Goal: Task Accomplishment & Management: Use online tool/utility

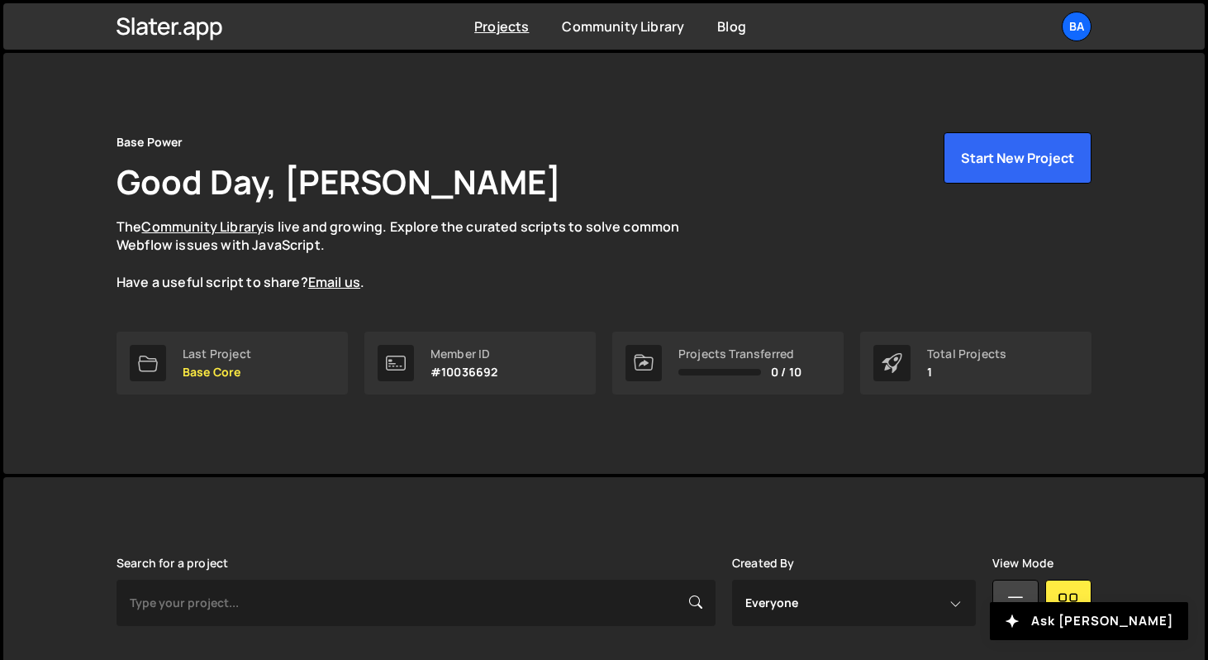
scroll to position [191, 0]
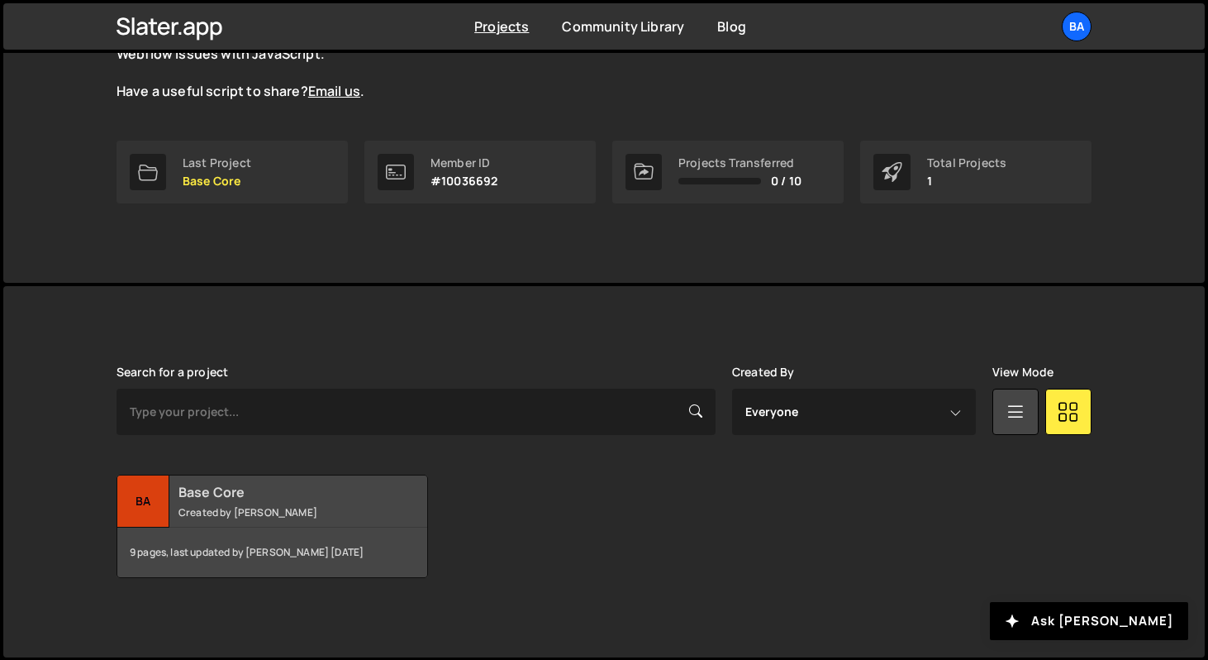
click at [157, 503] on div "Ba" at bounding box center [143, 501] width 52 height 52
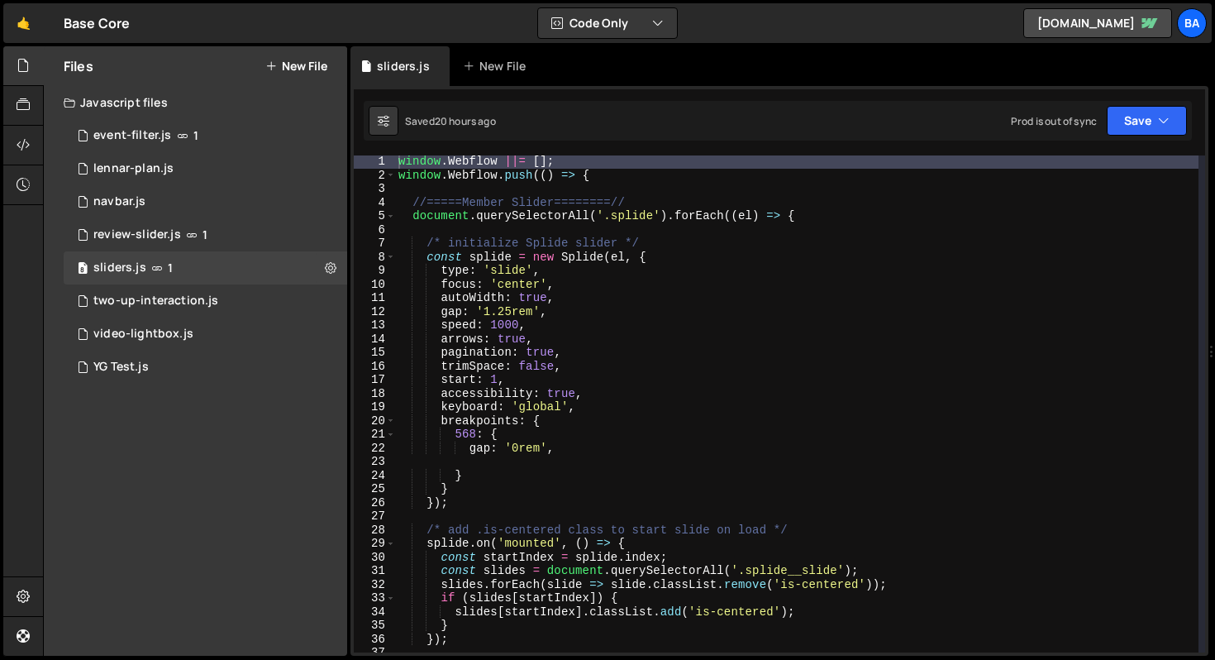
click at [902, 217] on div "window . Webflow ||= [ ] ; window . Webflow . push (( ) => { //=====Member Slid…" at bounding box center [796, 417] width 803 height 524
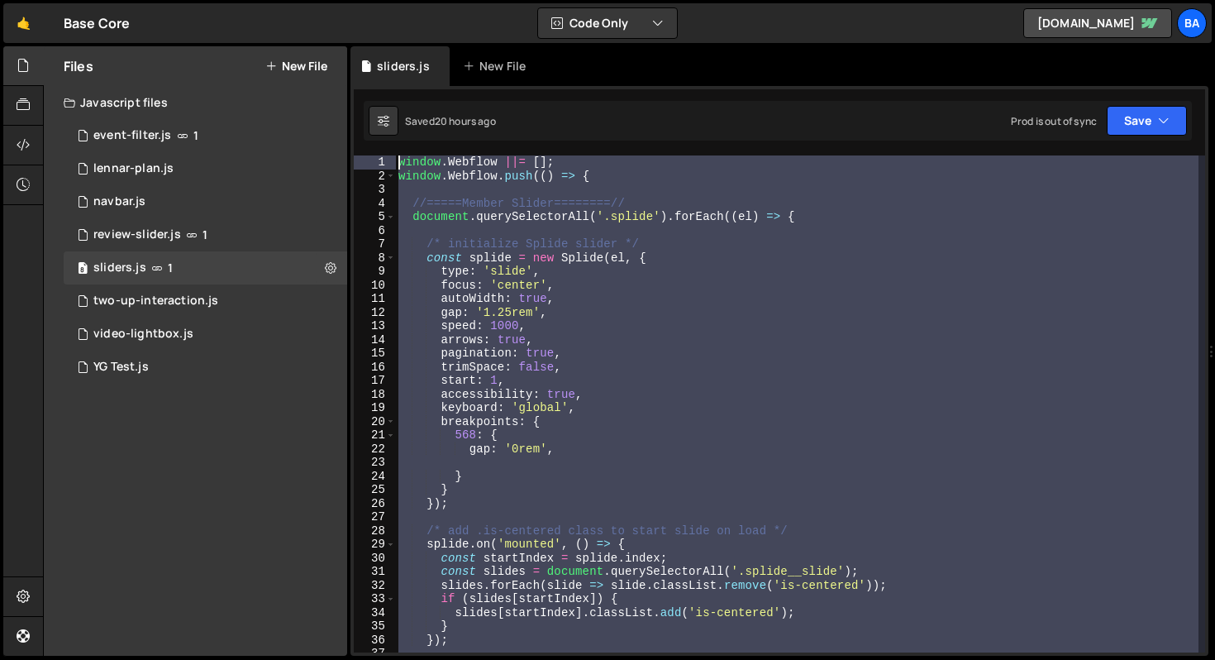
drag, startPoint x: 553, startPoint y: 559, endPoint x: 434, endPoint y: 225, distance: 354.5
click at [433, 228] on div "window . Webflow ||= [ ] ; window . Webflow . push (( ) => { //=====Member Slid…" at bounding box center [796, 417] width 803 height 524
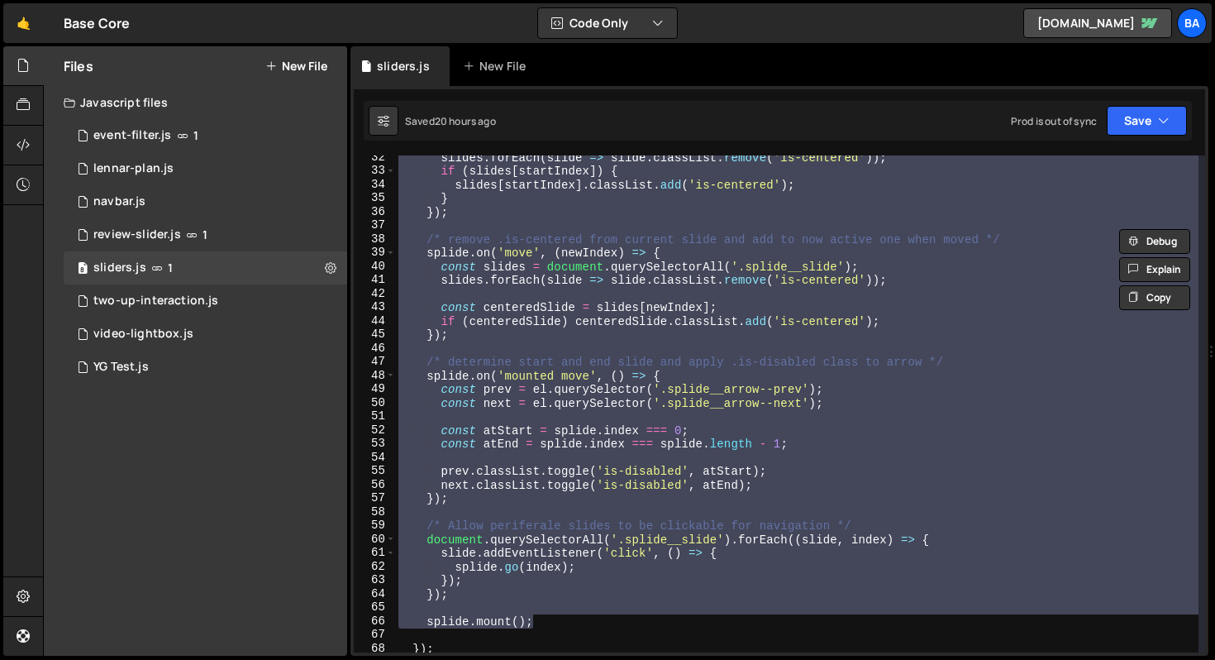
scroll to position [536, 0]
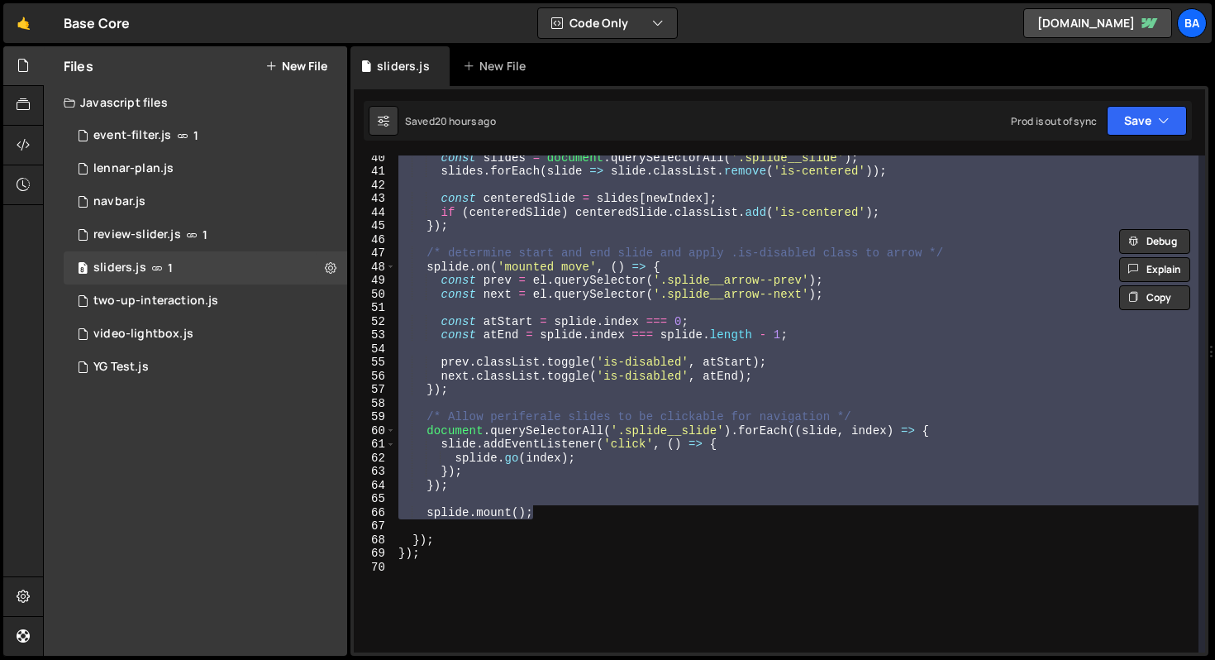
click at [450, 540] on div "const slides = document . querySelectorAll ( '.splide__slide' ) ; slides . forE…" at bounding box center [796, 412] width 803 height 524
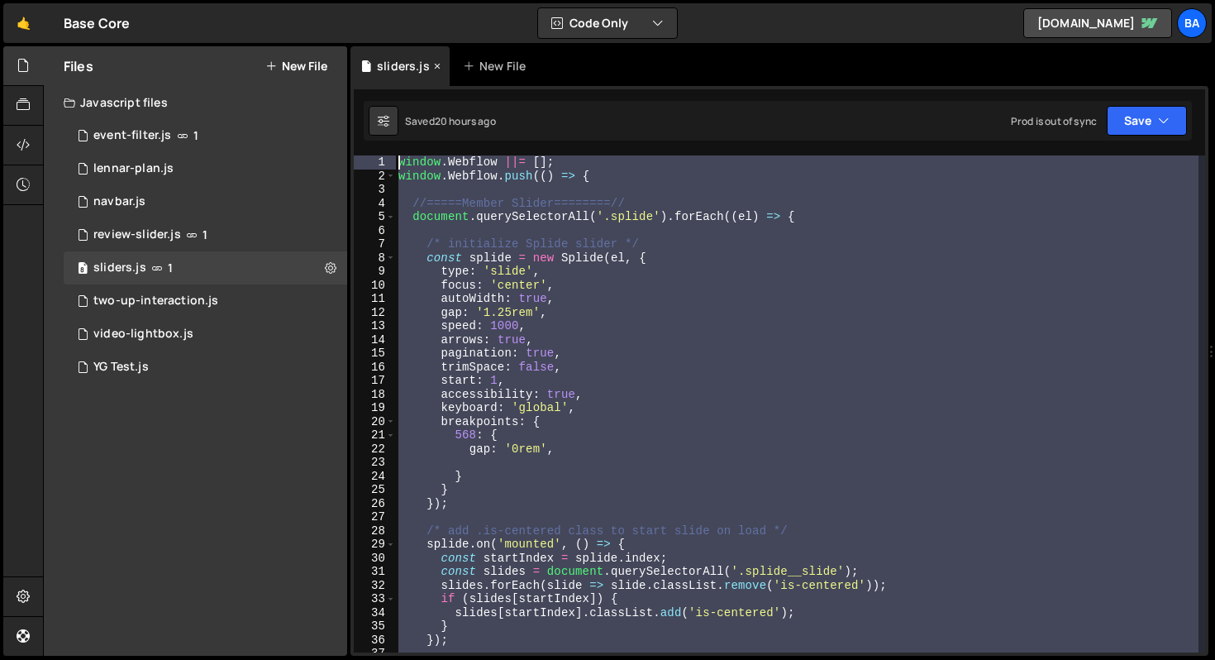
scroll to position [0, 0]
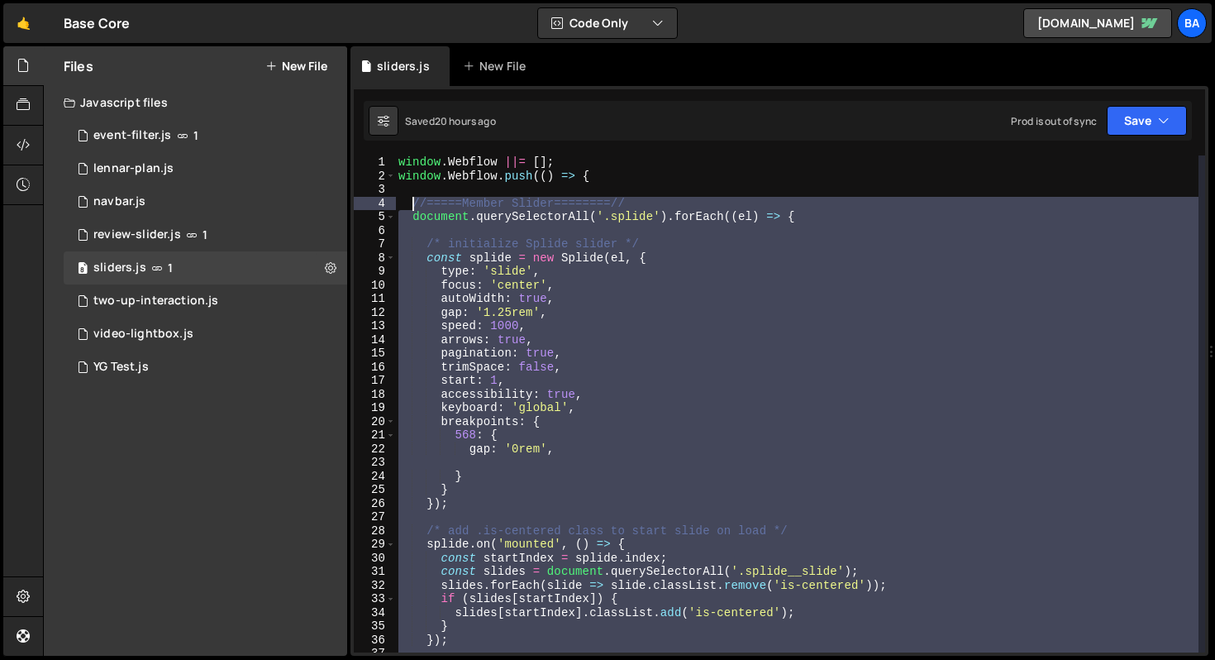
drag, startPoint x: 430, startPoint y: 507, endPoint x: 412, endPoint y: 207, distance: 300.6
click at [412, 207] on div "window . Webflow ||= [ ] ; window . Webflow . push (( ) => { //=====Member Slid…" at bounding box center [796, 417] width 803 height 524
type textarea "//=====Member Slider========// document.querySelectorAll('.splide').forEach((el…"
paste textarea
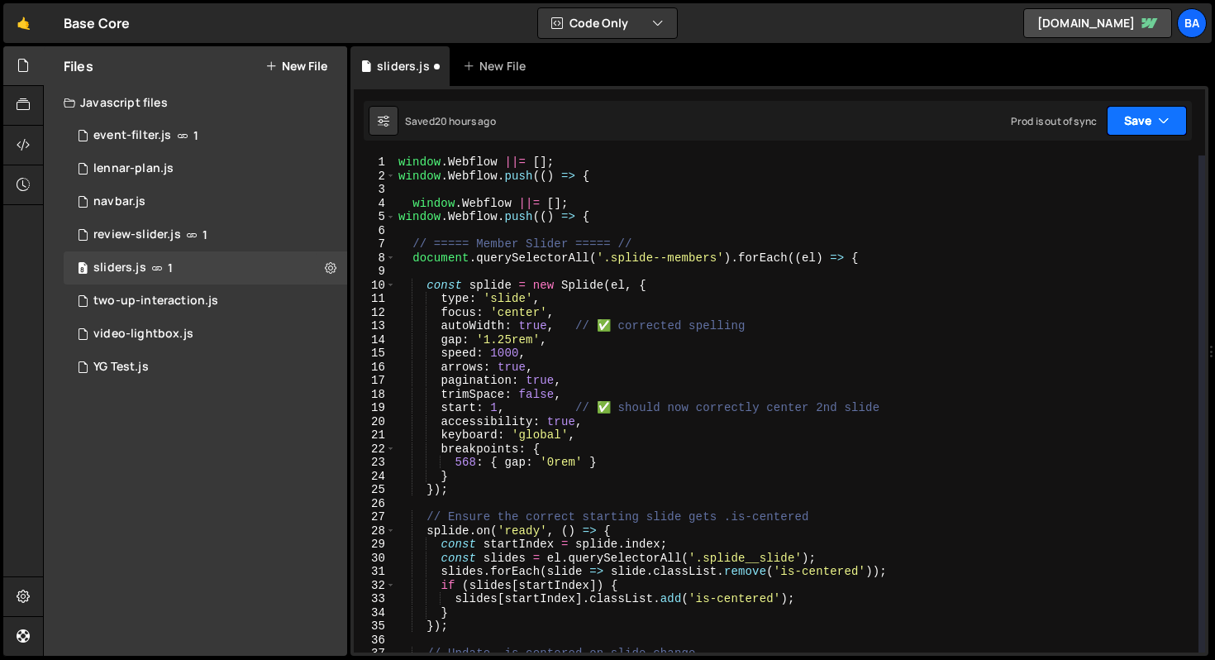
click at [1146, 120] on button "Save" at bounding box center [1147, 121] width 80 height 30
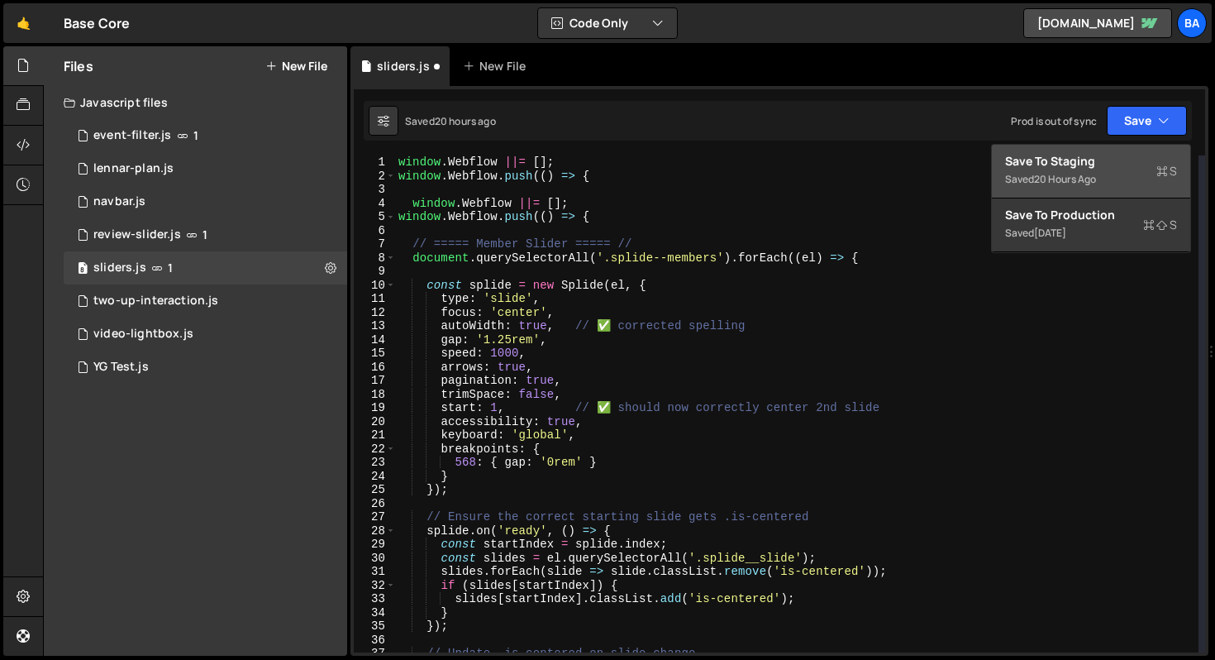
click at [1132, 186] on div "Saved 20 hours ago" at bounding box center [1091, 179] width 172 height 20
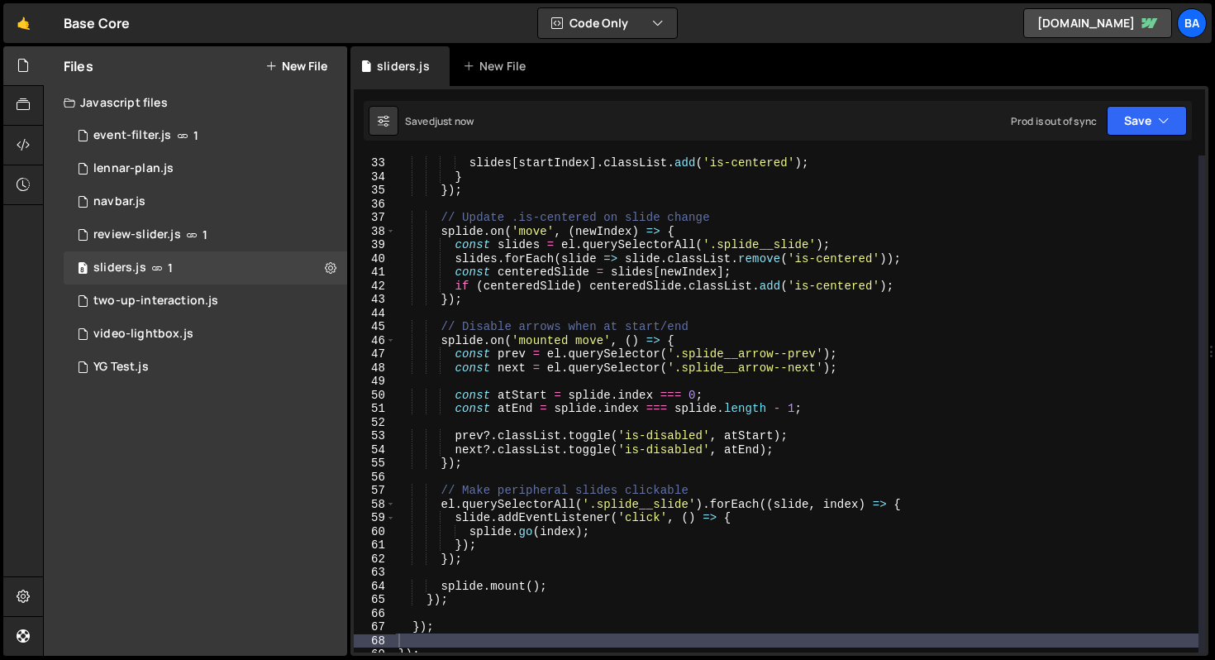
scroll to position [10, 0]
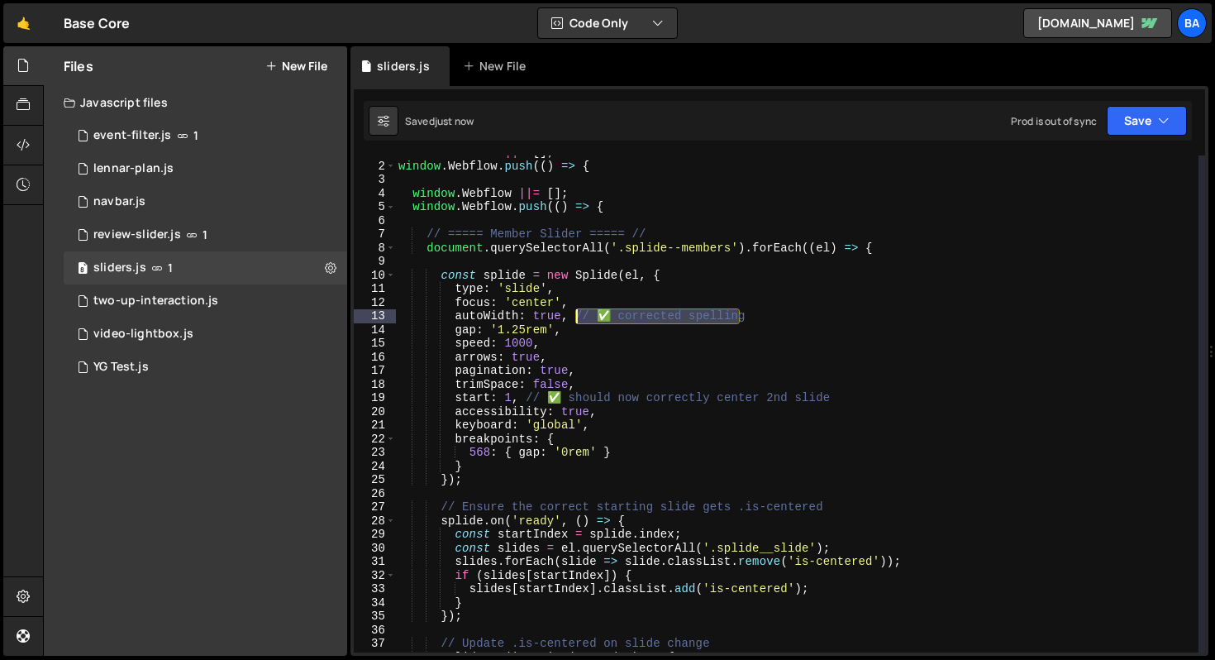
drag, startPoint x: 777, startPoint y: 318, endPoint x: 573, endPoint y: 318, distance: 204.2
click at [574, 318] on div "window . Webflow ||= [ ] ; window . Webflow . push (( ) => { window . Webflow |…" at bounding box center [796, 407] width 803 height 524
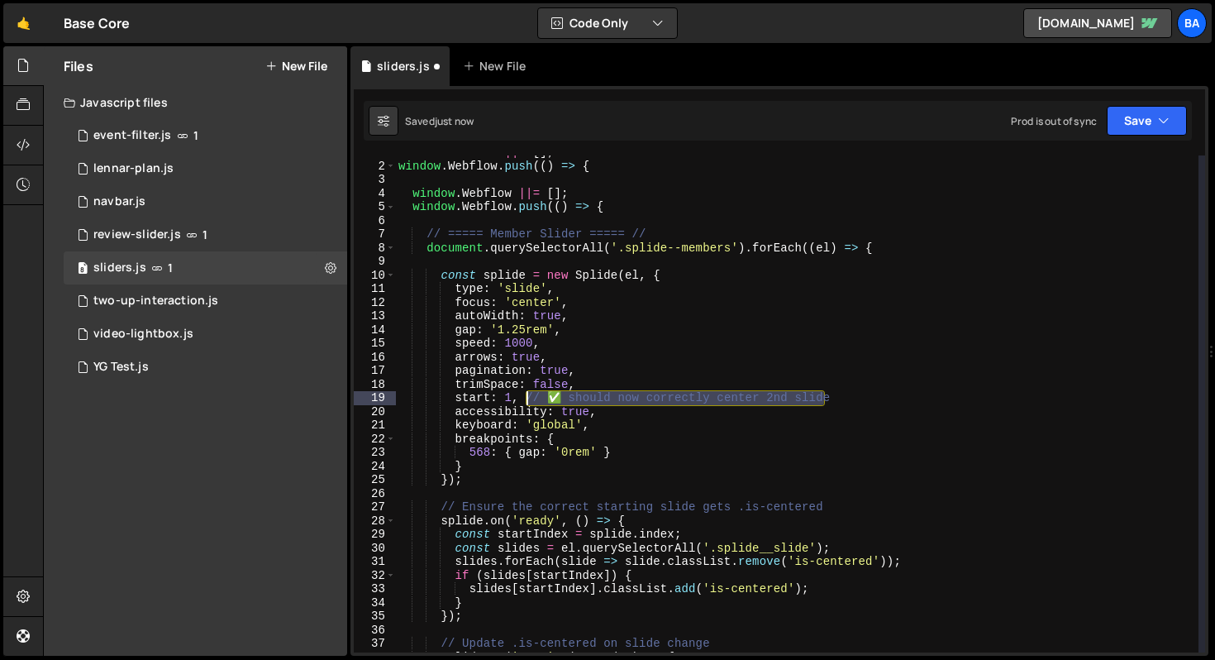
drag, startPoint x: 874, startPoint y: 399, endPoint x: 524, endPoint y: 399, distance: 350.4
click at [524, 399] on div "window . Webflow ||= [ ] ; window . Webflow . push (( ) => { window . Webflow |…" at bounding box center [796, 407] width 803 height 524
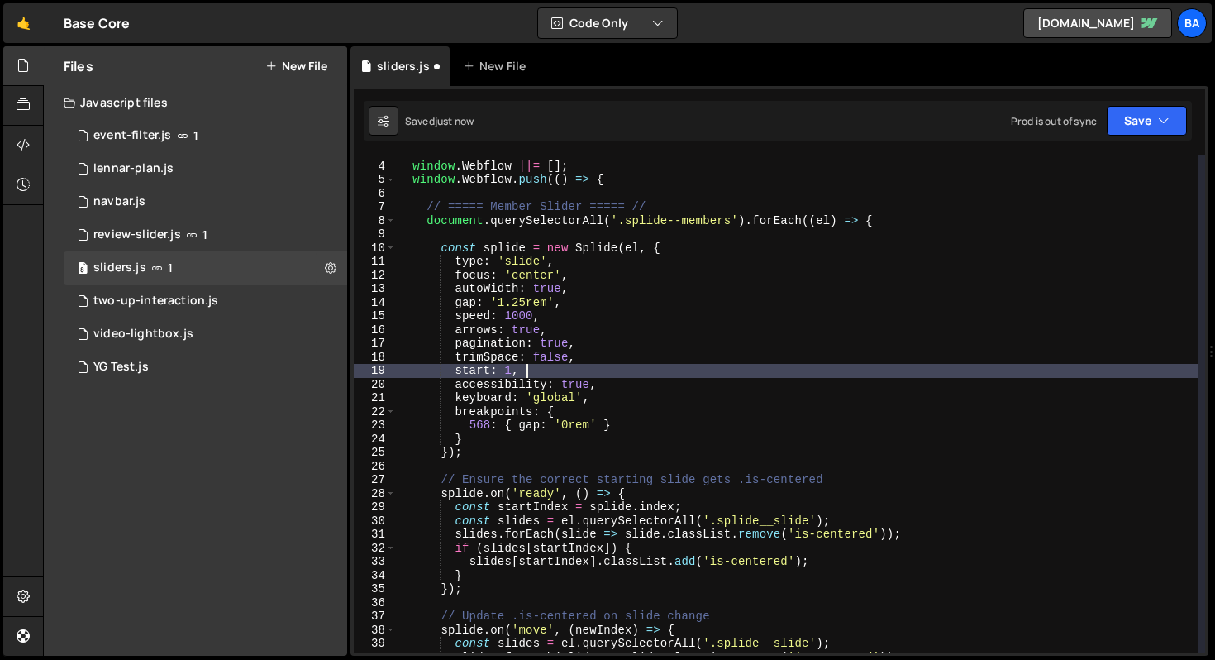
click at [771, 439] on div "window . Webflow ||= [ ] ; window . Webflow . push (( ) => { // ===== Member Sl…" at bounding box center [796, 407] width 803 height 524
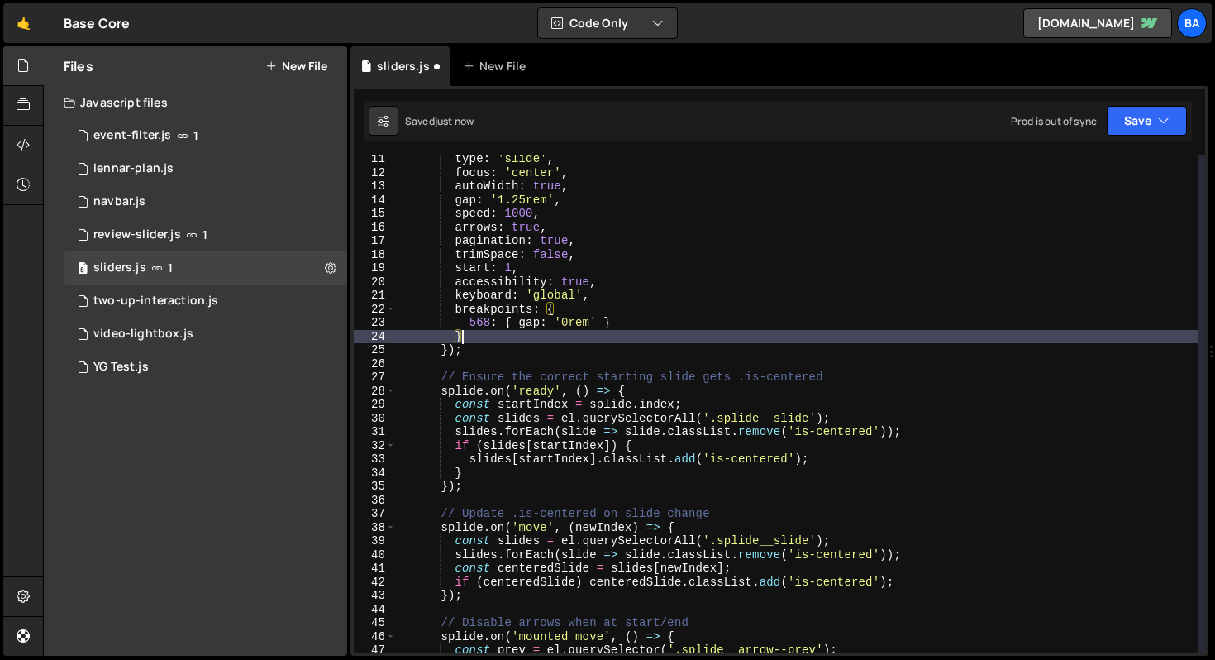
scroll to position [164, 0]
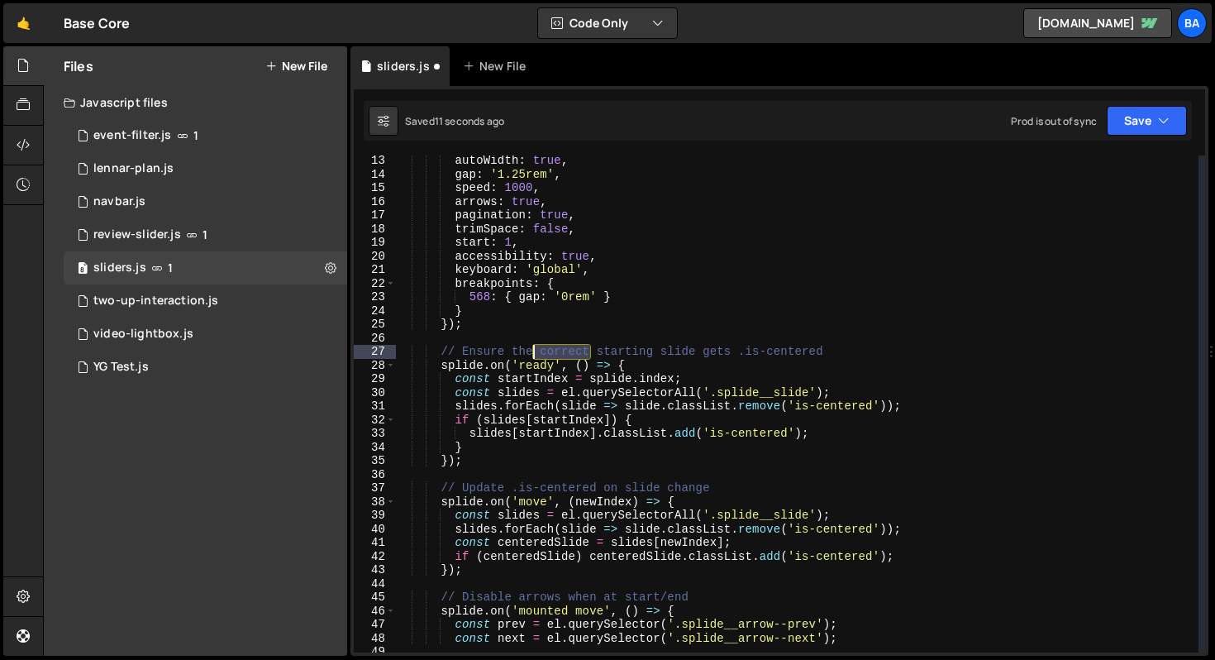
drag, startPoint x: 588, startPoint y: 350, endPoint x: 534, endPoint y: 350, distance: 53.7
click at [534, 350] on div "autoWidth : true , gap : '1.25rem' , speed : 1000 , arrows : true , pagination …" at bounding box center [796, 416] width 803 height 524
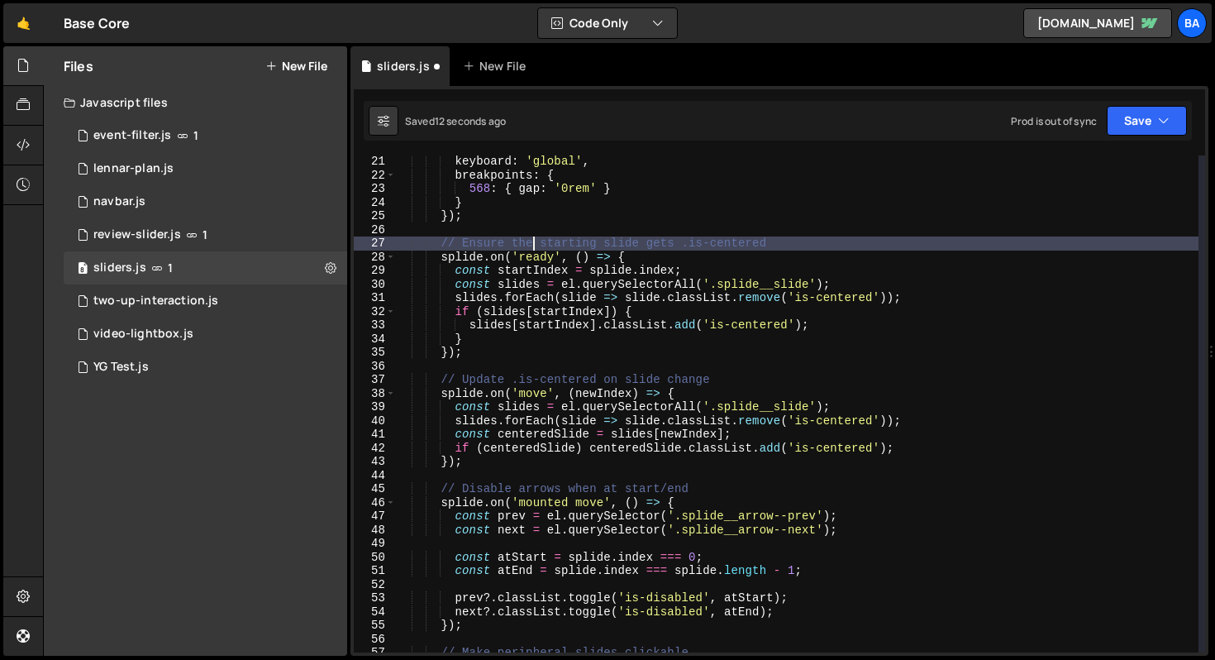
scroll to position [280, 0]
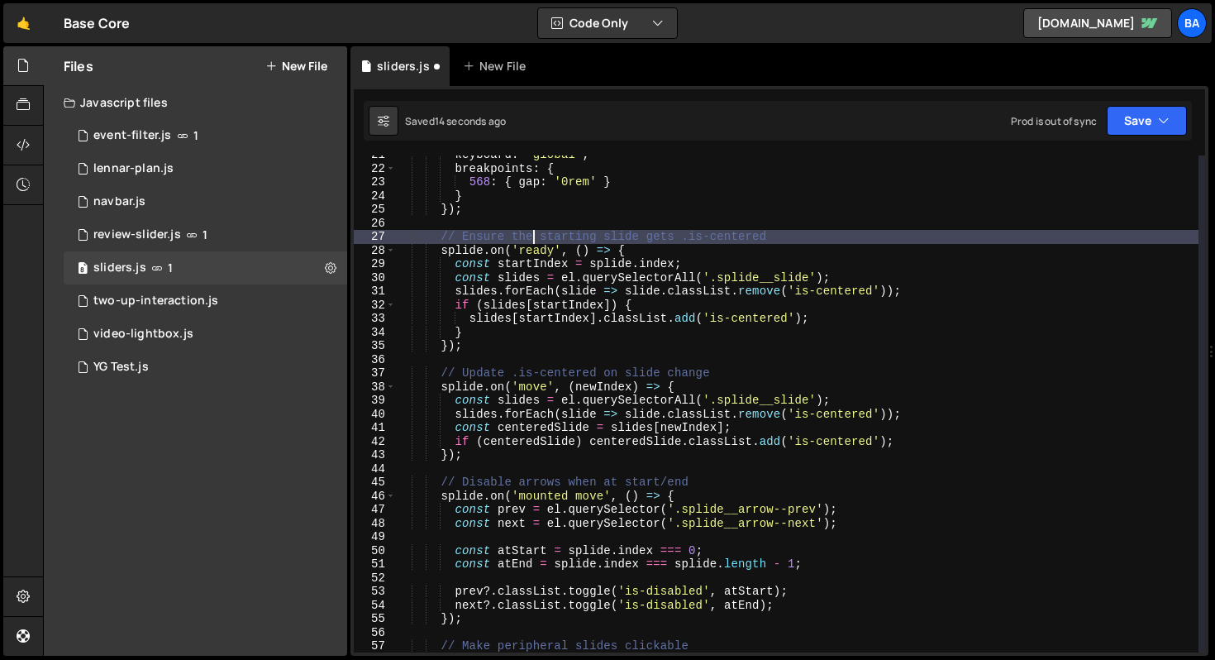
click at [774, 377] on div "keyboard : 'global' , breakpoints : { 568 : { gap : '0rem' } } }) ; // Ensure t…" at bounding box center [796, 410] width 803 height 524
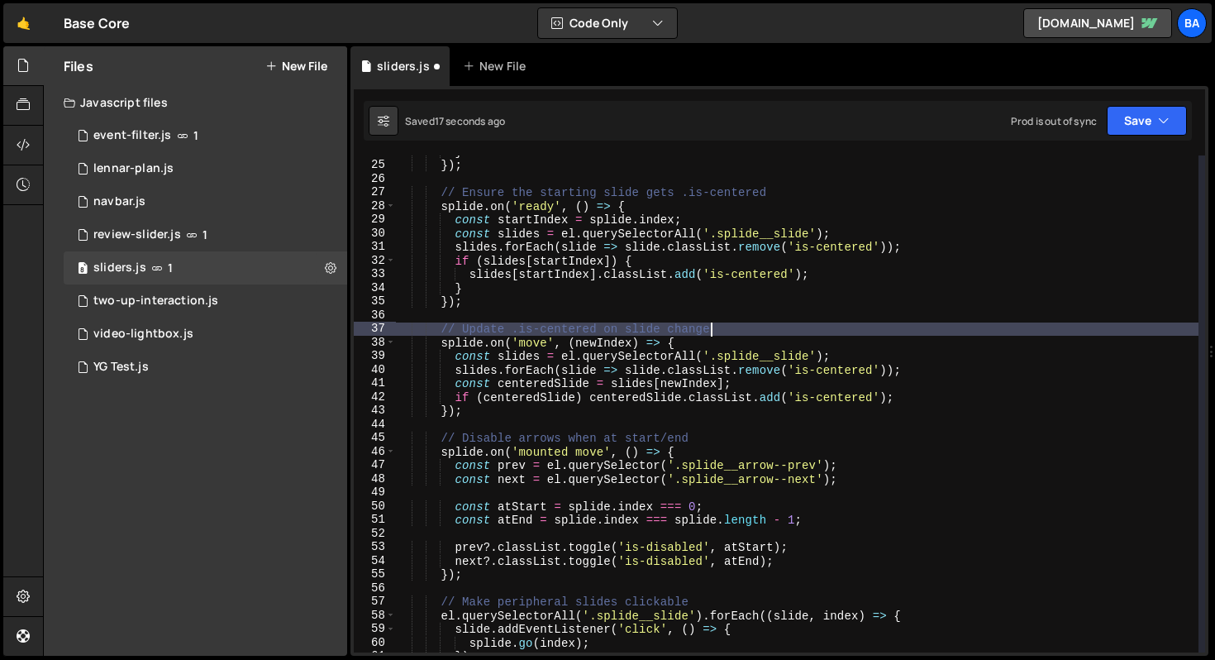
scroll to position [374, 0]
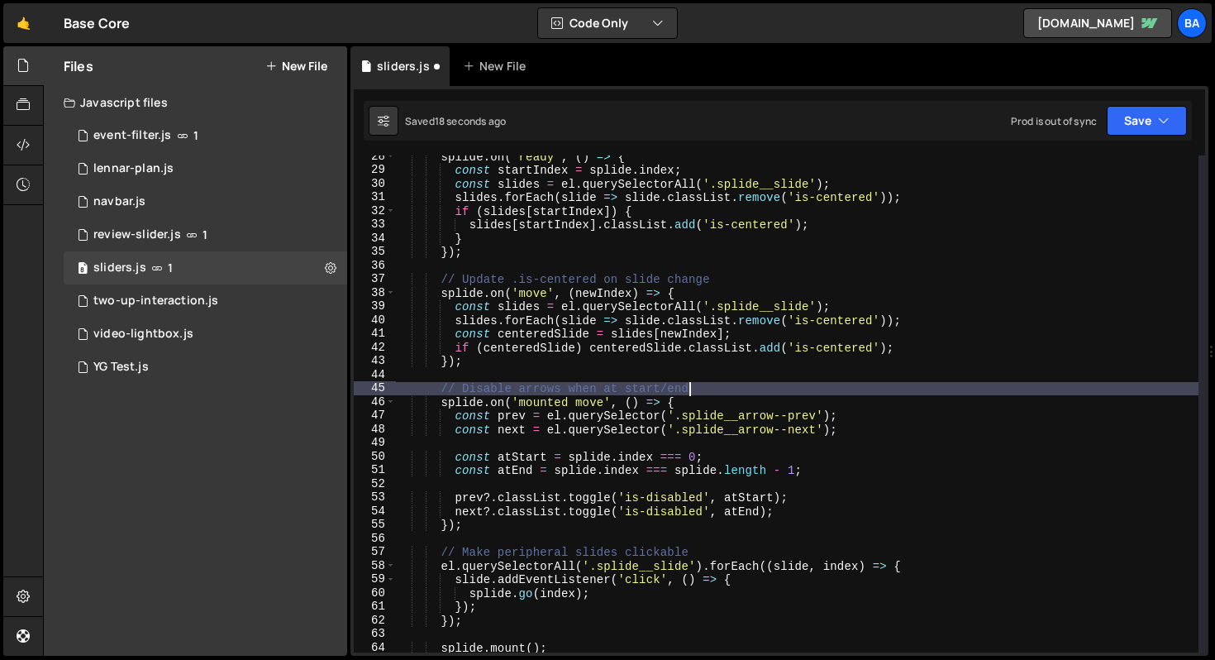
click at [746, 390] on div "splide . on ( 'ready' , ( ) => { const startIndex = splide . index ; const slid…" at bounding box center [796, 412] width 803 height 524
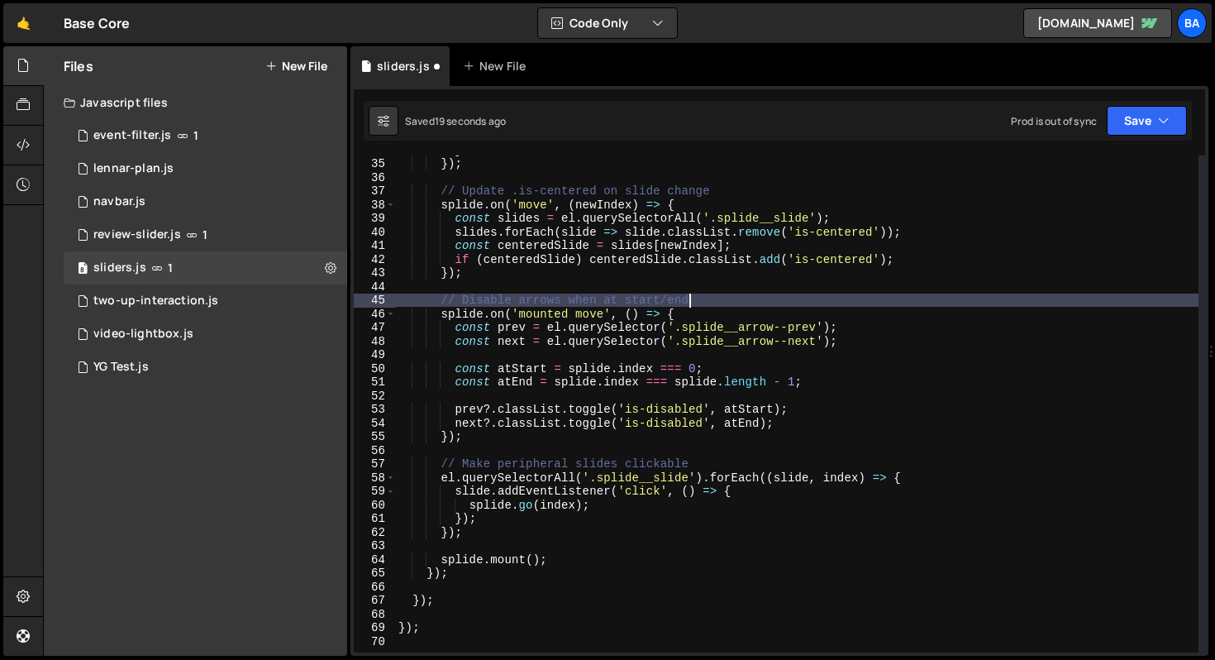
scroll to position [502, 0]
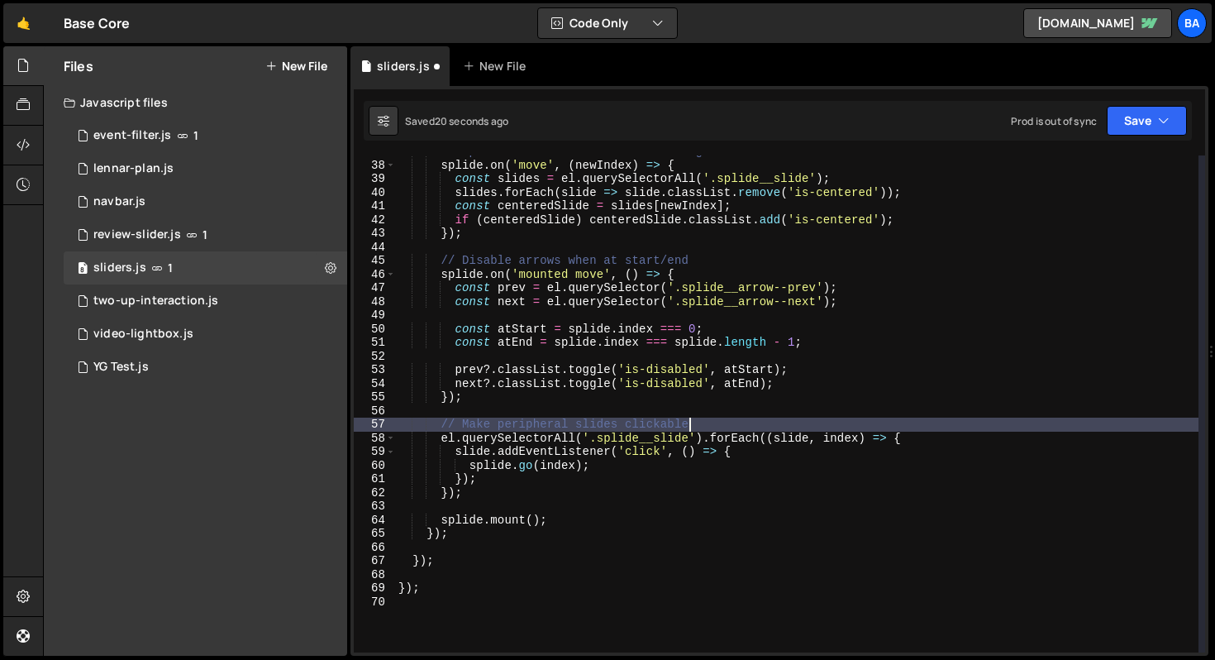
click at [703, 428] on div "// Update .is-centered on slide change splide . on ( 'move' , ( newIndex ) => {…" at bounding box center [796, 407] width 803 height 524
click at [721, 426] on div "// Update .is-centered on slide change splide . on ( 'move' , ( newIndex ) => {…" at bounding box center [796, 407] width 803 height 524
click at [751, 455] on div "// Update .is-centered on slide change splide . on ( 'move' , ( newIndex ) => {…" at bounding box center [796, 407] width 803 height 524
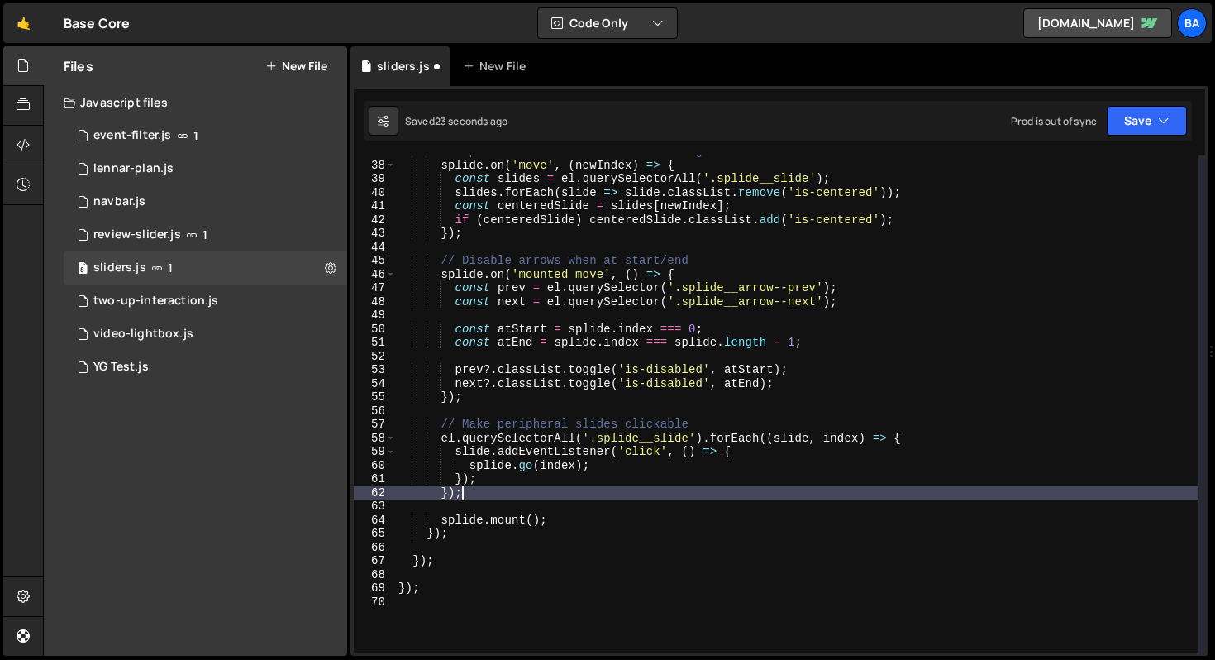
drag, startPoint x: 525, startPoint y: 494, endPoint x: 688, endPoint y: 491, distance: 162.9
click at [688, 493] on div "// Update .is-centered on slide change splide . on ( 'move' , ( newIndex ) => {…" at bounding box center [796, 407] width 803 height 524
type textarea "});"
click at [689, 489] on div "// Update .is-centered on slide change splide . on ( 'move' , ( newIndex ) => {…" at bounding box center [796, 407] width 803 height 524
click at [1150, 127] on button "Save" at bounding box center [1147, 121] width 80 height 30
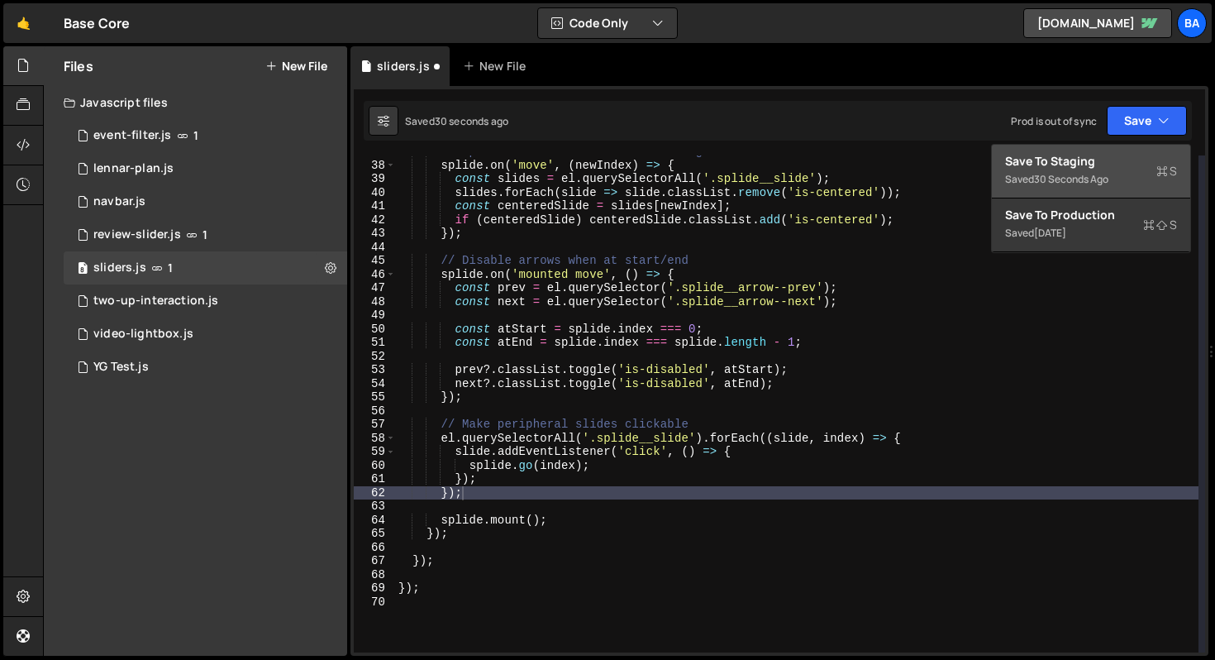
click at [1092, 178] on div "30 seconds ago" at bounding box center [1071, 179] width 74 height 14
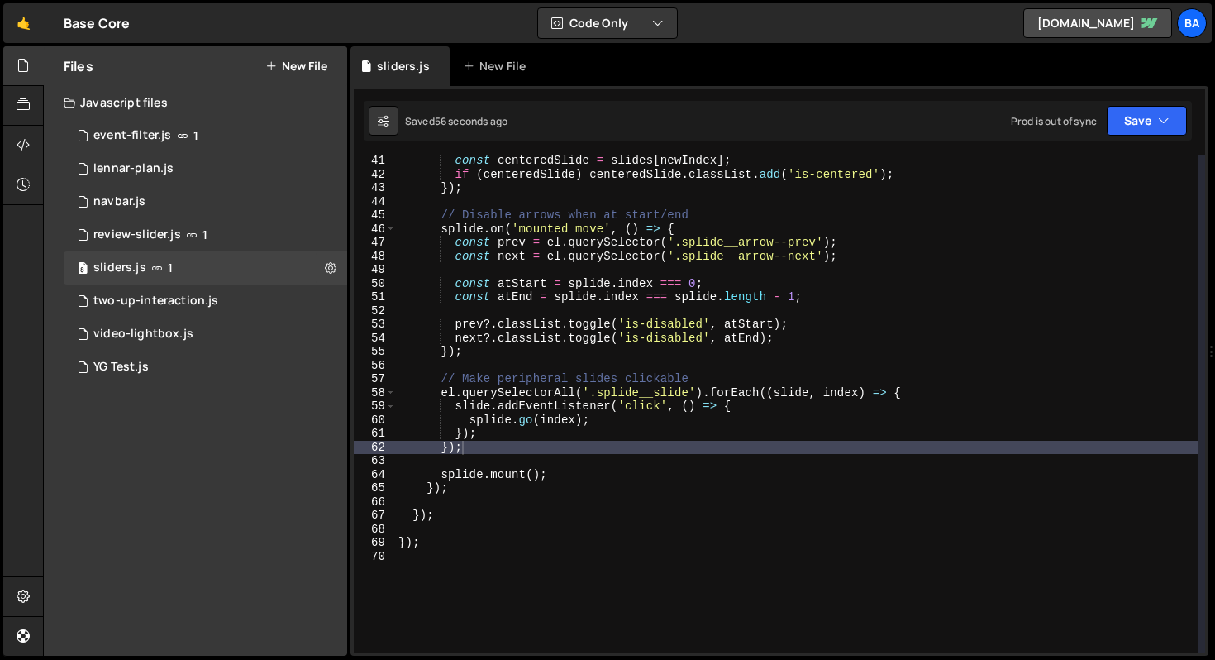
scroll to position [496, 0]
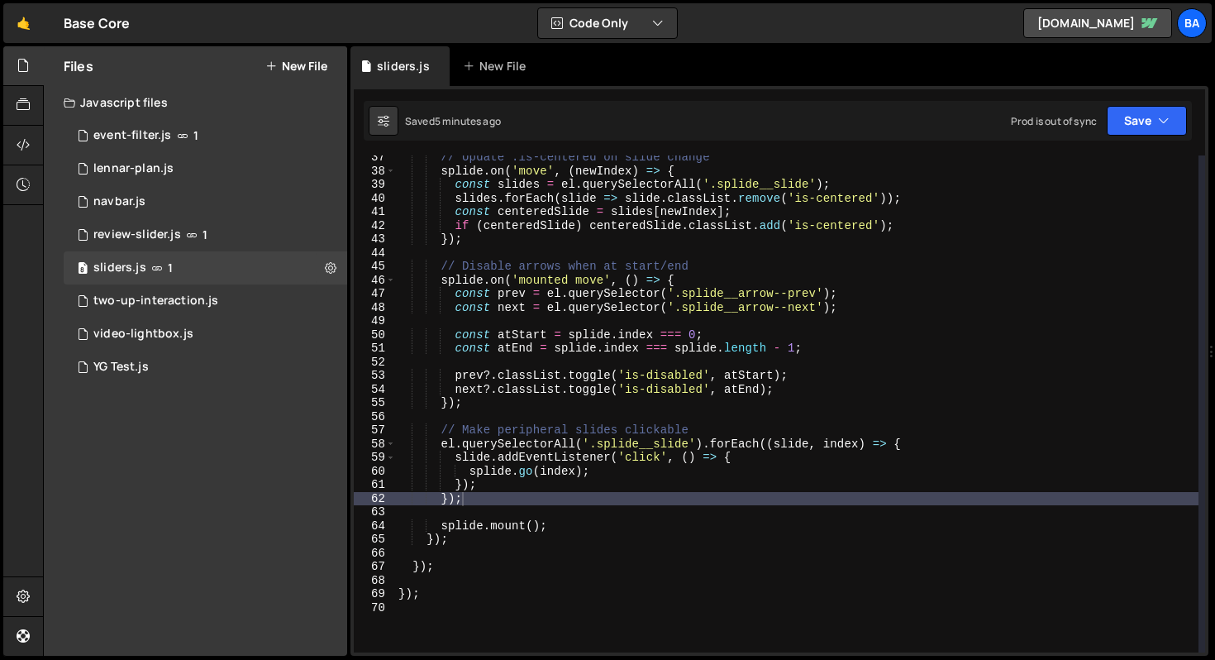
click at [297, 68] on button "New File" at bounding box center [296, 66] width 62 height 13
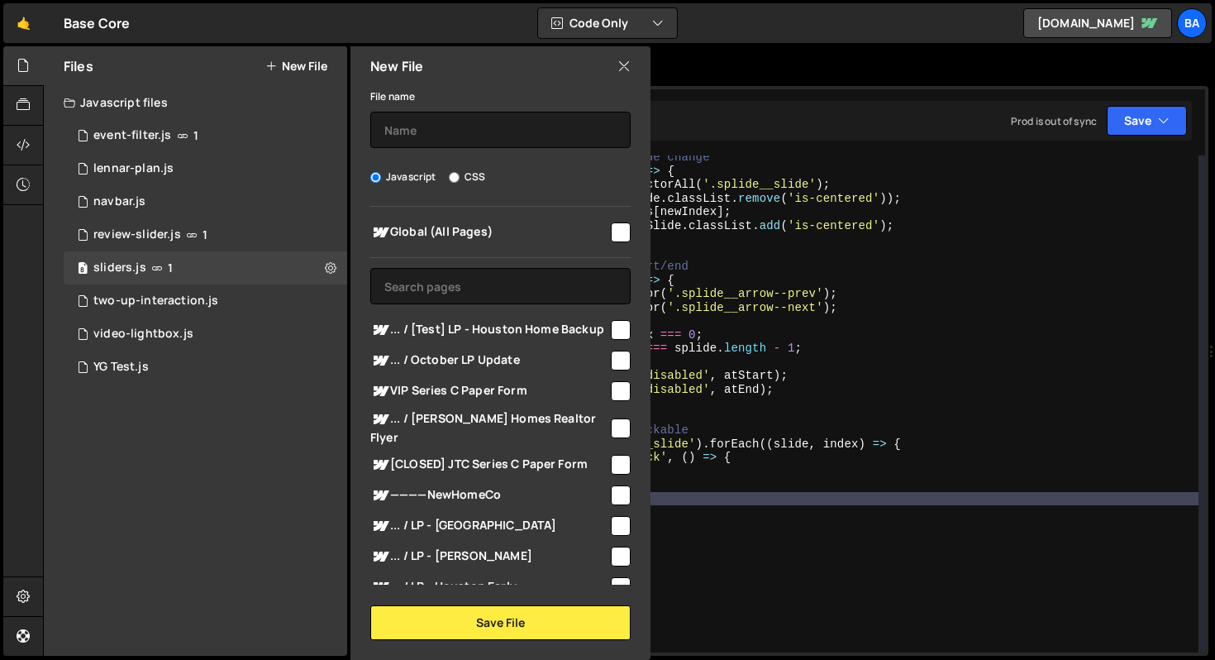
click at [455, 174] on input "CSS" at bounding box center [454, 177] width 11 height 11
radio input "true"
click at [450, 137] on input "text" at bounding box center [500, 130] width 260 height 36
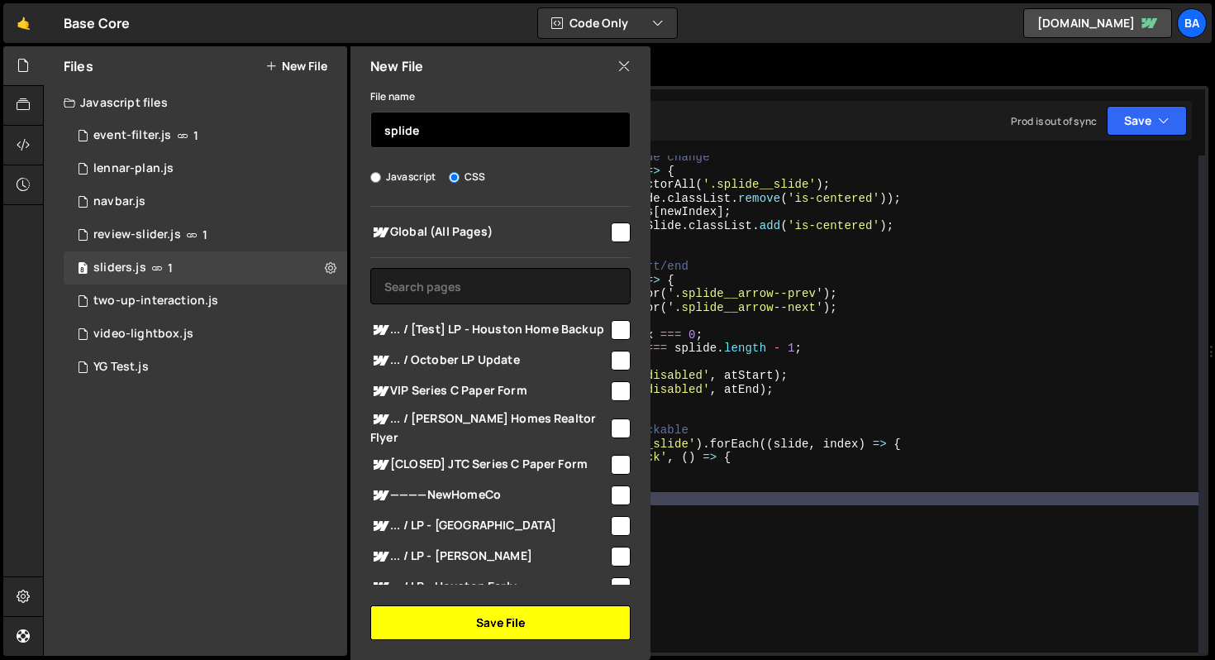
type input "splide"
click at [522, 619] on button "Save File" at bounding box center [500, 622] width 260 height 35
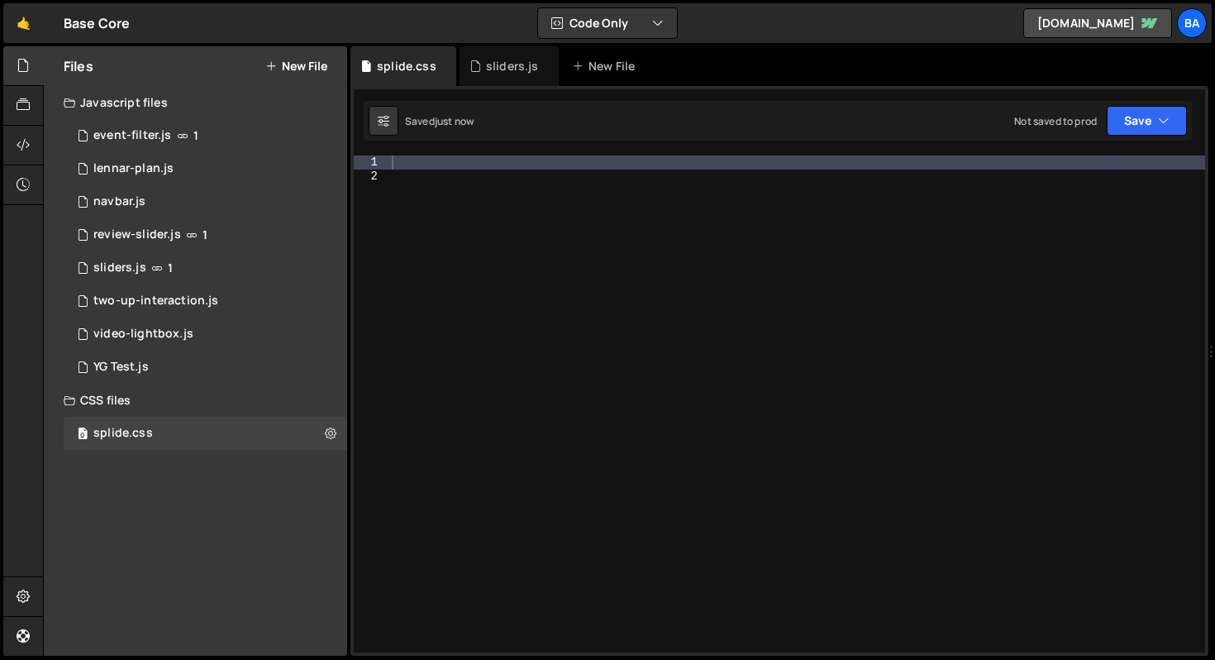
click at [411, 191] on div at bounding box center [796, 417] width 817 height 524
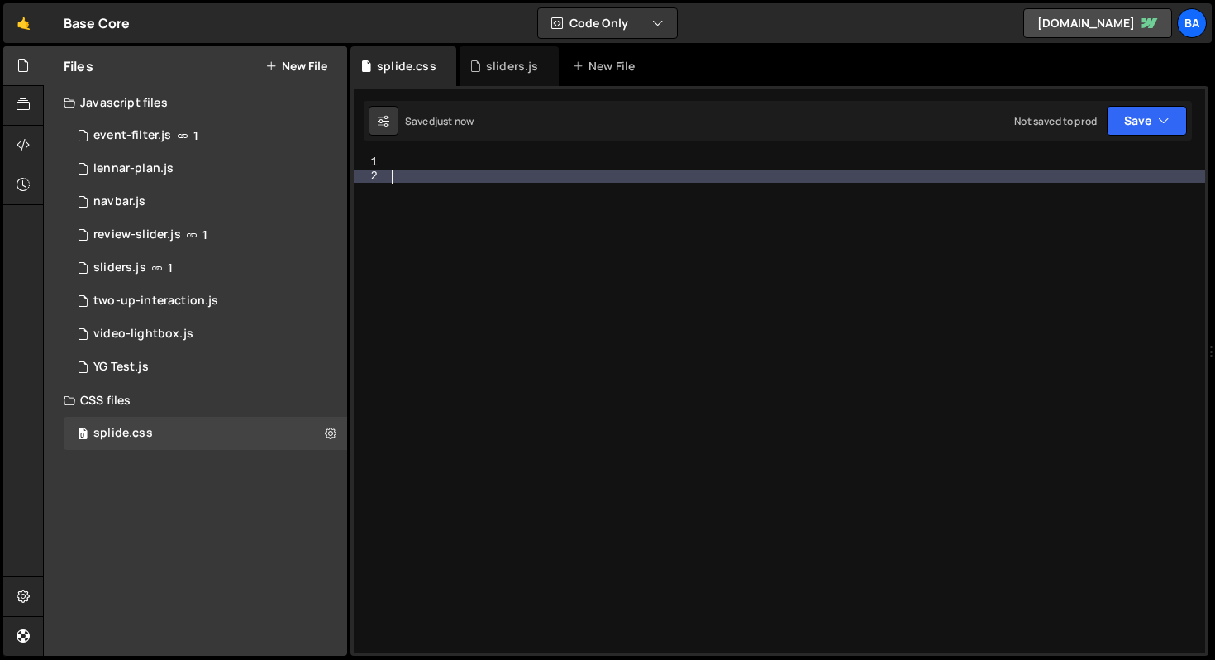
paste textarea
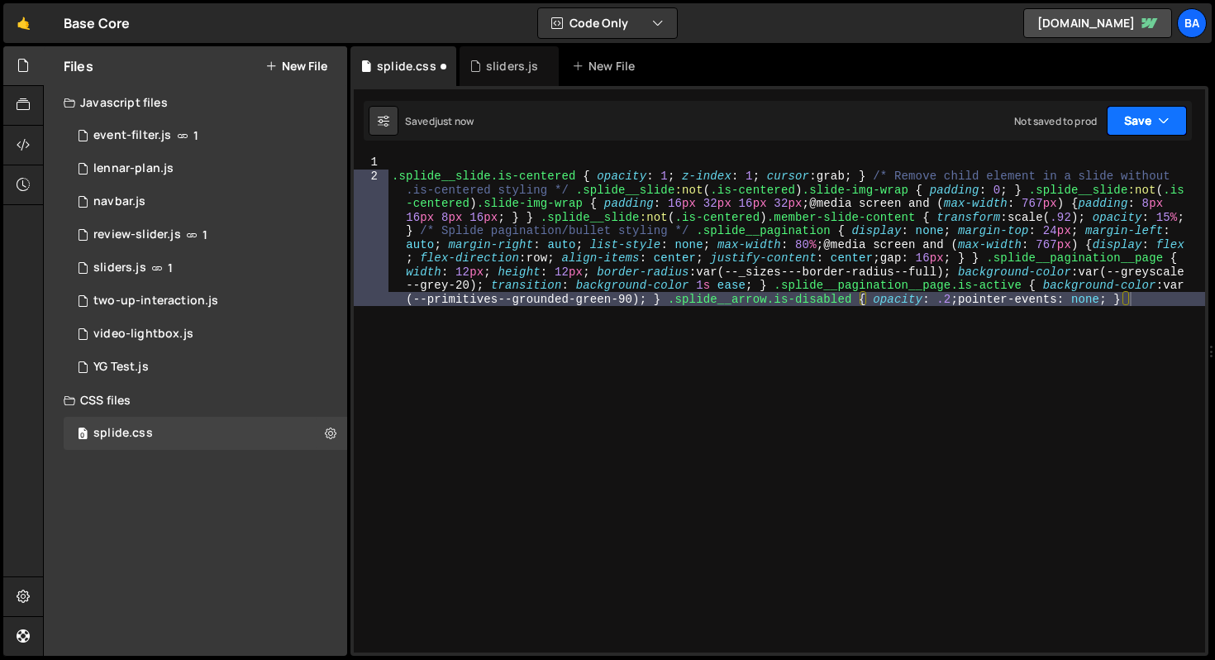
click at [1154, 131] on button "Save" at bounding box center [1147, 121] width 80 height 30
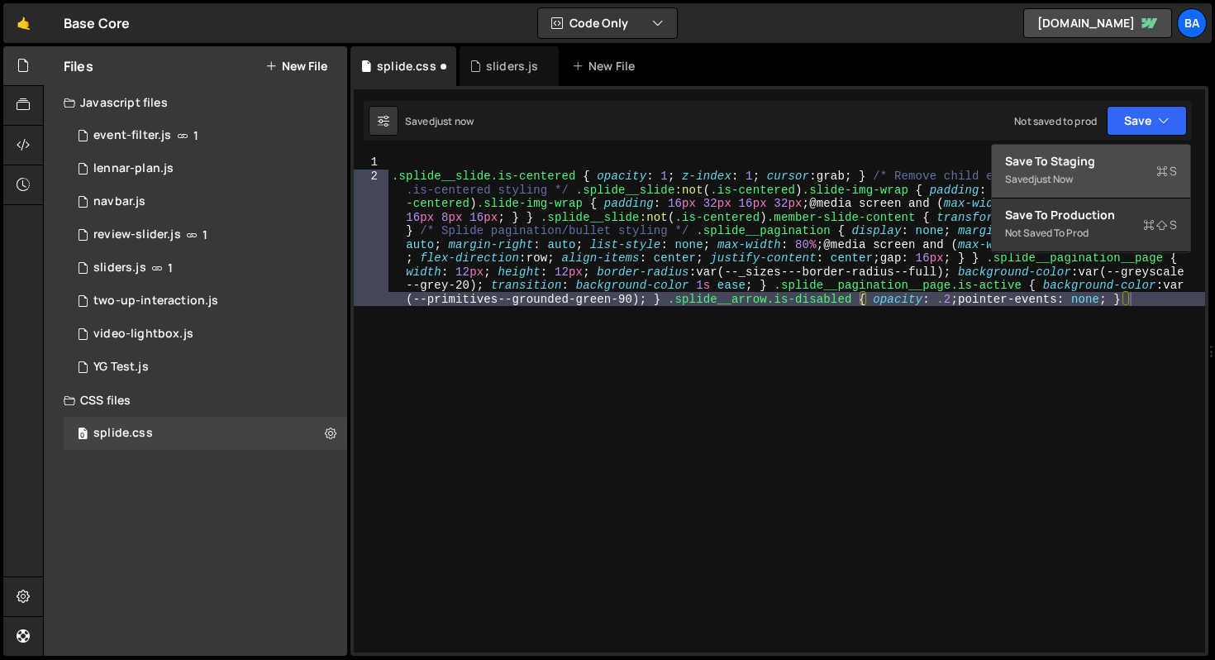
click at [1128, 162] on div "Save to Staging S" at bounding box center [1091, 161] width 172 height 17
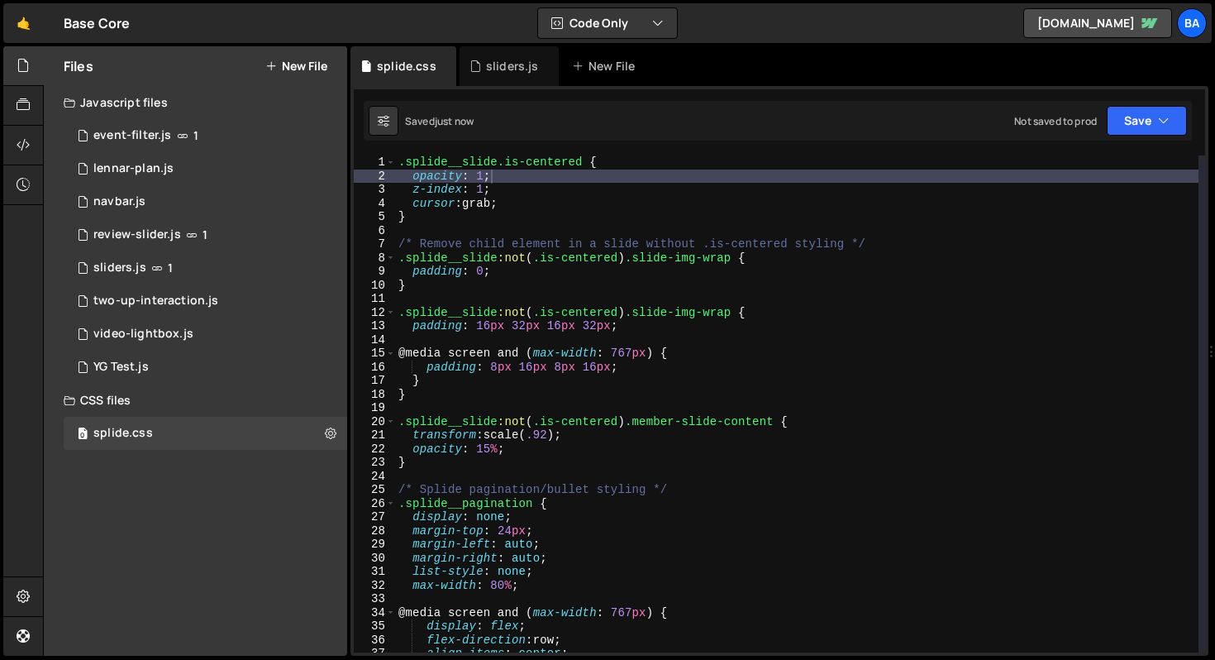
click at [397, 162] on div ".splide__slide.is-centered { opacity : 1 ; z-index : 1 ; cursor : grab ; } /* R…" at bounding box center [796, 417] width 803 height 524
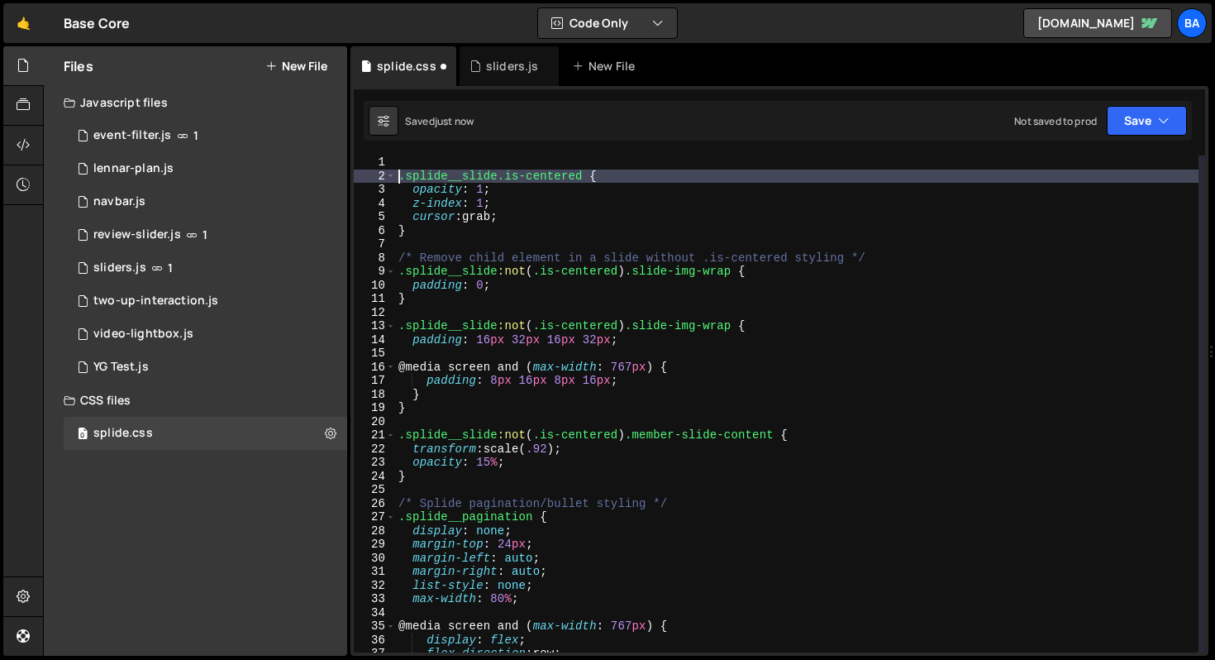
type textarea ".splide__slide.is-centered {"
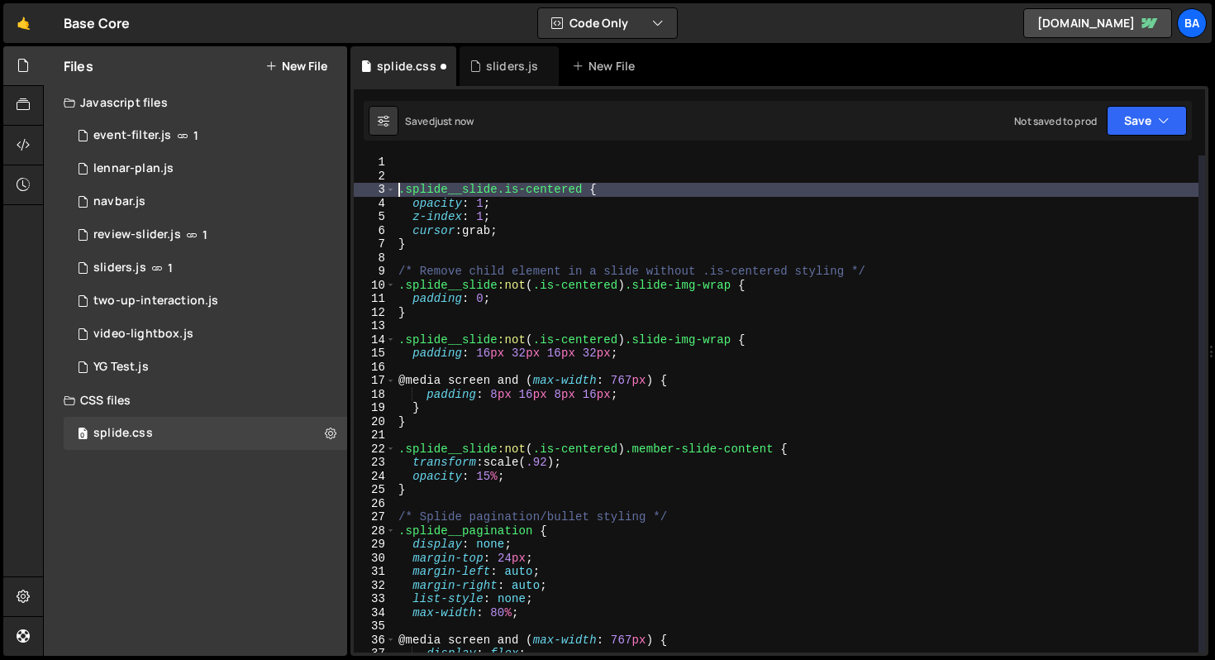
click at [400, 161] on div ".splide__slide.is-centered { opacity : 1 ; z-index : 1 ; cursor : grab ; } /* R…" at bounding box center [796, 417] width 803 height 524
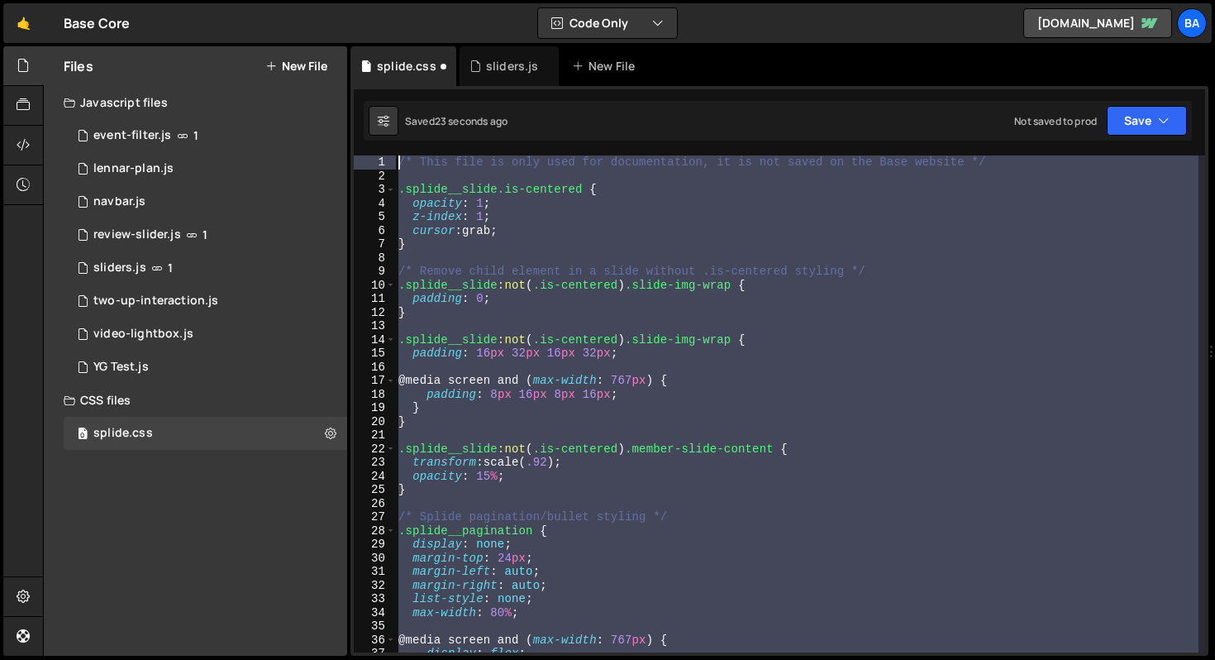
scroll to position [0, 0]
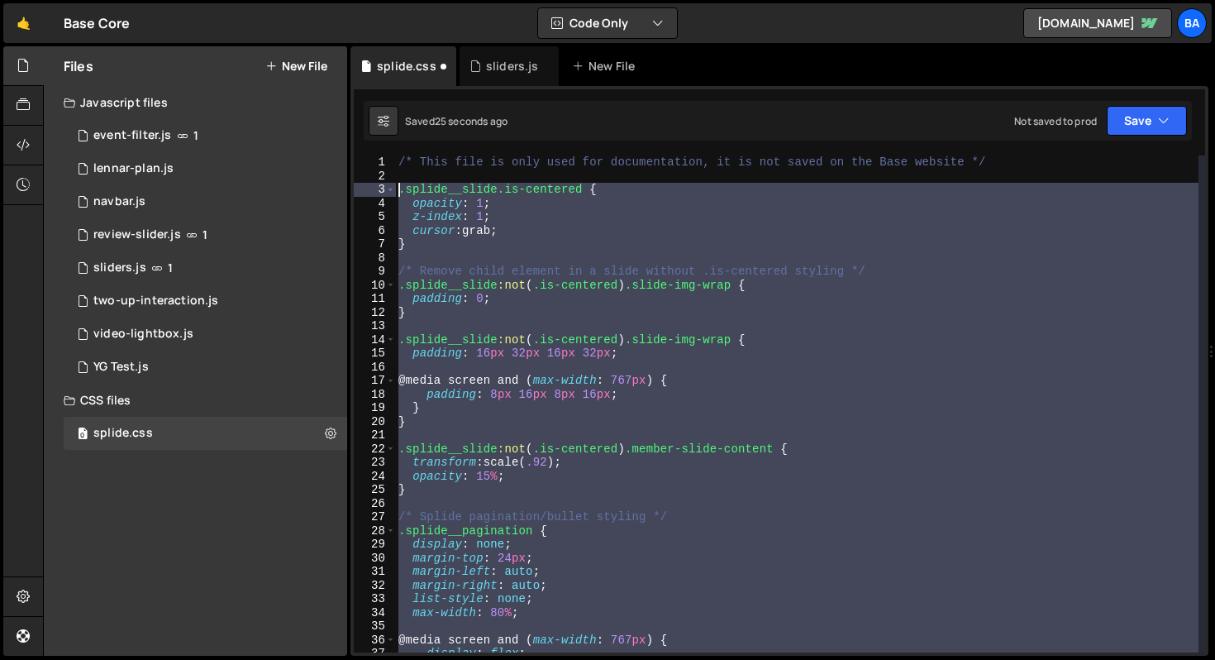
drag, startPoint x: 479, startPoint y: 455, endPoint x: 401, endPoint y: 190, distance: 275.7
click at [401, 190] on div "/* This file is only used for documentation, it is not saved on the Base websit…" at bounding box center [796, 417] width 803 height 524
type textarea ".splide__slide.is-centered { opacity: 1;"
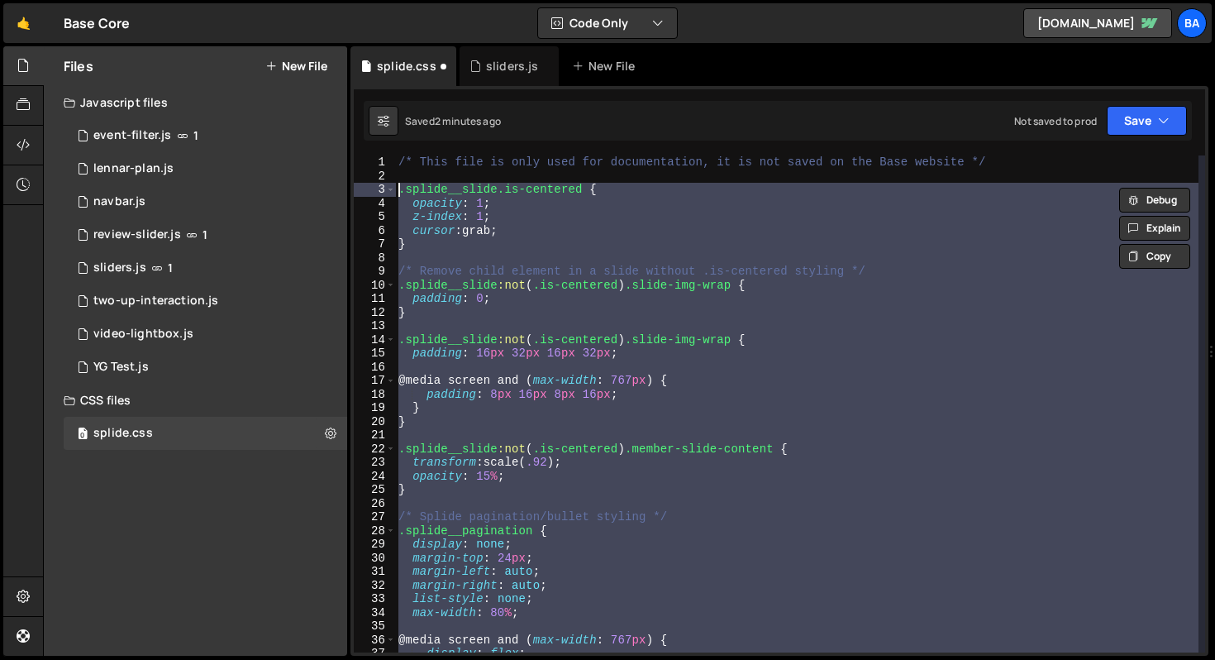
click at [422, 180] on div "/* This file is only used for documentation, it is not saved on the Base websit…" at bounding box center [796, 417] width 803 height 524
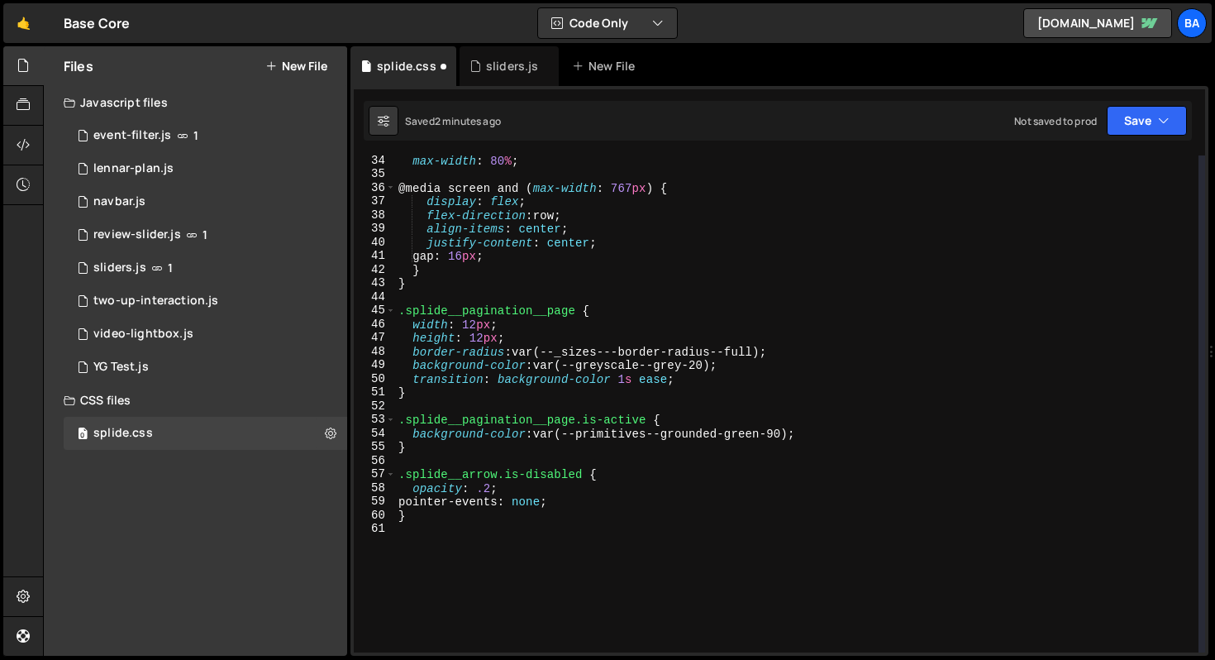
scroll to position [451, 0]
click at [492, 558] on div "max-width : 80 % ; @media screen and ( max-width : 767 px ) { display : flex ; …" at bounding box center [796, 416] width 803 height 524
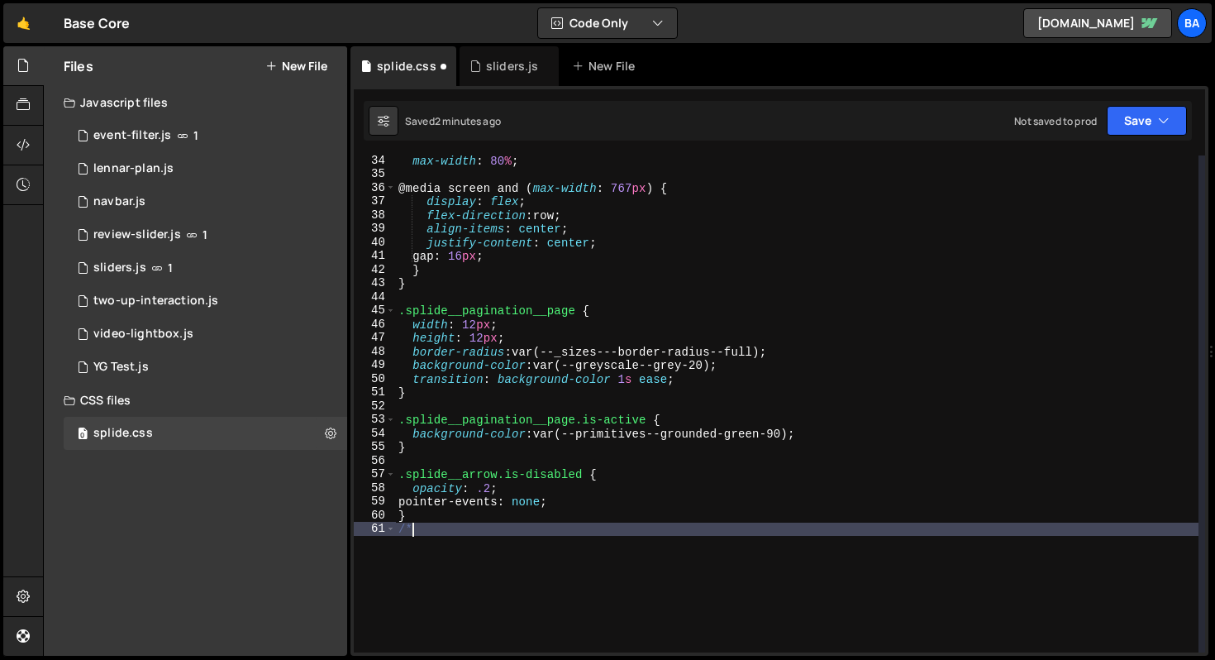
scroll to position [0, 0]
type textarea "/*------------*/"
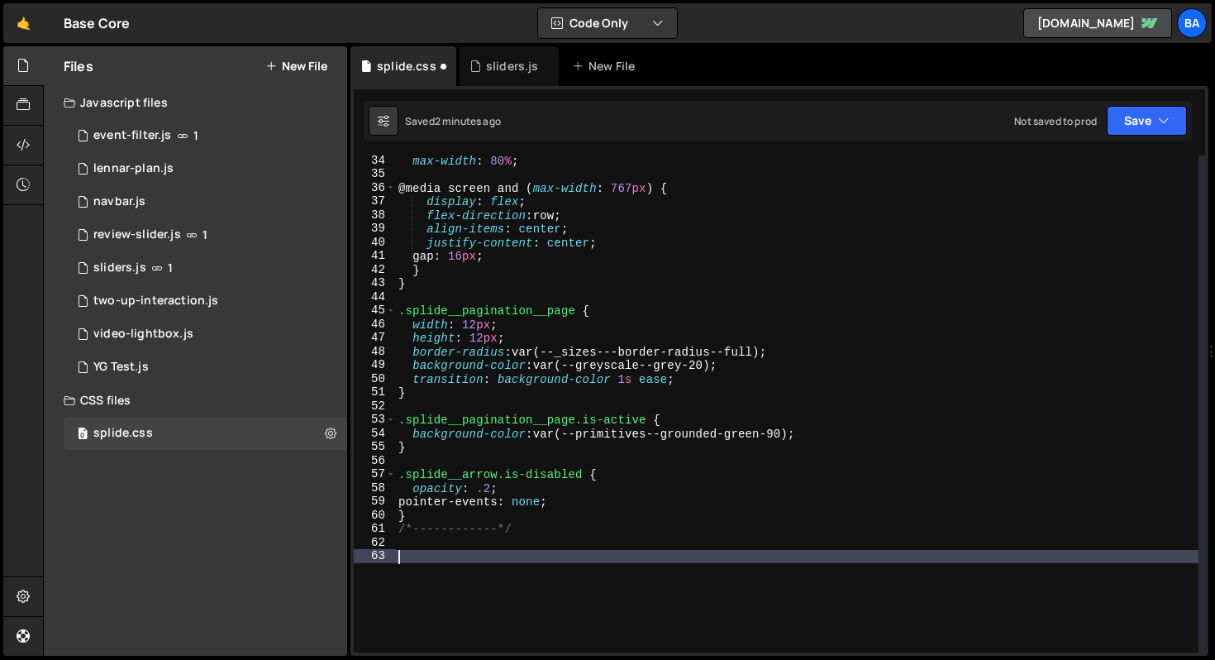
paste textarea "}"
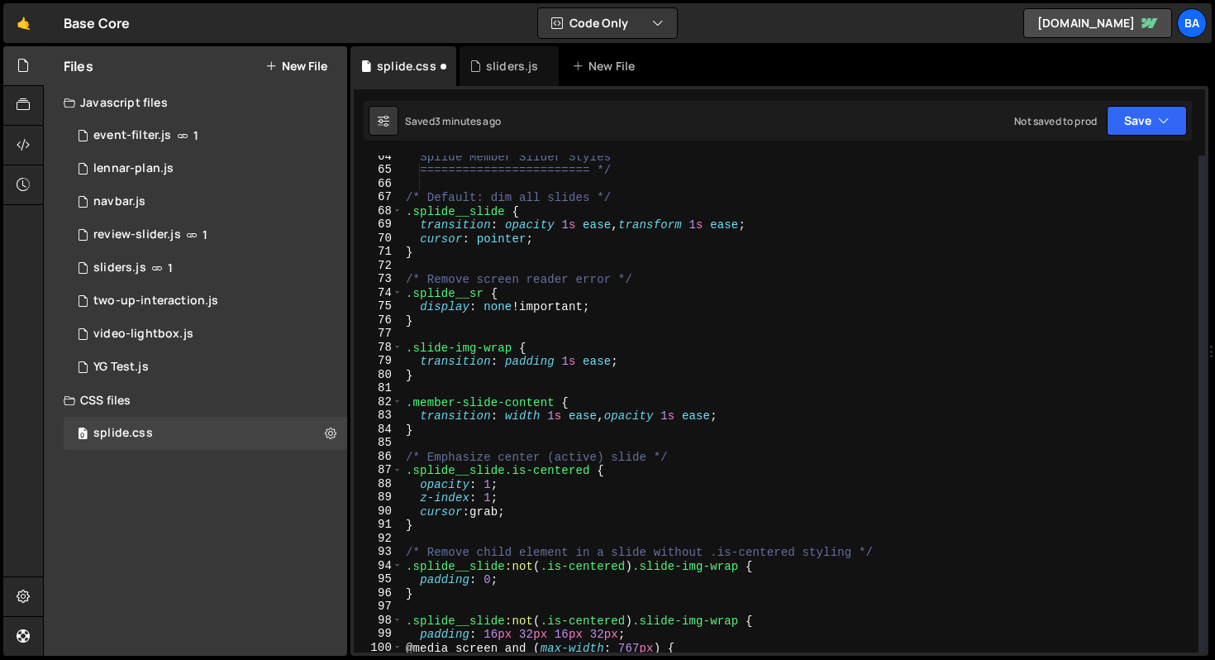
scroll to position [770, 0]
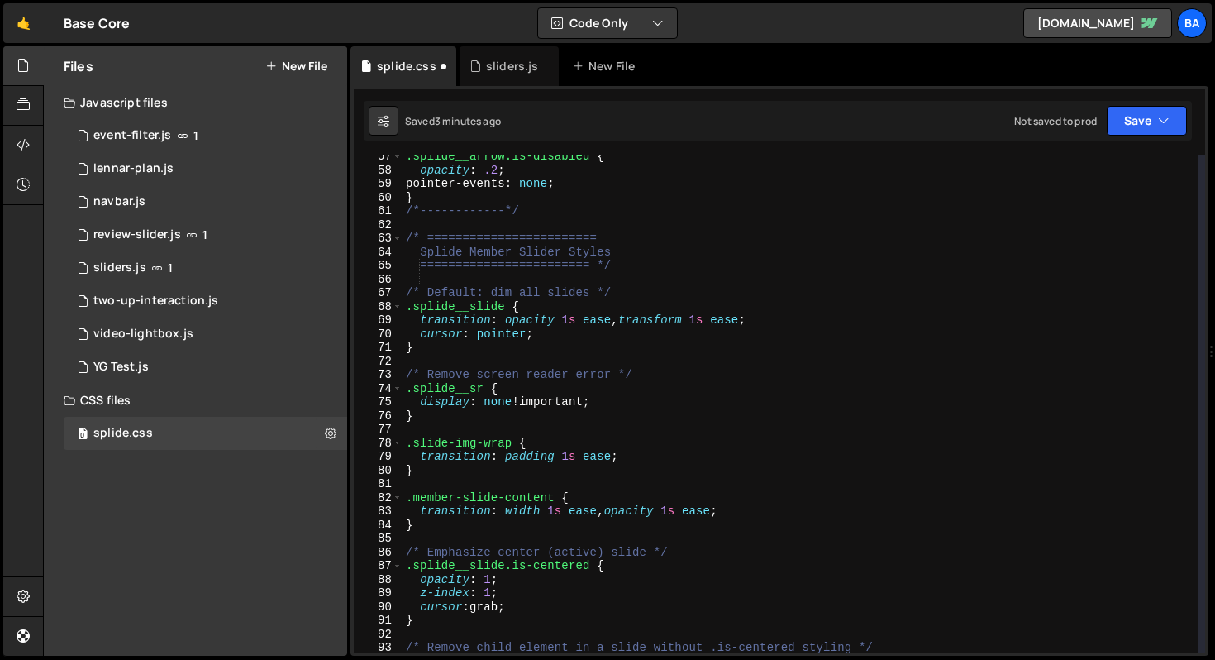
click at [584, 214] on div ".splide__arrow.is-disabled { opacity : .2 ; pointer-events : none ; } /*-------…" at bounding box center [801, 412] width 796 height 524
type textarea "/*------------*/"
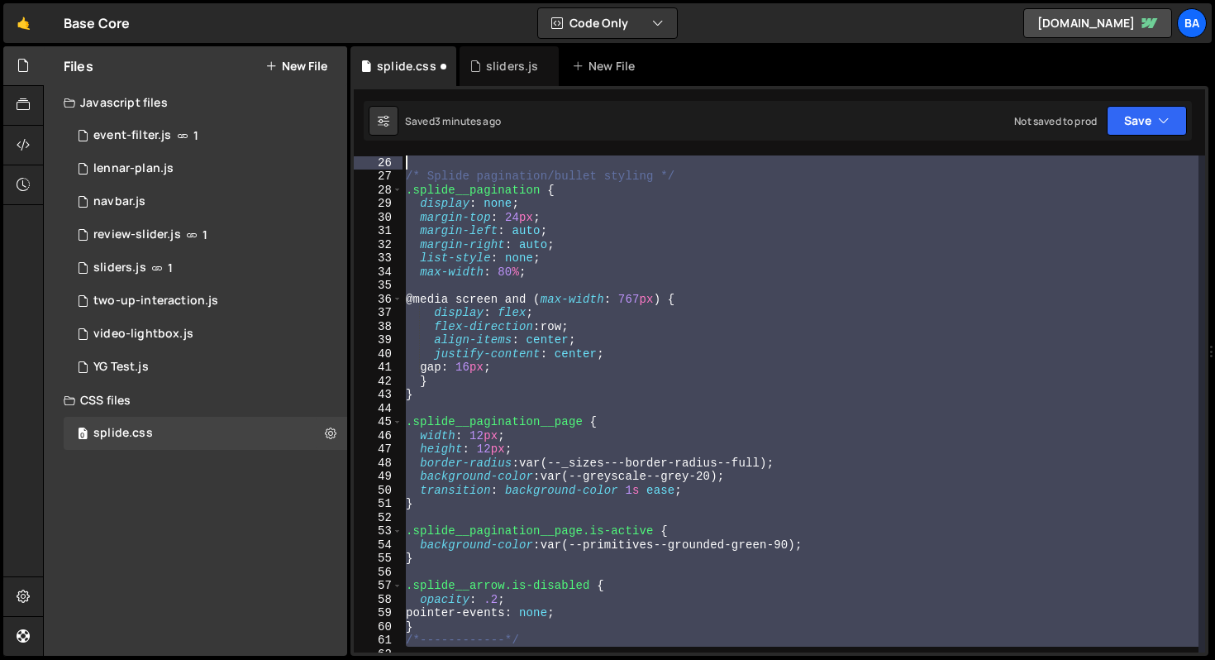
scroll to position [0, 0]
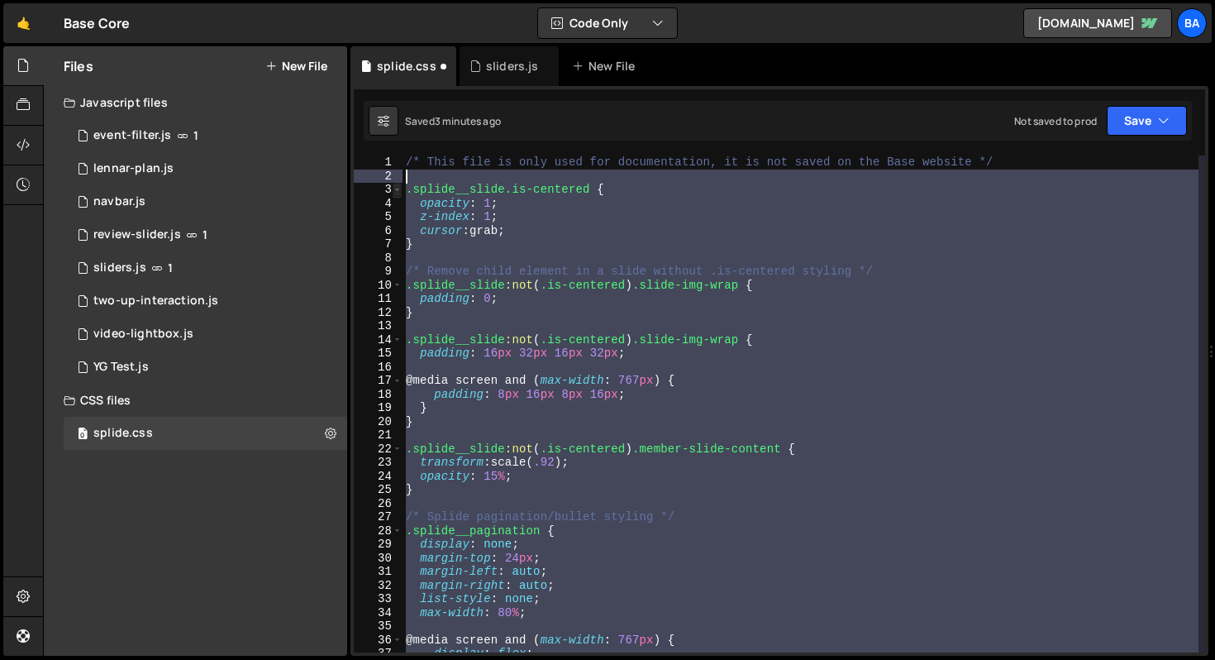
drag, startPoint x: 429, startPoint y: 361, endPoint x: 395, endPoint y: 182, distance: 182.5
click at [395, 182] on div "1 2 3 4 5 6 7 8 9 10 11 12 13 14 15 16 17 18 19 20 21 22 23 24 25 26 27 28 29 3…" at bounding box center [779, 403] width 851 height 497
type textarea ".splide__slide.is-centered {"
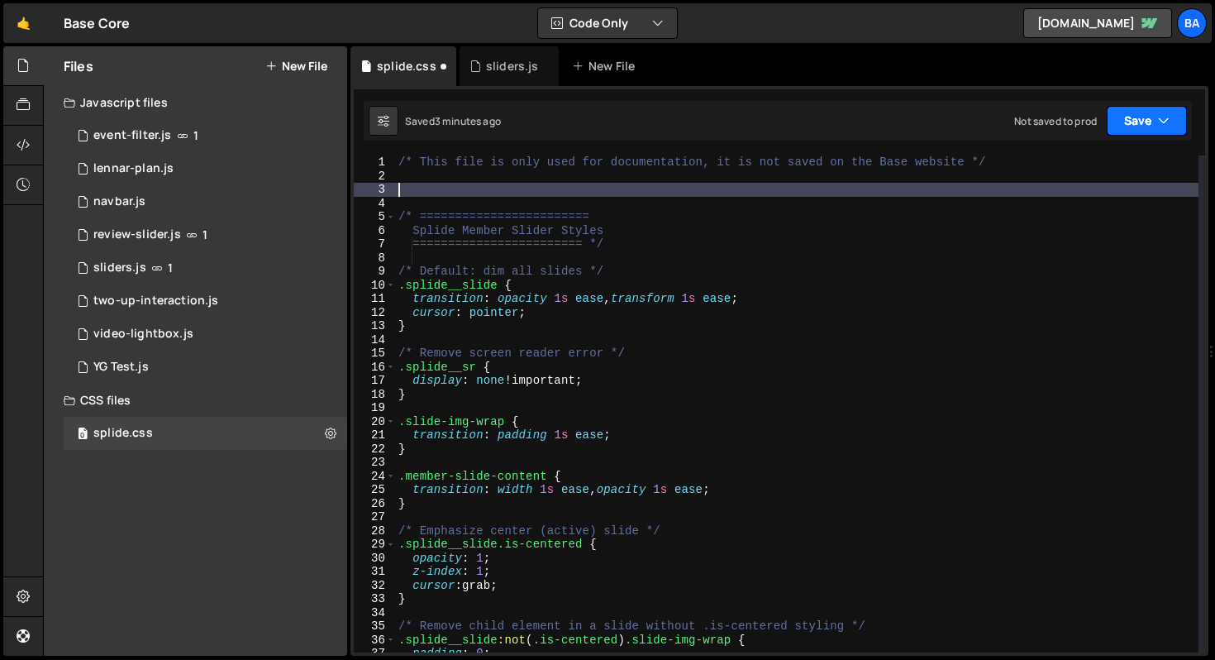
click at [1122, 123] on button "Save" at bounding box center [1147, 121] width 80 height 30
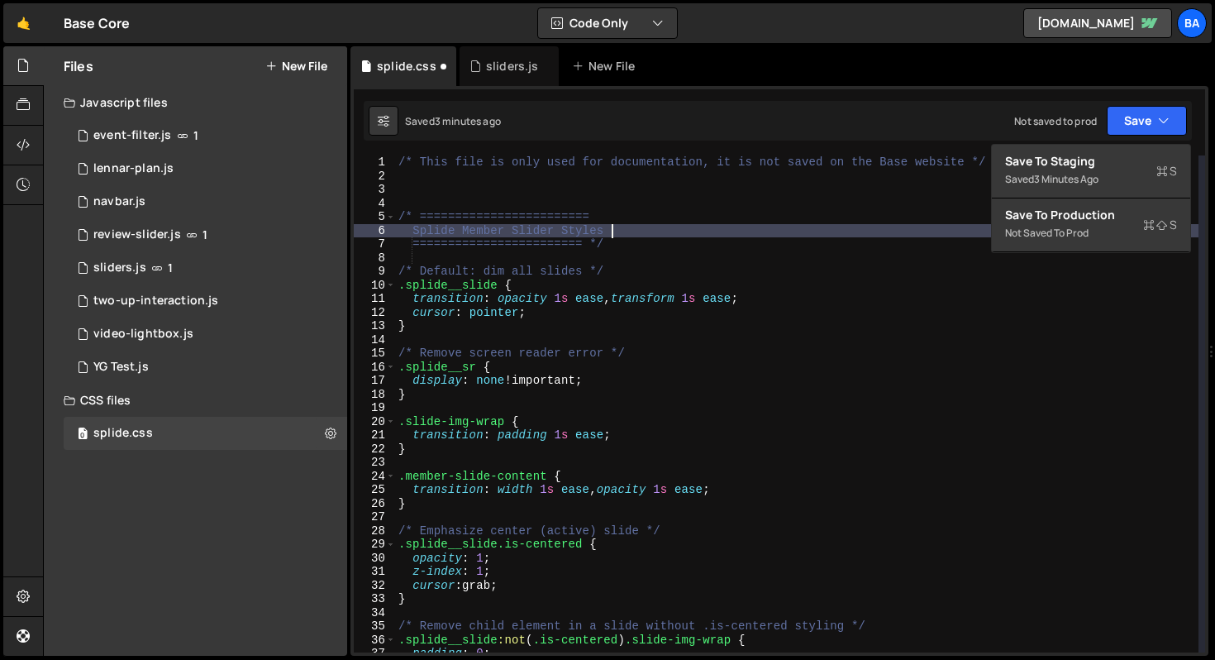
click at [819, 234] on div "/* This file is only used for documentation, it is not saved on the Base websit…" at bounding box center [796, 417] width 803 height 524
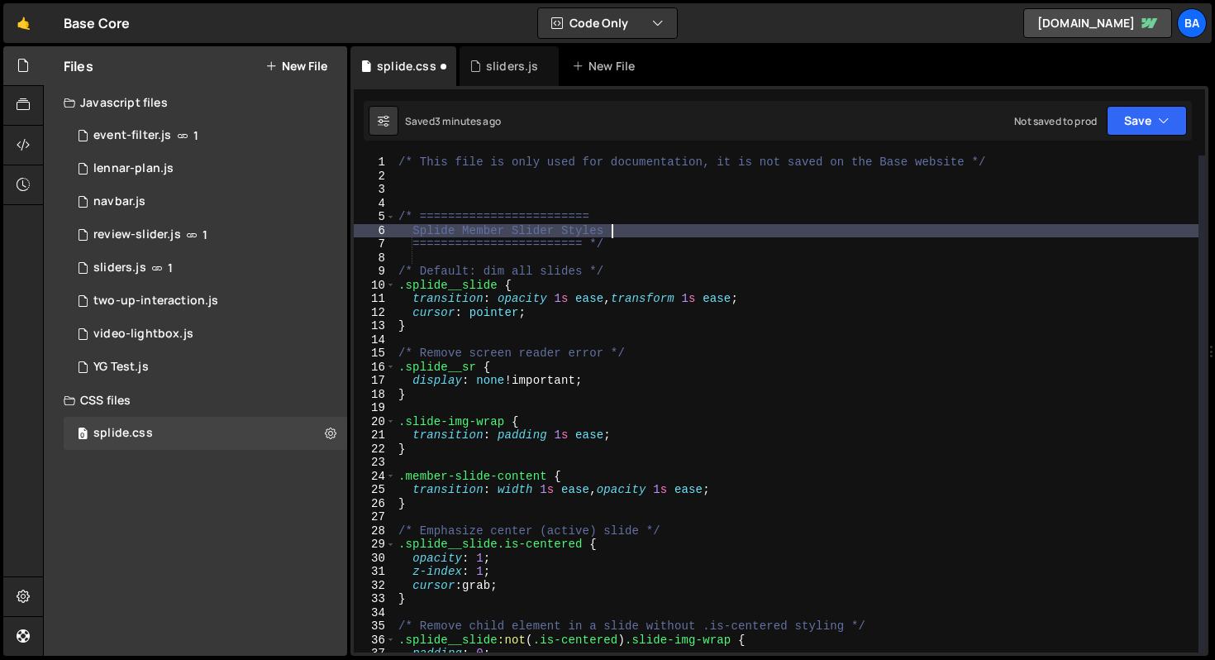
scroll to position [12, 0]
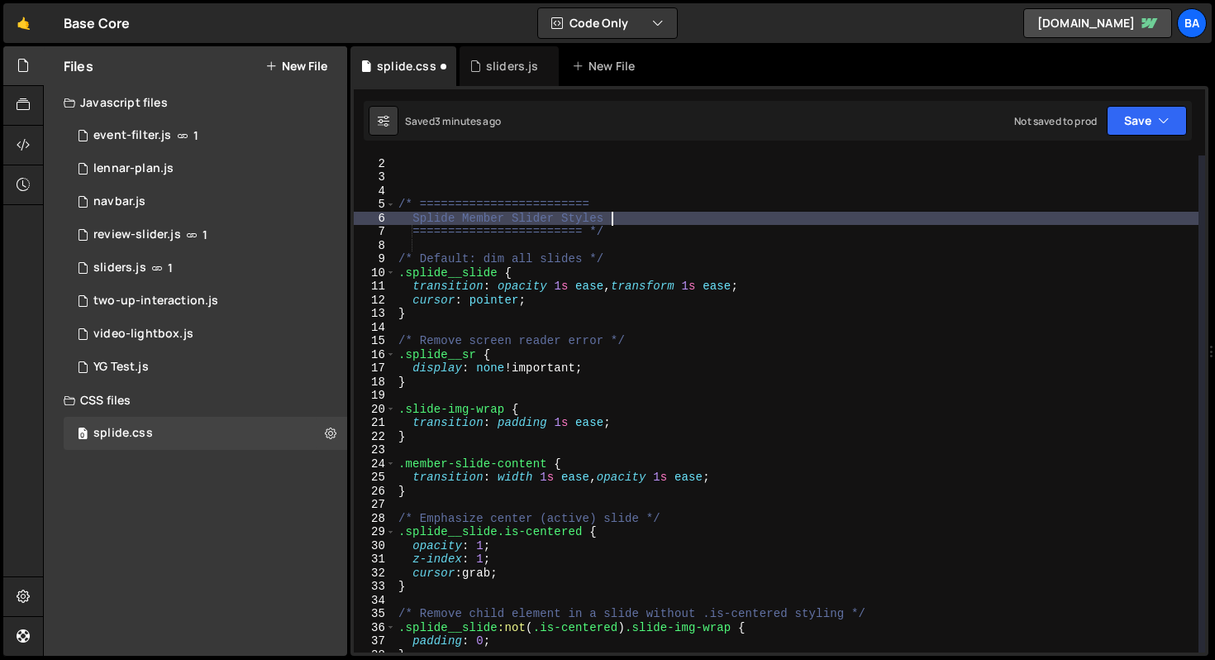
click at [623, 258] on div "/* This file is only used for documentation, it is not saved on the Base websit…" at bounding box center [796, 405] width 803 height 524
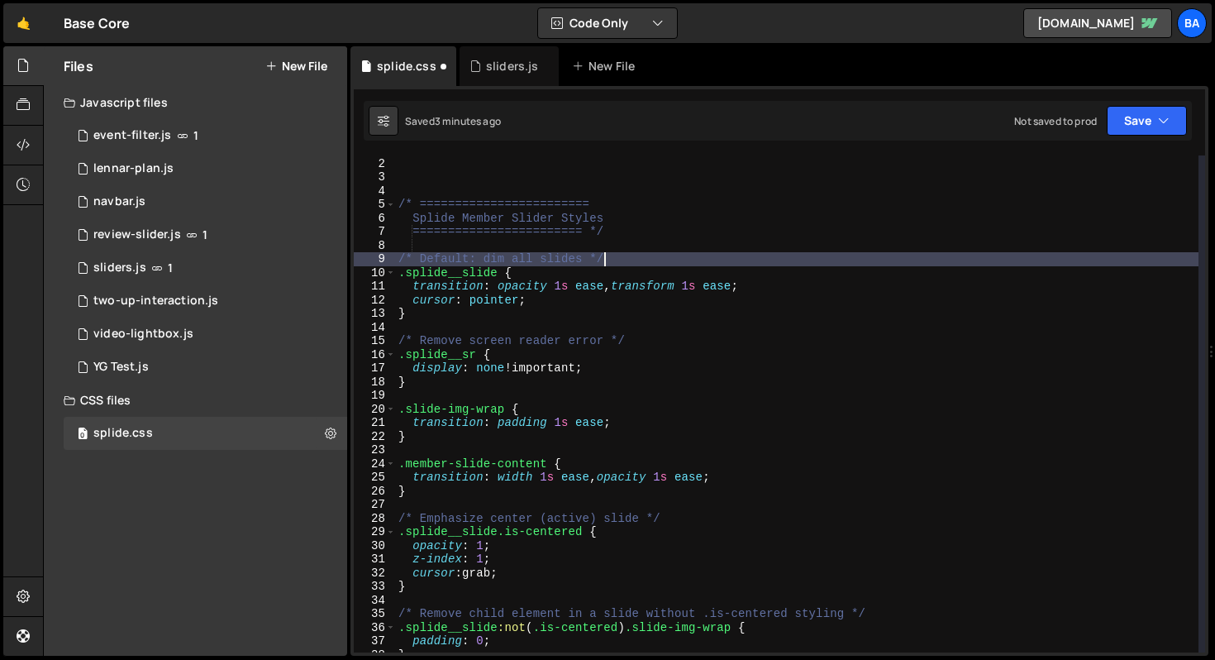
click at [399, 204] on div "/* This file is only used for documentation, it is not saved on the Base websit…" at bounding box center [796, 405] width 803 height 524
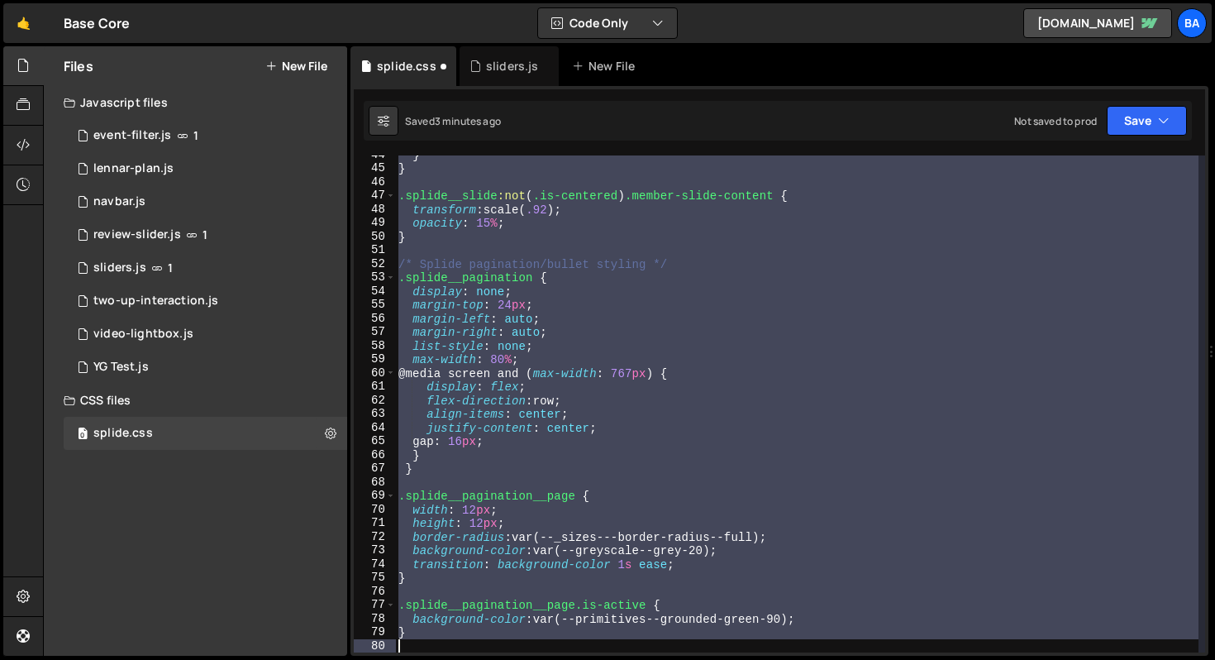
scroll to position [649, 0]
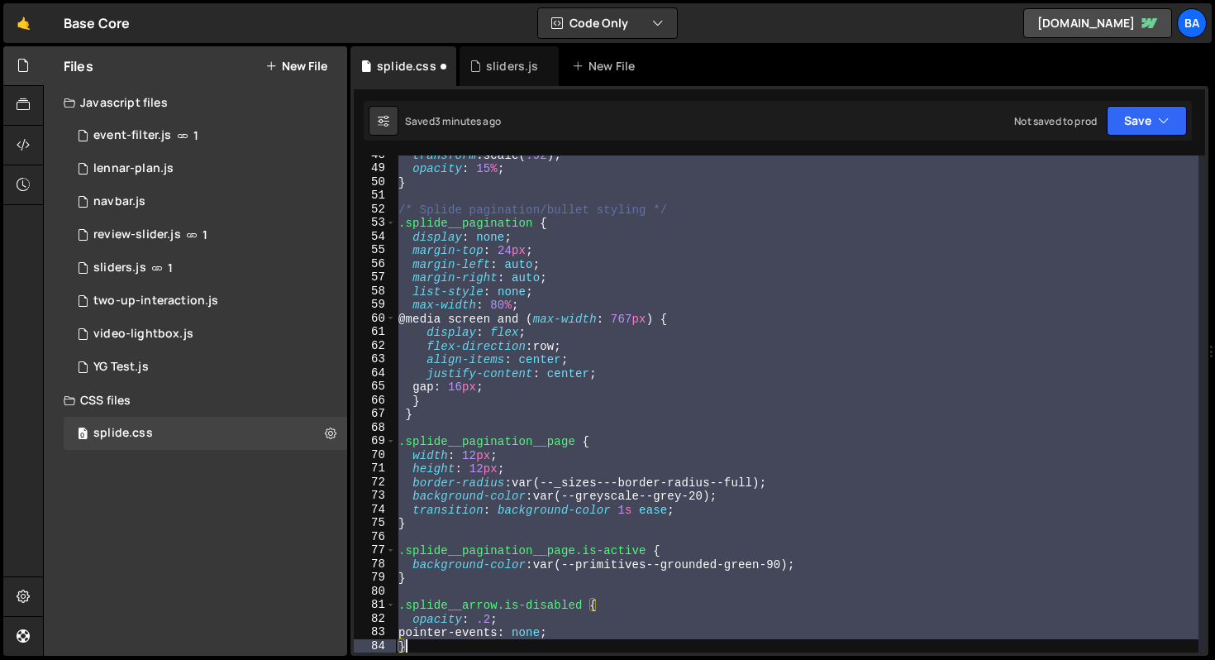
drag, startPoint x: 401, startPoint y: 204, endPoint x: 665, endPoint y: 646, distance: 514.1
click at [665, 646] on div "transform : scale( .92 ) ; opacity : 15 % ; } /* Splide pagination/bullet styli…" at bounding box center [796, 410] width 803 height 524
click at [707, 338] on div "transform : scale( .92 ) ; opacity : 15 % ; } /* Splide pagination/bullet styli…" at bounding box center [796, 403] width 803 height 497
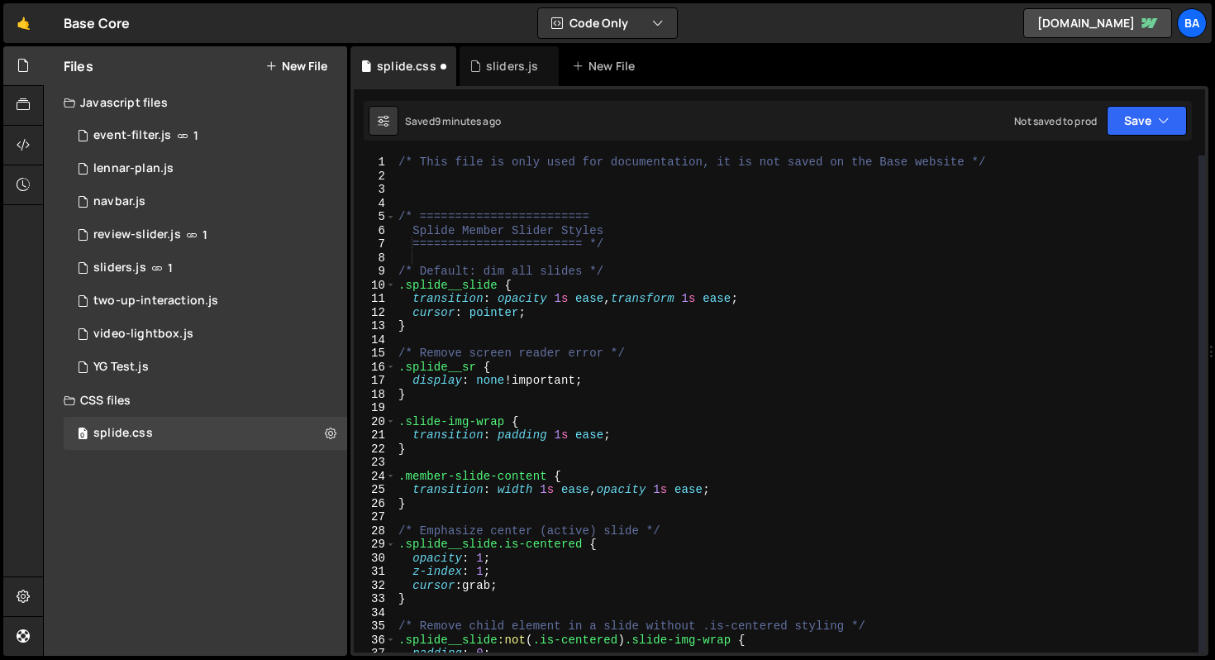
scroll to position [0, 0]
click at [1158, 125] on icon "button" at bounding box center [1164, 120] width 12 height 17
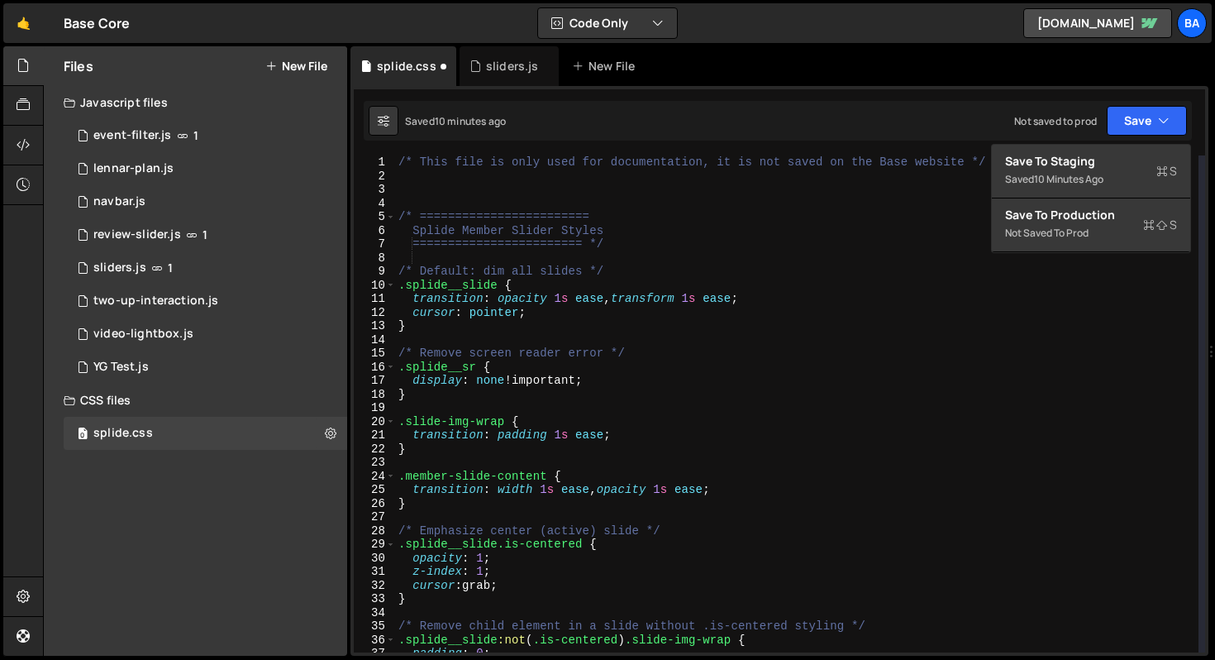
type textarea ".splide__slide {"
click at [834, 279] on div "/* This file is only used for documentation, it is not saved on the Base websit…" at bounding box center [796, 417] width 803 height 524
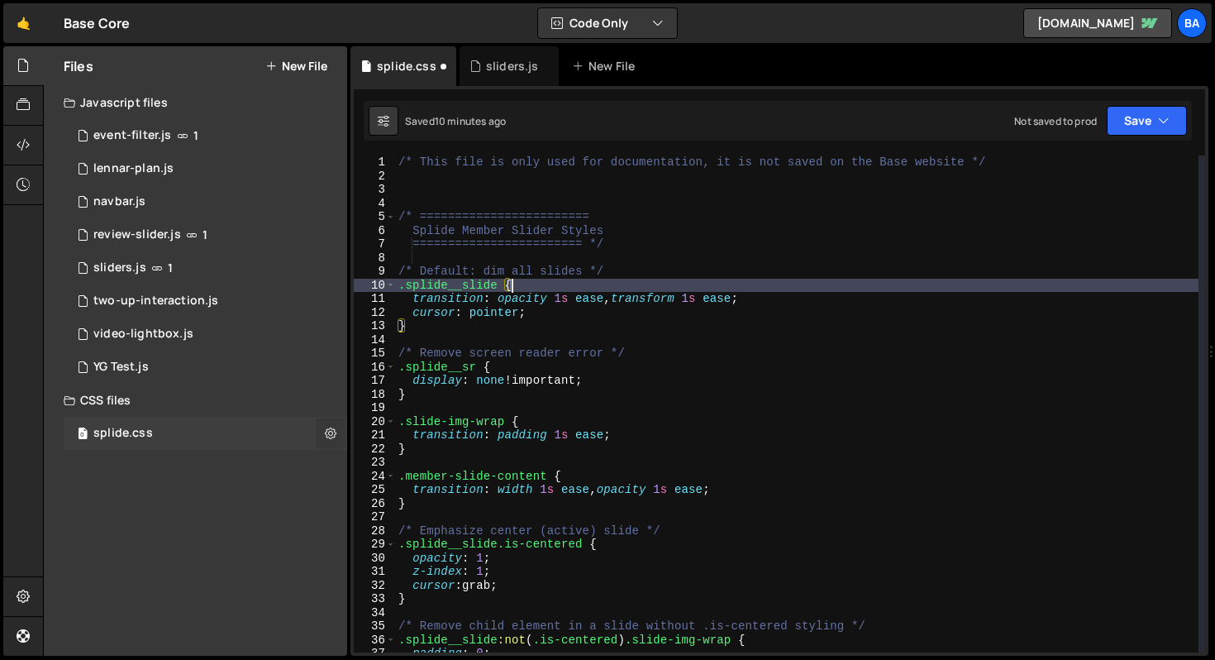
click at [321, 433] on button at bounding box center [331, 433] width 30 height 30
type input "splide"
radio input "false"
radio input "true"
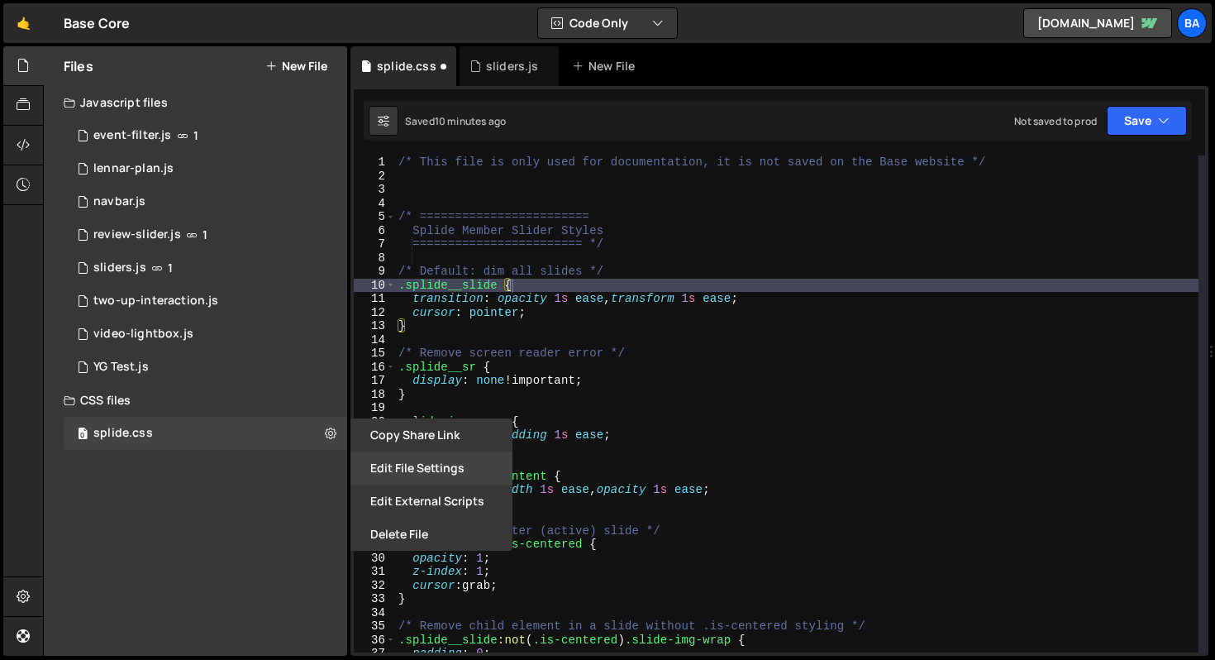
click at [446, 464] on button "Edit File Settings" at bounding box center [431, 467] width 162 height 33
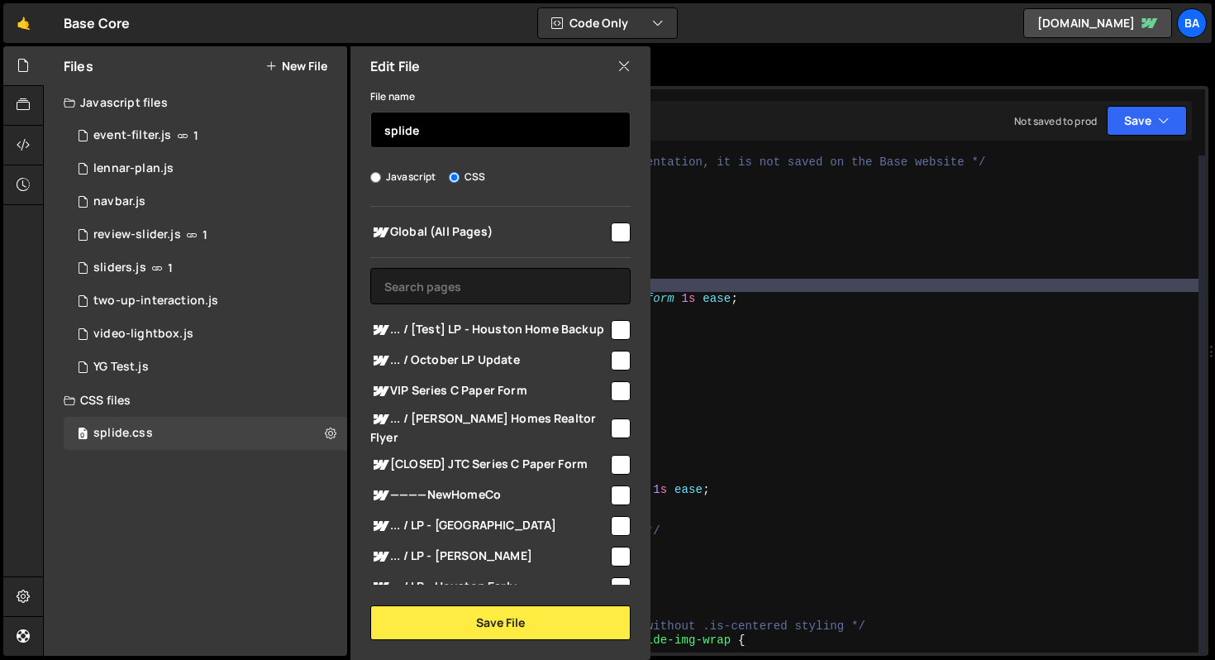
click at [461, 129] on input "splide" at bounding box center [500, 130] width 260 height 36
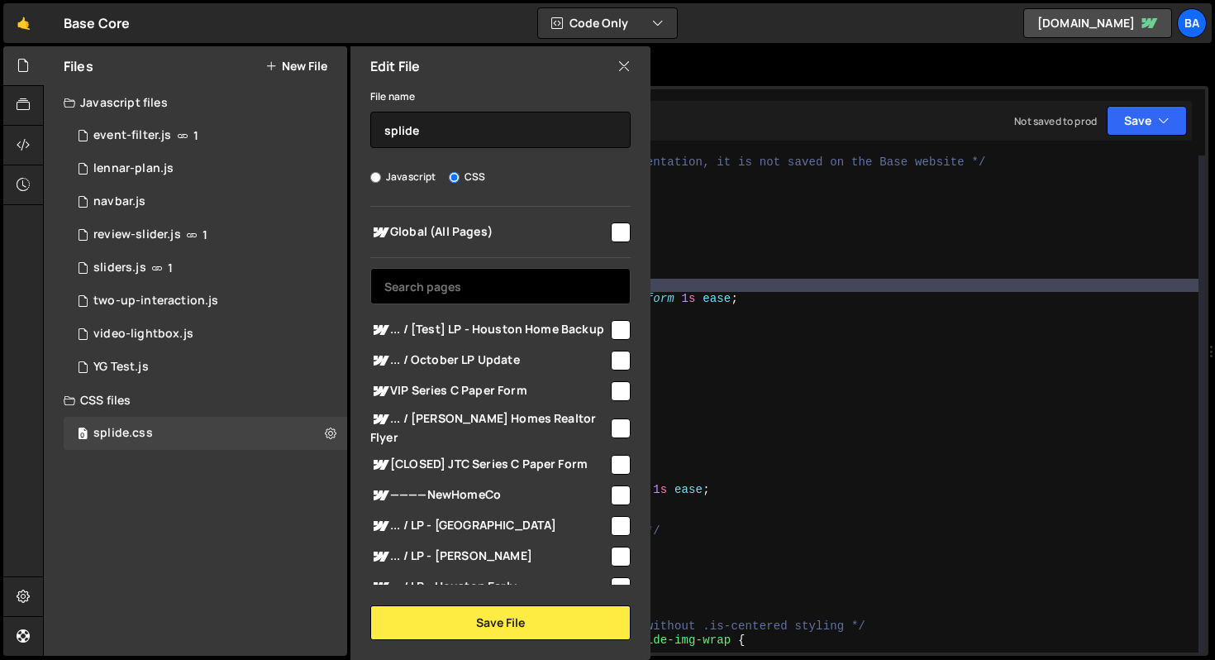
click at [488, 286] on input "text" at bounding box center [500, 286] width 260 height 36
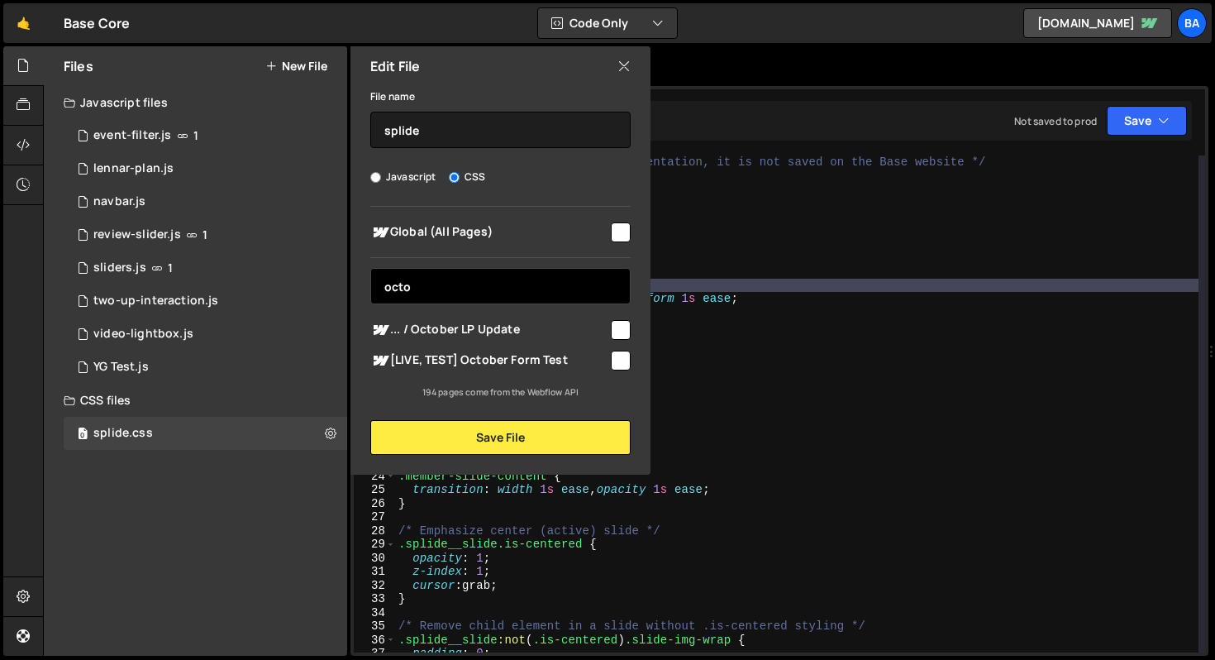
type input "octo"
click at [624, 326] on input "checkbox" at bounding box center [621, 330] width 20 height 20
checkbox input "true"
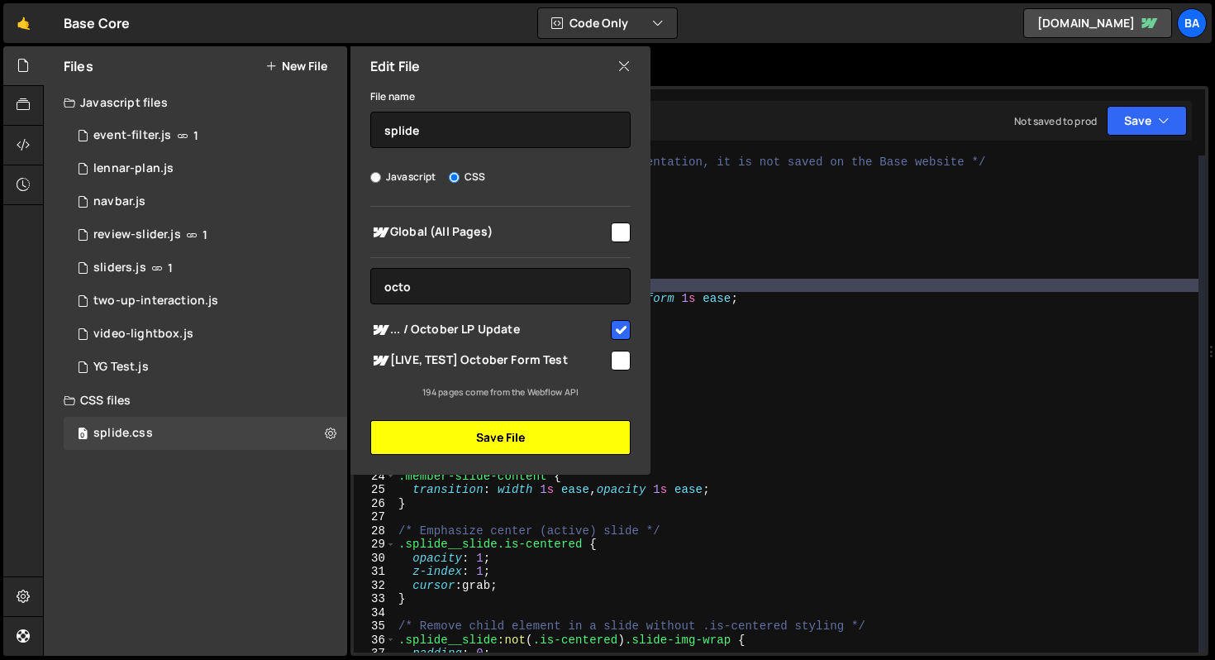
click at [532, 450] on button "Save File" at bounding box center [500, 437] width 260 height 35
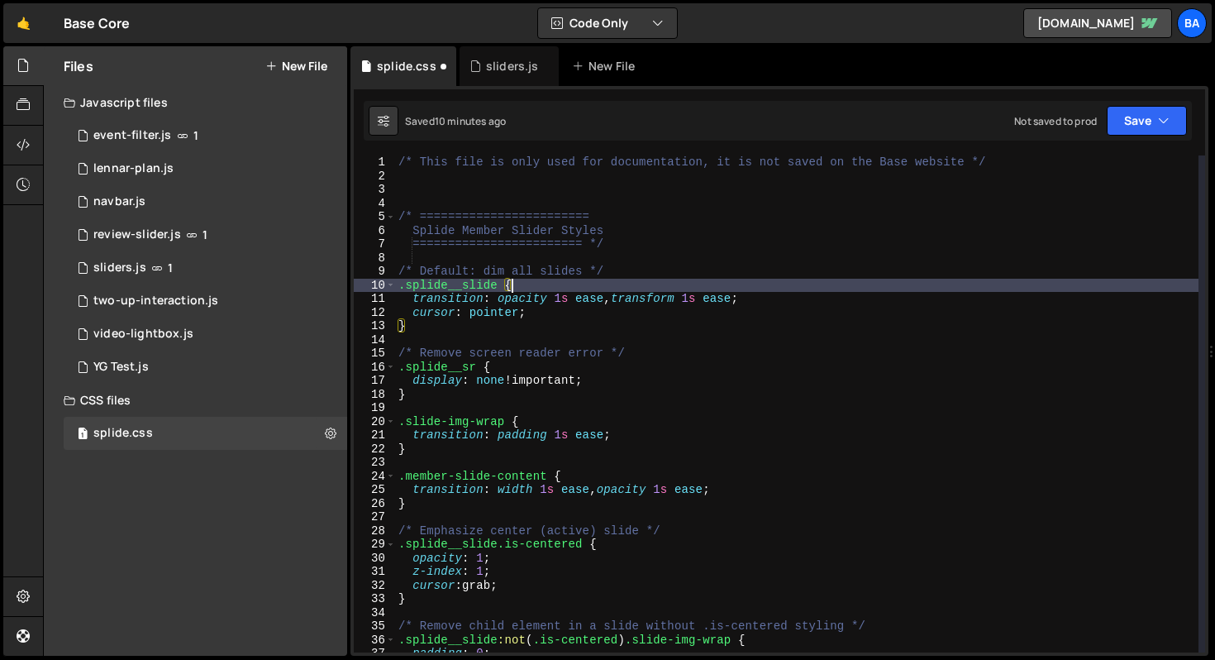
click at [912, 283] on div "/* This file is only used for documentation, it is not saved on the Base websit…" at bounding box center [796, 417] width 803 height 524
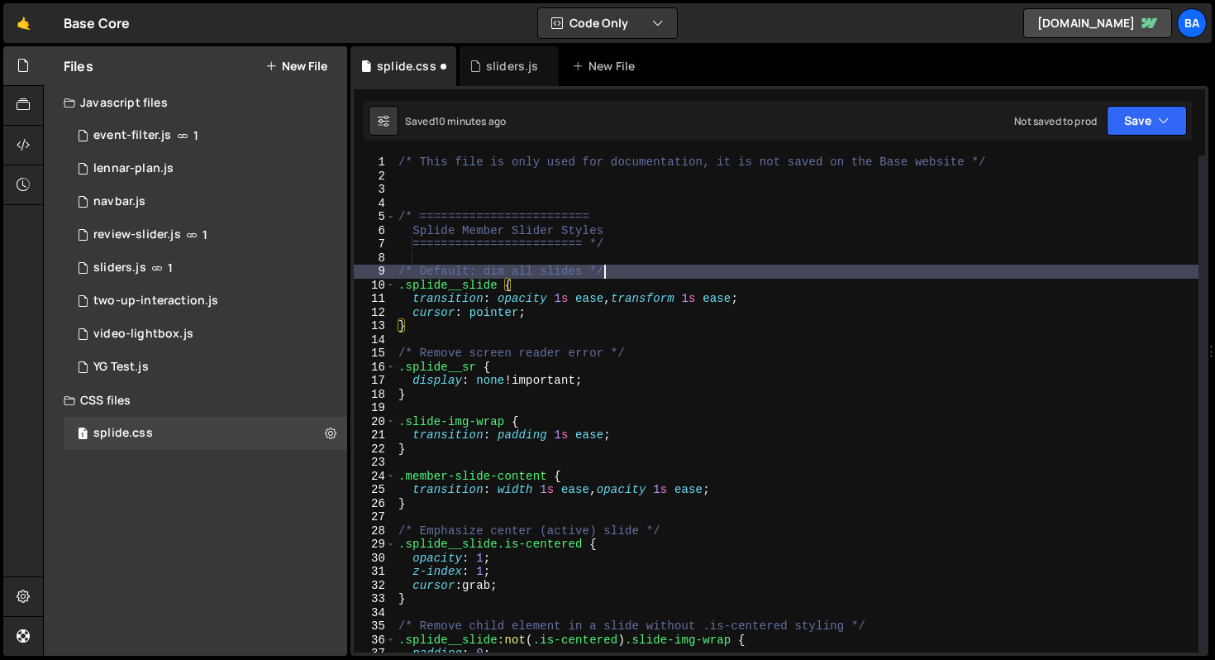
click at [724, 274] on div "/* This file is only used for documentation, it is not saved on the Base websit…" at bounding box center [796, 417] width 803 height 524
type textarea "/* Default: dim all slides */"
click at [414, 203] on div "/* This file is only used for documentation, it is not saved on the Base websit…" at bounding box center [796, 417] width 803 height 524
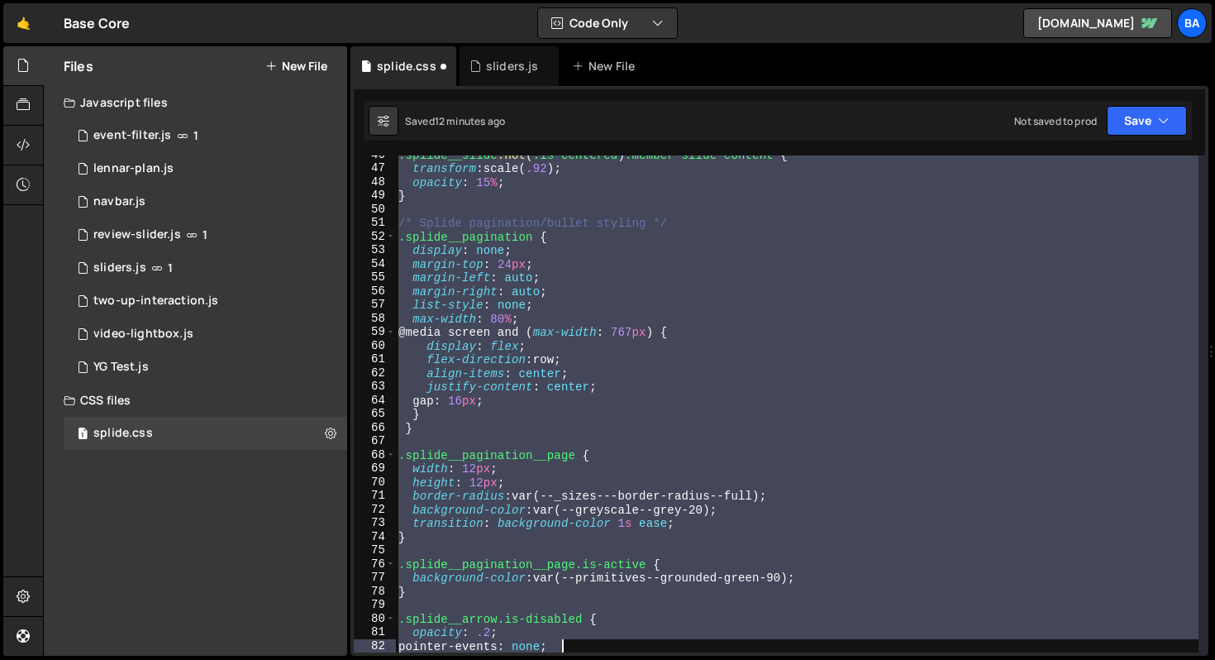
scroll to position [635, 0]
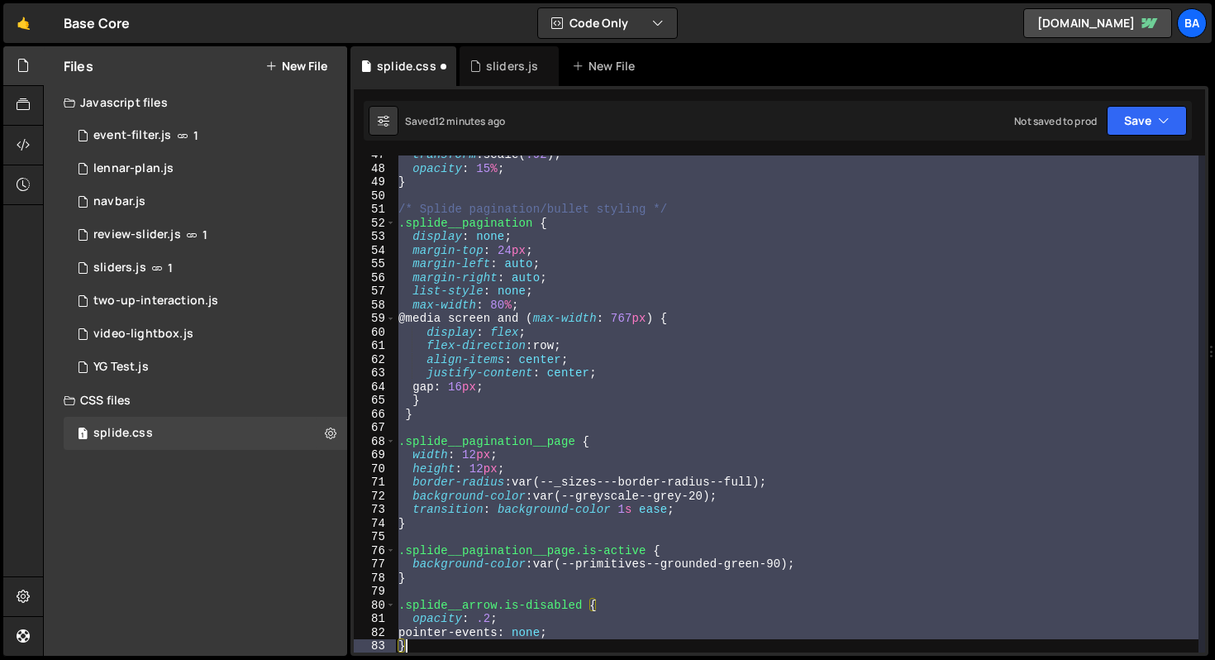
drag, startPoint x: 400, startPoint y: 257, endPoint x: 587, endPoint y: 652, distance: 437.0
click at [587, 652] on div "}); 37 38 39 40 41 42 43 44 45 46 47 48 49 50 51 52 53 54 55 56 57 58 59 60 61 …" at bounding box center [779, 370] width 858 height 569
type textarea "pointer-events: none; }"
paste textarea
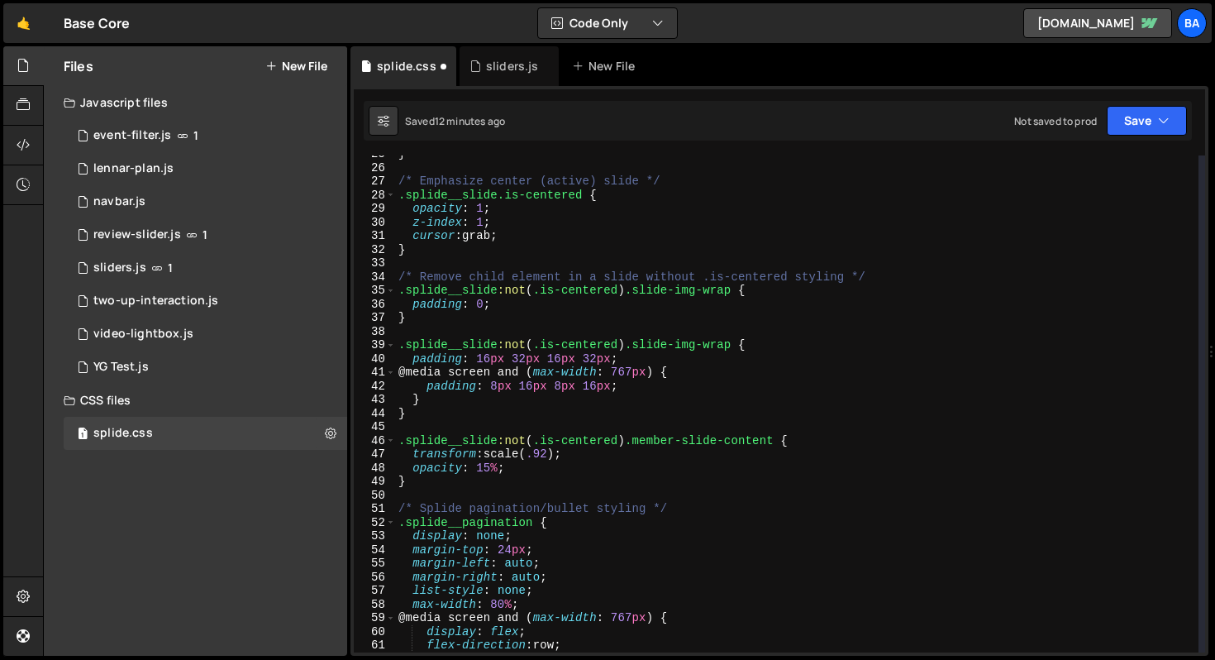
scroll to position [0, 0]
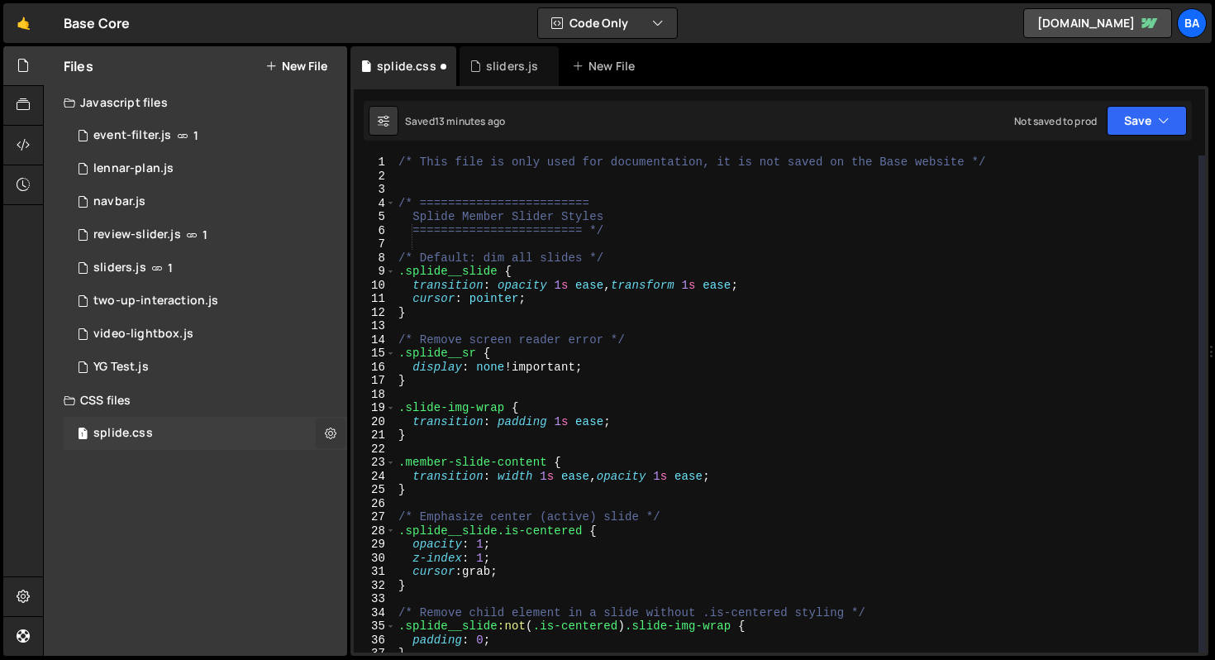
click at [331, 435] on icon at bounding box center [331, 433] width 12 height 16
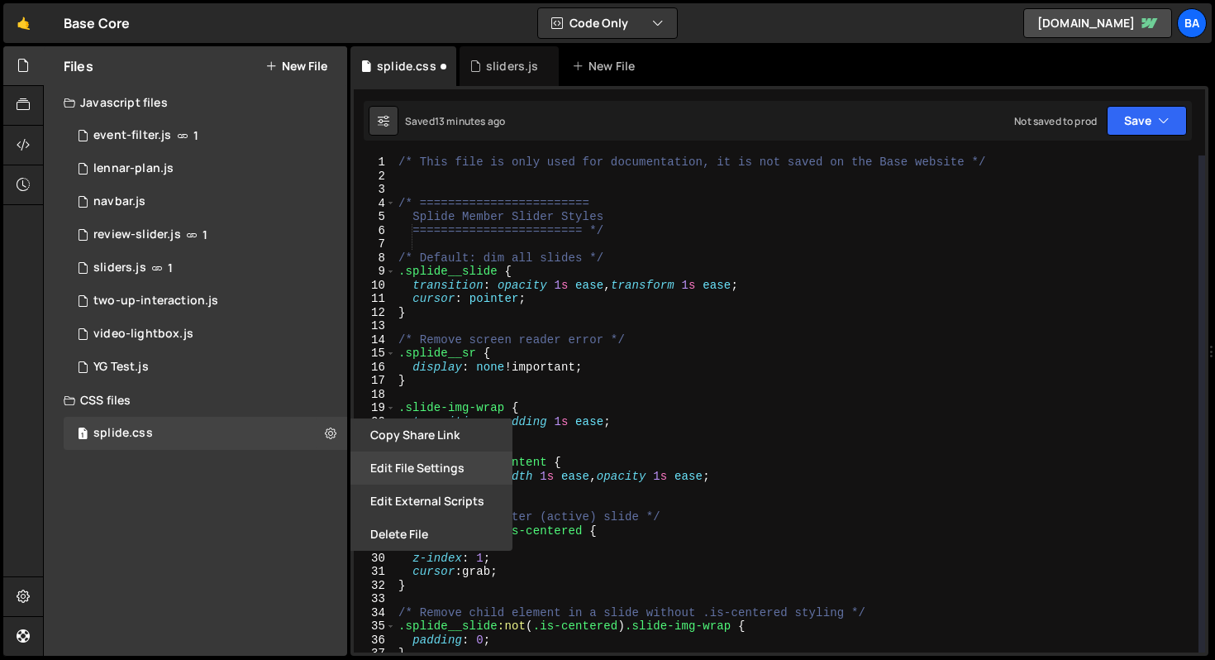
click at [438, 455] on button "Edit File Settings" at bounding box center [431, 467] width 162 height 33
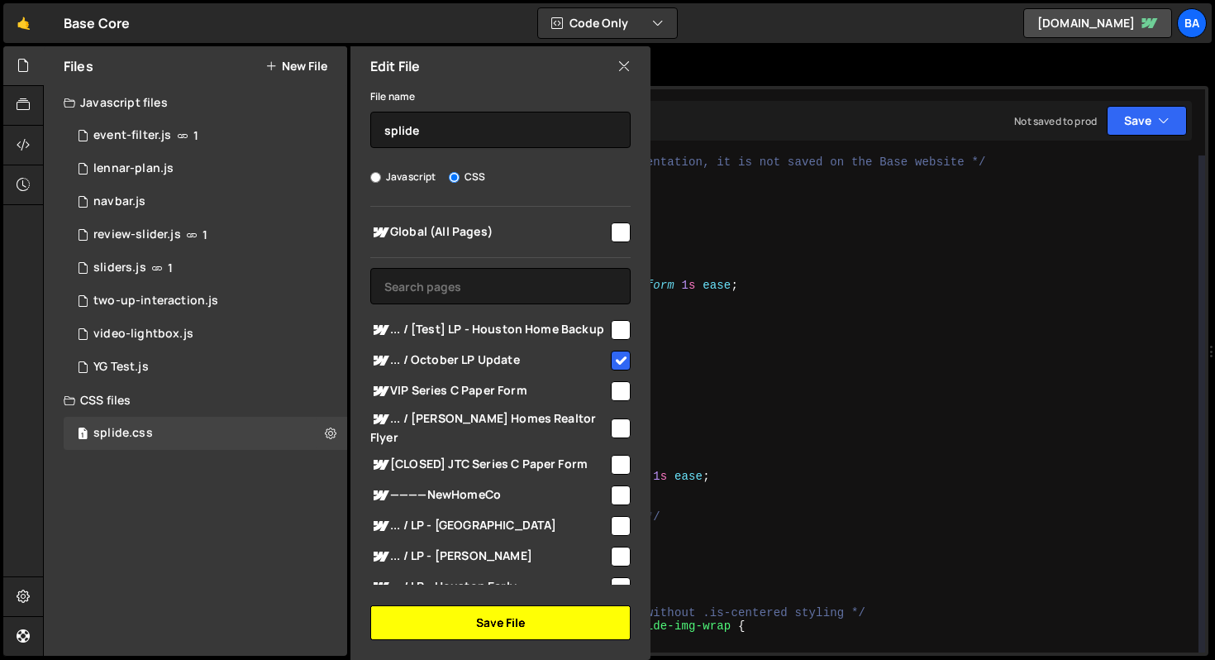
click at [546, 622] on button "Save File" at bounding box center [500, 622] width 260 height 35
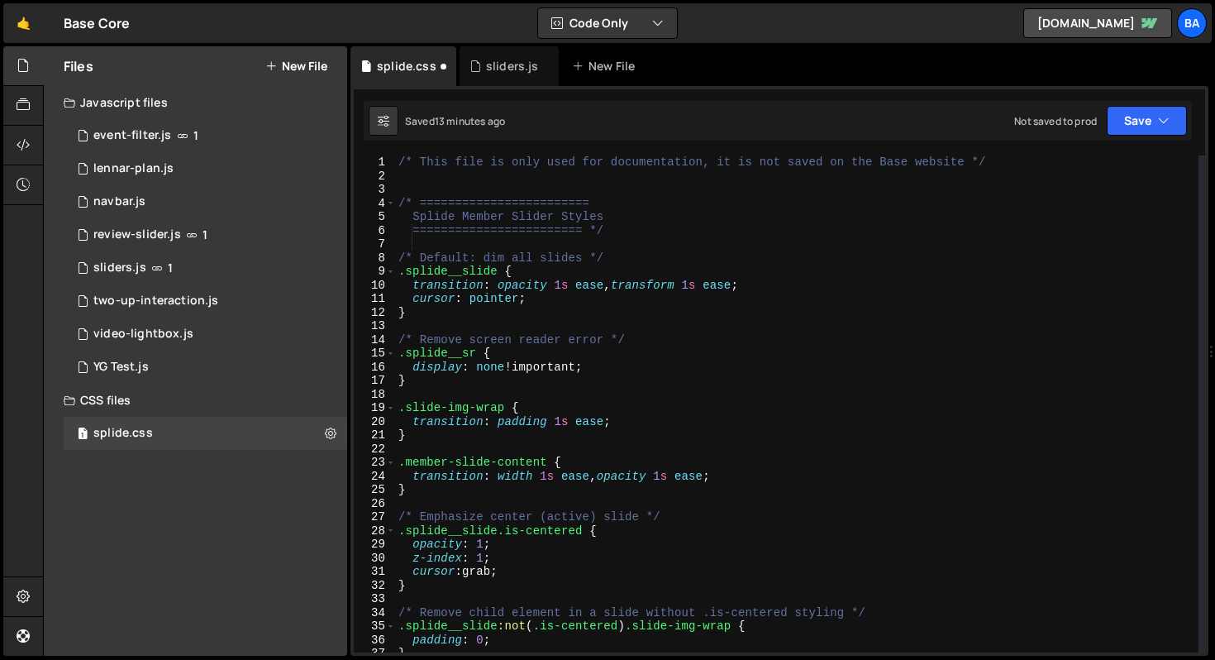
click at [1123, 140] on div "Saved 13 minutes ago Not saved to prod Upgrade to Edit Save Save to Staging S S…" at bounding box center [778, 121] width 828 height 40
click at [1126, 131] on button "Save" at bounding box center [1147, 121] width 80 height 30
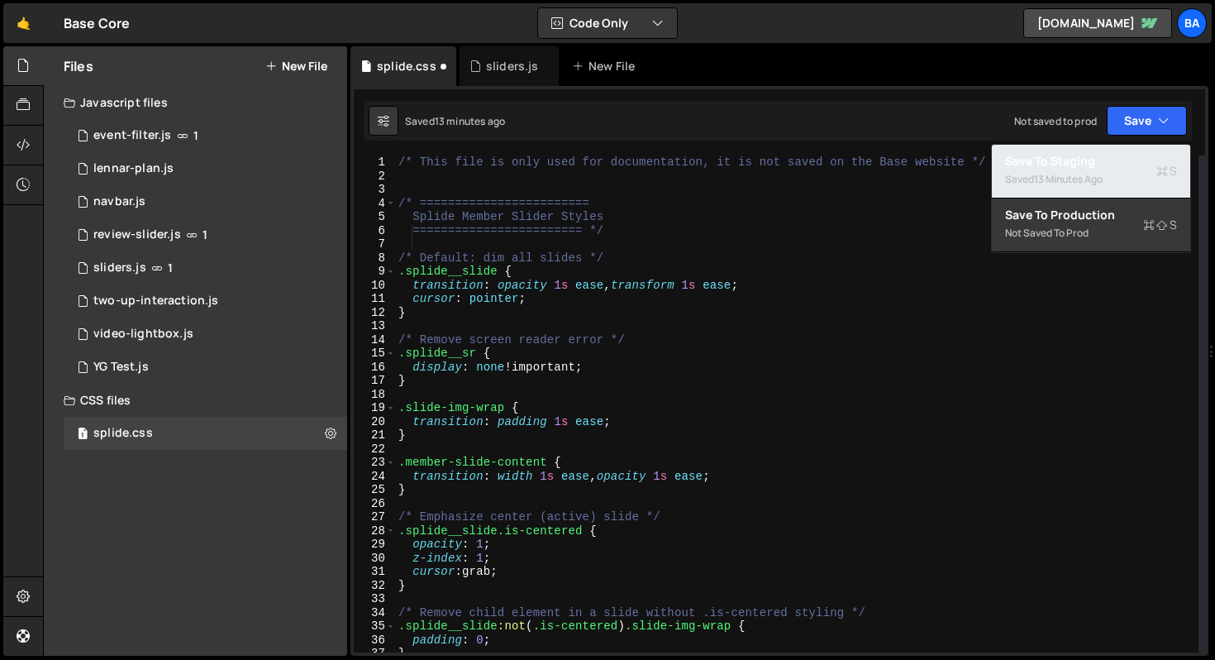
click at [1101, 181] on div "13 minutes ago" at bounding box center [1068, 179] width 69 height 14
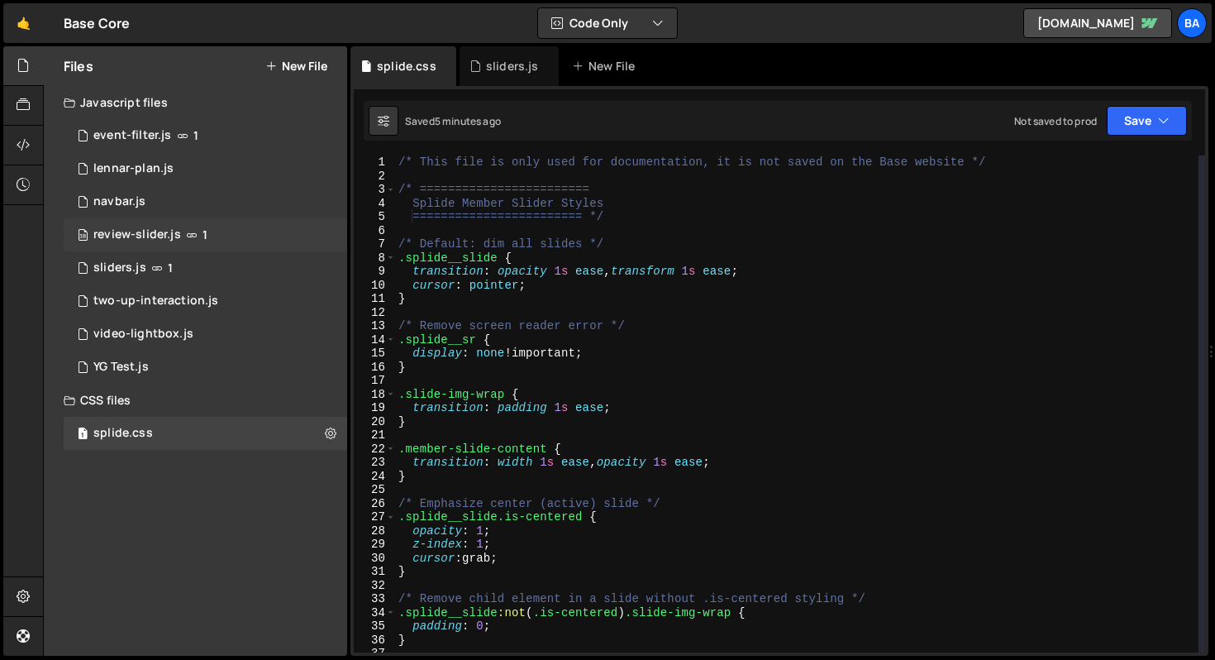
click at [212, 241] on div "38 review-slider.js 1" at bounding box center [206, 234] width 284 height 33
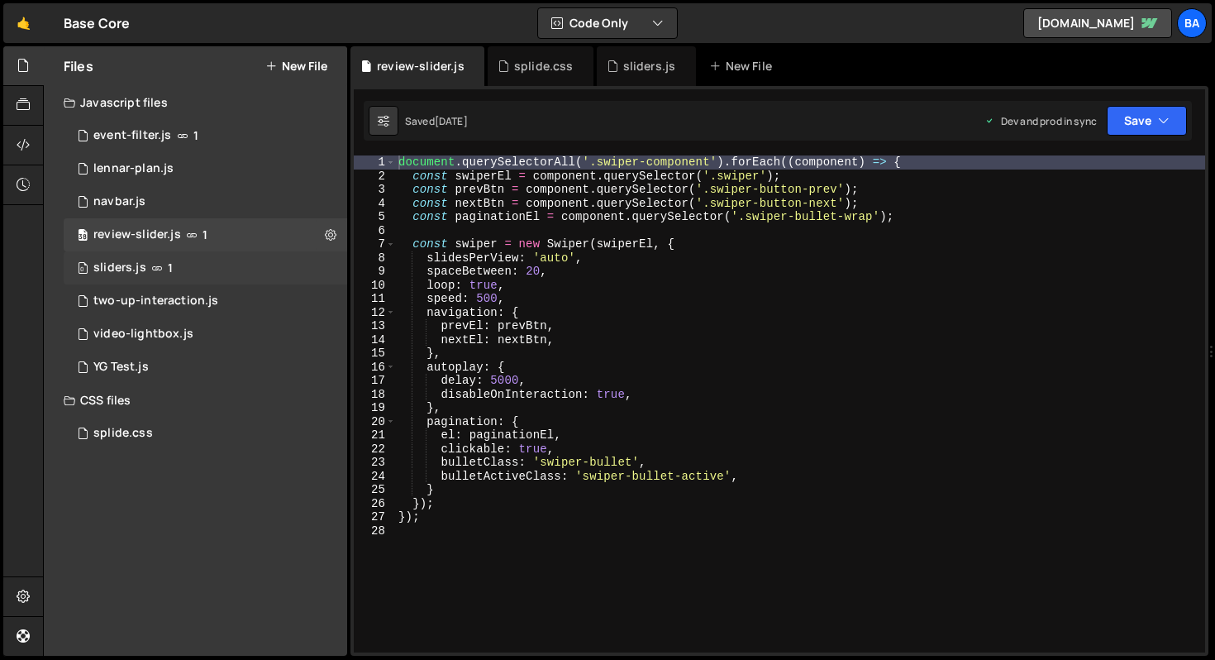
click at [195, 275] on div "0 sliders.js 1" at bounding box center [206, 267] width 284 height 33
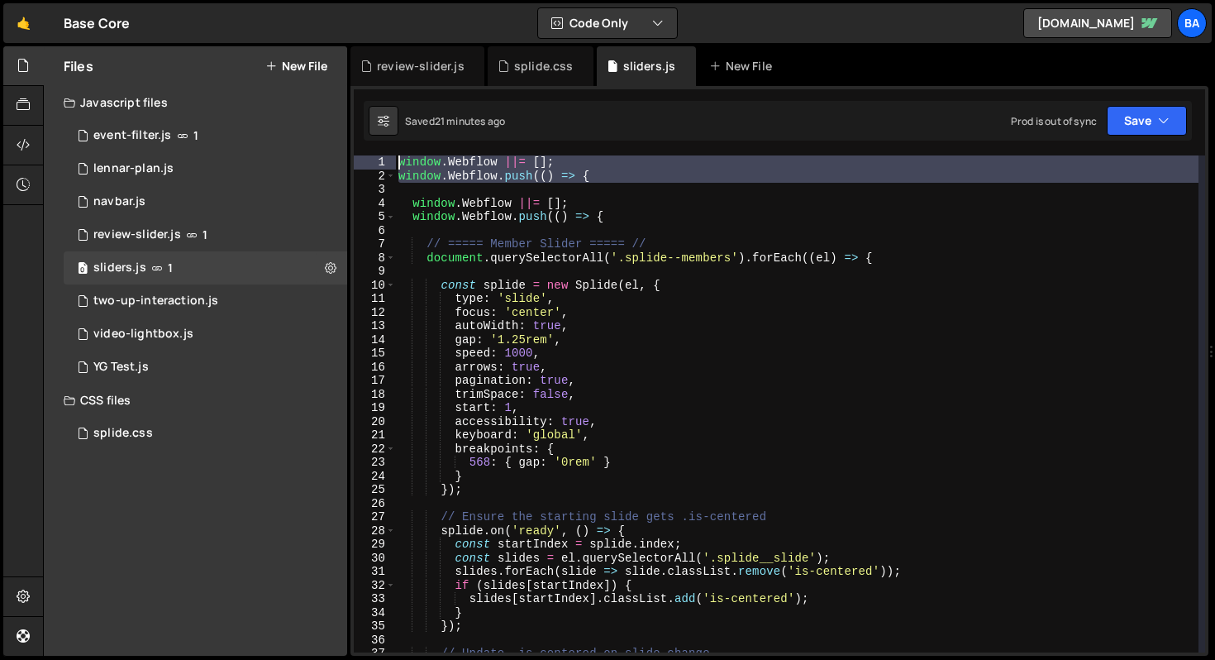
drag, startPoint x: 627, startPoint y: 183, endPoint x: 393, endPoint y: 159, distance: 234.3
click at [393, 159] on div "1 2 3 4 5 6 7 8 9 10 11 12 13 14 15 16 17 18 19 20 21 22 23 24 25 26 27 28 29 3…" at bounding box center [779, 403] width 851 height 497
type textarea "window.Webflow ||= []; window.Webflow.push(() => {"
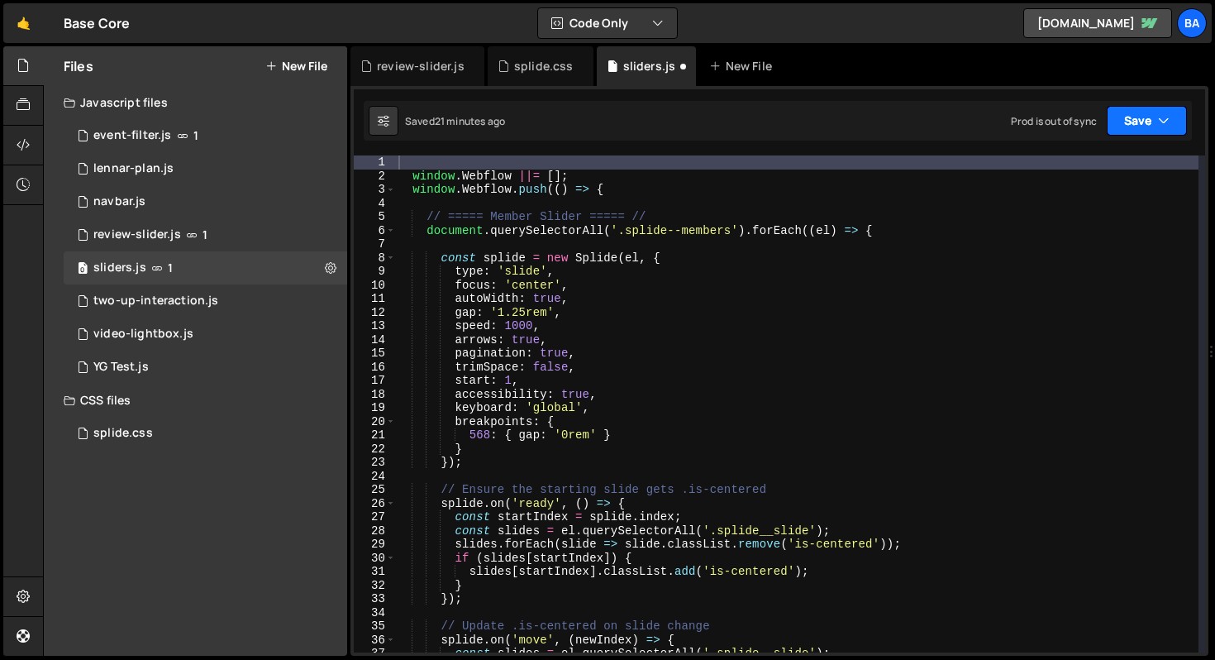
click at [1146, 122] on button "Save" at bounding box center [1147, 121] width 80 height 30
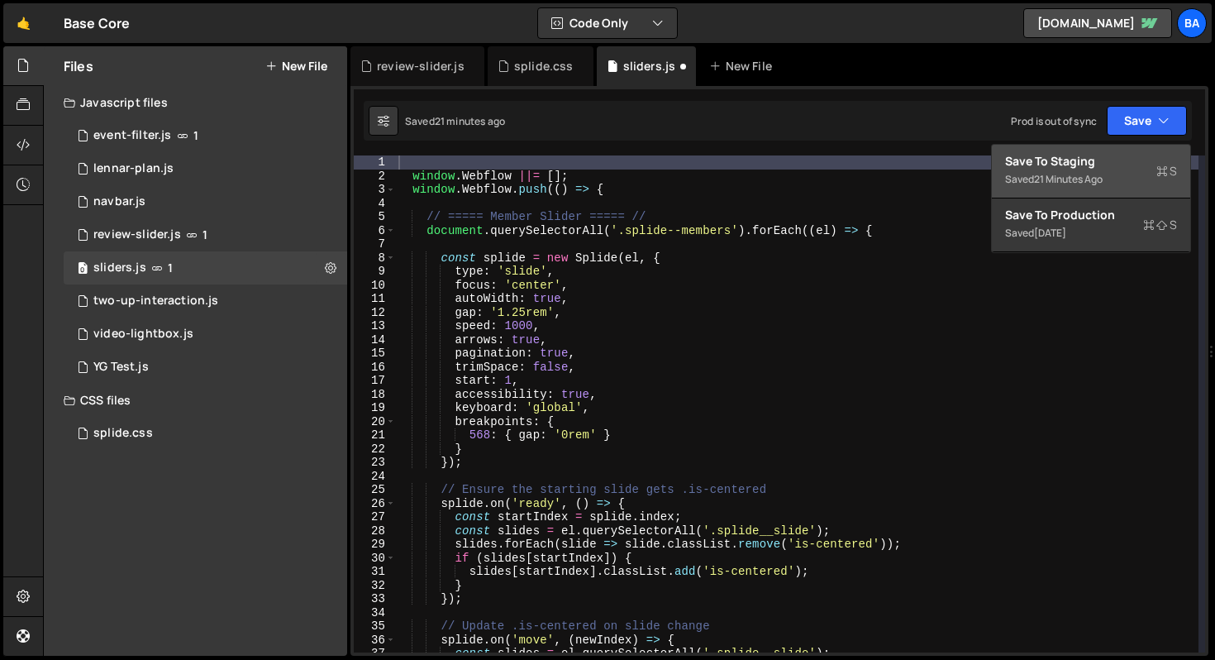
click at [1117, 160] on div "Save to Staging S" at bounding box center [1091, 161] width 172 height 17
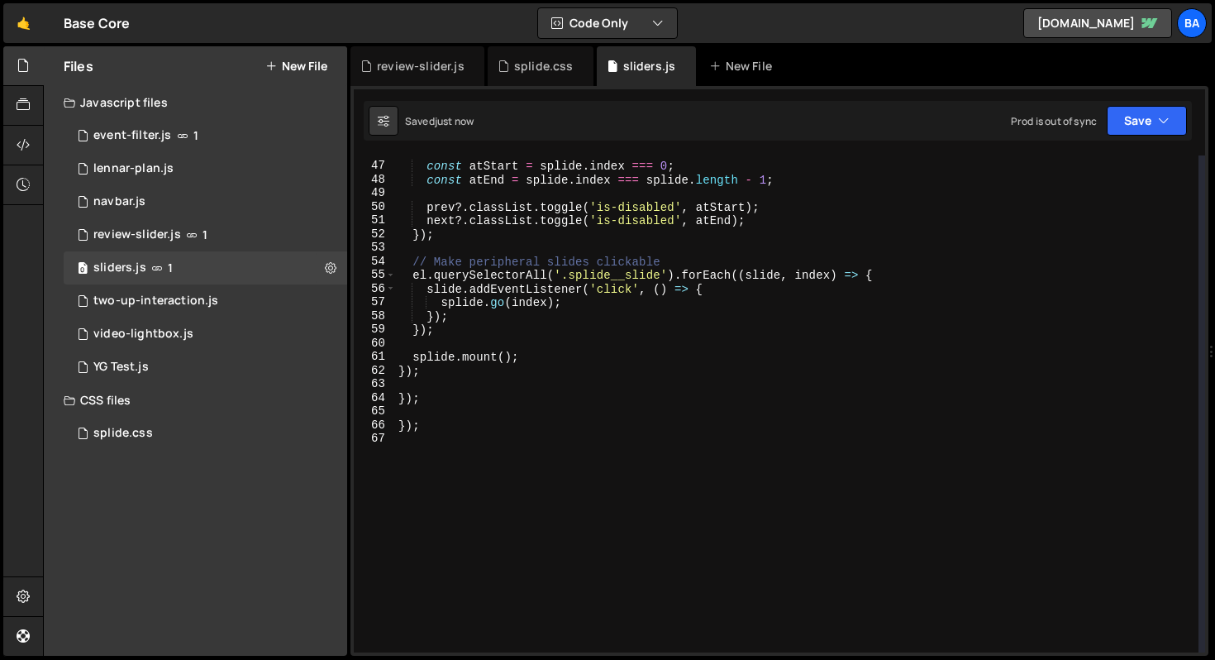
scroll to position [617, 0]
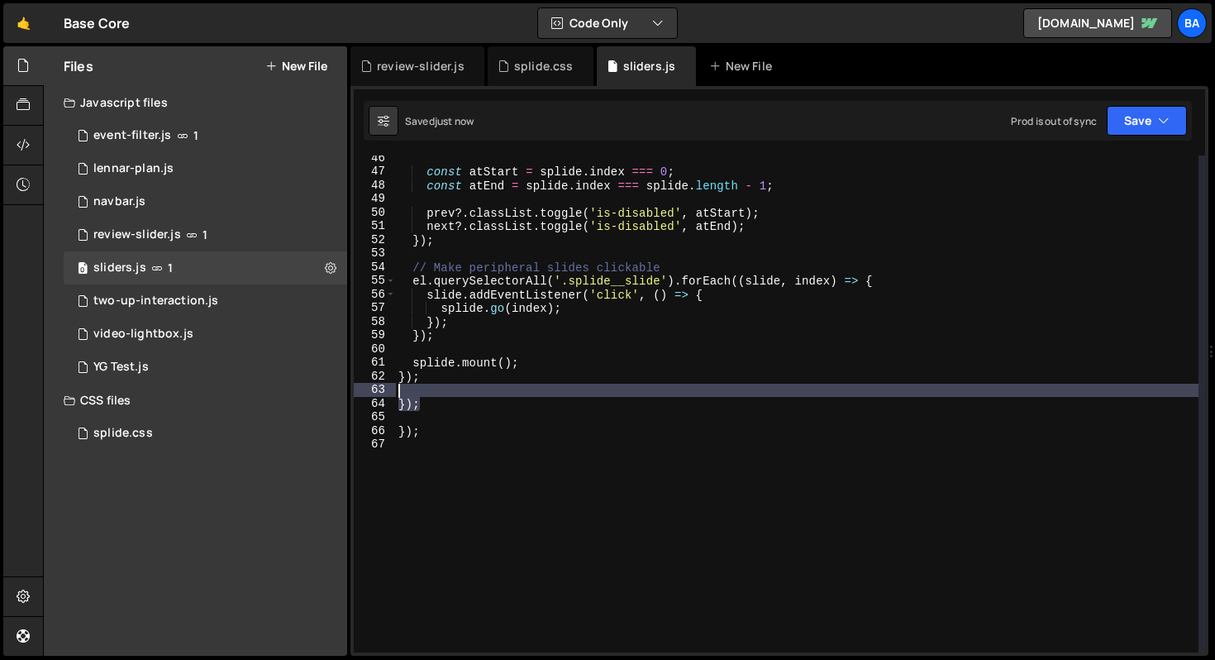
drag, startPoint x: 441, startPoint y: 402, endPoint x: 380, endPoint y: 393, distance: 61.7
click at [380, 393] on div "}); 46 47 48 49 50 51 52 53 54 55 56 57 58 59 60 61 62 63 64 65 66 67 const atS…" at bounding box center [779, 403] width 851 height 497
type textarea "});"
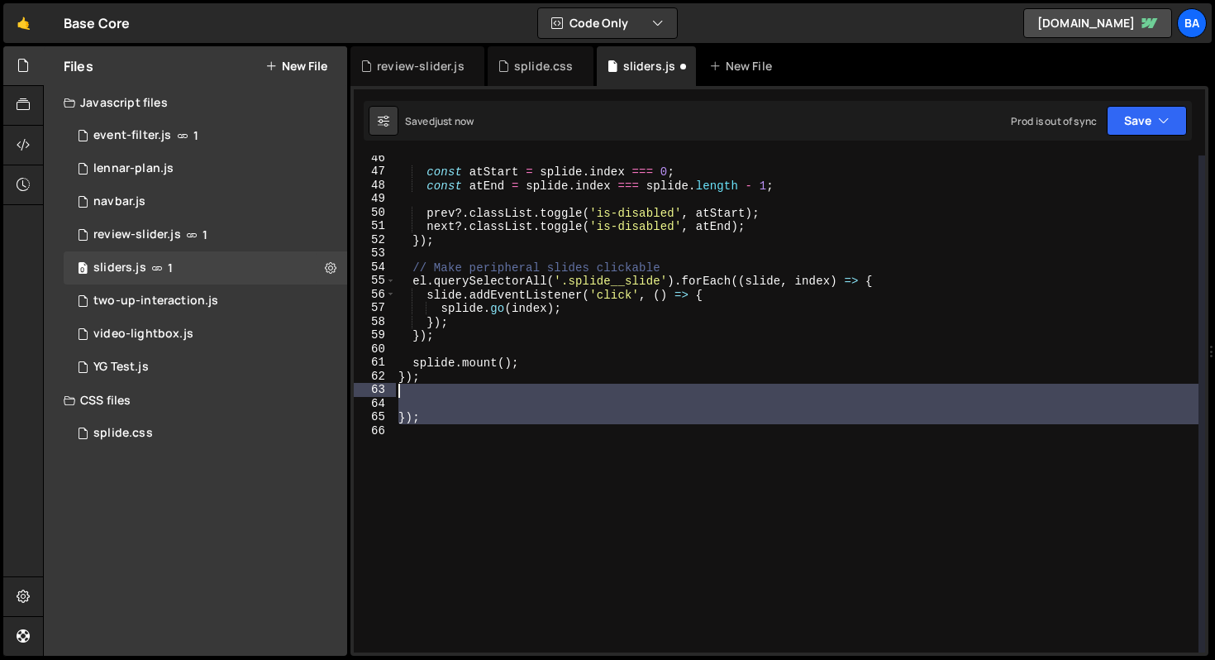
drag, startPoint x: 429, startPoint y: 426, endPoint x: 365, endPoint y: 395, distance: 71.7
click at [365, 395] on div "46 47 48 49 50 51 52 53 54 55 56 57 58 59 60 61 62 63 64 65 66 const atStart = …" at bounding box center [779, 403] width 851 height 497
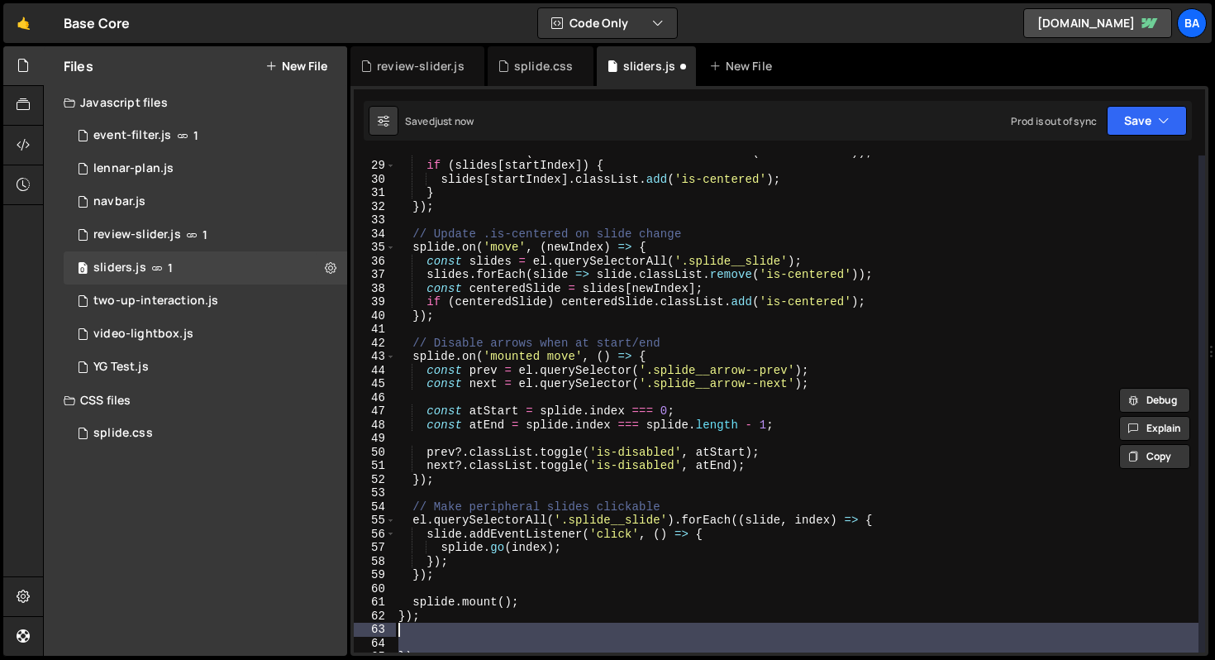
scroll to position [414, 0]
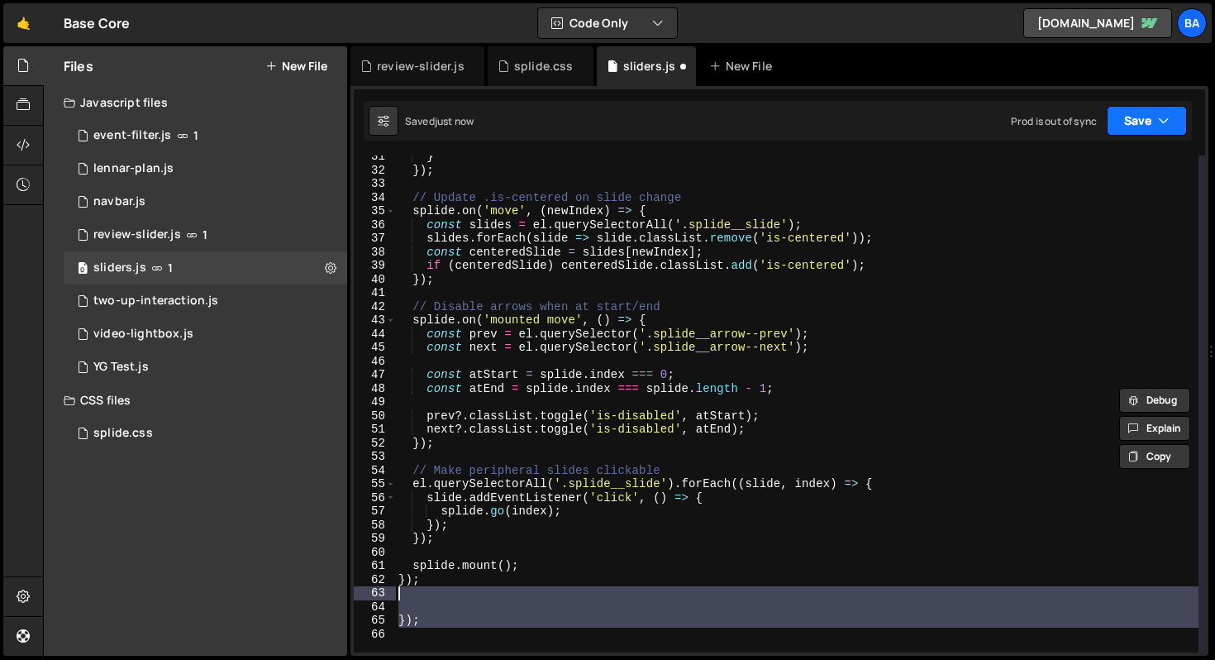
click at [1131, 133] on button "Save" at bounding box center [1147, 121] width 80 height 30
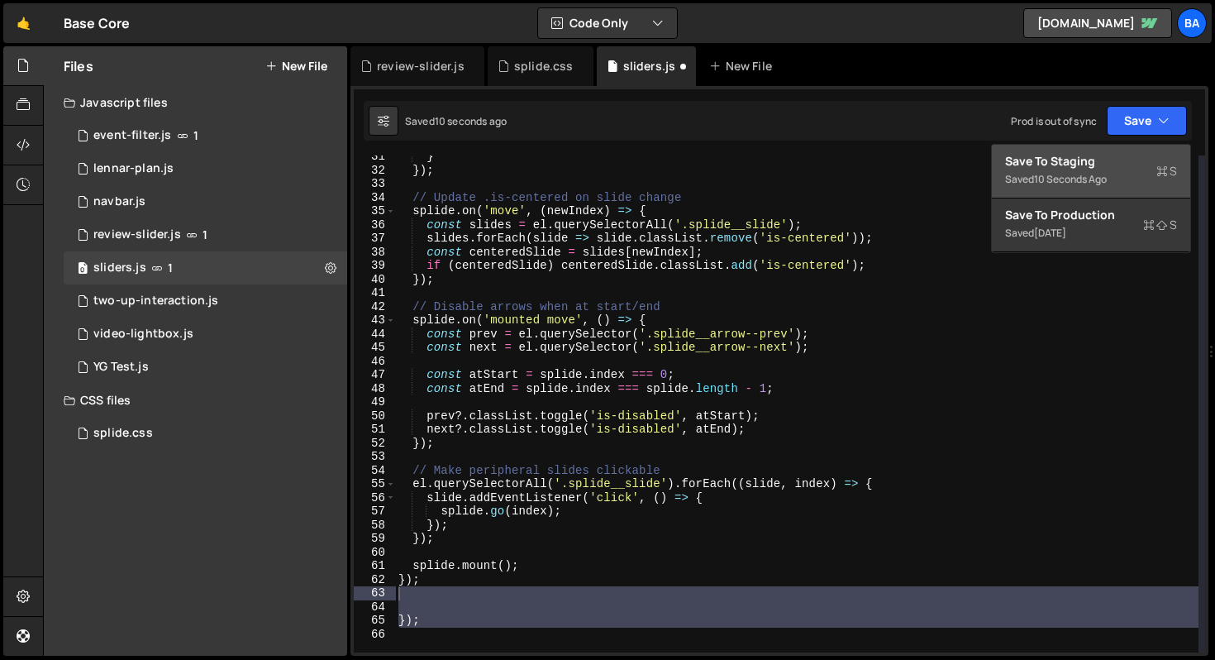
click at [1118, 155] on div "Save to Staging S" at bounding box center [1091, 161] width 172 height 17
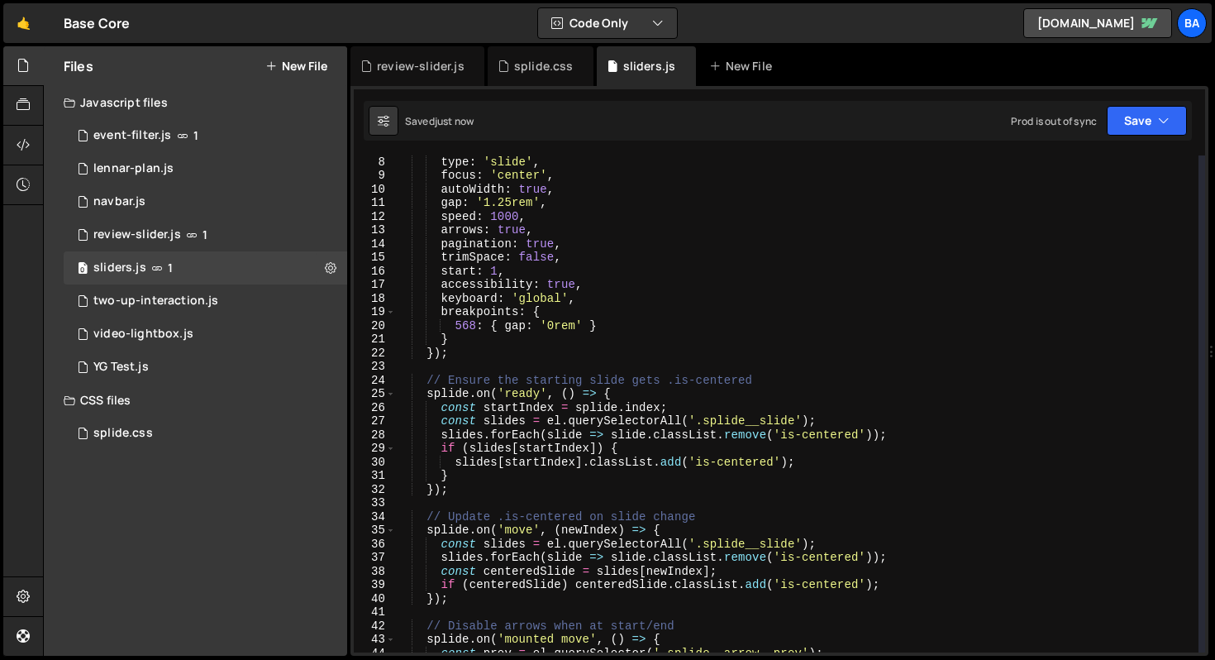
scroll to position [0, 0]
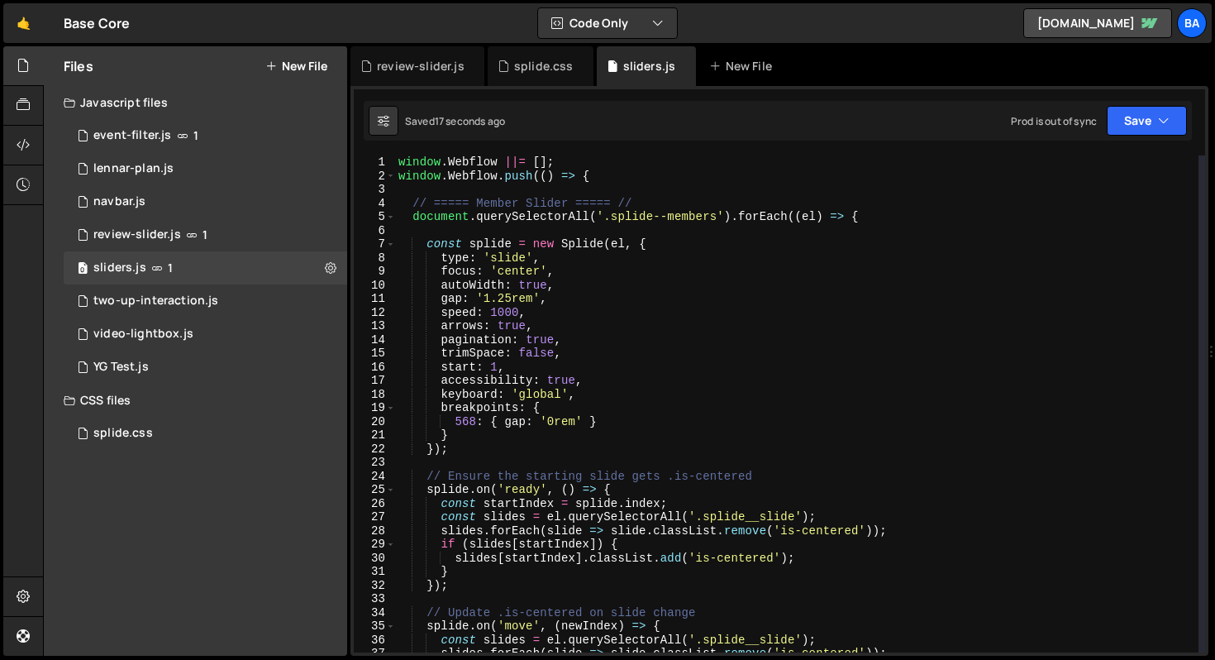
click at [638, 338] on div "window . Webflow ||= [ ] ; window . Webflow . push (( ) => { // ===== Member Sl…" at bounding box center [796, 417] width 803 height 524
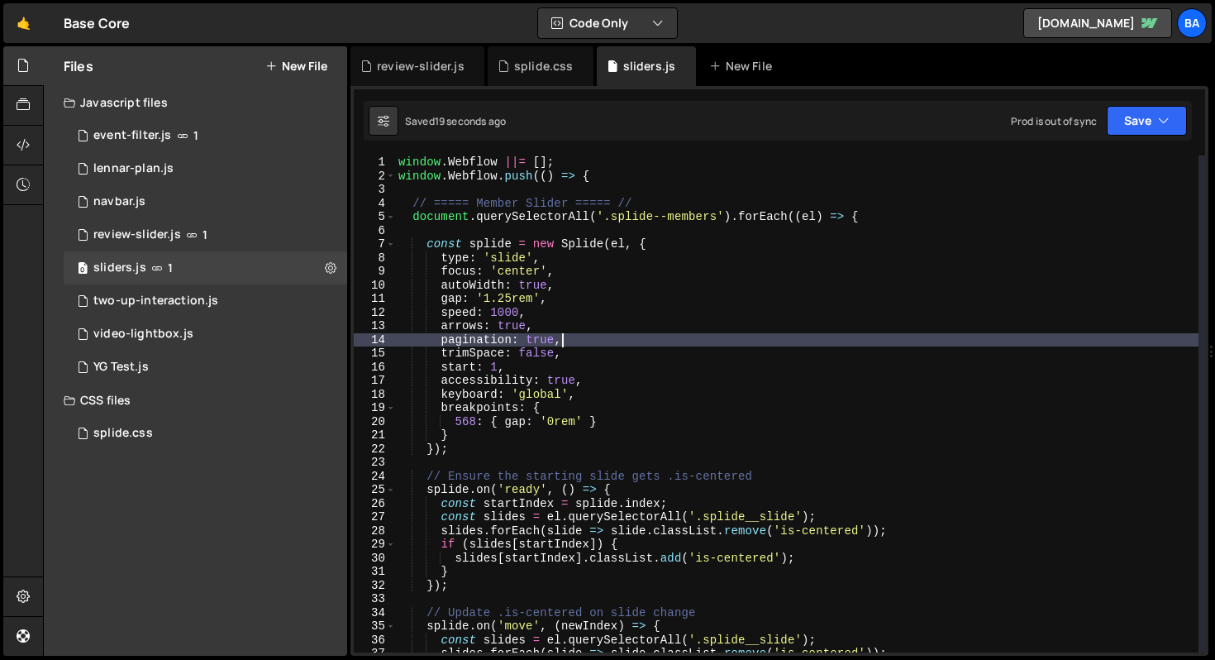
click at [722, 223] on div "window . Webflow ||= [ ] ; window . Webflow . push (( ) => { // ===== Member Sl…" at bounding box center [796, 417] width 803 height 524
type textarea "document.querySelectorAll('.splide--members').forEach((el) => {"
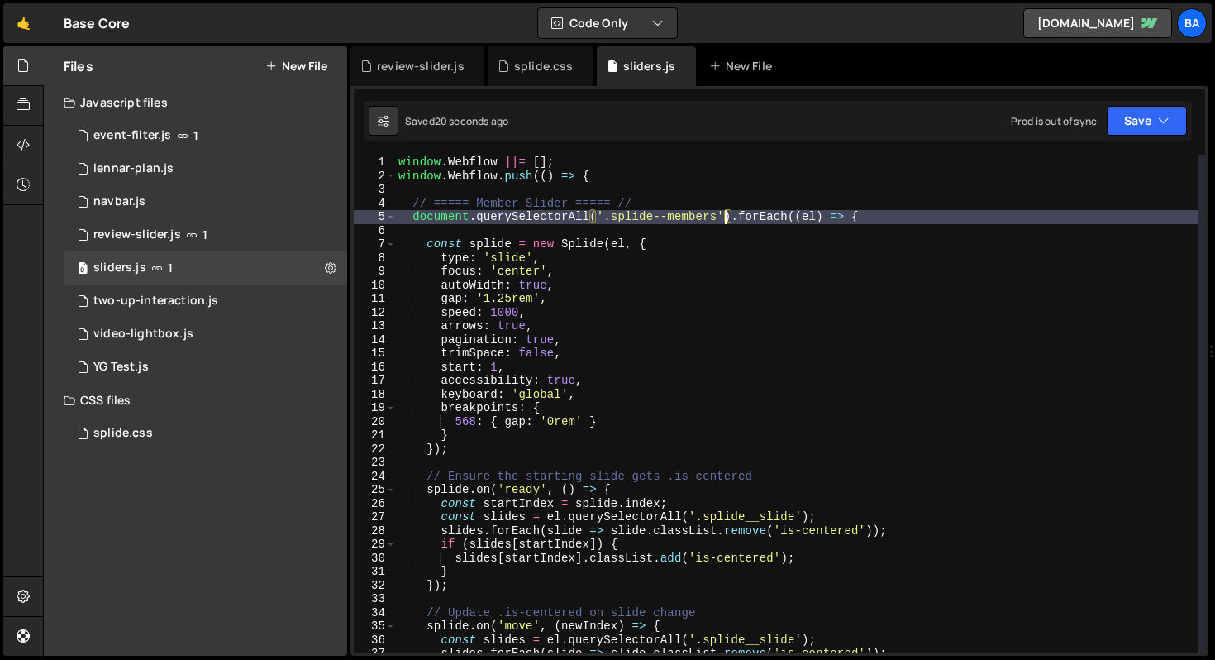
click at [727, 217] on div "window . Webflow ||= [ ] ; window . Webflow . push (( ) => { // ===== Member Sl…" at bounding box center [796, 417] width 803 height 524
click at [189, 431] on div "1 splide.css 0" at bounding box center [206, 433] width 284 height 33
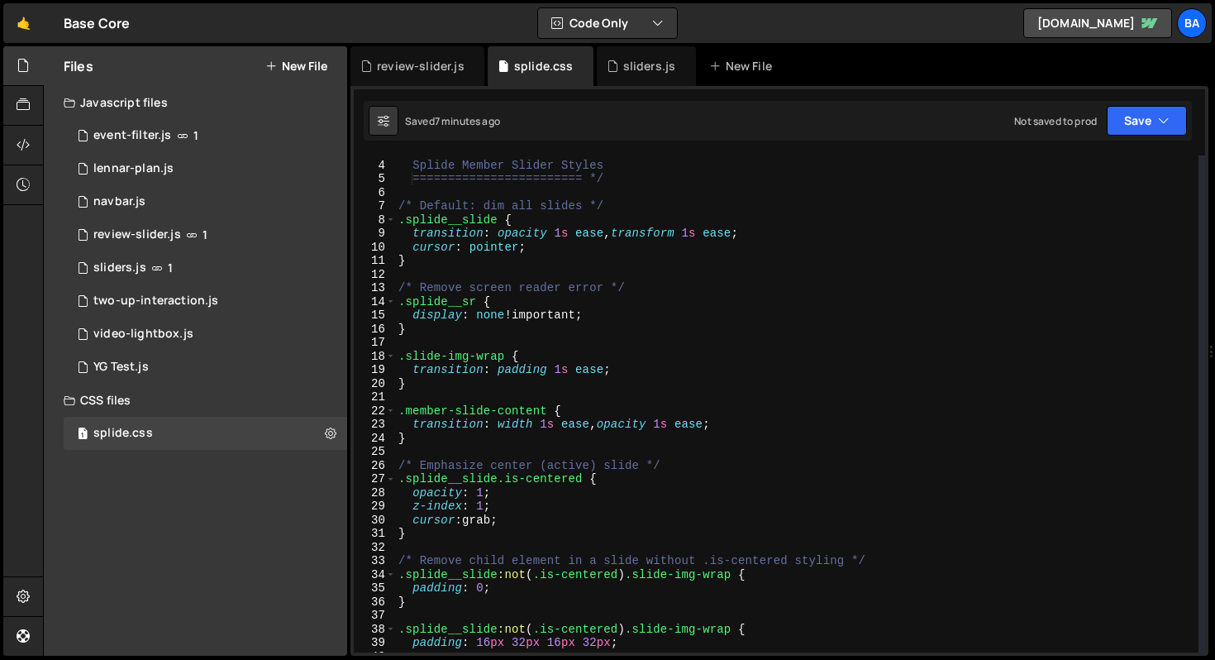
scroll to position [37, 0]
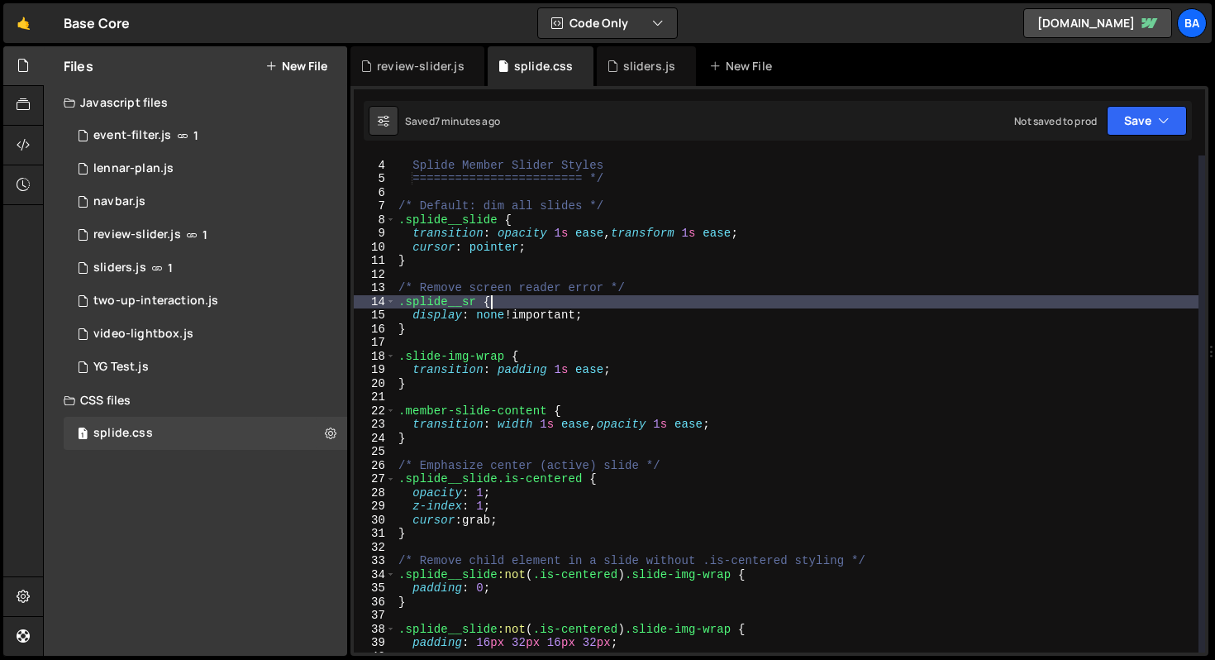
click at [540, 303] on div "/* ======================== Splide Member Slider Styles =======================…" at bounding box center [796, 407] width 803 height 524
click at [685, 303] on div "/* ======================== Splide Member Slider Styles =======================…" at bounding box center [796, 407] width 803 height 524
click at [658, 313] on div "/* ======================== Splide Member Slider Styles =======================…" at bounding box center [796, 407] width 803 height 524
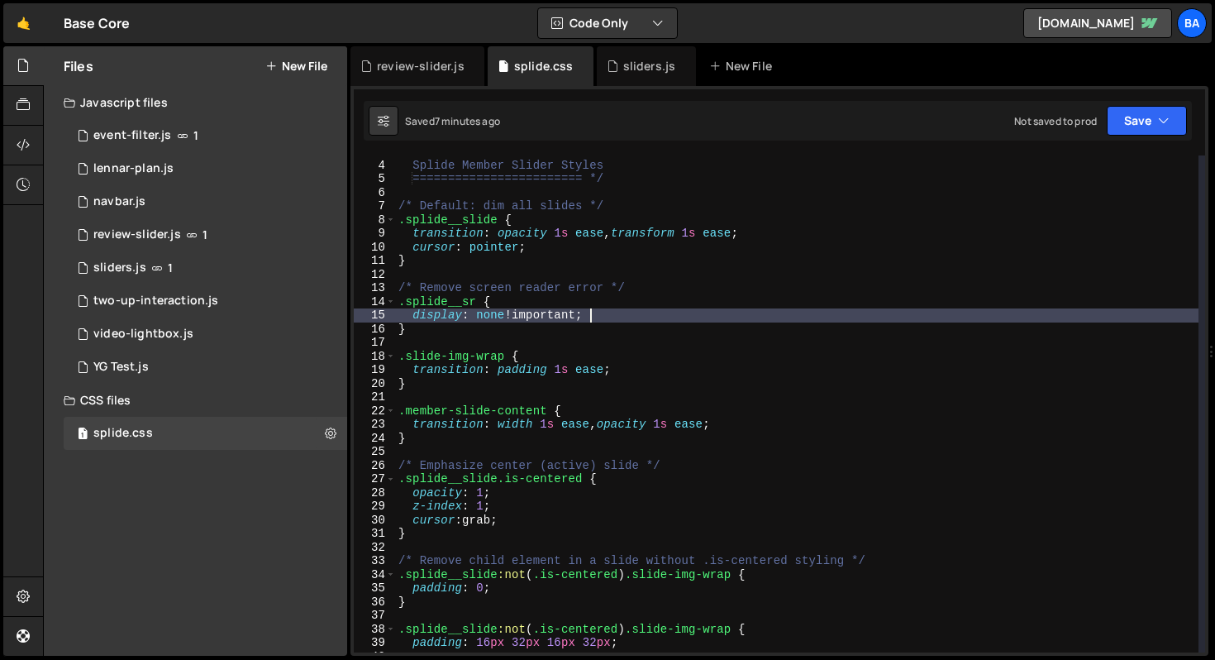
click at [692, 285] on div "/* ======================== Splide Member Slider Styles =======================…" at bounding box center [796, 407] width 803 height 524
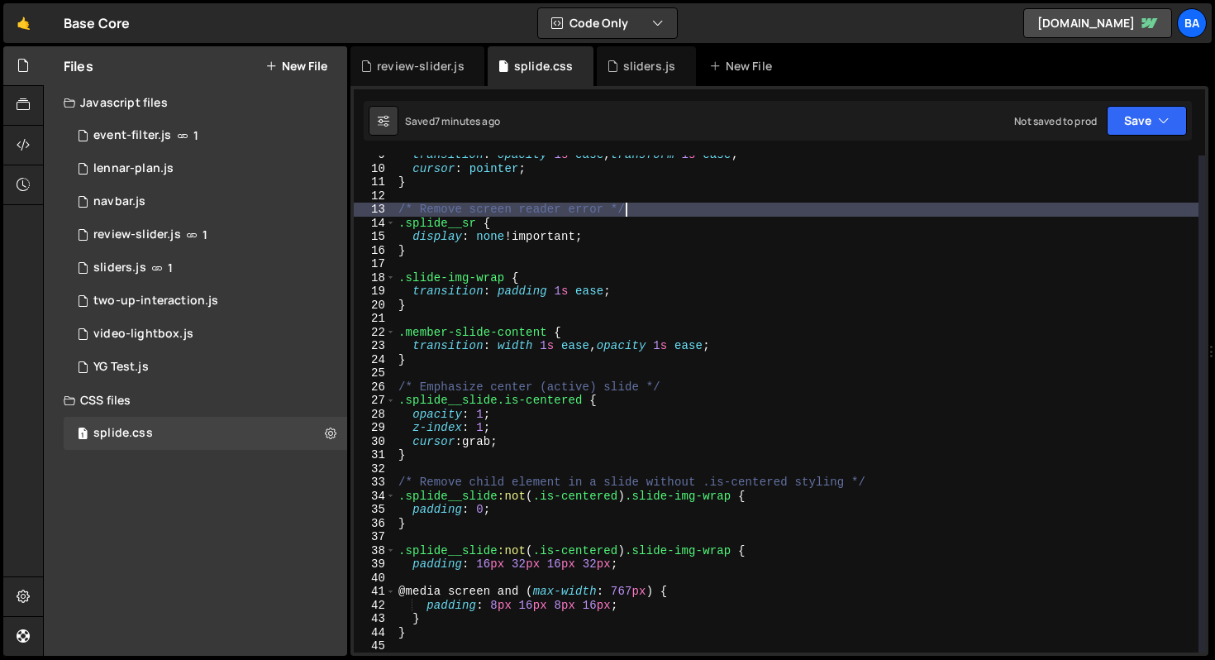
scroll to position [123, 0]
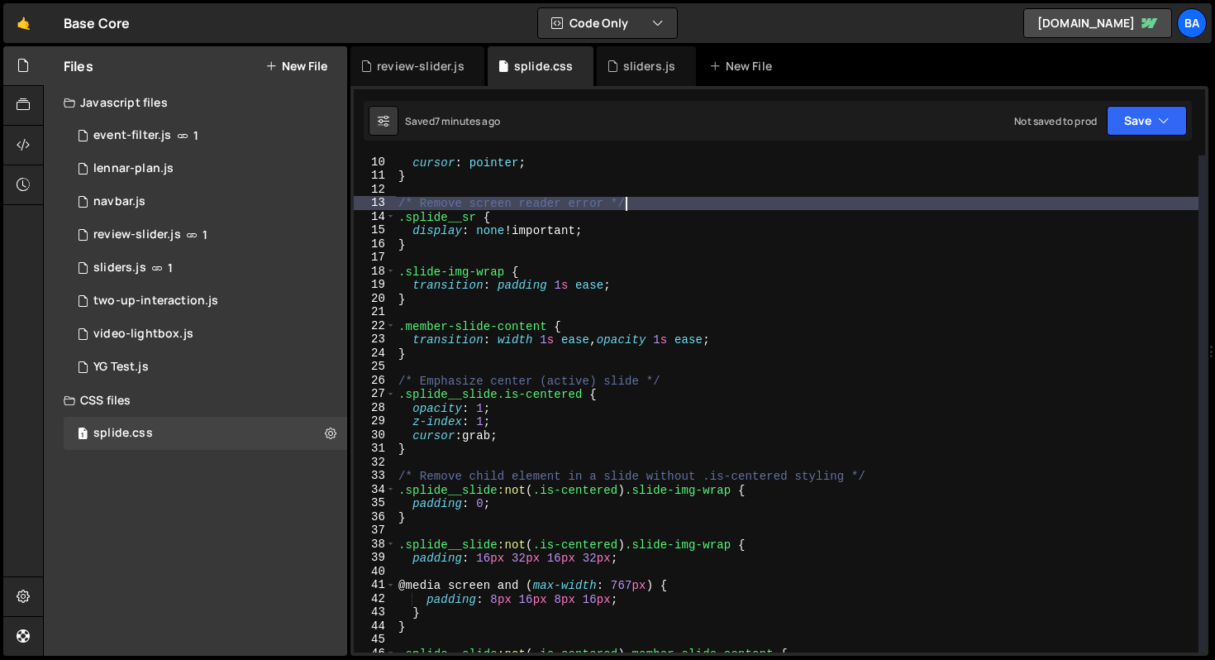
click at [687, 276] on div "cursor : pointer ; } /* Remove screen reader error */ .splide__sr { display : n…" at bounding box center [796, 417] width 803 height 524
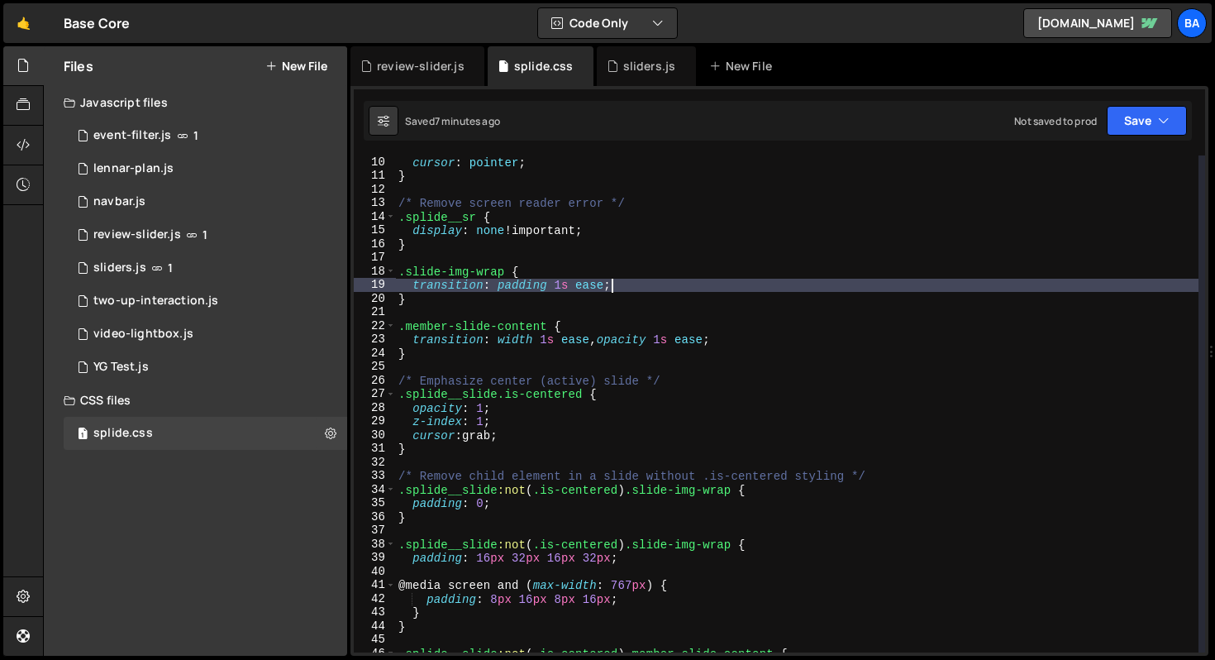
click at [674, 280] on div "cursor : pointer ; } /* Remove screen reader error */ .splide__sr { display : n…" at bounding box center [796, 417] width 803 height 524
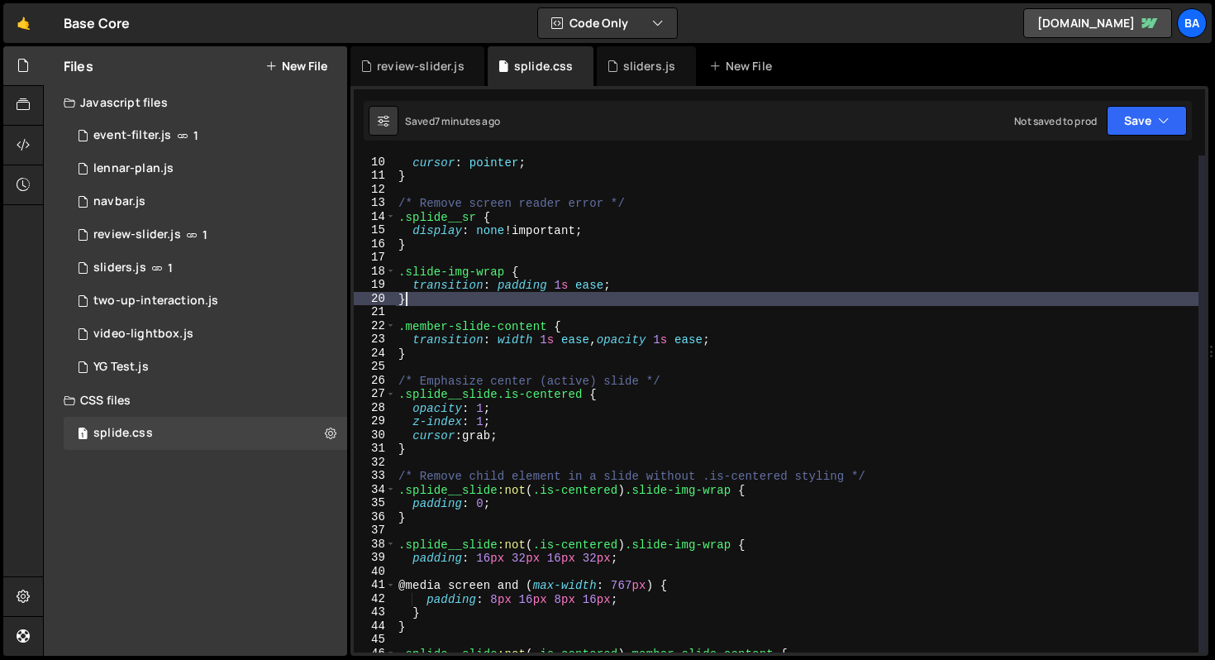
click at [576, 303] on div "cursor : pointer ; } /* Remove screen reader error */ .splide__sr { display : n…" at bounding box center [796, 417] width 803 height 524
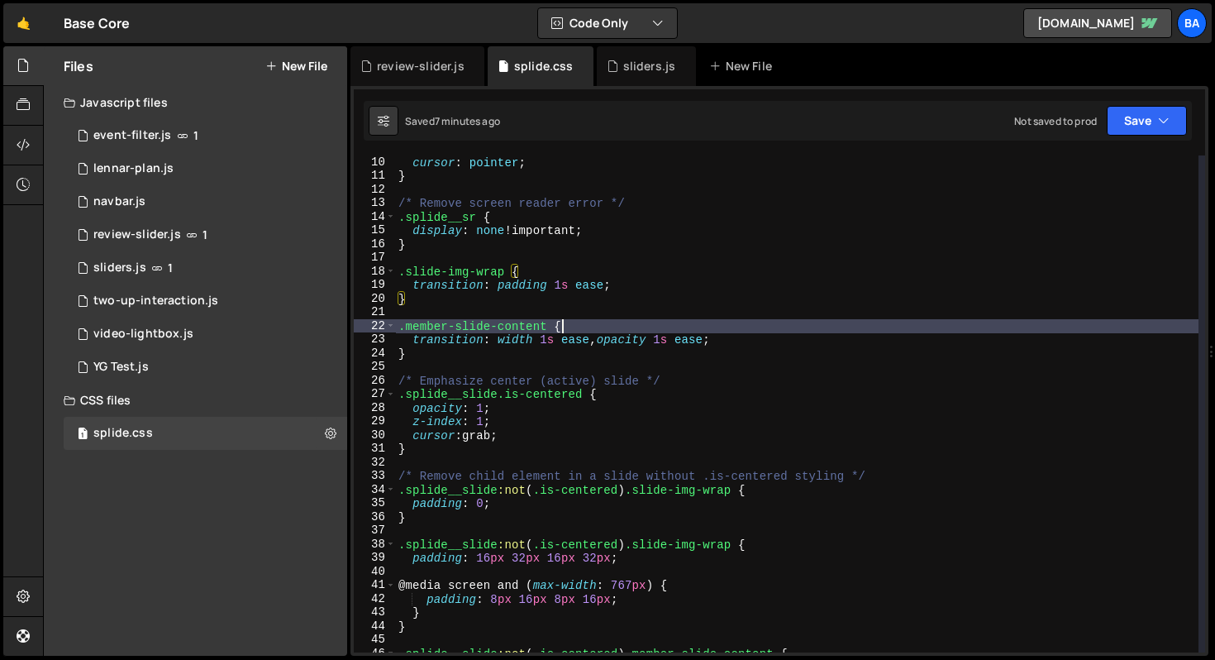
click at [579, 328] on div "cursor : pointer ; } /* Remove screen reader error */ .splide__sr { display : n…" at bounding box center [796, 417] width 803 height 524
click at [741, 344] on div "cursor : pointer ; } /* Remove screen reader error */ .splide__sr { display : n…" at bounding box center [796, 417] width 803 height 524
type textarea "transition: width 1s ease, opacity 1s ease;"
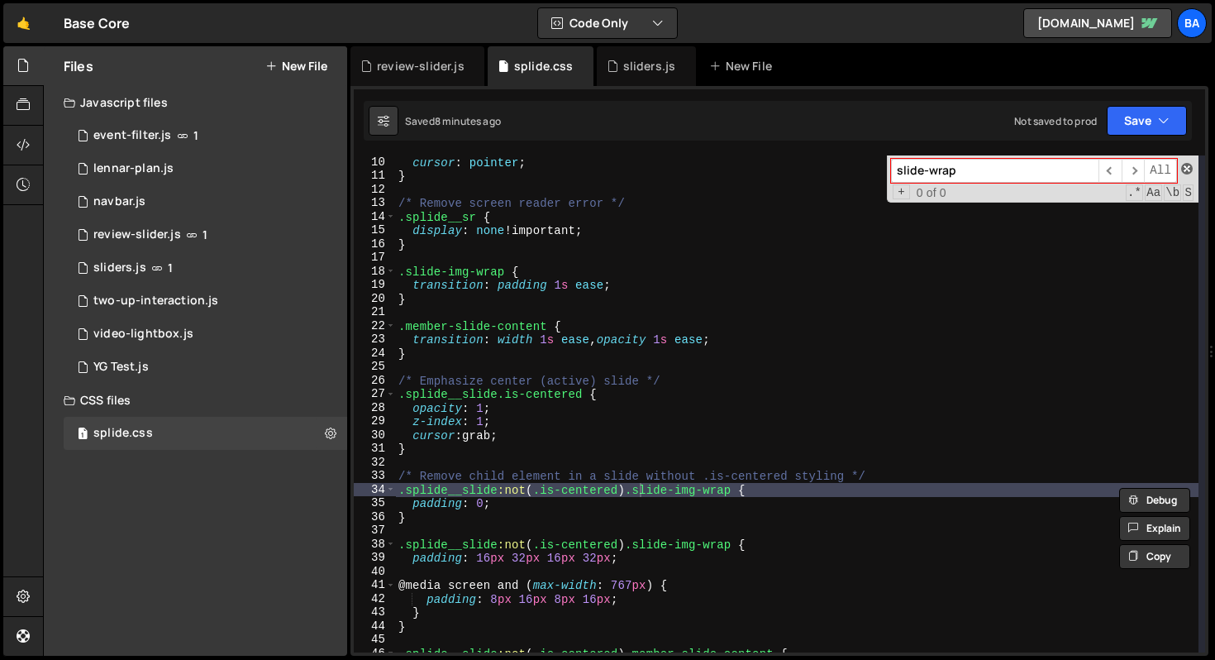
type input "slide-wrap"
click at [1191, 169] on span at bounding box center [1187, 169] width 12 height 12
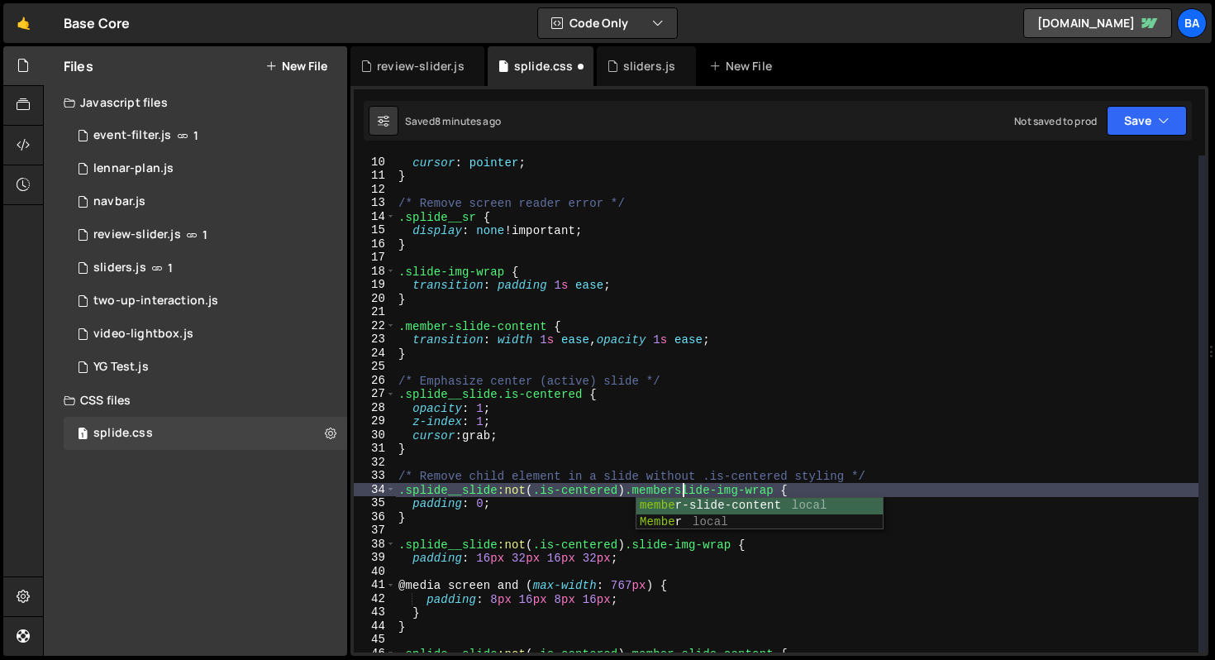
scroll to position [0, 20]
click at [744, 423] on div "cursor : pointer ; } /* Remove screen reader error */ .splide__sr { display : n…" at bounding box center [796, 417] width 803 height 524
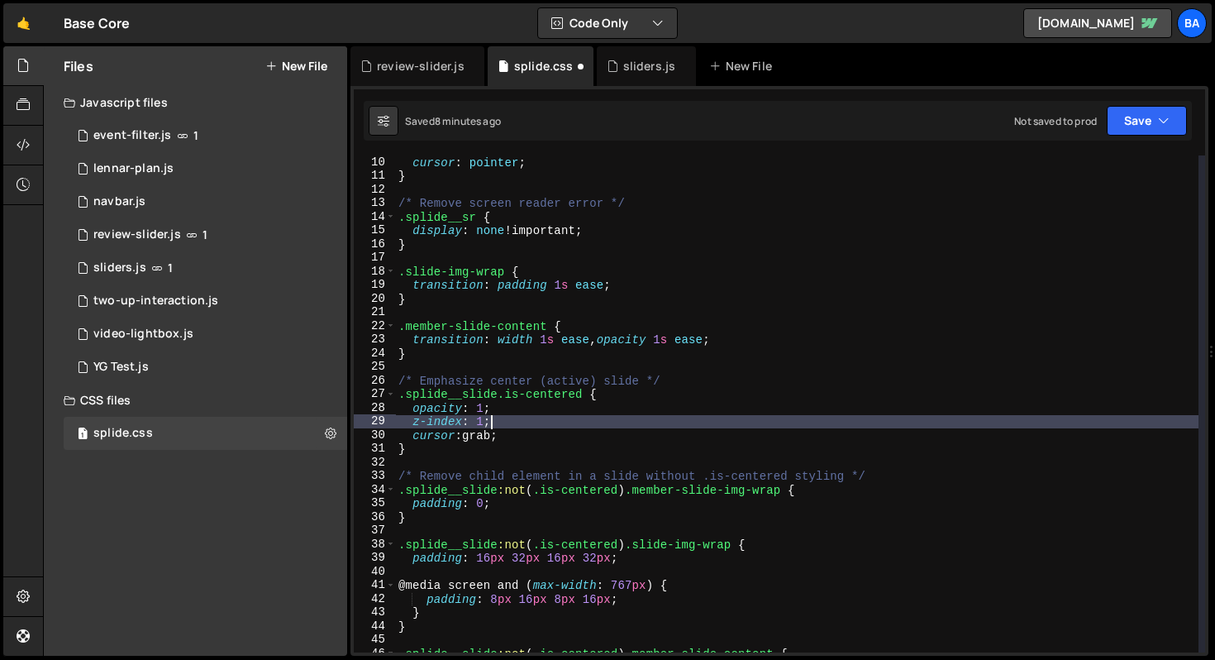
scroll to position [0, 6]
drag, startPoint x: 640, startPoint y: 545, endPoint x: 652, endPoint y: 538, distance: 14.1
click at [640, 544] on div "cursor : pointer ; } /* Remove screen reader error */ .splide__sr { display : n…" at bounding box center [796, 417] width 803 height 524
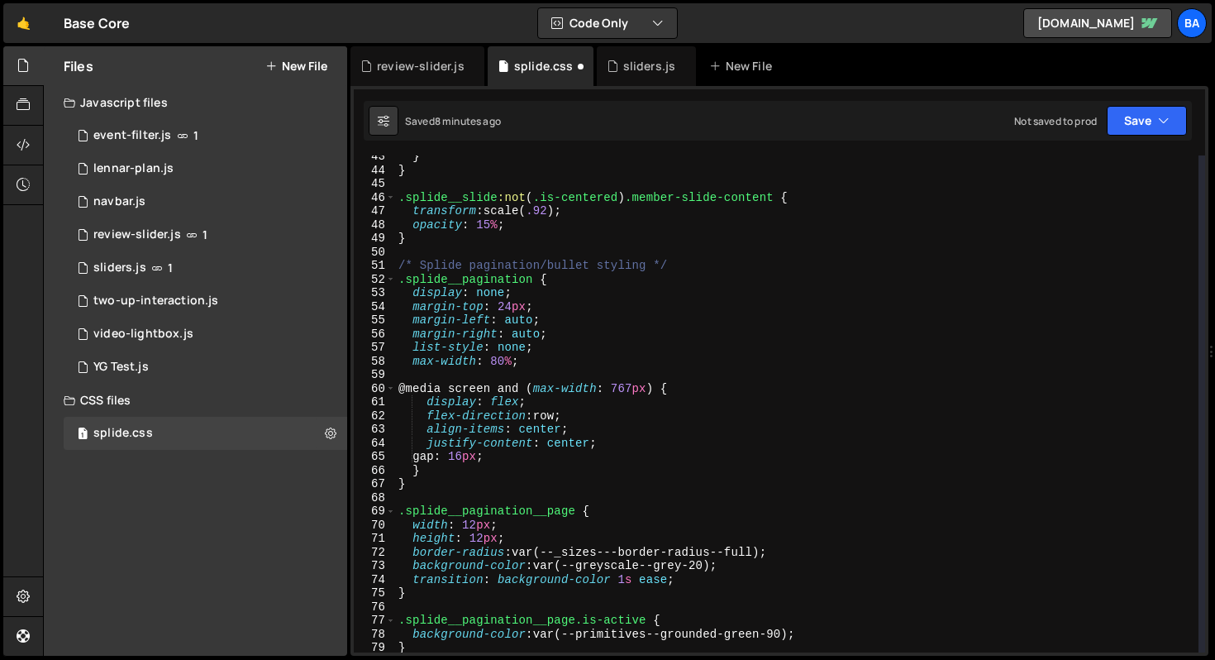
scroll to position [685, 0]
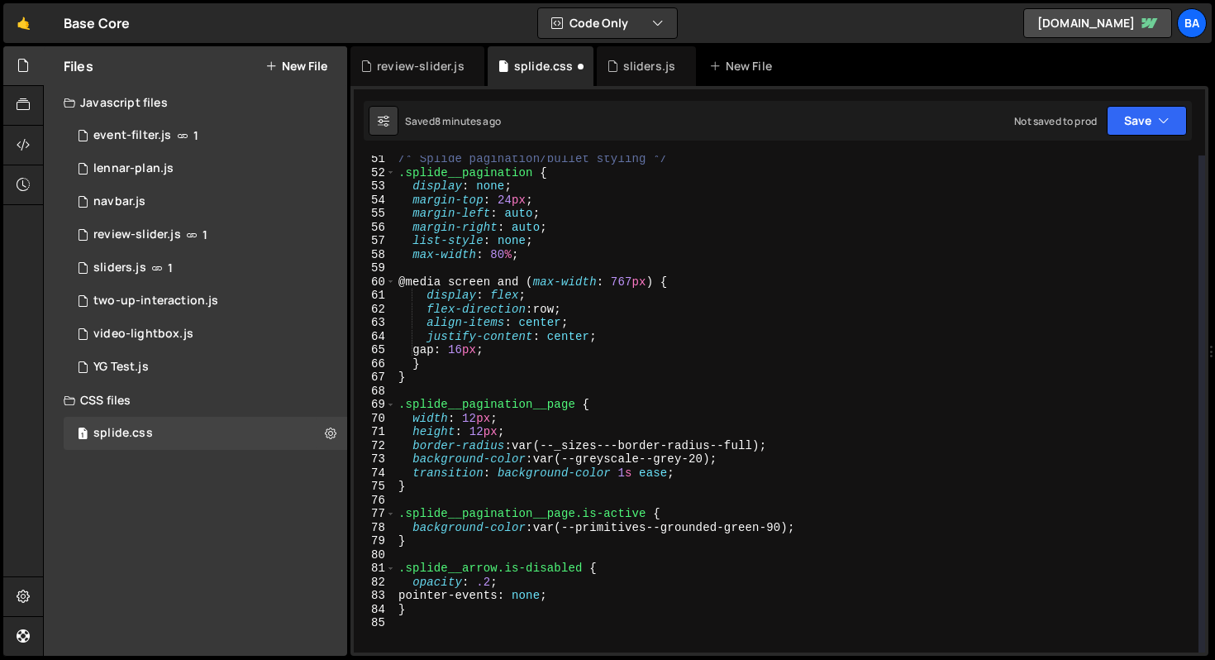
type textarea ".splide__slide:not(.is-centered) .member-slide-img-wrap {"
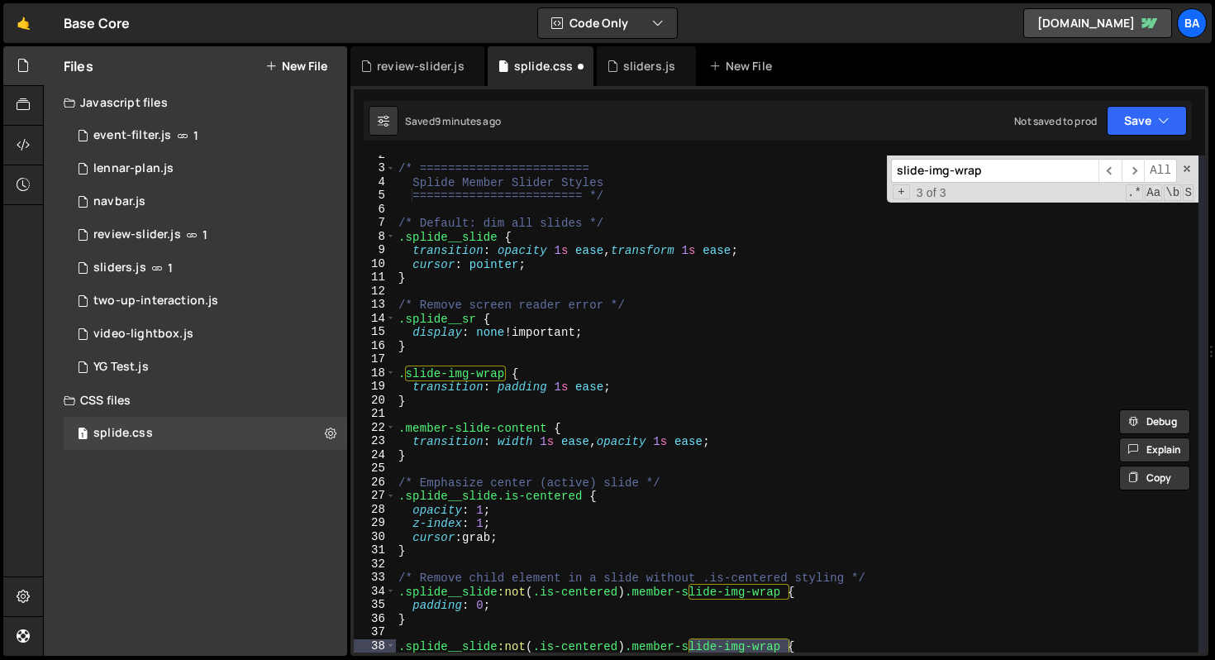
scroll to position [21, 0]
type input "slide-img-wrap"
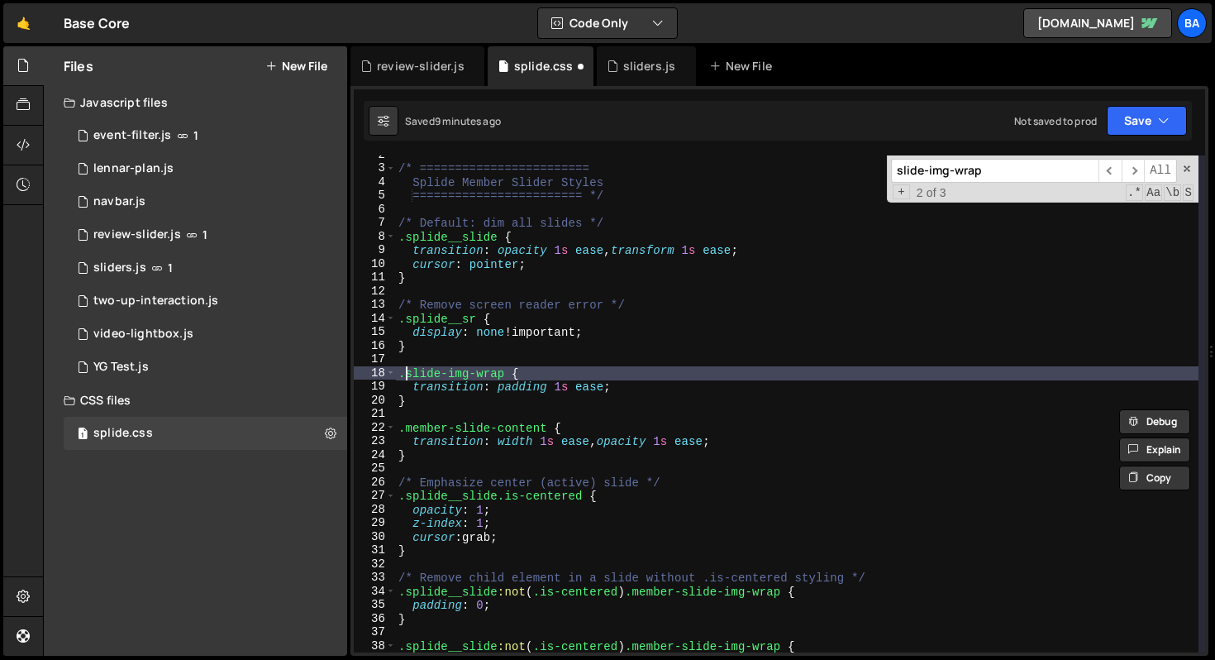
click at [406, 373] on div "/* ======================== Splide Member Slider Styles =======================…" at bounding box center [796, 410] width 803 height 524
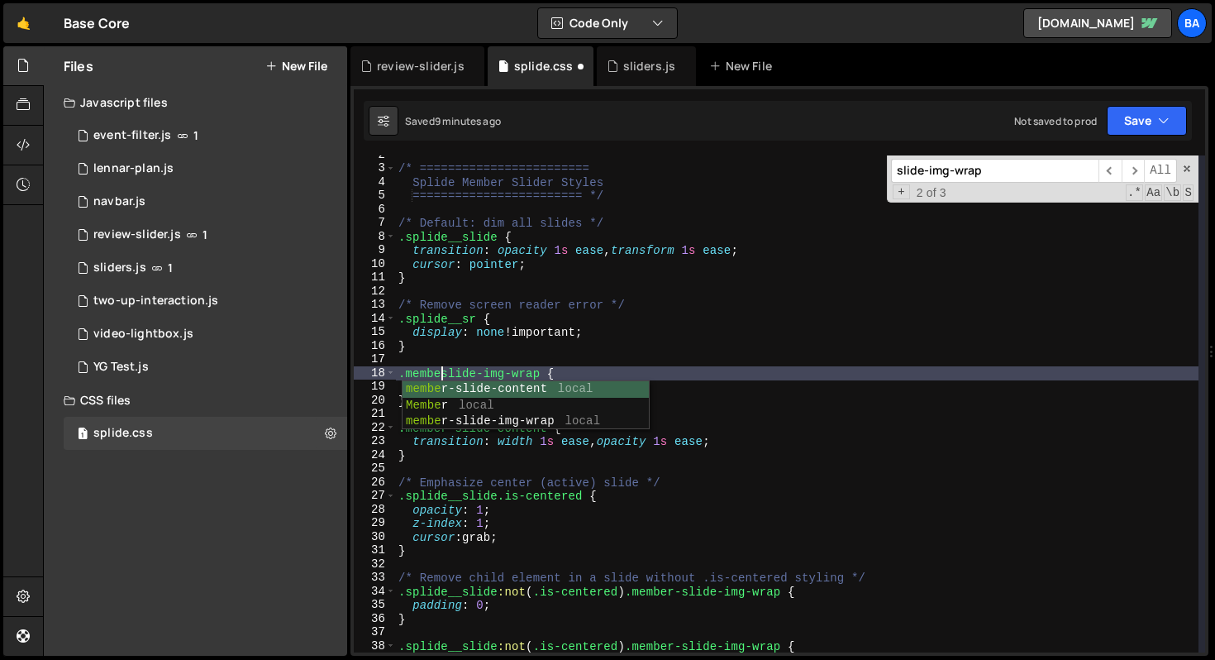
type textarea ".member-slide-img-wrap {"
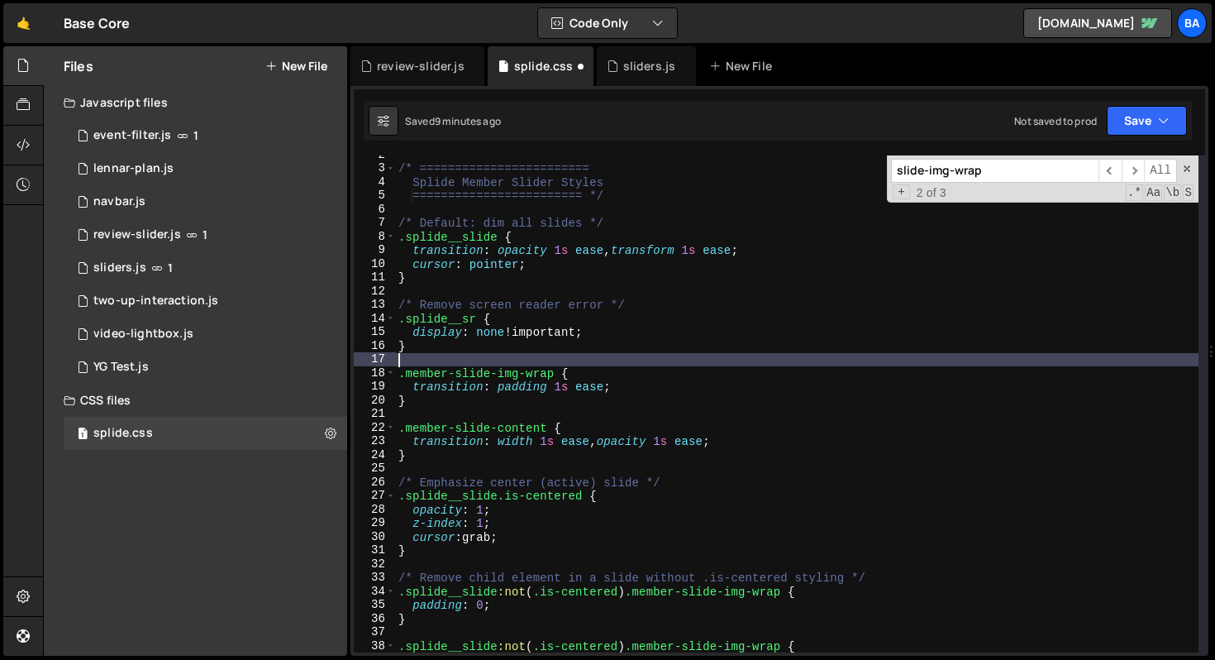
click at [905, 360] on div "/* ======================== Splide Member Slider Styles =======================…" at bounding box center [796, 410] width 803 height 524
click at [1137, 118] on button "Save" at bounding box center [1147, 121] width 80 height 30
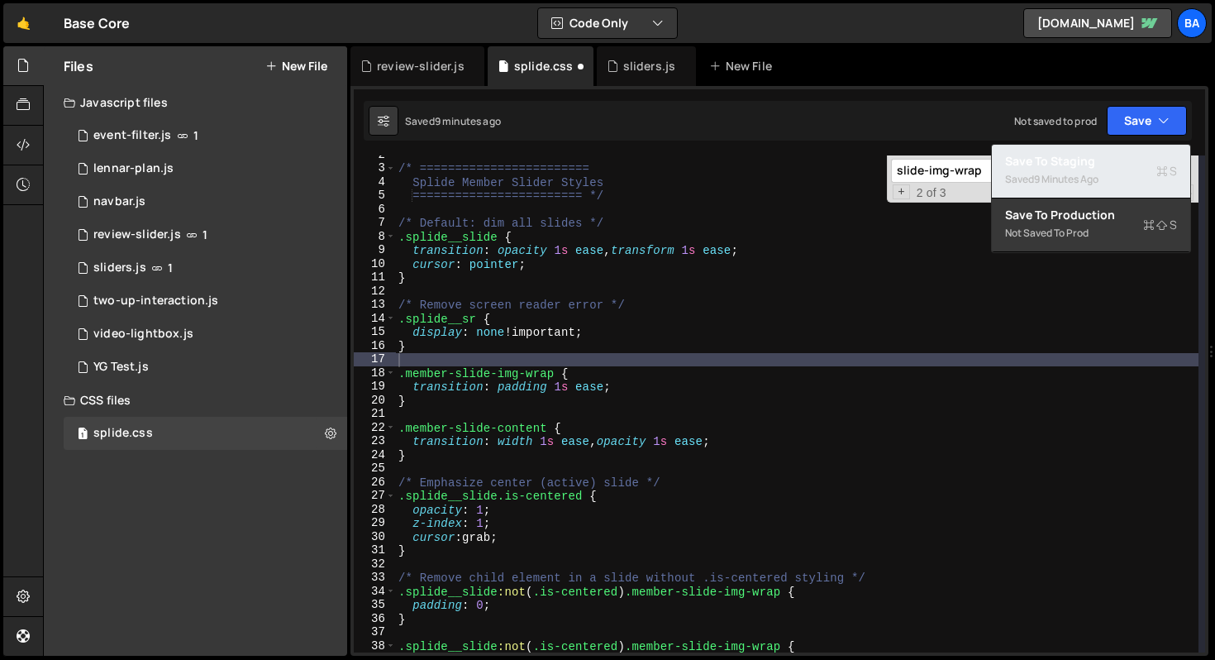
click at [1079, 174] on div "9 minutes ago" at bounding box center [1066, 179] width 64 height 14
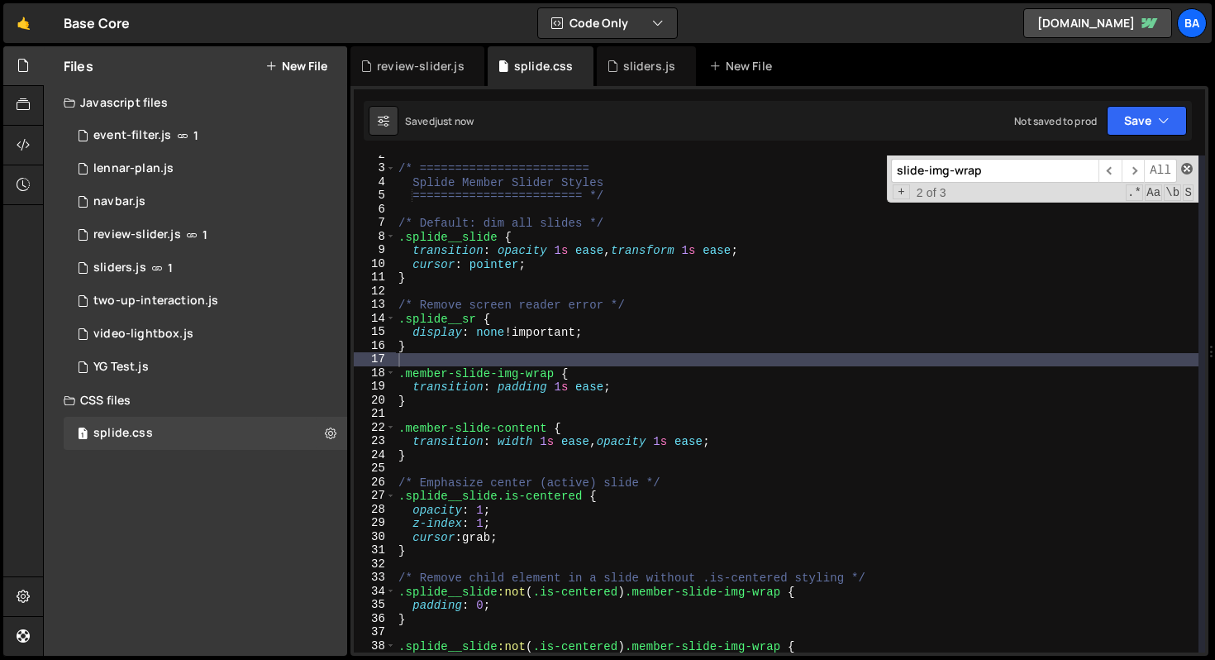
click at [1189, 170] on span at bounding box center [1187, 169] width 12 height 12
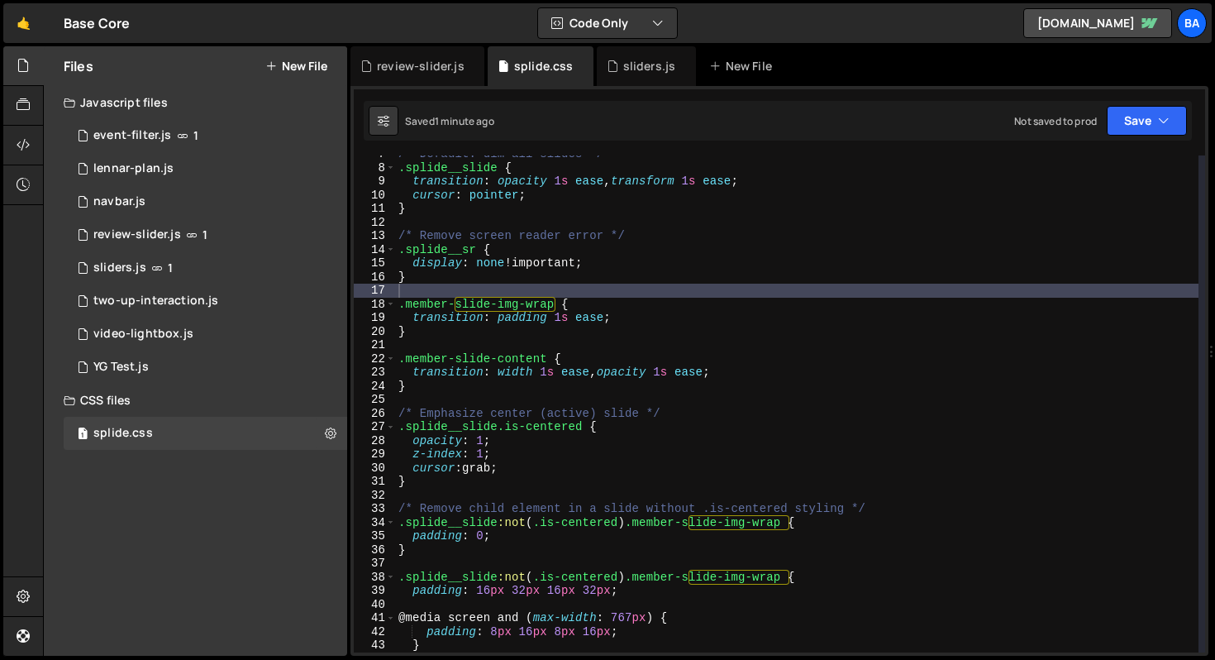
scroll to position [90, 0]
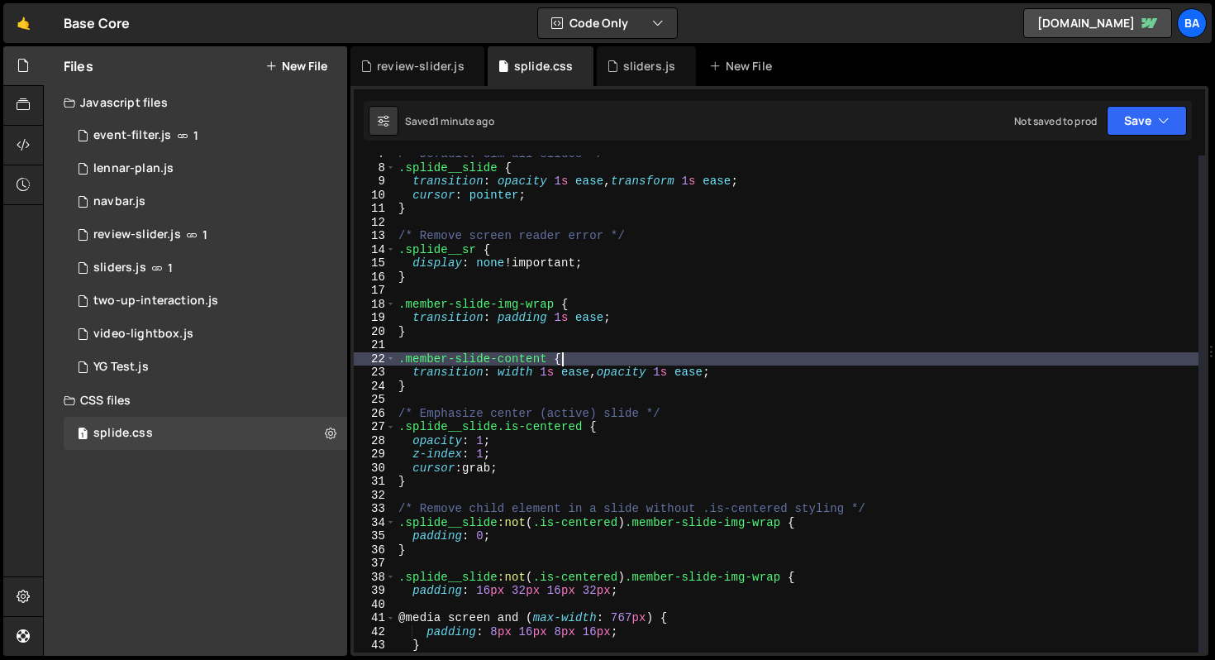
click at [590, 355] on div "/* Default: dim all slides */ .splide__slide { transition : opacity 1 s ease , …" at bounding box center [796, 409] width 803 height 524
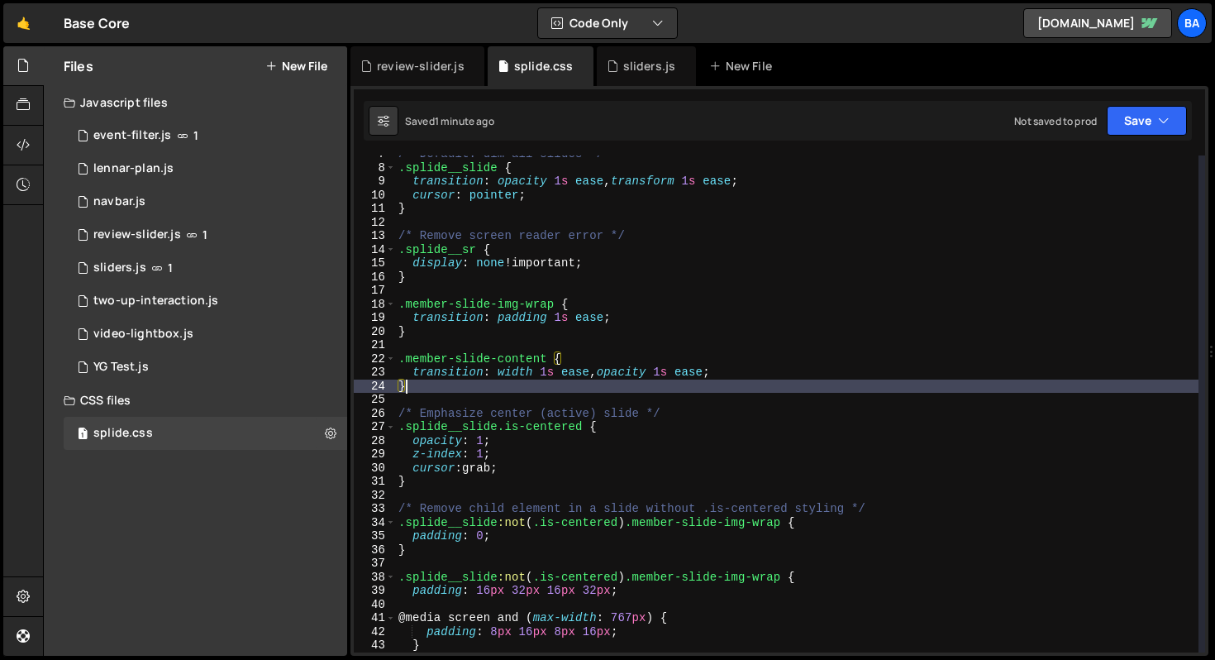
click at [552, 392] on div "/* Default: dim all slides */ .splide__slide { transition : opacity 1 s ease , …" at bounding box center [796, 409] width 803 height 524
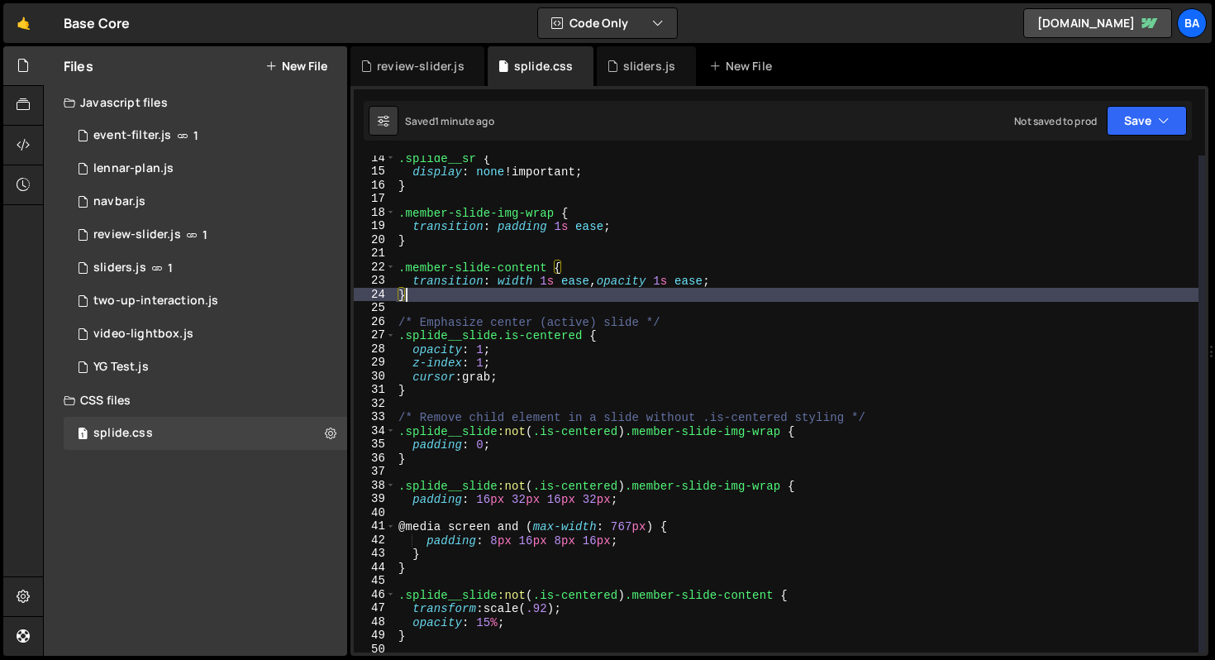
scroll to position [182, 0]
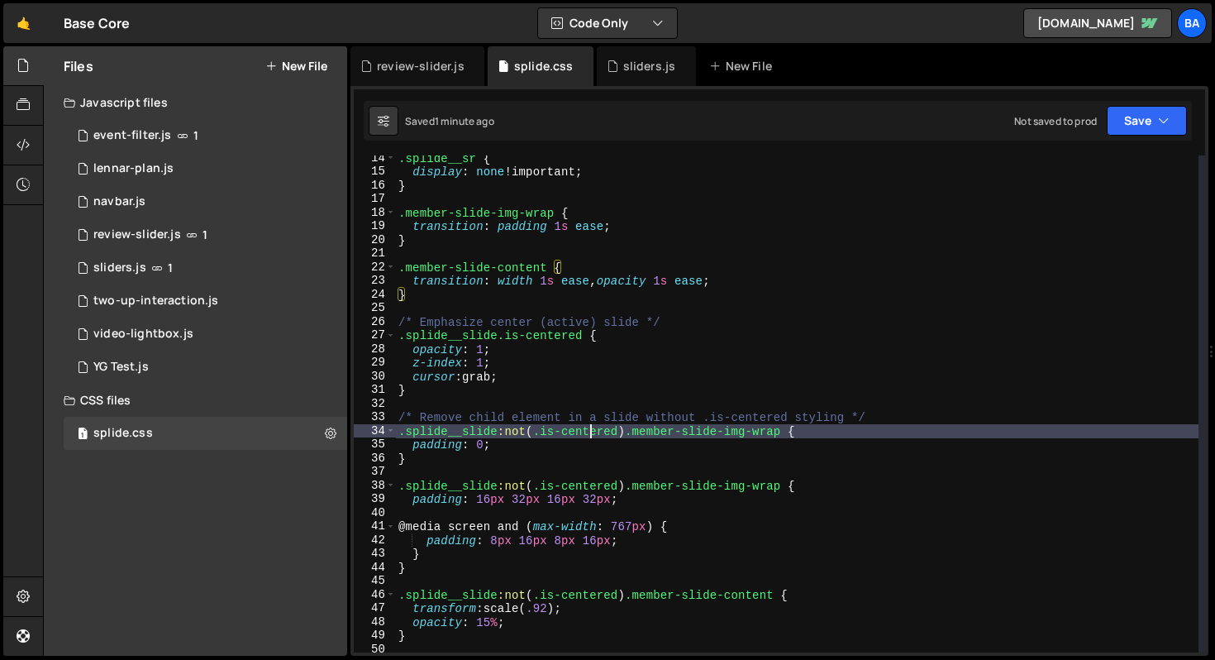
click at [587, 428] on div ".splide__sr { display : none !important ; } .member-slide-img-wrap { transition…" at bounding box center [796, 413] width 803 height 524
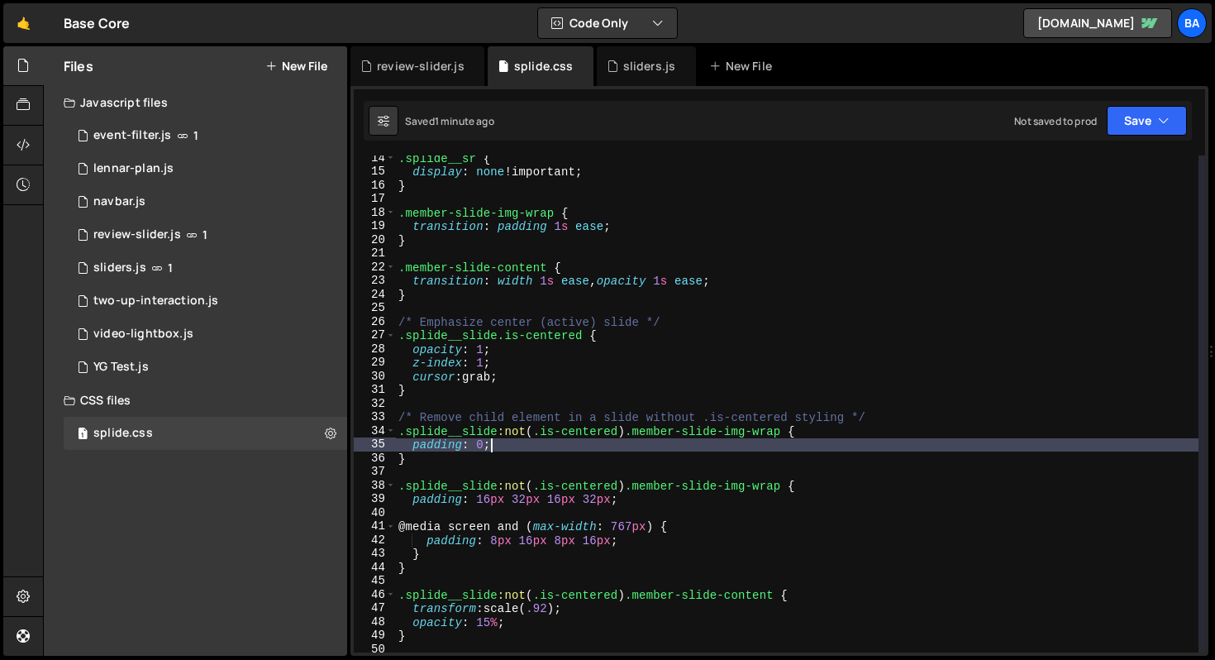
click at [569, 443] on div ".splide__sr { display : none !important ; } .member-slide-img-wrap { transition…" at bounding box center [796, 413] width 803 height 524
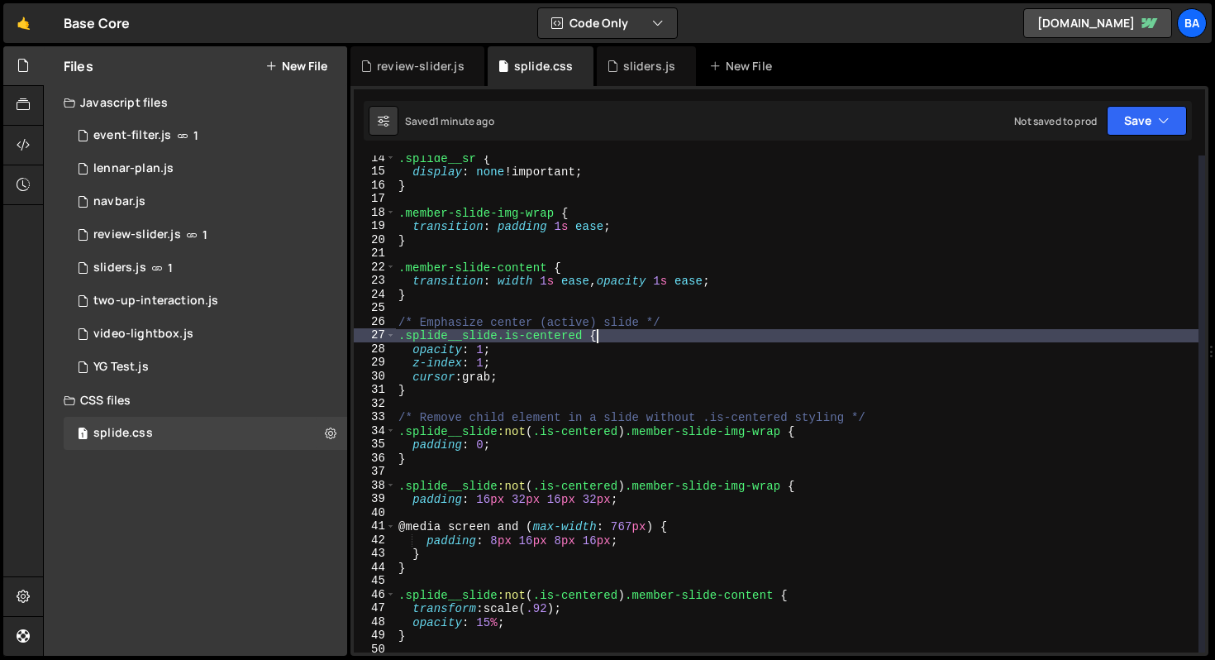
click at [630, 331] on div ".splide__sr { display : none !important ; } .member-slide-img-wrap { transition…" at bounding box center [796, 413] width 803 height 524
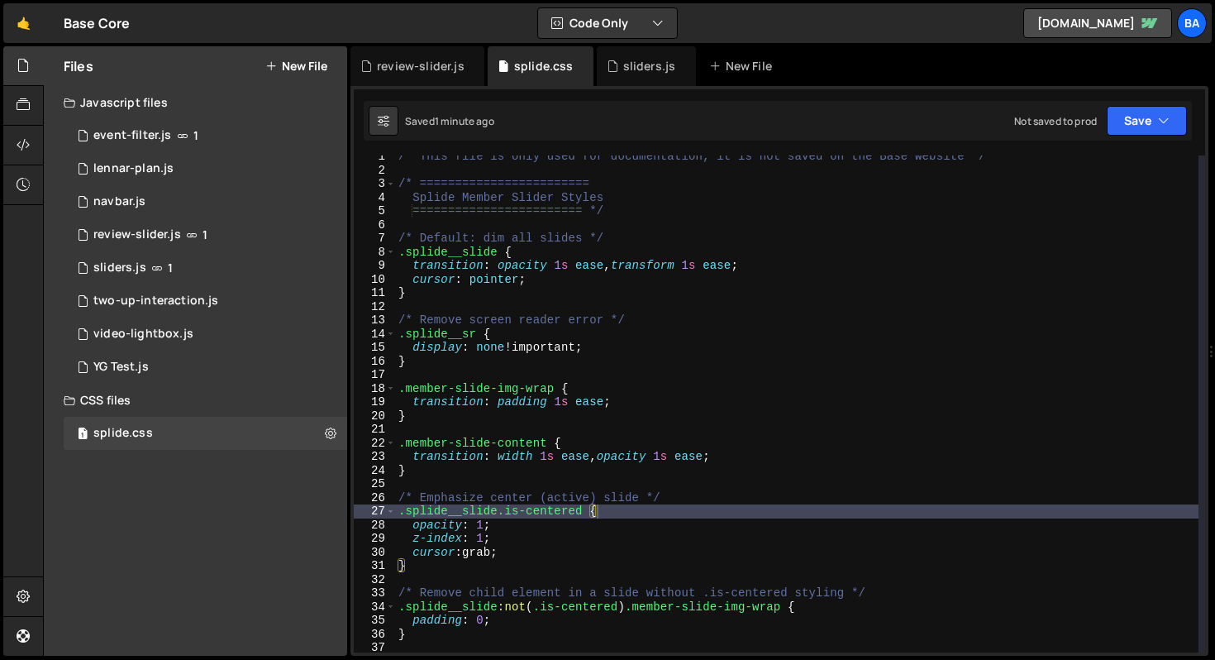
scroll to position [0, 0]
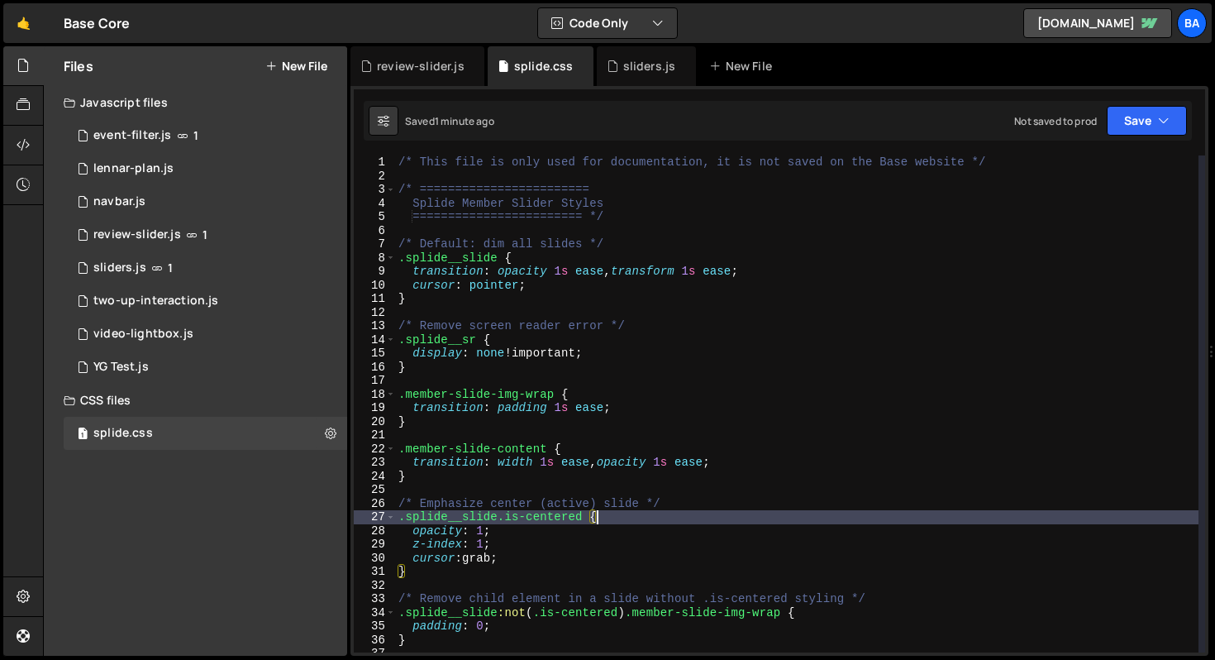
click at [561, 290] on div "/* This file is only used for documentation, it is not saved on the Base websit…" at bounding box center [796, 417] width 803 height 524
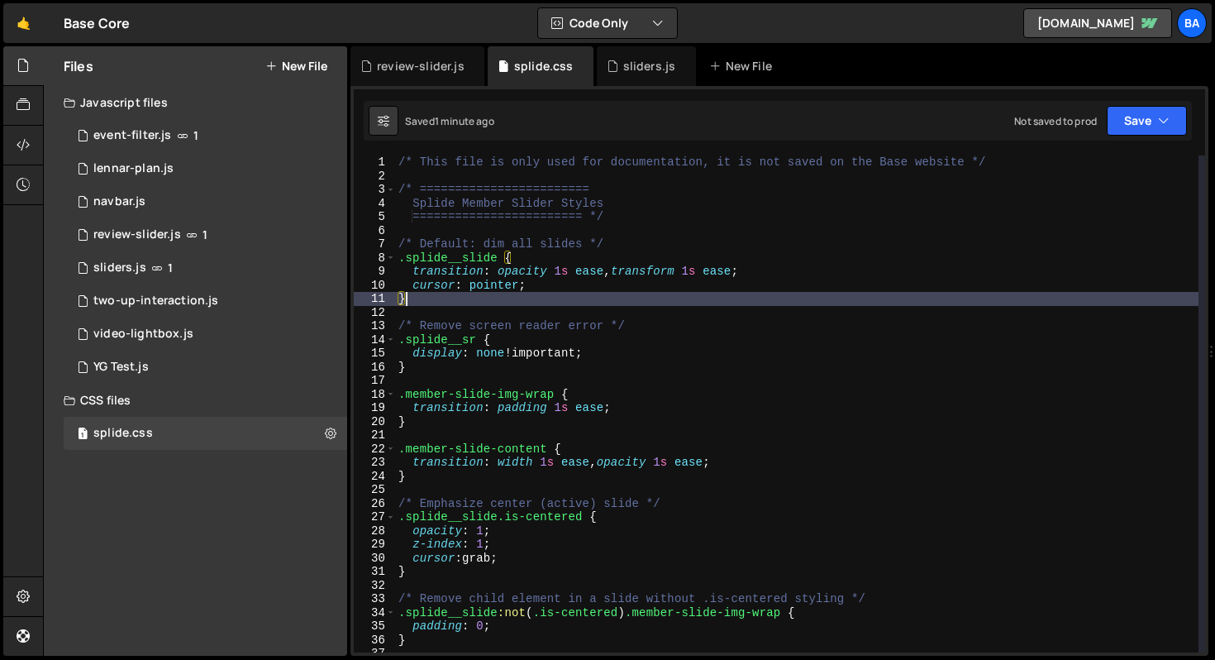
click at [471, 295] on div "/* This file is only used for documentation, it is not saved on the Base websit…" at bounding box center [796, 417] width 803 height 524
click at [648, 525] on div "/* This file is only used for documentation, it is not saved on the Base websit…" at bounding box center [796, 417] width 803 height 524
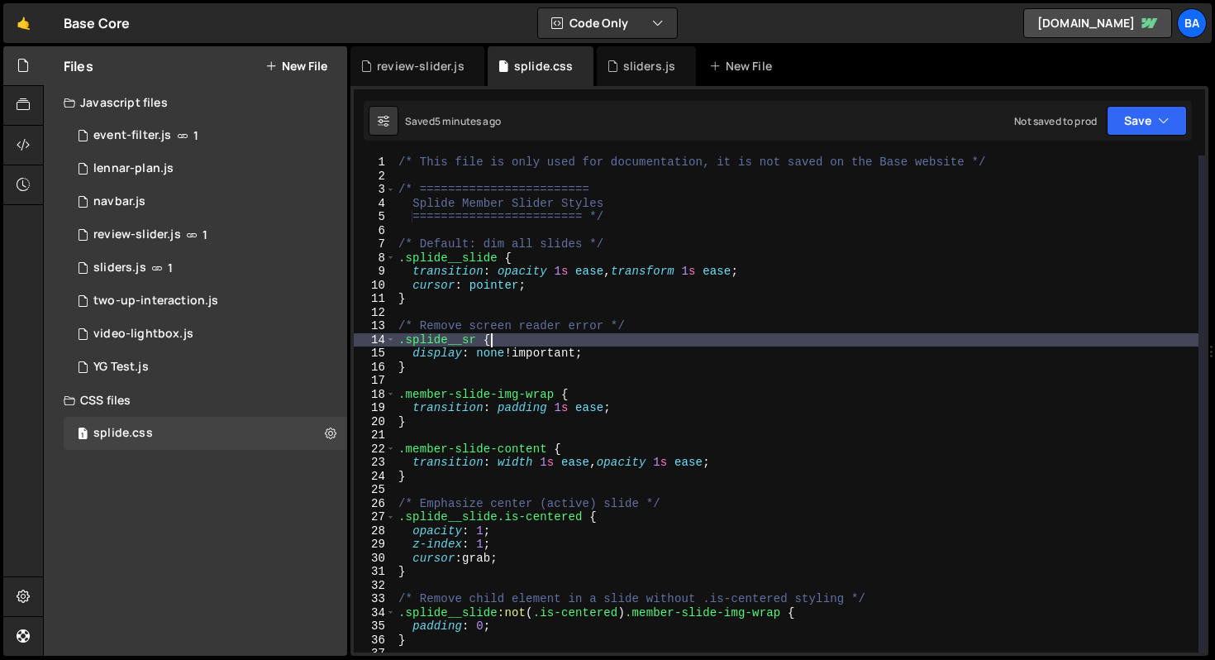
click at [518, 333] on div "/* This file is only used for documentation, it is not saved on the Base websit…" at bounding box center [796, 417] width 803 height 524
click at [636, 399] on div "/* This file is only used for documentation, it is not saved on the Base websit…" at bounding box center [796, 417] width 803 height 524
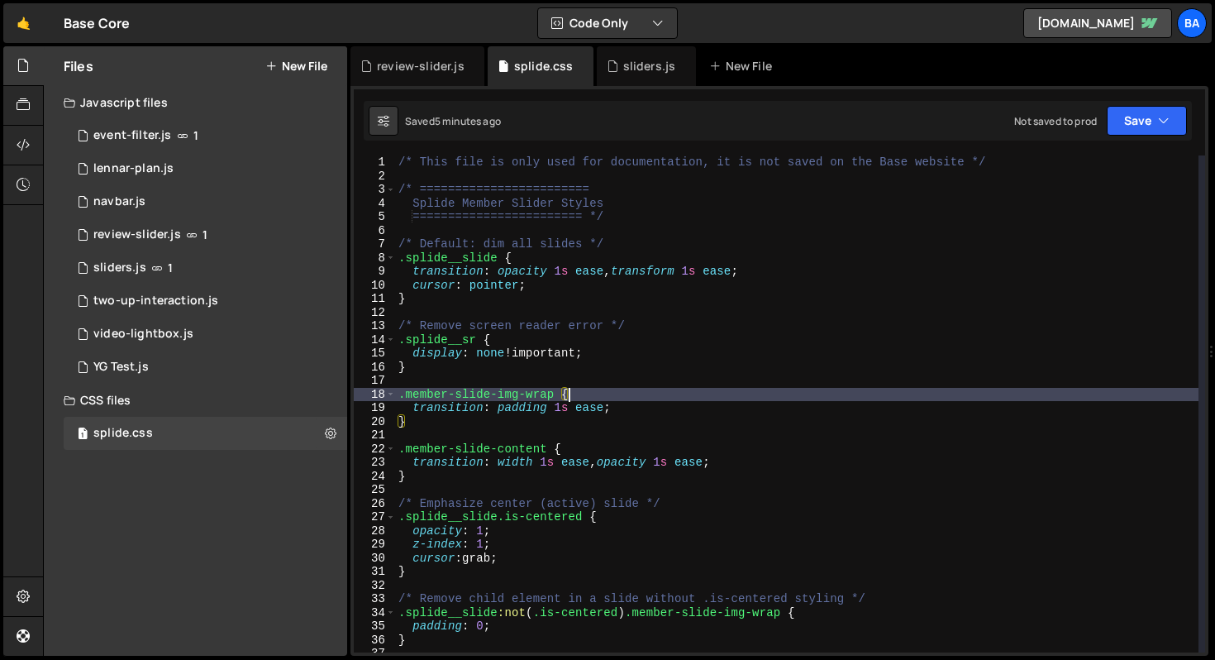
click at [598, 445] on div "/* This file is only used for documentation, it is not saved on the Base websit…" at bounding box center [796, 417] width 803 height 524
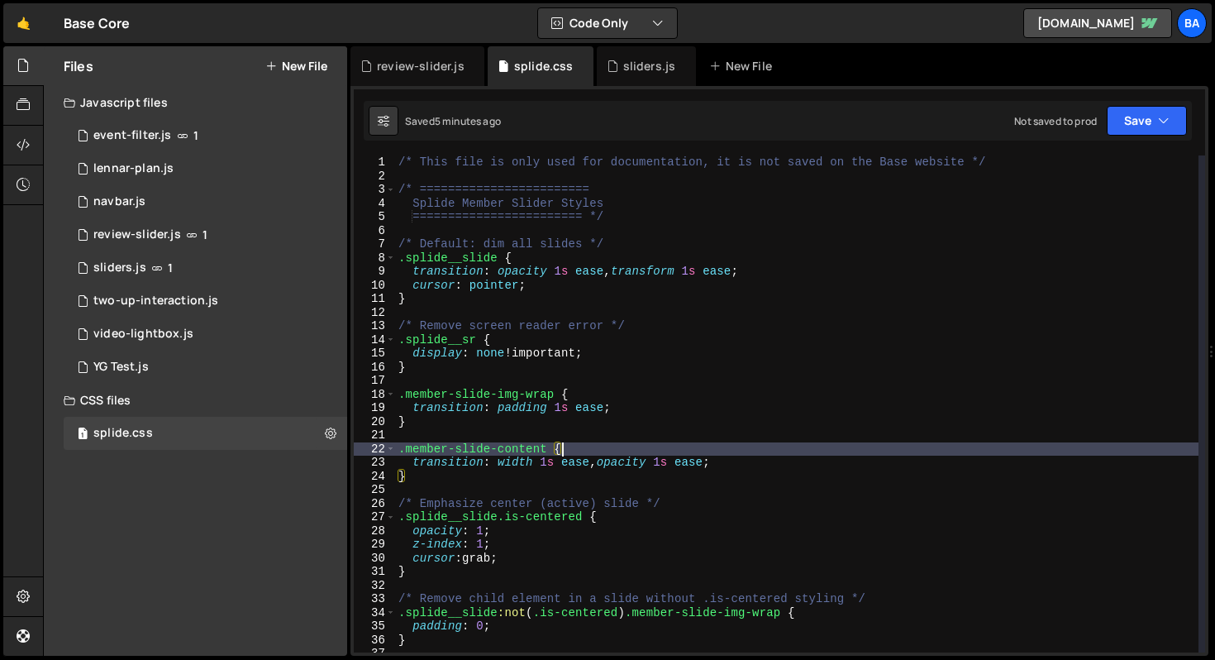
click at [749, 451] on div "/* This file is only used for documentation, it is not saved on the Base websit…" at bounding box center [796, 417] width 803 height 524
click at [650, 514] on div "/* This file is only used for documentation, it is not saved on the Base websit…" at bounding box center [796, 417] width 803 height 524
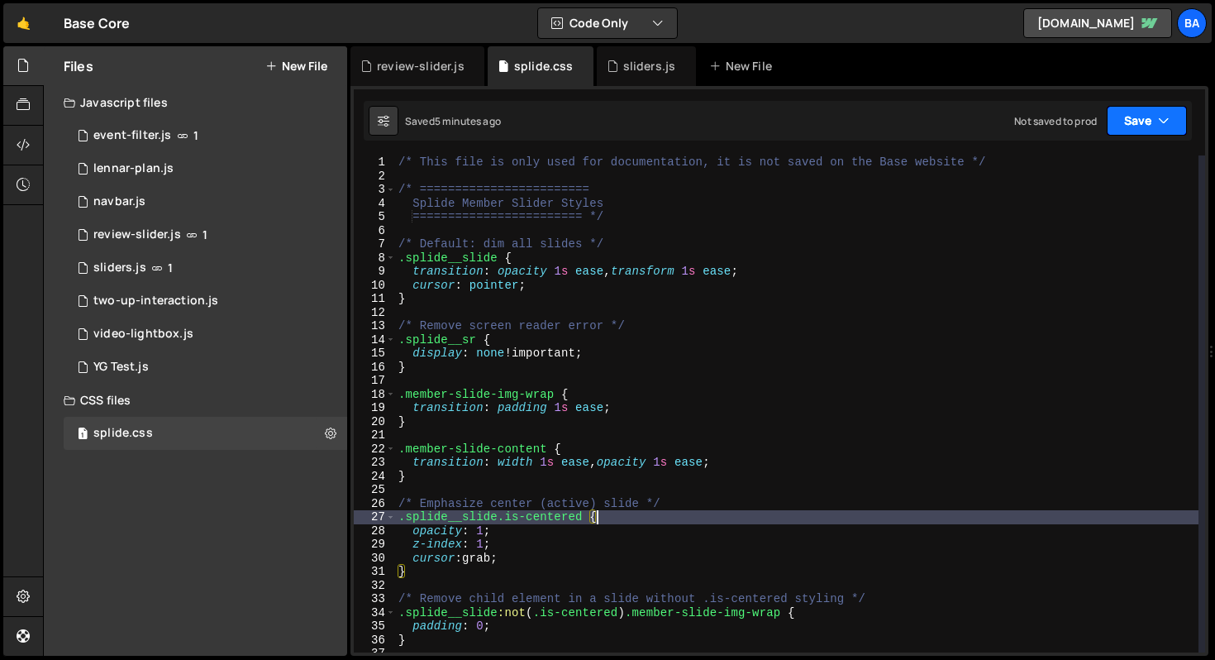
click at [1147, 128] on button "Save" at bounding box center [1147, 121] width 80 height 30
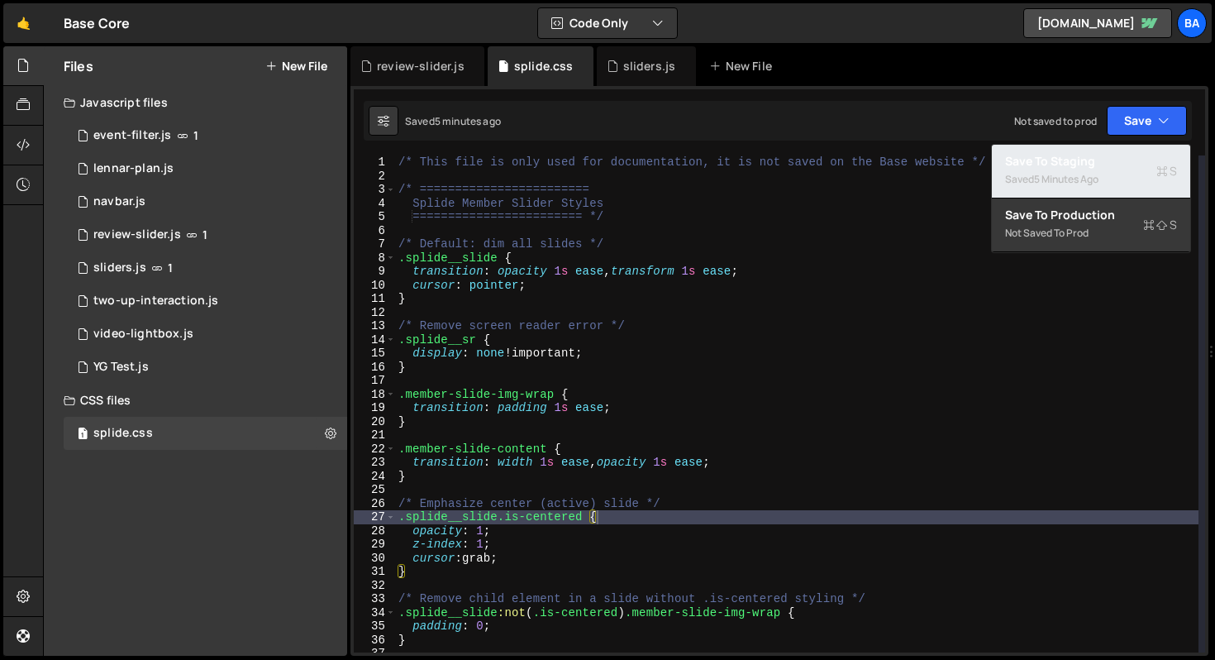
click at [1130, 177] on div "Saved 5 minutes ago" at bounding box center [1091, 179] width 172 height 20
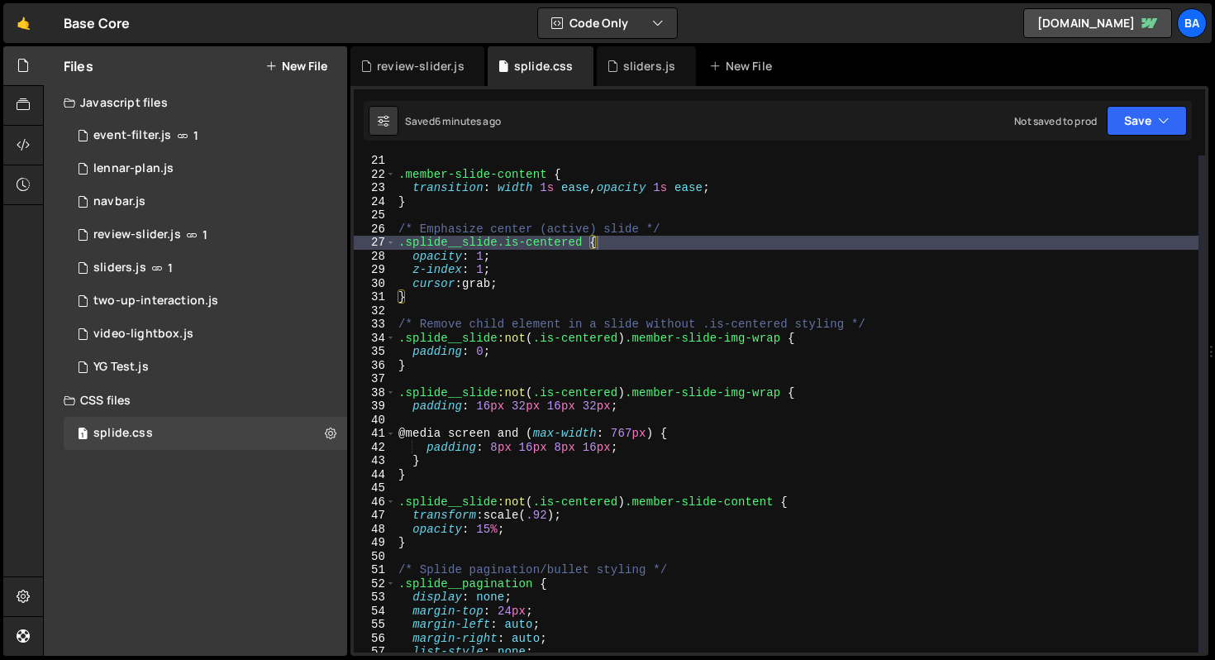
scroll to position [274, 0]
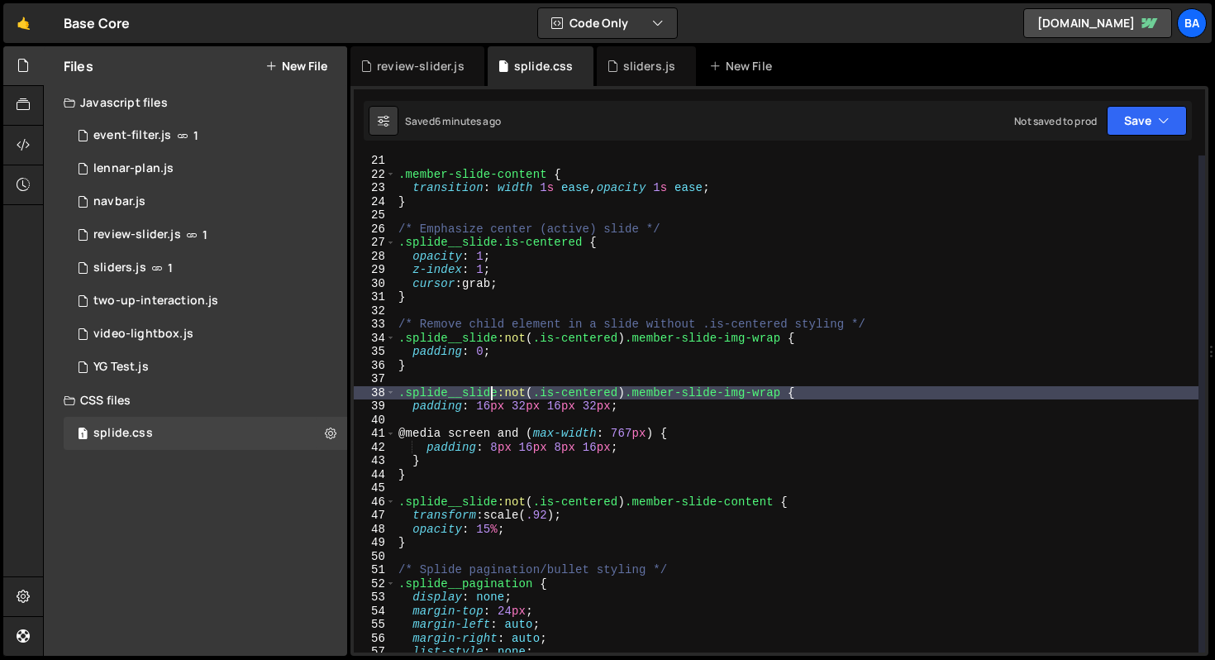
click at [492, 392] on div ".member-slide-content { transition : width 1 s ease , opacity 1 s ease ; } /* E…" at bounding box center [796, 416] width 803 height 524
click at [500, 395] on div ".member-slide-content { transition : width 1 s ease , opacity 1 s ease ; } /* E…" at bounding box center [796, 416] width 803 height 524
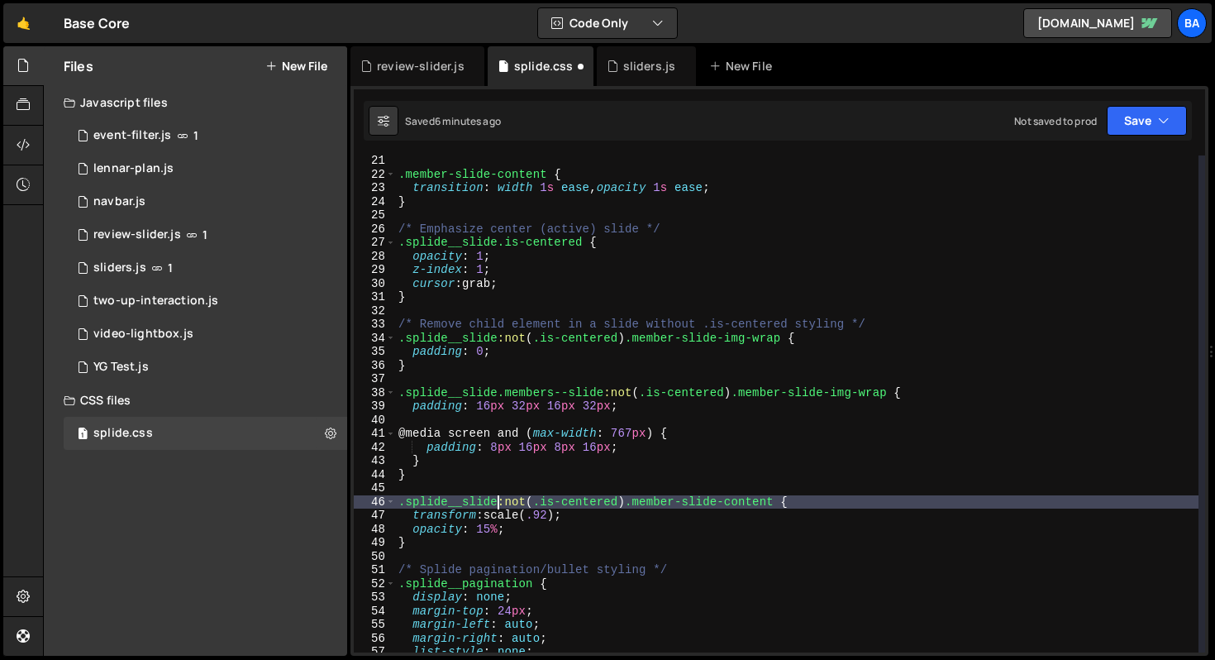
click at [497, 499] on div ".member-slide-content { transition : width 1 s ease , opacity 1 s ease ; } /* E…" at bounding box center [796, 416] width 803 height 524
click at [495, 336] on div ".member-slide-content { transition : width 1 s ease , opacity 1 s ease ; } /* E…" at bounding box center [796, 416] width 803 height 524
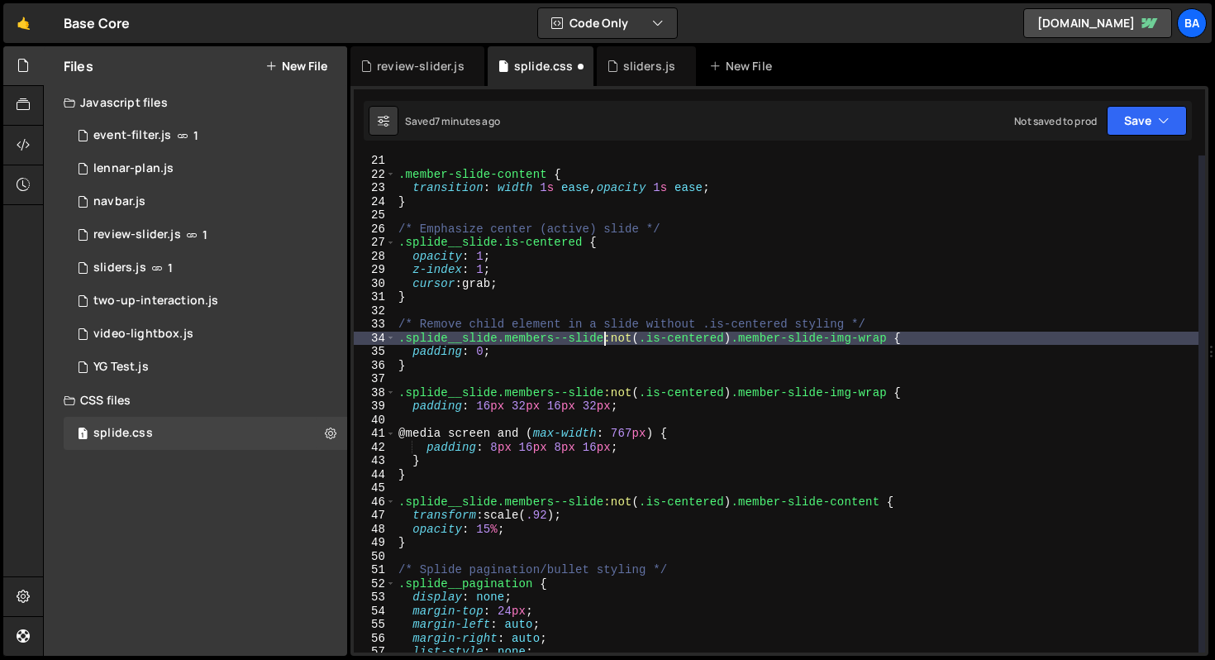
click at [497, 240] on div ".member-slide-content { transition : width 1 s ease , opacity 1 s ease ; } /* E…" at bounding box center [796, 416] width 803 height 524
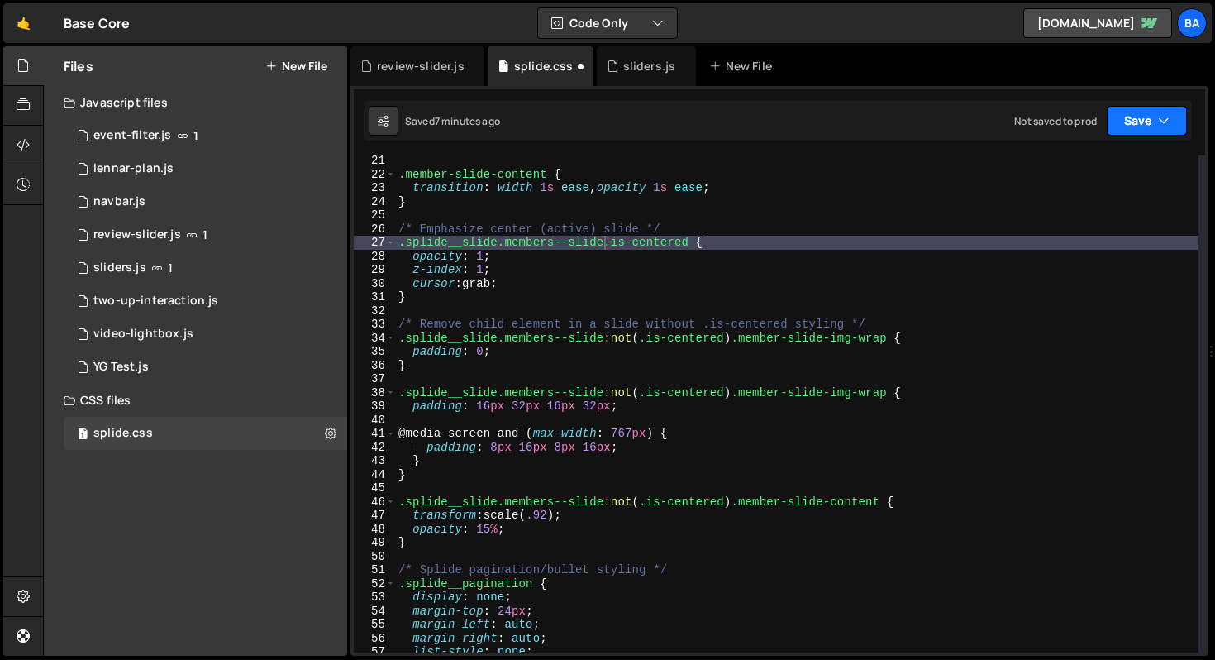
click at [1143, 126] on button "Save" at bounding box center [1147, 121] width 80 height 30
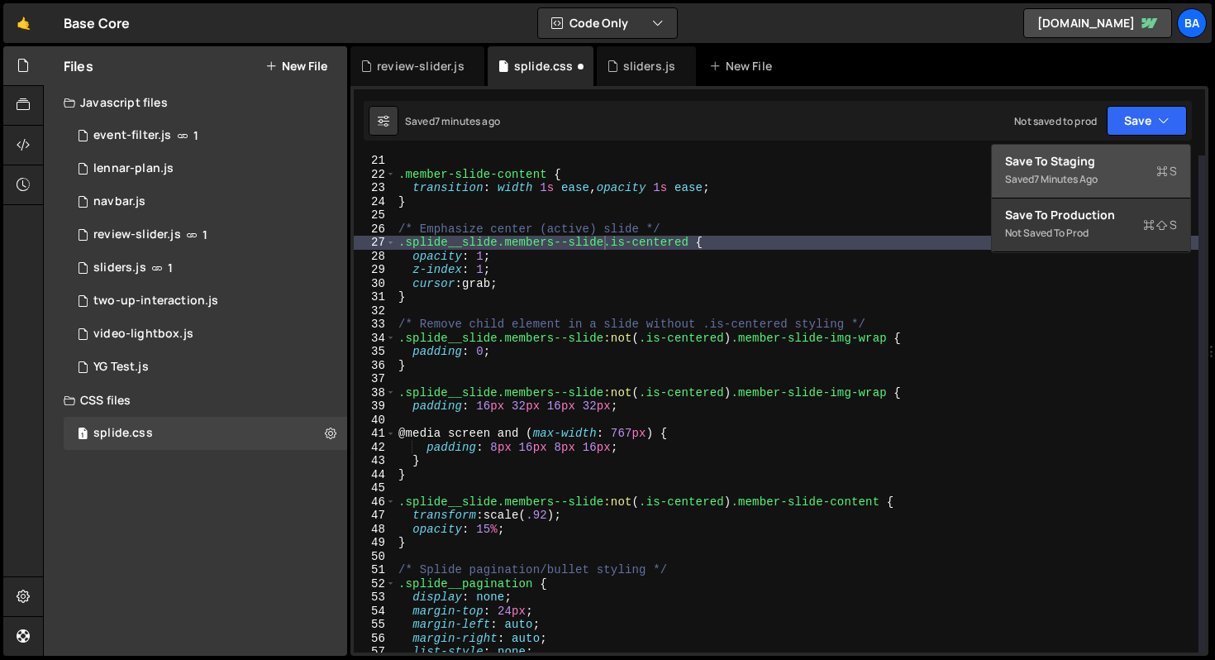
click at [1071, 168] on div "Save to Staging S" at bounding box center [1091, 161] width 172 height 17
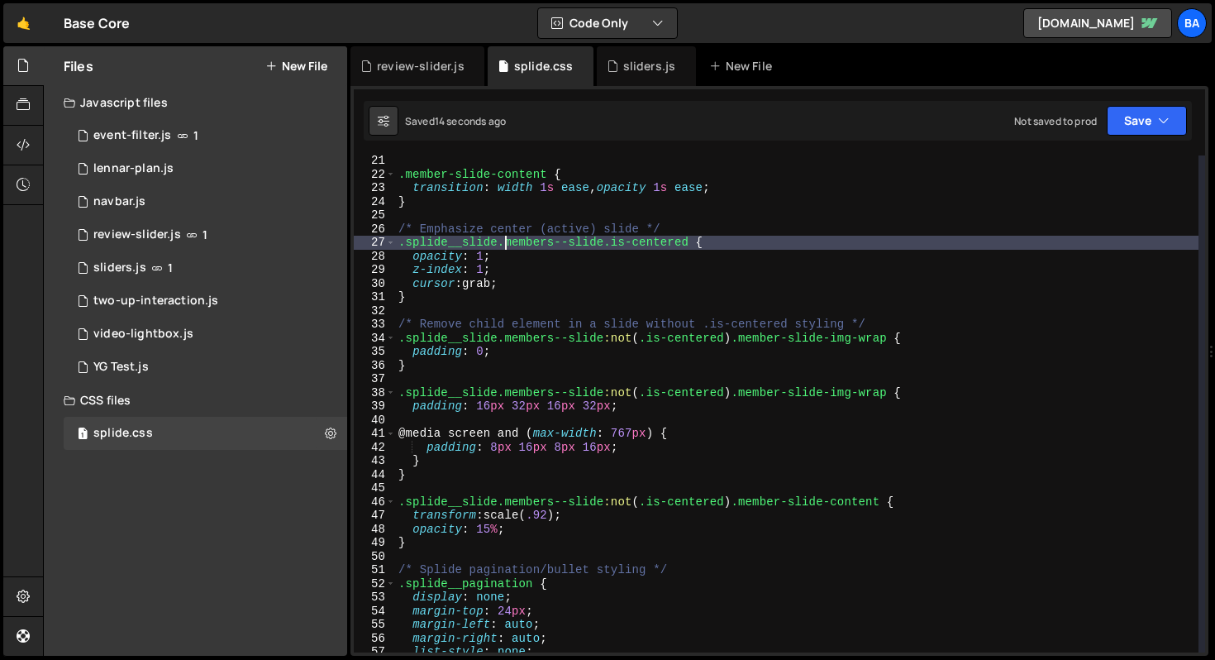
click at [505, 243] on div ".member-slide-content { transition : width 1 s ease , opacity 1 s ease ; } /* E…" at bounding box center [796, 416] width 803 height 524
click at [510, 260] on div ".member-slide-content { transition : width 1 s ease , opacity 1 s ease ; } /* E…" at bounding box center [796, 416] width 803 height 524
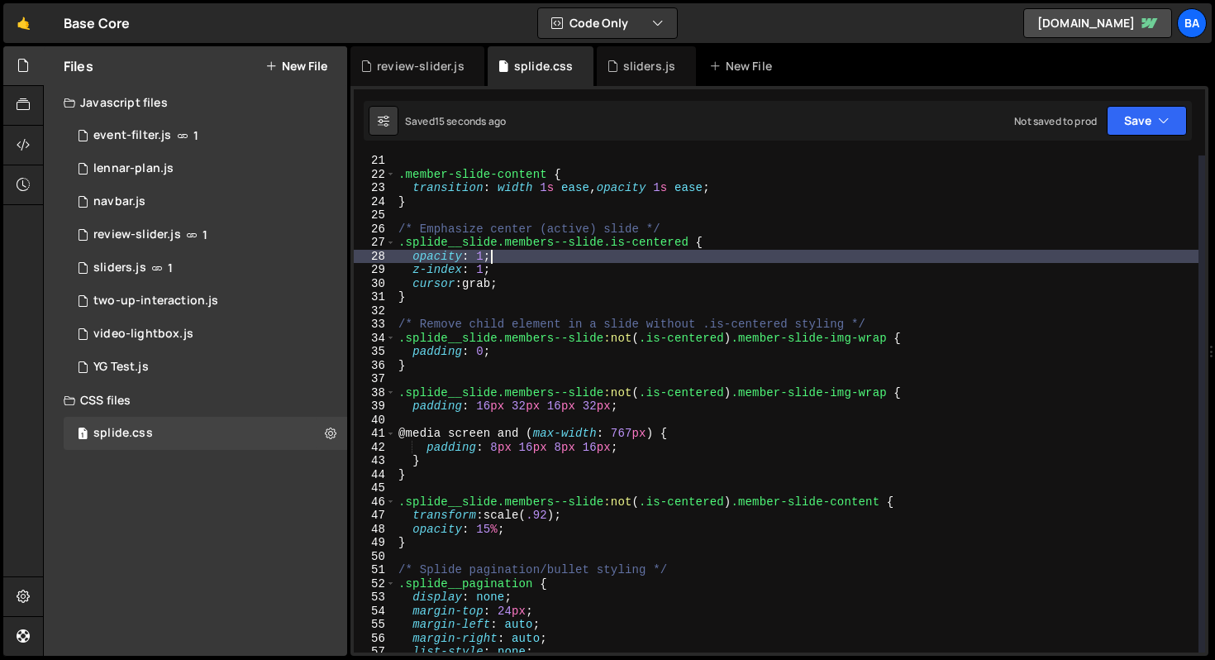
scroll to position [0, 6]
click at [581, 260] on div ".member-slide-content { transition : width 1 s ease , opacity 1 s ease ; } /* E…" at bounding box center [796, 416] width 803 height 524
click at [578, 266] on div ".member-slide-content { transition : width 1 s ease , opacity 1 s ease ; } /* E…" at bounding box center [796, 416] width 803 height 524
click at [527, 257] on div ".member-slide-content { transition : width 1 s ease , opacity 1 s ease ; } /* E…" at bounding box center [796, 416] width 803 height 524
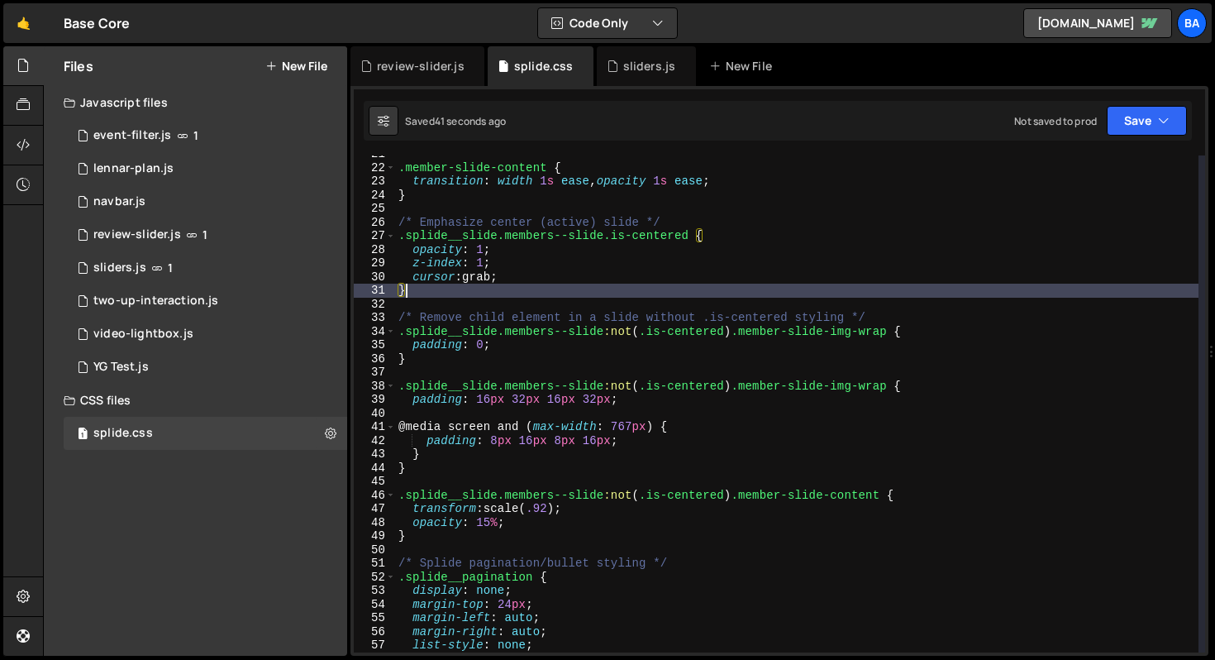
click at [540, 293] on div ".member-slide-content { transition : width 1 s ease , opacity 1 s ease ; } /* E…" at bounding box center [796, 409] width 803 height 524
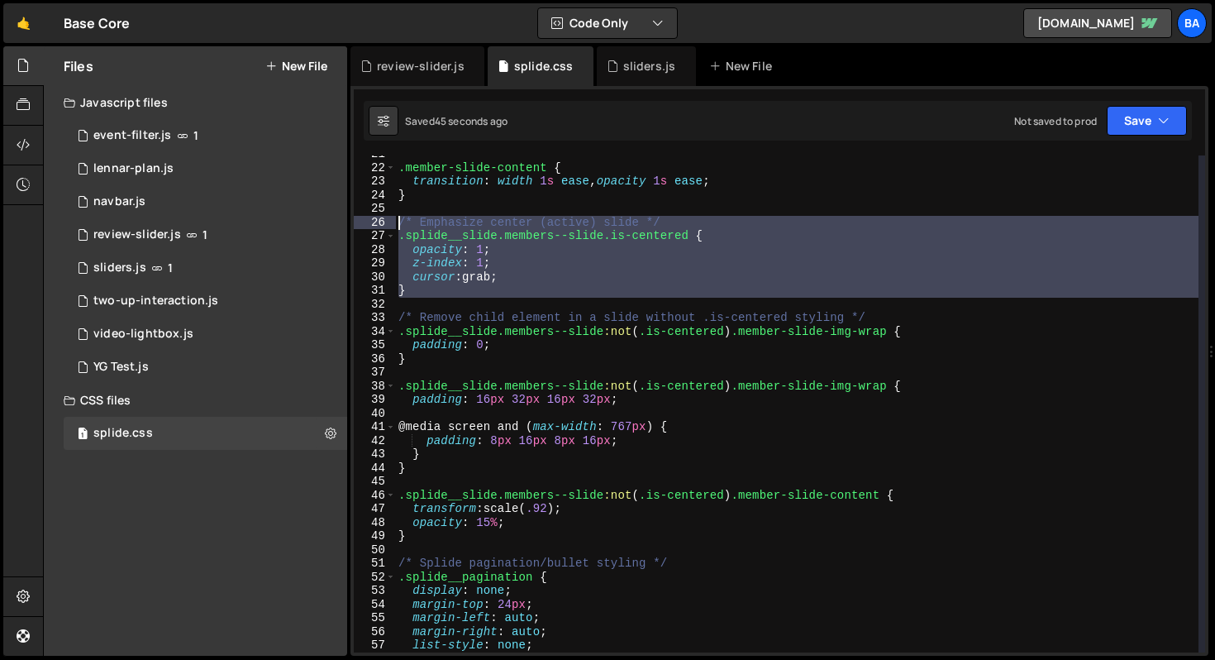
drag, startPoint x: 434, startPoint y: 301, endPoint x: 358, endPoint y: 227, distance: 105.8
click at [358, 227] on div "} 21 22 23 24 25 26 27 28 29 30 31 32 33 34 35 36 37 38 39 40 41 42 43 44 45 46…" at bounding box center [779, 403] width 851 height 497
click at [500, 279] on div ".member-slide-content { transition : width 1 s ease , opacity 1 s ease ; } /* E…" at bounding box center [796, 403] width 803 height 497
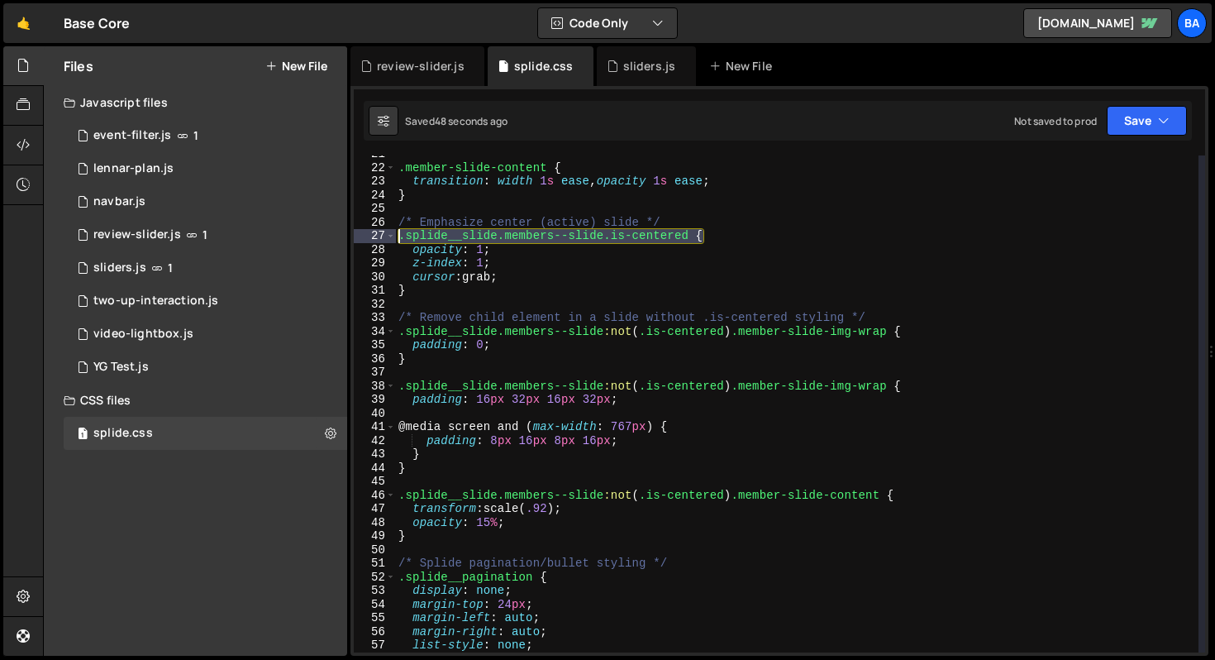
drag, startPoint x: 709, startPoint y: 236, endPoint x: 398, endPoint y: 231, distance: 311.6
click at [398, 231] on div ".member-slide-content { transition : width 1 s ease , opacity 1 s ease ; } /* E…" at bounding box center [796, 409] width 803 height 524
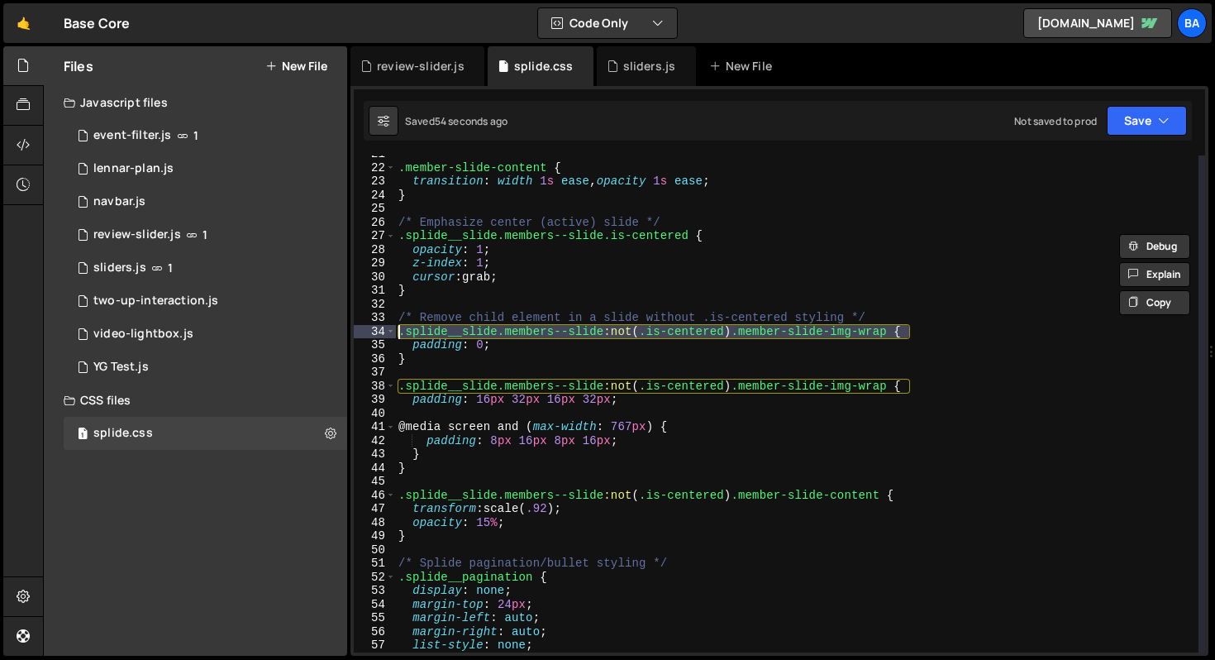
drag, startPoint x: 914, startPoint y: 332, endPoint x: 400, endPoint y: 329, distance: 514.1
click at [400, 329] on div ".member-slide-content { transition : width 1 s ease , opacity 1 s ease ; } /* E…" at bounding box center [796, 409] width 803 height 524
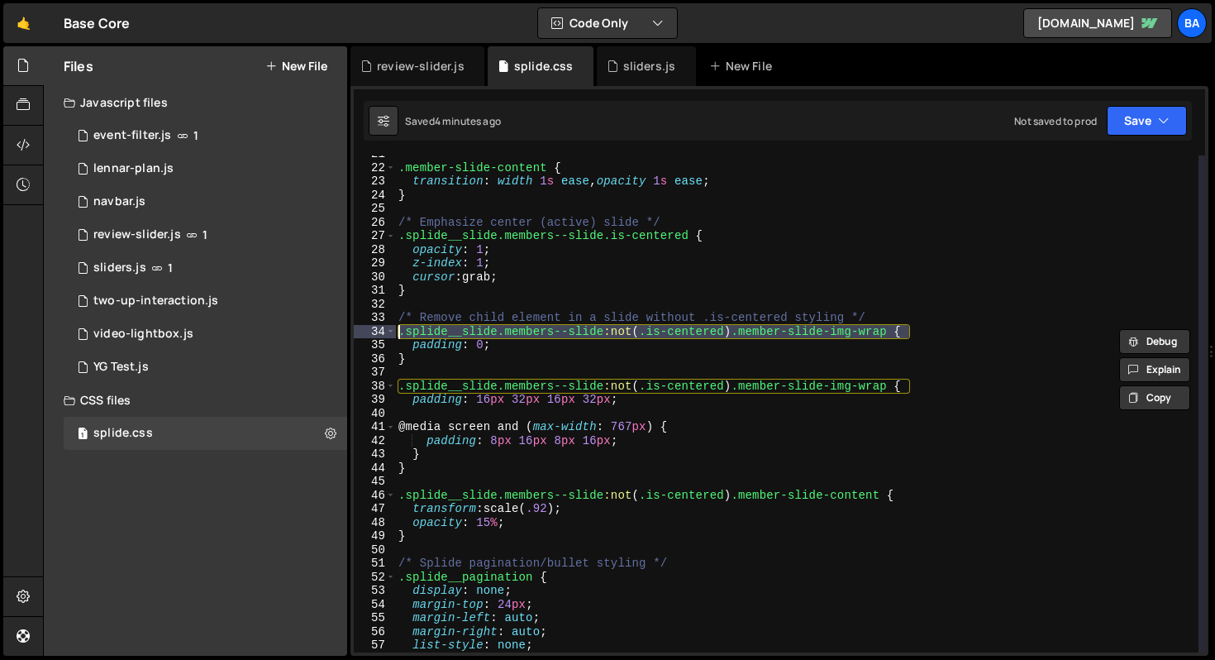
click at [829, 399] on div ".member-slide-content { transition : width 1 s ease , opacity 1 s ease ; } /* E…" at bounding box center [796, 409] width 803 height 524
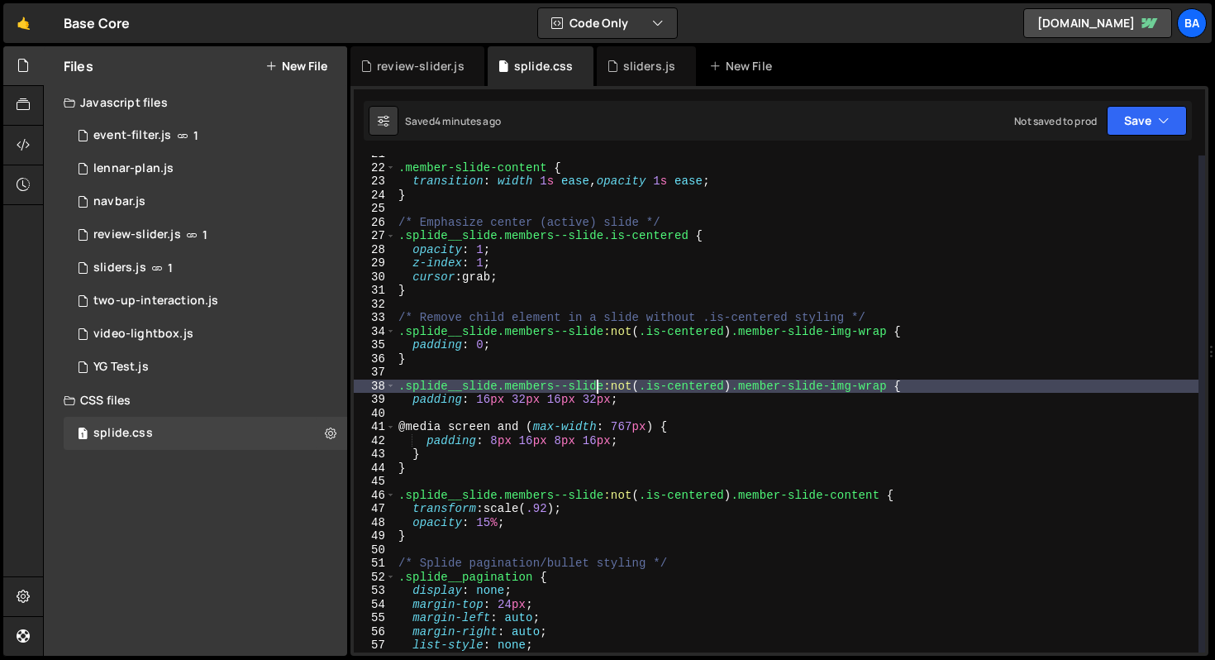
click at [599, 384] on div ".member-slide-content { transition : width 1 s ease , opacity 1 s ease ; } /* E…" at bounding box center [796, 409] width 803 height 524
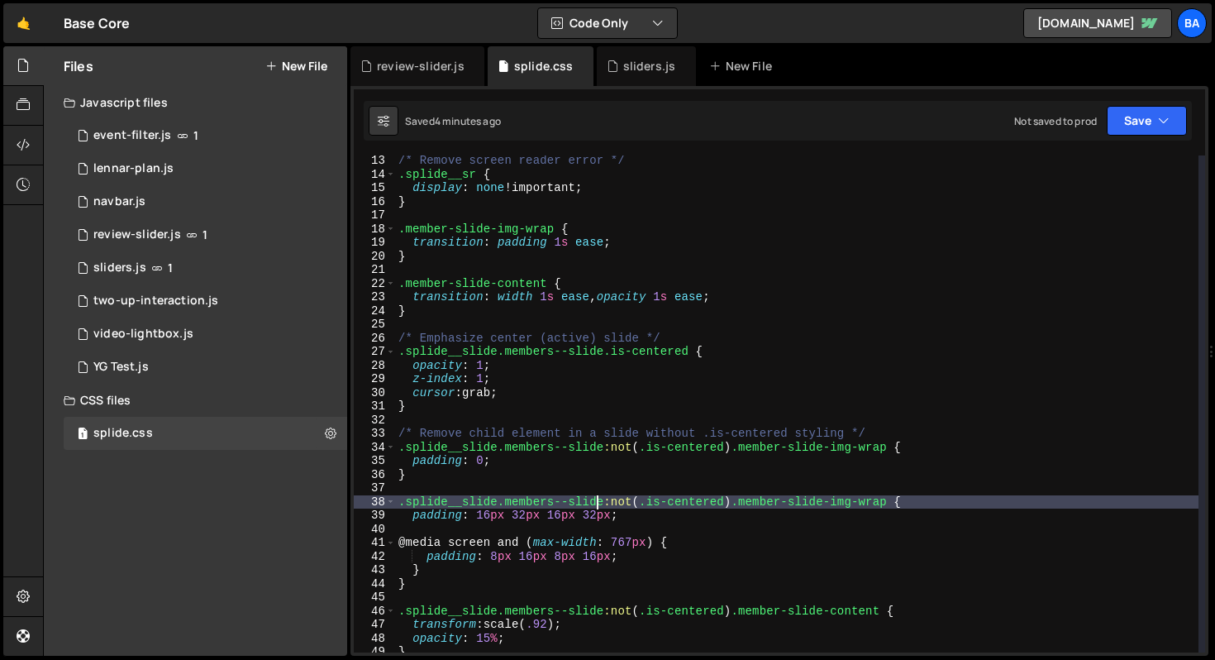
scroll to position [45, 0]
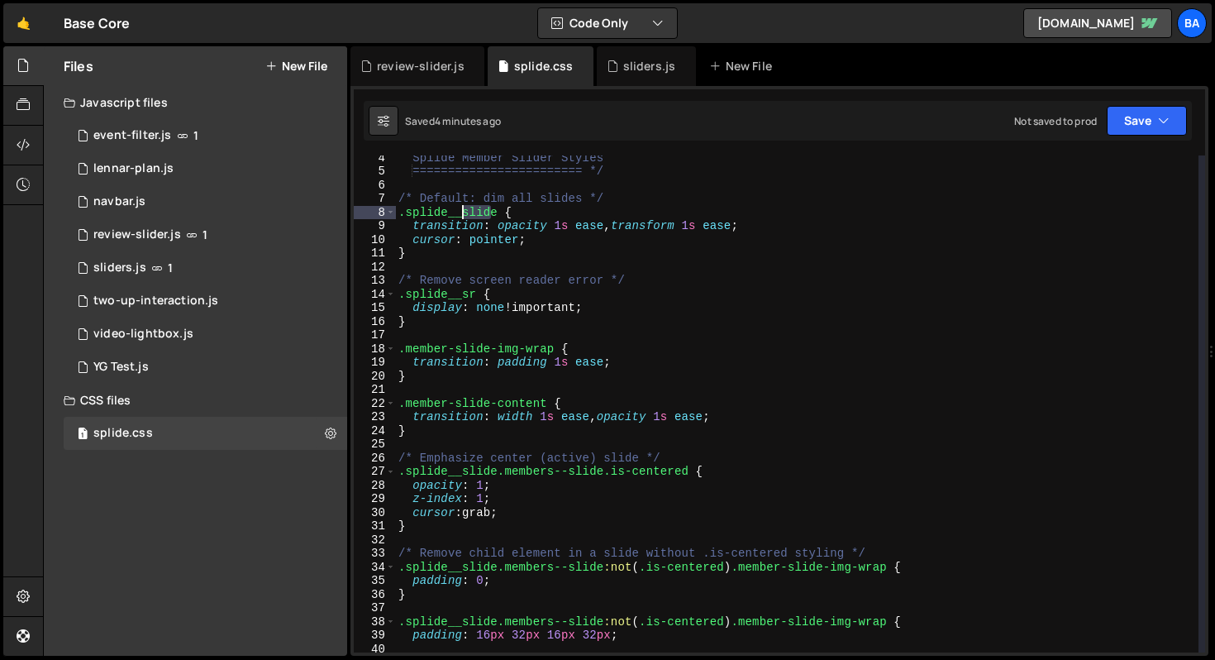
drag, startPoint x: 494, startPoint y: 212, endPoint x: 464, endPoint y: 213, distance: 30.6
click at [464, 213] on div "Splide Member Slider Styles ======================== */ /* Default: dim all sli…" at bounding box center [796, 412] width 803 height 524
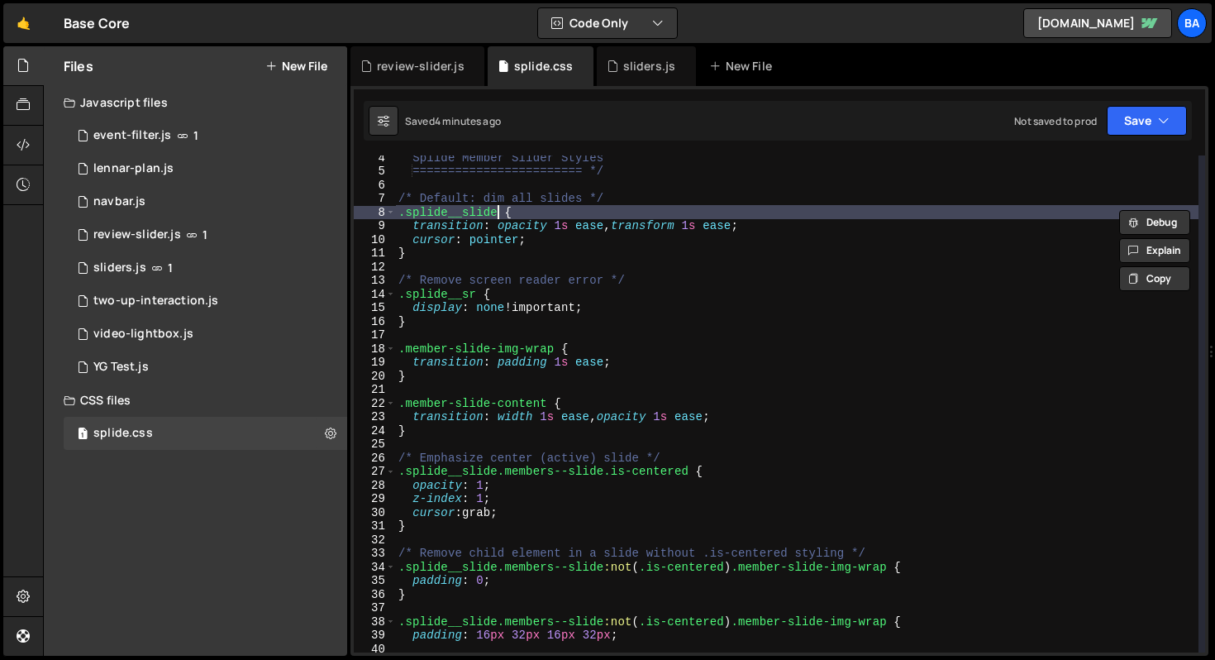
click at [499, 207] on div "Splide Member Slider Styles ======================== */ /* Default: dim all sli…" at bounding box center [796, 412] width 803 height 524
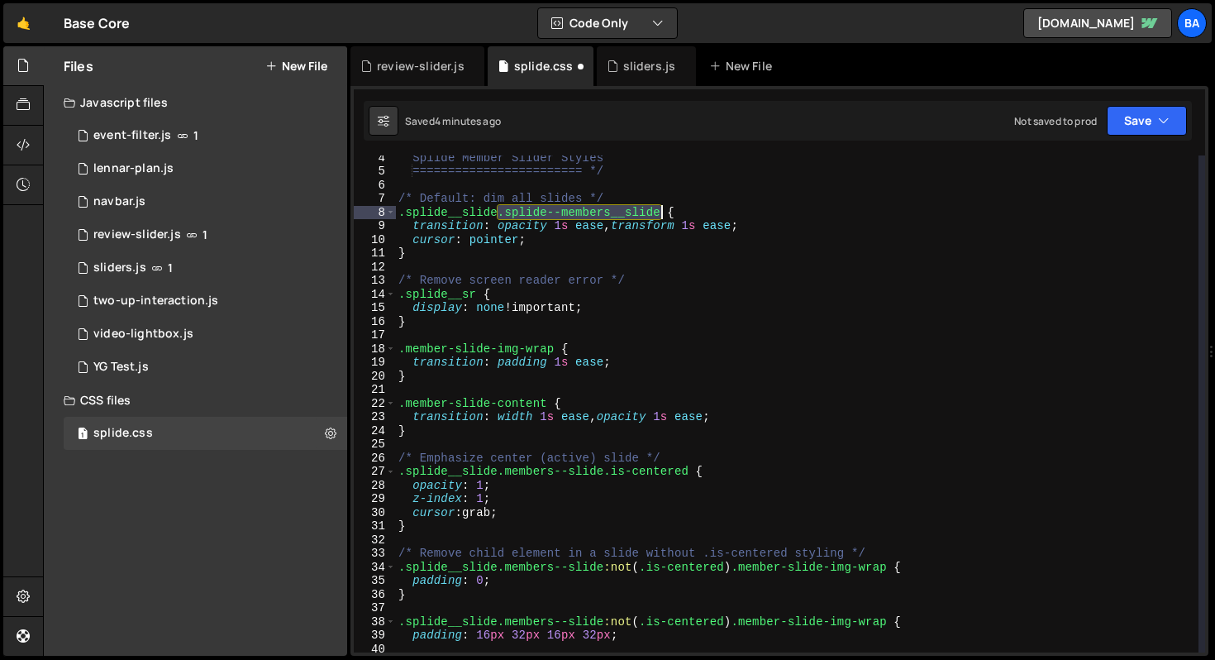
drag, startPoint x: 499, startPoint y: 212, endPoint x: 658, endPoint y: 208, distance: 158.7
click at [658, 208] on div "Splide Member Slider Styles ======================== */ /* Default: dim all sli…" at bounding box center [796, 412] width 803 height 524
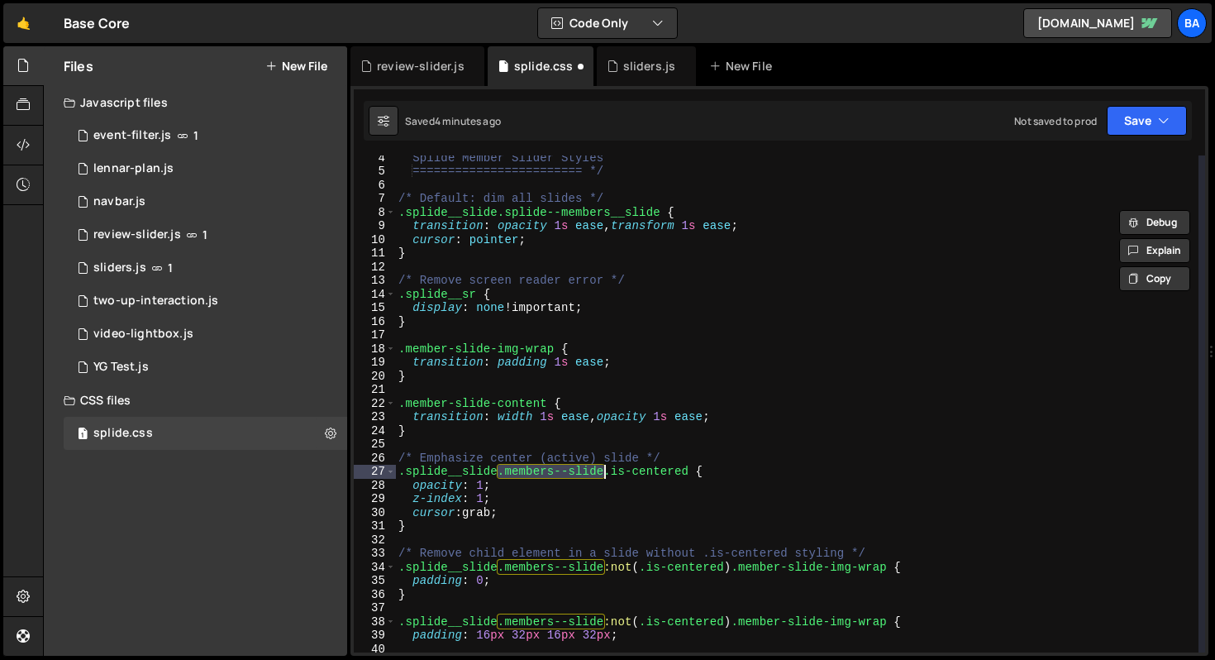
drag, startPoint x: 500, startPoint y: 473, endPoint x: 603, endPoint y: 468, distance: 102.6
click at [603, 468] on div "Splide Member Slider Styles ======================== */ /* Default: dim all sli…" at bounding box center [796, 412] width 803 height 524
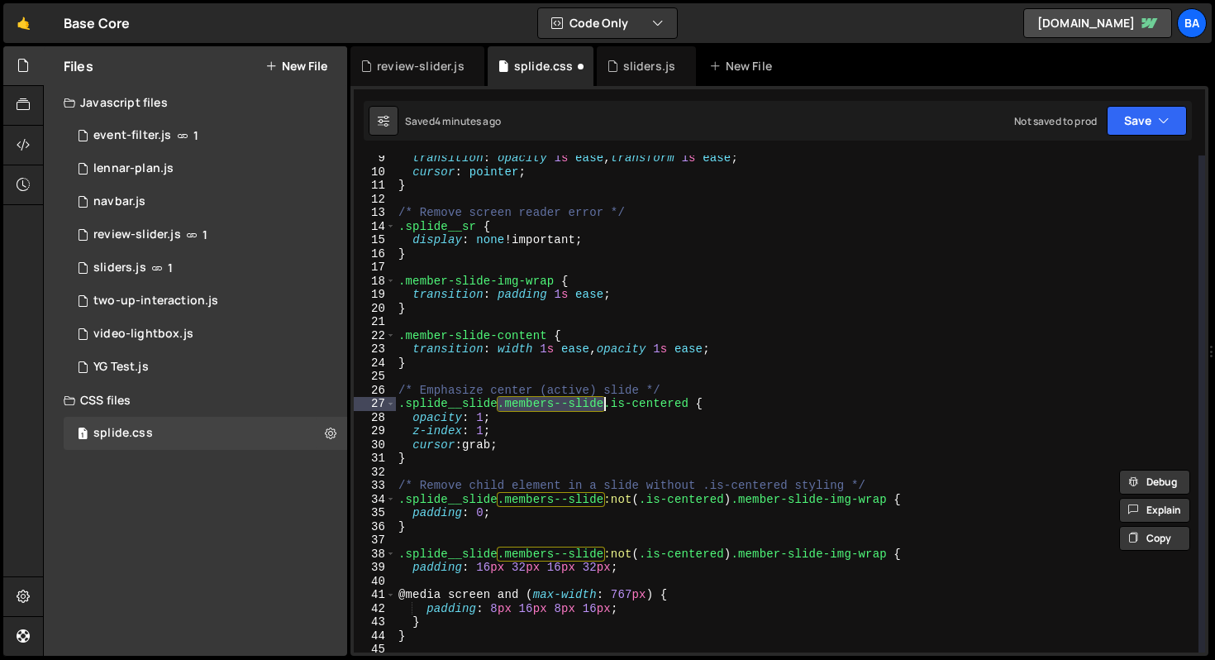
scroll to position [201, 0]
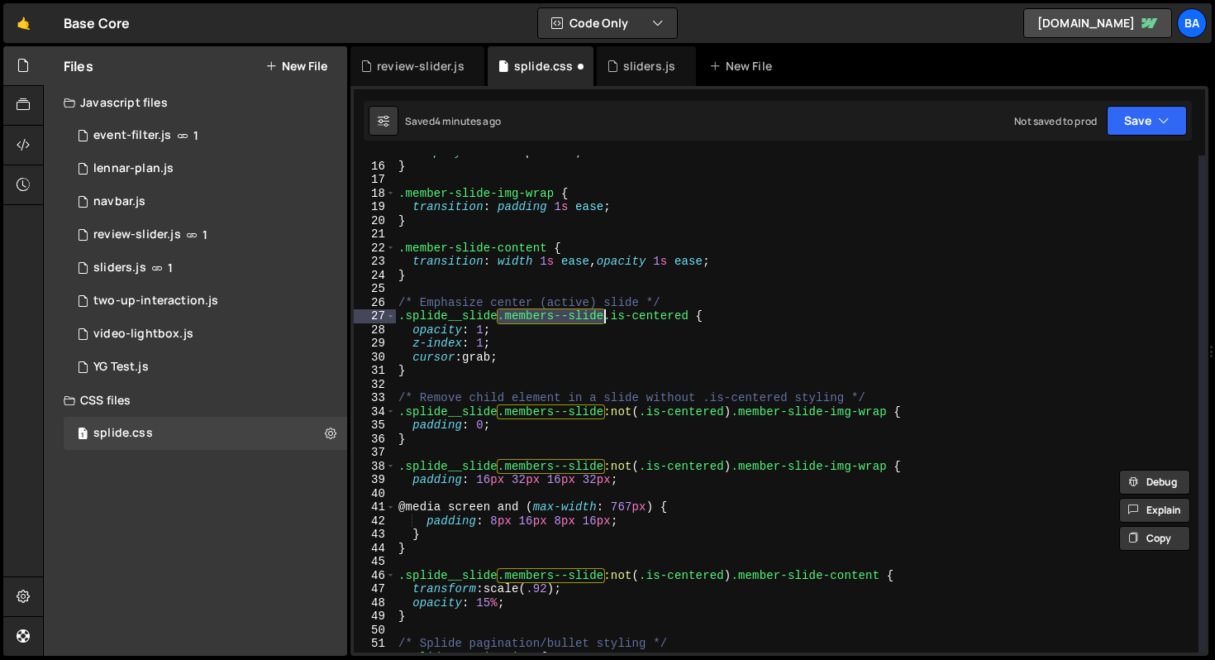
paste textarea "splide--members__"
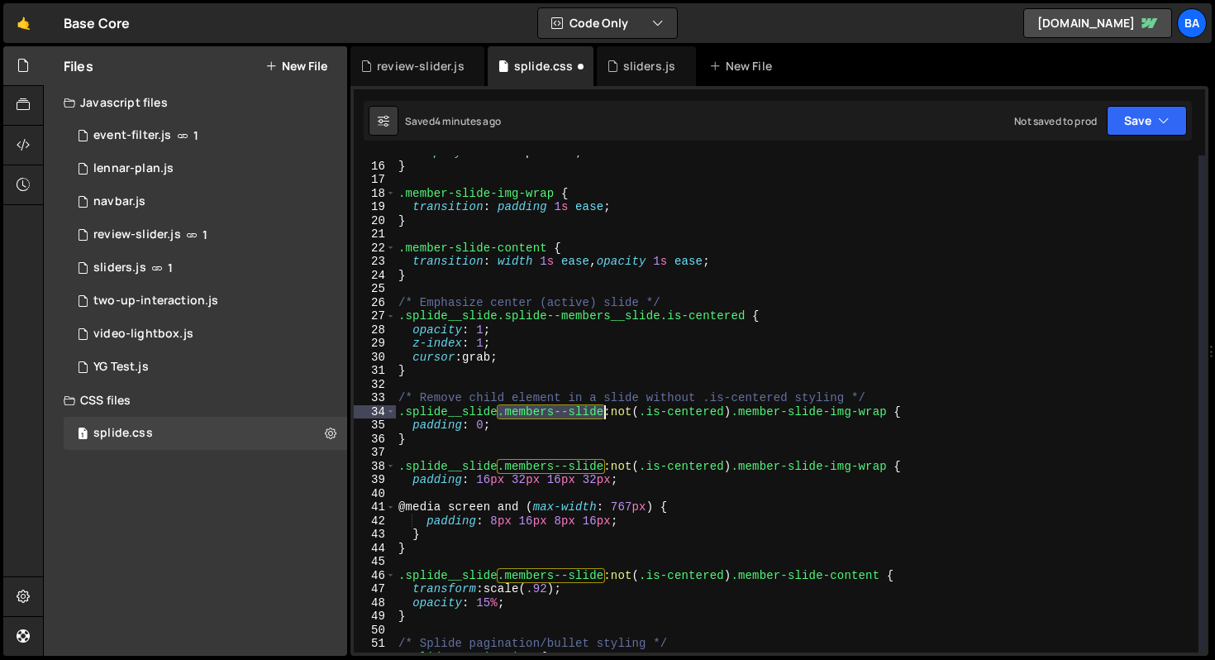
drag, startPoint x: 500, startPoint y: 415, endPoint x: 600, endPoint y: 408, distance: 100.2
click at [601, 408] on div "display : none !important ; } .member-slide-img-wrap { transition : padding 1 s…" at bounding box center [796, 407] width 803 height 524
paste textarea "splide--members__"
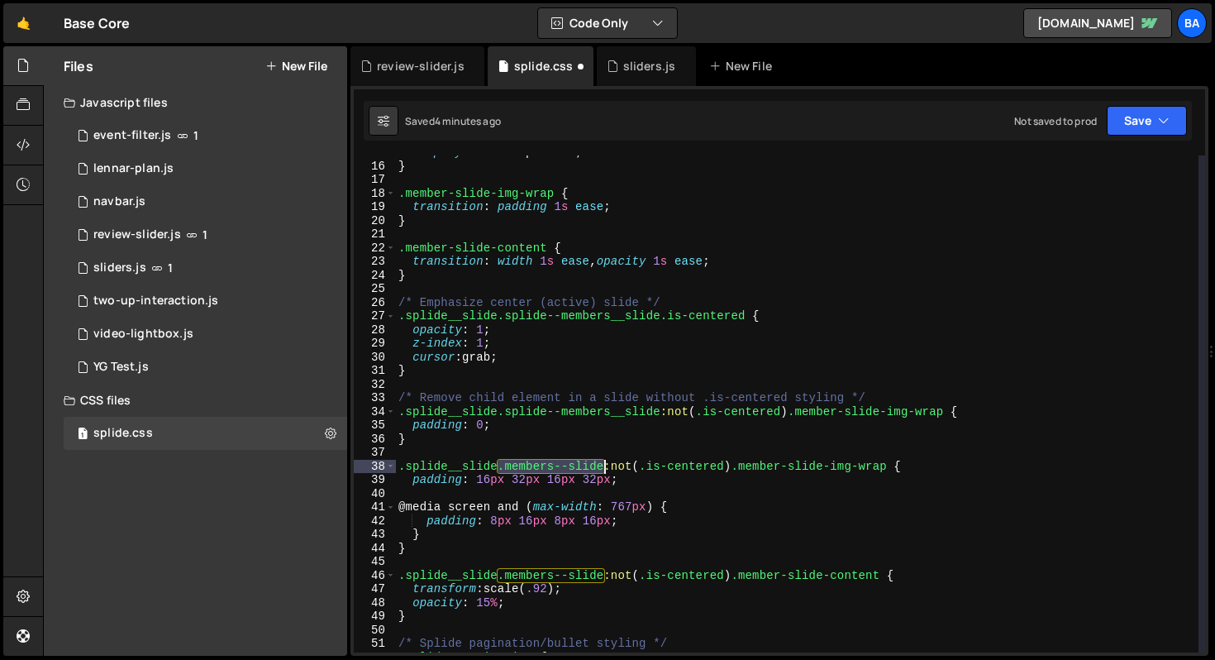
drag, startPoint x: 498, startPoint y: 469, endPoint x: 603, endPoint y: 465, distance: 104.3
click at [603, 465] on div "display : none !important ; } .member-slide-img-wrap { transition : padding 1 s…" at bounding box center [796, 407] width 803 height 524
paste textarea "splide--members__"
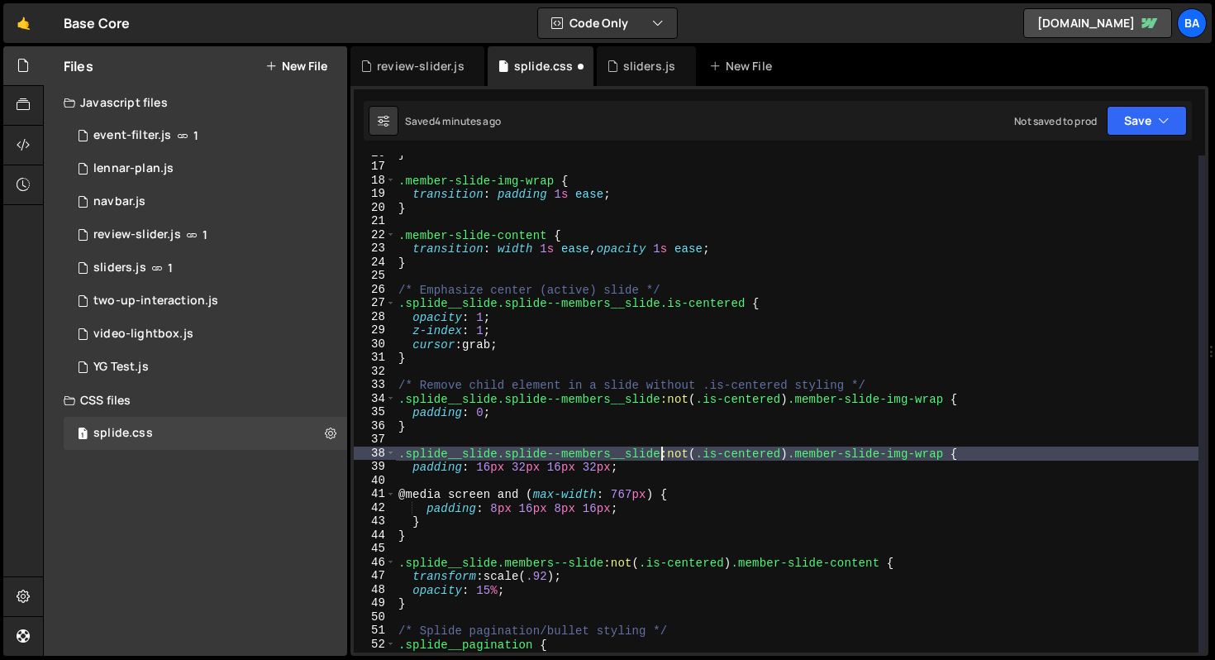
scroll to position [226, 0]
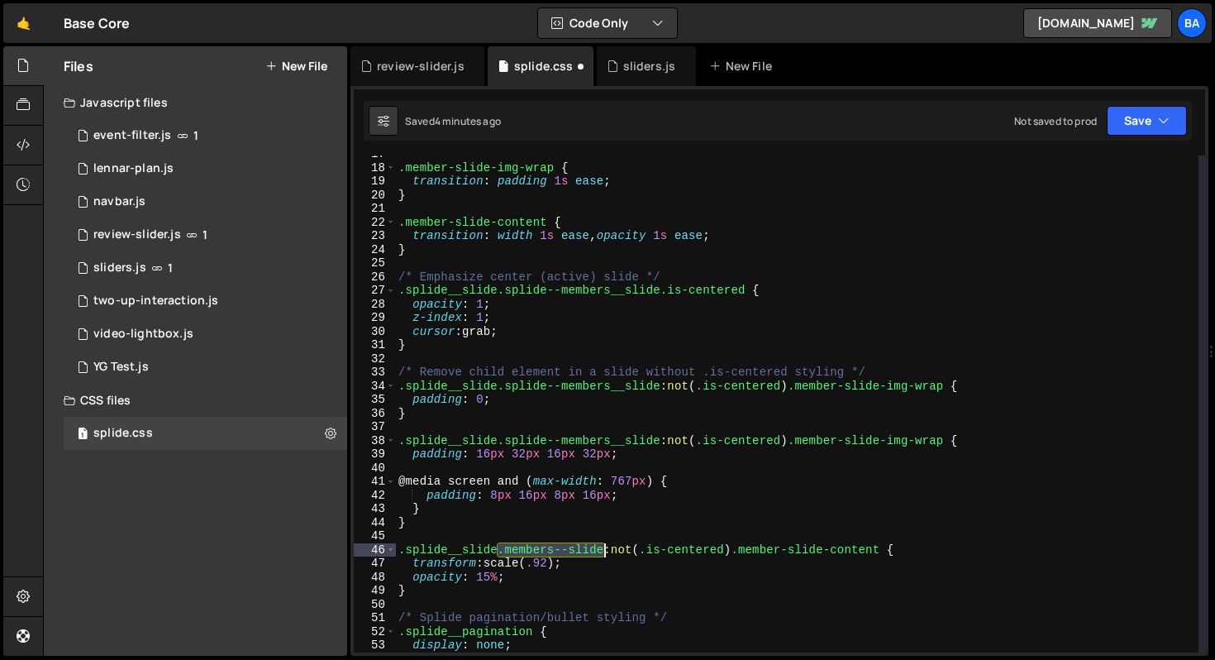
drag, startPoint x: 499, startPoint y: 550, endPoint x: 601, endPoint y: 548, distance: 101.7
click at [601, 548] on div ".member-slide-img-wrap { transition : padding 1 s ease ; } .member-slide-conten…" at bounding box center [796, 409] width 803 height 524
paste textarea "splide--members__"
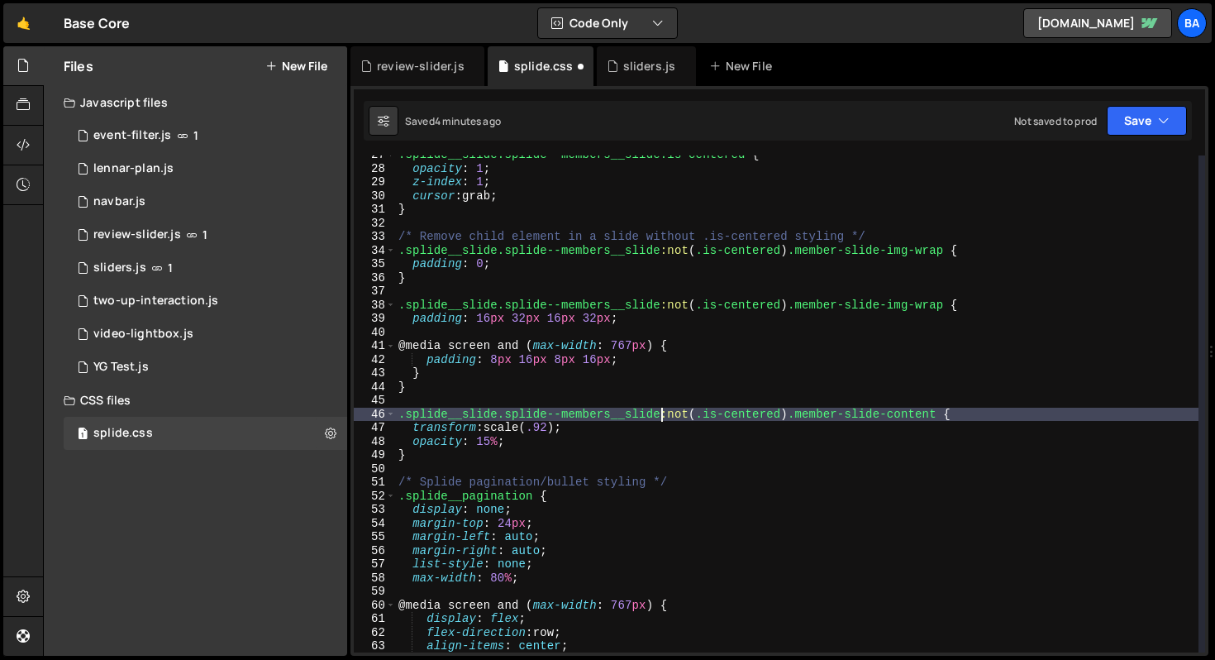
scroll to position [0, 0]
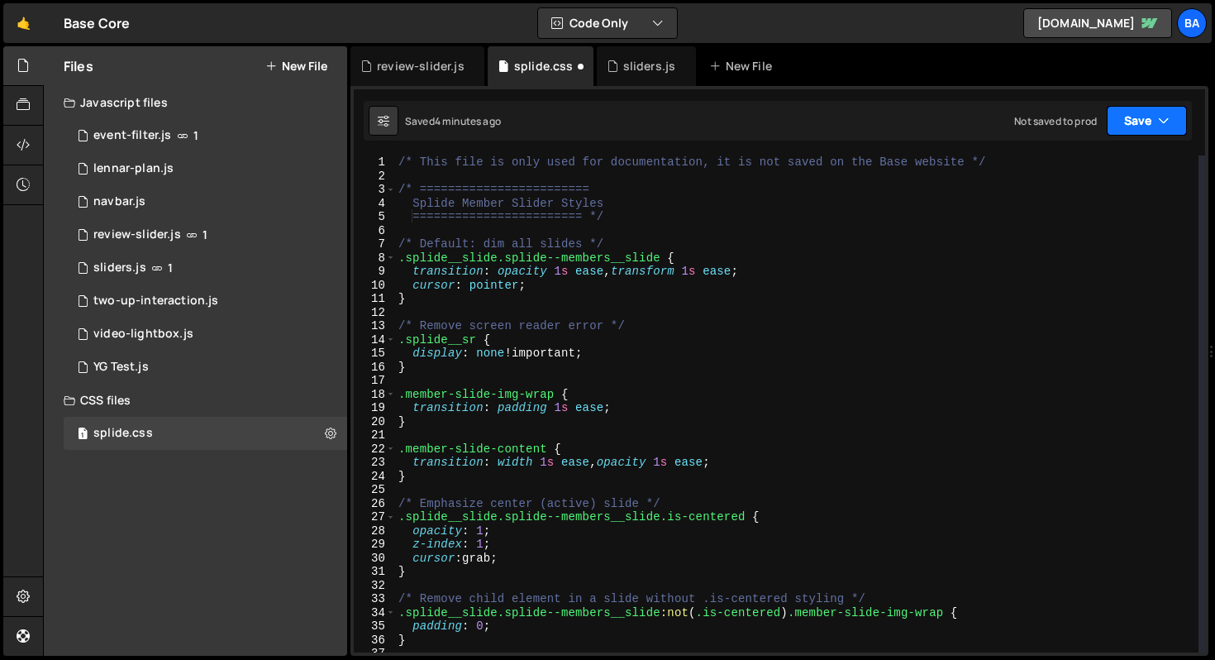
type textarea ".splide__slide.splide--members__slide:not(.is-centered) .member-slide-content {"
click at [1142, 126] on button "Save" at bounding box center [1147, 121] width 80 height 30
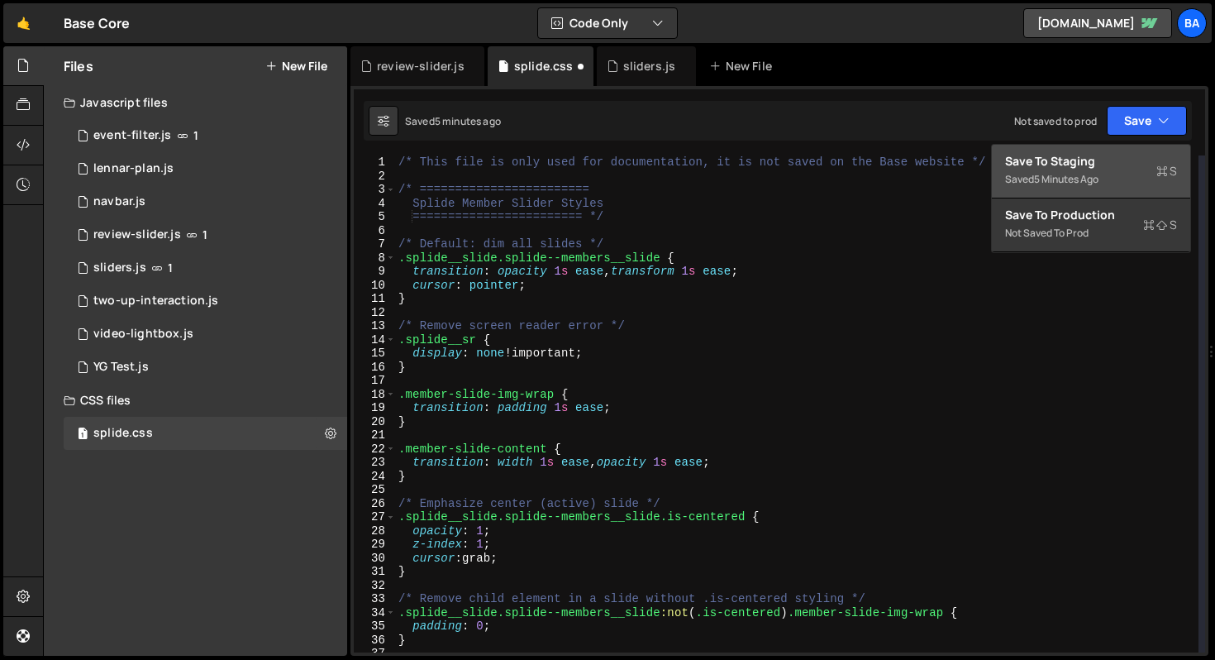
click at [1107, 174] on div "Saved 5 minutes ago" at bounding box center [1091, 179] width 172 height 20
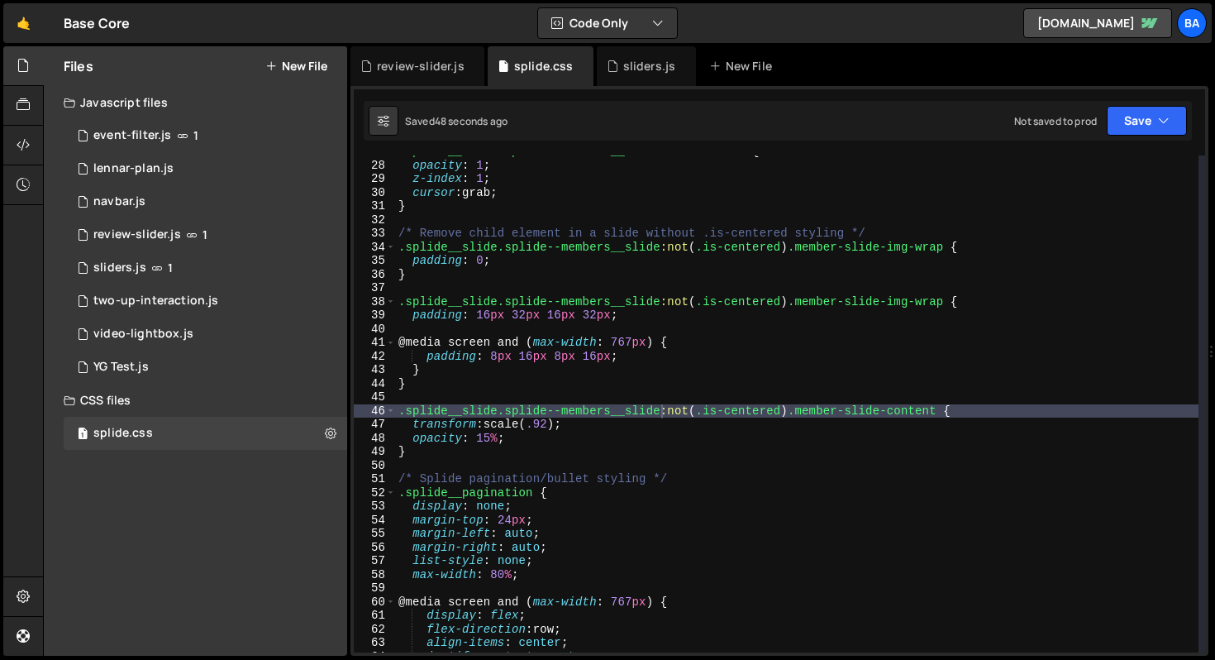
click at [697, 394] on div ".splide__slide.splide--members__slide.is-centered { opacity : 1 ; z-index : 1 ;…" at bounding box center [796, 407] width 803 height 524
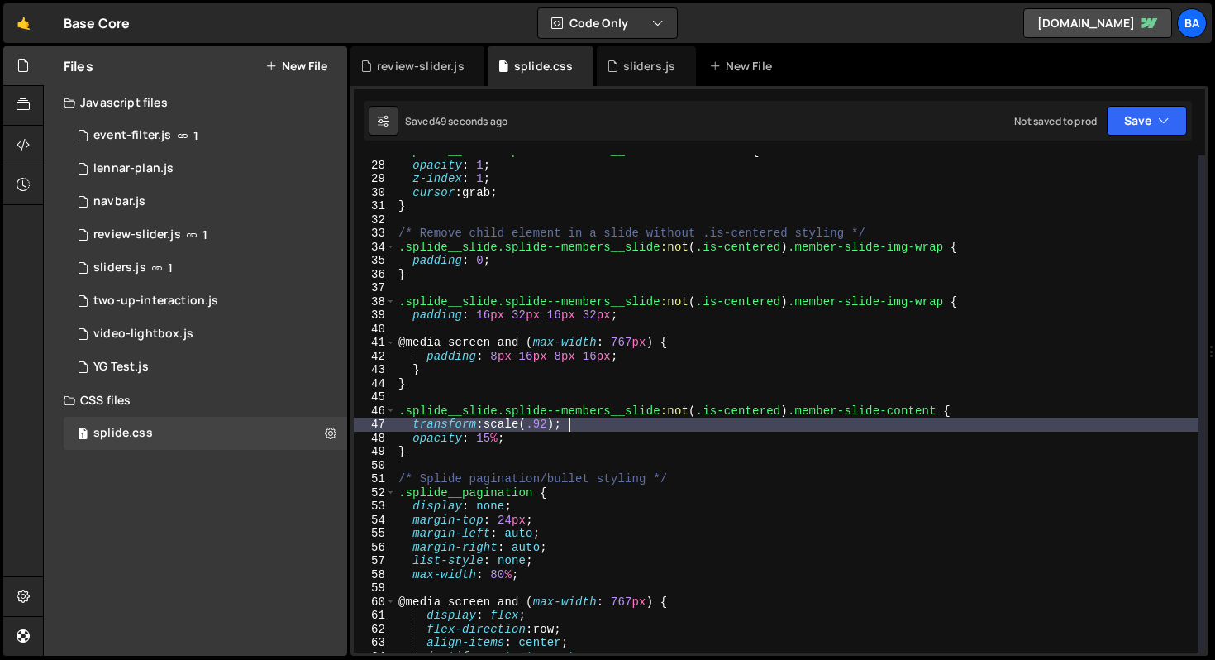
click at [957, 422] on div ".splide__slide.splide--members__slide.is-centered { opacity : 1 ; z-index : 1 ;…" at bounding box center [796, 407] width 803 height 524
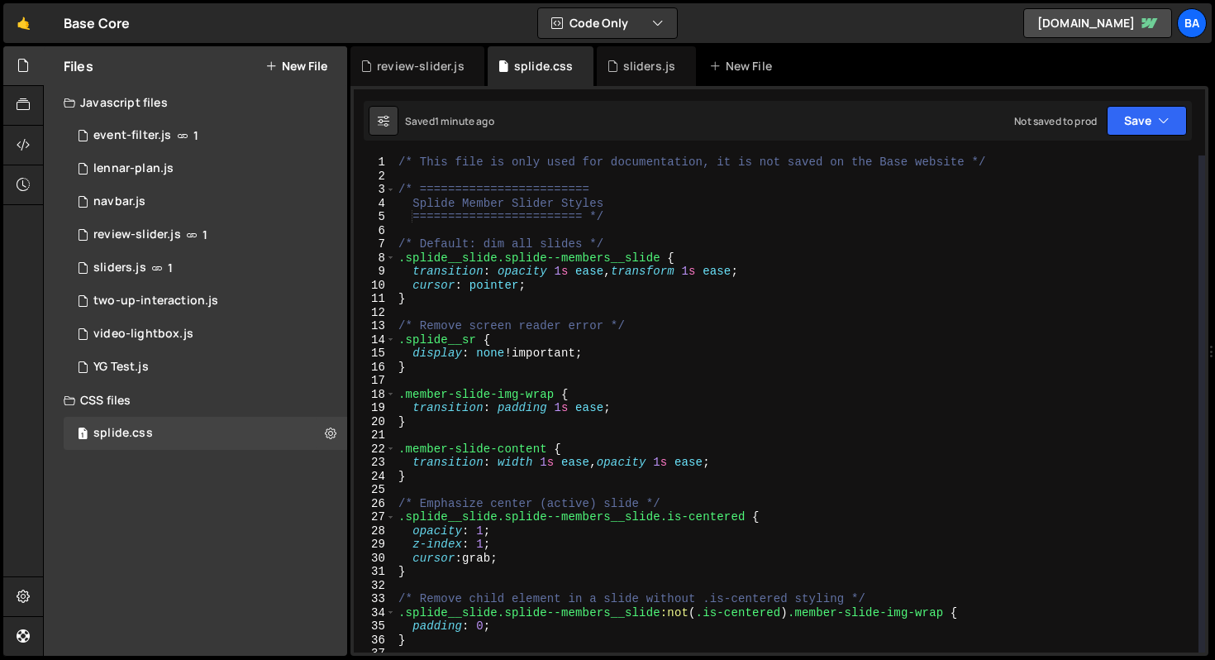
scroll to position [5, 0]
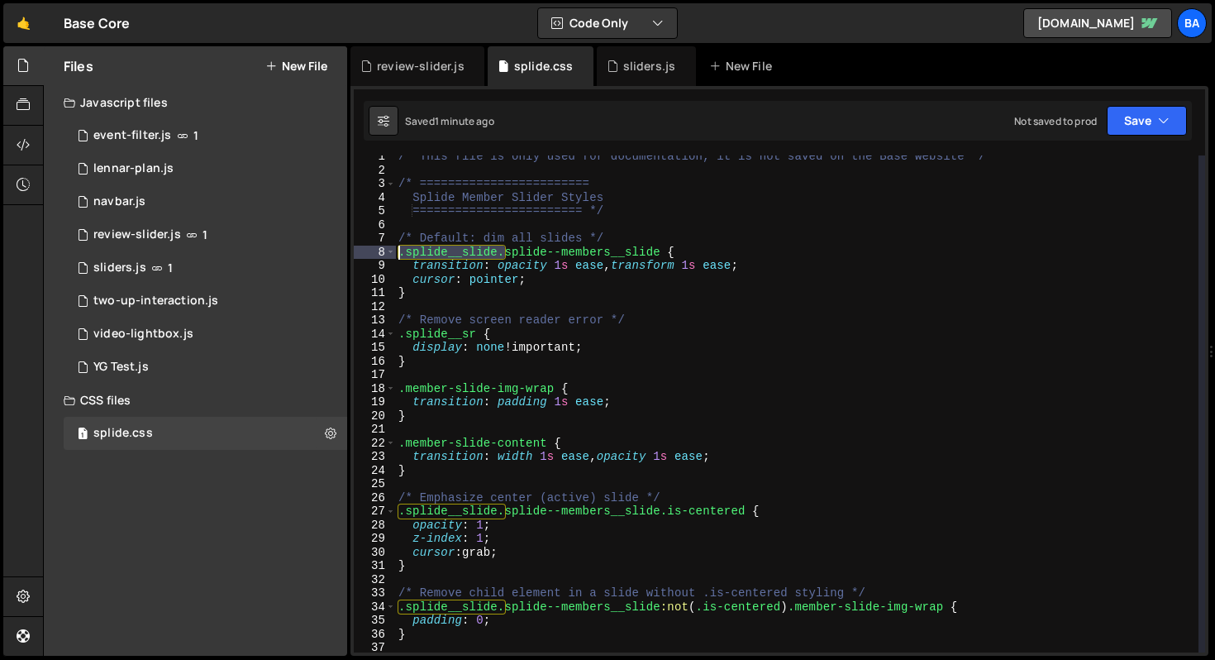
drag, startPoint x: 504, startPoint y: 251, endPoint x: 398, endPoint y: 250, distance: 105.8
click at [398, 250] on div "/* This file is only used for documentation, it is not saved on the Base websit…" at bounding box center [796, 412] width 803 height 524
drag, startPoint x: 497, startPoint y: 513, endPoint x: 400, endPoint y: 513, distance: 96.7
click at [400, 513] on div "/* This file is only used for documentation, it is not saved on the Base websit…" at bounding box center [796, 412] width 803 height 524
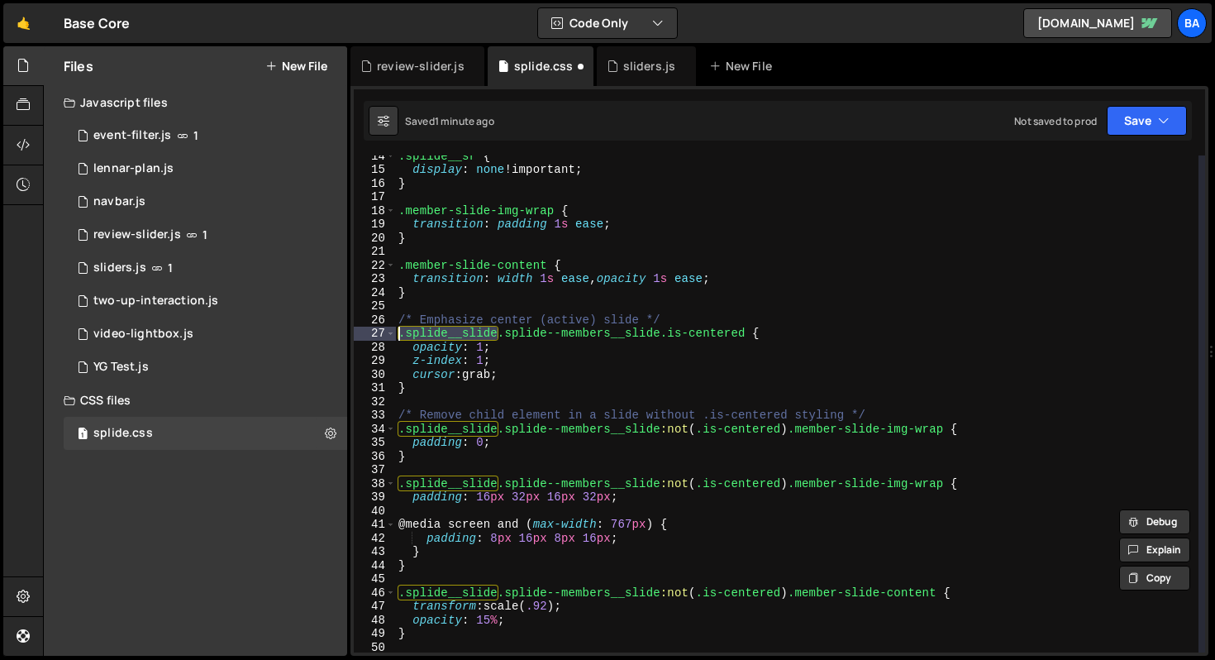
scroll to position [183, 0]
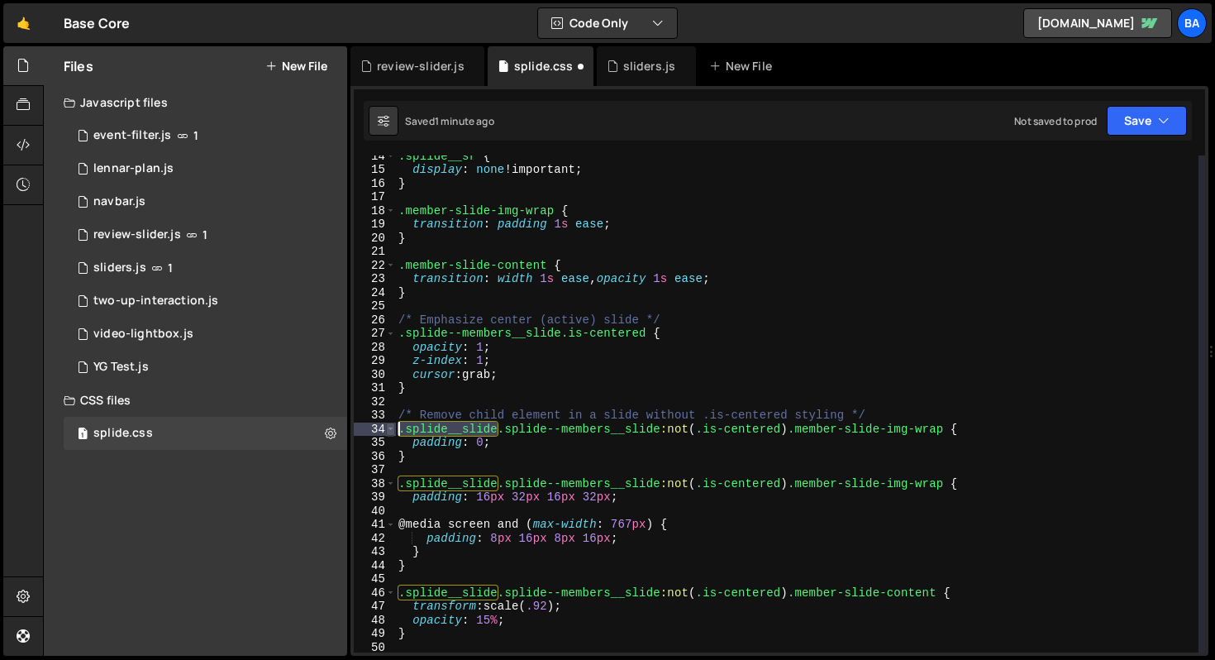
drag, startPoint x: 484, startPoint y: 428, endPoint x: 389, endPoint y: 426, distance: 95.1
click at [389, 426] on div ".splide--members__slide.is-centered { 14 15 16 17 18 19 20 21 22 23 24 25 26 27…" at bounding box center [779, 403] width 851 height 497
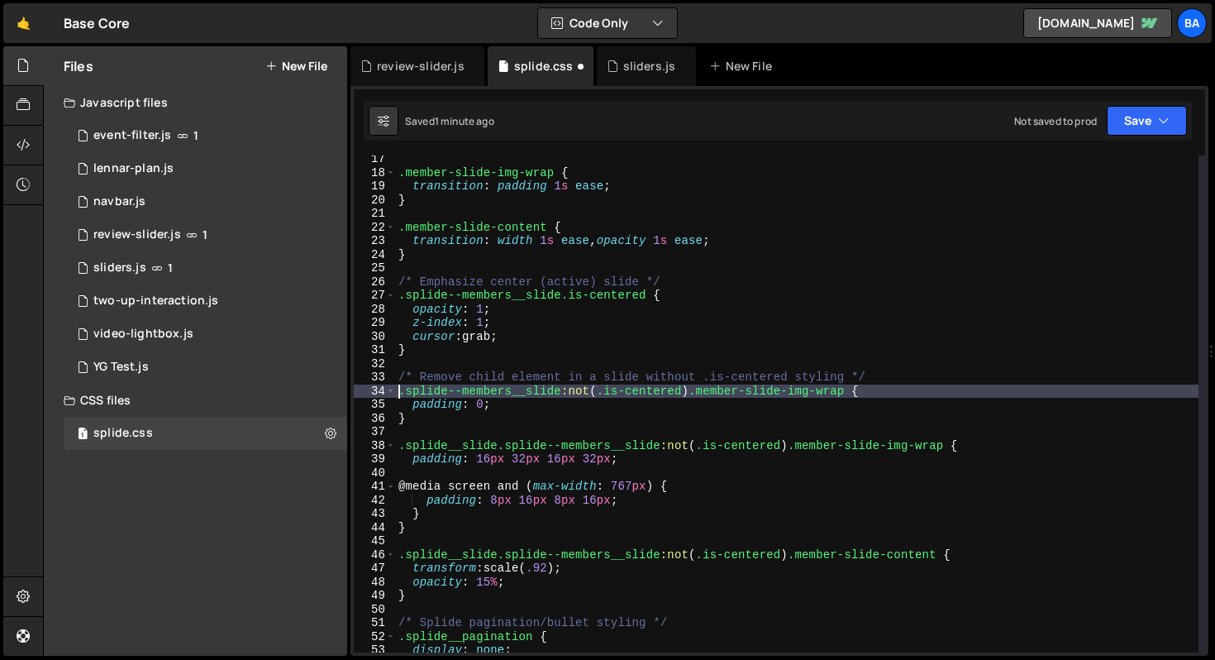
scroll to position [249, 0]
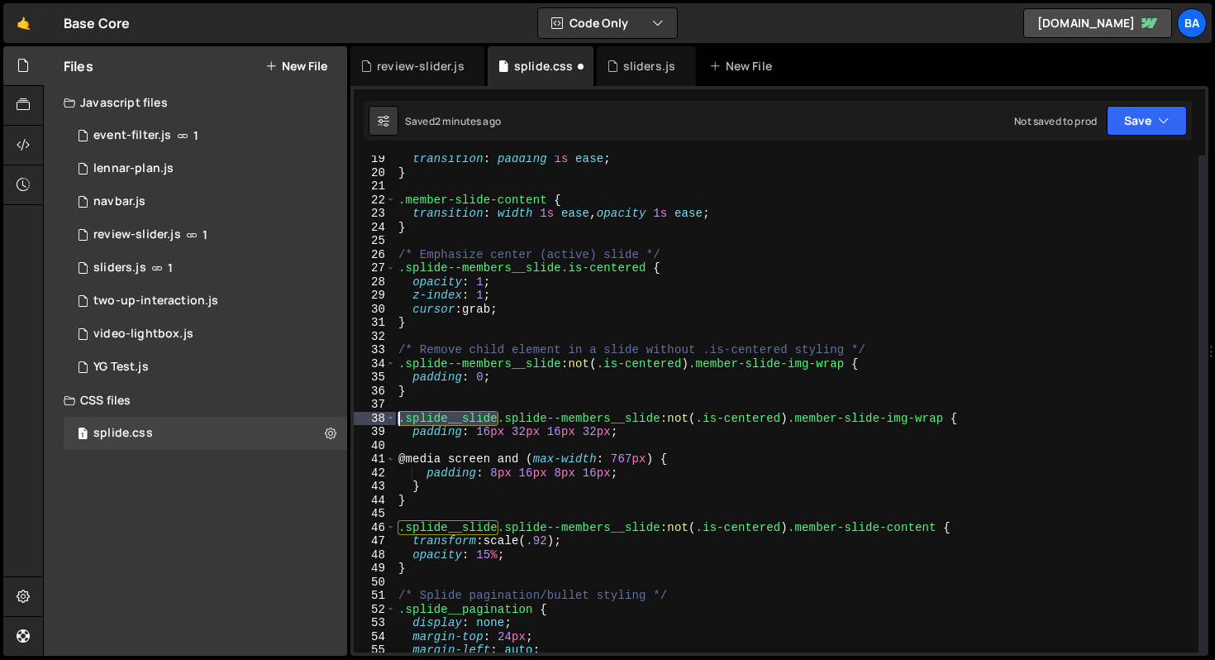
drag, startPoint x: 497, startPoint y: 417, endPoint x: 396, endPoint y: 420, distance: 100.9
click at [396, 420] on div "transition : padding 1 s ease ; } .member-slide-content { transition : width 1 …" at bounding box center [796, 414] width 803 height 524
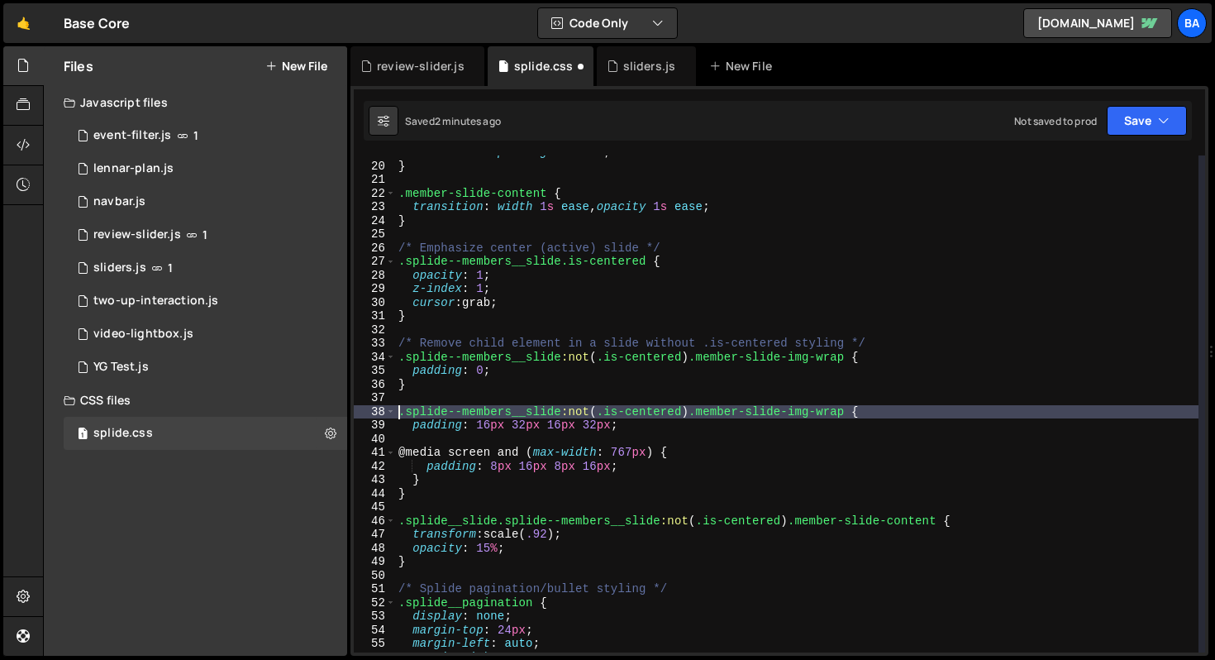
scroll to position [282, 0]
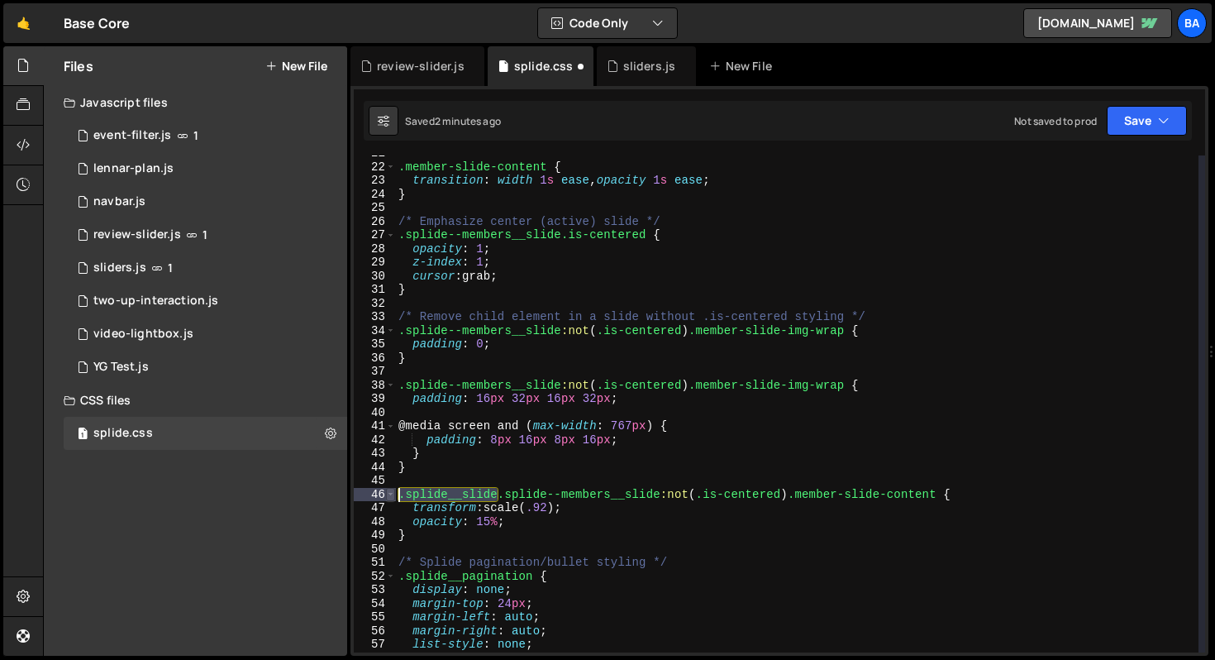
drag, startPoint x: 496, startPoint y: 497, endPoint x: 392, endPoint y: 494, distance: 104.2
click at [389, 496] on div ".splide--members__slide:not(.is-centered) .member-slide-img-wrap { 21 22 23 24 …" at bounding box center [779, 403] width 851 height 497
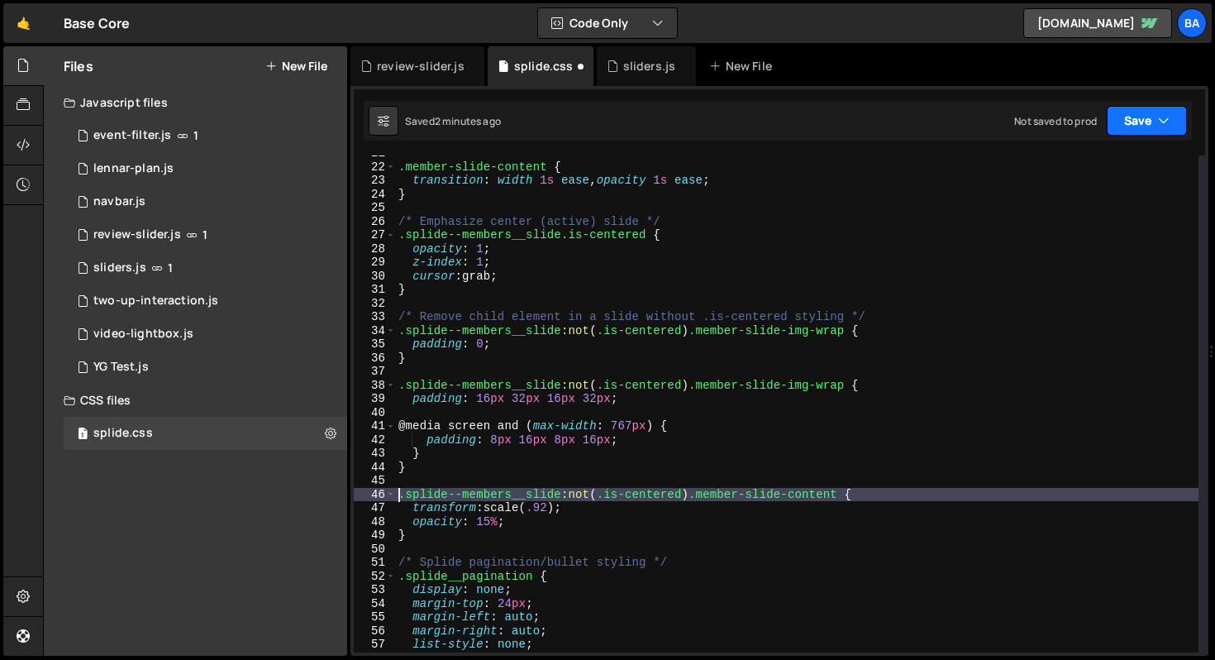
type textarea ".splide--members__slide:not(.is-centered) .member-slide-content {"
click at [1124, 123] on button "Save" at bounding box center [1147, 121] width 80 height 30
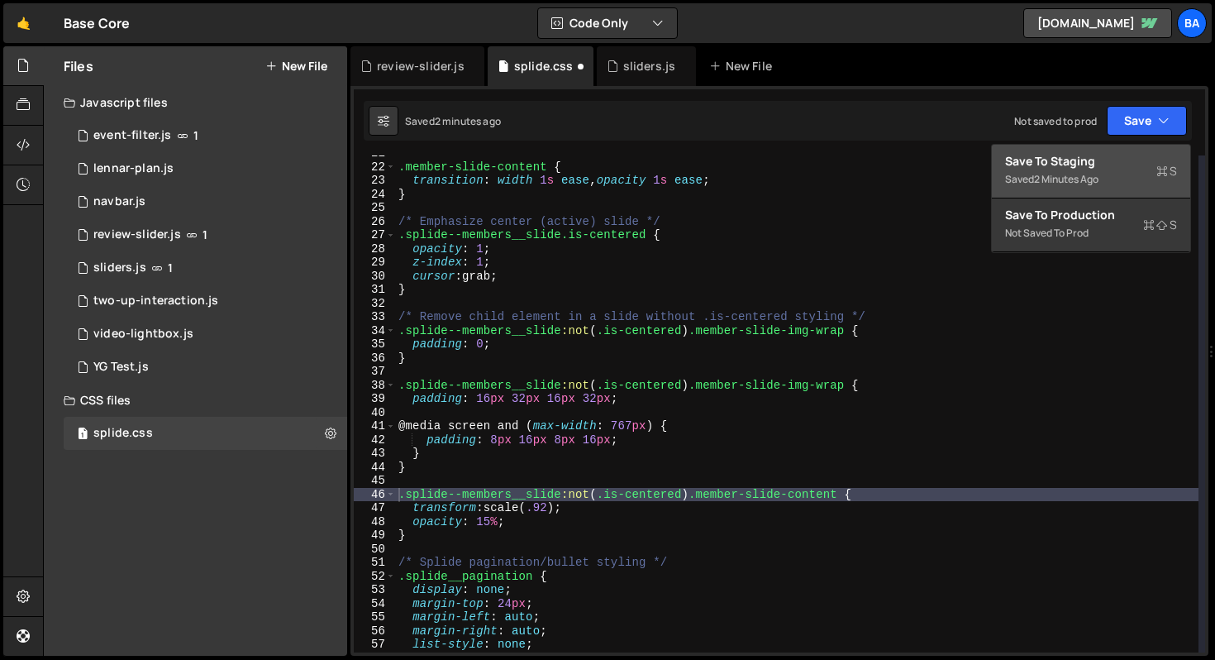
click at [1101, 164] on div "Save to Staging S" at bounding box center [1091, 161] width 172 height 17
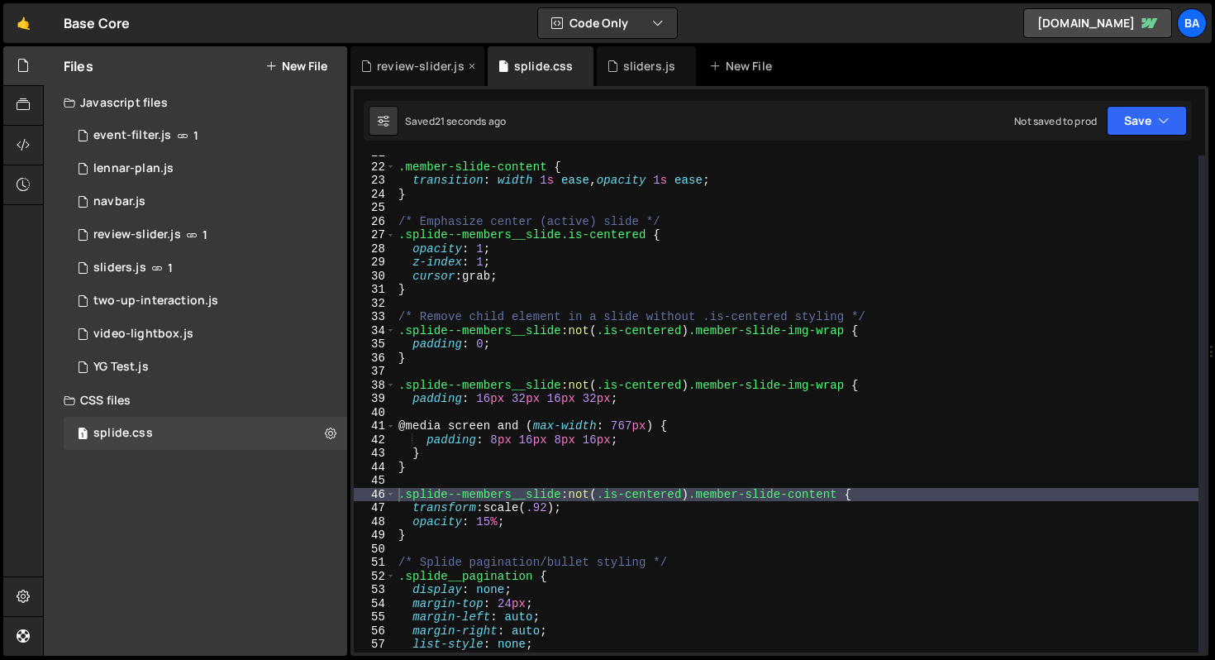
click at [466, 64] on icon at bounding box center [472, 66] width 12 height 17
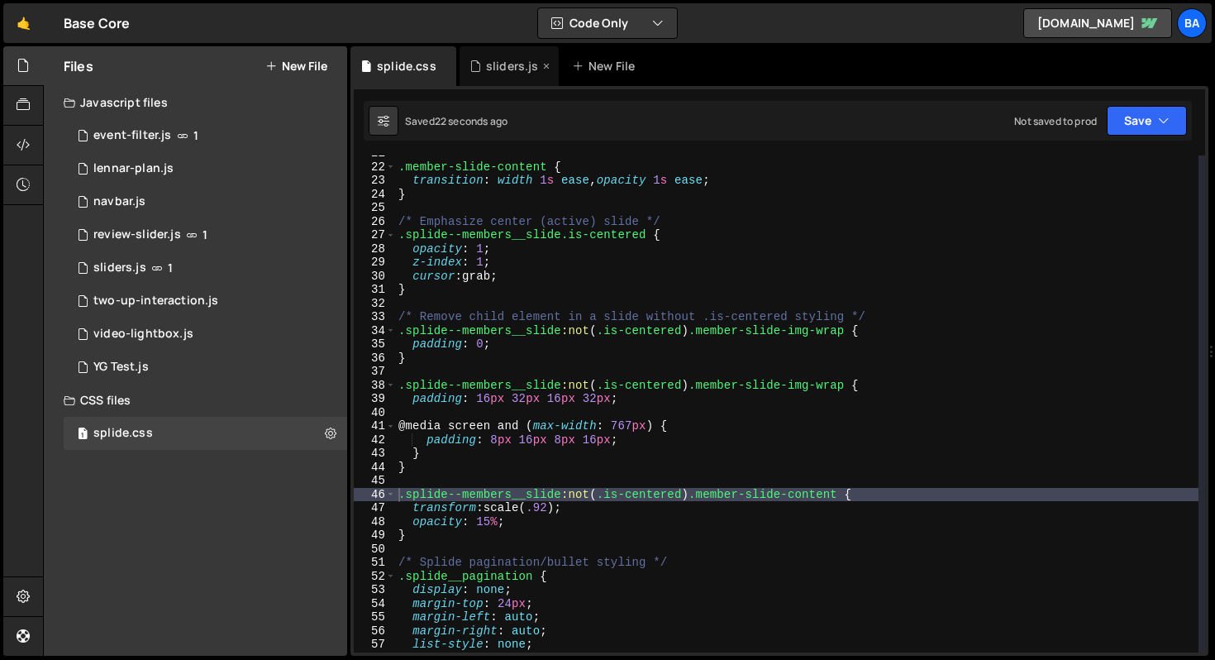
click at [502, 65] on div "sliders.js" at bounding box center [512, 66] width 53 height 17
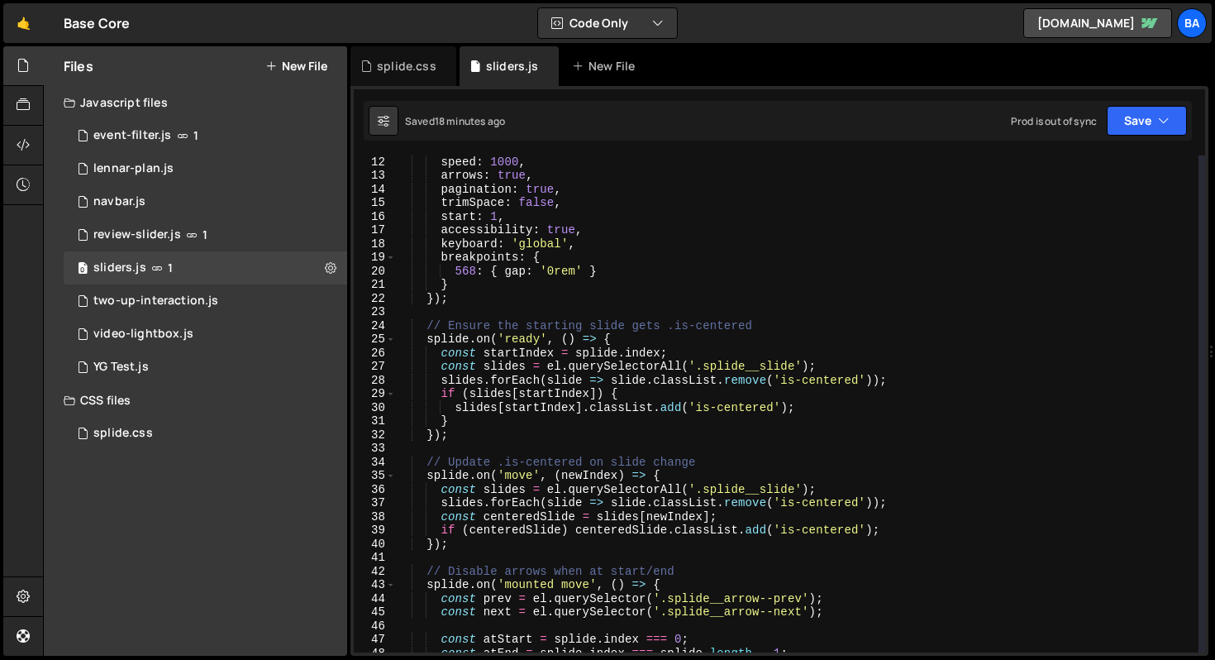
scroll to position [150, 0]
type textarea "const slides = el.querySelectorAll('.splide__slide');"
drag, startPoint x: 795, startPoint y: 367, endPoint x: 703, endPoint y: 366, distance: 91.7
click at [703, 366] on div "speed : 1000 , arrows : true , pagination : true , trimSpace : false , start : …" at bounding box center [796, 417] width 803 height 524
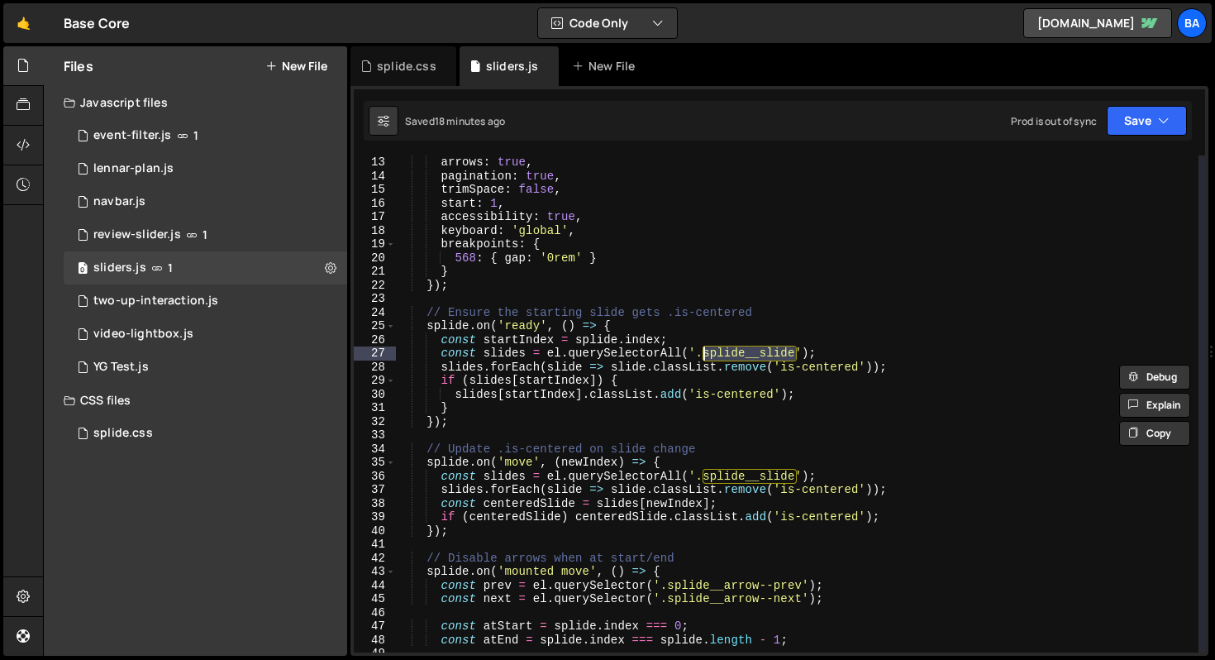
scroll to position [170, 0]
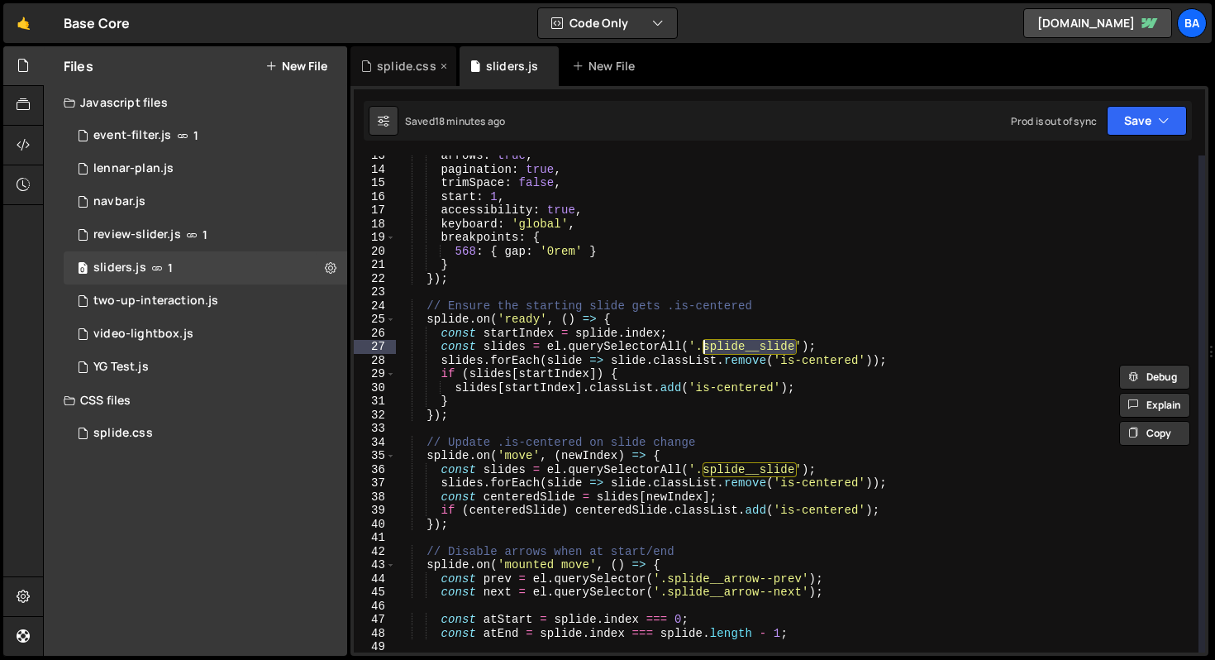
click at [395, 68] on div "splide.css" at bounding box center [407, 66] width 60 height 17
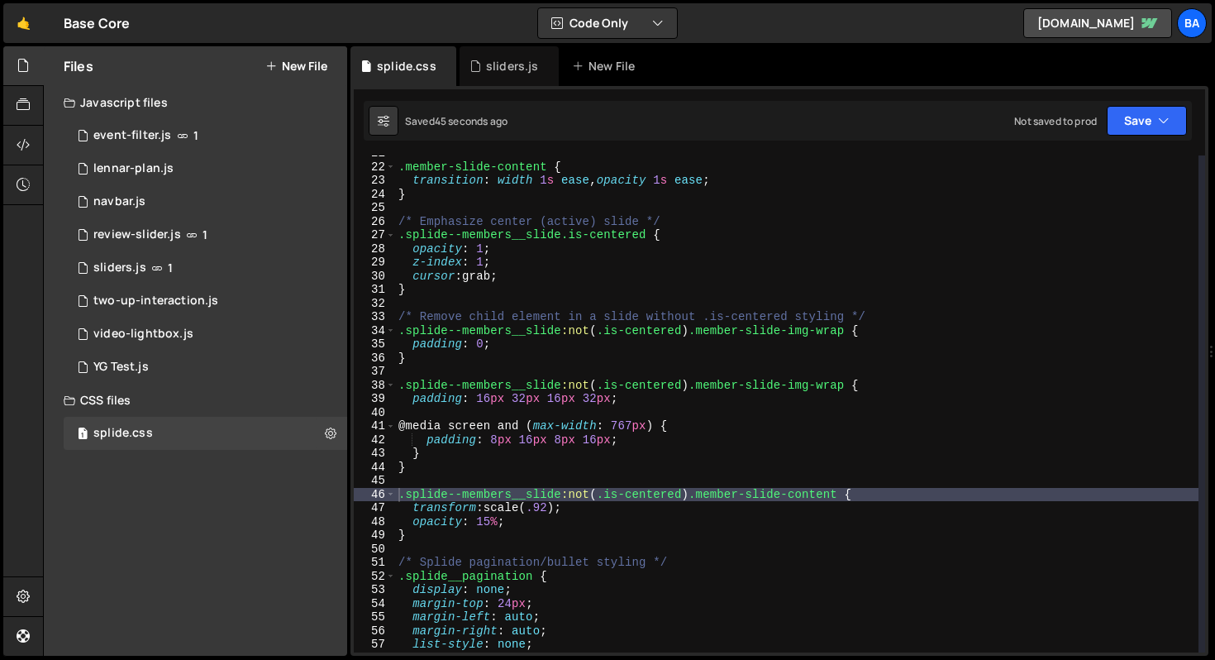
click at [453, 470] on div ".member-slide-content { transition : width 1 s ease , opacity 1 s ease ; } /* E…" at bounding box center [796, 408] width 803 height 524
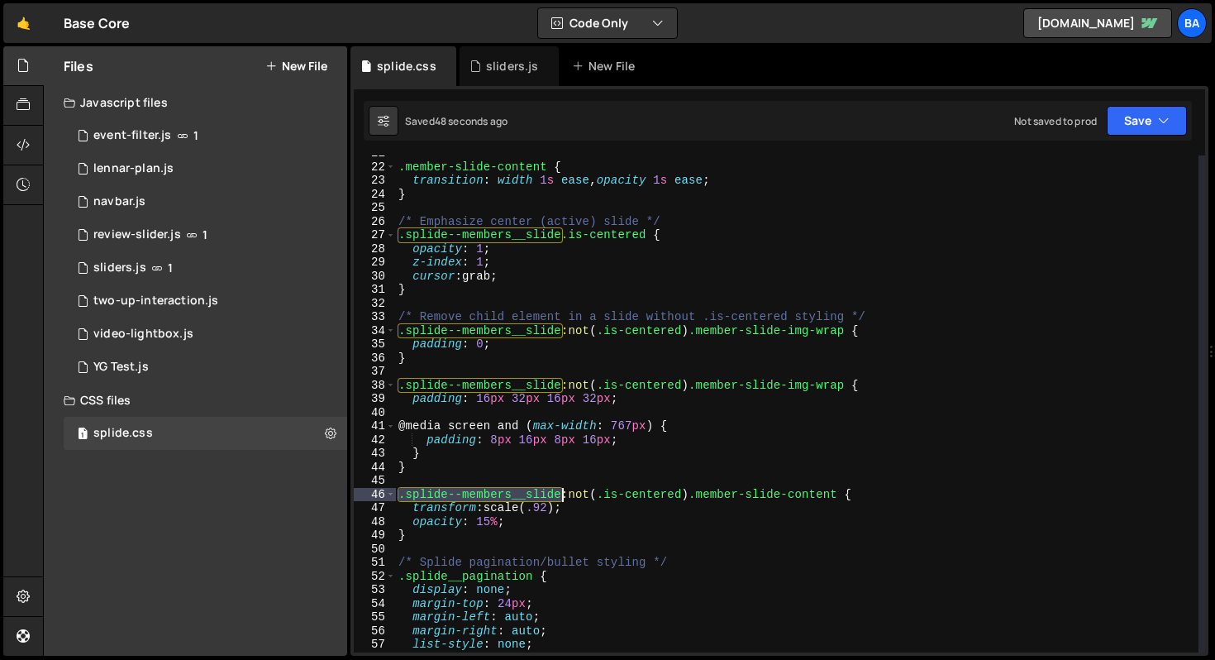
drag, startPoint x: 400, startPoint y: 497, endPoint x: 560, endPoint y: 495, distance: 159.5
click at [560, 495] on div ".member-slide-content { transition : width 1 s ease , opacity 1 s ease ; } /* E…" at bounding box center [796, 408] width 803 height 524
type textarea ".splide--members__slide:not(.is-centered) .member-slide-content {"
click at [490, 72] on div "sliders.js" at bounding box center [512, 66] width 53 height 17
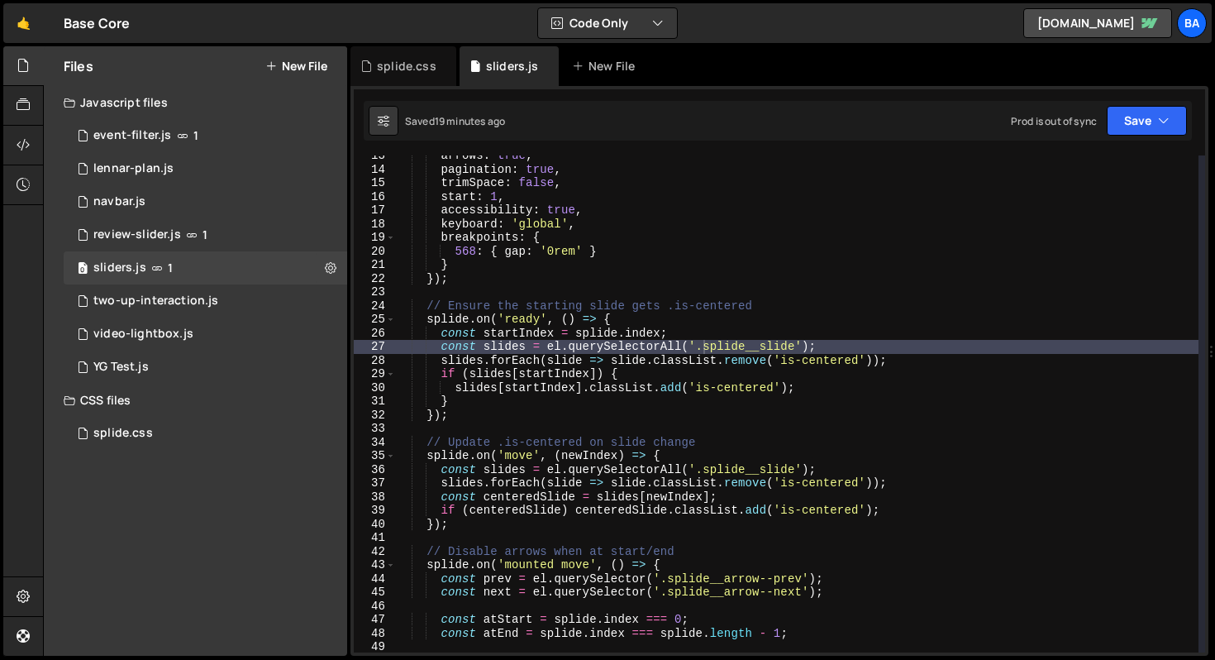
click at [768, 343] on div "arrows : true , pagination : true , trimSpace : false , start : 1 , accessibili…" at bounding box center [796, 411] width 803 height 524
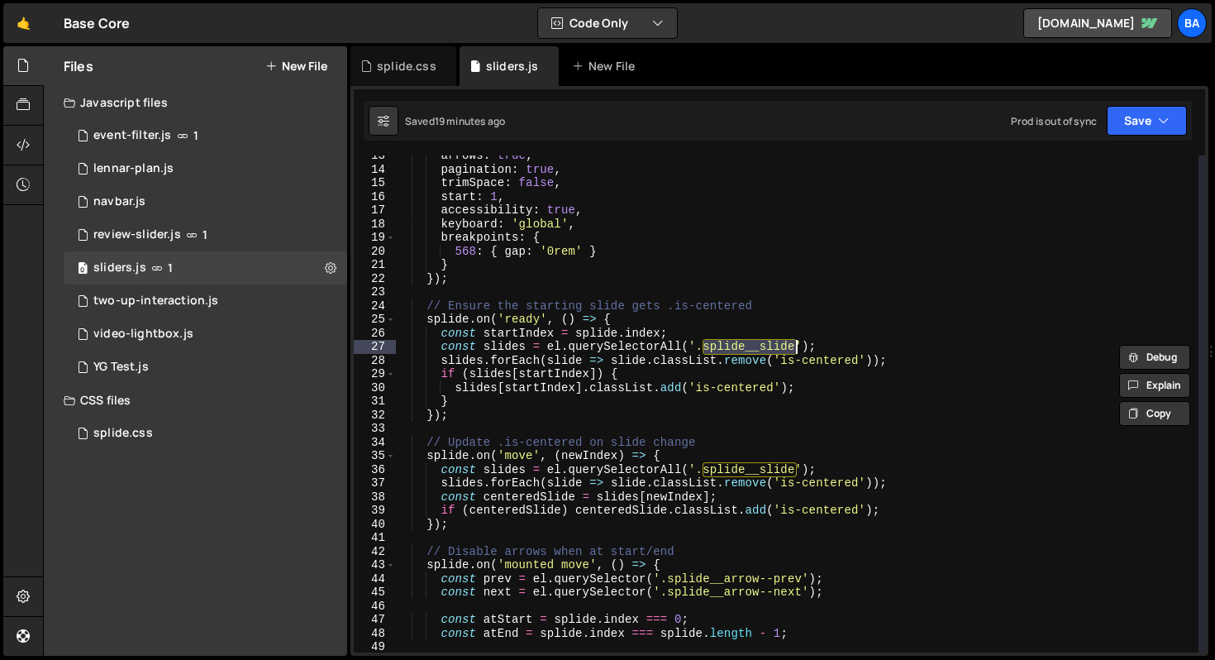
paste textarea ".splide--members"
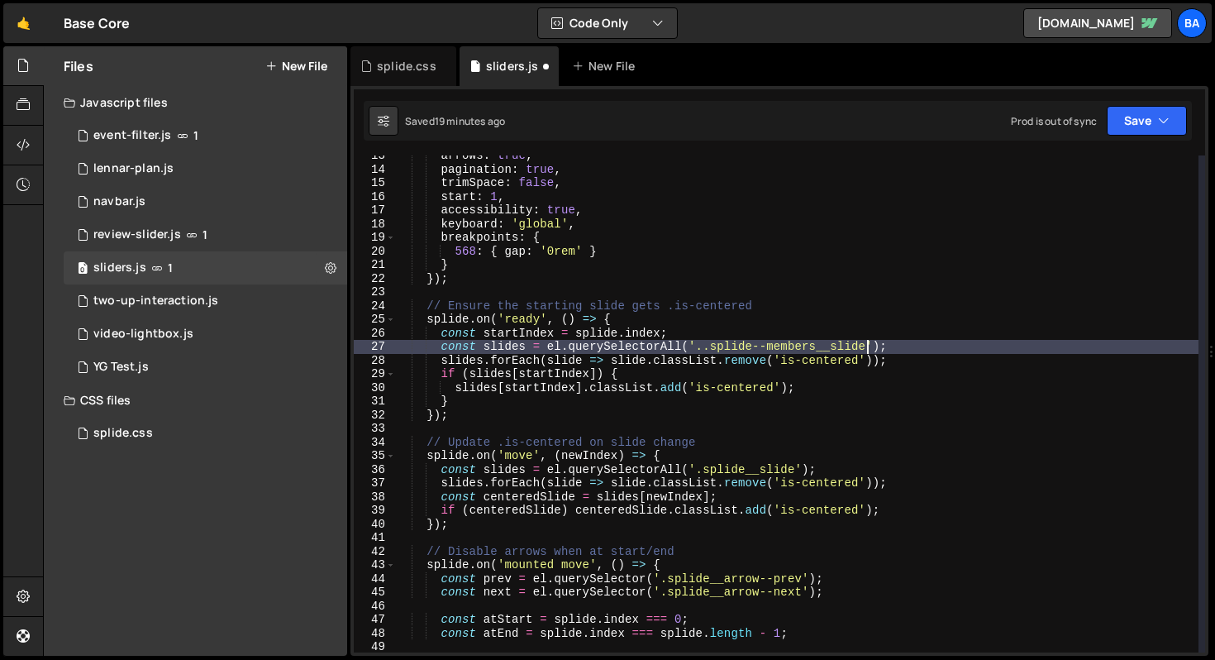
click at [705, 348] on div "arrows : true , pagination : true , trimSpace : false , start : 1 , accessibili…" at bounding box center [796, 411] width 803 height 524
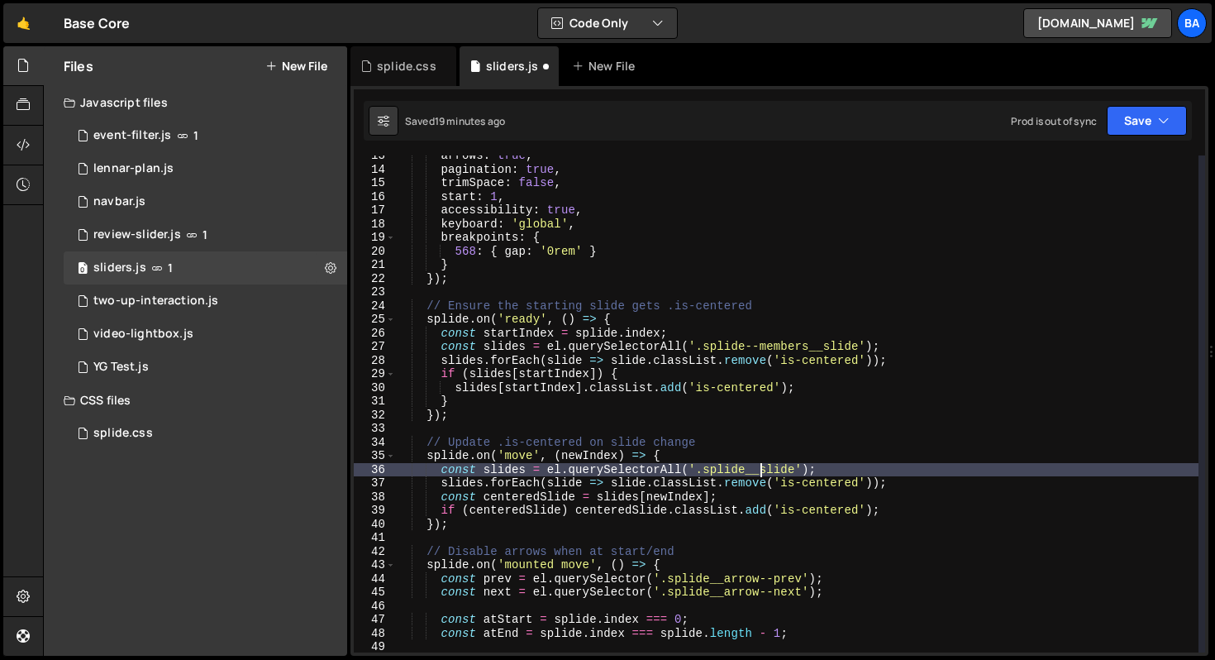
click at [760, 468] on div "arrows : true , pagination : true , trimSpace : false , start : 1 , accessibili…" at bounding box center [796, 411] width 803 height 524
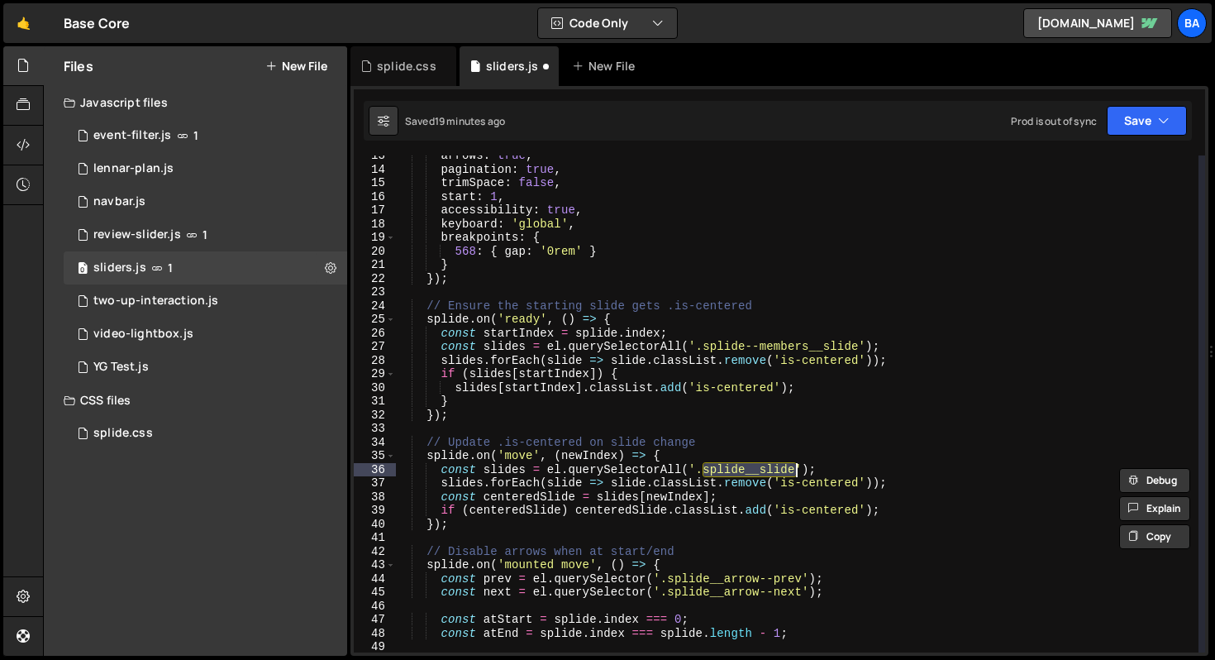
paste textarea ".splide--members"
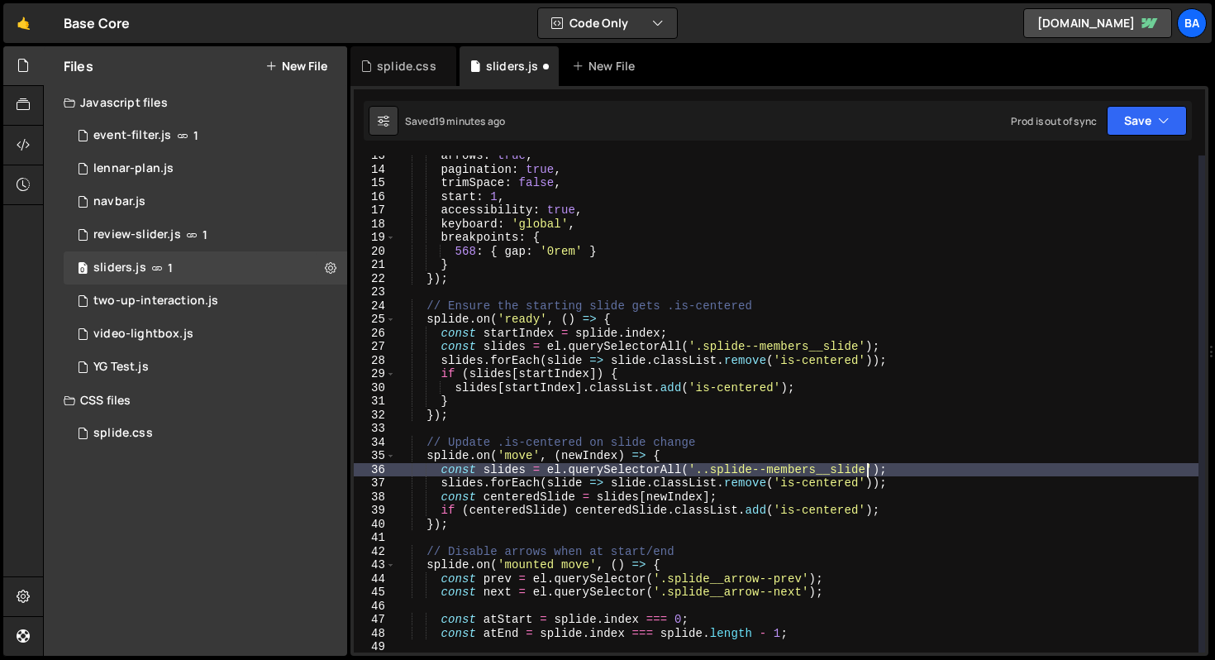
click at [709, 469] on div "arrows : true , pagination : true , trimSpace : false , start : 1 , accessibili…" at bounding box center [796, 411] width 803 height 524
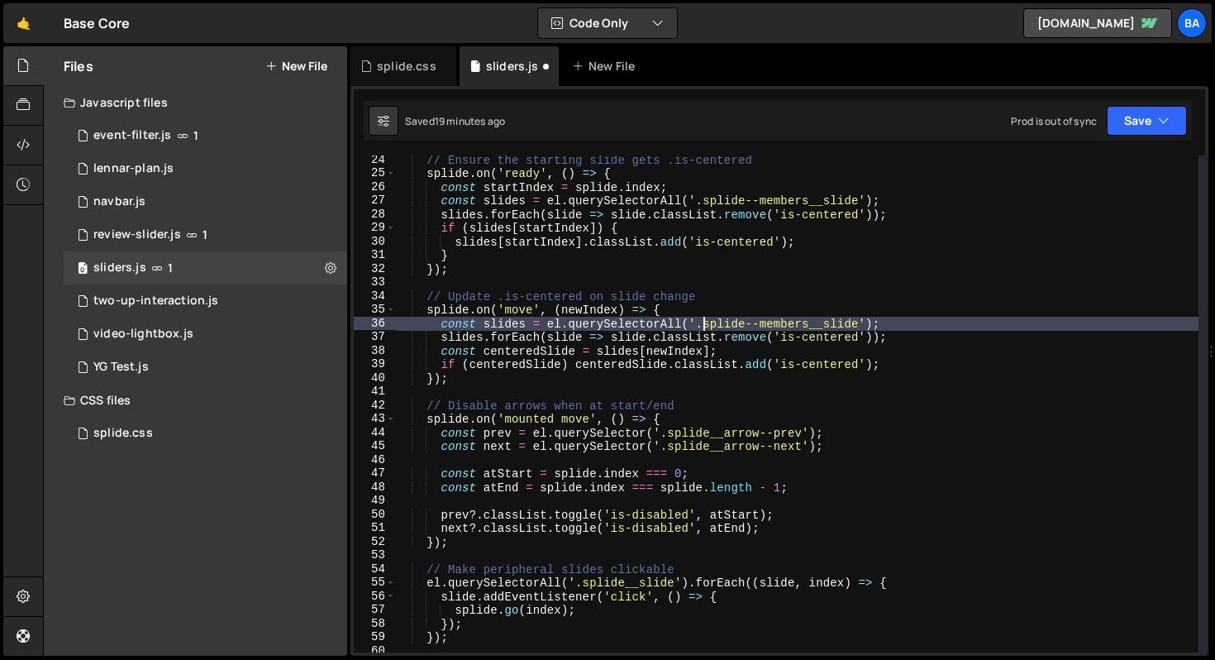
scroll to position [317, 0]
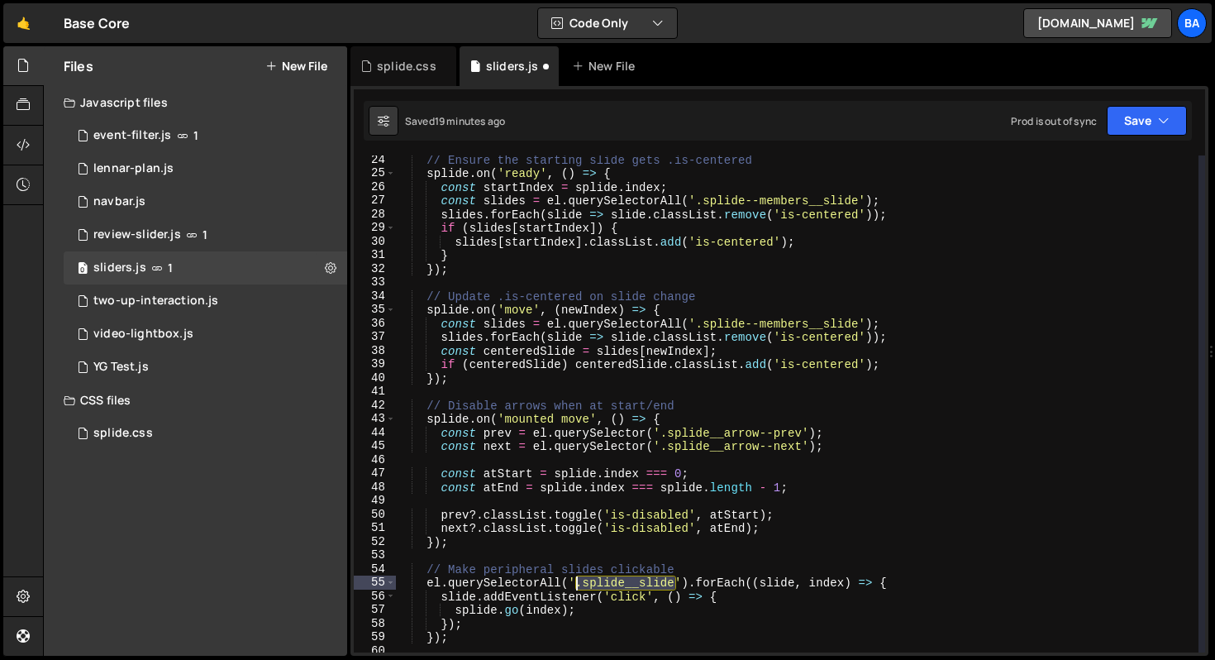
drag, startPoint x: 674, startPoint y: 584, endPoint x: 577, endPoint y: 585, distance: 96.7
click at [577, 585] on div "// Ensure the starting slide gets .is-centered splide . on ( 'ready' , ( ) => {…" at bounding box center [796, 415] width 803 height 524
paste textarea "--members"
type textarea "el.querySelectorAll('.splide--members__slide').forEach((slide, index) => {"
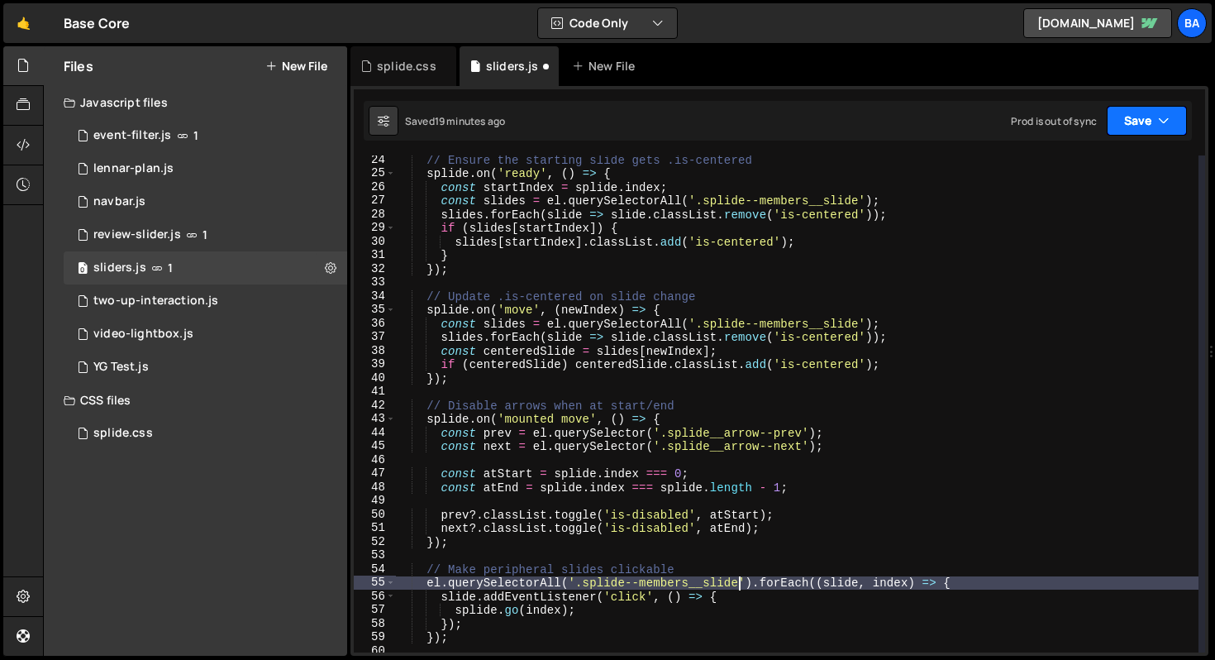
click at [1134, 130] on button "Save" at bounding box center [1147, 121] width 80 height 30
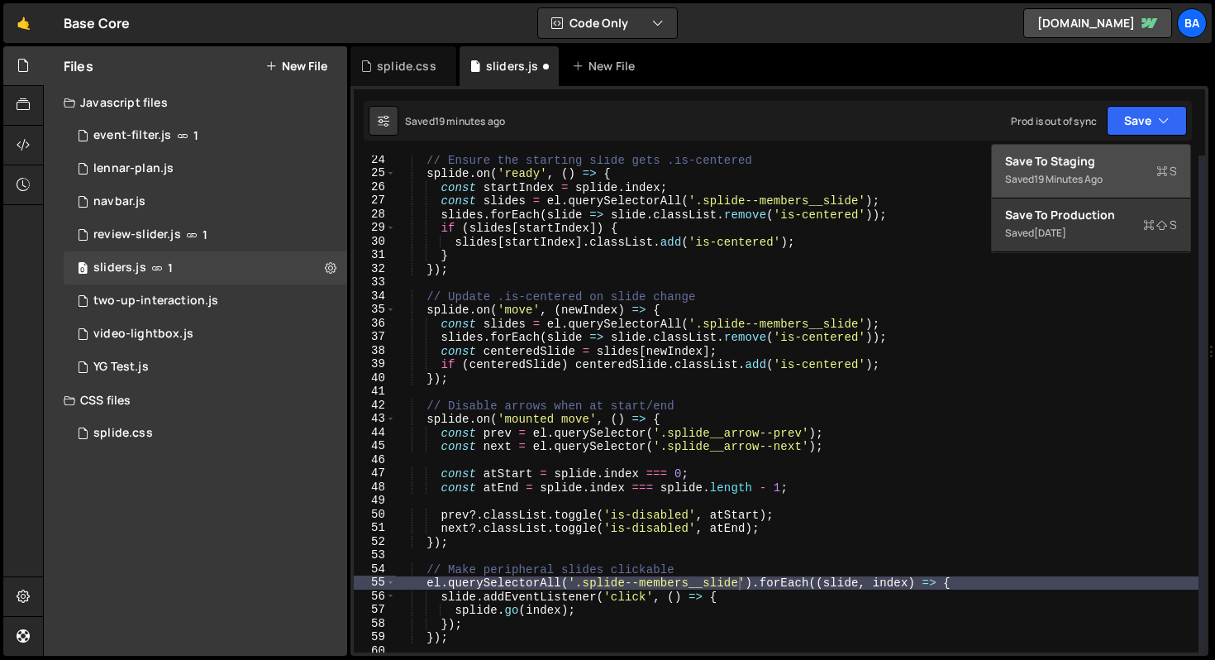
click at [1110, 155] on div "Save to Staging S" at bounding box center [1091, 161] width 172 height 17
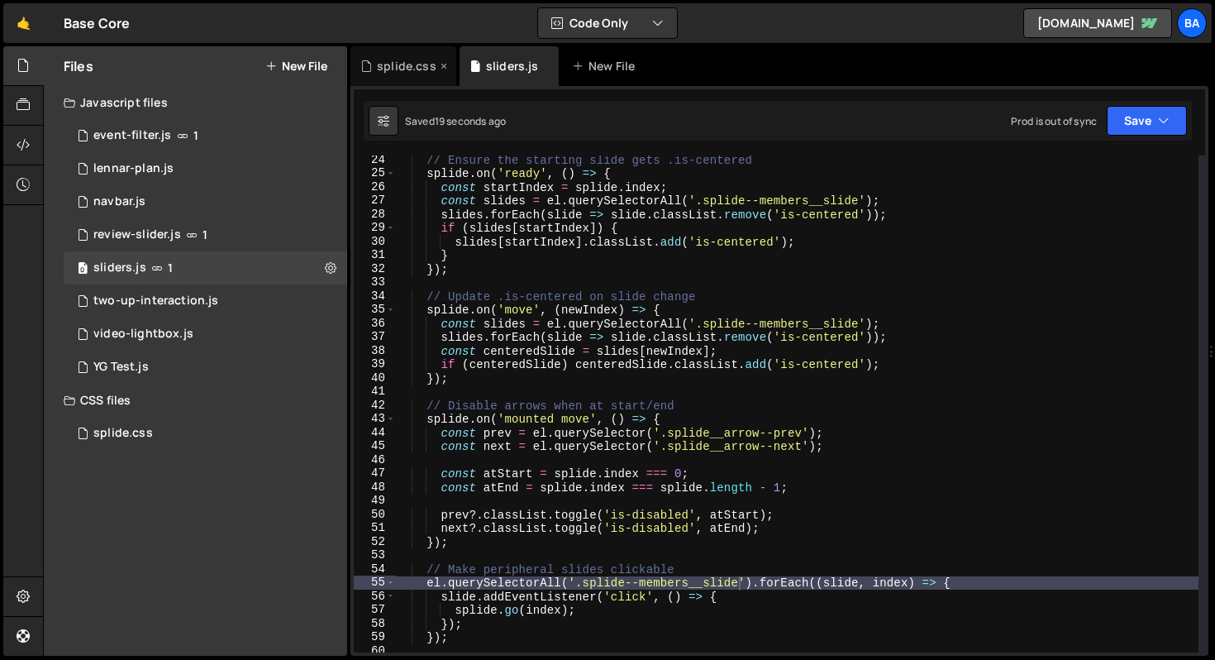
click at [388, 72] on div "splide.css" at bounding box center [407, 66] width 60 height 17
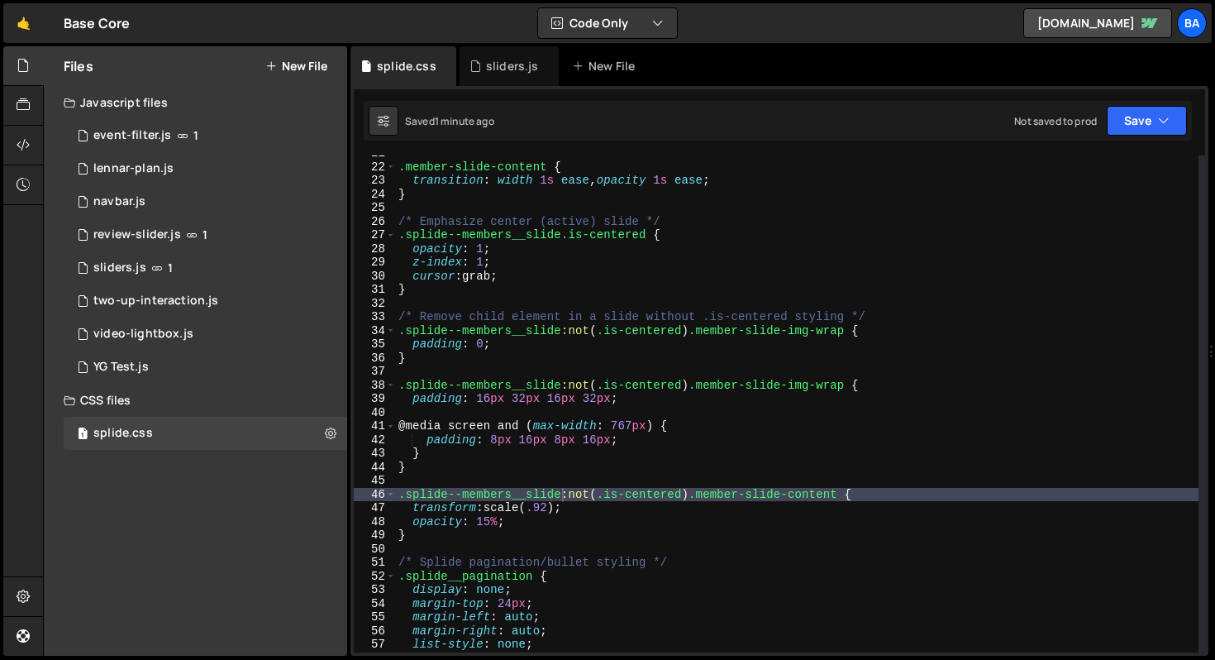
scroll to position [288, 0]
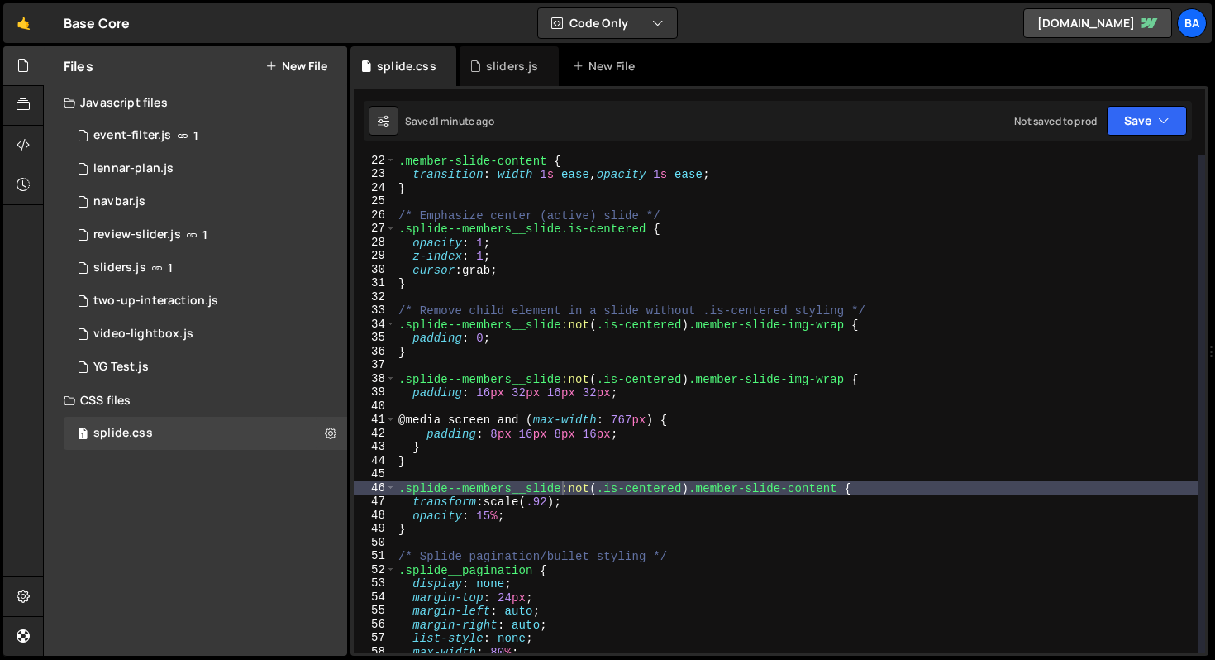
click at [769, 479] on div ".member-slide-content { transition : width 1 s ease , opacity 1 s ease ; } /* E…" at bounding box center [796, 416] width 803 height 524
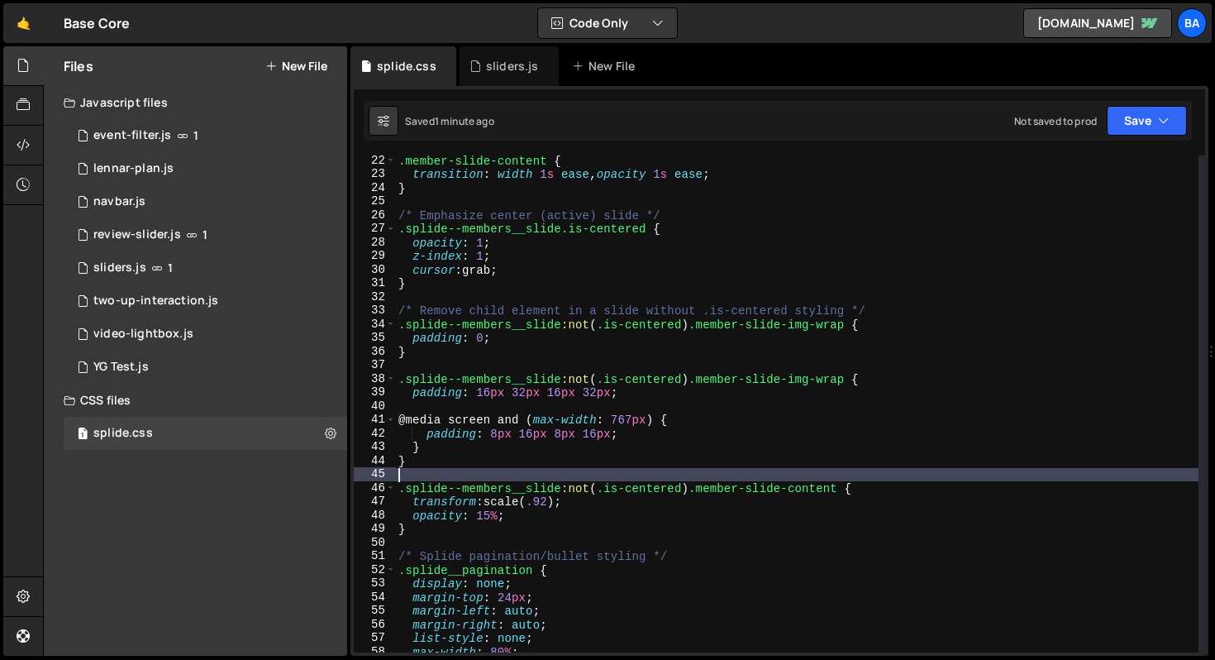
click at [769, 479] on div ".member-slide-content { transition : width 1 s ease , opacity 1 s ease ; } /* E…" at bounding box center [796, 416] width 803 height 524
click at [745, 326] on div ".member-slide-content { transition : width 1 s ease , opacity 1 s ease ; } /* E…" at bounding box center [796, 416] width 803 height 524
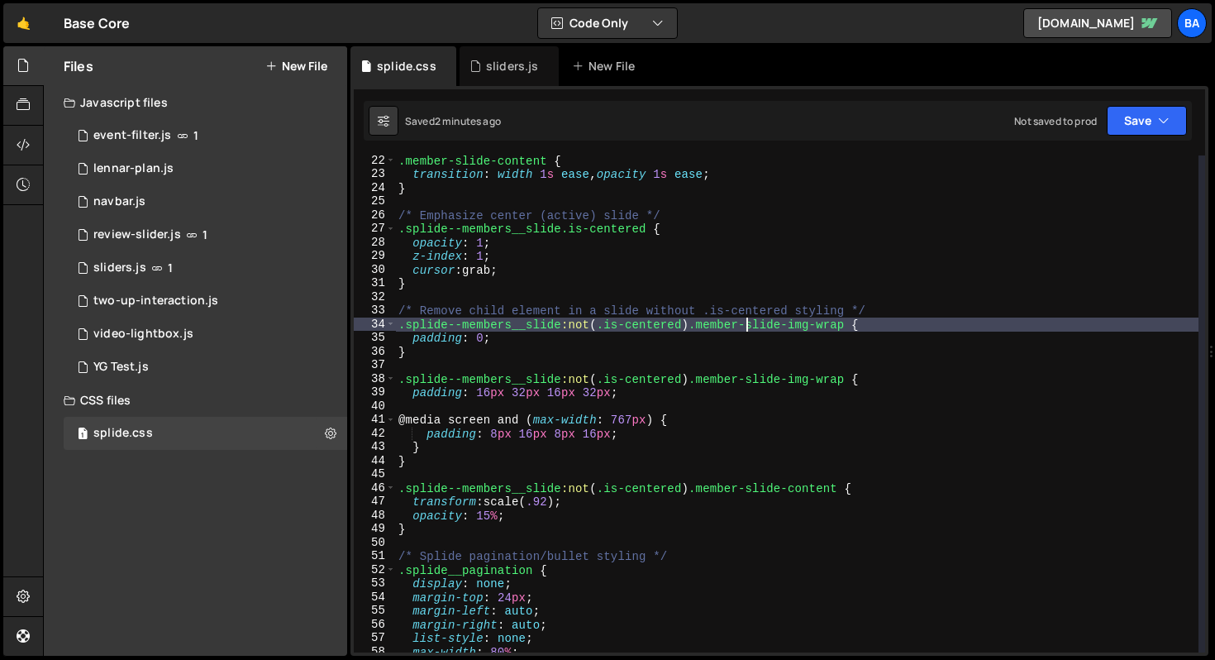
type textarea ".splide--members__slide:not(.is-centered) .members-slide-img-wrap {"
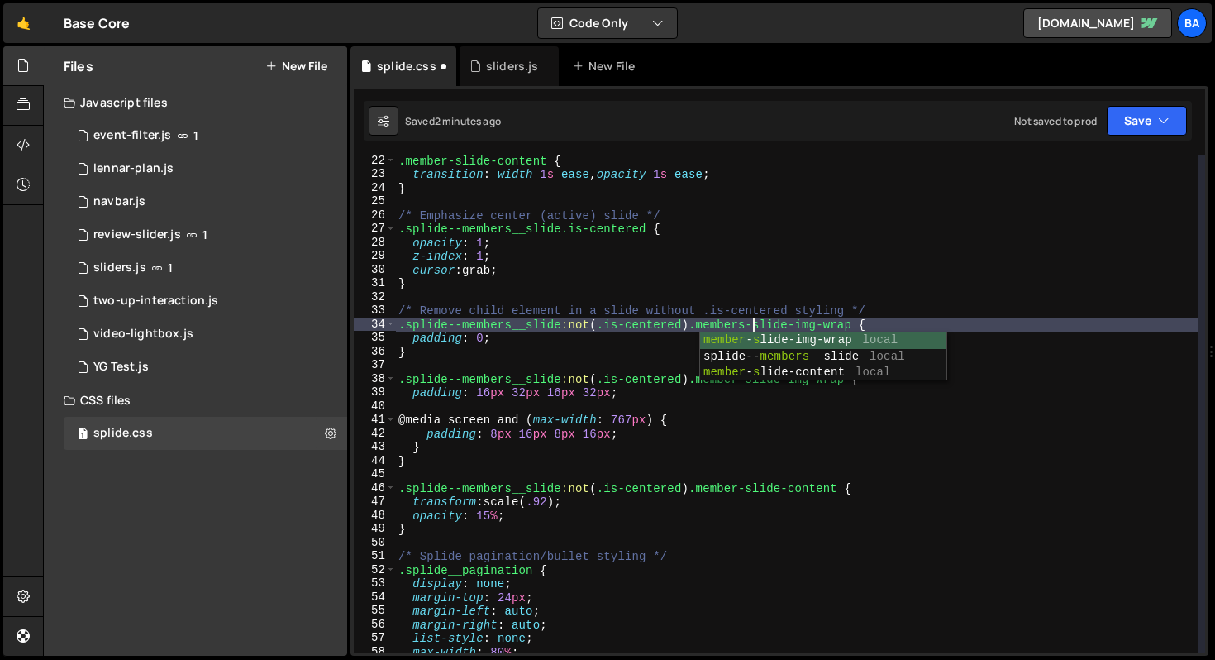
click at [778, 402] on div ".member-slide-content { transition : width 1 s ease , opacity 1 s ease ; } /* E…" at bounding box center [796, 416] width 803 height 524
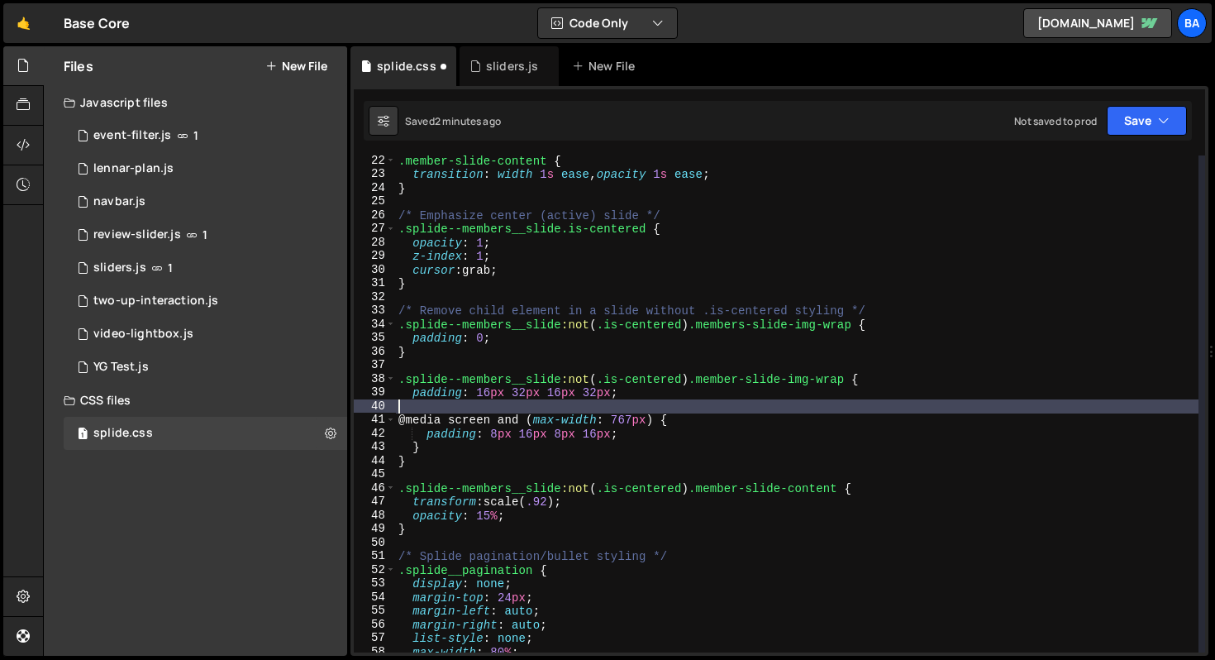
scroll to position [0, 0]
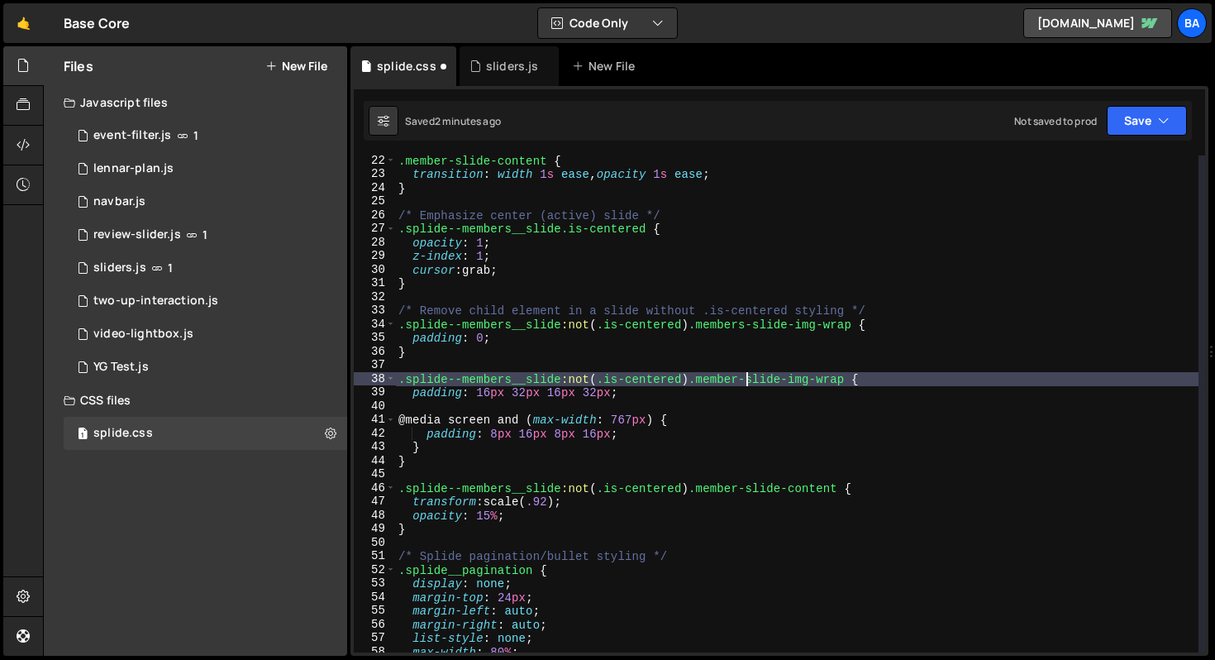
click at [746, 380] on div ".member-slide-content { transition : width 1 s ease , opacity 1 s ease ; } /* E…" at bounding box center [796, 416] width 803 height 524
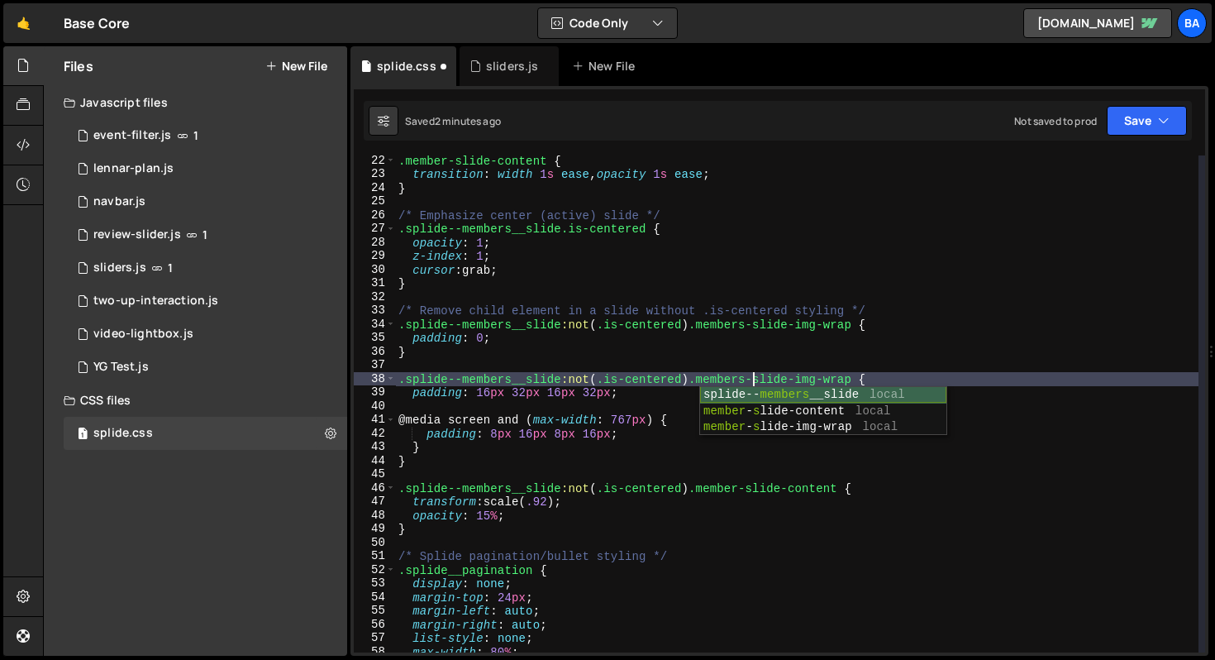
scroll to position [0, 24]
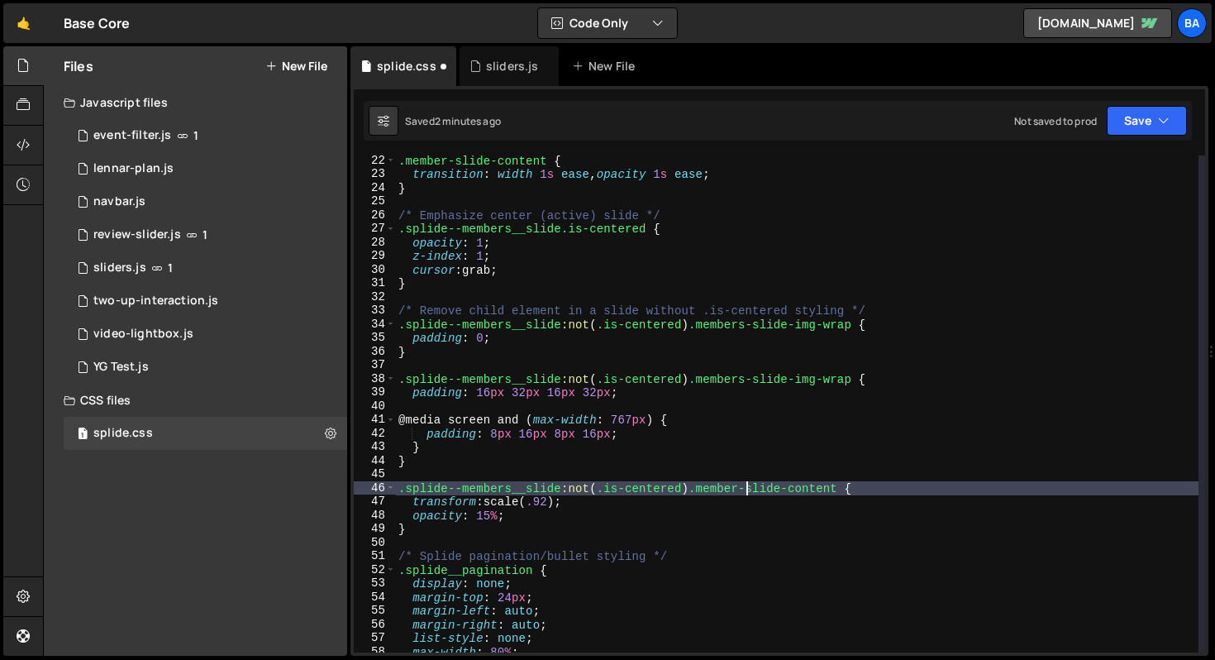
click at [745, 487] on div ".member-slide-content { transition : width 1 s ease , opacity 1 s ease ; } /* E…" at bounding box center [796, 416] width 803 height 524
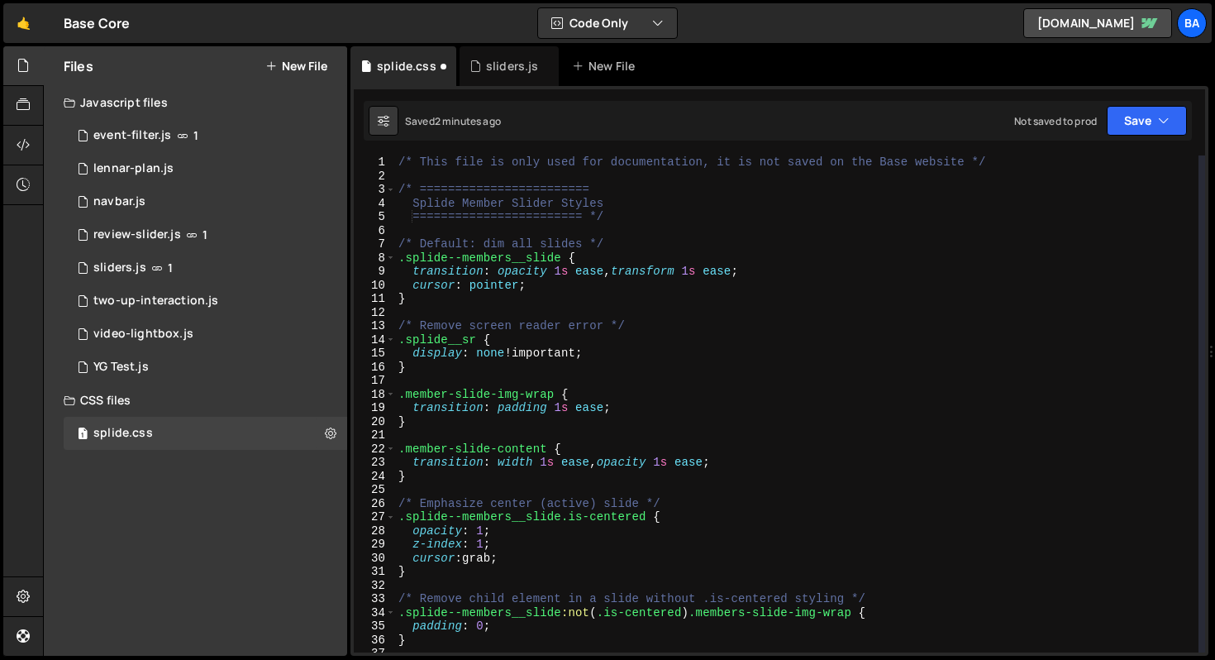
scroll to position [0, 0]
click at [447, 395] on div "/* This file is only used for documentation, it is not saved on the Base websit…" at bounding box center [796, 417] width 803 height 524
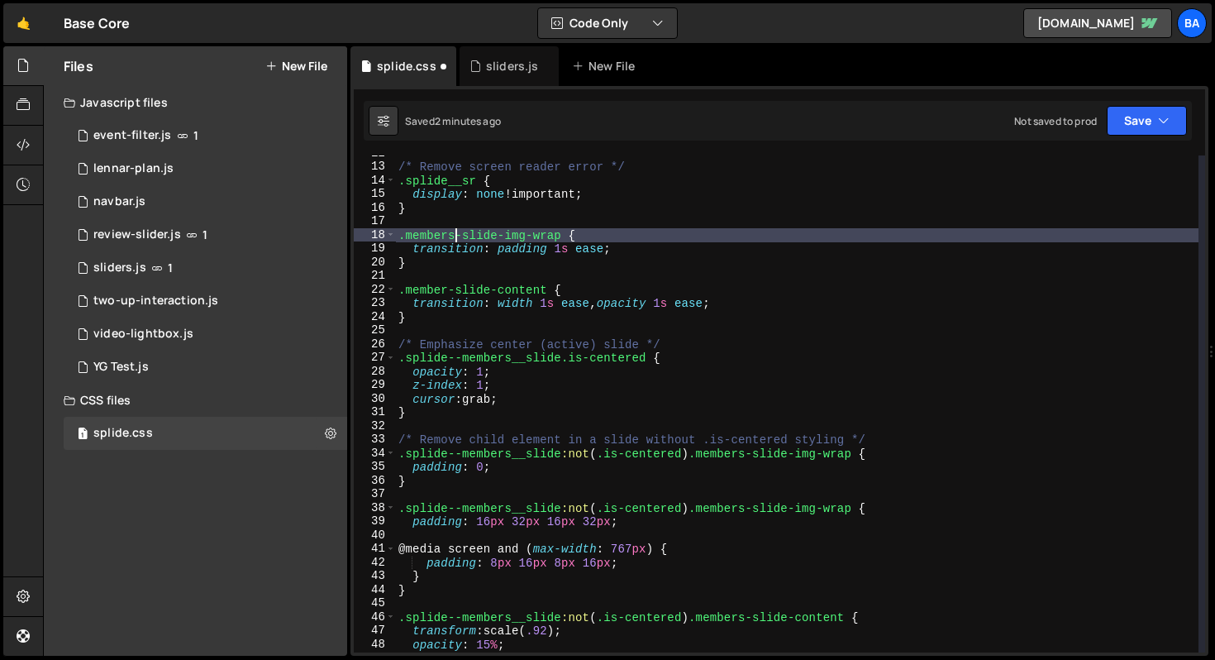
scroll to position [159, 0]
click at [1141, 118] on button "Save" at bounding box center [1147, 121] width 80 height 30
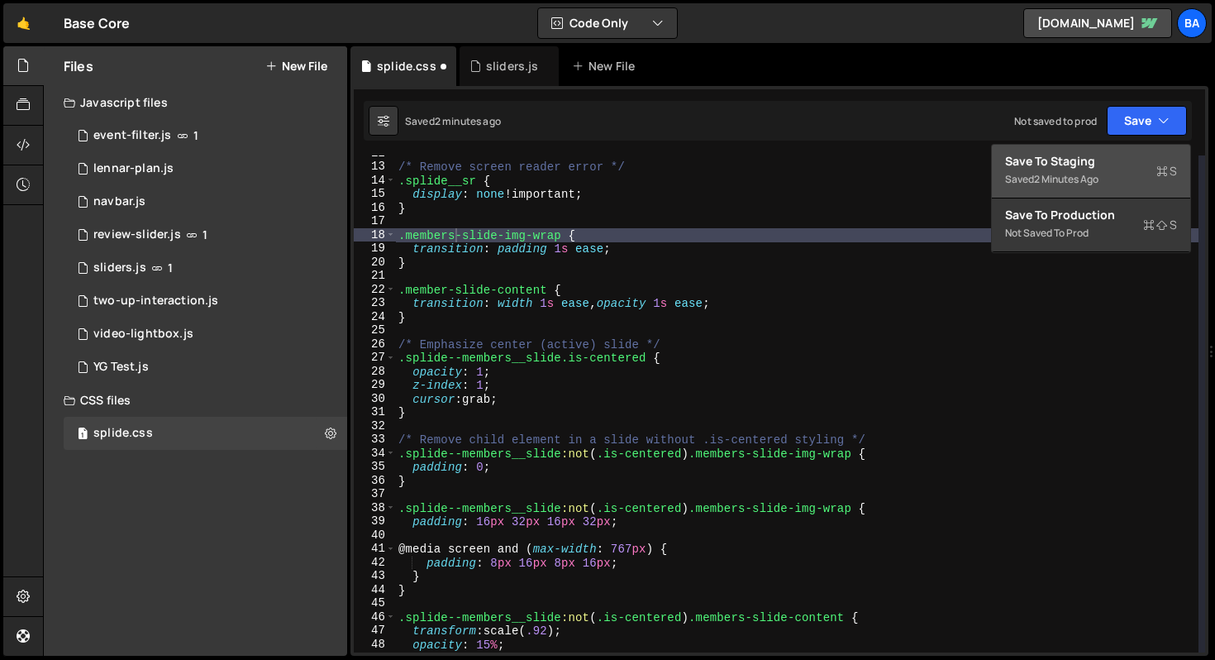
click at [1117, 155] on div "Save to Staging S" at bounding box center [1091, 161] width 172 height 17
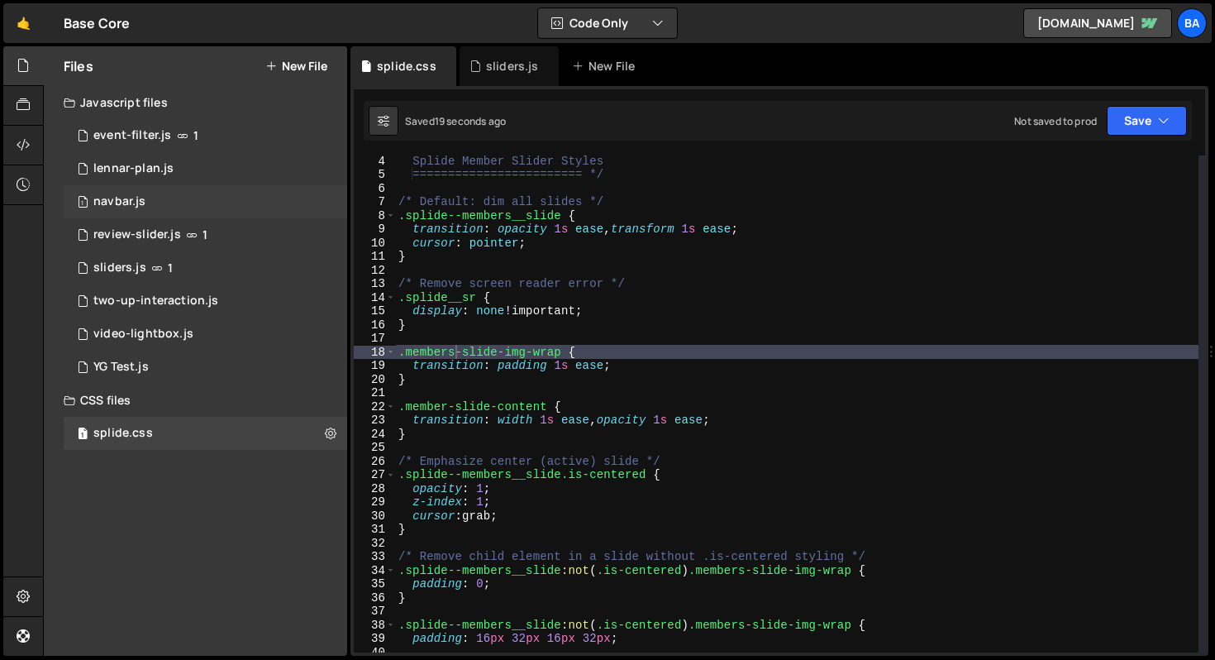
scroll to position [29, 0]
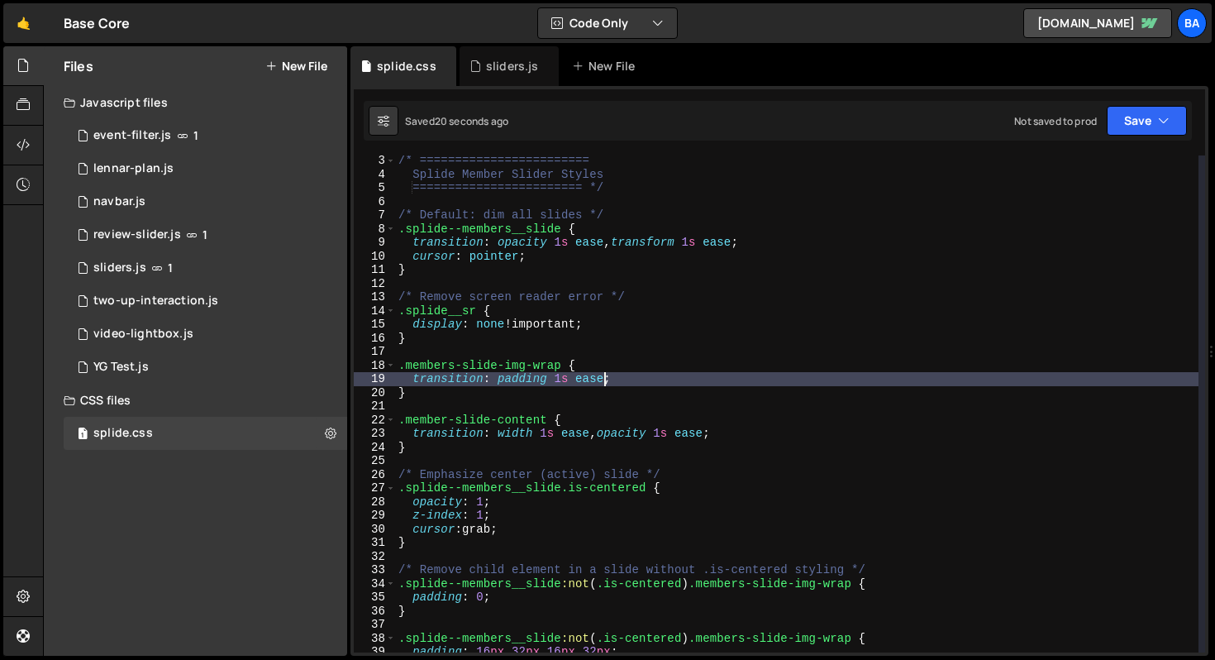
click at [608, 374] on div "/* ======================== Splide Member Slider Styles =======================…" at bounding box center [796, 416] width 803 height 524
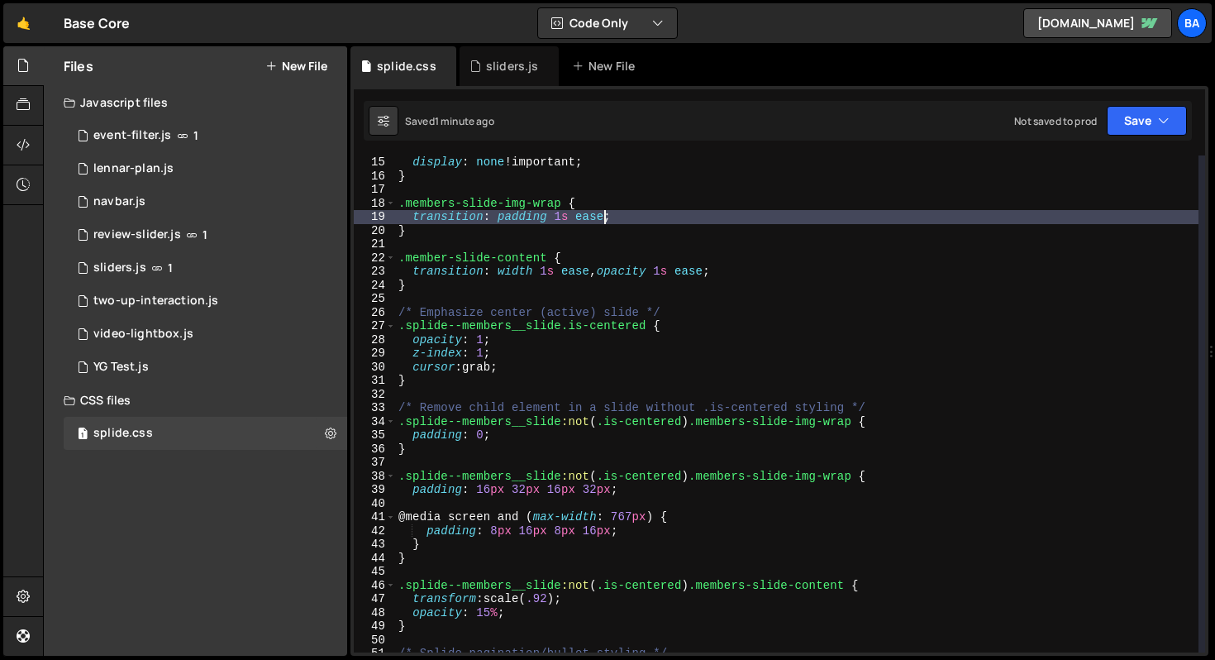
scroll to position [198, 0]
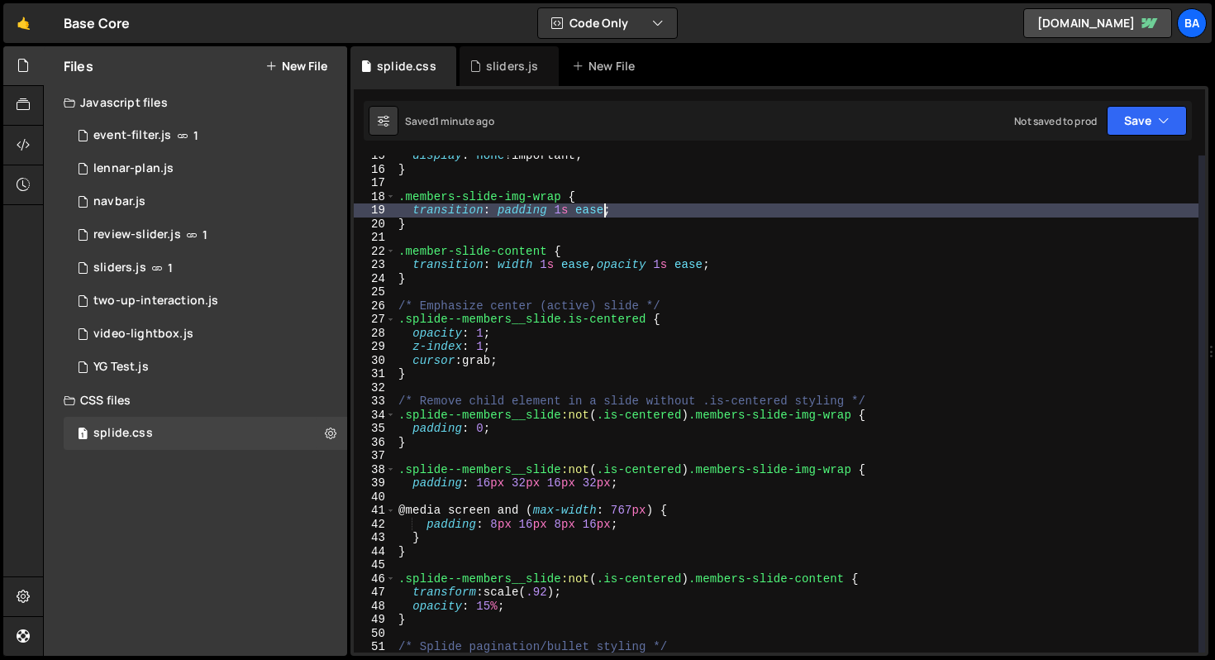
click at [816, 323] on div "display : none !important ; } .members-slide-img-wrap { transition : padding 1 …" at bounding box center [796, 411] width 803 height 524
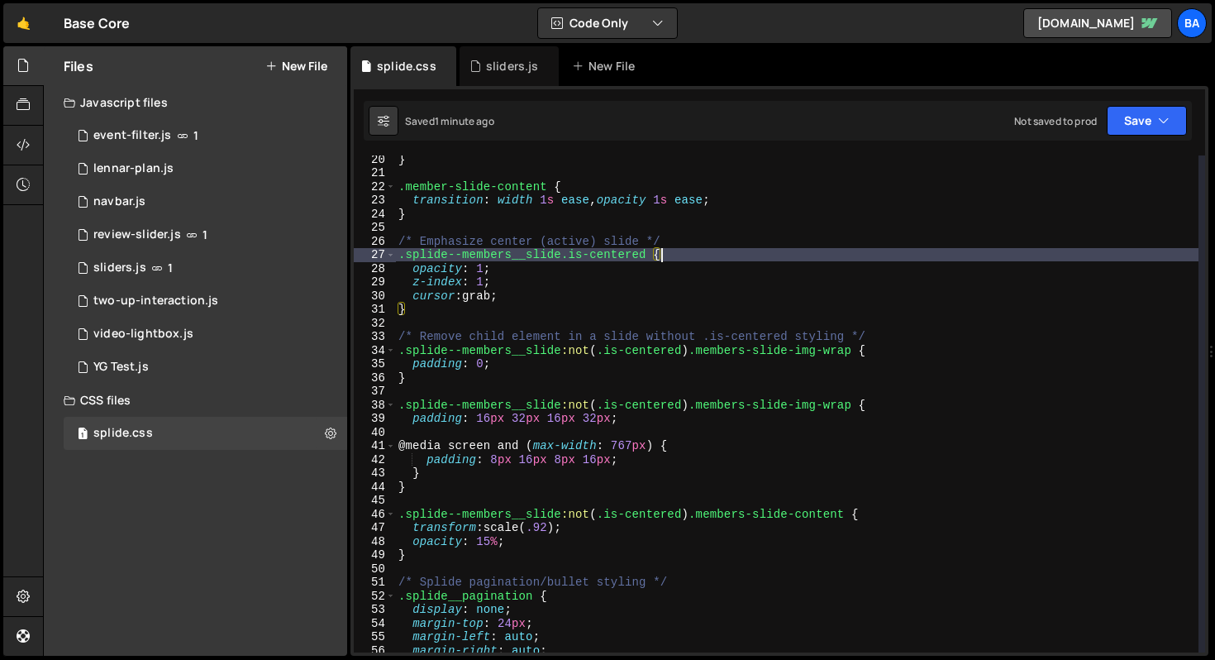
scroll to position [296, 0]
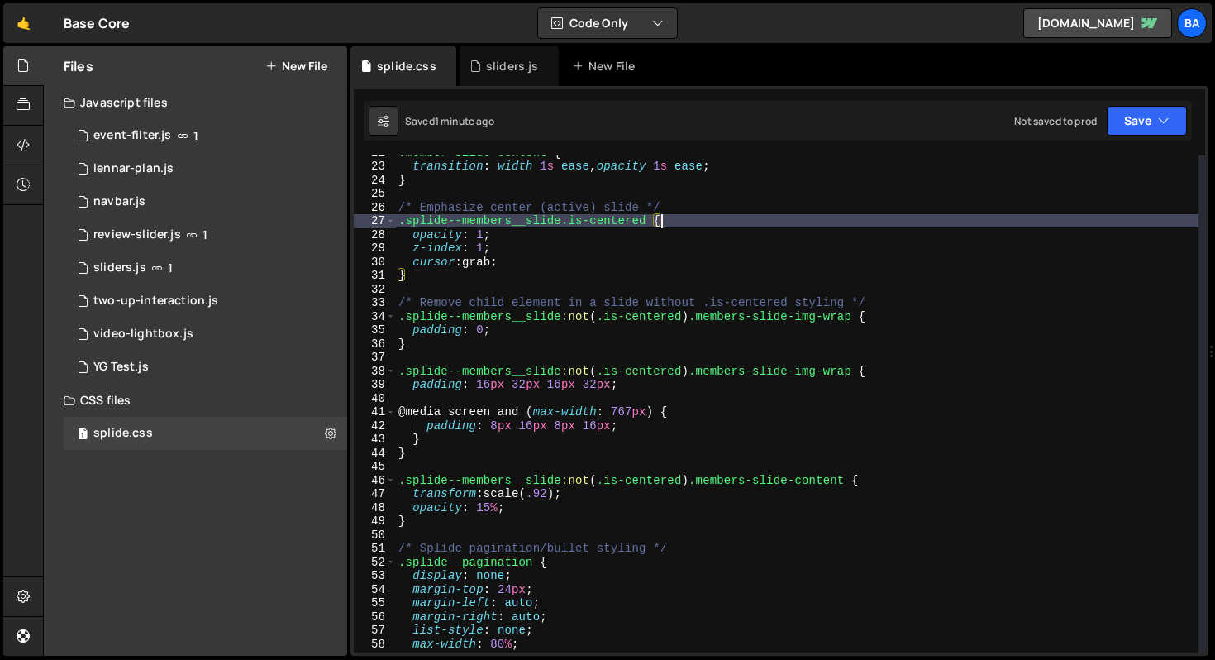
click at [924, 310] on div ".member-slide-content { transition : width 1 s ease , opacity 1 s ease ; } /* E…" at bounding box center [796, 407] width 803 height 524
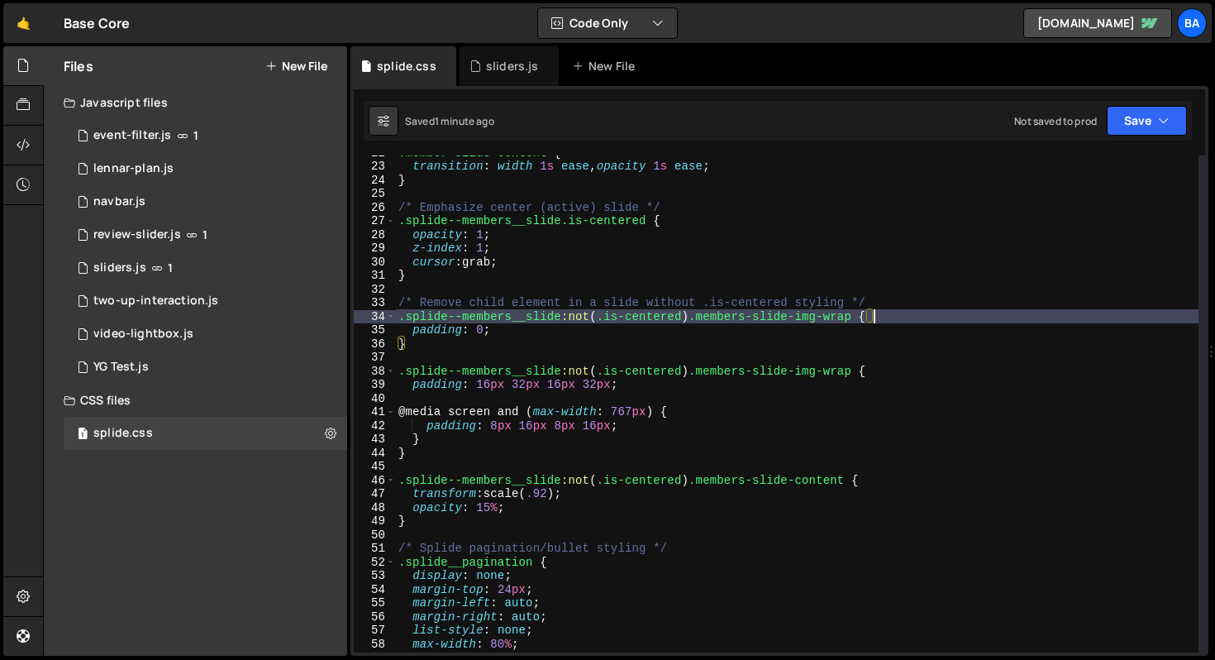
click at [890, 369] on div ".member-slide-content { transition : width 1 s ease , opacity 1 s ease ; } /* E…" at bounding box center [796, 407] width 803 height 524
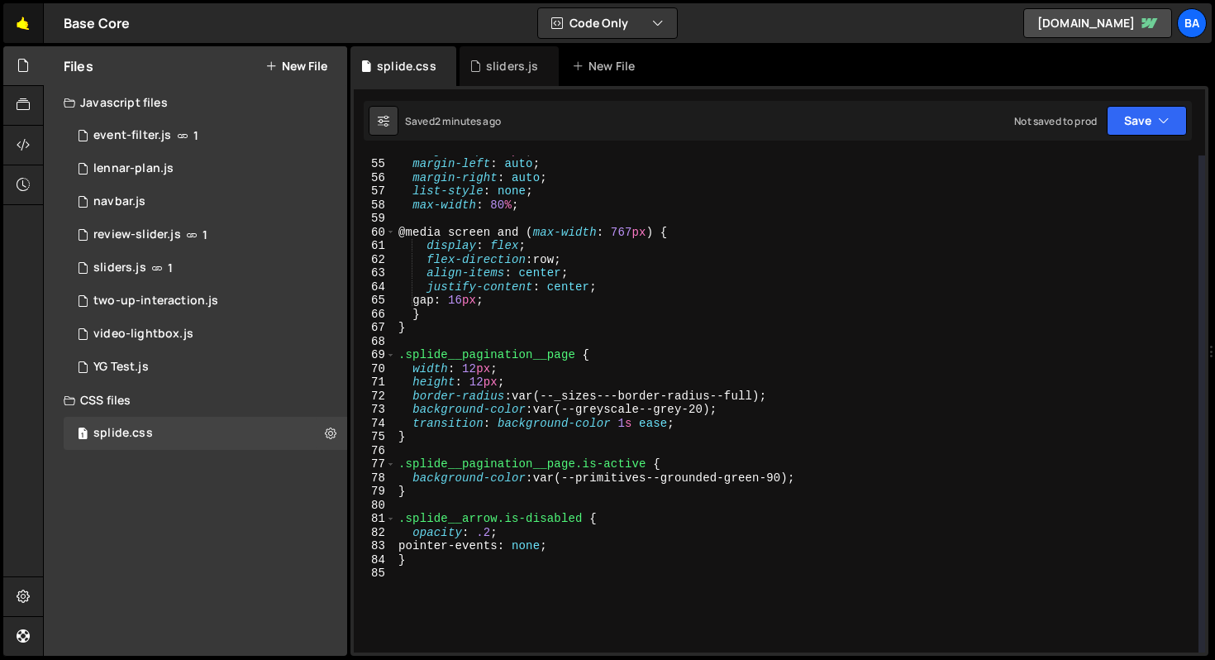
scroll to position [749, 0]
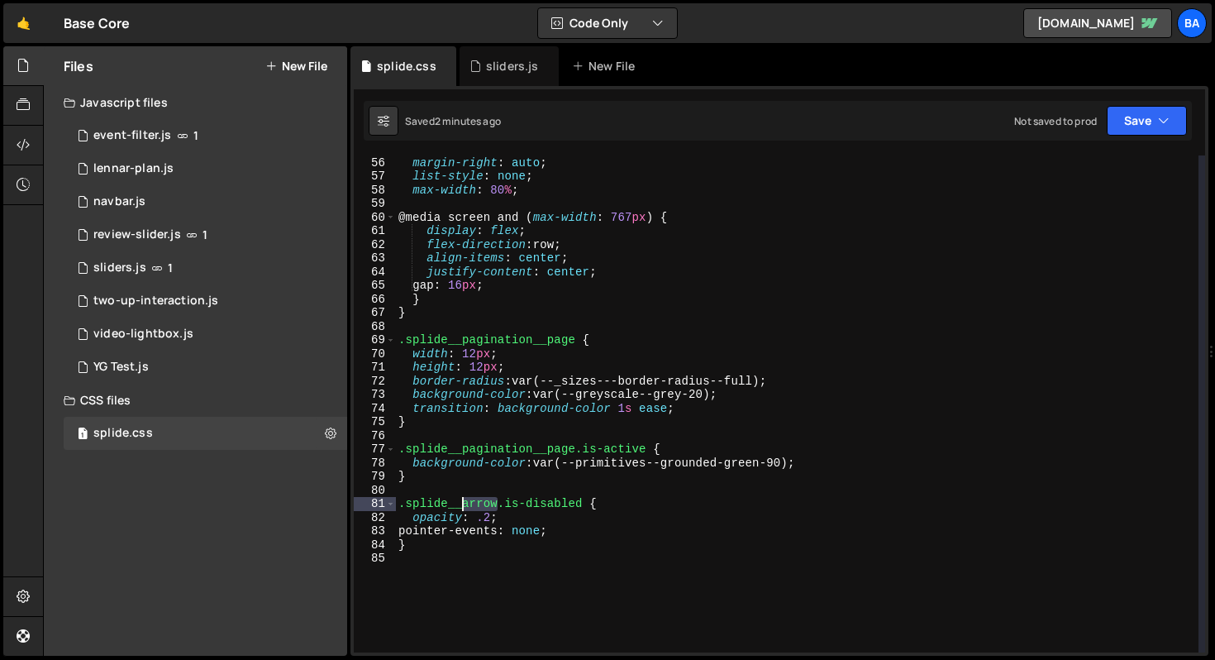
drag, startPoint x: 498, startPoint y: 502, endPoint x: 462, endPoint y: 499, distance: 36.5
click at [462, 499] on div "margin-left : auto ; margin-right : auto ; list-style : none ; max-width : 80 %…" at bounding box center [796, 404] width 803 height 524
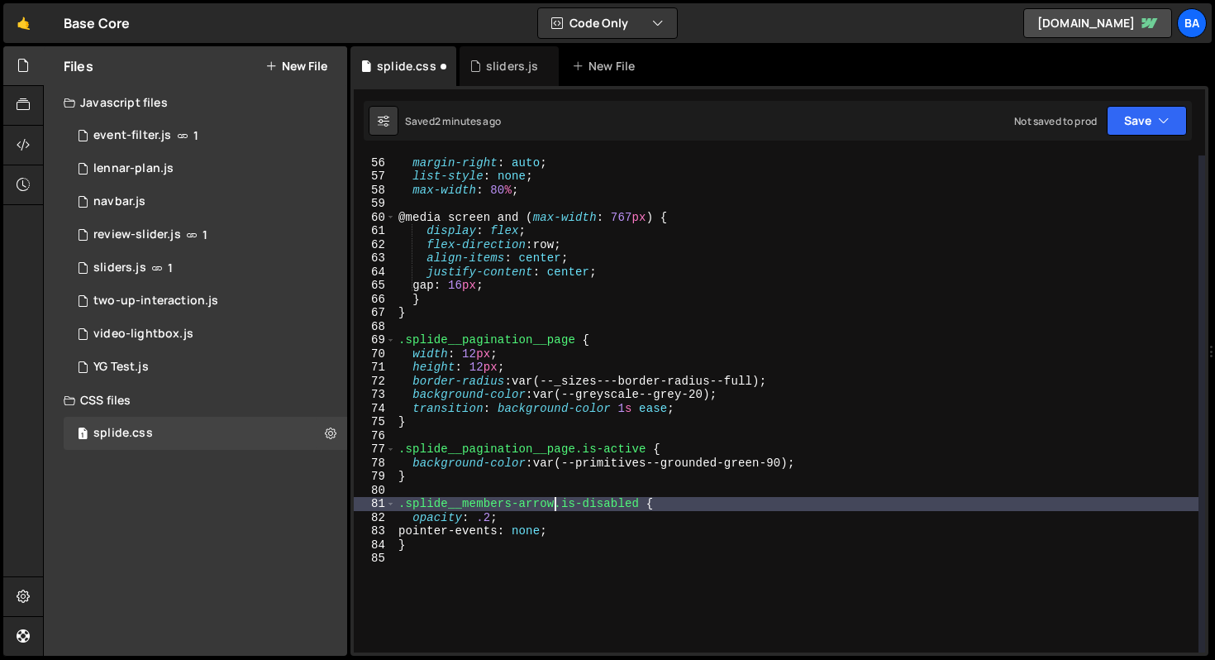
scroll to position [0, 11]
type textarea ".splide__arrow.is-disabled {"
click at [667, 502] on div "margin-left : auto ; margin-right : auto ; list-style : none ; max-width : 80 %…" at bounding box center [796, 404] width 803 height 524
click at [716, 434] on div "margin-left : auto ; margin-right : auto ; list-style : none ; max-width : 80 %…" at bounding box center [796, 404] width 803 height 524
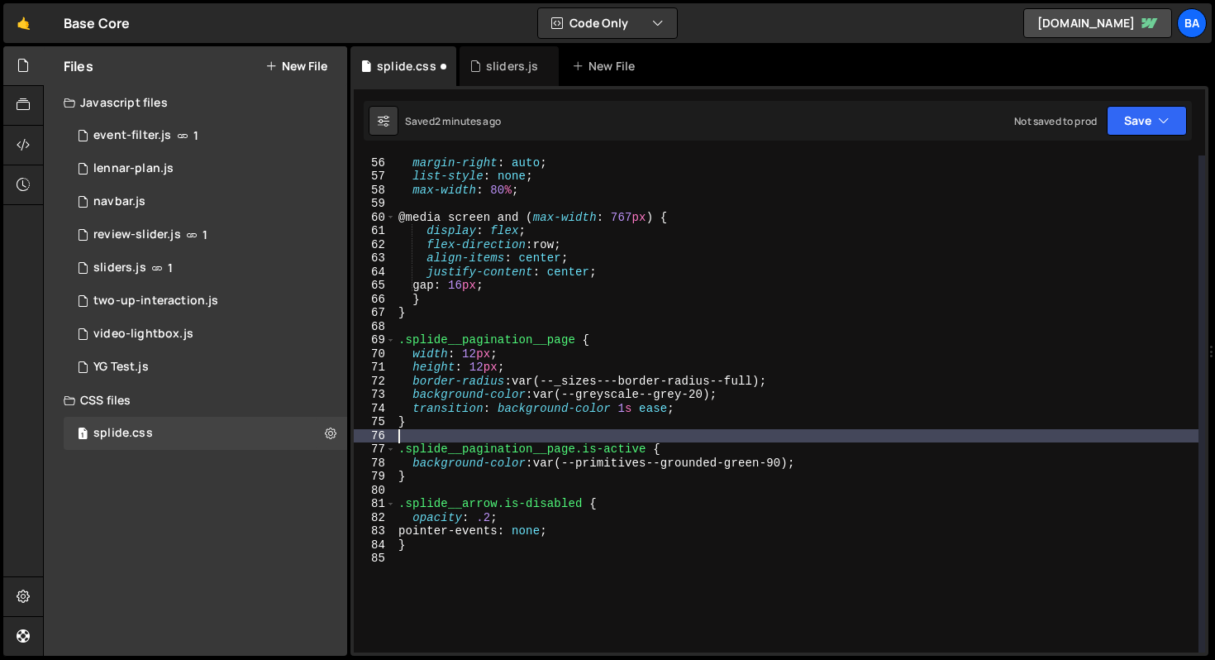
click at [712, 443] on div "margin-left : auto ; margin-right : auto ; list-style : none ; max-width : 80 %…" at bounding box center [796, 404] width 803 height 524
type textarea ".splide__pagination__page.is-active {"
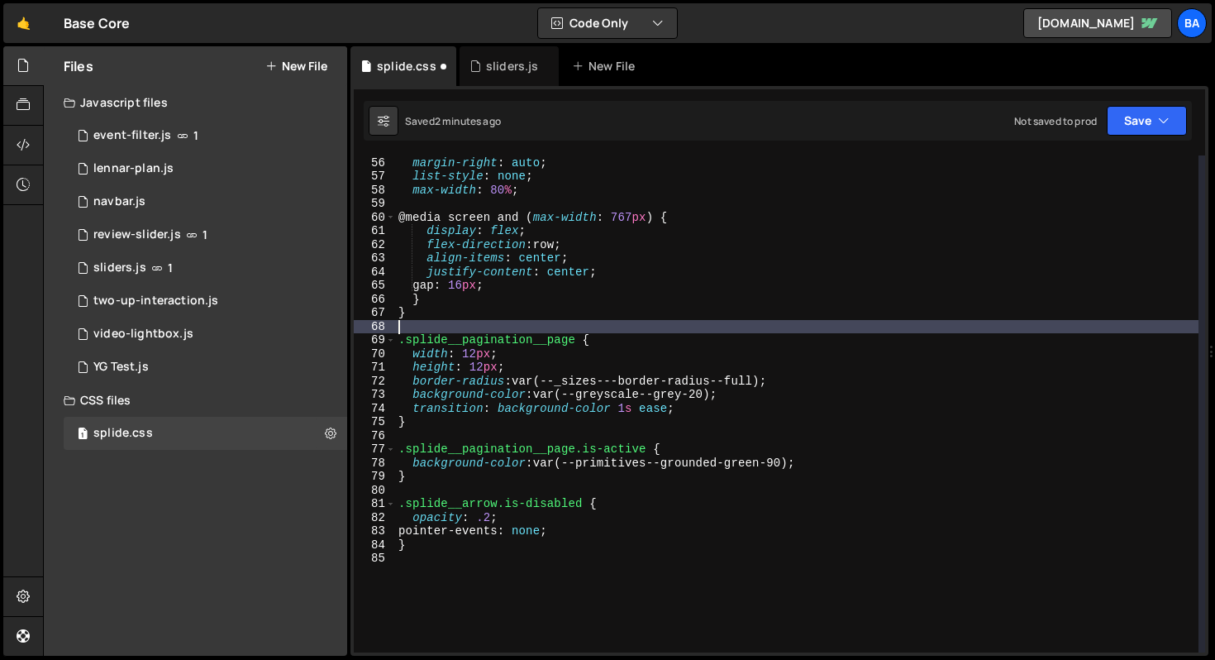
click at [634, 330] on div "margin-left : auto ; margin-right : auto ; list-style : none ; max-width : 80 %…" at bounding box center [796, 404] width 803 height 524
click at [635, 336] on div "margin-left : auto ; margin-right : auto ; list-style : none ; max-width : 80 %…" at bounding box center [796, 404] width 803 height 524
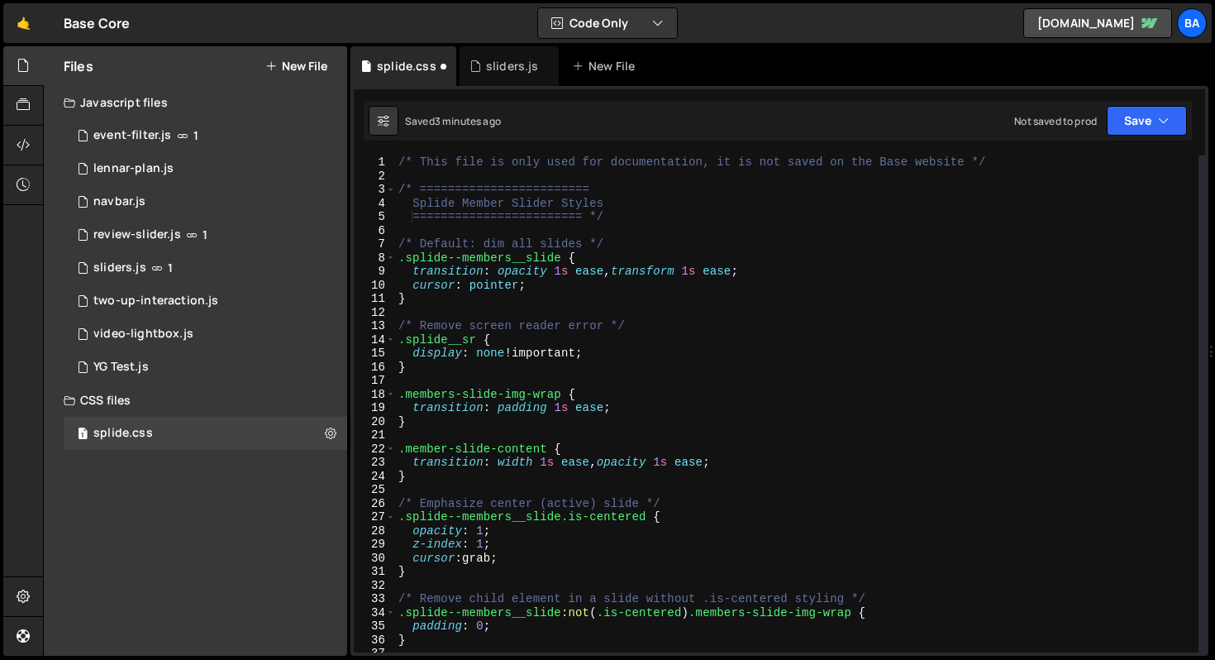
click at [834, 371] on div "/* This file is only used for documentation, it is not saved on the Base websit…" at bounding box center [796, 417] width 803 height 524
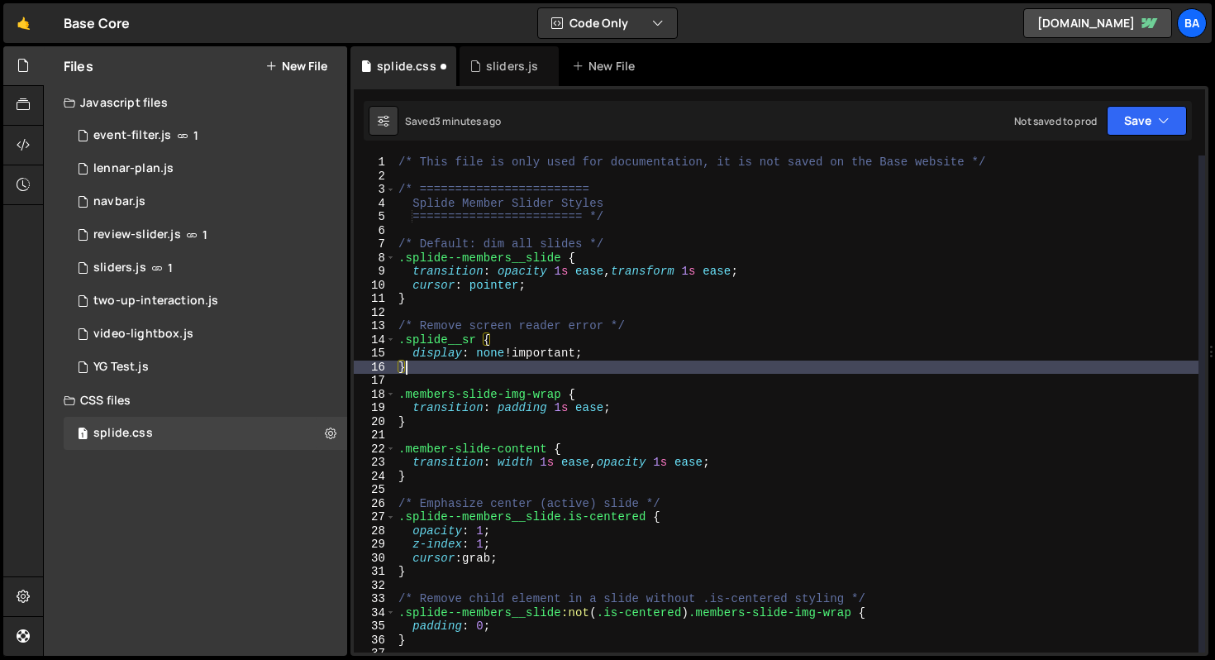
click at [765, 303] on div "/* This file is only used for documentation, it is not saved on the Base websit…" at bounding box center [796, 417] width 803 height 524
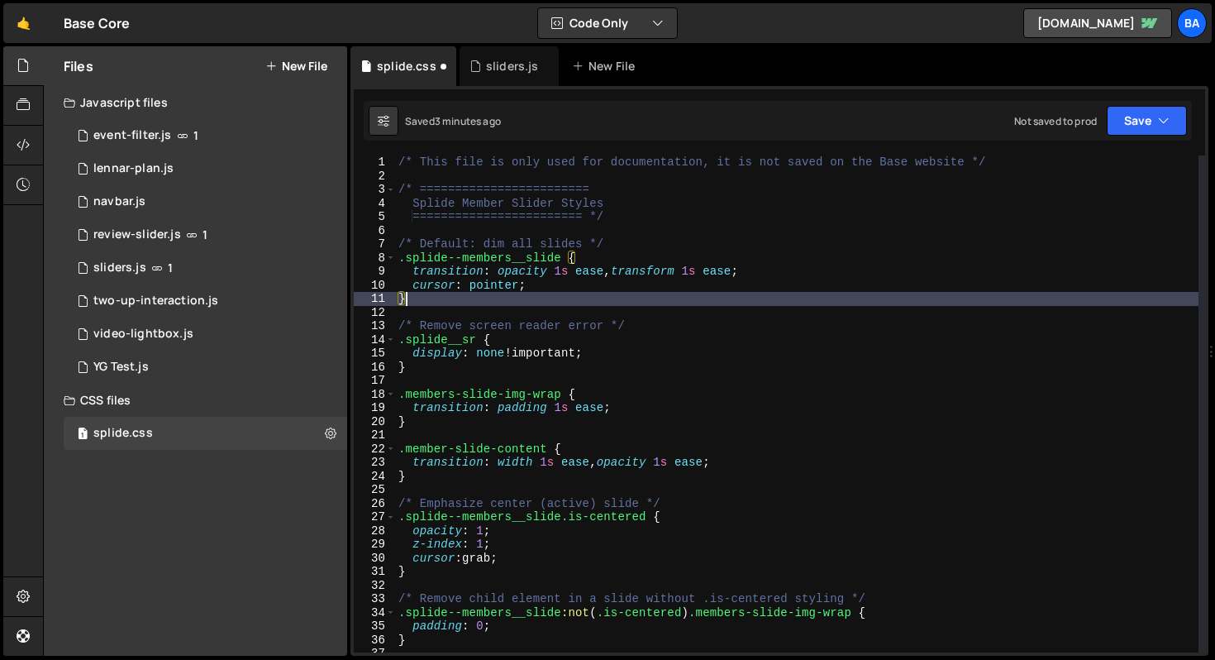
click at [866, 272] on div "/* This file is only used for documentation, it is not saved on the Base websit…" at bounding box center [796, 417] width 803 height 524
type textarea "transition: opacity 1s ease, transform 1s ease;"
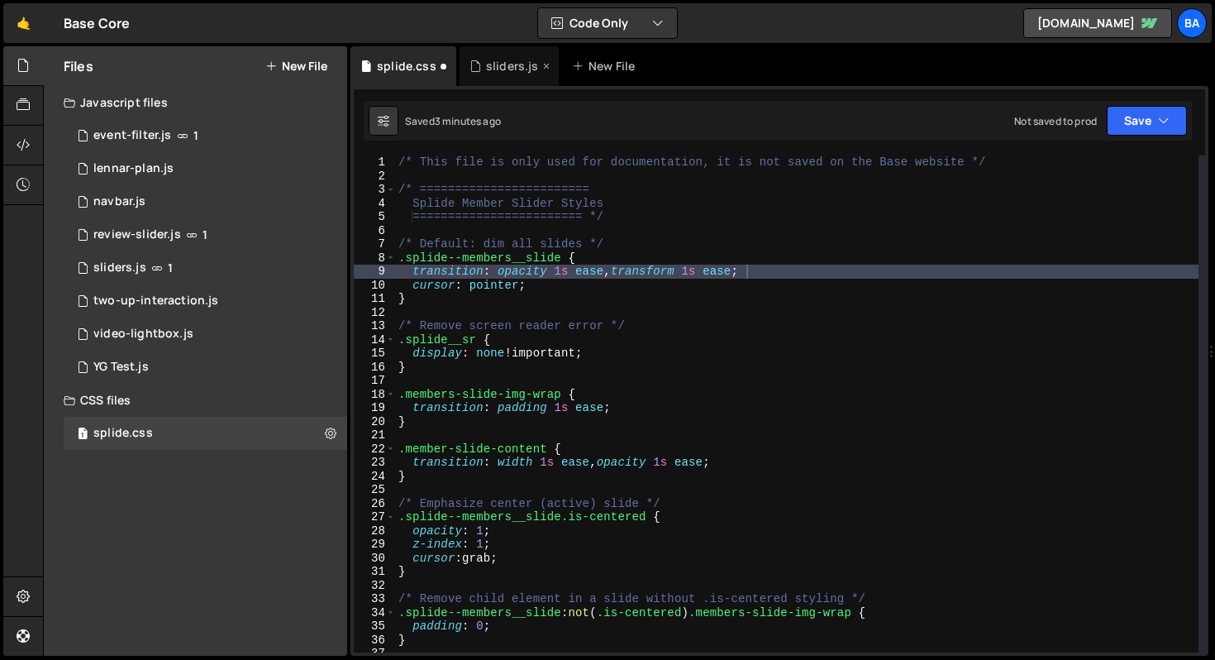
click at [481, 71] on div "sliders.js" at bounding box center [503, 66] width 69 height 17
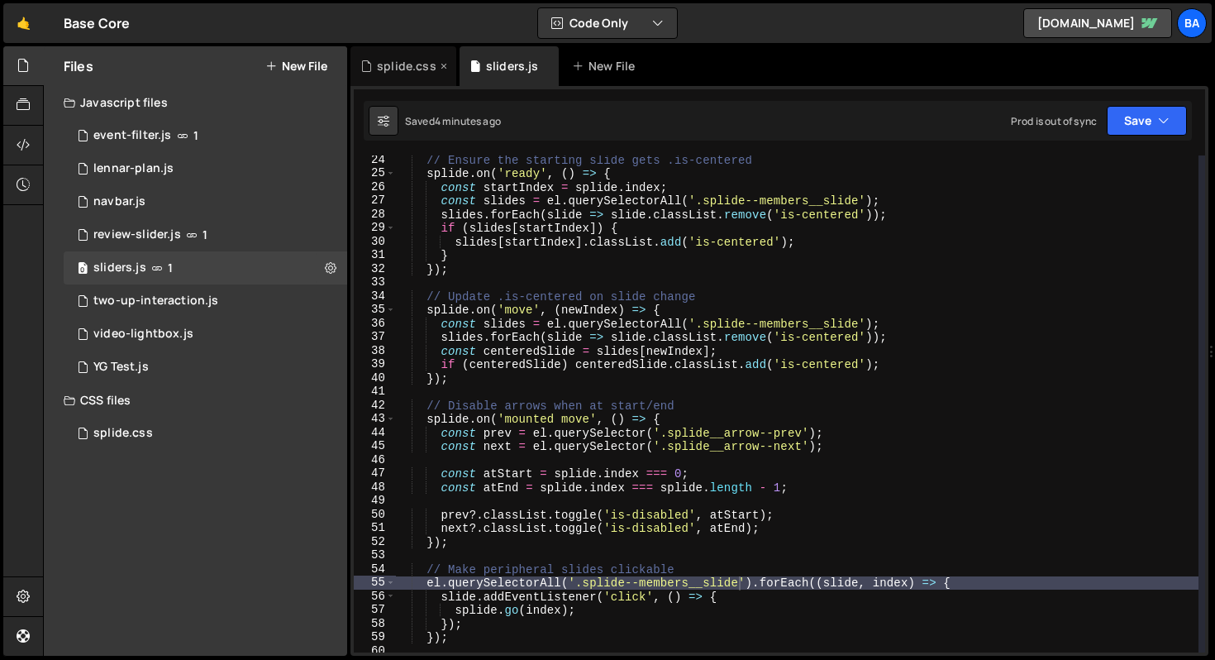
click at [375, 63] on div "splide.css" at bounding box center [398, 66] width 76 height 17
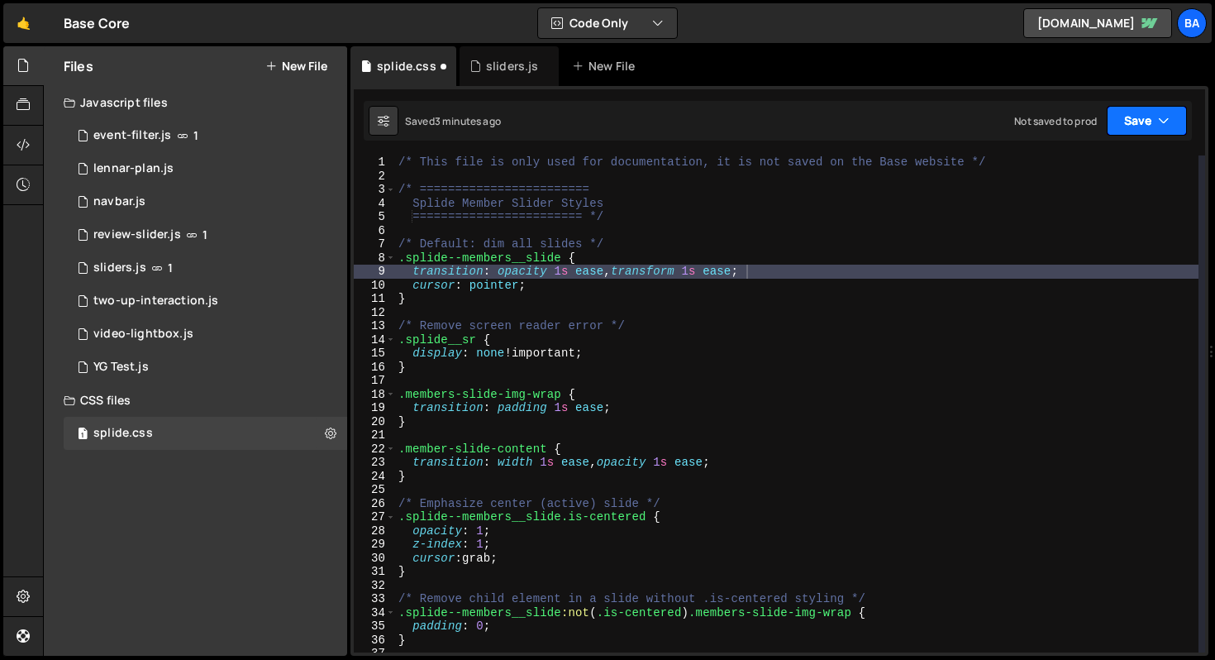
drag, startPoint x: 1145, startPoint y: 129, endPoint x: 1136, endPoint y: 135, distance: 10.1
click at [1145, 129] on button "Save" at bounding box center [1147, 121] width 80 height 30
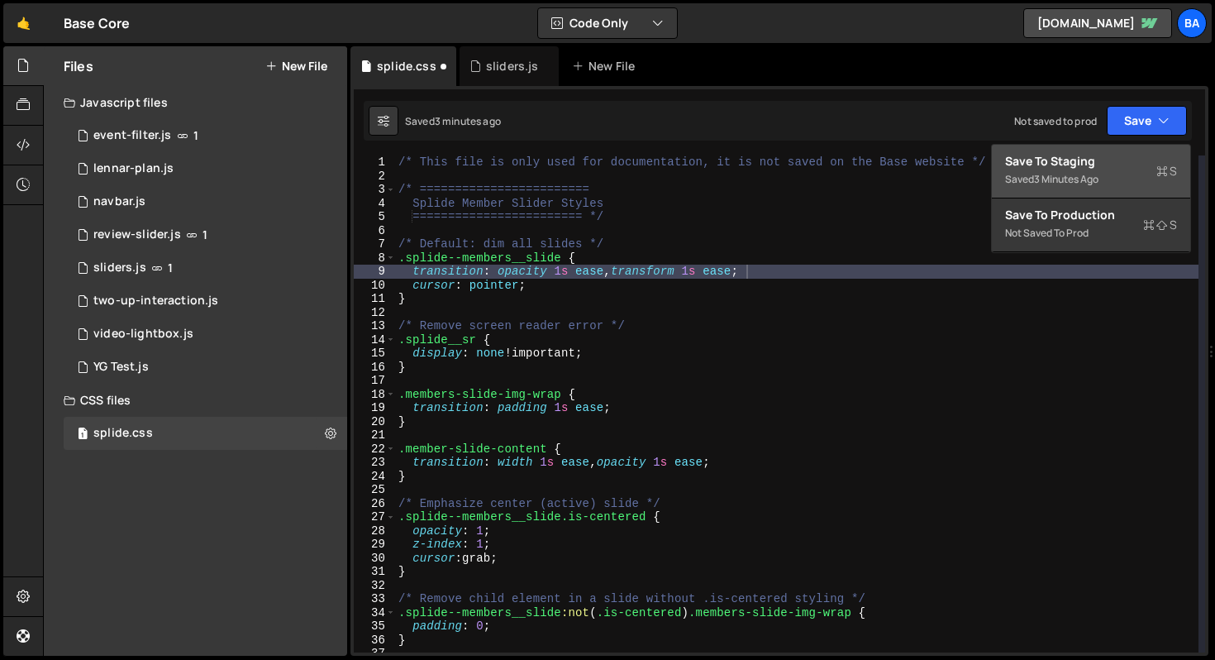
click at [1105, 174] on div "Saved 3 minutes ago" at bounding box center [1091, 179] width 172 height 20
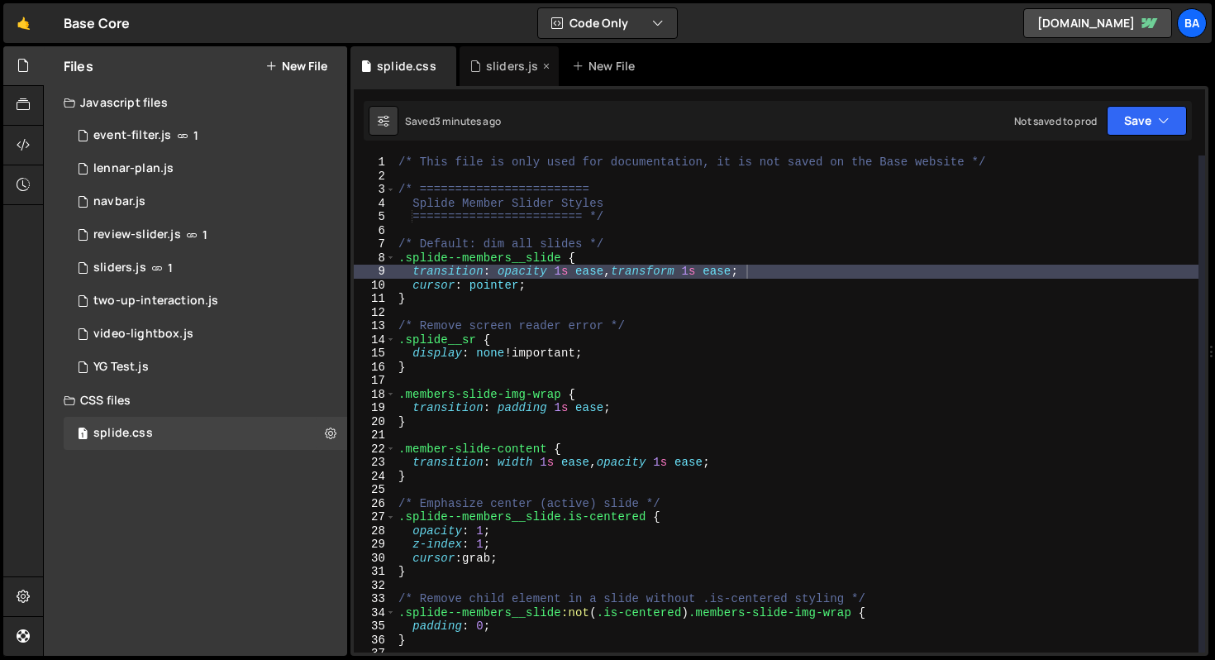
click at [498, 74] on div "sliders.js" at bounding box center [512, 66] width 53 height 17
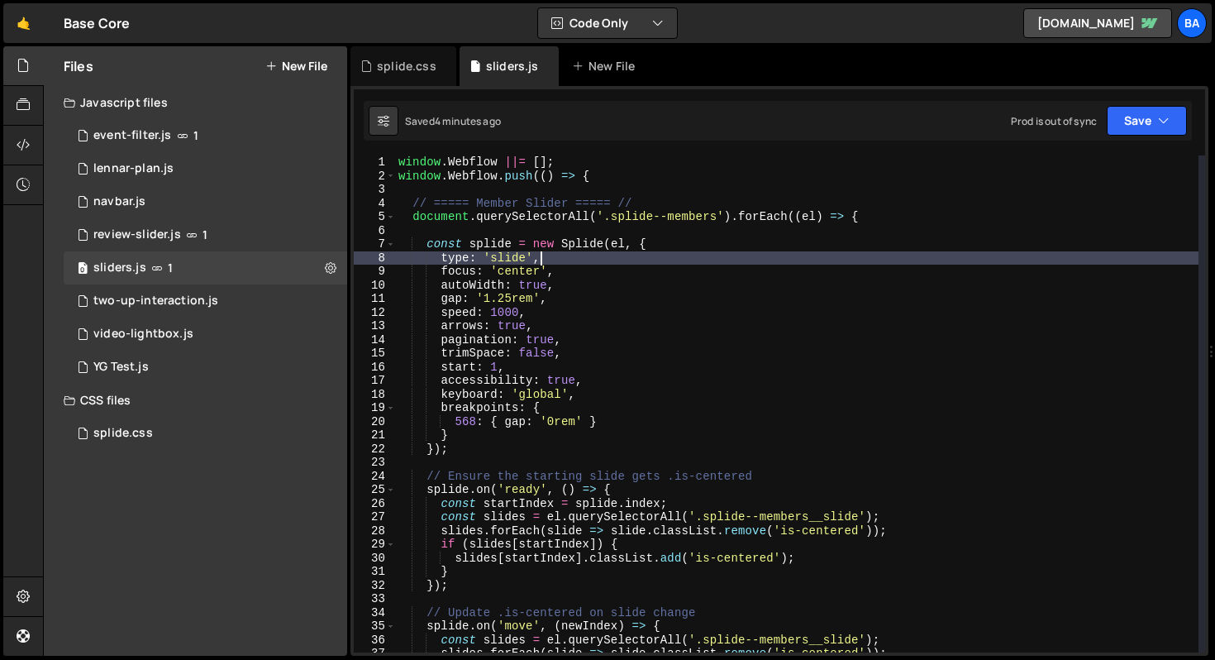
click at [711, 256] on div "window . Webflow ||= [ ] ; window . Webflow . push (( ) => { // ===== Member Sl…" at bounding box center [796, 417] width 803 height 524
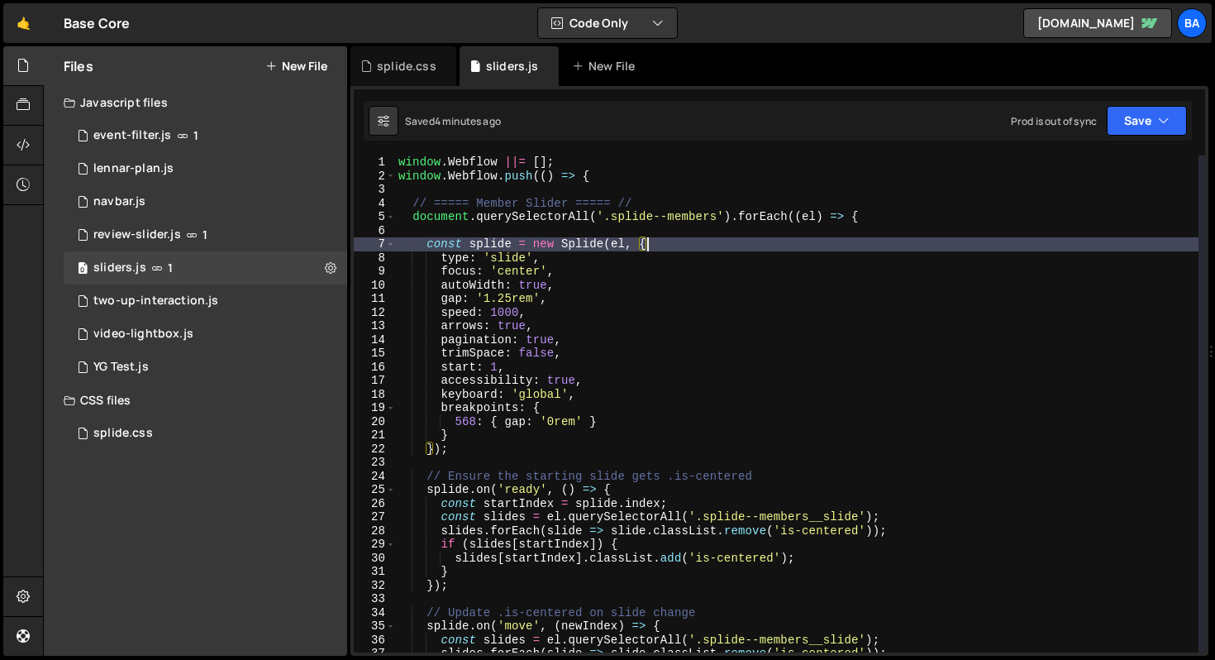
click at [720, 244] on div "window . Webflow ||= [ ] ; window . Webflow . push (( ) => { // ===== Member Sl…" at bounding box center [796, 417] width 803 height 524
type textarea "const splide = new Splide(el, {"
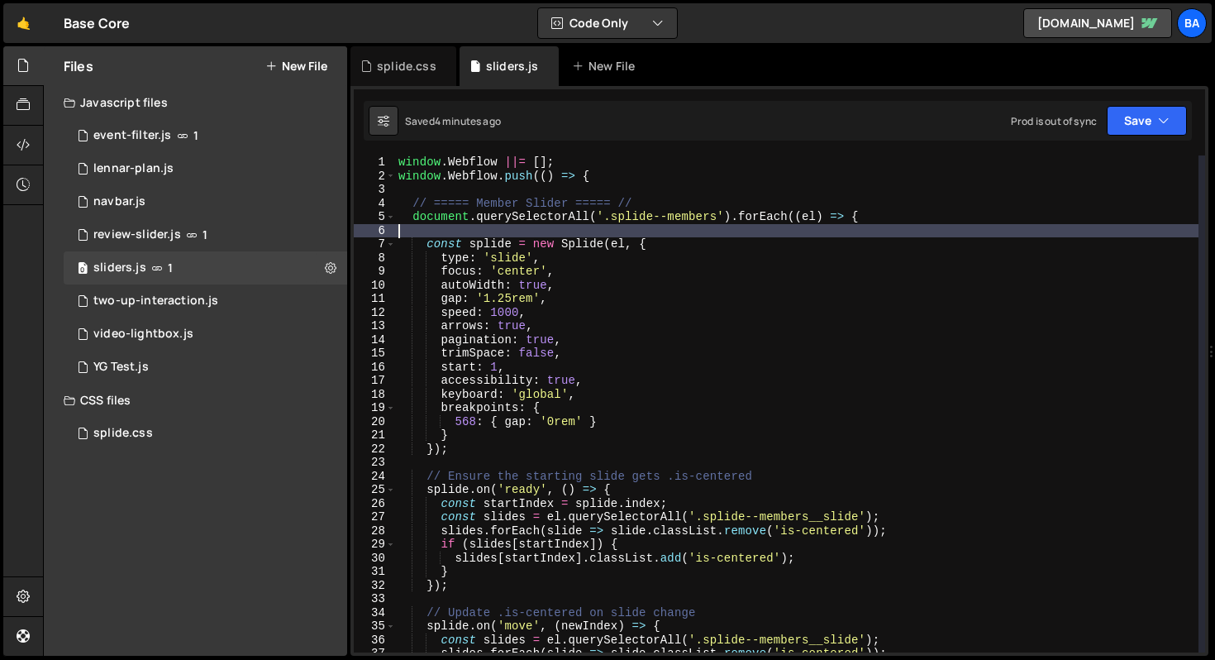
click at [886, 226] on div "window . Webflow ||= [ ] ; window . Webflow . push (( ) => { // ===== Member Sl…" at bounding box center [796, 417] width 803 height 524
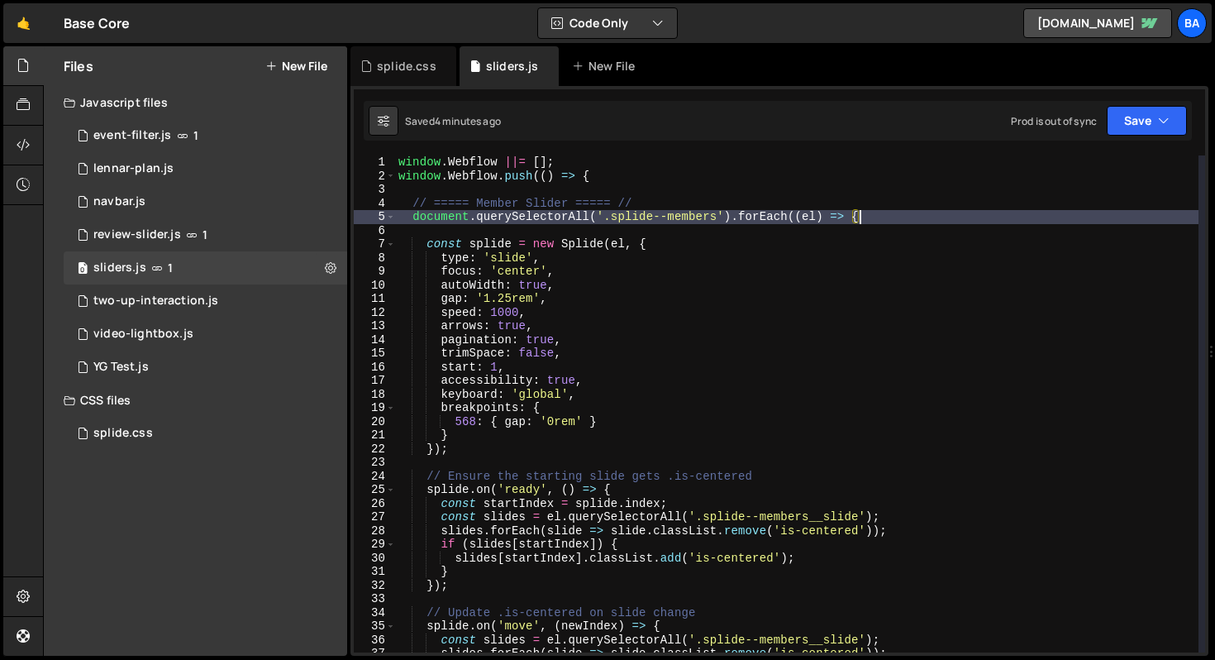
click at [887, 213] on div "window . Webflow ||= [ ] ; window . Webflow . push (( ) => { // ===== Member Sl…" at bounding box center [796, 417] width 803 height 524
click at [747, 344] on div "window . Webflow ||= [ ] ; window . Webflow . push (( ) => { // ===== Member Sl…" at bounding box center [796, 417] width 803 height 524
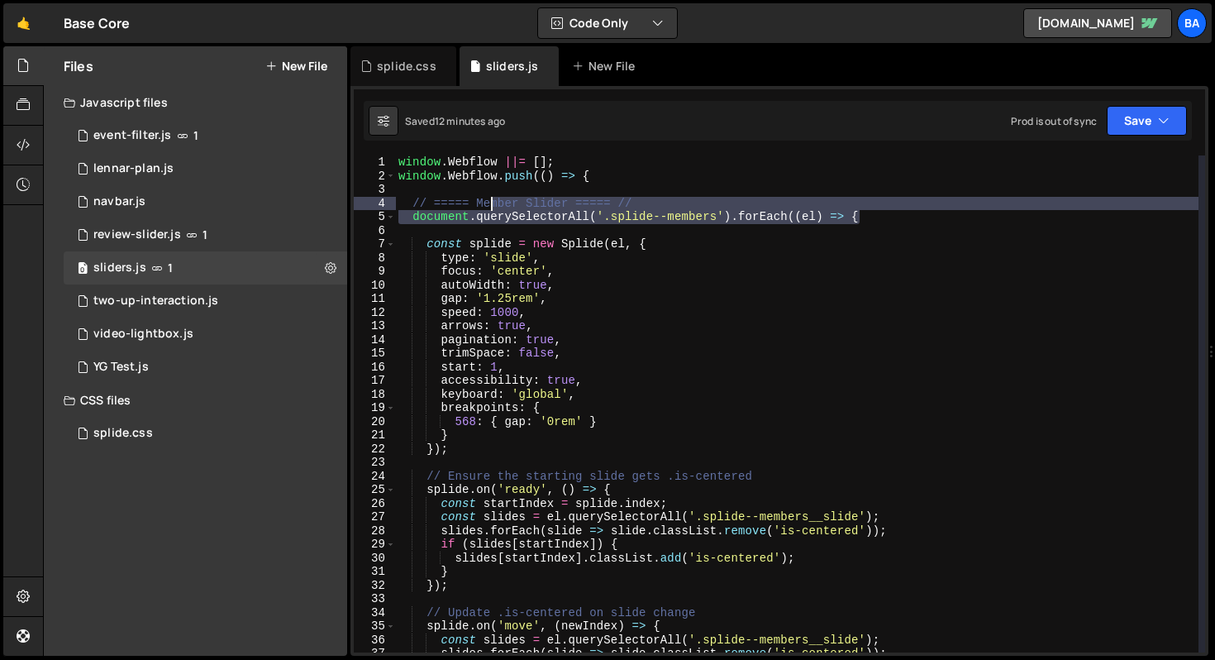
drag, startPoint x: 890, startPoint y: 219, endPoint x: 489, endPoint y: 198, distance: 401.4
click at [489, 198] on div "window . Webflow ||= [ ] ; window . Webflow . push (( ) => { // ===== Member Sl…" at bounding box center [796, 417] width 803 height 524
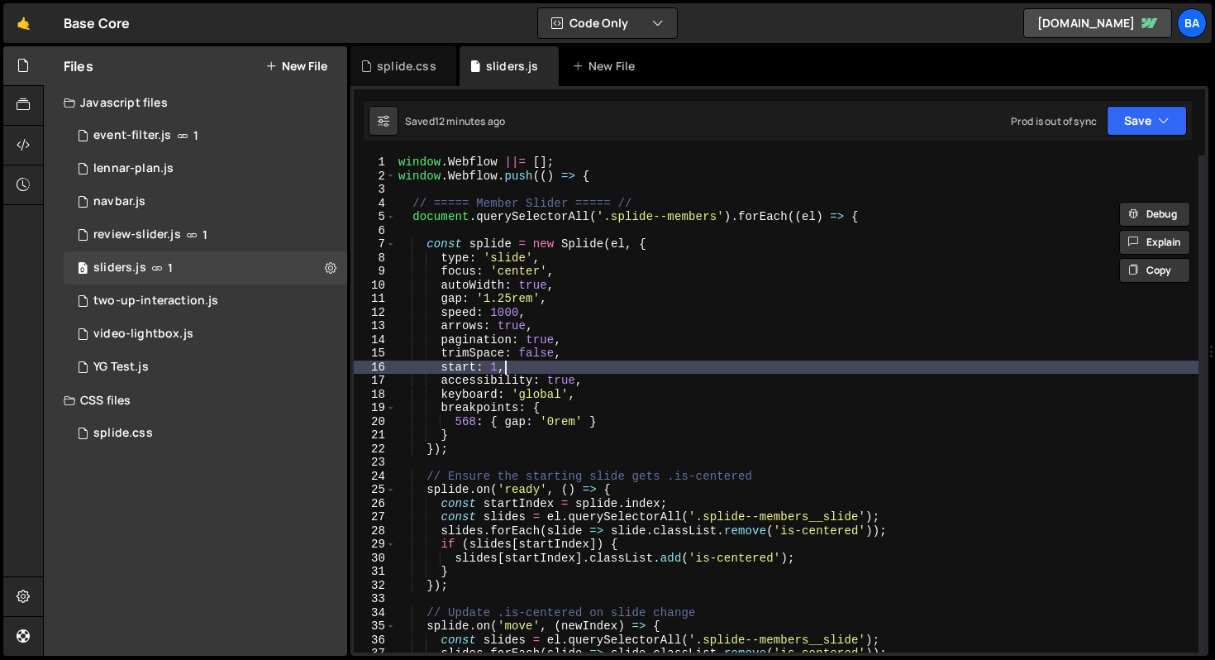
click at [654, 370] on div "window . Webflow ||= [ ] ; window . Webflow . push (( ) => { // ===== Member Sl…" at bounding box center [796, 417] width 803 height 524
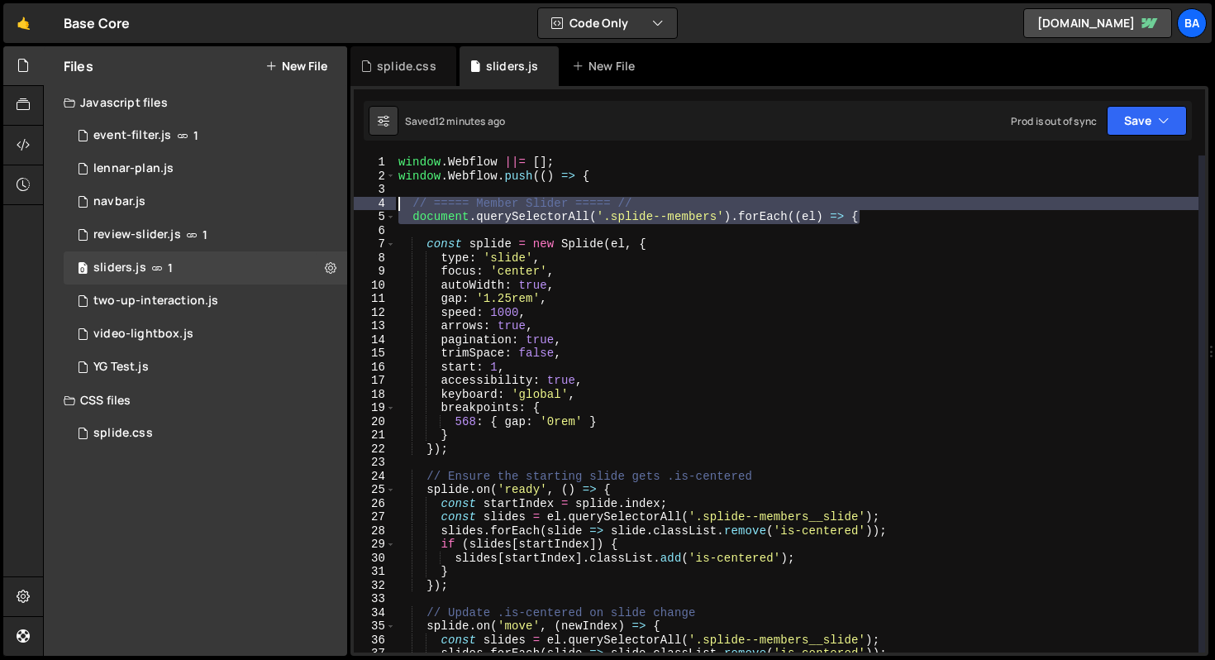
drag, startPoint x: 925, startPoint y: 216, endPoint x: 367, endPoint y: 208, distance: 558.0
click at [367, 208] on div "start: 1, 1 2 3 4 5 6 7 8 9 10 11 12 13 14 15 16 17 18 19 20 21 22 23 24 25 26 …" at bounding box center [779, 403] width 851 height 497
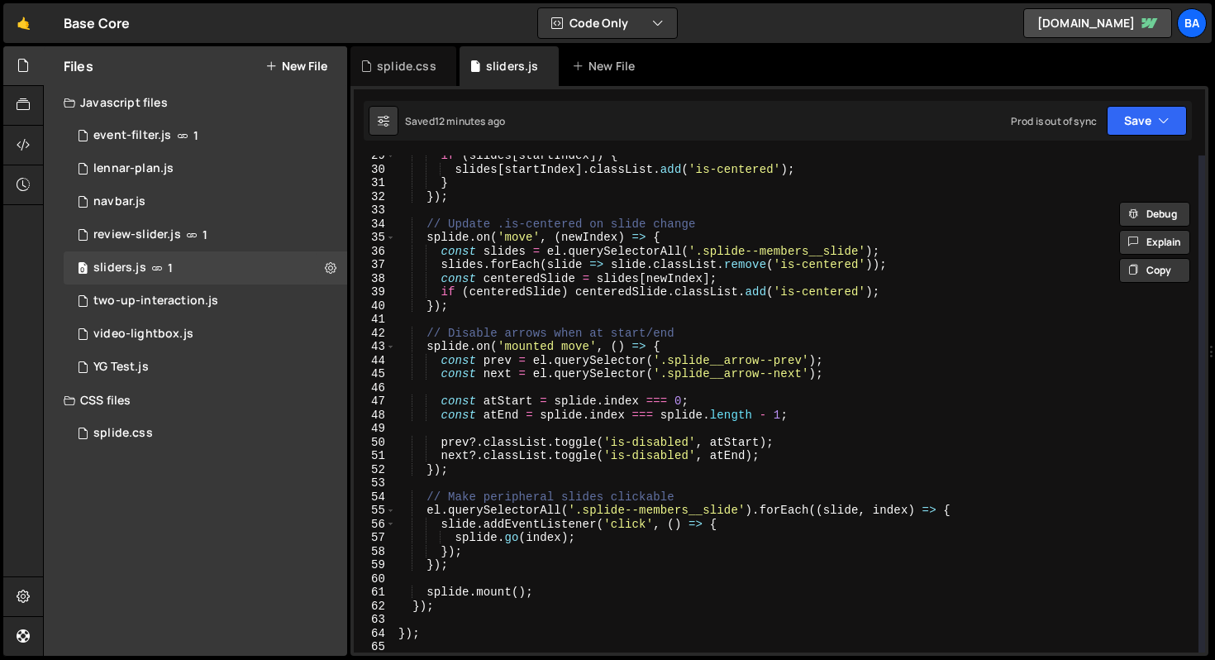
scroll to position [582, 0]
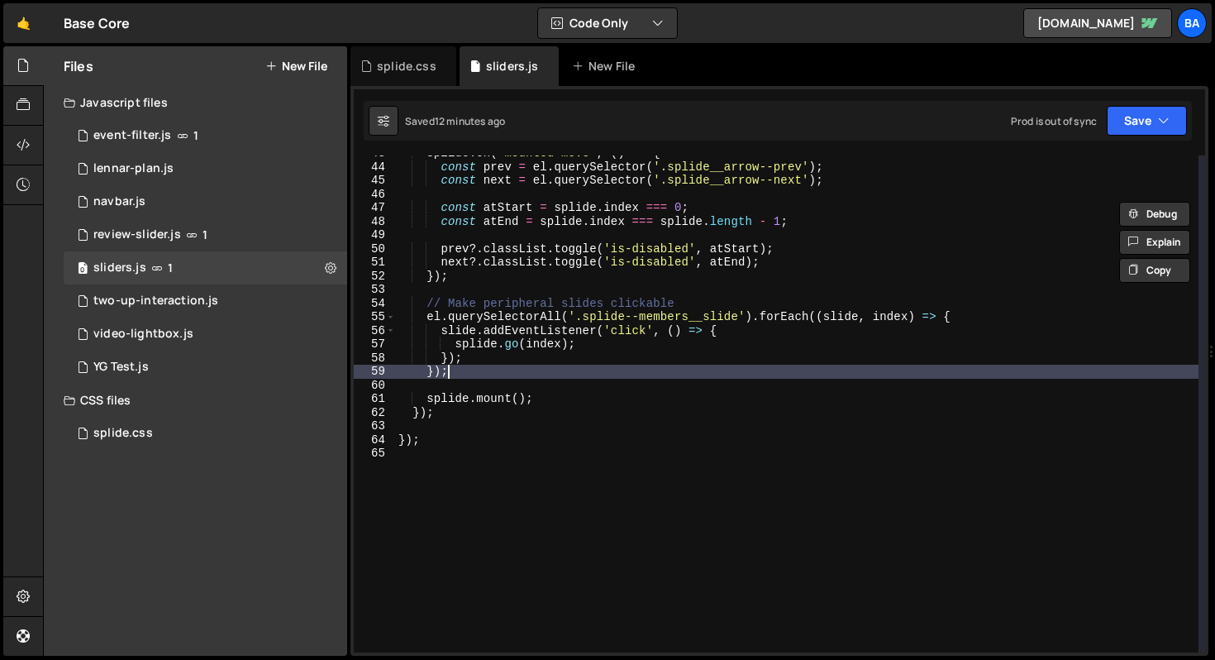
click at [560, 366] on div "splide . on ( 'mounted move' , ( ) => { const prev = el . querySelector ( '.spl…" at bounding box center [796, 408] width 803 height 524
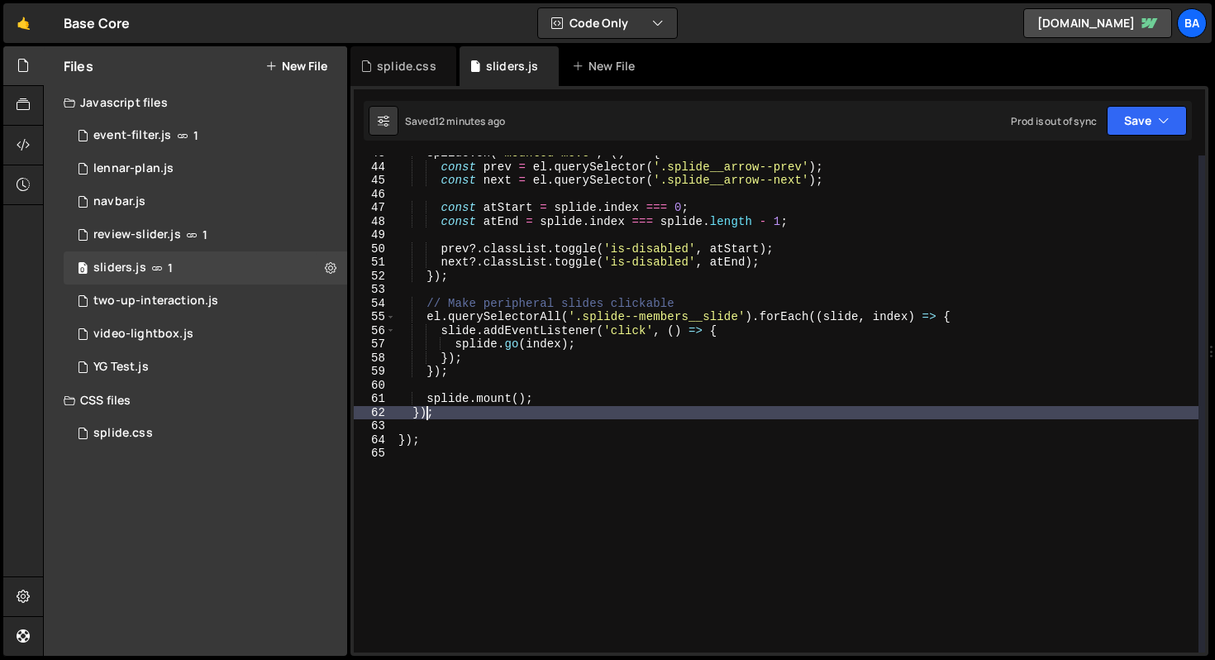
click at [428, 412] on div "splide . on ( 'mounted move' , ( ) => { const prev = el . querySelector ( '.spl…" at bounding box center [796, 408] width 803 height 524
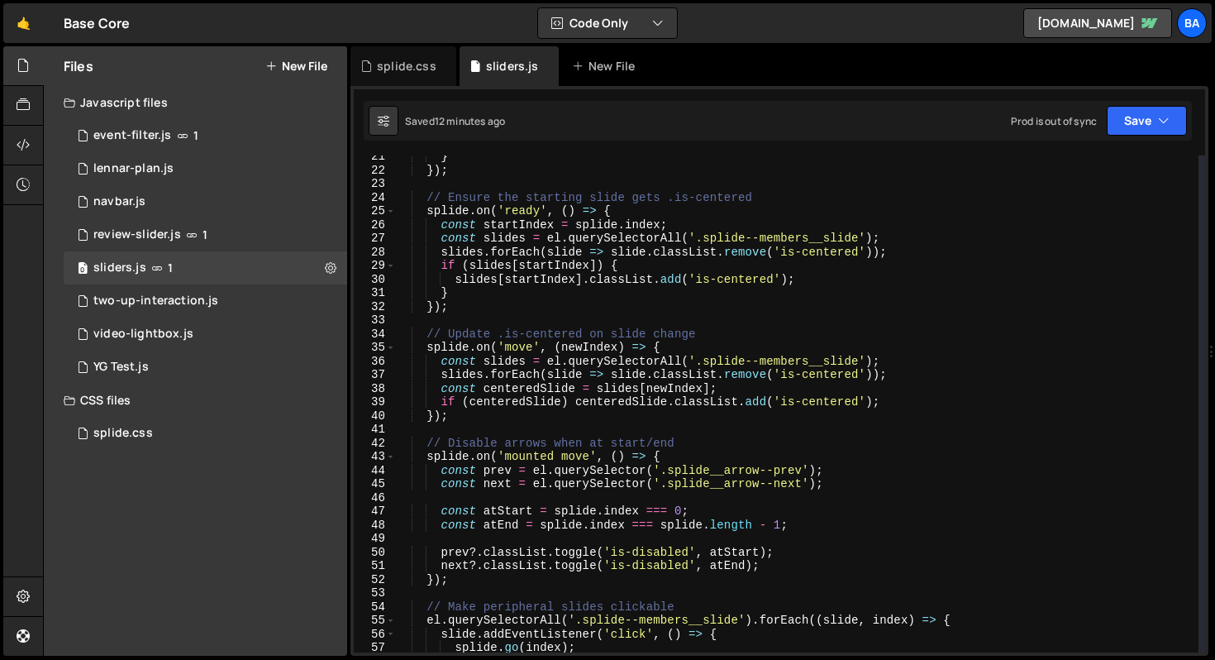
scroll to position [0, 0]
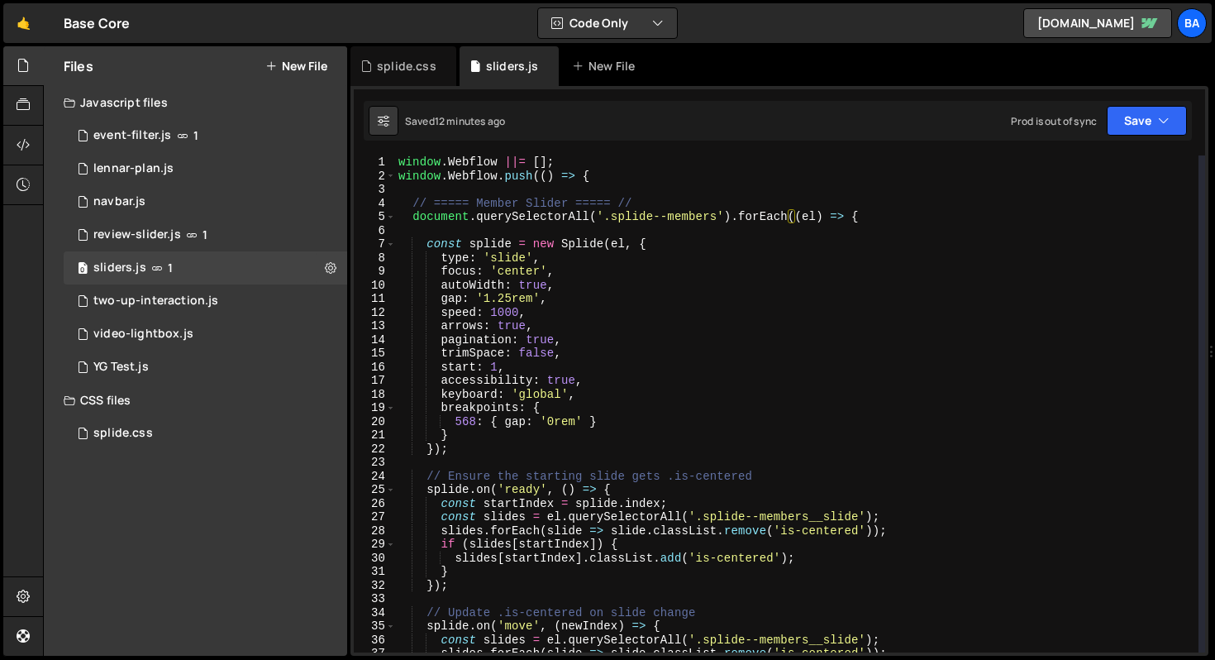
click at [588, 176] on div "window . Webflow ||= [ ] ; window . Webflow . push (( ) => { // ===== Member Sl…" at bounding box center [796, 417] width 803 height 524
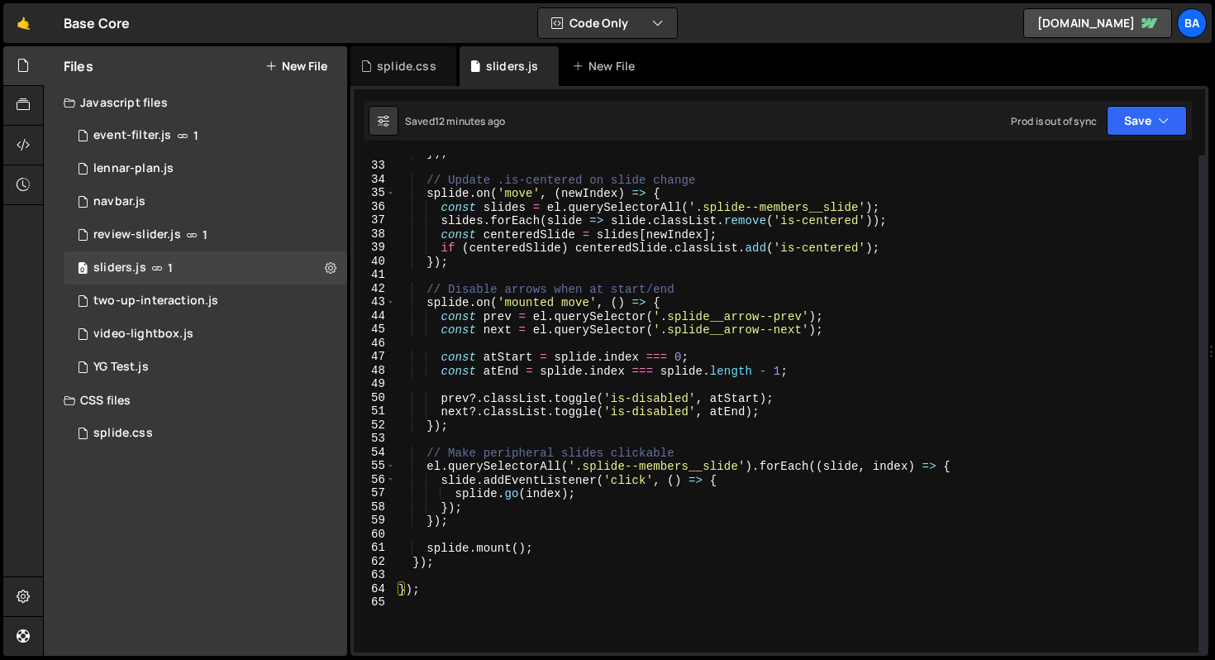
scroll to position [535, 0]
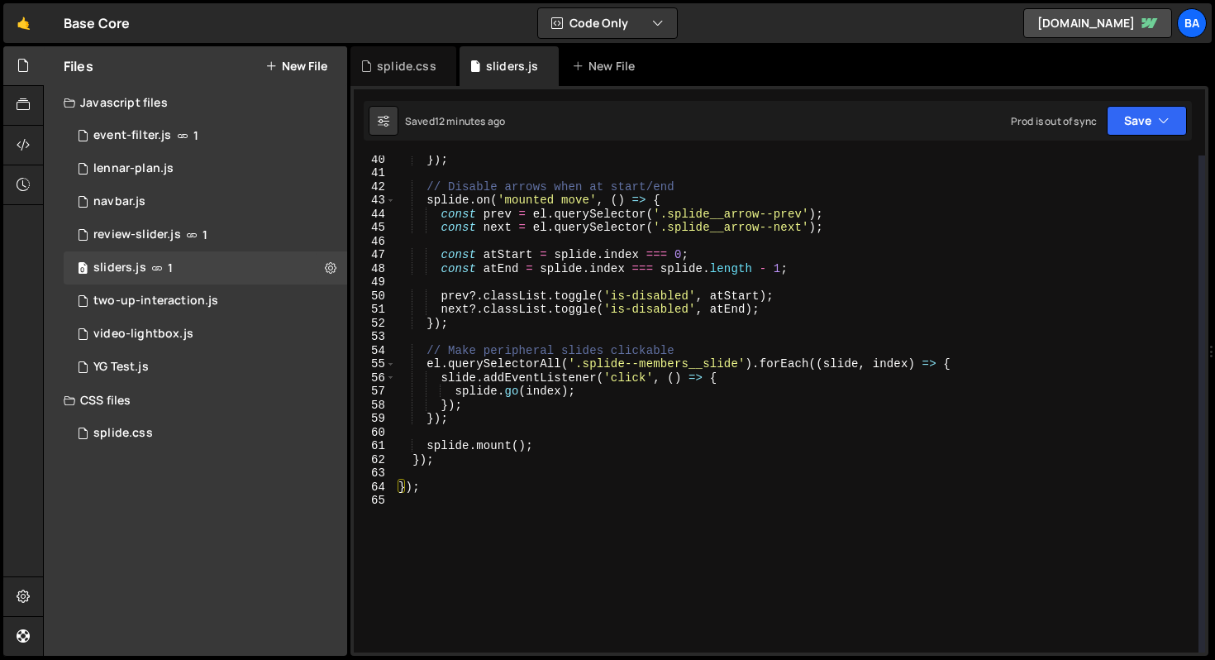
click at [429, 461] on div "}) ; // Disable arrows when at start/end splide . on ( 'mounted move' , ( ) => …" at bounding box center [796, 414] width 803 height 524
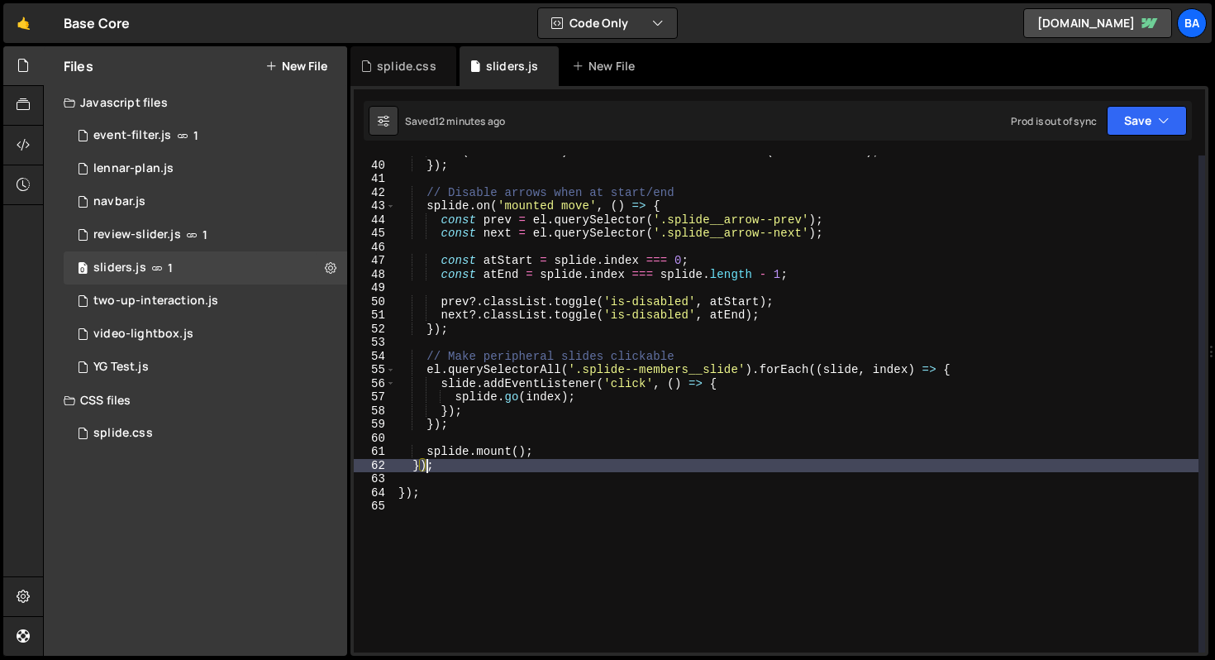
scroll to position [631, 0]
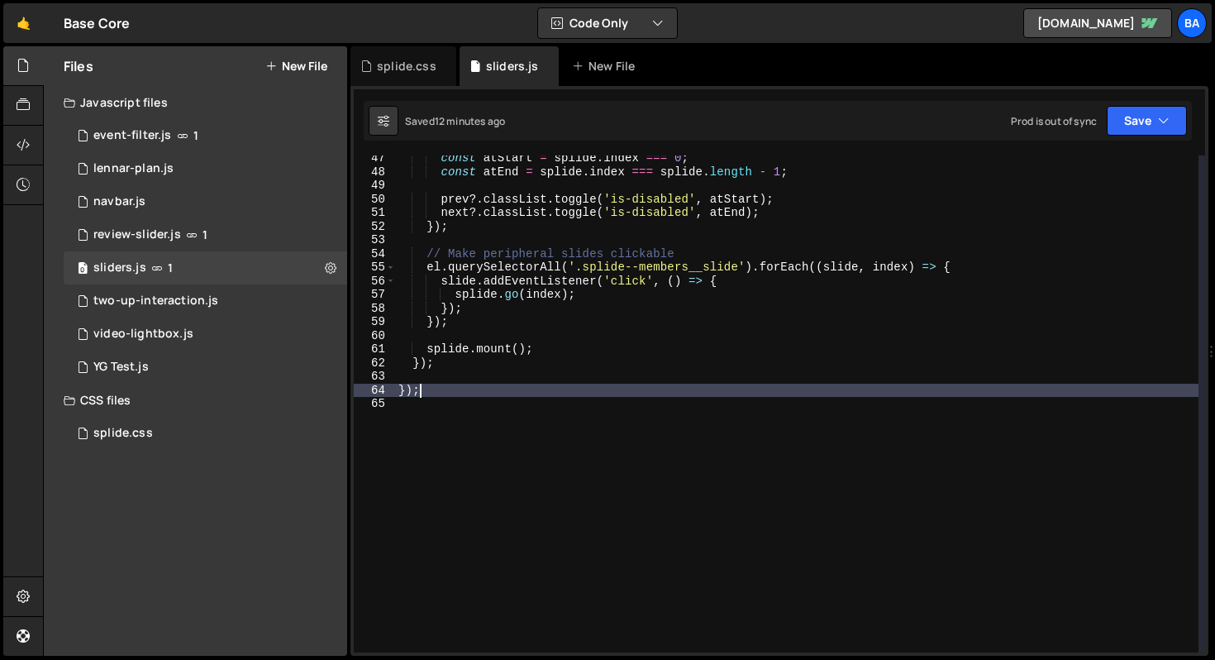
click at [456, 384] on div "const atStart = splide . index === 0 ; const atEnd = splide . index === splide …" at bounding box center [796, 413] width 803 height 524
type textarea "});"
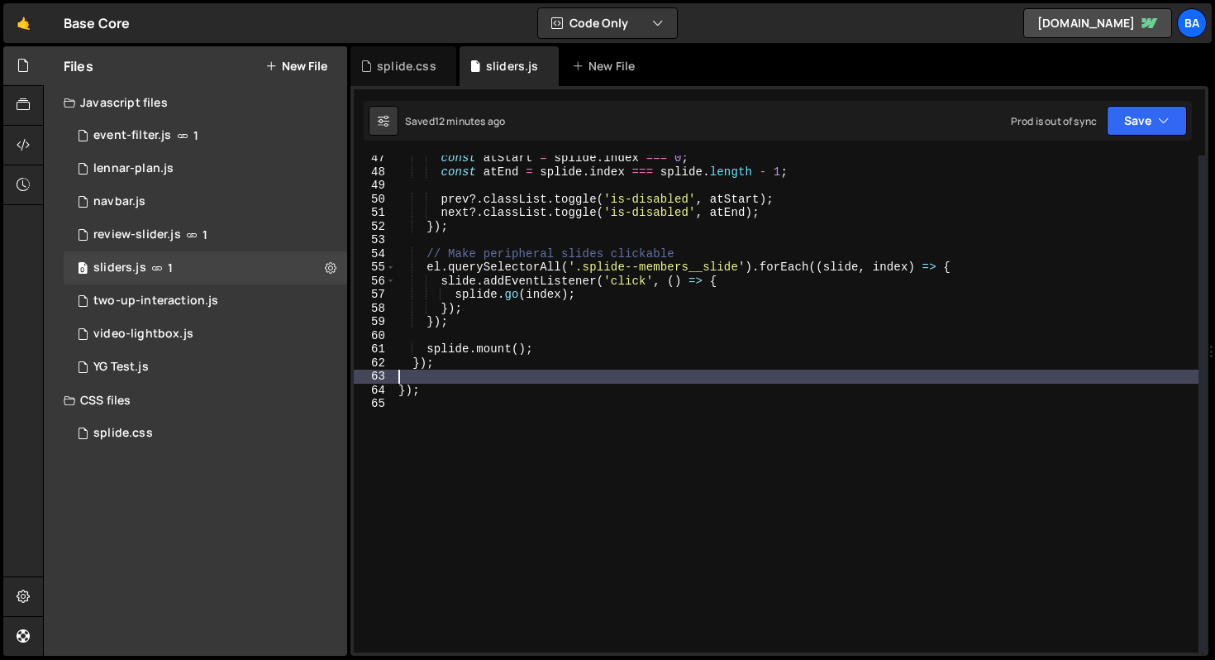
click at [457, 375] on div "const atStart = splide . index === 0 ; const atEnd = splide . index === splide …" at bounding box center [796, 413] width 803 height 524
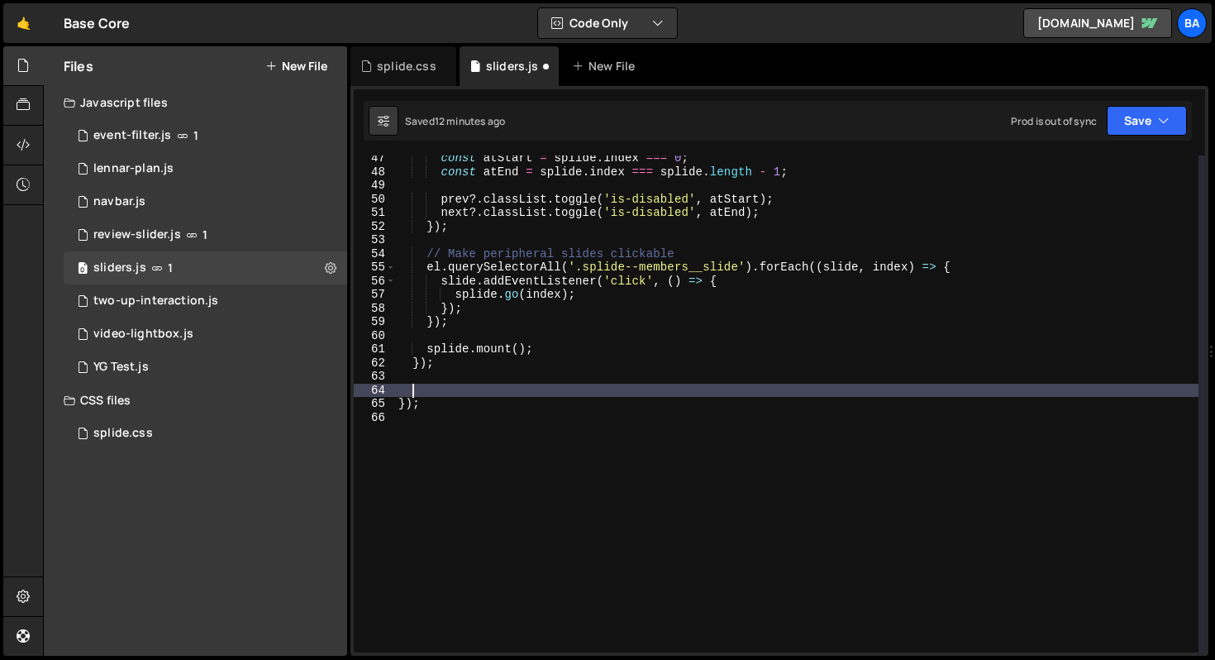
paste textarea "document.querySelectorAll('.splide--members').forEach((el) => {"
type textarea "document.querySelectorAll('.splide--members').forEach((el) => {"
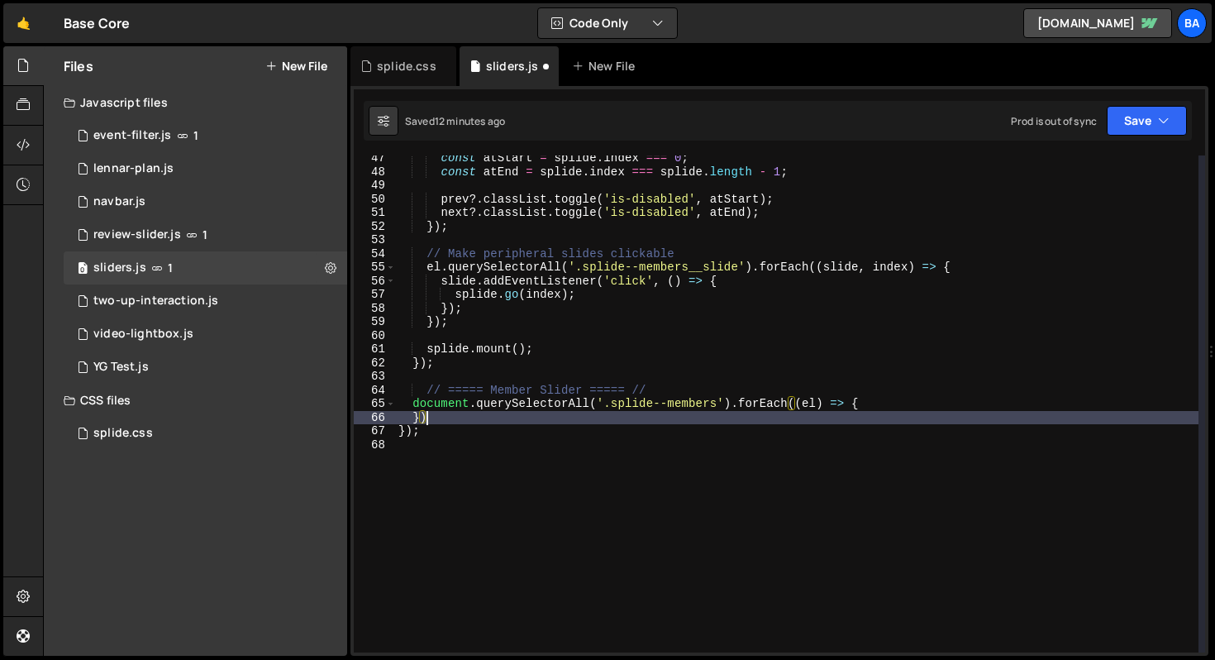
scroll to position [0, 2]
click at [898, 405] on div "const atStart = splide . index === 0 ; const atEnd = splide . index === splide …" at bounding box center [796, 413] width 803 height 524
type textarea "document.querySelectorAll('.splide--members').forEach((el) => {"
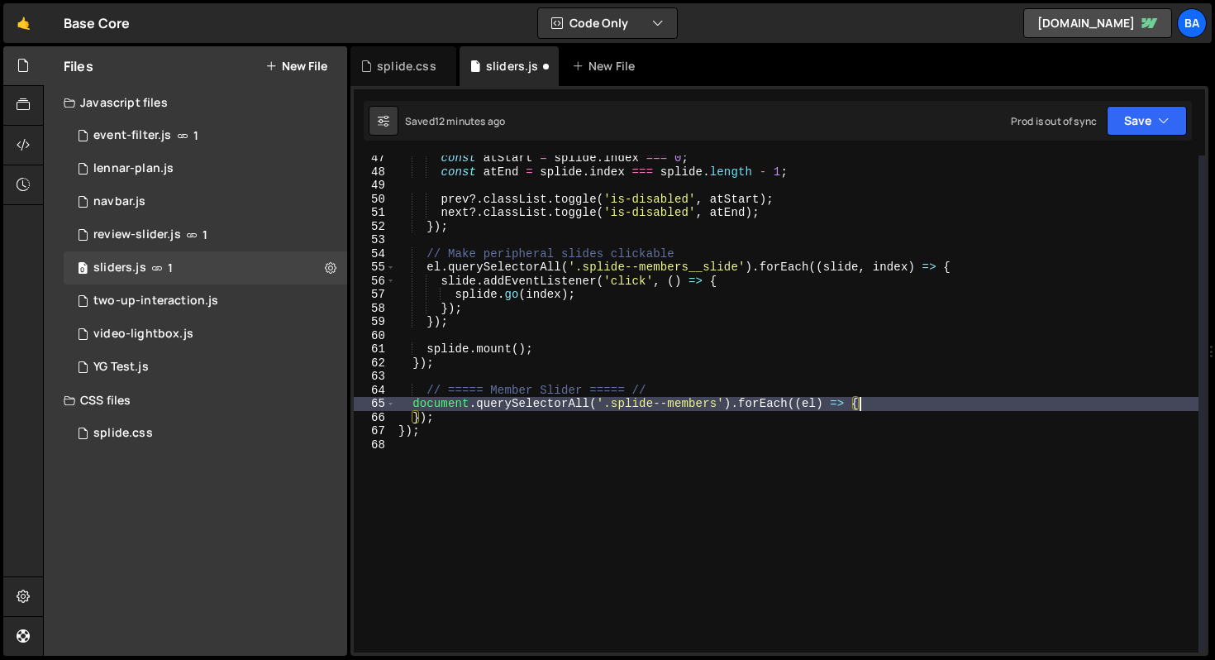
scroll to position [0, 1]
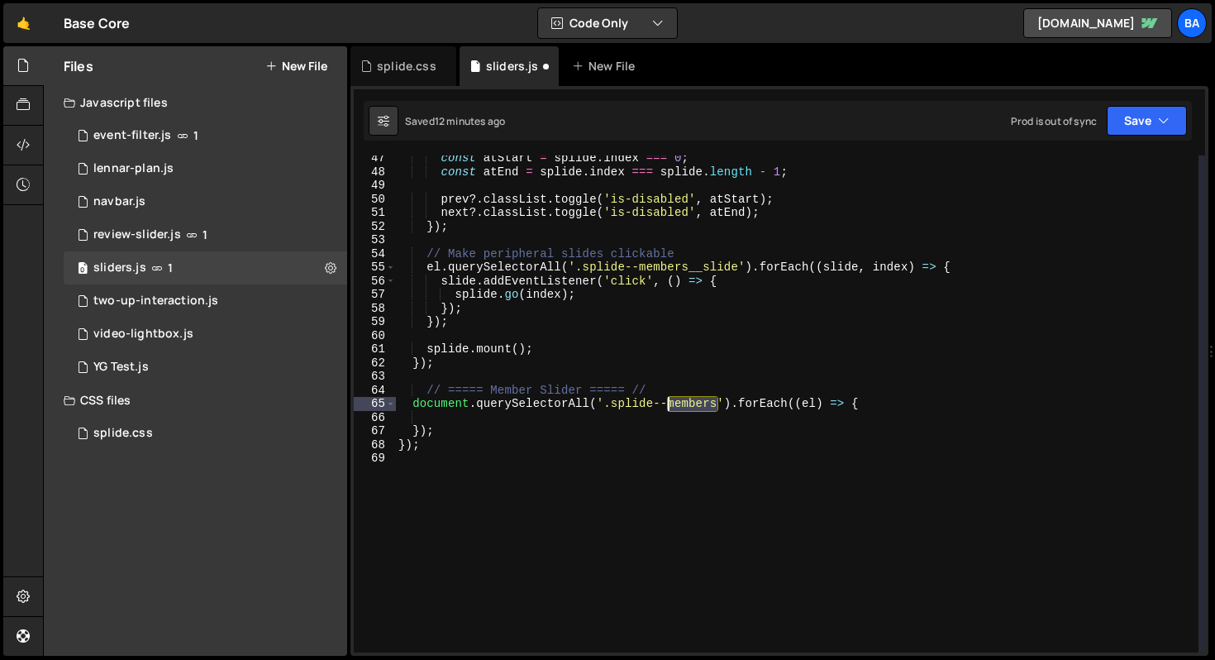
drag, startPoint x: 720, startPoint y: 406, endPoint x: 674, endPoint y: 398, distance: 46.9
click at [668, 404] on div "const atStart = splide . index === 0 ; const atEnd = splide . index === splide …" at bounding box center [796, 413] width 803 height 524
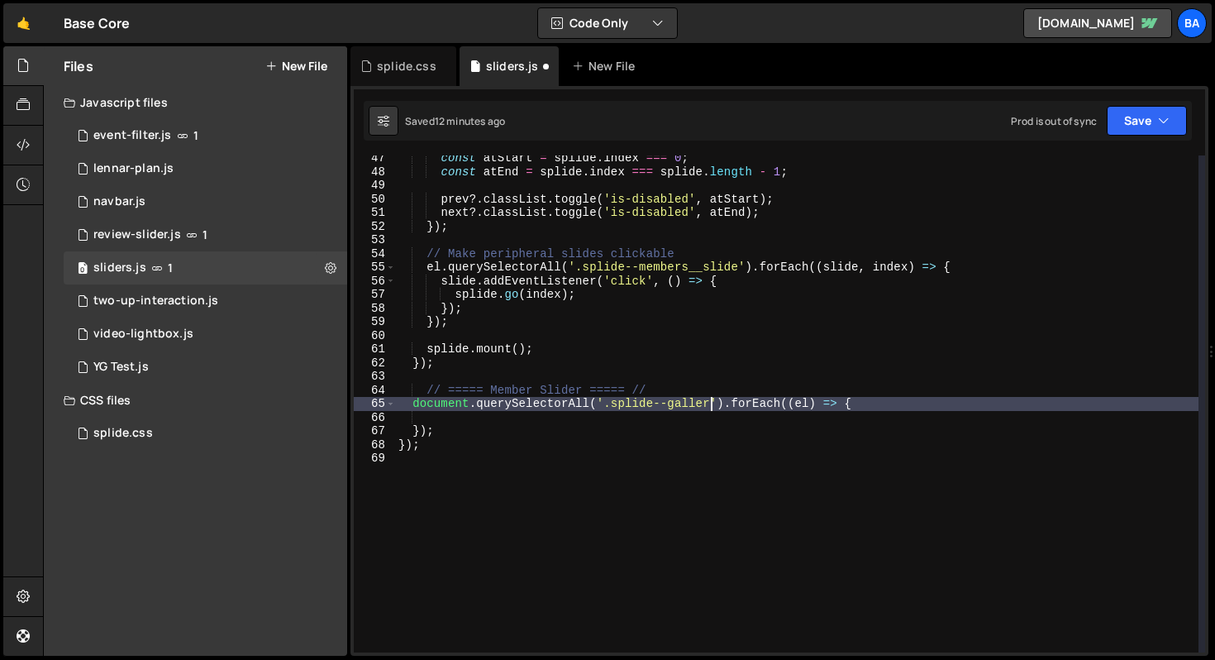
scroll to position [0, 21]
type textarea "document.querySelectorAll('.splide--gallery').forEach((el) => {"
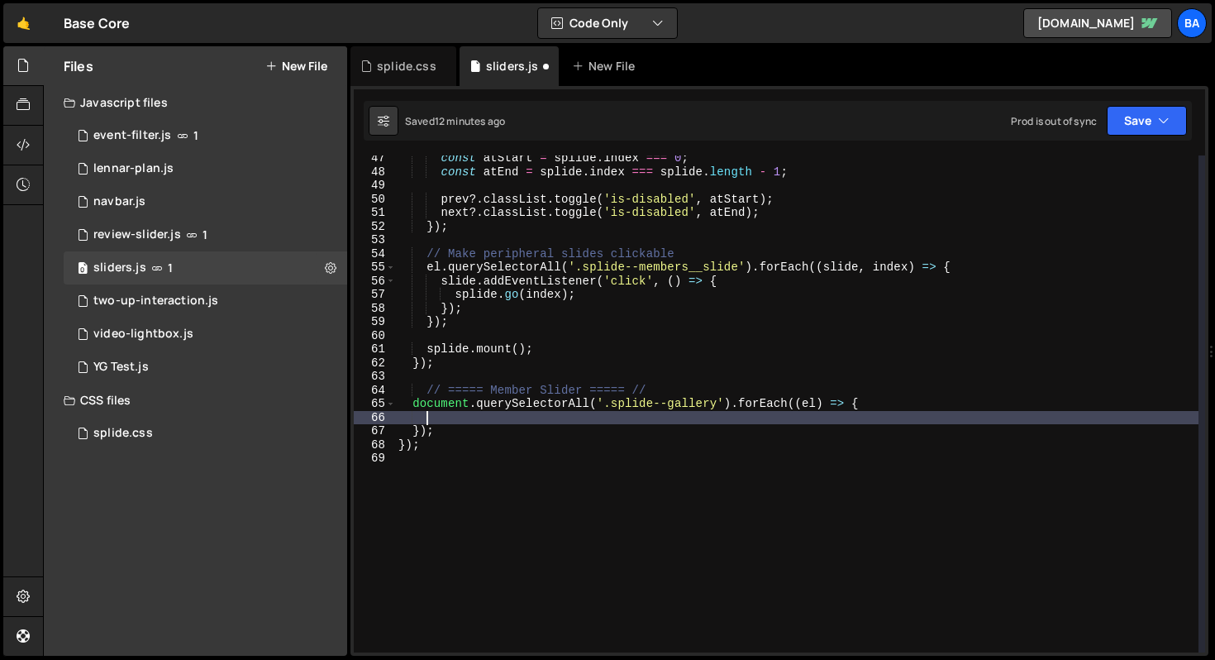
click at [717, 415] on div "const atStart = splide . index === 0 ; const atEnd = splide . index === splide …" at bounding box center [796, 413] width 803 height 524
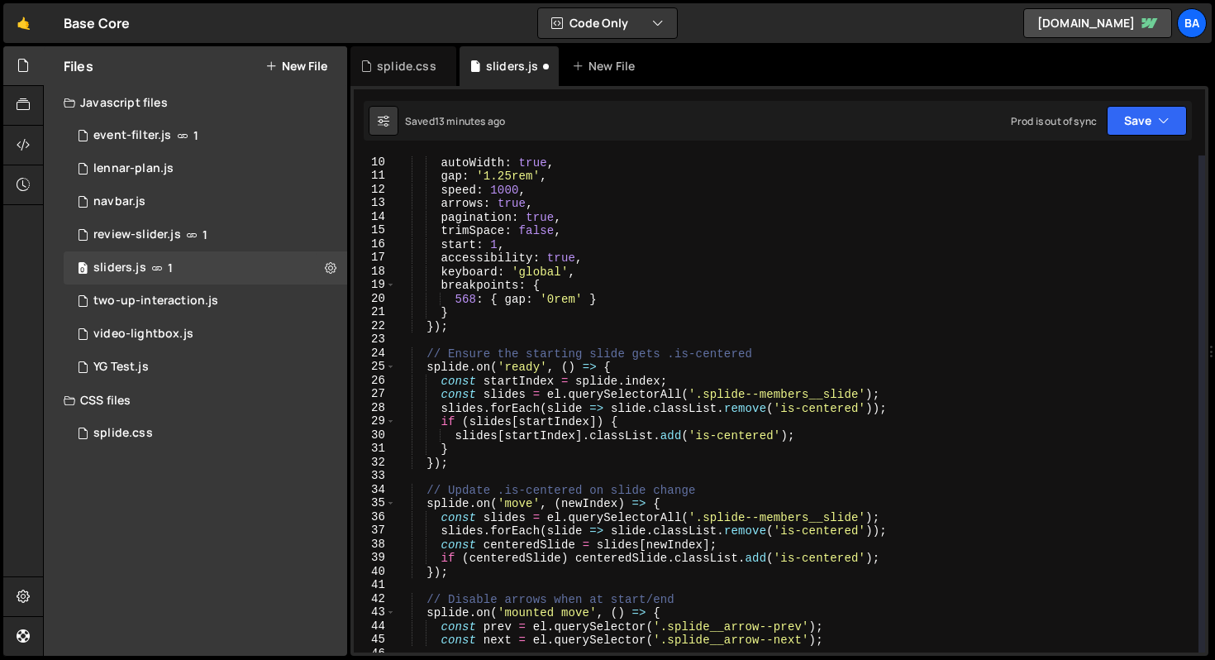
scroll to position [0, 0]
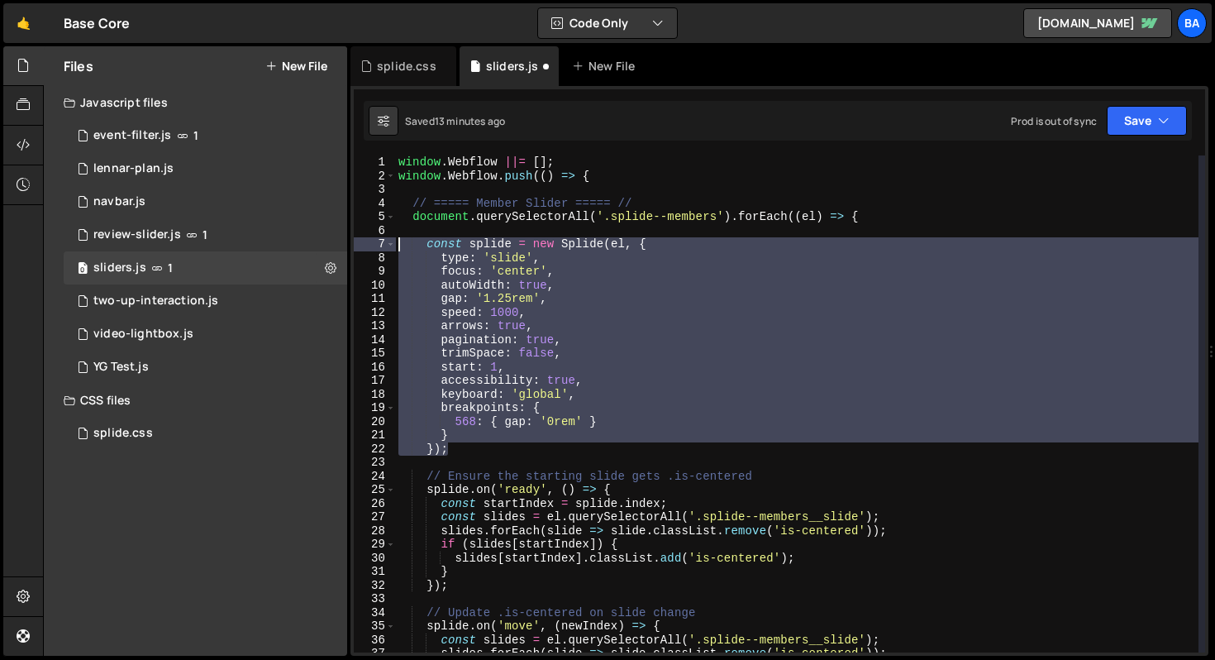
drag, startPoint x: 468, startPoint y: 455, endPoint x: 350, endPoint y: 246, distance: 239.5
click at [350, 246] on div "1 2 3 4 5 6 7 8 9 10 11 12 13 14 15 16 17 18 19 20 21 22 23 24 25 26 27 28 29 3…" at bounding box center [779, 370] width 858 height 569
type textarea "const splide = new Splide(el, { type: 'slide',"
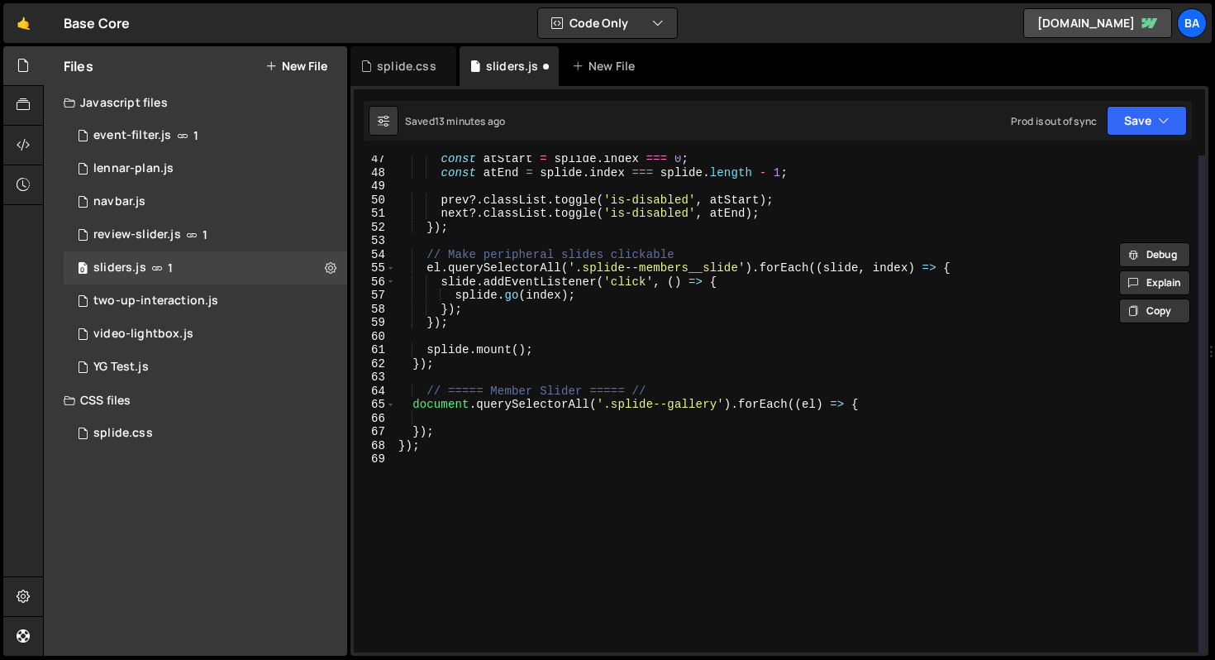
scroll to position [630, 0]
click at [494, 422] on div "const atStart = splide . index === 0 ; const atEnd = splide . index === splide …" at bounding box center [796, 414] width 803 height 524
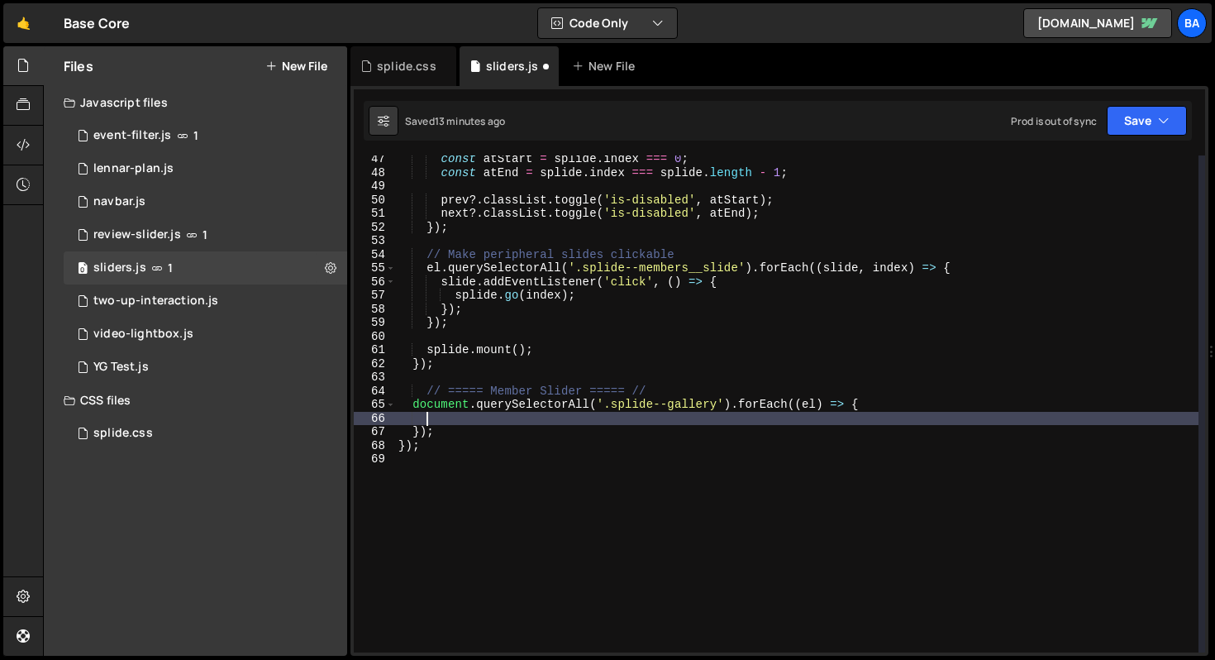
paste textarea "});"
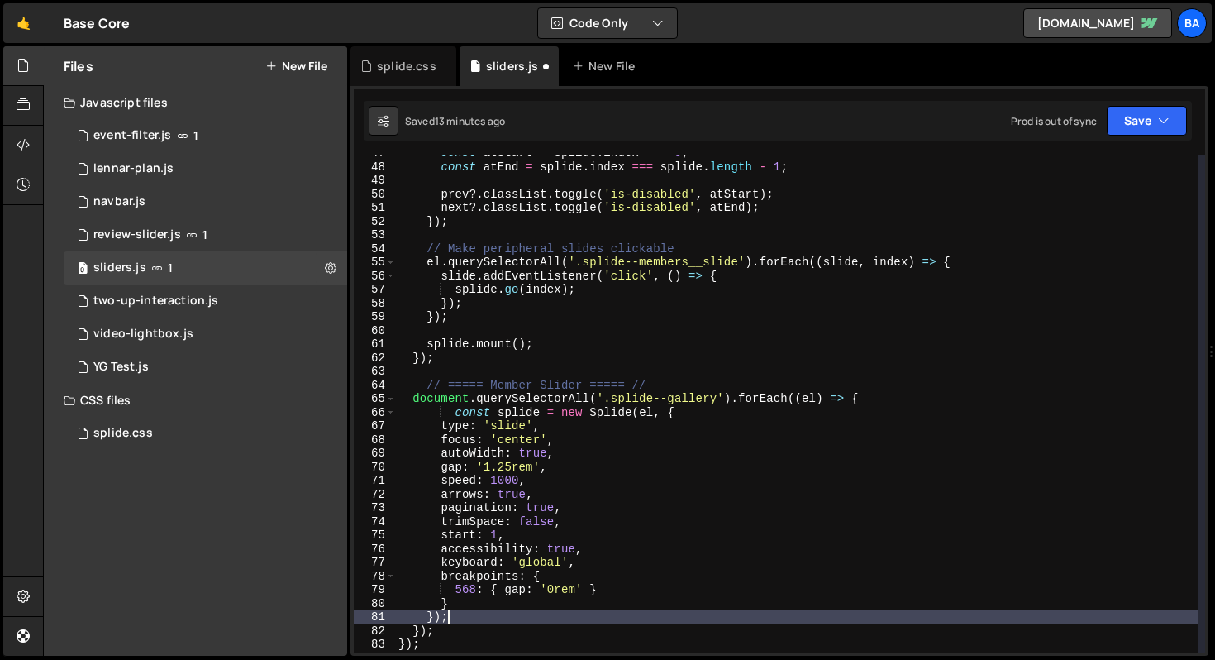
scroll to position [643, 0]
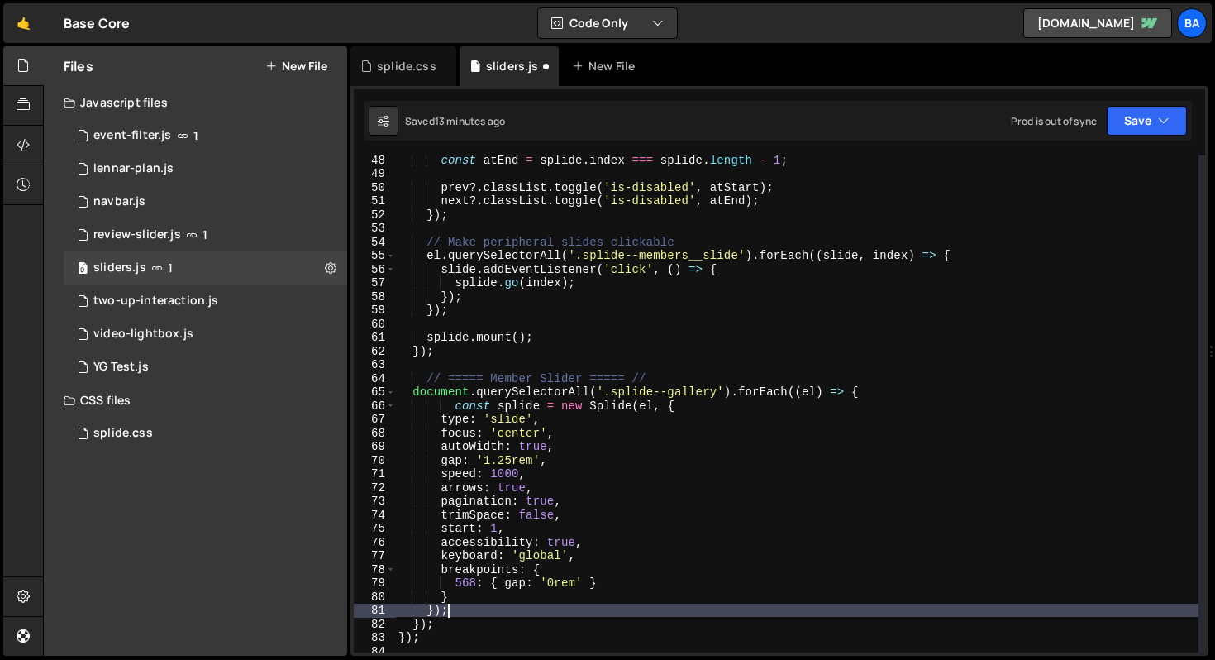
click at [455, 404] on div "const atEnd = splide . index === splide . length - 1 ; prev ?. classList . togg…" at bounding box center [796, 415] width 803 height 524
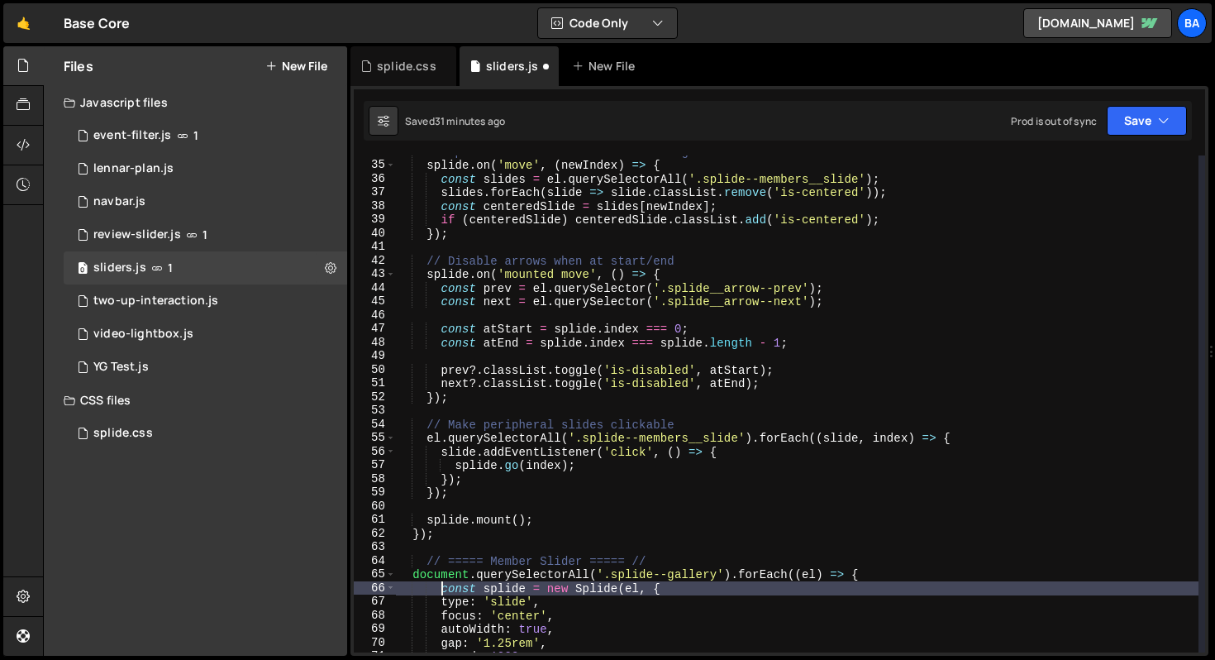
scroll to position [398, 0]
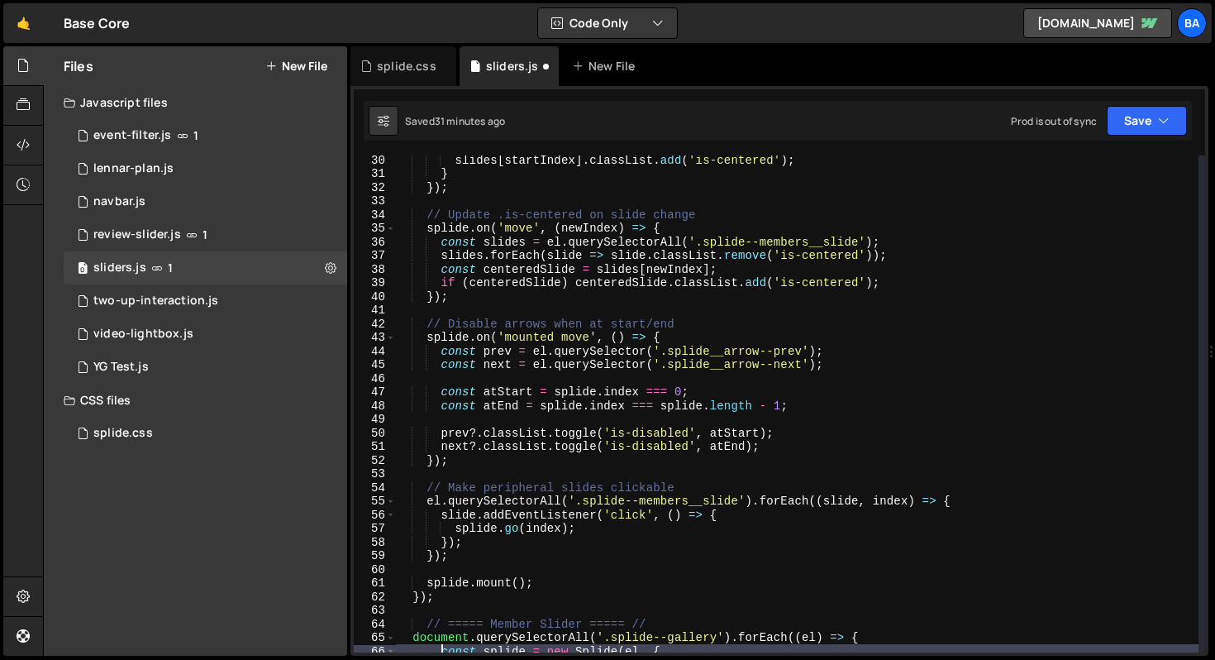
click at [833, 358] on div "slides [ startIndex ] . classList . add ( 'is-centered' ) ; } }) ; // Update .i…" at bounding box center [796, 415] width 803 height 524
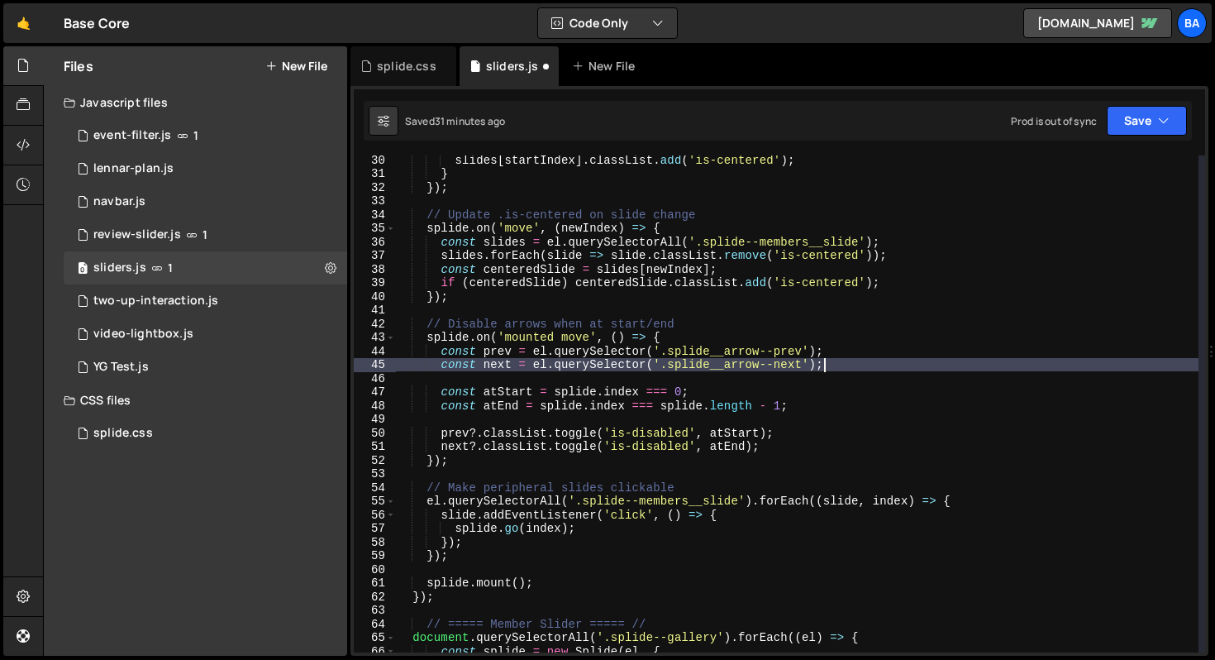
click at [855, 344] on div "slides [ startIndex ] . classList . add ( 'is-centered' ) ; } }) ; // Update .i…" at bounding box center [796, 415] width 803 height 524
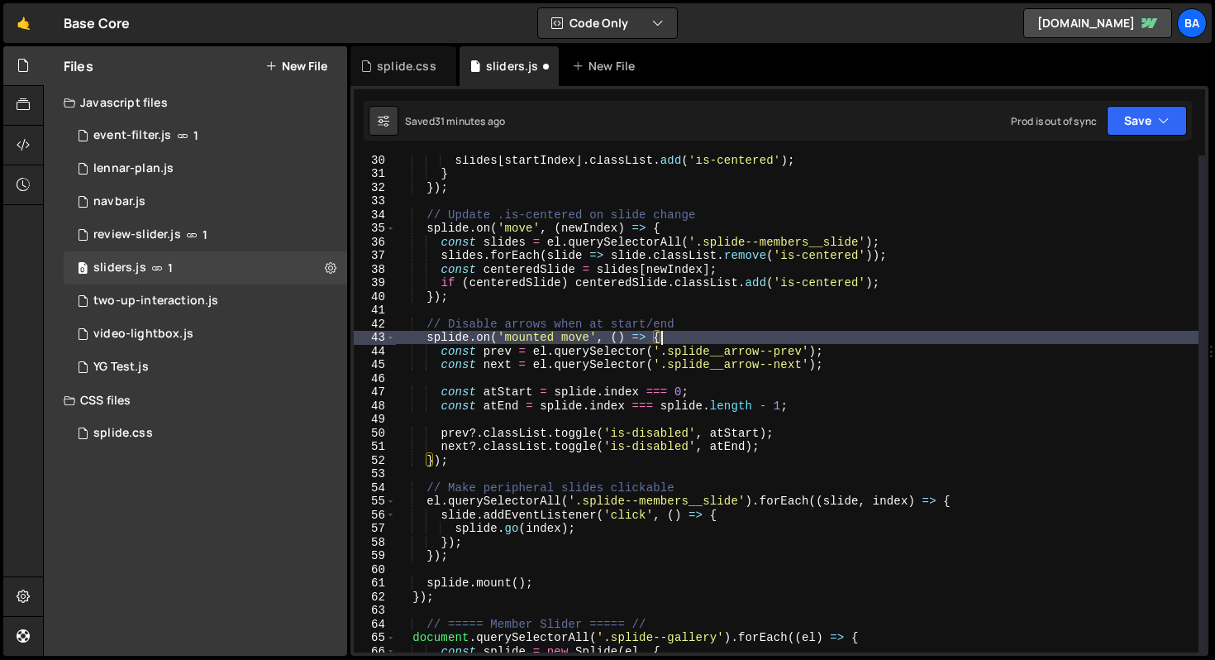
click at [927, 252] on div "slides [ startIndex ] . classList . add ( 'is-centered' ) ; } }) ; // Update .i…" at bounding box center [796, 415] width 803 height 524
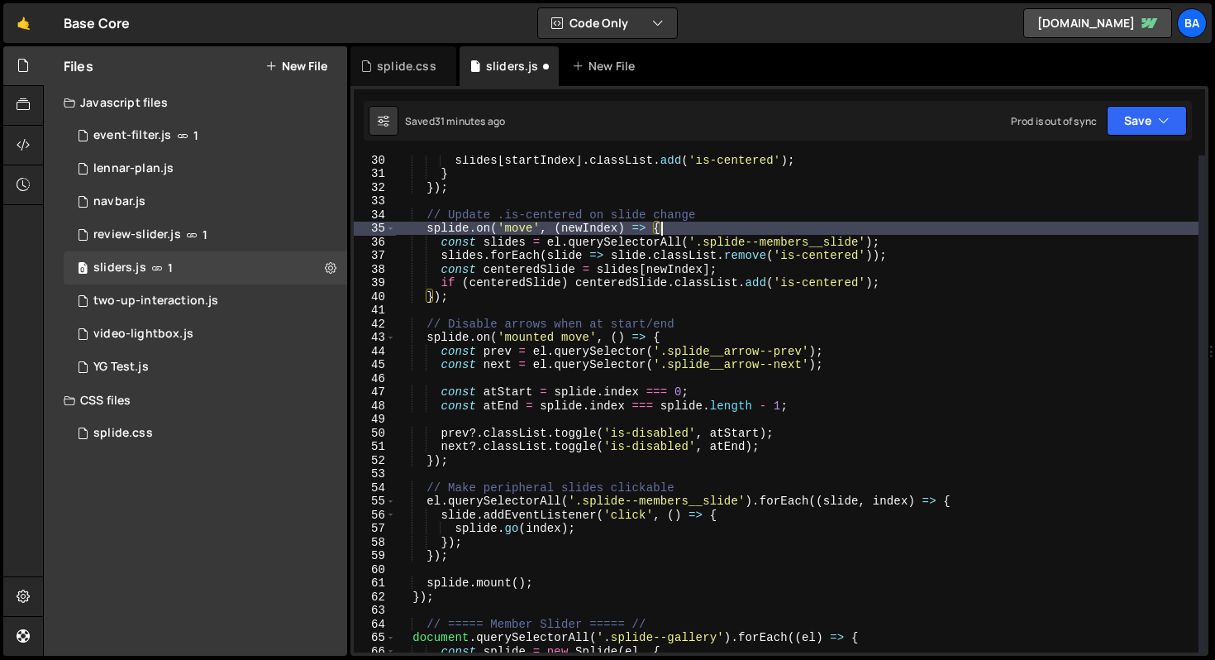
click at [919, 231] on div "slides [ startIndex ] . classList . add ( 'is-centered' ) ; } }) ; // Update .i…" at bounding box center [796, 415] width 803 height 524
click at [915, 243] on div "slides [ startIndex ] . classList . add ( 'is-centered' ) ; } }) ; // Update .i…" at bounding box center [796, 415] width 803 height 524
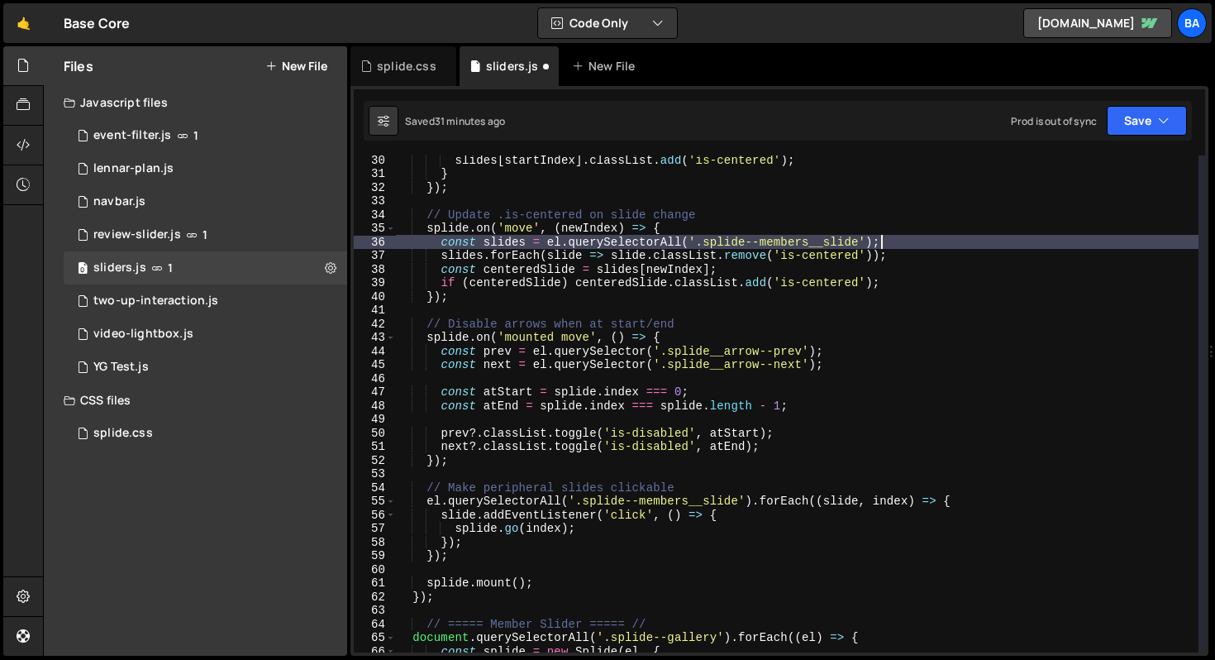
click at [845, 357] on div "slides [ startIndex ] . classList . add ( 'is-centered' ) ; } }) ; // Update .i…" at bounding box center [796, 415] width 803 height 524
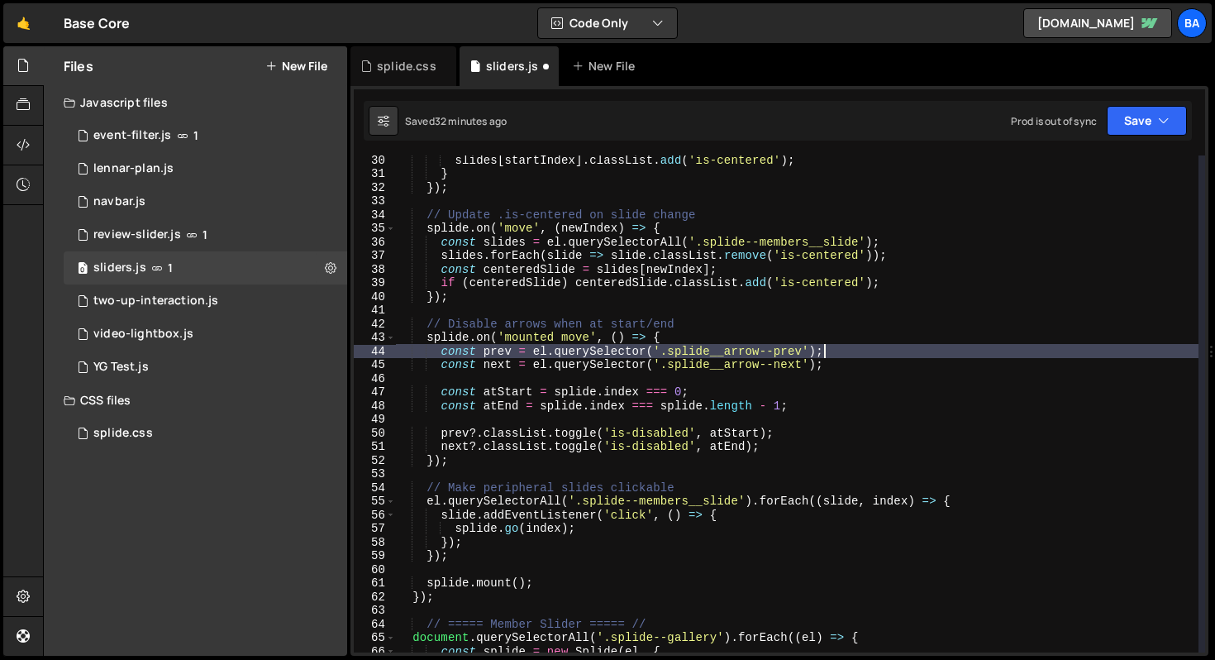
click at [829, 361] on div "slides [ startIndex ] . classList . add ( 'is-centered' ) ; } }) ; // Update .i…" at bounding box center [796, 415] width 803 height 524
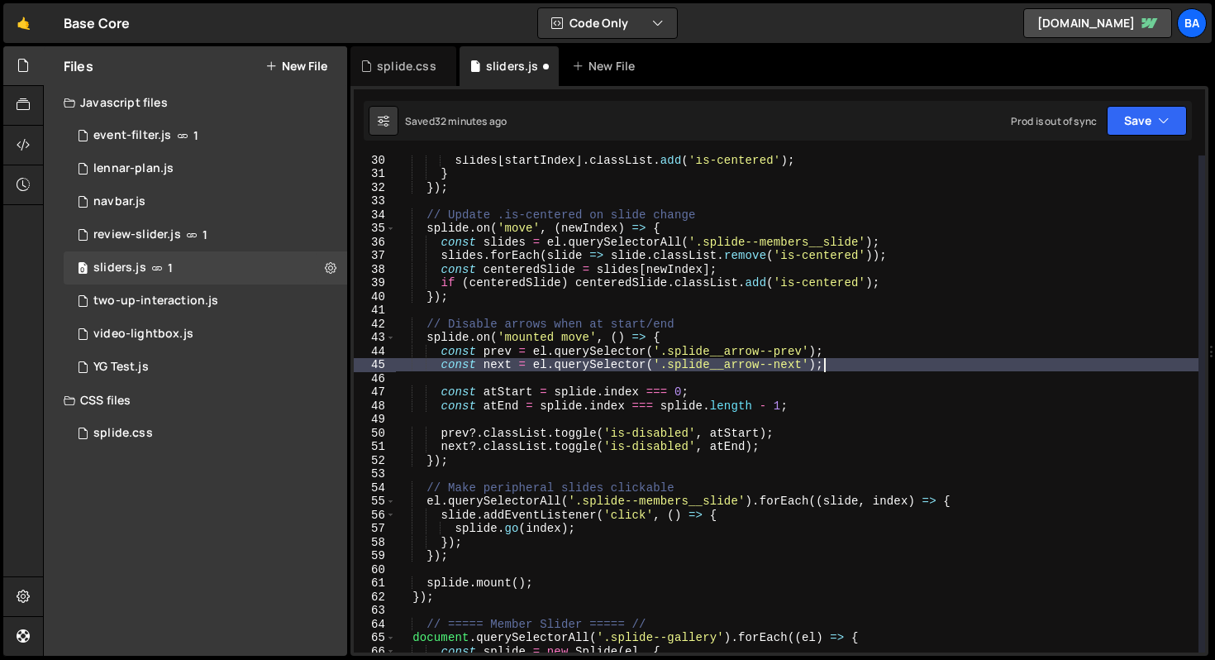
click at [852, 354] on div "slides [ startIndex ] . classList . add ( 'is-centered' ) ; } }) ; // Update .i…" at bounding box center [796, 415] width 803 height 524
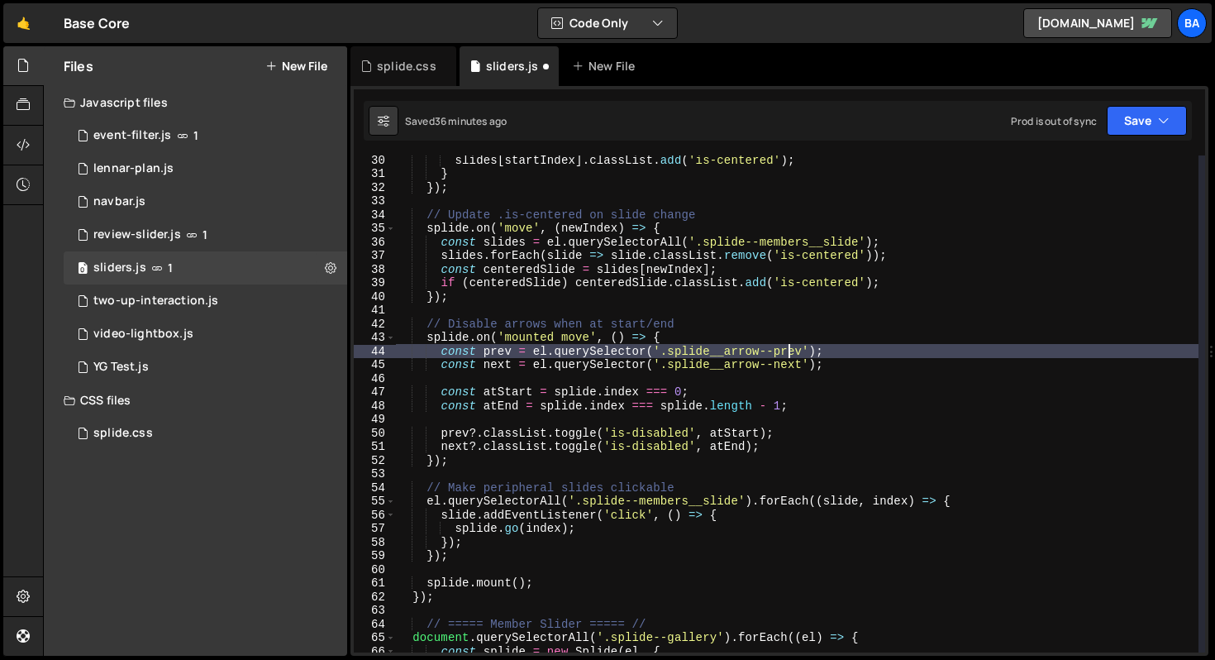
click at [788, 347] on div "slides [ startIndex ] . classList . add ( 'is-centered' ) ; } }) ; // Update .i…" at bounding box center [796, 415] width 803 height 524
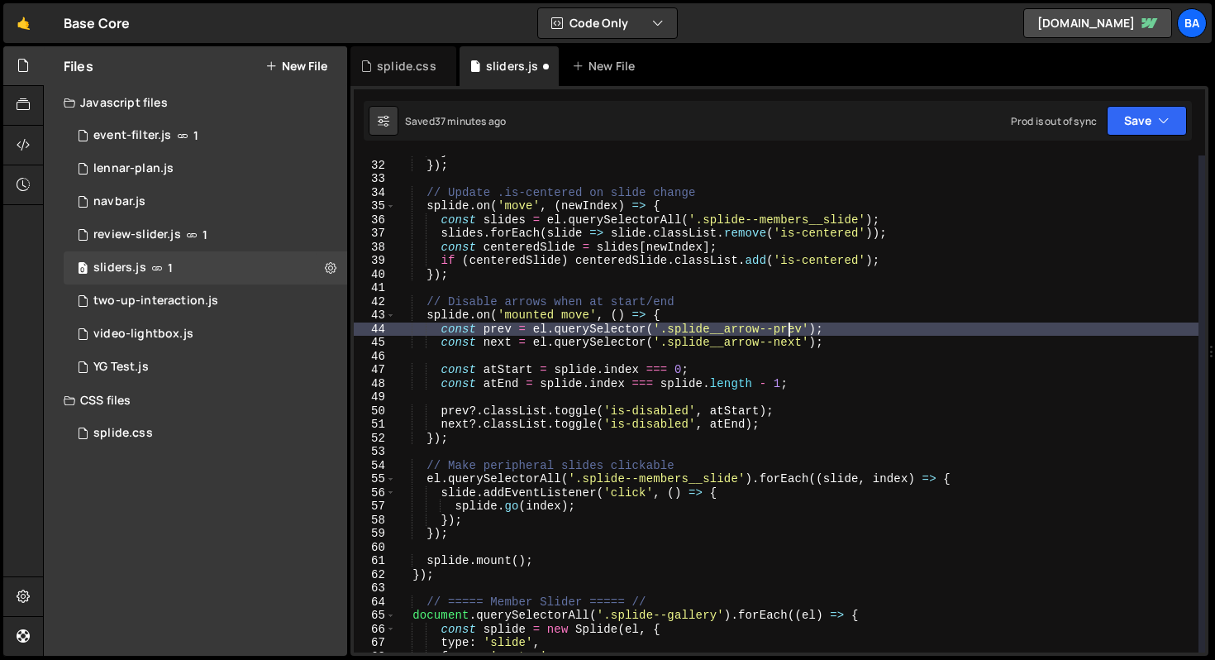
scroll to position [420, 0]
click at [450, 514] on div "} }) ; // Update .is-centered on slide change splide . on ( 'move' , ( newIndex…" at bounding box center [796, 407] width 803 height 524
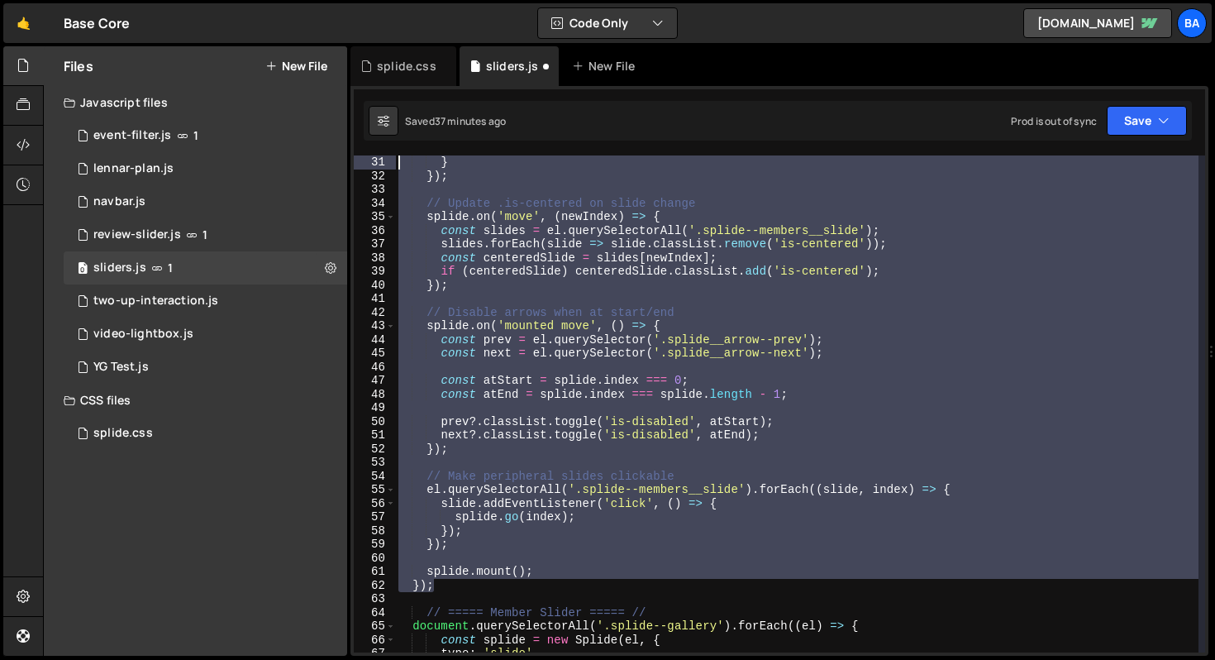
scroll to position [0, 0]
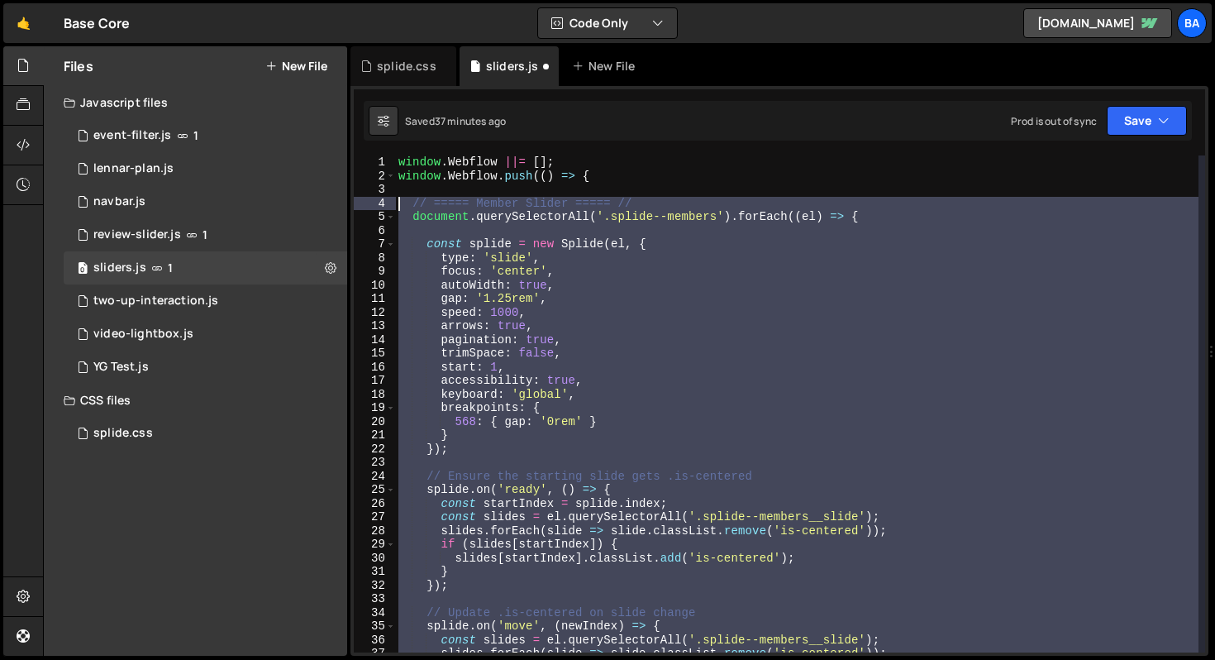
drag, startPoint x: 473, startPoint y: 570, endPoint x: 360, endPoint y: 208, distance: 379.3
click at [360, 208] on div "}); 1 2 3 4 5 6 7 8 9 10 11 12 13 14 15 16 17 18 19 20 21 22 23 24 25 26 27 28 …" at bounding box center [779, 403] width 851 height 497
click at [617, 325] on div "window . Webflow ||= [ ] ; window . Webflow . push (( ) => { // ===== Member Sl…" at bounding box center [796, 403] width 803 height 497
type textarea "arrows: true,"
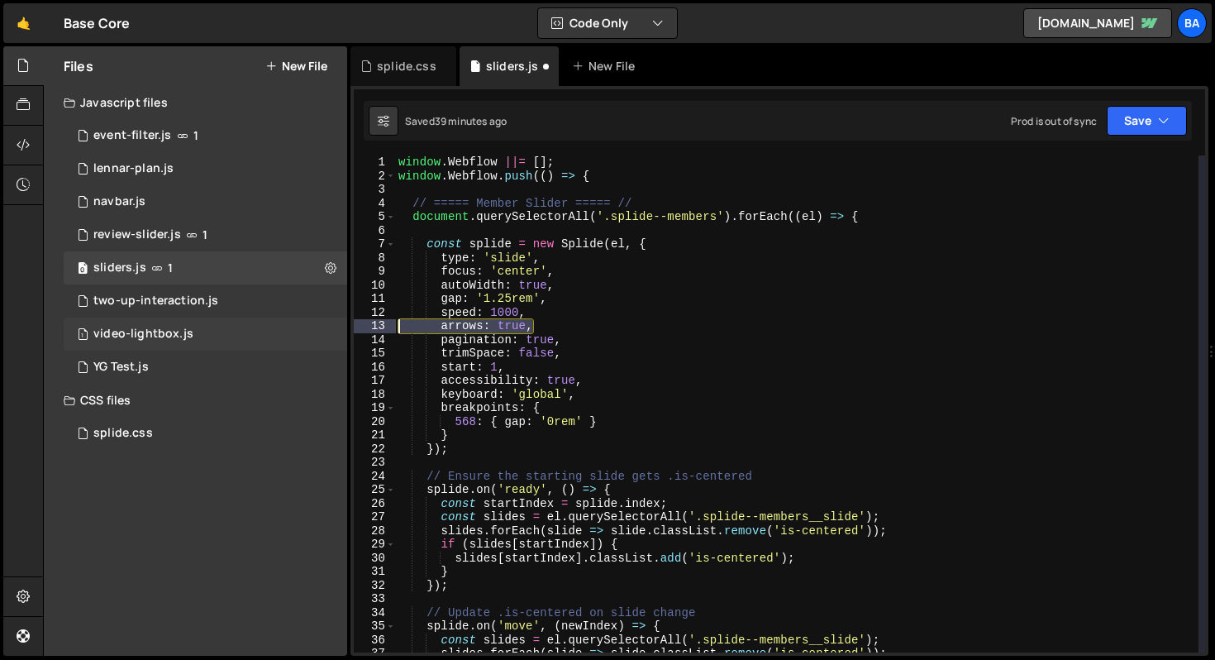
drag, startPoint x: 548, startPoint y: 325, endPoint x: 343, endPoint y: 327, distance: 205.0
click at [343, 327] on div "Files New File Javascript files 1 event-filter.js 1 1 lennar-plan.js 0 1 navbar…" at bounding box center [629, 351] width 1172 height 610
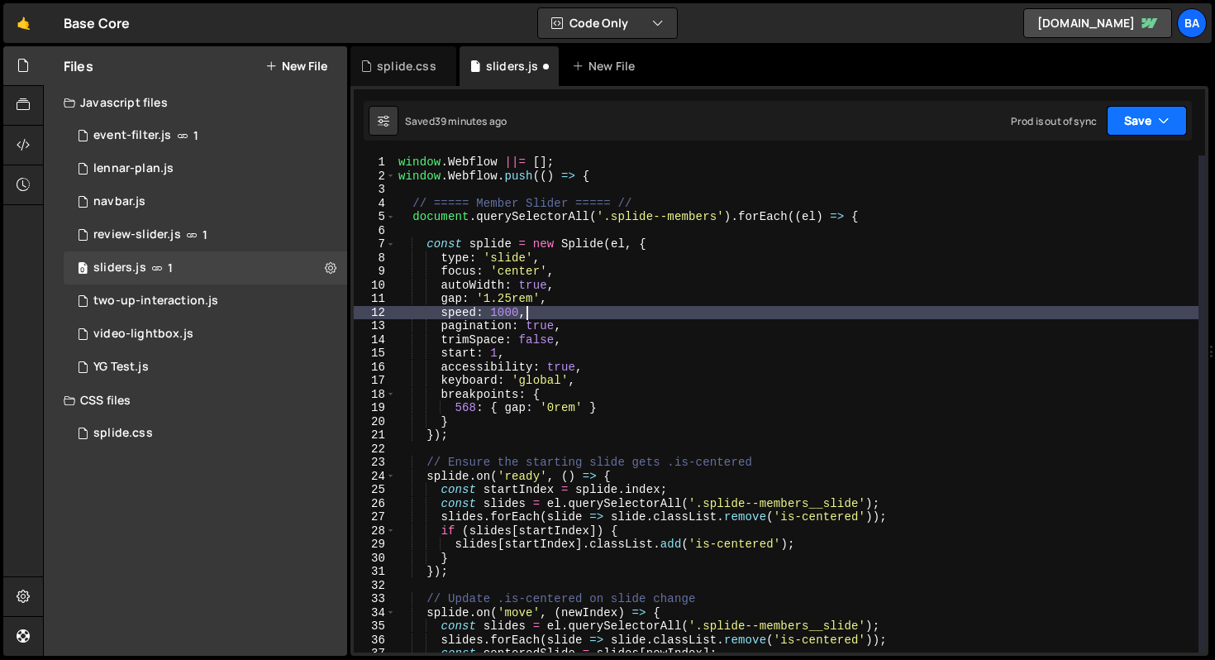
click at [1122, 113] on button "Save" at bounding box center [1147, 121] width 80 height 30
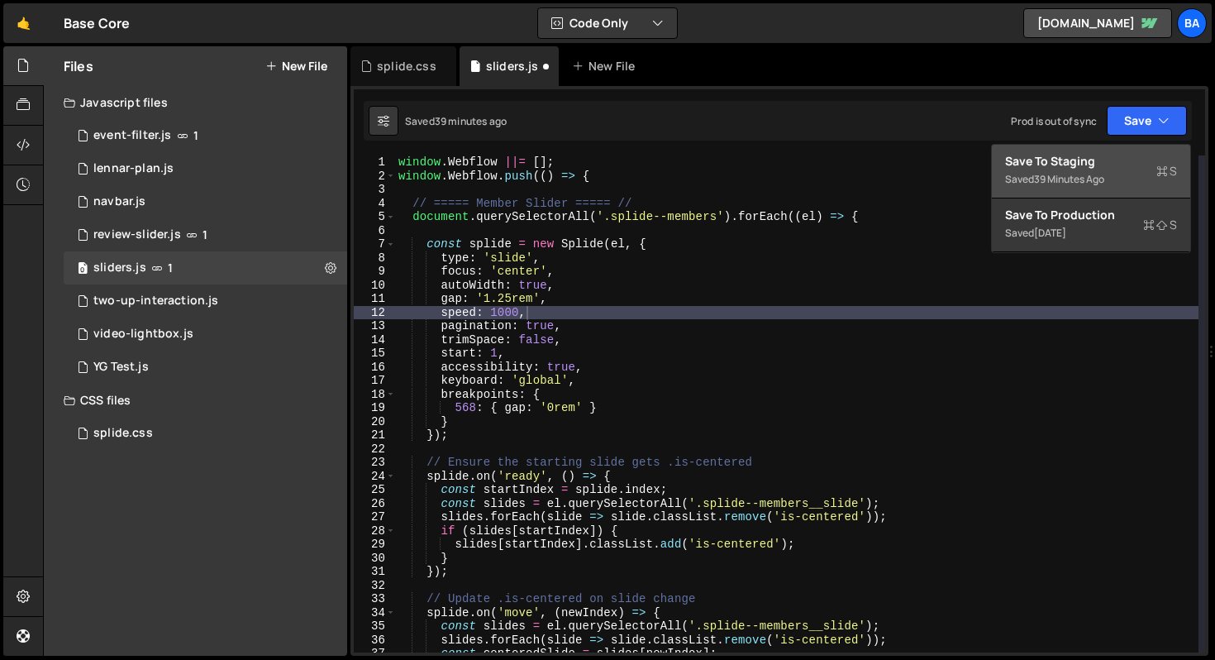
click at [1104, 175] on div "39 minutes ago" at bounding box center [1069, 179] width 70 height 14
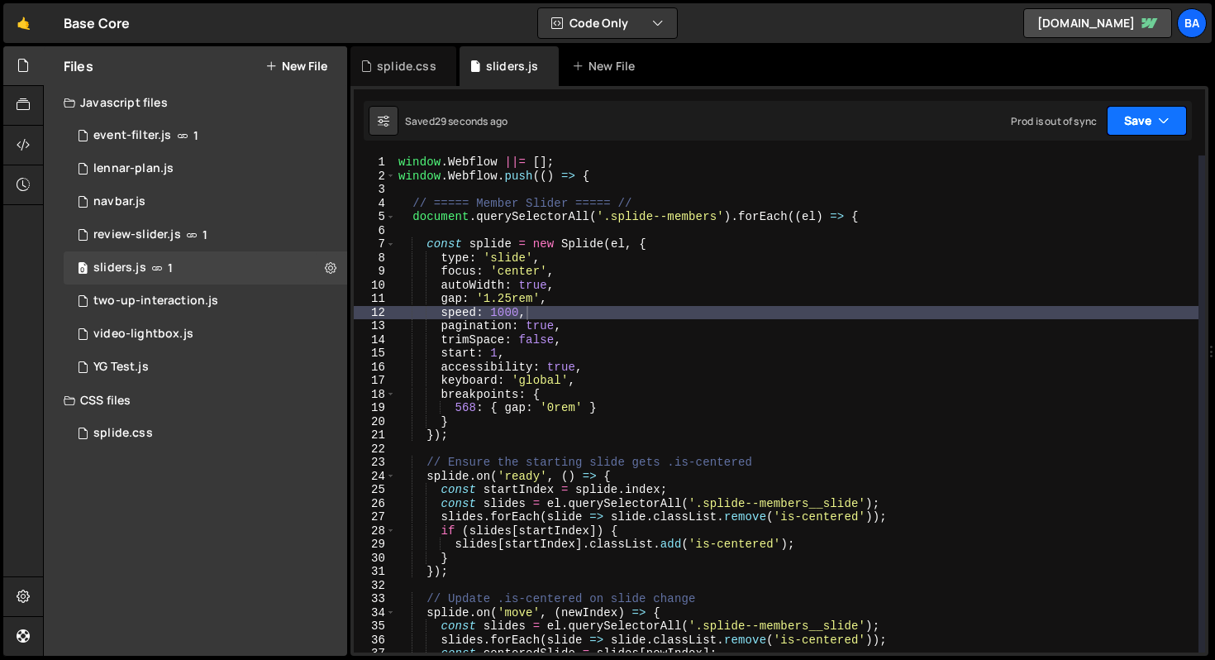
click at [1154, 122] on button "Save" at bounding box center [1147, 121] width 80 height 30
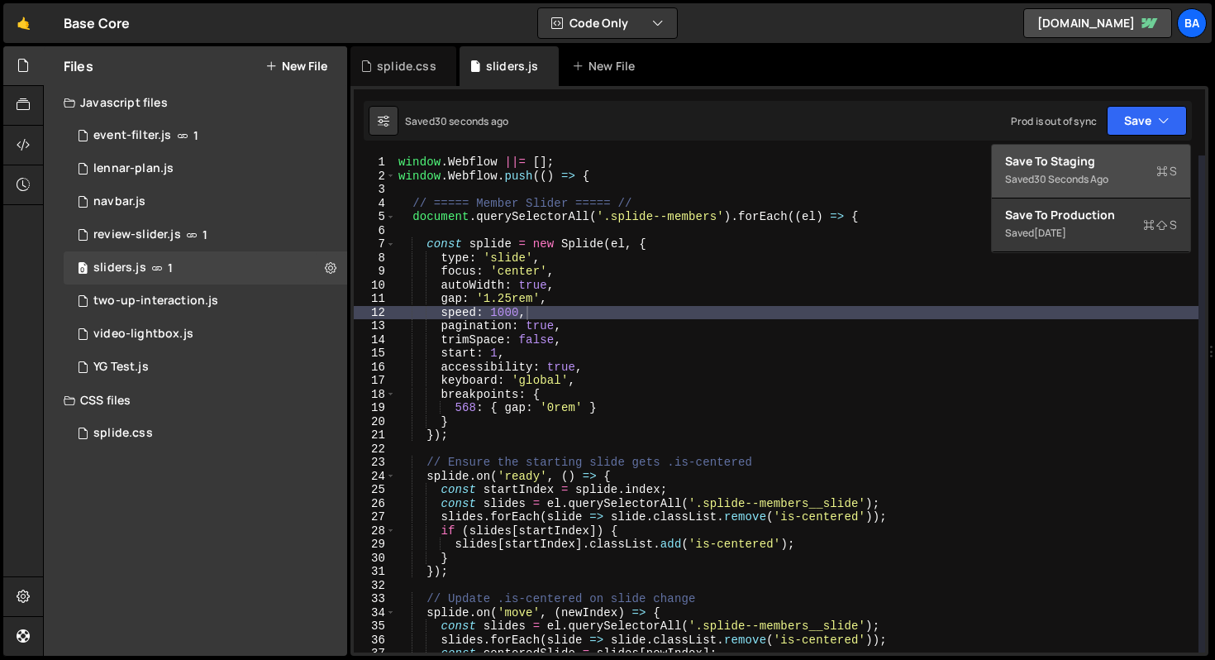
click at [1122, 168] on div "Save to Staging S" at bounding box center [1091, 161] width 172 height 17
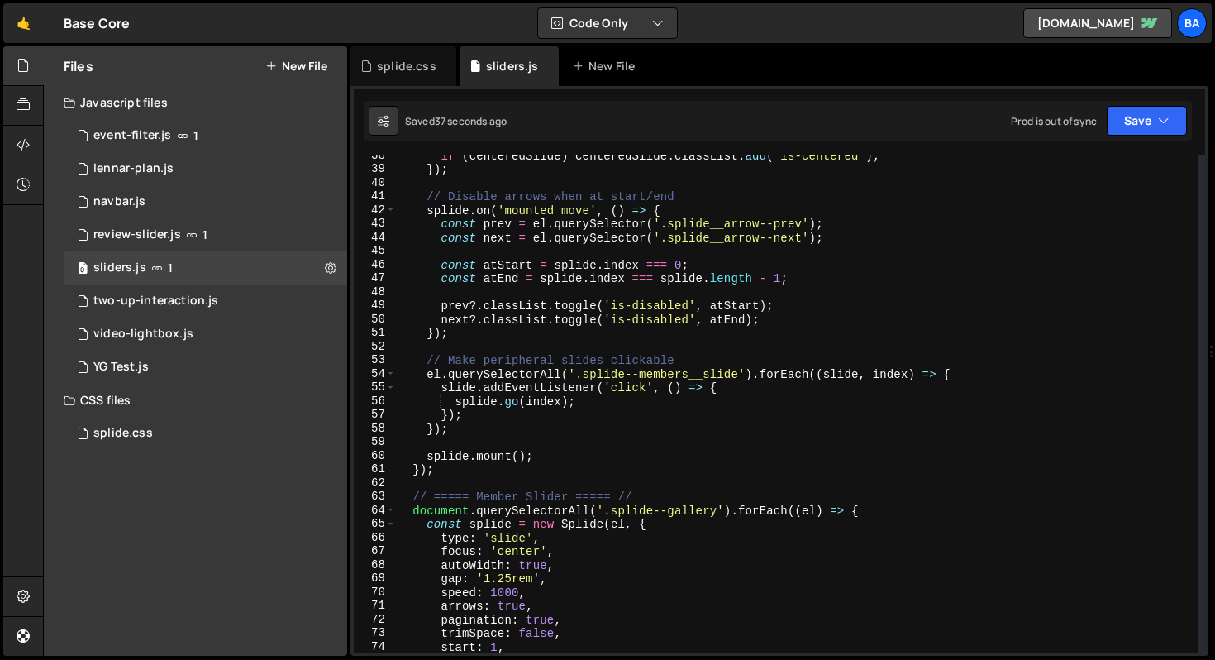
scroll to position [416, 0]
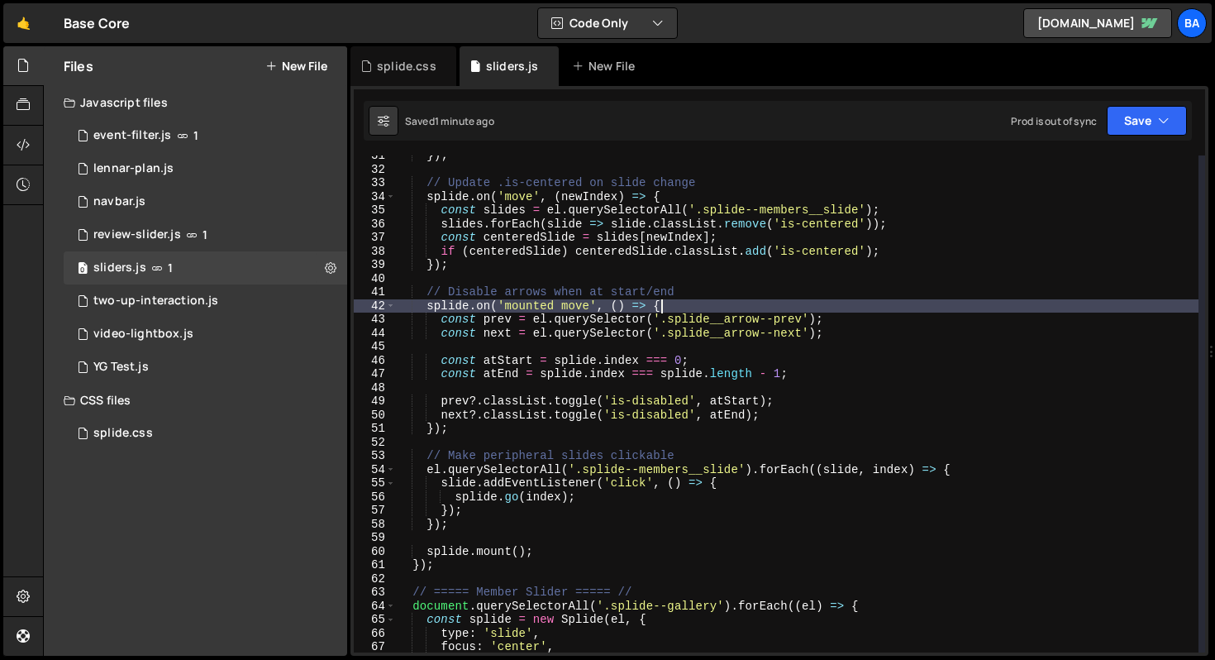
click at [894, 308] on div "}) ; // Update .is-centered on slide change splide . on ( 'move' , ( newIndex )…" at bounding box center [796, 411] width 803 height 524
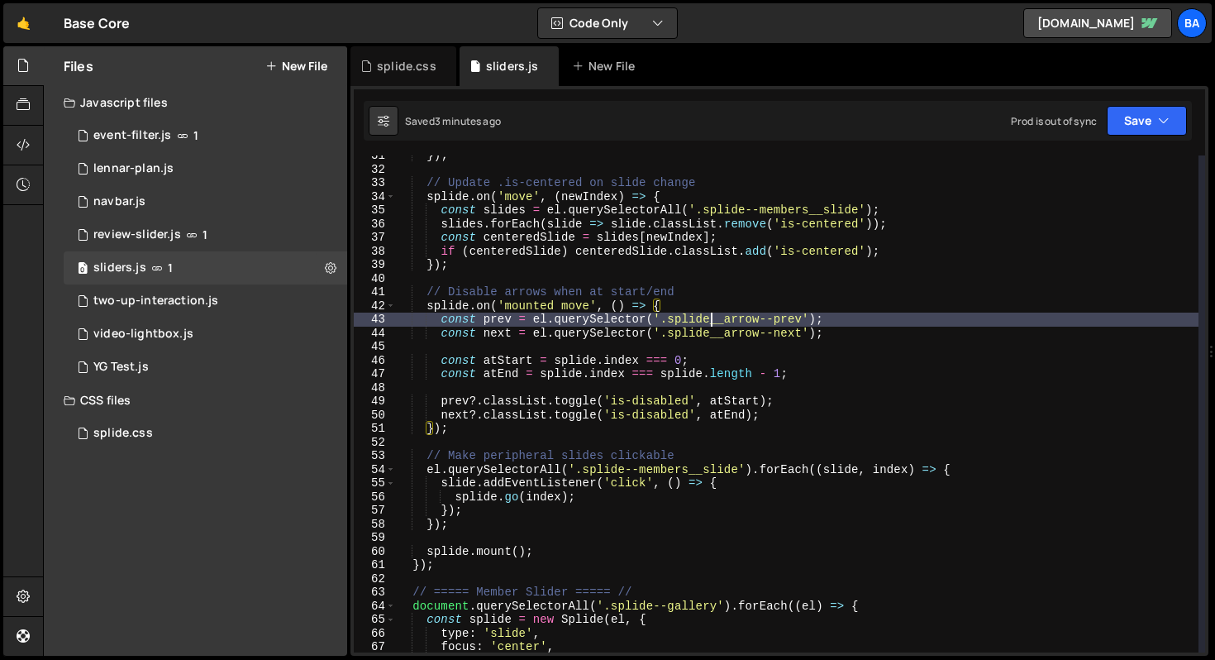
click at [708, 321] on div "}) ; // Update .is-centered on slide change splide . on ( 'move' , ( newIndex )…" at bounding box center [796, 411] width 803 height 524
click at [748, 310] on div "}) ; // Update .is-centered on slide change splide . on ( 'move' , ( newIndex )…" at bounding box center [796, 411] width 803 height 524
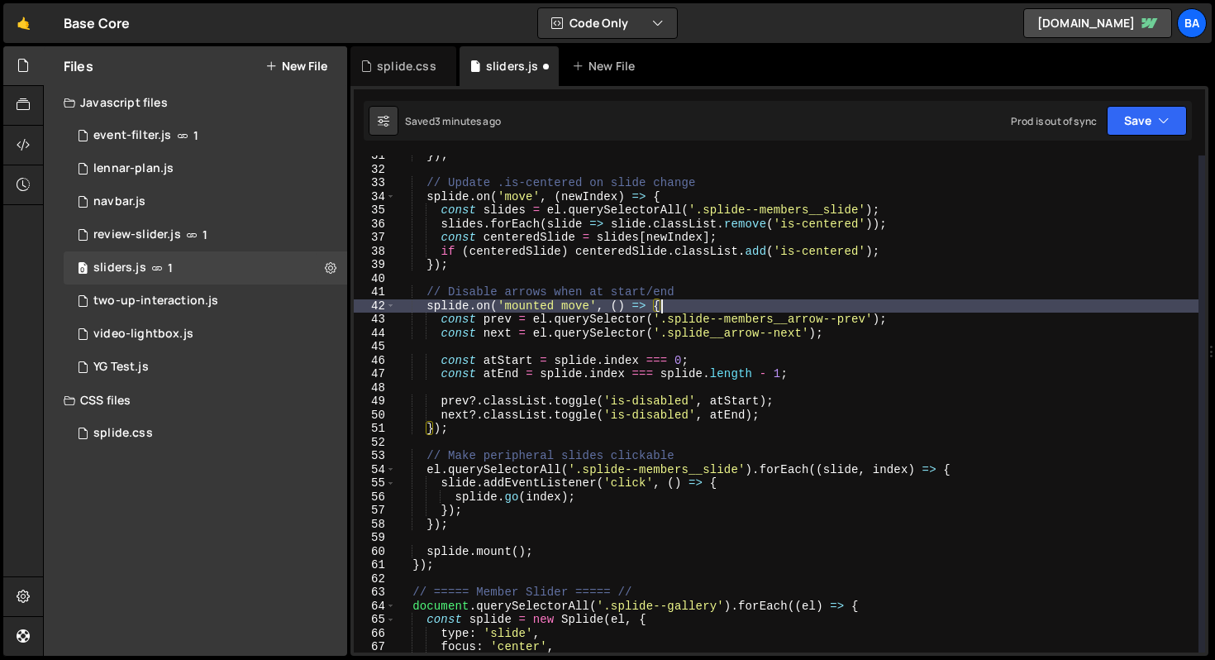
scroll to position [0, 17]
click at [709, 336] on div "}) ; // Update .is-centered on slide change splide . on ( 'move' , ( newIndex )…" at bounding box center [796, 411] width 803 height 524
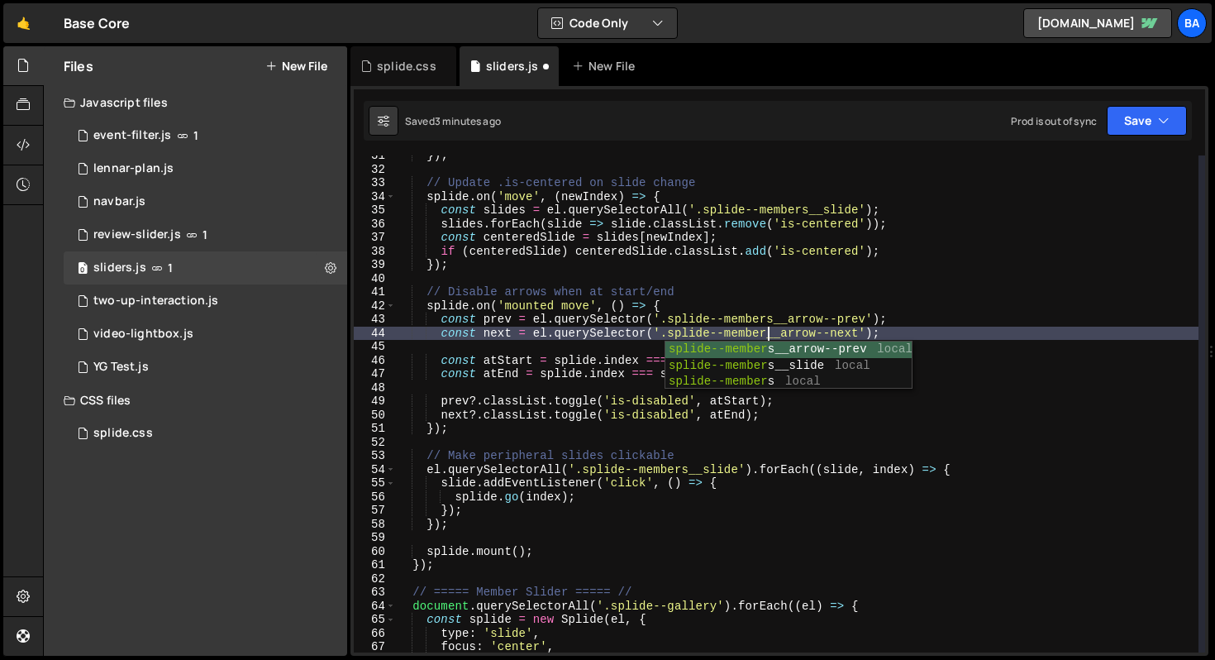
scroll to position [0, 26]
click at [764, 293] on div "}) ; // Update .is-centered on slide change splide . on ( 'move' , ( newIndex )…" at bounding box center [796, 411] width 803 height 524
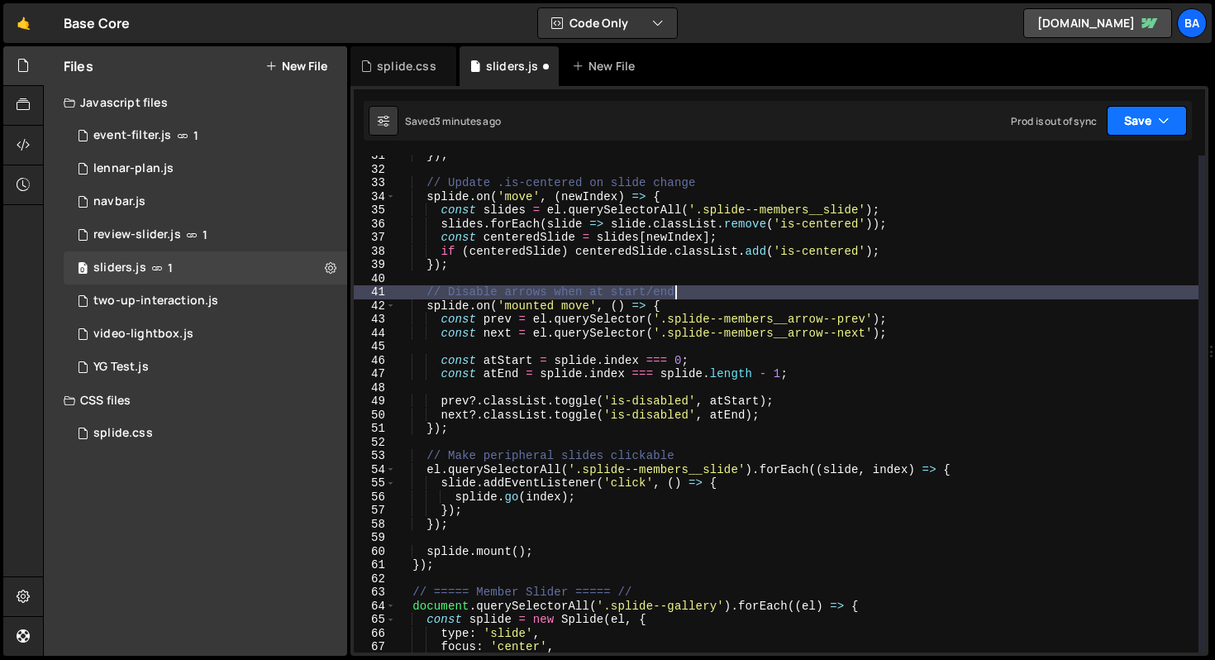
type textarea "// Disable arrows when at start/end"
click at [1137, 117] on button "Save" at bounding box center [1147, 121] width 80 height 30
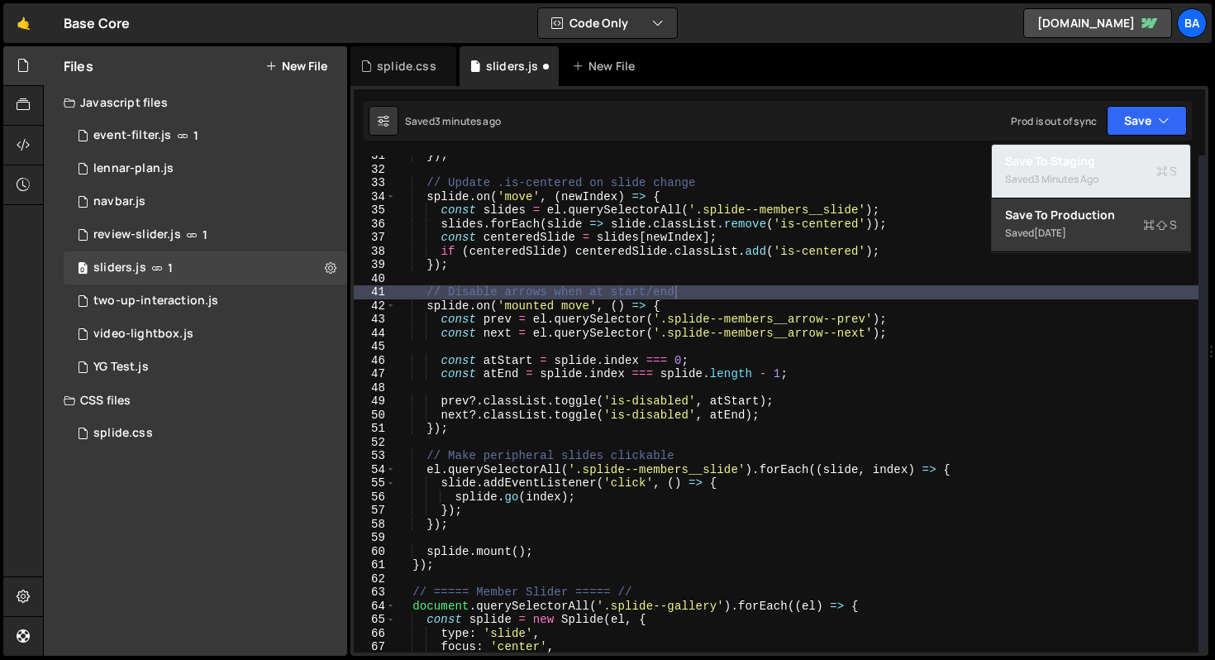
click at [1081, 170] on div "Saved 3 minutes ago" at bounding box center [1091, 179] width 172 height 20
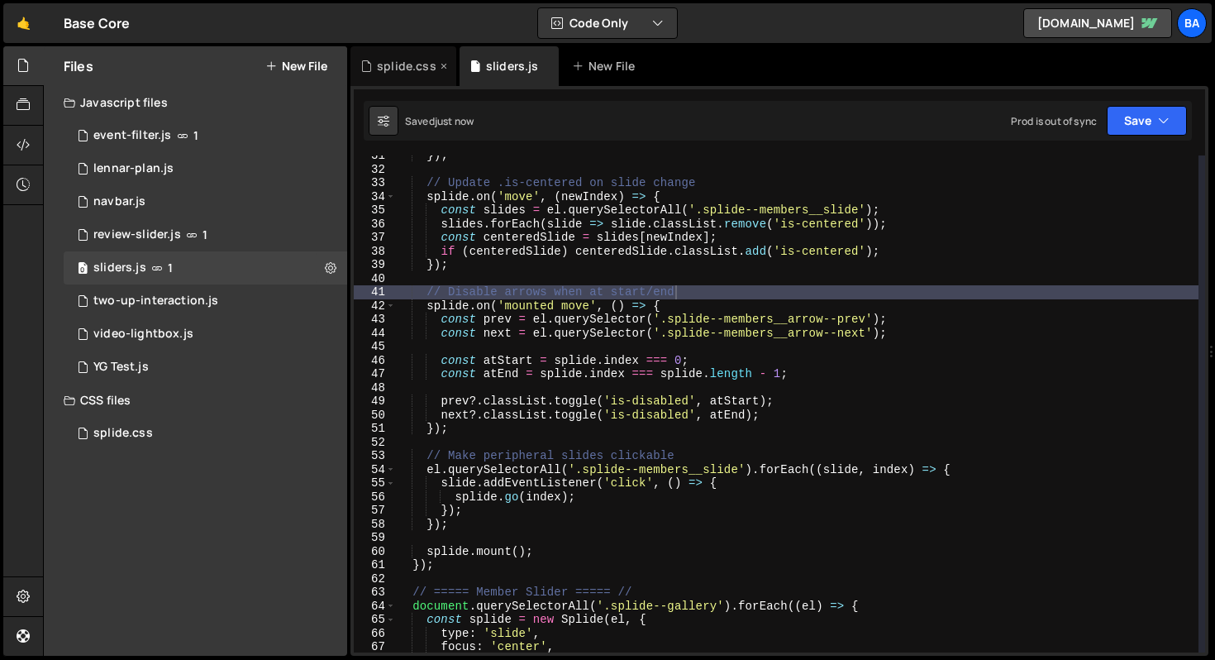
click at [393, 64] on div "splide.css" at bounding box center [407, 66] width 60 height 17
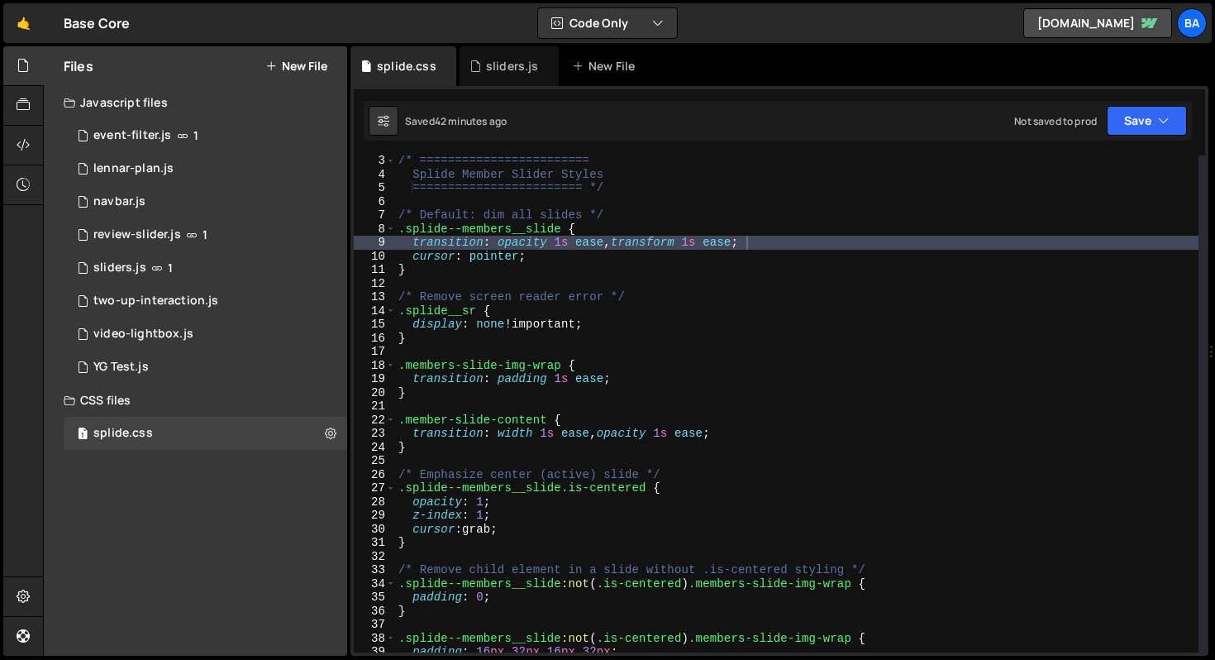
scroll to position [29, 0]
click at [491, 70] on div "sliders.js" at bounding box center [512, 66] width 53 height 17
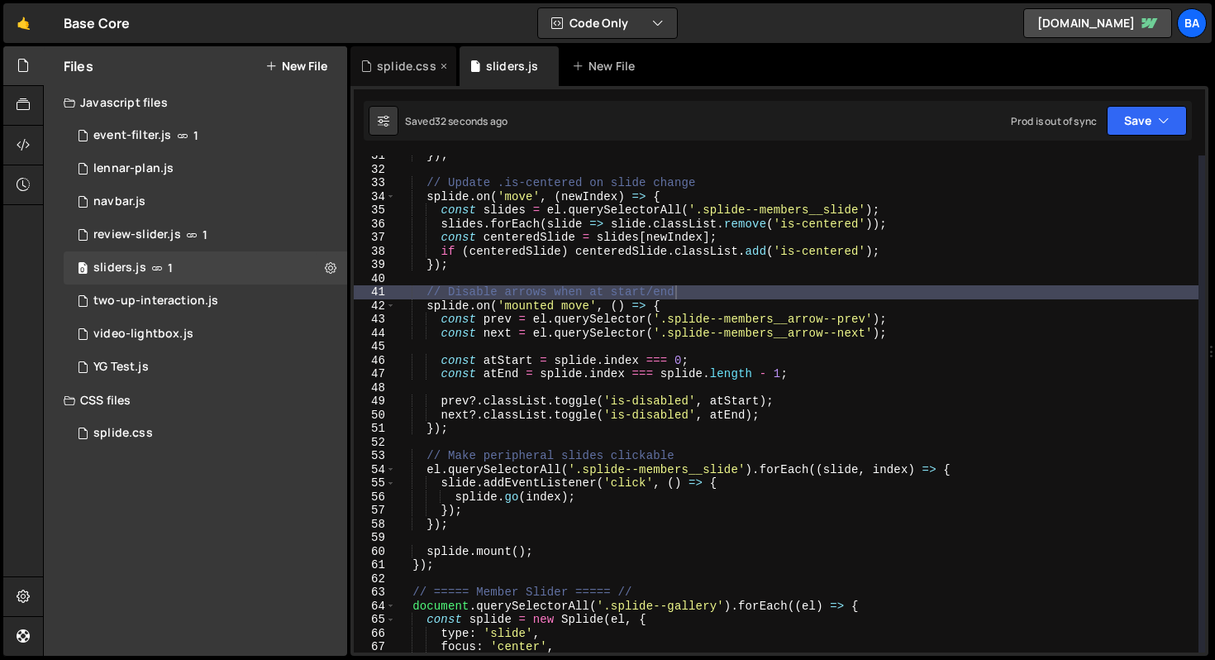
click at [400, 73] on div "splide.css" at bounding box center [407, 66] width 60 height 17
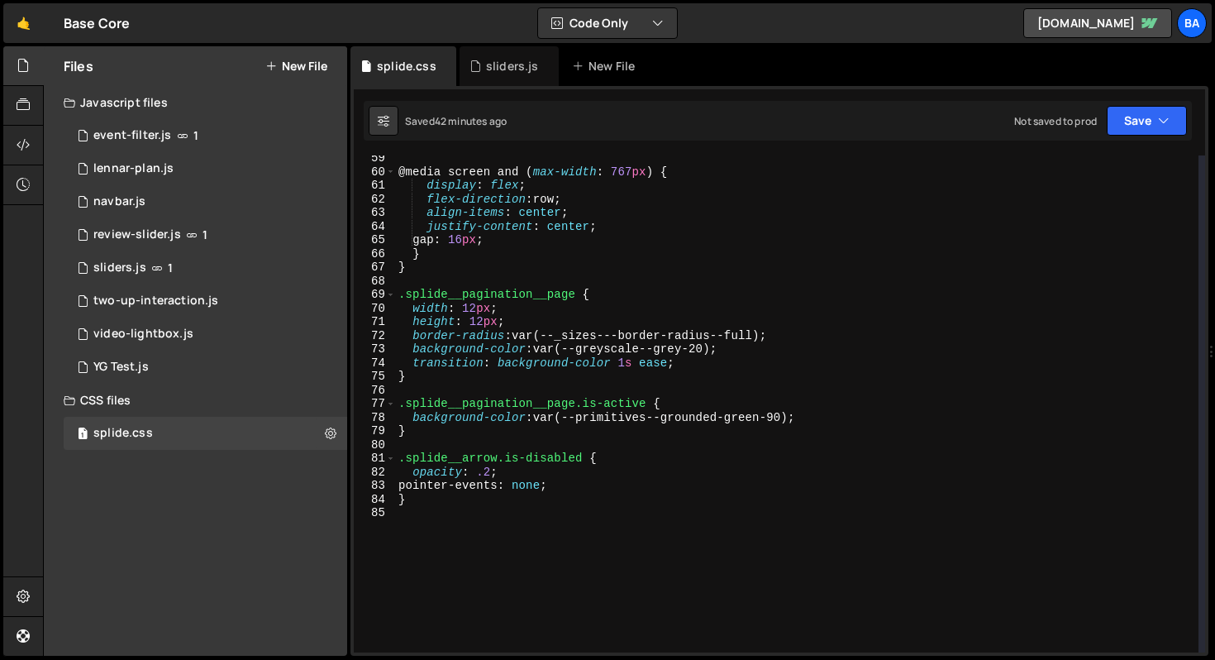
scroll to position [801, 0]
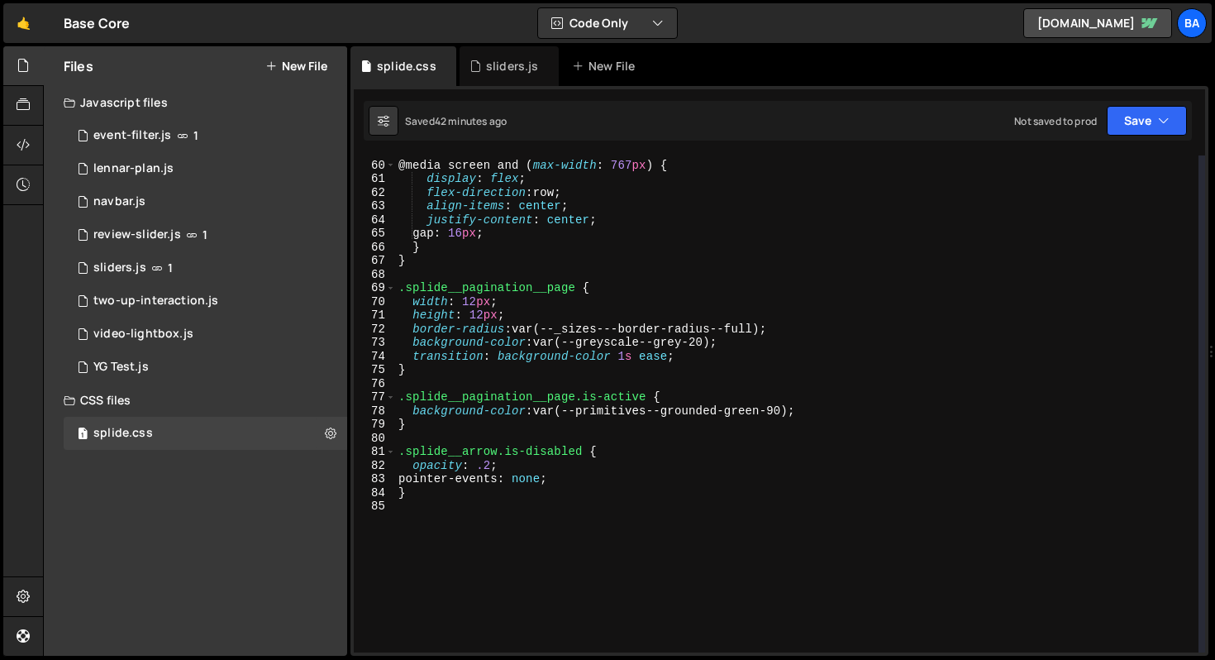
click at [446, 450] on div "@media screen and ( max-width : 767 px ) { display : flex ; flex-direction : ro…" at bounding box center [796, 407] width 803 height 524
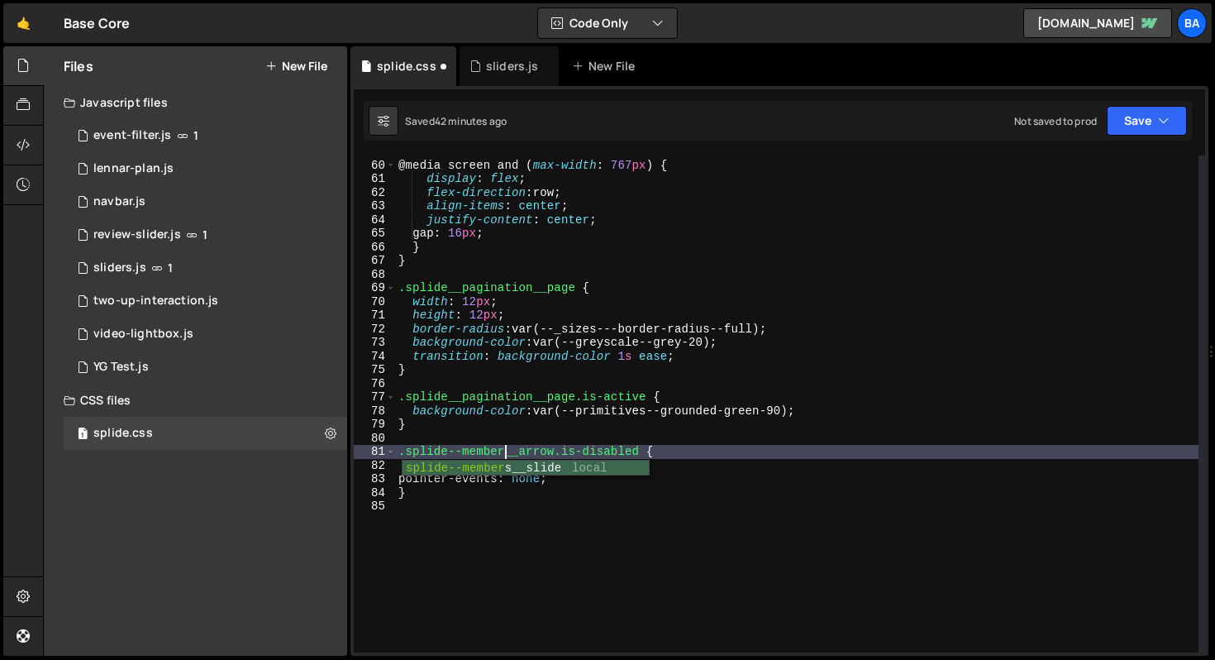
type textarea ".splide--members__arrow.is-disabled {"
click at [669, 431] on div "@media screen and ( max-width : 767 px ) { display : flex ; flex-direction : ro…" at bounding box center [796, 407] width 803 height 524
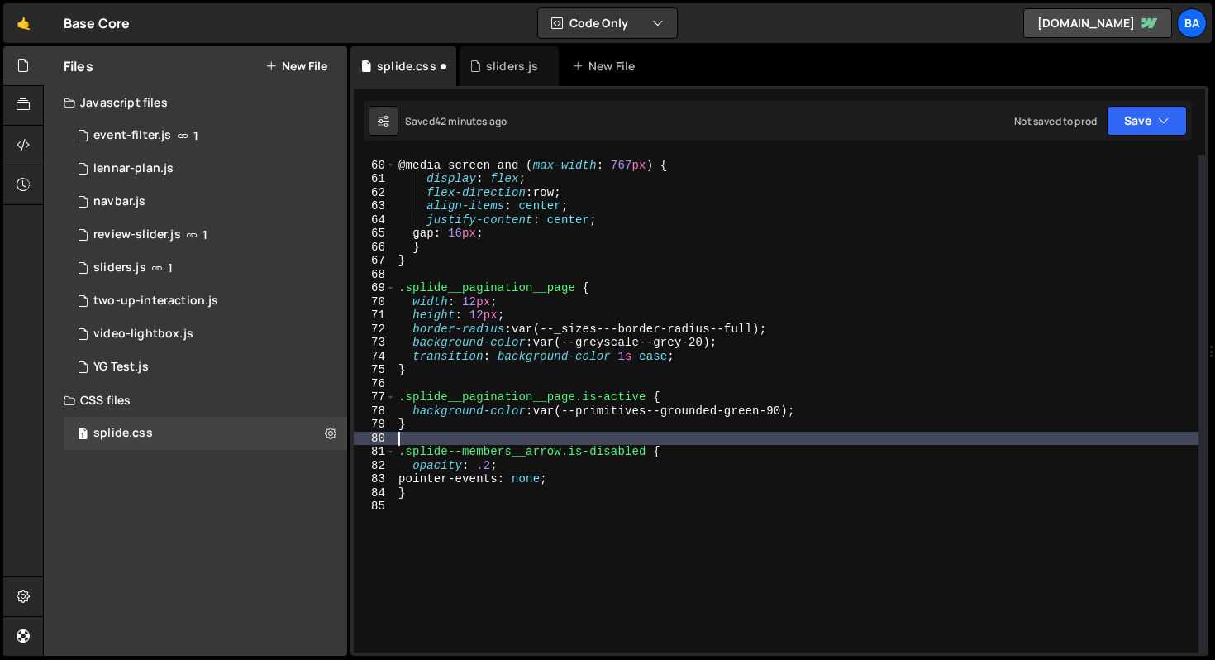
scroll to position [0, 0]
click at [1129, 127] on button "Save" at bounding box center [1147, 121] width 80 height 30
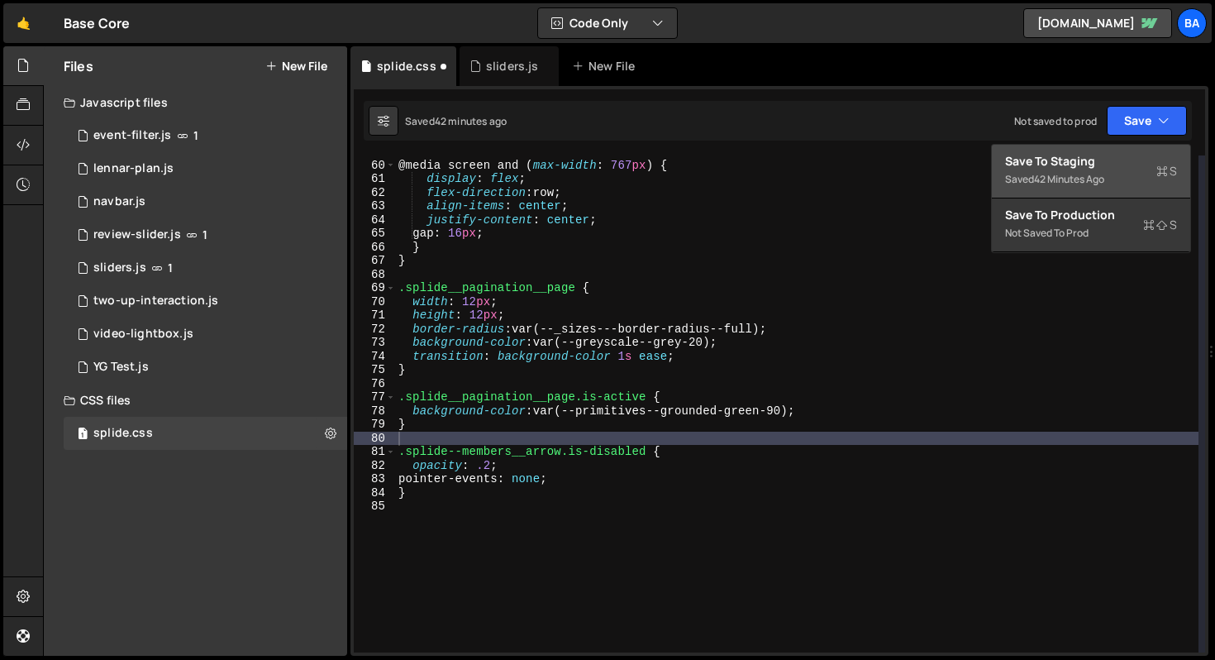
click at [1098, 162] on div "Save to Staging S" at bounding box center [1091, 161] width 172 height 17
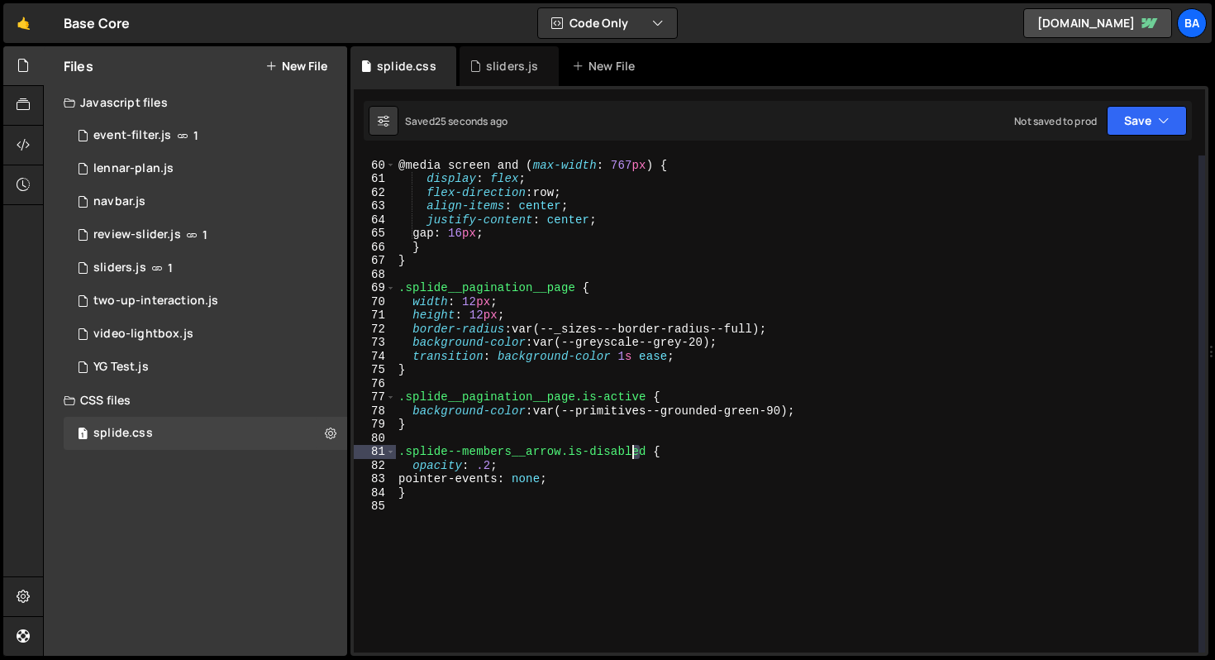
click at [636, 451] on div "@media screen and ( max-width : 767 px ) { display : flex ; flex-direction : ro…" at bounding box center [796, 407] width 803 height 524
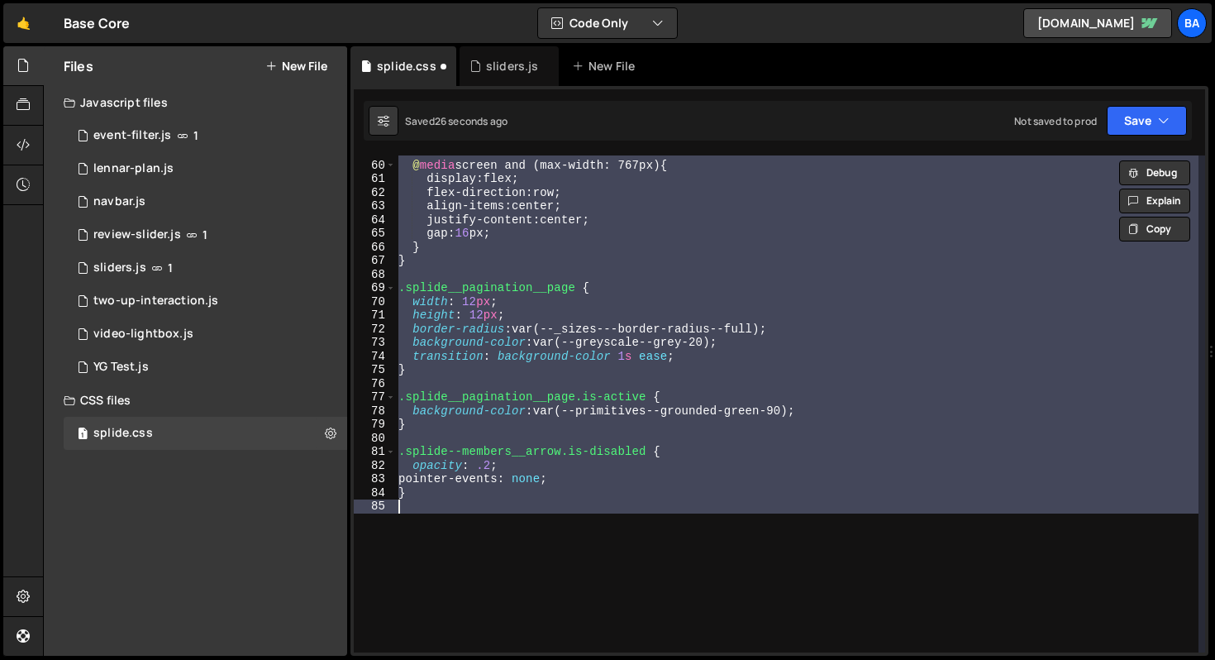
type textarea ".splide__arrow.is-disabled {"
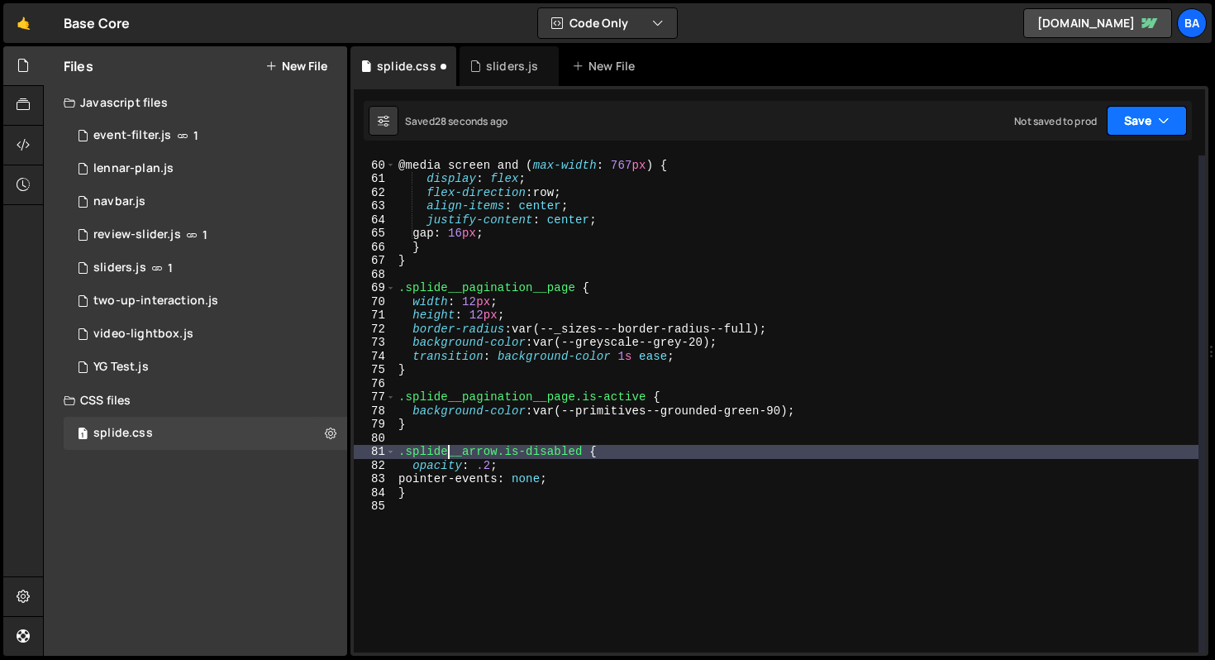
click at [1154, 110] on button "Save" at bounding box center [1147, 121] width 80 height 30
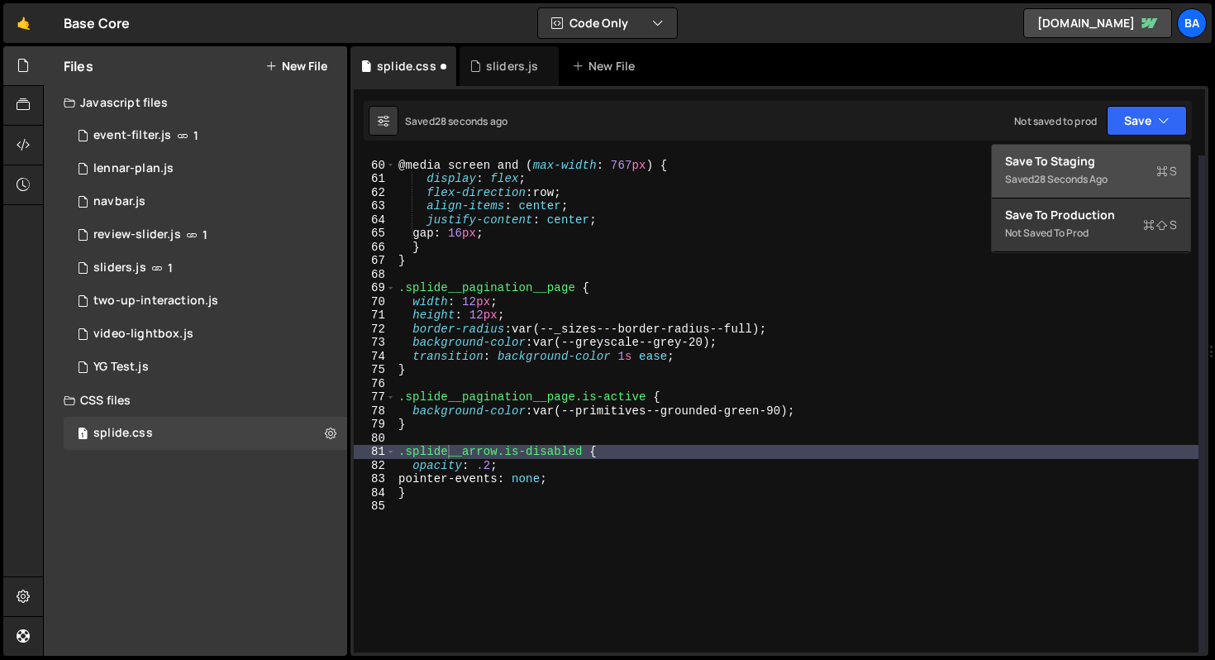
click at [1094, 174] on div "28 seconds ago" at bounding box center [1071, 179] width 74 height 14
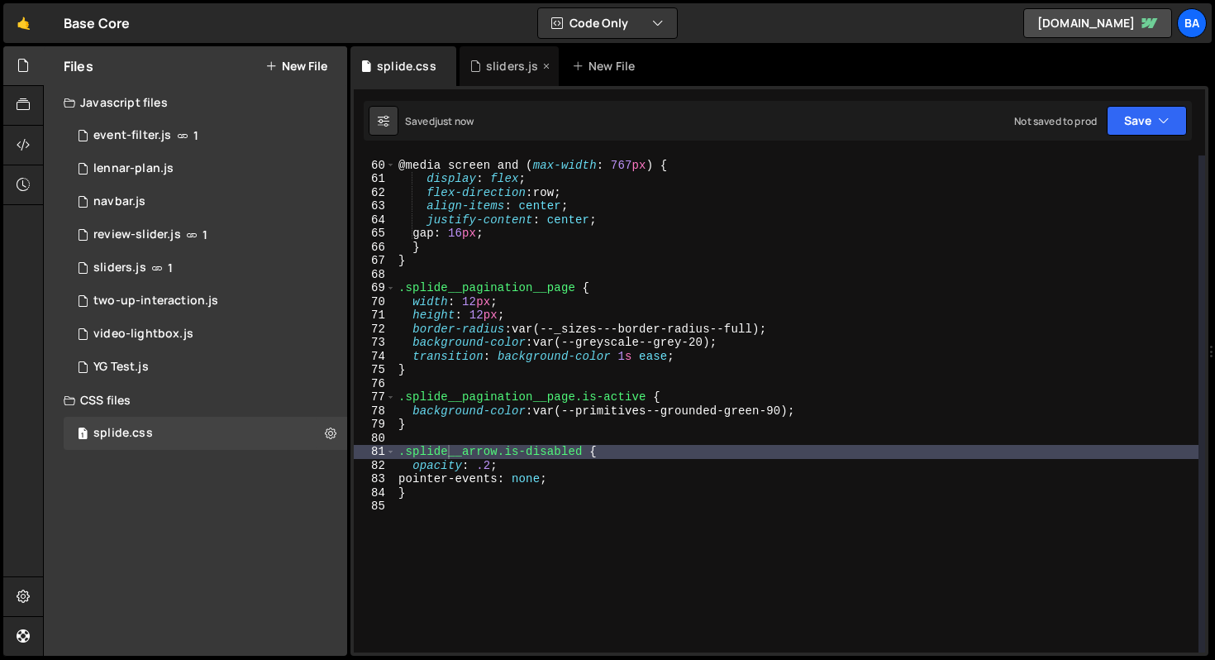
click at [498, 66] on div "sliders.js" at bounding box center [512, 66] width 53 height 17
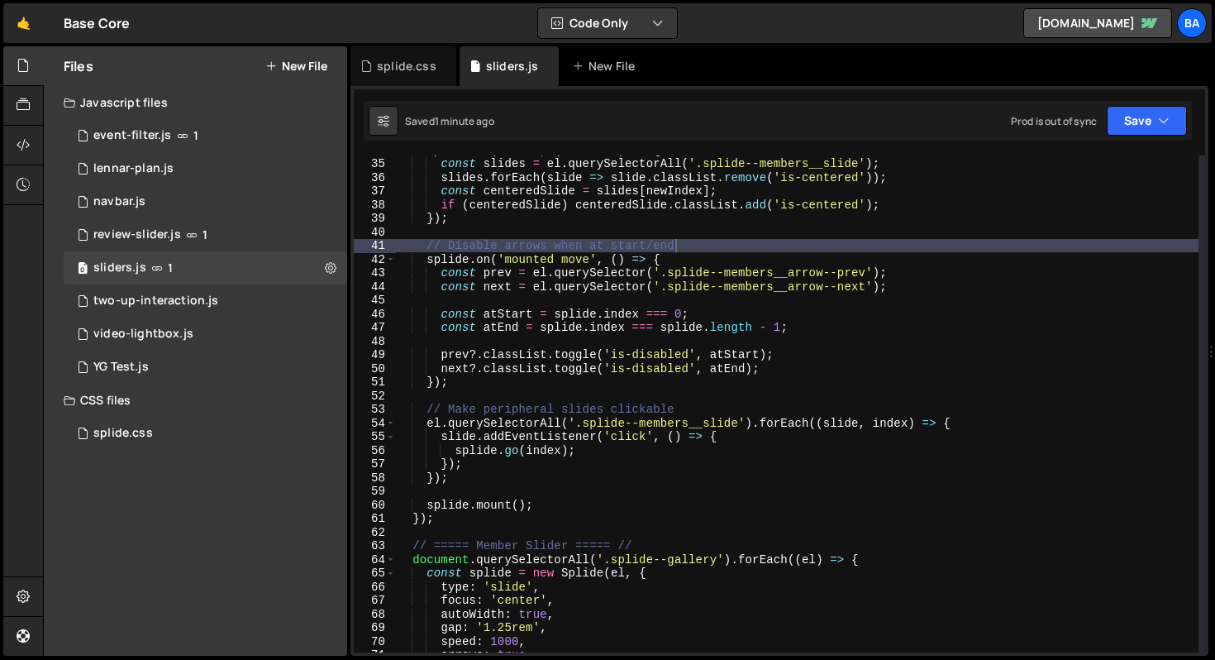
scroll to position [449, 0]
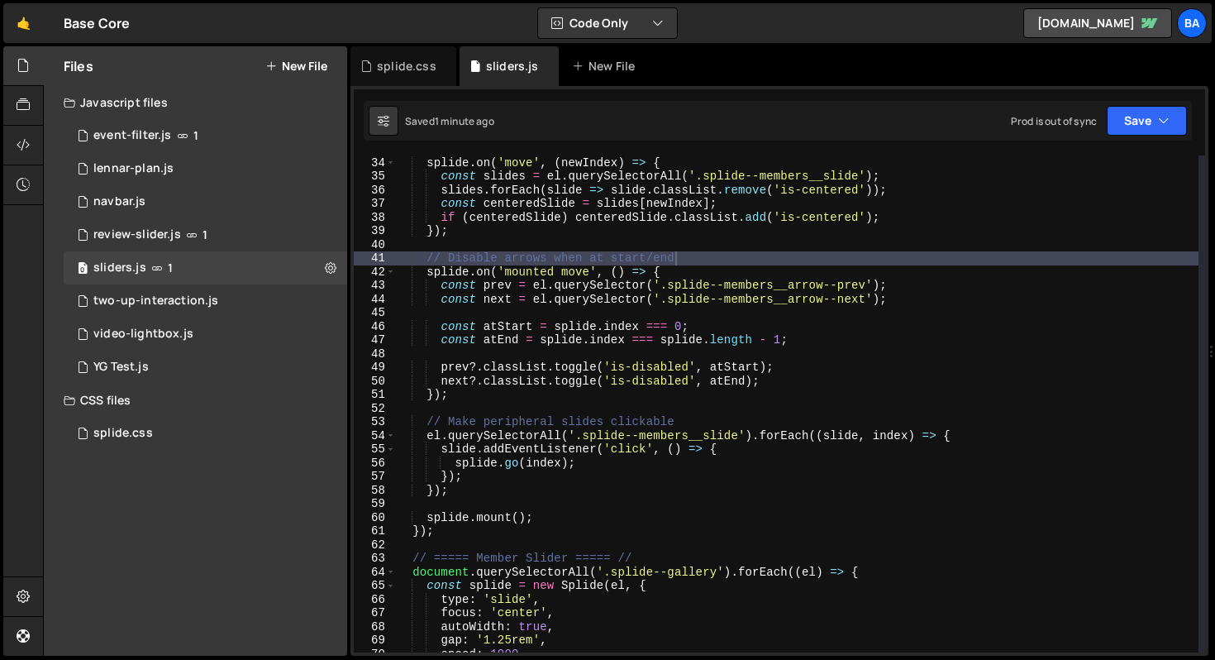
click at [786, 375] on div "// Update .is-centered on slide change splide . on ( 'move' , ( newIndex ) => {…" at bounding box center [796, 404] width 803 height 524
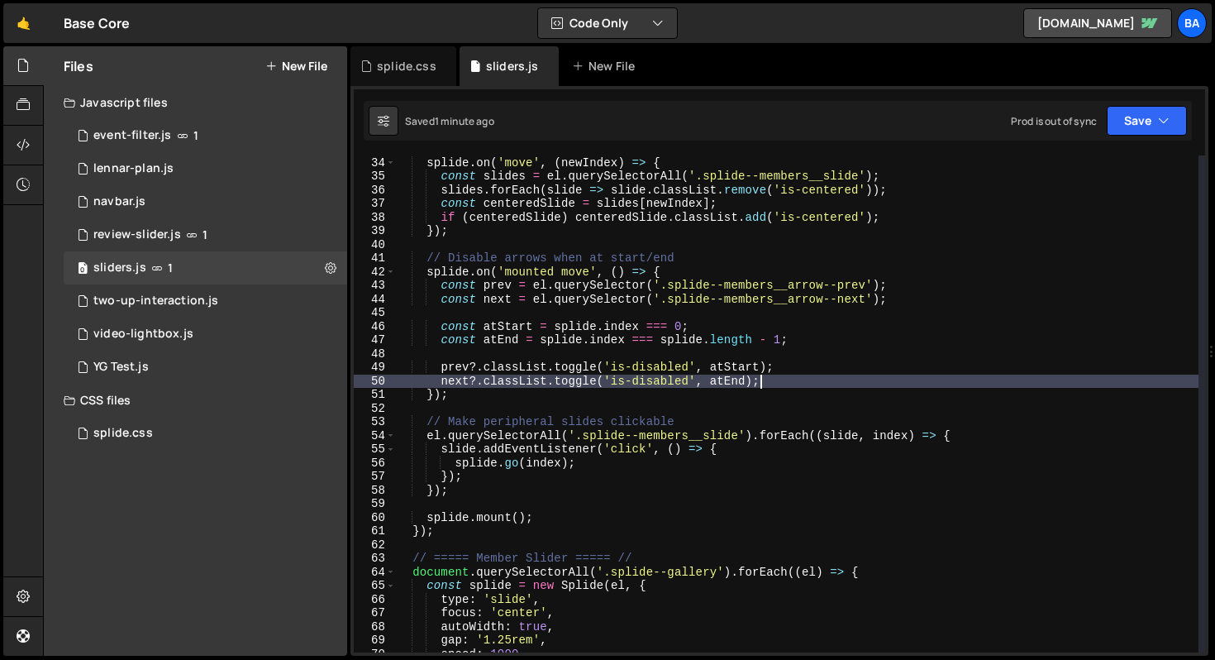
click at [791, 369] on div "// Update .is-centered on slide change splide . on ( 'move' , ( newIndex ) => {…" at bounding box center [796, 404] width 803 height 524
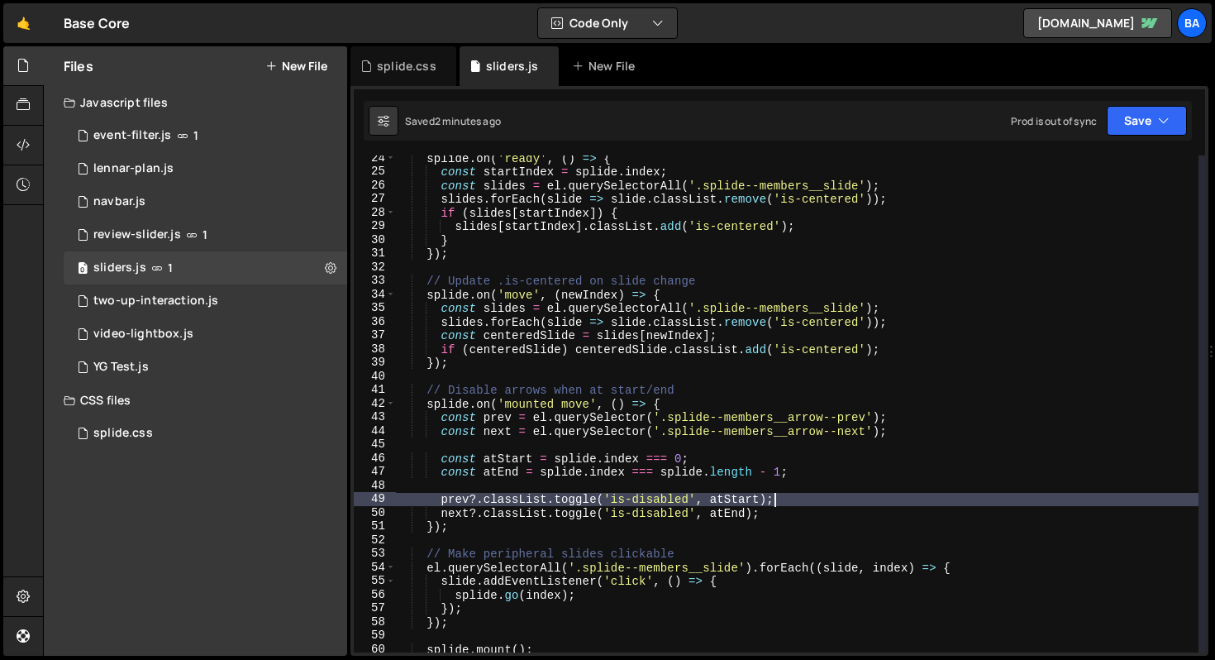
scroll to position [423, 0]
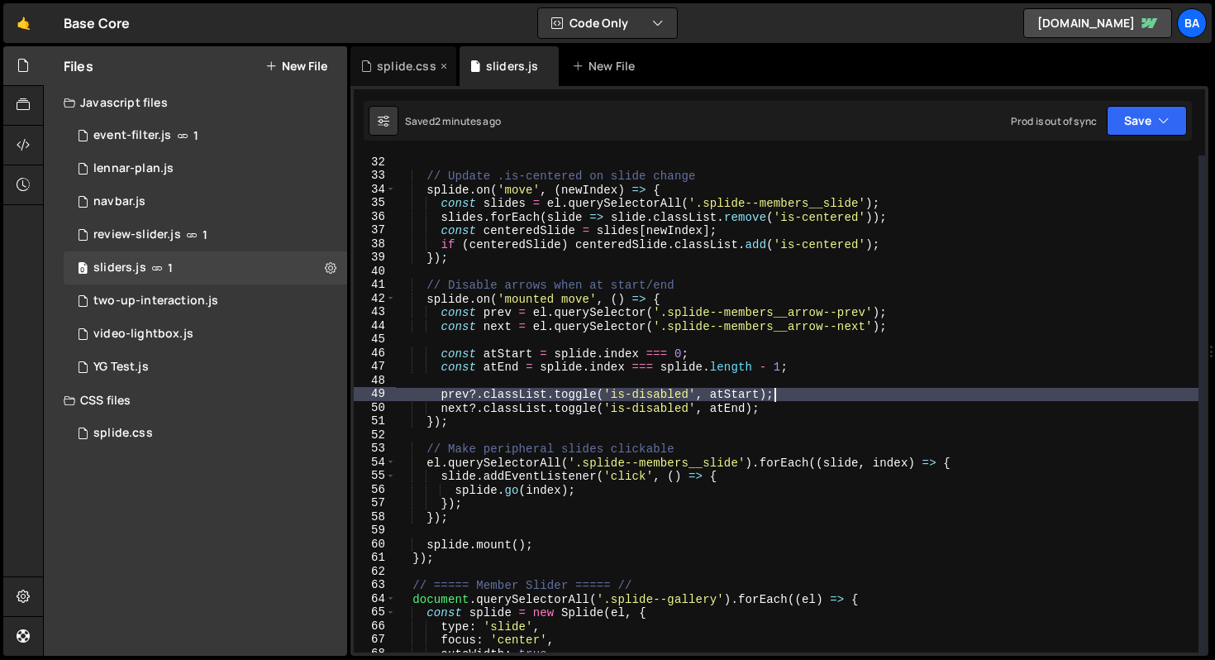
click at [413, 72] on div "splide.css" at bounding box center [407, 66] width 60 height 17
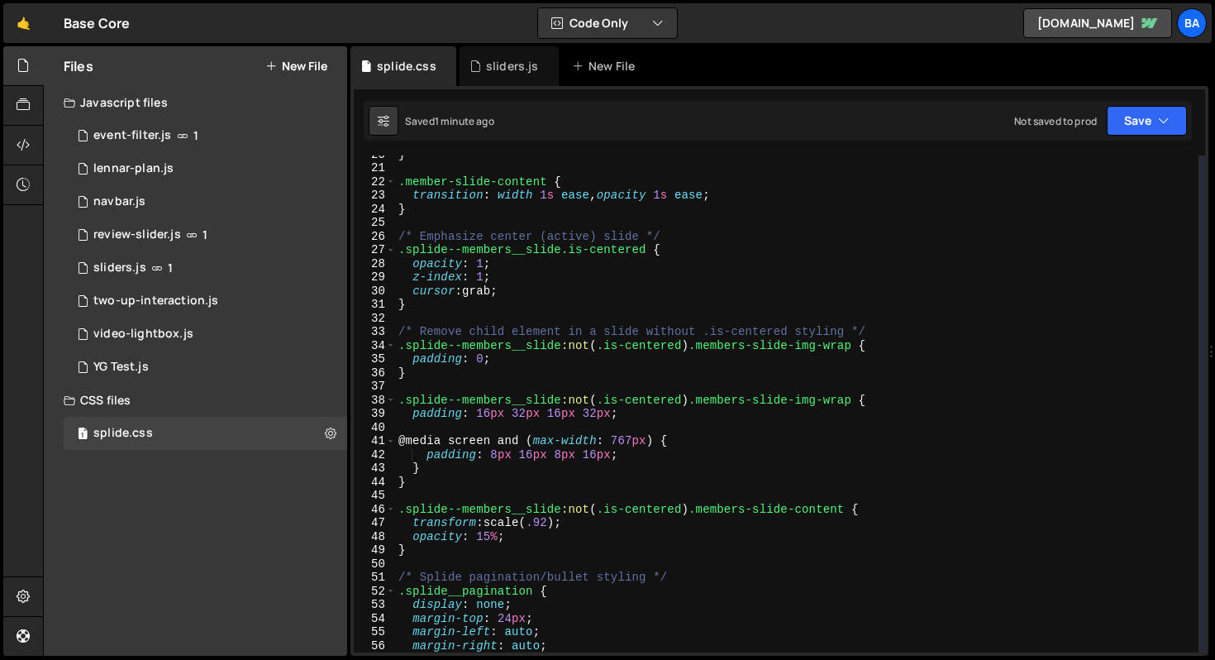
scroll to position [355, 0]
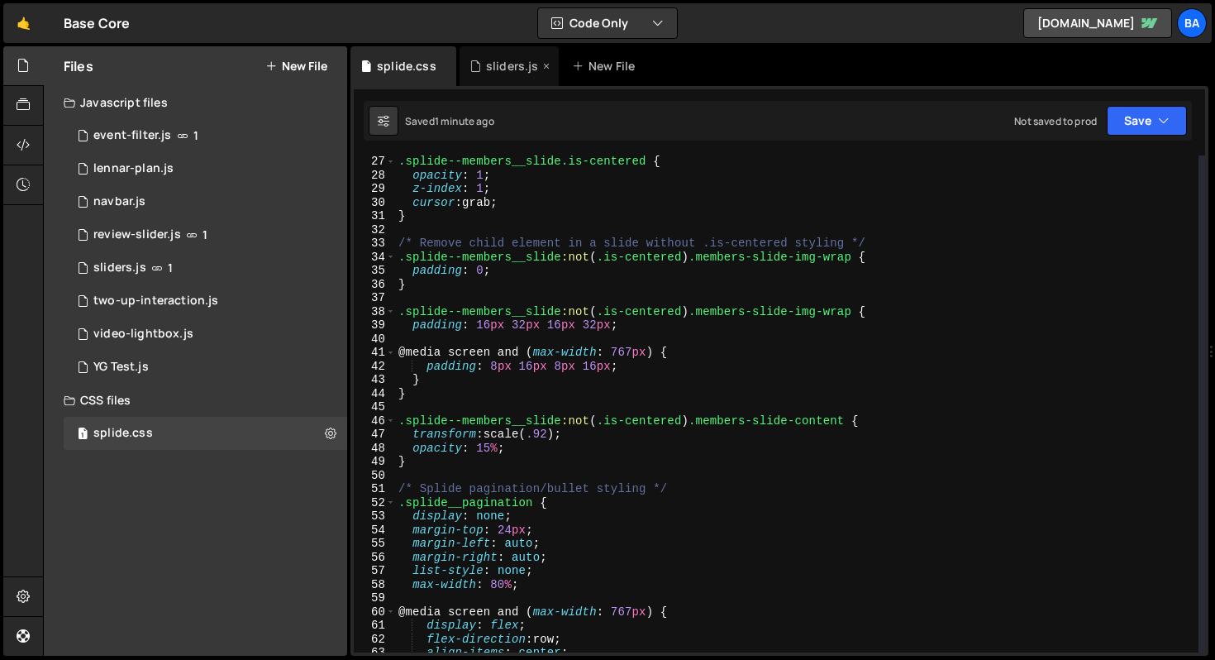
click at [493, 56] on div "sliders.js" at bounding box center [509, 66] width 99 height 40
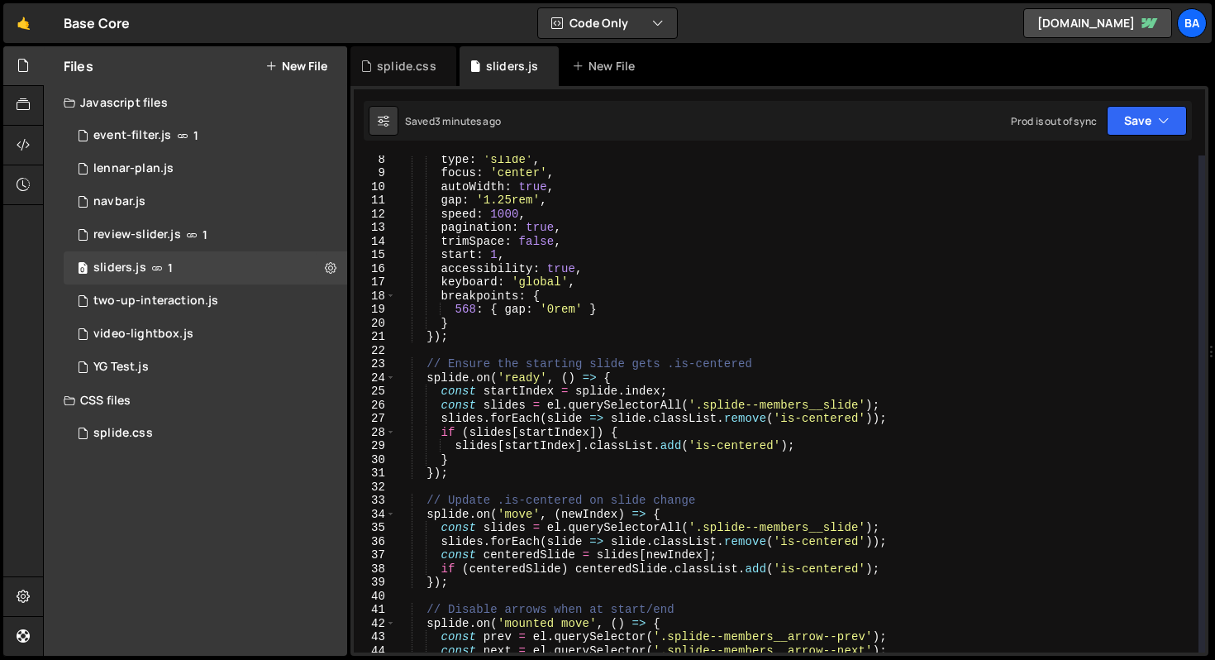
scroll to position [0, 0]
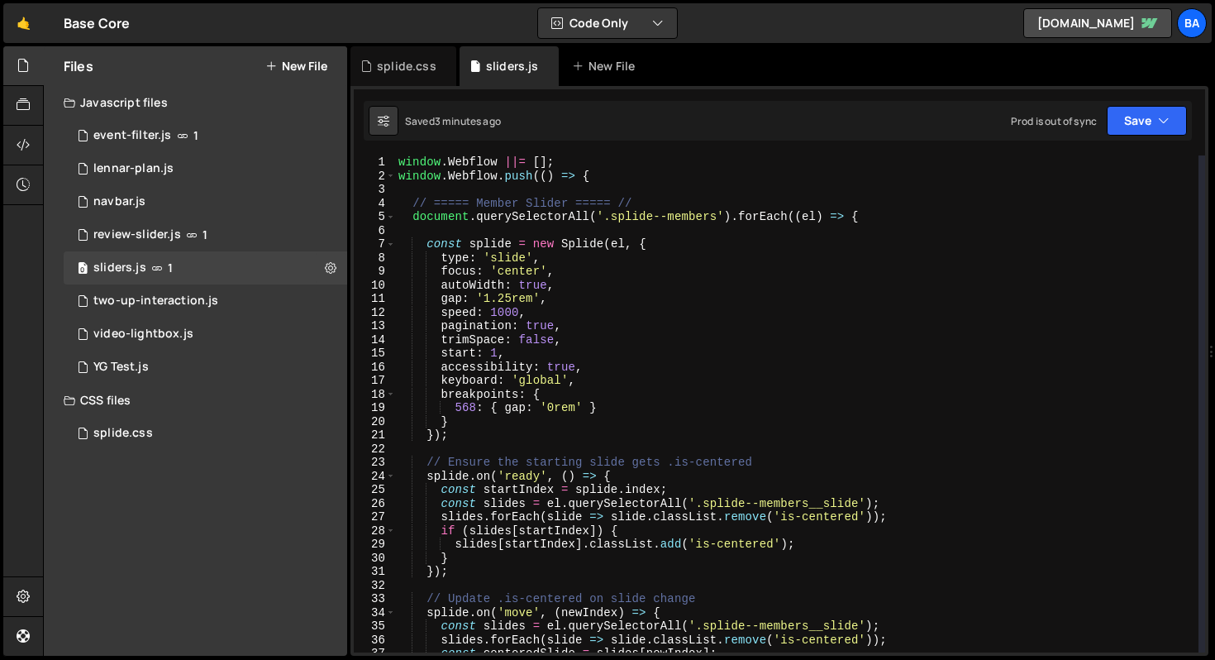
type textarea "gap: '1.25rem',"
click at [579, 294] on div "window . Webflow ||= [ ] ; window . Webflow . push (( ) => { // ===== Member Sl…" at bounding box center [796, 417] width 803 height 524
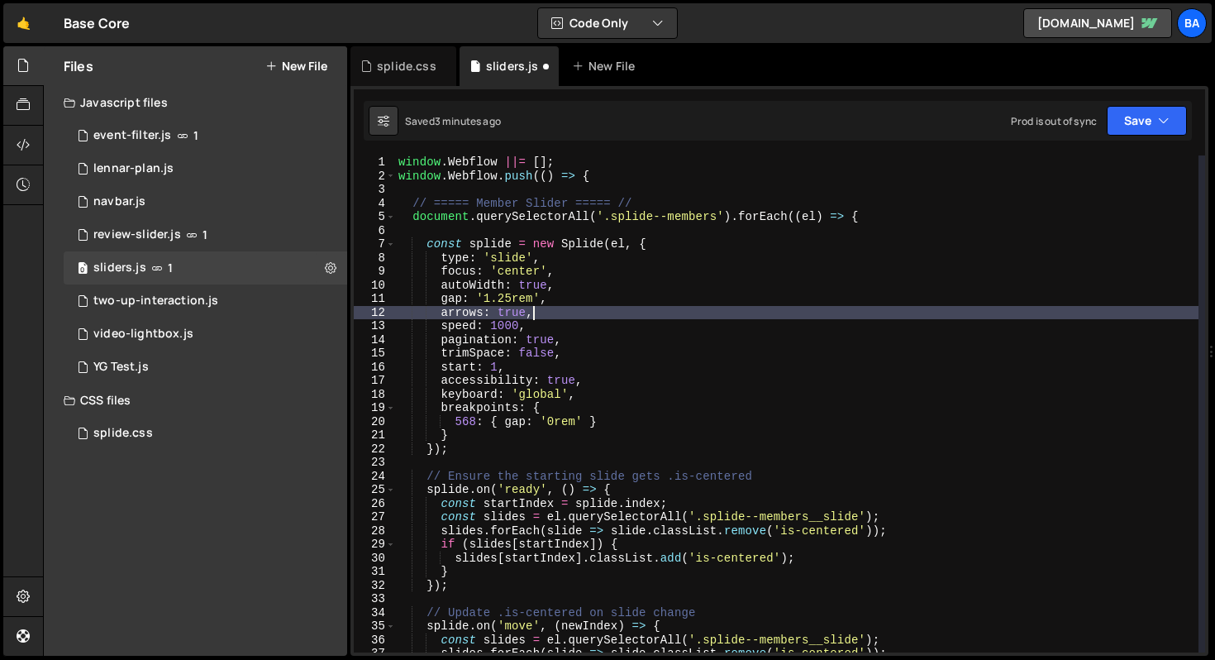
scroll to position [0, 8]
click at [1142, 119] on button "Save" at bounding box center [1147, 121] width 80 height 30
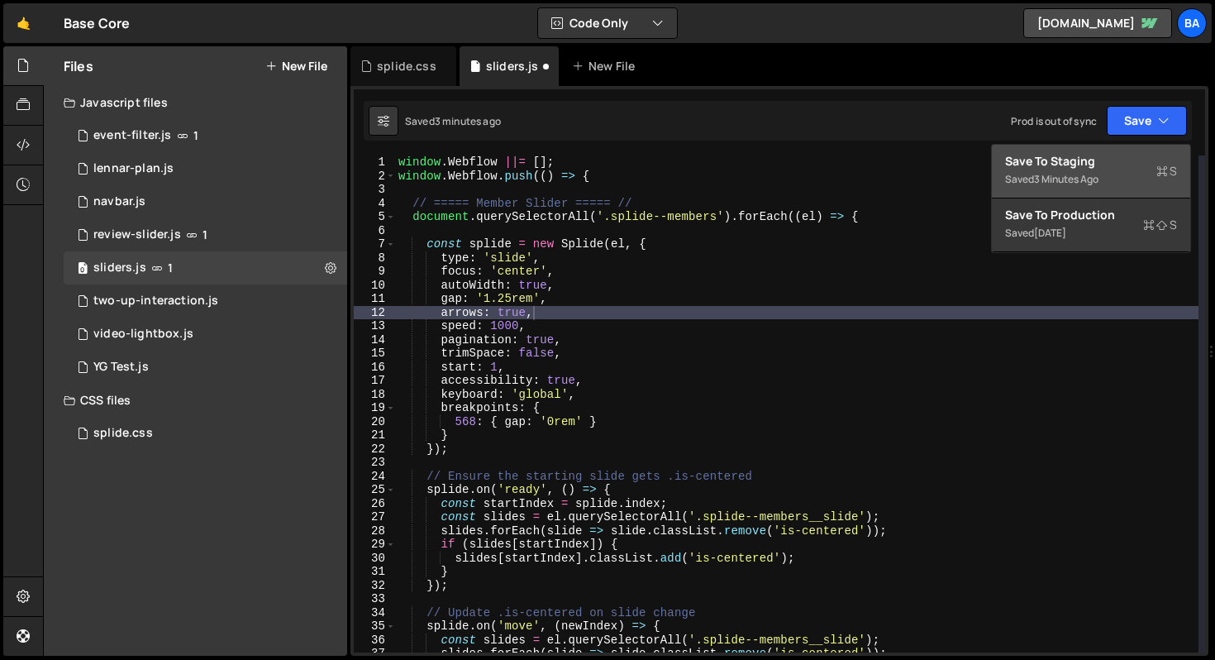
click at [1096, 163] on div "Save to Staging S" at bounding box center [1091, 161] width 172 height 17
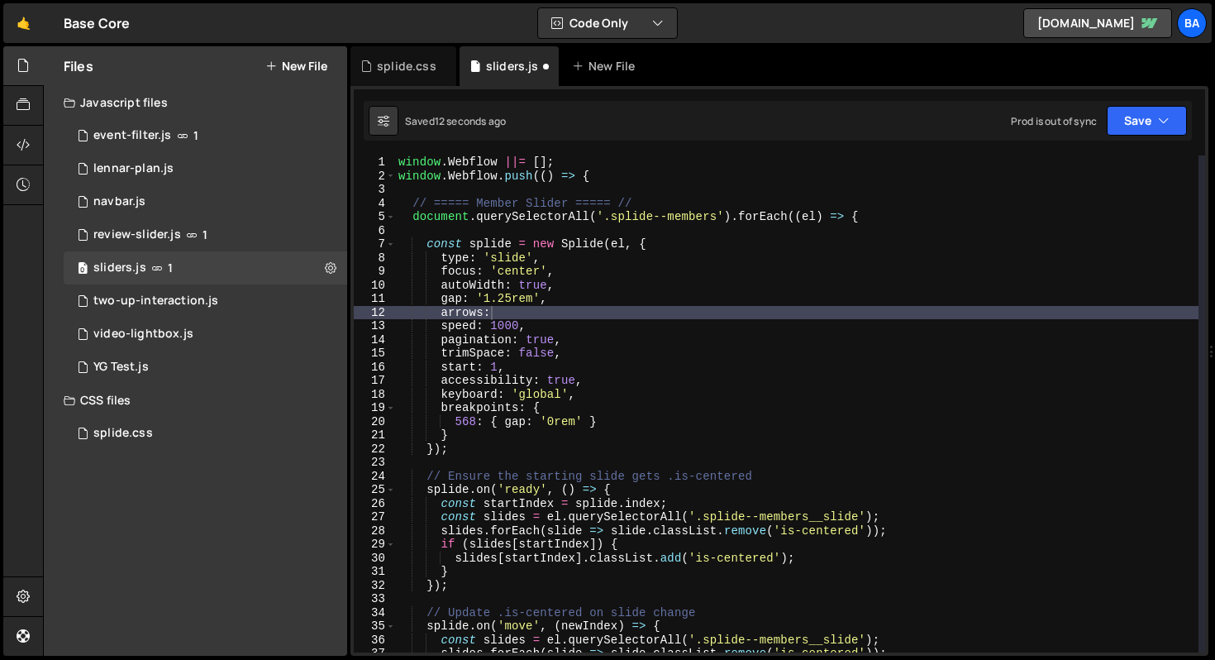
scroll to position [0, 7]
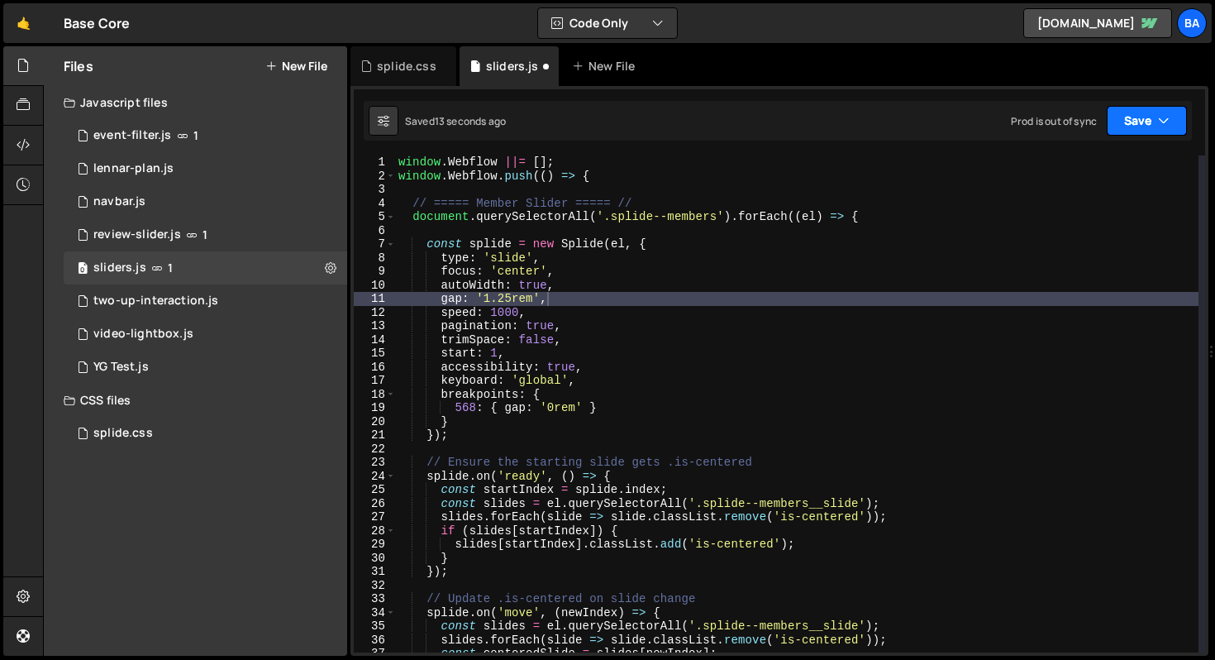
click at [1139, 126] on button "Save" at bounding box center [1147, 121] width 80 height 30
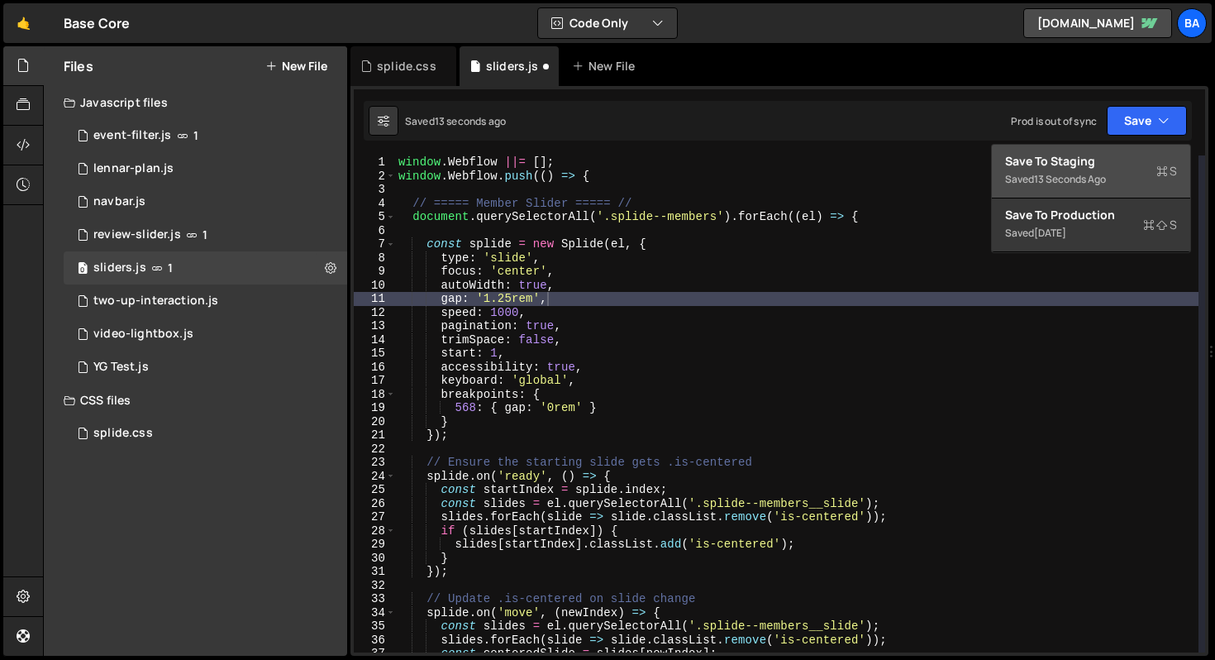
click at [1115, 160] on div "Save to Staging S" at bounding box center [1091, 161] width 172 height 17
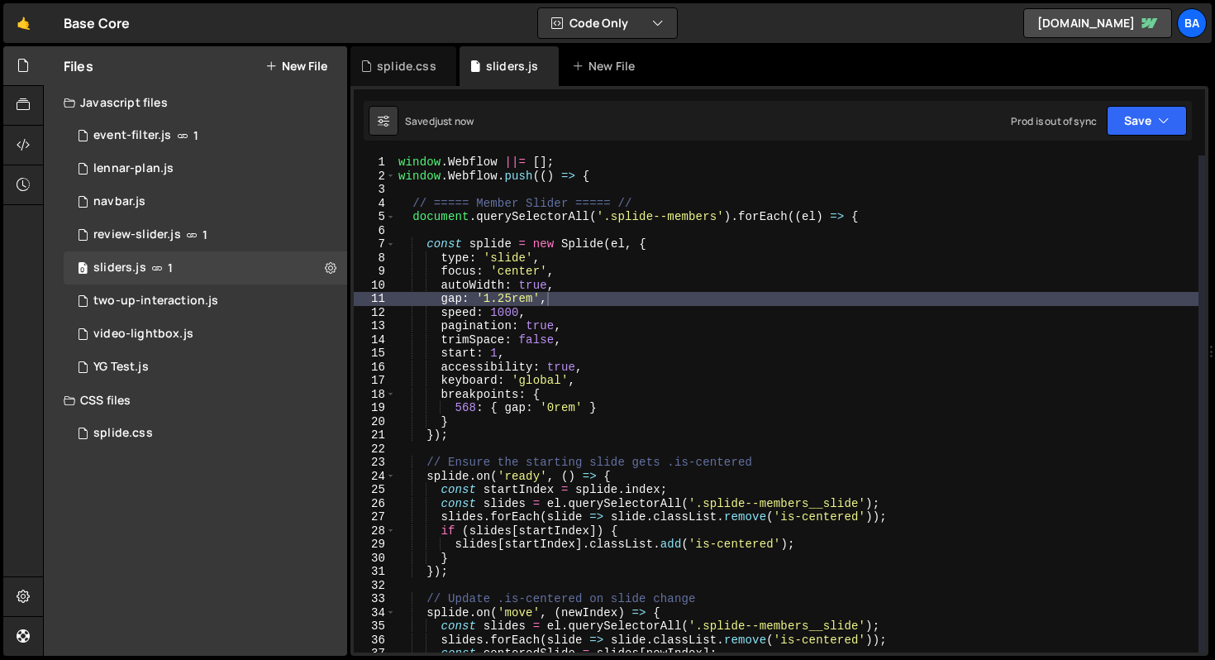
click at [992, 303] on div "window . Webflow ||= [ ] ; window . Webflow . push (( ) => { // ===== Member Sl…" at bounding box center [796, 417] width 803 height 524
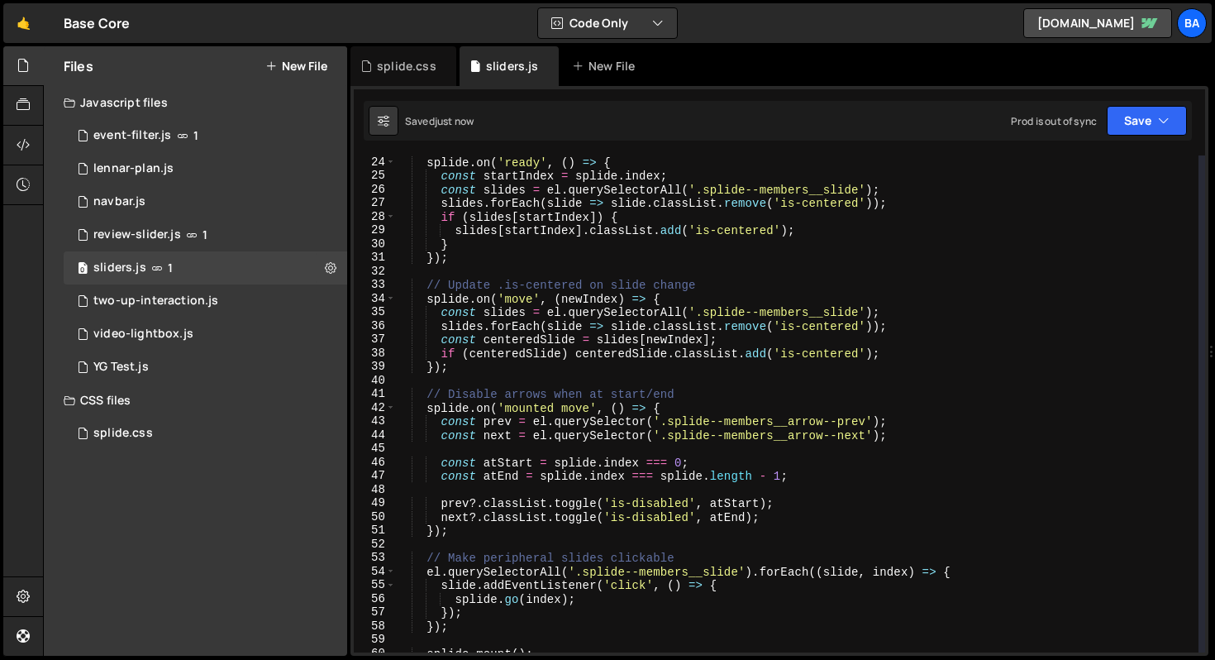
scroll to position [339, 0]
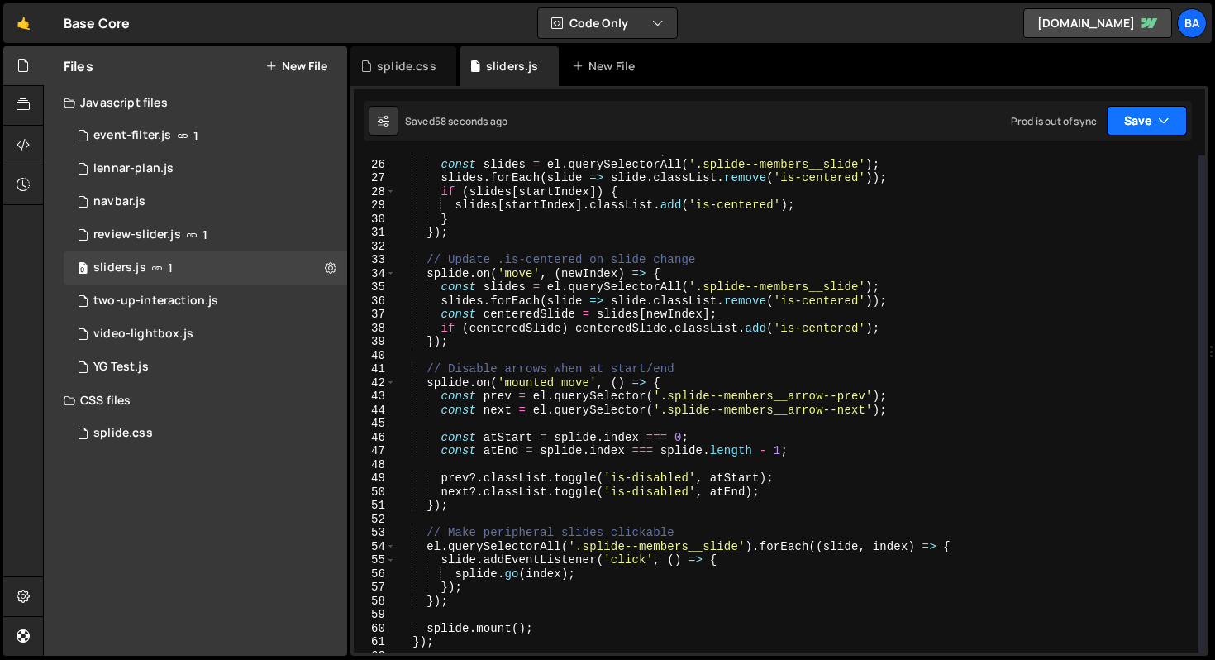
click at [1137, 118] on button "Save" at bounding box center [1147, 121] width 80 height 30
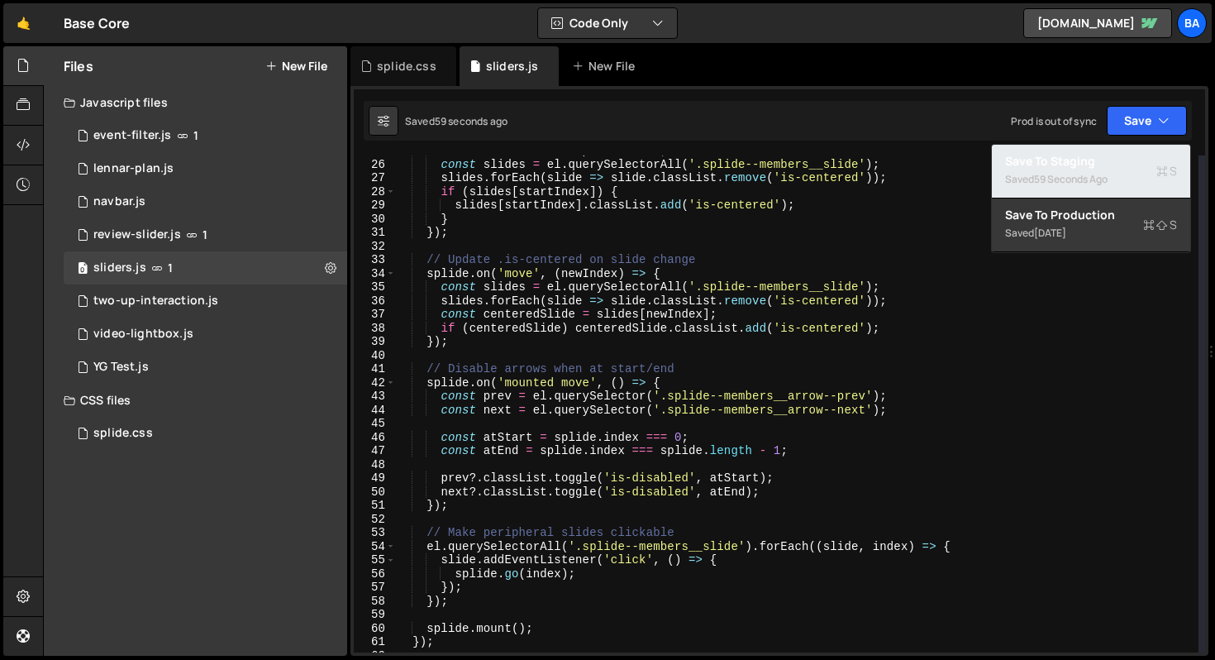
click at [1072, 174] on div "59 seconds ago" at bounding box center [1071, 179] width 74 height 14
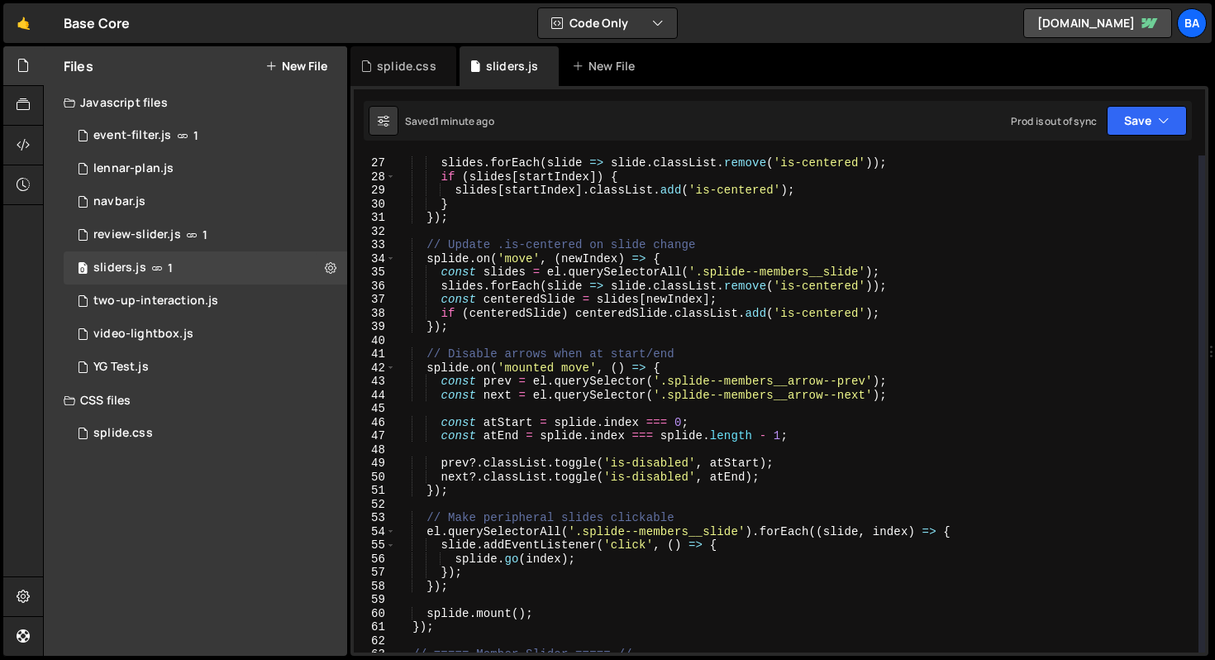
scroll to position [354, 0]
click at [173, 437] on div "1 splide.css 0" at bounding box center [206, 433] width 284 height 33
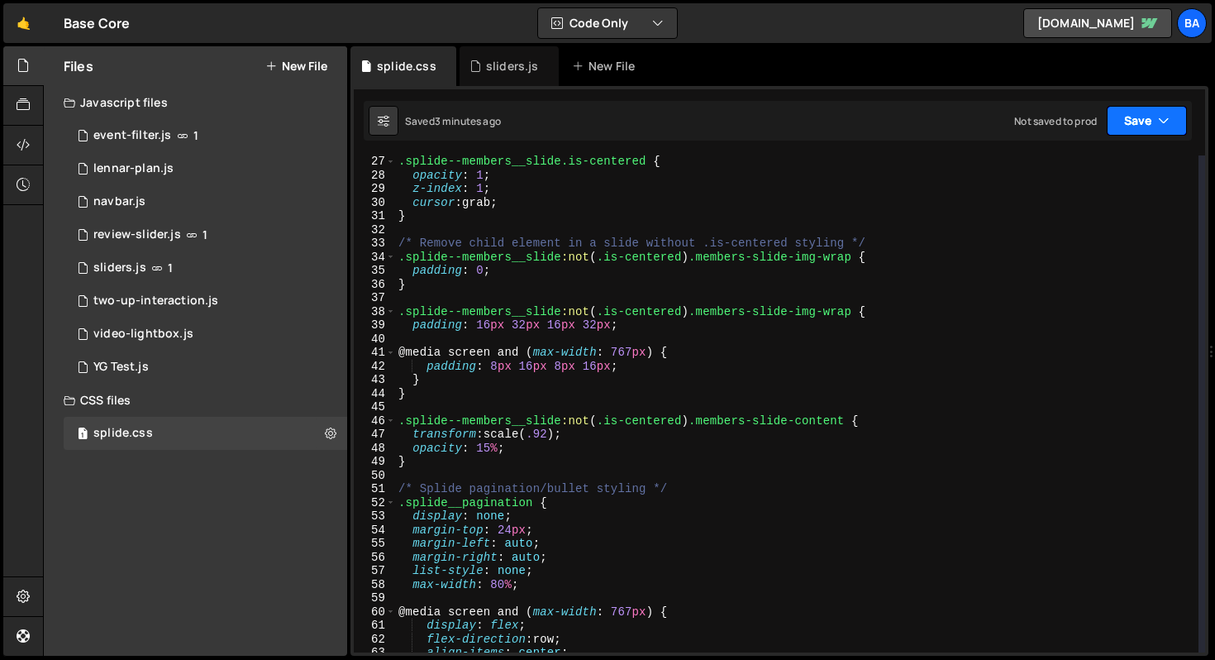
click at [1146, 133] on button "Save" at bounding box center [1147, 121] width 80 height 30
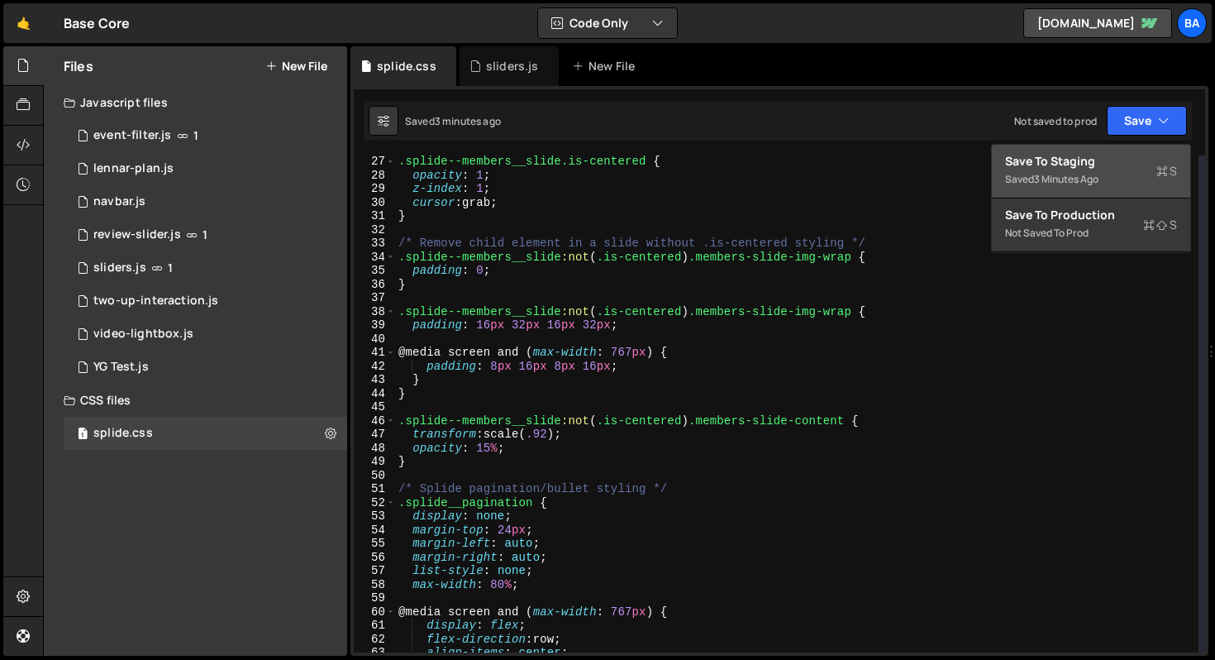
click at [1128, 156] on div "Save to Staging S" at bounding box center [1091, 161] width 172 height 17
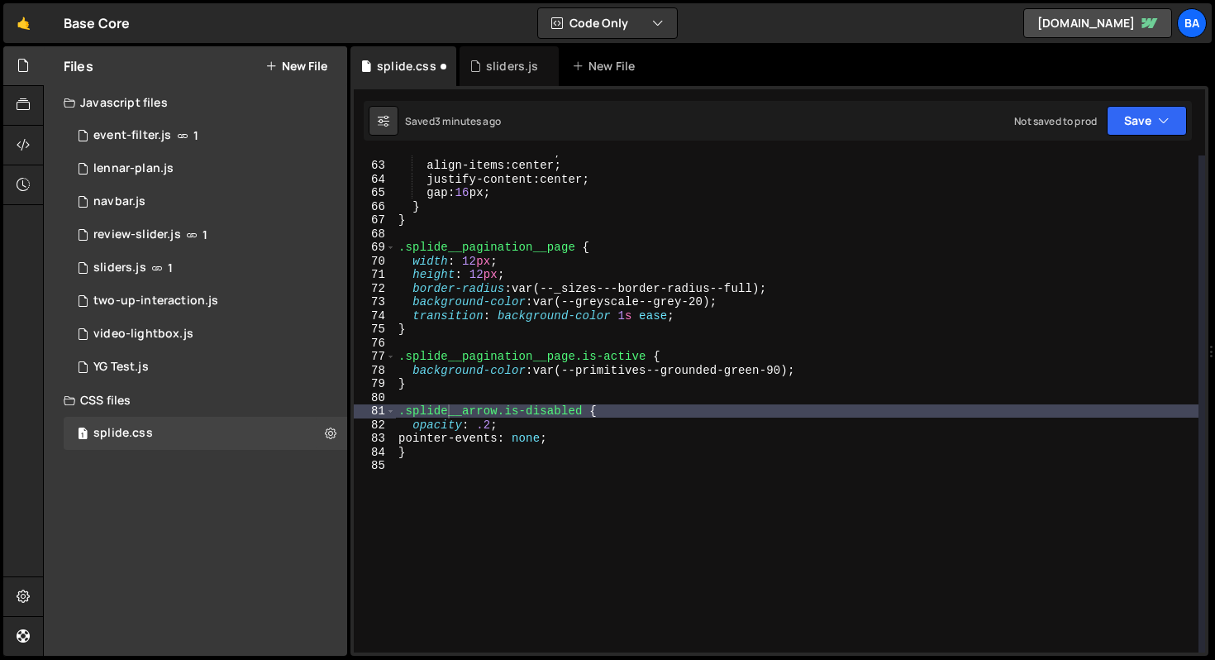
scroll to position [842, 0]
click at [501, 69] on div "sliders.js" at bounding box center [512, 66] width 53 height 17
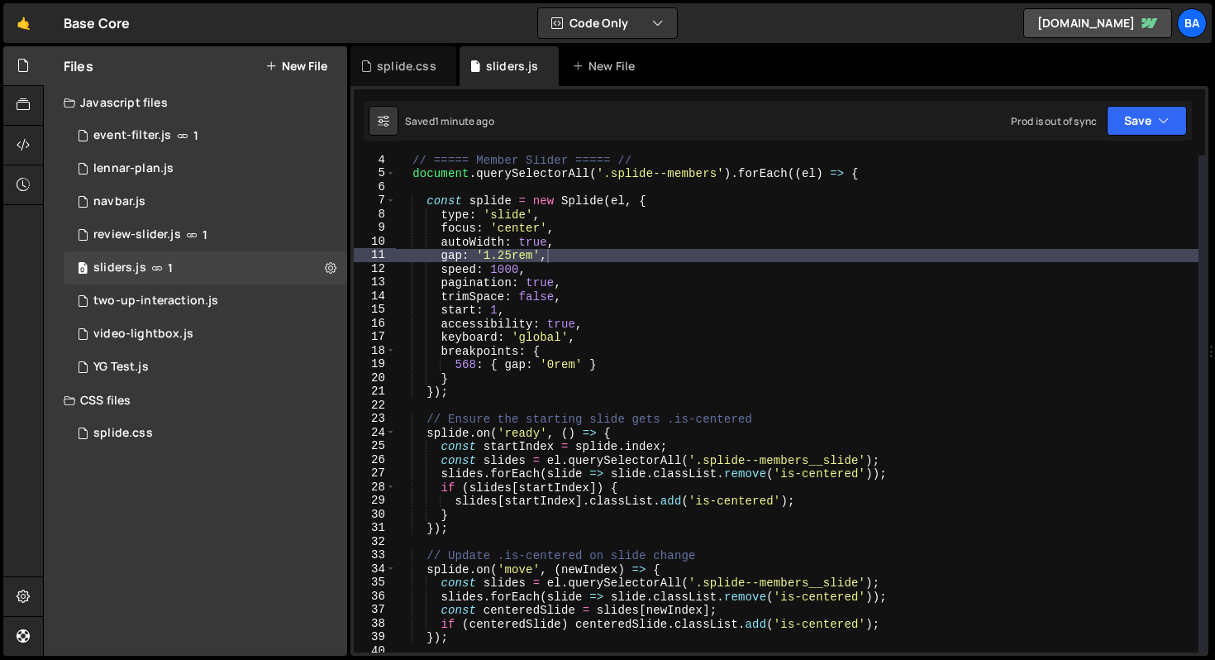
scroll to position [4, 0]
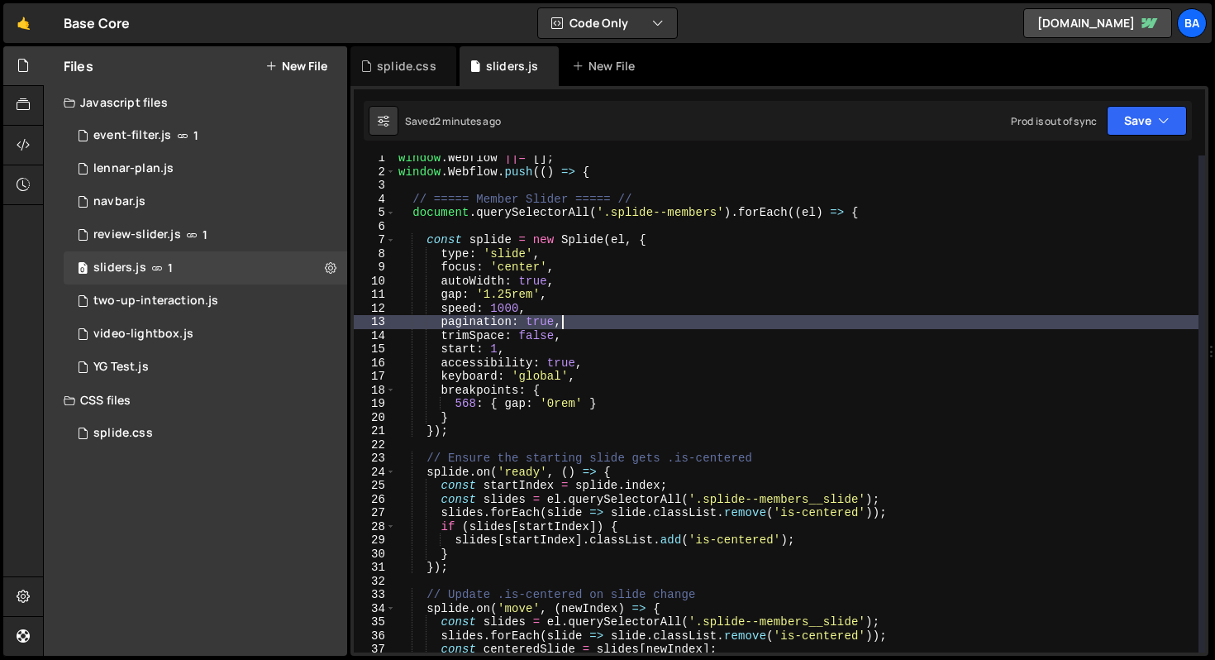
click at [631, 321] on div "window . Webflow ||= [ ] ; window . Webflow . push (( ) => { // ===== Member Sl…" at bounding box center [796, 413] width 803 height 524
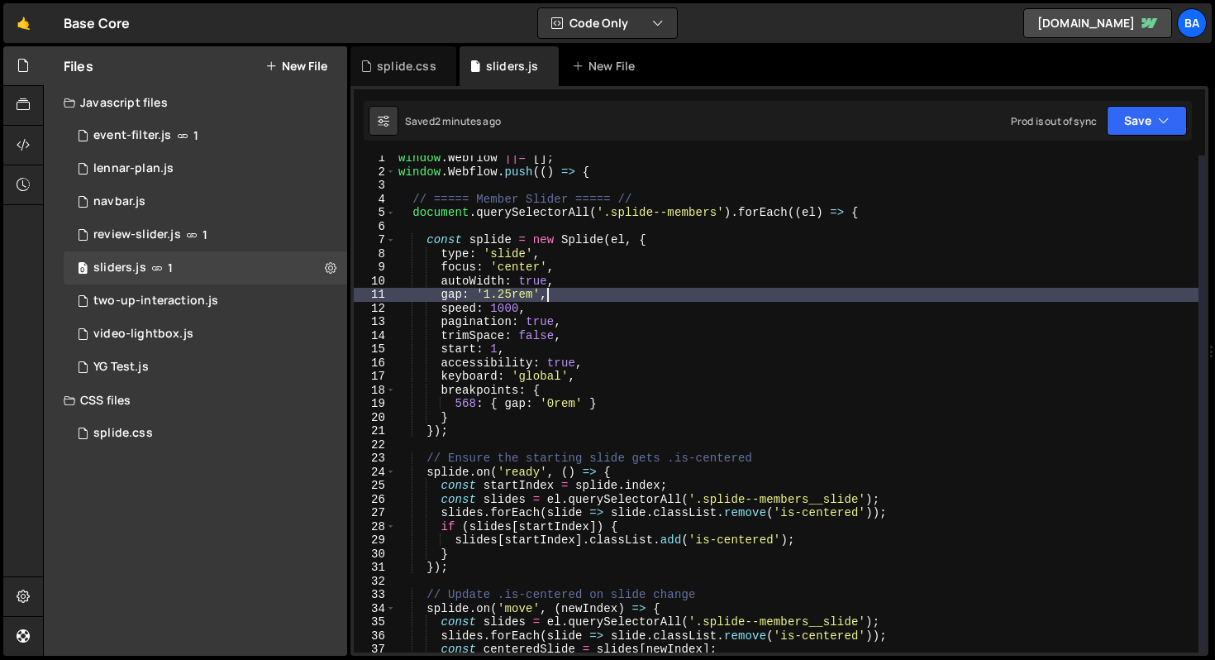
click at [609, 301] on div "window . Webflow ||= [ ] ; window . Webflow . push (( ) => { // ===== Member Sl…" at bounding box center [796, 413] width 803 height 524
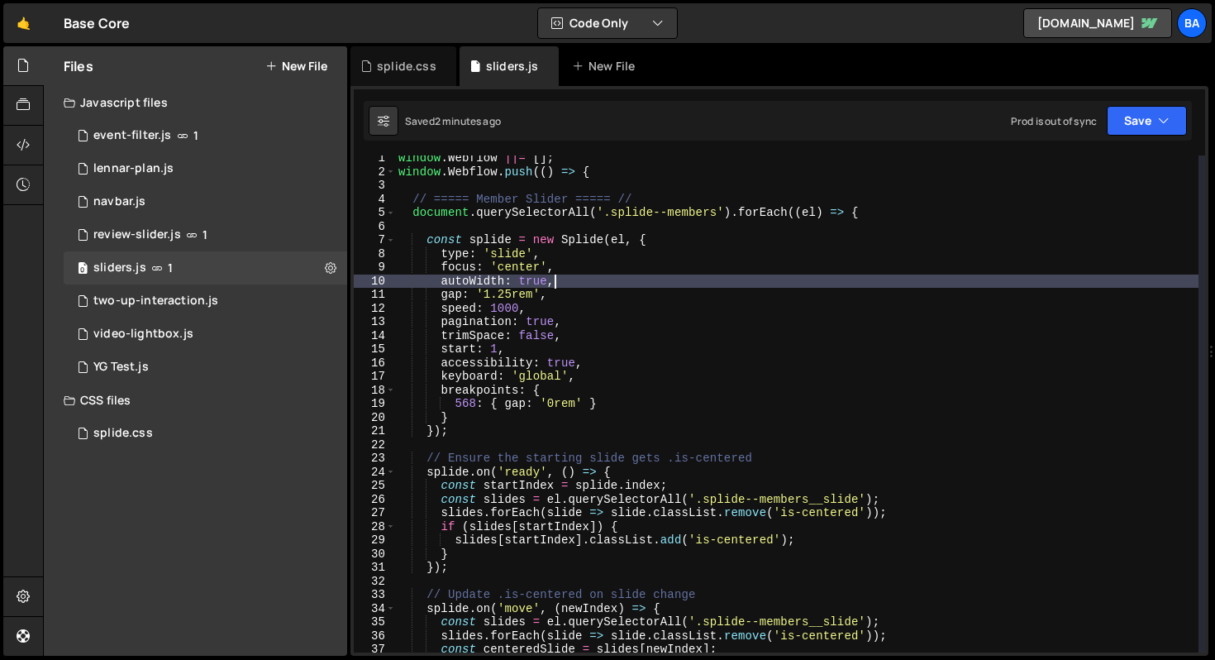
click at [604, 283] on div "window . Webflow ||= [ ] ; window . Webflow . push (( ) => { // ===== Member Sl…" at bounding box center [796, 413] width 803 height 524
click at [597, 293] on div "window . Webflow ||= [ ] ; window . Webflow . push (( ) => { // ===== Member Sl…" at bounding box center [796, 413] width 803 height 524
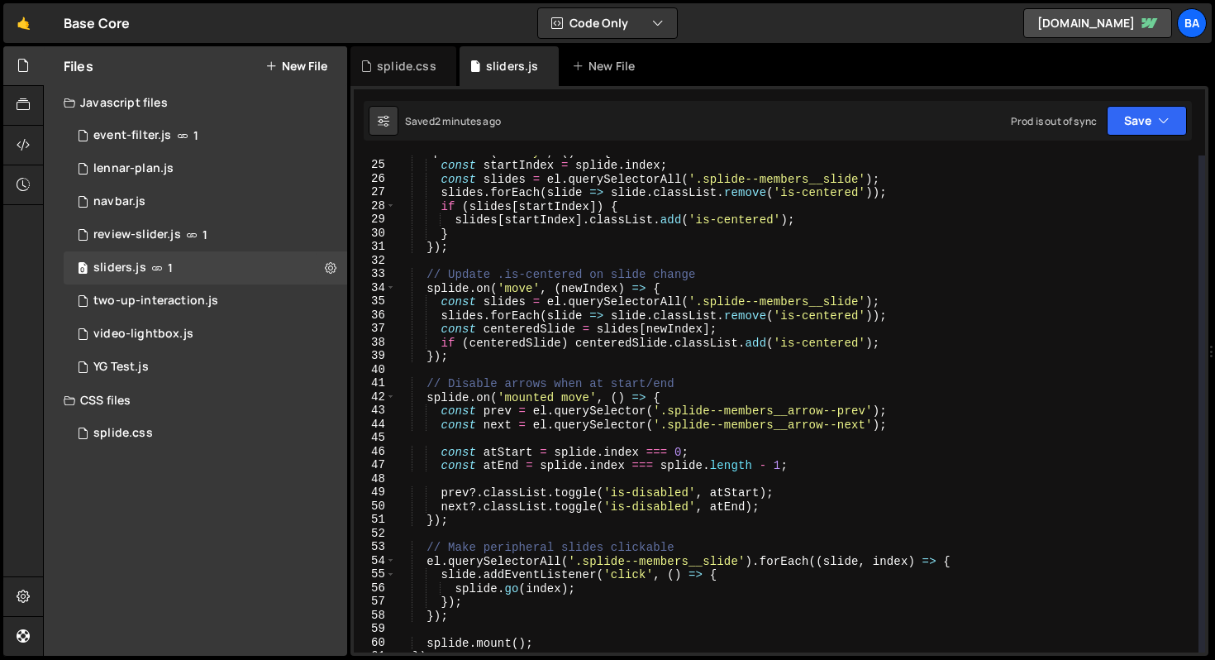
scroll to position [325, 0]
click at [705, 445] on div "splide . on ( 'ready' , ( ) => { const startIndex = splide . index ; const slid…" at bounding box center [796, 407] width 803 height 524
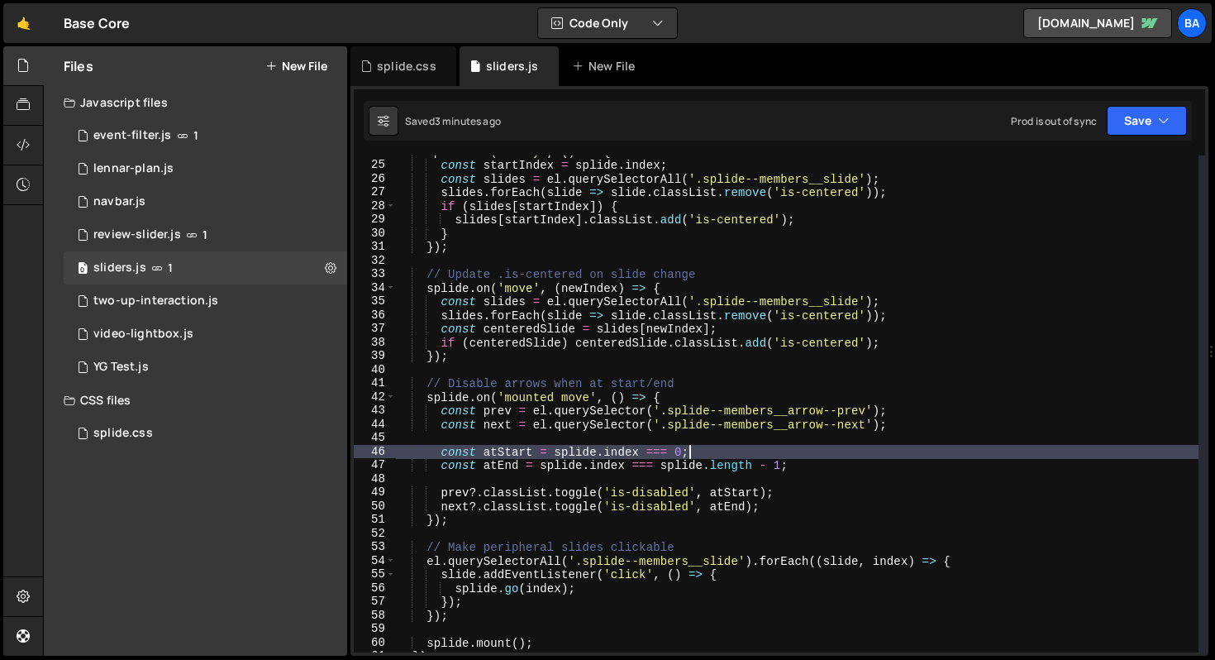
click at [872, 461] on div "splide . on ( 'ready' , ( ) => { const startIndex = splide . index ; const slid…" at bounding box center [796, 407] width 803 height 524
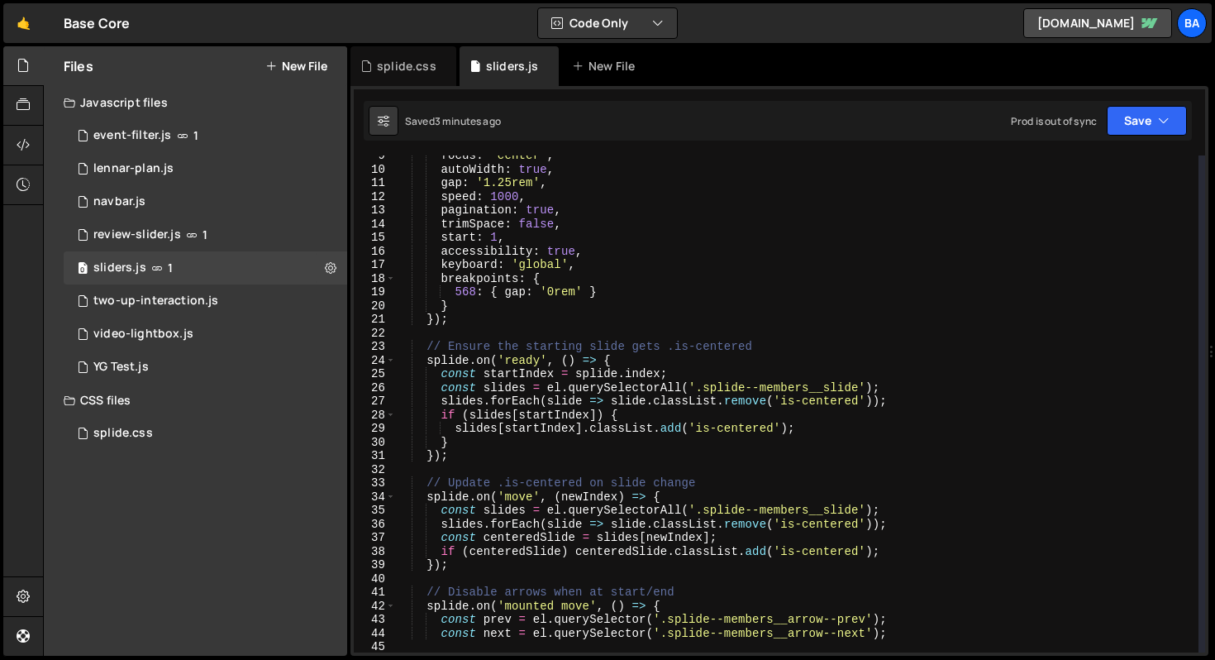
scroll to position [0, 0]
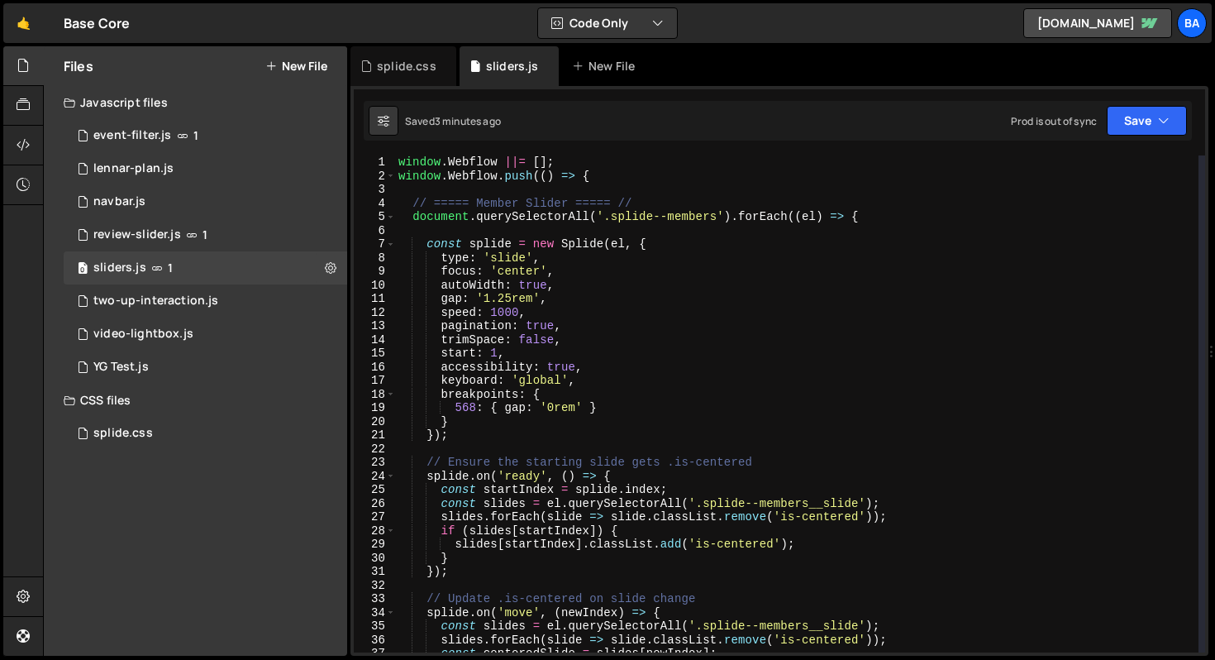
click at [531, 317] on div "window . Webflow ||= [ ] ; window . Webflow . push (( ) => { // ===== Member Sl…" at bounding box center [796, 417] width 803 height 524
type textarea "speed: 1000,"
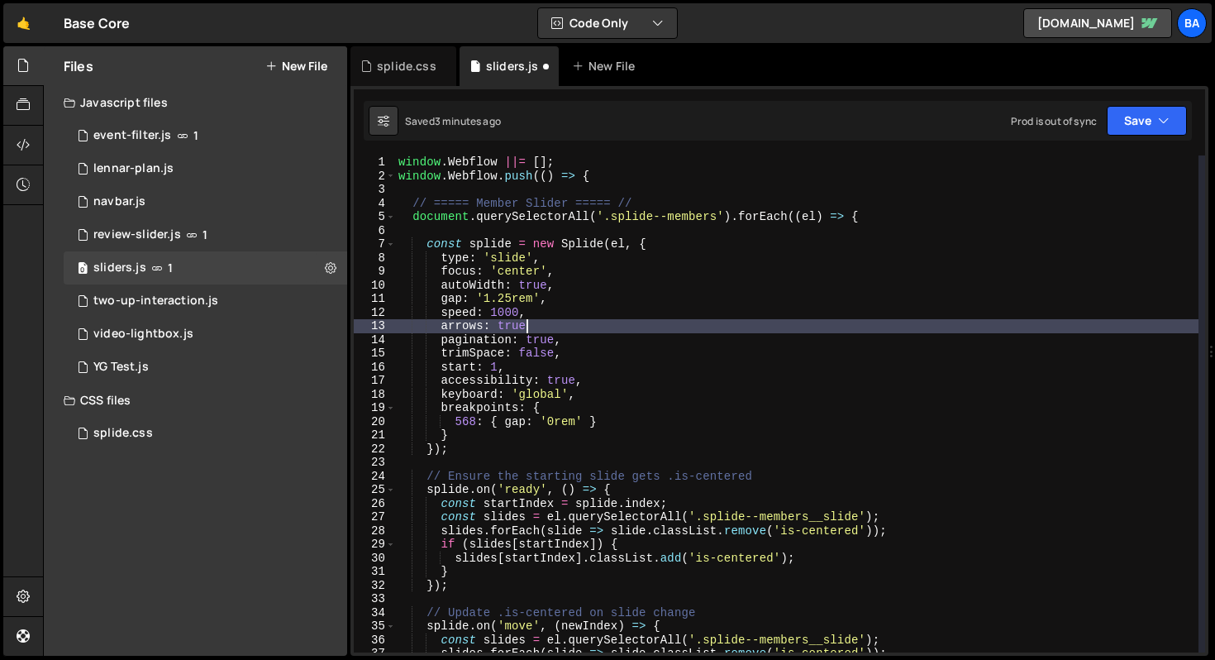
type textarea "arrows: true,"
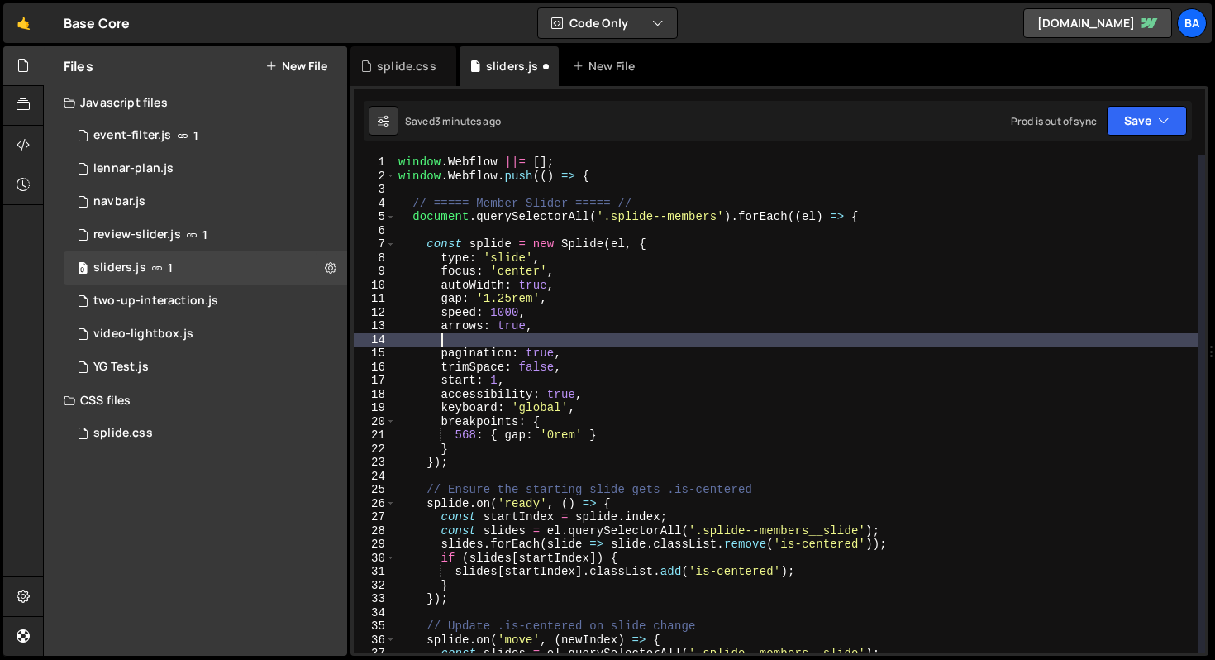
paste textarea "}"
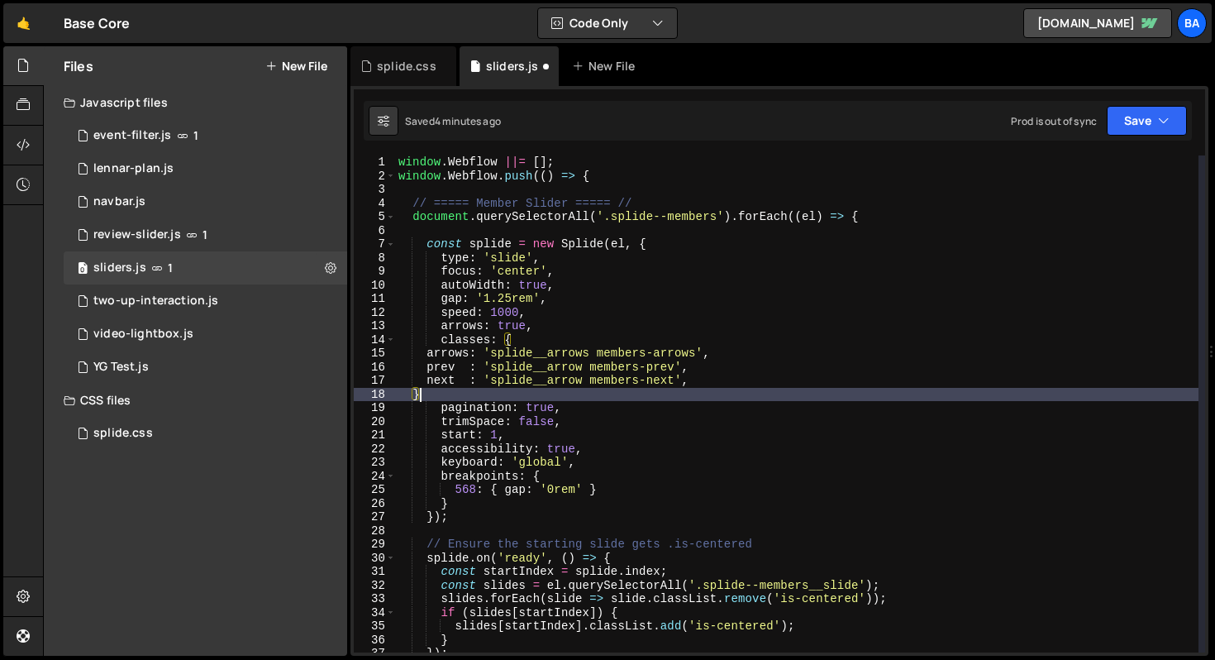
click at [425, 394] on div "window . Webflow ||= [ ] ; window . Webflow . push (( ) => { // ===== Member Sl…" at bounding box center [796, 417] width 803 height 524
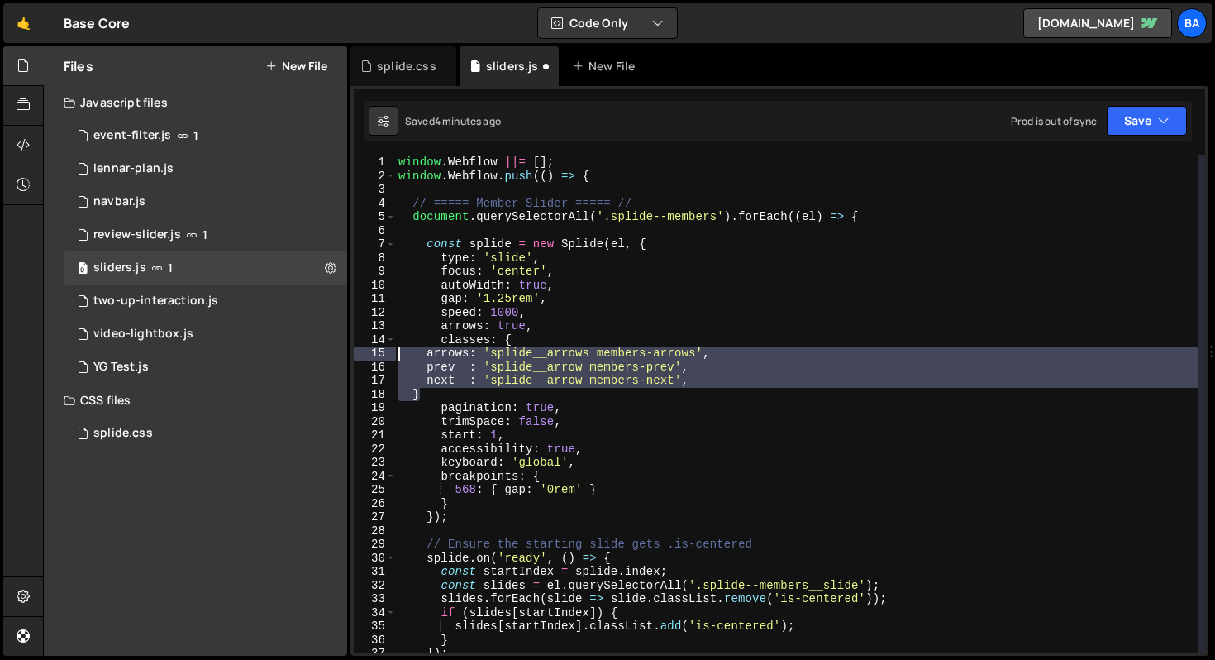
drag, startPoint x: 428, startPoint y: 394, endPoint x: 385, endPoint y: 355, distance: 57.9
click at [385, 355] on div "} 1 2 3 4 5 6 7 8 9 10 11 12 13 14 15 16 17 18 19 20 21 22 23 24 25 26 27 28 29…" at bounding box center [779, 403] width 851 height 497
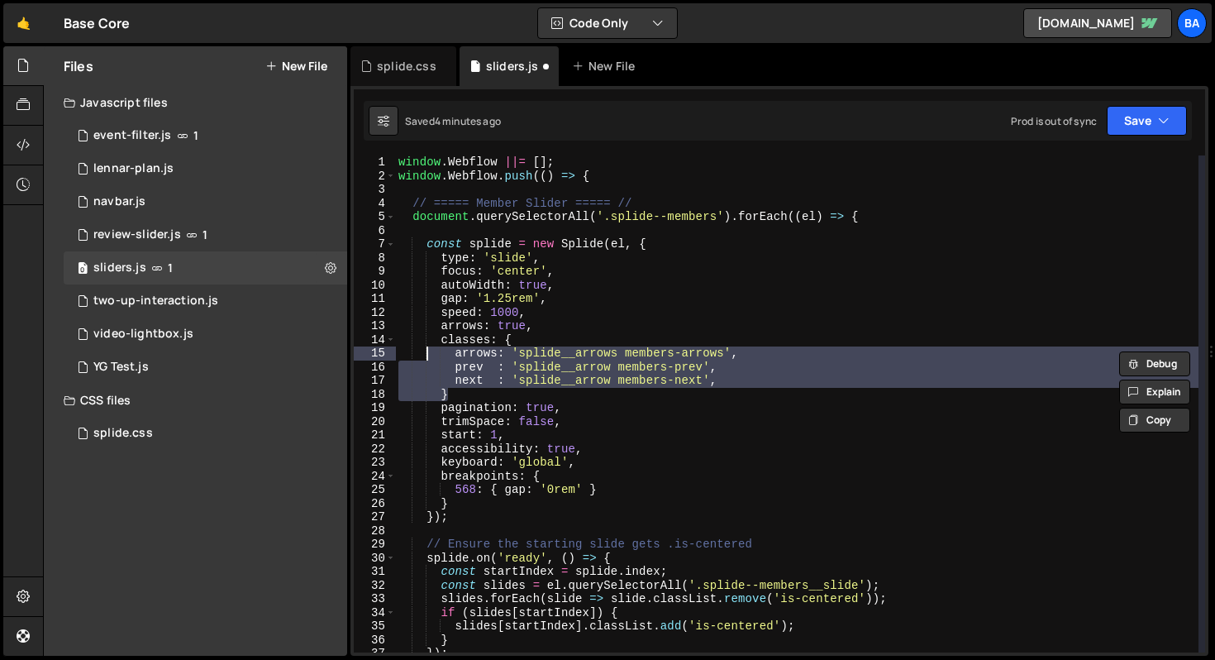
click at [573, 388] on div "window . Webflow ||= [ ] ; window . Webflow . push (( ) => { // ===== Member Sl…" at bounding box center [796, 403] width 803 height 497
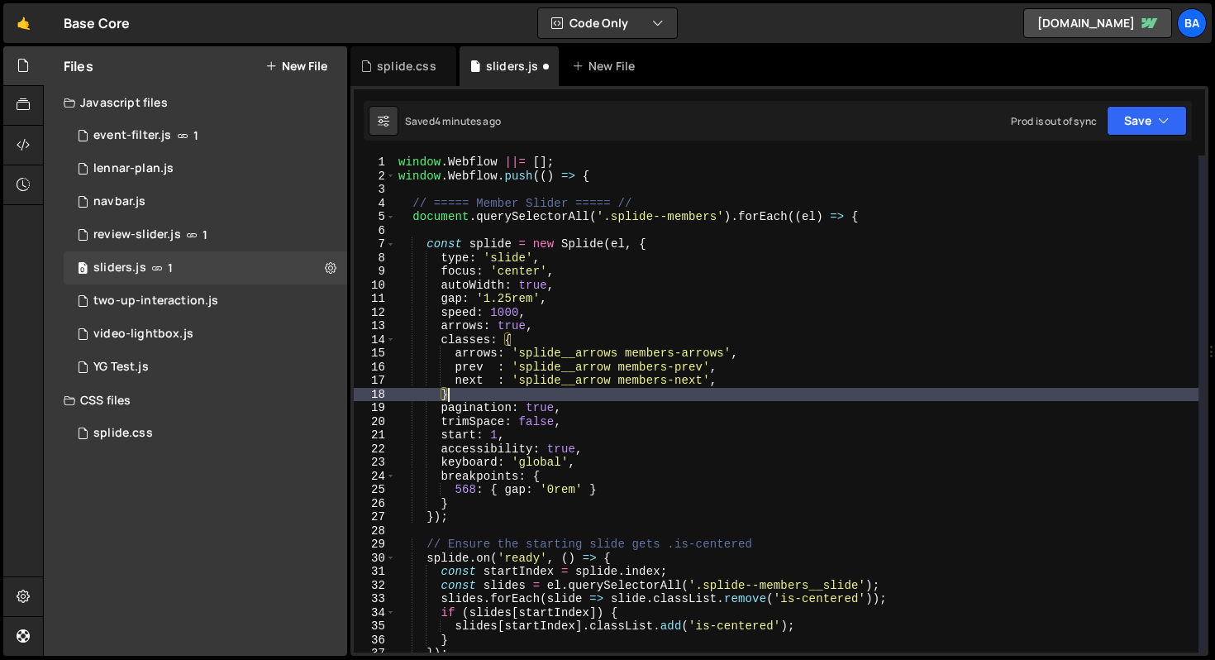
click at [650, 396] on div "window . Webflow ||= [ ] ; window . Webflow . push (( ) => { // ===== Member Sl…" at bounding box center [796, 417] width 803 height 524
click at [636, 404] on div "window . Webflow ||= [ ] ; window . Webflow . push (( ) => { // ===== Member Sl…" at bounding box center [796, 417] width 803 height 524
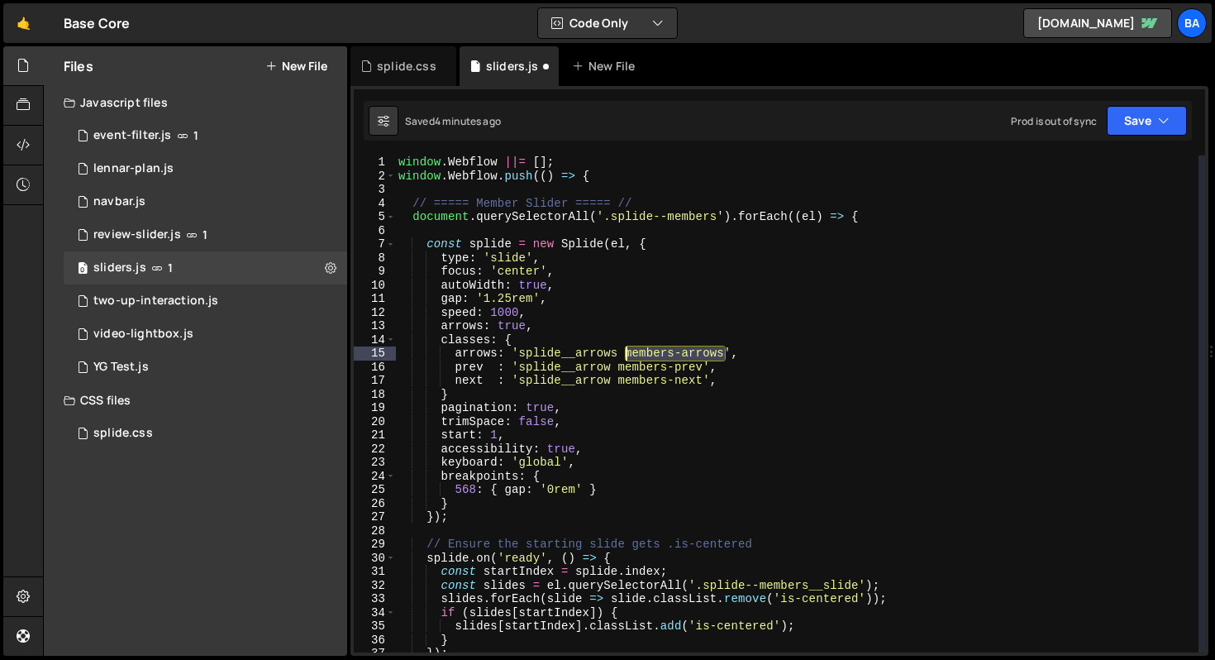
drag, startPoint x: 723, startPoint y: 354, endPoint x: 622, endPoint y: 353, distance: 100.8
click at [622, 353] on div "window . Webflow ||= [ ] ; window . Webflow . push (( ) => { // ===== Member Sl…" at bounding box center [796, 417] width 803 height 524
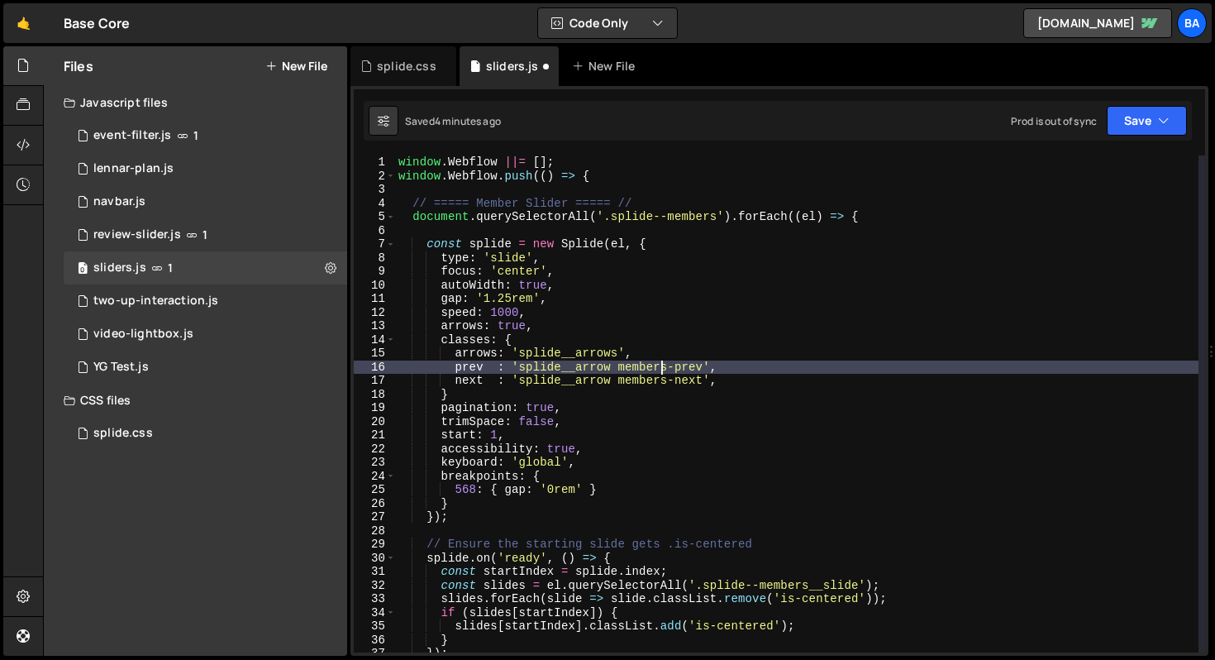
click at [665, 373] on div "window . Webflow ||= [ ] ; window . Webflow . push (( ) => { // ===== Member Sl…" at bounding box center [796, 417] width 803 height 524
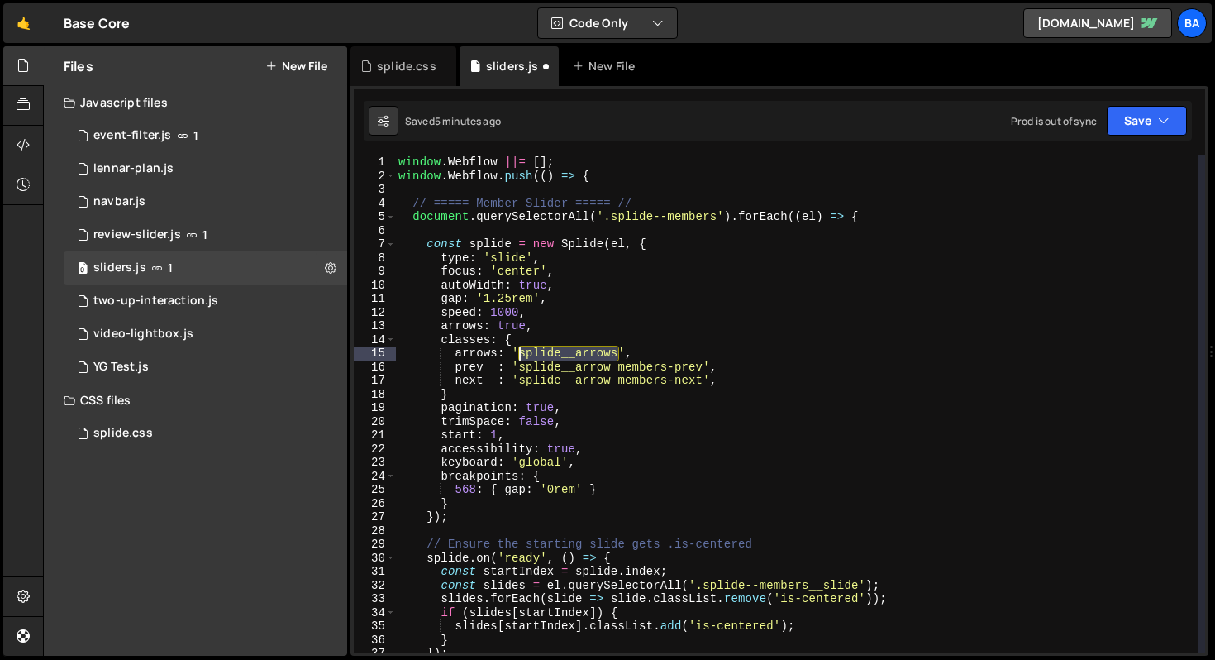
drag, startPoint x: 618, startPoint y: 351, endPoint x: 521, endPoint y: 355, distance: 97.6
click at [521, 355] on div "window . Webflow ||= [ ] ; window . Webflow . push (( ) => { // ===== Member Sl…" at bounding box center [796, 417] width 803 height 524
paste textarea "--members"
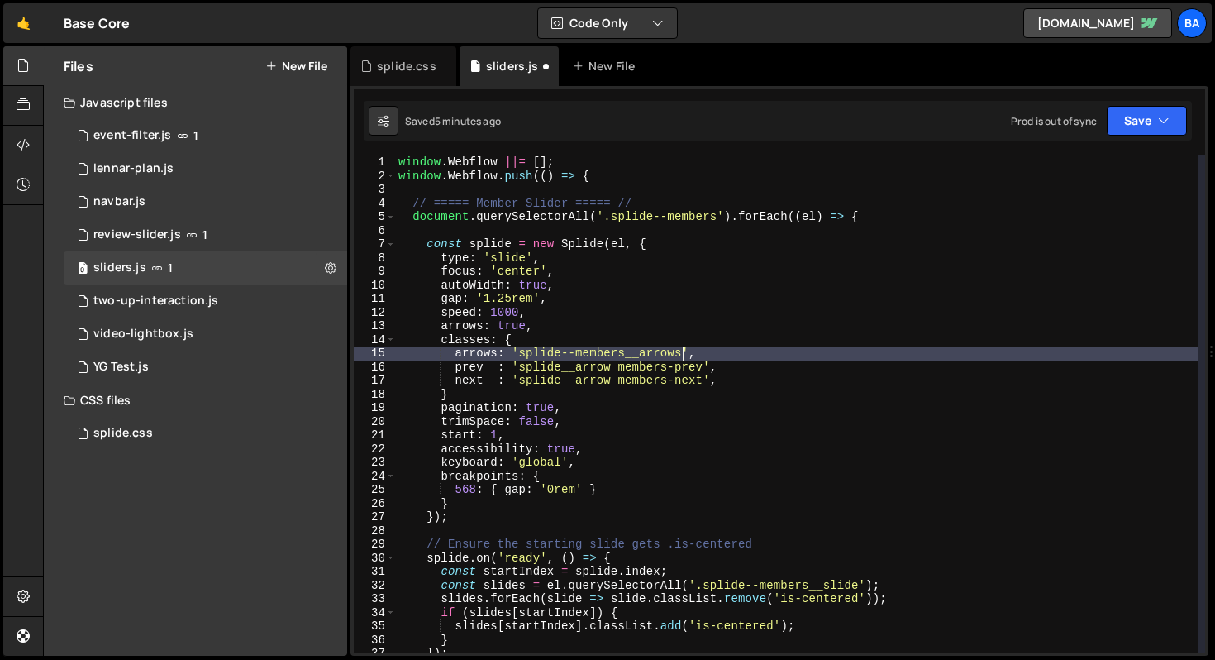
click at [784, 355] on div "window . Webflow ||= [ ] ; window . Webflow . push (( ) => { // ===== Member Sl…" at bounding box center [796, 417] width 803 height 524
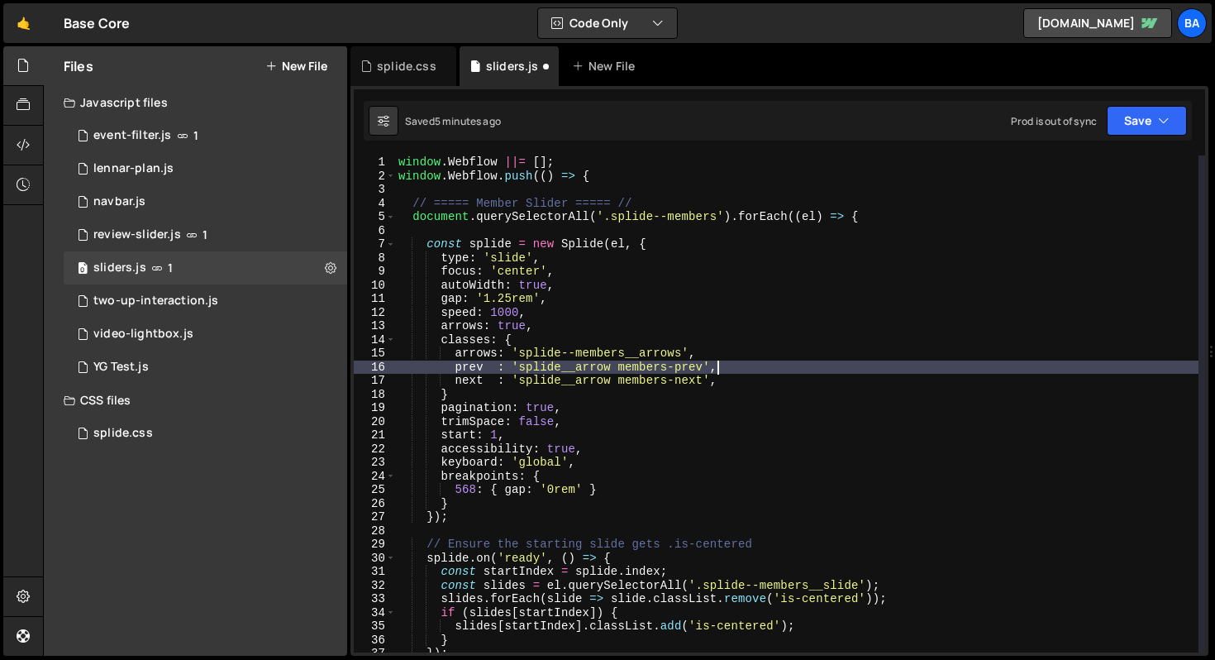
click at [739, 365] on div "window . Webflow ||= [ ] ; window . Webflow . push (( ) => { // ===== Member Sl…" at bounding box center [796, 417] width 803 height 524
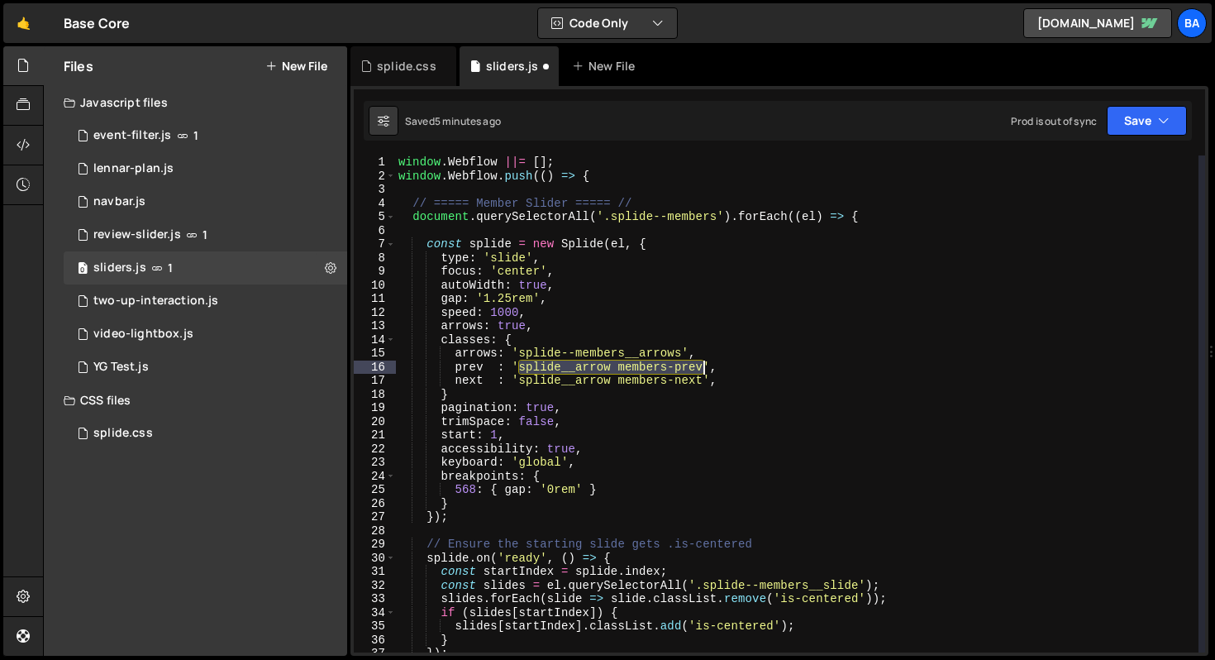
drag, startPoint x: 522, startPoint y: 367, endPoint x: 702, endPoint y: 366, distance: 180.2
click at [702, 366] on div "window . Webflow ||= [ ] ; window . Webflow . push (( ) => { // ===== Member Sl…" at bounding box center [796, 417] width 803 height 524
paste textarea "--members__arrow-"
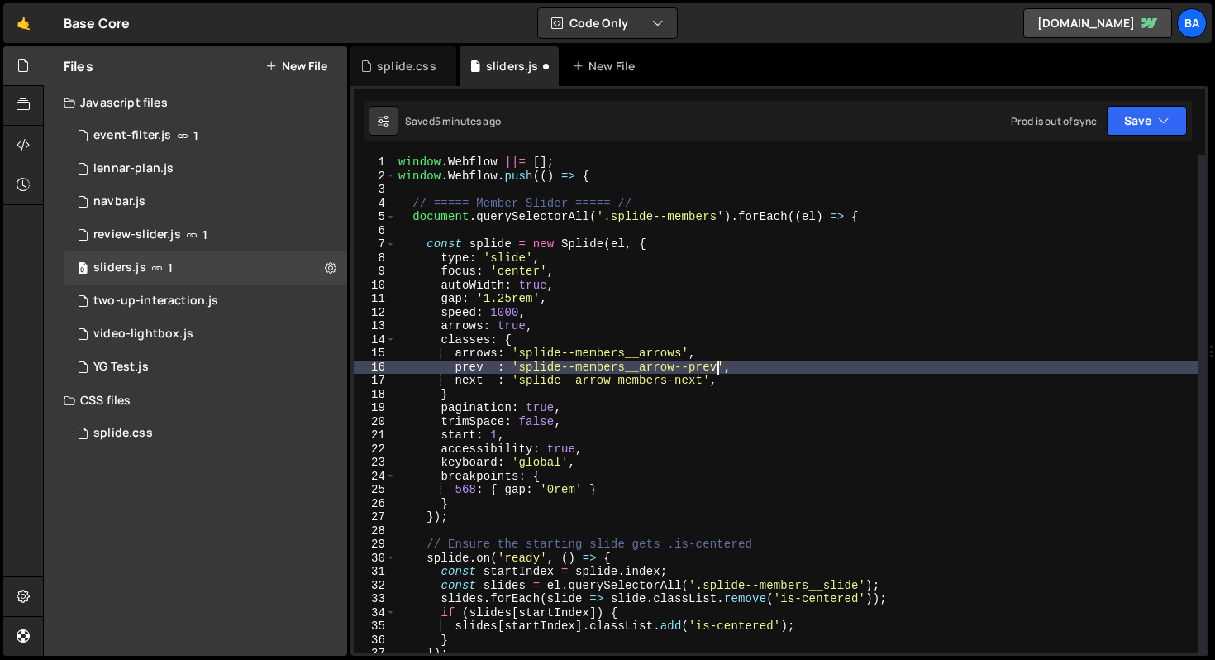
click at [607, 384] on div "window . Webflow ||= [ ] ; window . Webflow . push (( ) => { // ===== Member Sl…" at bounding box center [796, 417] width 803 height 524
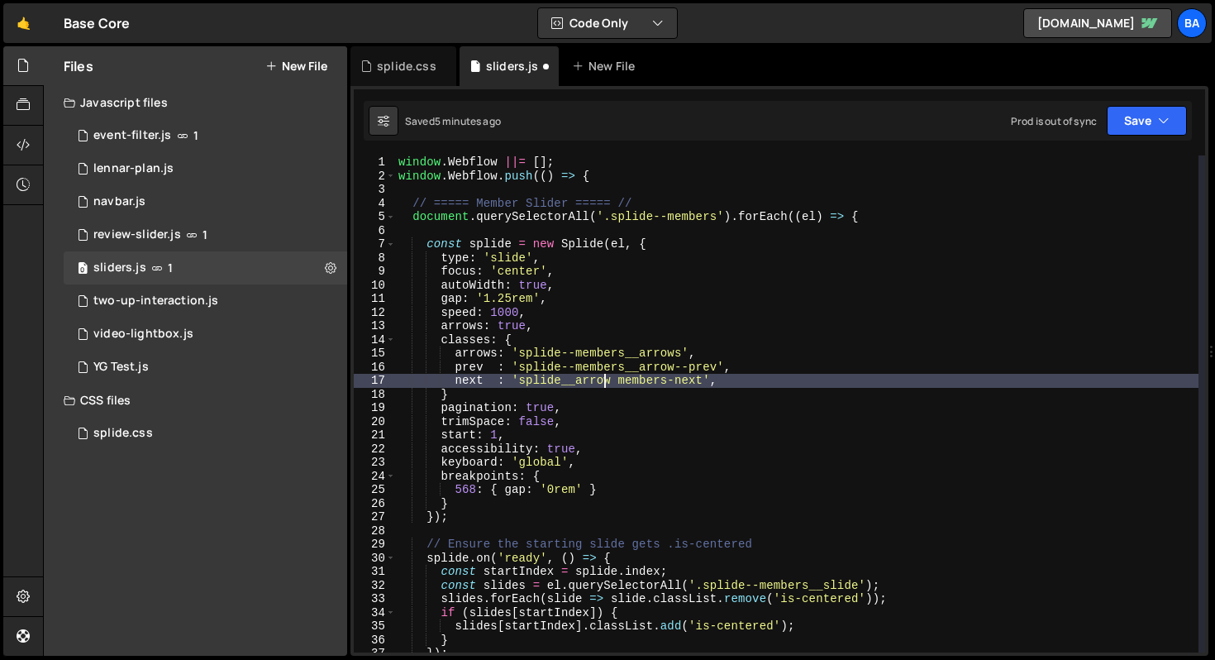
click at [607, 384] on div "window . Webflow ||= [ ] ; window . Webflow . push (( ) => { // ===== Member Sl…" at bounding box center [796, 417] width 803 height 524
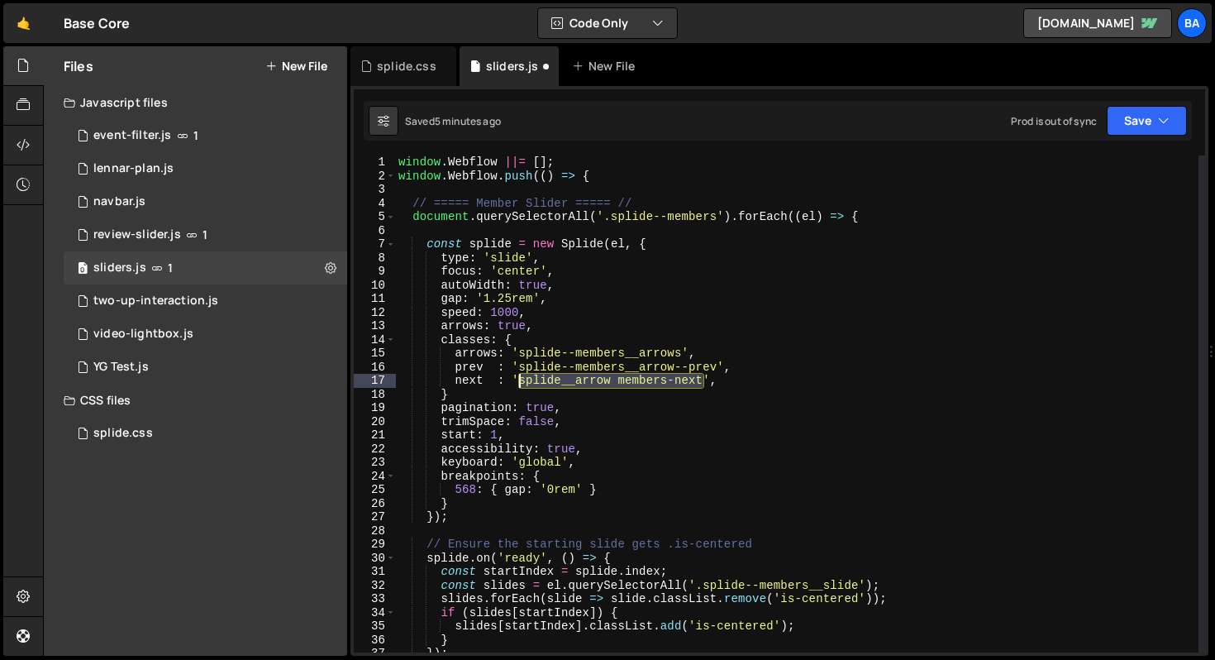
drag, startPoint x: 702, startPoint y: 381, endPoint x: 522, endPoint y: 380, distance: 180.2
click at [522, 380] on div "window . Webflow ||= [ ] ; window . Webflow . push (( ) => { // ===== Member Sl…" at bounding box center [796, 417] width 803 height 524
paste textarea "--members__arrow-"
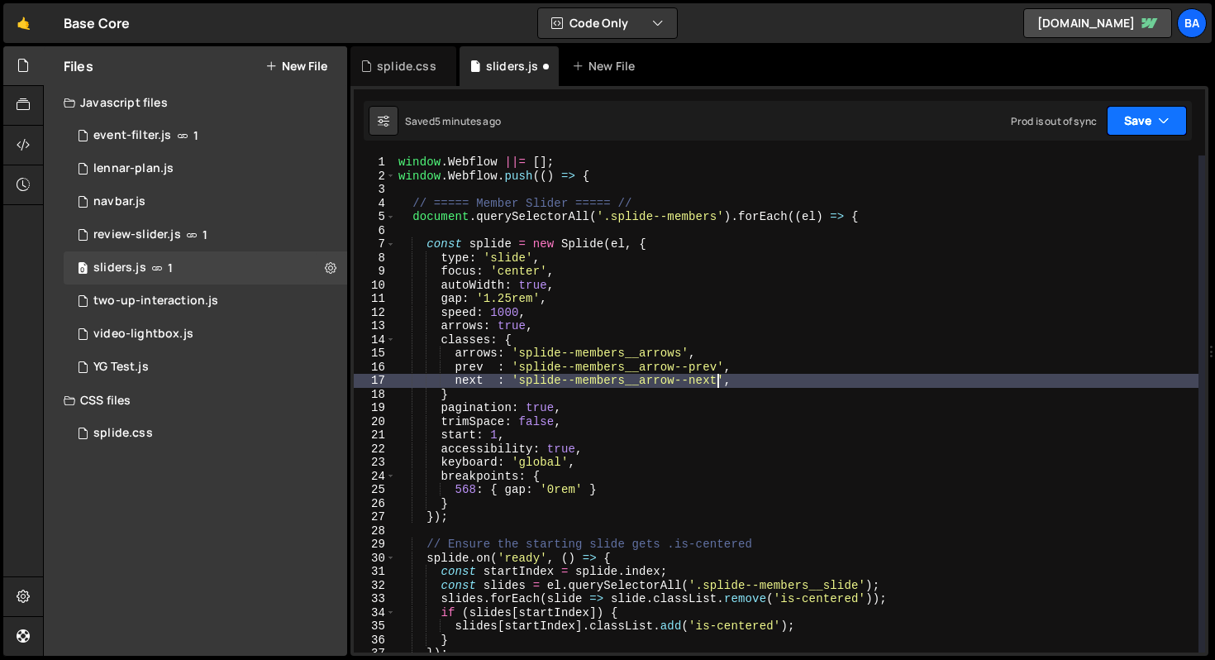
click at [1161, 120] on icon "button" at bounding box center [1164, 120] width 12 height 17
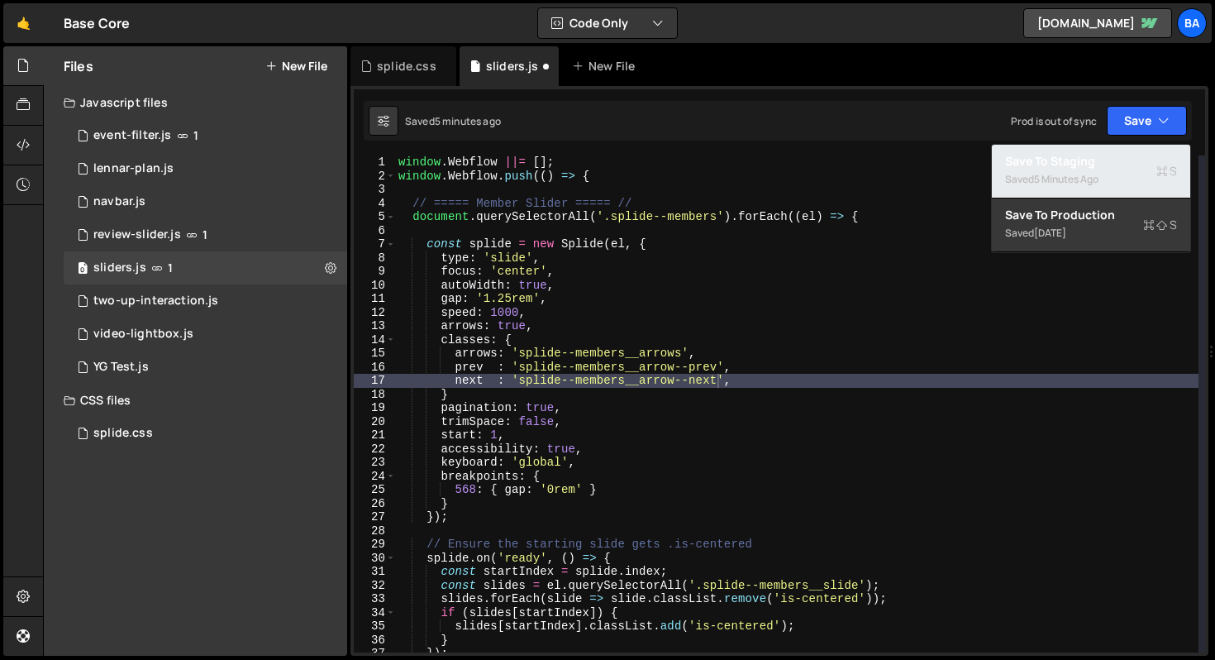
click at [1109, 171] on div "Saved 5 minutes ago" at bounding box center [1091, 179] width 172 height 20
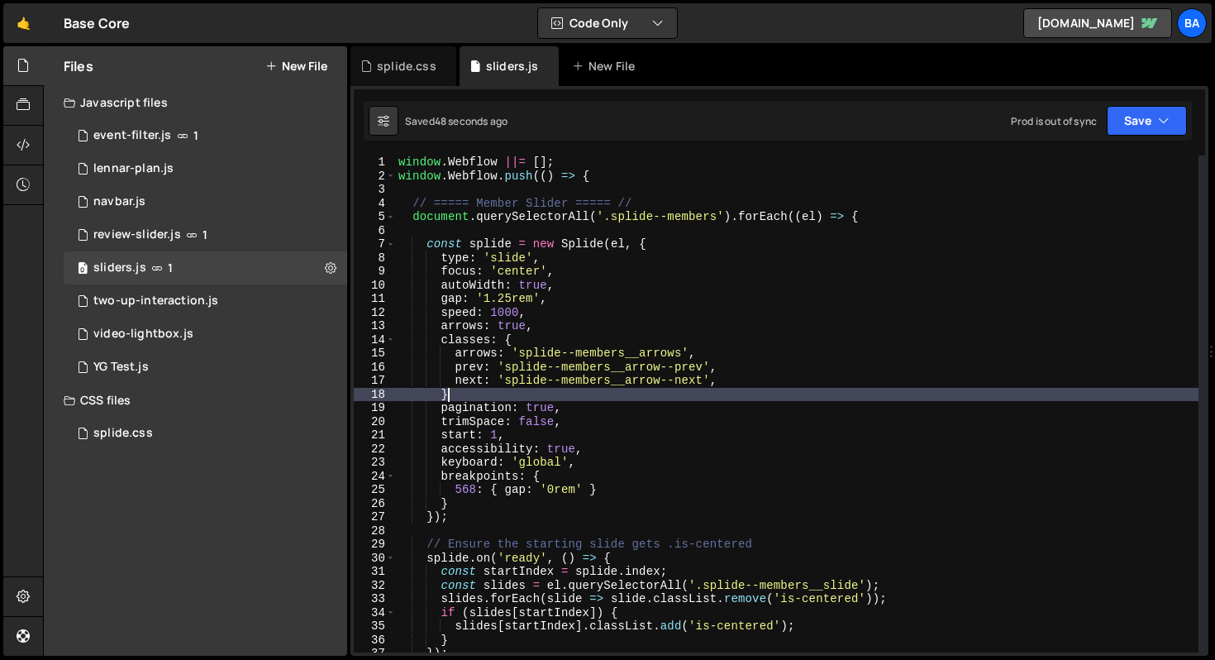
click at [489, 398] on div "window . Webflow ||= [ ] ; window . Webflow . push (( ) => { // ===== Member Sl…" at bounding box center [796, 417] width 803 height 524
click at [1149, 112] on button "Save" at bounding box center [1147, 121] width 80 height 30
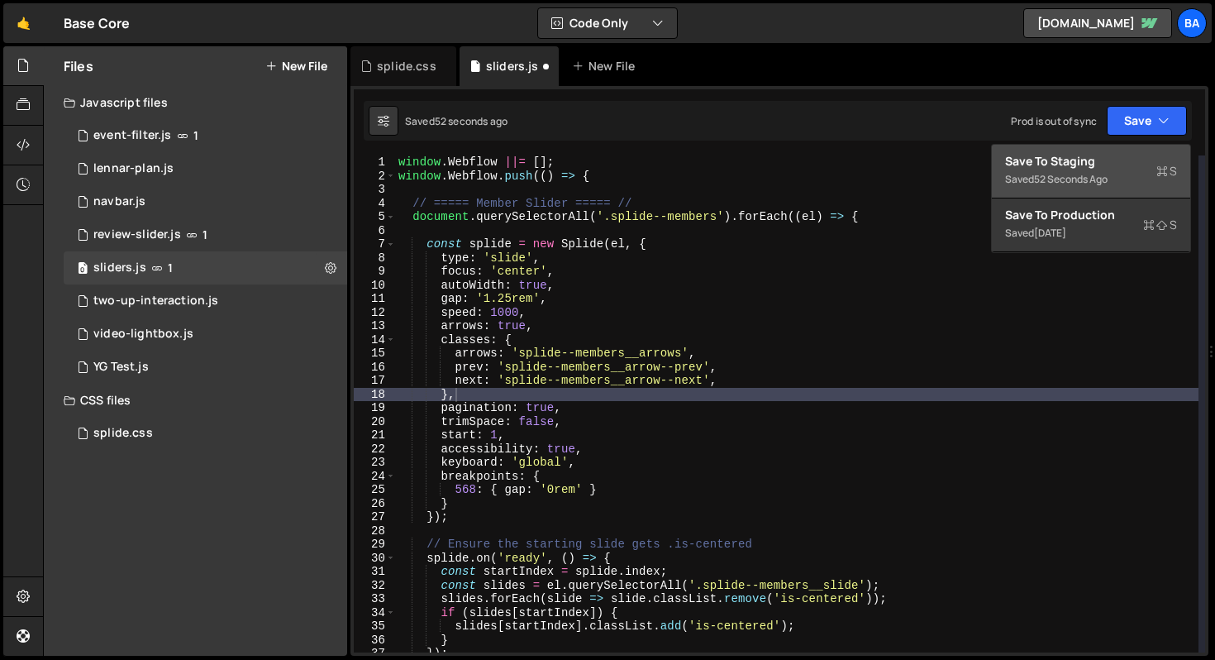
click at [1094, 165] on div "Save to Staging S" at bounding box center [1091, 161] width 172 height 17
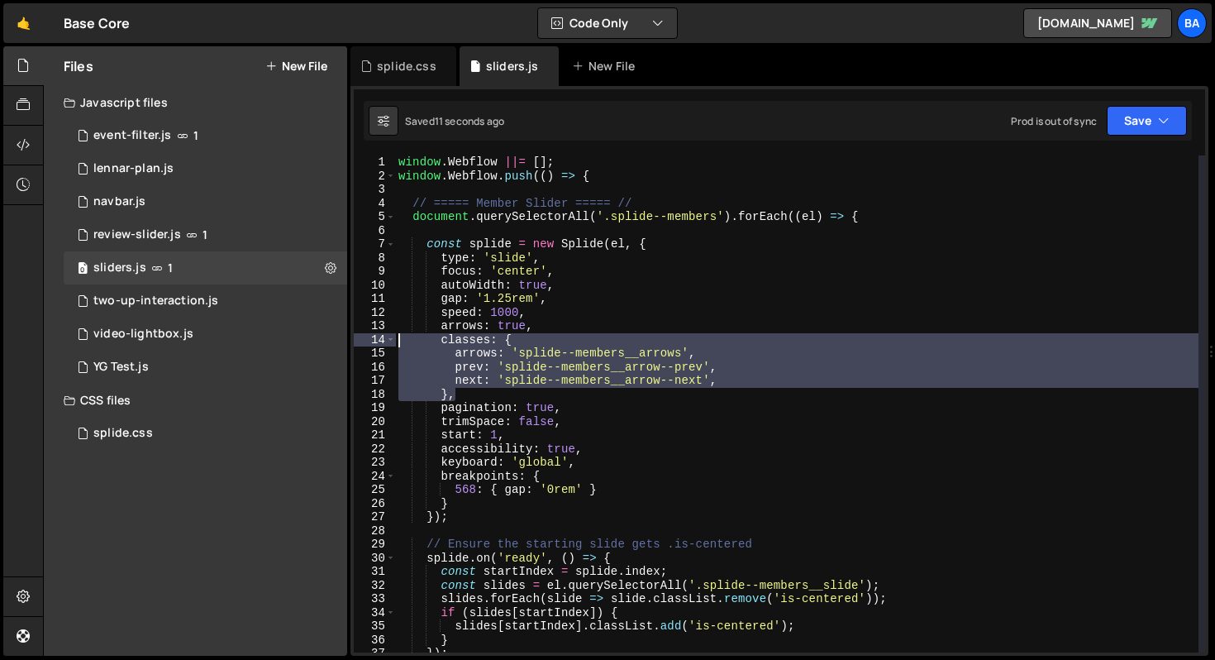
drag, startPoint x: 480, startPoint y: 395, endPoint x: 374, endPoint y: 342, distance: 118.3
click at [374, 342] on div "}, 1 2 3 4 5 6 7 8 9 10 11 12 13 14 15 16 17 18 19 20 21 22 23 24 25 26 27 28 2…" at bounding box center [779, 403] width 851 height 497
type textarea "classes: { arrows: 'splide--members__arrows',"
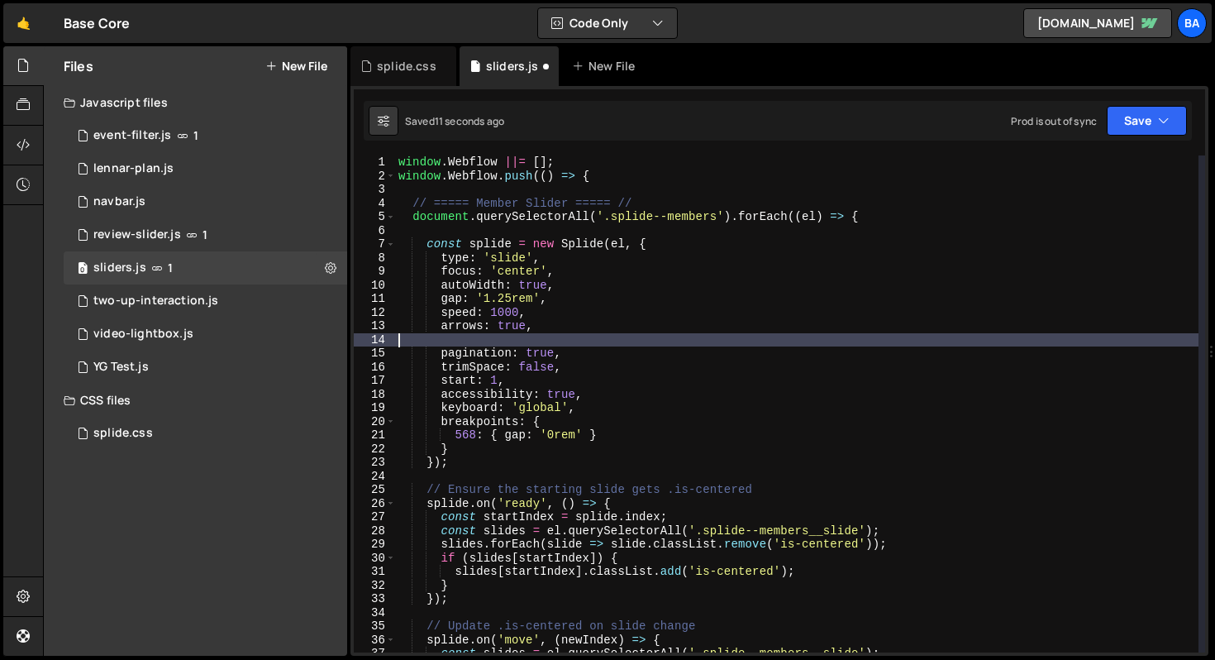
scroll to position [0, 0]
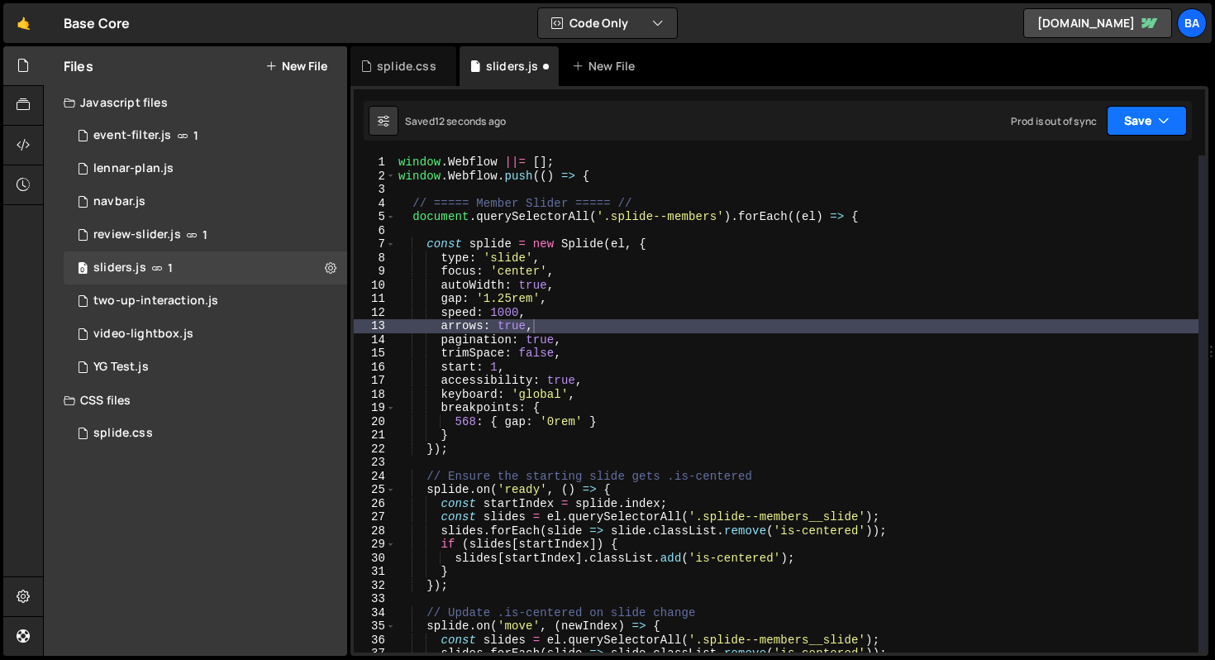
click at [1128, 109] on button "Save" at bounding box center [1147, 121] width 80 height 30
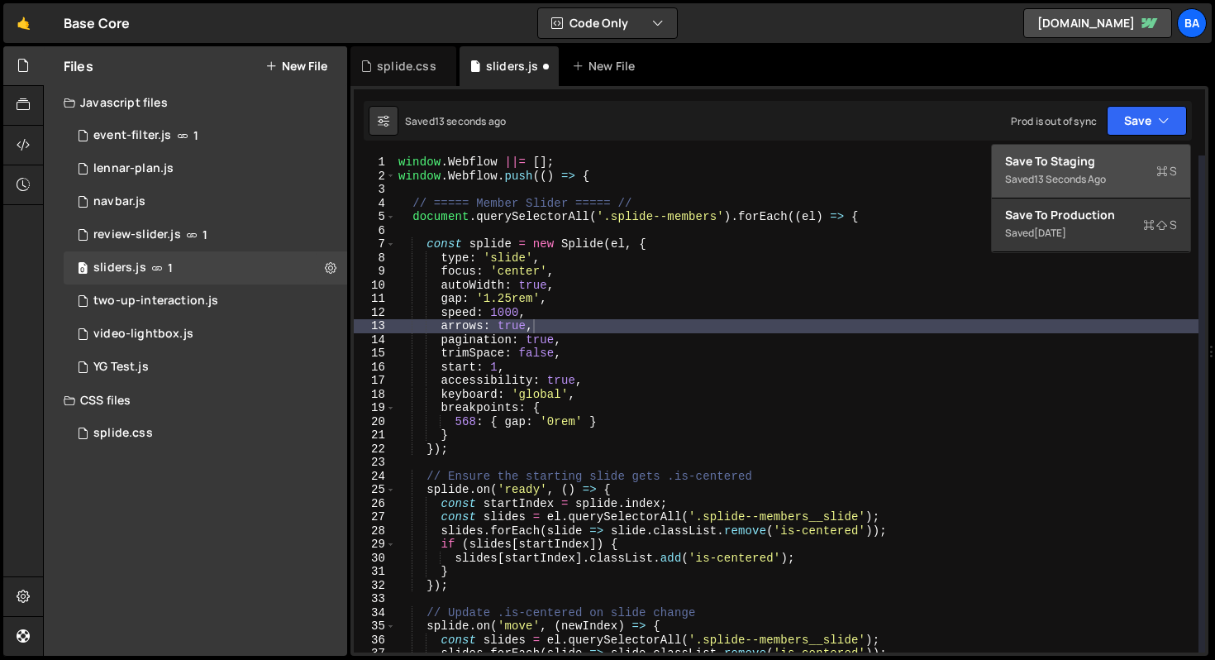
click at [1111, 154] on div "Save to Staging S" at bounding box center [1091, 161] width 172 height 17
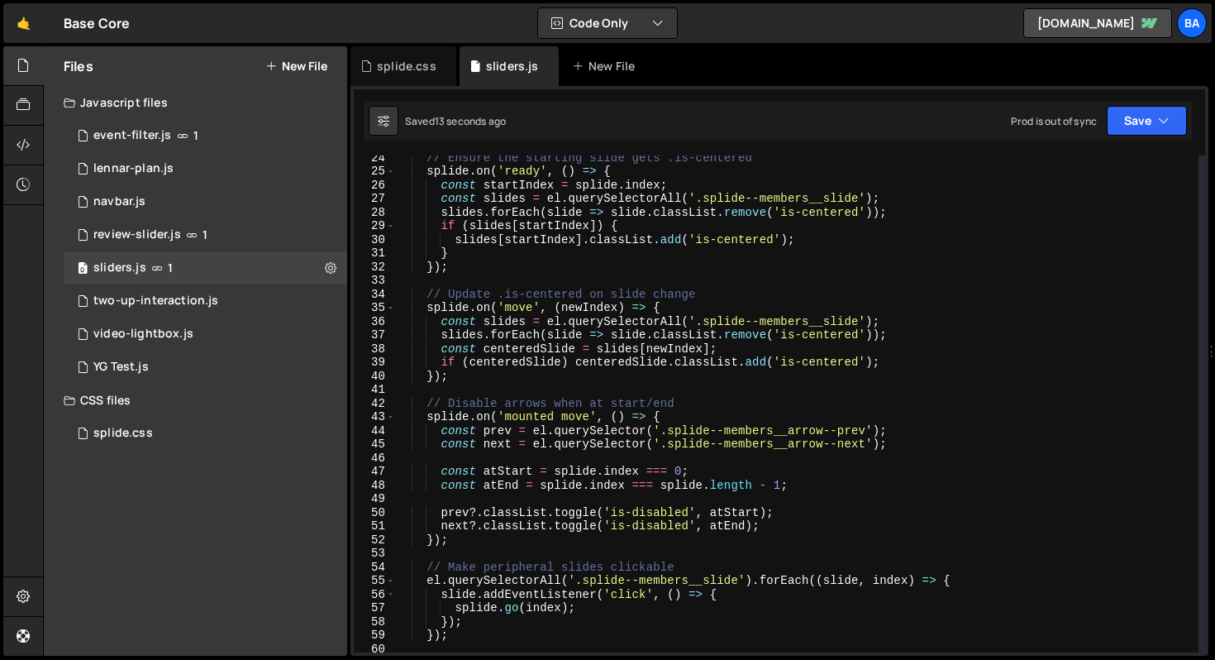
scroll to position [325, 0]
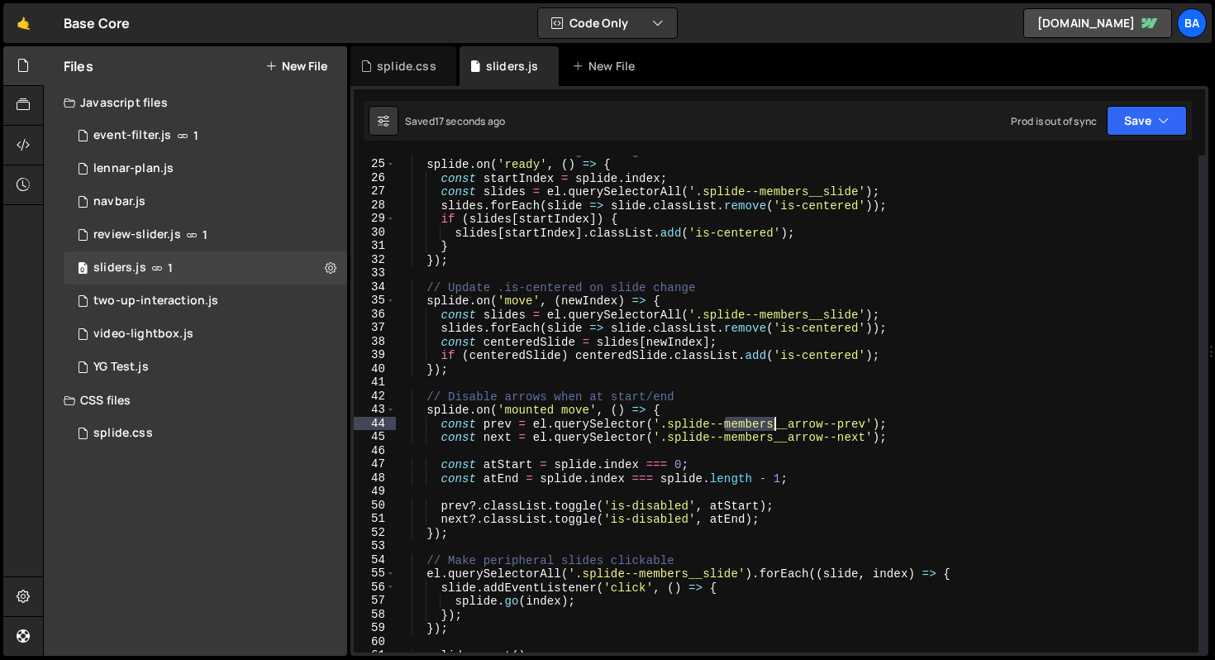
drag, startPoint x: 724, startPoint y: 424, endPoint x: 773, endPoint y: 423, distance: 48.8
click at [773, 423] on div "// Ensure the starting slide gets .is-centered splide . on ( 'ready' , ( ) => {…" at bounding box center [796, 406] width 803 height 524
drag, startPoint x: 774, startPoint y: 437, endPoint x: 710, endPoint y: 438, distance: 64.5
click at [710, 438] on div "// Ensure the starting slide gets .is-centered splide . on ( 'ready' , ( ) => {…" at bounding box center [796, 406] width 803 height 524
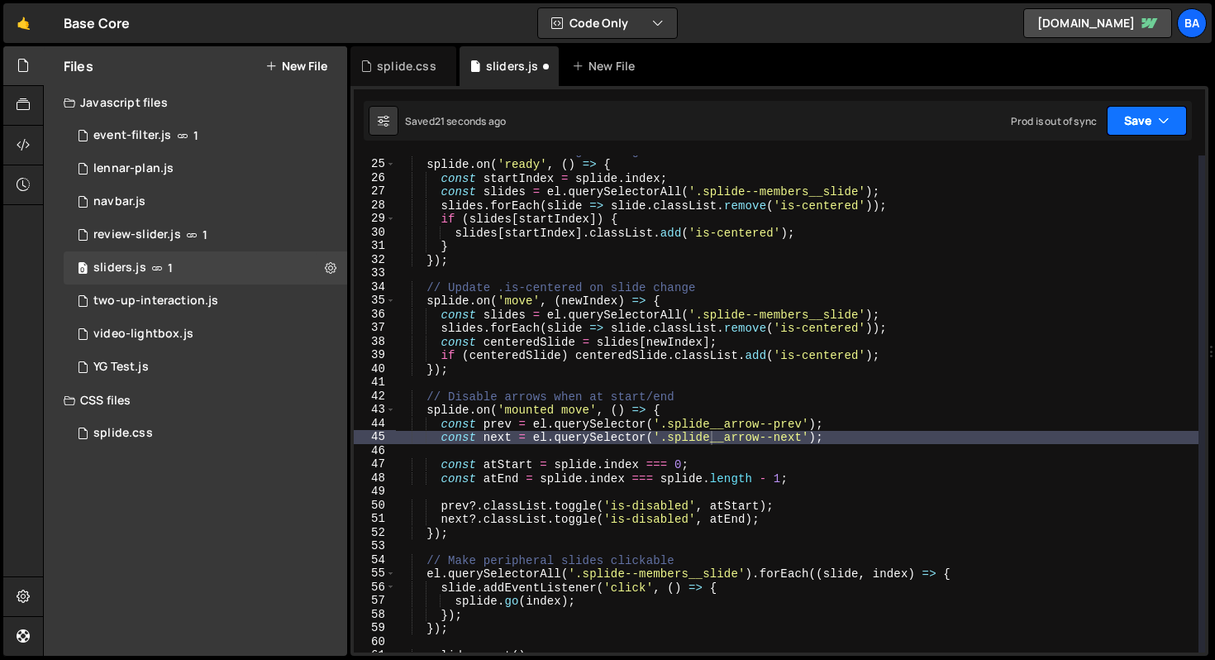
click at [1141, 118] on button "Save" at bounding box center [1147, 121] width 80 height 30
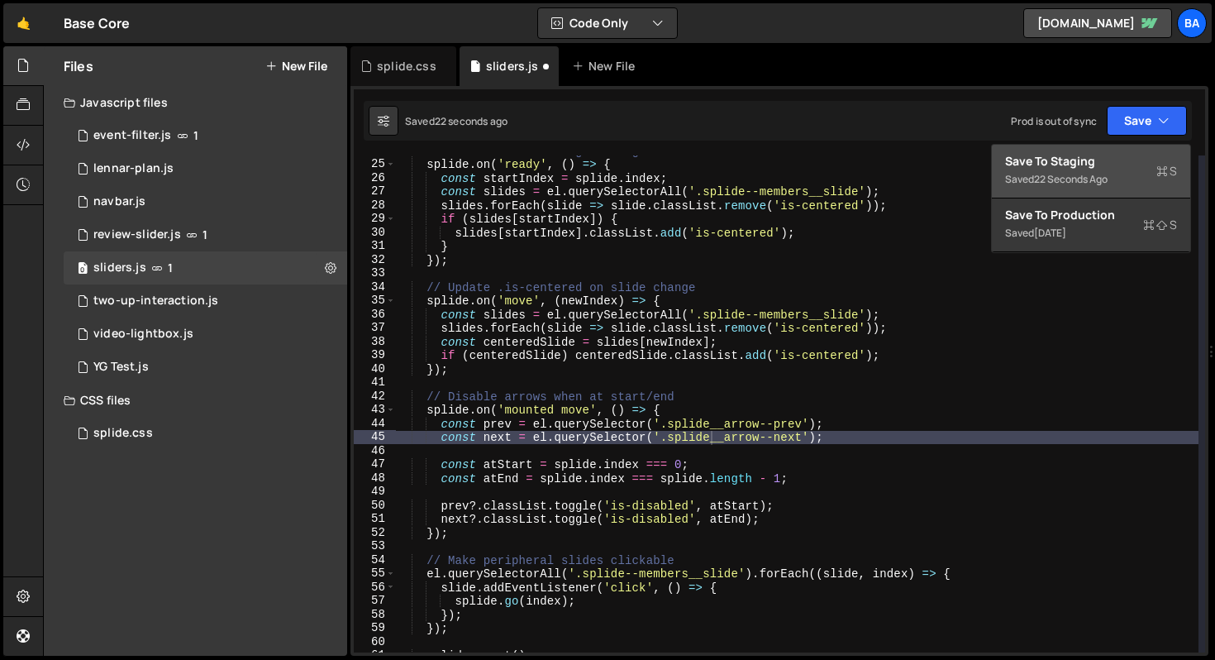
click at [1104, 170] on div "Saved 22 seconds ago" at bounding box center [1091, 179] width 172 height 20
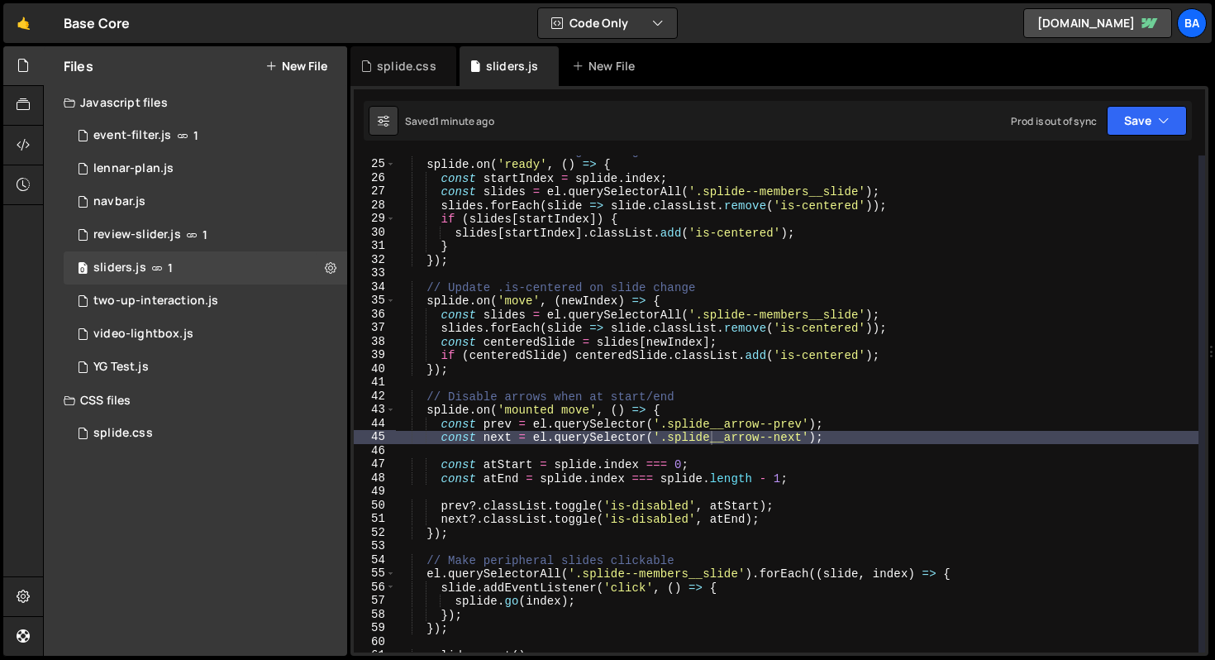
click at [874, 426] on div "// Ensure the starting slide gets .is-centered splide . on ( 'ready' , ( ) => {…" at bounding box center [796, 406] width 803 height 524
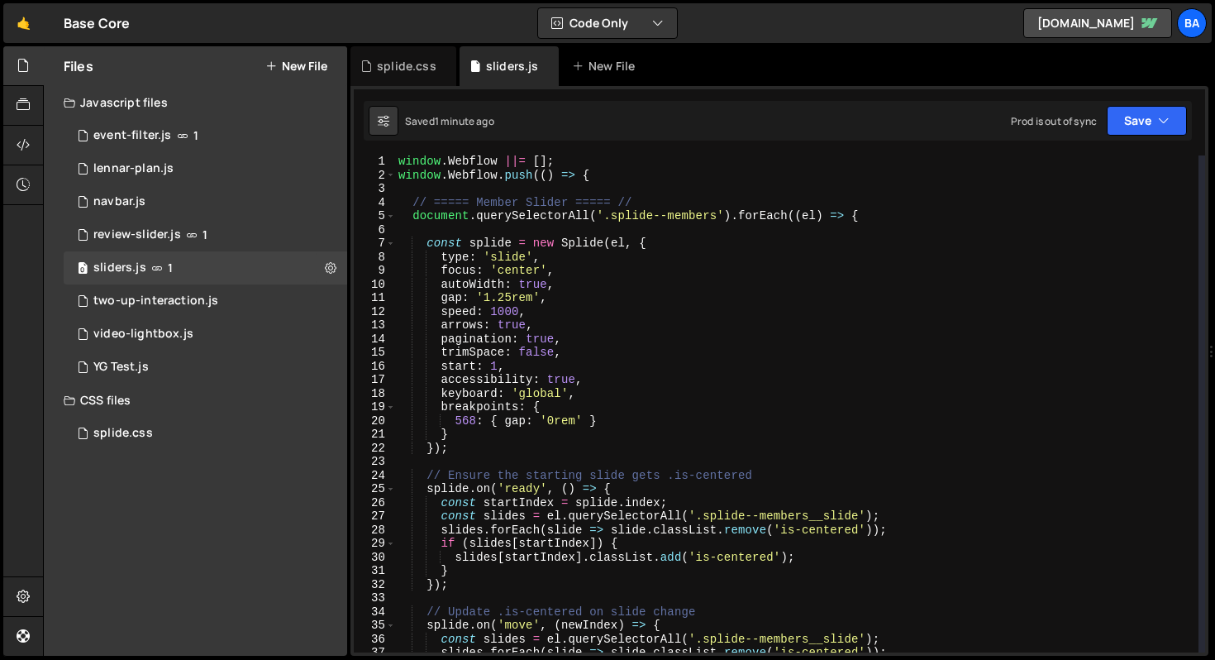
scroll to position [0, 0]
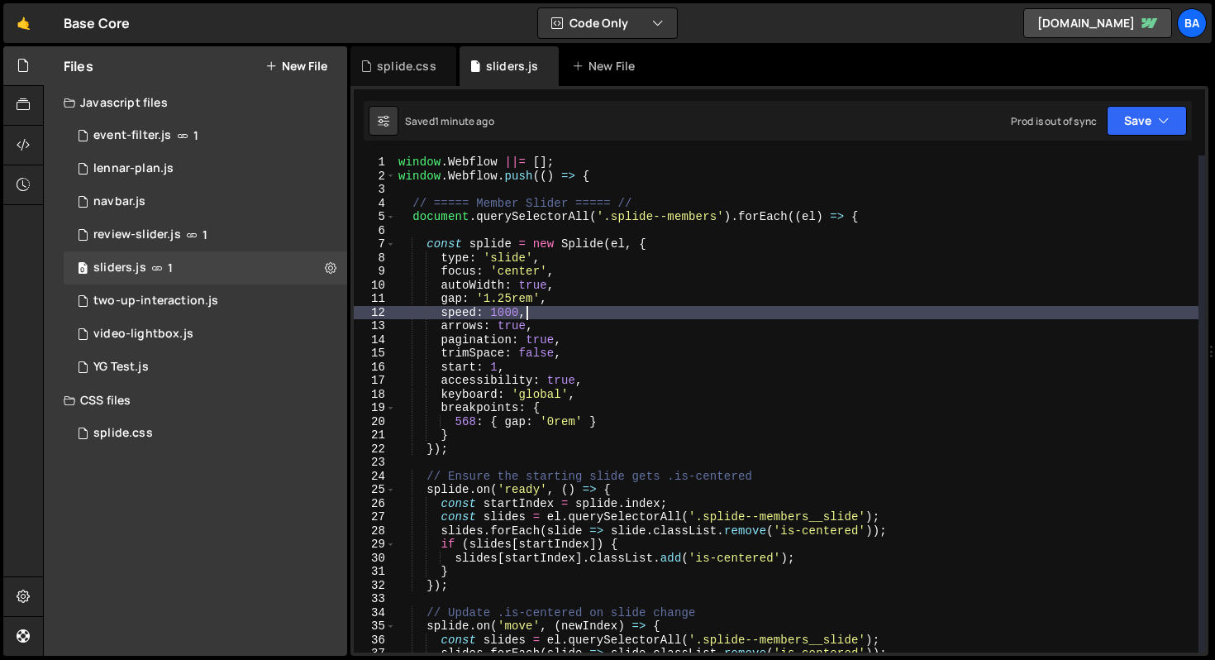
click at [588, 318] on div "window . Webflow ||= [ ] ; window . Webflow . push (( ) => { // ===== Member Sl…" at bounding box center [796, 417] width 803 height 524
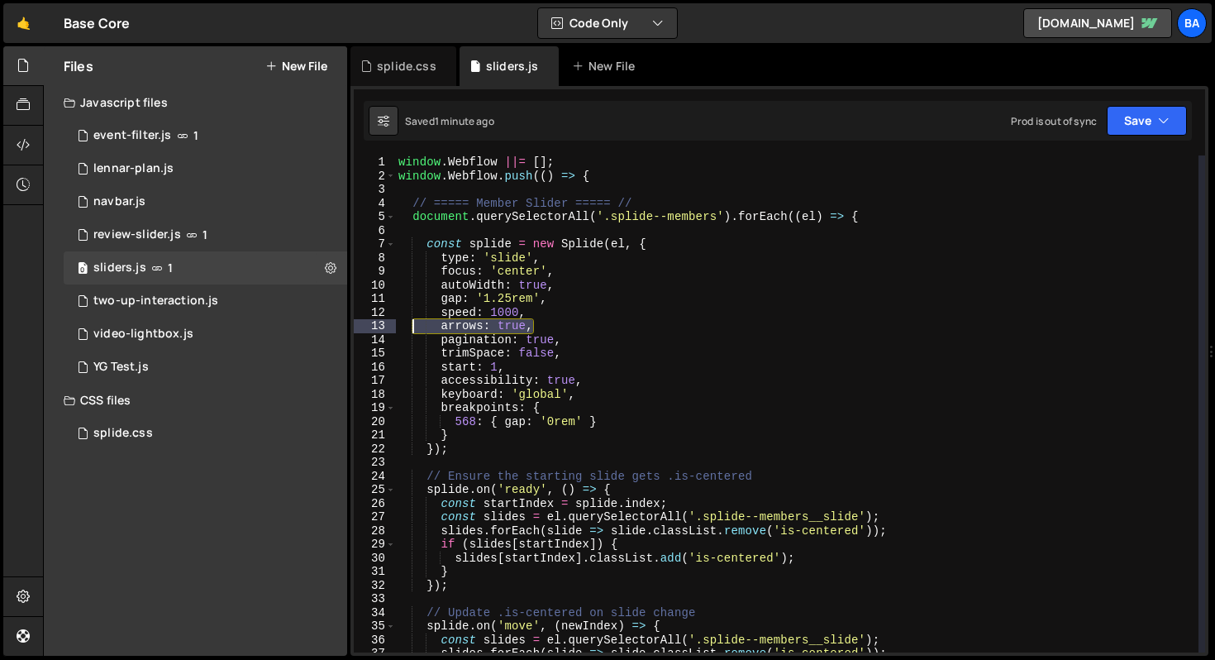
drag, startPoint x: 545, startPoint y: 323, endPoint x: 405, endPoint y: 322, distance: 139.7
click at [405, 322] on div "window . Webflow ||= [ ] ; window . Webflow . push (( ) => { // ===== Member Sl…" at bounding box center [796, 417] width 803 height 524
type textarea "arrows: true,"
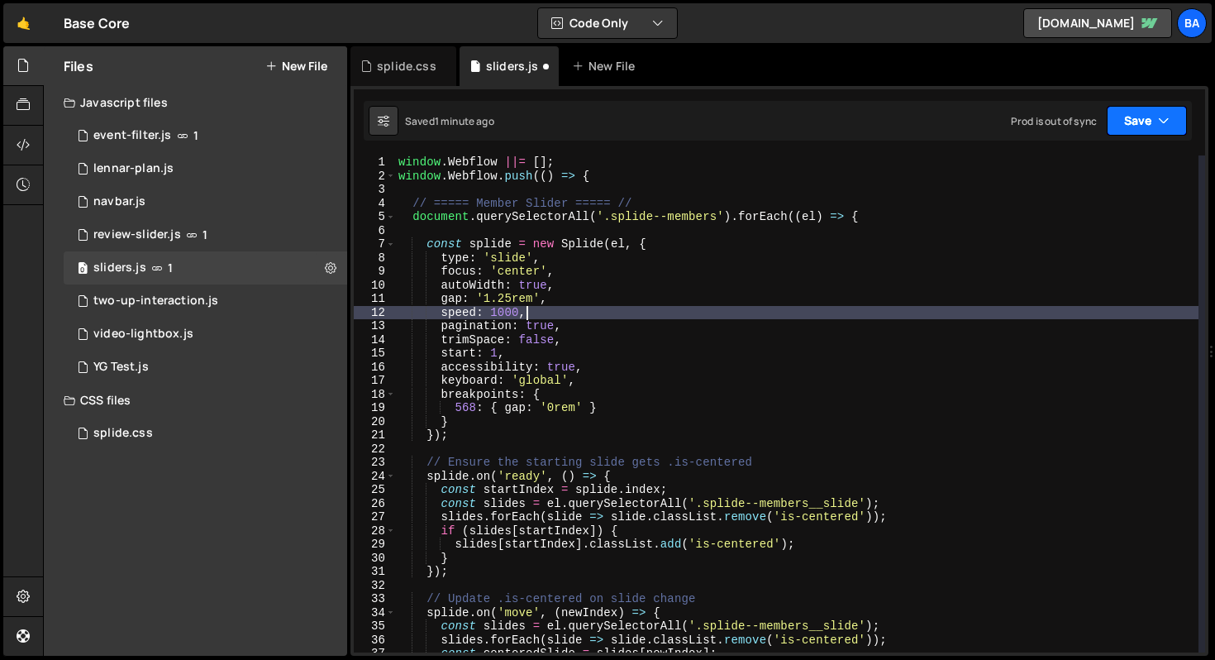
click at [1158, 116] on icon "button" at bounding box center [1164, 120] width 12 height 17
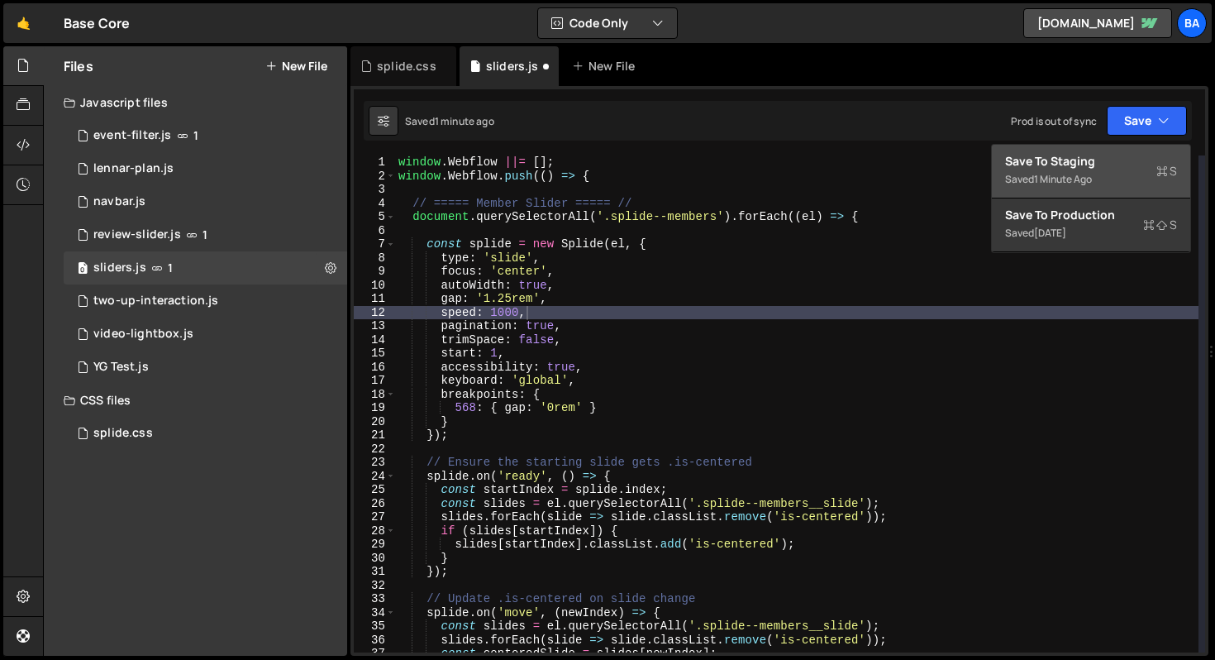
click at [1089, 172] on div "1 minute ago" at bounding box center [1063, 179] width 58 height 14
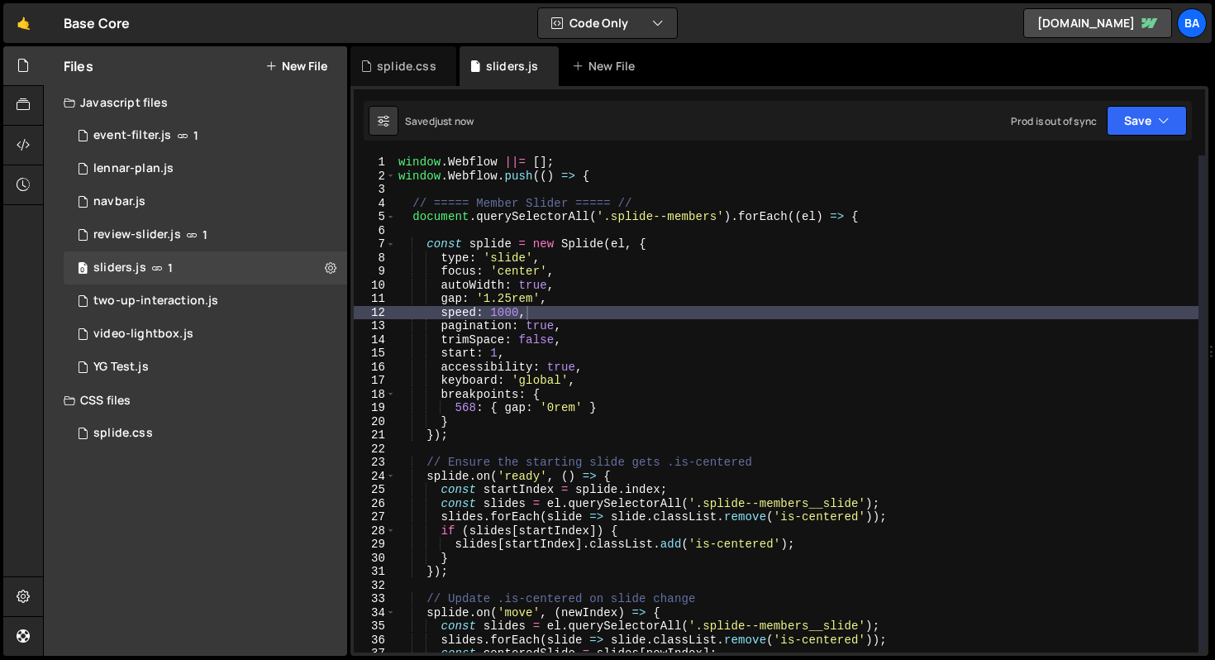
click at [770, 288] on div "window . Webflow ||= [ ] ; window . Webflow . push (( ) => { // ===== Member Sl…" at bounding box center [796, 417] width 803 height 524
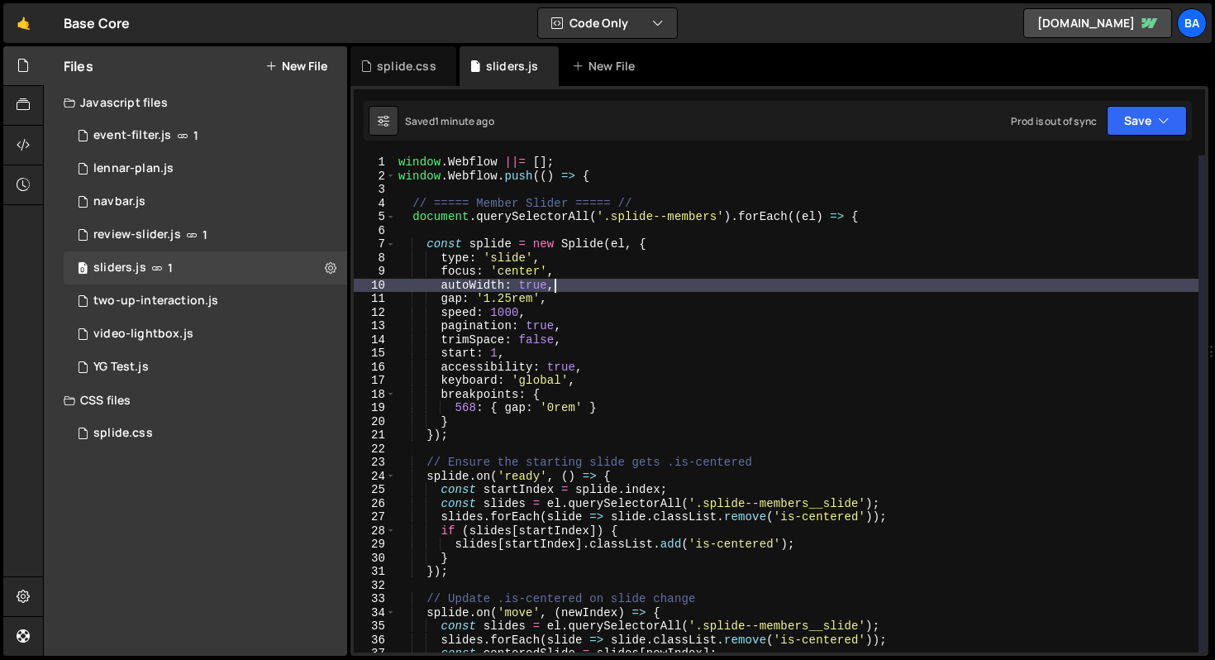
click at [652, 348] on div "window . Webflow ||= [ ] ; window . Webflow . push (( ) => { // ===== Member Sl…" at bounding box center [796, 417] width 803 height 524
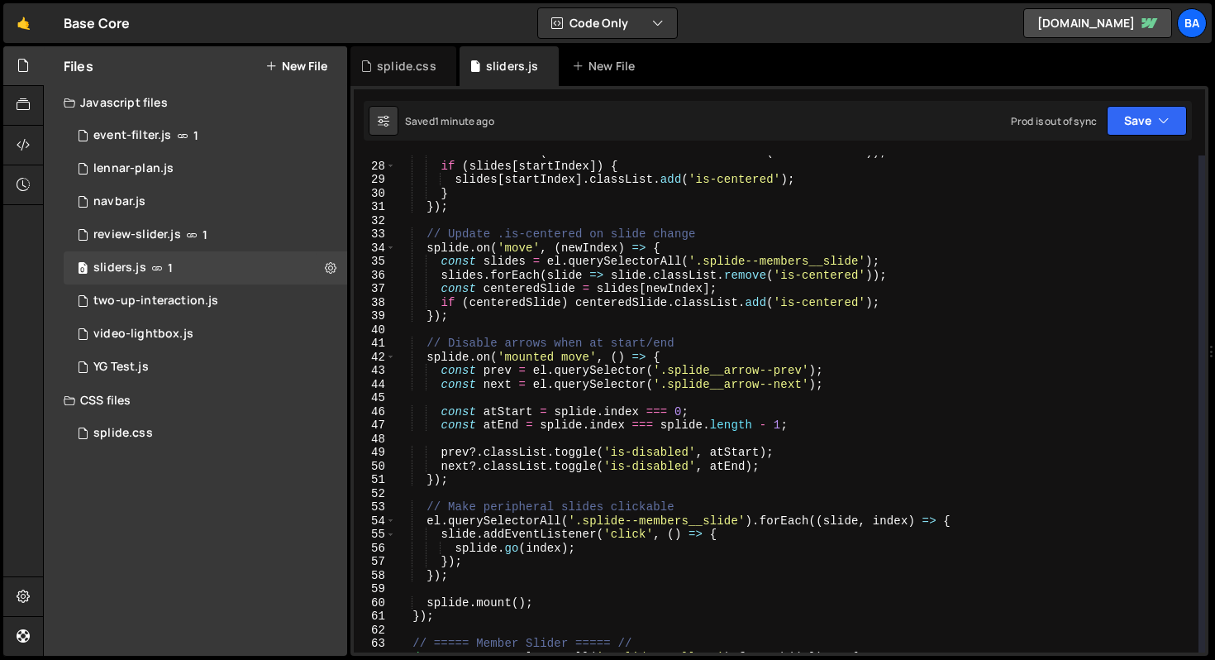
scroll to position [365, 0]
click at [778, 354] on div "slides . forEach ( slide => slide . classList . remove ( 'is-centered' )) ; if …" at bounding box center [796, 407] width 803 height 524
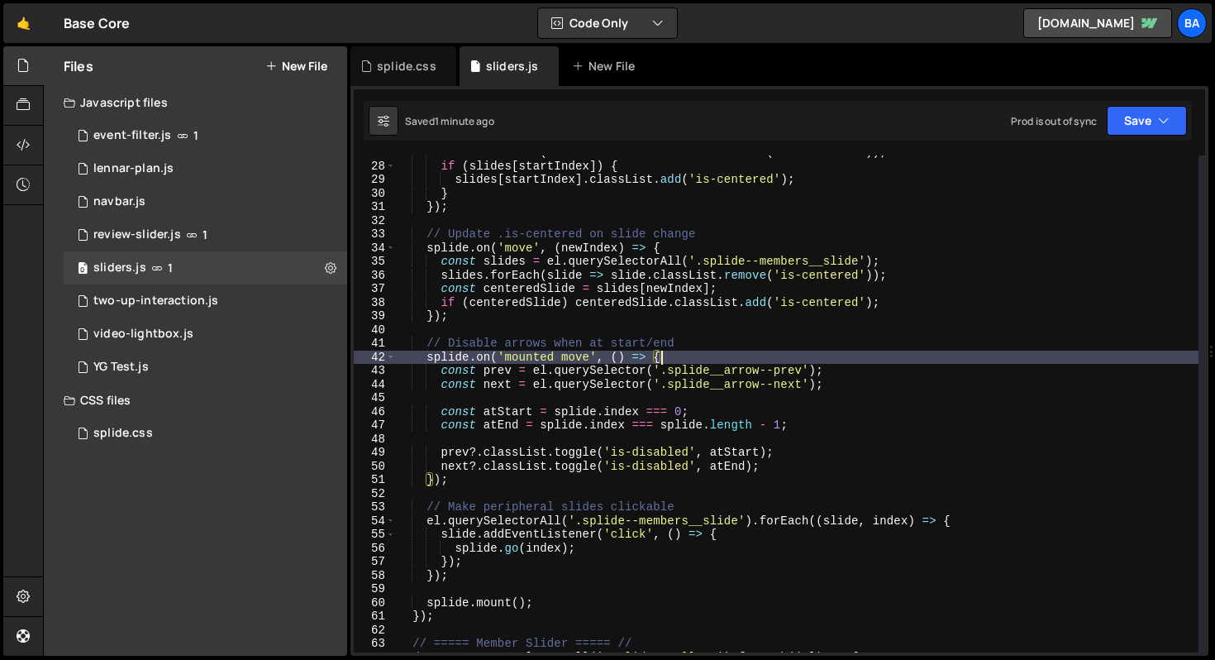
click at [760, 340] on div "slides . forEach ( slide => slide . classList . remove ( 'is-centered' )) ; if …" at bounding box center [796, 407] width 803 height 524
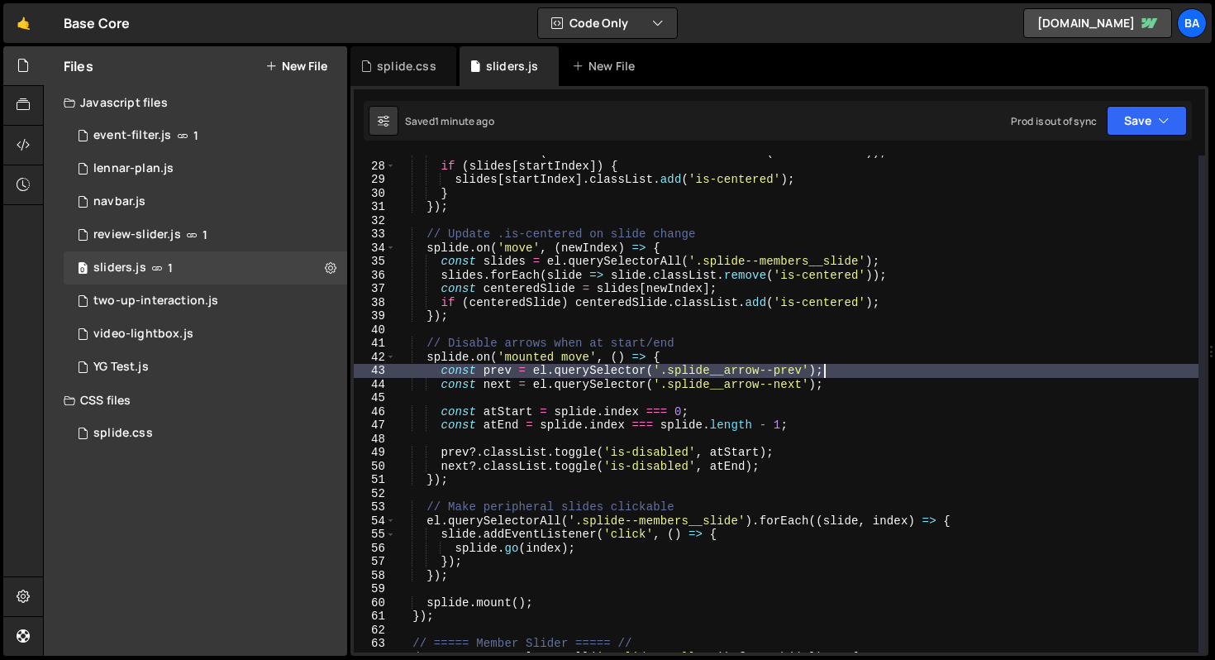
click at [865, 371] on div "slides . forEach ( slide => slide . classList . remove ( 'is-centered' )) ; if …" at bounding box center [796, 407] width 803 height 524
click at [883, 371] on div "slides . forEach ( slide => slide . classList . remove ( 'is-centered' )) ; if …" at bounding box center [796, 407] width 803 height 524
click at [671, 371] on div "slides . forEach ( slide => slide . classList . remove ( 'is-centered' )) ; if …" at bounding box center [796, 407] width 803 height 524
click at [708, 364] on div "slides . forEach ( slide => slide . classList . remove ( 'is-centered' )) ; if …" at bounding box center [796, 407] width 803 height 524
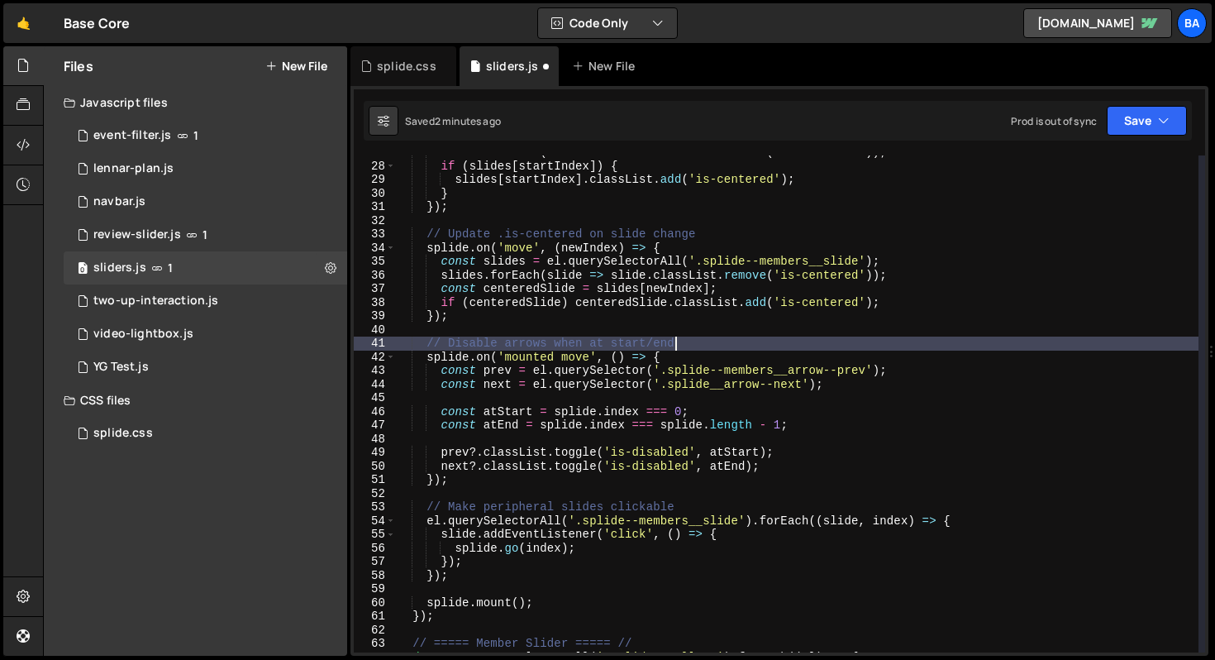
click at [732, 350] on div "slides . forEach ( slide => slide . classList . remove ( 'is-centered' )) ; if …" at bounding box center [796, 407] width 803 height 524
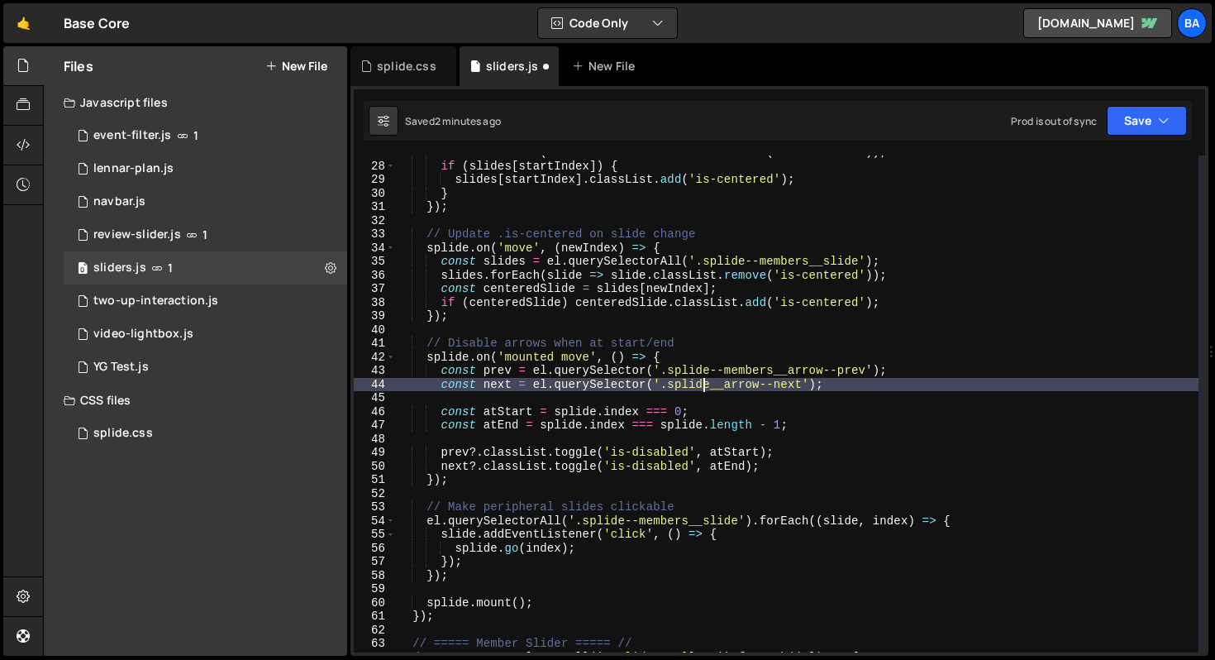
click at [705, 386] on div "slides . forEach ( slide => slide . classList . remove ( 'is-centered' )) ; if …" at bounding box center [796, 407] width 803 height 524
click at [712, 384] on div "slides . forEach ( slide => slide . classList . remove ( 'is-centered' )) ; if …" at bounding box center [796, 407] width 803 height 524
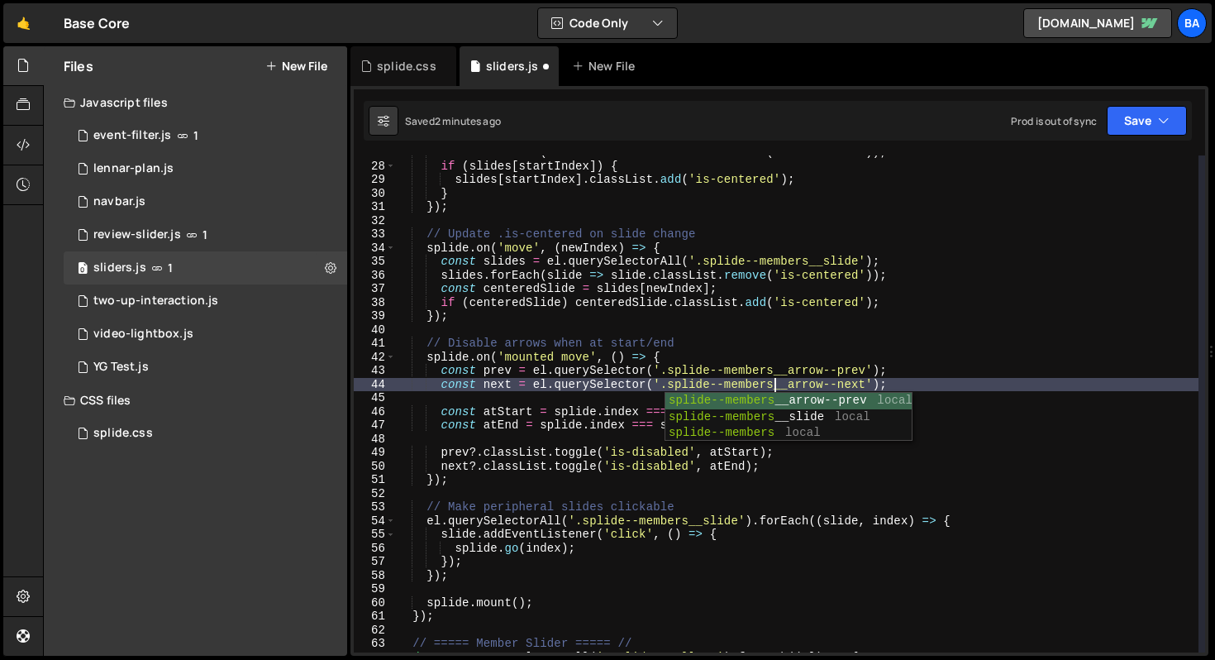
scroll to position [0, 26]
click at [945, 366] on div "slides . forEach ( slide => slide . classList . remove ( 'is-centered' )) ; if …" at bounding box center [796, 407] width 803 height 524
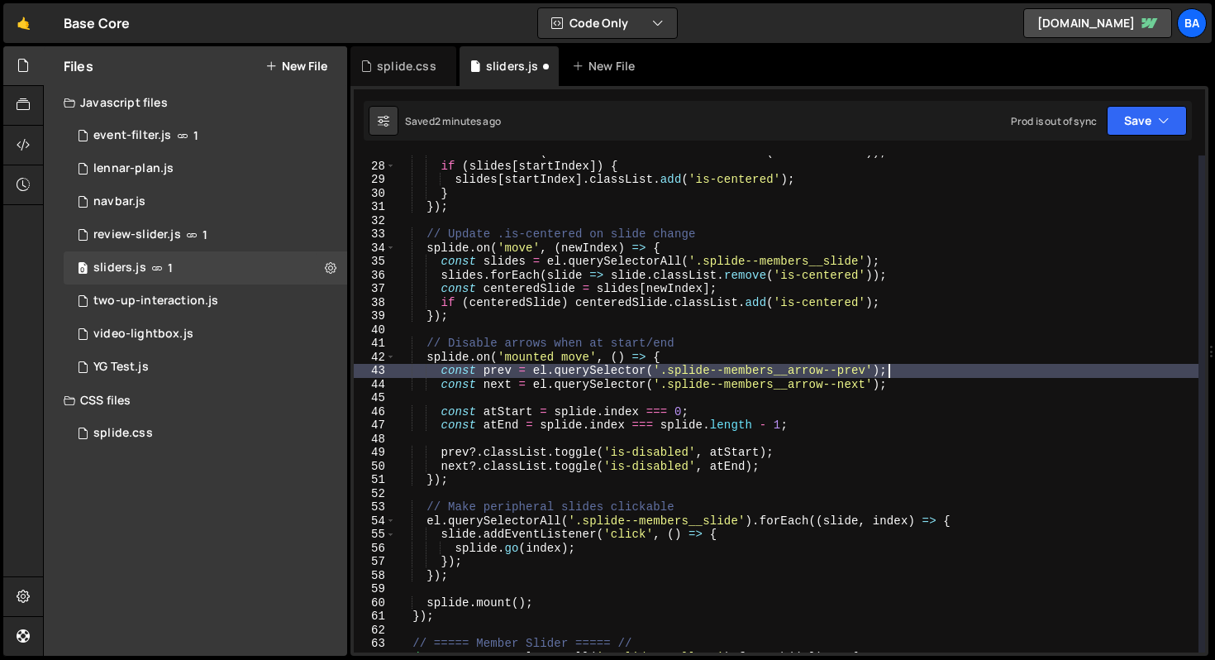
click at [1138, 137] on div "Saved 2 minutes ago Prod is out of sync Upgrade to Edit Save Save to Staging S …" at bounding box center [778, 121] width 828 height 40
click at [1139, 129] on button "Save" at bounding box center [1147, 121] width 80 height 30
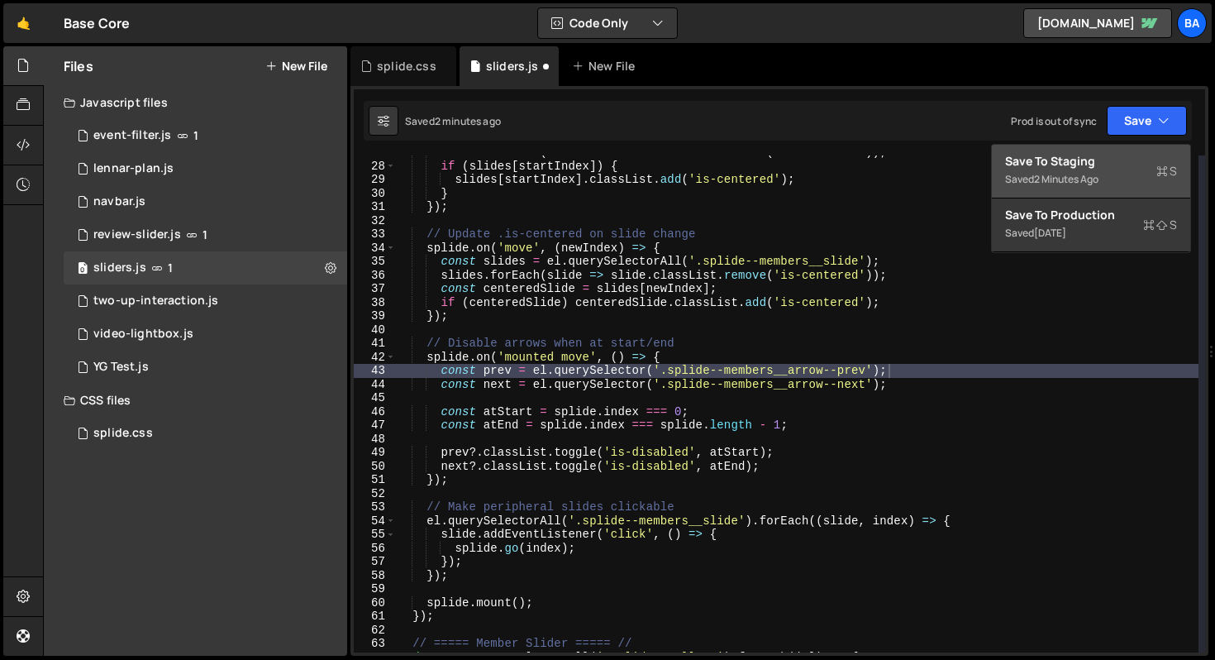
click at [1115, 161] on div "Save to Staging S" at bounding box center [1091, 161] width 172 height 17
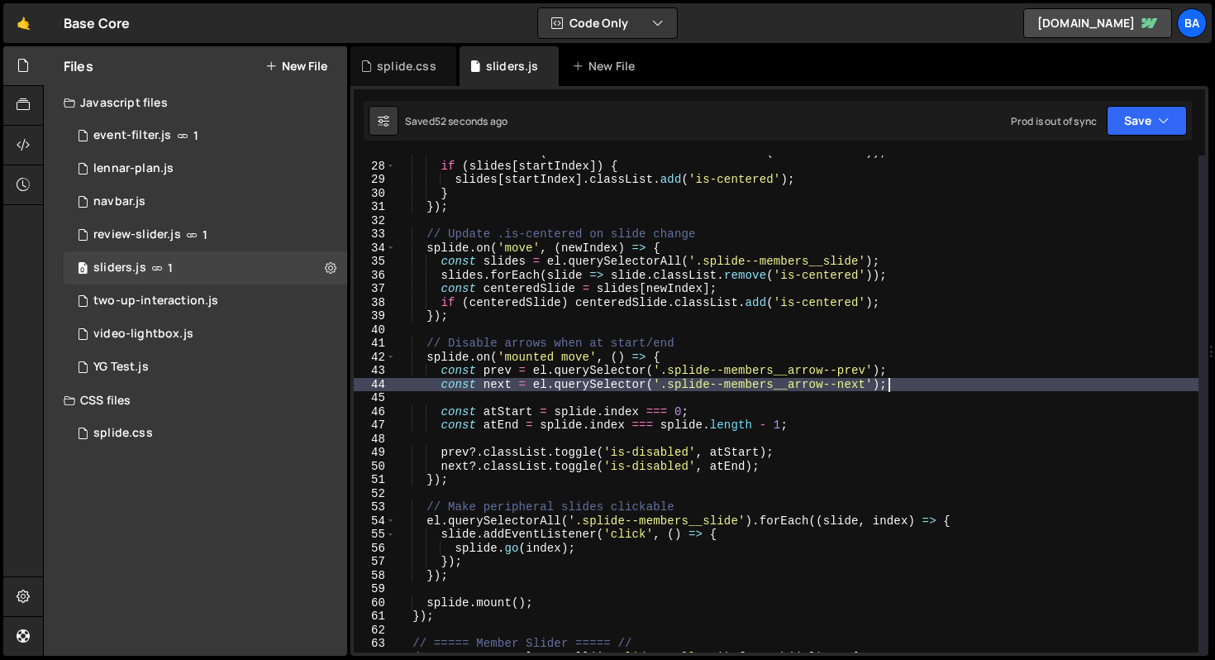
click at [916, 386] on div "slides . forEach ( slide => slide . classList . remove ( 'is-centered' )) ; if …" at bounding box center [796, 407] width 803 height 524
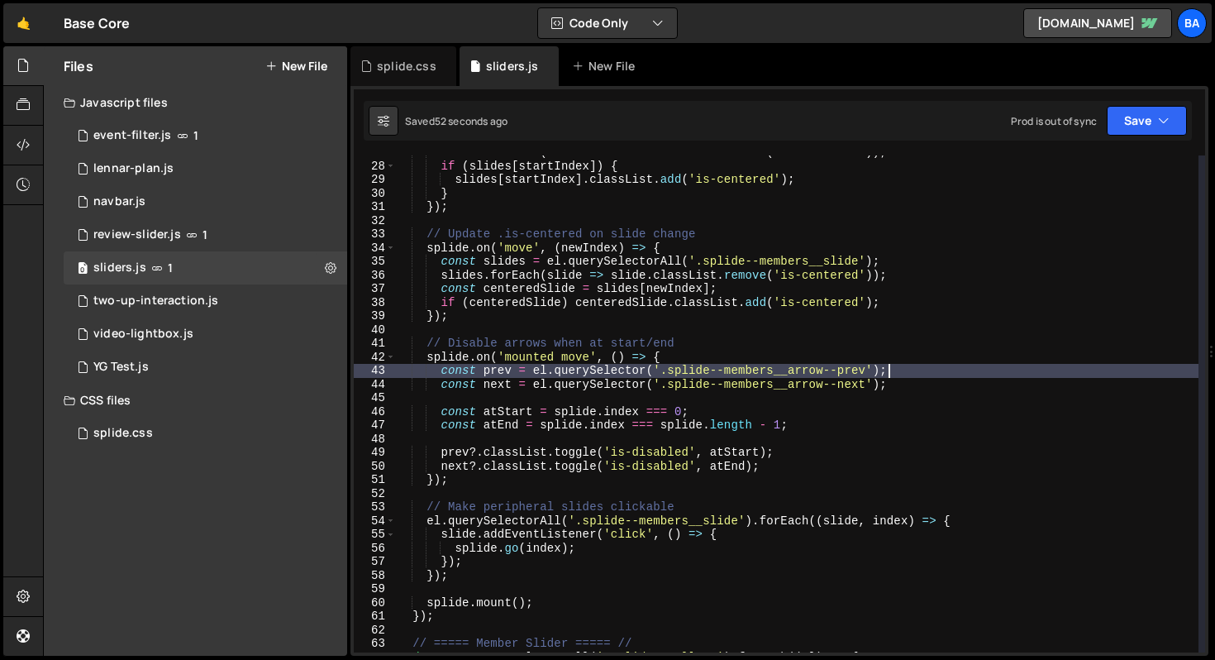
click at [910, 369] on div "slides . forEach ( slide => slide . classList . remove ( 'is-centered' )) ; if …" at bounding box center [796, 407] width 803 height 524
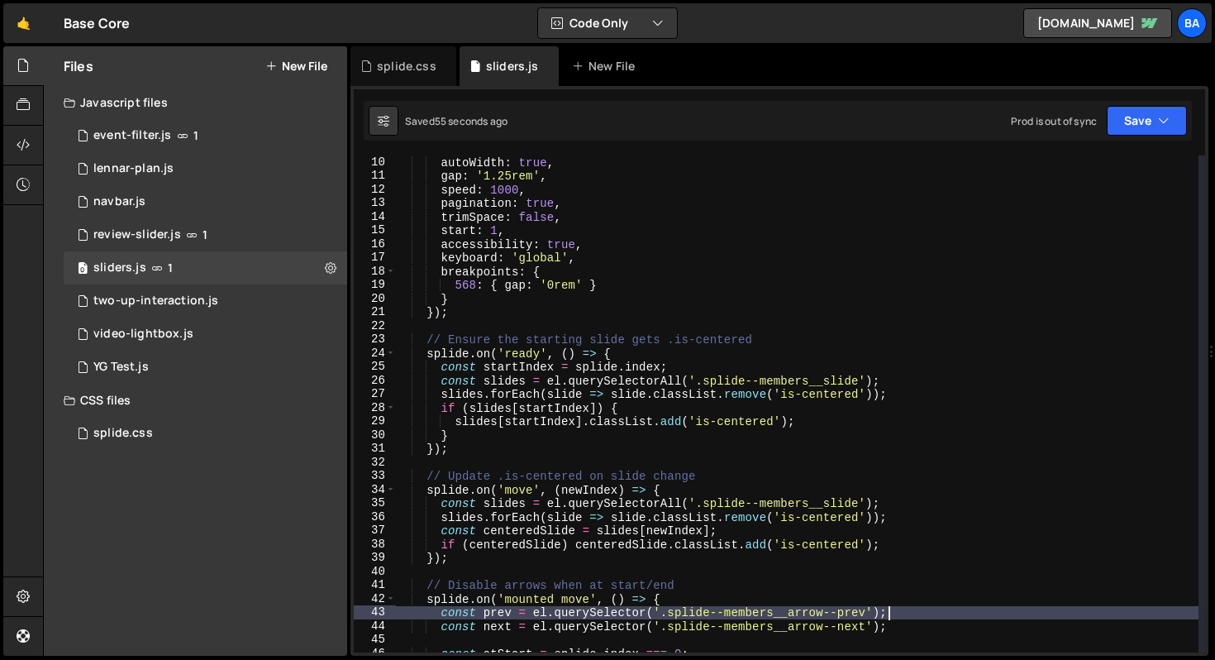
scroll to position [7, 0]
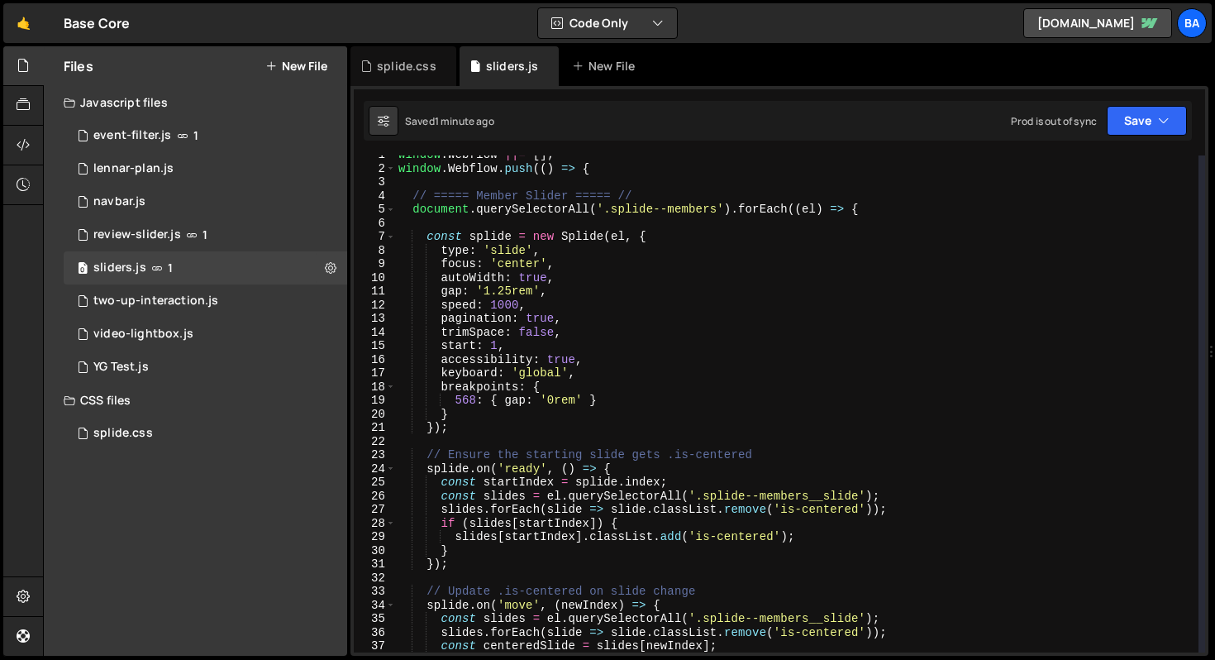
click at [651, 266] on div "window . Webflow ||= [ ] ; window . Webflow . push (( ) => { // ===== Member Sl…" at bounding box center [796, 410] width 803 height 524
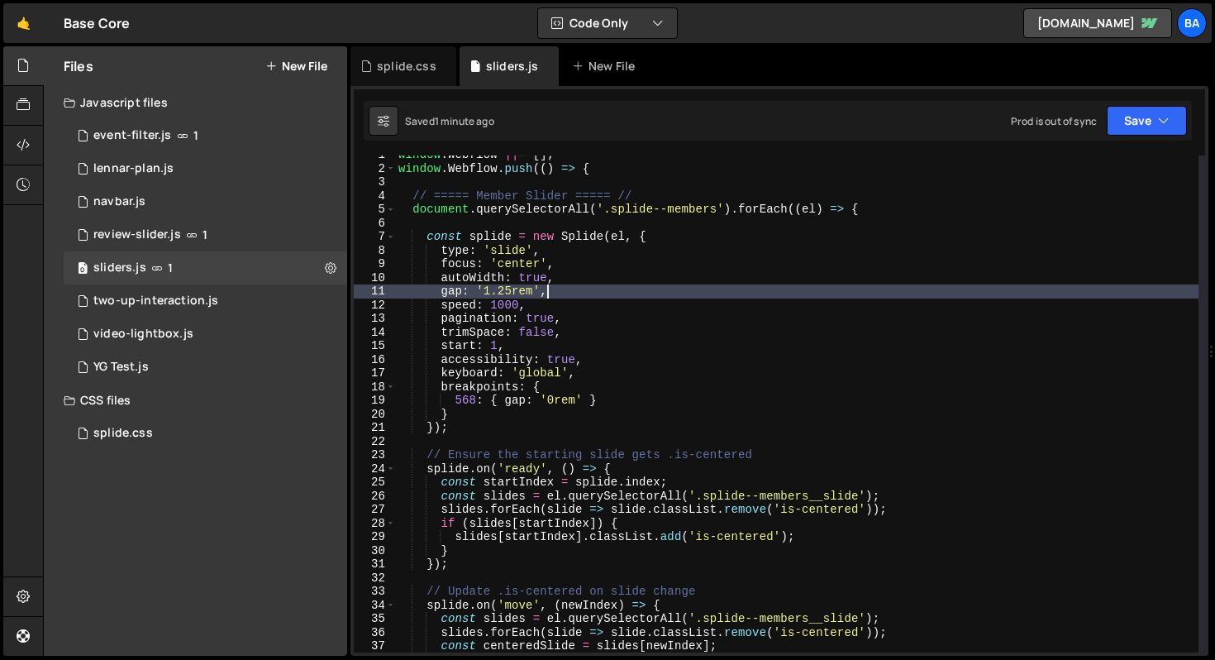
click at [622, 296] on div "window . Webflow ||= [ ] ; window . Webflow . push (( ) => { // ===== Member Sl…" at bounding box center [796, 410] width 803 height 524
click at [612, 306] on div "window . Webflow ||= [ ] ; window . Webflow . push (( ) => { // ===== Member Sl…" at bounding box center [796, 410] width 803 height 524
type textarea "speed: 1000,"
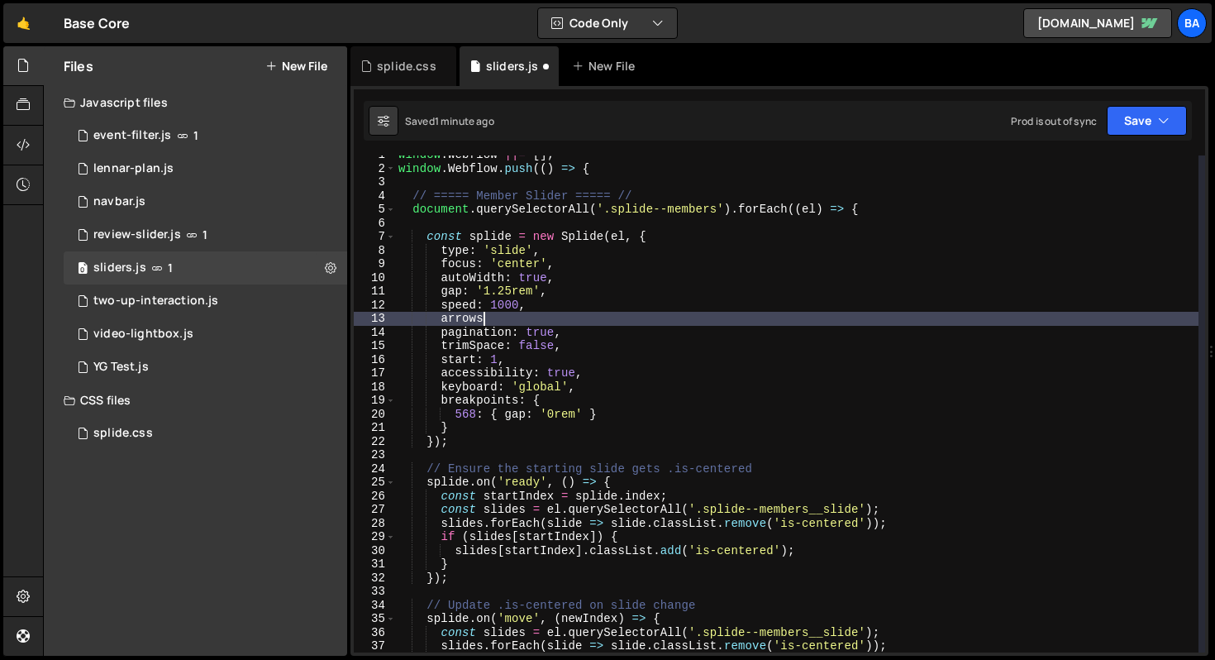
scroll to position [0, 5]
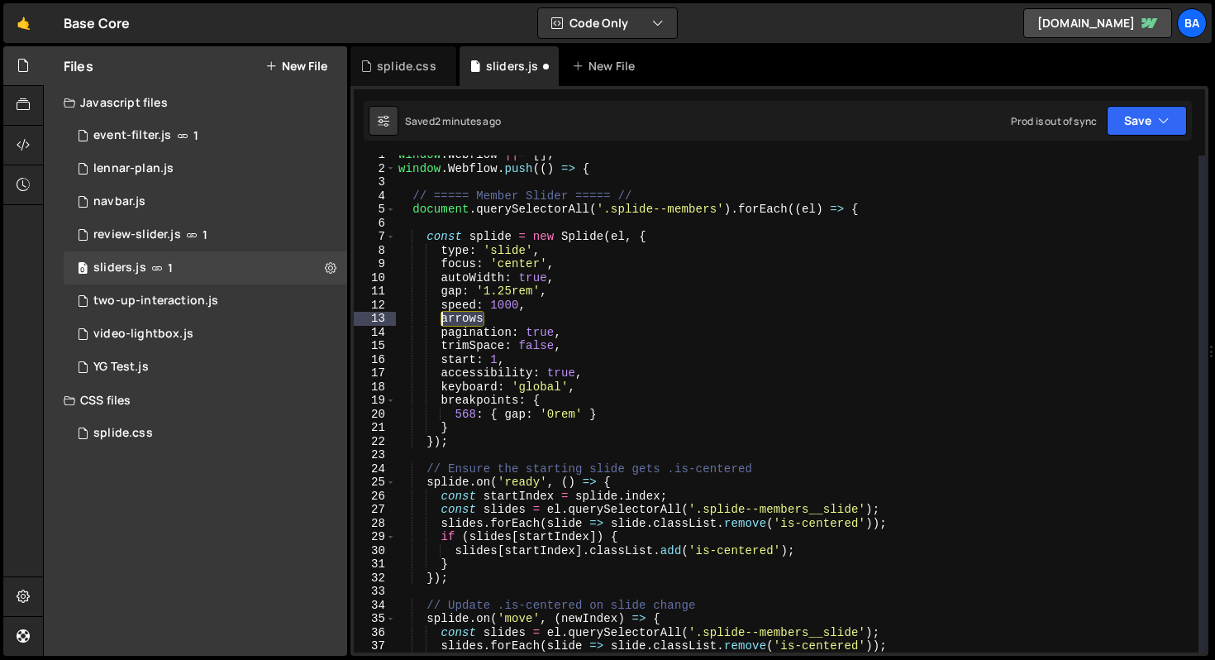
drag, startPoint x: 500, startPoint y: 319, endPoint x: 443, endPoint y: 323, distance: 57.2
click at [443, 323] on div "window . Webflow ||= [ ] ; window . Webflow . push (( ) => { // ===== Member Sl…" at bounding box center [796, 410] width 803 height 524
paste textarea "},"
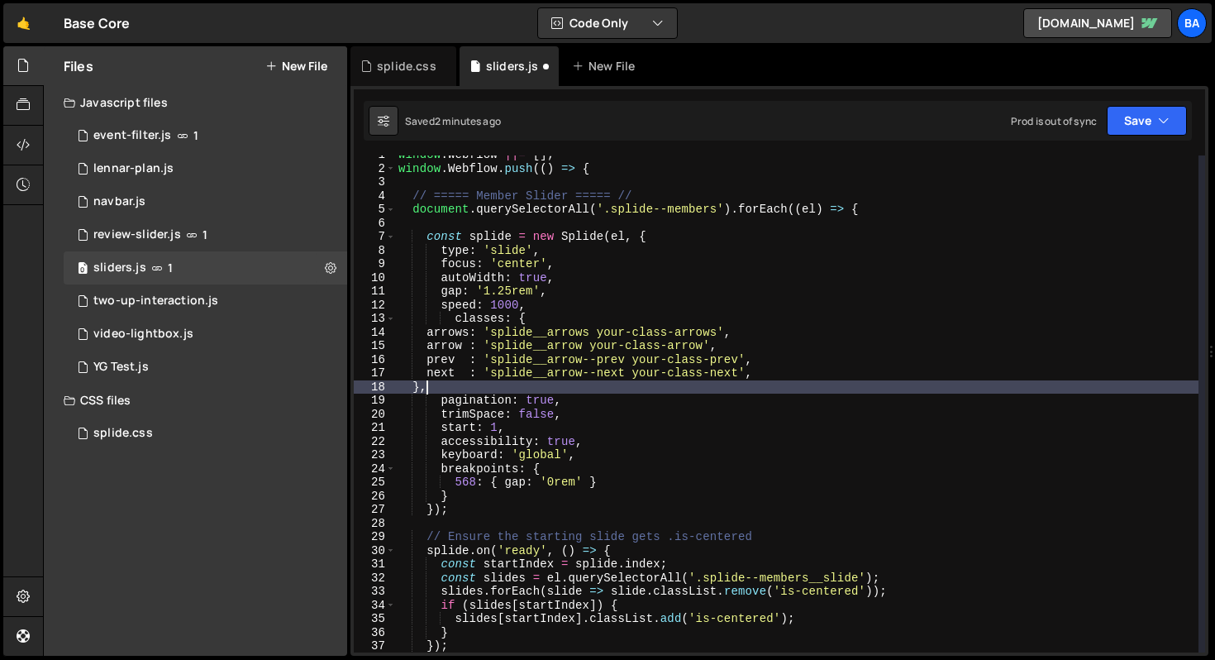
scroll to position [0, 1]
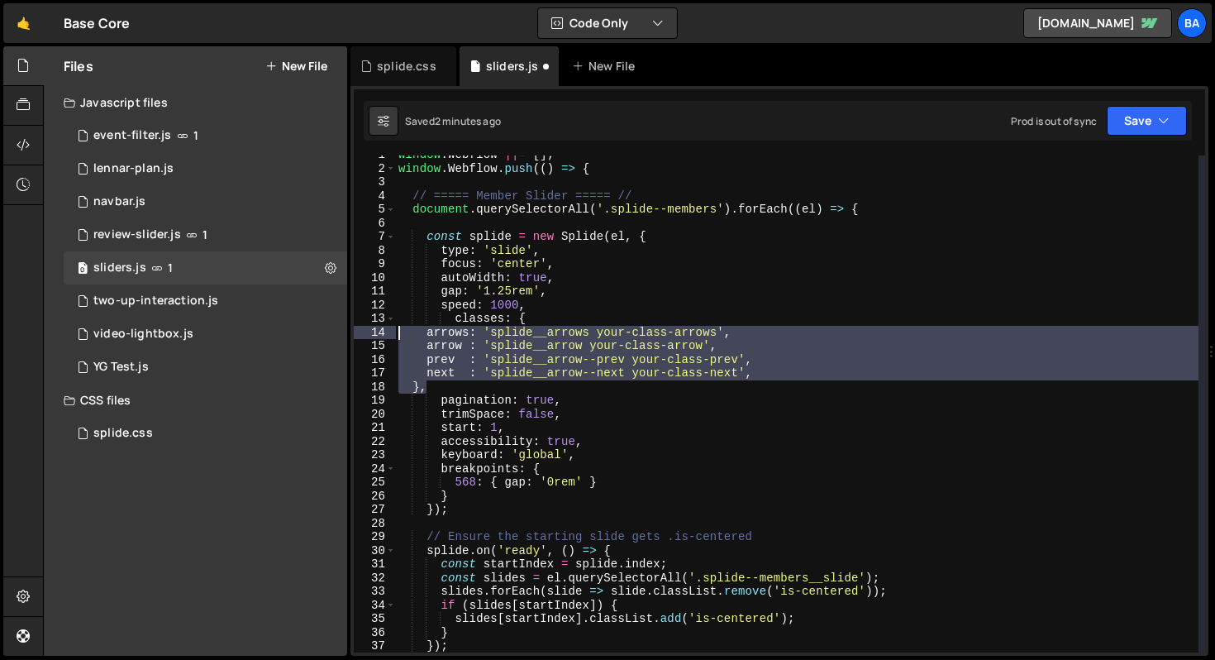
drag, startPoint x: 451, startPoint y: 384, endPoint x: 379, endPoint y: 337, distance: 85.5
click at [379, 337] on div "}, 1 2 3 4 5 6 7 8 9 10 11 12 13 14 15 16 17 18 19 20 21 22 23 24 25 26 27 28 2…" at bounding box center [779, 403] width 851 height 497
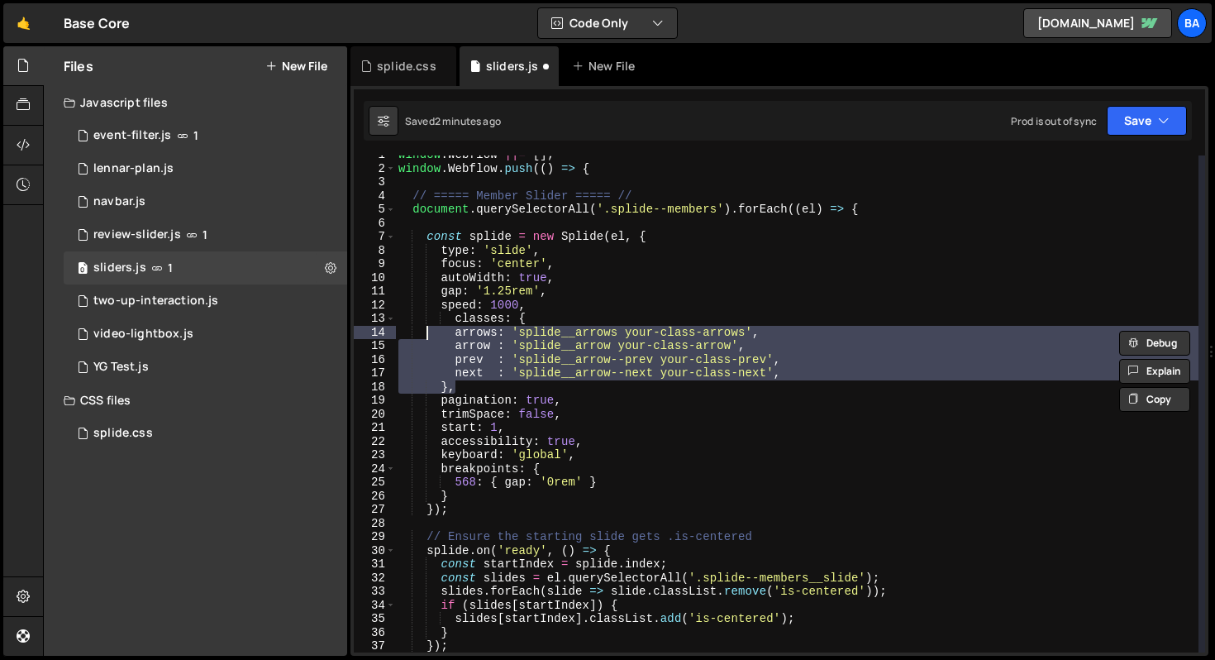
click at [455, 322] on div "window . Webflow ||= [ ] ; window . Webflow . push (( ) => { // ===== Member Sl…" at bounding box center [796, 410] width 803 height 524
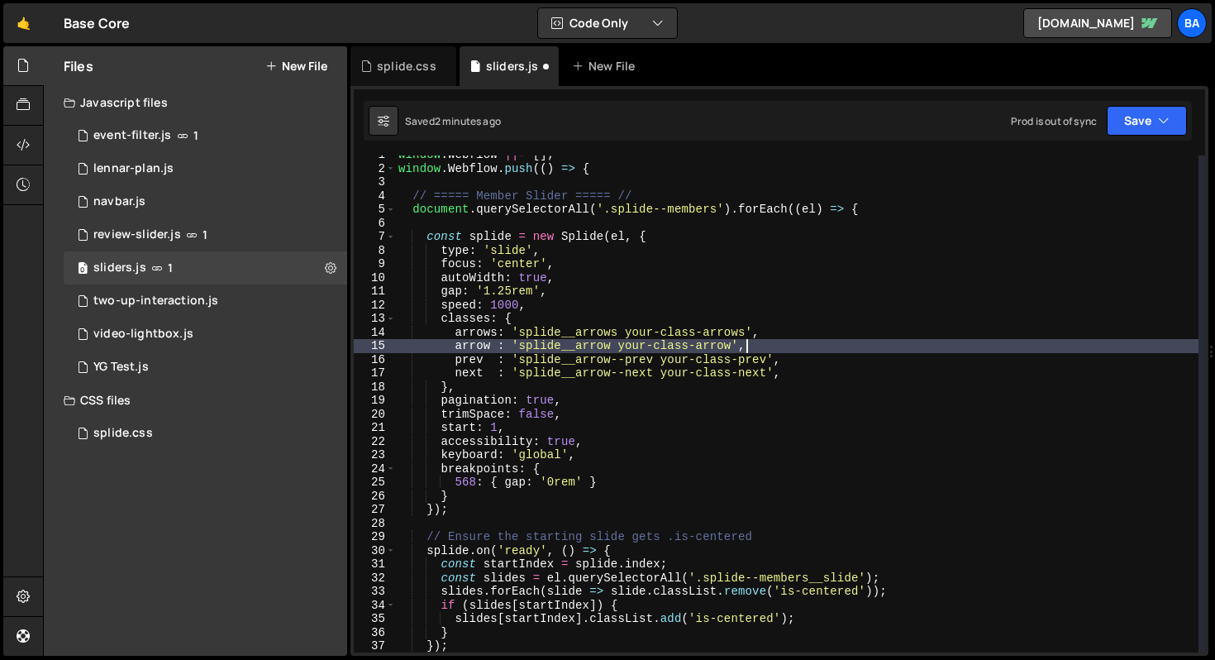
click at [748, 348] on div "window . Webflow ||= [ ] ; window . Webflow . push (( ) => { // ===== Member Sl…" at bounding box center [796, 410] width 803 height 524
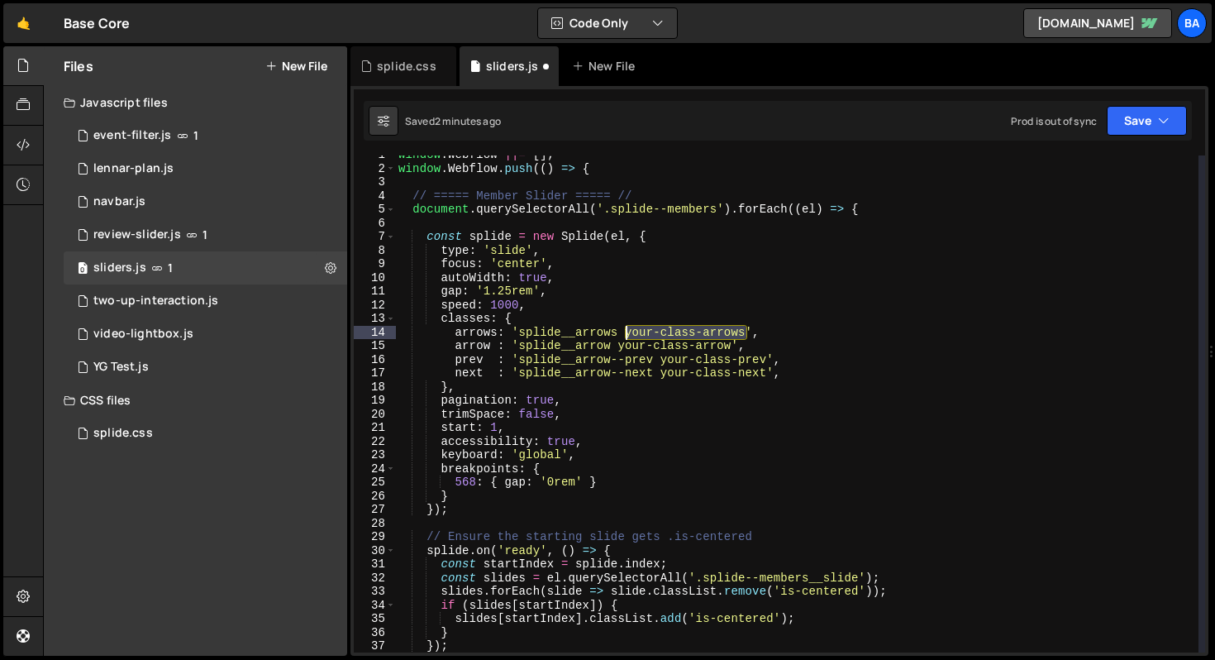
drag, startPoint x: 746, startPoint y: 332, endPoint x: 627, endPoint y: 330, distance: 119.0
click at [627, 330] on div "window . Webflow ||= [ ] ; window . Webflow . push (( ) => { // ===== Member Sl…" at bounding box center [796, 410] width 803 height 524
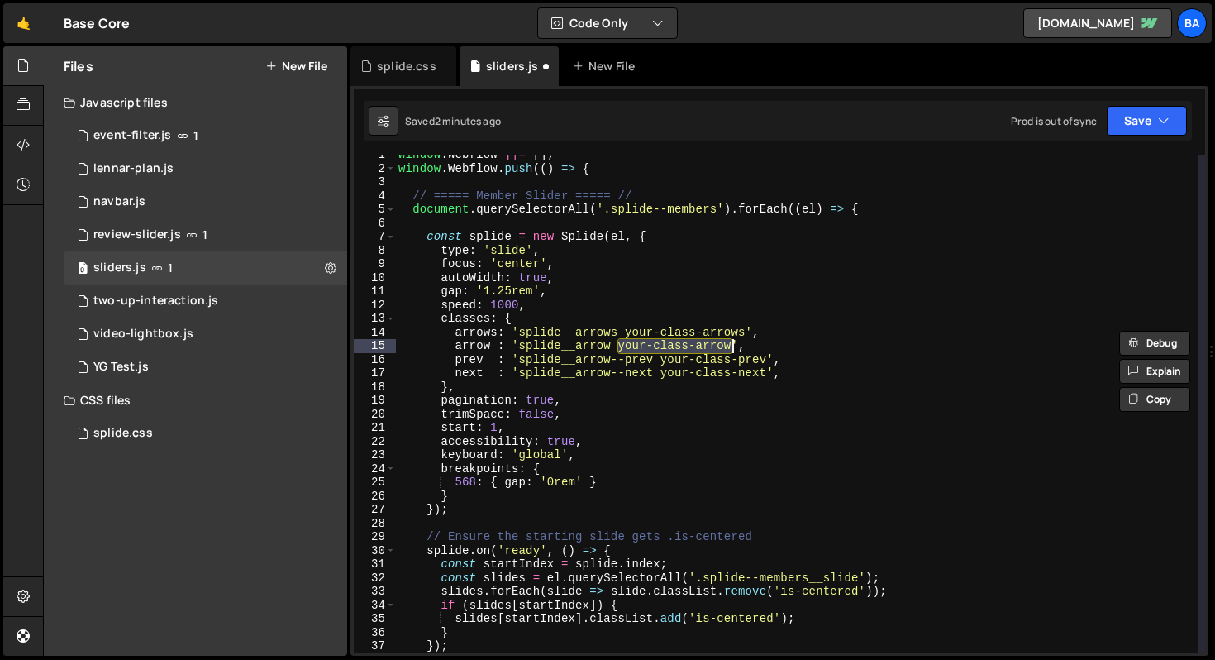
drag, startPoint x: 621, startPoint y: 349, endPoint x: 731, endPoint y: 348, distance: 110.8
click at [731, 348] on div "window . Webflow ||= [ ] ; window . Webflow . push (( ) => { // ===== Member Sl…" at bounding box center [796, 410] width 803 height 524
paste textarea "splide--members__arrow--prev"
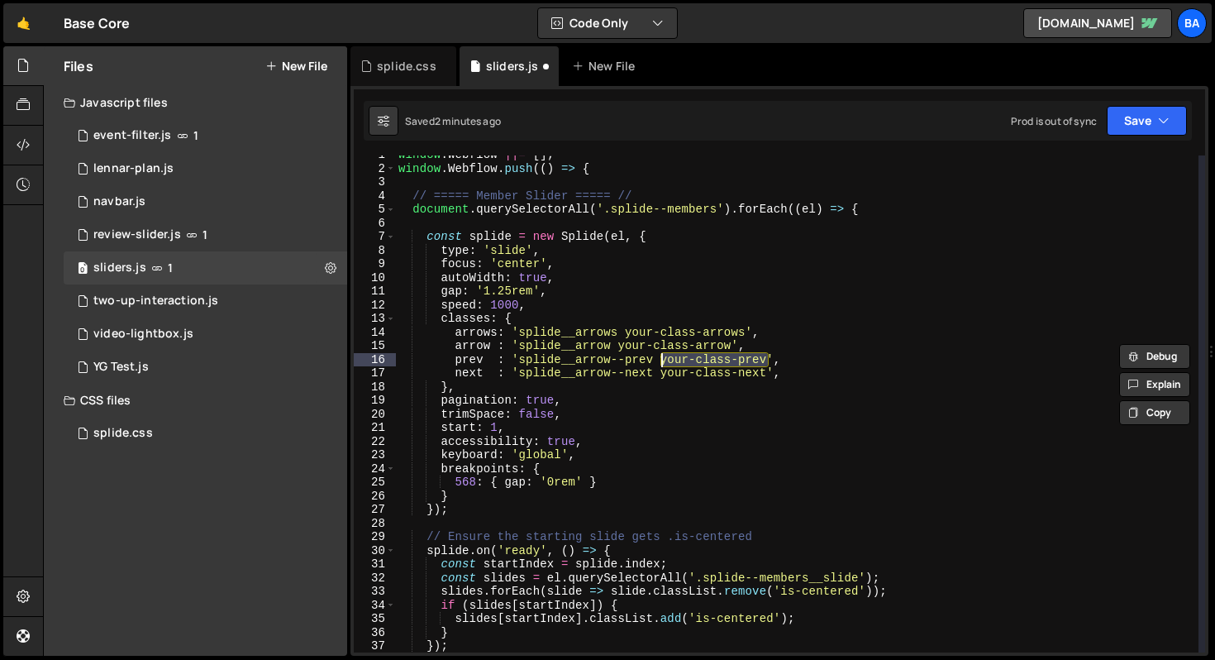
drag, startPoint x: 765, startPoint y: 357, endPoint x: 662, endPoint y: 360, distance: 102.5
click at [662, 360] on div "window . Webflow ||= [ ] ; window . Webflow . push (( ) => { // ===== Member Sl…" at bounding box center [796, 410] width 803 height 524
paste textarea "splide--members__arrow-"
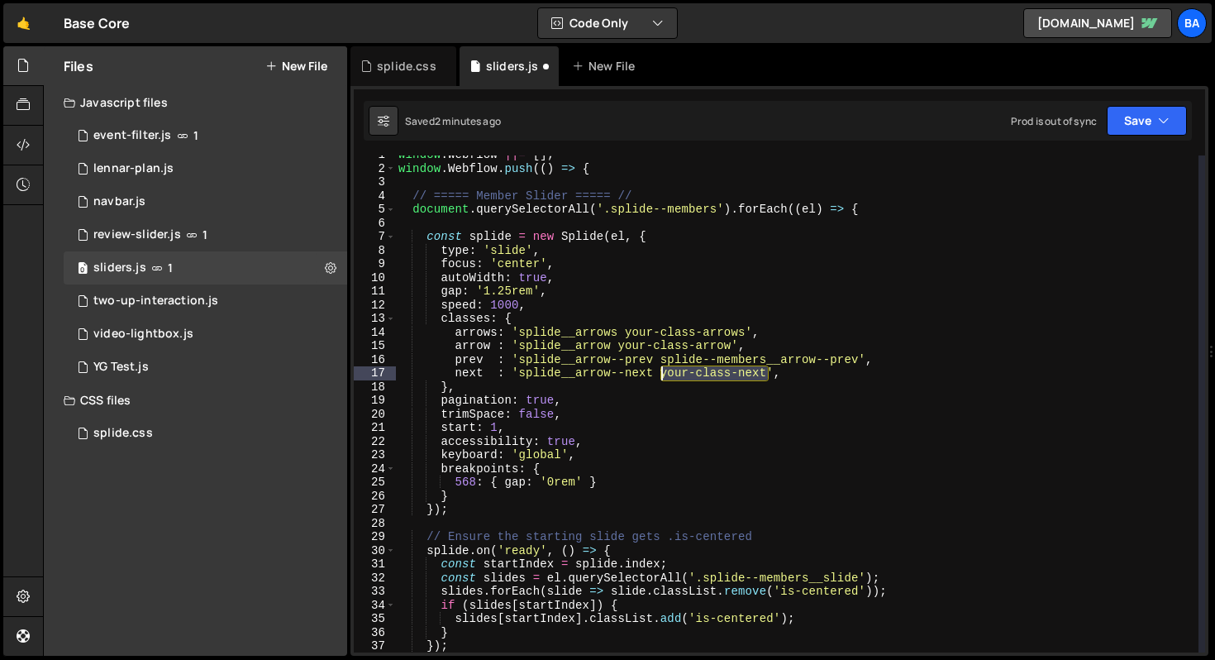
drag, startPoint x: 769, startPoint y: 374, endPoint x: 663, endPoint y: 373, distance: 105.8
click at [663, 373] on div "window . Webflow ||= [ ] ; window . Webflow . push (( ) => { // ===== Member Sl…" at bounding box center [796, 410] width 803 height 524
paste textarea "splide--members__arrow-"
drag, startPoint x: 730, startPoint y: 343, endPoint x: 612, endPoint y: 341, distance: 117.4
click at [612, 341] on div "window . Webflow ||= [ ] ; window . Webflow . push (( ) => { // ===== Member Sl…" at bounding box center [796, 410] width 803 height 524
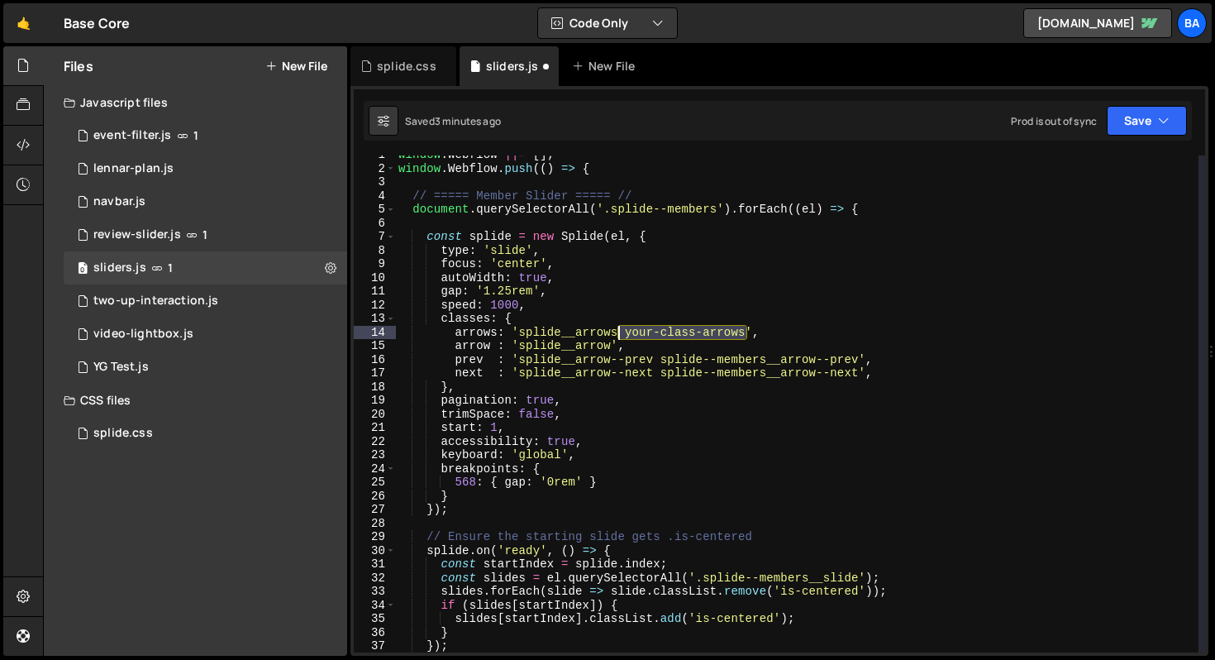
drag, startPoint x: 746, startPoint y: 333, endPoint x: 617, endPoint y: 329, distance: 128.2
click at [617, 329] on div "window . Webflow ||= [ ] ; window . Webflow . push (( ) => { // ===== Member Sl…" at bounding box center [796, 410] width 803 height 524
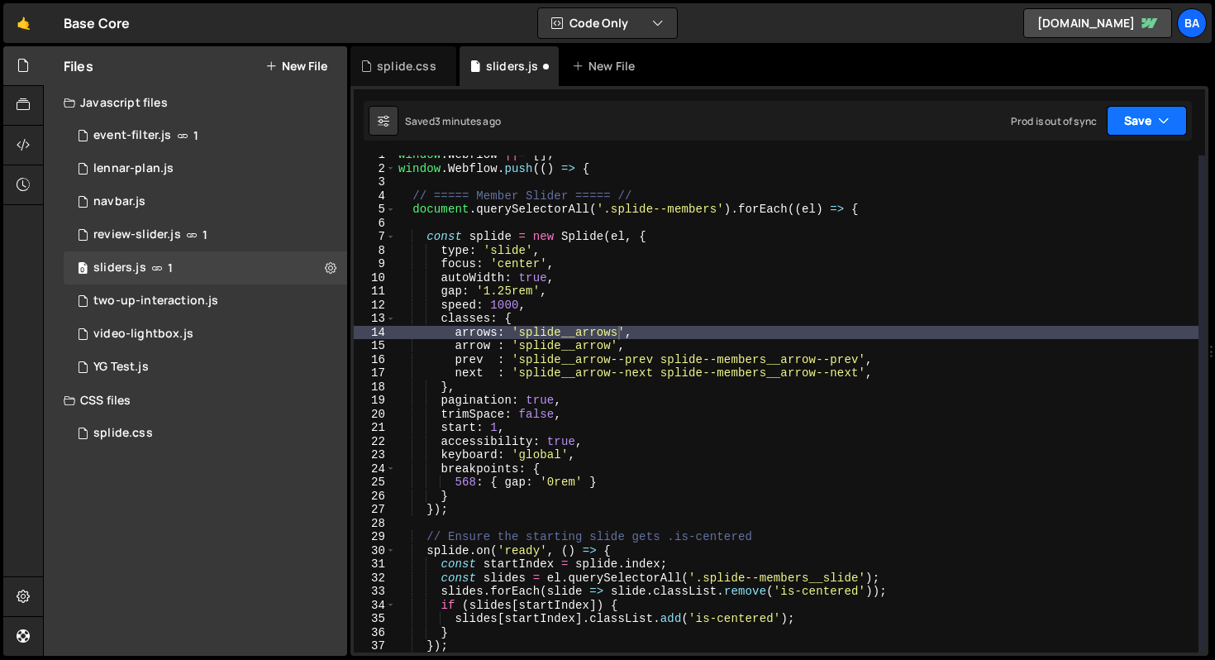
click at [1148, 129] on button "Save" at bounding box center [1147, 121] width 80 height 30
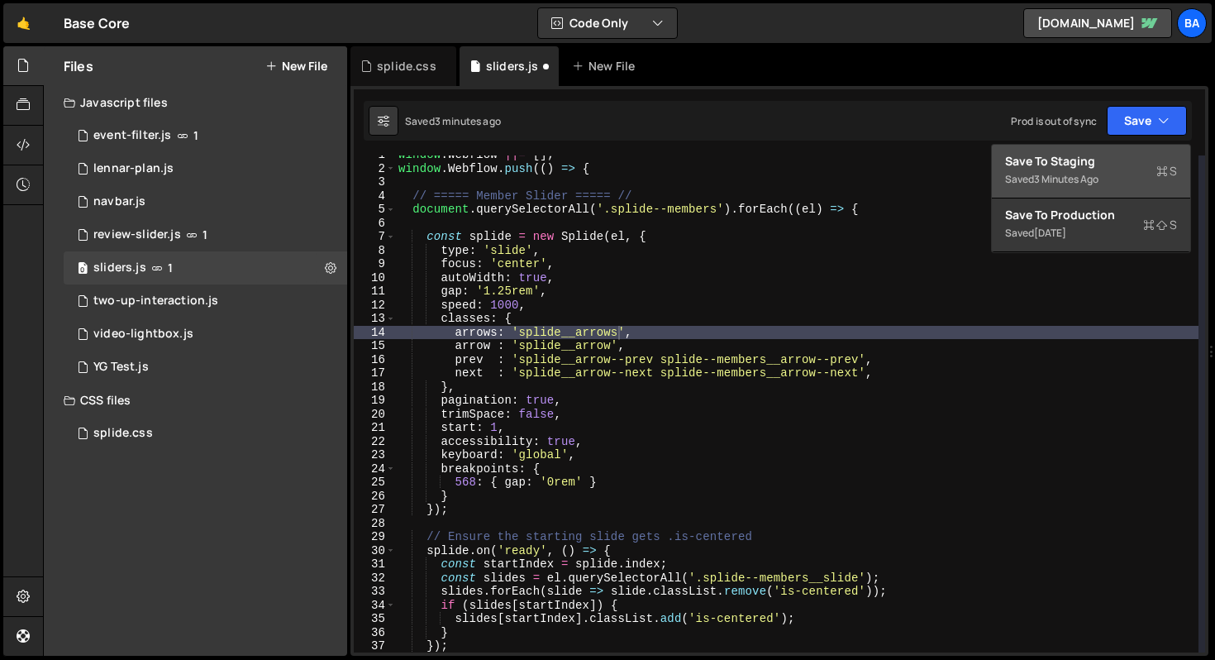
click at [1123, 159] on div "Save to Staging S" at bounding box center [1091, 161] width 172 height 17
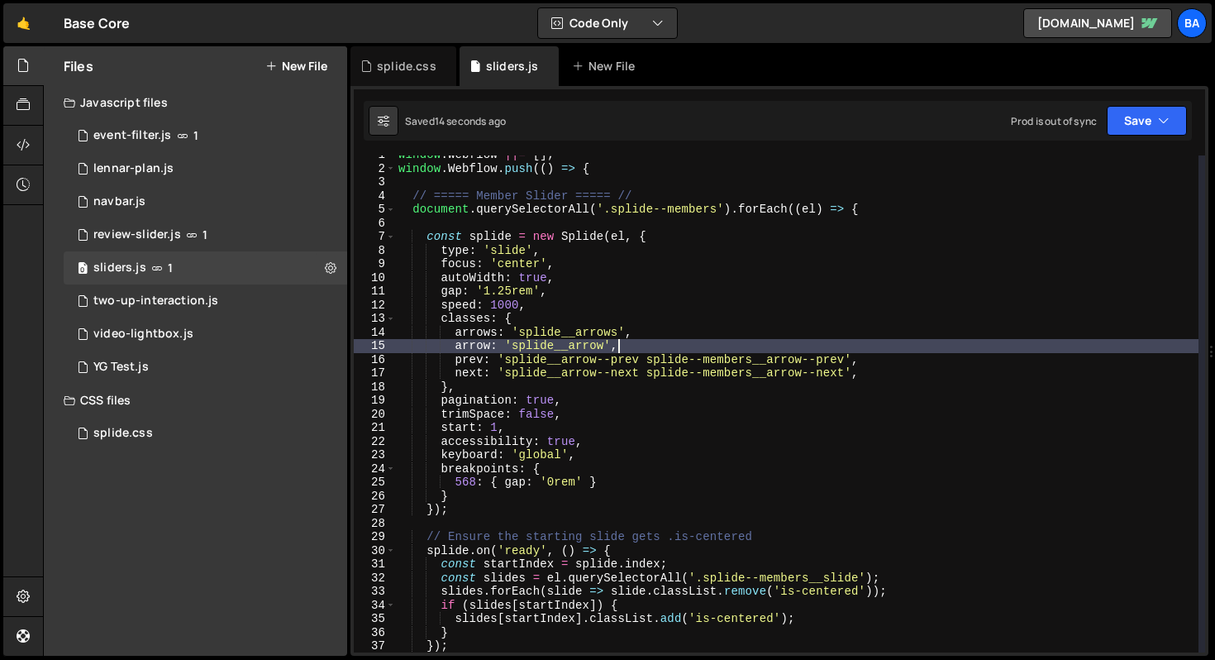
click at [655, 341] on div "window . Webflow ||= [ ] ; window . Webflow . push (( ) => { // ===== Member Sl…" at bounding box center [796, 410] width 803 height 524
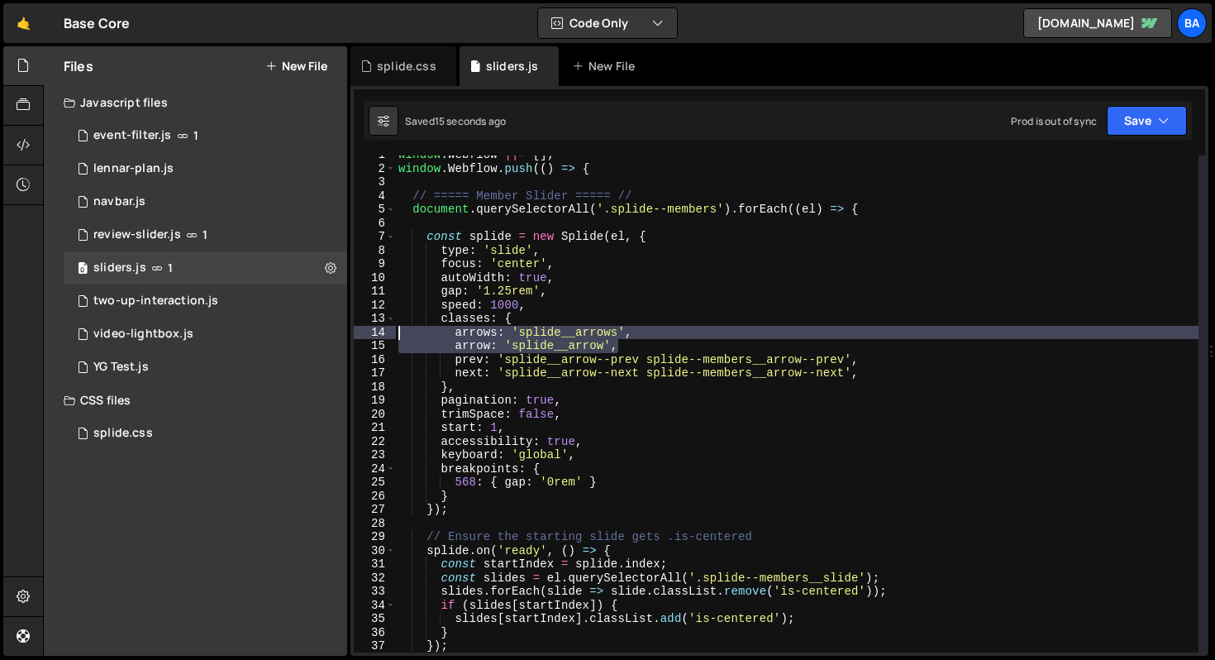
drag, startPoint x: 655, startPoint y: 341, endPoint x: 359, endPoint y: 329, distance: 296.2
click at [359, 329] on div "arrow: 'splide__arrow', 1 2 3 4 5 6 7 8 9 10 11 12 13 14 15 16 17 18 19 20 21 2…" at bounding box center [779, 403] width 851 height 497
type textarea "arrows: 'splide__arrows', arrow: 'splide__arrow',"
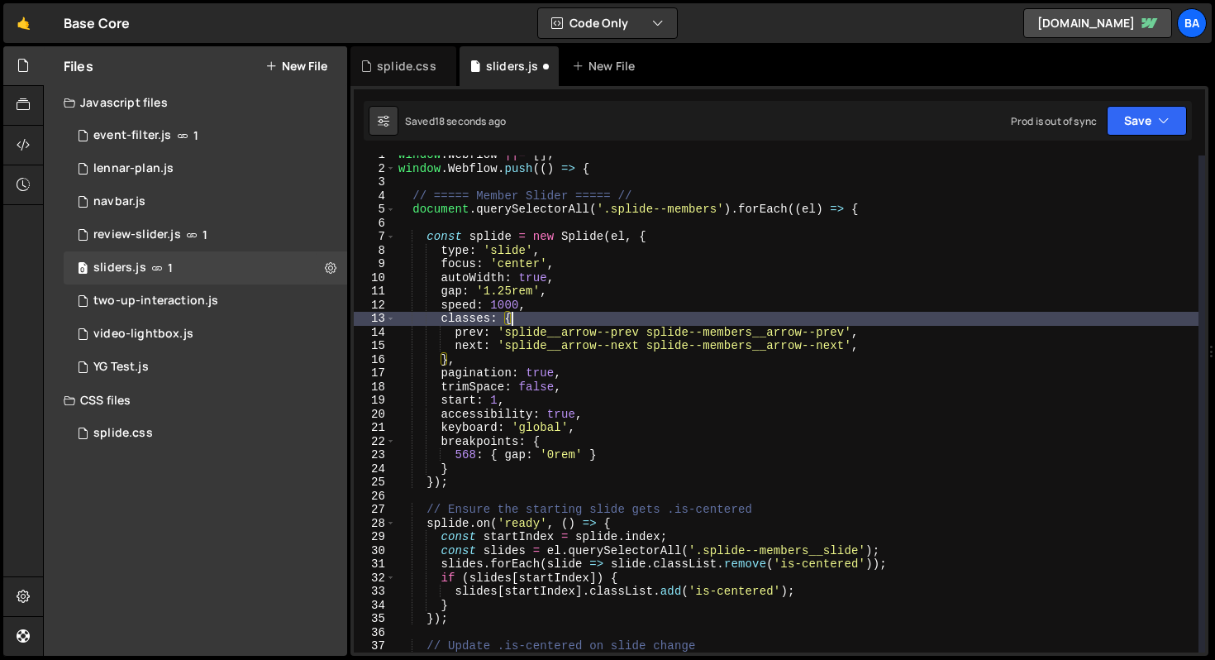
click at [1136, 141] on div "classes: { 1 2 3 4 5 6 7 8 9 10 11 12 13 14 15 16 17 18 19 20 21 22 23 24 25 26…" at bounding box center [779, 370] width 858 height 569
click at [1138, 133] on button "Save" at bounding box center [1147, 121] width 80 height 30
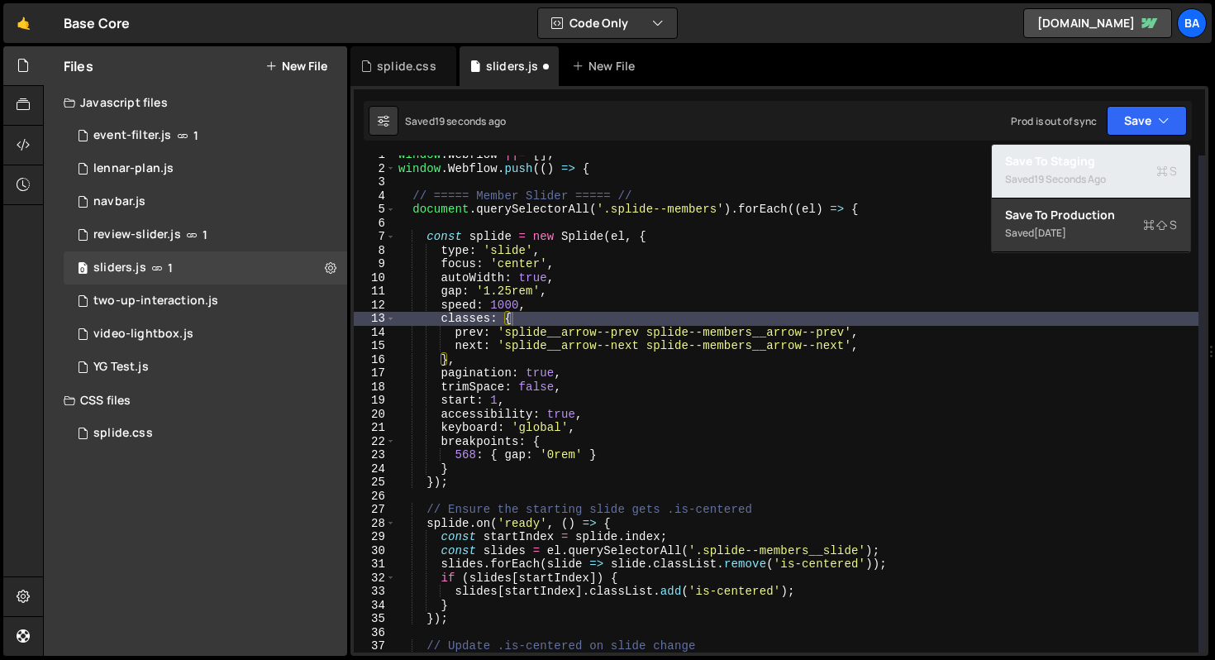
click at [1102, 172] on div "19 seconds ago" at bounding box center [1070, 179] width 72 height 14
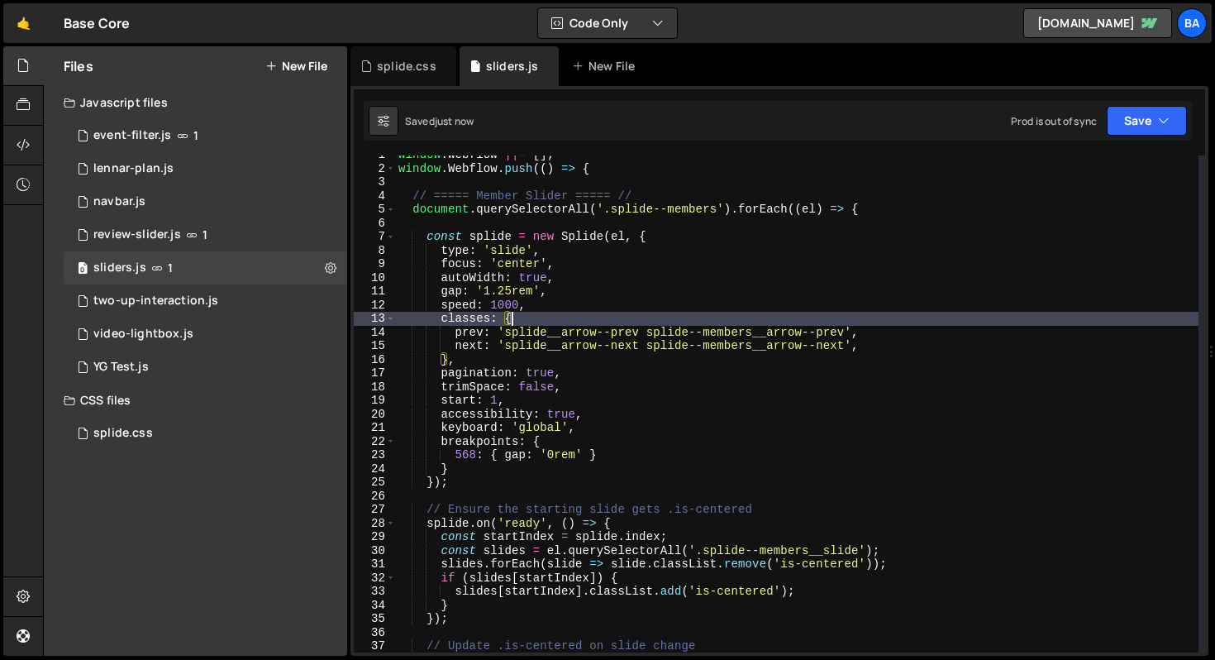
click at [881, 325] on div "window . Webflow ||= [ ] ; window . Webflow . push (( ) => { // ===== Member Sl…" at bounding box center [796, 410] width 803 height 524
click at [887, 349] on div "window . Webflow ||= [ ] ; window . Webflow . push (( ) => { // ===== Member Sl…" at bounding box center [796, 410] width 803 height 524
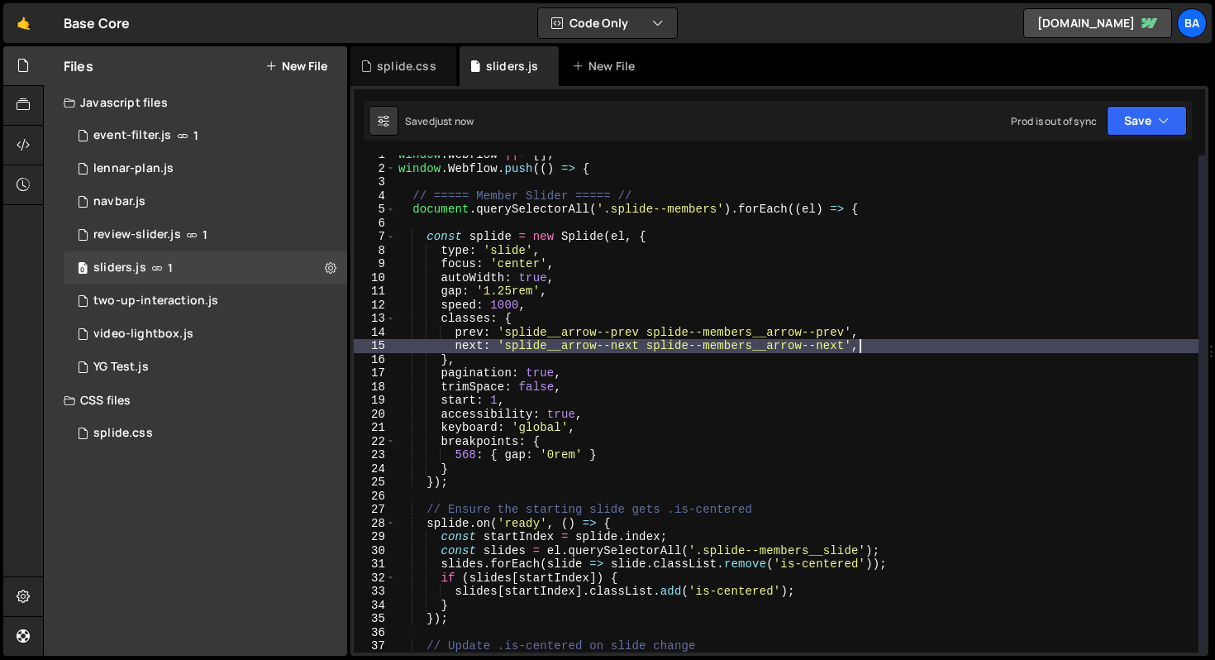
drag, startPoint x: 885, startPoint y: 340, endPoint x: 881, endPoint y: 331, distance: 10.0
click at [881, 331] on div "window . Webflow ||= [ ] ; window . Webflow . push (( ) => { // ===== Member Sl…" at bounding box center [796, 410] width 803 height 524
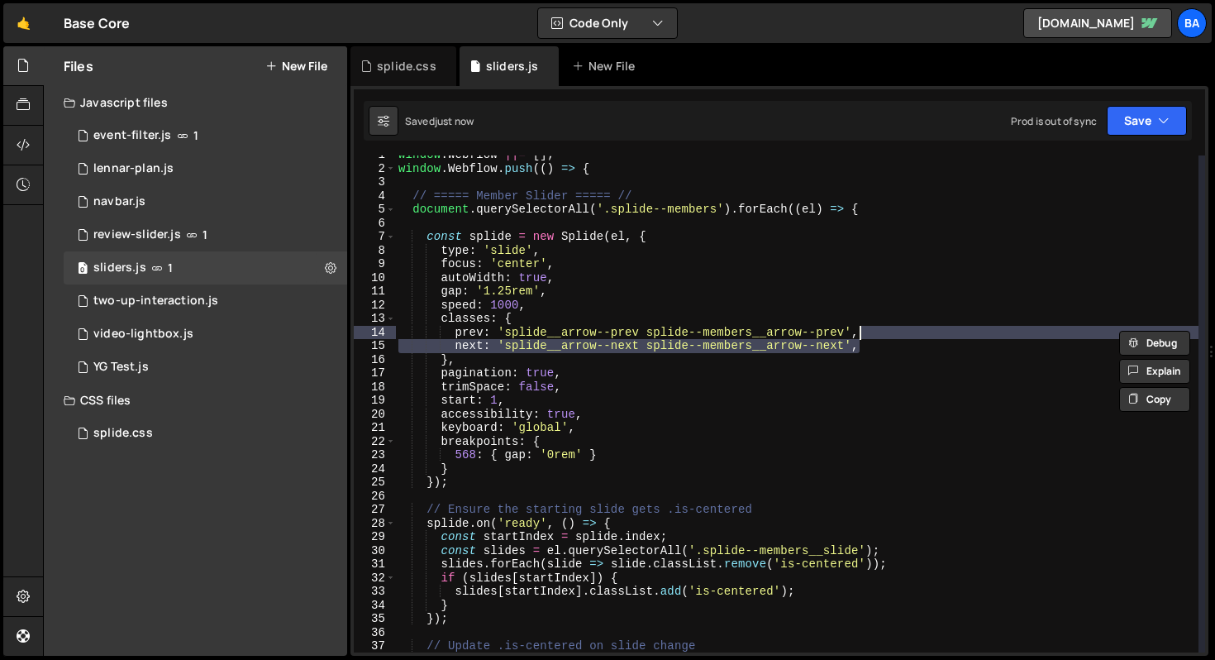
click at [881, 331] on div "window . Webflow ||= [ ] ; window . Webflow . push (( ) => { // ===== Member Sl…" at bounding box center [796, 403] width 803 height 497
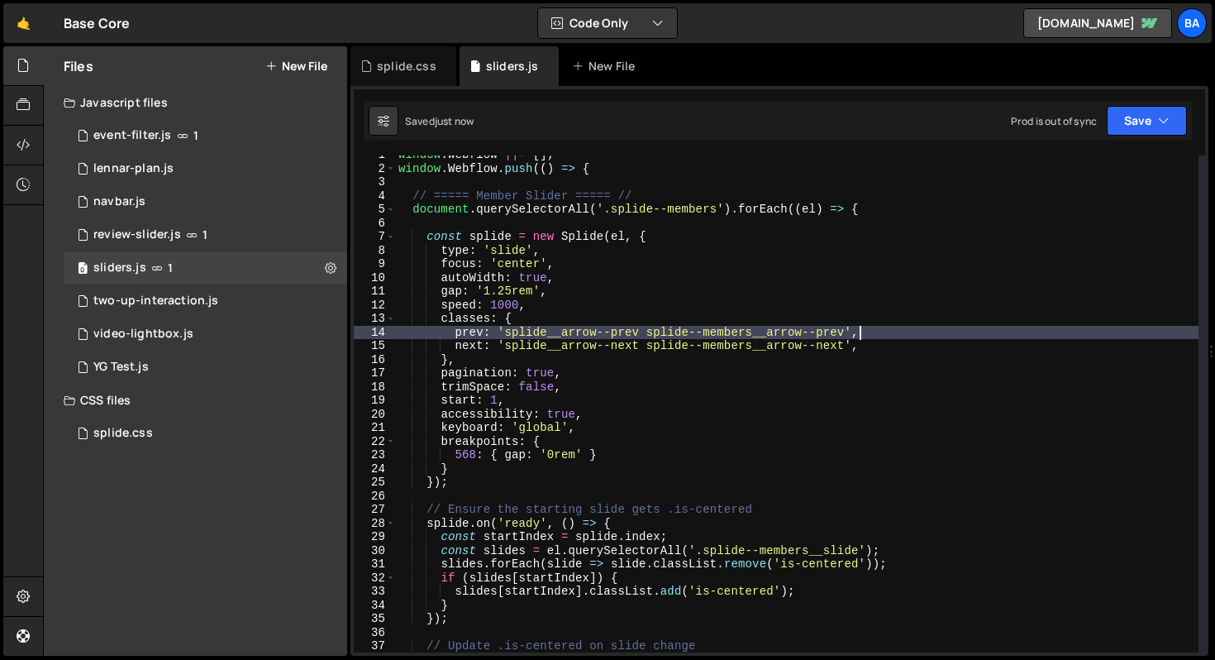
click at [885, 343] on div "window . Webflow ||= [ ] ; window . Webflow . push (( ) => { // ===== Member Sl…" at bounding box center [796, 410] width 803 height 524
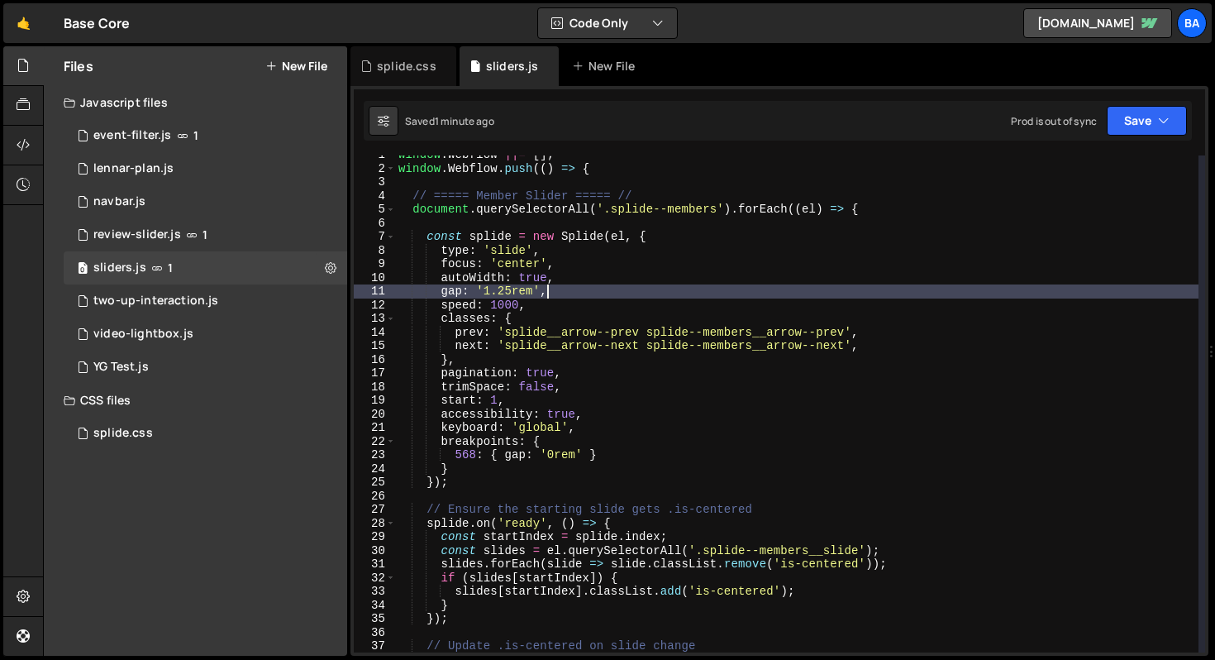
click at [727, 288] on div "window . Webflow ||= [ ] ; window . Webflow . push (( ) => { // ===== Member Sl…" at bounding box center [796, 410] width 803 height 524
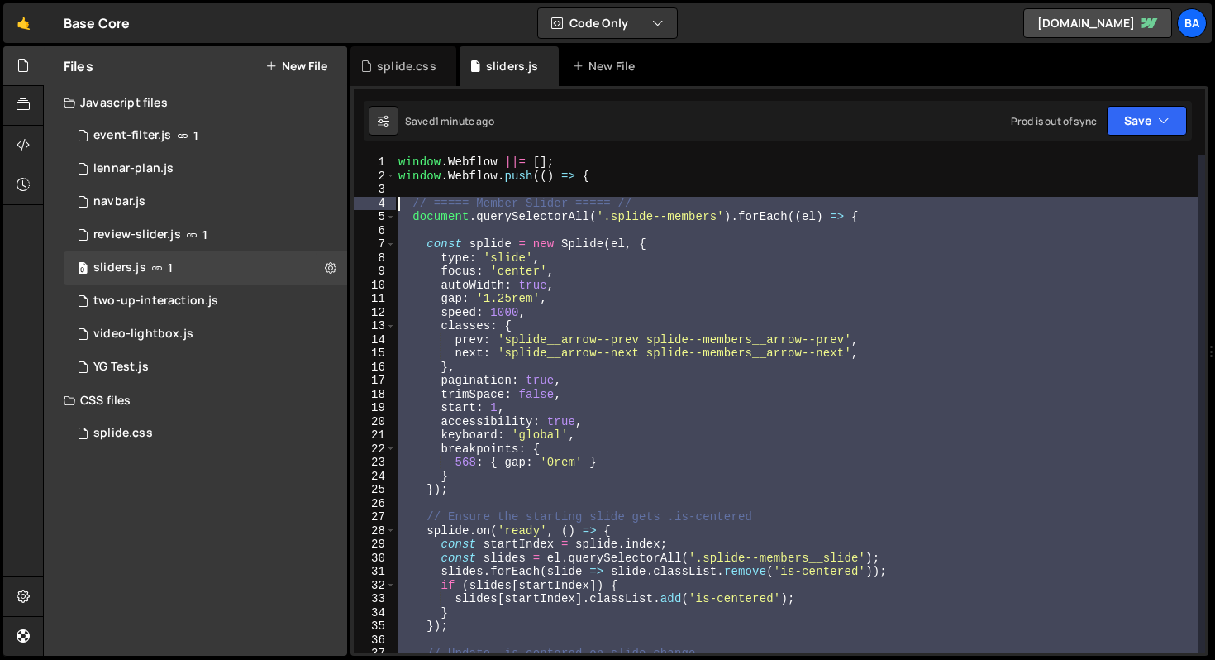
drag, startPoint x: 455, startPoint y: 352, endPoint x: 365, endPoint y: 203, distance: 175.1
click at [365, 203] on div "gap: '1.25rem', 1 2 3 4 5 6 7 8 9 10 11 12 13 14 15 16 17 18 19 20 21 22 23 24 …" at bounding box center [779, 403] width 851 height 497
click at [556, 334] on div "window . Webflow ||= [ ] ; window . Webflow . push (( ) => { // ===== Member Sl…" at bounding box center [796, 403] width 803 height 497
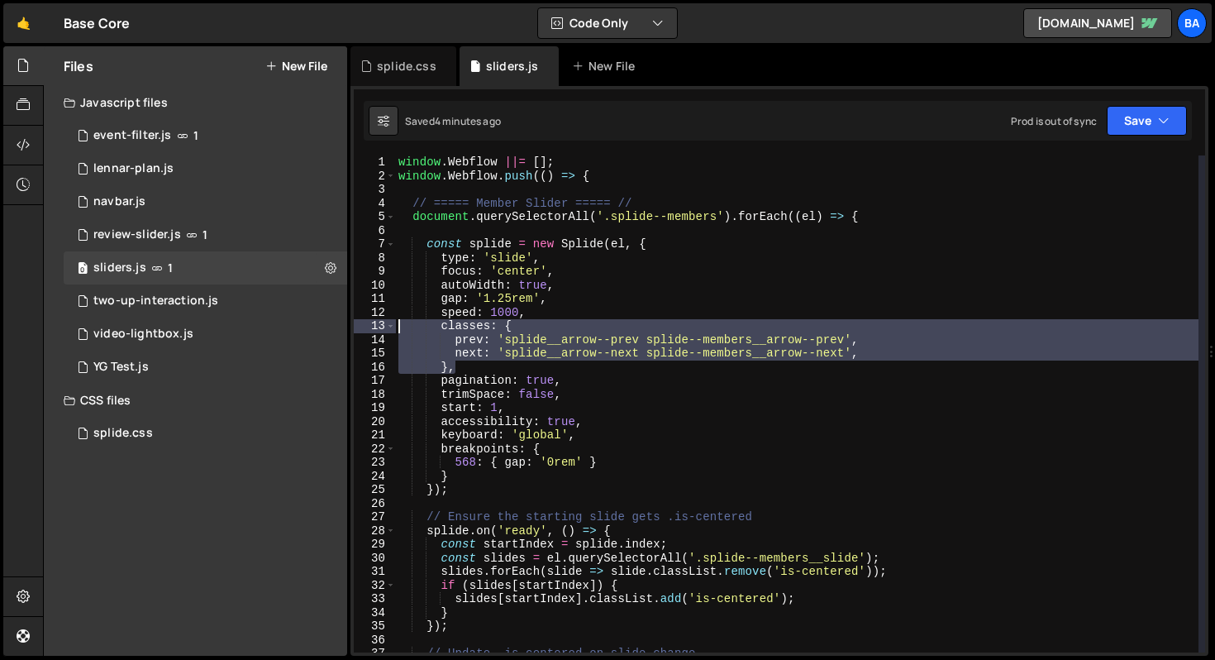
drag, startPoint x: 472, startPoint y: 365, endPoint x: 371, endPoint y: 327, distance: 107.8
click at [371, 327] on div "prev: 'splide__arrow--prev splide--members__arrow--prev', 1 2 3 4 5 6 7 8 9 10 …" at bounding box center [779, 403] width 851 height 497
type textarea "classes: { prev: 'splide__arrow--prev splide--members__arrow--prev',"
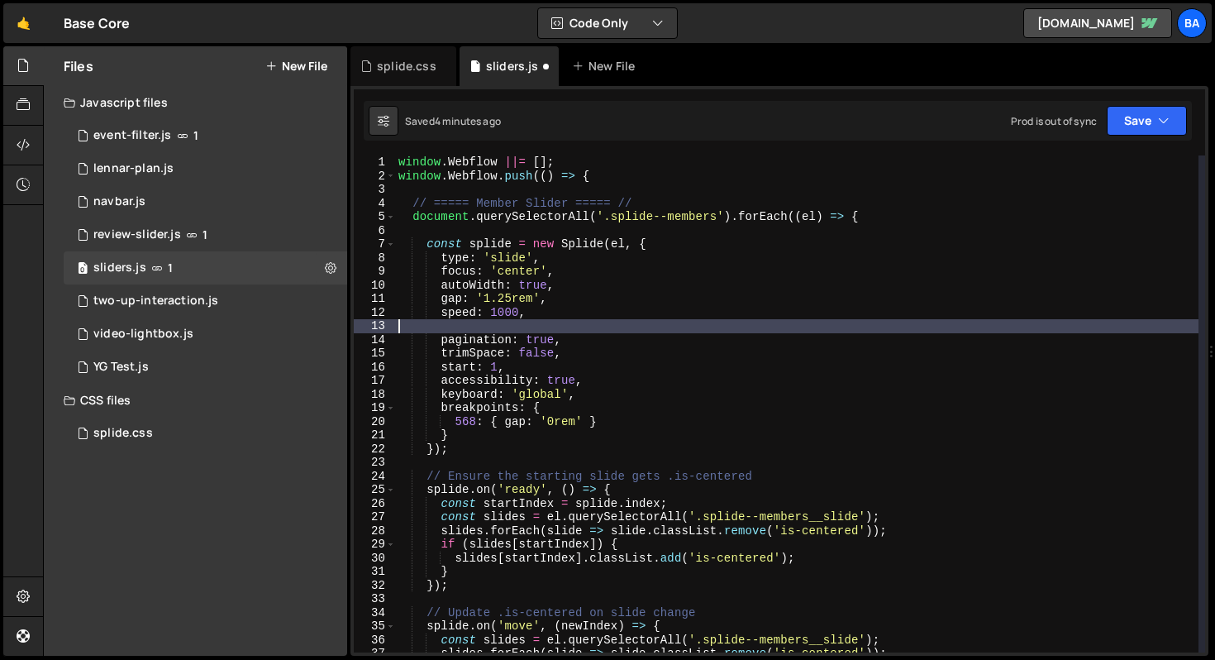
type textarea "speed: 1000,"
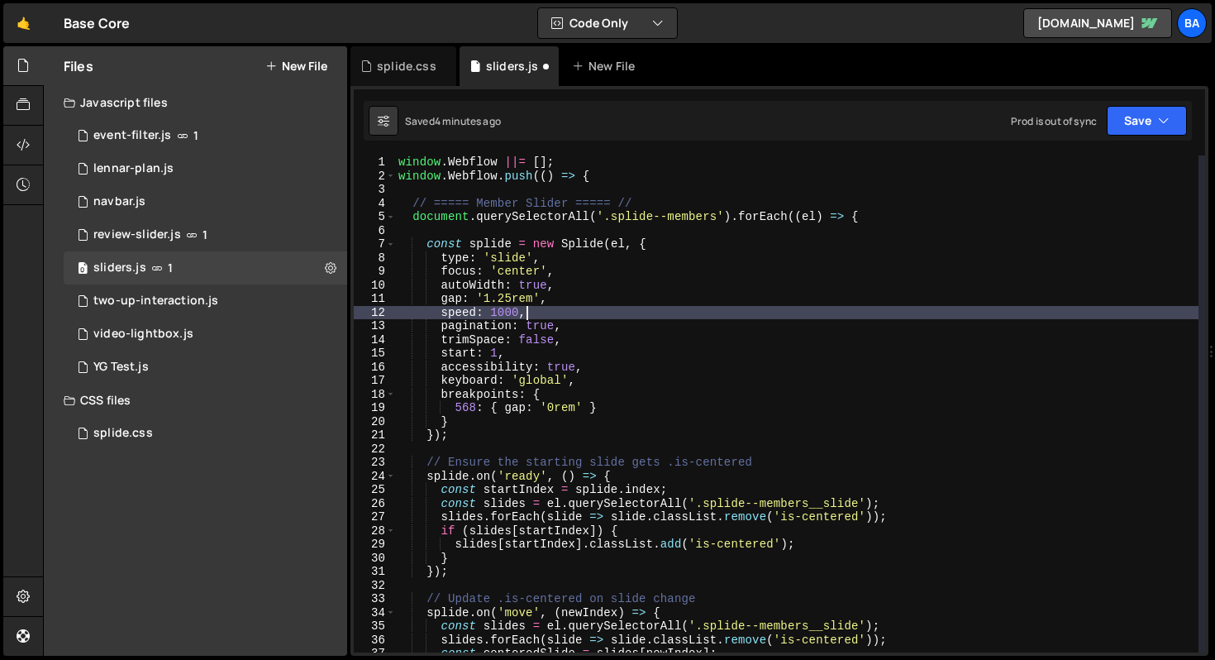
click at [546, 312] on div "window . Webflow ||= [ ] ; window . Webflow . push (( ) => { // ===== Member Sl…" at bounding box center [796, 417] width 803 height 524
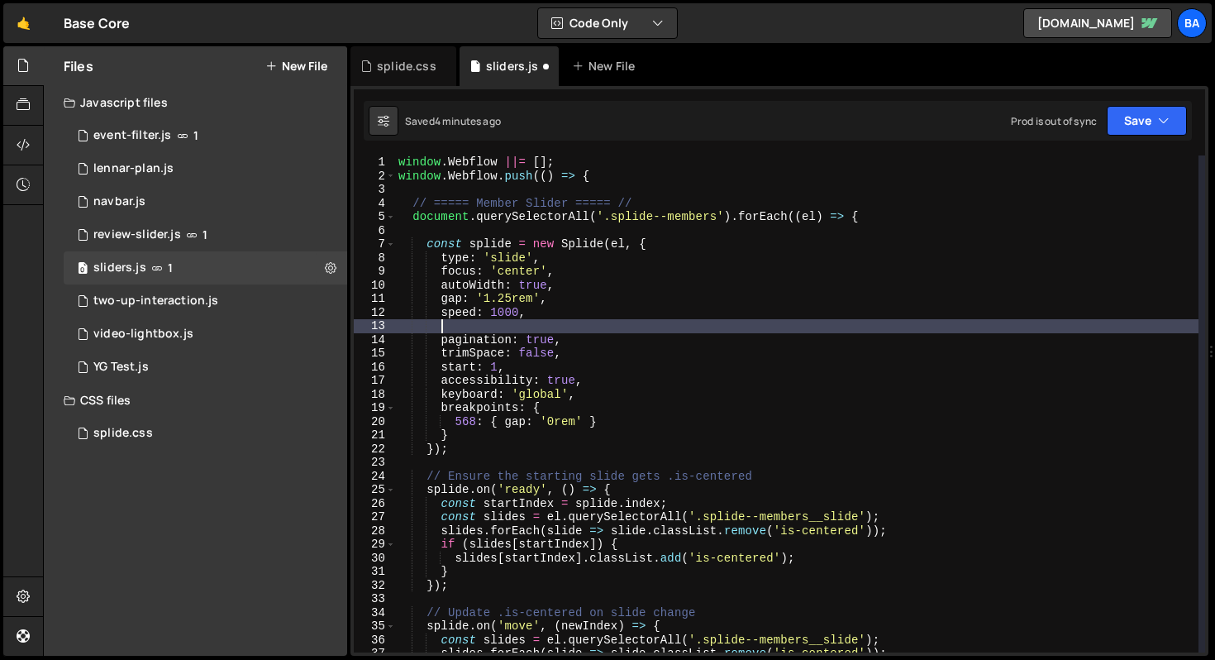
type textarea "A"
type textarea "arrows: false,"
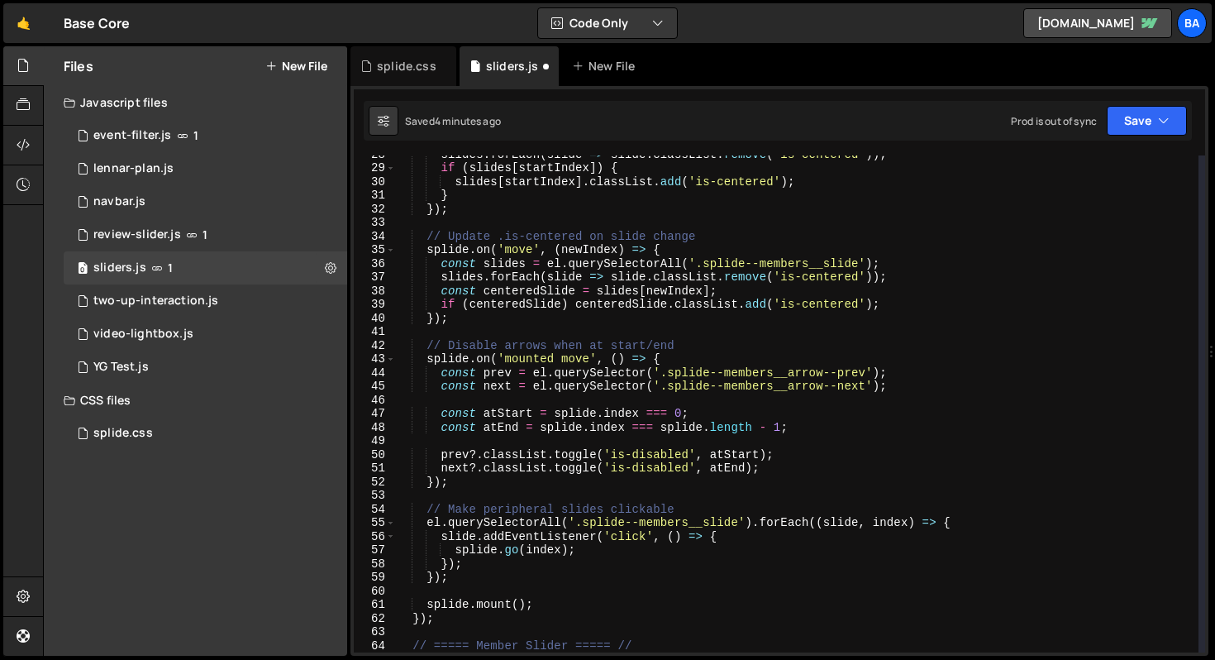
scroll to position [376, 0]
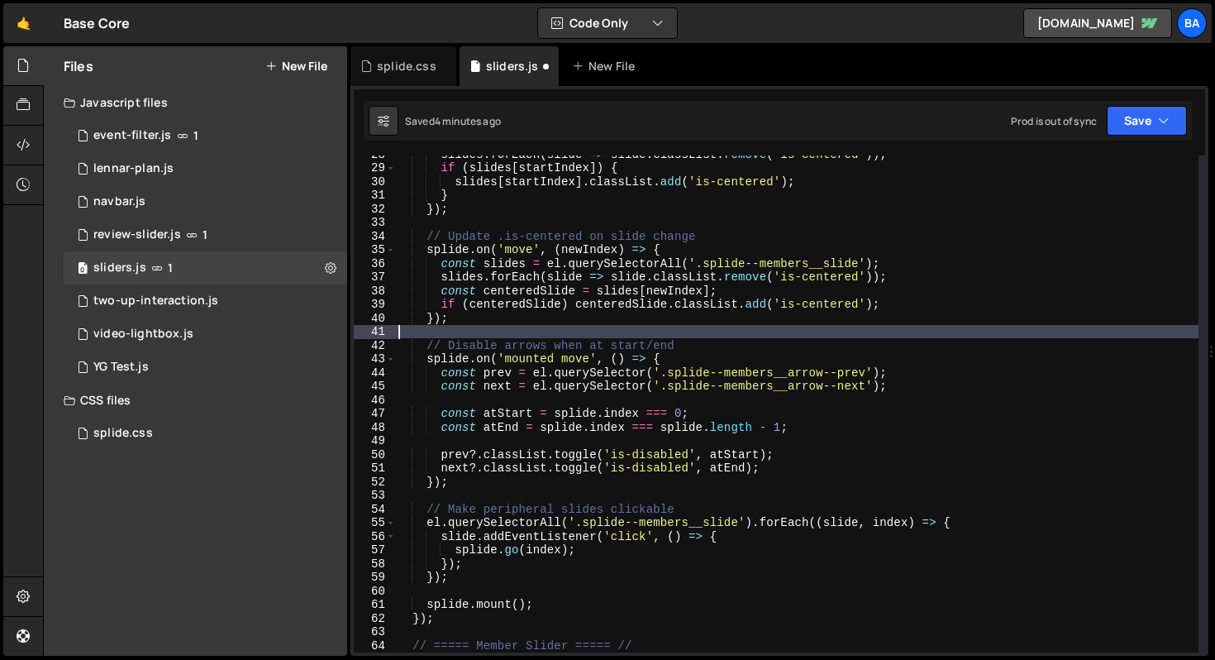
click at [503, 326] on div "slides . forEach ( slide => slide . classList . remove ( 'is-centered' )) ; if …" at bounding box center [796, 409] width 803 height 524
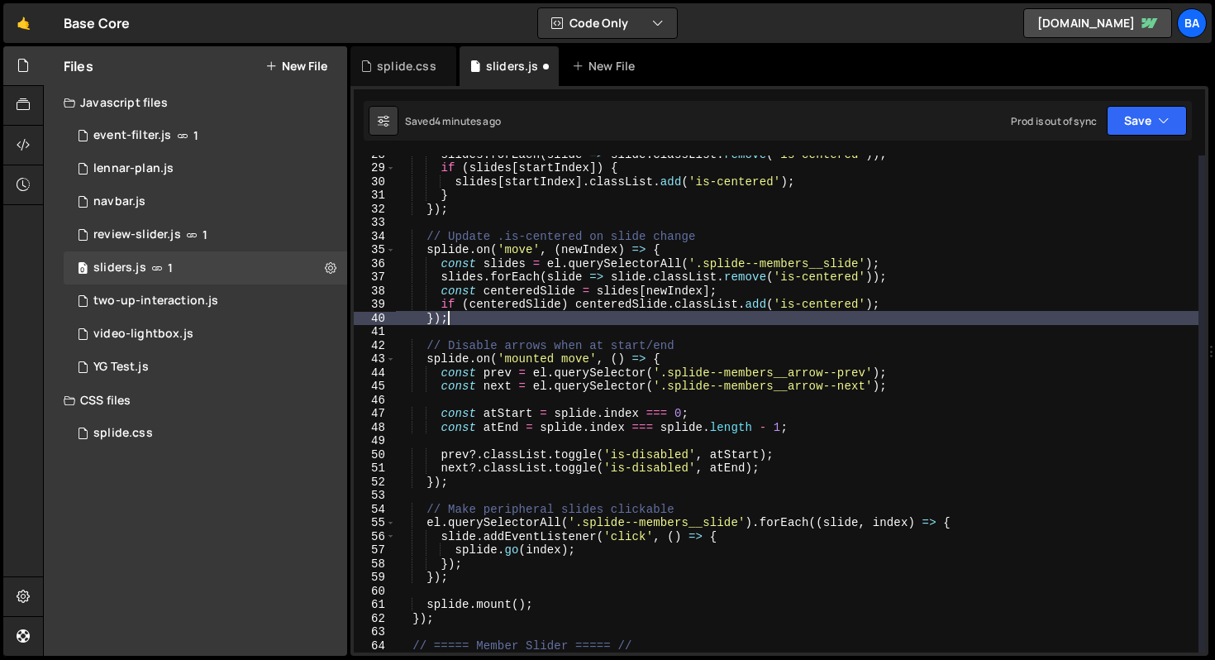
click at [498, 320] on div "slides . forEach ( slide => slide . classList . remove ( 'is-centered' )) ; if …" at bounding box center [796, 409] width 803 height 524
type textarea "});"
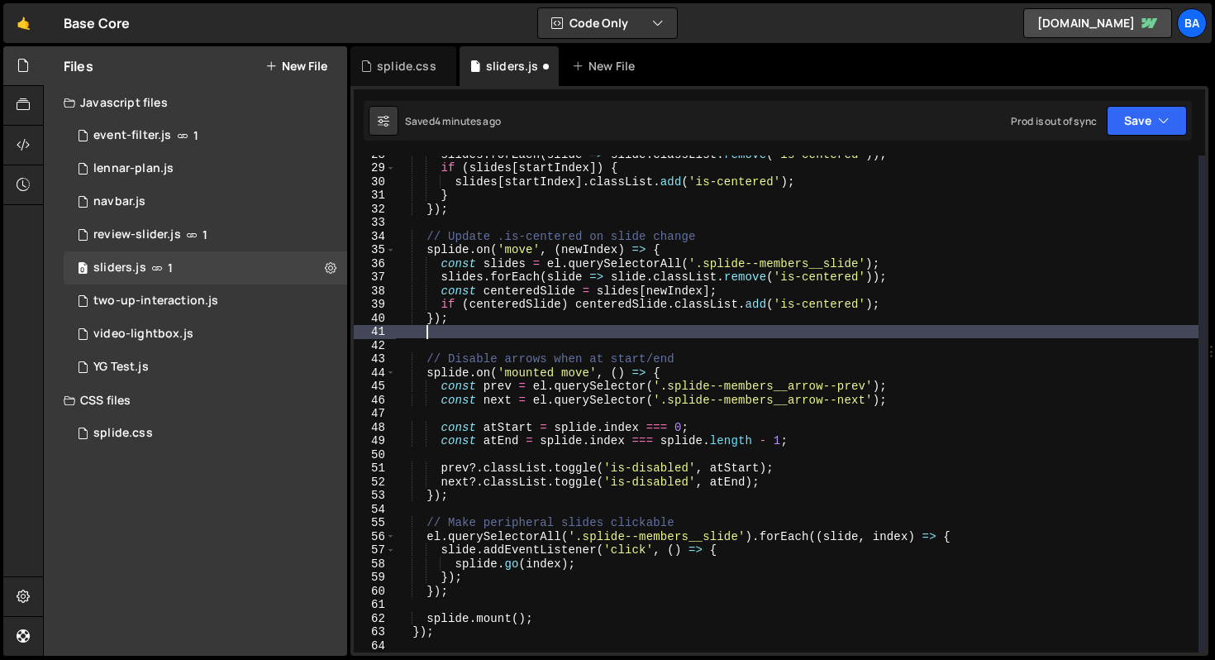
scroll to position [0, 1]
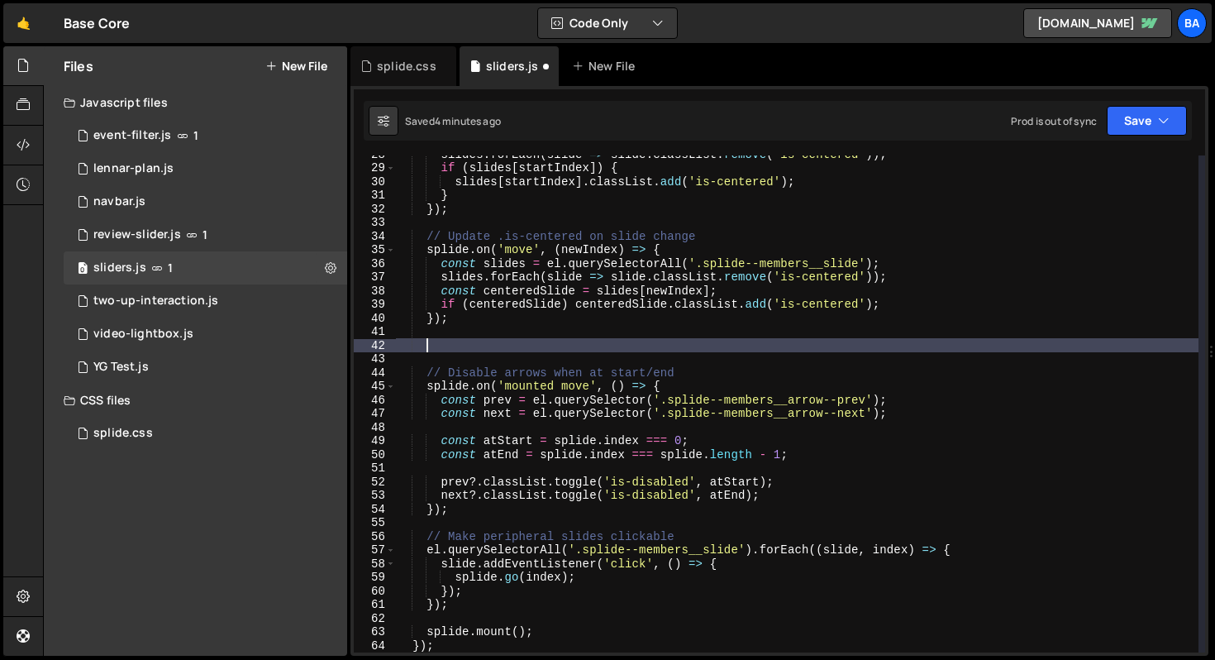
paste textarea
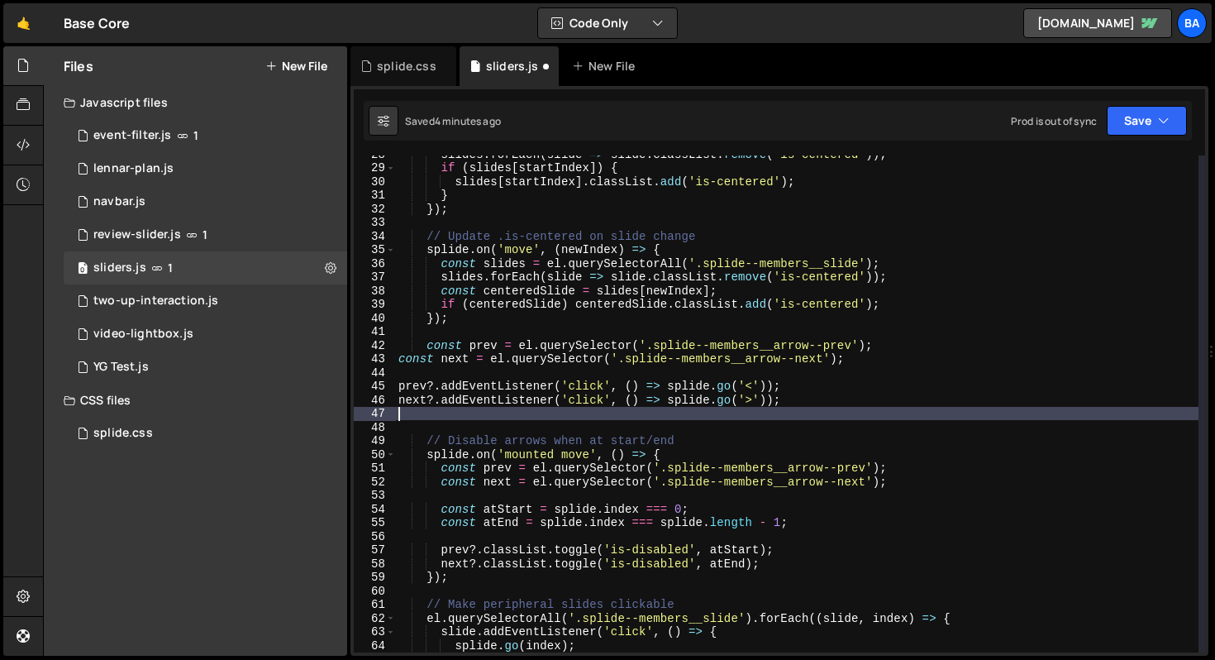
scroll to position [0, 0]
click at [1170, 129] on button "Save" at bounding box center [1147, 121] width 80 height 30
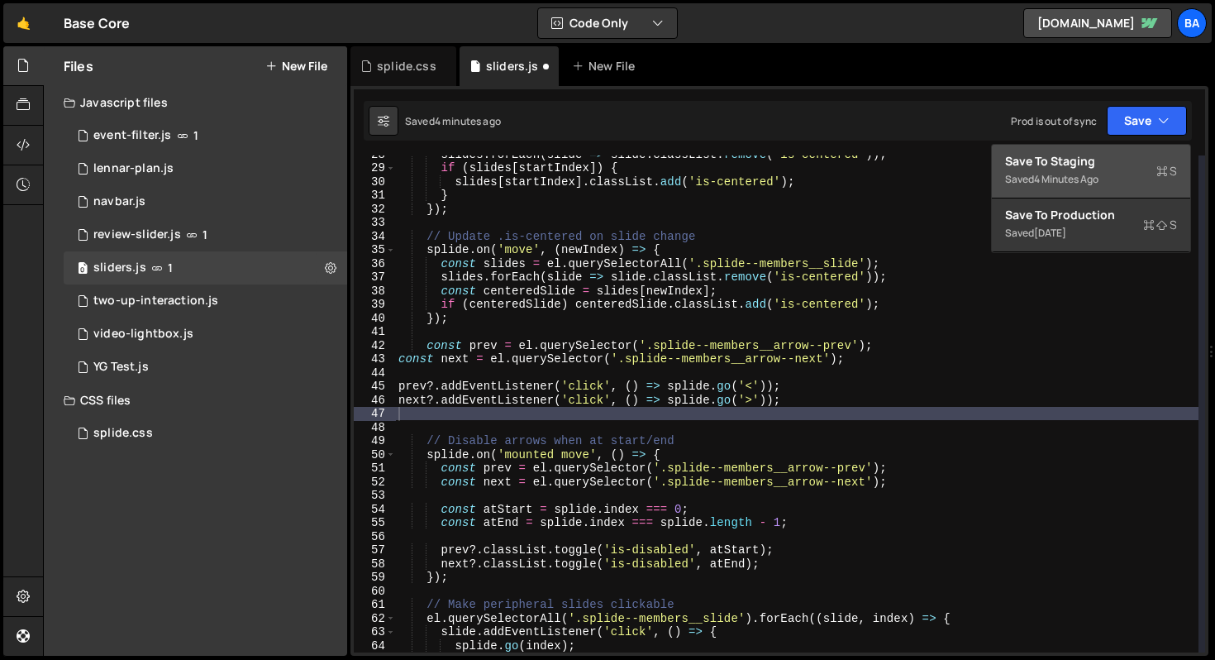
click at [1125, 157] on div "Save to Staging S" at bounding box center [1091, 161] width 172 height 17
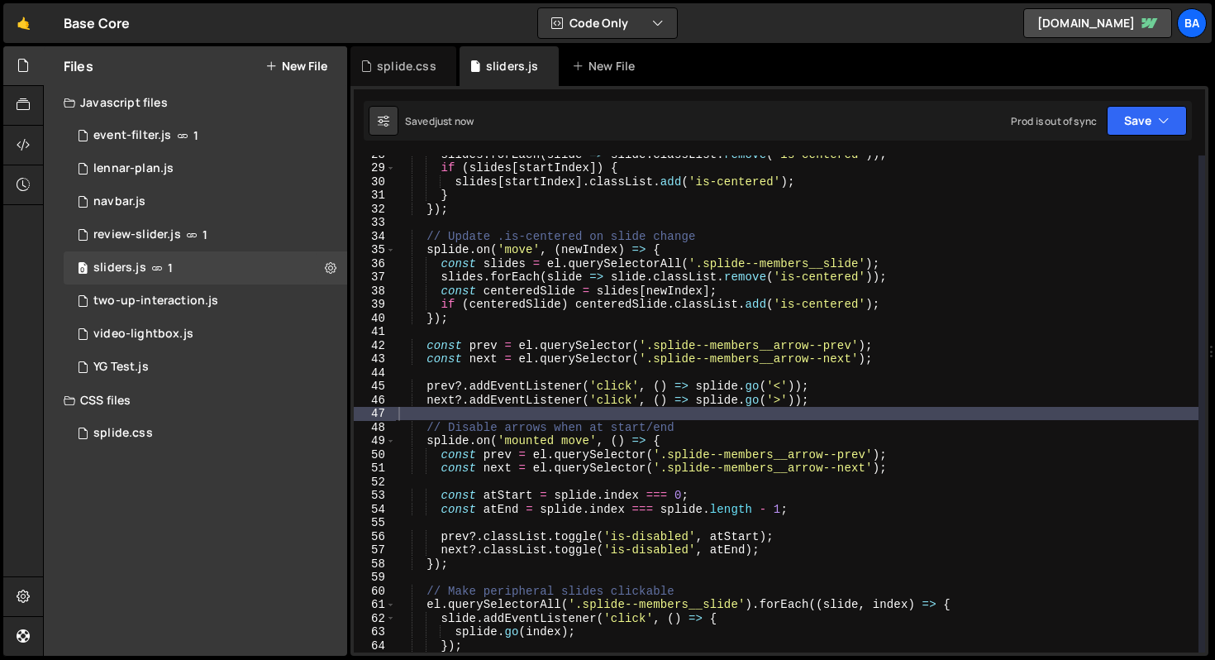
click at [476, 336] on div "slides . forEach ( slide => slide . classList . remove ( 'is-centered' )) ; if …" at bounding box center [796, 409] width 803 height 524
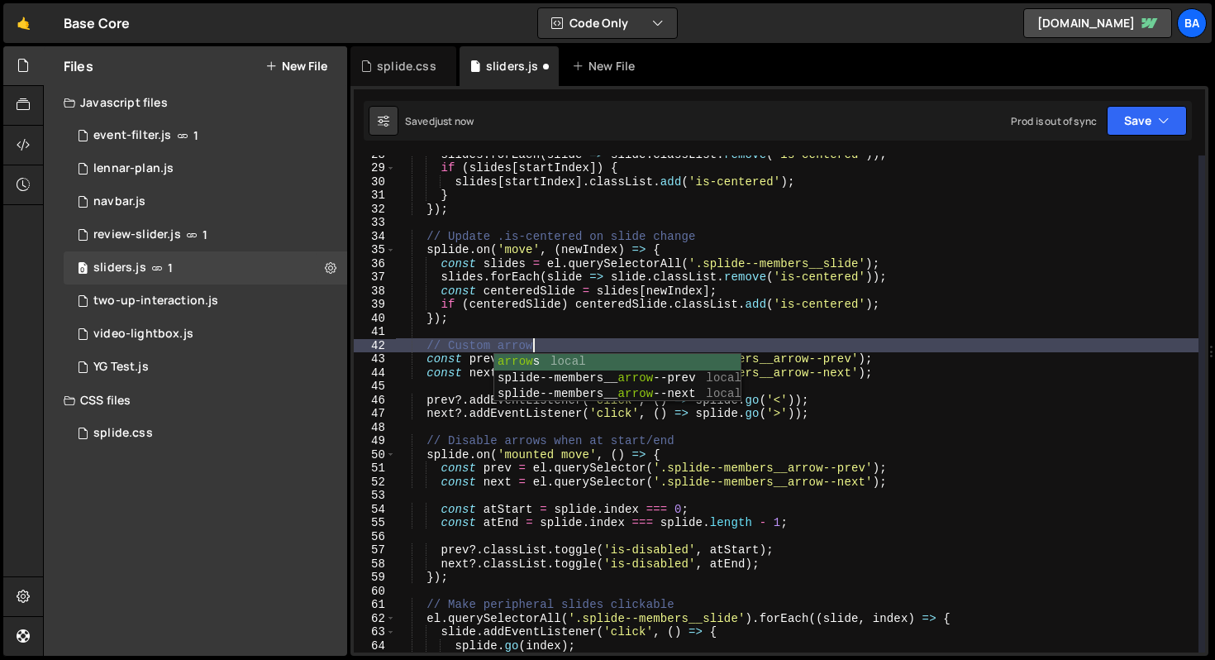
scroll to position [0, 9]
click at [909, 407] on div "slides . forEach ( slide => slide . classList . remove ( 'is-centered' )) ; if …" at bounding box center [796, 409] width 803 height 524
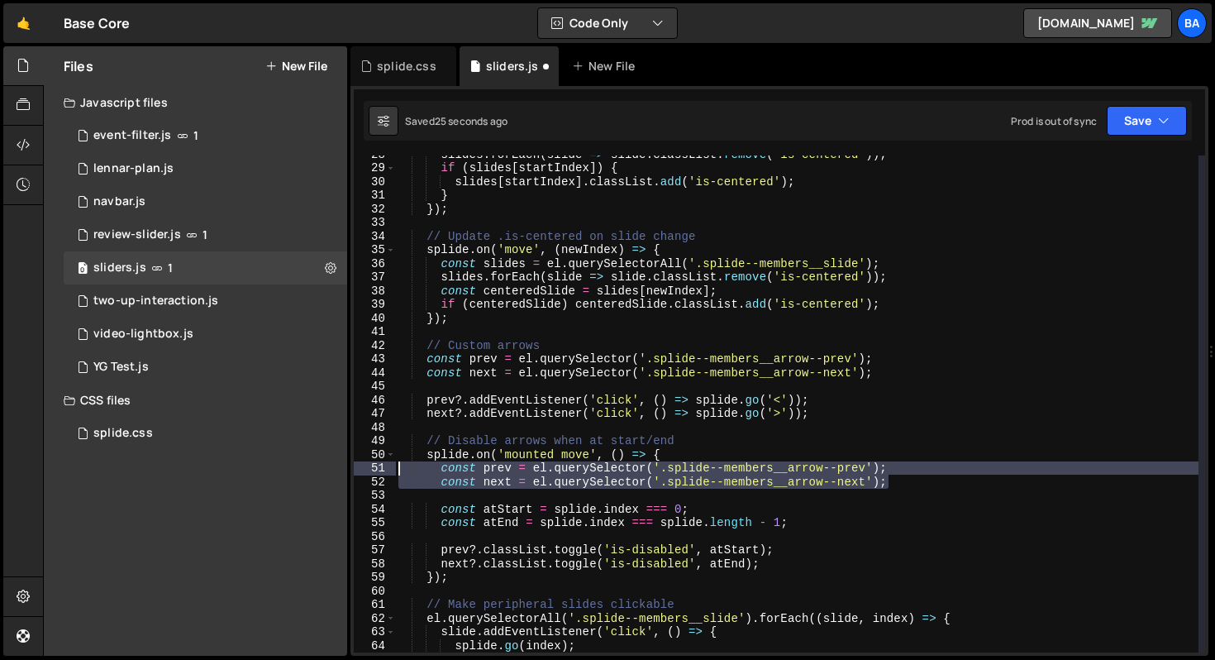
drag, startPoint x: 878, startPoint y: 484, endPoint x: 362, endPoint y: 470, distance: 515.9
click at [362, 470] on div "next?.addEventListener('click', () => splide.go('>')); 28 29 30 31 32 33 34 35 …" at bounding box center [779, 403] width 851 height 497
click at [1136, 122] on button "Save" at bounding box center [1147, 121] width 80 height 30
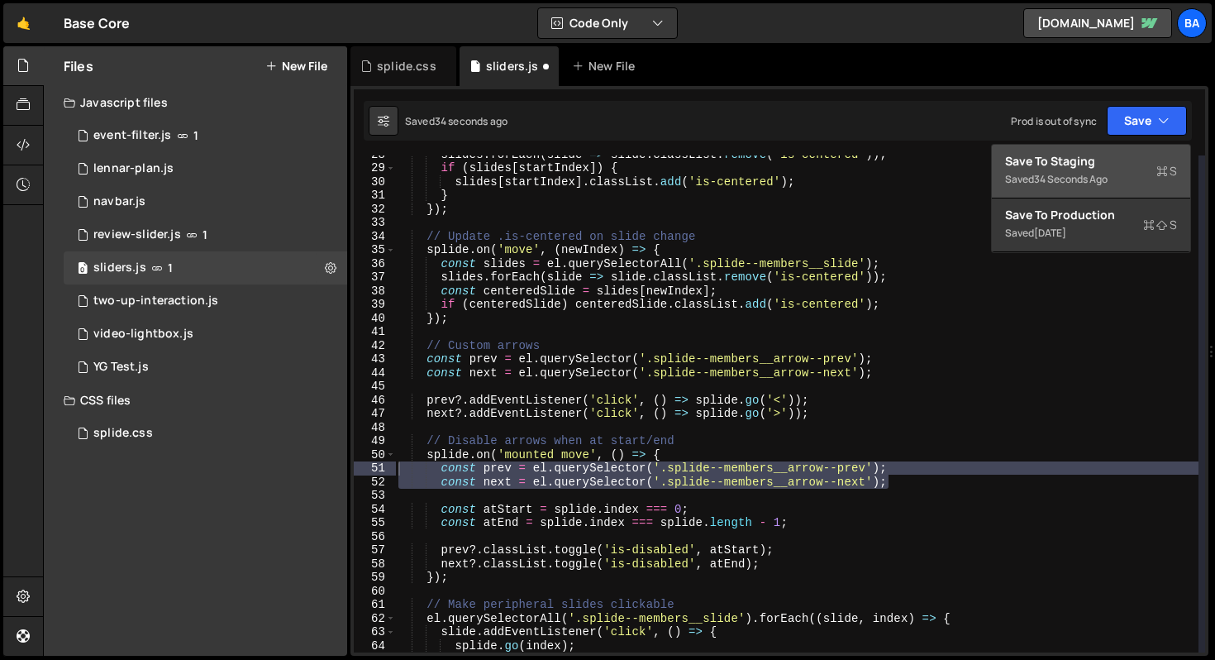
click at [1105, 154] on div "Save to Staging S" at bounding box center [1091, 161] width 172 height 17
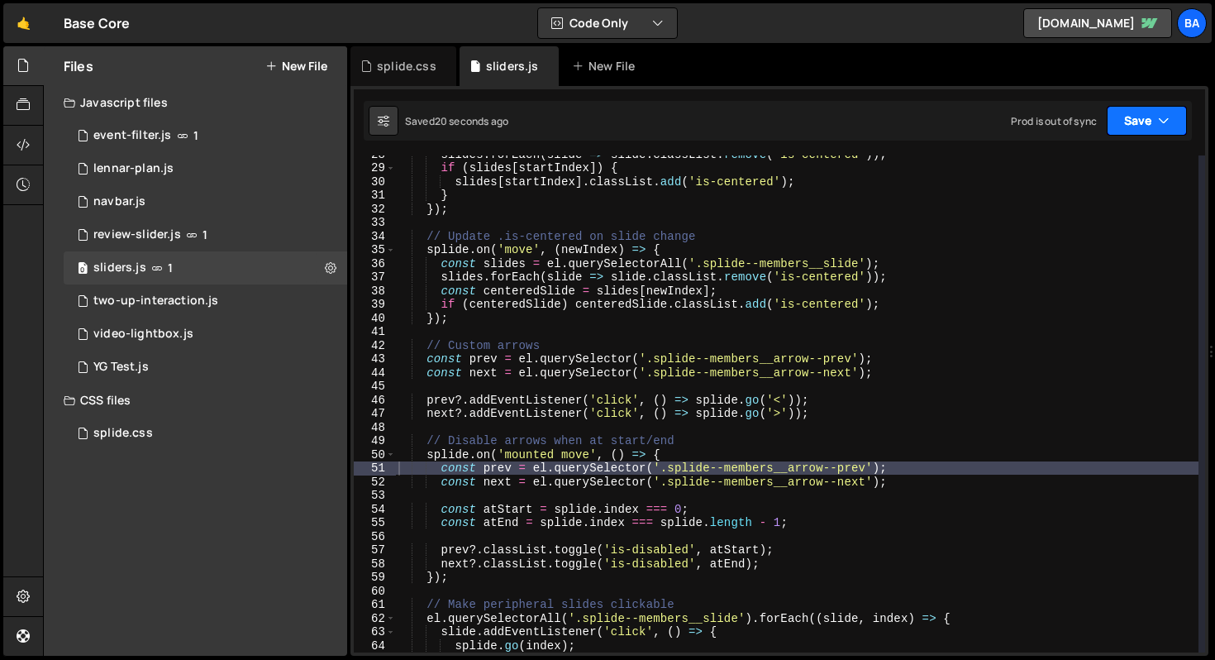
click at [1142, 122] on button "Save" at bounding box center [1147, 121] width 80 height 30
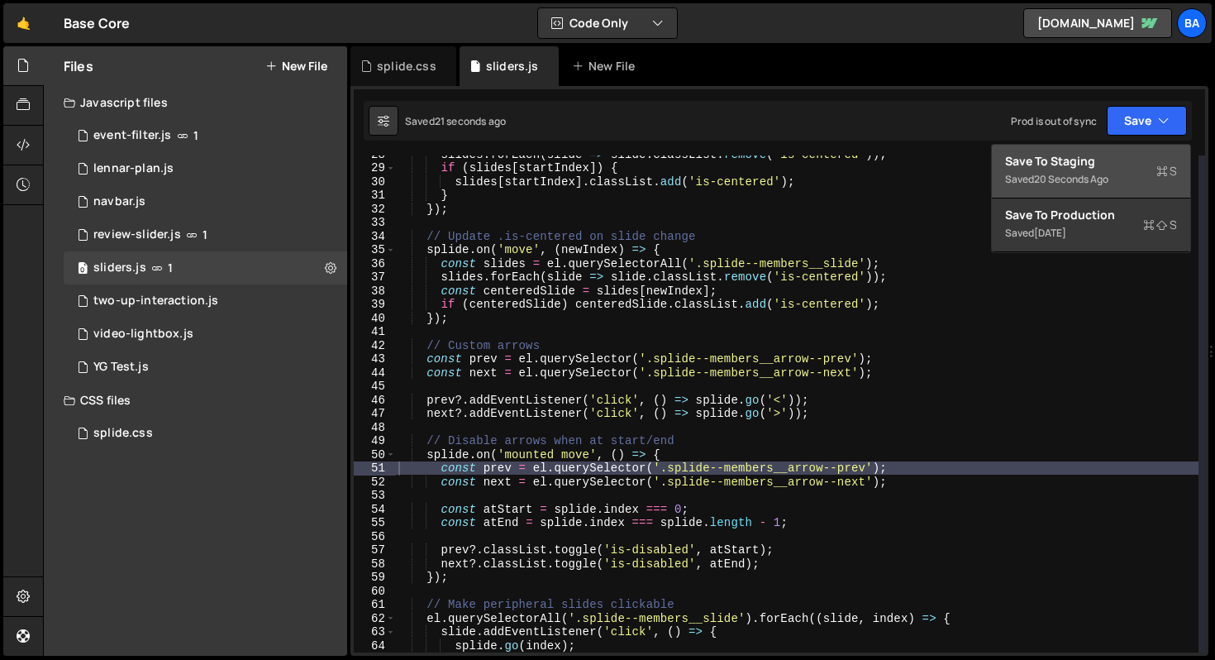
click at [1123, 155] on div "Save to Staging S" at bounding box center [1091, 161] width 172 height 17
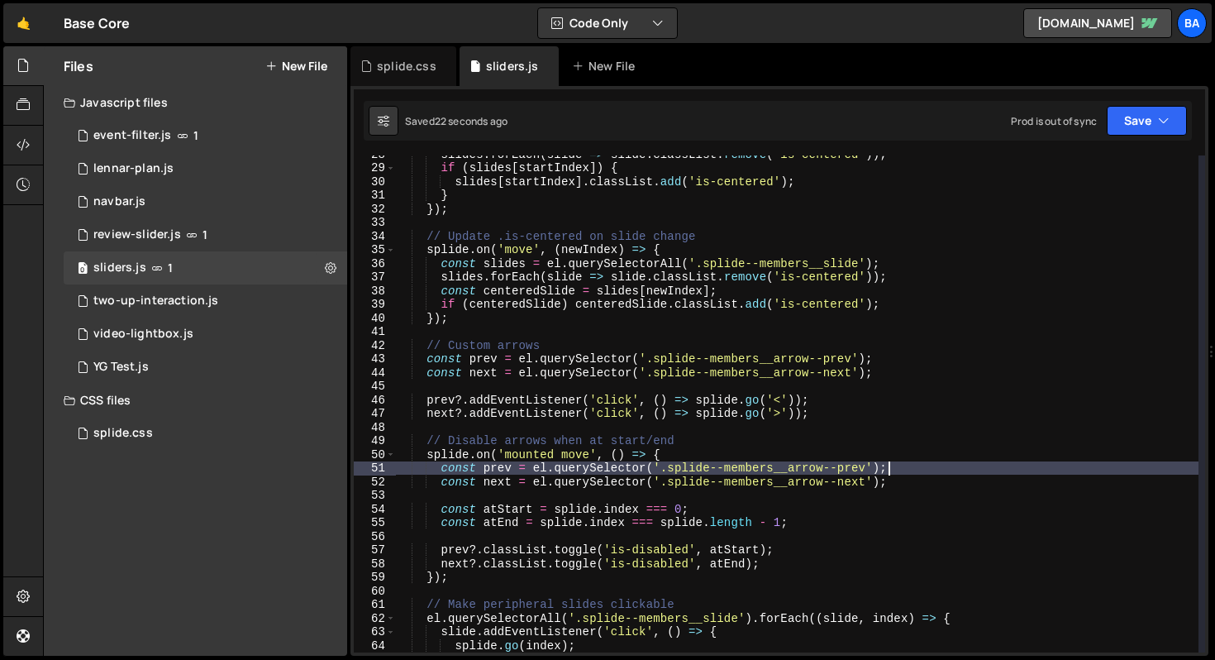
click at [960, 466] on div "slides . forEach ( slide => slide . classList . remove ( 'is-centered' )) ; if …" at bounding box center [796, 409] width 803 height 524
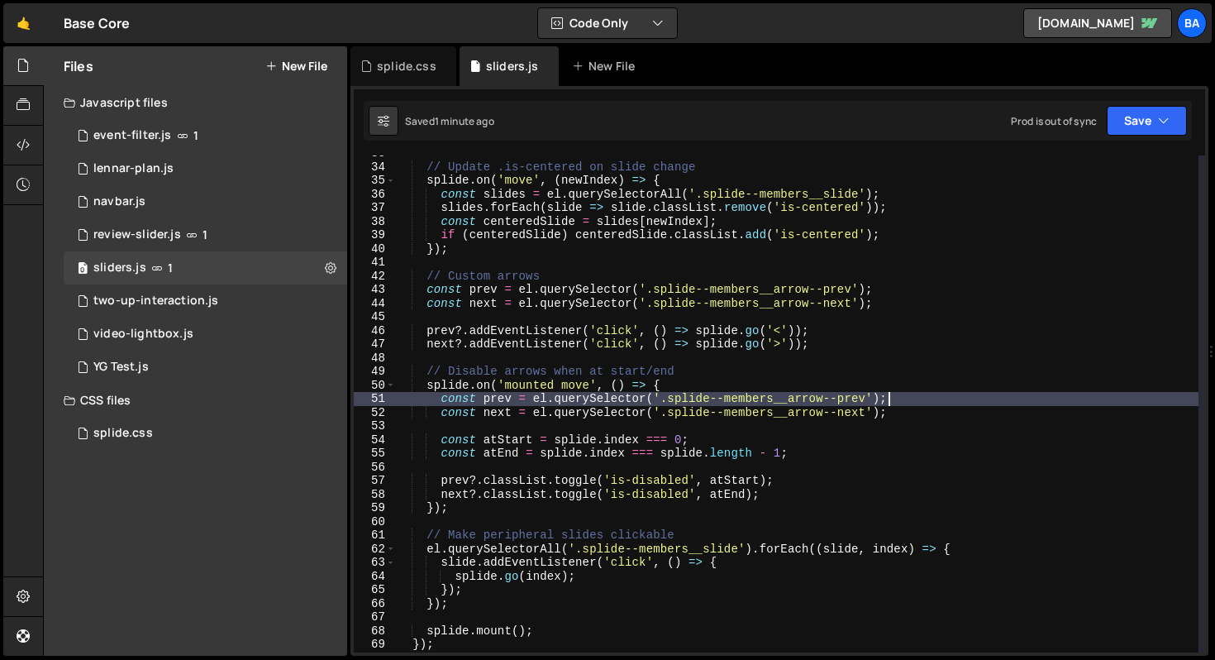
scroll to position [446, 0]
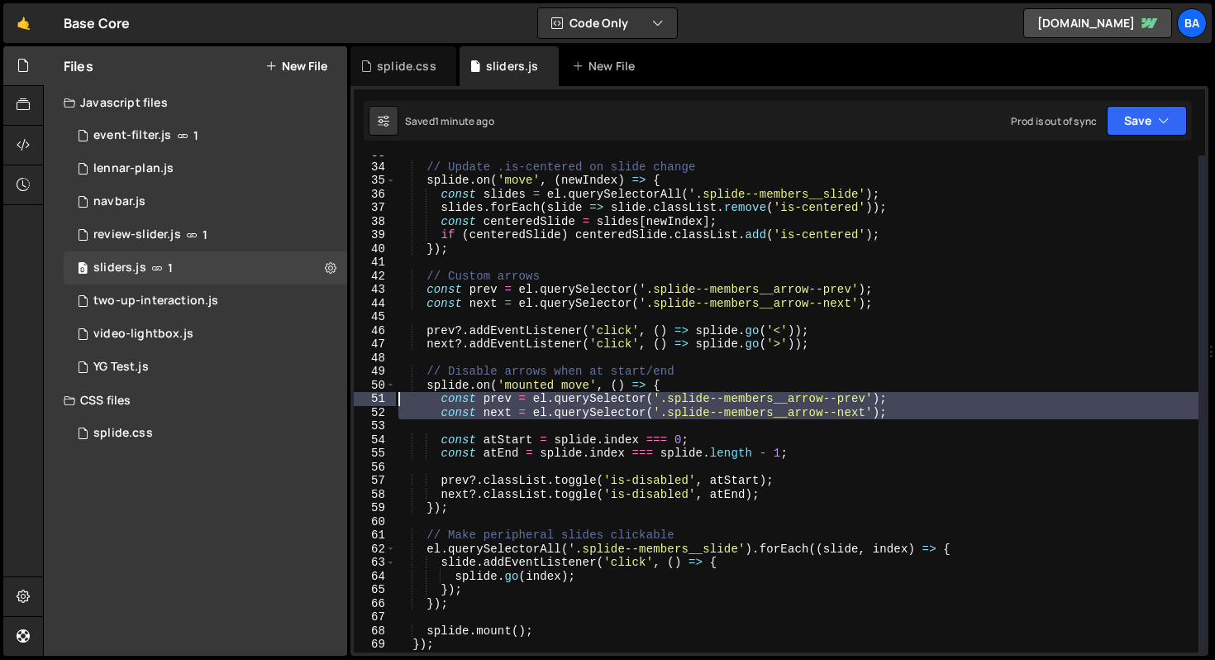
drag, startPoint x: 917, startPoint y: 419, endPoint x: 376, endPoint y: 398, distance: 541.8
click at [376, 398] on div "const prev = el.querySelector('.splide--members__arrow--prev'); 33 34 35 36 37 …" at bounding box center [779, 403] width 851 height 497
type textarea "const prev = el.querySelector('.splide--members__arrow--prev'); const next = el…"
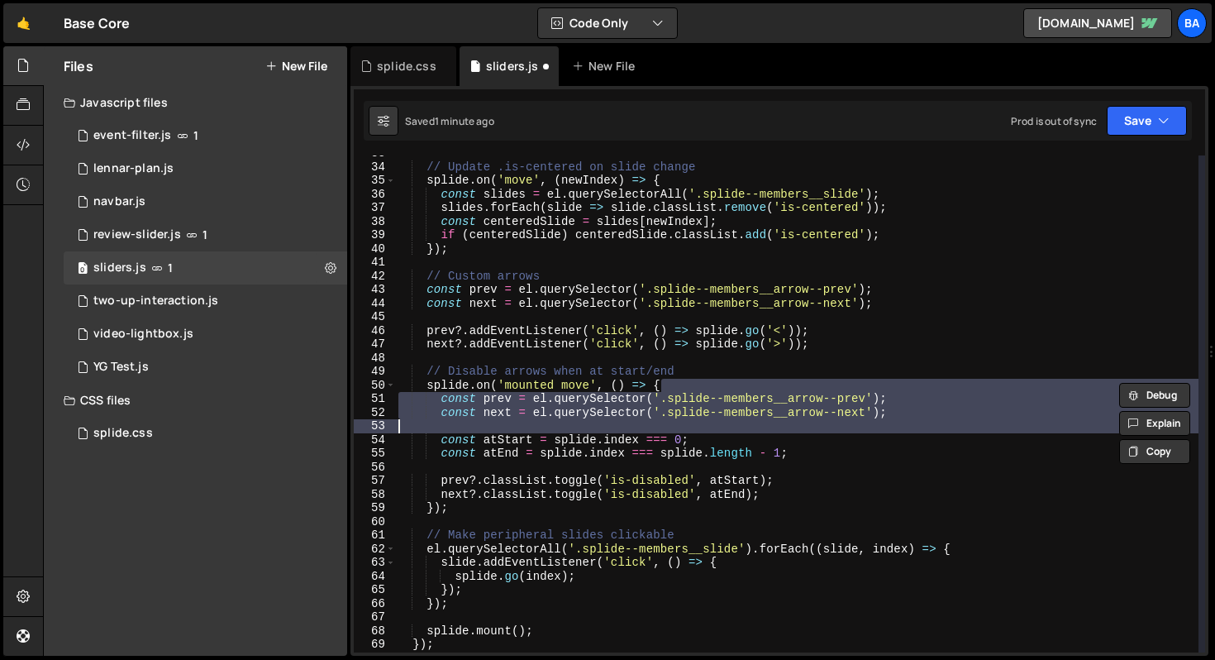
click at [900, 443] on div "// Update .is-centered on slide change splide . on ( 'move' , ( newIndex ) => {…" at bounding box center [796, 408] width 803 height 524
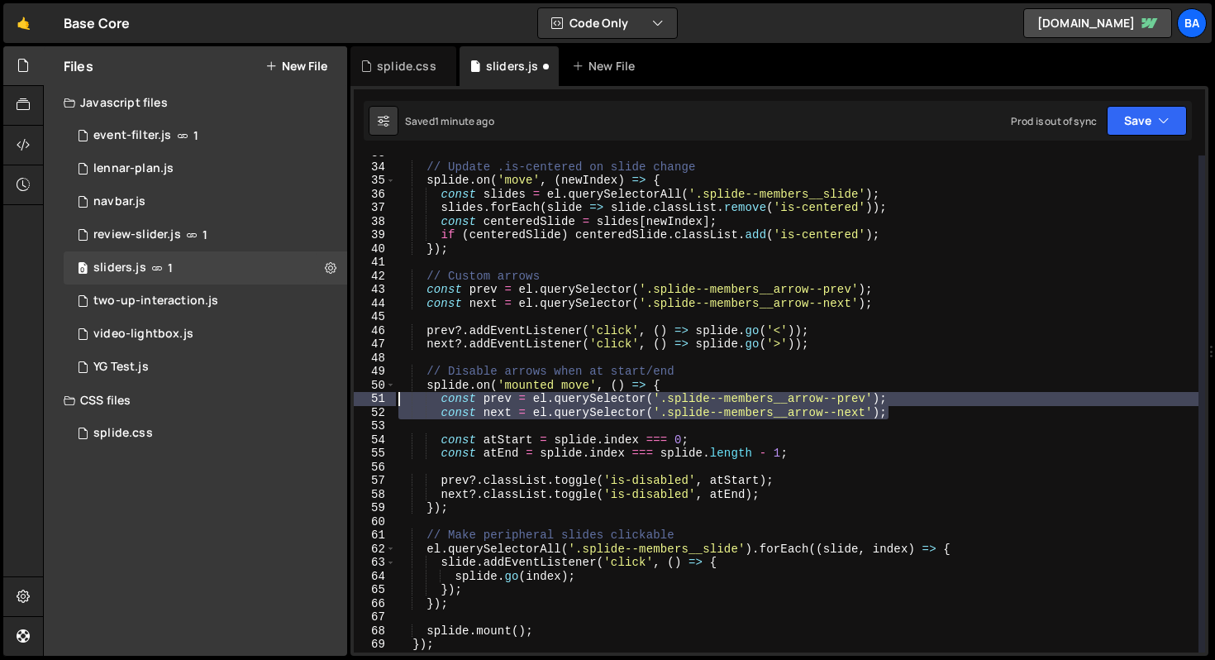
drag, startPoint x: 906, startPoint y: 412, endPoint x: 342, endPoint y: 403, distance: 563.8
click at [342, 403] on div "Files New File Javascript files 1 event-filter.js 1 1 lennar-plan.js 0 1 navbar…" at bounding box center [629, 351] width 1172 height 610
type textarea "const prev = el.querySelector('.splide--members__arrow--prev'); const next = el…"
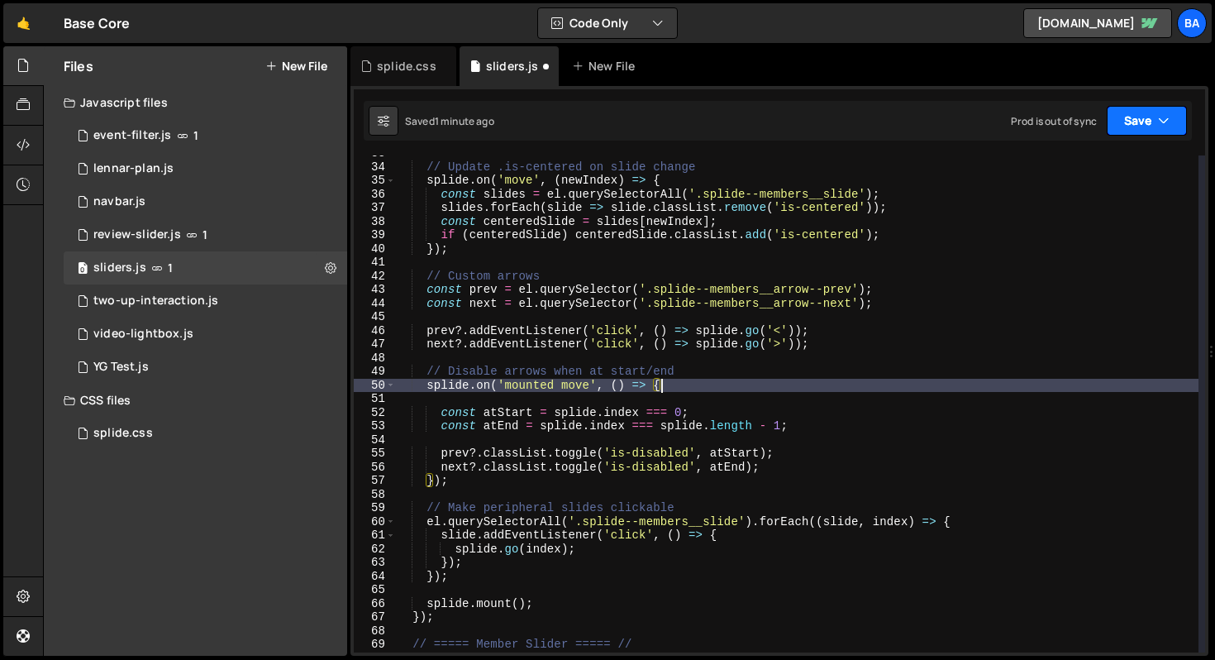
click at [1132, 117] on button "Save" at bounding box center [1147, 121] width 80 height 30
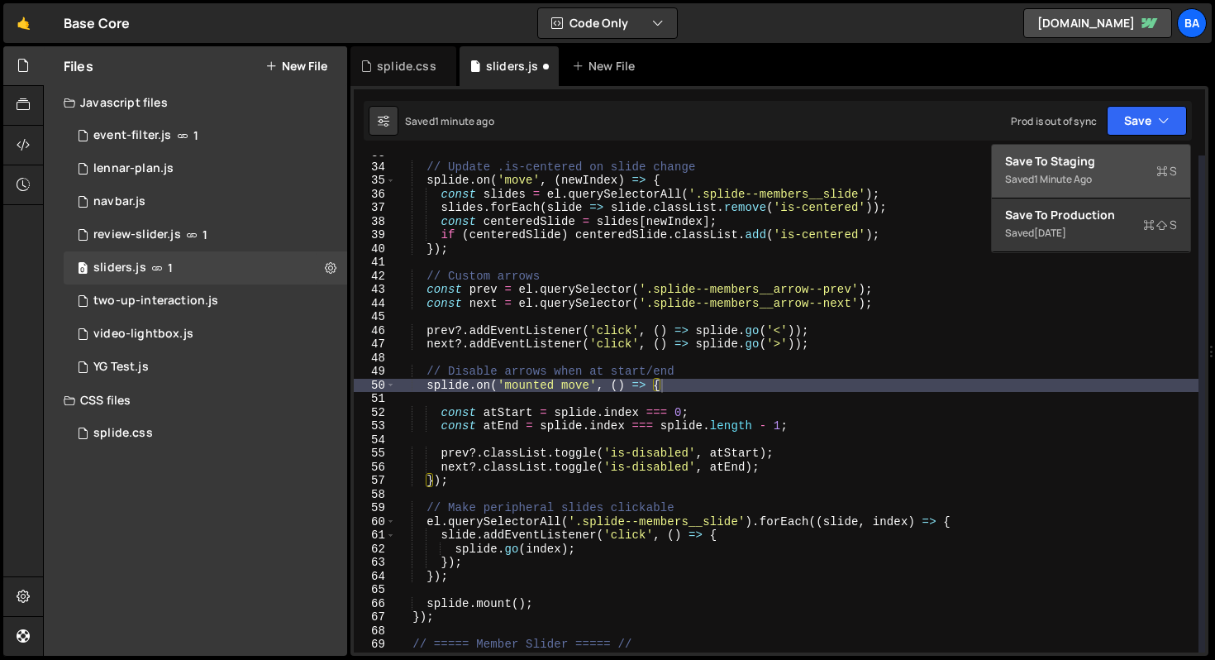
click at [1090, 160] on div "Save to Staging S" at bounding box center [1091, 161] width 172 height 17
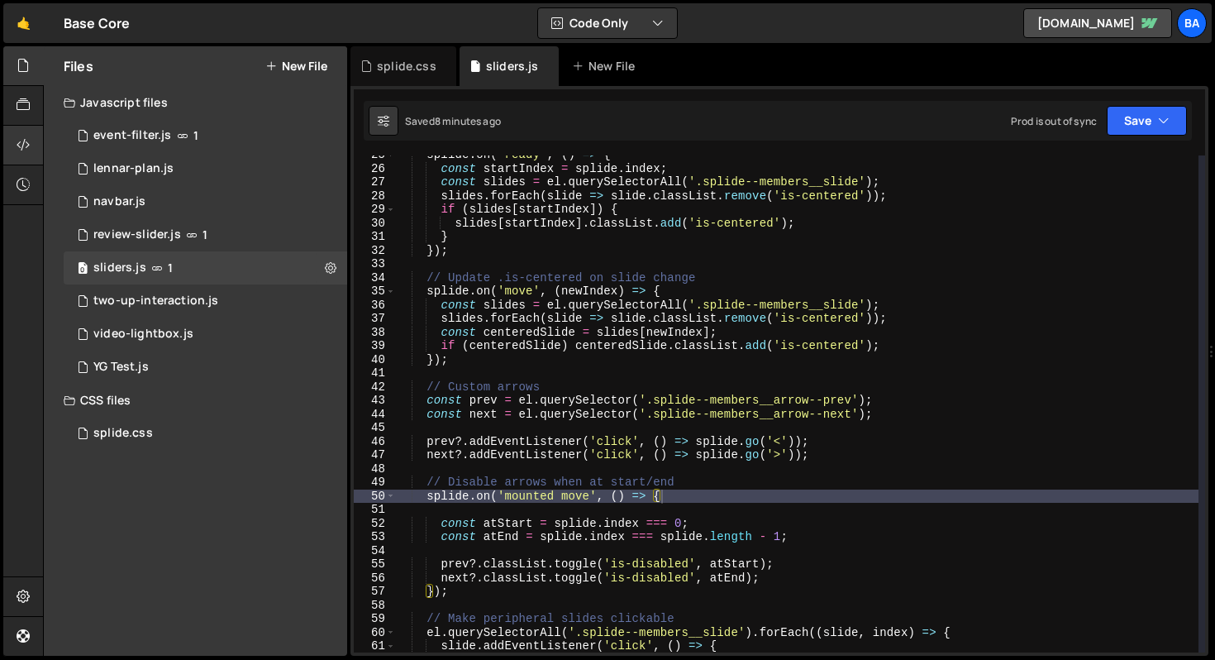
scroll to position [345, 0]
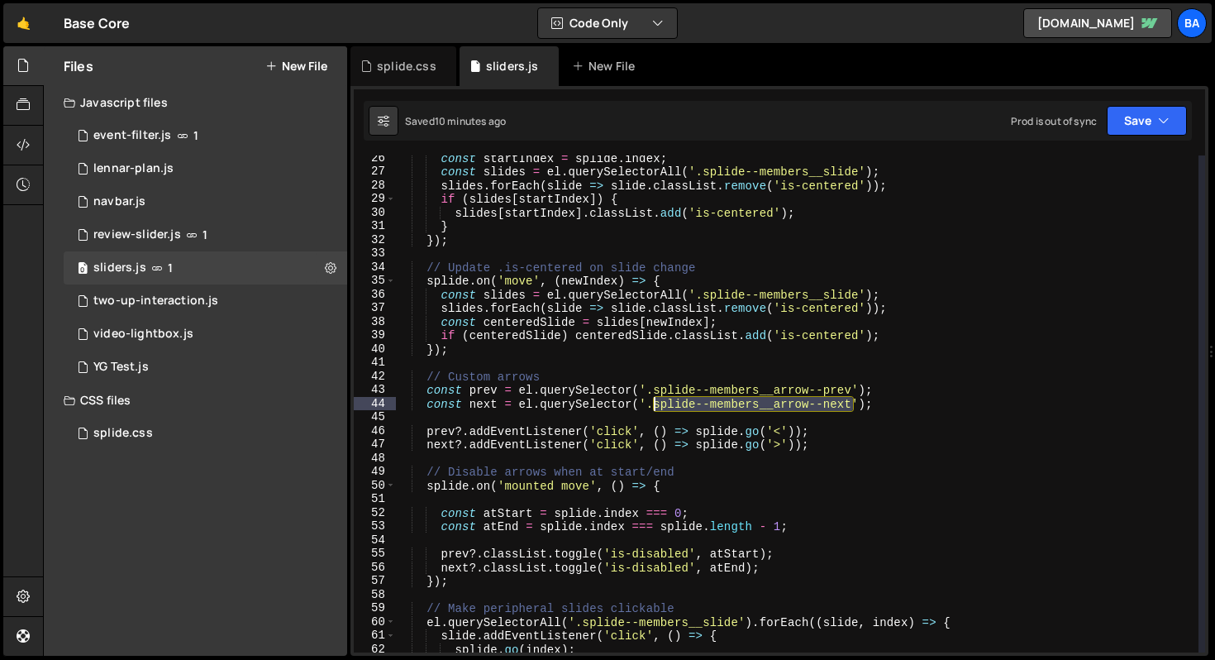
drag, startPoint x: 850, startPoint y: 403, endPoint x: 655, endPoint y: 403, distance: 195.1
click at [655, 403] on div "const startIndex = splide . index ; const slides = el . querySelectorAll ( '.sp…" at bounding box center [796, 413] width 803 height 524
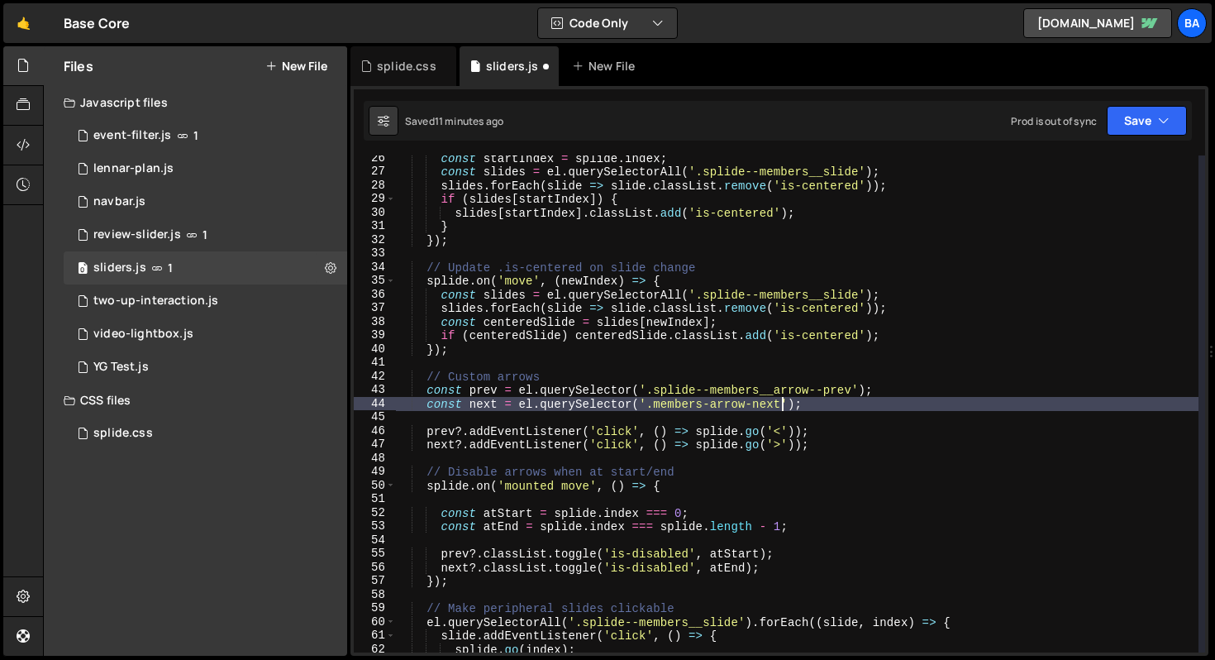
scroll to position [0, 26]
click at [855, 378] on div "const startIndex = splide . index ; const slides = el . querySelectorAll ( '.sp…" at bounding box center [796, 413] width 803 height 524
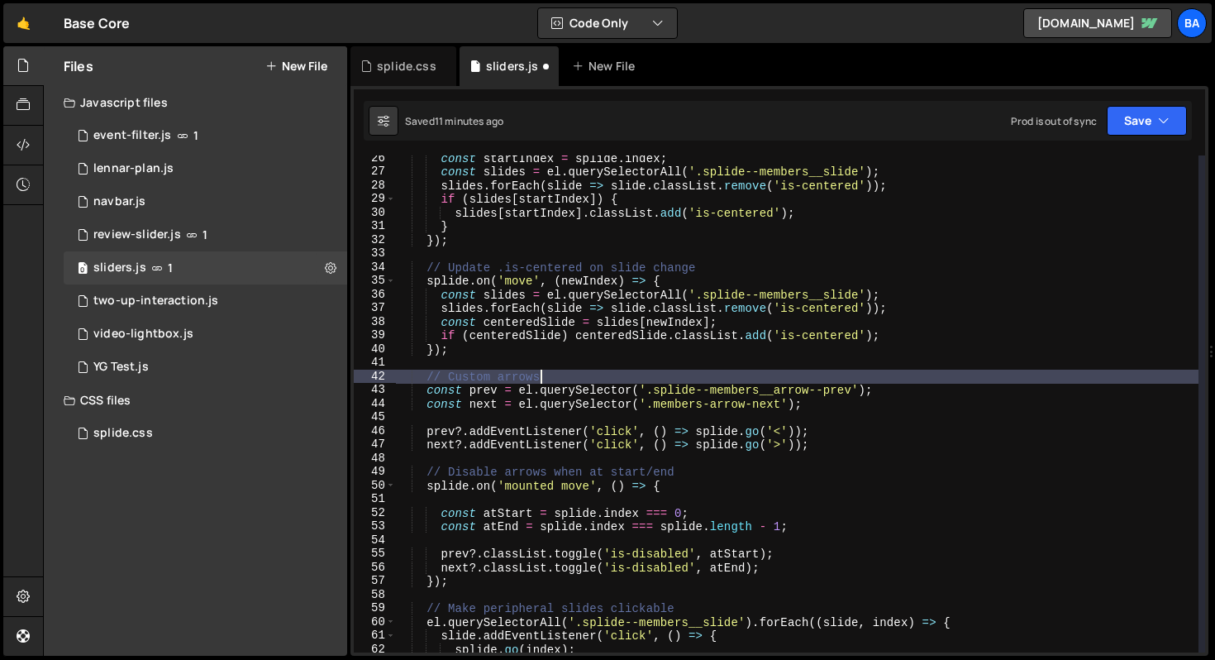
scroll to position [0, 9]
click at [1161, 122] on icon "button" at bounding box center [1164, 120] width 12 height 17
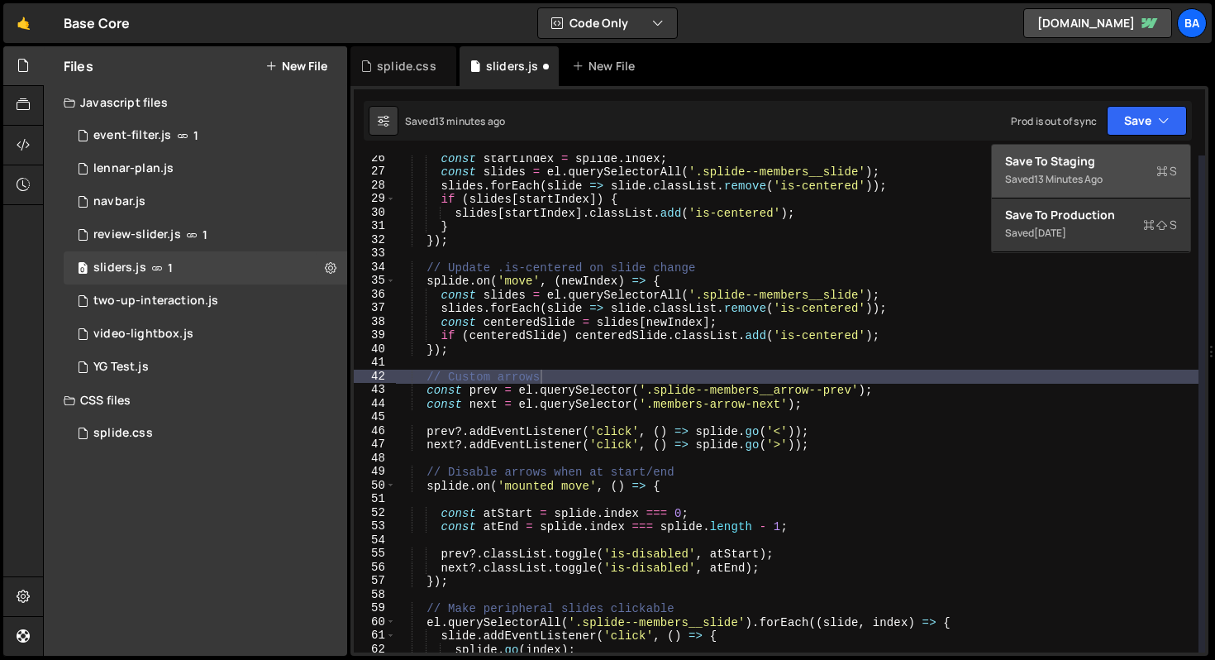
click at [1080, 156] on div "Save to Staging S" at bounding box center [1091, 161] width 172 height 17
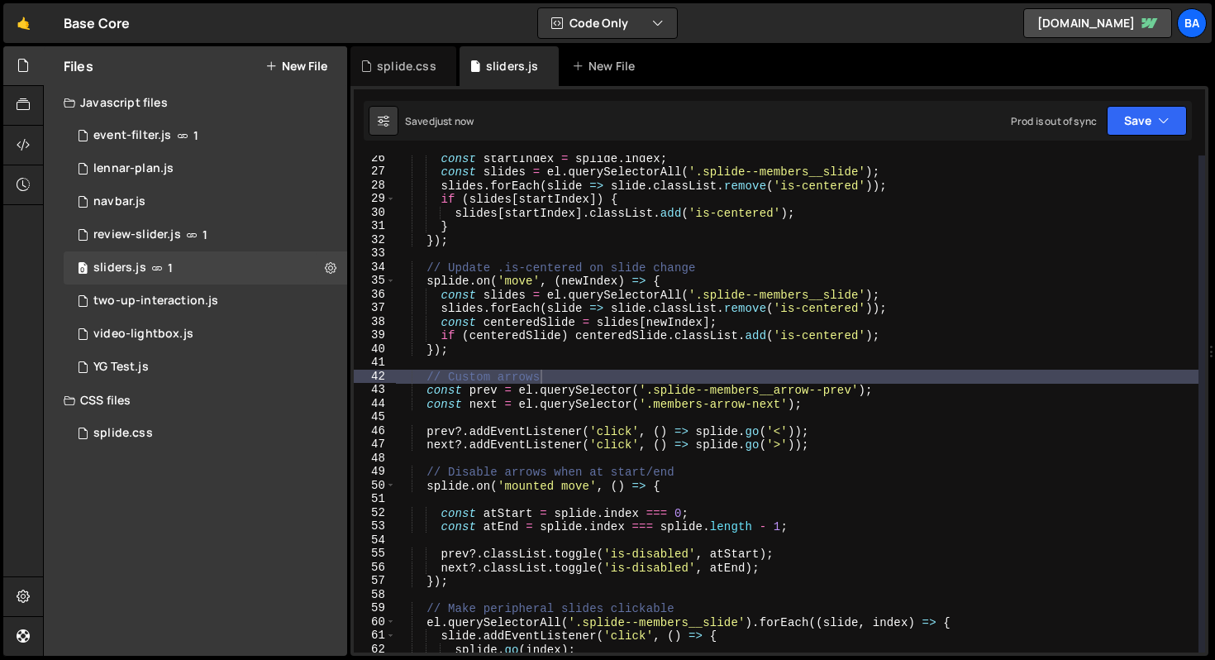
click at [765, 383] on div "const startIndex = splide . index ; const slides = el . querySelectorAll ( '.sp…" at bounding box center [796, 413] width 803 height 524
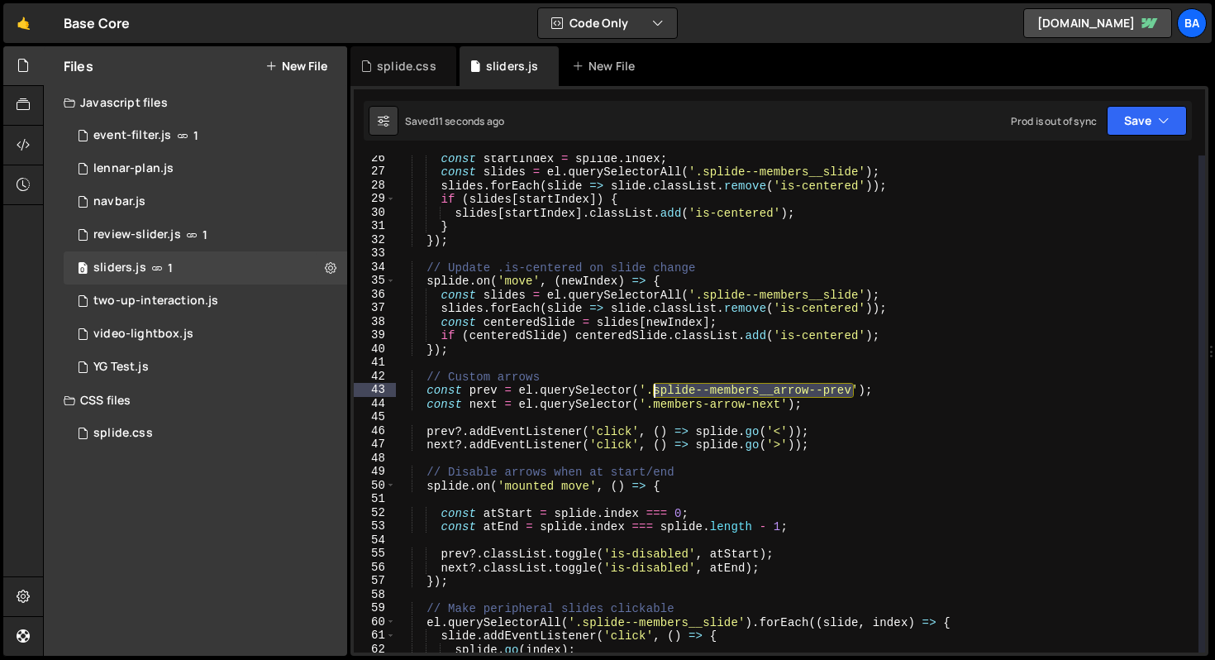
drag, startPoint x: 850, startPoint y: 393, endPoint x: 655, endPoint y: 384, distance: 194.4
click at [655, 386] on div "const startIndex = splide . index ; const slides = el . querySelectorAll ( '.sp…" at bounding box center [796, 413] width 803 height 524
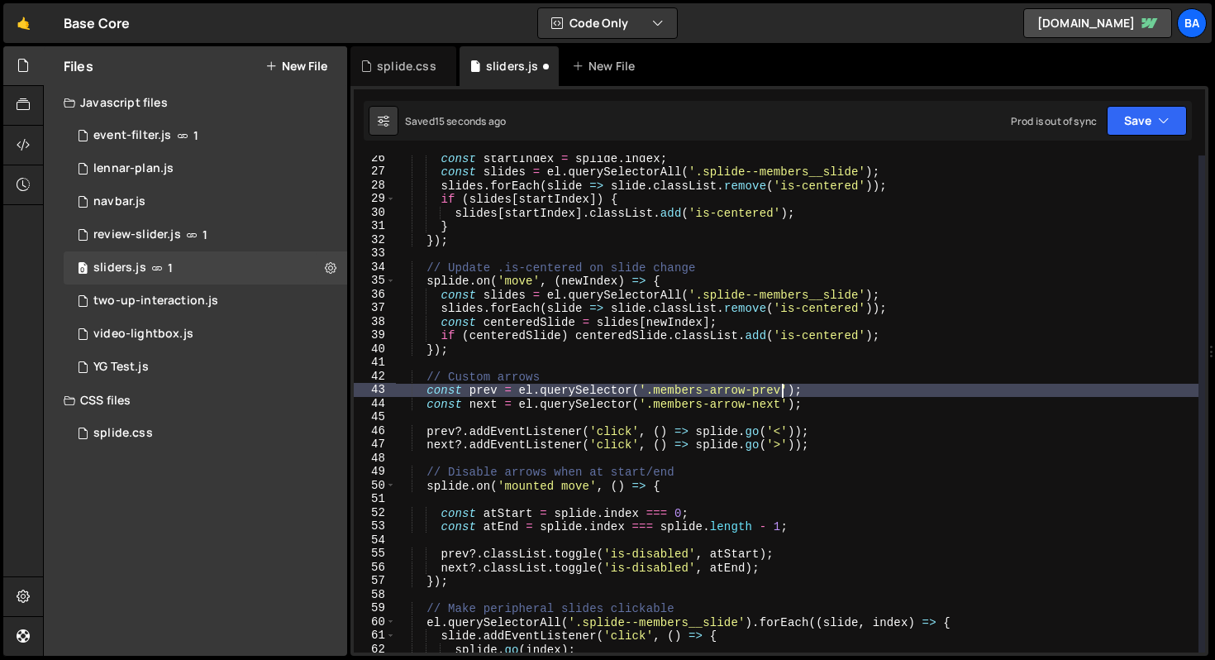
scroll to position [0, 26]
click at [927, 389] on div "const startIndex = splide . index ; const slides = el . querySelectorAll ( '.sp…" at bounding box center [796, 413] width 803 height 524
click at [1135, 128] on button "Save" at bounding box center [1147, 121] width 80 height 30
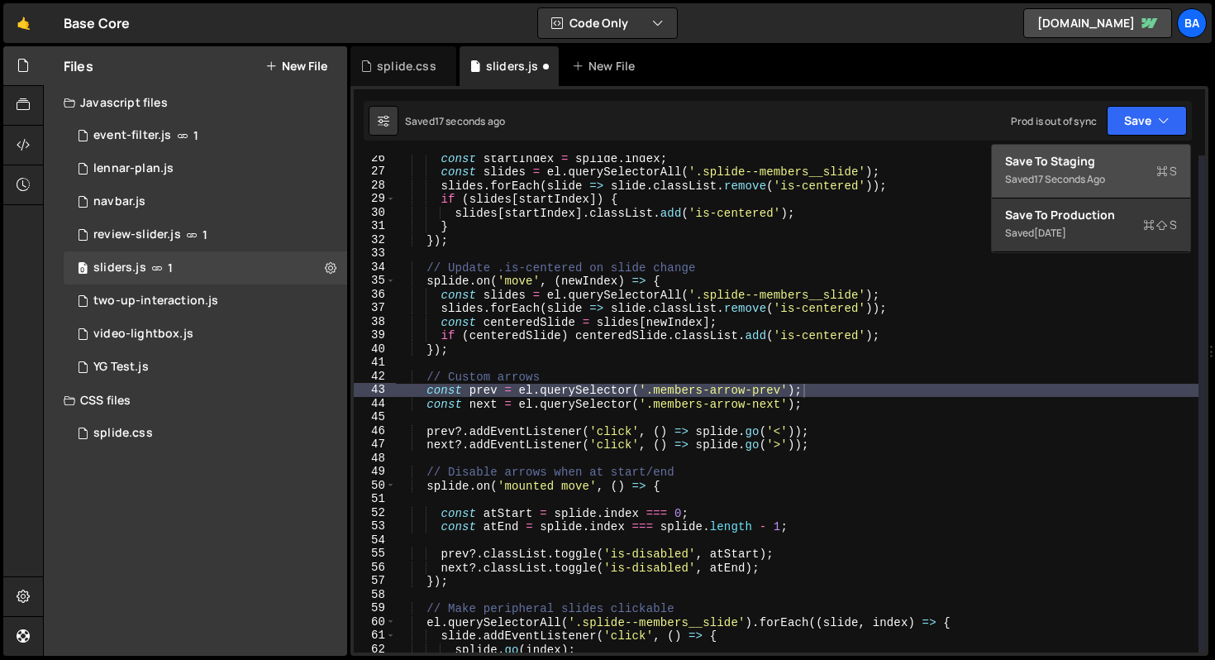
click at [1122, 155] on div "Save to Staging S" at bounding box center [1091, 161] width 172 height 17
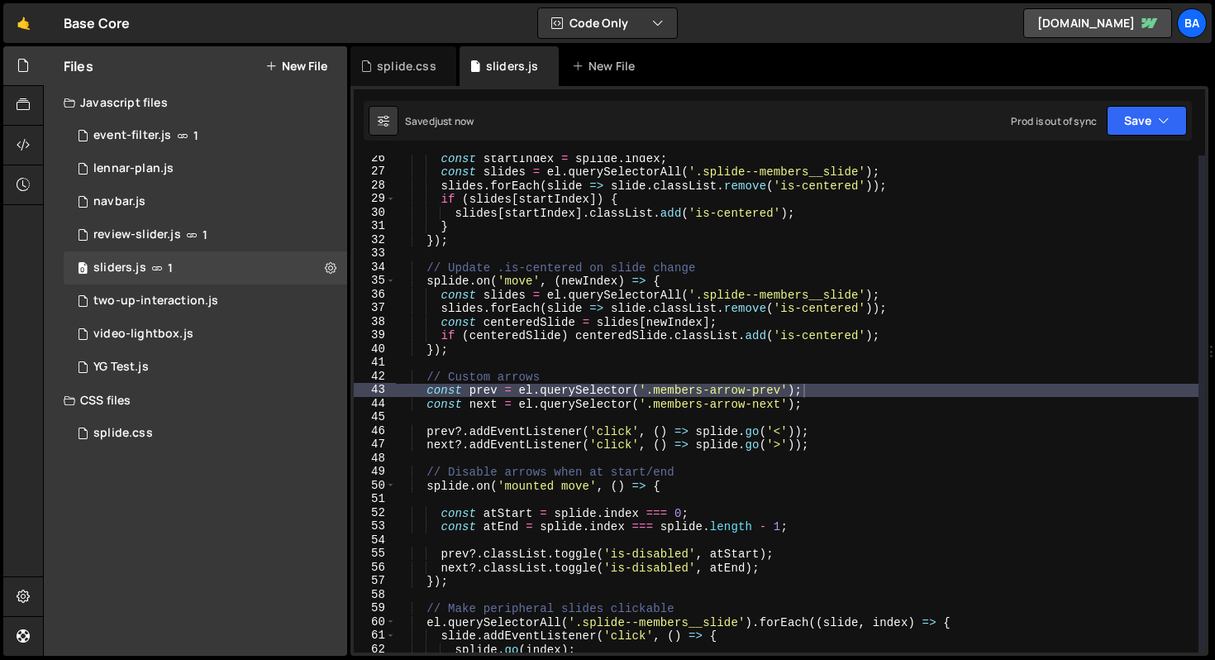
click at [819, 436] on div "const startIndex = splide . index ; const slides = el . querySelectorAll ( '.sp…" at bounding box center [796, 413] width 803 height 524
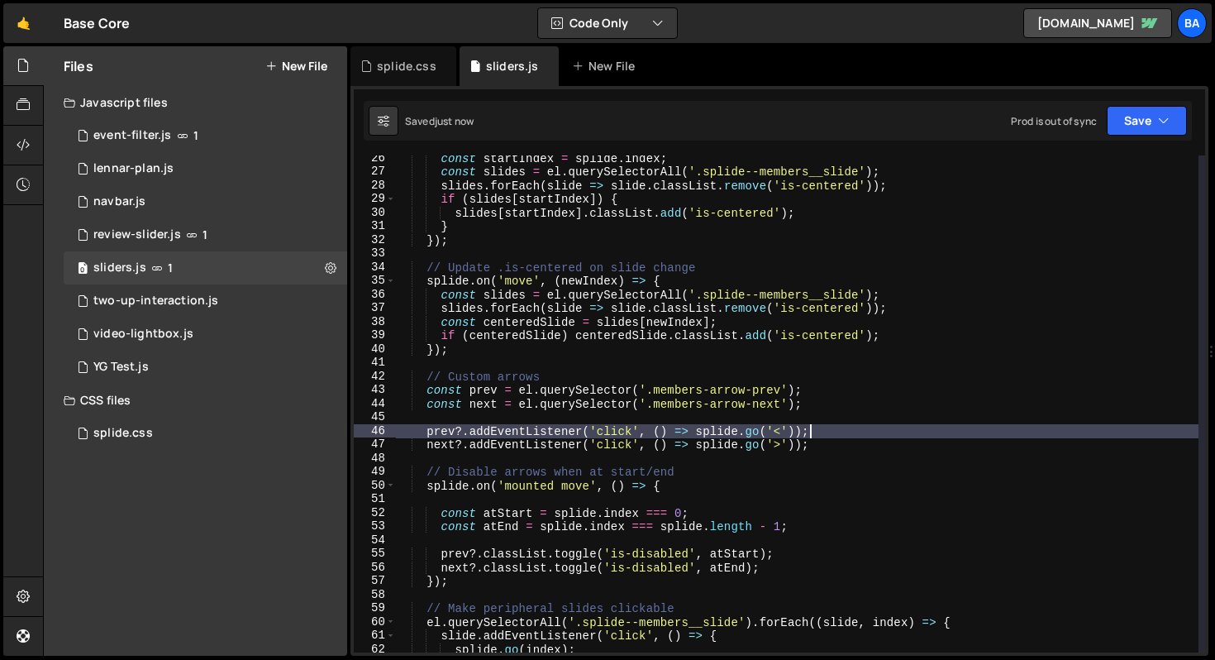
click at [808, 394] on div "const startIndex = splide . index ; const slides = el . querySelectorAll ( '.sp…" at bounding box center [796, 413] width 803 height 524
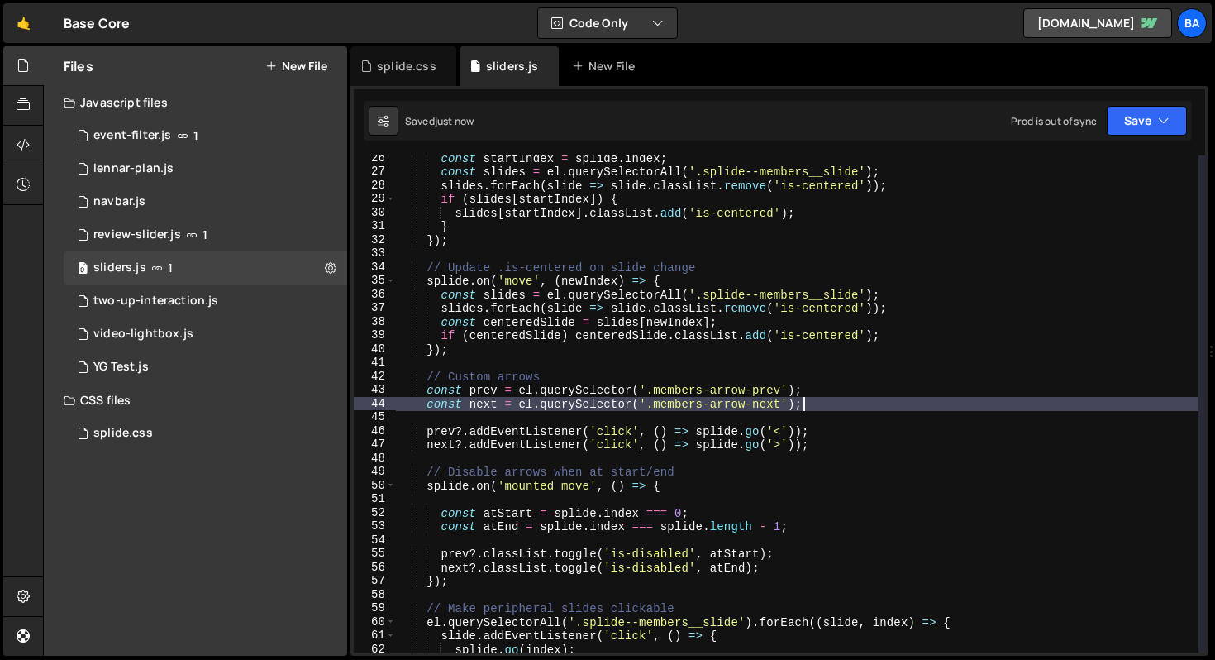
click at [810, 403] on div "const startIndex = splide . index ; const slides = el . querySelectorAll ( '.sp…" at bounding box center [796, 413] width 803 height 524
type textarea "const next = el.querySelector('.members-arrow-next');"
click at [902, 400] on div "const startIndex = splide . index ; const slides = el . querySelectorAll ( '.sp…" at bounding box center [796, 413] width 803 height 524
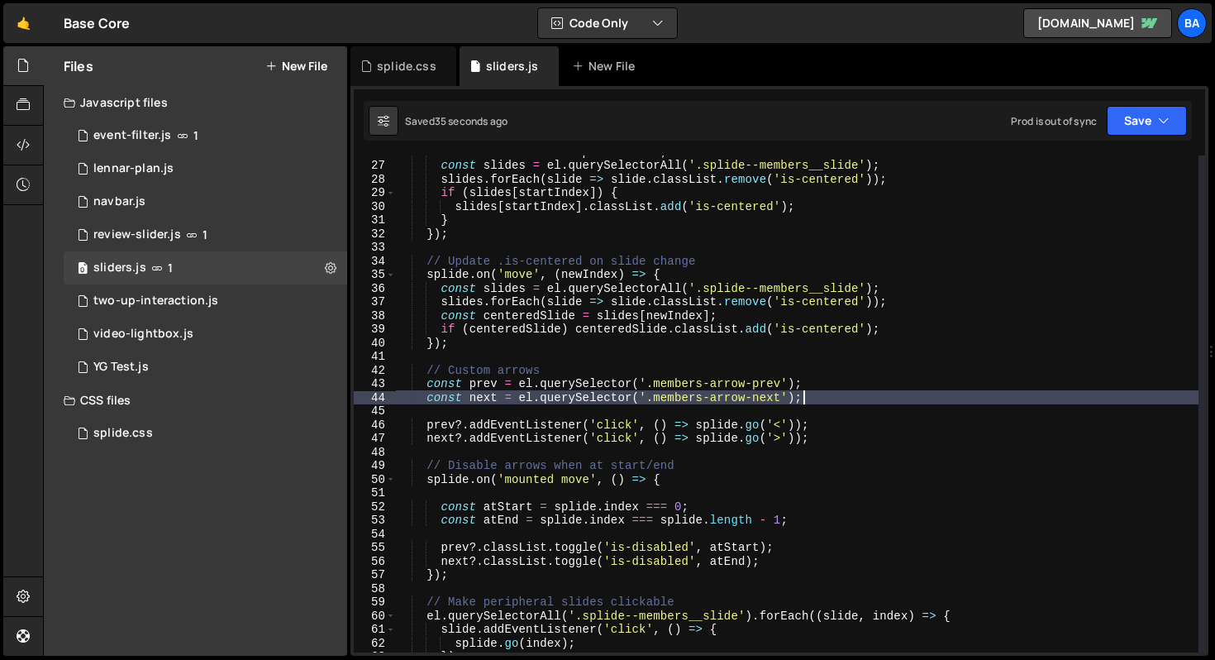
scroll to position [365, 0]
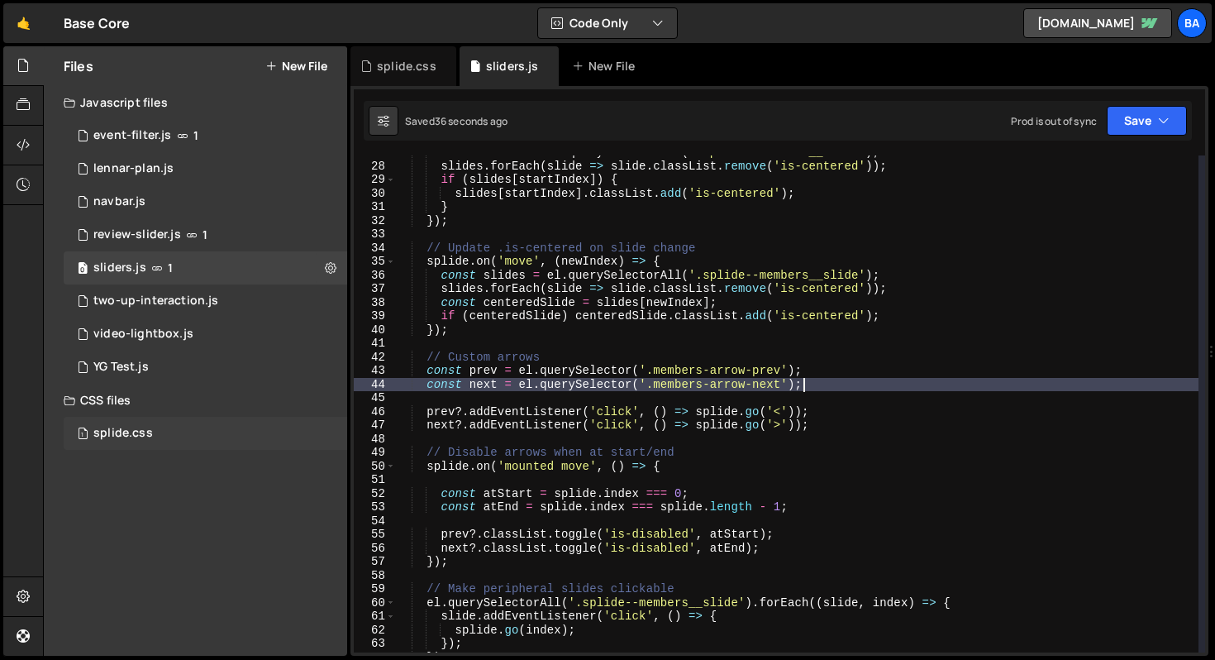
click at [193, 426] on div "1 splide.css 0" at bounding box center [206, 433] width 284 height 33
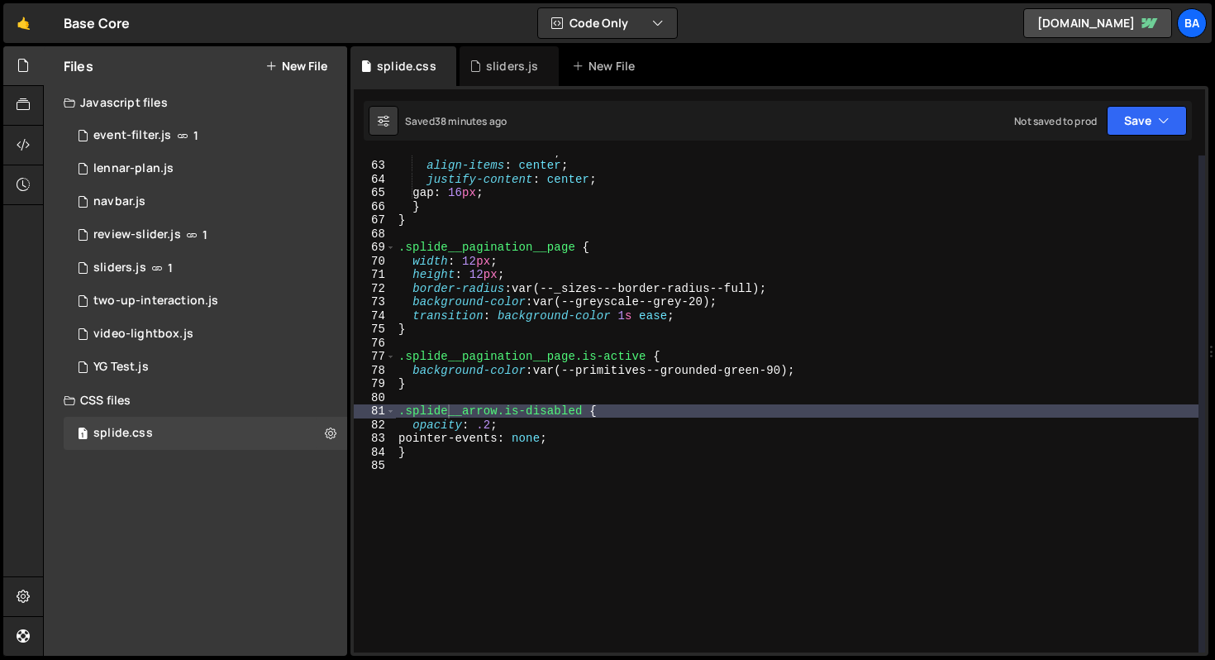
click at [481, 403] on div "flex-direction : row ; align-items : center ; justify-content : center ; gap : …" at bounding box center [796, 407] width 803 height 524
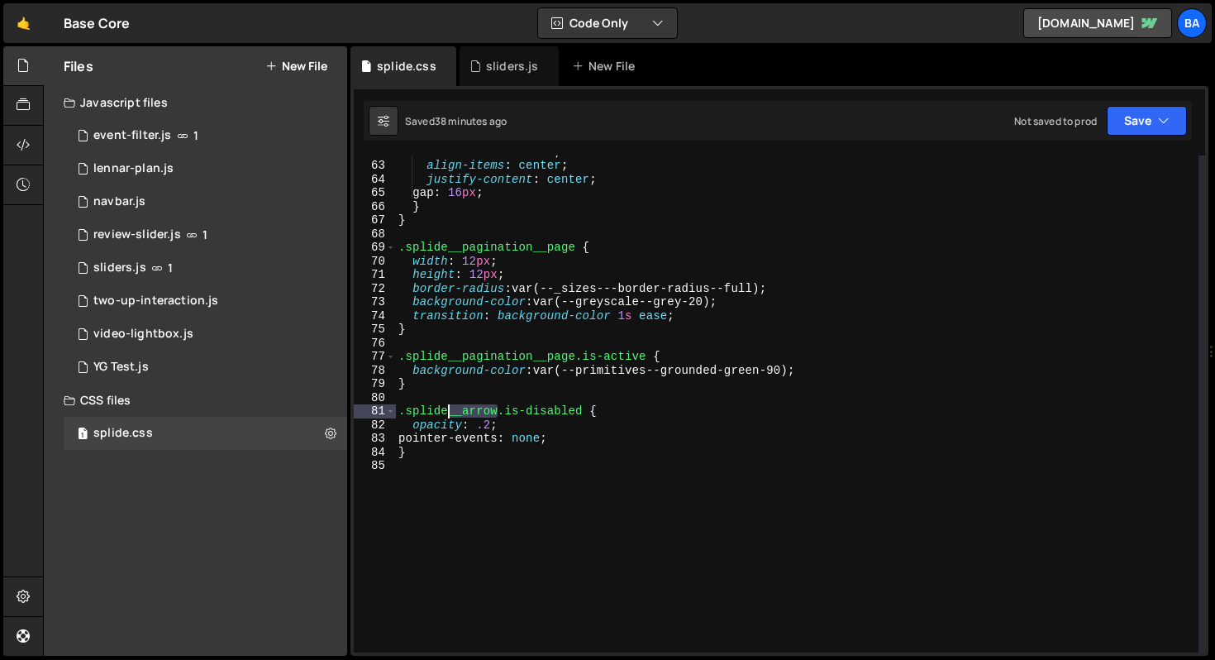
drag, startPoint x: 499, startPoint y: 412, endPoint x: 446, endPoint y: 411, distance: 53.7
click at [446, 411] on div "flex-direction : row ; align-items : center ; justify-content : center ; gap : …" at bounding box center [796, 407] width 803 height 524
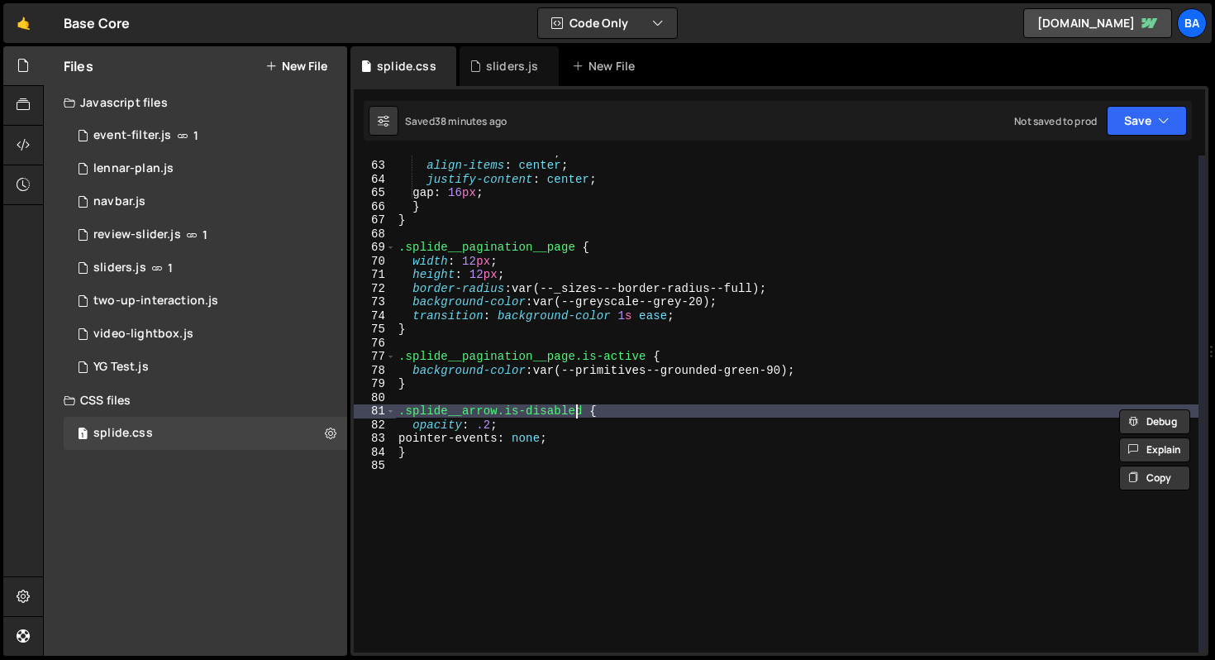
click at [579, 408] on div "flex-direction : row ; align-items : center ; justify-content : center ; gap : …" at bounding box center [796, 407] width 803 height 524
click at [582, 408] on div "flex-direction : row ; align-items : center ; justify-content : center ; gap : …" at bounding box center [796, 407] width 803 height 524
click at [628, 406] on div "flex-direction : row ; align-items : center ; justify-content : center ; gap : …" at bounding box center [796, 407] width 803 height 524
click at [583, 409] on div "flex-direction : row ; align-items : center ; justify-content : center ; gap : …" at bounding box center [796, 407] width 803 height 524
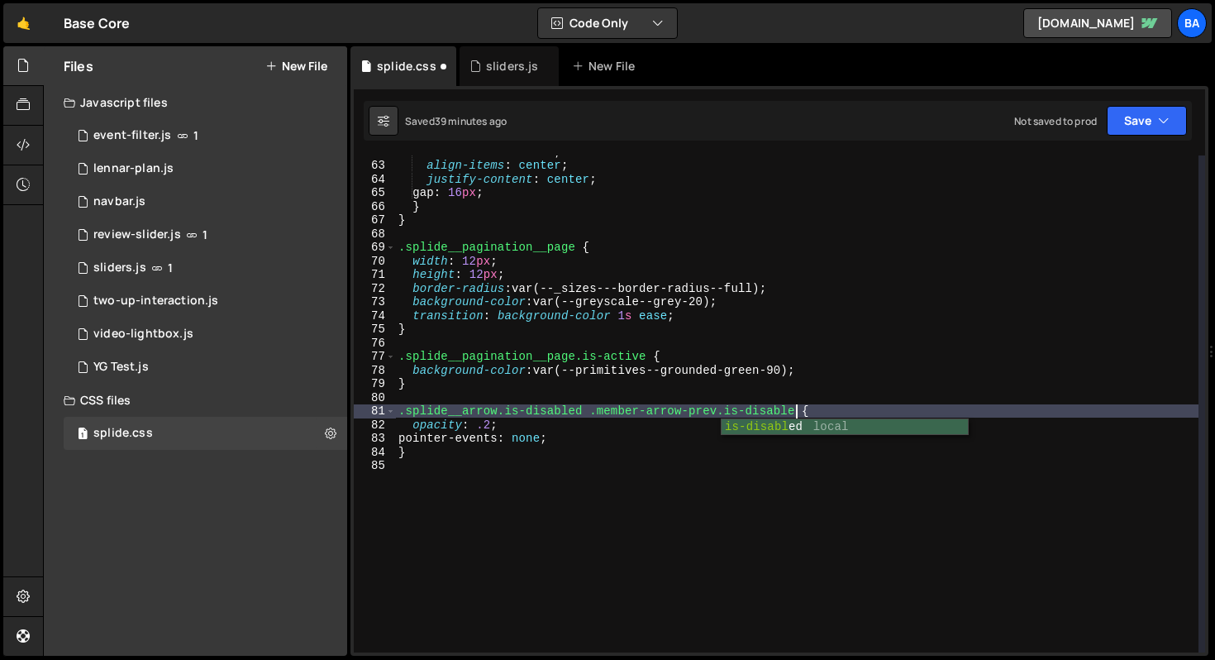
scroll to position [0, 28]
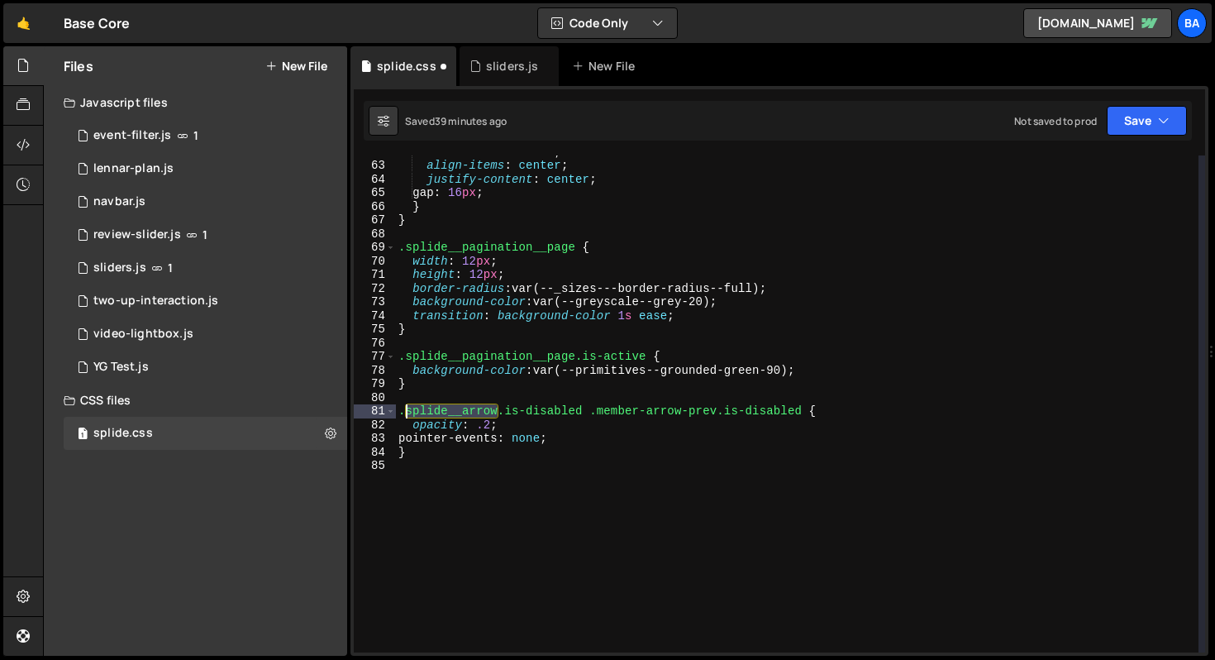
drag, startPoint x: 497, startPoint y: 412, endPoint x: 416, endPoint y: 412, distance: 81.0
click at [407, 412] on div "flex-direction : row ; align-items : center ; justify-content : center ; gap : …" at bounding box center [796, 407] width 803 height 524
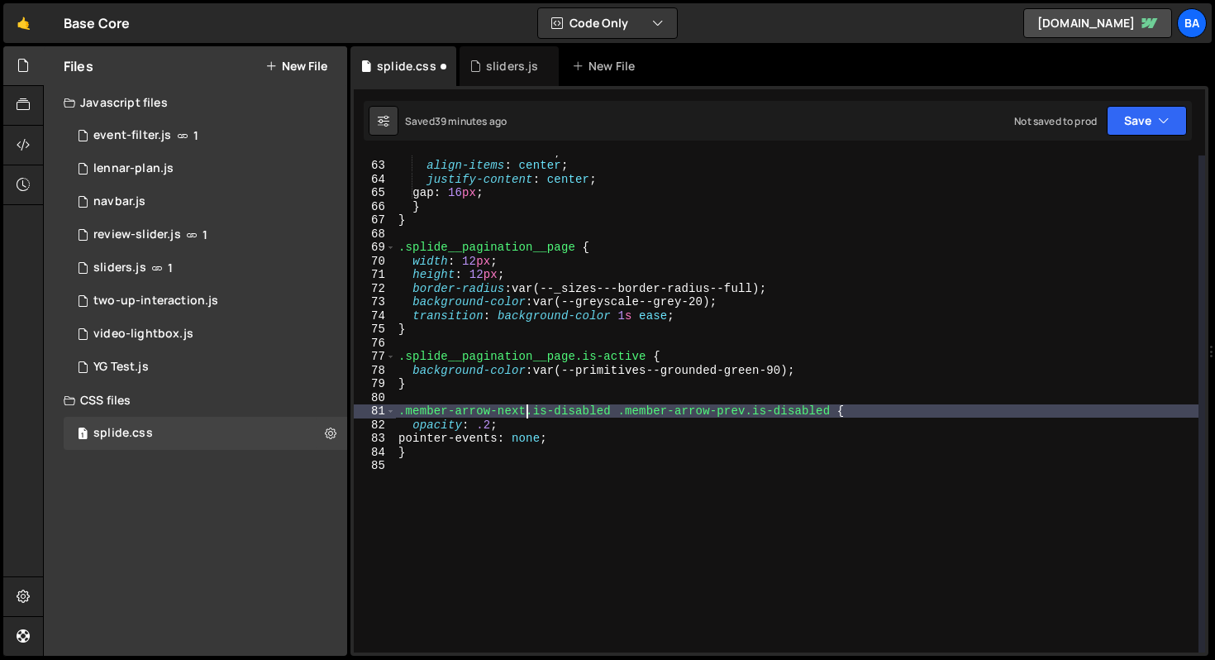
scroll to position [0, 8]
click at [608, 412] on div "flex-direction : row ; align-items : center ; justify-content : center ; gap : …" at bounding box center [796, 407] width 803 height 524
click at [609, 439] on div "flex-direction : row ; align-items : center ; justify-content : center ; gap : …" at bounding box center [796, 407] width 803 height 524
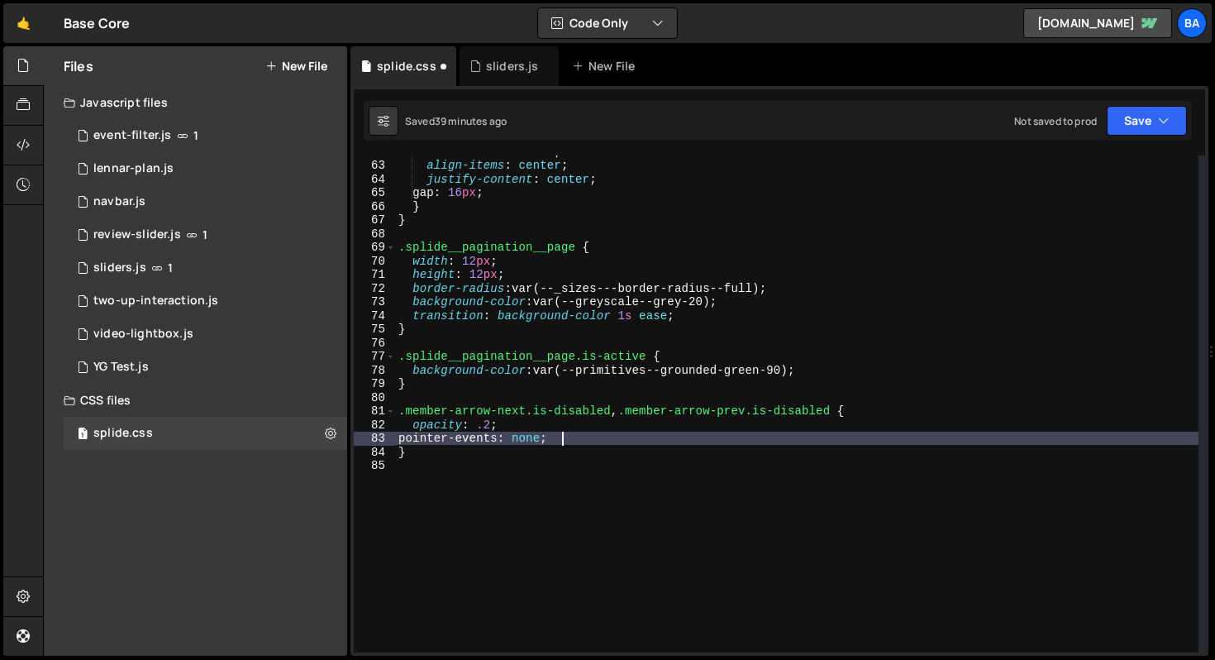
scroll to position [0, 11]
click at [450, 411] on div "flex-direction : row ; align-items : center ; justify-content : center ; gap : …" at bounding box center [796, 407] width 803 height 524
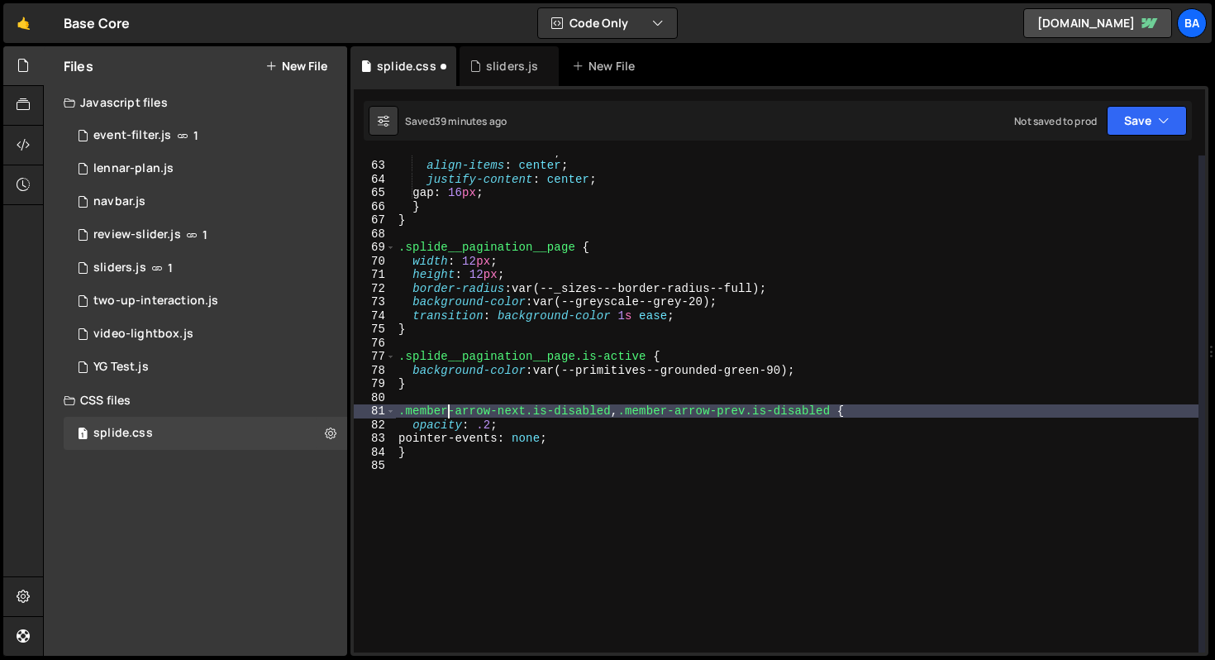
scroll to position [0, 4]
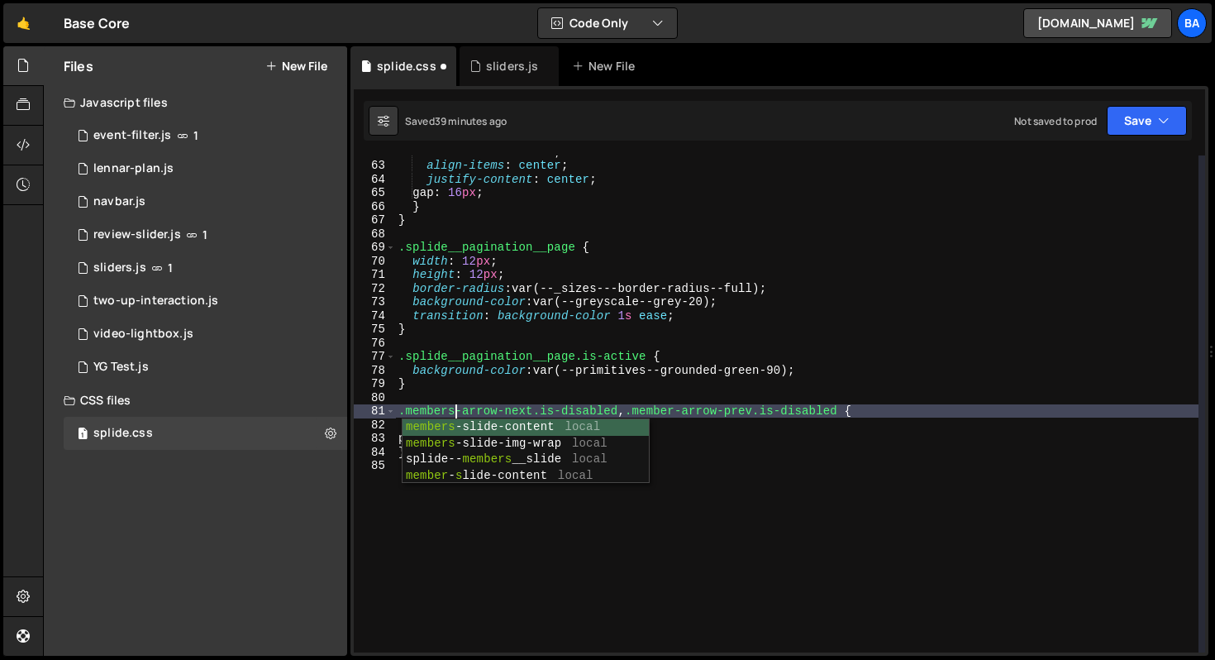
click at [683, 410] on div "flex-direction : row ; align-items : center ; justify-content : center ; gap : …" at bounding box center [796, 407] width 803 height 524
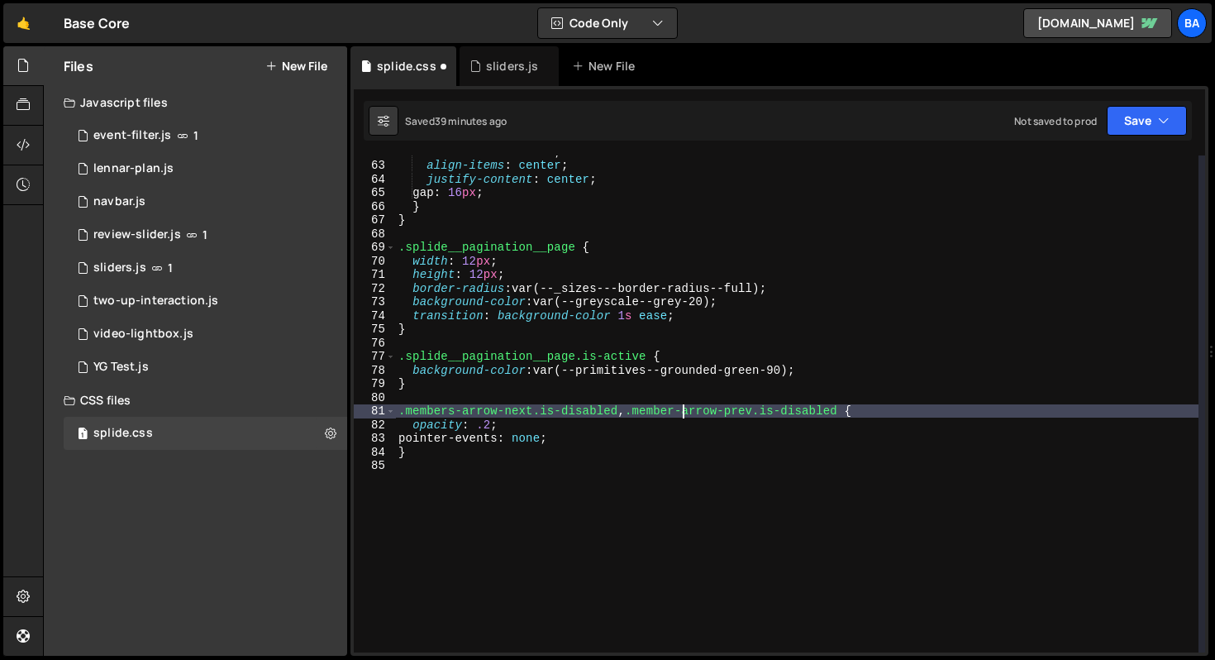
scroll to position [0, 20]
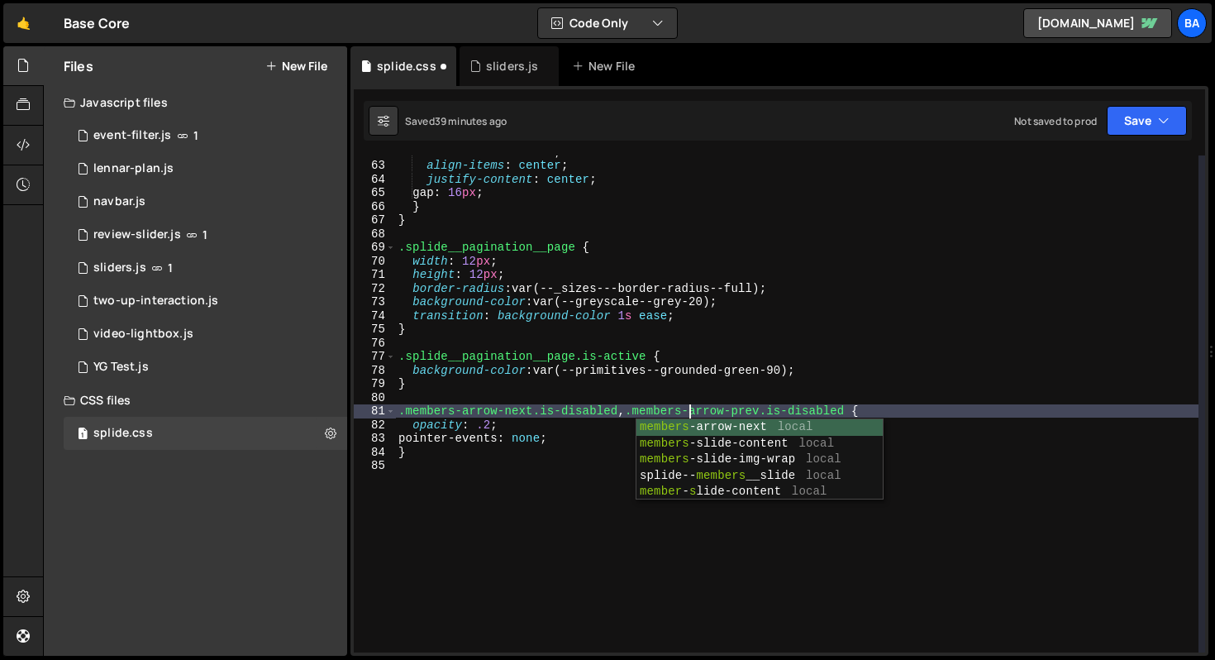
click at [981, 411] on div "flex-direction : row ; align-items : center ; justify-content : center ; gap : …" at bounding box center [796, 407] width 803 height 524
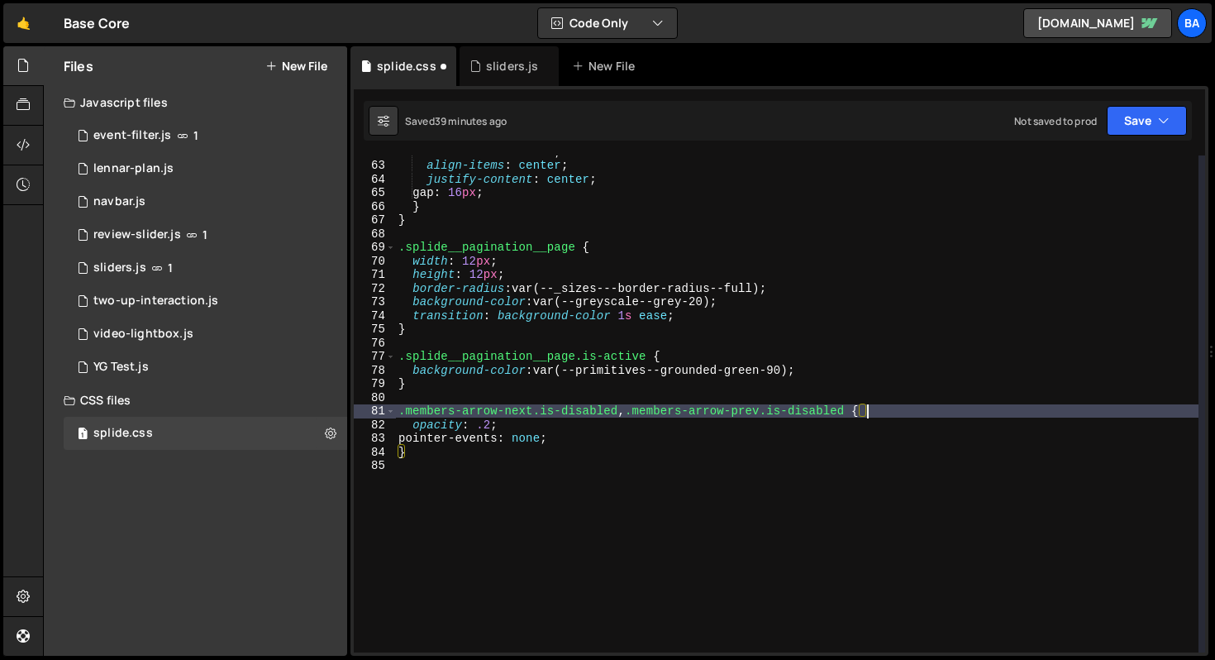
click at [1127, 103] on div "Saved 39 minutes ago Not saved to prod Upgrade to Edit Save Save to Staging S S…" at bounding box center [778, 121] width 828 height 40
click at [1114, 132] on button "Save" at bounding box center [1147, 121] width 80 height 30
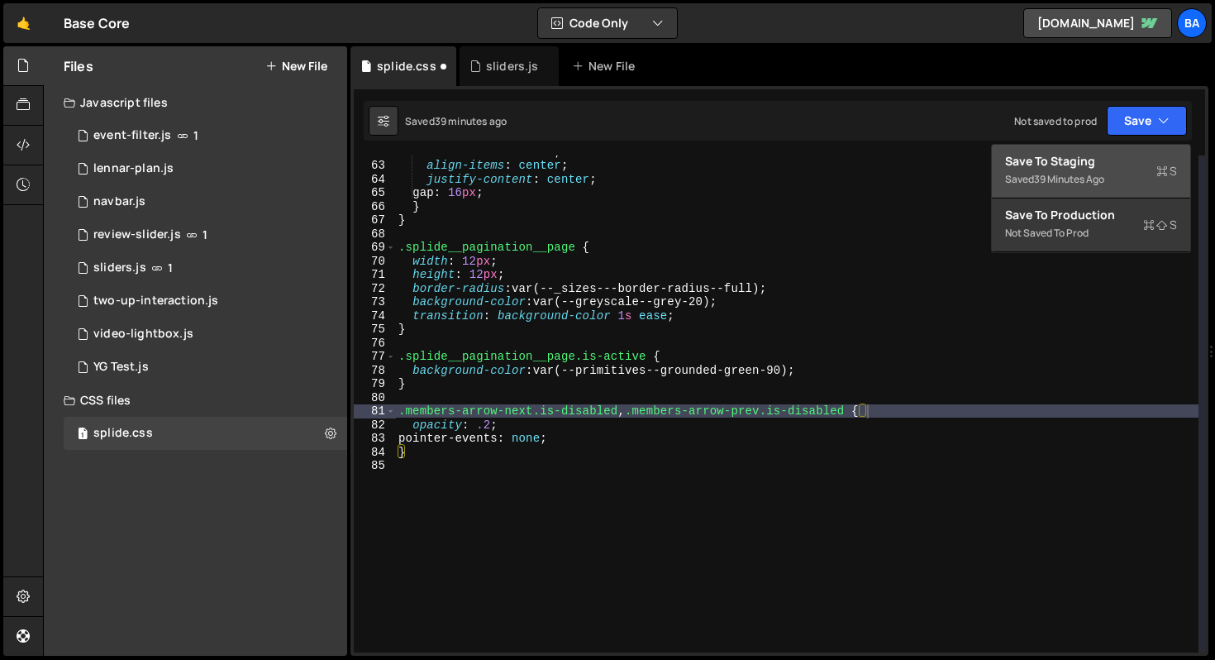
click at [1079, 160] on div "Save to Staging S" at bounding box center [1091, 161] width 172 height 17
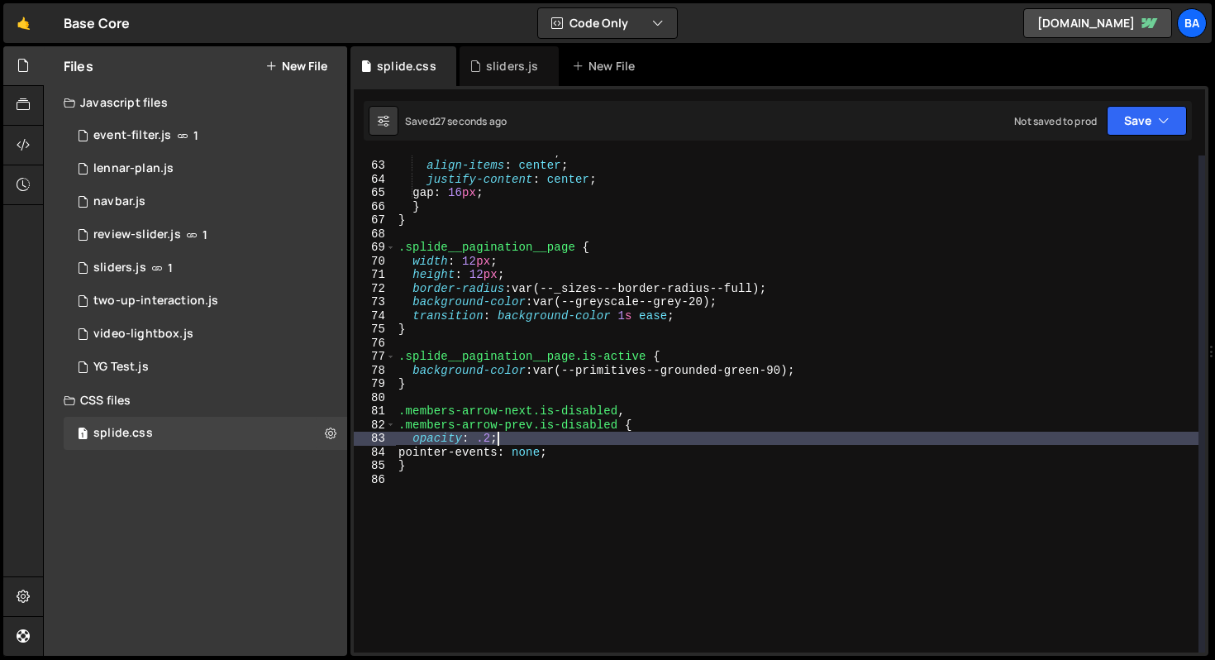
click at [784, 436] on div "flex-direction : row ; align-items : center ; justify-content : center ; gap : …" at bounding box center [796, 407] width 803 height 524
click at [1137, 128] on button "Save" at bounding box center [1147, 121] width 80 height 30
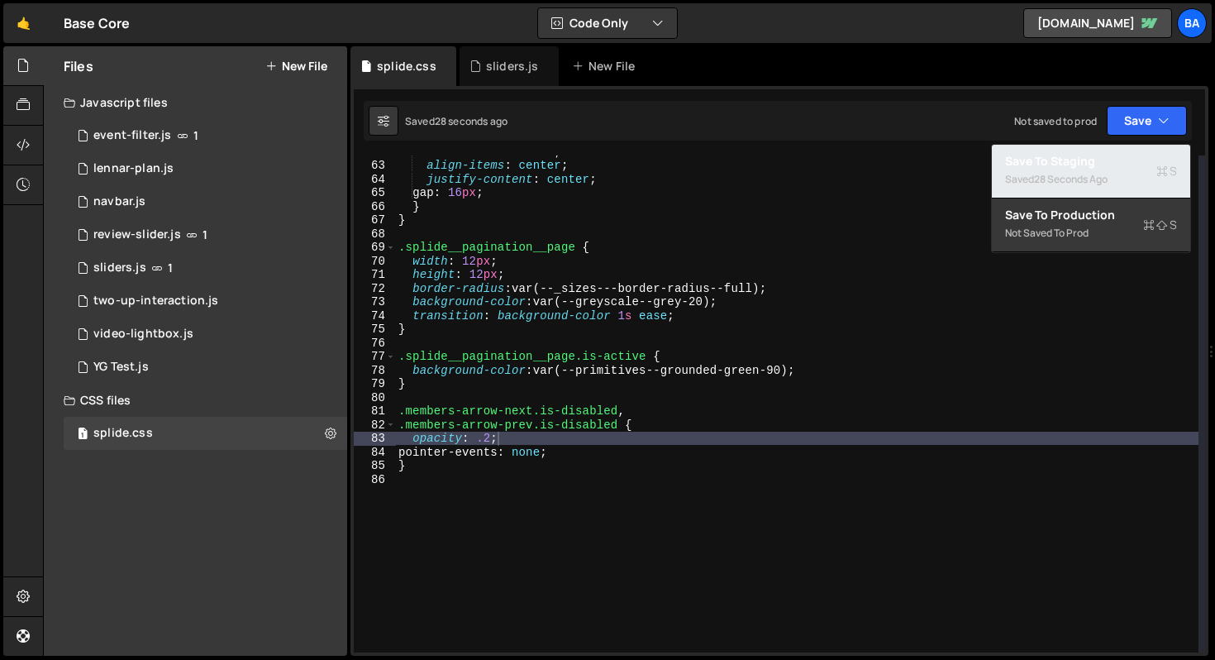
click at [1100, 172] on div "28 seconds ago" at bounding box center [1071, 179] width 74 height 14
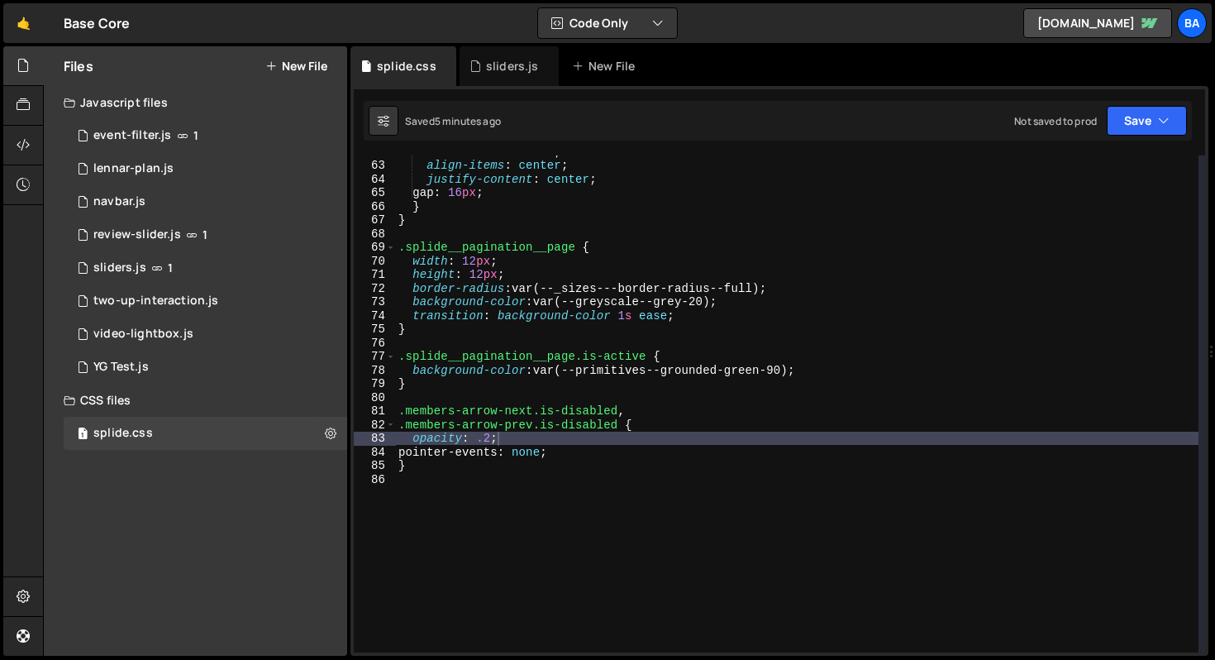
click at [665, 384] on div "flex-direction : row ; align-items : center ; justify-content : center ; gap : …" at bounding box center [796, 407] width 803 height 524
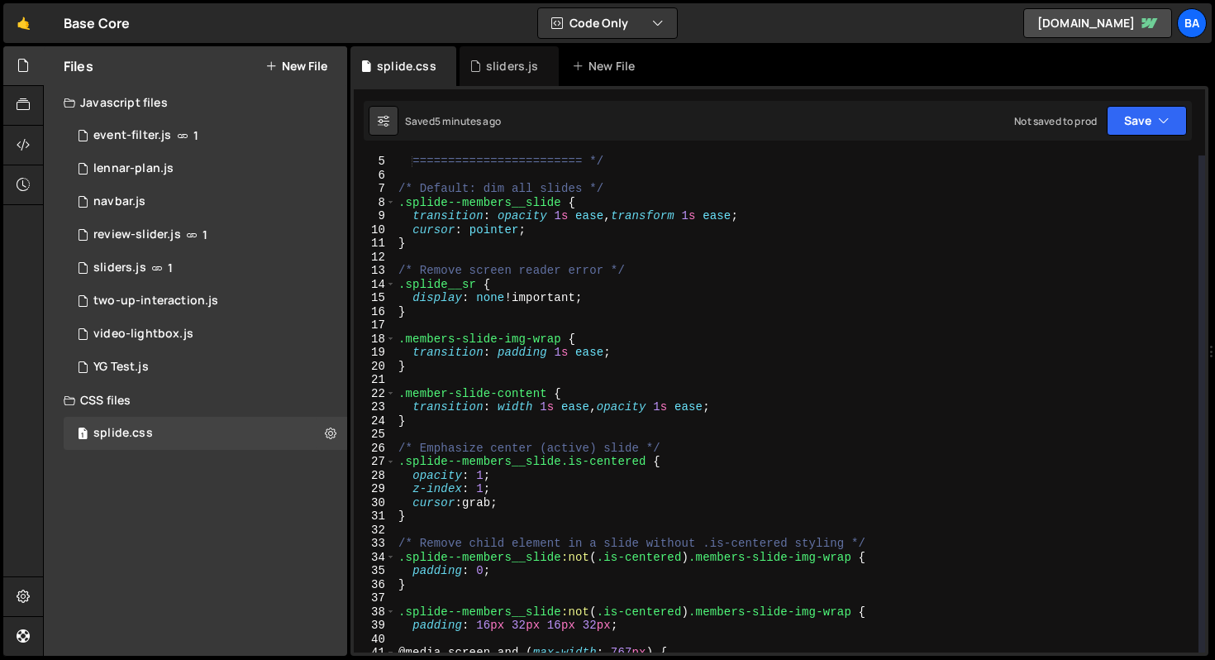
scroll to position [0, 0]
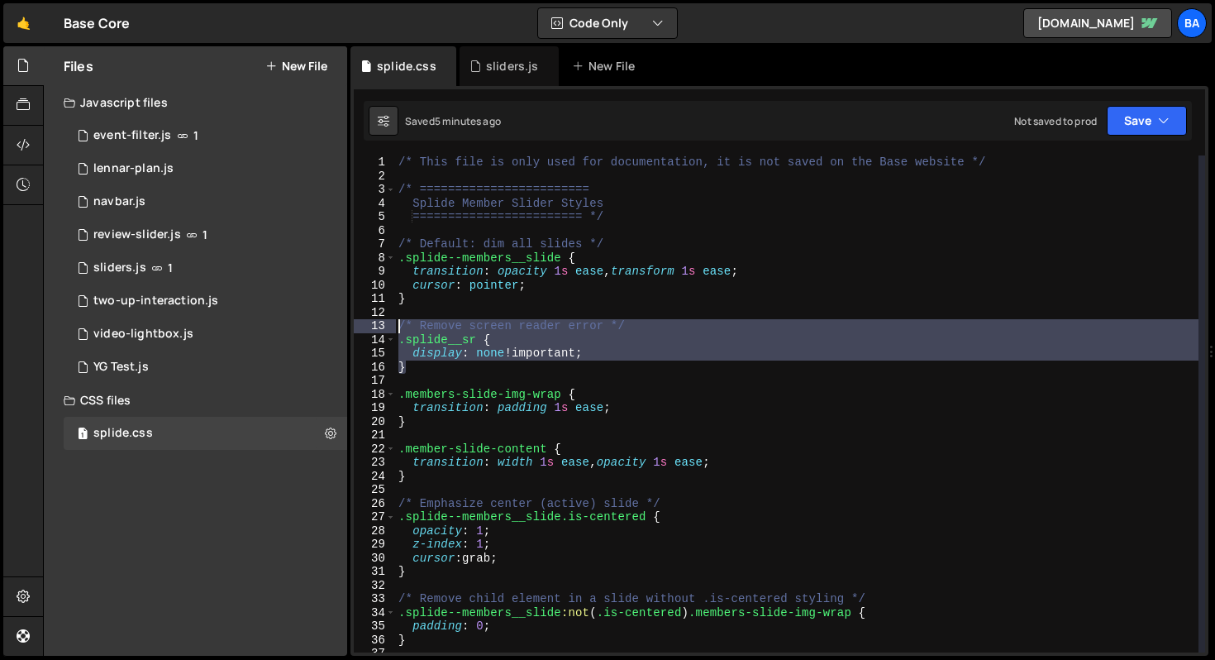
drag, startPoint x: 422, startPoint y: 371, endPoint x: 387, endPoint y: 322, distance: 59.9
click at [387, 322] on div "} 1 2 3 4 5 6 7 8 9 10 11 12 13 14 15 16 17 18 19 20 21 22 23 24 25 26 27 28 29…" at bounding box center [779, 403] width 851 height 497
type textarea "/* Remove screen reader error */ .splide__sr {"
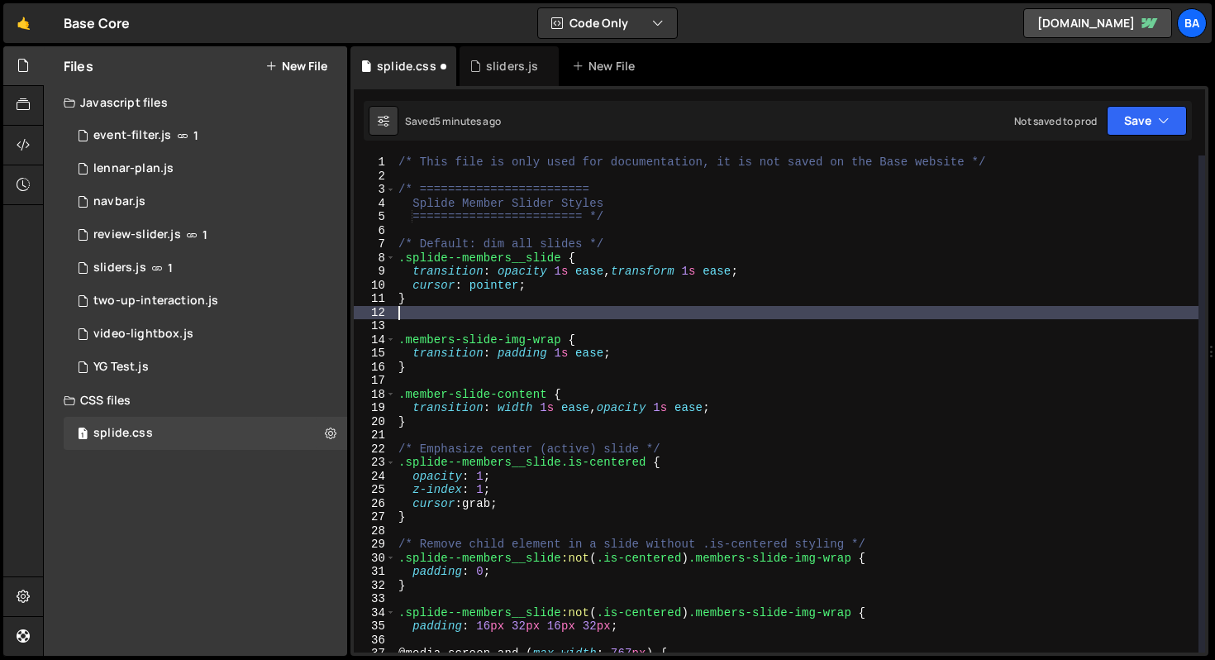
type textarea "}"
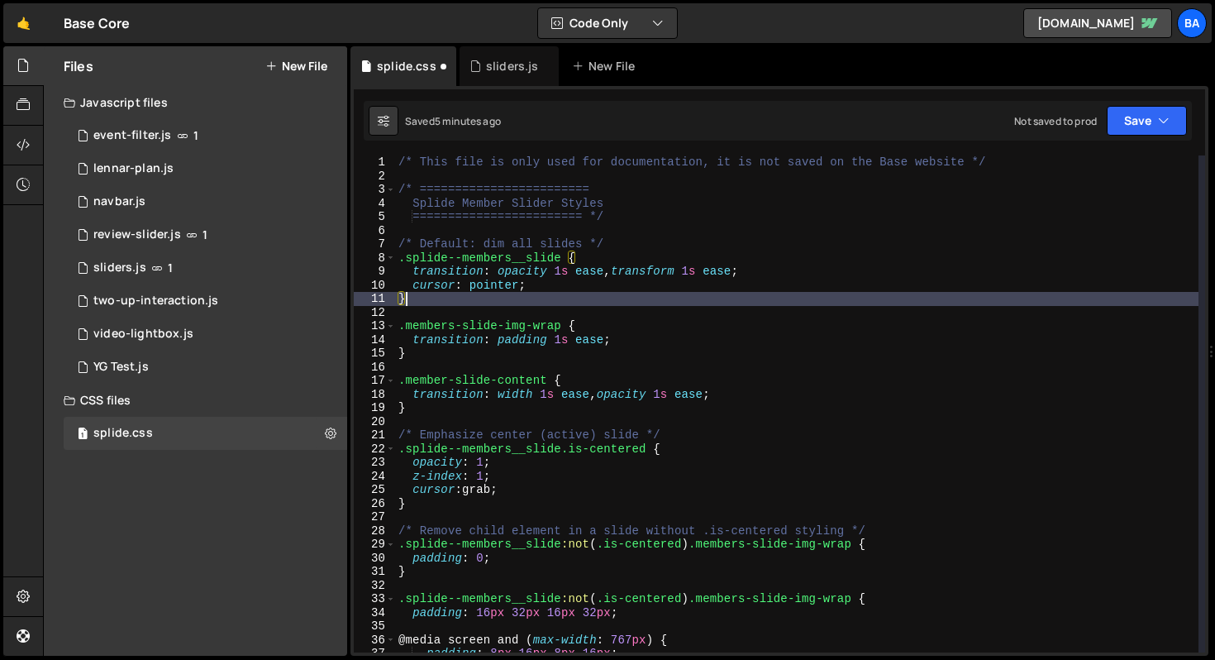
click at [423, 227] on div "/* This file is only used for documentation, it is not saved on the Base websit…" at bounding box center [796, 417] width 803 height 524
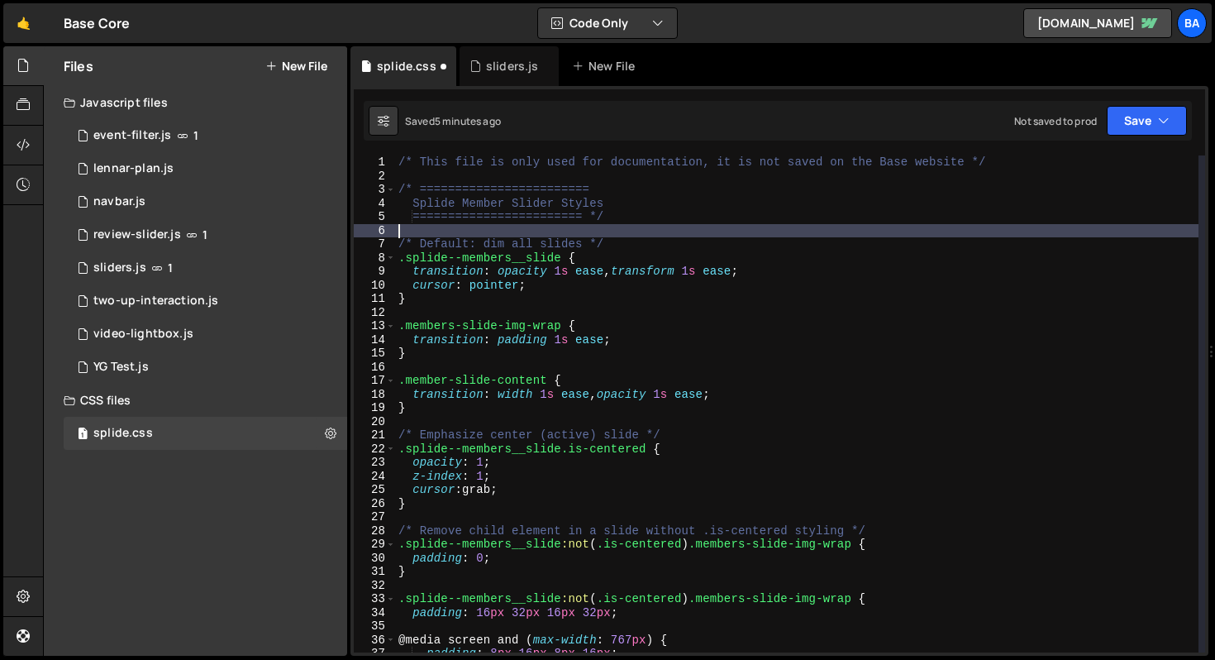
click at [990, 160] on div "/* This file is only used for documentation, it is not saved on the Base websit…" at bounding box center [796, 417] width 803 height 524
type textarea "/* This file is only used for documentation, it is not saved on the Base websit…"
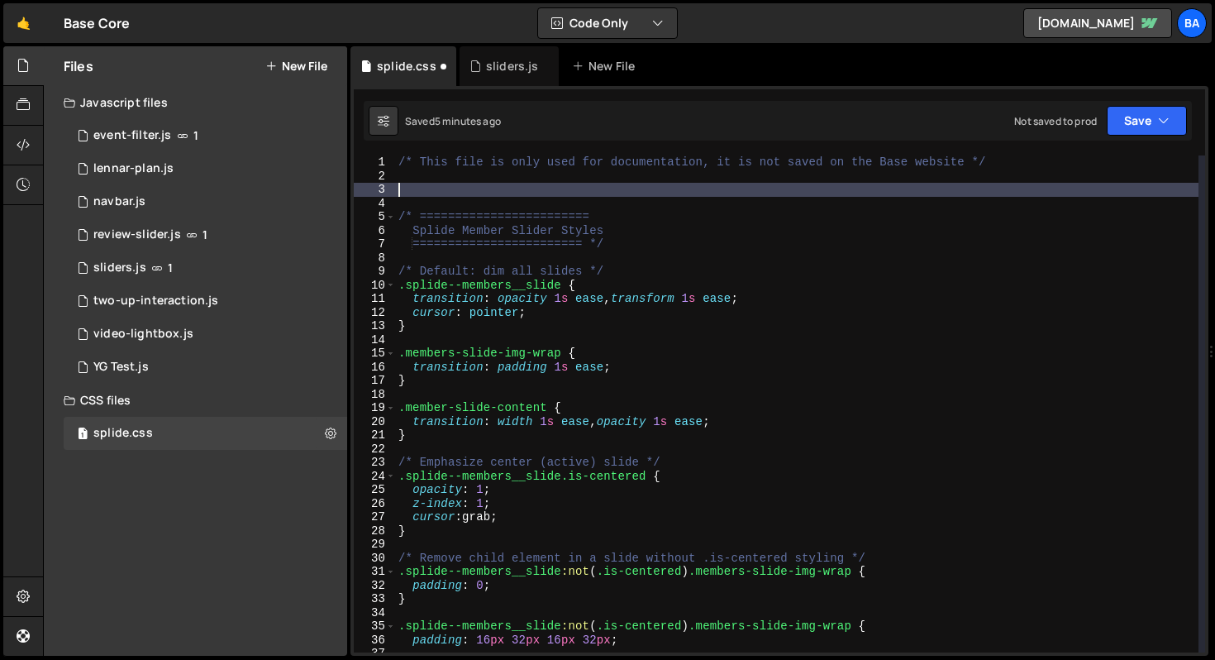
paste textarea "}"
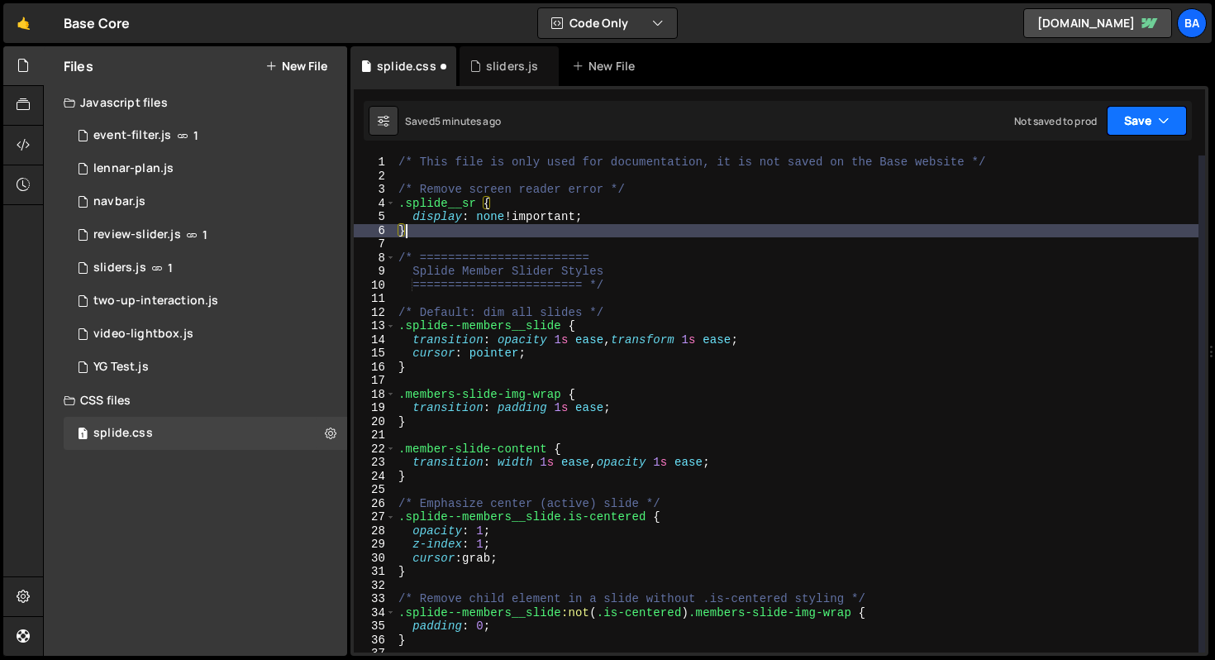
type textarea "}"
click at [1117, 124] on button "Save" at bounding box center [1147, 121] width 80 height 30
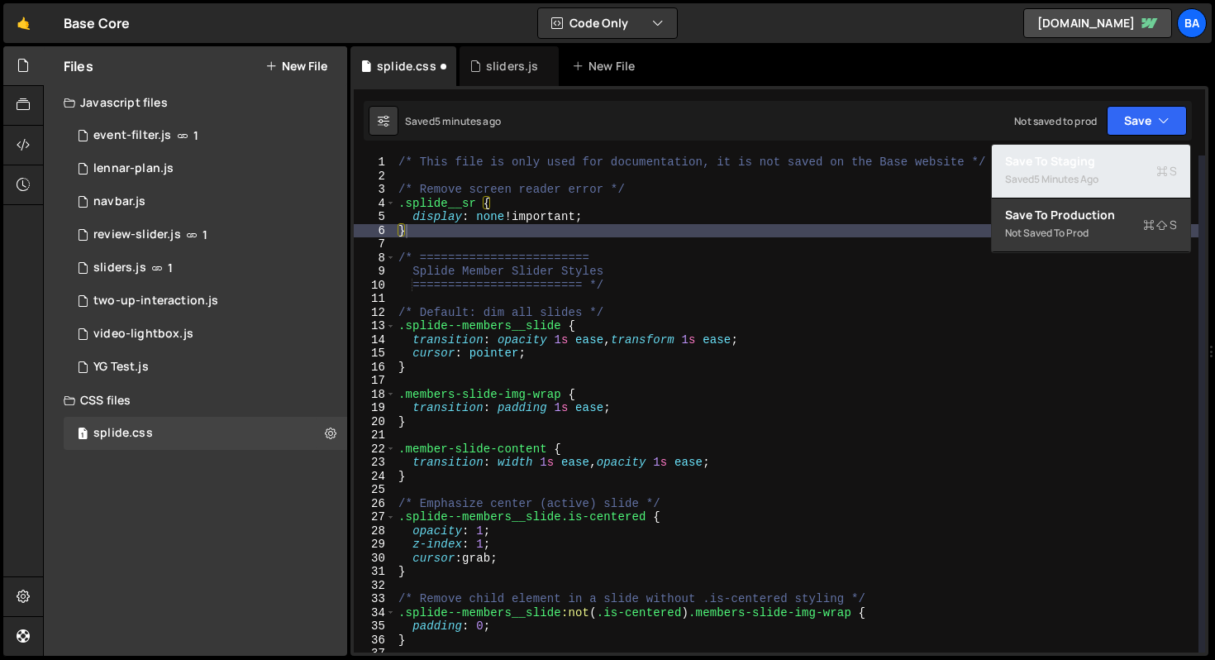
click at [1050, 181] on div "5 minutes ago" at bounding box center [1066, 179] width 64 height 14
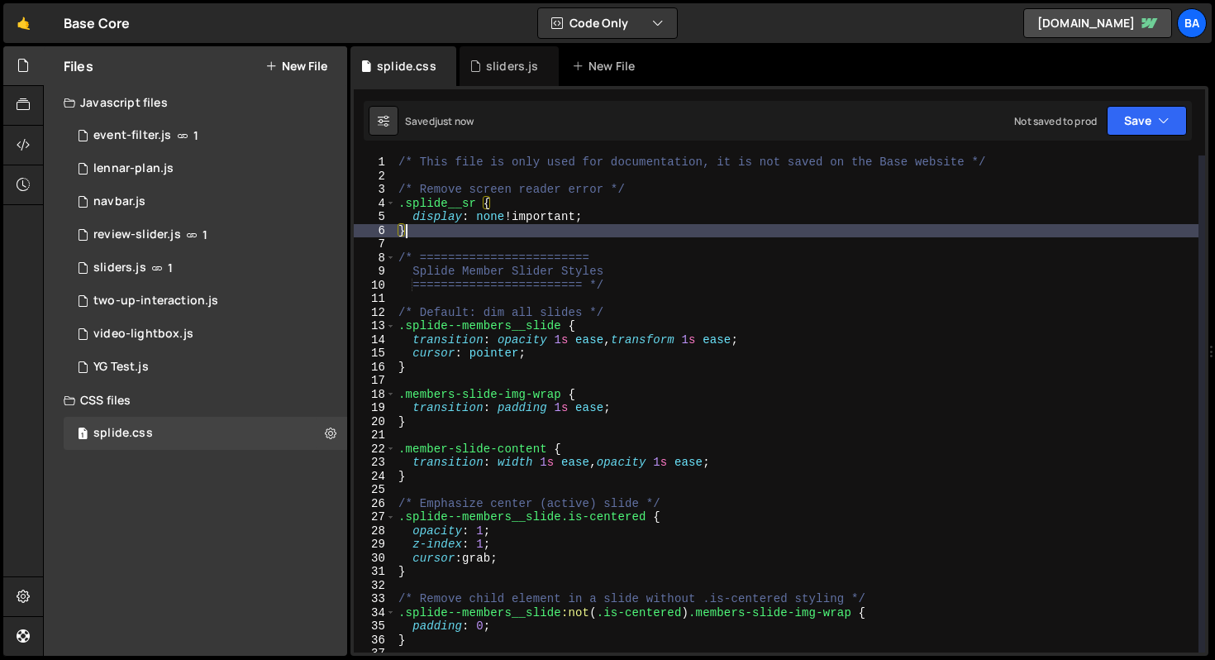
click at [785, 224] on div "/* This file is only used for documentation, it is not saved on the Base websit…" at bounding box center [796, 417] width 803 height 524
click at [195, 273] on div "0 sliders.js 1" at bounding box center [206, 267] width 284 height 33
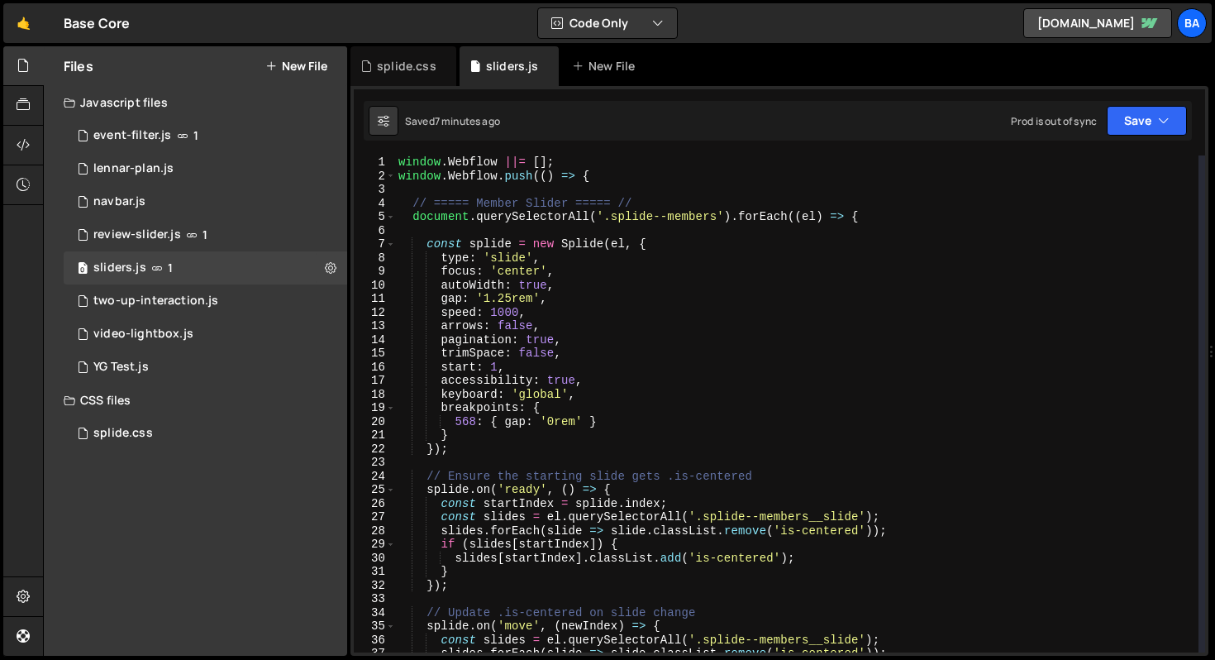
click at [464, 441] on div "window . Webflow ||= [ ] ; window . Webflow . push (( ) => { // ===== Member Sl…" at bounding box center [796, 417] width 803 height 524
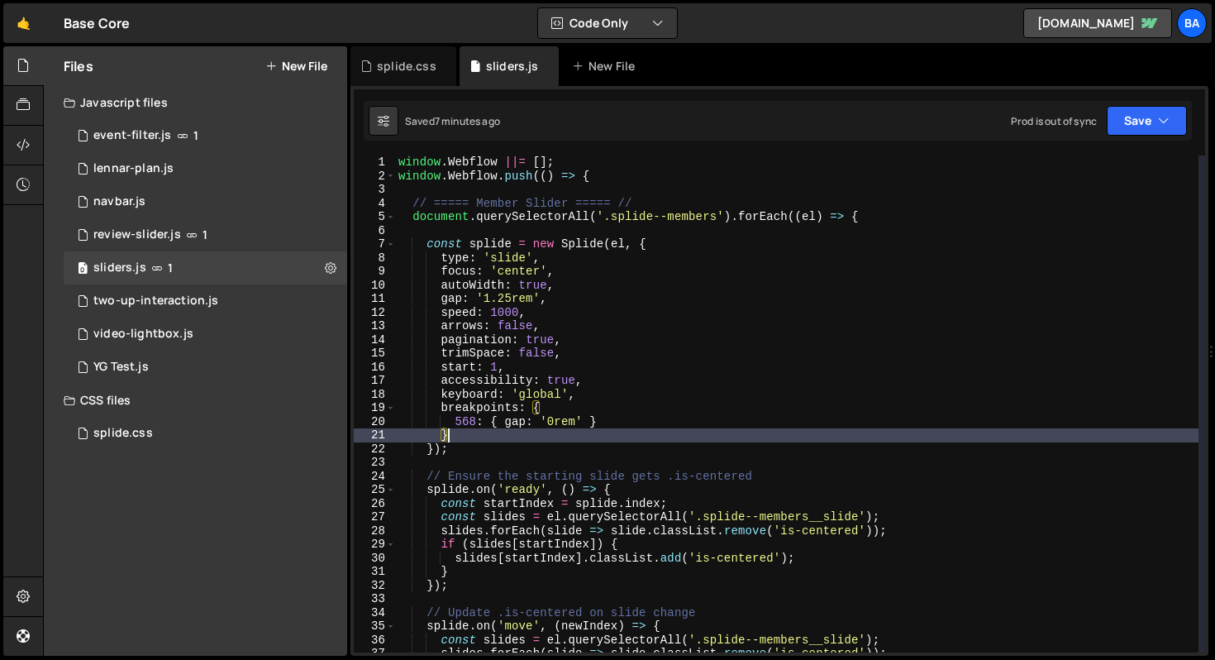
click at [649, 423] on div "window . Webflow ||= [ ] ; window . Webflow . push (( ) => { // ===== Member Sl…" at bounding box center [796, 417] width 803 height 524
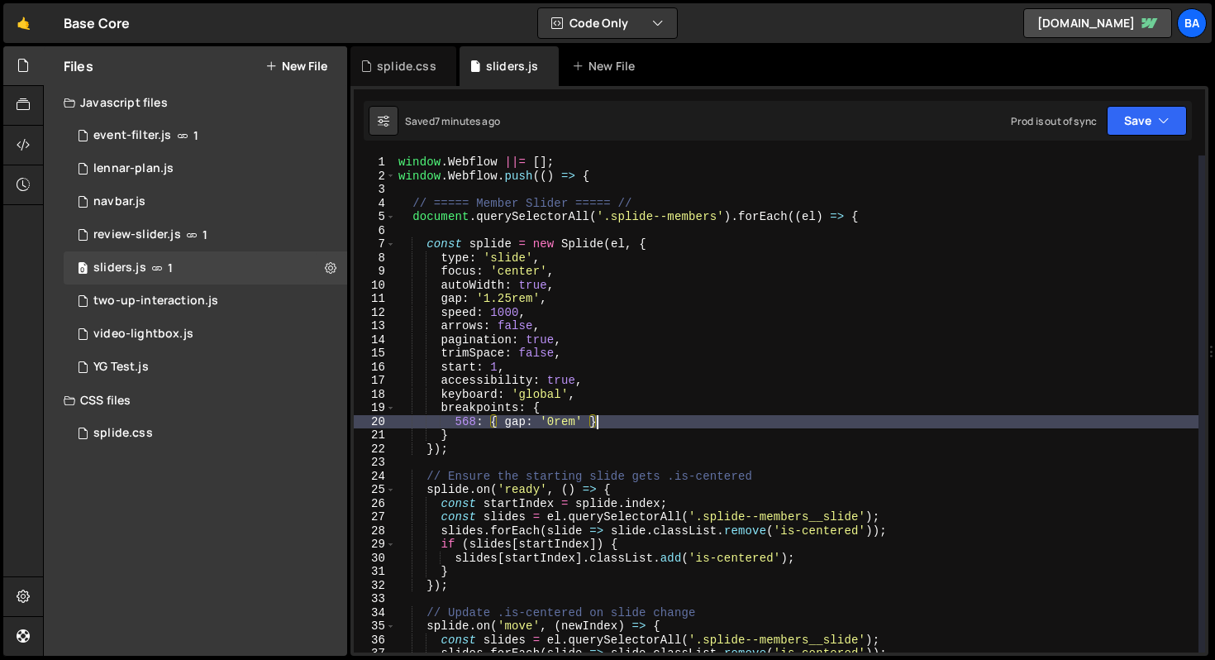
click at [579, 453] on div "window . Webflow ||= [ ] ; window . Webflow . push (( ) => { // ===== Member Sl…" at bounding box center [796, 417] width 803 height 524
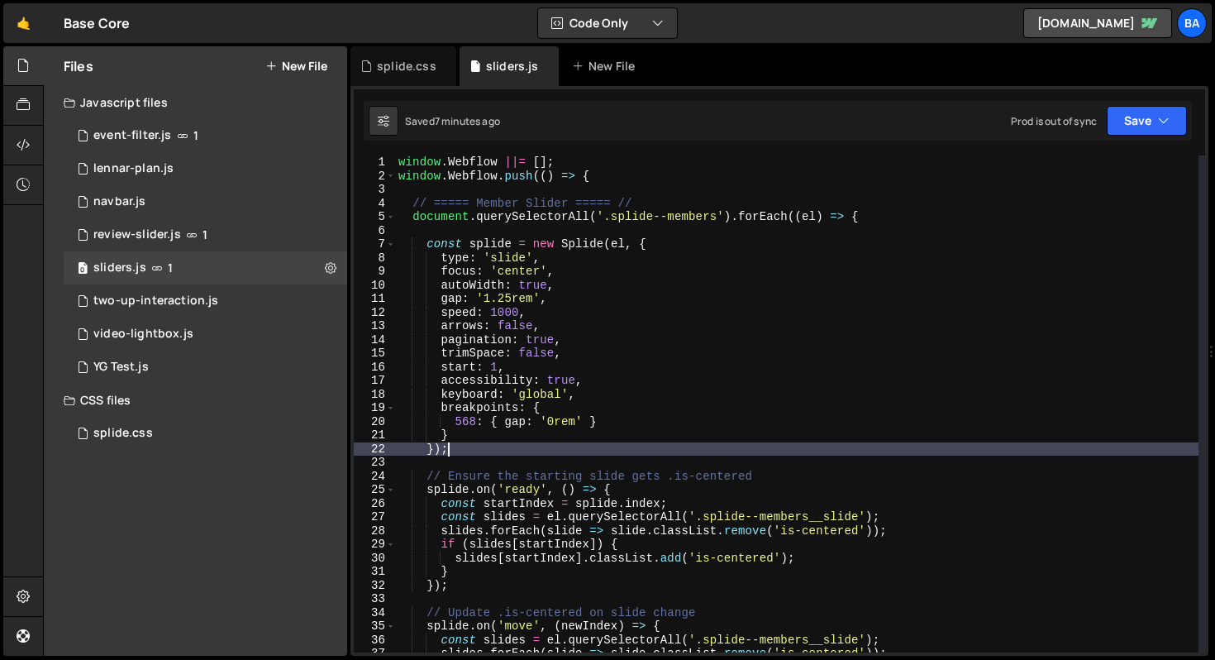
click at [741, 241] on div "window . Webflow ||= [ ] ; window . Webflow . push (( ) => { // ===== Member Sl…" at bounding box center [796, 417] width 803 height 524
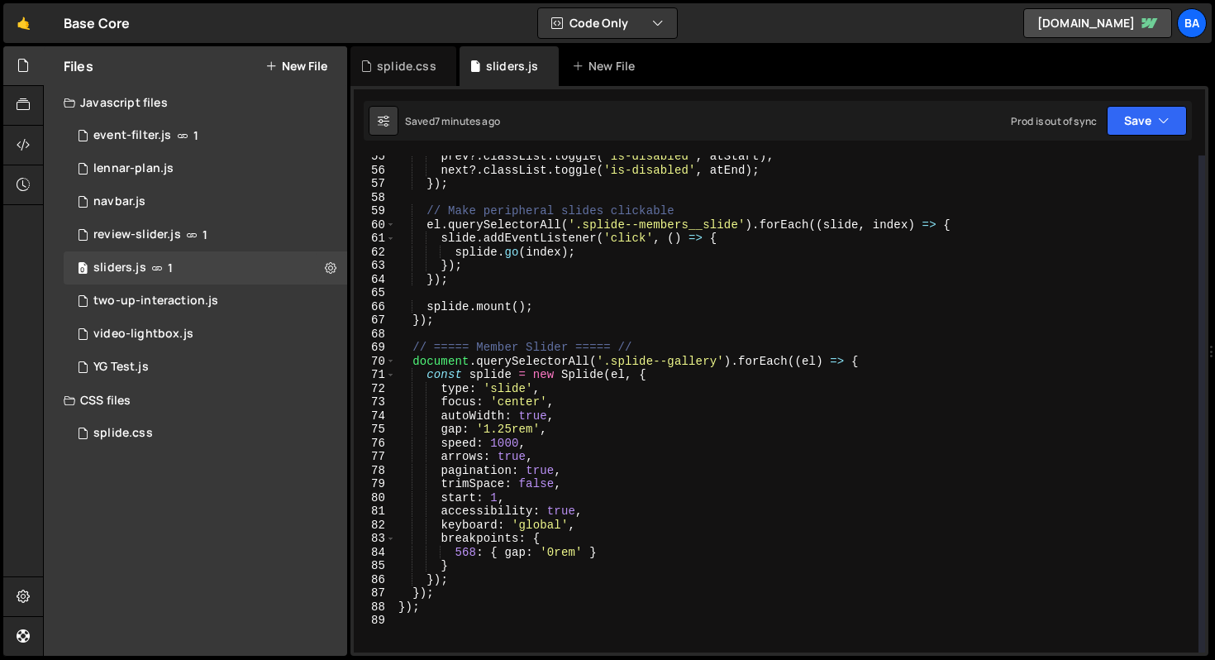
scroll to position [813, 0]
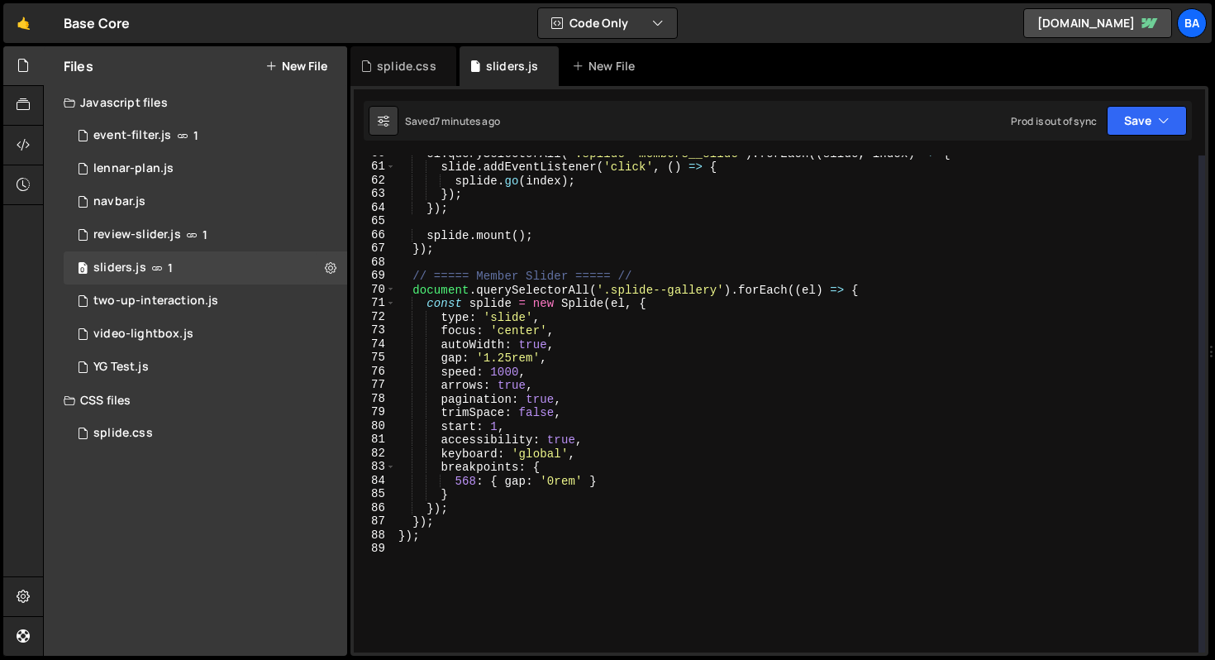
click at [634, 464] on div "el . querySelectorAll ( '.splide--members__slide' ) . forEach (( slide , index …" at bounding box center [796, 408] width 803 height 524
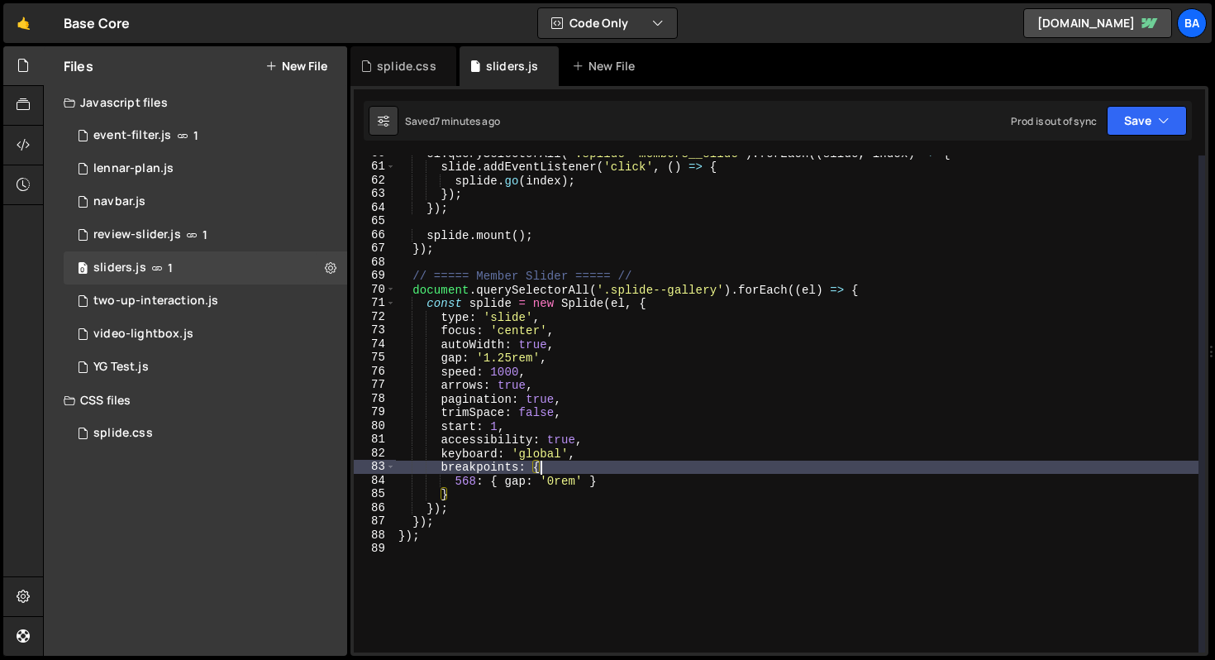
click at [638, 488] on div "el . querySelectorAll ( '.splide--members__slide' ) . forEach (( slide , index …" at bounding box center [796, 408] width 803 height 524
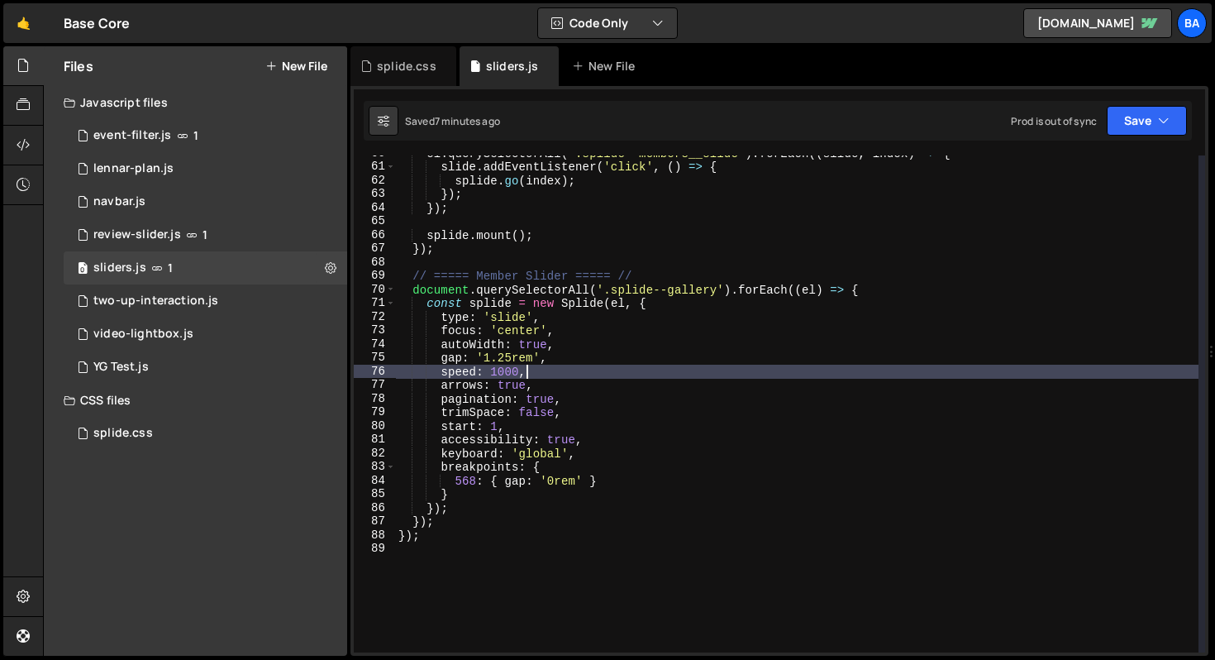
click at [563, 375] on div "el . querySelectorAll ( '.splide--members__slide' ) . forEach (( slide , index …" at bounding box center [796, 408] width 803 height 524
click at [558, 381] on div "el . querySelectorAll ( '.splide--members__slide' ) . forEach (( slide , index …" at bounding box center [796, 408] width 803 height 524
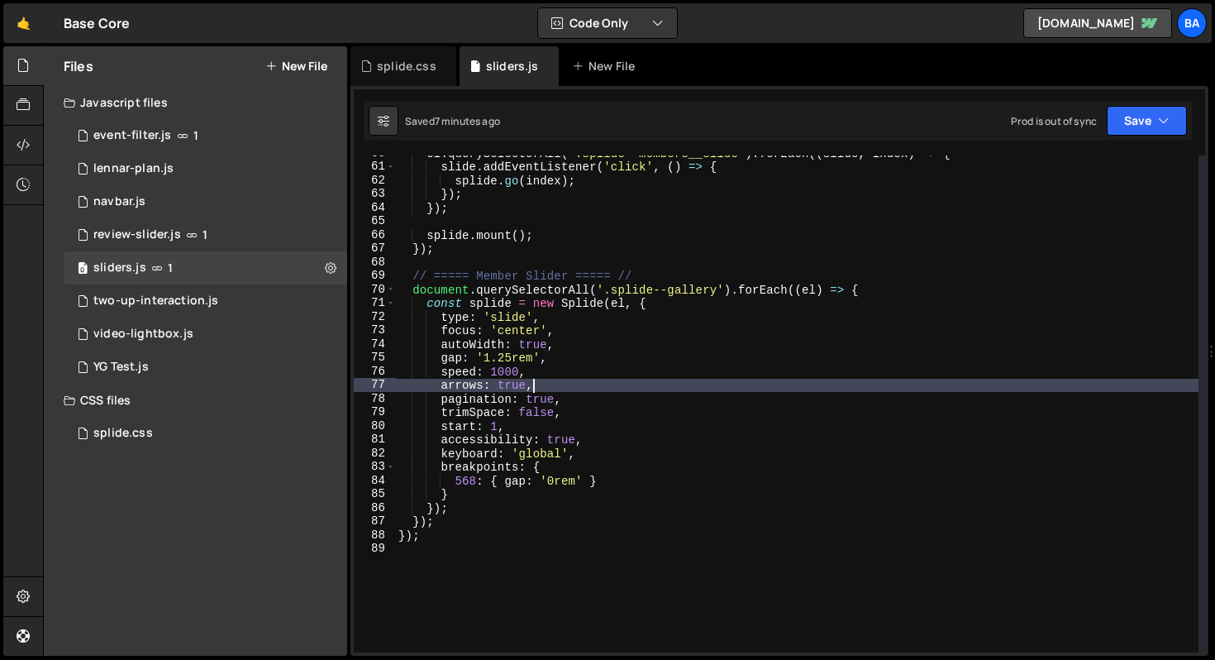
click at [559, 354] on div "el . querySelectorAll ( '.splide--members__slide' ) . forEach (( slide , index …" at bounding box center [796, 408] width 803 height 524
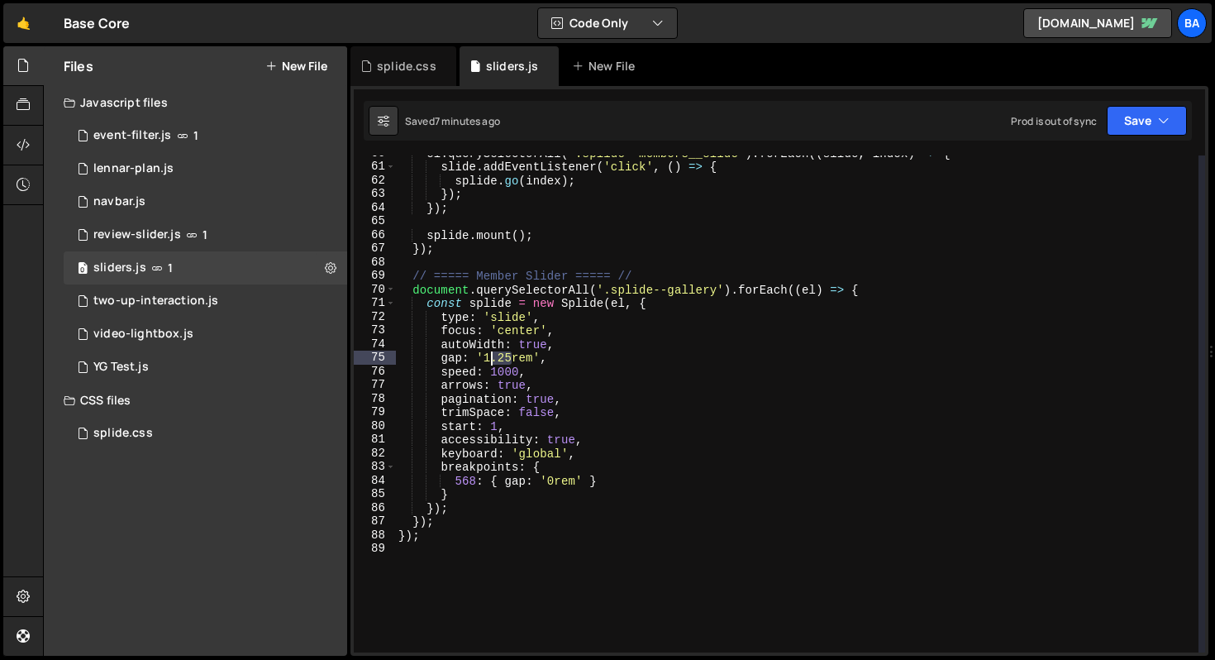
drag, startPoint x: 512, startPoint y: 358, endPoint x: 493, endPoint y: 359, distance: 19.0
click at [493, 359] on div "el . querySelectorAll ( '.splide--members__slide' ) . forEach (( slide , index …" at bounding box center [796, 408] width 803 height 524
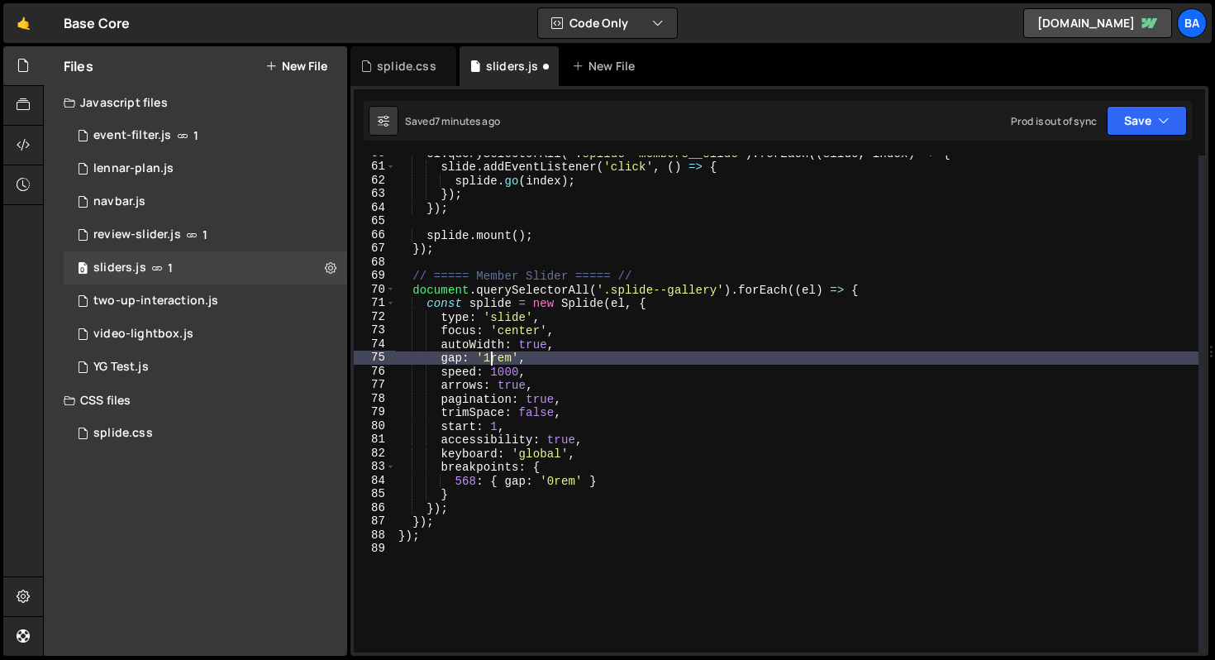
click at [569, 360] on div "el . querySelectorAll ( '.splide--members__slide' ) . forEach (( slide , index …" at bounding box center [796, 408] width 803 height 524
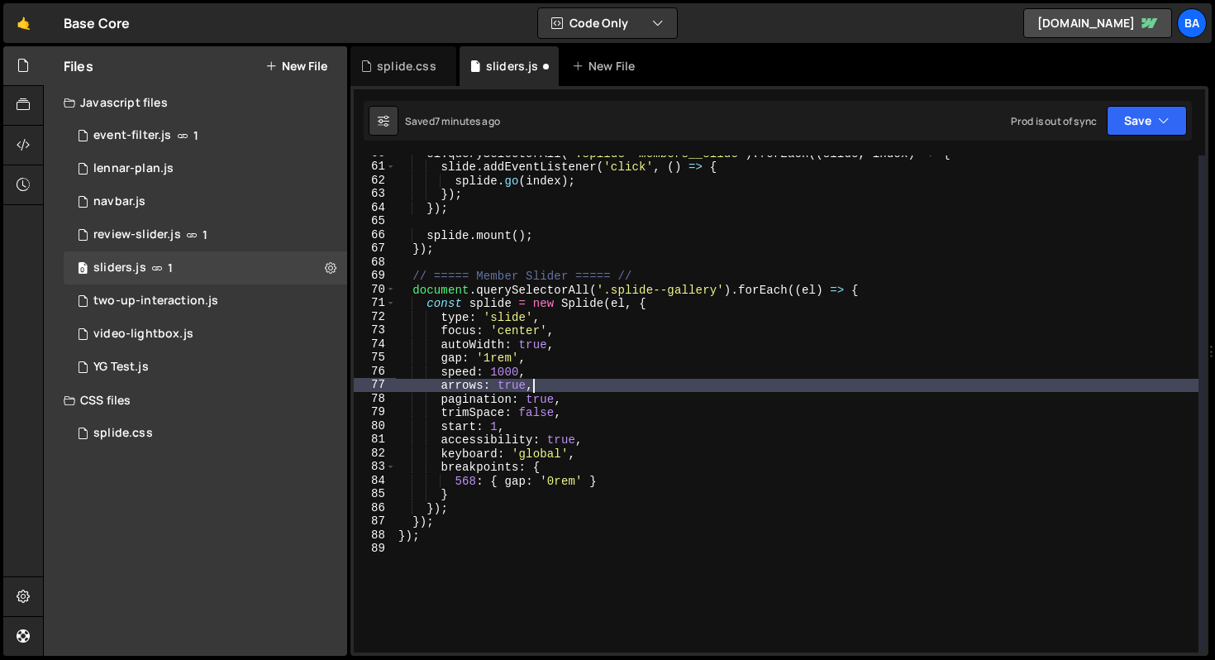
drag, startPoint x: 554, startPoint y: 382, endPoint x: 660, endPoint y: 375, distance: 106.0
click at [660, 375] on div "el . querySelectorAll ( '.splide--members__slide' ) . forEach (( slide , index …" at bounding box center [796, 408] width 803 height 524
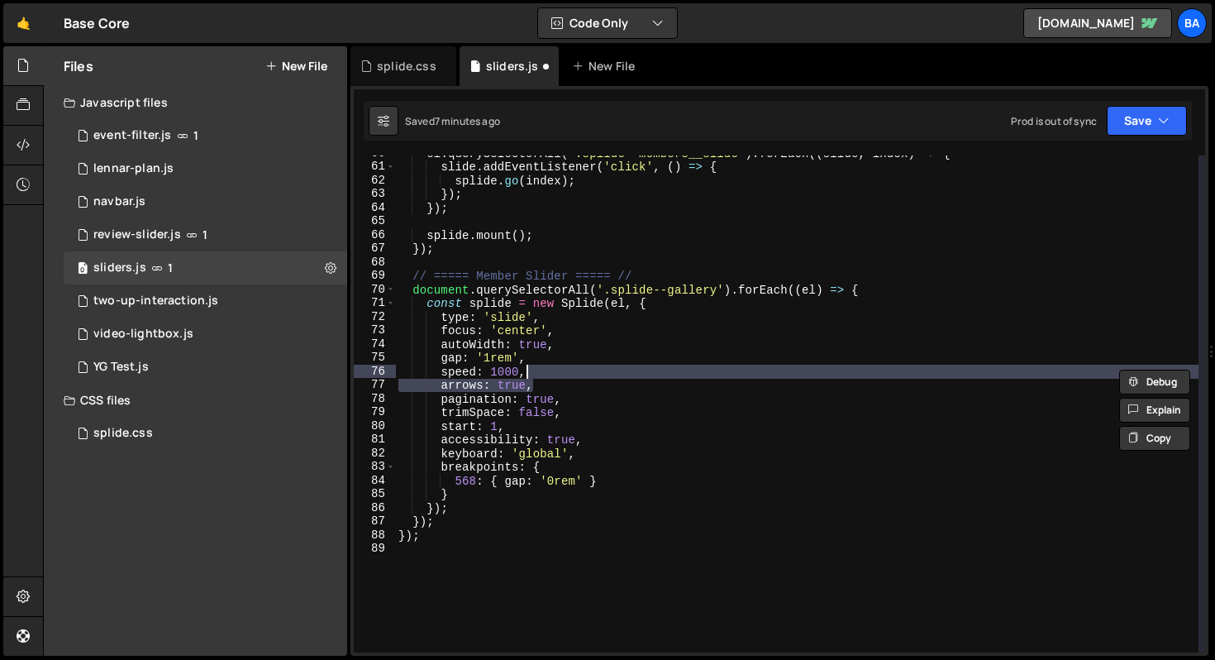
type textarea "arrows: true,"
click at [586, 388] on div "el . querySelectorAll ( '.splide--members__slide' ) . forEach (( slide , index …" at bounding box center [796, 408] width 803 height 524
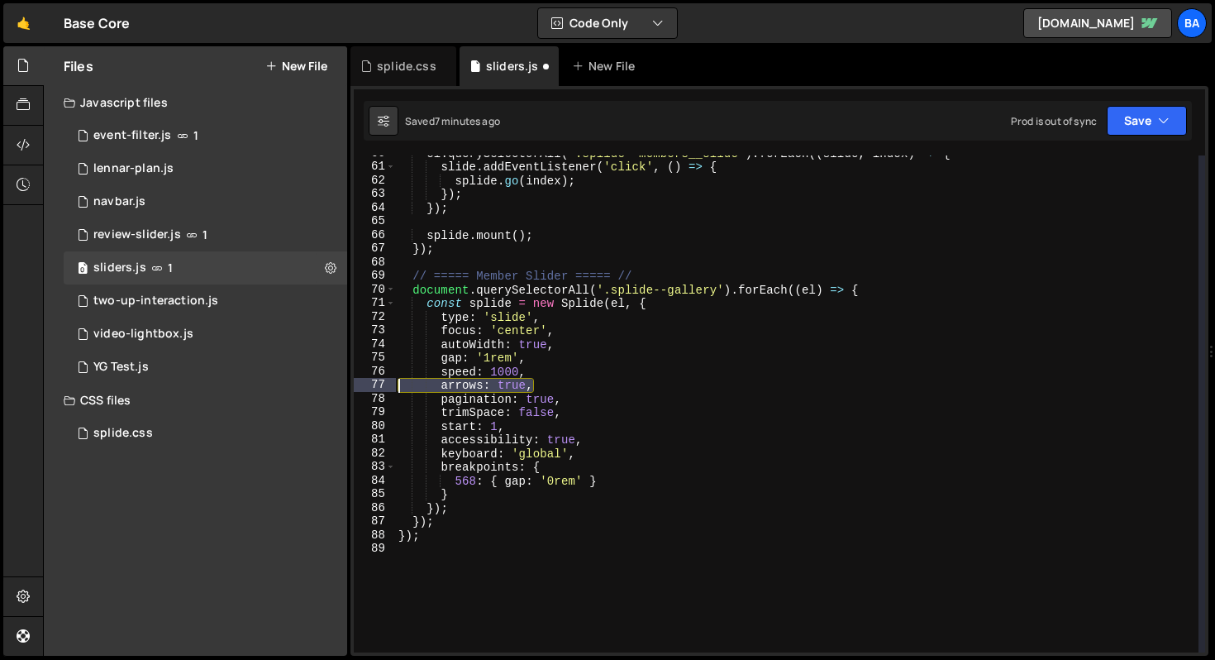
drag, startPoint x: 560, startPoint y: 384, endPoint x: 350, endPoint y: 385, distance: 210.8
click at [350, 385] on div "arrows: true, 60 61 62 63 64 65 66 67 68 69 70 71 72 73 74 75 76 77 78 79 80 81…" at bounding box center [779, 370] width 858 height 569
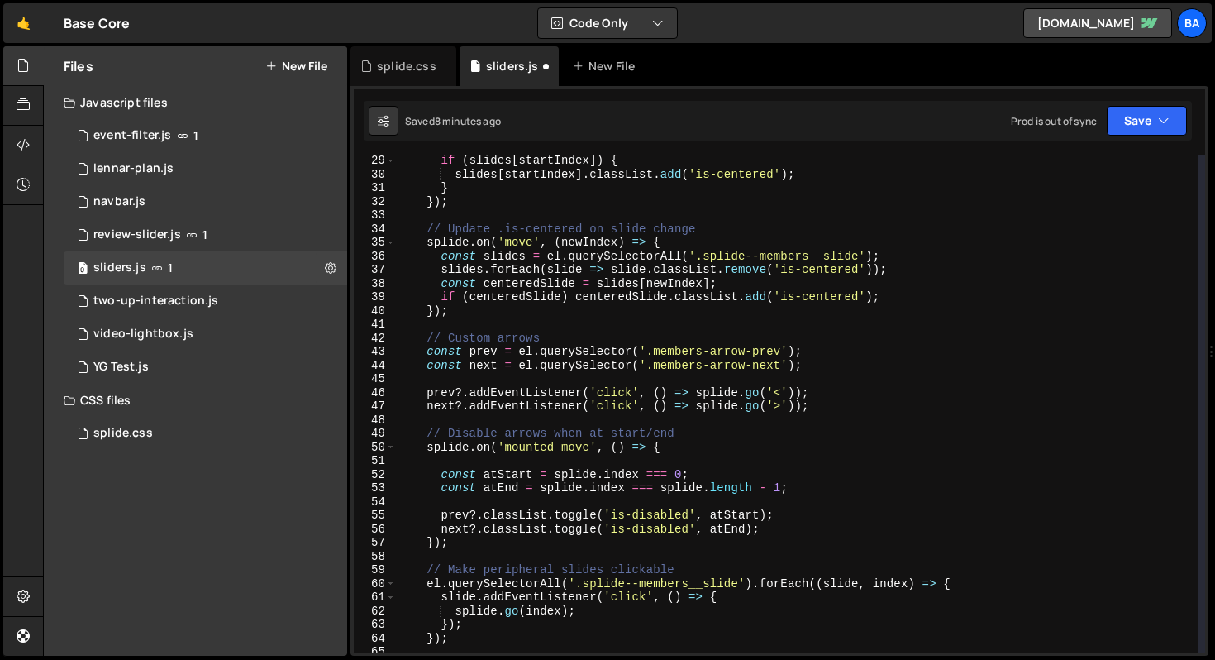
scroll to position [384, 0]
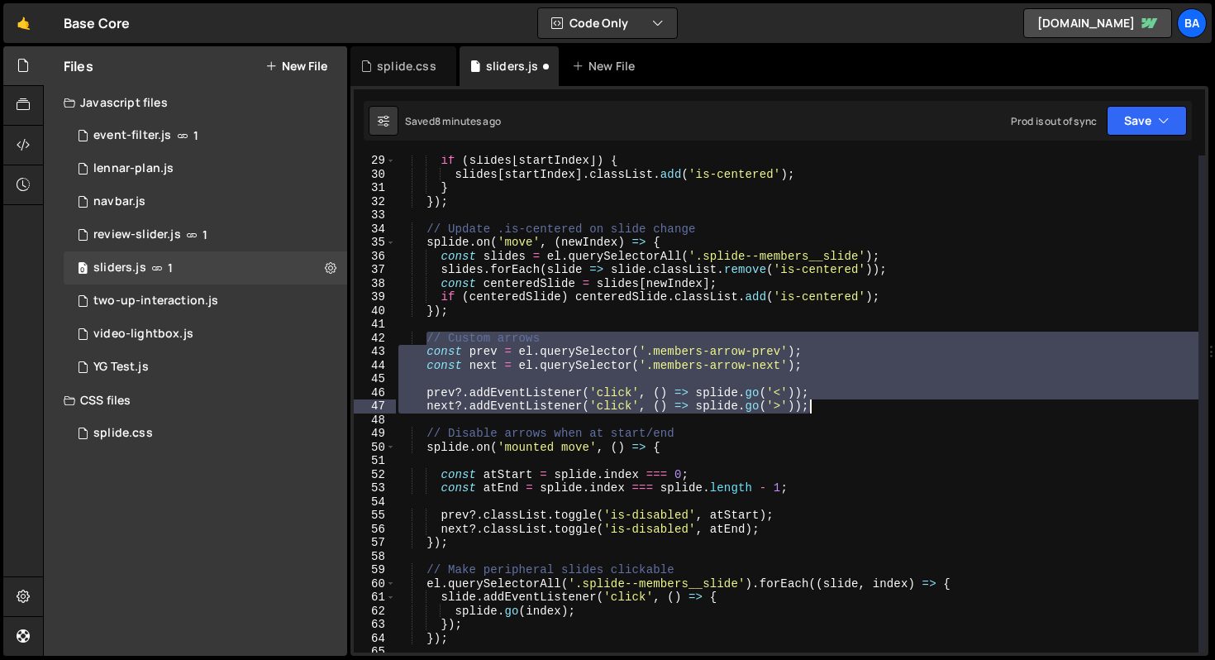
drag, startPoint x: 430, startPoint y: 341, endPoint x: 867, endPoint y: 411, distance: 442.7
click at [867, 411] on div "if ( slides [ startIndex ]) { slides [ startIndex ] . classList . add ( 'is-cen…" at bounding box center [796, 416] width 803 height 524
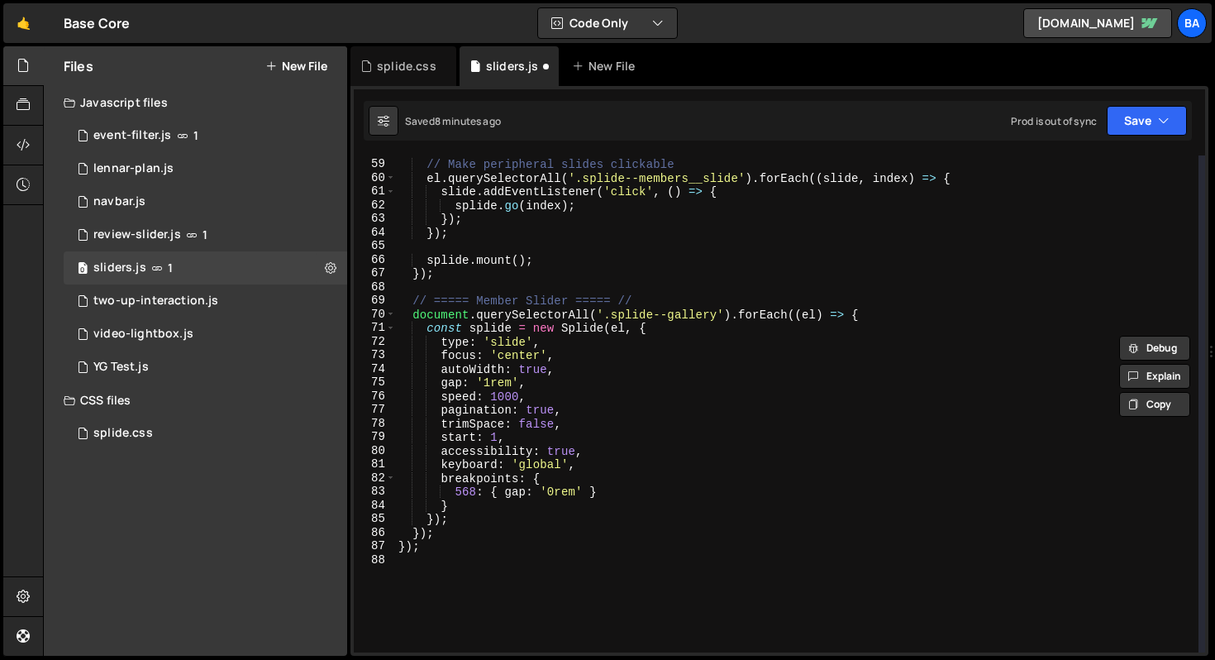
scroll to position [855, 0]
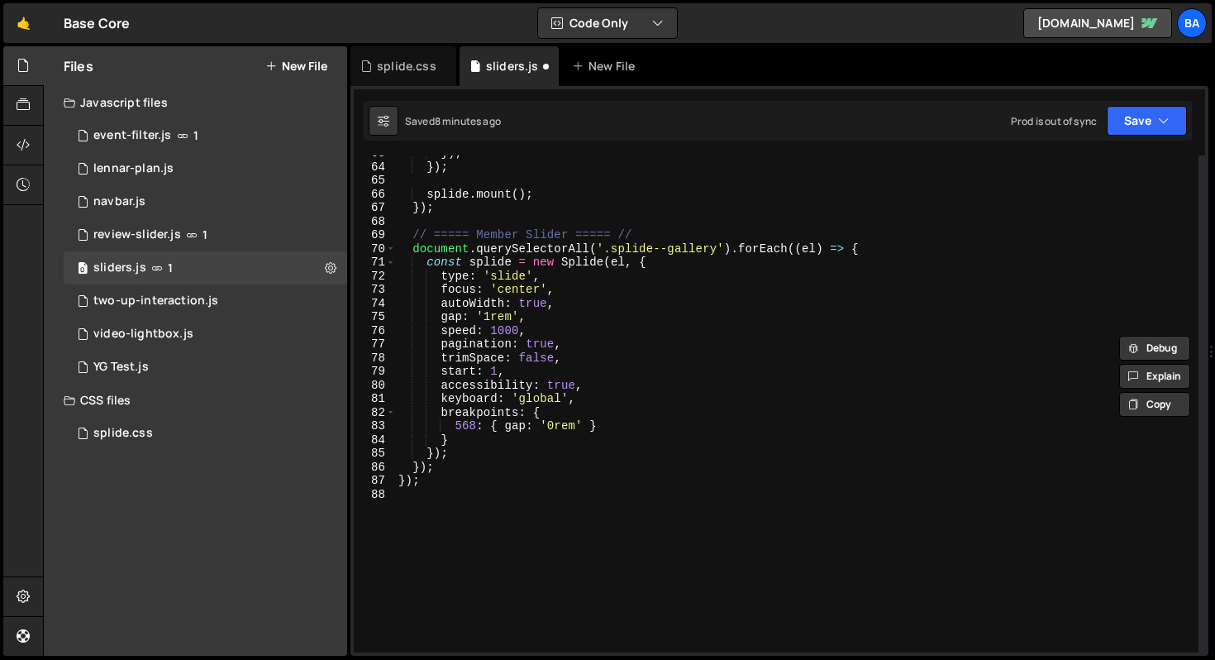
click at [486, 435] on div "}) ; }) ; splide . mount ( ) ; }) ; // ===== Member Slider ===== // document . …" at bounding box center [796, 408] width 803 height 524
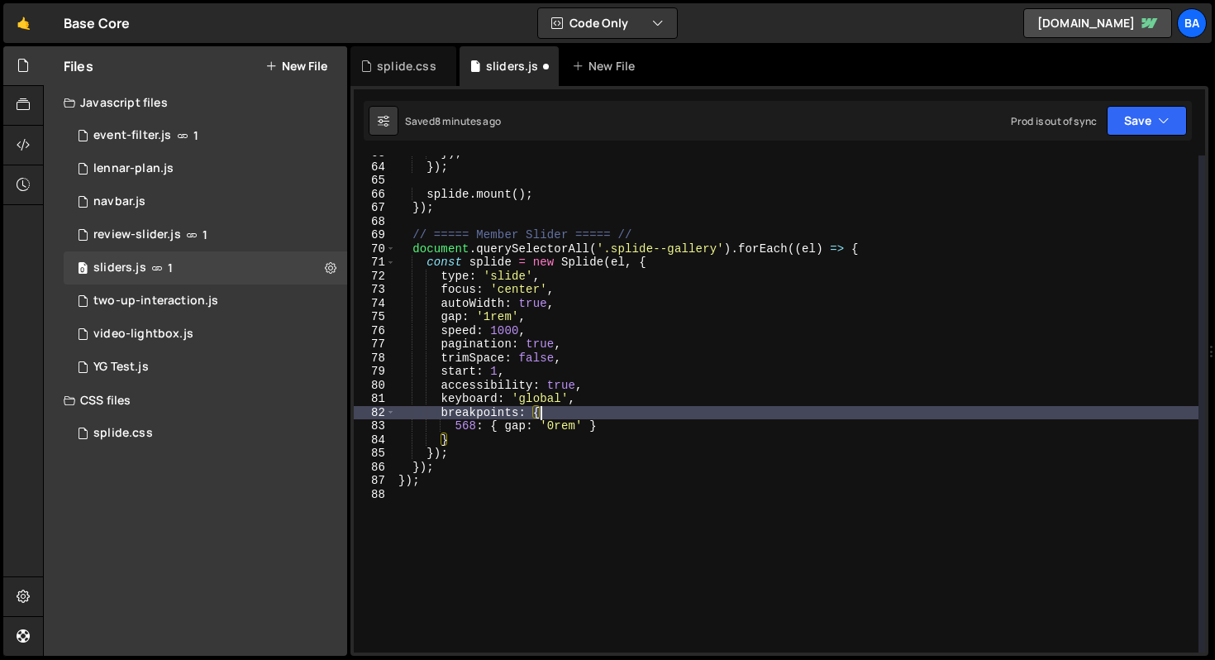
click at [541, 412] on div "}) ; }) ; splide . mount ( ) ; }) ; // ===== Member Slider ===== // document . …" at bounding box center [796, 408] width 803 height 524
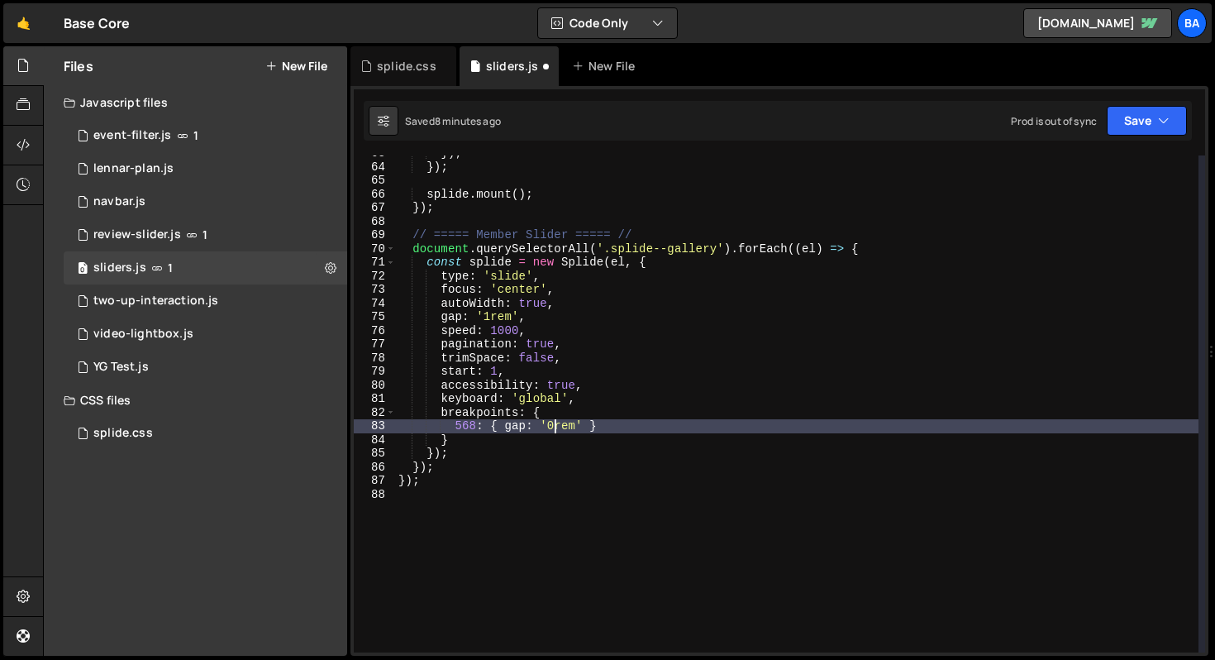
click at [555, 422] on div "}) ; }) ; splide . mount ( ) ; }) ; // ===== Member Slider ===== // document . …" at bounding box center [796, 408] width 803 height 524
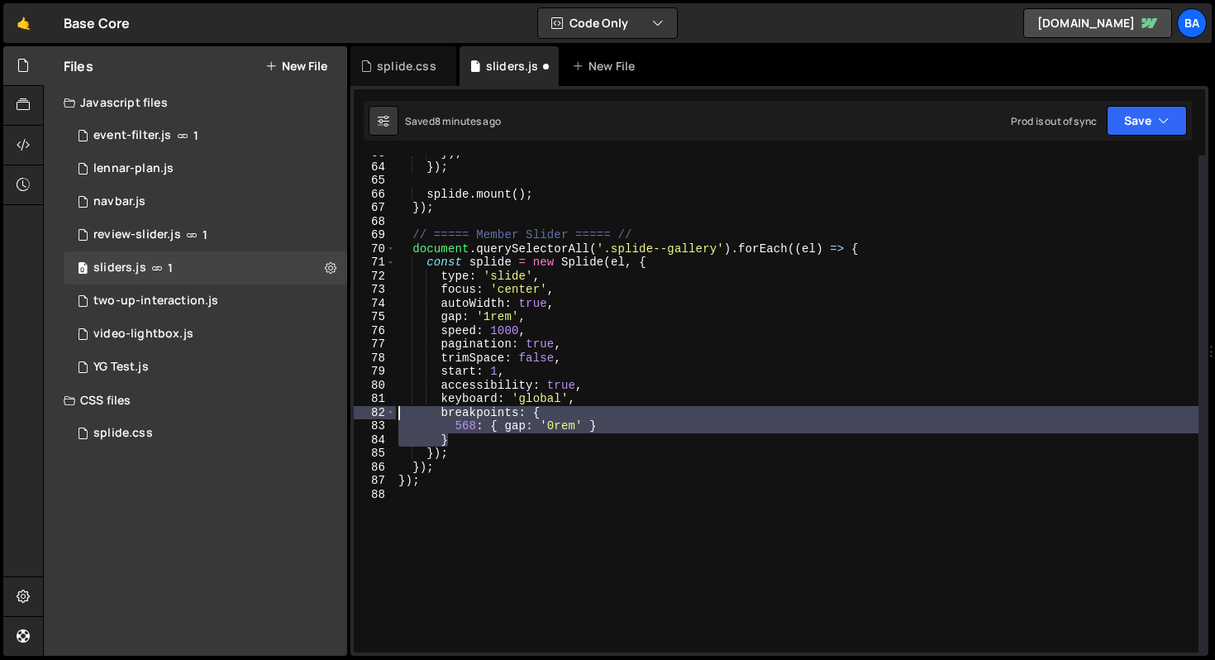
drag, startPoint x: 471, startPoint y: 446, endPoint x: 362, endPoint y: 416, distance: 113.1
click at [362, 416] on div "568: { gap: '0rem' } 63 64 65 66 67 68 69 70 71 72 73 74 75 76 77 78 79 80 81 8…" at bounding box center [779, 403] width 851 height 497
type textarea "breakpoints: { 568: { gap: '0rem' }"
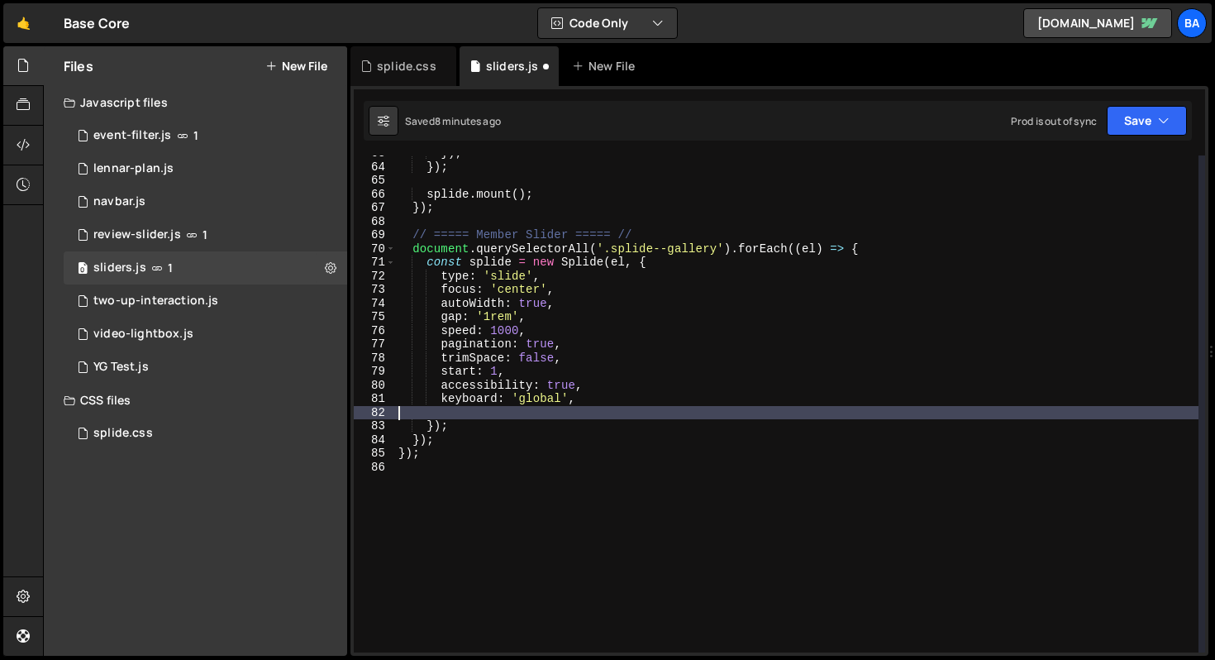
scroll to position [849, 0]
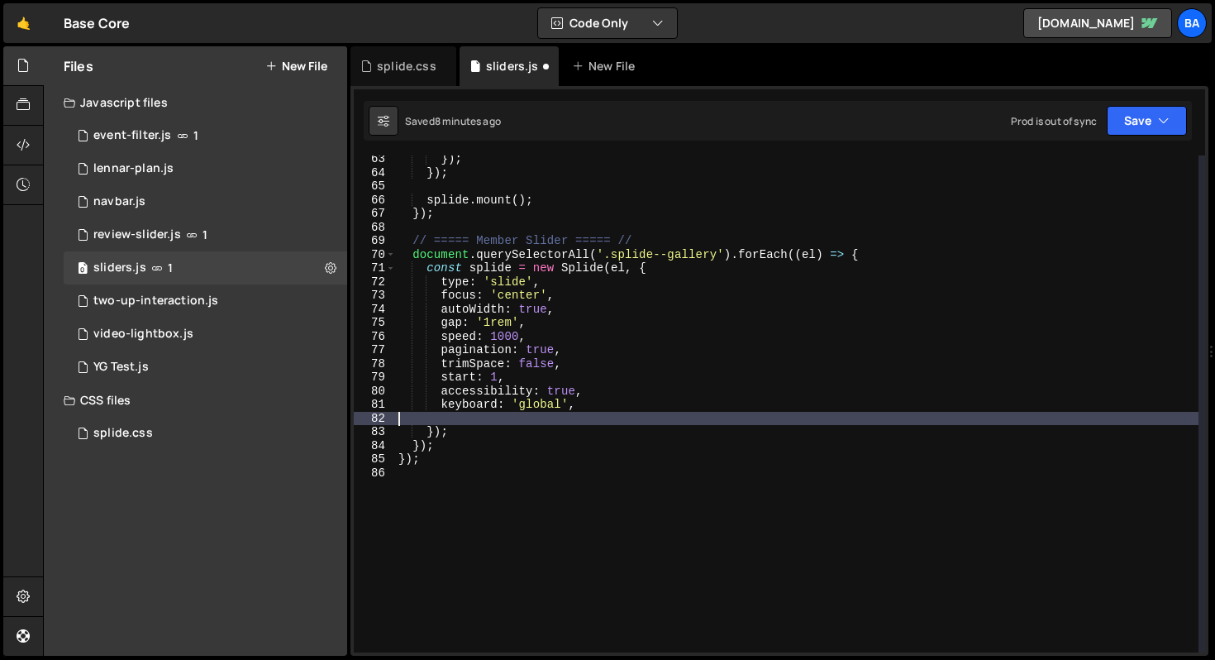
click at [593, 405] on div "}) ; }) ; splide . mount ( ) ; }) ; // ===== Member Slider ===== // document . …" at bounding box center [796, 414] width 803 height 524
type textarea "keyboard: 'global',"
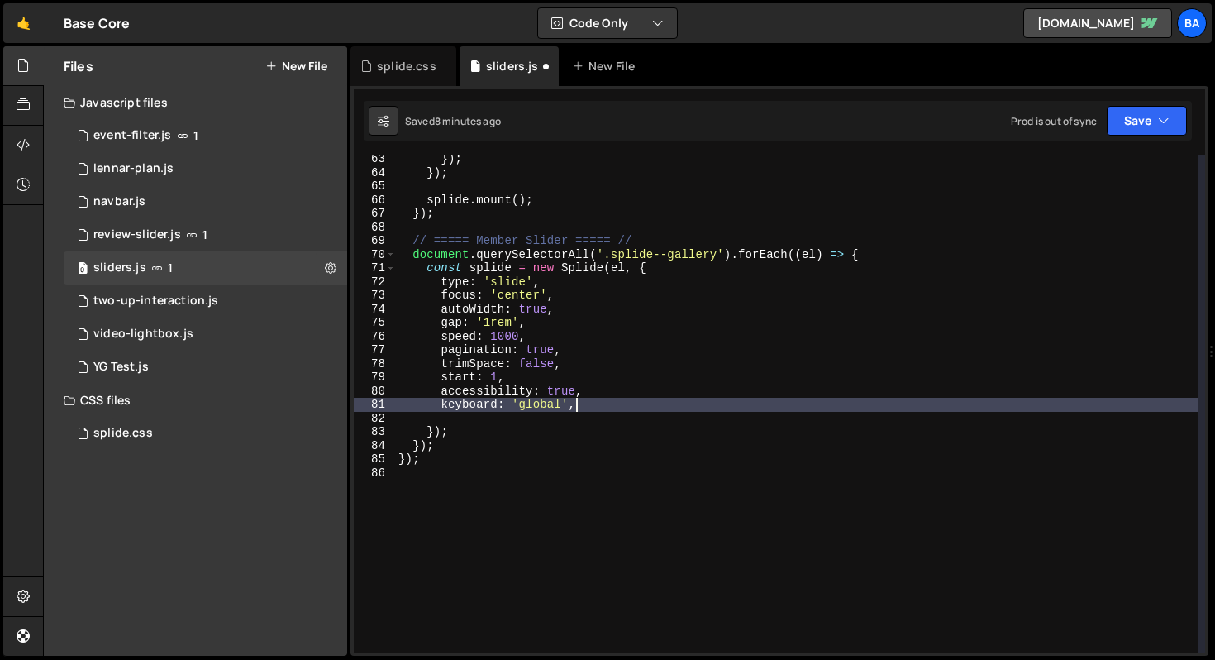
scroll to position [0, 2]
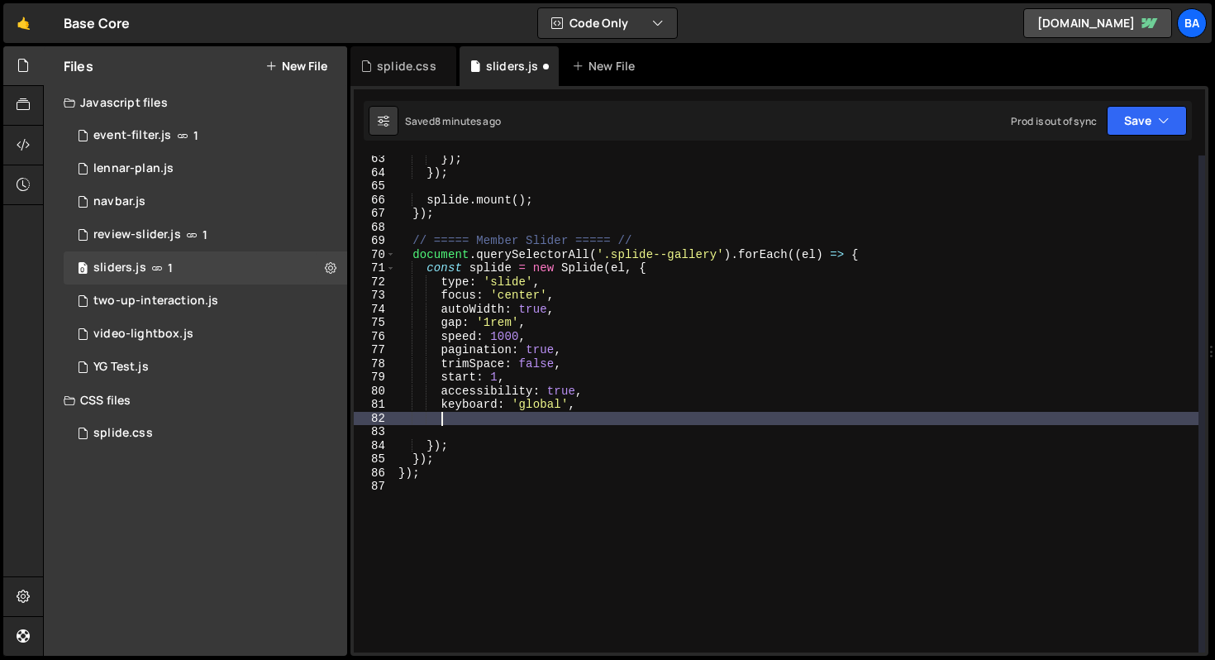
paste textarea "next?.addEventListener('click', () => splide.go('>'));"
type textarea "next?.addEventListener('click', () => splide.go('>'));"
click at [639, 270] on div "}) ; }) ; splide . mount ( ) ; }) ; // ===== Member Slider ===== // document . …" at bounding box center [796, 414] width 803 height 524
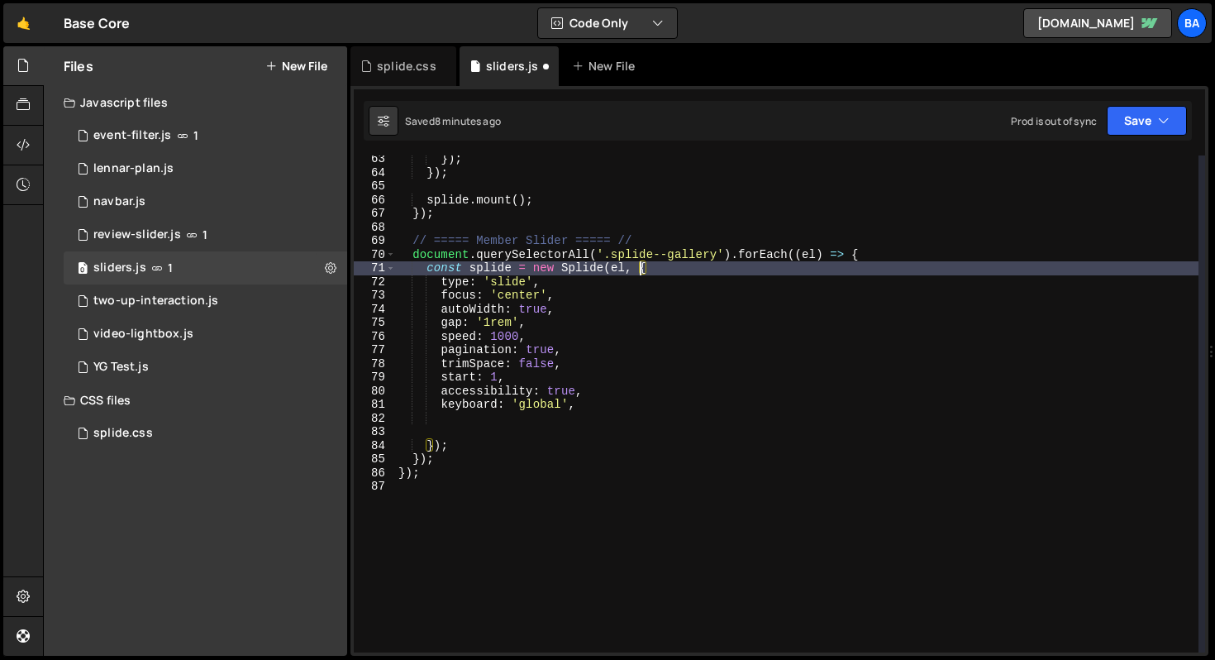
click at [460, 449] on div "}) ; }) ; splide . mount ( ) ; }) ; // ===== Member Slider ===== // document . …" at bounding box center [796, 414] width 803 height 524
type textarea "});"
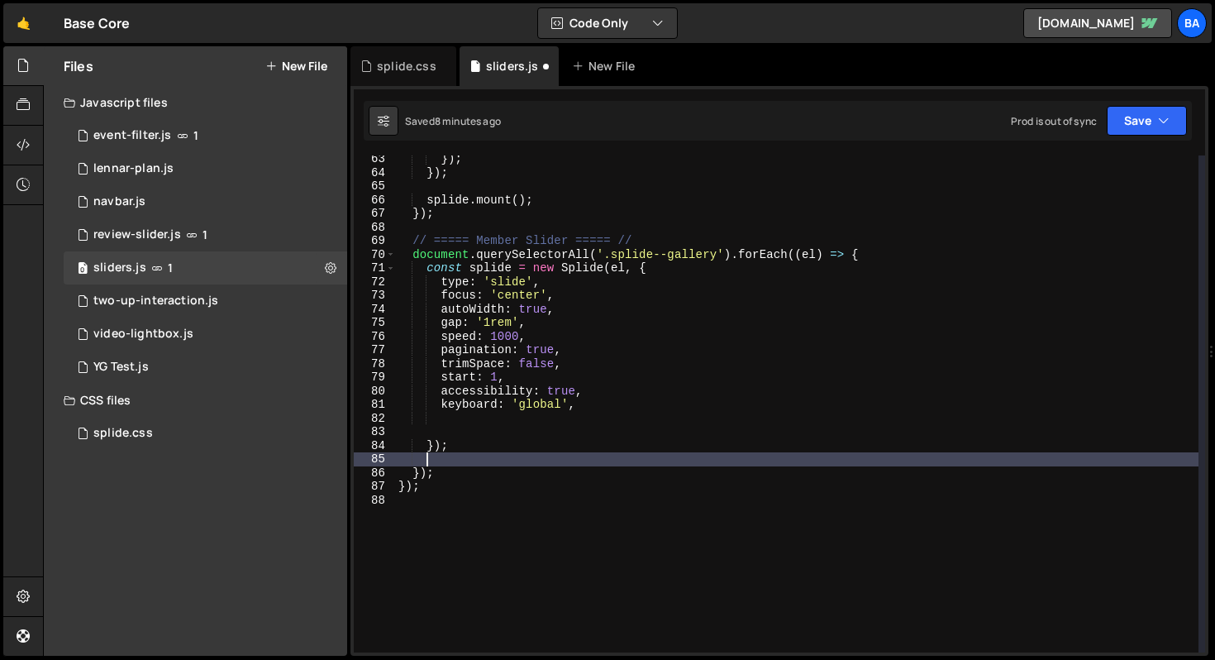
scroll to position [0, 1]
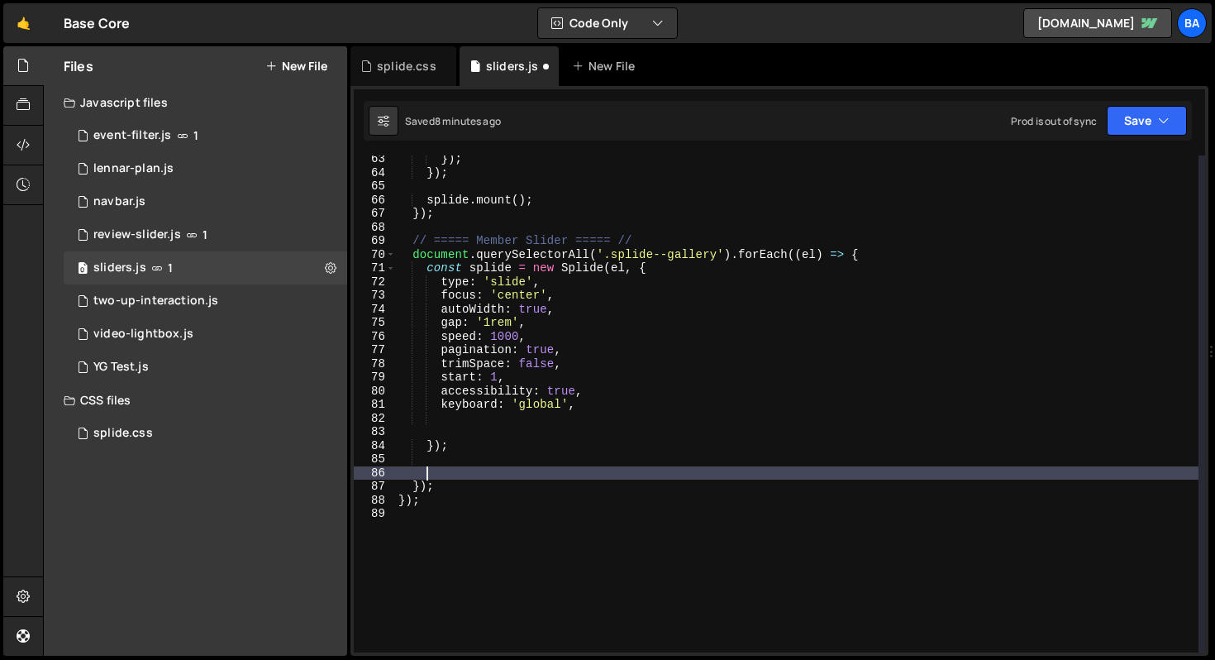
paste textarea "next?.addEventListener('click', () => splide.go('>'));"
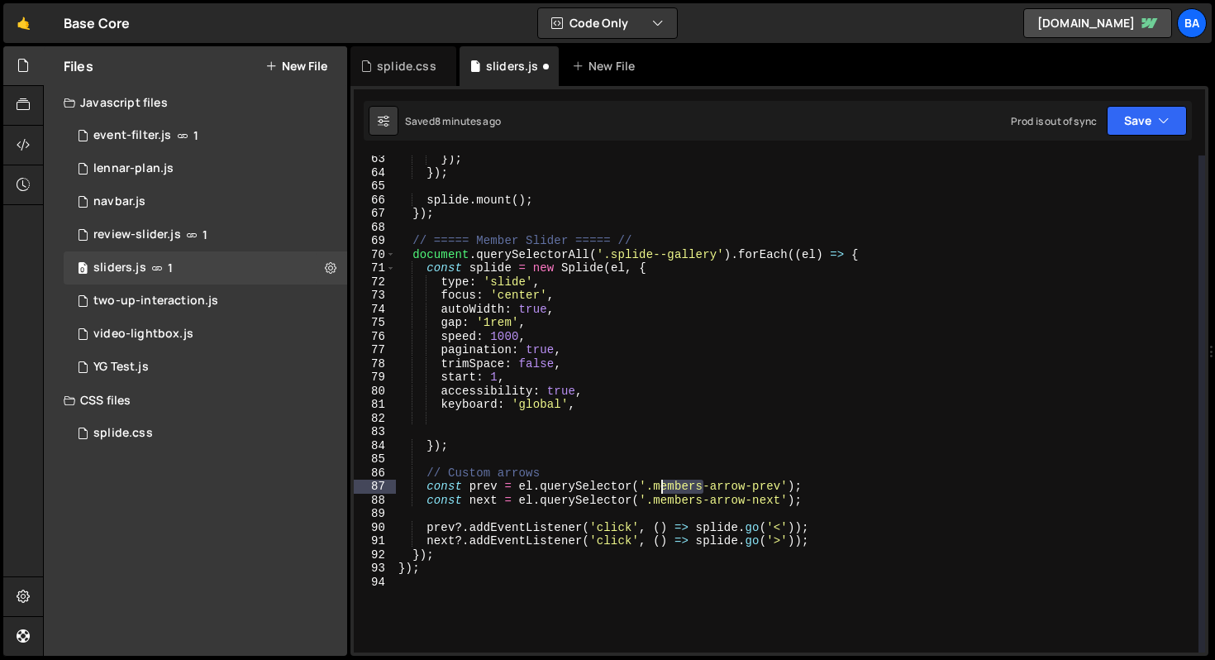
drag, startPoint x: 703, startPoint y: 487, endPoint x: 659, endPoint y: 487, distance: 43.8
click at [659, 487] on div "}) ; }) ; splide . mount ( ) ; }) ; // ===== Member Slider ===== // document . …" at bounding box center [796, 414] width 803 height 524
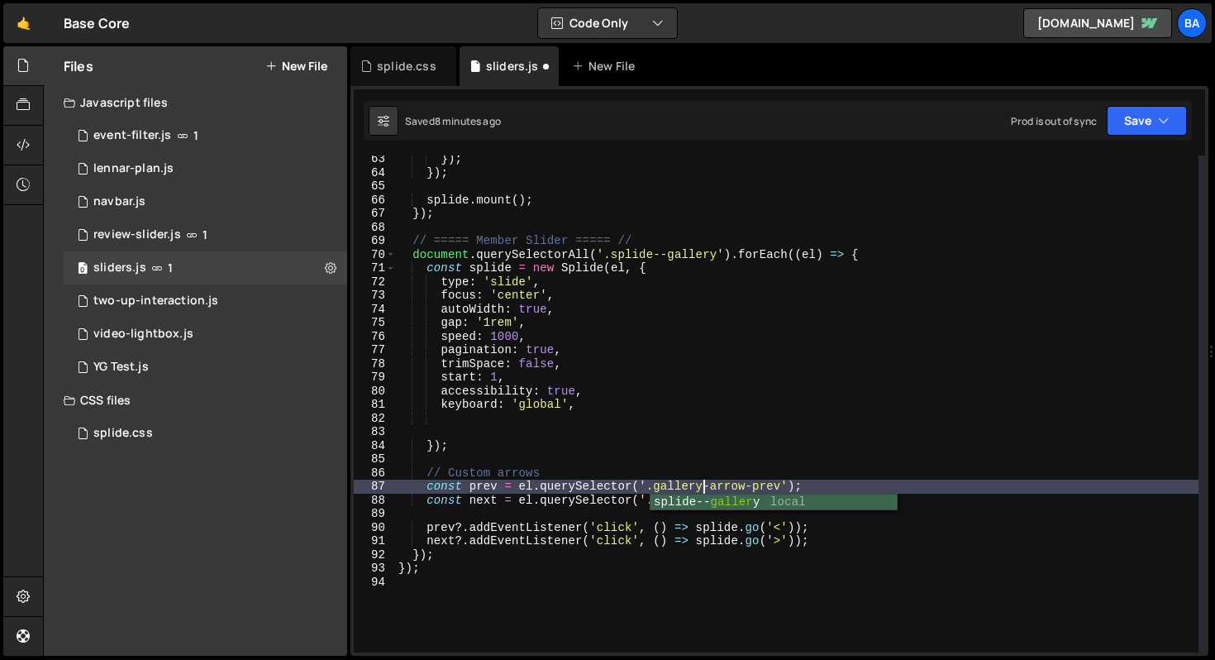
type textarea "const prev = el.querySelector('.gallery-arrow-prev');"
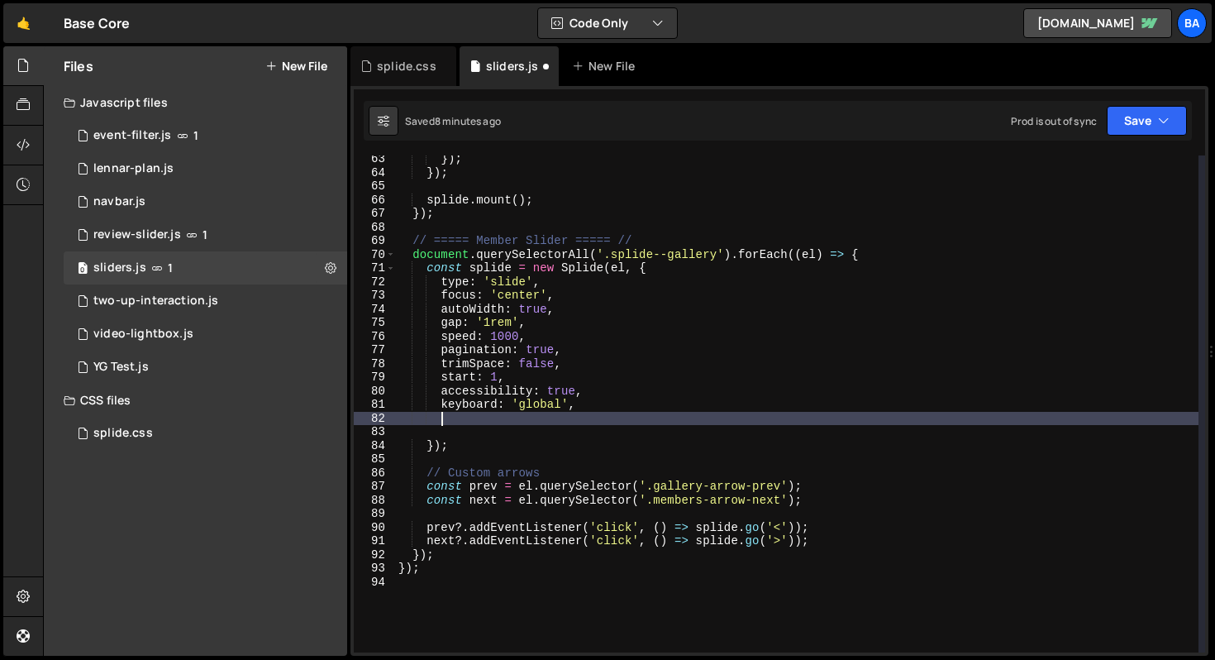
click at [649, 423] on div "}) ; }) ; splide . mount ( ) ; }) ; // ===== Member Slider ===== // document . …" at bounding box center [796, 414] width 803 height 524
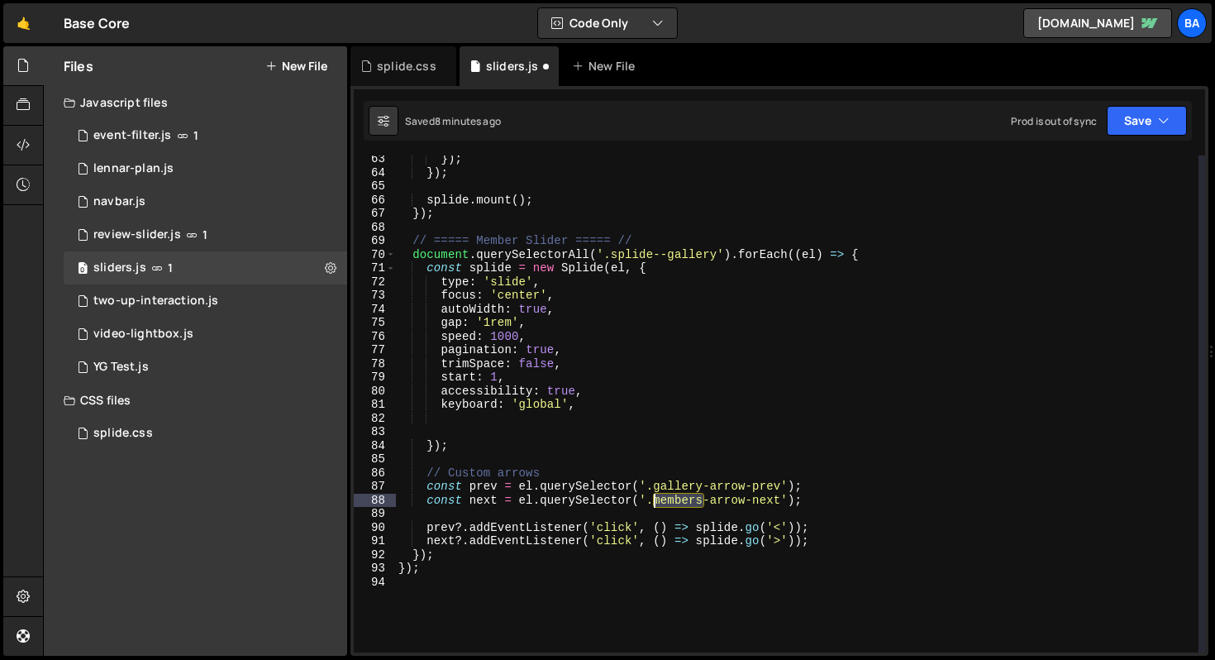
drag, startPoint x: 702, startPoint y: 498, endPoint x: 654, endPoint y: 496, distance: 48.0
click at [654, 496] on div "}) ; }) ; splide . mount ( ) ; }) ; // ===== Member Slider ===== // document . …" at bounding box center [796, 414] width 803 height 524
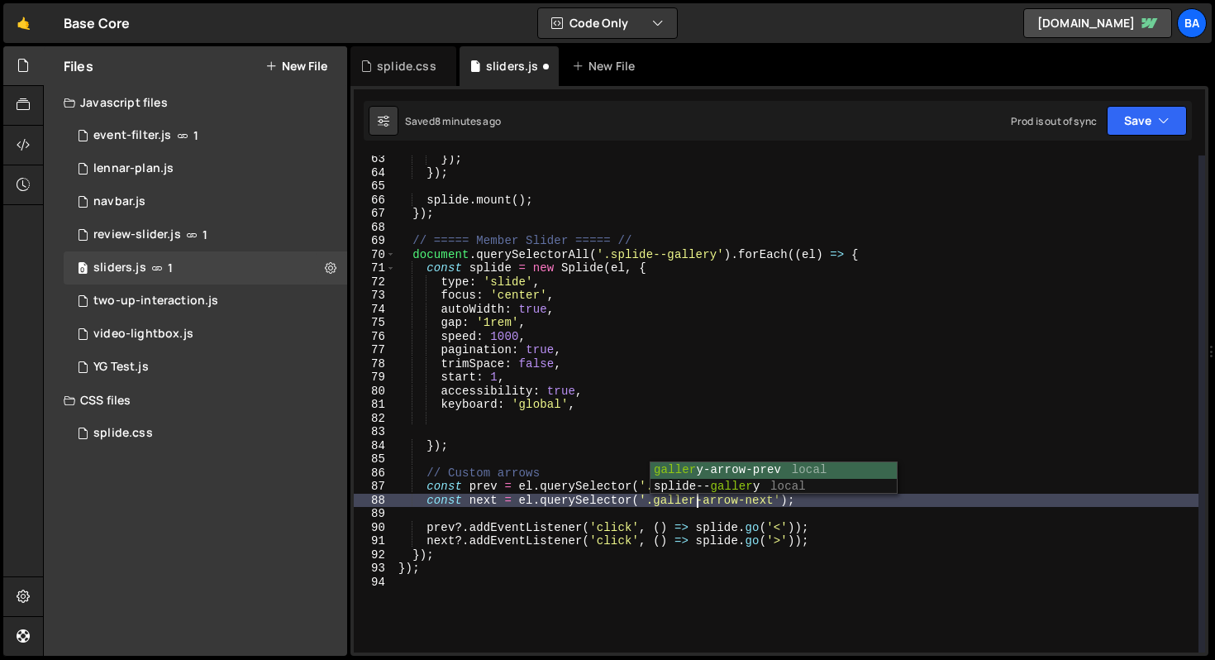
scroll to position [0, 21]
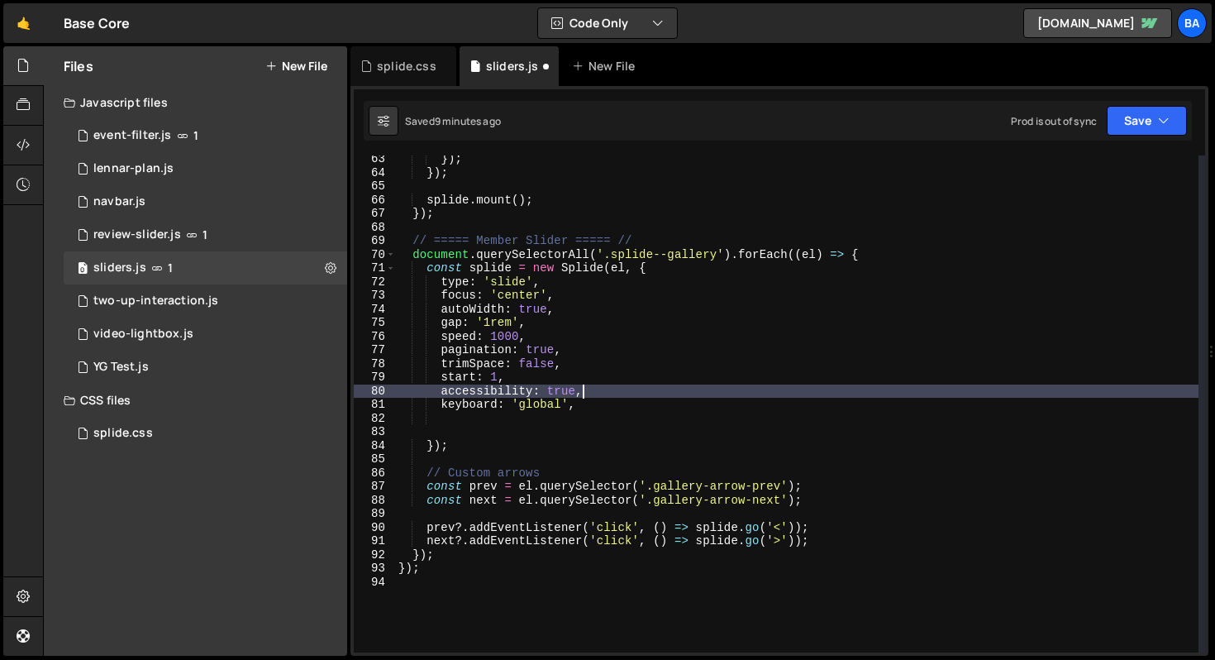
click at [847, 390] on div "}) ; }) ; splide . mount ( ) ; }) ; // ===== Member Slider ===== // document . …" at bounding box center [796, 414] width 803 height 524
type textarea "accessibility: true,"
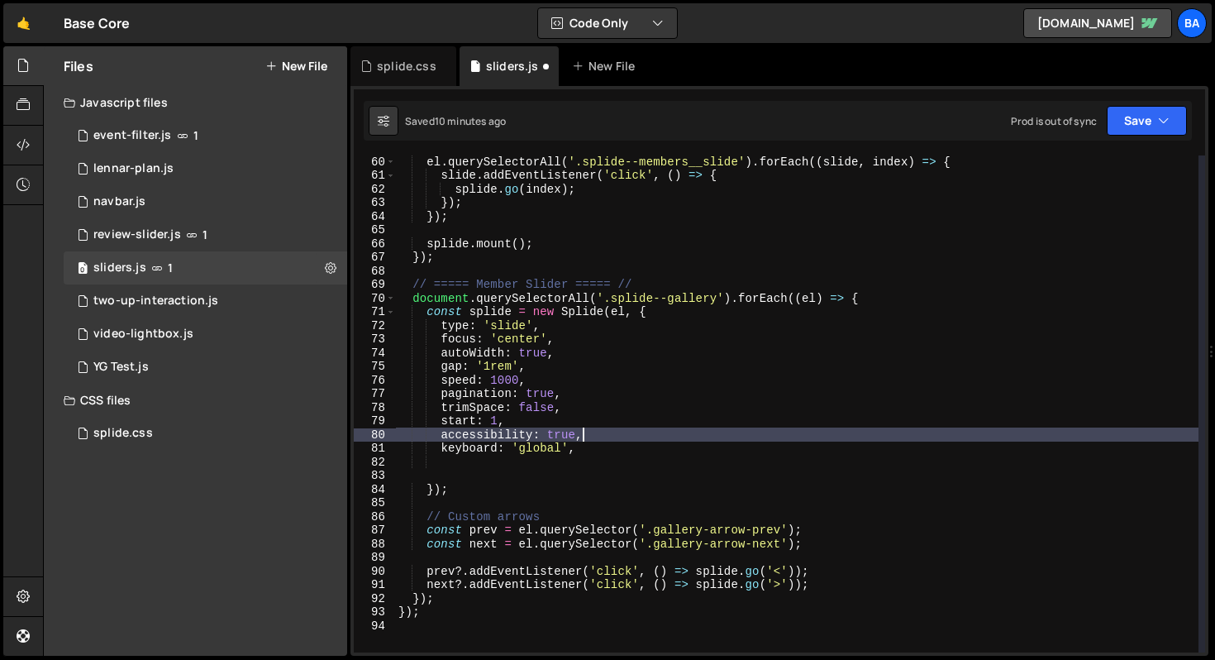
scroll to position [862, 0]
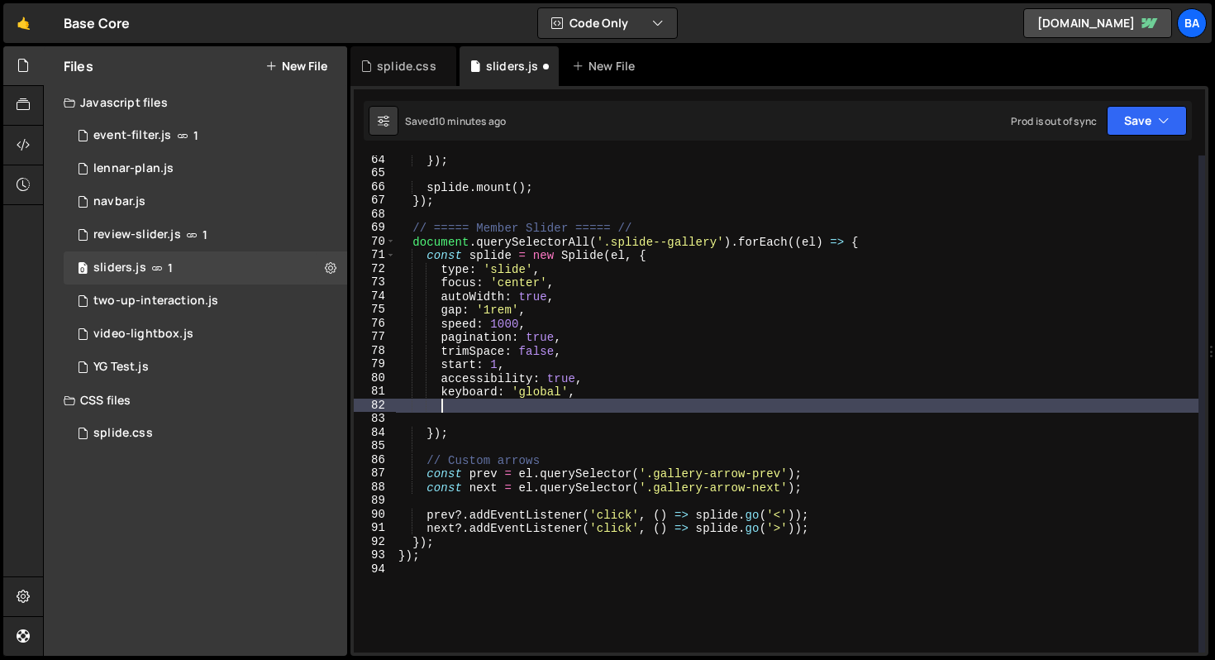
click at [483, 412] on div "}) ; splide . mount ( ) ; }) ; // ===== Member Slider ===== // document . query…" at bounding box center [796, 415] width 803 height 524
type textarea "keyboard: 'global',"
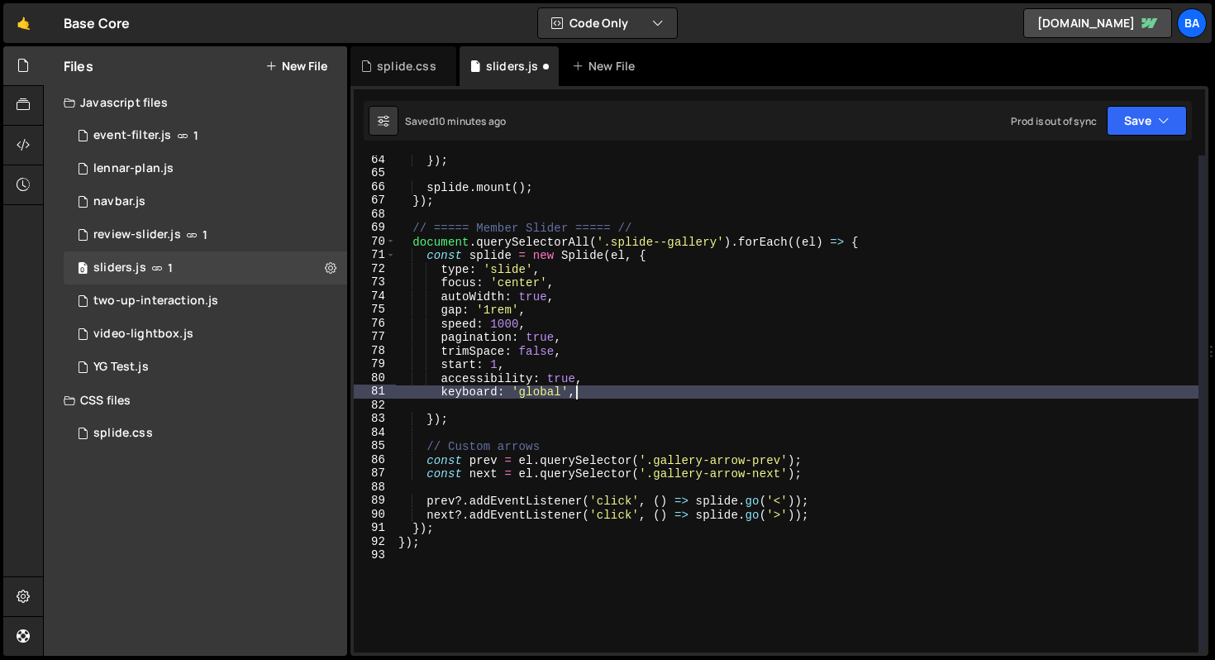
click at [480, 411] on div "}) ; splide . mount ( ) ; }) ; // ===== Member Slider ===== // document . query…" at bounding box center [796, 415] width 803 height 524
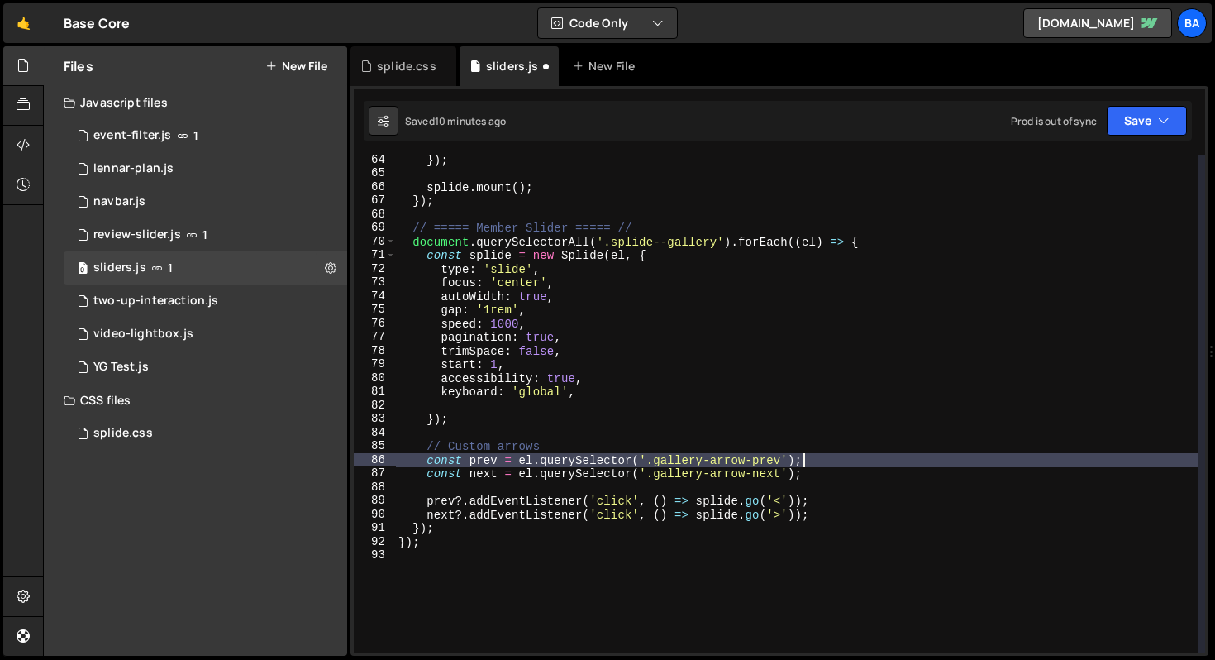
click at [844, 458] on div "}) ; splide . mount ( ) ; }) ; // ===== Member Slider ===== // document . query…" at bounding box center [796, 415] width 803 height 524
type textarea "const prev = el.querySelector('.gallery-arrow-prev');"
click at [833, 480] on div "}) ; splide . mount ( ) ; }) ; // ===== Member Slider ===== // document . query…" at bounding box center [796, 415] width 803 height 524
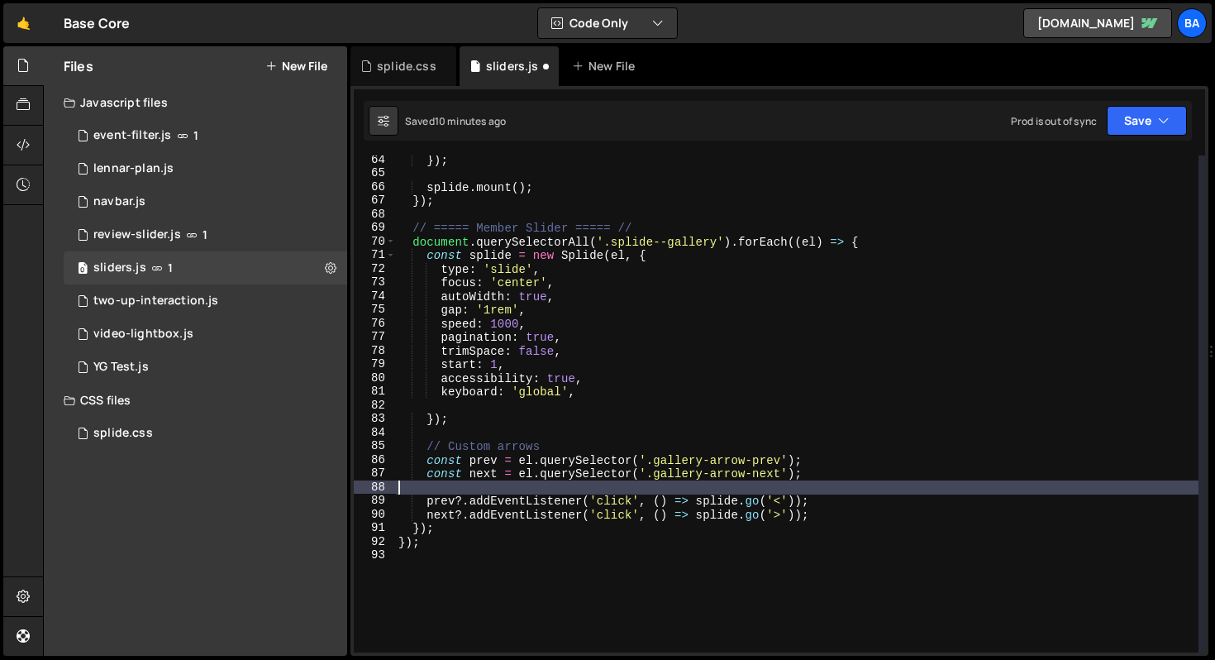
click at [833, 473] on div "}) ; splide . mount ( ) ; }) ; // ===== Member Slider ===== // document . query…" at bounding box center [796, 415] width 803 height 524
type textarea "const next = el.querySelector('.gallery-arrow-next');"
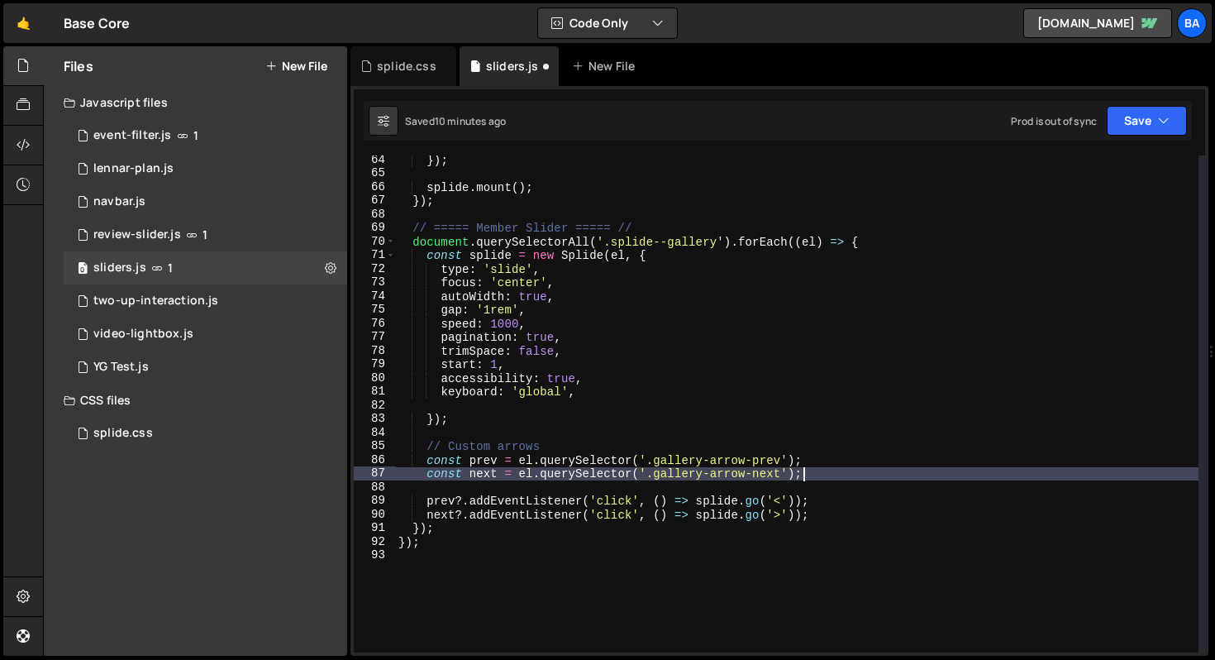
click at [829, 486] on div "}) ; splide . mount ( ) ; }) ; // ===== Member Slider ===== // document . query…" at bounding box center [796, 415] width 803 height 524
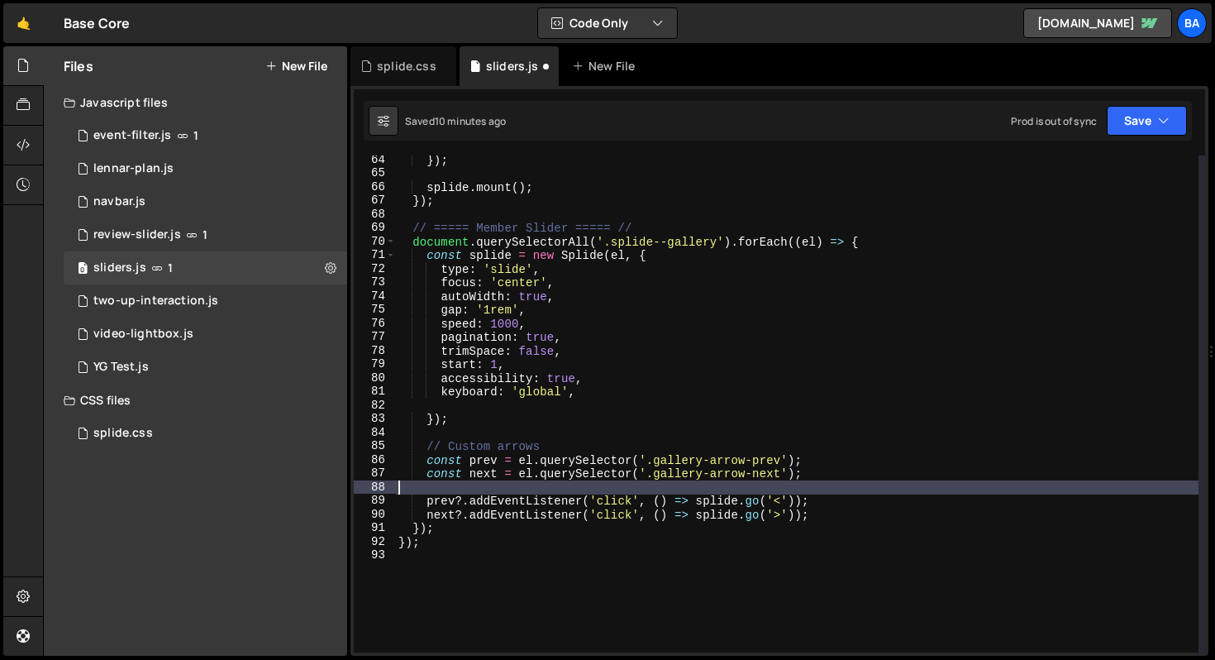
click at [824, 496] on div "}) ; splide . mount ( ) ; }) ; // ===== Member Slider ===== // document . query…" at bounding box center [796, 415] width 803 height 524
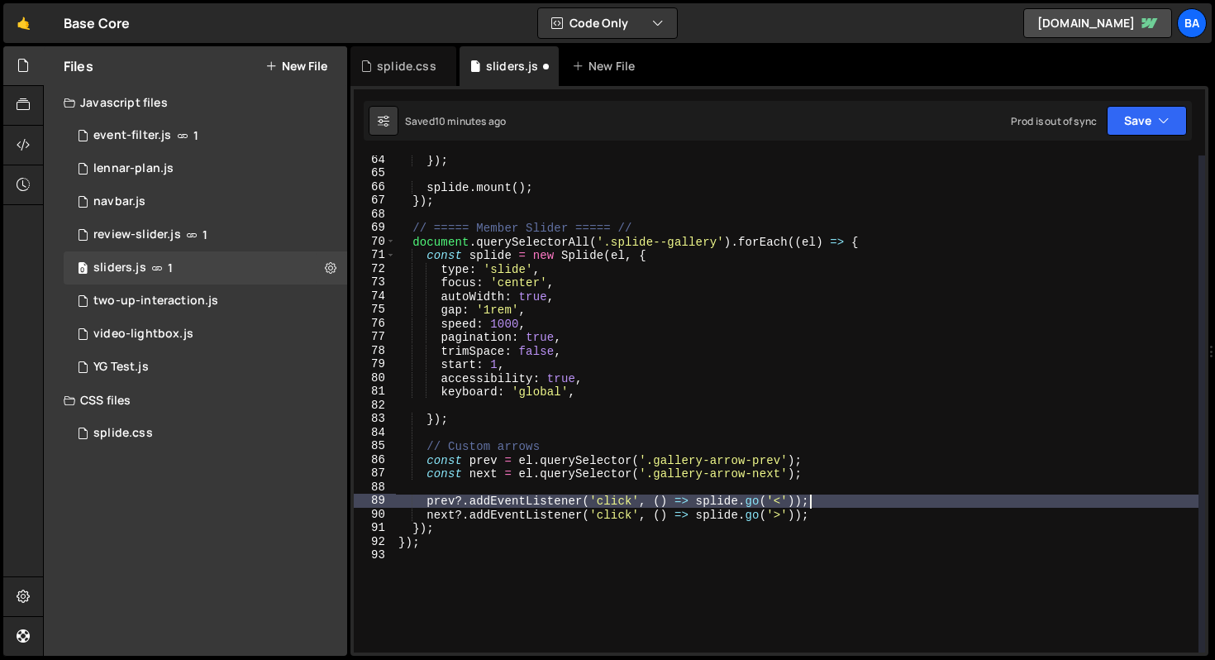
click at [822, 510] on div "}) ; splide . mount ( ) ; }) ; // ===== Member Slider ===== // document . query…" at bounding box center [796, 415] width 803 height 524
type textarea "next?.addEventListener('click', () => splide.go('>'));"
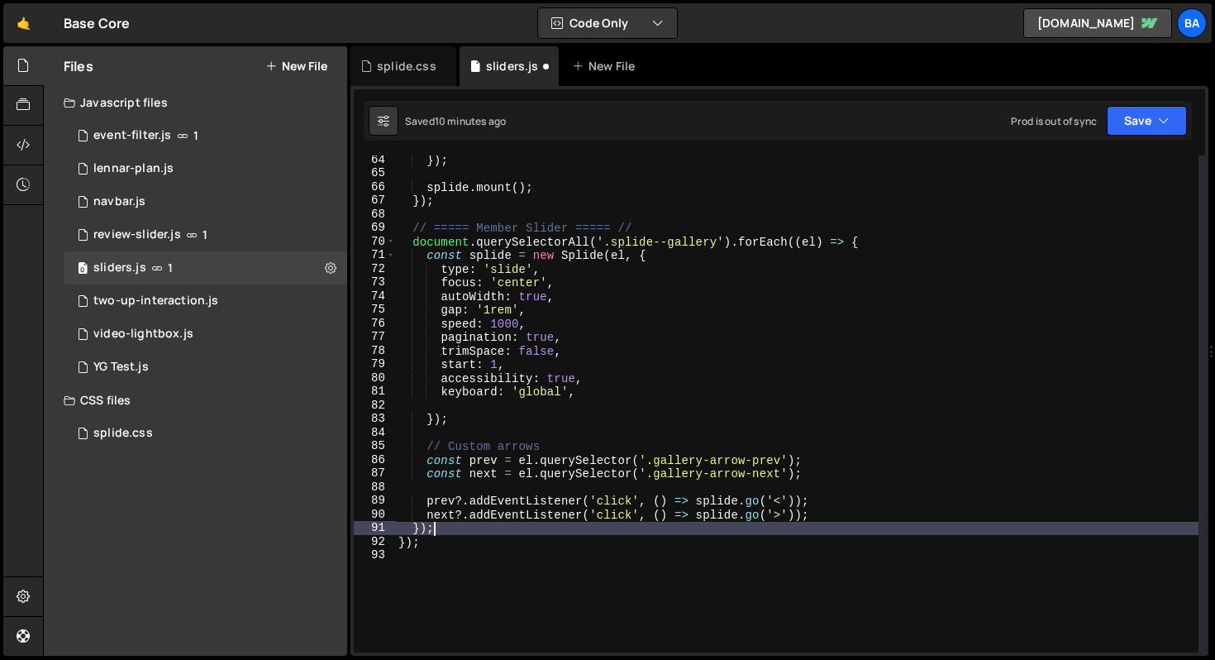
click at [468, 527] on div "}) ; splide . mount ( ) ; }) ; // ===== Member Slider ===== // document . query…" at bounding box center [796, 415] width 803 height 524
type textarea "});"
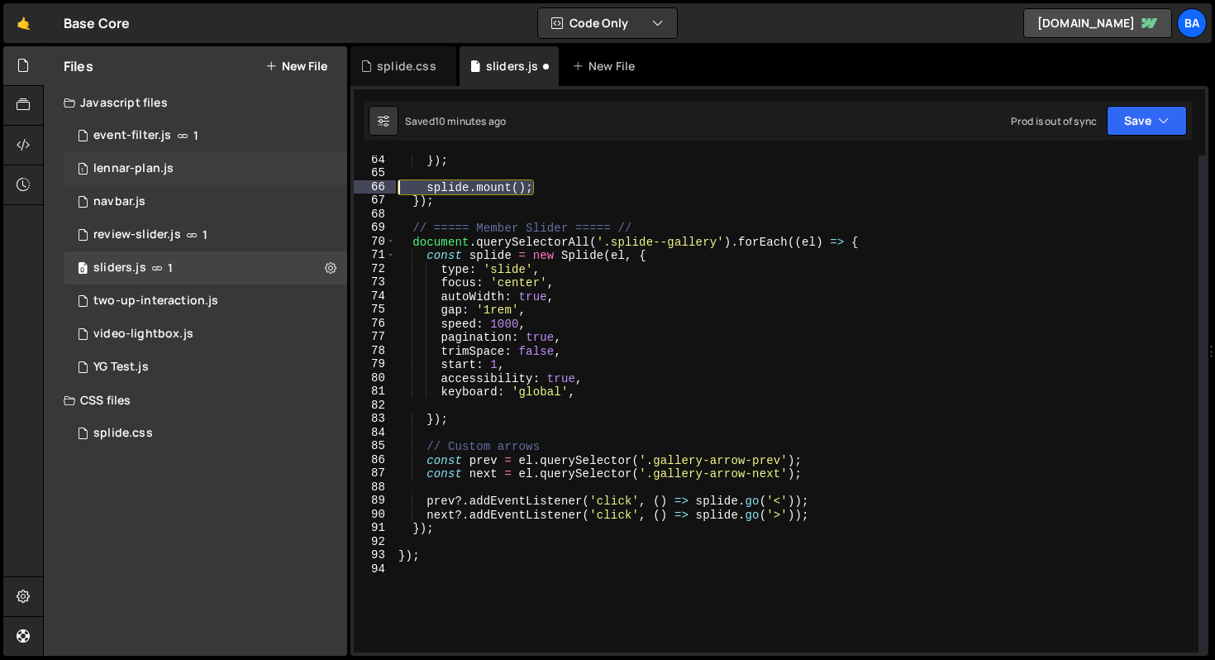
drag, startPoint x: 550, startPoint y: 184, endPoint x: 345, endPoint y: 181, distance: 205.0
click at [345, 181] on div "Files New File Javascript files 1 event-filter.js 1 1 lennar-plan.js 0 1 navbar…" at bounding box center [629, 351] width 1172 height 610
type textarea "splide.mount();"
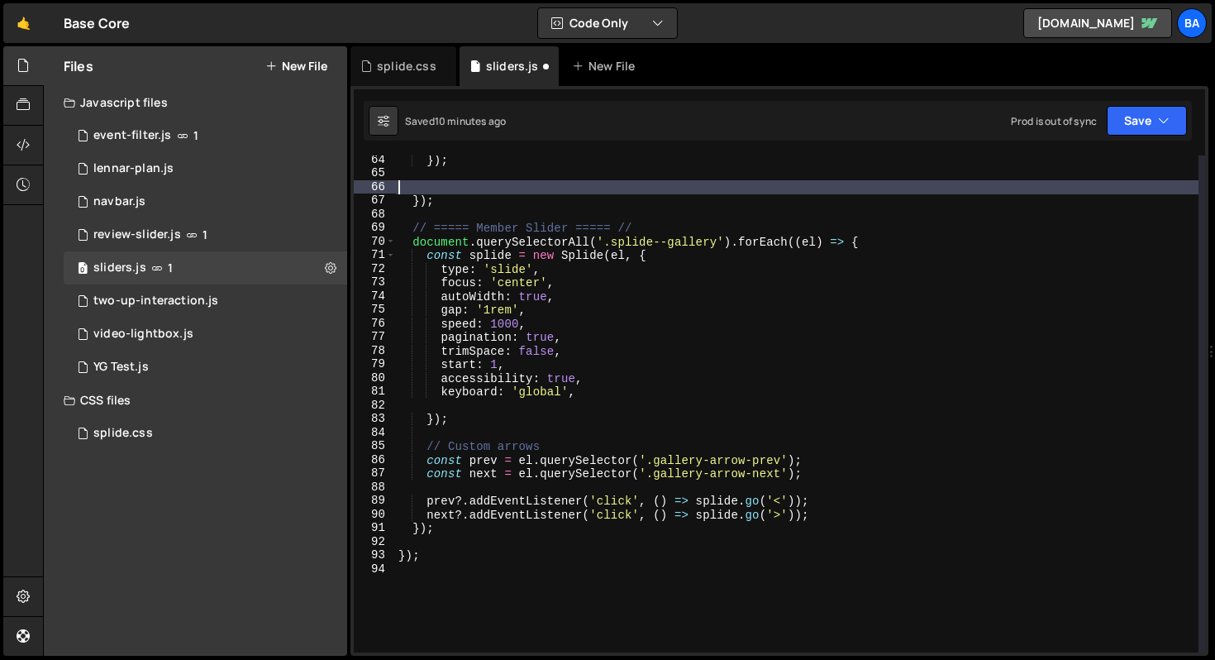
click at [487, 550] on div "}) ; }) ; // ===== Member Slider ===== // document . querySelectorAll ( '.splid…" at bounding box center [796, 415] width 803 height 524
type textarea "});"
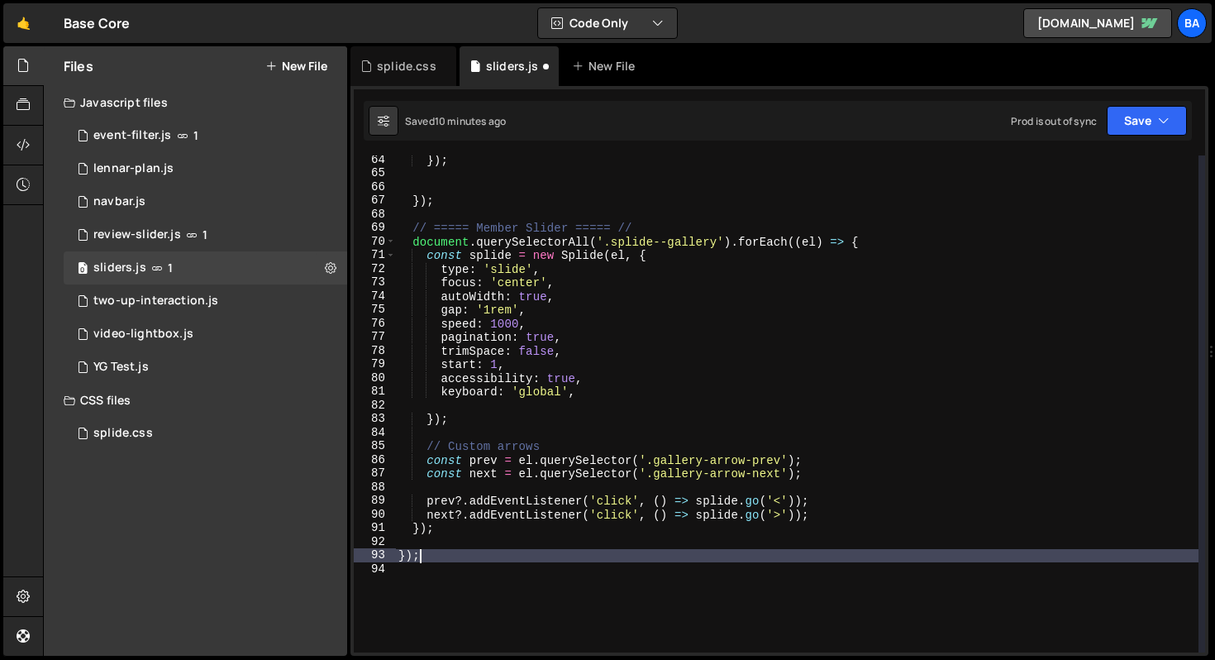
click at [491, 543] on div "}) ; }) ; // ===== Member Slider ===== // document . querySelectorAll ( '.splid…" at bounding box center [796, 415] width 803 height 524
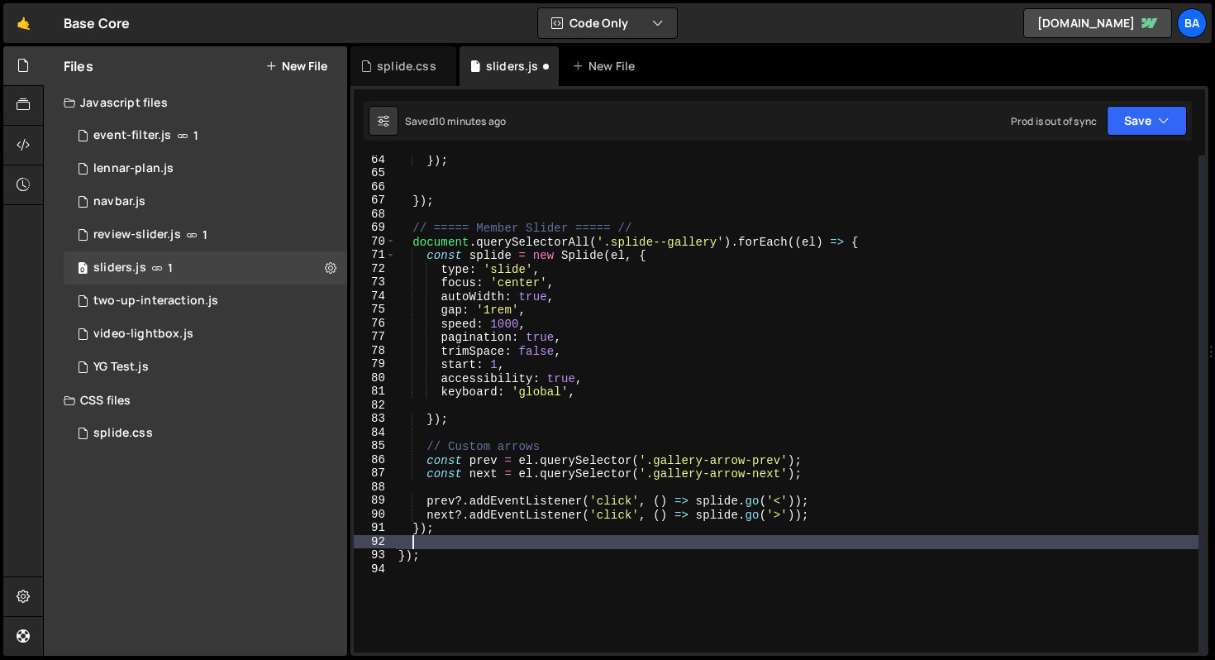
paste textarea "splide.mount();"
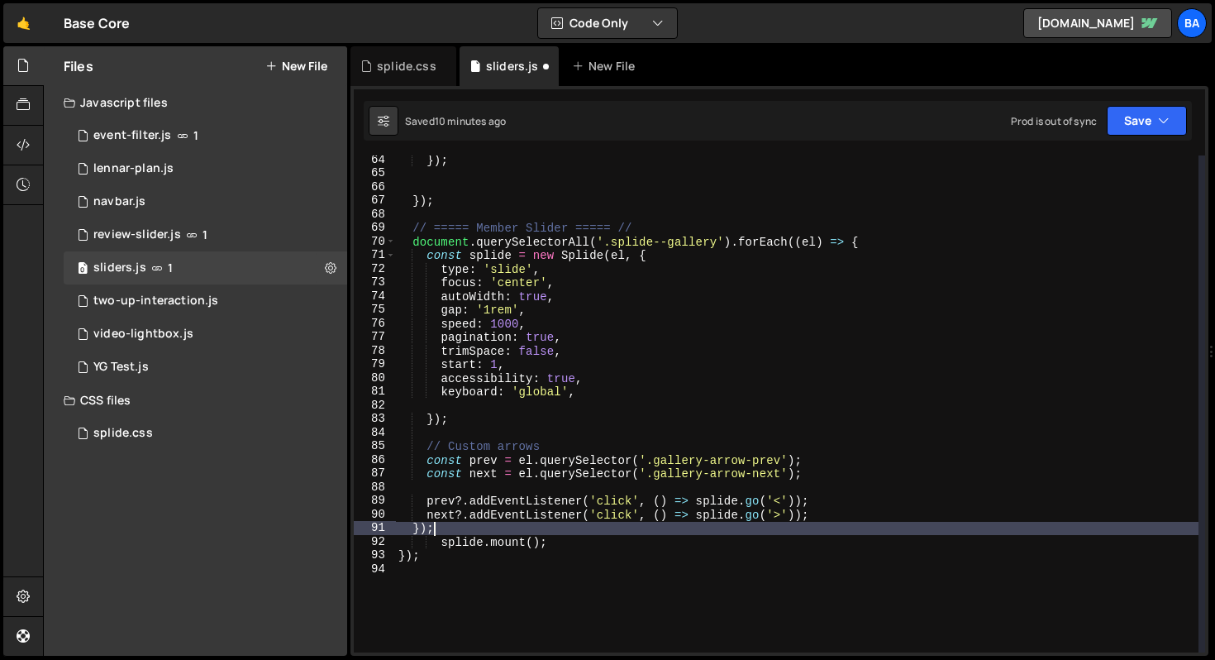
click at [479, 530] on div "}) ; }) ; // ===== Member Slider ===== // document . querySelectorAll ( '.splid…" at bounding box center [796, 415] width 803 height 524
type textarea "});"
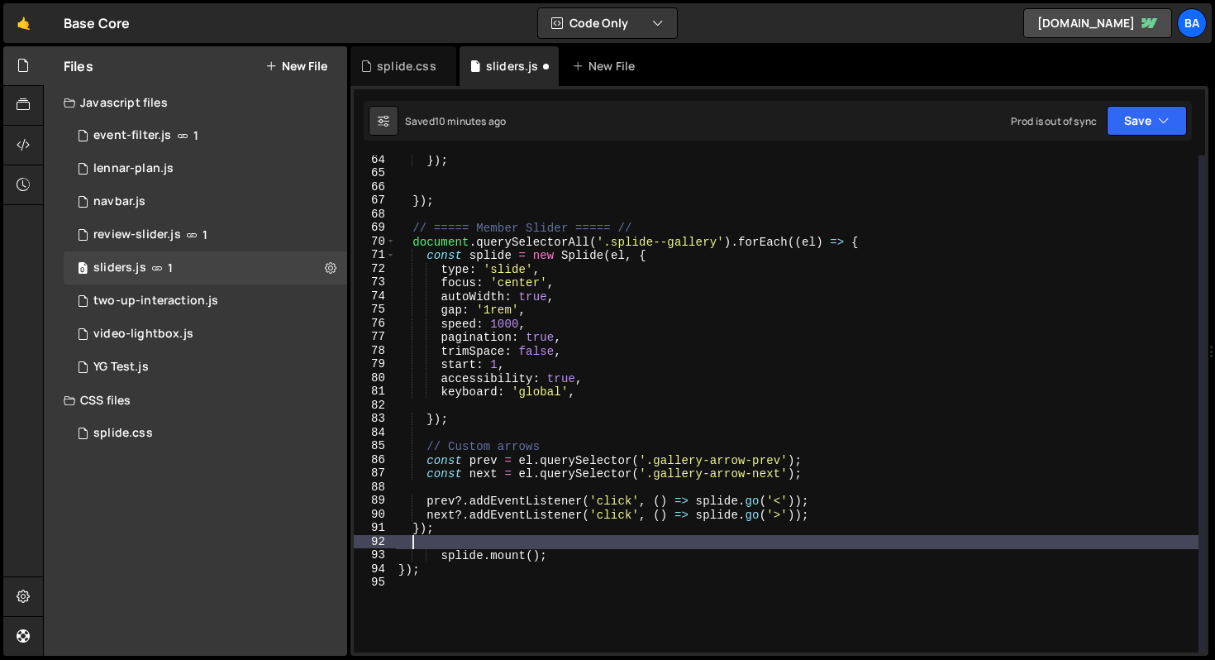
click at [474, 211] on div "}) ; }) ; // ===== Member Slider ===== // document . querySelectorAll ( '.splid…" at bounding box center [796, 415] width 803 height 524
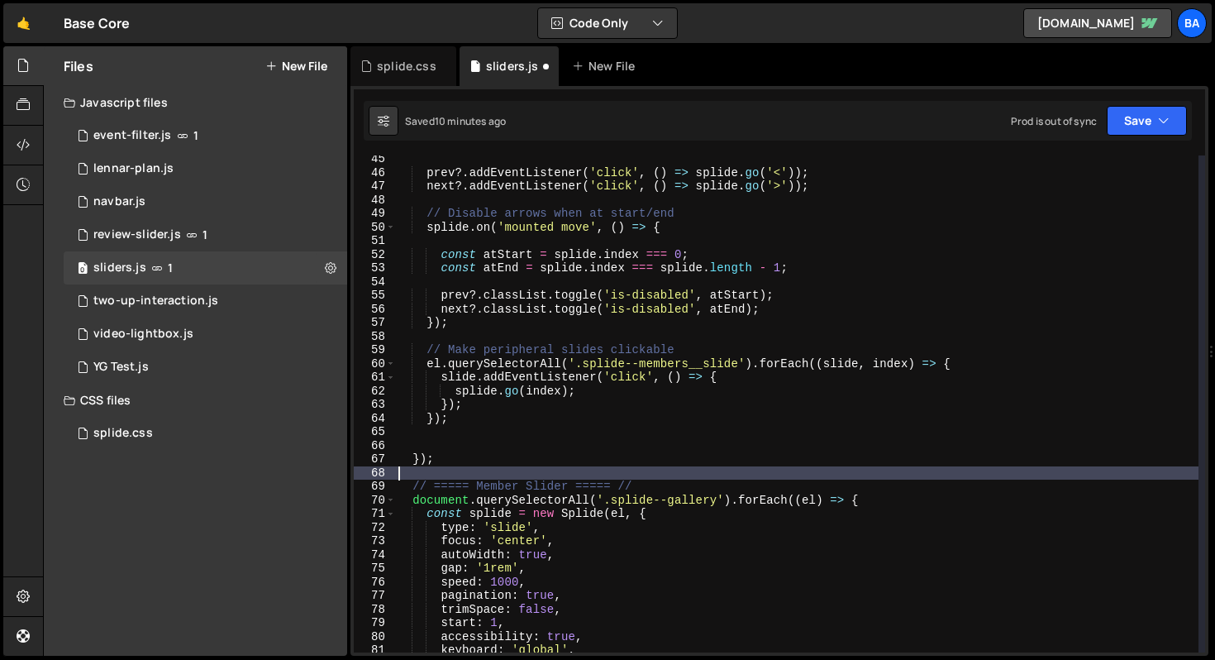
scroll to position [603, 0]
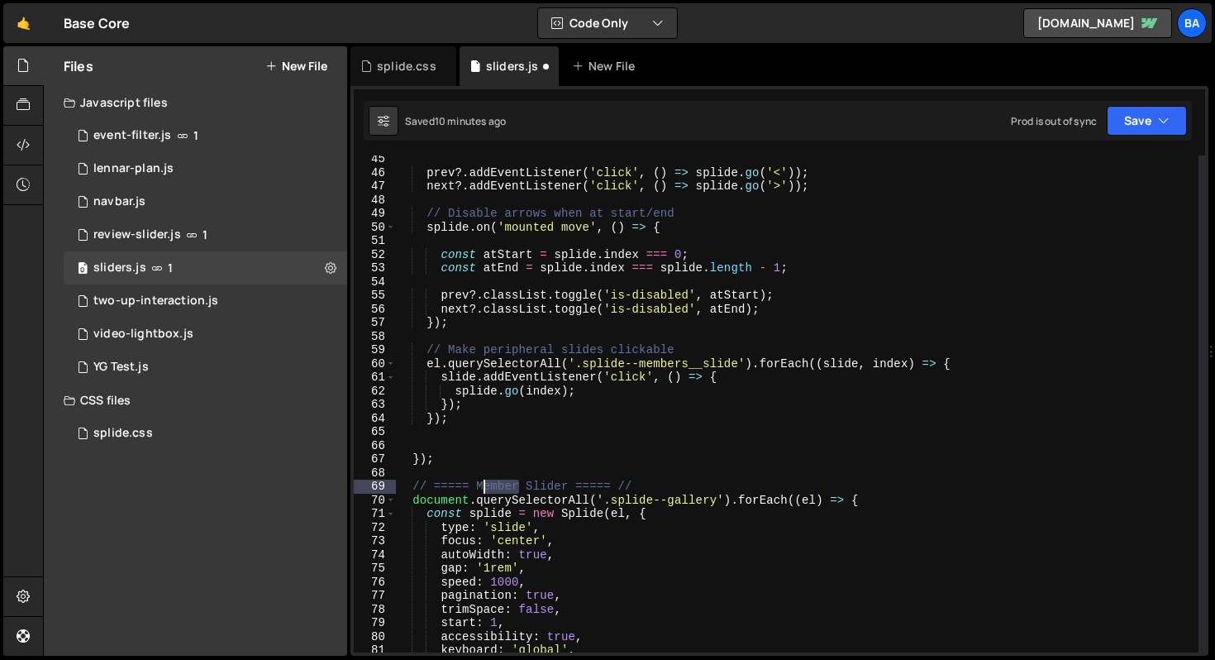
drag, startPoint x: 518, startPoint y: 485, endPoint x: 482, endPoint y: 486, distance: 36.4
click at [482, 486] on div "prev ?. addEventListener ( 'click' , ( ) => splide . go ( '<' )) ; next ?. addE…" at bounding box center [796, 414] width 803 height 524
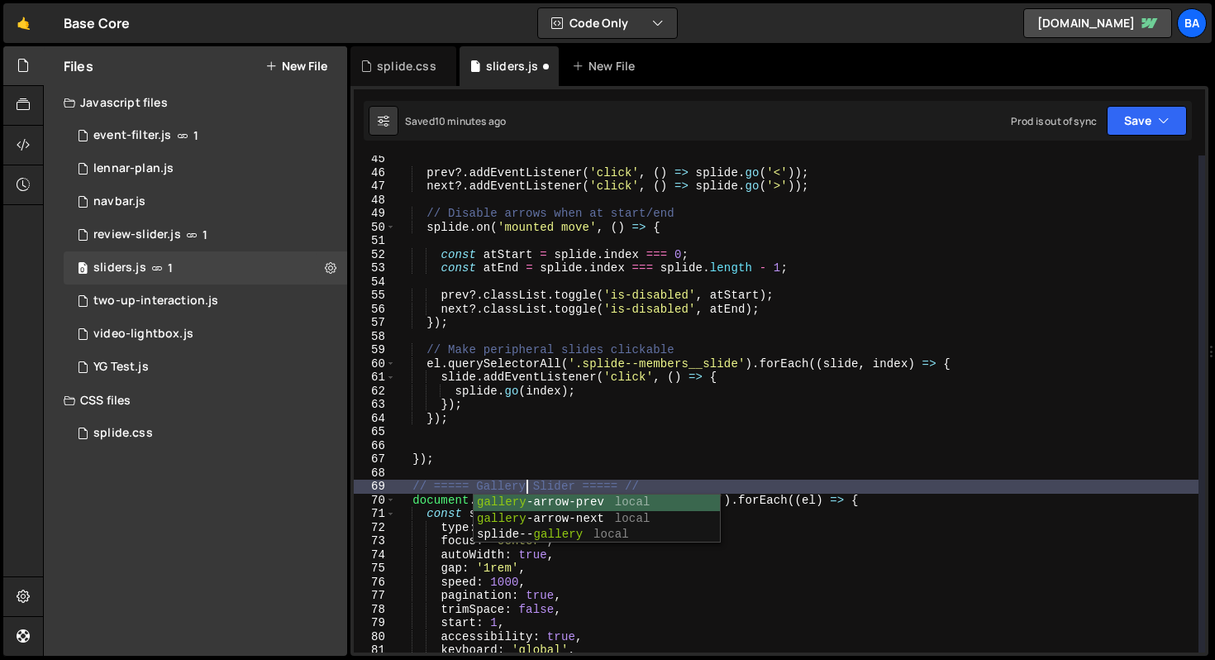
scroll to position [0, 8]
click at [1133, 120] on button "Save" at bounding box center [1147, 121] width 80 height 30
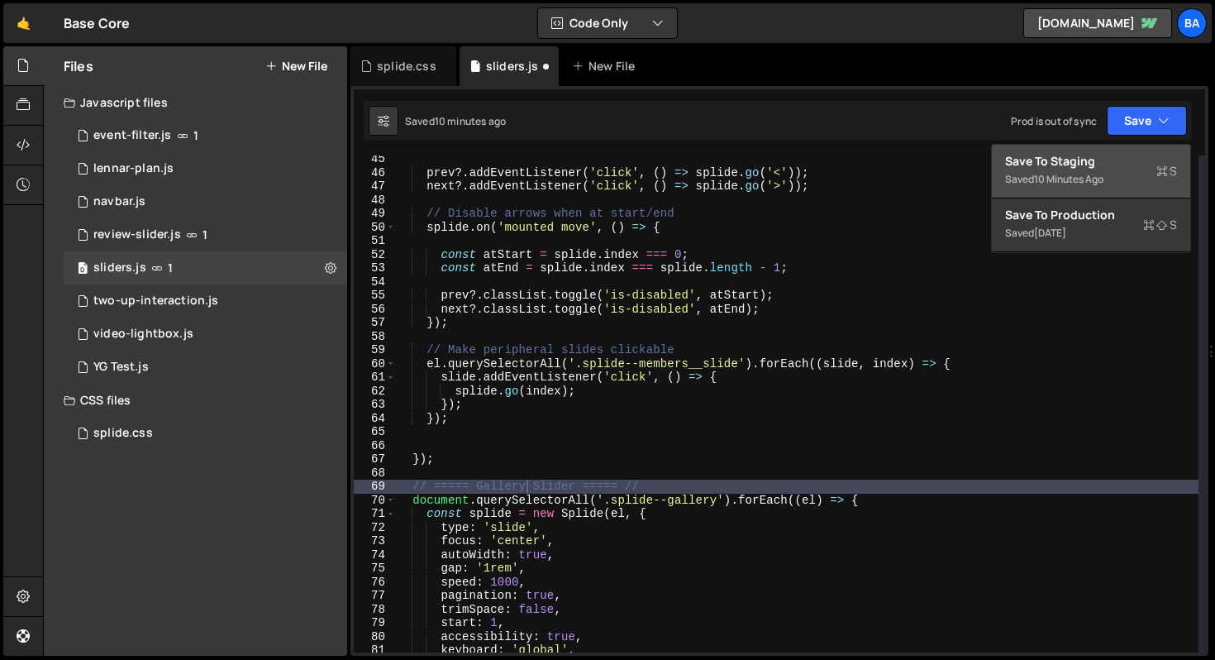
click at [1084, 175] on div "10 minutes ago" at bounding box center [1068, 179] width 69 height 14
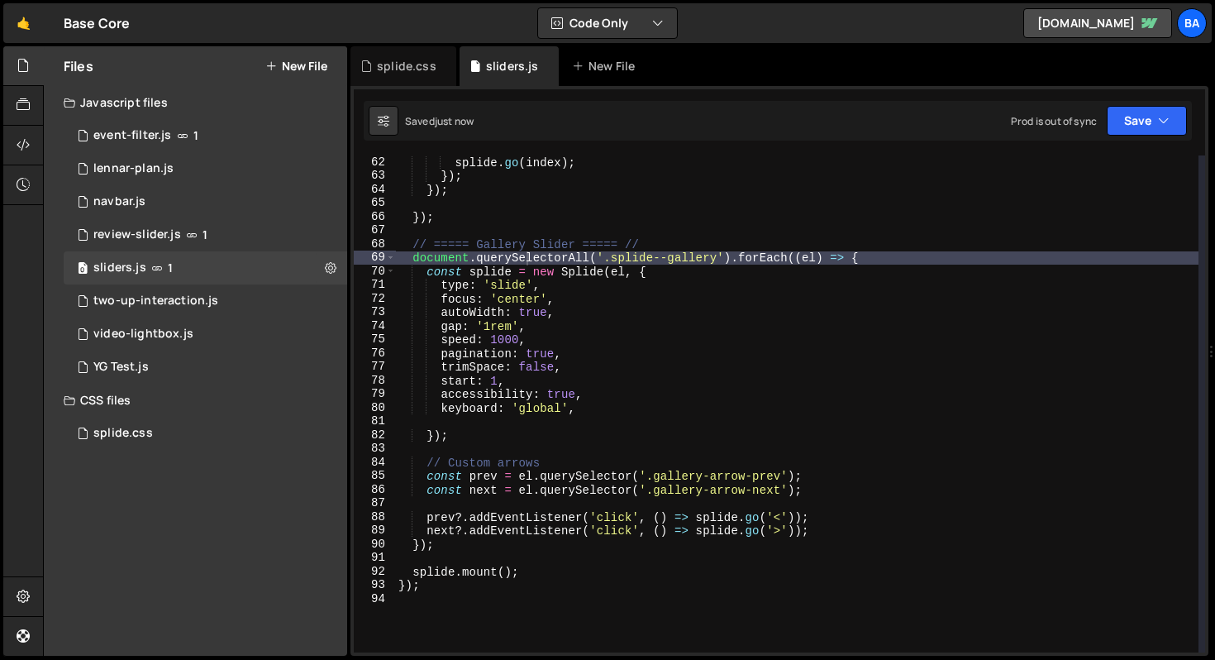
scroll to position [832, 0]
click at [571, 286] on div "splide . go ( index ) ; }) ; }) ; }) ; // ===== Gallery Slider ===== // documen…" at bounding box center [796, 417] width 803 height 524
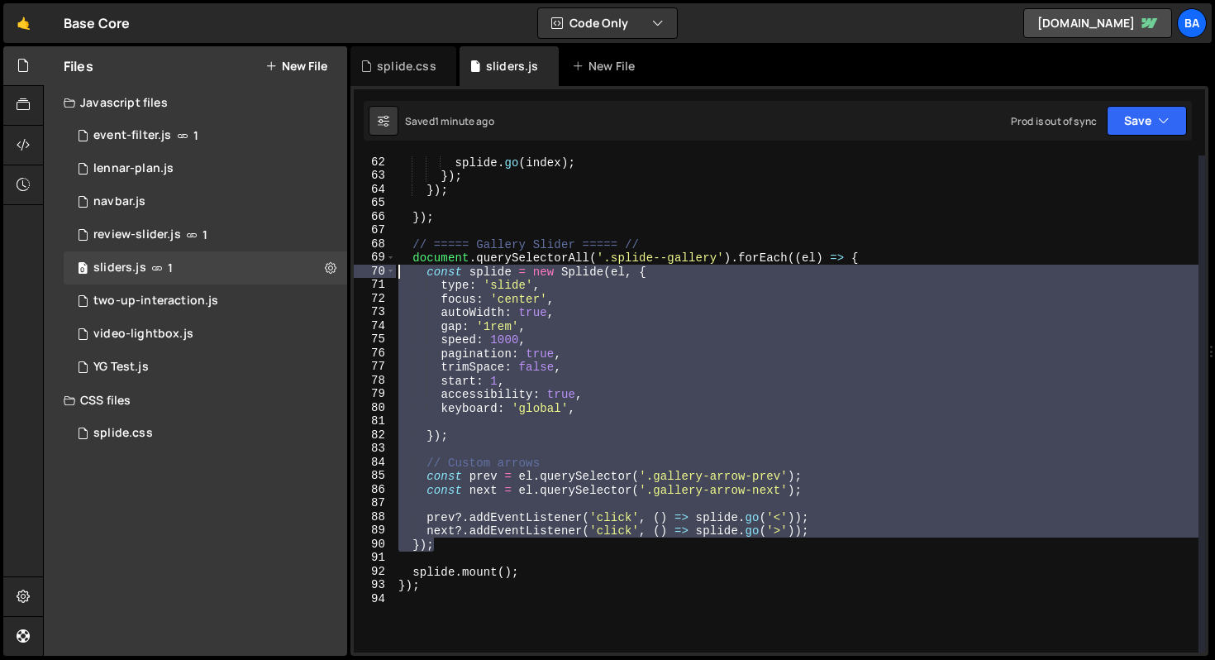
drag, startPoint x: 474, startPoint y: 541, endPoint x: 450, endPoint y: 269, distance: 272.2
click at [423, 269] on div "splide . go ( index ) ; }) ; }) ; }) ; // ===== Gallery Slider ===== // documen…" at bounding box center [796, 417] width 803 height 524
click at [855, 256] on div "splide . go ( index ) ; }) ; }) ; }) ; // ===== Gallery Slider ===== // documen…" at bounding box center [796, 417] width 803 height 524
type textarea "document.querySelectorAll('.splide--gallery').forEach((el) => {"
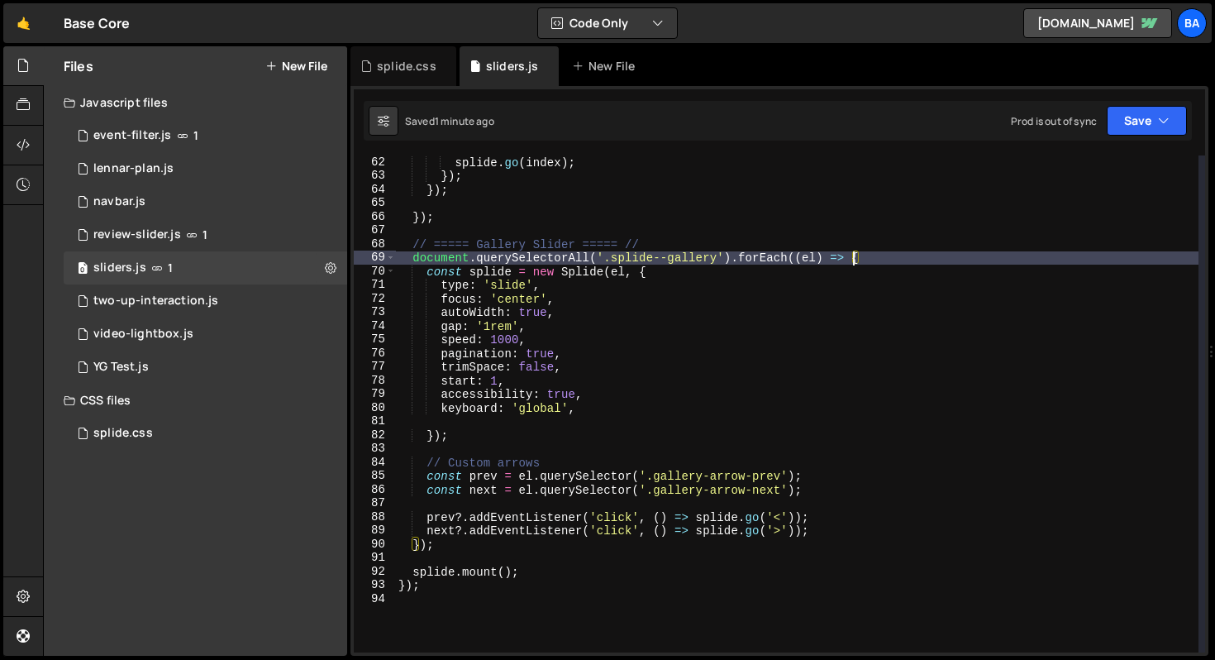
click at [586, 559] on div "splide . go ( index ) ; }) ; }) ; }) ; // ===== Gallery Slider ===== // documen…" at bounding box center [796, 417] width 803 height 524
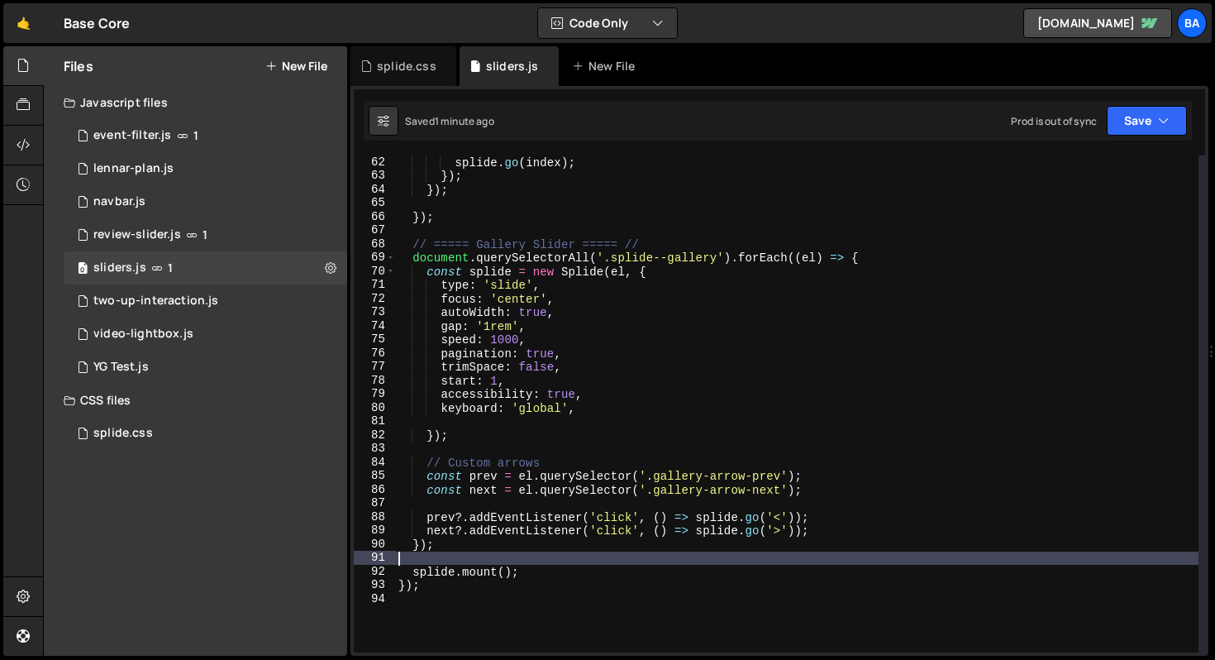
click at [576, 580] on div "splide . go ( index ) ; }) ; }) ; }) ; // ===== Gallery Slider ===== // documen…" at bounding box center [796, 417] width 803 height 524
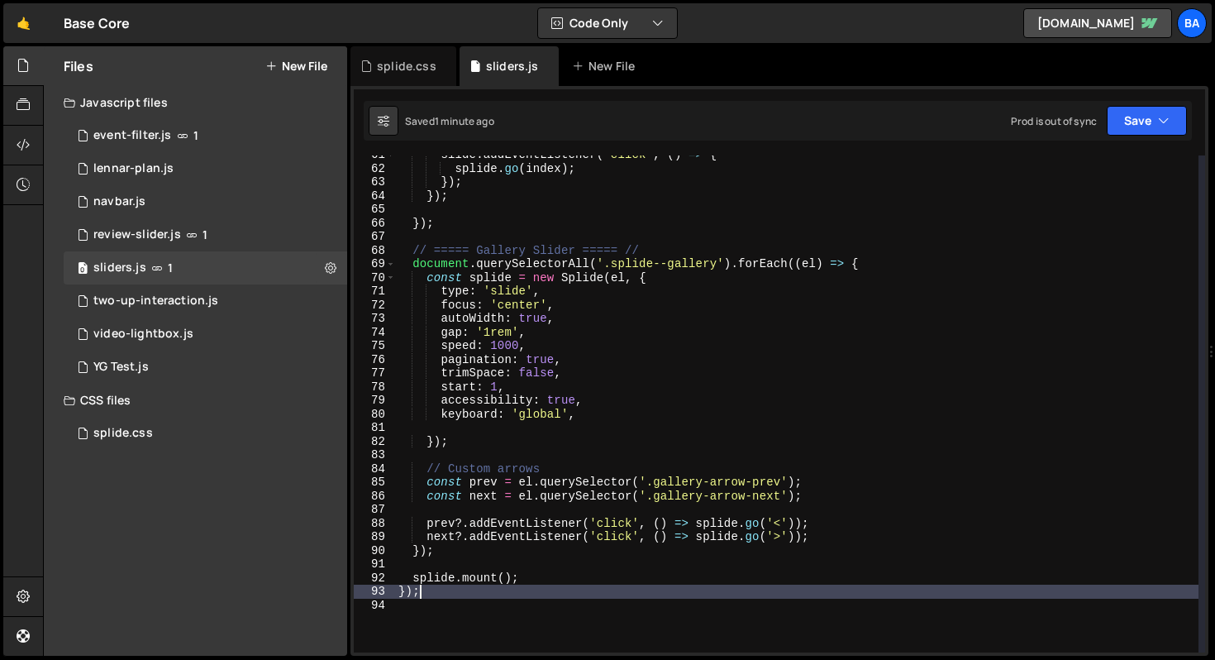
scroll to position [727, 0]
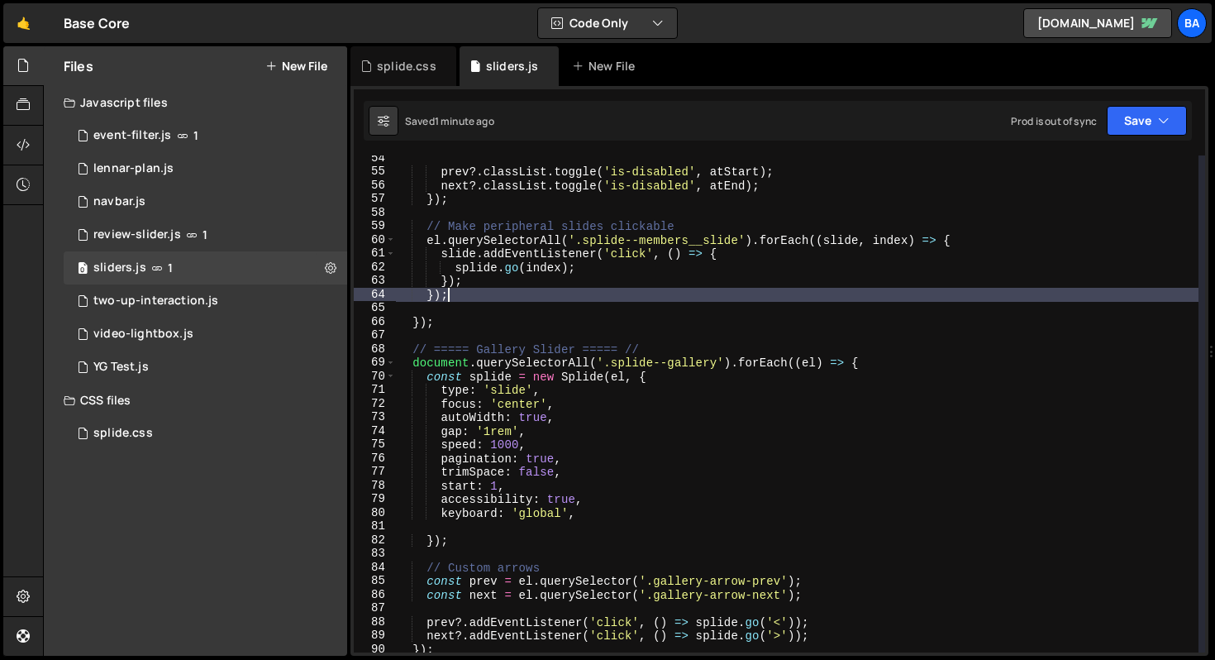
click at [467, 293] on div "prev ?. classList . toggle ( 'is-disabled' , atStart ) ; next ?. classList . to…" at bounding box center [796, 413] width 803 height 524
type textarea "});"
click at [461, 314] on div "prev ?. classList . toggle ( 'is-disabled' , atStart ) ; next ?. classList . to…" at bounding box center [796, 413] width 803 height 524
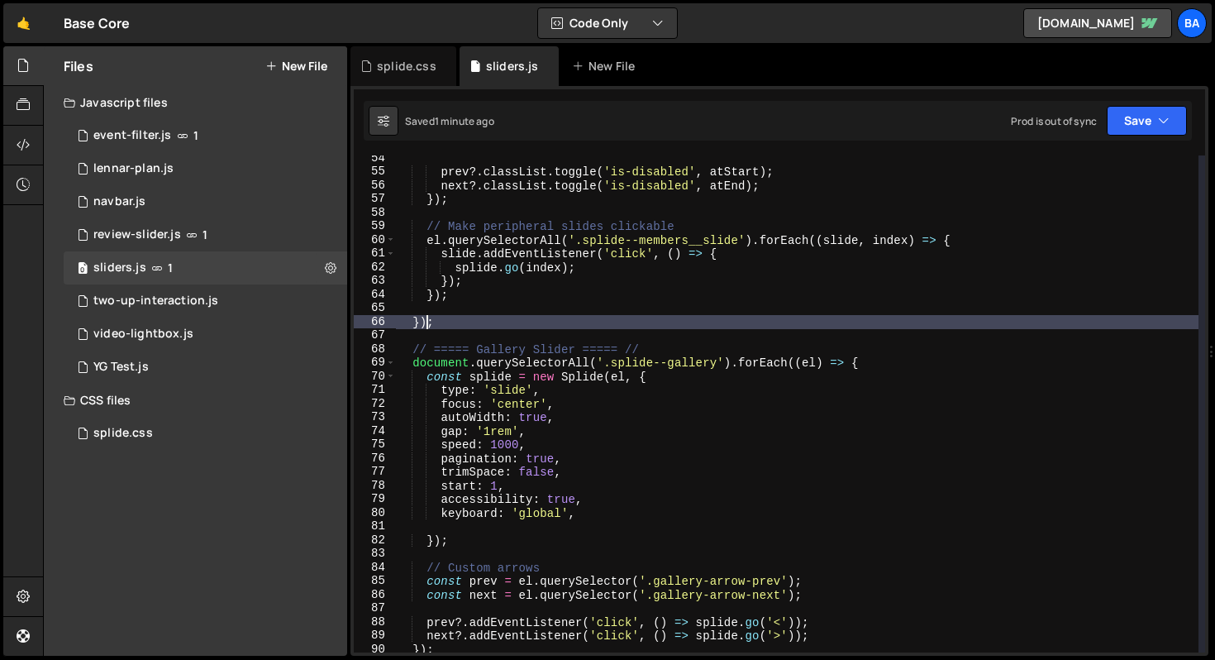
click at [425, 322] on div "prev ?. classList . toggle ( 'is-disabled' , atStart ) ; next ?. classList . to…" at bounding box center [796, 413] width 803 height 524
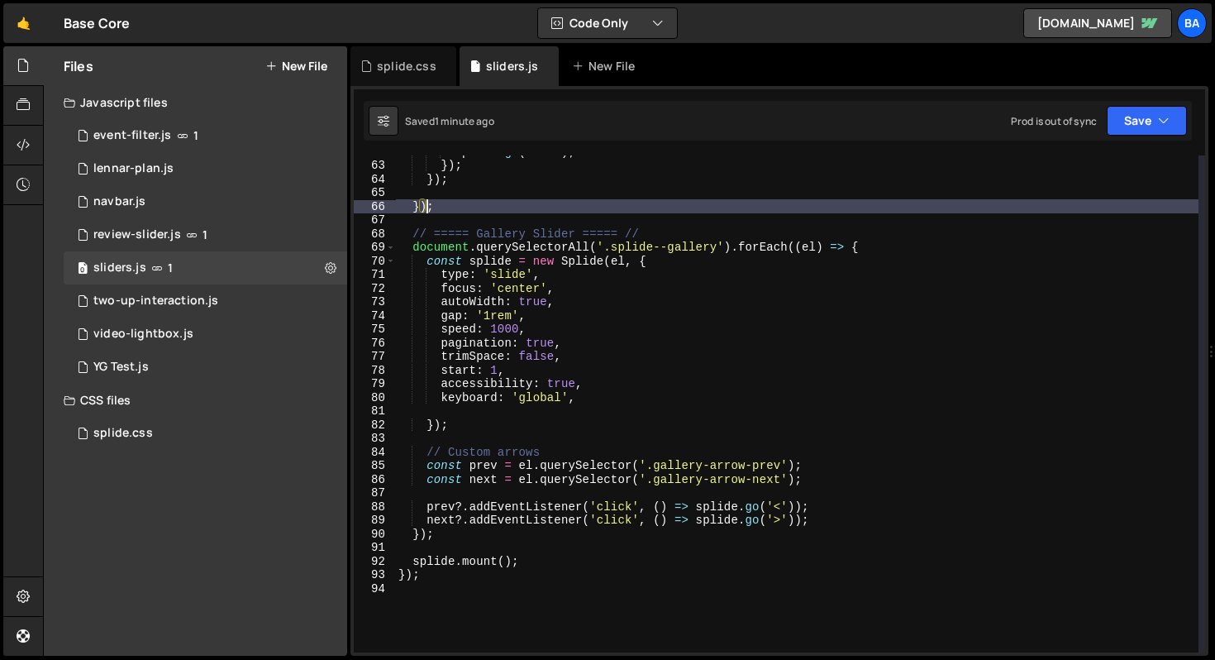
scroll to position [951, 0]
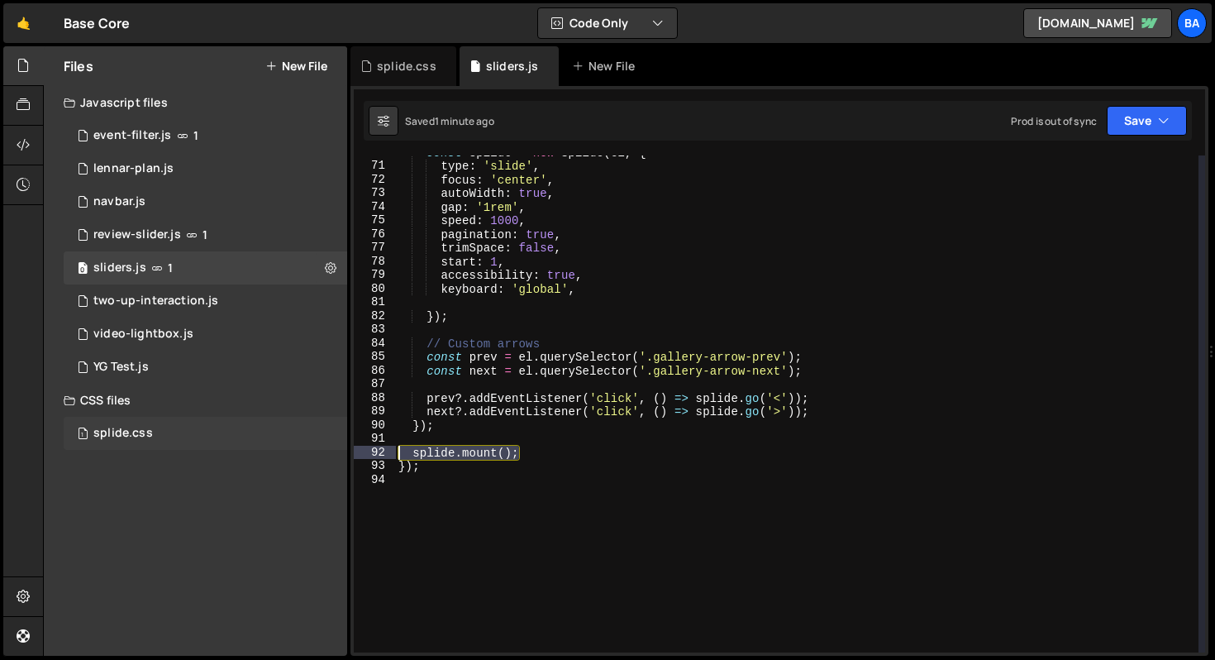
drag, startPoint x: 555, startPoint y: 451, endPoint x: 335, endPoint y: 447, distance: 219.9
click at [335, 447] on div "Files New File Javascript files 1 event-filter.js 1 1 lennar-plan.js 0 1 navbar…" at bounding box center [629, 351] width 1172 height 610
type textarea "splide.mount();"
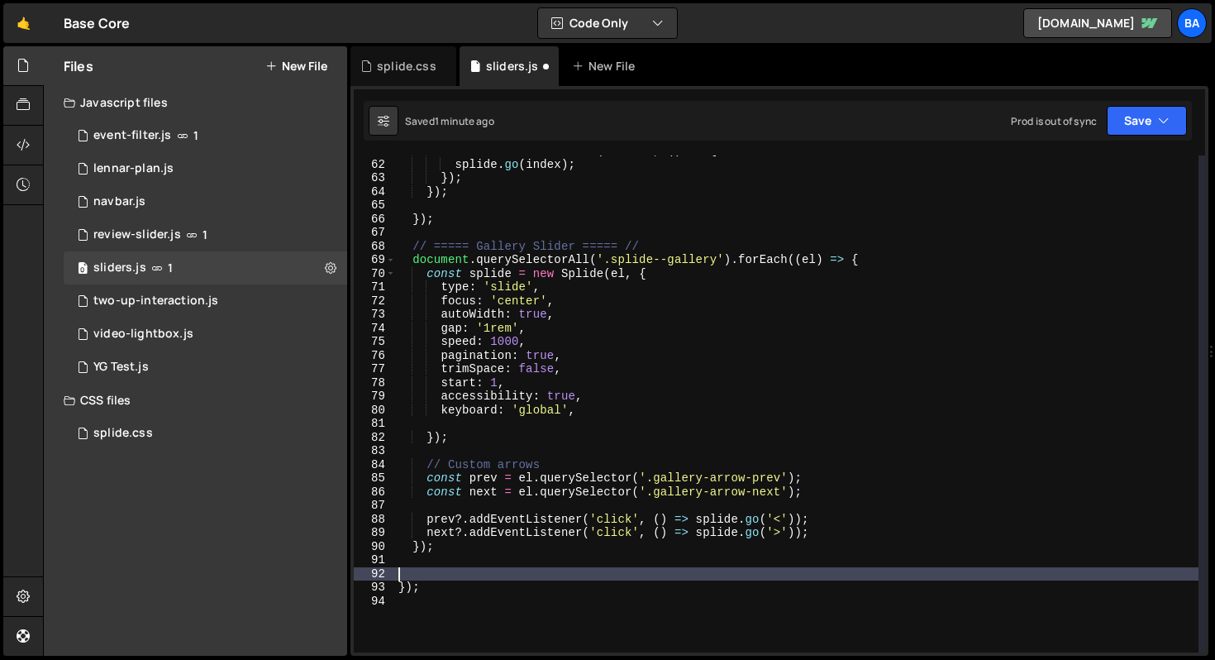
scroll to position [724, 0]
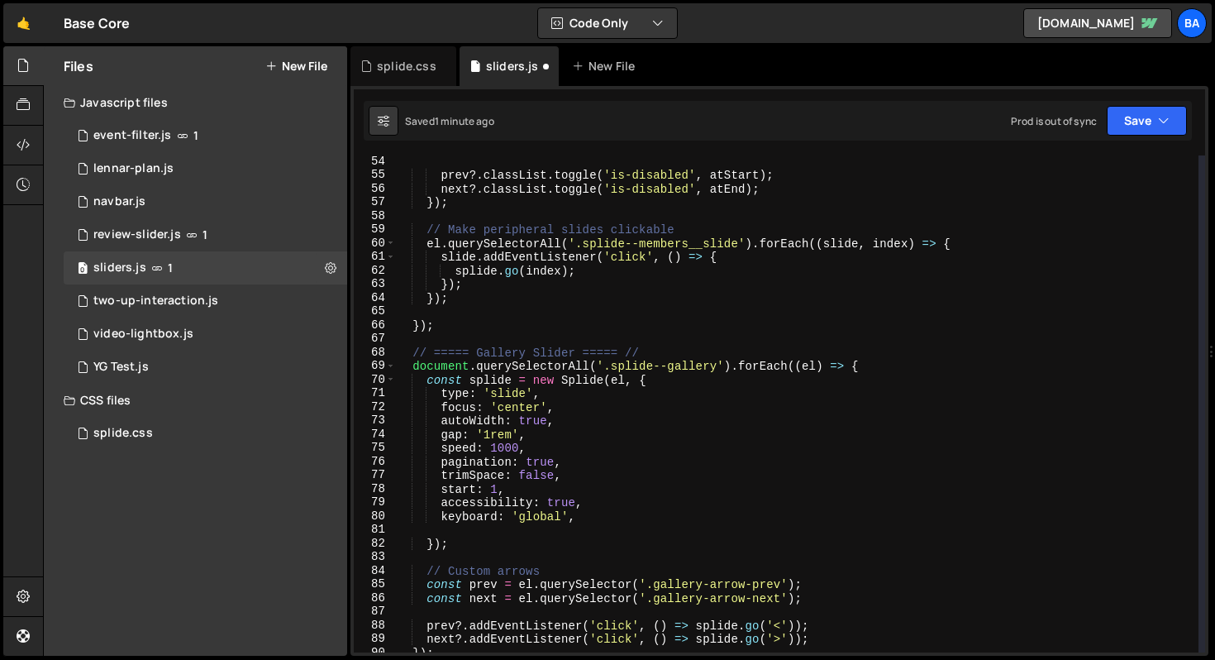
click at [472, 315] on div "prev ?. classList . toggle ( 'is-disabled' , atStart ) ; next ?. classList . to…" at bounding box center [796, 417] width 803 height 524
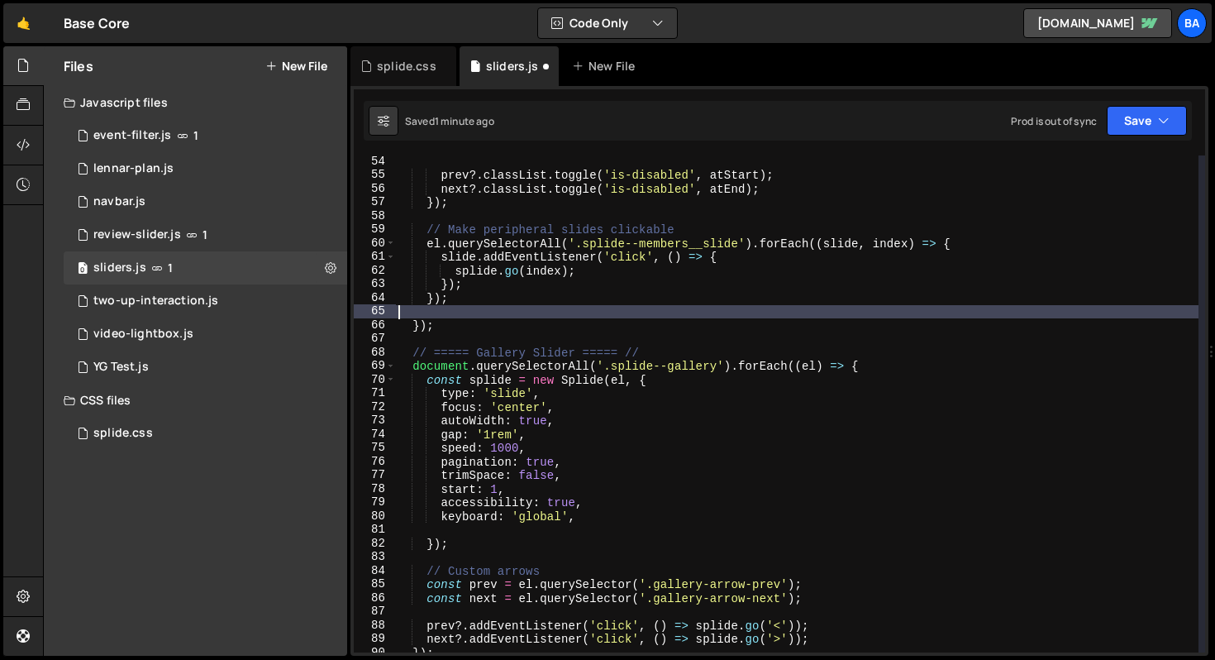
paste textarea "splide.mount();"
click at [1147, 121] on button "Save" at bounding box center [1147, 121] width 80 height 30
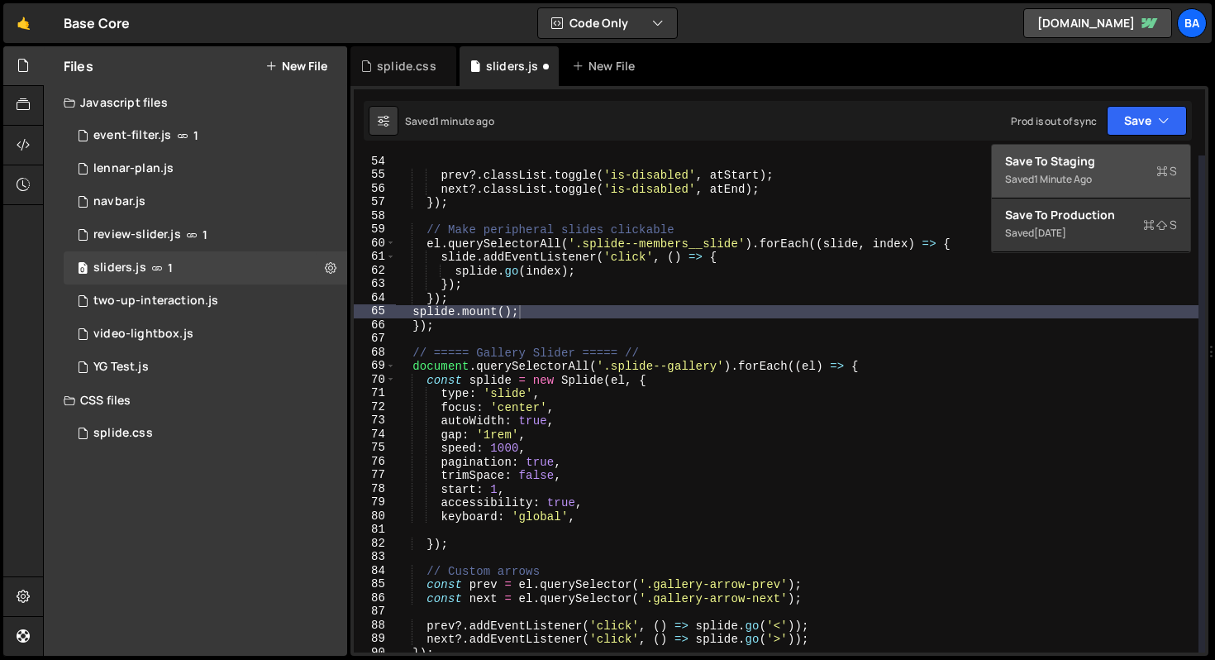
click at [1109, 155] on div "Save to Staging S" at bounding box center [1091, 161] width 172 height 17
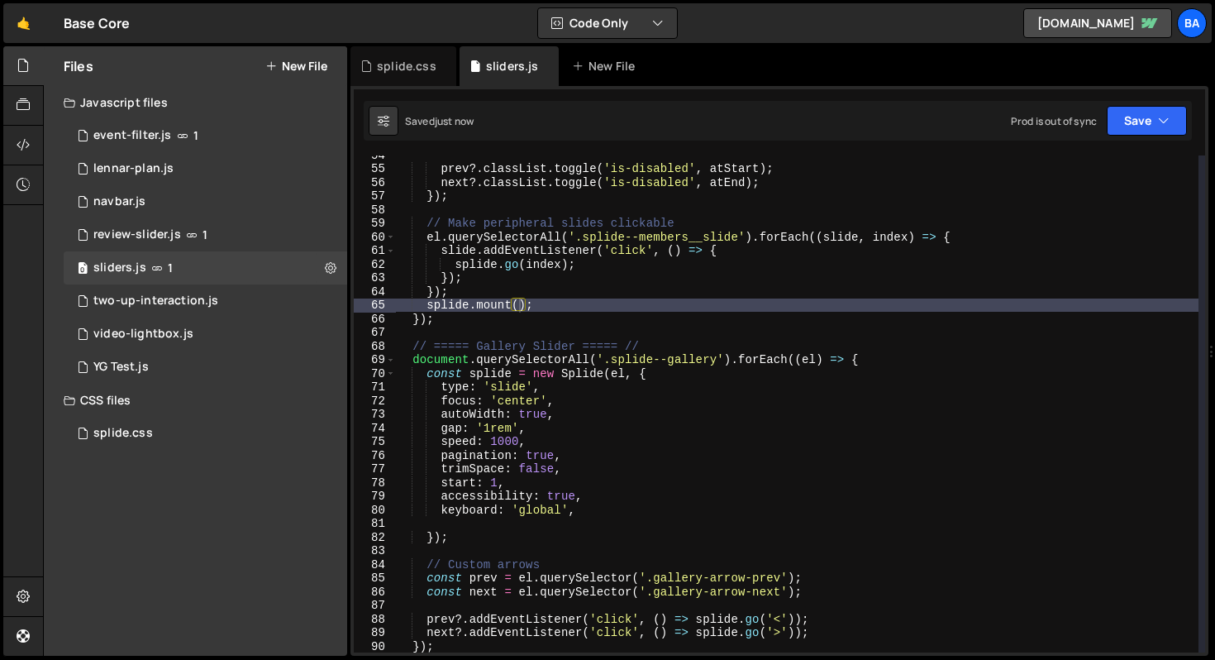
scroll to position [875, 0]
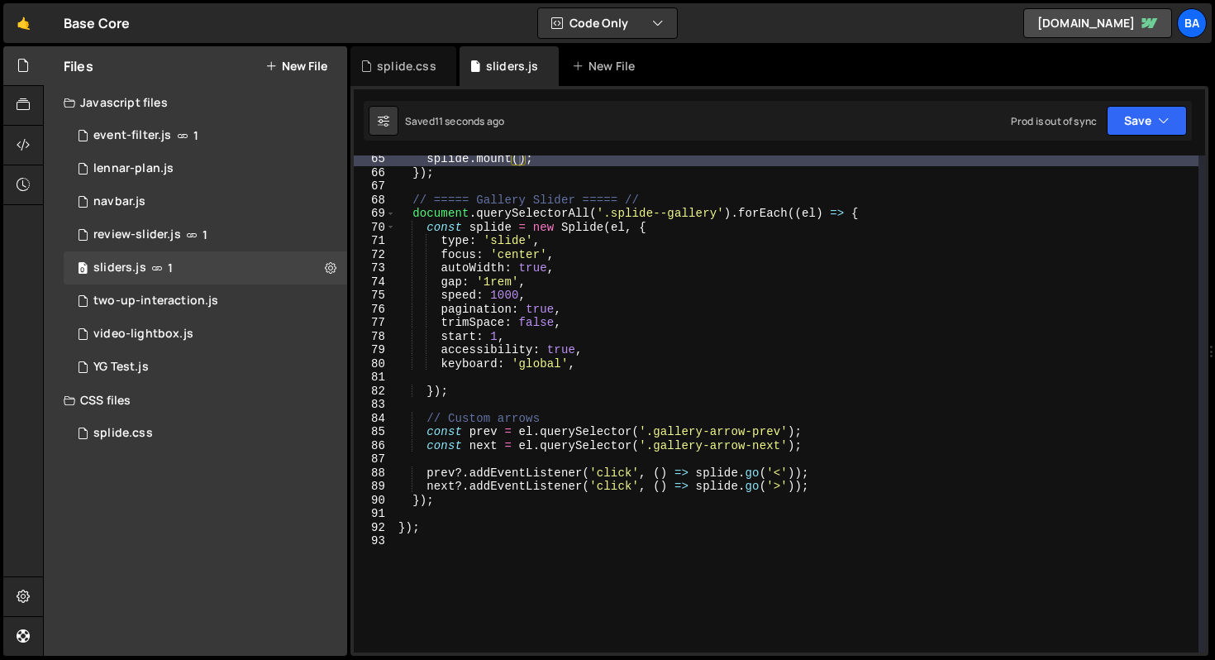
click at [459, 502] on div "splide . mount ( ) ; }) ; // ===== Gallery Slider ===== // document . querySele…" at bounding box center [796, 414] width 803 height 524
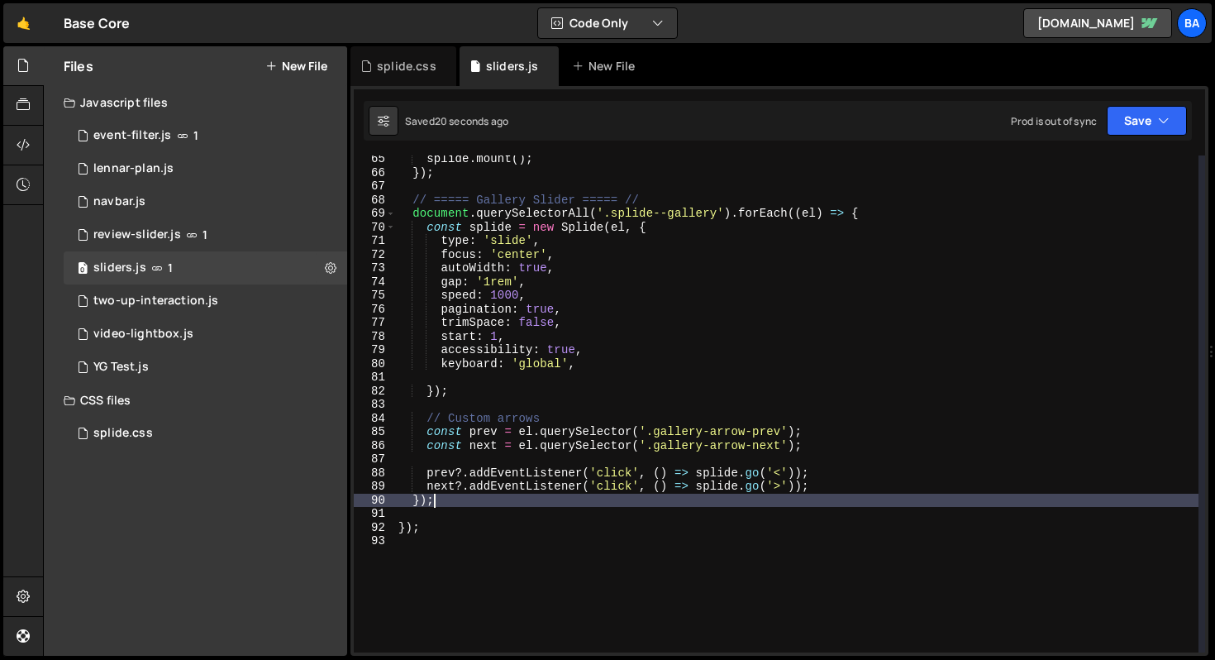
click at [857, 212] on div "splide . mount ( ) ; }) ; // ===== Gallery Slider ===== // document . querySele…" at bounding box center [796, 414] width 803 height 524
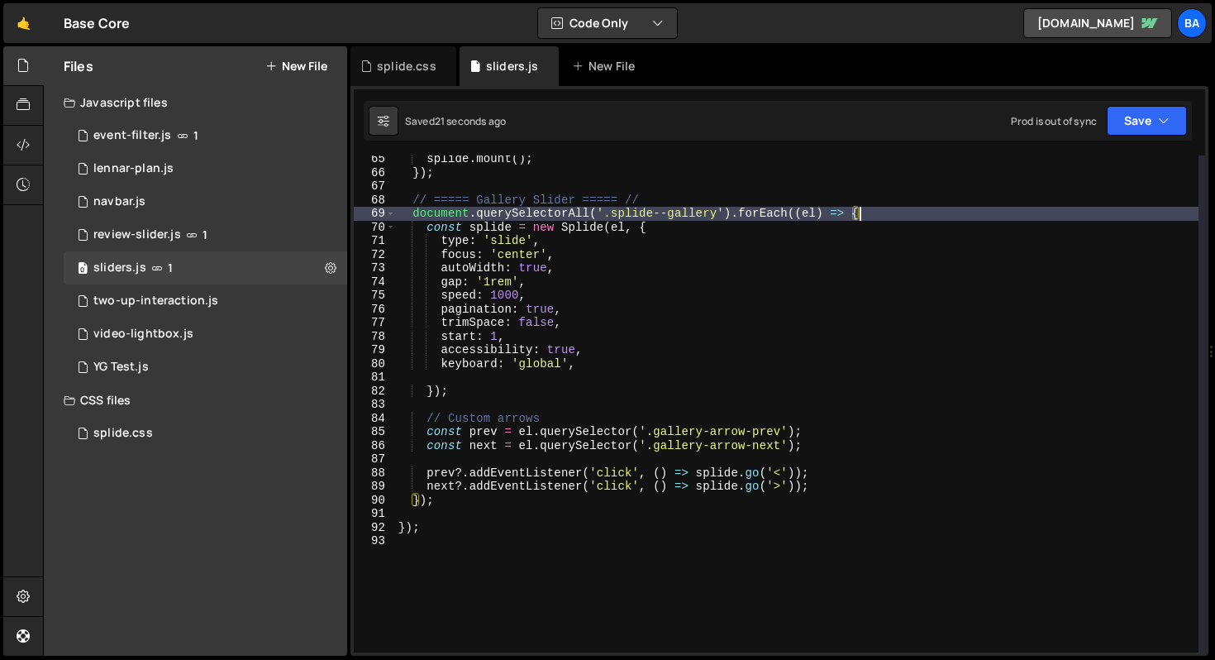
click at [466, 503] on div "splide . mount ( ) ; }) ; // ===== Gallery Slider ===== // document . querySele…" at bounding box center [796, 414] width 803 height 524
type textarea "});"
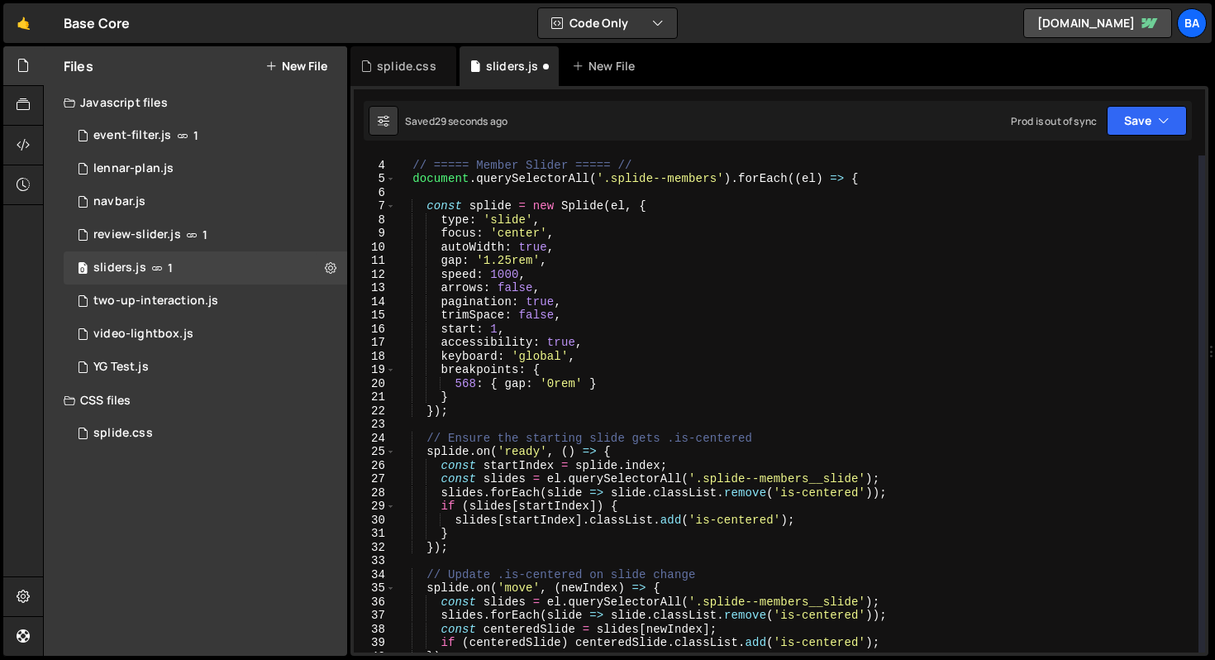
scroll to position [0, 0]
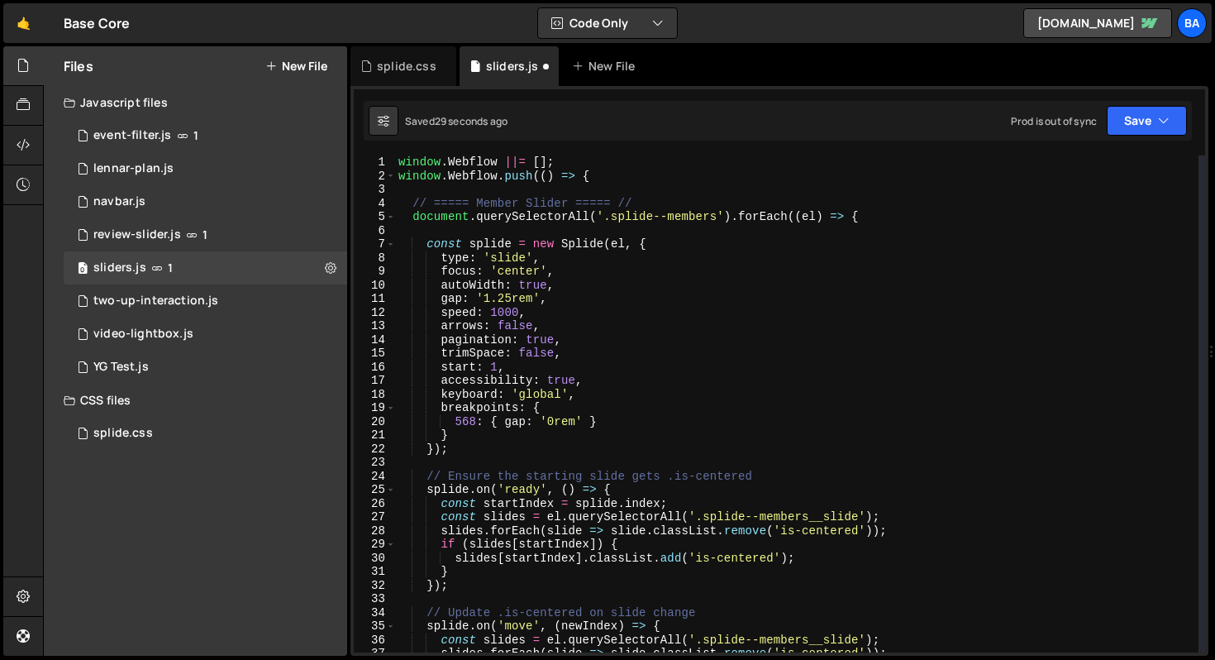
click at [480, 448] on div "window . Webflow ||= [ ] ; window . Webflow . push (( ) => { // ===== Member Sl…" at bounding box center [796, 417] width 803 height 524
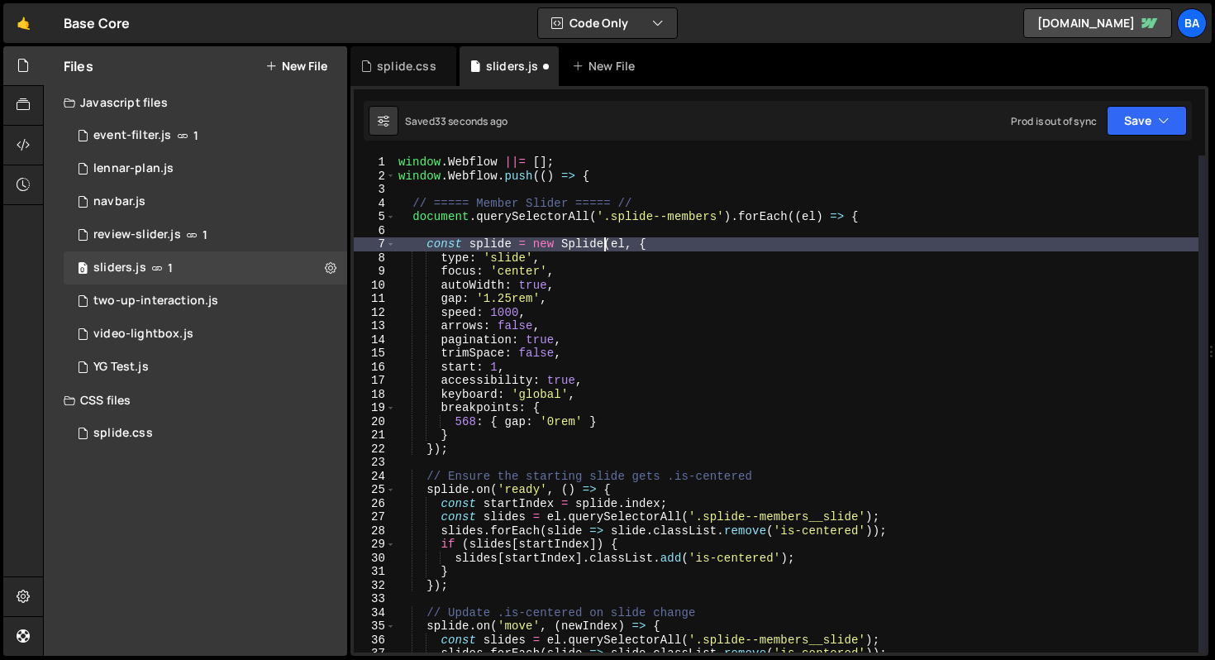
click at [607, 246] on div "window . Webflow ||= [ ] ; window . Webflow . push (( ) => { // ===== Member Sl…" at bounding box center [796, 417] width 803 height 524
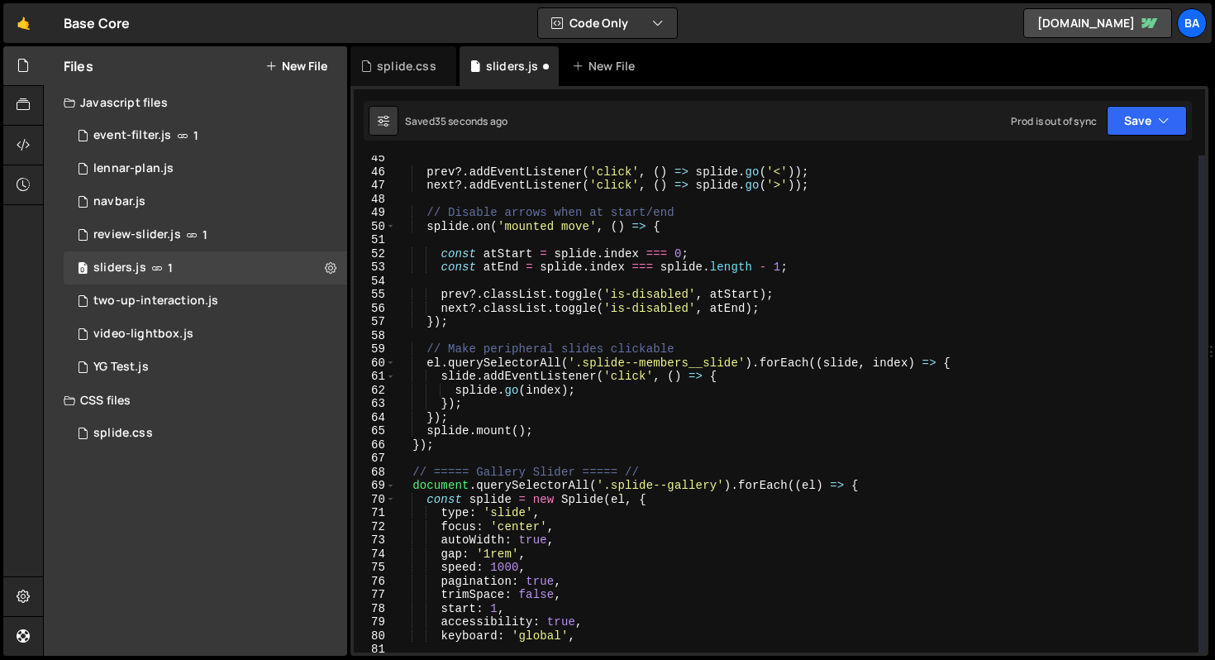
scroll to position [763, 0]
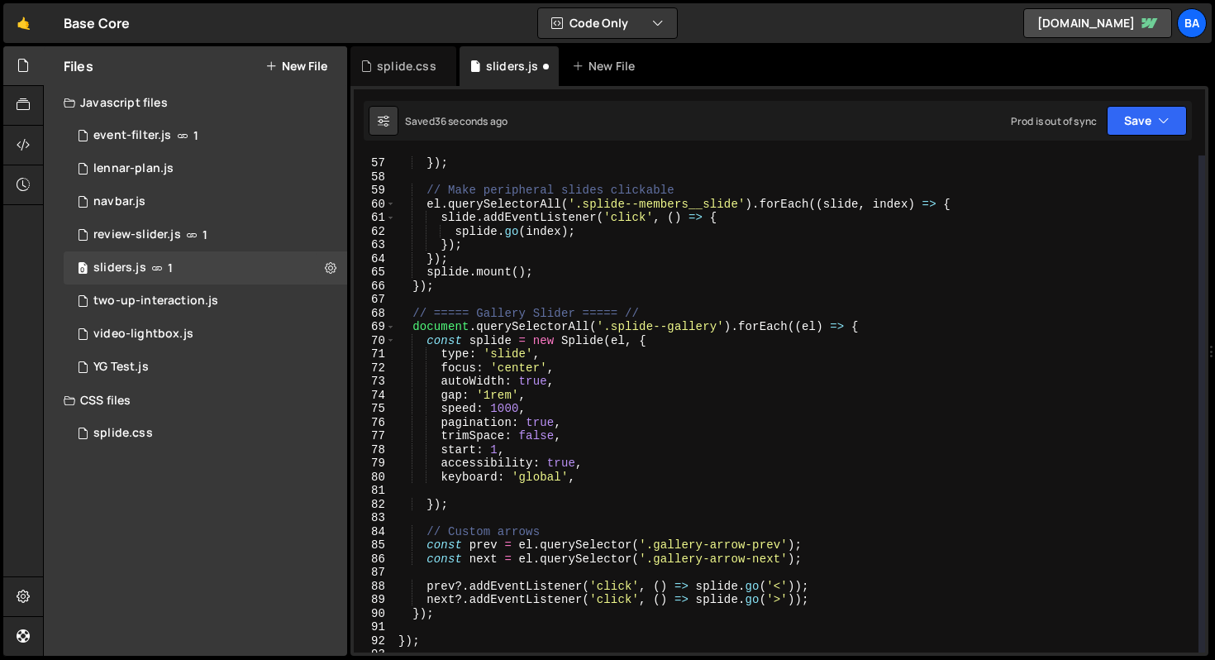
click at [921, 327] on div "next ?. classList . toggle ( 'is-disabled' , atEnd ) ; }) ; // Make peripheral …" at bounding box center [796, 404] width 803 height 524
type textarea "document.querySelectorAll('.splide--gallery').forEach((el) => {"
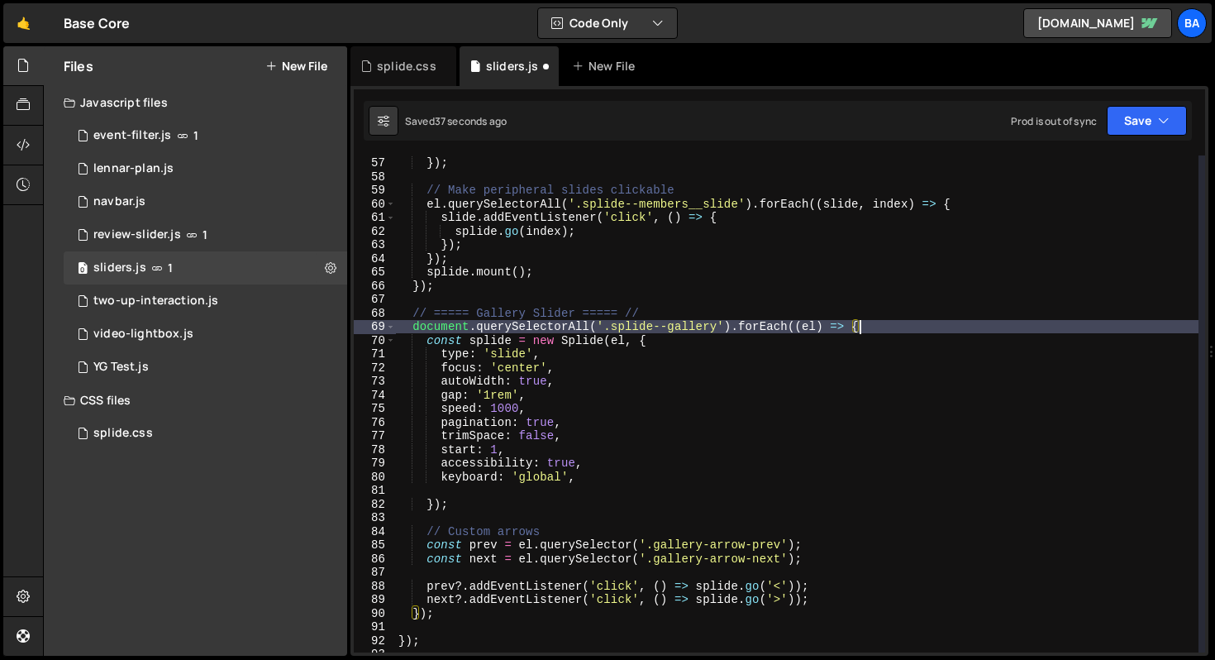
scroll to position [0, 1]
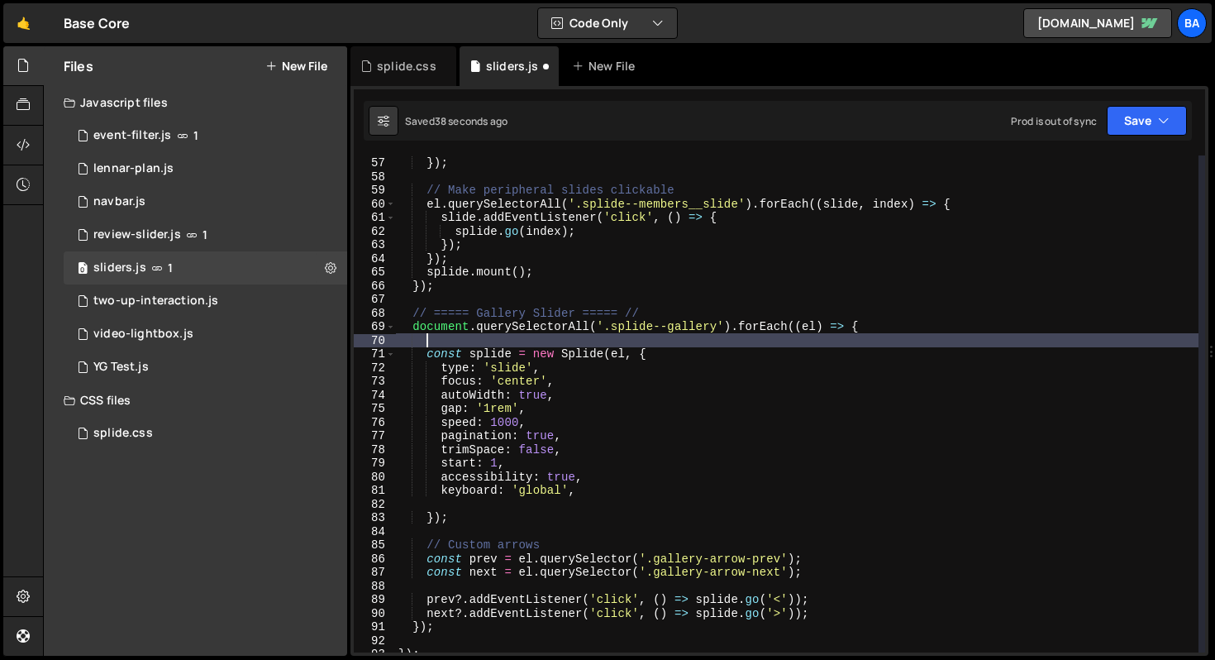
click at [607, 354] on div "next ?. classList . toggle ( 'is-disabled' , atEnd ) ; }) ; // Make peripheral …" at bounding box center [796, 404] width 803 height 524
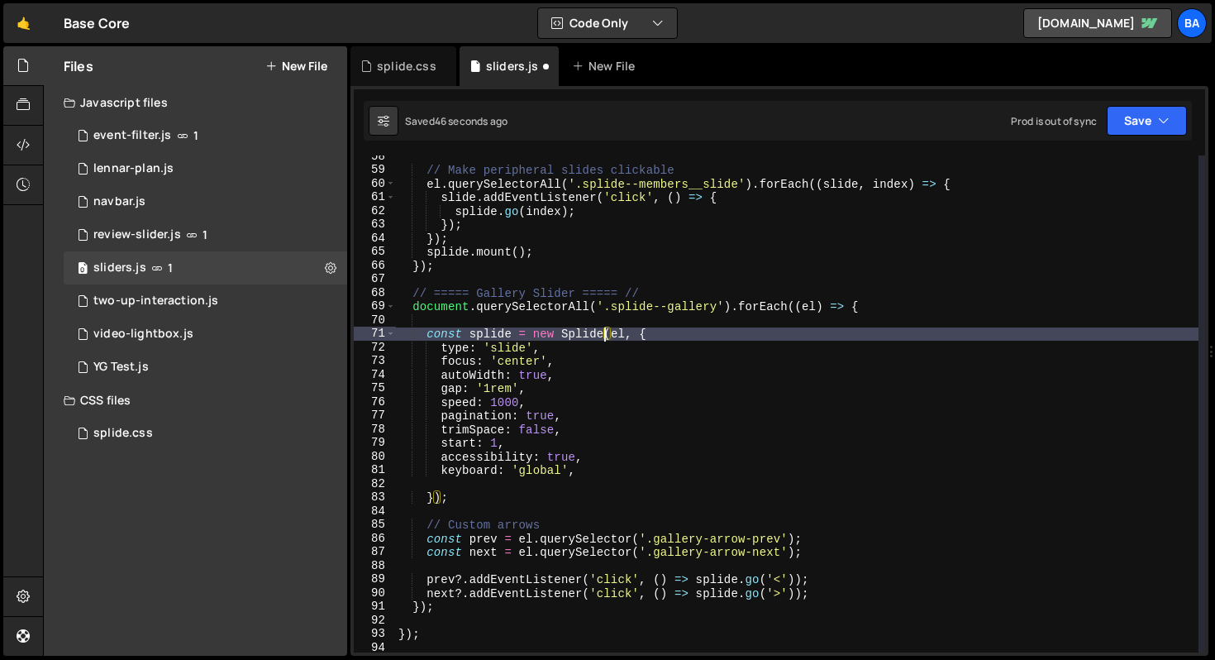
scroll to position [867, 0]
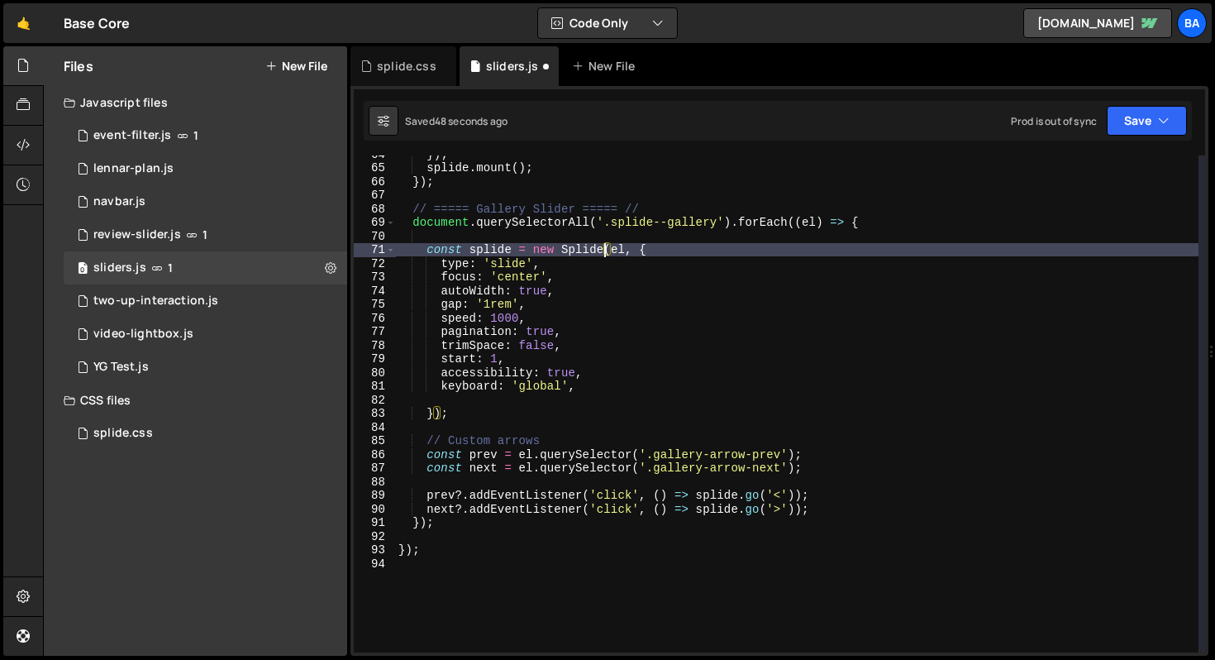
click at [853, 506] on div "}) ; splide . mount ( ) ; }) ; // ===== Gallery Slider ===== // document . quer…" at bounding box center [796, 409] width 803 height 524
type textarea "next?.addEventListener('click', () => splide.go('>'));"
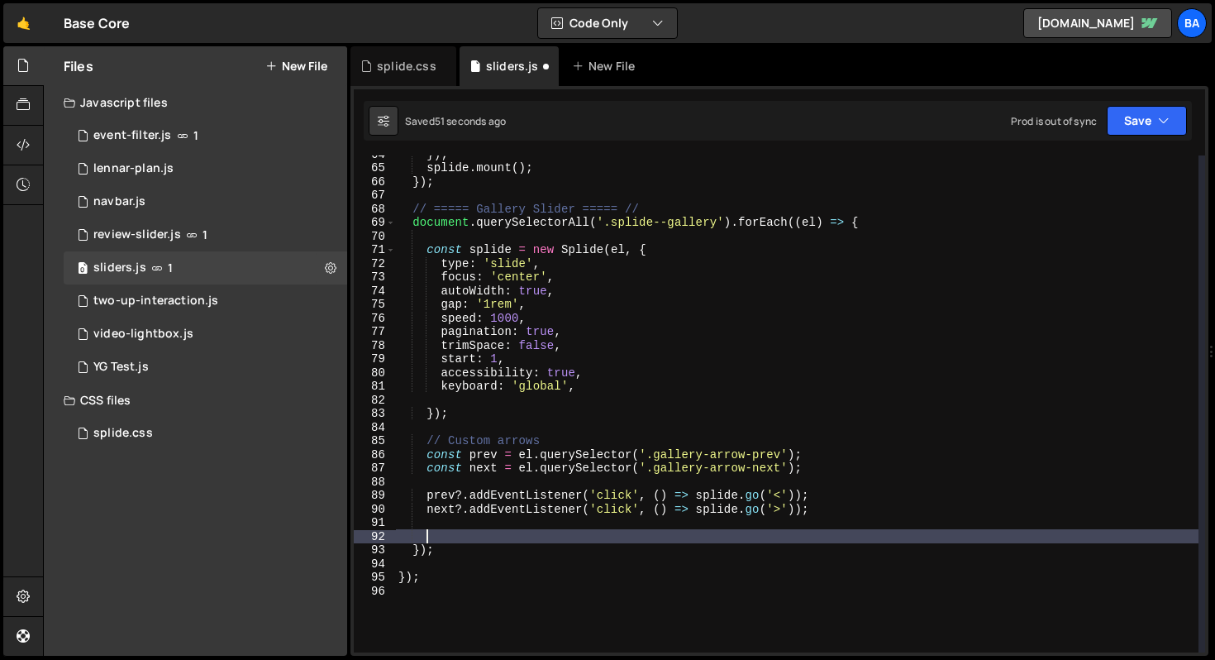
paste textarea "splide.mount();"
click at [441, 530] on div "}) ; splide . mount ( ) ; }) ; // ===== Gallery Slider ===== // document . quer…" at bounding box center [796, 409] width 803 height 524
click at [1125, 117] on button "Save" at bounding box center [1147, 121] width 80 height 30
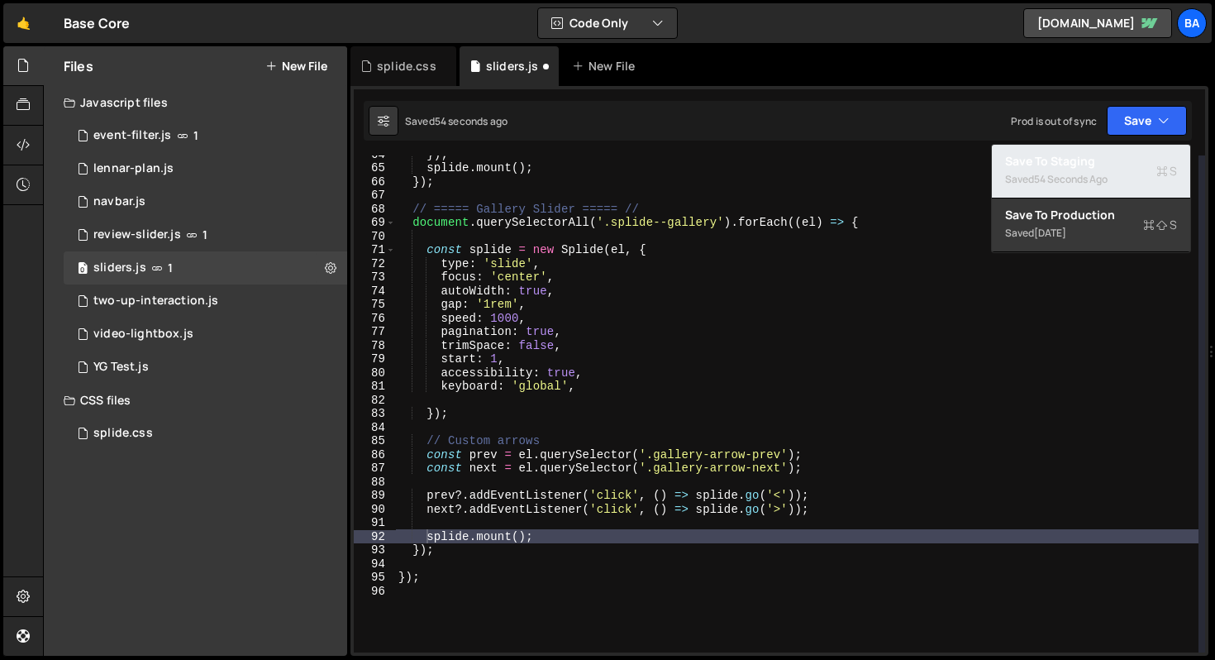
click at [1050, 185] on div "54 seconds ago" at bounding box center [1071, 179] width 74 height 14
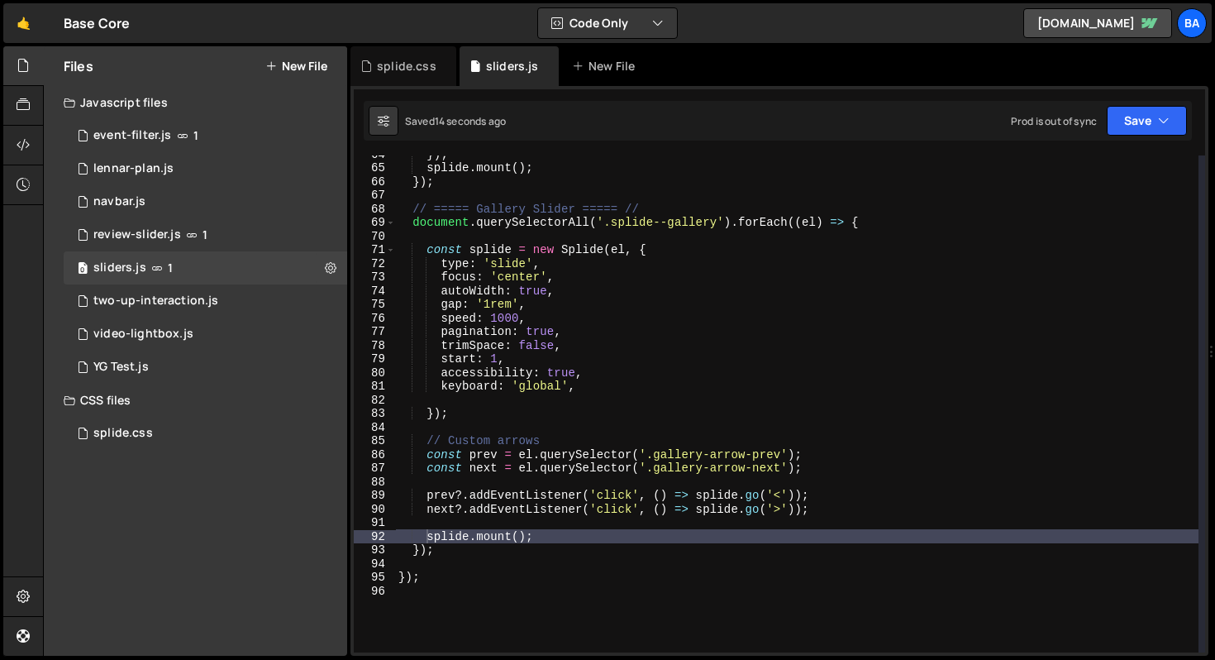
click at [593, 331] on div "}) ; splide . mount ( ) ; }) ; // ===== Gallery Slider ===== // document . quer…" at bounding box center [796, 409] width 803 height 524
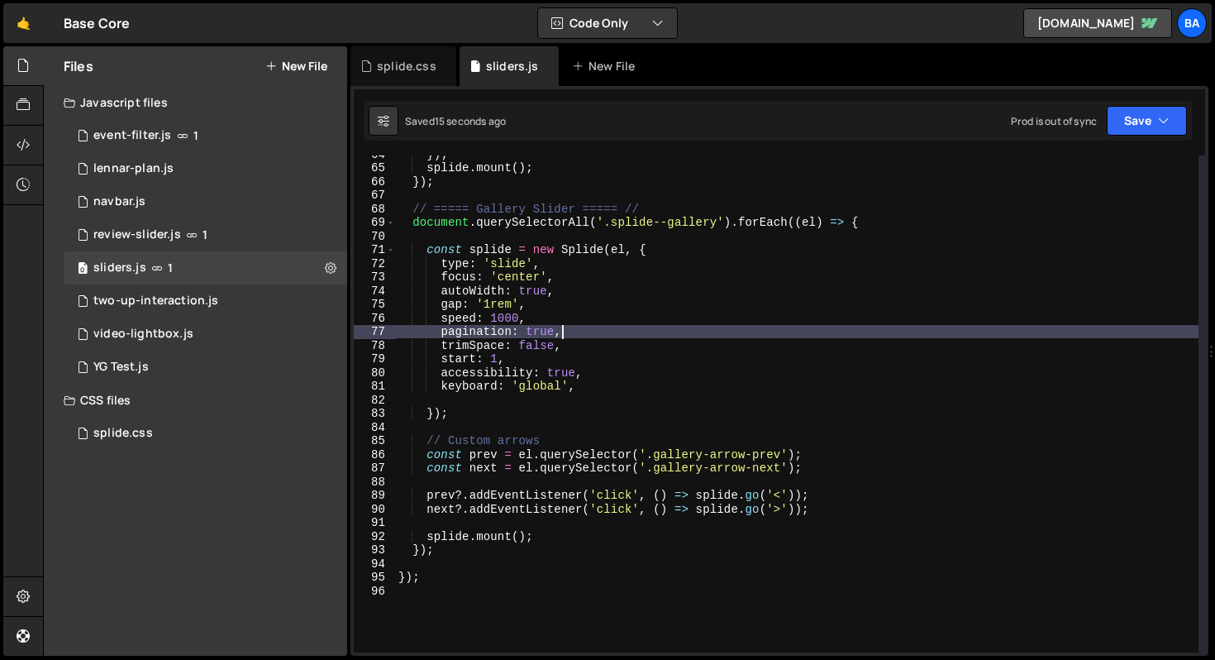
click at [563, 306] on div "}) ; splide . mount ( ) ; }) ; // ===== Gallery Slider ===== // document . quer…" at bounding box center [796, 409] width 803 height 524
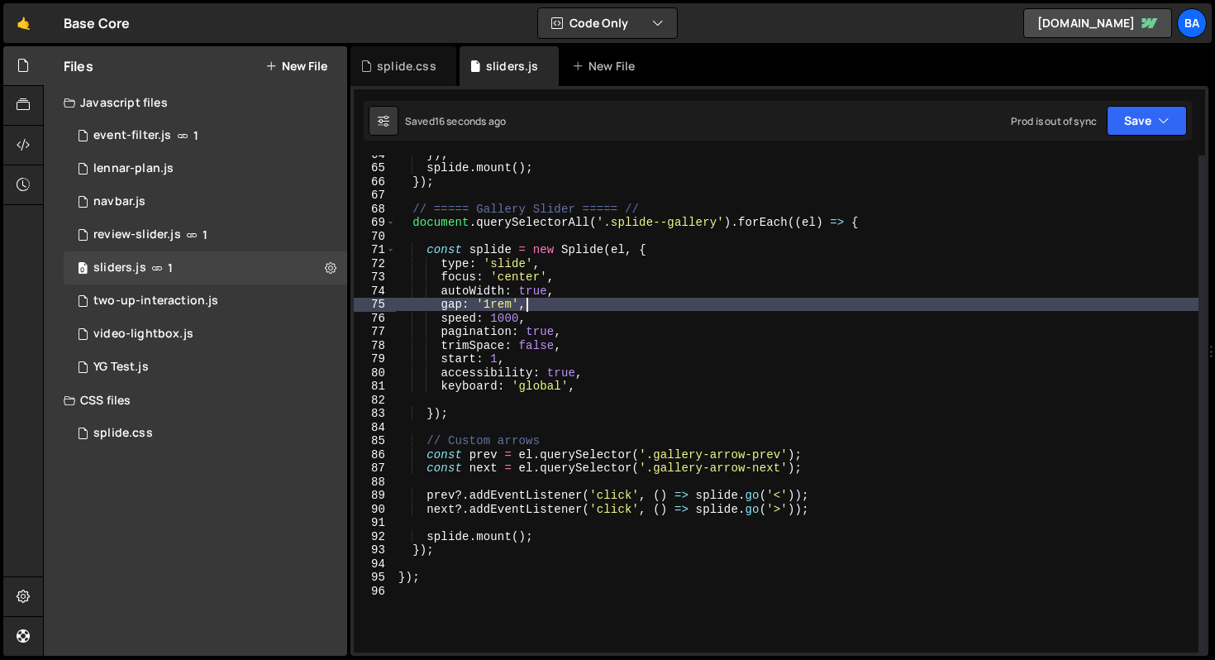
click at [574, 317] on div "}) ; splide . mount ( ) ; }) ; // ===== Gallery Slider ===== // document . quer…" at bounding box center [796, 409] width 803 height 524
type textarea "speed: 1000,"
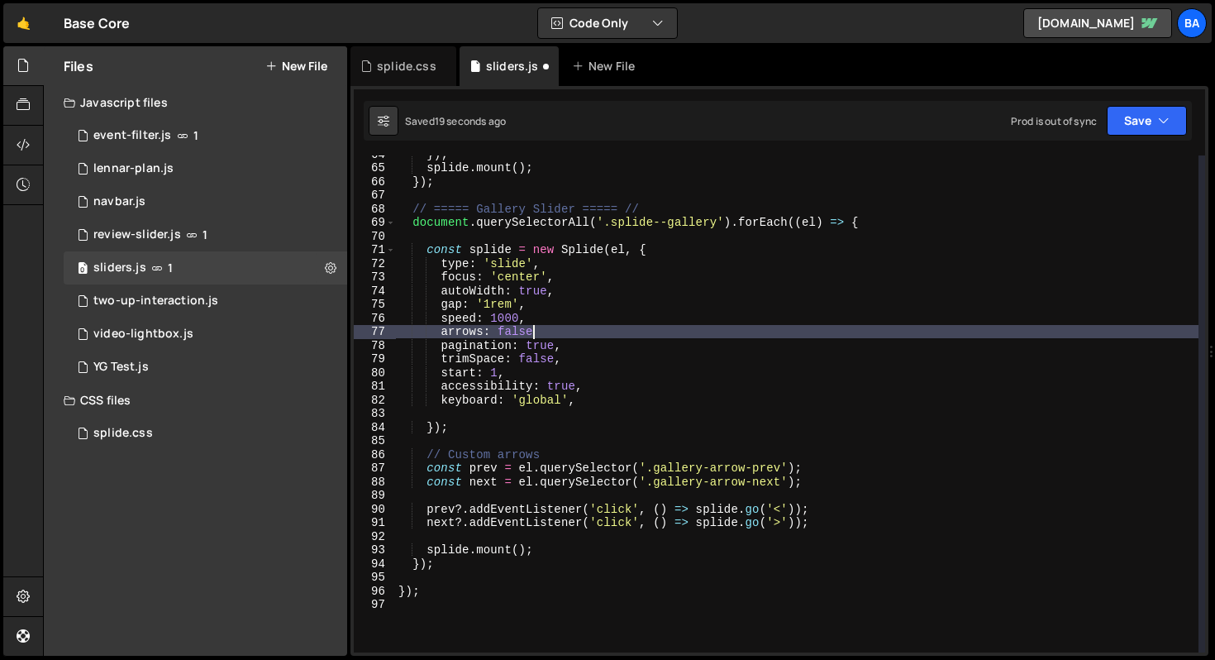
scroll to position [0, 9]
click at [1132, 122] on button "Save" at bounding box center [1147, 121] width 80 height 30
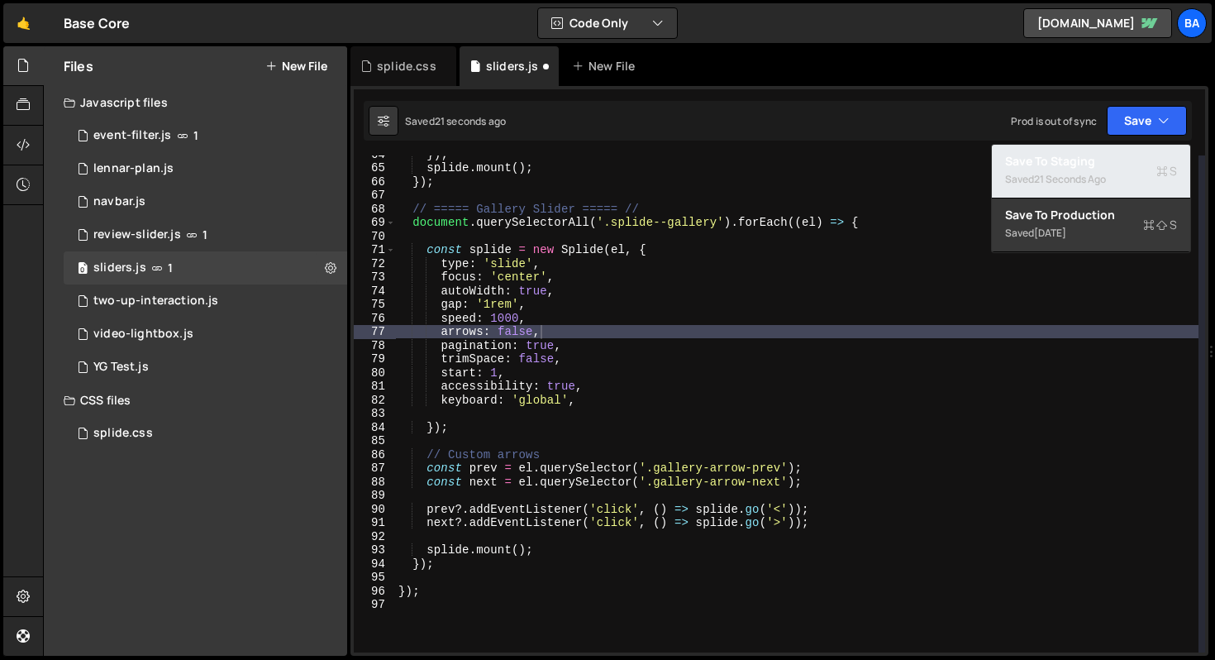
click at [1024, 172] on div "Saved 21 seconds ago" at bounding box center [1091, 179] width 172 height 20
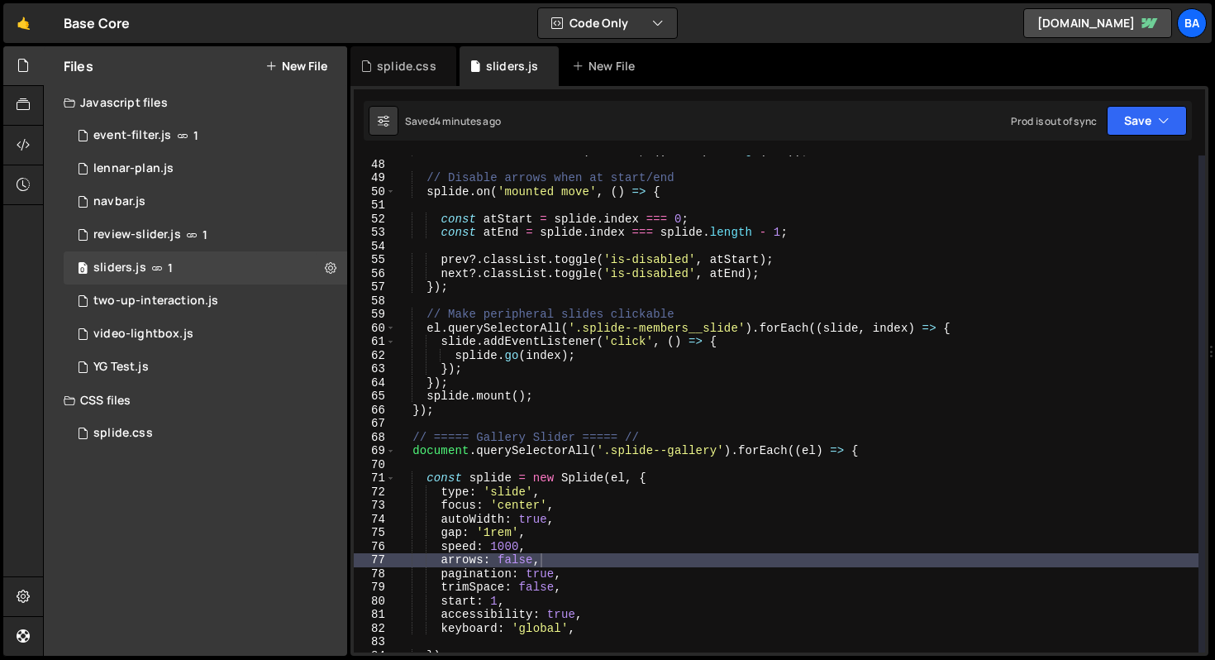
scroll to position [862, 0]
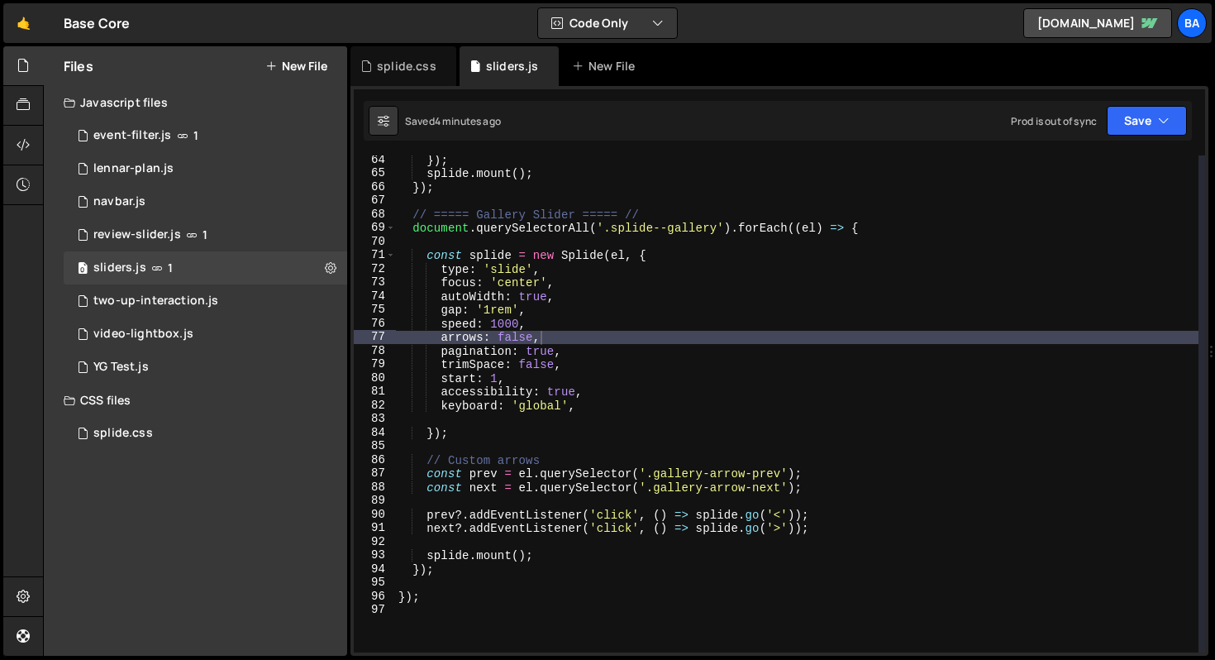
click at [498, 379] on div "}) ; splide . mount ( ) ; }) ; // ===== Gallery Slider ===== // document . quer…" at bounding box center [796, 415] width 803 height 524
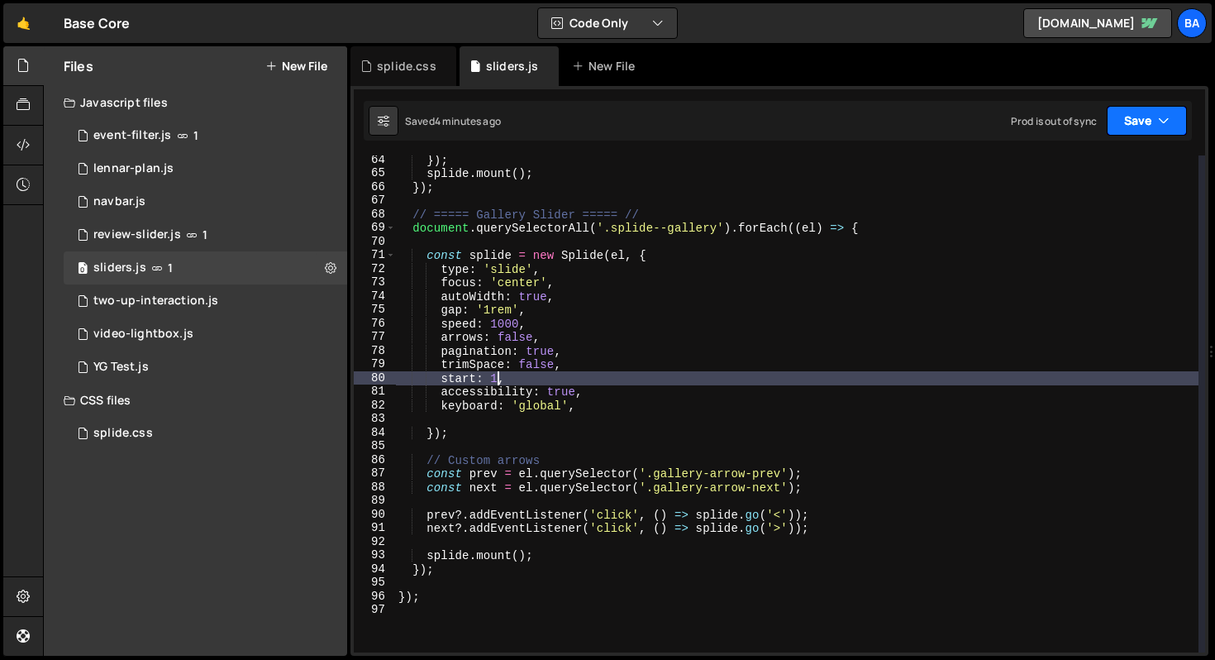
click at [1144, 123] on button "Save" at bounding box center [1147, 121] width 80 height 30
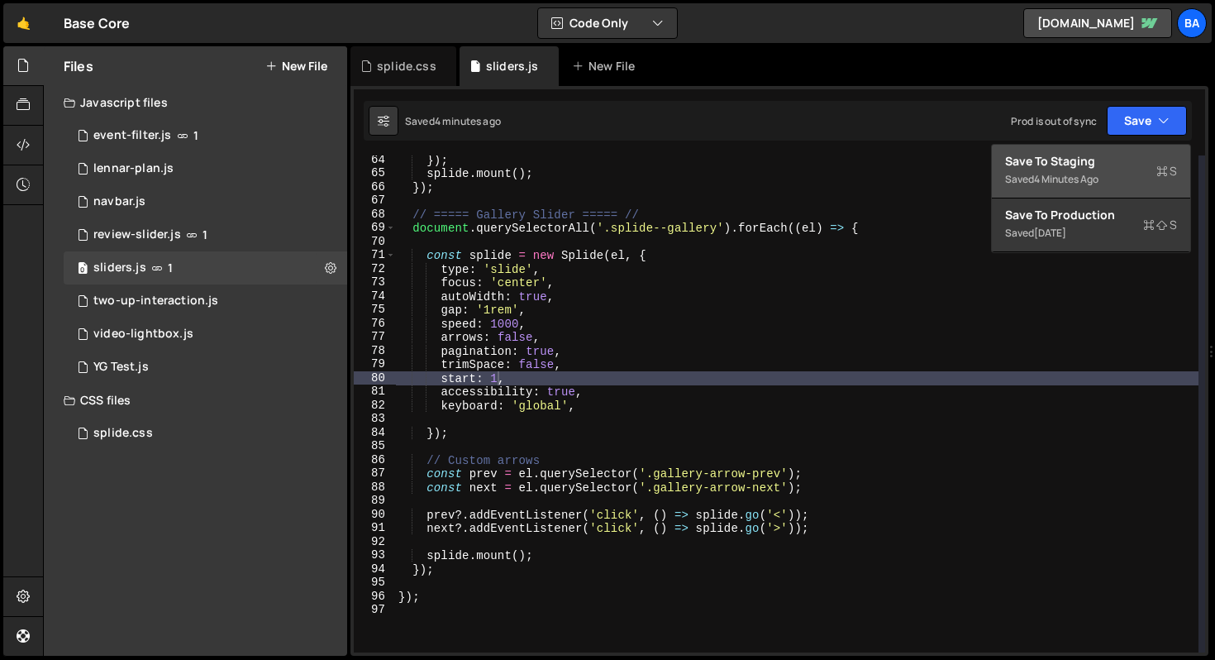
click at [1080, 170] on div "Saved 4 minutes ago" at bounding box center [1091, 179] width 172 height 20
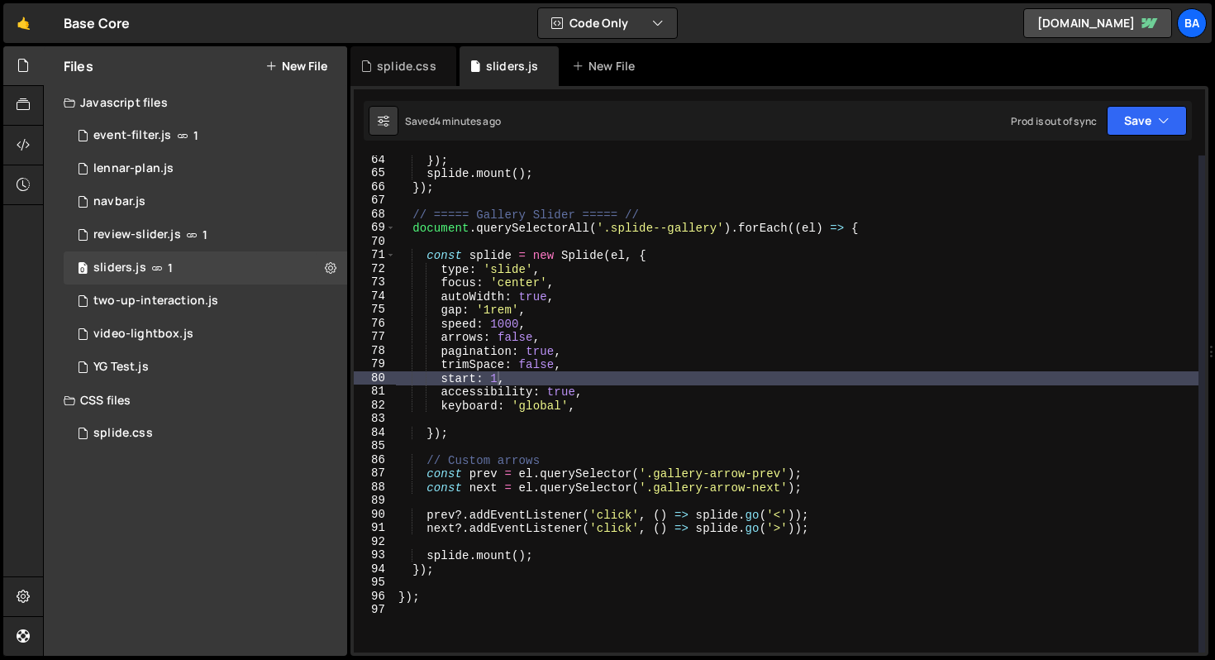
scroll to position [0, 2]
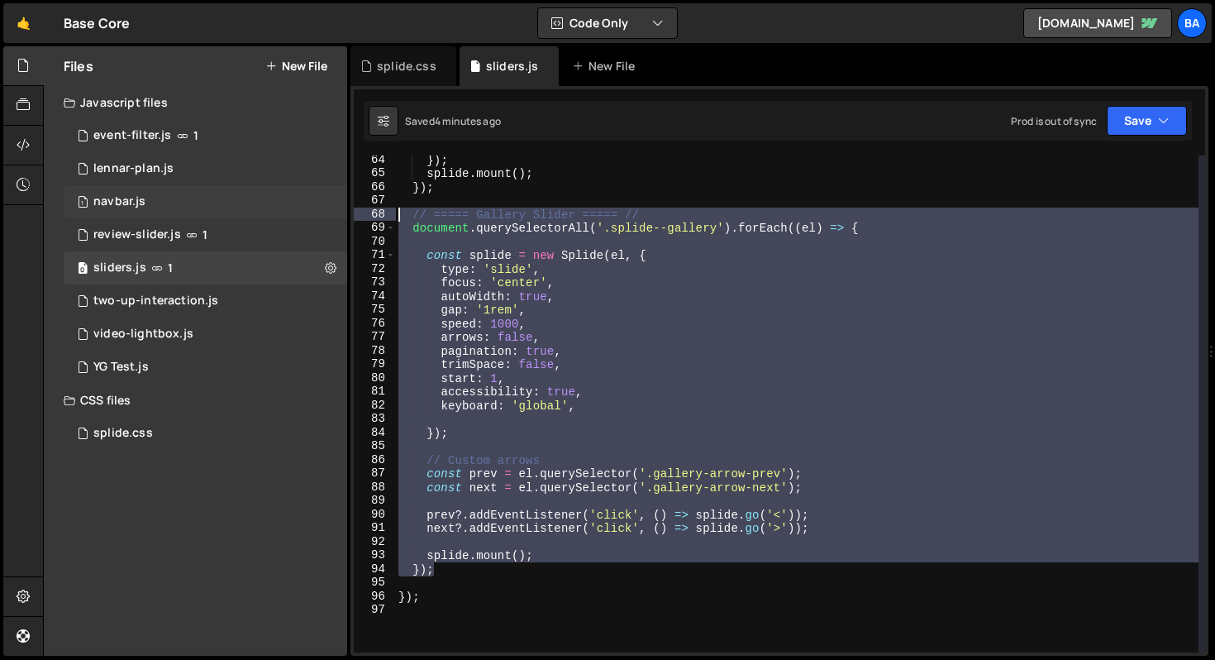
drag, startPoint x: 441, startPoint y: 570, endPoint x: 316, endPoint y: 212, distance: 379.0
click at [316, 212] on div "Files New File Javascript files 1 event-filter.js 1 1 lennar-plan.js 0 1 navbar…" at bounding box center [629, 351] width 1172 height 610
click at [645, 276] on div "}) ; splide . mount ( ) ; }) ; // ===== Gallery Slider ===== // document . quer…" at bounding box center [796, 403] width 803 height 497
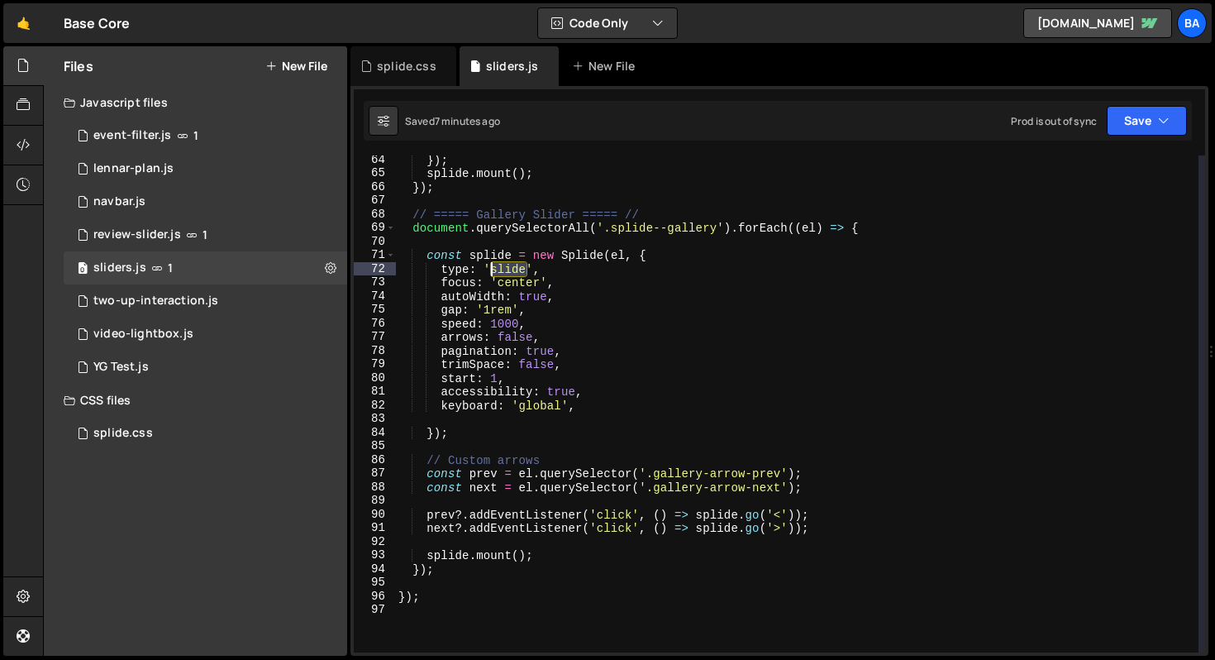
drag, startPoint x: 527, startPoint y: 267, endPoint x: 489, endPoint y: 269, distance: 37.3
click at [489, 269] on div "}) ; splide . mount ( ) ; }) ; // ===== Gallery Slider ===== // document . quer…" at bounding box center [796, 415] width 803 height 524
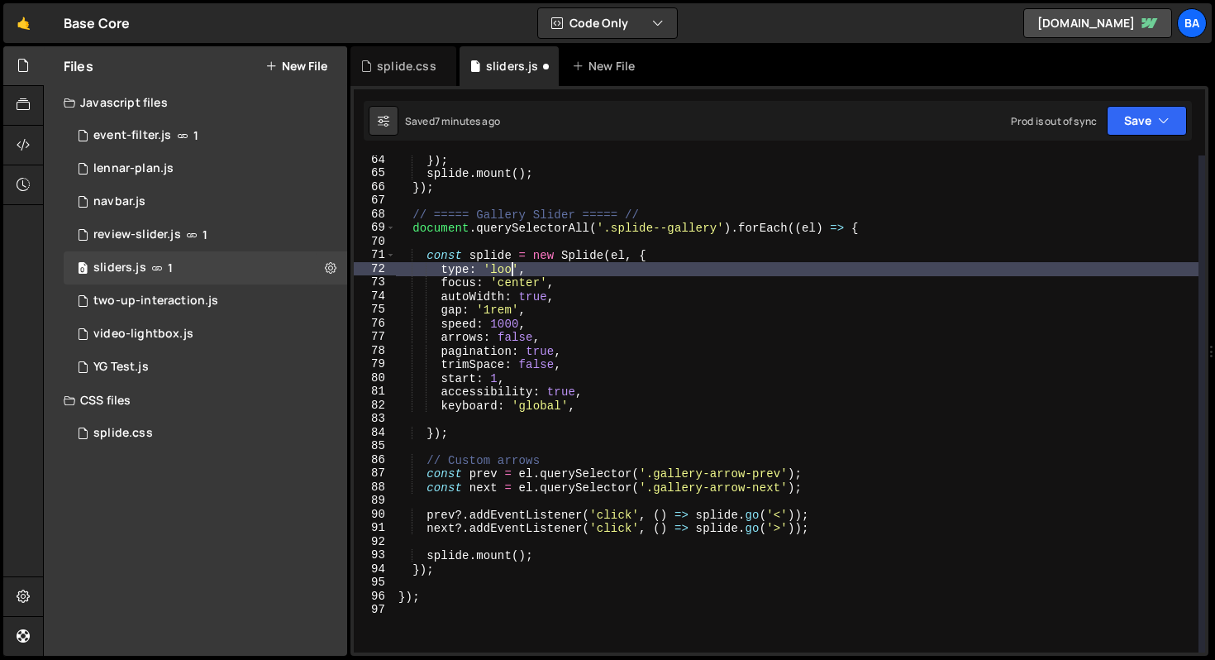
scroll to position [0, 7]
type textarea "type: 'loop',"
click at [1129, 107] on button "Save" at bounding box center [1147, 121] width 80 height 30
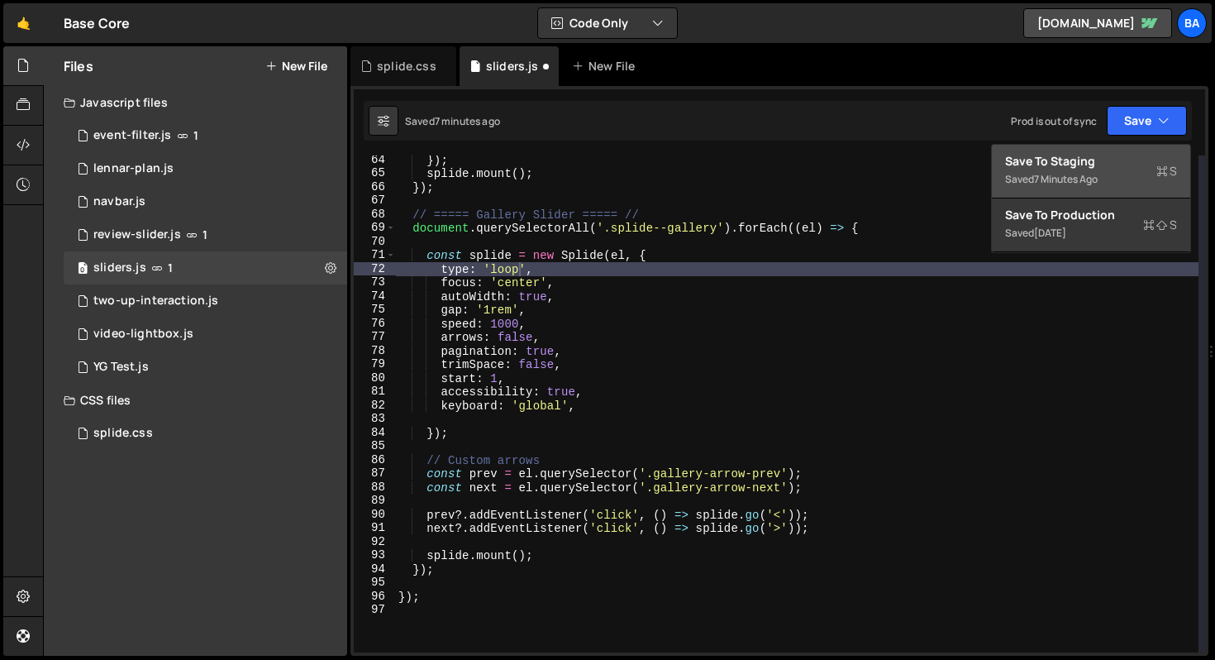
click at [1103, 177] on div "Saved 7 minutes ago" at bounding box center [1091, 179] width 172 height 20
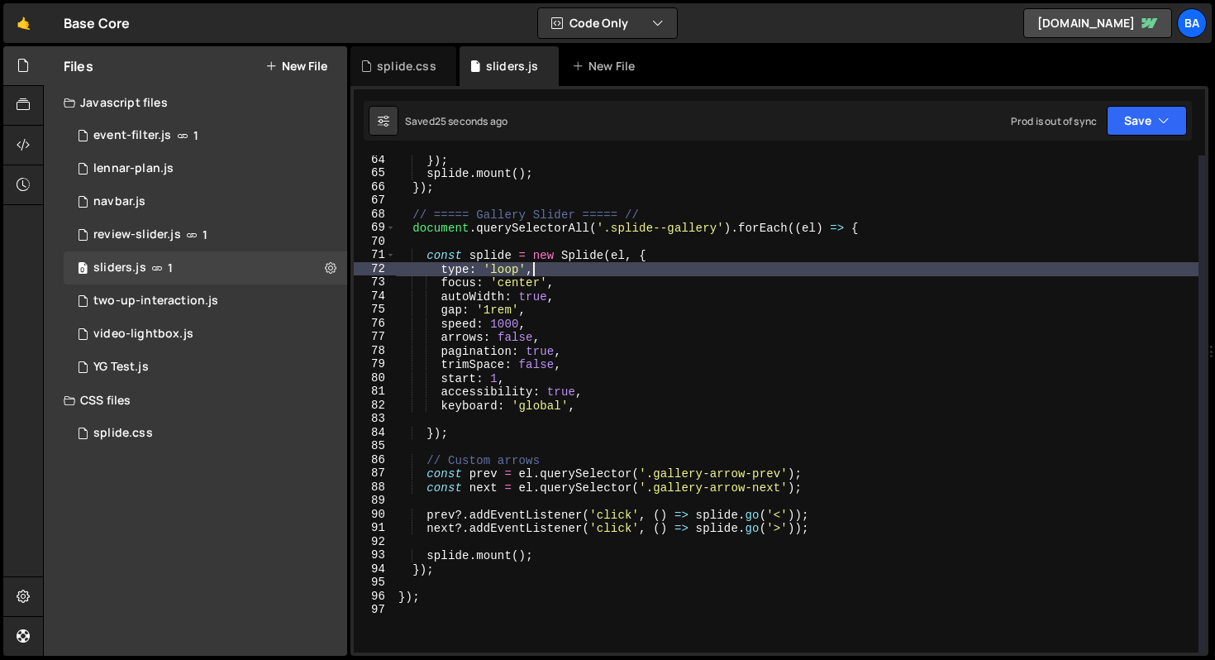
click at [558, 269] on div "}) ; splide . mount ( ) ; }) ; // ===== Gallery Slider ===== // document . quer…" at bounding box center [796, 415] width 803 height 524
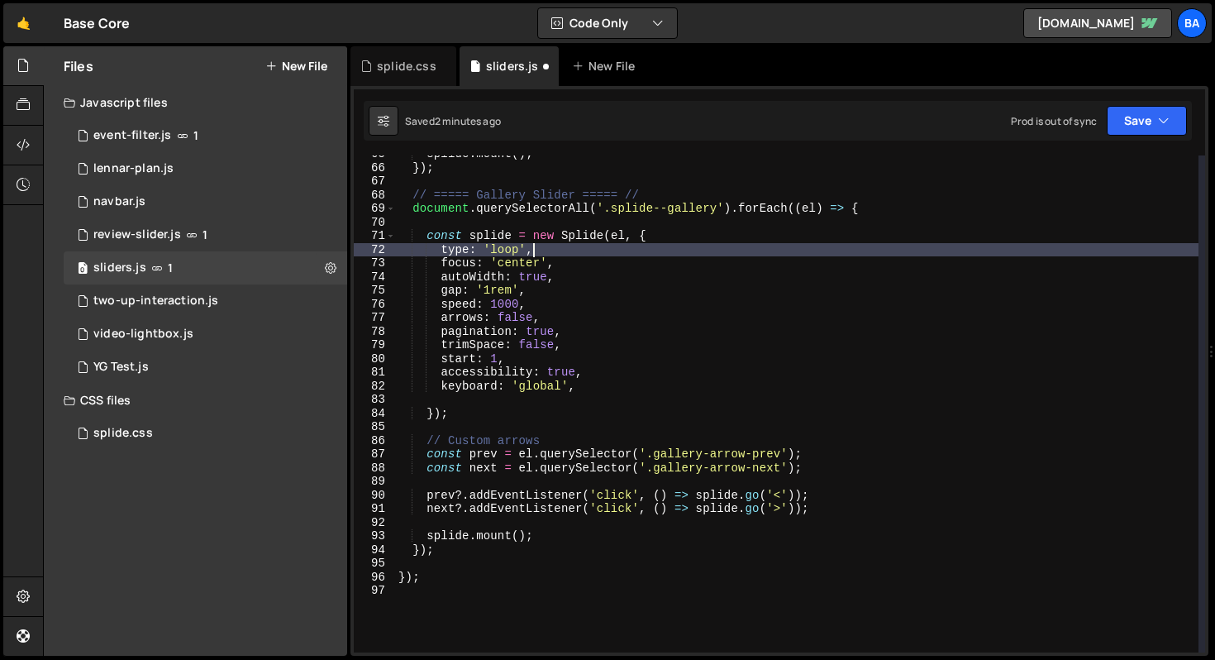
scroll to position [896, 0]
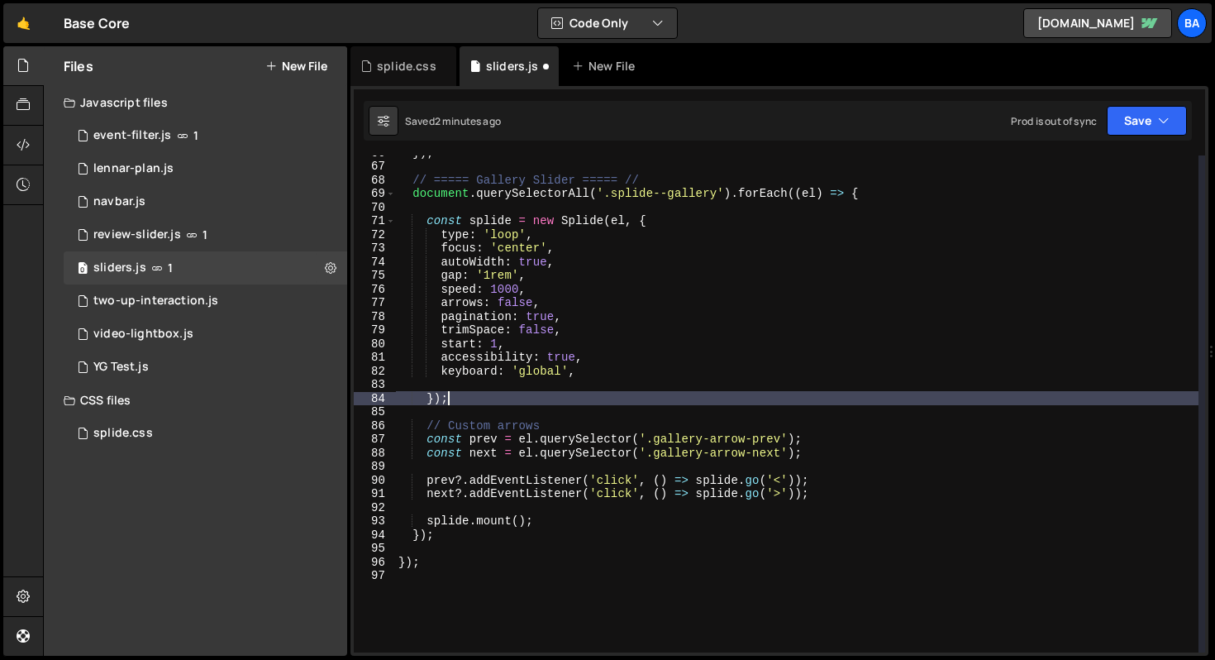
click at [467, 402] on div "}) ; // ===== Gallery Slider ===== // document . querySelectorAll ( '.splide--g…" at bounding box center [796, 407] width 803 height 524
type textarea "});"
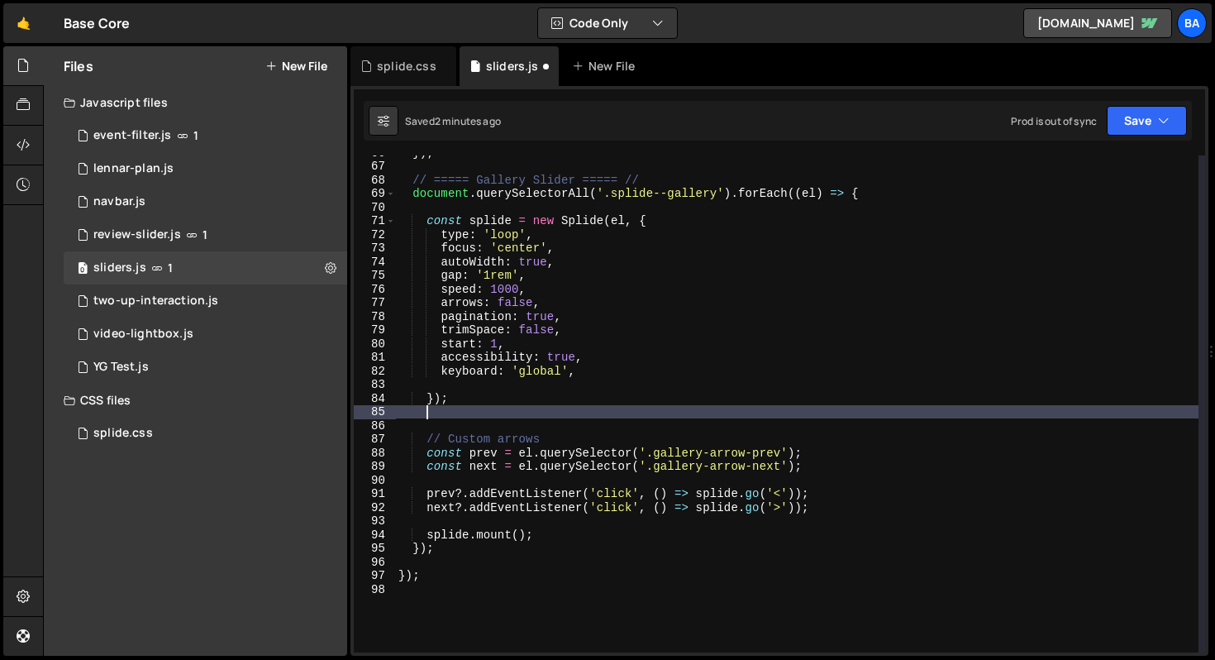
scroll to position [0, 1]
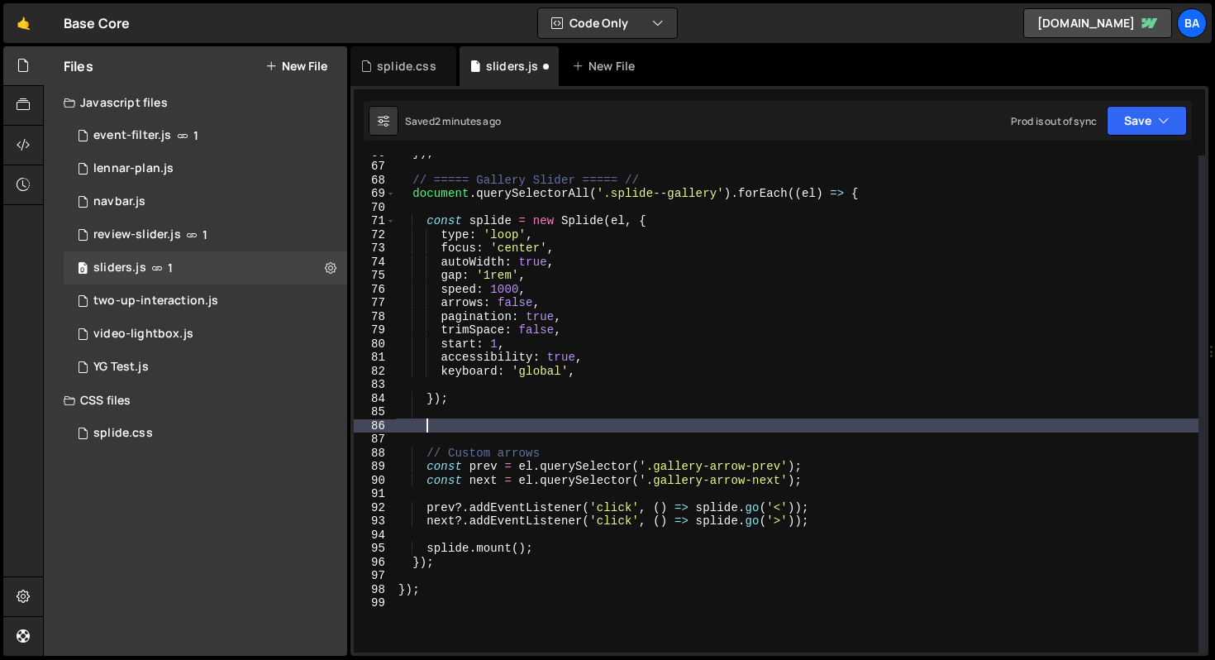
paste textarea "el.addEventListener("mouseleave", () => marqueeTween.resume());"
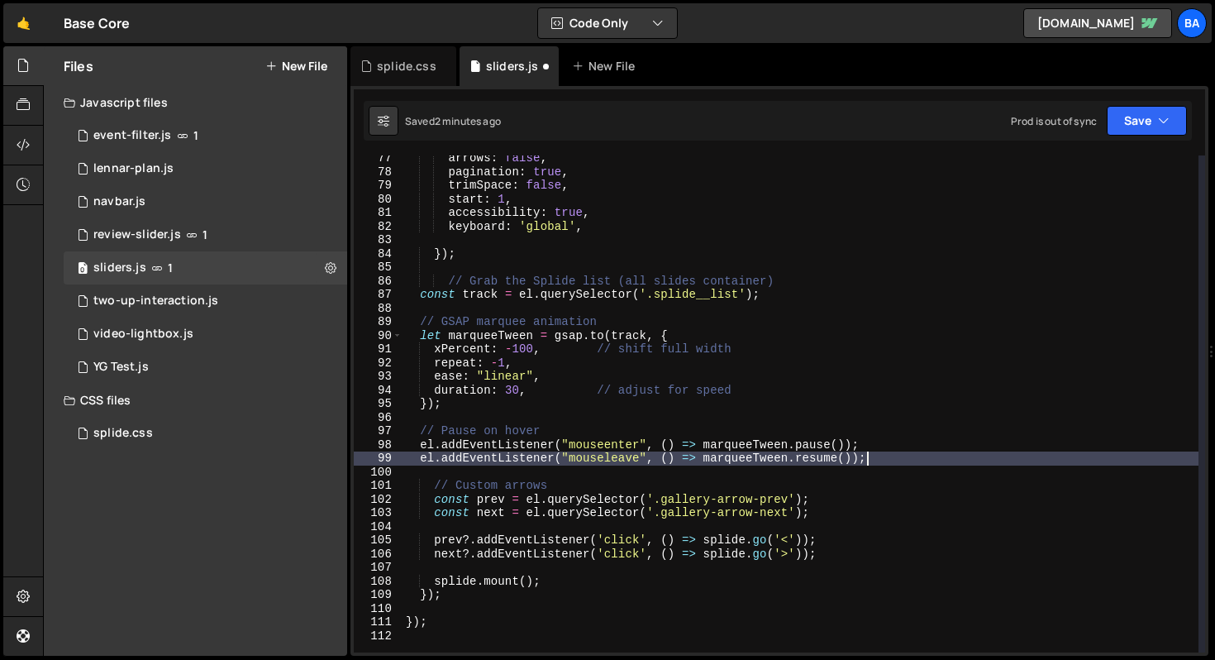
scroll to position [1082, 0]
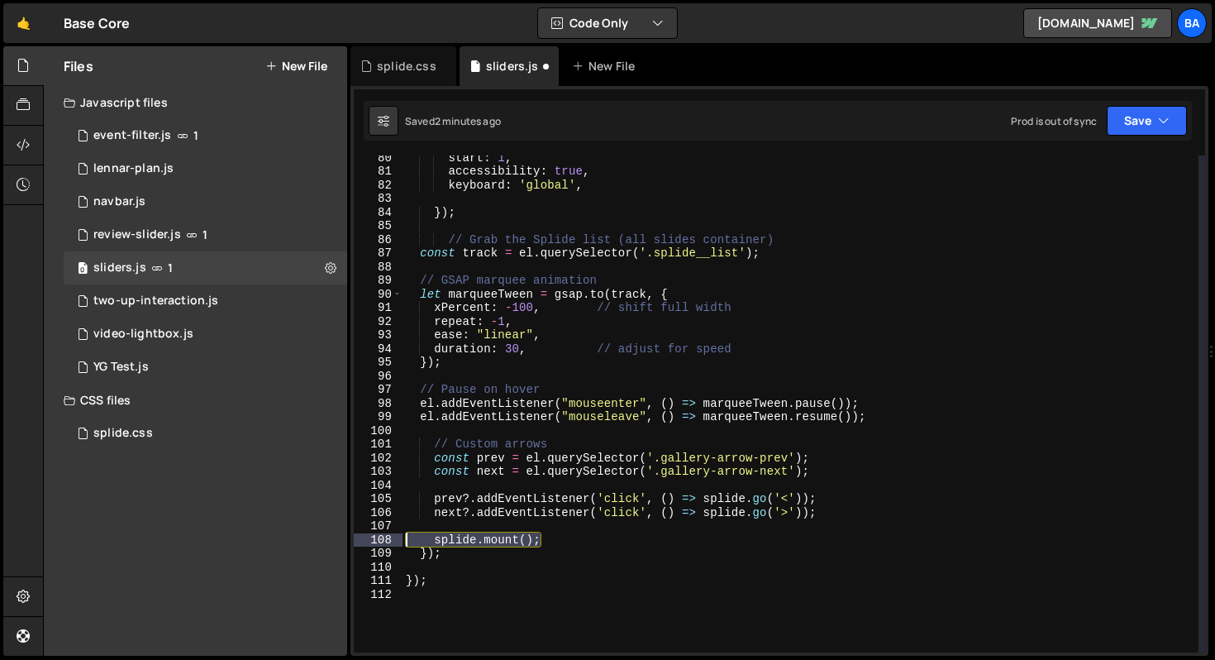
drag, startPoint x: 542, startPoint y: 539, endPoint x: 332, endPoint y: 541, distance: 209.9
click at [332, 541] on div "Files New File Javascript files 1 event-filter.js 1 1 lennar-plan.js 0 1 navbar…" at bounding box center [629, 351] width 1172 height 610
type textarea "splide.mount();"
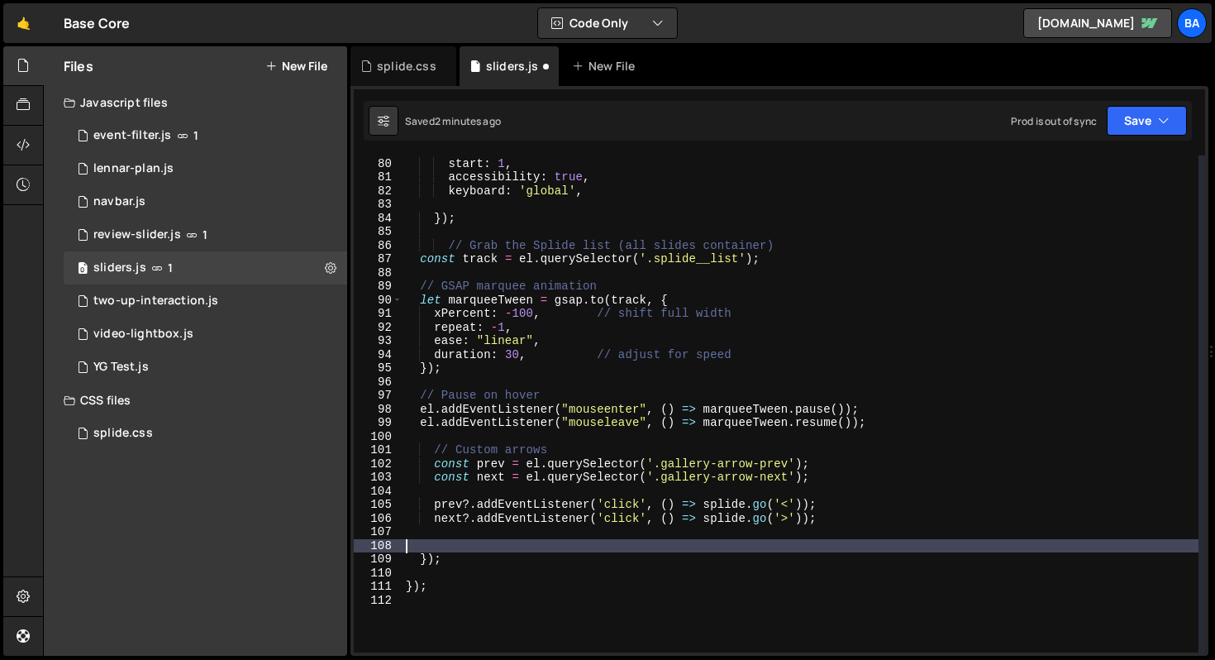
scroll to position [1063, 0]
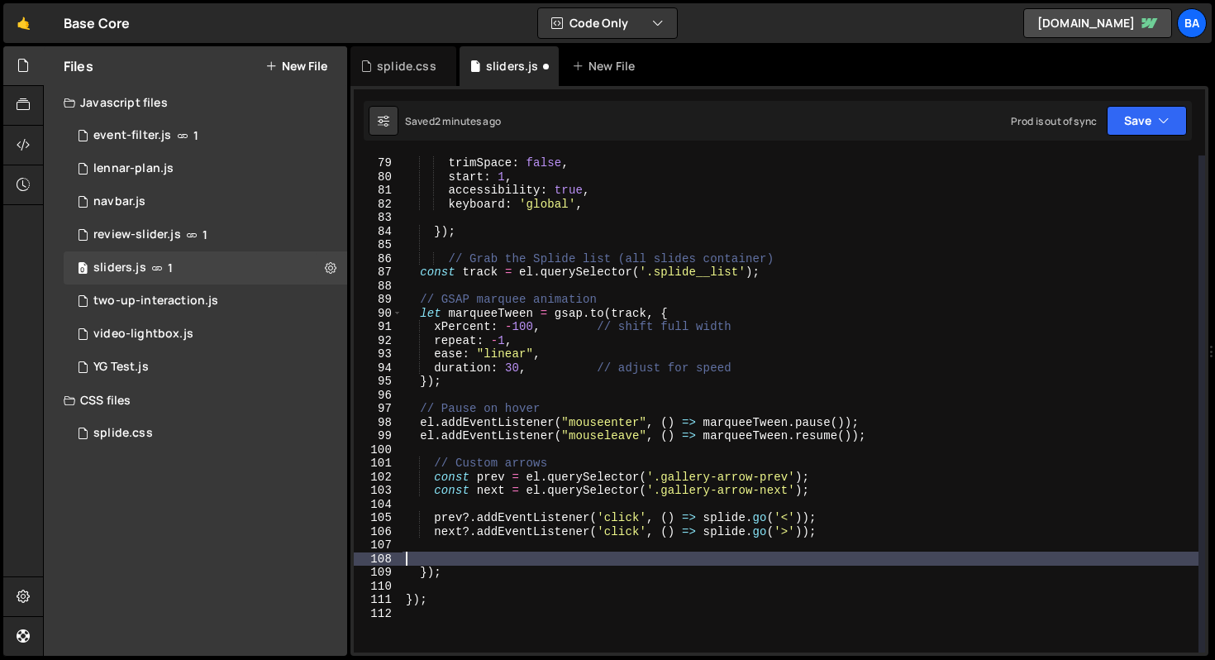
click at [498, 233] on div "pagination : true , trimSpace : false , start : 1 , accessibility : true , keyb…" at bounding box center [801, 404] width 796 height 524
type textarea "});"
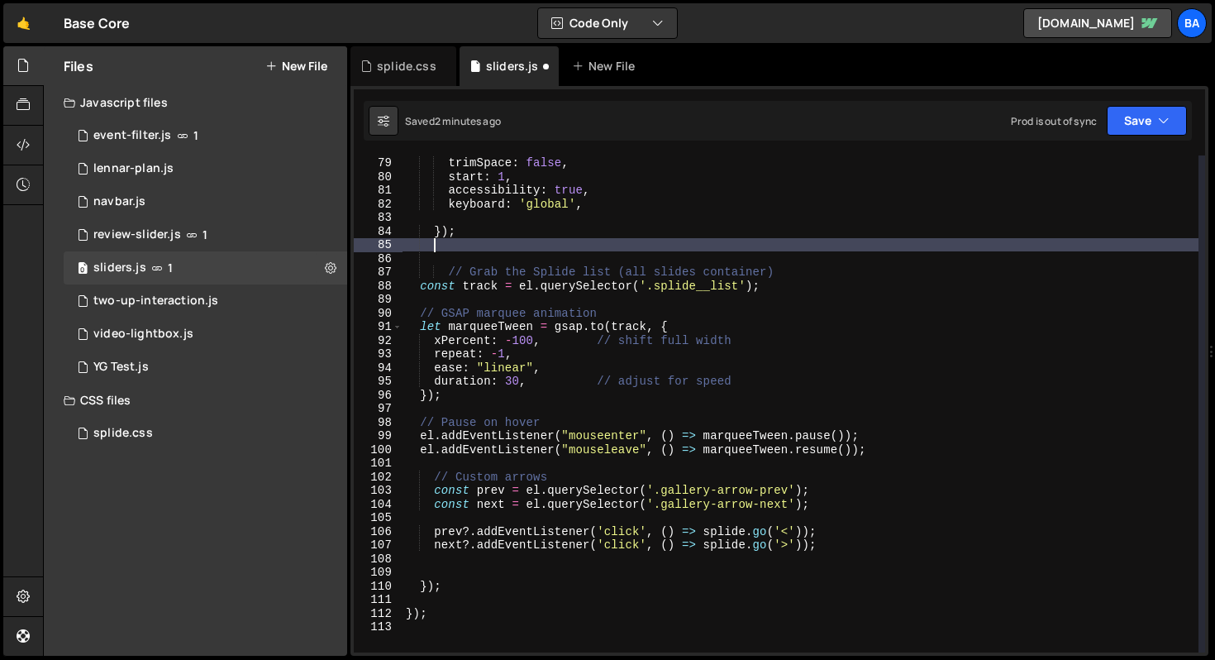
scroll to position [0, 1]
paste textarea "splide.mount();"
type textarea "splide.mount();"
click at [1143, 118] on button "Save" at bounding box center [1147, 121] width 80 height 30
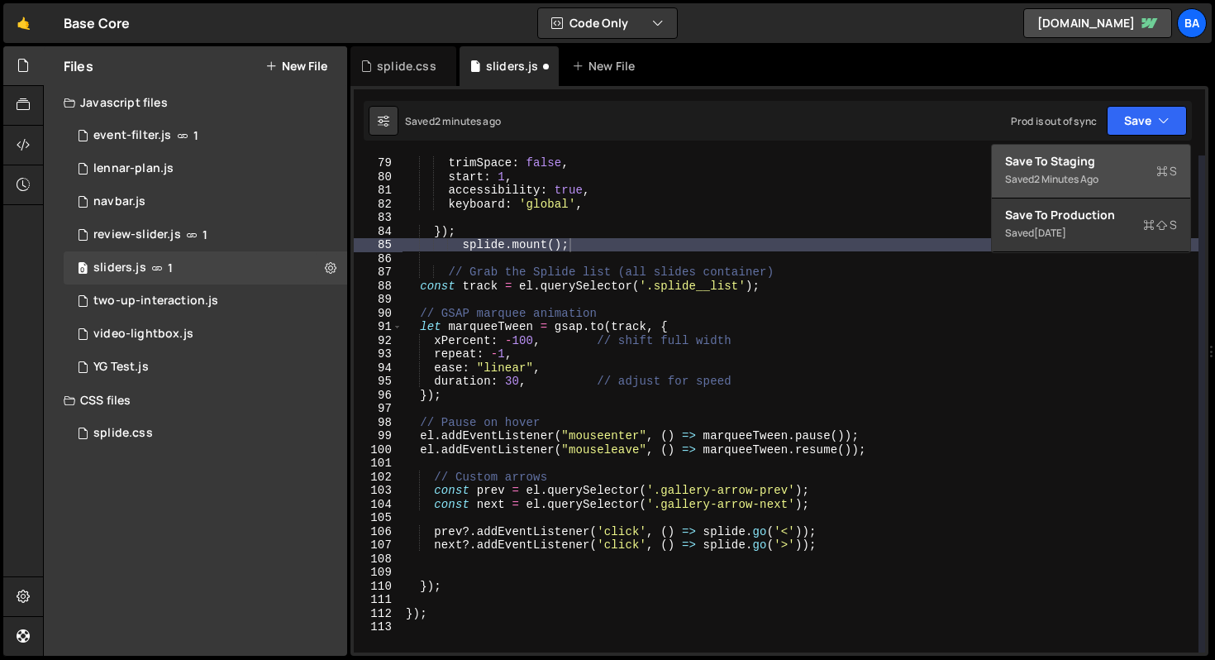
click at [1045, 179] on div "2 minutes ago" at bounding box center [1066, 179] width 64 height 14
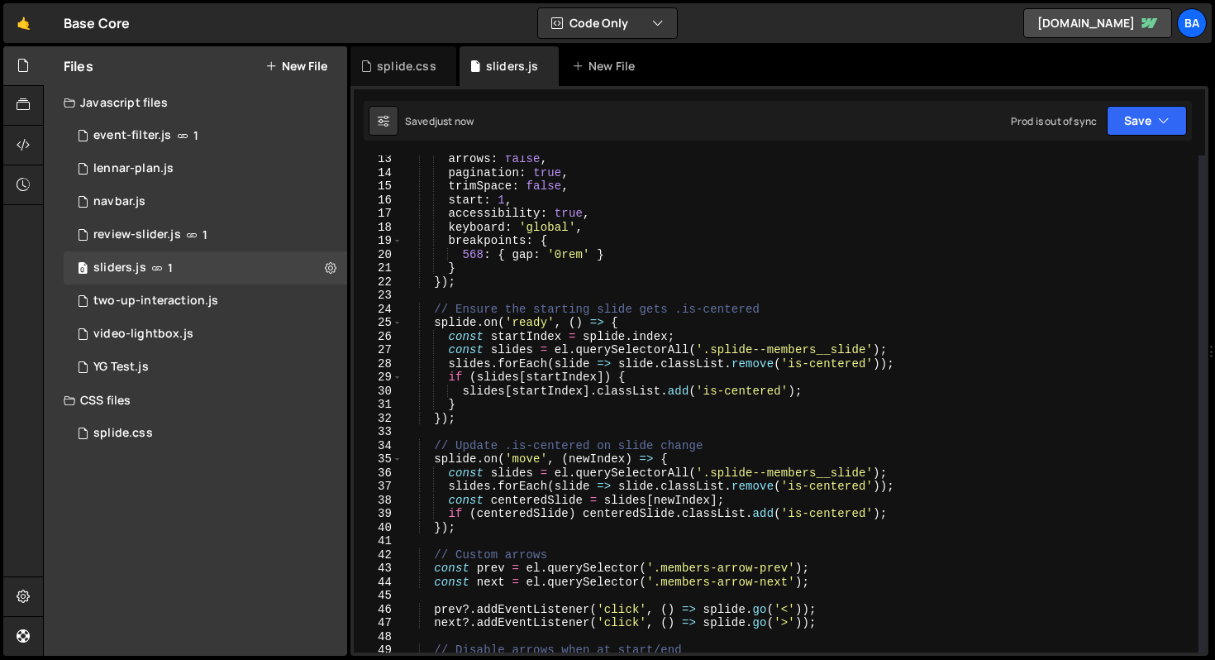
scroll to position [0, 0]
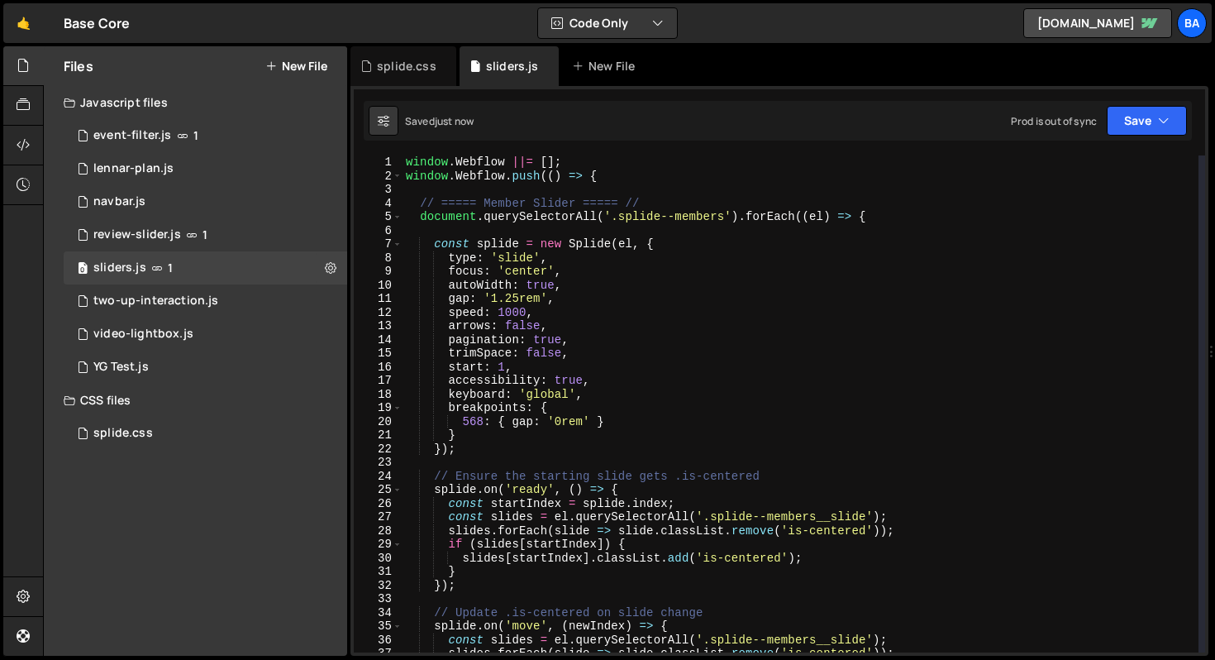
click at [660, 183] on div "window . Webflow ||= [ ] ; window . Webflow . push (( ) => { // ===== Member Sl…" at bounding box center [801, 417] width 796 height 524
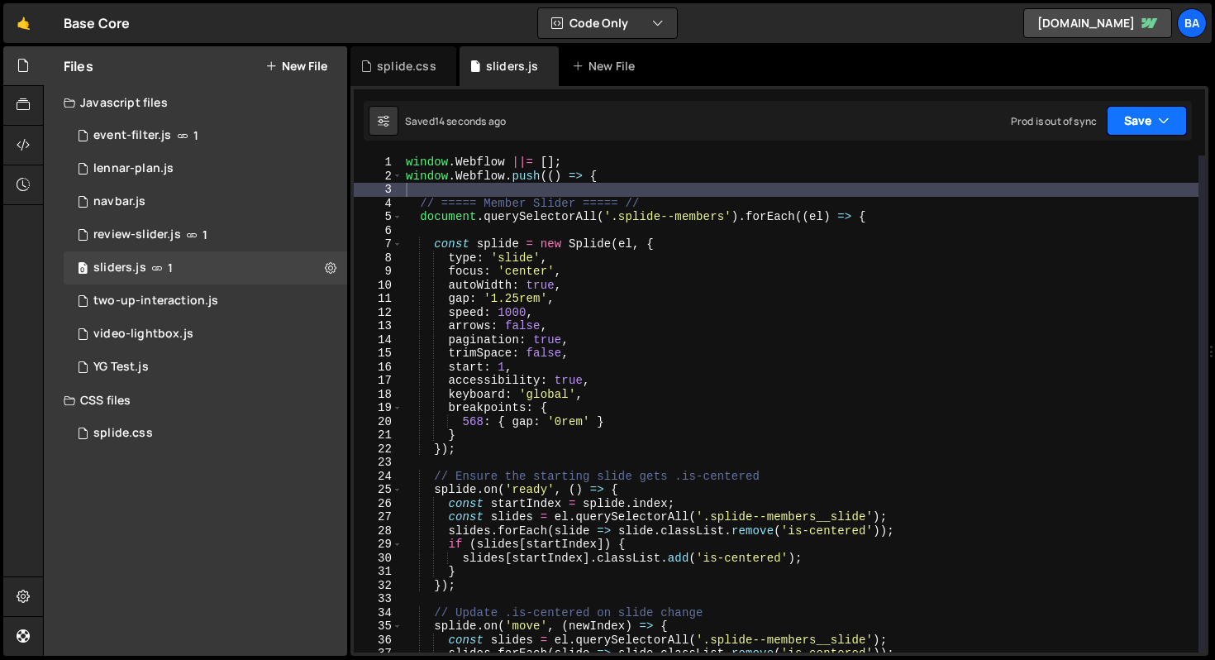
click at [1133, 123] on button "Save" at bounding box center [1147, 121] width 80 height 30
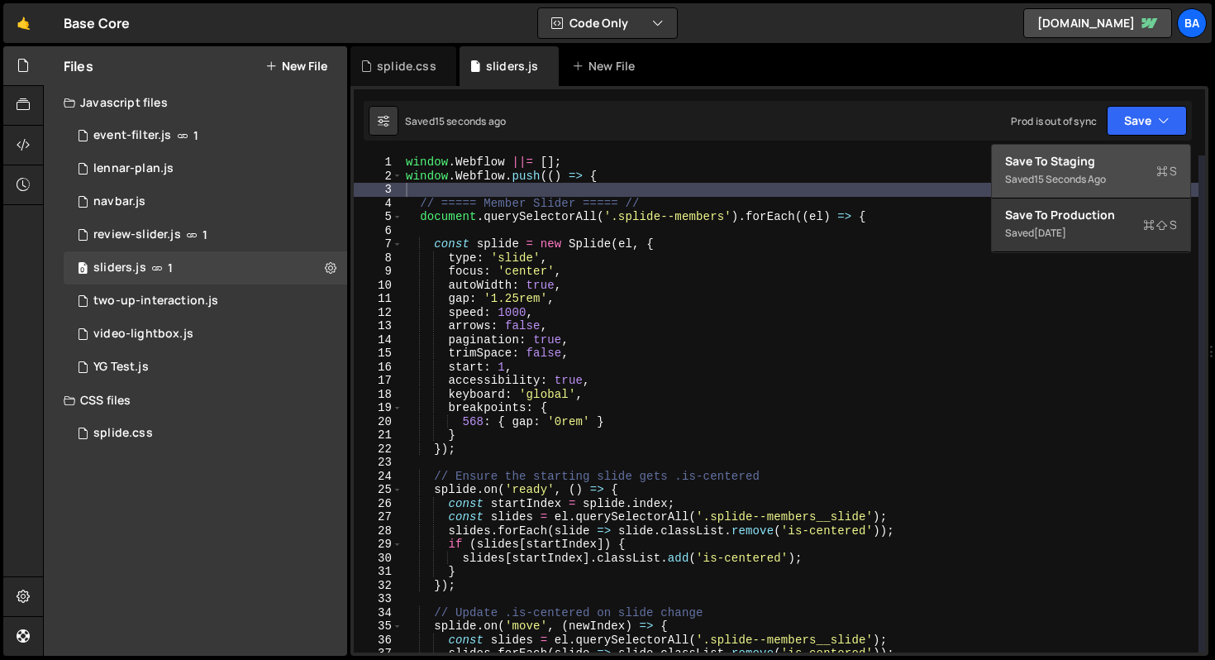
click at [1075, 165] on div "Save to Staging S" at bounding box center [1091, 161] width 172 height 17
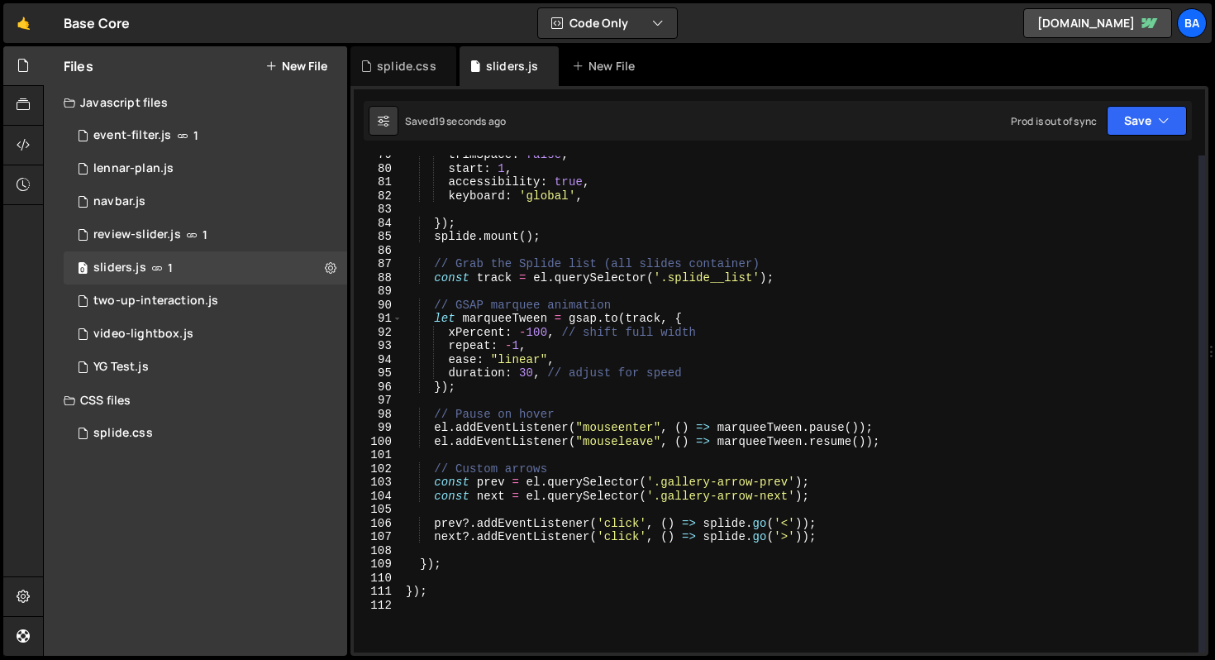
scroll to position [1058, 0]
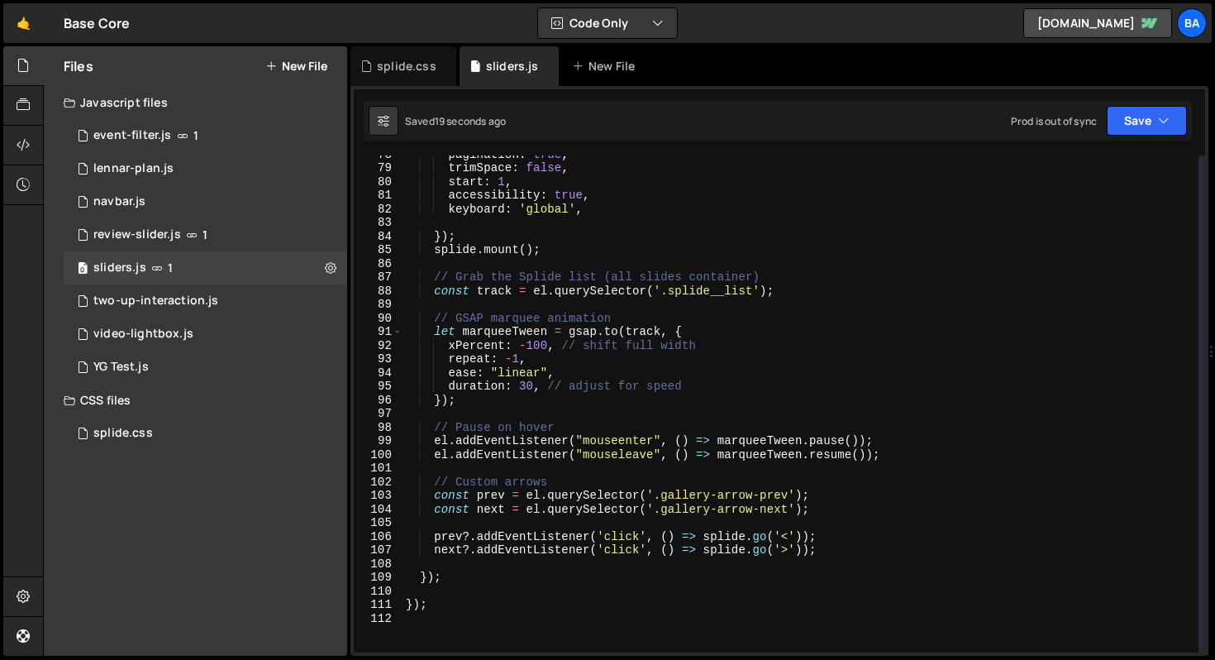
click at [741, 288] on div "pagination : true , trimSpace : false , start : 1 , accessibility : true , keyb…" at bounding box center [801, 409] width 796 height 524
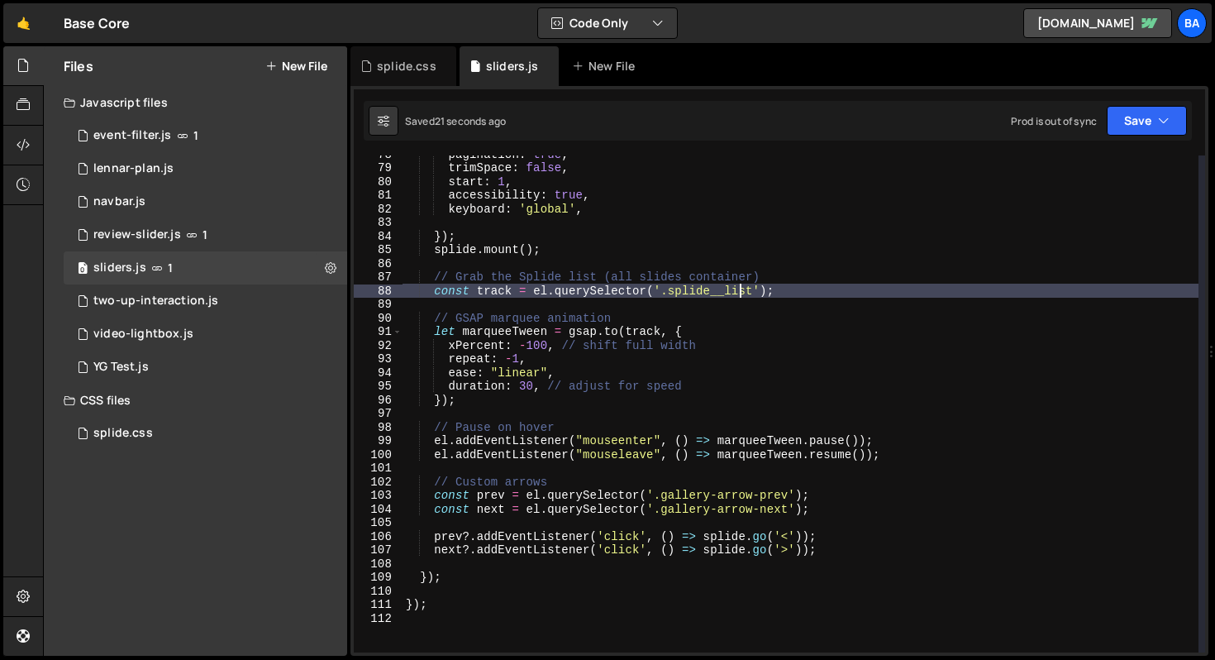
scroll to position [1011, 0]
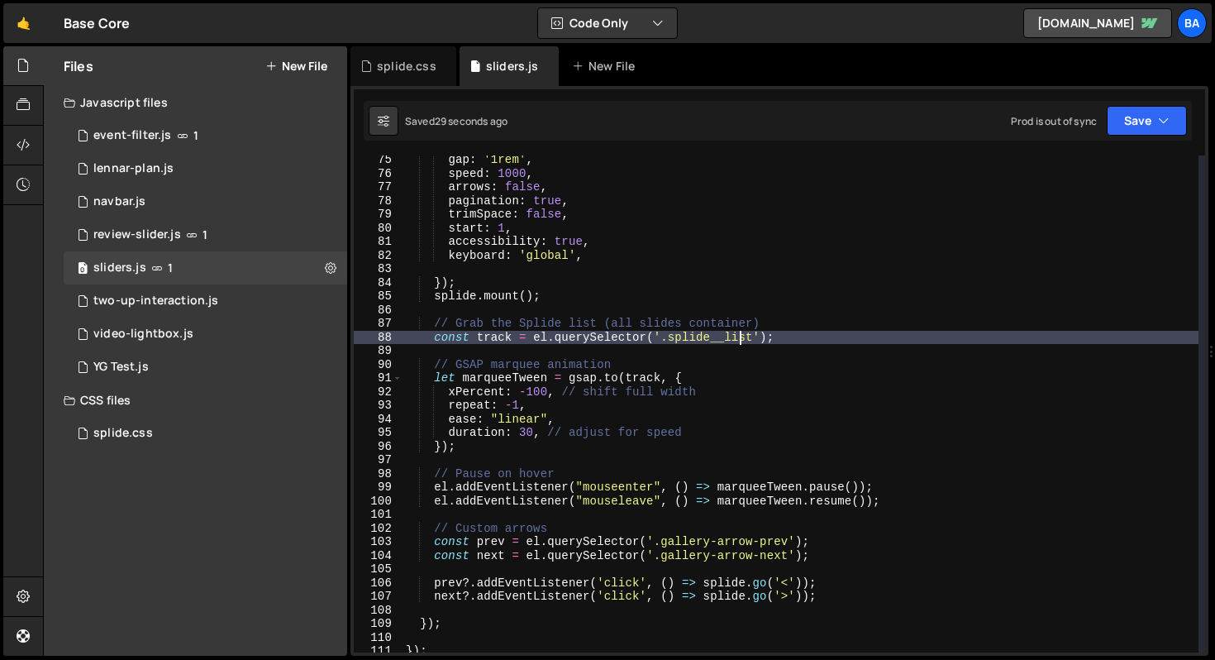
click at [704, 337] on div "gap : '1rem' , speed : 1000 , arrows : false , pagination : true , trimSpace : …" at bounding box center [801, 415] width 796 height 524
click at [709, 336] on div "gap : '1rem' , speed : 1000 , arrows : false , pagination : true , trimSpace : …" at bounding box center [801, 415] width 796 height 524
type textarea "const track = el.querySelector('.splide--gallery__list');"
click at [1138, 131] on button "Save" at bounding box center [1147, 121] width 80 height 30
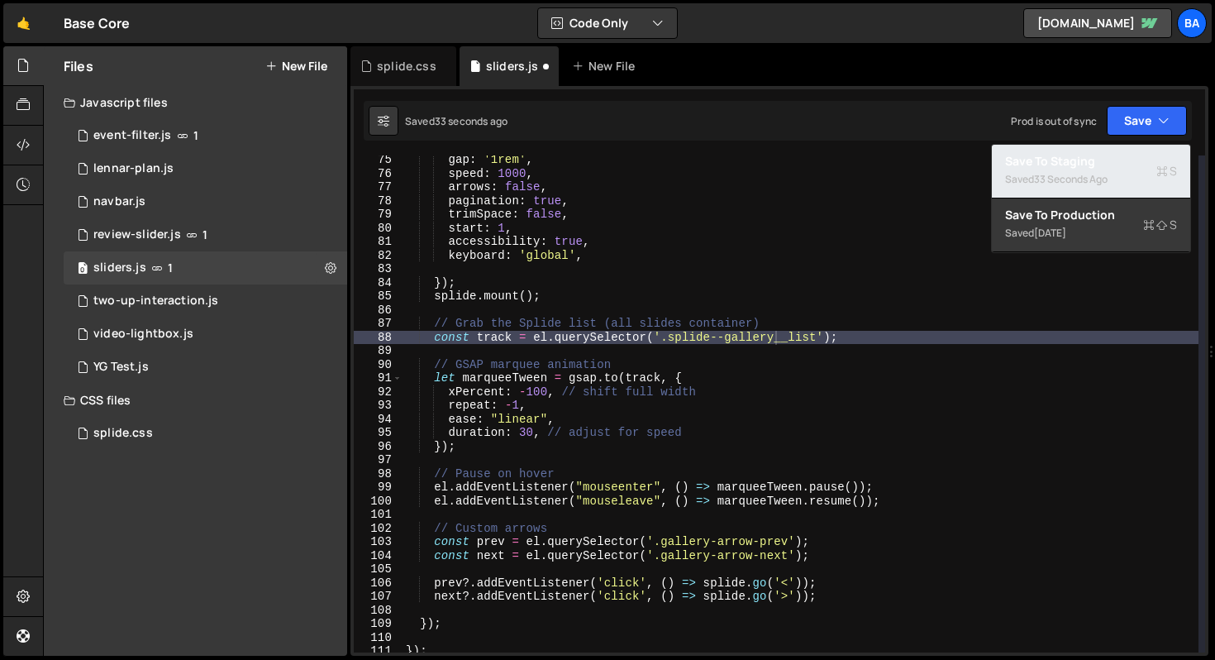
click at [1094, 184] on div "33 seconds ago" at bounding box center [1071, 179] width 74 height 14
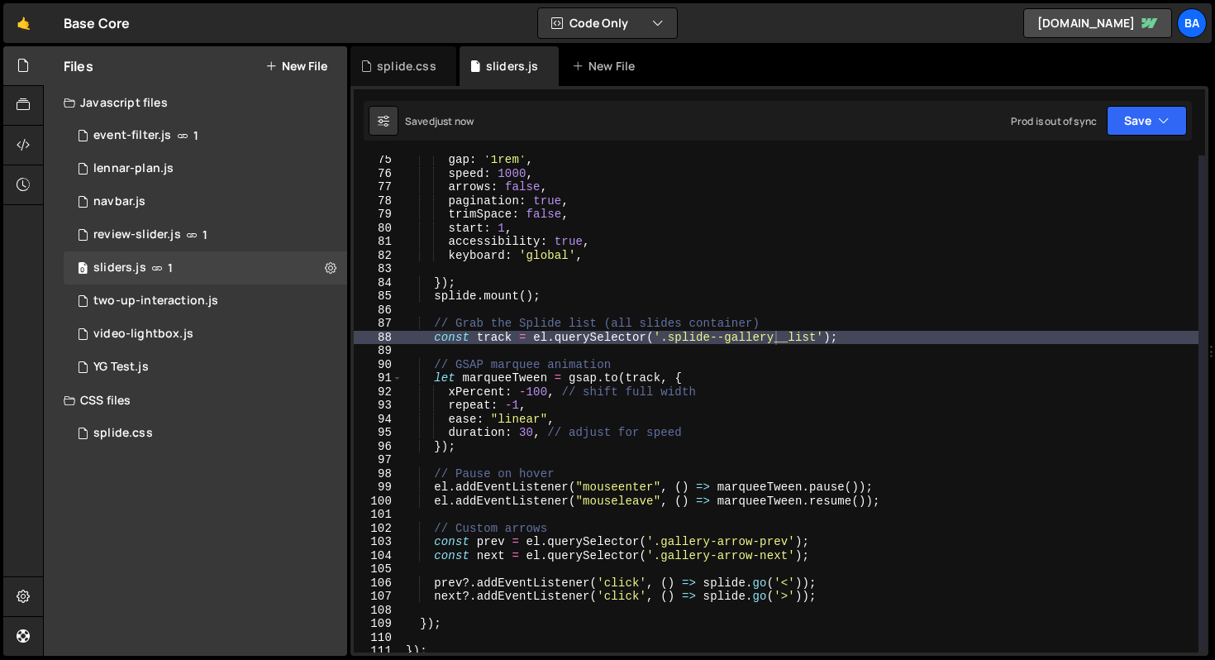
scroll to position [0, 0]
click at [919, 345] on div "gap : '1rem' , speed : 1000 , arrows : false , pagination : true , trimSpace : …" at bounding box center [801, 415] width 796 height 524
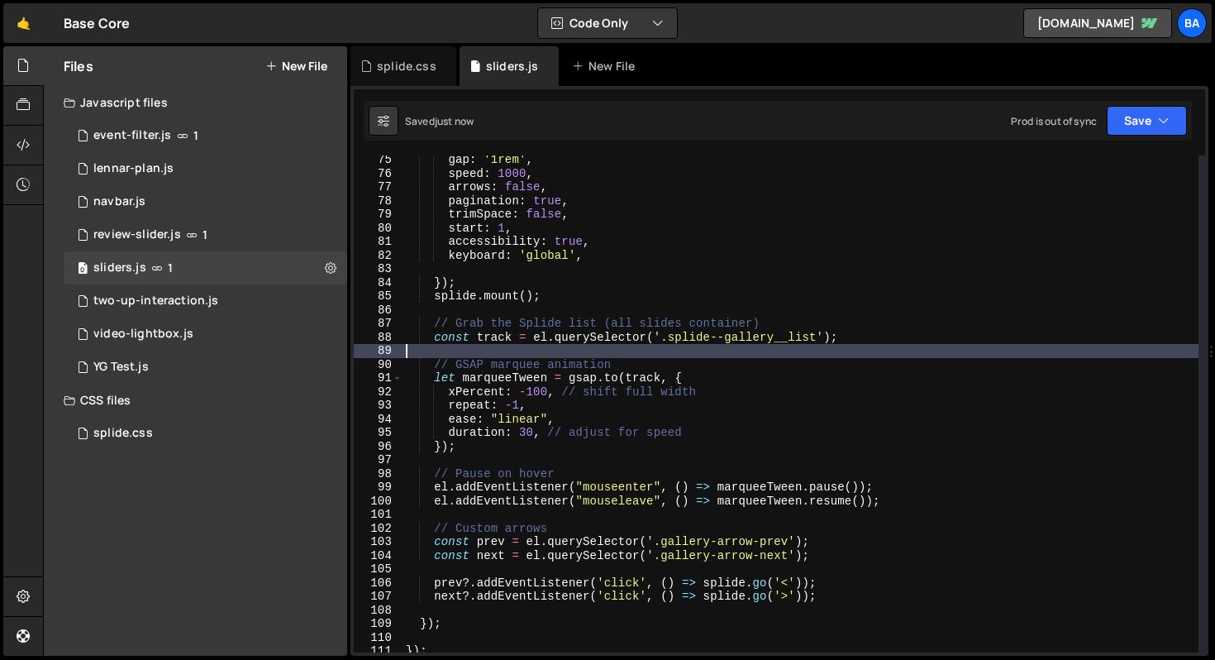
click at [925, 336] on div "gap : '1rem' , speed : 1000 , arrows : false , pagination : true , trimSpace : …" at bounding box center [801, 415] width 796 height 524
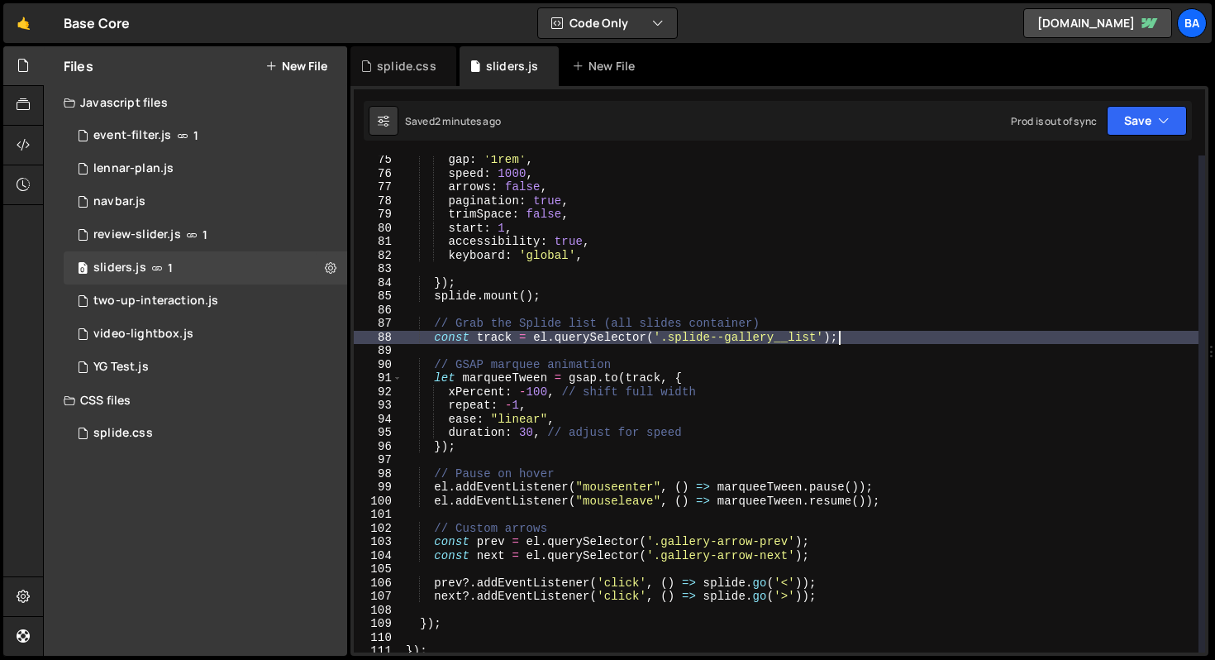
click at [688, 285] on div "gap : '1rem' , speed : 1000 , arrows : false , pagination : true , trimSpace : …" at bounding box center [801, 415] width 796 height 524
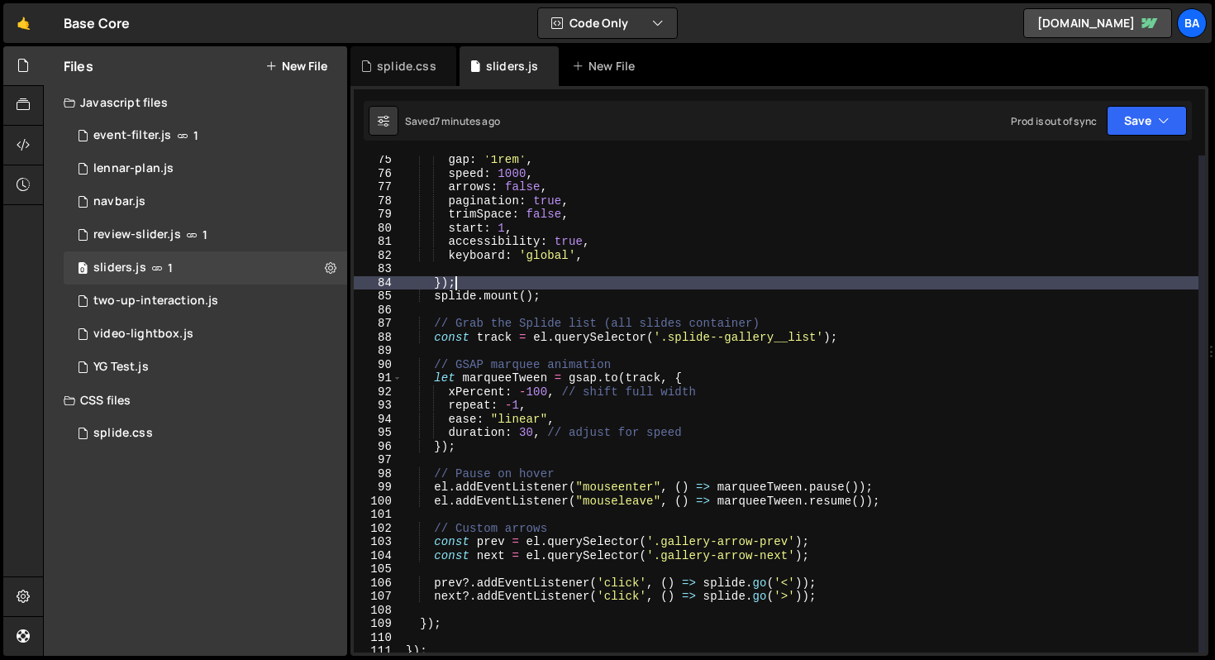
click at [908, 488] on div "gap : '1rem' , speed : 1000 , arrows : false , pagination : true , trimSpace : …" at bounding box center [801, 415] width 796 height 524
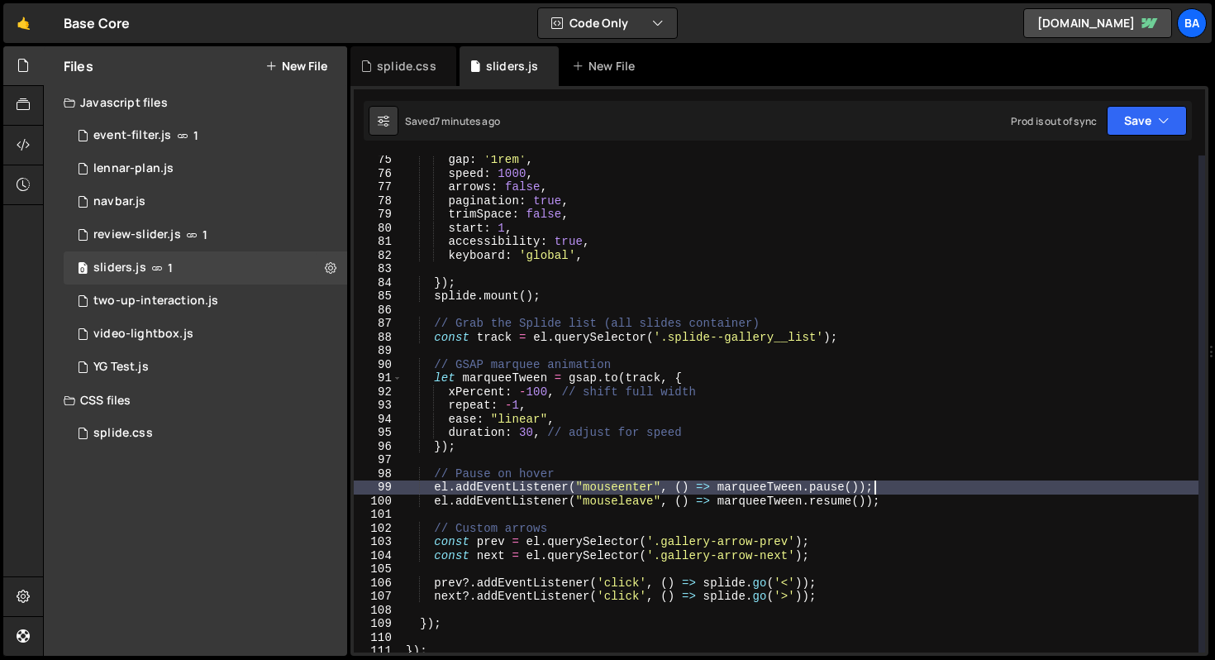
click at [908, 498] on div "gap : '1rem' , speed : 1000 , arrows : false , pagination : true , trimSpace : …" at bounding box center [801, 415] width 796 height 524
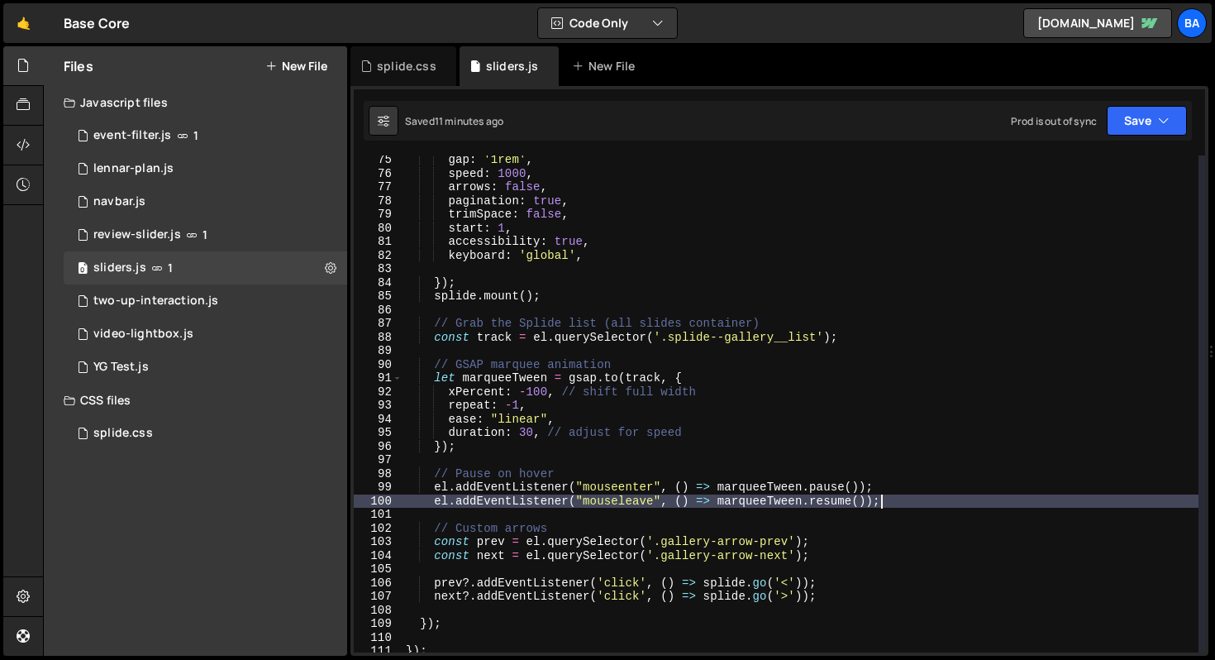
click at [724, 485] on div "gap : '1rem' , speed : 1000 , arrows : false , pagination : true , trimSpace : …" at bounding box center [801, 415] width 796 height 524
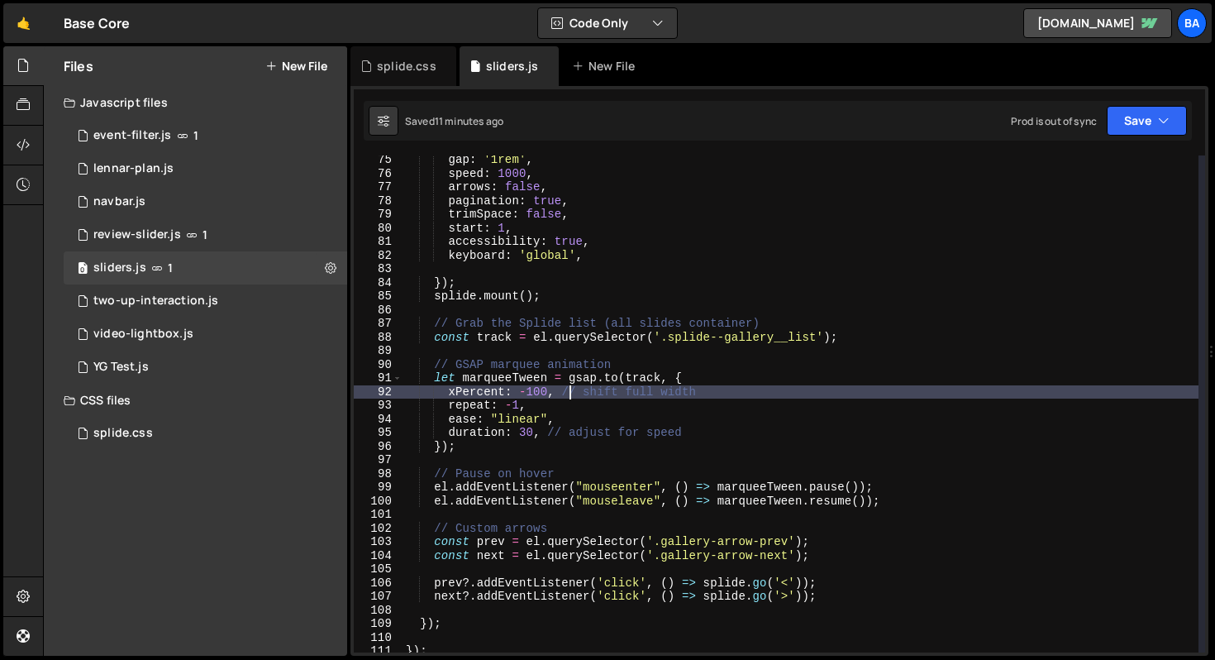
click at [567, 397] on div "gap : '1rem' , speed : 1000 , arrows : false , pagination : true , trimSpace : …" at bounding box center [801, 415] width 796 height 524
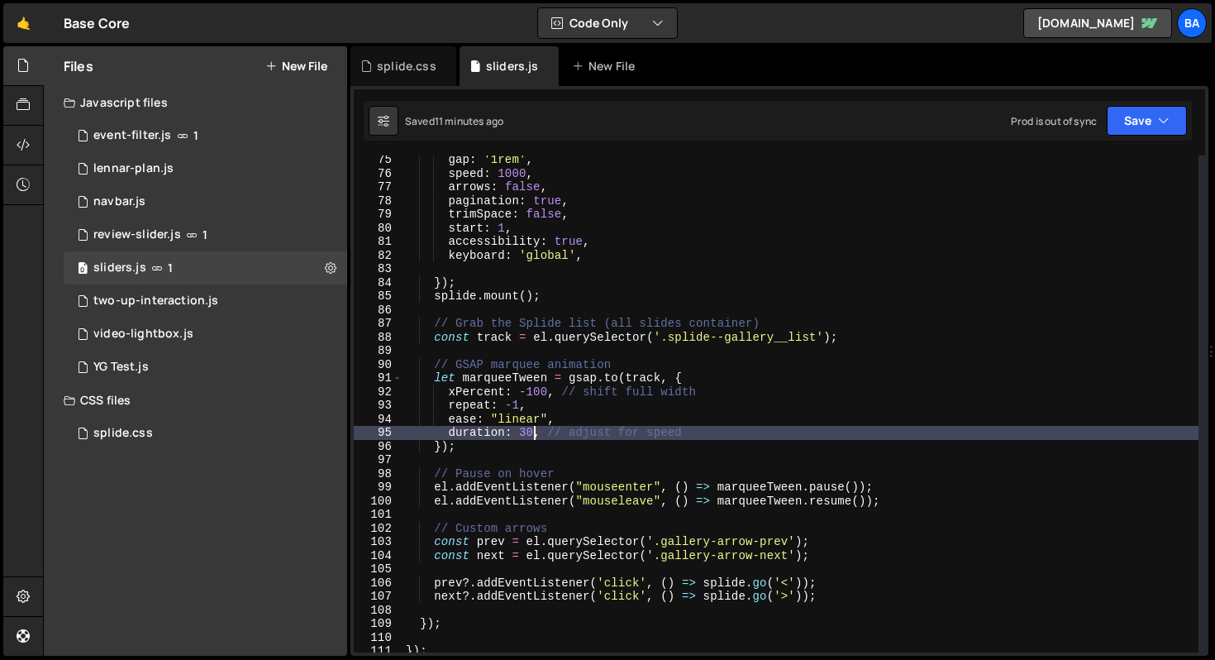
click at [532, 431] on div "gap : '1rem' , speed : 1000 , arrows : false , pagination : true , trimSpace : …" at bounding box center [801, 415] width 796 height 524
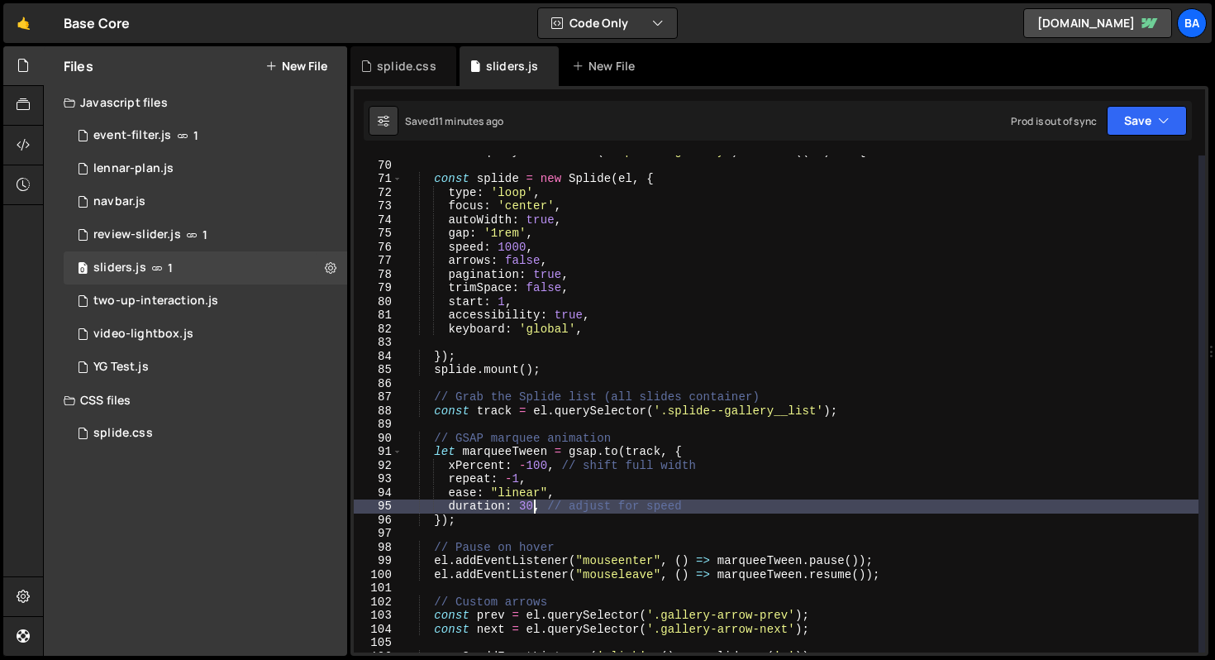
scroll to position [932, 0]
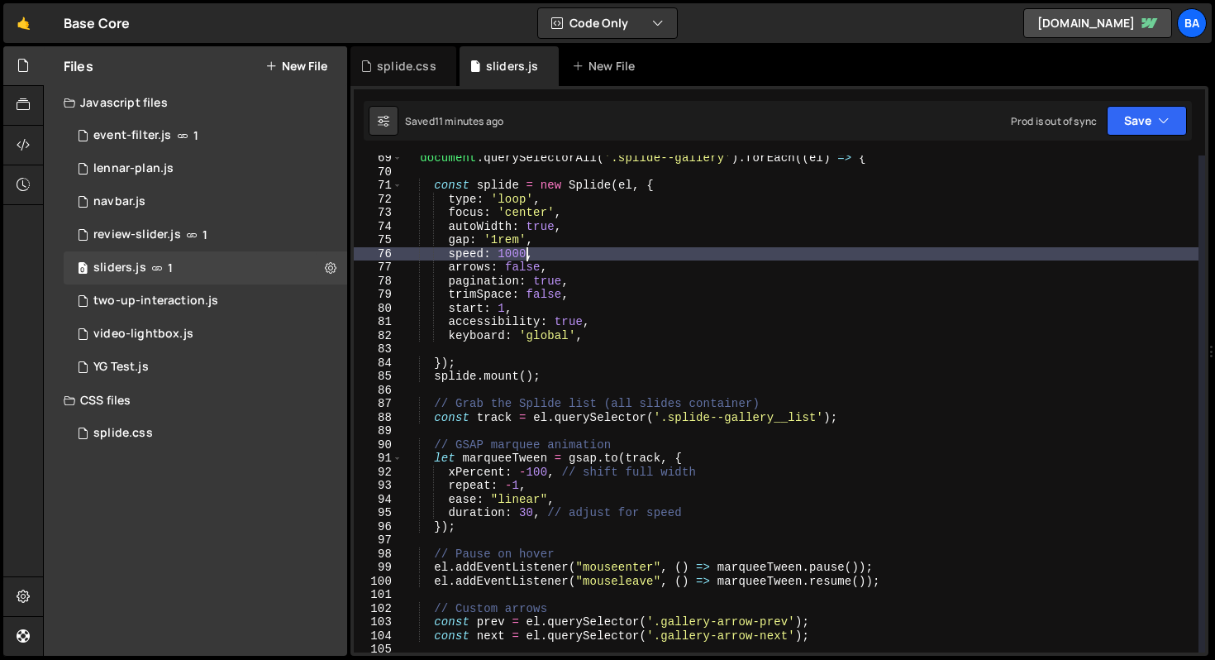
click at [527, 255] on div "document . querySelectorAll ( '.splide--gallery' ) . forEach (( el ) => { const…" at bounding box center [801, 413] width 796 height 524
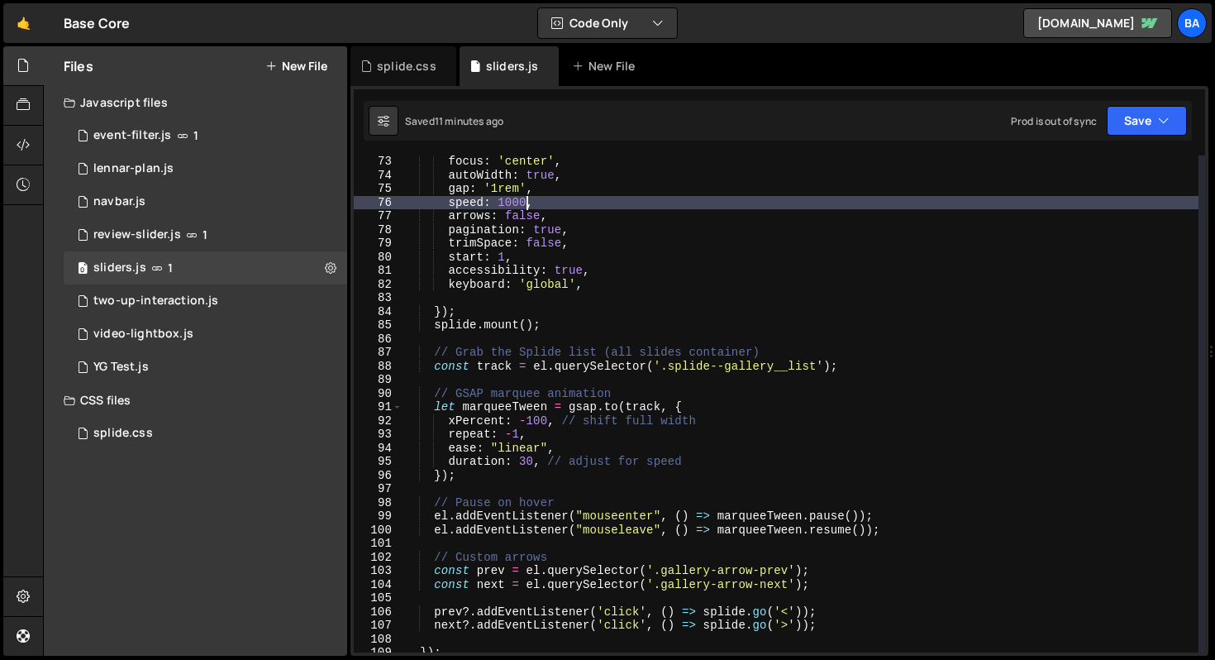
scroll to position [1026, 0]
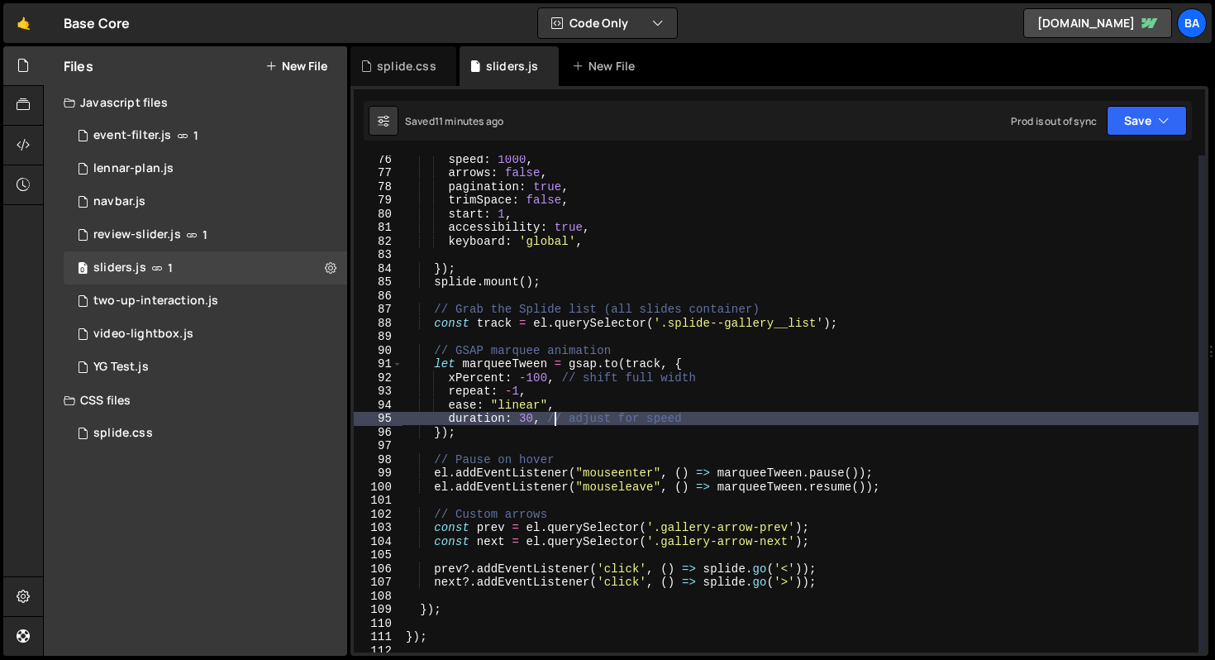
click at [555, 420] on div "speed : 1000 , arrows : false , pagination : true , trimSpace : false , start :…" at bounding box center [801, 414] width 796 height 524
click at [821, 416] on div "speed : 1000 , arrows : false , pagination : true , trimSpace : false , start :…" at bounding box center [801, 414] width 796 height 524
click at [641, 426] on div "speed : 1000 , arrows : false , pagination : true , trimSpace : false , start :…" at bounding box center [801, 414] width 796 height 524
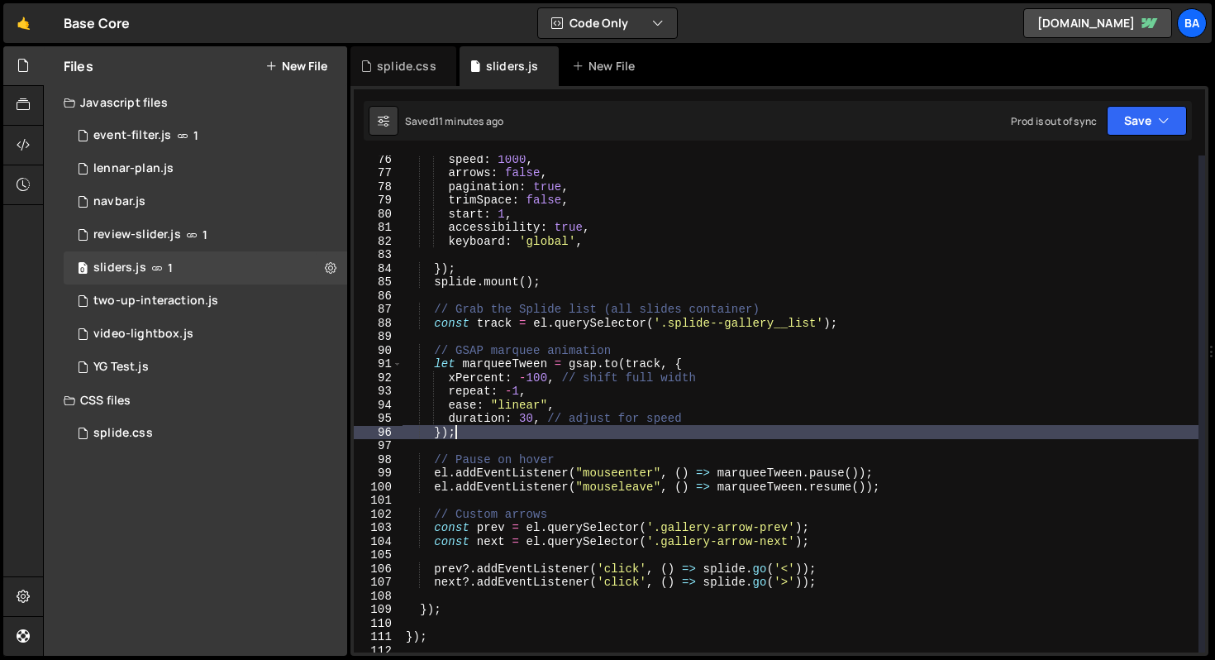
click at [782, 418] on div "speed : 1000 , arrows : false , pagination : true , trimSpace : false , start :…" at bounding box center [801, 414] width 796 height 524
type textarea "duration: 30, // adjust for speed"
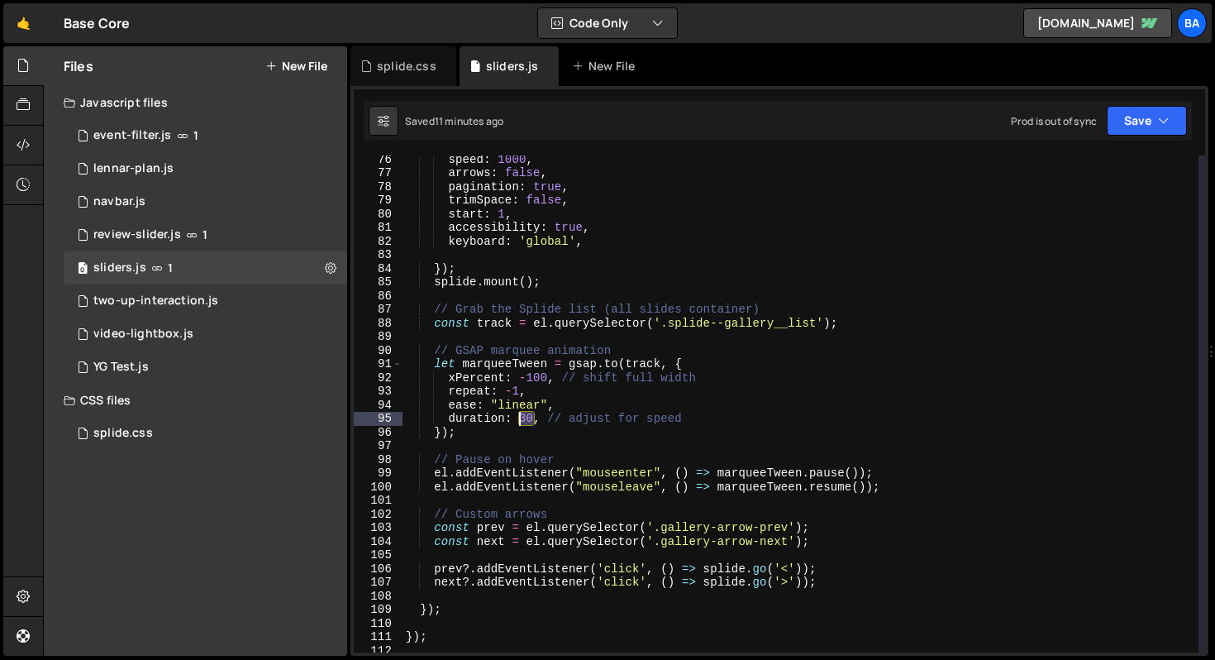
drag, startPoint x: 536, startPoint y: 419, endPoint x: 522, endPoint y: 417, distance: 14.1
click at [522, 417] on div "speed : 1000 , arrows : false , pagination : true , trimSpace : false , start :…" at bounding box center [801, 414] width 796 height 524
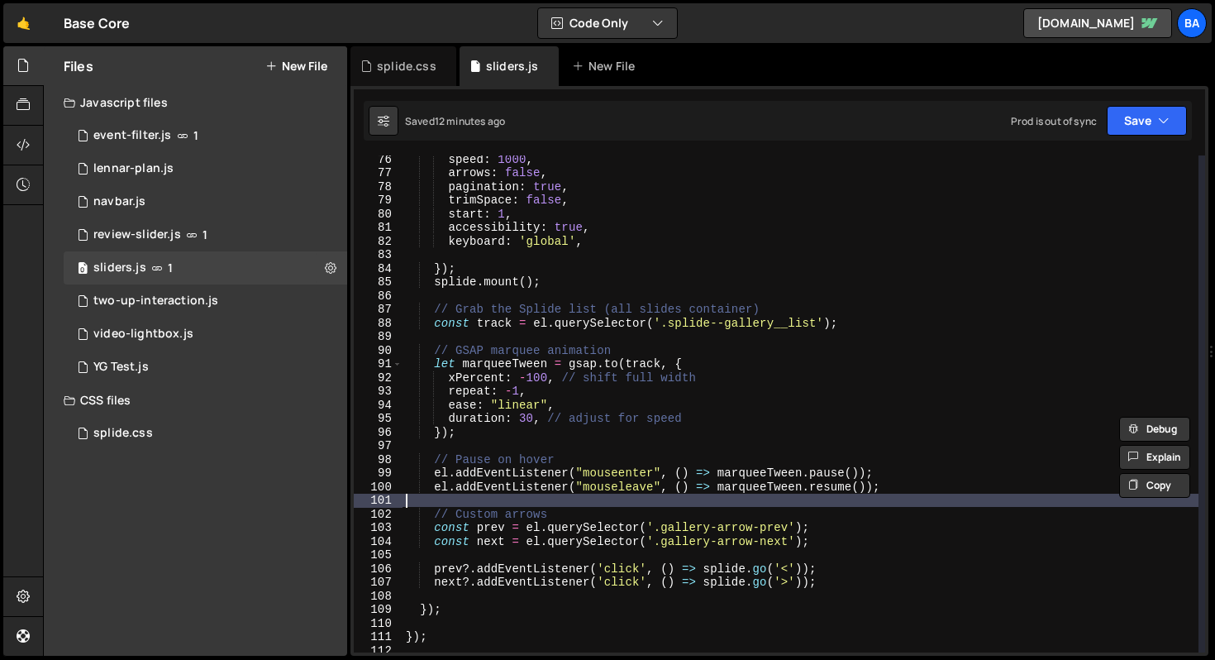
click at [890, 498] on div "speed : 1000 , arrows : false , pagination : true , trimSpace : false , start :…" at bounding box center [801, 414] width 796 height 524
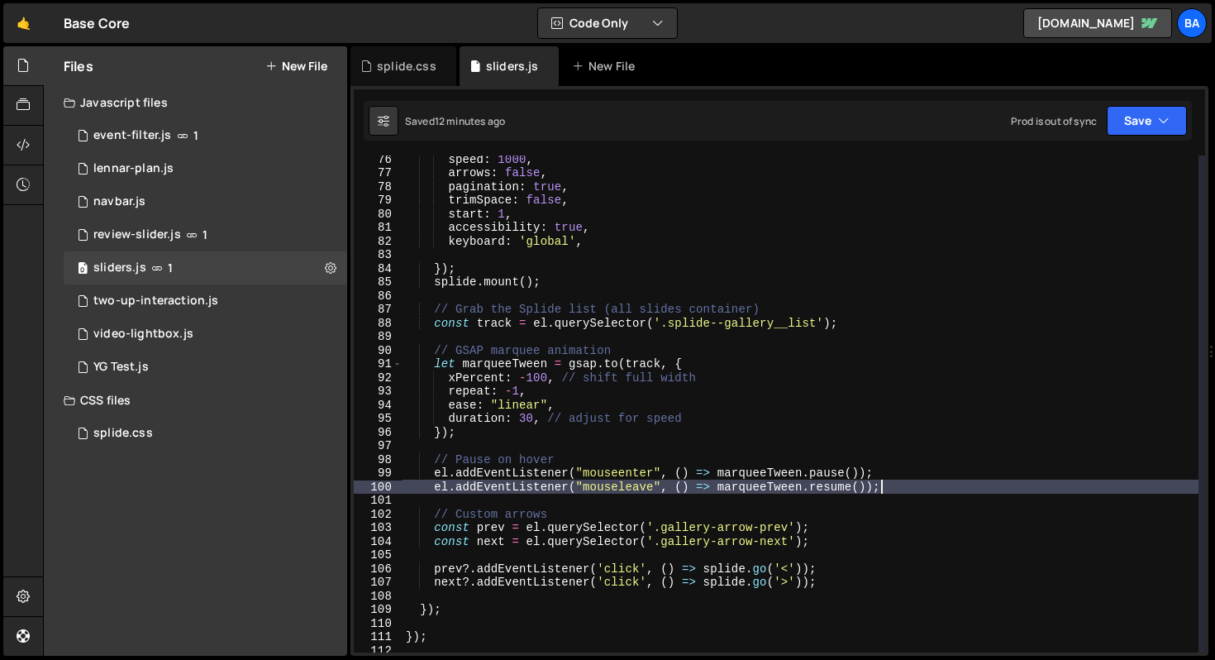
click at [894, 482] on div "speed : 1000 , arrows : false , pagination : true , trimSpace : false , start :…" at bounding box center [801, 414] width 796 height 524
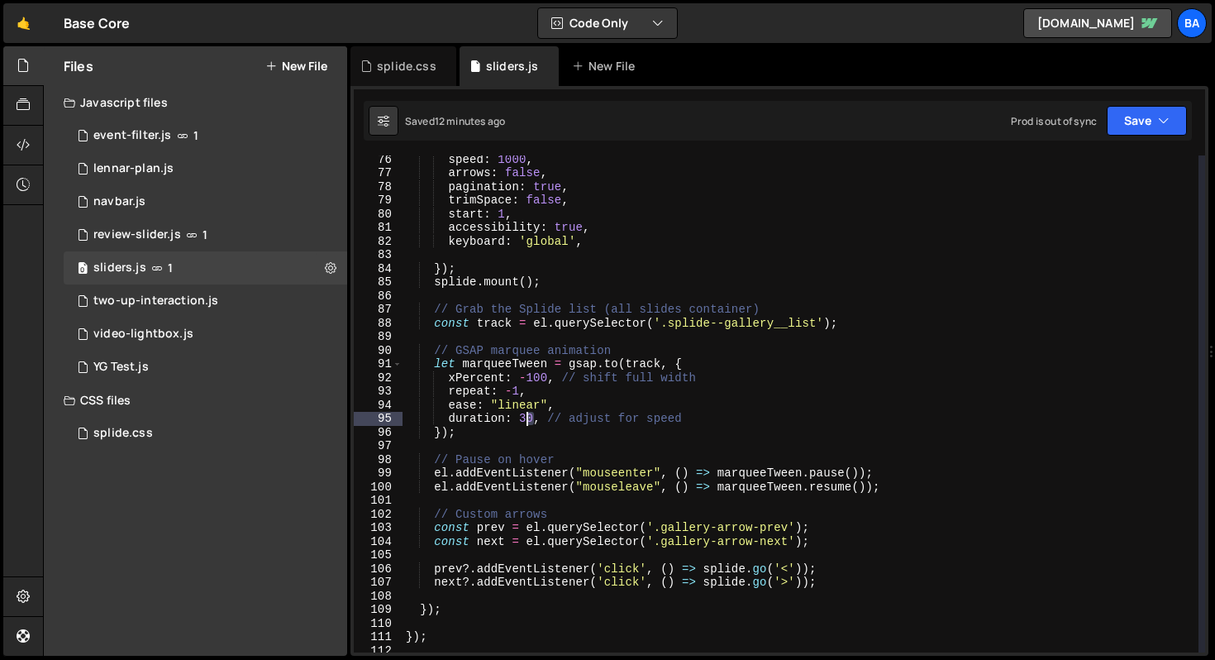
drag, startPoint x: 534, startPoint y: 419, endPoint x: 522, endPoint y: 419, distance: 12.4
click at [522, 419] on div "speed : 1000 , arrows : false , pagination : true , trimSpace : false , start :…" at bounding box center [801, 414] width 796 height 524
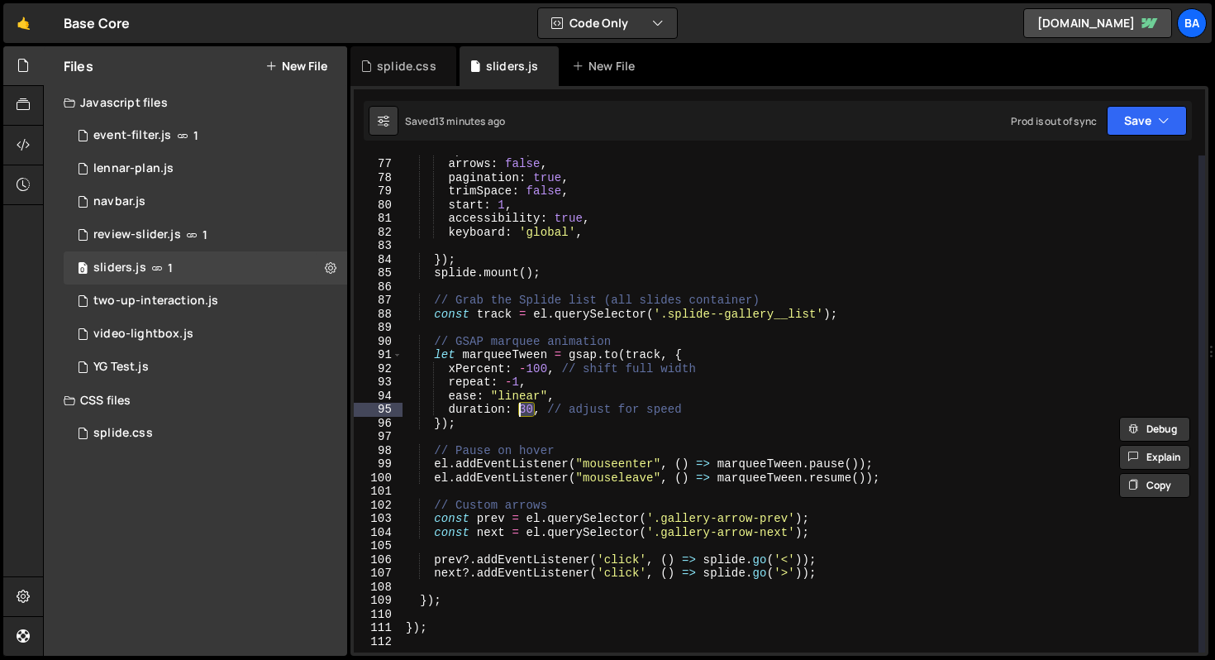
scroll to position [1046, 0]
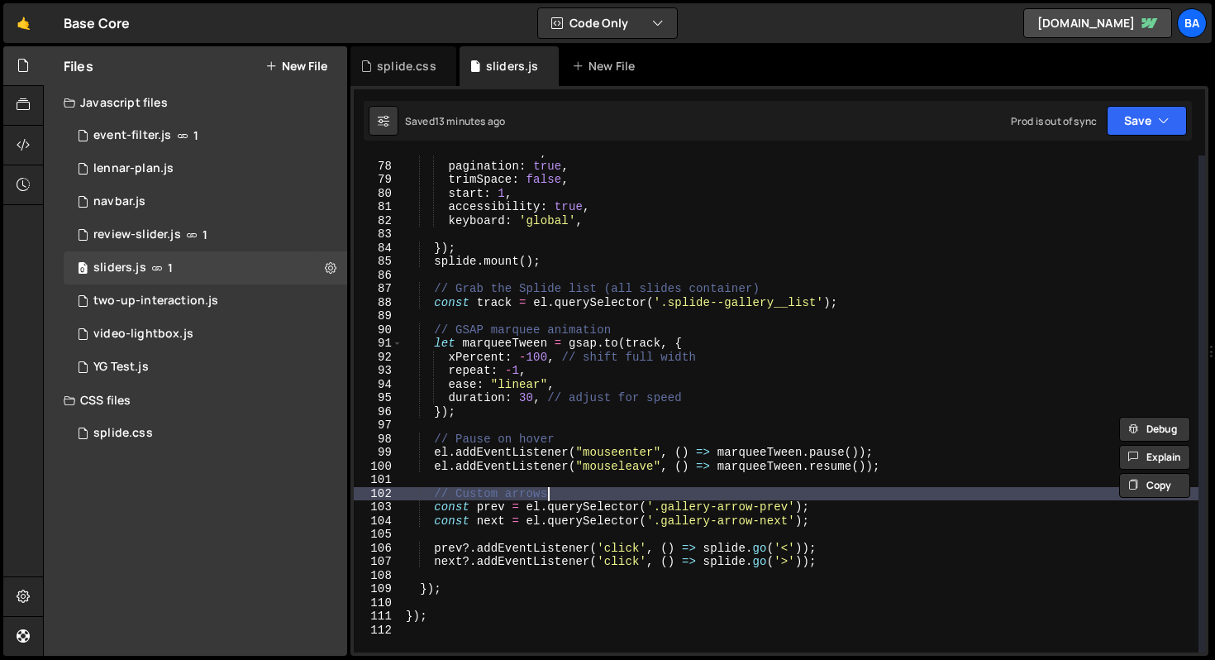
click at [868, 498] on div "arrows : false , pagination : true , trimSpace : false , start : 1 , accessibil…" at bounding box center [801, 407] width 796 height 524
click at [953, 462] on div "arrows : false , pagination : true , trimSpace : false , start : 1 , accessibil…" at bounding box center [801, 407] width 796 height 524
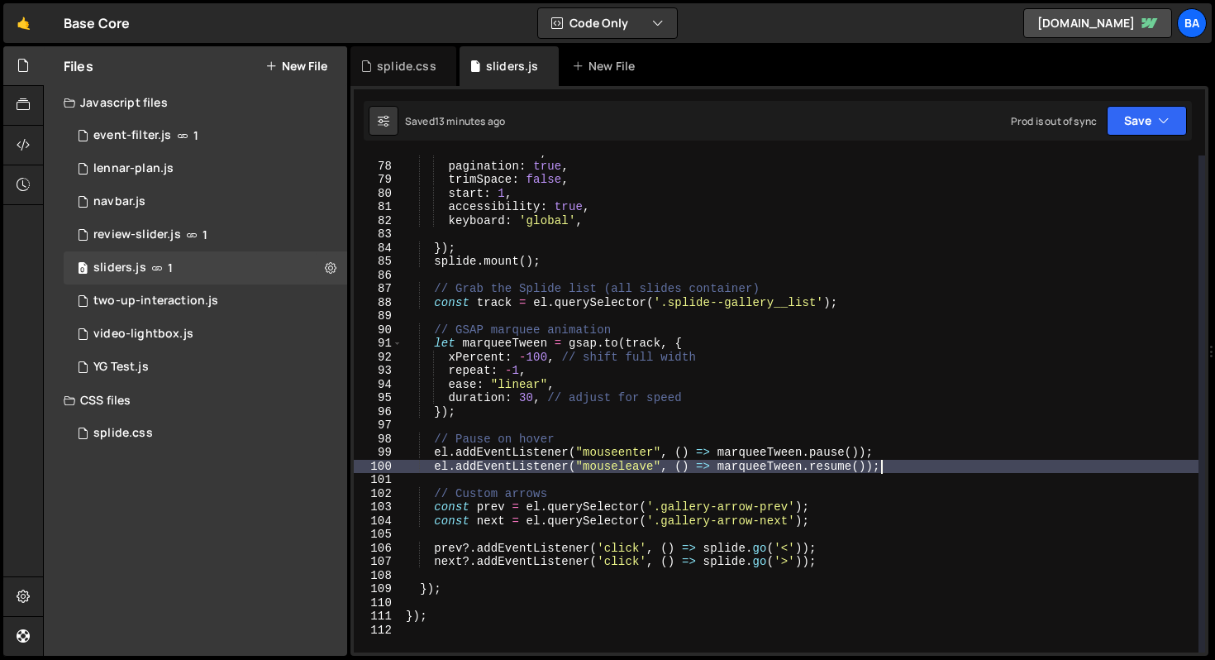
click at [939, 455] on div "arrows : false , pagination : true , trimSpace : false , start : 1 , accessibil…" at bounding box center [801, 407] width 796 height 524
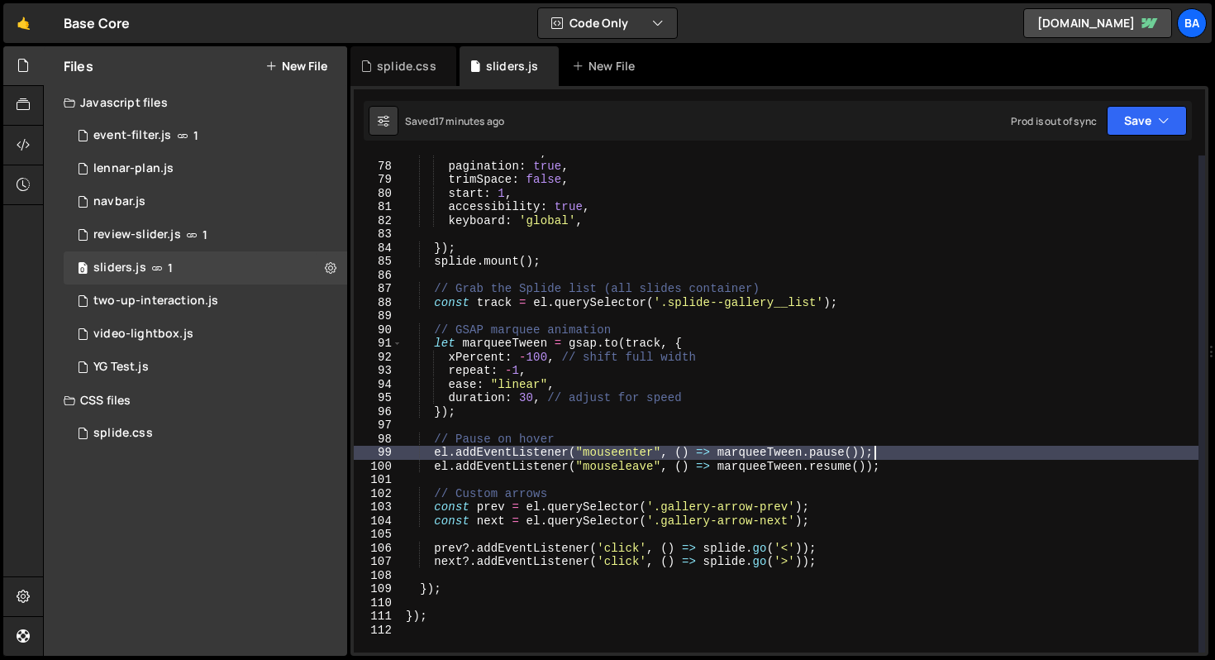
scroll to position [1161, 0]
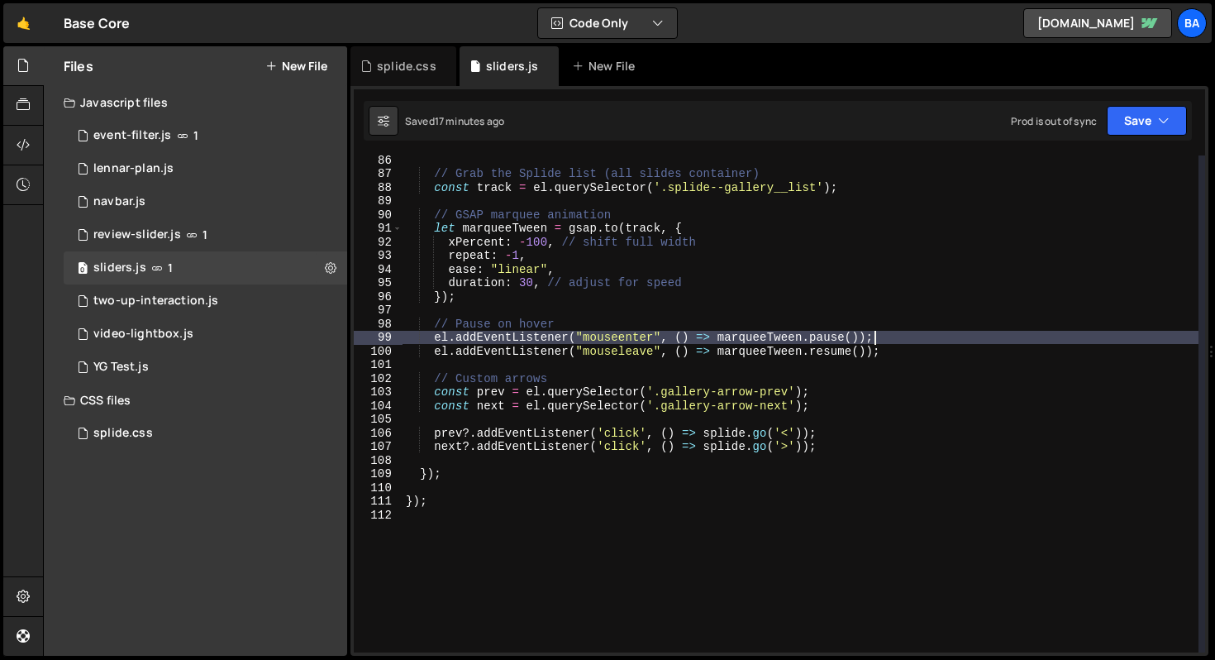
click at [819, 449] on div "// Grab the Splide list (all slides container) const track = el . querySelector…" at bounding box center [801, 415] width 796 height 524
type textarea "next?.addEventListener('click', () => splide.go('>'));"
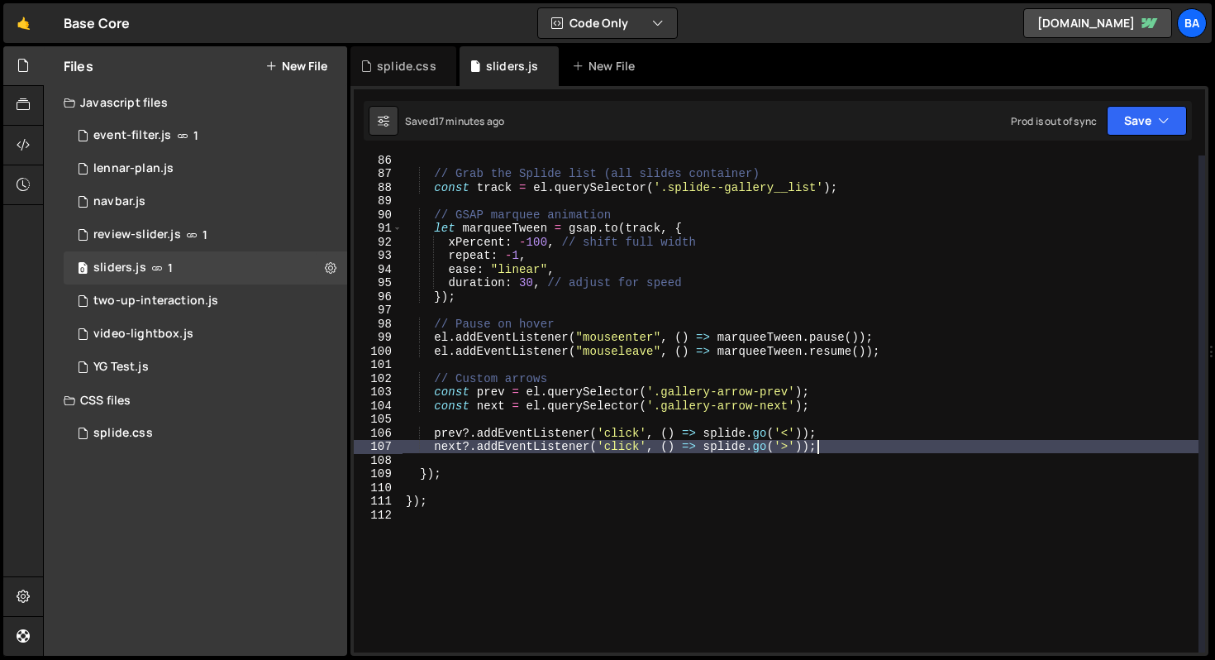
scroll to position [0, 1]
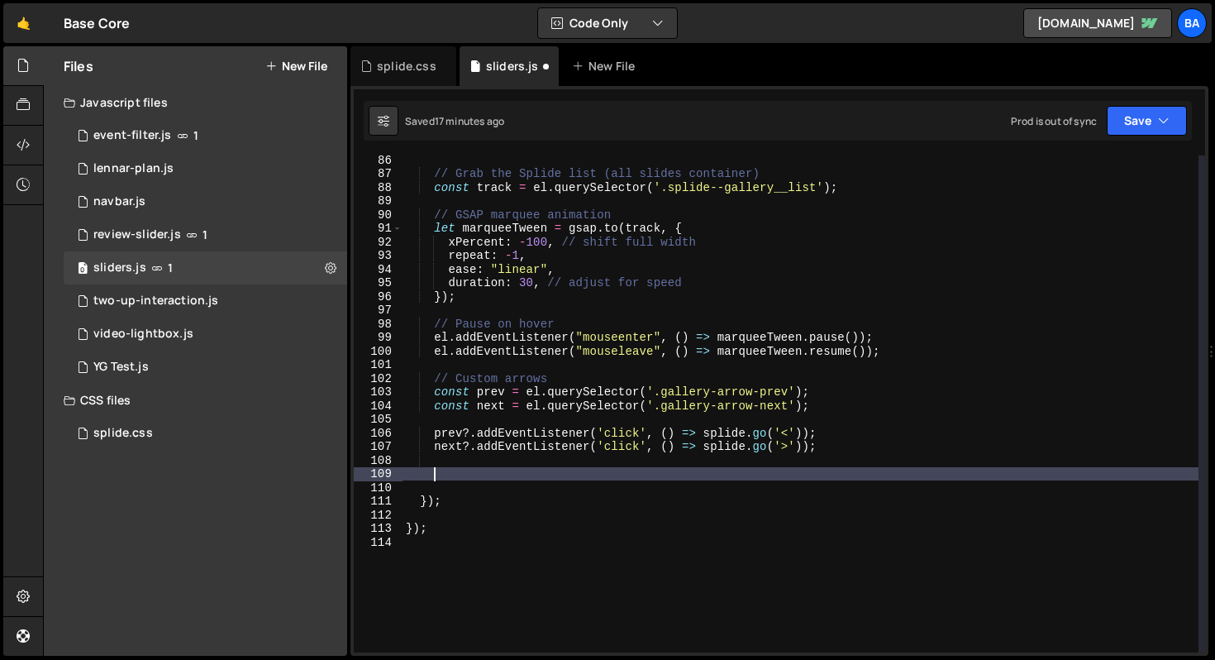
paste textarea "});"
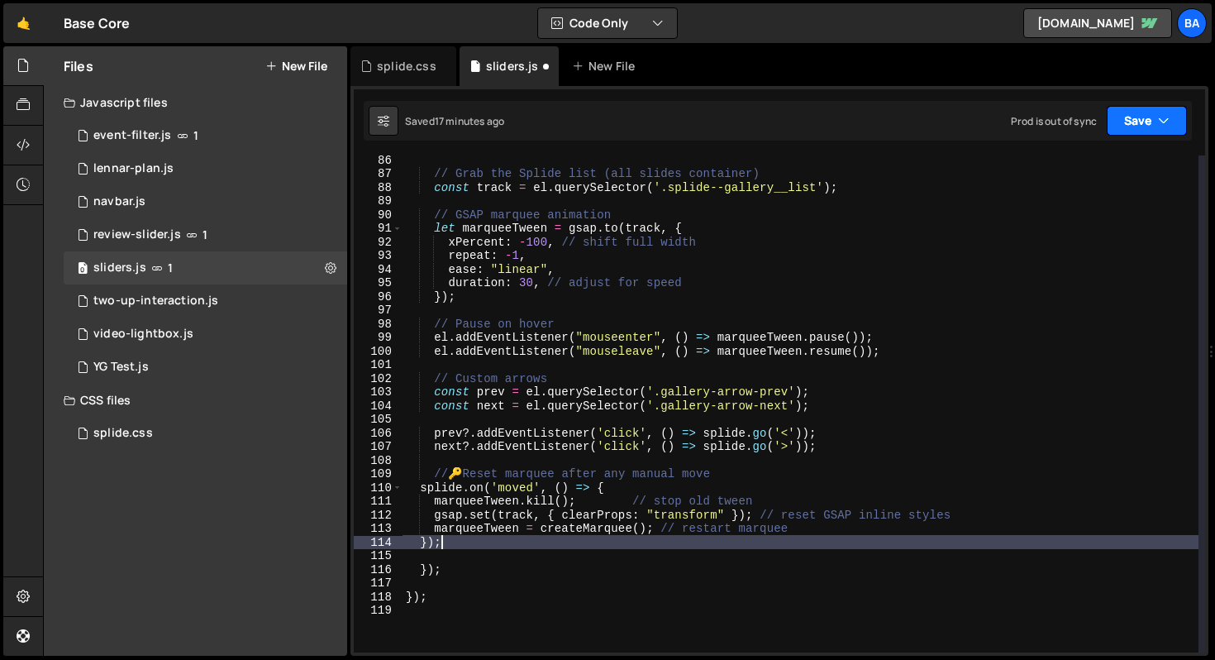
click at [1141, 113] on button "Save" at bounding box center [1147, 121] width 80 height 30
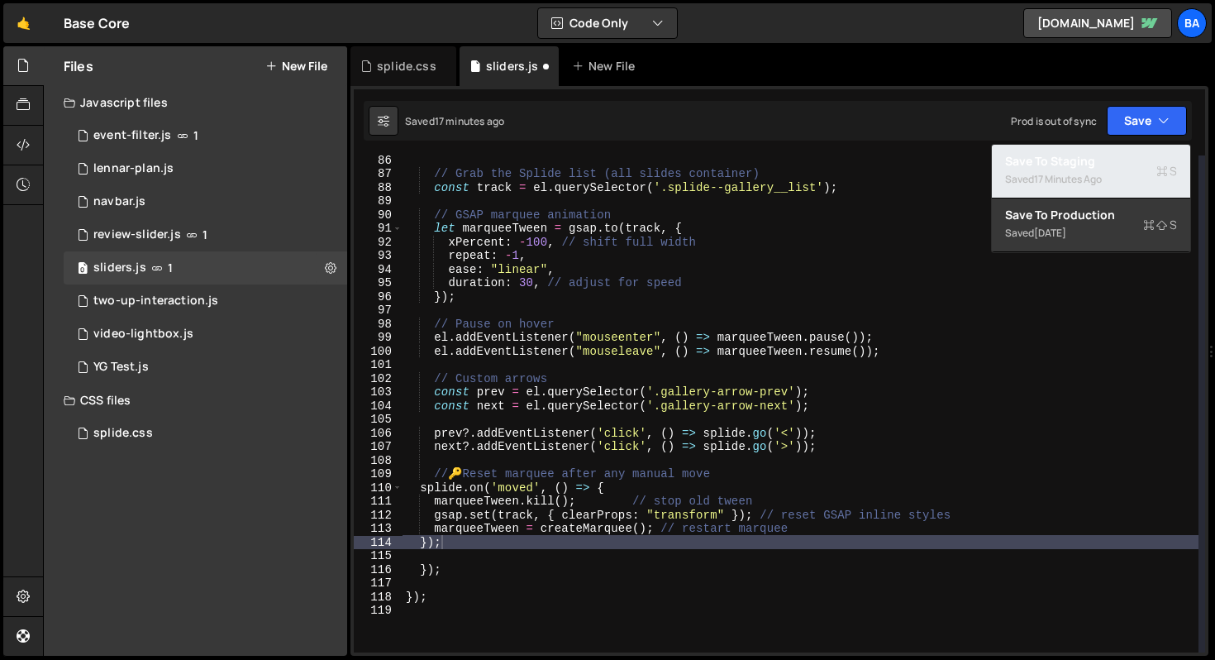
click at [1080, 176] on div "17 minutes ago" at bounding box center [1068, 179] width 68 height 14
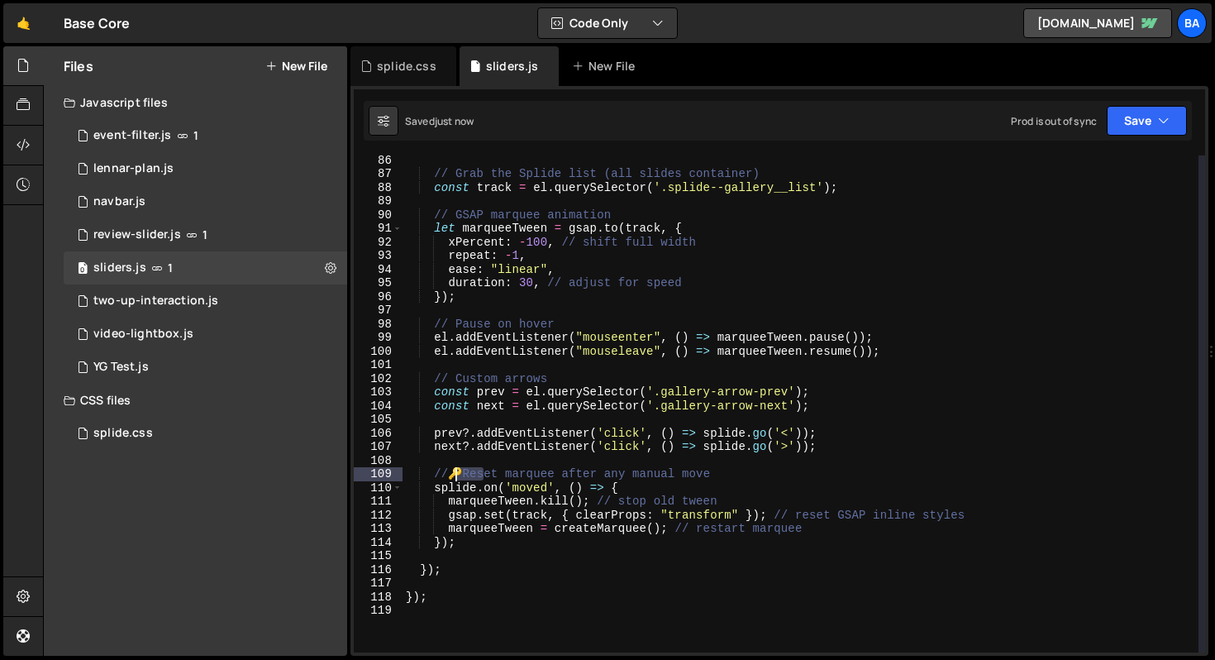
drag, startPoint x: 480, startPoint y: 476, endPoint x: 458, endPoint y: 476, distance: 22.3
click at [458, 476] on div "// Grab the Splide list (all slides container) const track = el . querySelector…" at bounding box center [801, 415] width 796 height 524
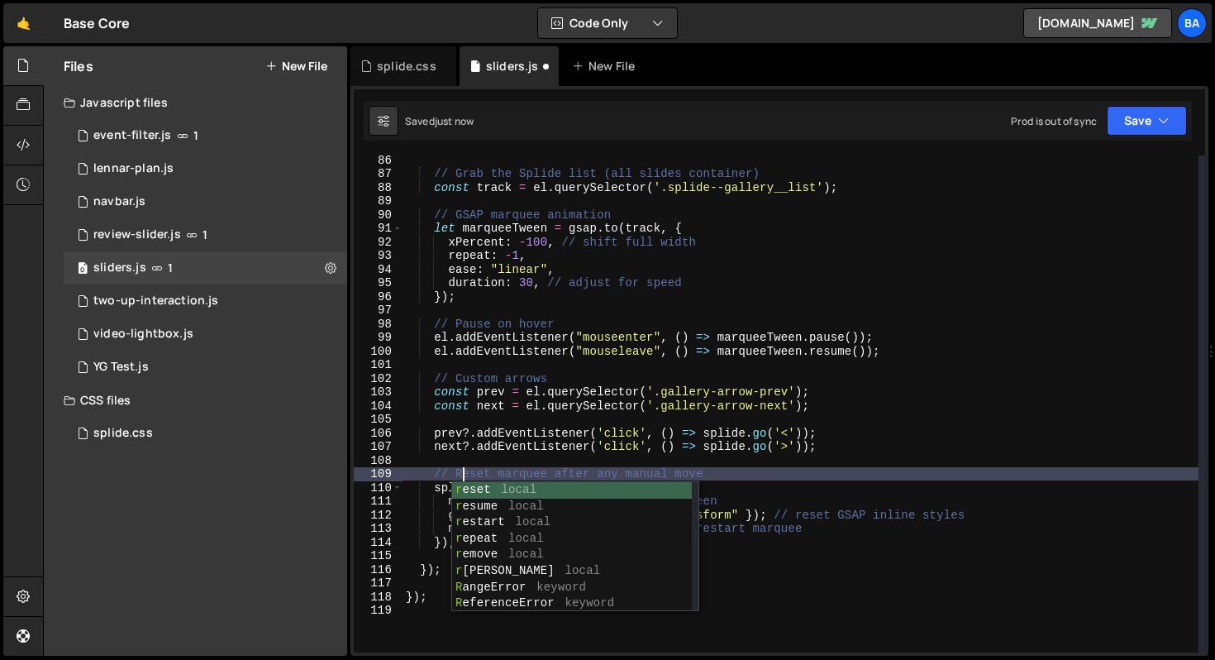
click at [792, 469] on div "// Grab the Splide list (all slides container) const track = el . querySelector…" at bounding box center [801, 415] width 796 height 524
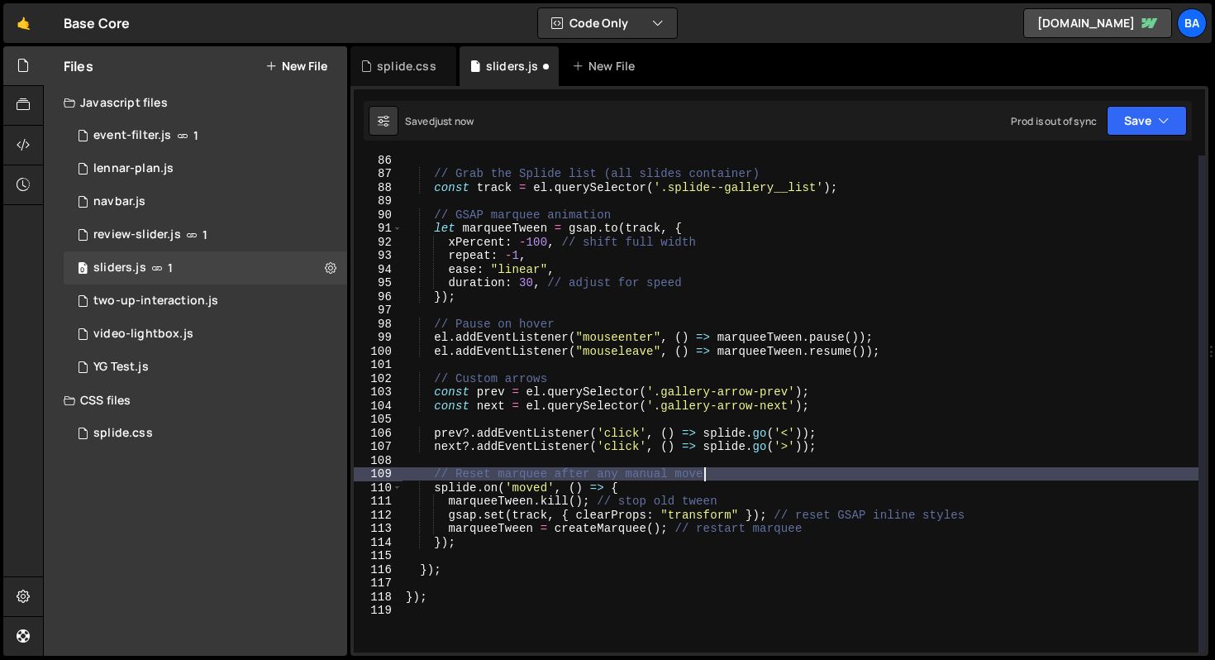
click at [565, 390] on div "// Grab the Splide list (all slides container) const track = el . querySelector…" at bounding box center [801, 415] width 796 height 524
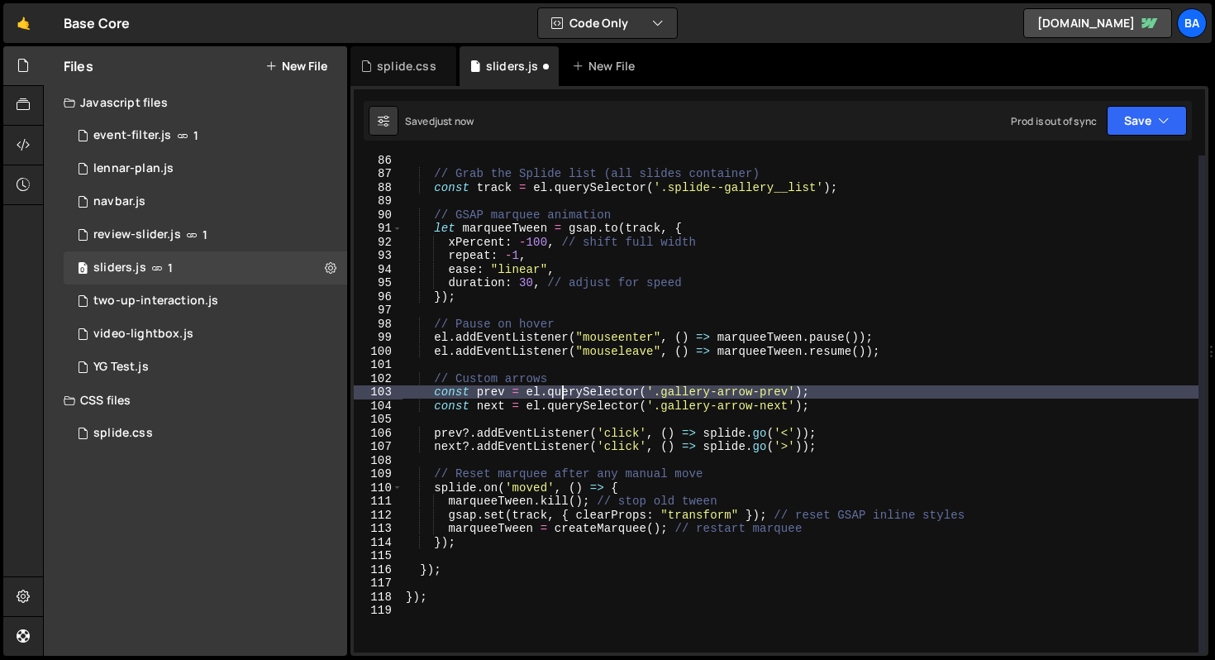
click at [646, 381] on div "// Grab the Splide list (all slides container) const track = el . querySelector…" at bounding box center [801, 415] width 796 height 524
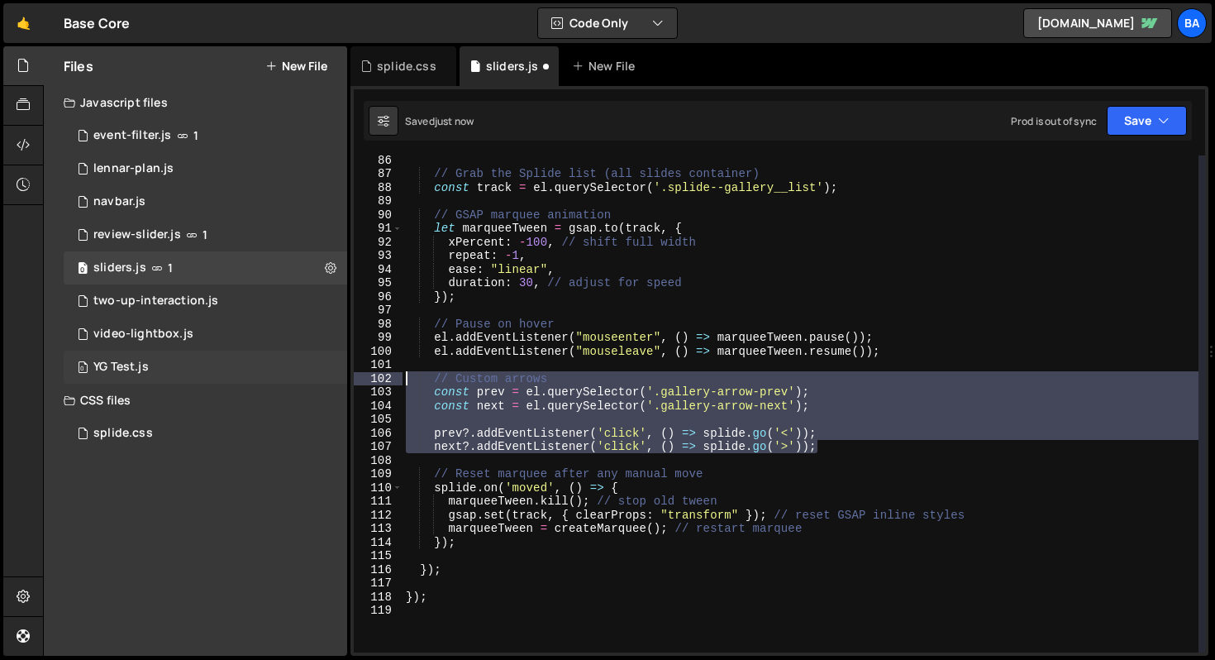
drag, startPoint x: 826, startPoint y: 448, endPoint x: 336, endPoint y: 382, distance: 493.8
click at [336, 382] on div "Files New File Javascript files 1 event-filter.js 1 1 lennar-plan.js 0 1 navbar…" at bounding box center [629, 351] width 1172 height 610
type textarea "// Custom arrows const prev = el.querySelector('.gallery-arrow-prev');"
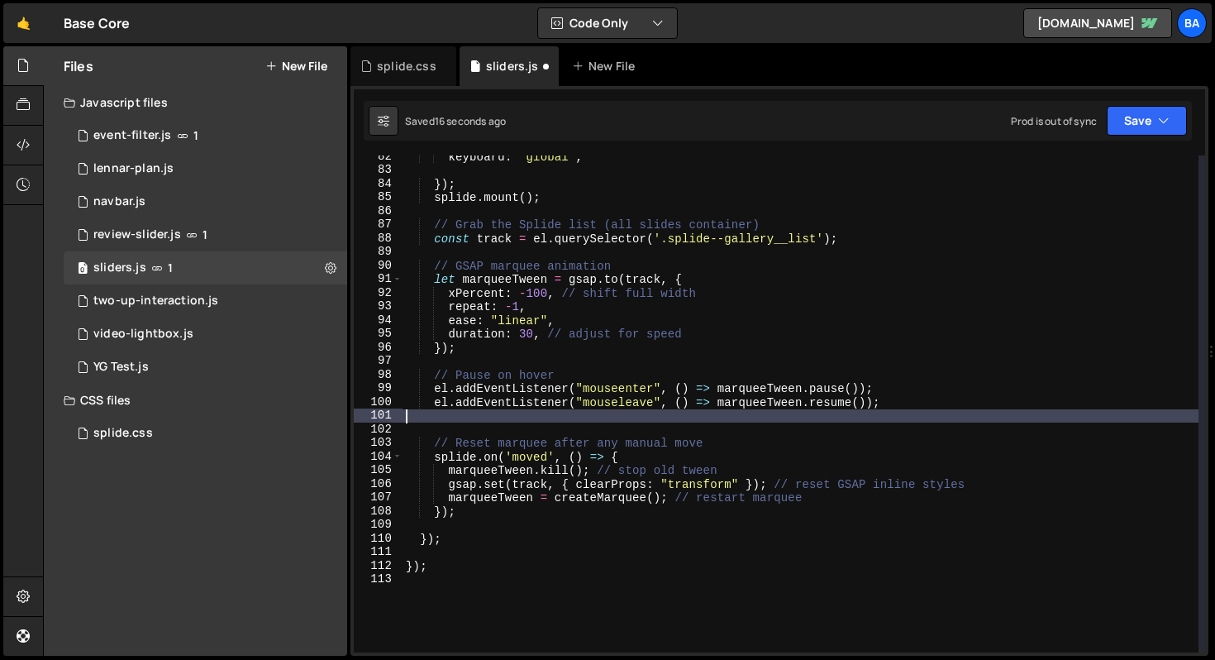
scroll to position [1079, 0]
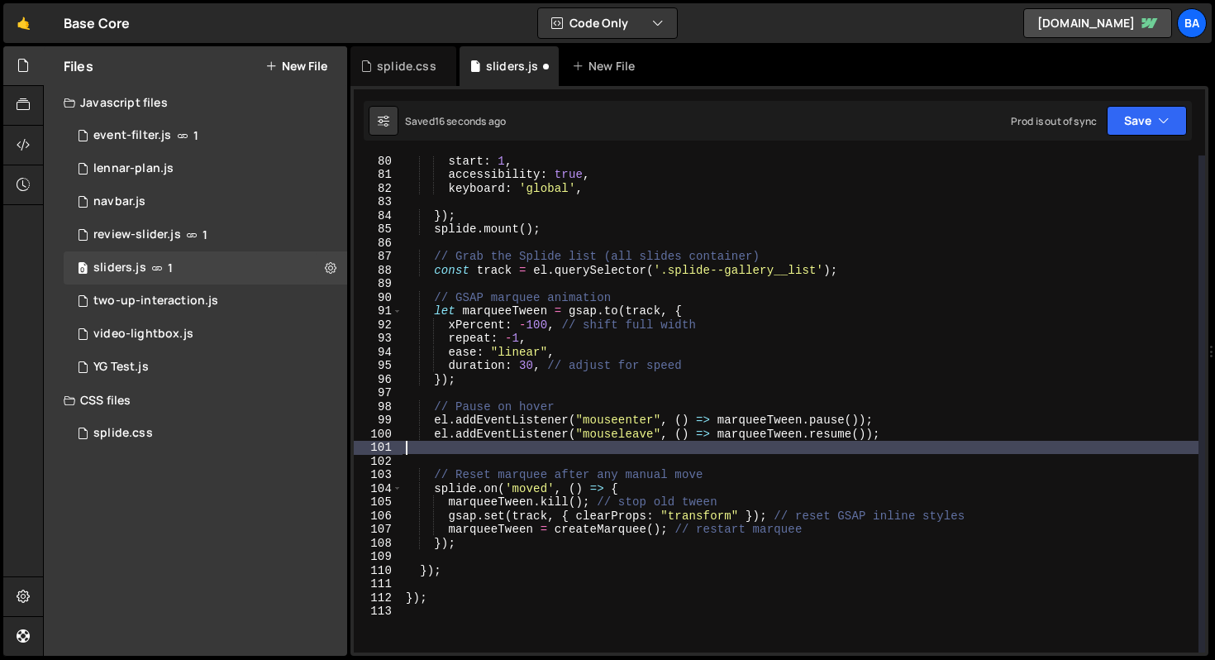
click at [602, 231] on div "start : 1 , accessibility : true , keyboard : 'global' , }) ; splide . mount ( …" at bounding box center [801, 416] width 796 height 524
type textarea "splide.mount();"
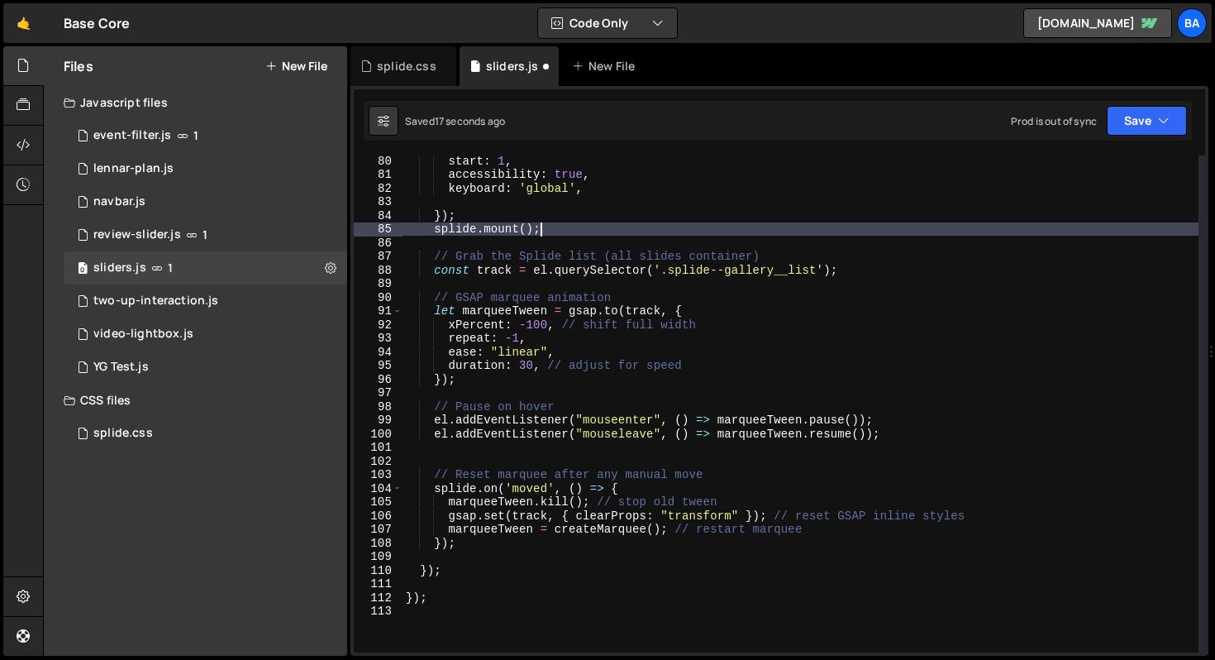
scroll to position [0, 1]
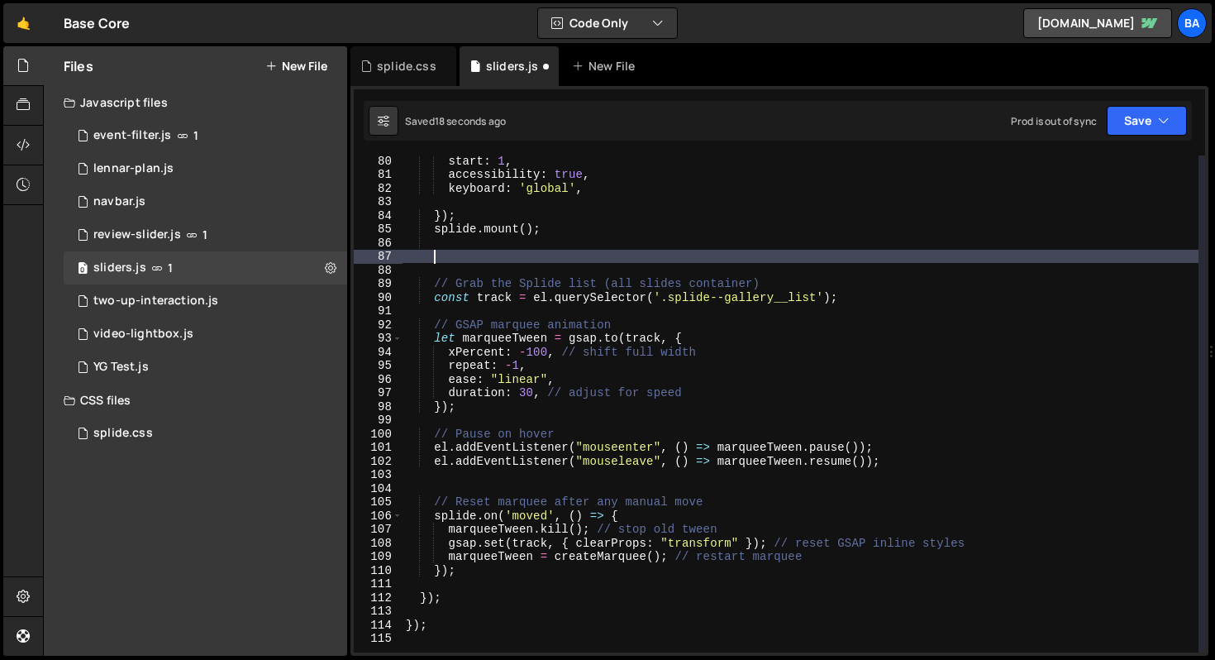
paste textarea "next?.addEventListener('click', () => splide.go('>'));"
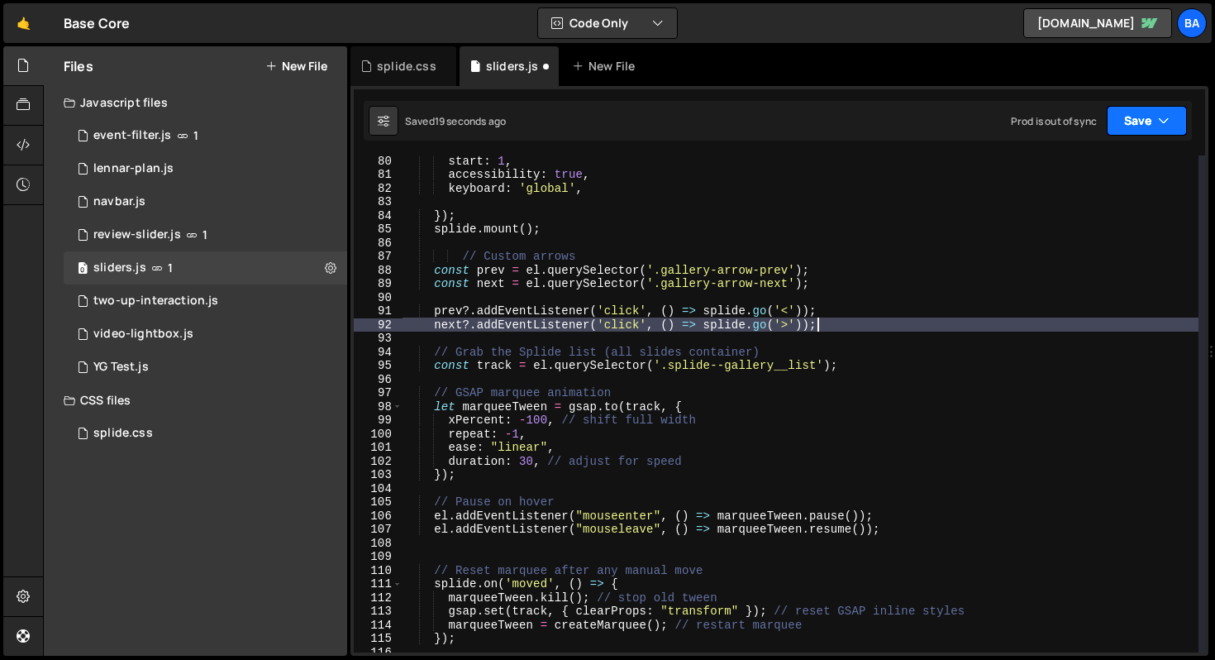
click at [1113, 122] on button "Save" at bounding box center [1147, 121] width 80 height 30
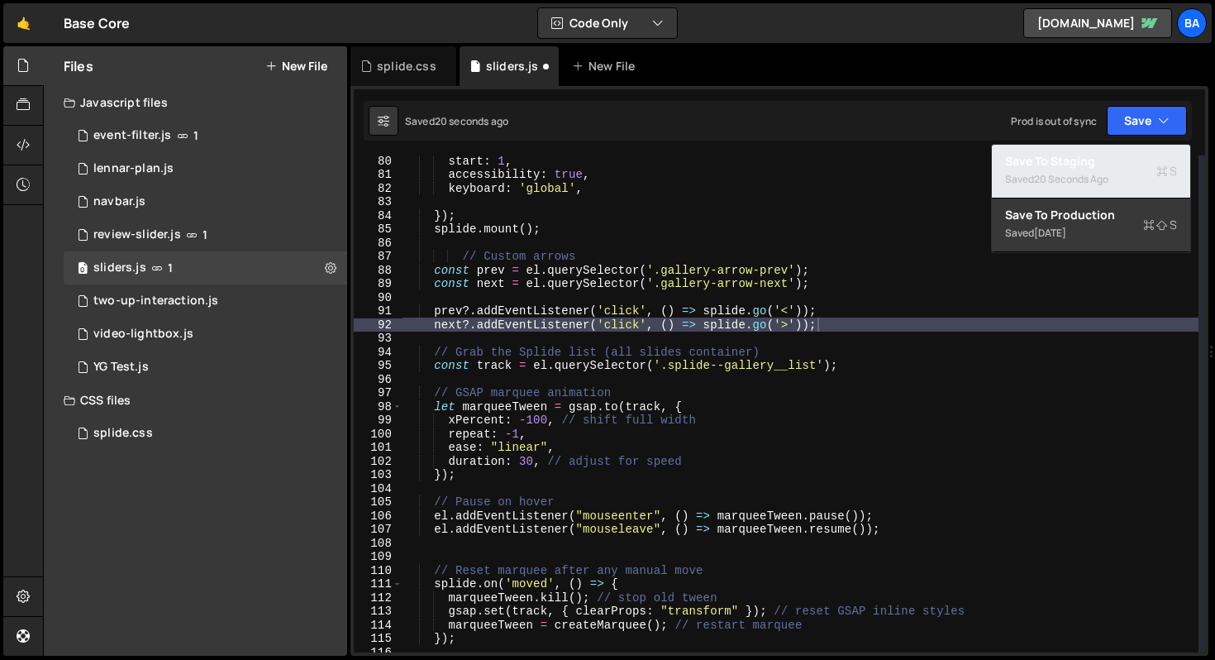
click at [1044, 172] on div "20 seconds ago" at bounding box center [1071, 179] width 74 height 14
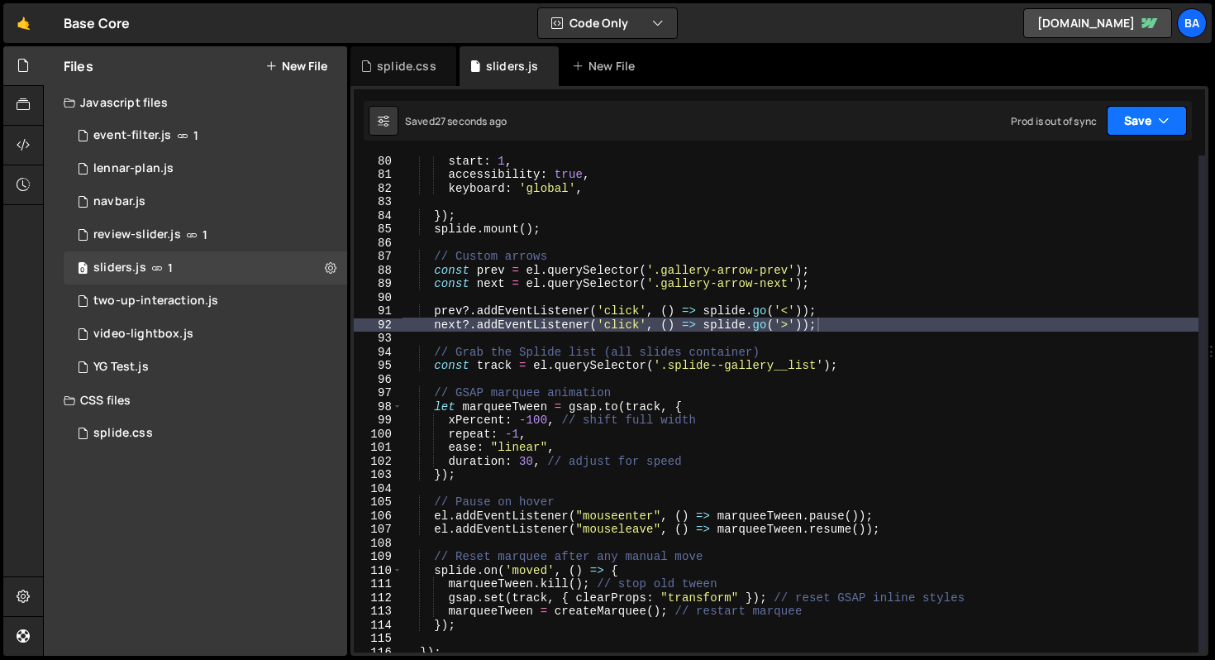
click at [1117, 119] on button "Save" at bounding box center [1147, 121] width 80 height 30
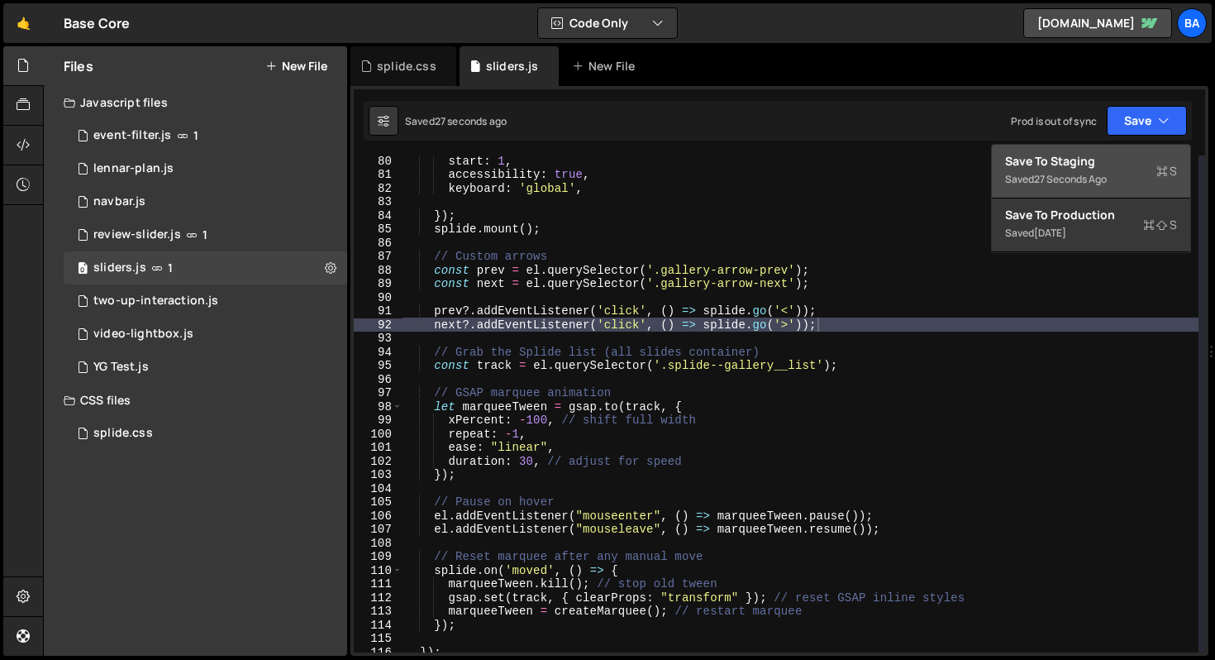
click at [1093, 155] on div "Save to Staging S" at bounding box center [1091, 161] width 172 height 17
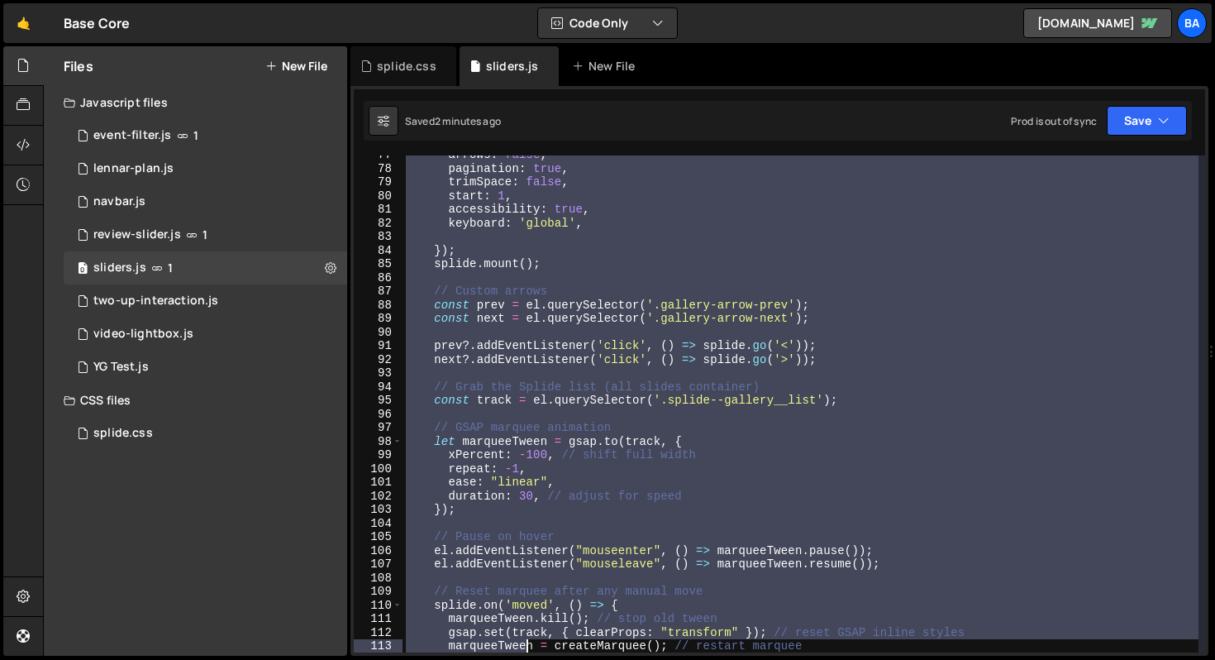
scroll to position [1126, 0]
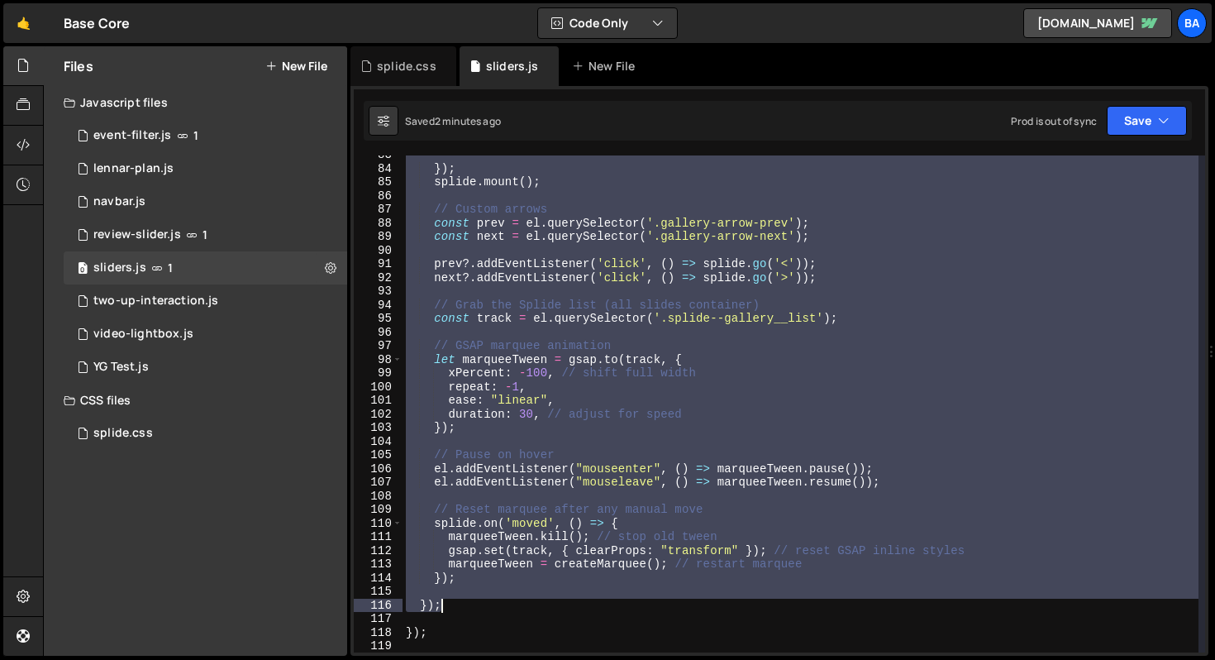
drag, startPoint x: 422, startPoint y: 281, endPoint x: 551, endPoint y: 605, distance: 348.7
click at [551, 605] on div "}) ; splide . mount ( ) ; // Custom arrows const prev = el . querySelector ( '.…" at bounding box center [801, 410] width 796 height 524
type textarea "});"
paste textarea
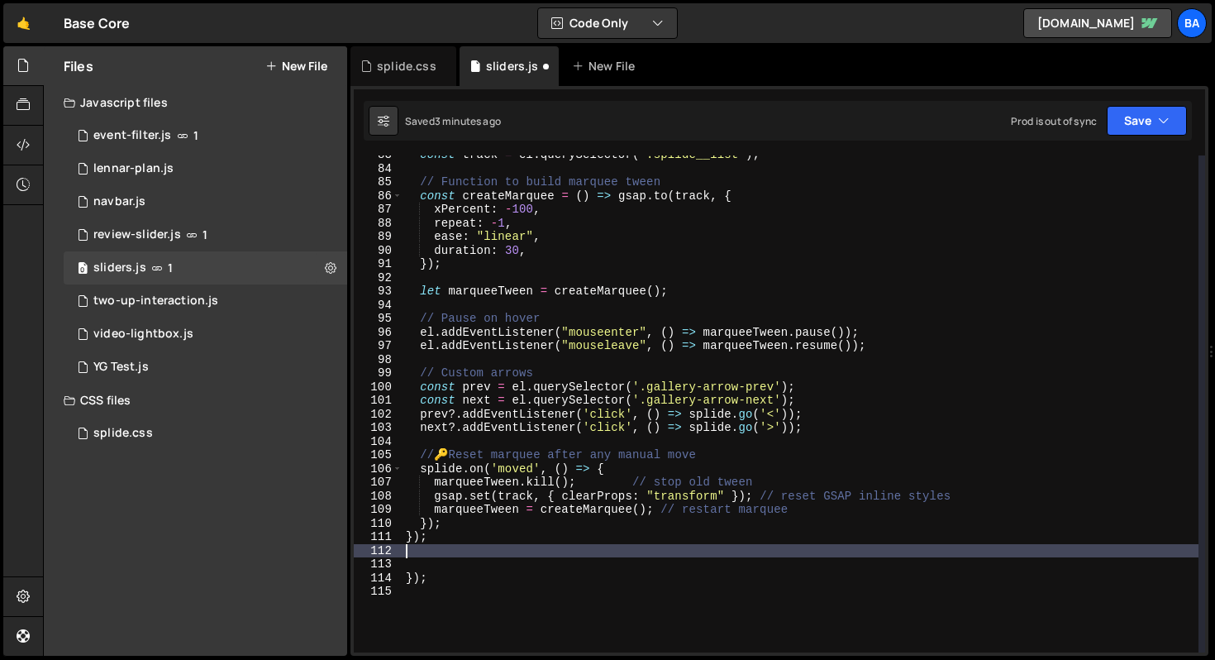
scroll to position [0, 0]
click at [1122, 127] on button "Save" at bounding box center [1147, 121] width 80 height 30
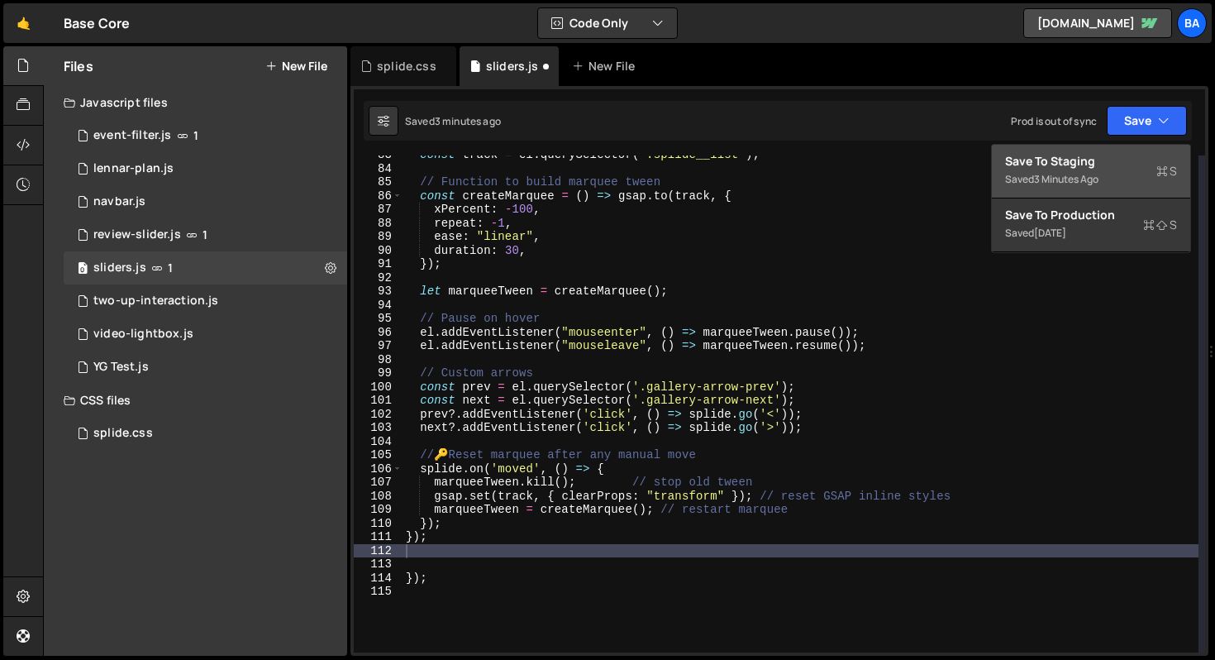
click at [1108, 158] on div "Save to Staging S" at bounding box center [1091, 161] width 172 height 17
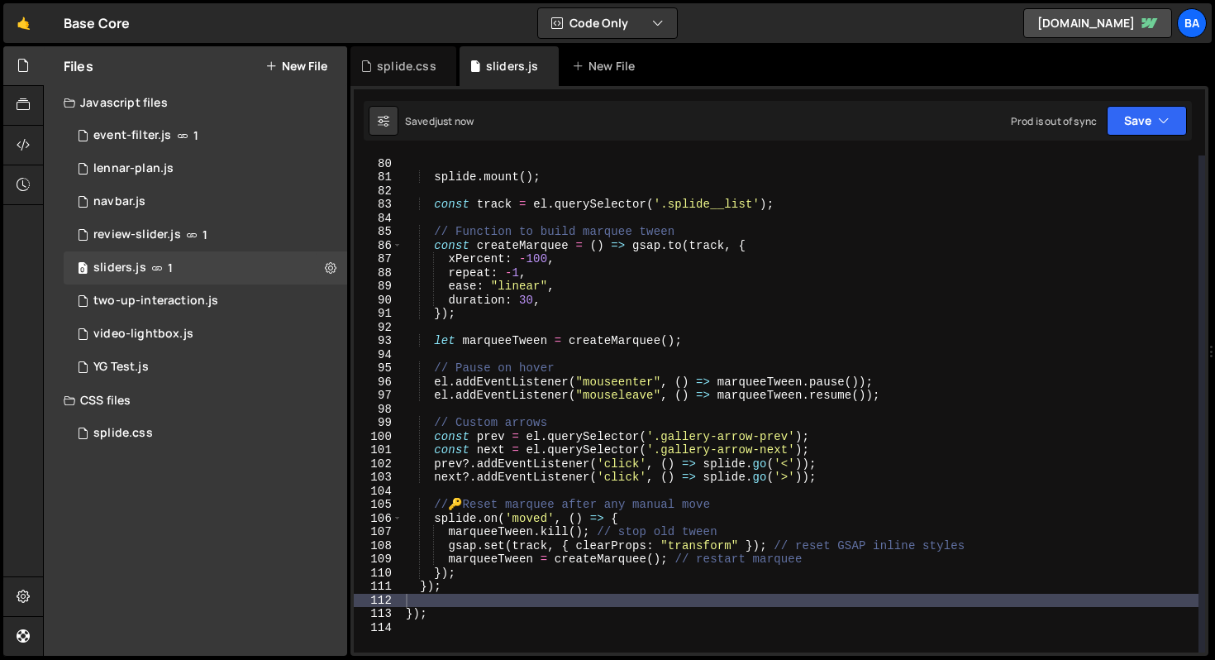
scroll to position [1076, 0]
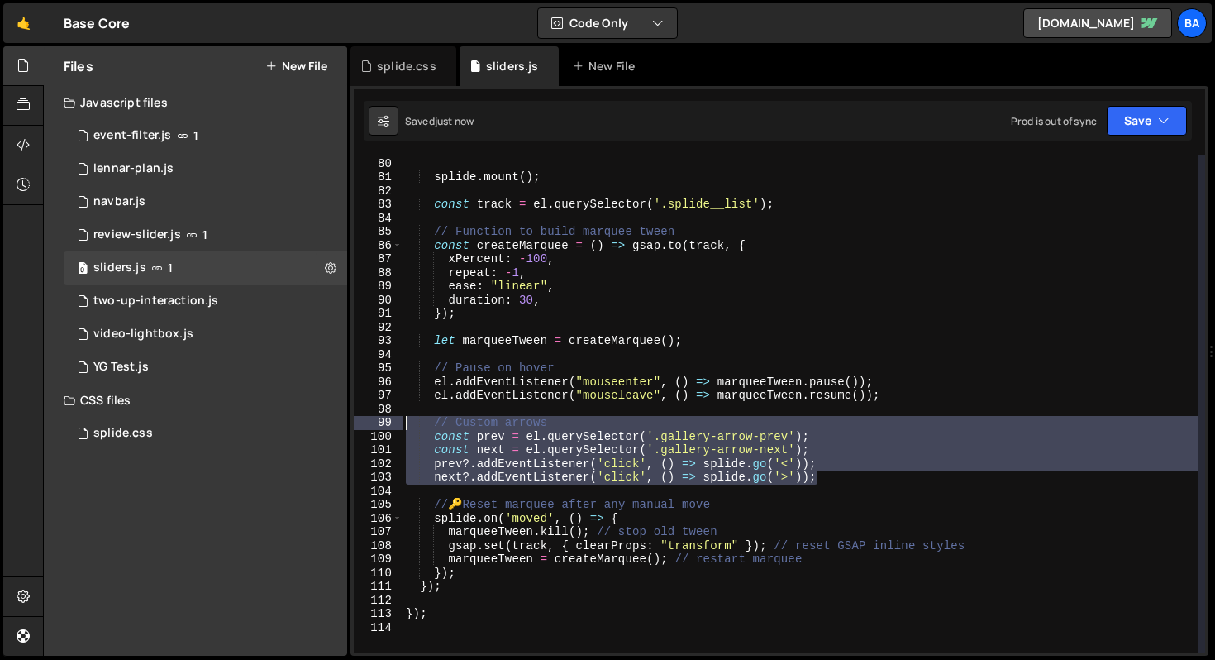
drag, startPoint x: 836, startPoint y: 478, endPoint x: 348, endPoint y: 426, distance: 491.2
click at [348, 426] on div "Files New File Javascript files 1 event-filter.js 1 1 lennar-plan.js 0 1 navbar…" at bounding box center [629, 351] width 1172 height 610
type textarea "// Custom arrows const prev = el.querySelector('.gallery-arrow-prev');"
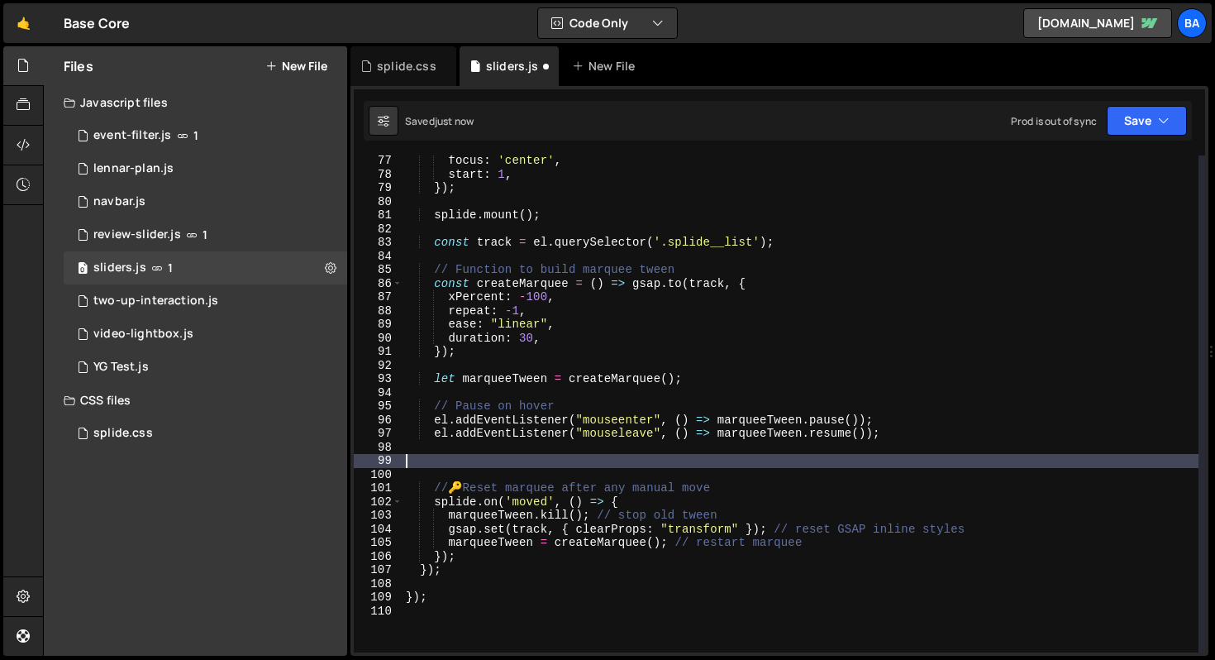
scroll to position [1014, 0]
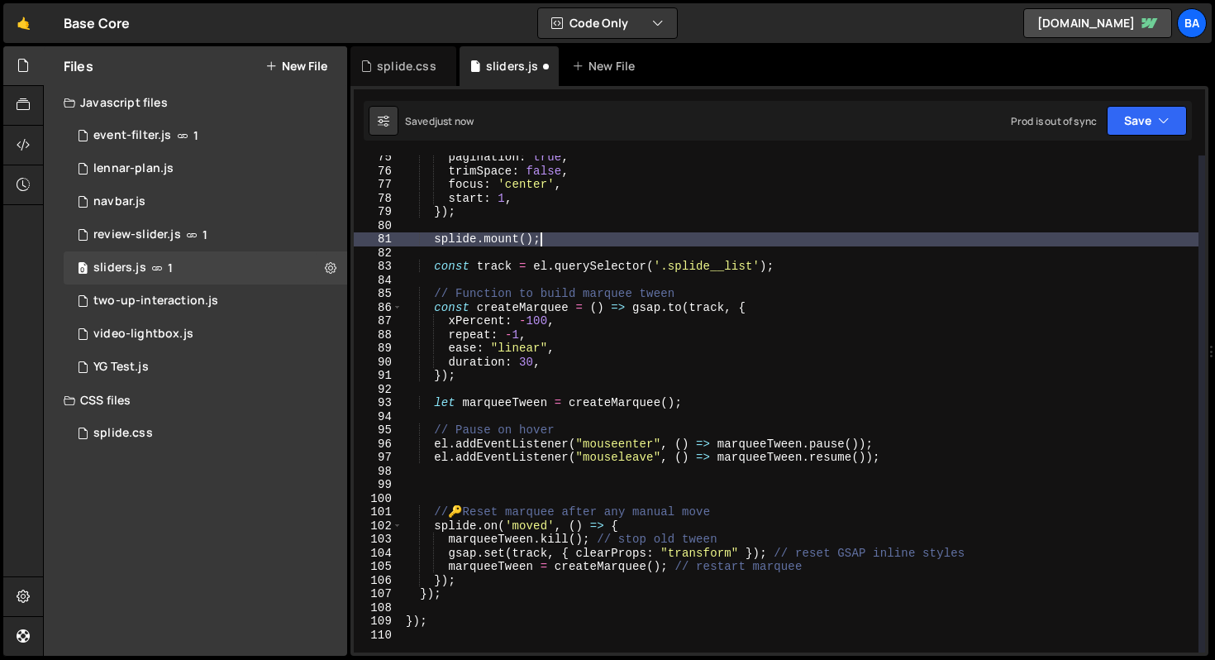
click at [588, 242] on div "pagination : true , trimSpace : false , focus : 'center' , start : 1 , }) ; spl…" at bounding box center [801, 412] width 796 height 524
type textarea "splide.mount();"
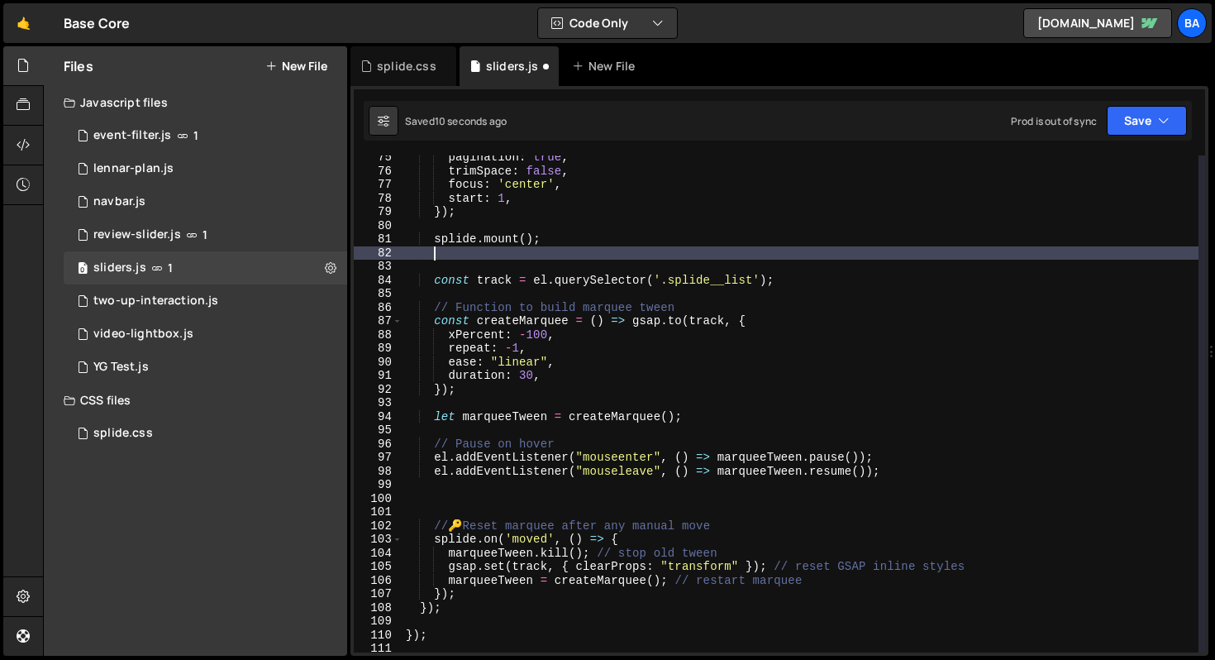
scroll to position [0, 1]
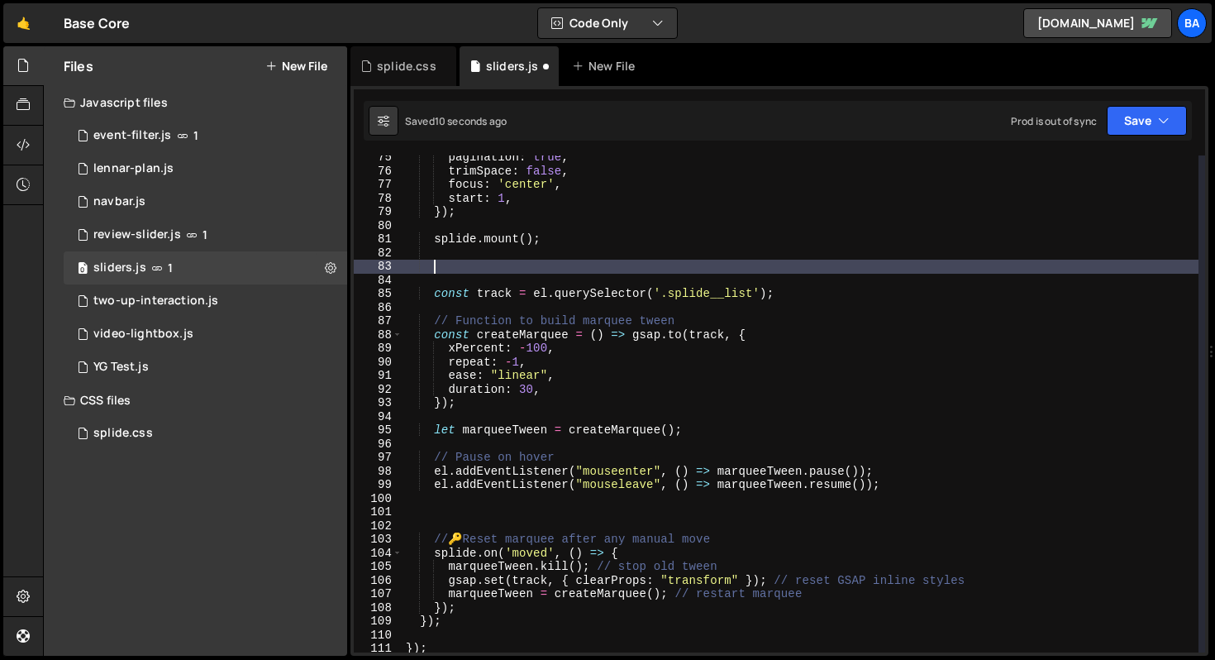
paste textarea "next?.addEventListener('click', () => splide.go('>'));"
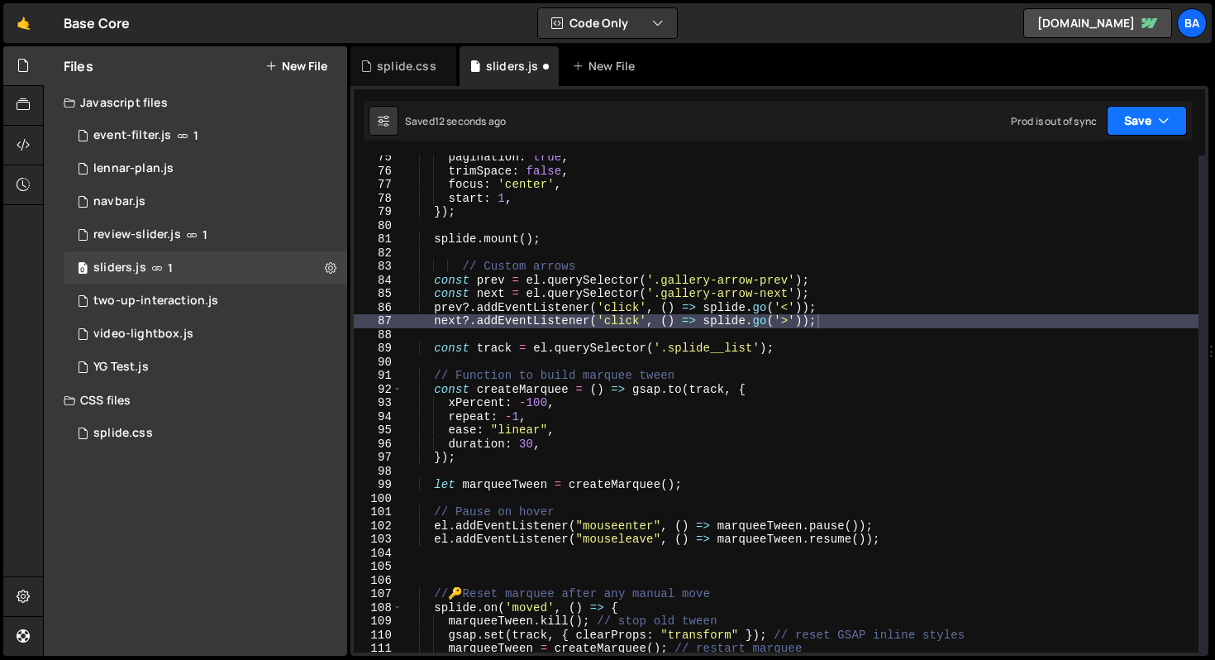
click at [1141, 121] on button "Save" at bounding box center [1147, 121] width 80 height 30
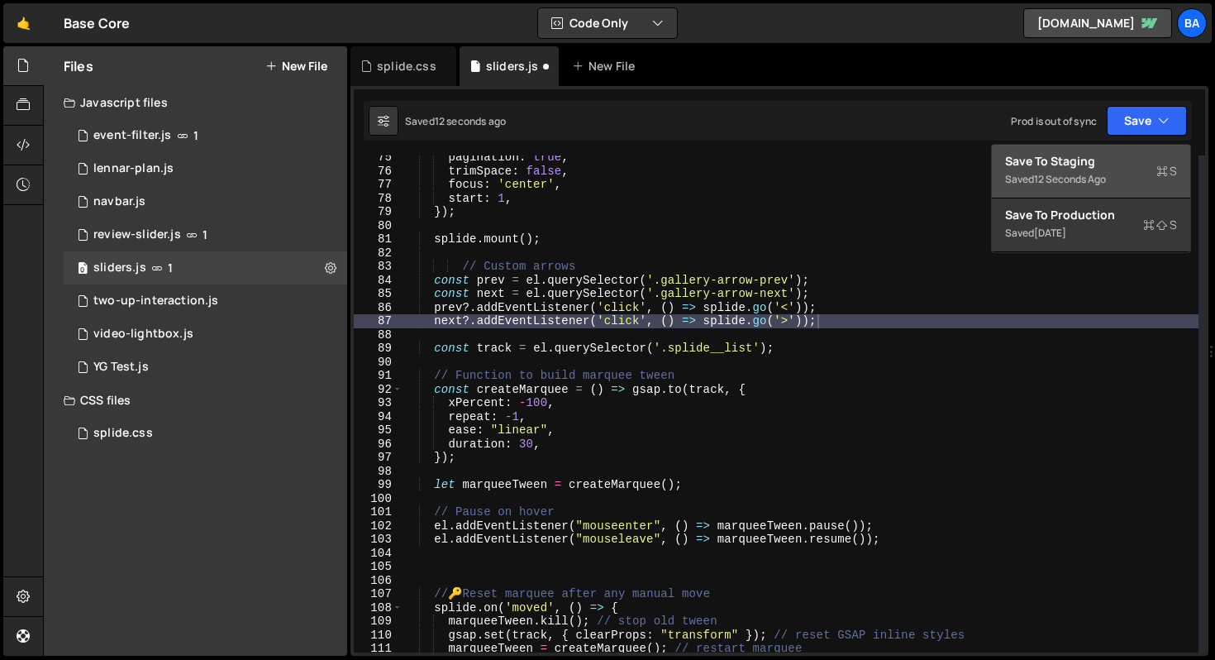
click at [1079, 163] on div "Save to Staging S" at bounding box center [1091, 161] width 172 height 17
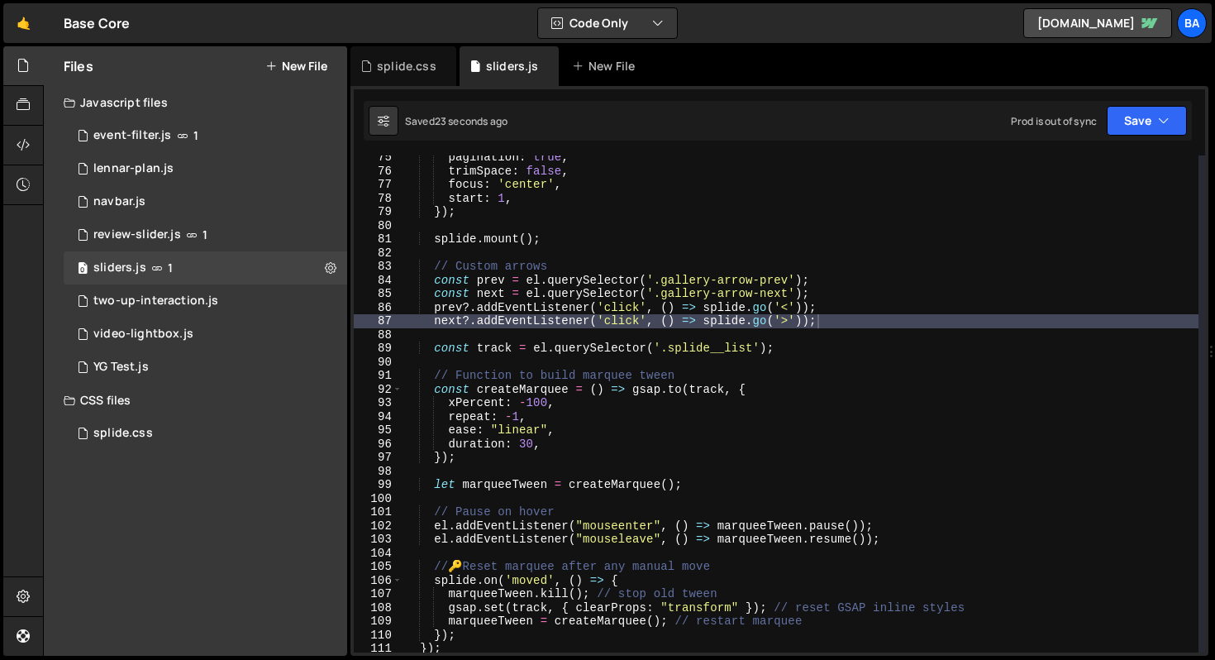
click at [866, 352] on div "pagination : true , trimSpace : false , focus : 'center' , start : 1 , }) ; spl…" at bounding box center [801, 412] width 796 height 524
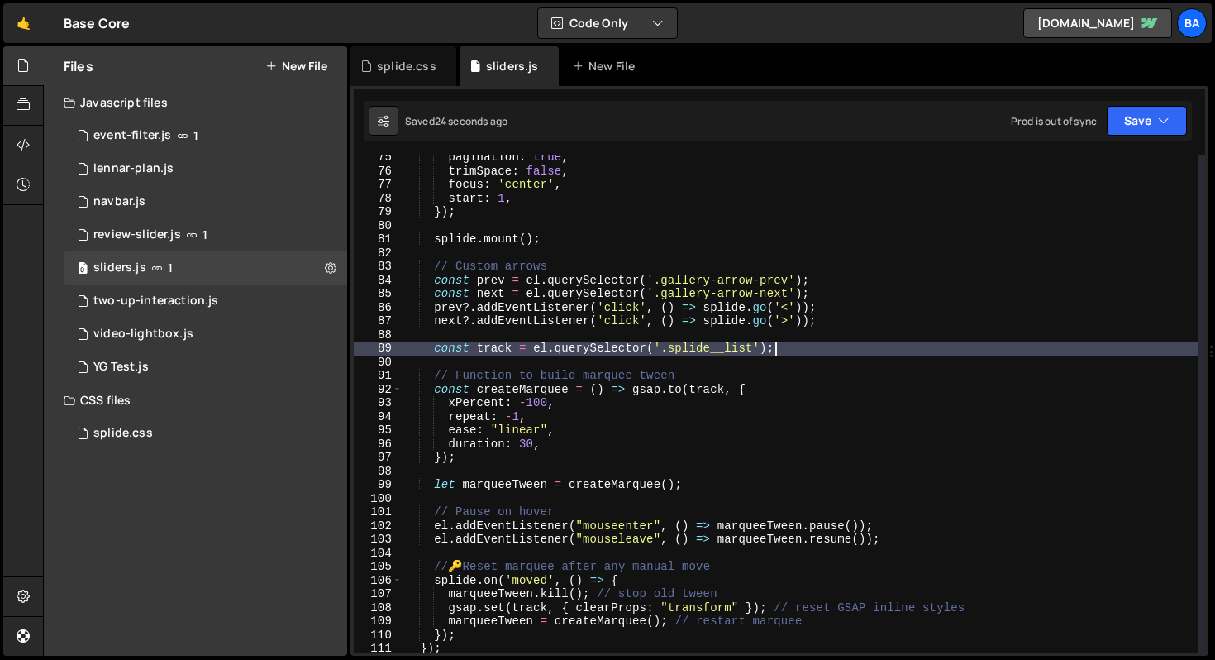
scroll to position [906, 0]
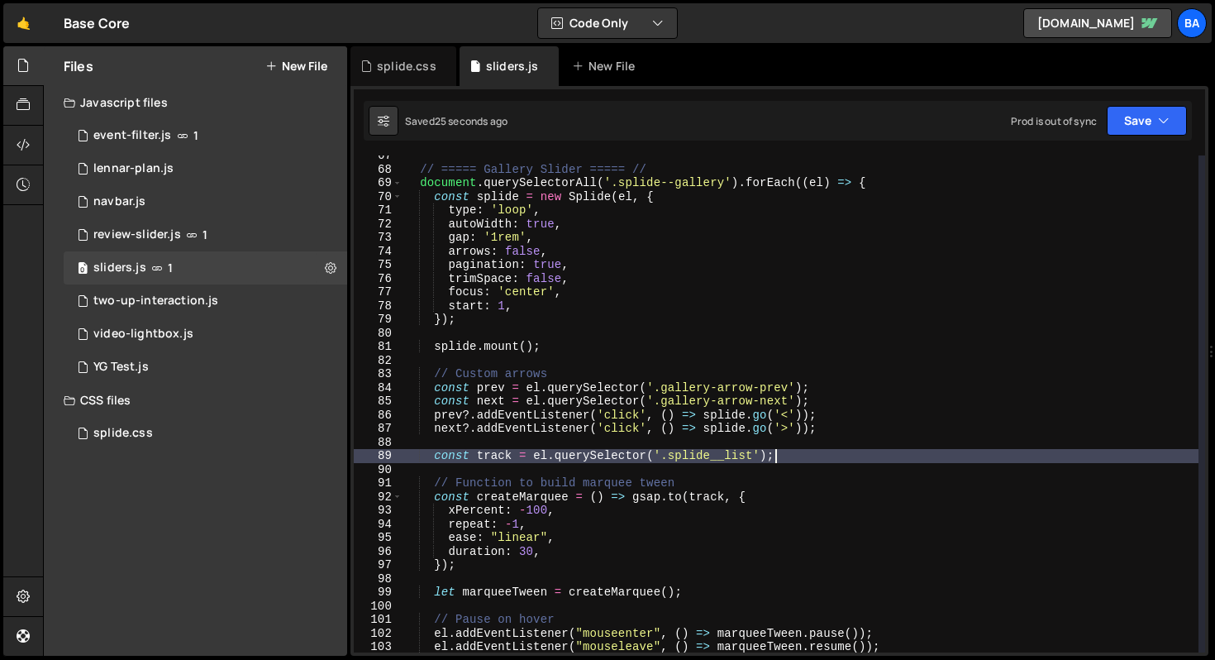
type textarea "});"
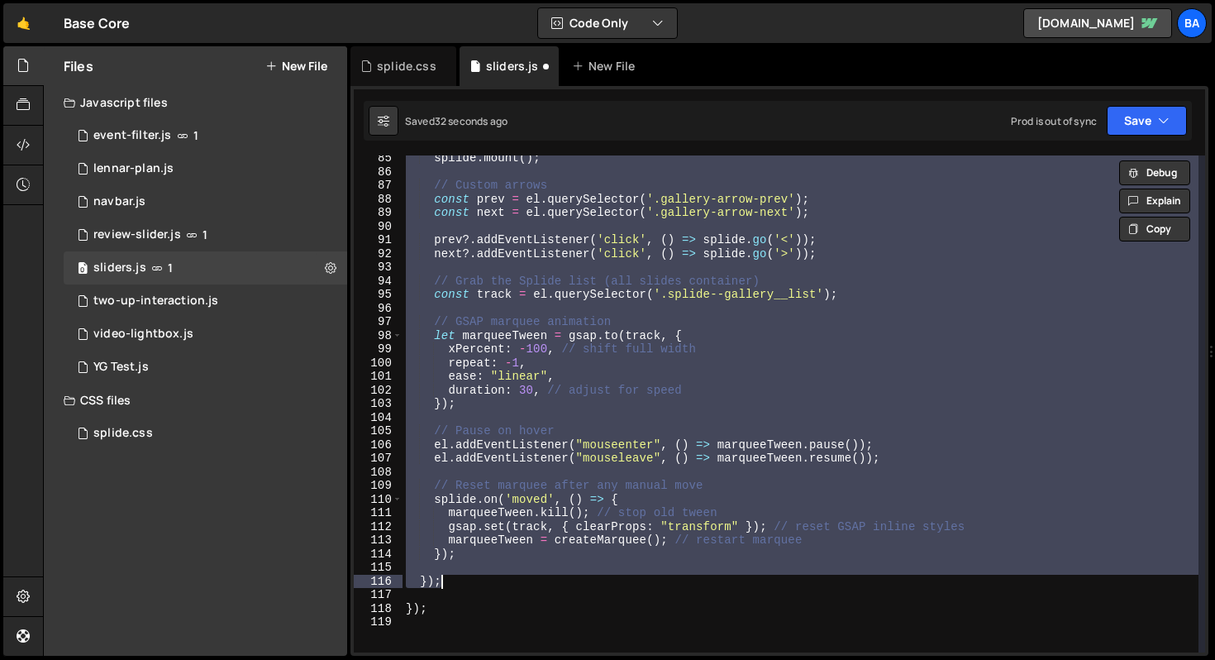
scroll to position [1150, 0]
type textarea "});"
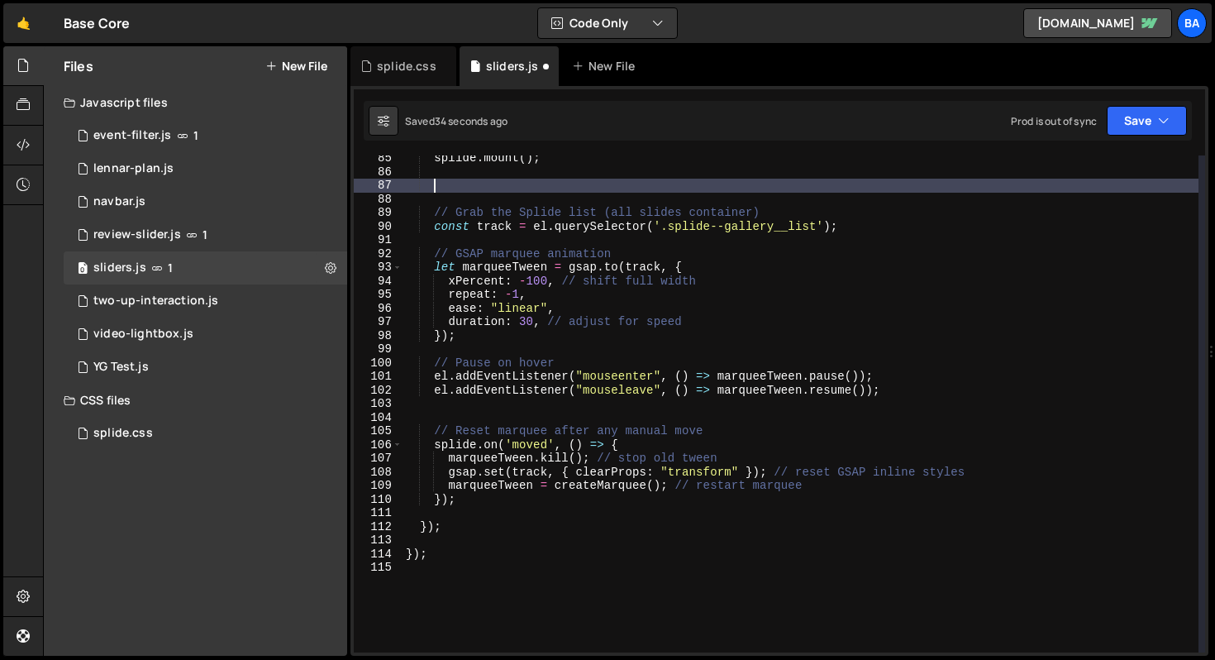
type textarea "splide.mount();"
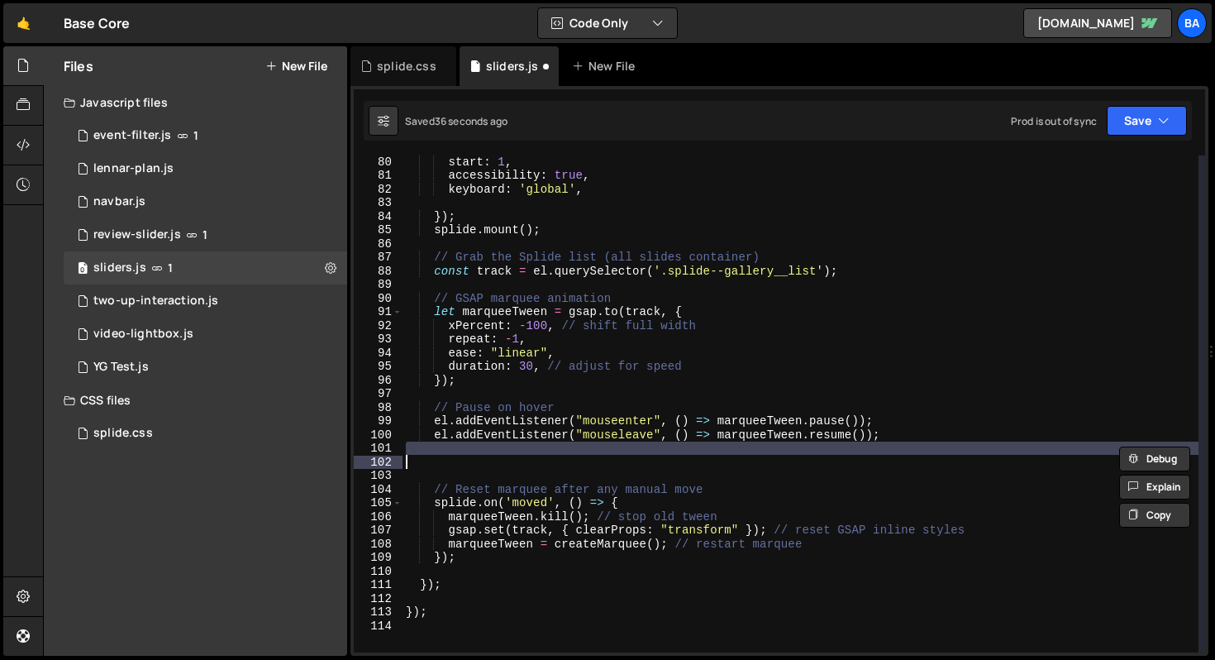
scroll to position [0, 0]
type textarea "prev?.addEventListener('click', () => splide.go('<')); next?.addEventListener('…"
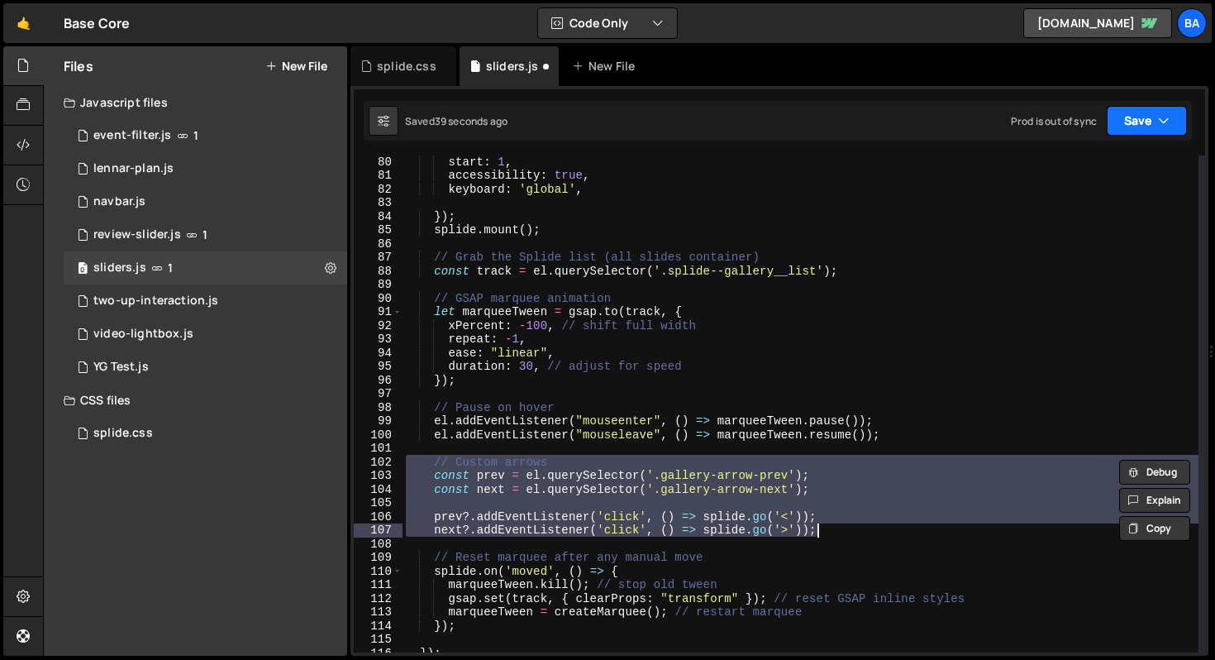
click at [1134, 127] on button "Save" at bounding box center [1147, 121] width 80 height 30
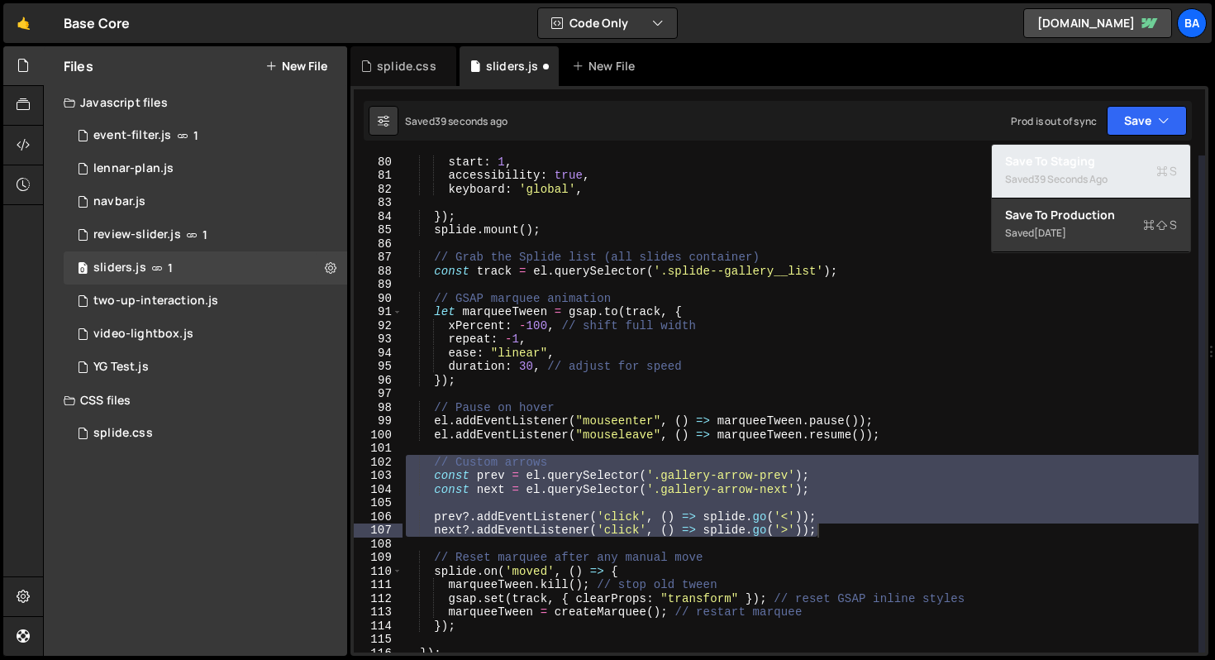
click at [1088, 183] on div "39 seconds ago" at bounding box center [1071, 179] width 74 height 14
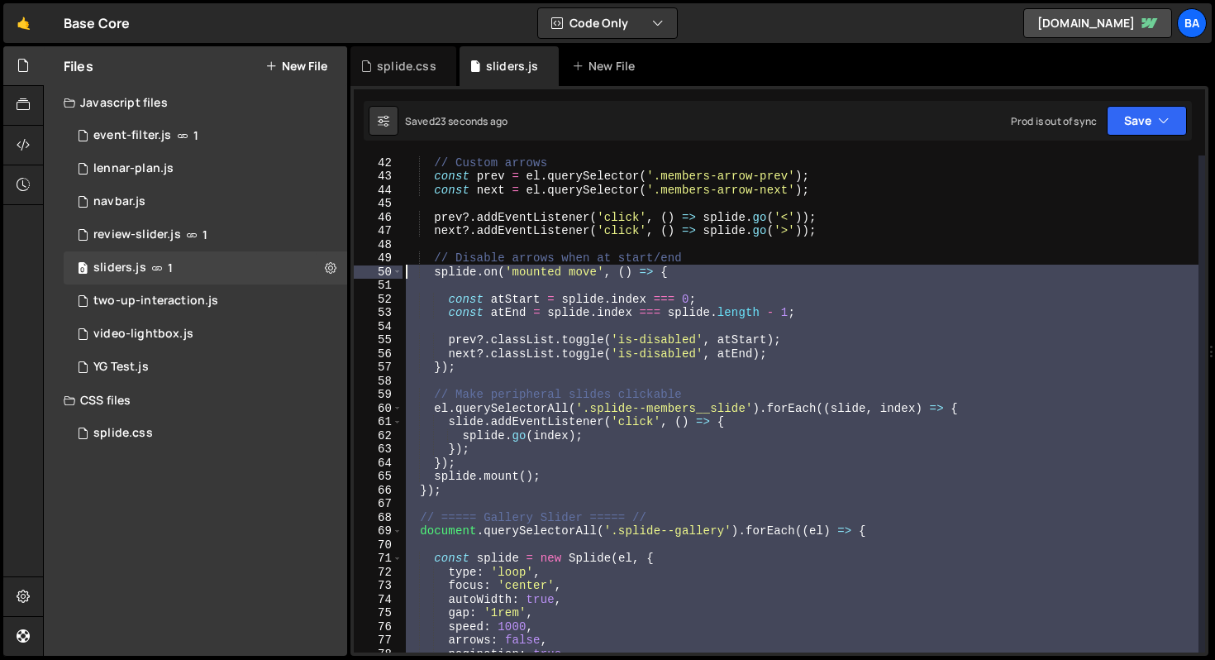
scroll to position [559, 0]
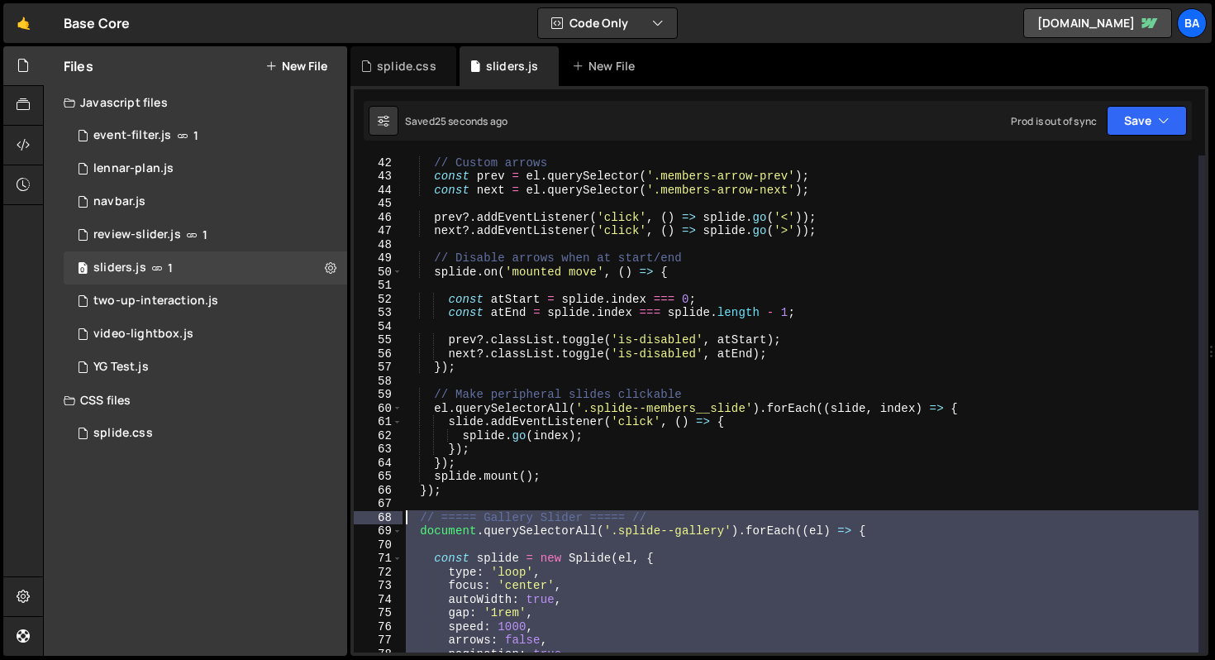
drag, startPoint x: 455, startPoint y: 526, endPoint x: 403, endPoint y: 517, distance: 53.7
click at [403, 517] on div "// Custom arrows const prev = el . querySelector ( '.members-arrow-prev' ) ; co…" at bounding box center [801, 417] width 796 height 524
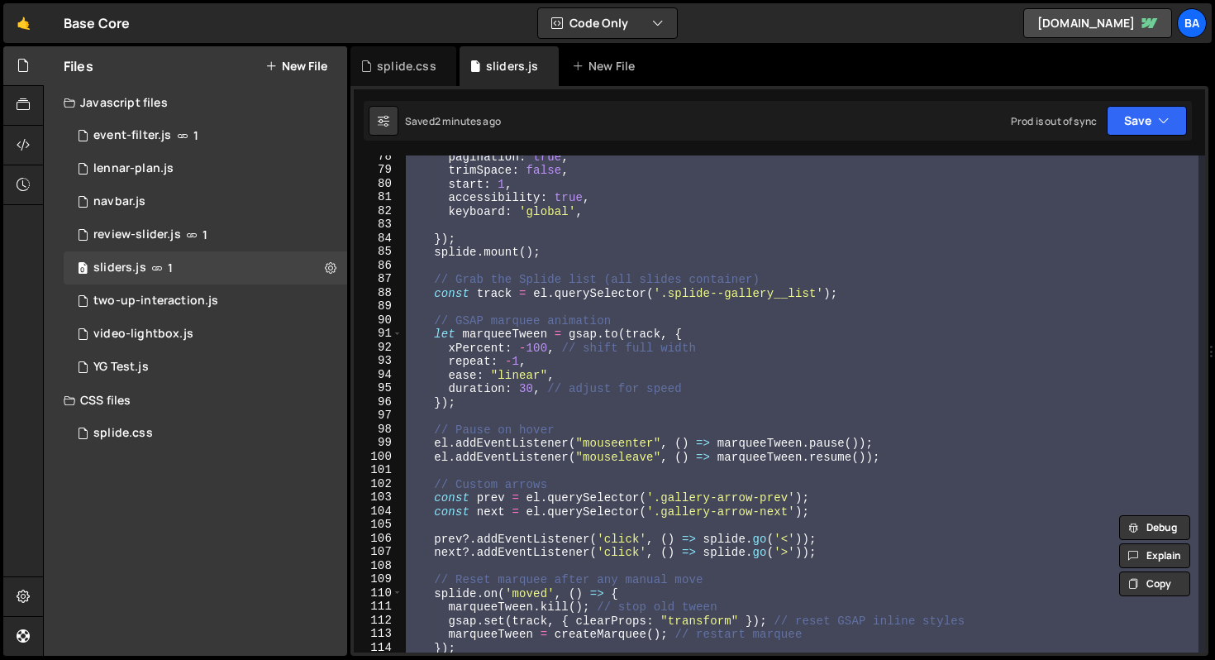
scroll to position [1055, 0]
click at [863, 440] on div "pagination : true , trimSpace : false , start : 1 , accessibility : true , keyb…" at bounding box center [801, 403] width 796 height 497
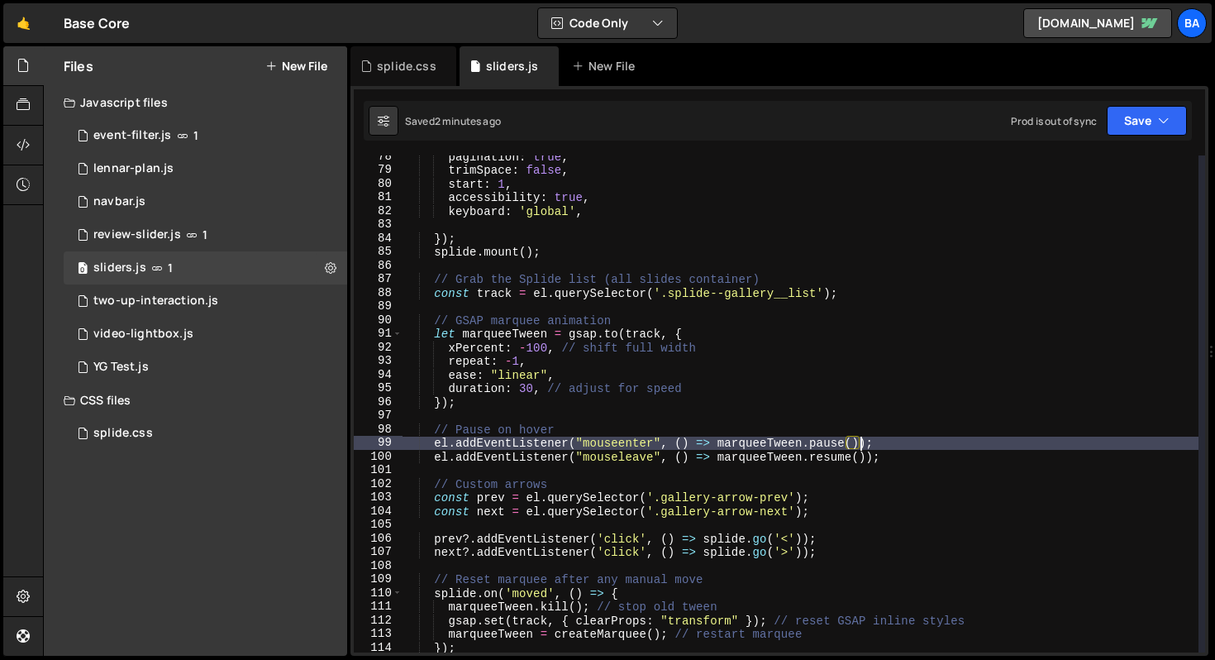
click at [860, 443] on div "pagination : true , trimSpace : false , start : 1 , accessibility : true , keyb…" at bounding box center [801, 412] width 796 height 524
click at [859, 444] on div "pagination : true , trimSpace : false , start : 1 , accessibility : true , keyb…" at bounding box center [801, 412] width 796 height 524
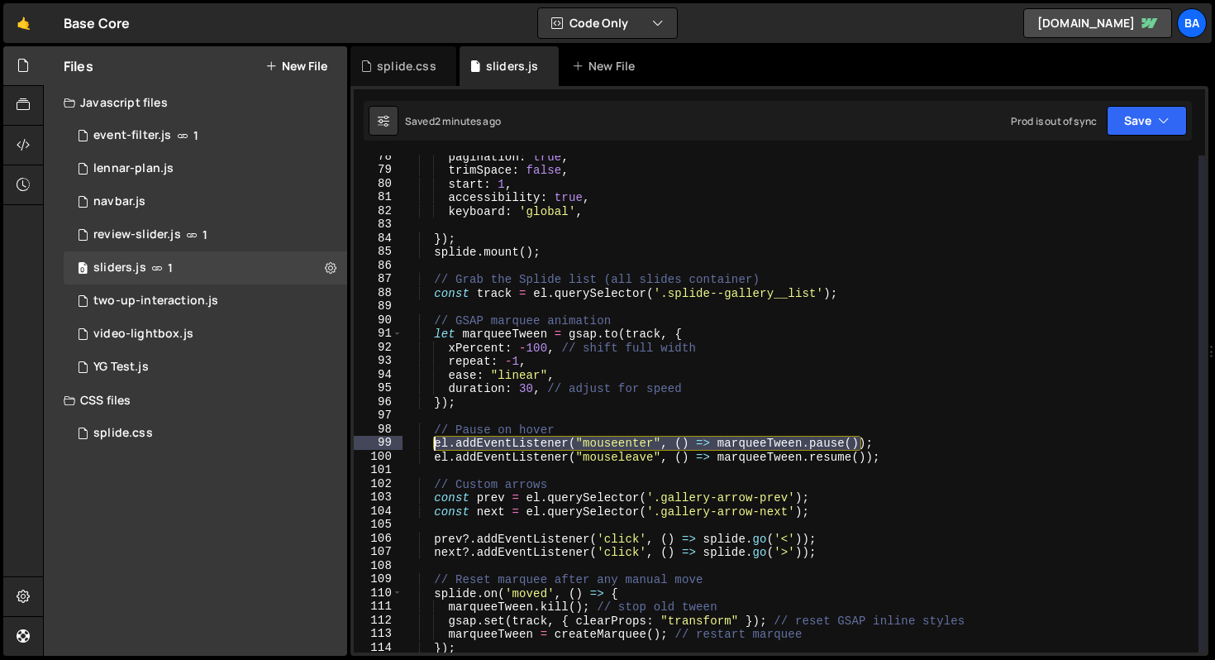
drag, startPoint x: 862, startPoint y: 443, endPoint x: 436, endPoint y: 447, distance: 426.5
click at [436, 447] on div "pagination : true , trimSpace : false , start : 1 , accessibility : true , keyb…" at bounding box center [801, 412] width 796 height 524
click at [442, 447] on div "pagination : true , trimSpace : false , start : 1 , accessibility : true , keyb…" at bounding box center [801, 403] width 796 height 497
drag, startPoint x: 436, startPoint y: 446, endPoint x: 874, endPoint y: 441, distance: 438.1
click at [874, 441] on div "pagination : true , trimSpace : false , start : 1 , accessibility : true , keyb…" at bounding box center [801, 412] width 796 height 524
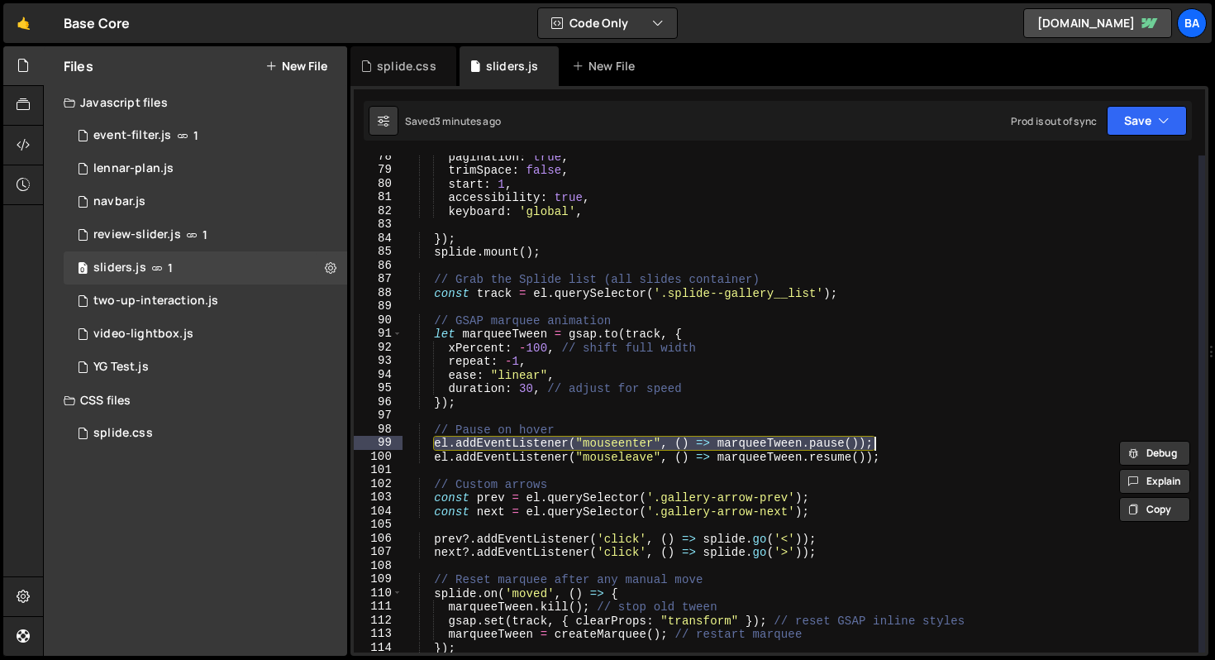
scroll to position [1082, 0]
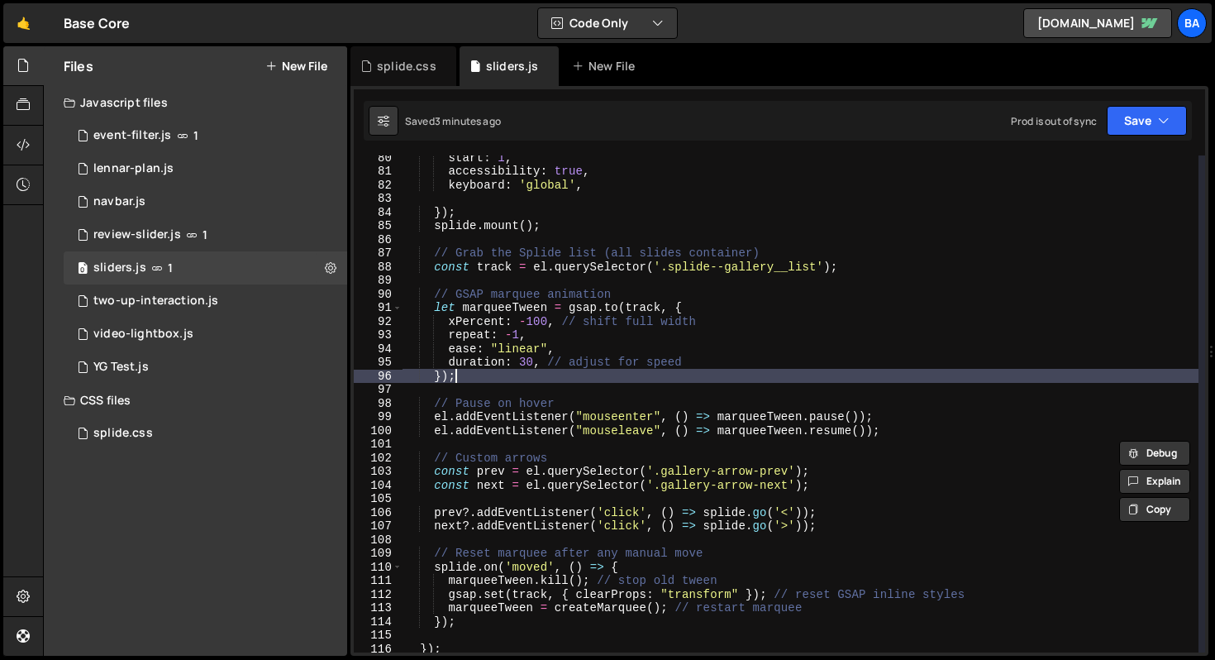
click at [681, 382] on div "start : 1 , accessibility : true , keyboard : 'global' , }) ; splide . mount ( …" at bounding box center [801, 412] width 796 height 524
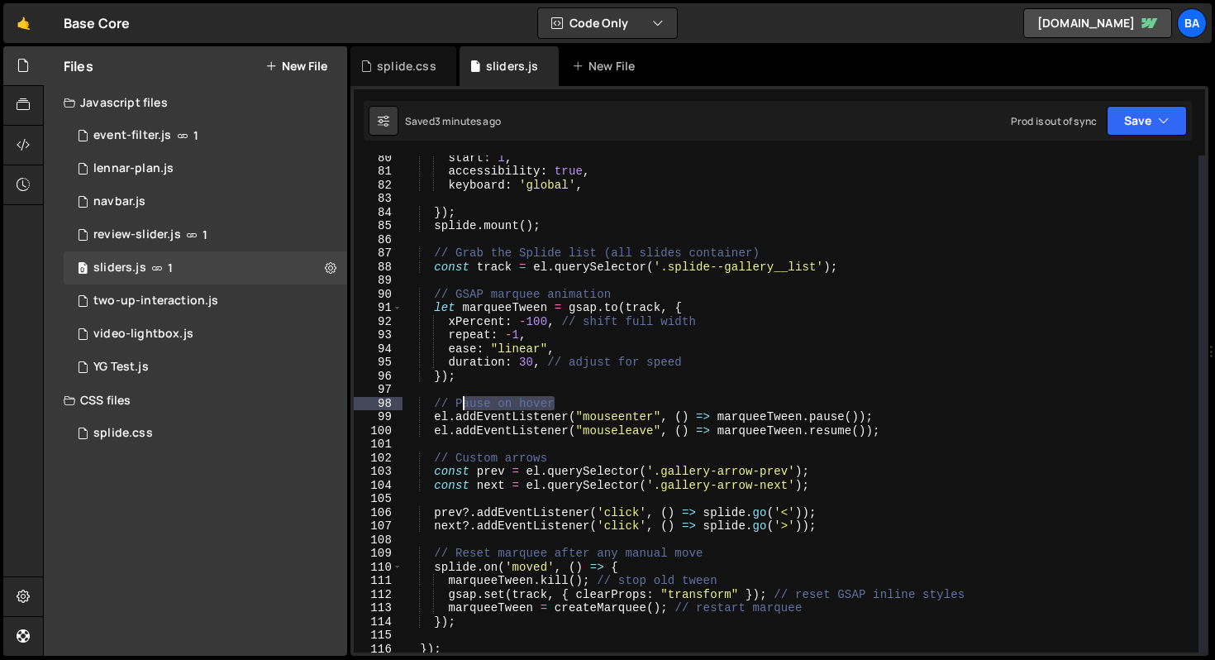
drag, startPoint x: 564, startPoint y: 403, endPoint x: 458, endPoint y: 403, distance: 105.8
click at [458, 403] on div "start : 1 , accessibility : true , keyboard : 'global' , }) ; splide . mount ( …" at bounding box center [801, 412] width 796 height 524
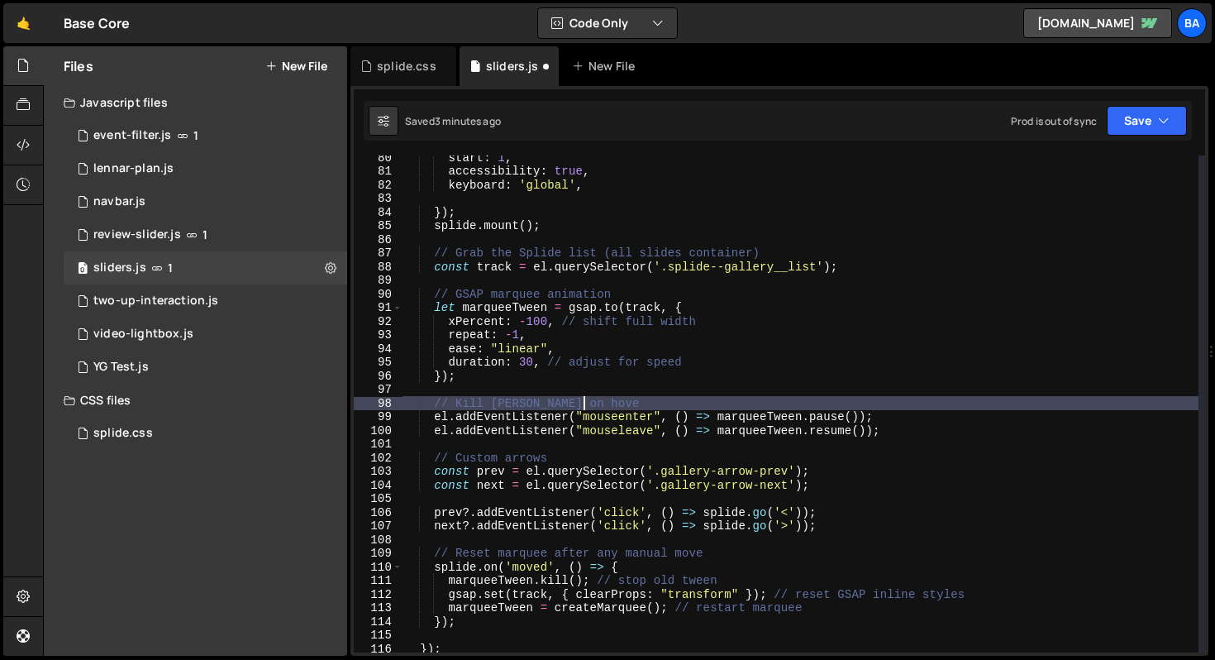
scroll to position [0, 12]
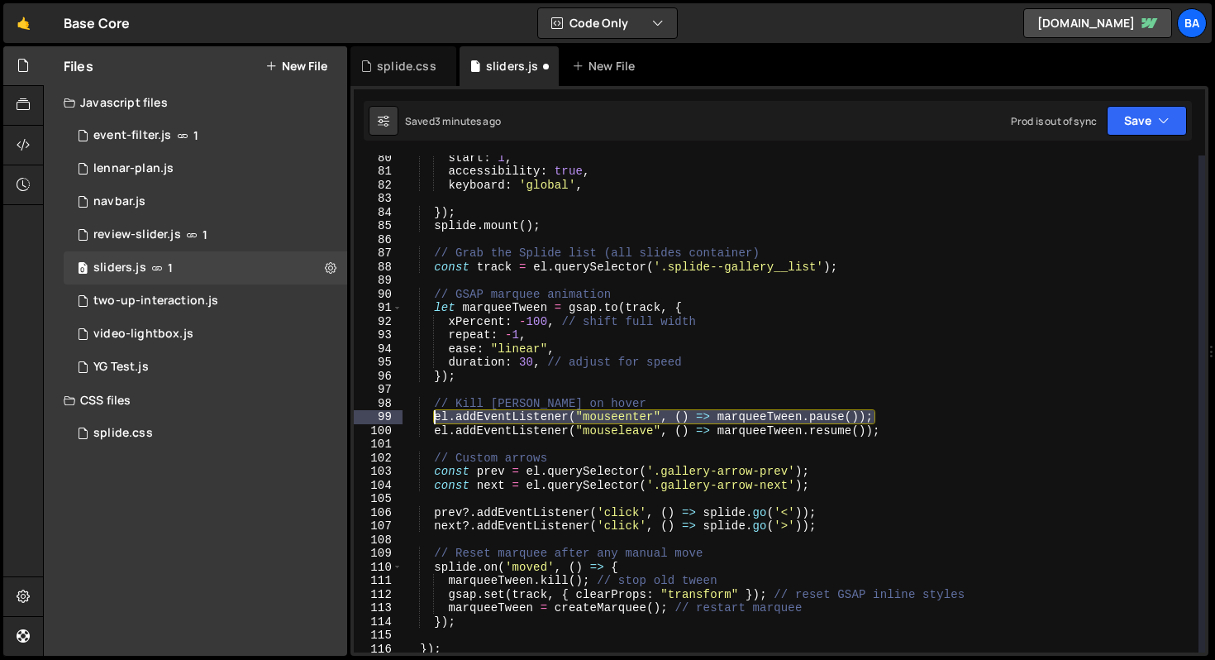
drag, startPoint x: 879, startPoint y: 416, endPoint x: 432, endPoint y: 412, distance: 447.2
click at [432, 412] on div "start : 1 , accessibility : true , keyboard : 'global' , }) ; splide . mount ( …" at bounding box center [801, 412] width 796 height 524
paste textarea "}"
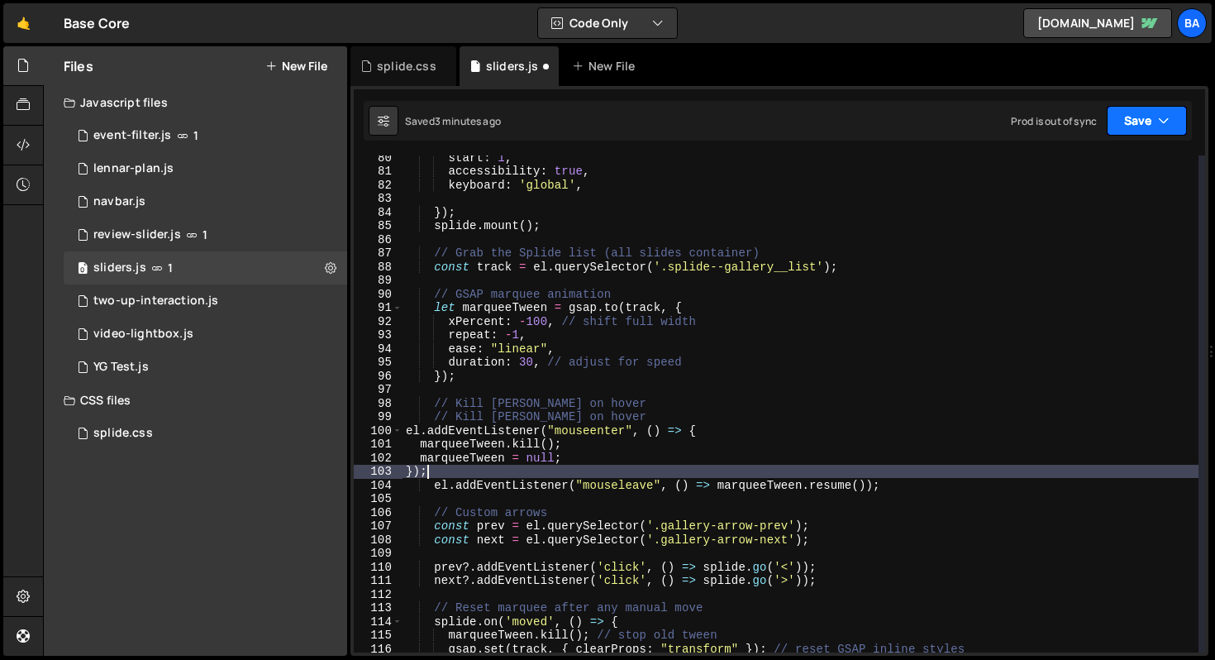
click at [1138, 115] on button "Save" at bounding box center [1147, 121] width 80 height 30
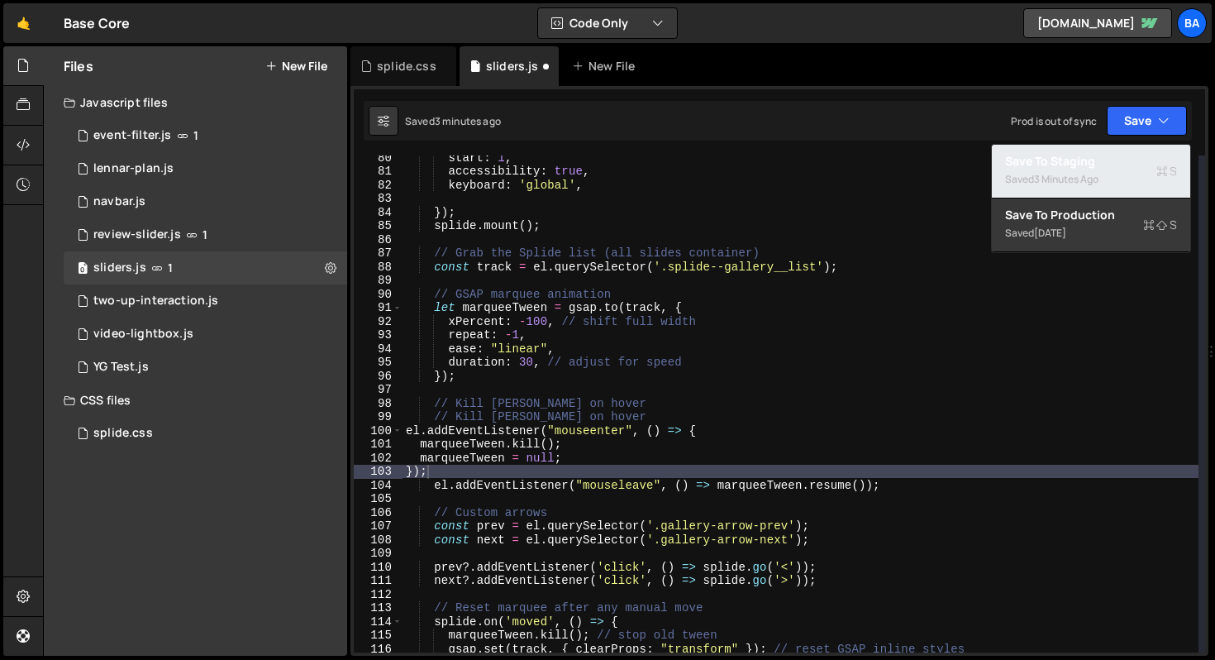
click at [1094, 177] on div "3 minutes ago" at bounding box center [1066, 179] width 64 height 14
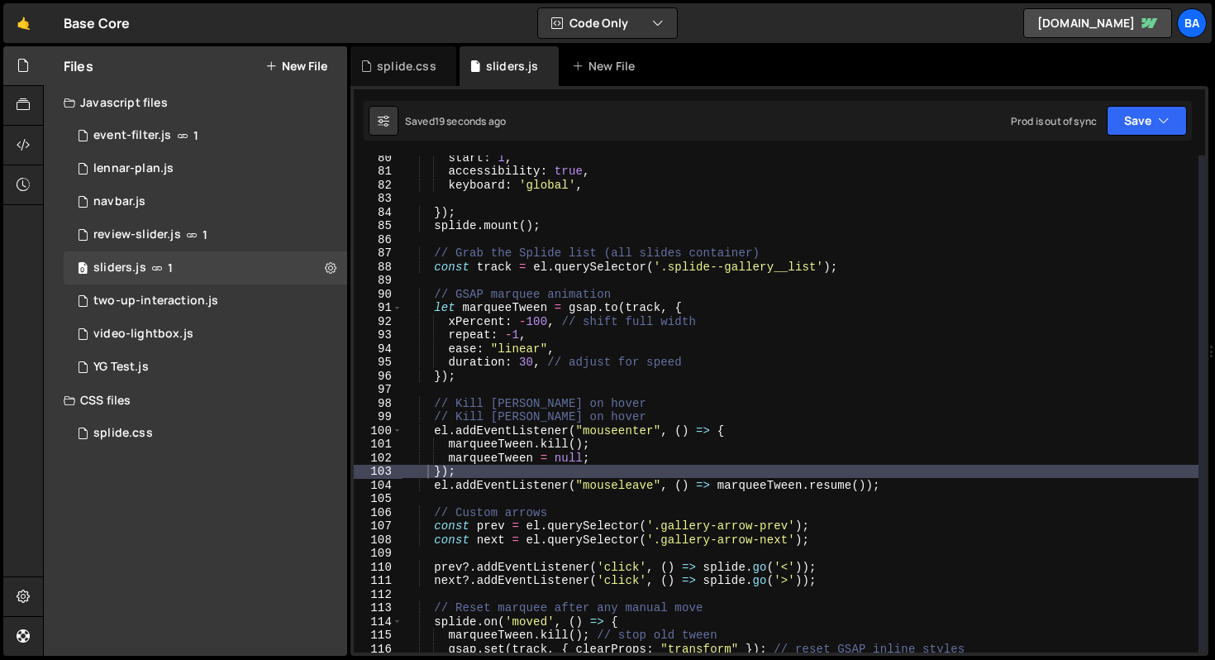
scroll to position [1103, 0]
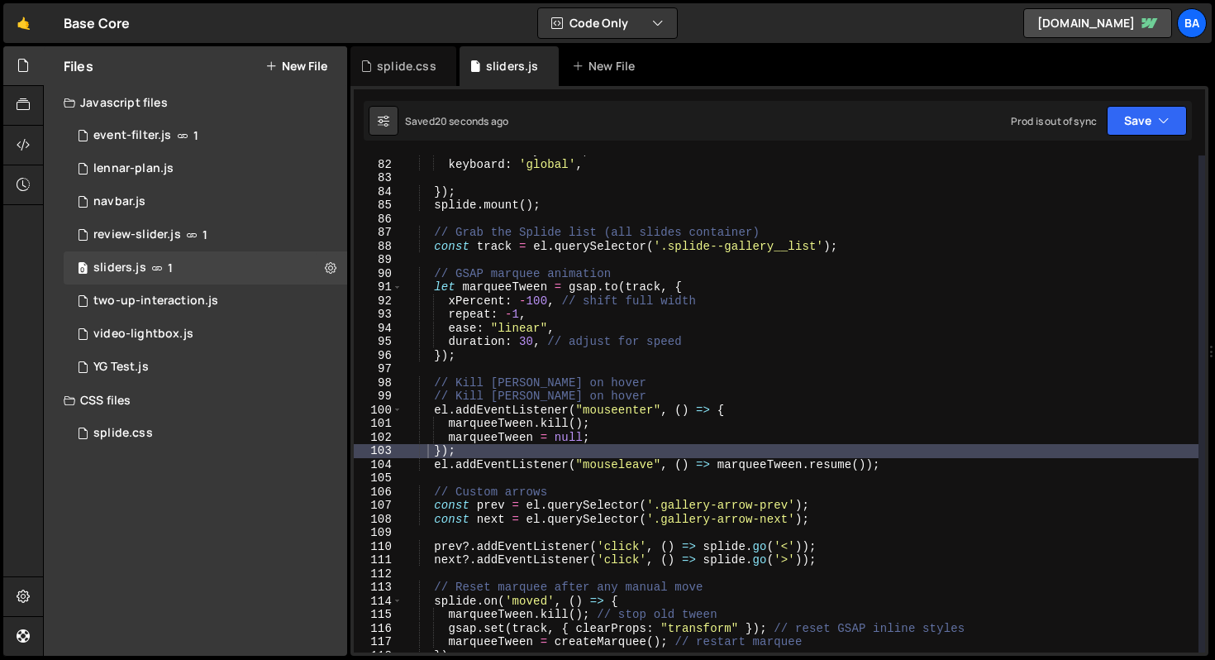
click at [917, 465] on div "accessibility : true , keyboard : 'global' , }) ; splide . mount ( ) ; // Grab …" at bounding box center [801, 406] width 796 height 524
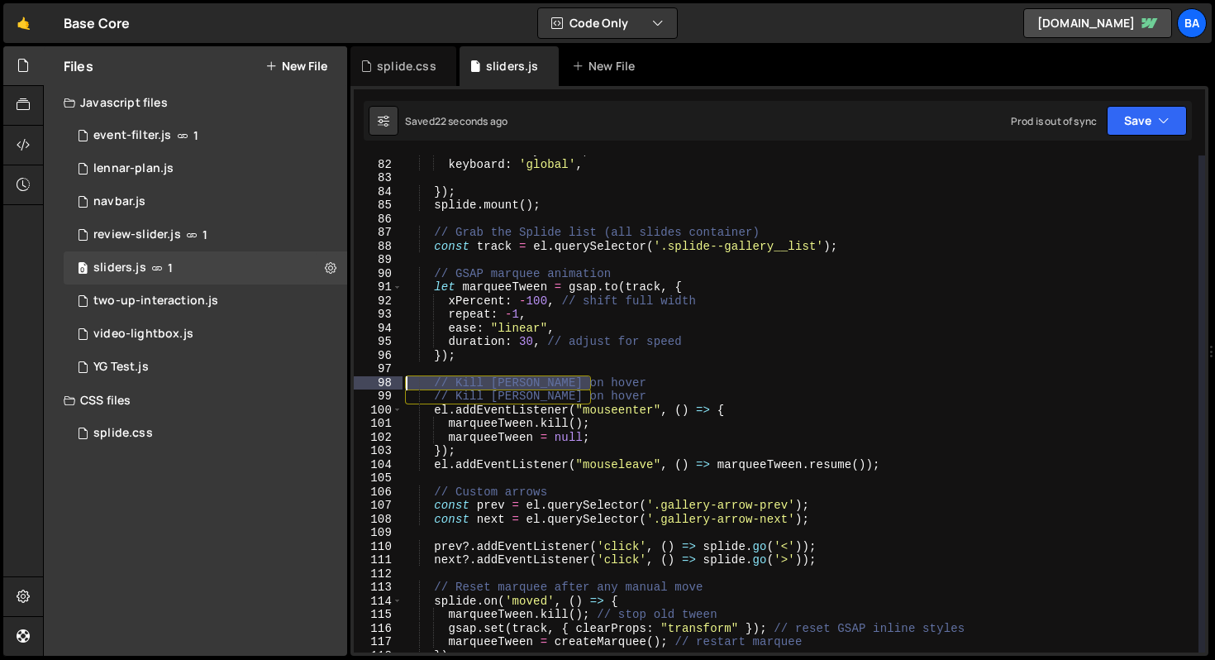
drag, startPoint x: 627, startPoint y: 383, endPoint x: 323, endPoint y: 384, distance: 303.3
click at [323, 384] on div "Files New File Javascript files 1 event-filter.js 1 1 lennar-plan.js 0 1 navbar…" at bounding box center [629, 351] width 1172 height 610
type textarea "// Kill tween on hover"
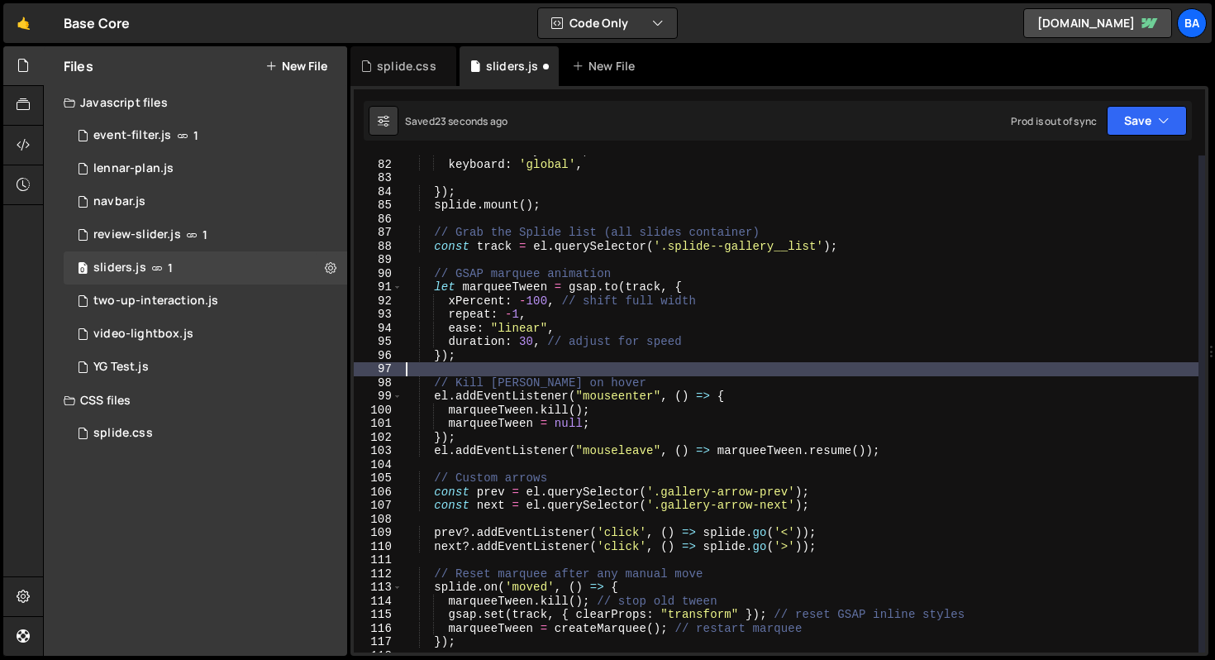
click at [956, 454] on div "accessibility : true , keyboard : 'global' , }) ; splide . mount ( ) ; // Grab …" at bounding box center [801, 406] width 796 height 524
type textarea "el.addEventListener("mouseleave", () => marqueeTween.resume());"
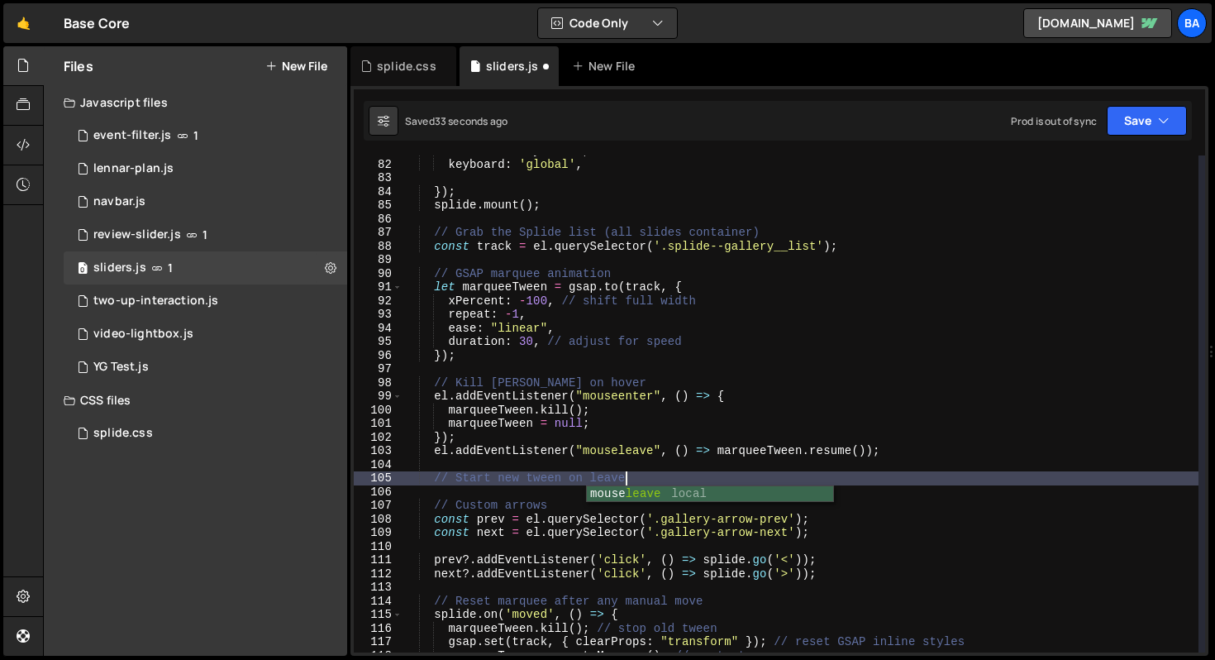
scroll to position [0, 14]
type textarea "// Start new tween on leave"
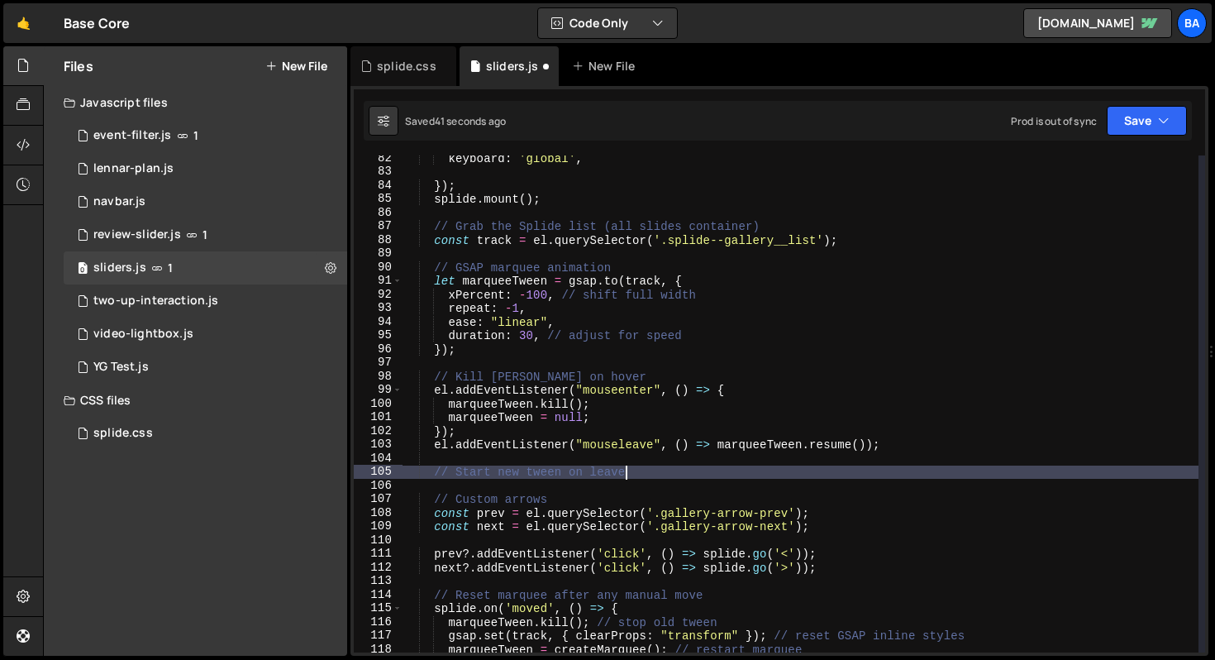
scroll to position [1115, 0]
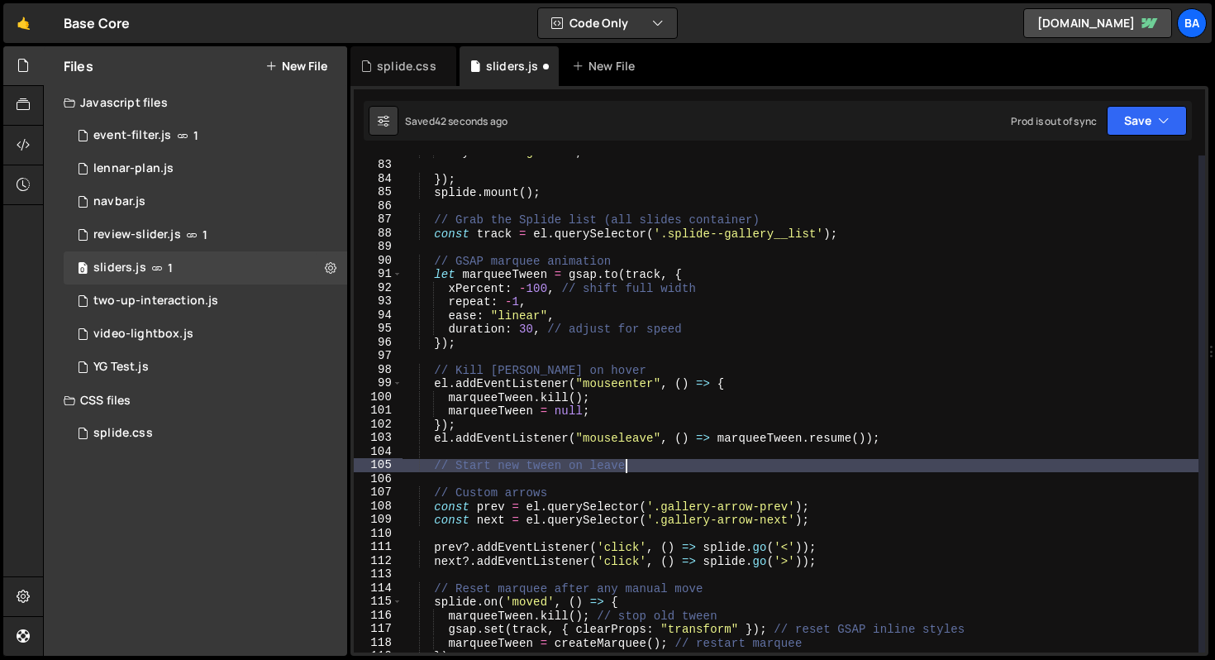
click at [657, 460] on div "keyboard : 'global' , }) ; splide . mount ( ) ; // Grab the Splide list (all sl…" at bounding box center [801, 407] width 796 height 524
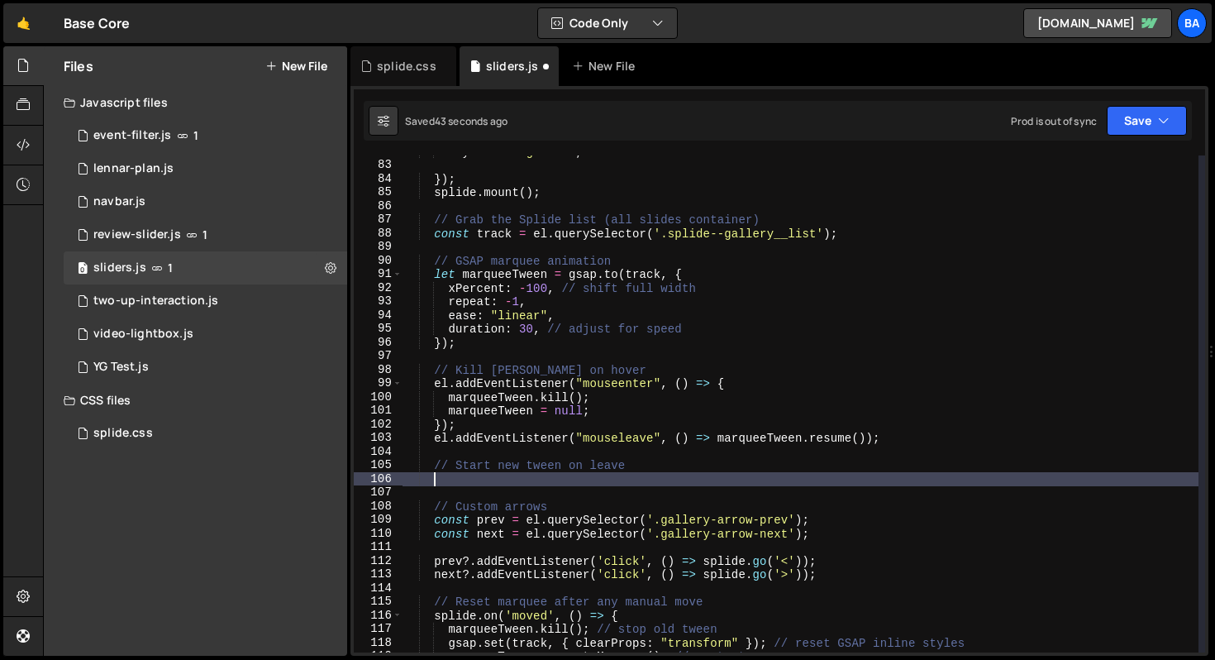
paste textarea "});"
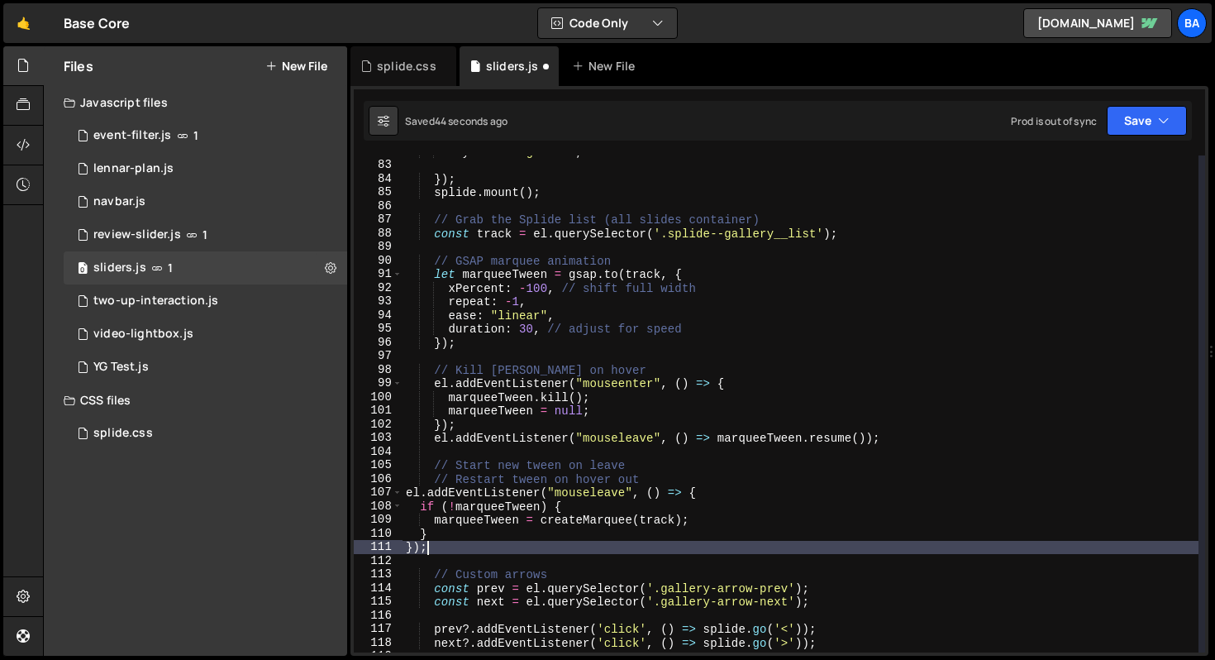
scroll to position [0, 1]
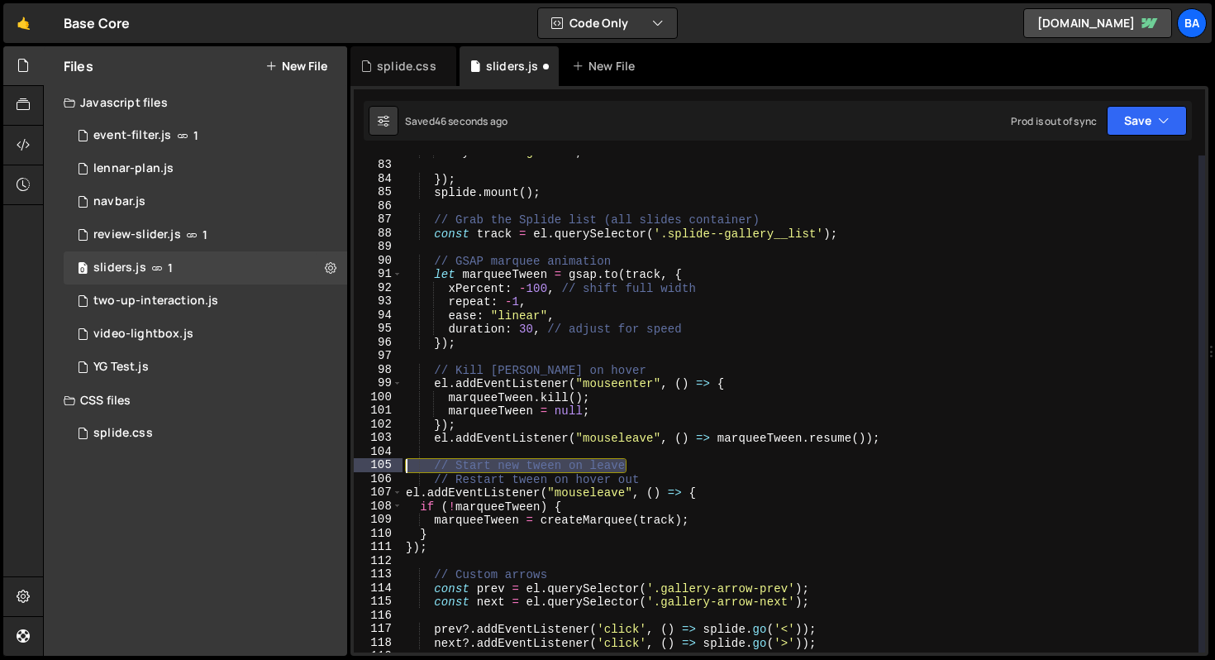
drag, startPoint x: 650, startPoint y: 460, endPoint x: 367, endPoint y: 459, distance: 282.7
click at [367, 460] on div "}); 82 83 84 85 86 87 88 89 90 91 92 93 94 95 96 97 98 99 100 101 102 103 104 1…" at bounding box center [779, 403] width 851 height 497
type textarea "// Start new tween on leave"
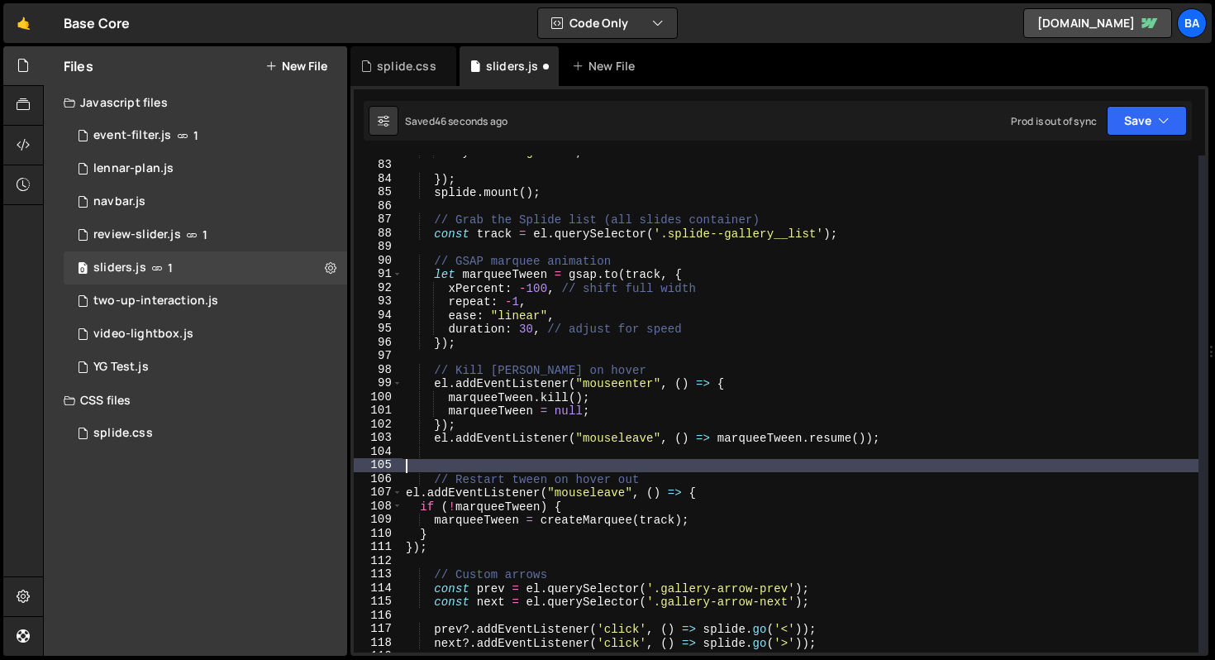
scroll to position [0, 0]
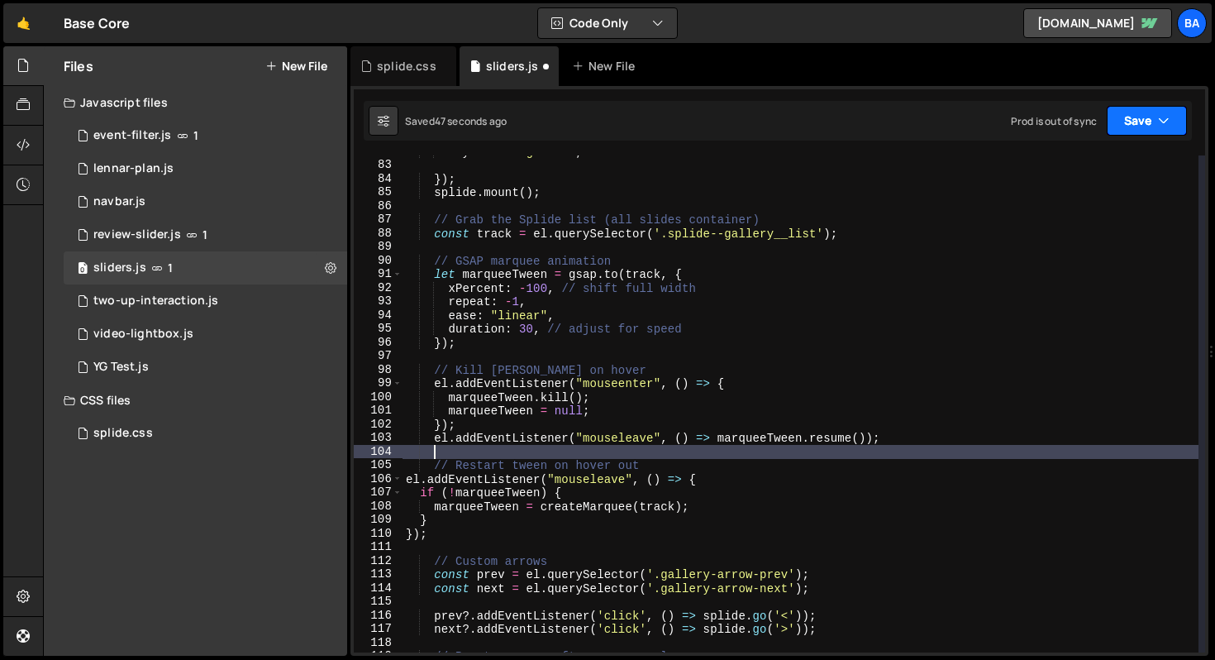
click at [1139, 127] on button "Save" at bounding box center [1147, 121] width 80 height 30
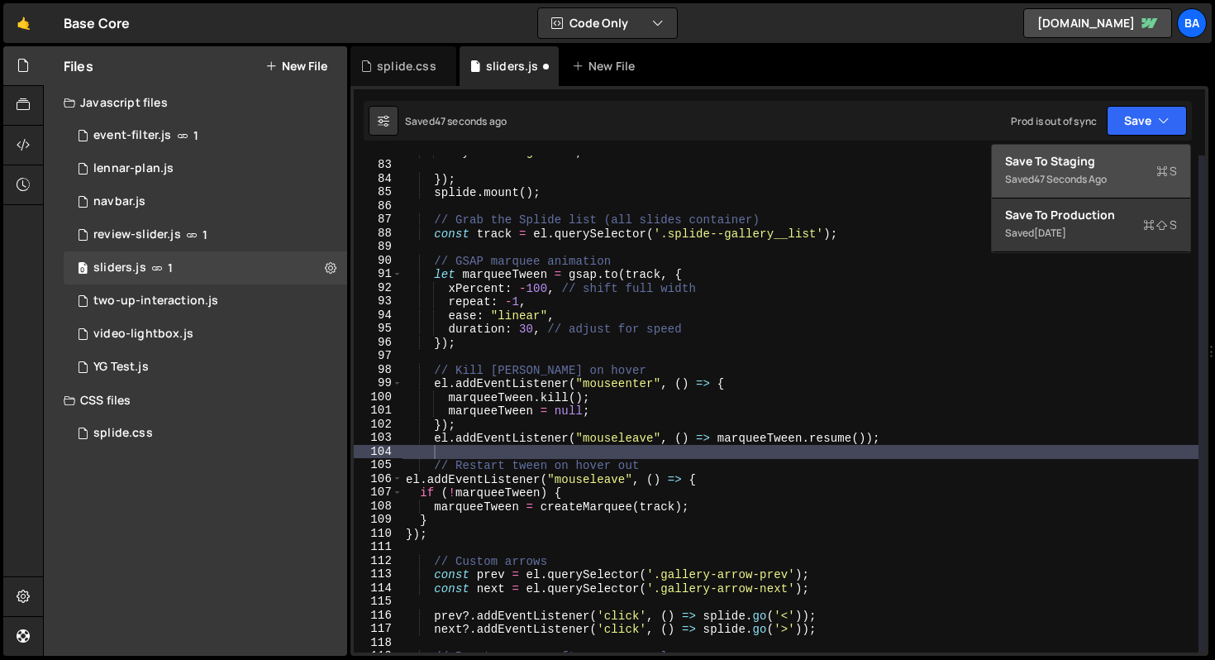
click at [1099, 159] on div "Save to Staging S" at bounding box center [1091, 161] width 172 height 17
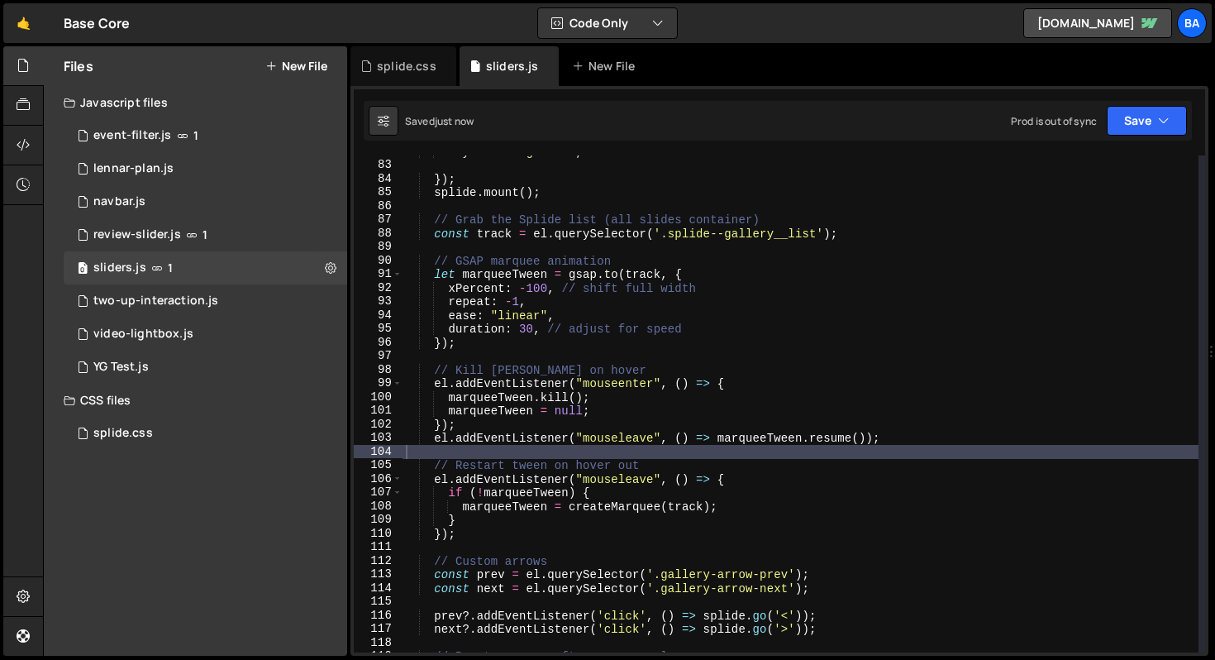
click at [804, 503] on div "keyboard : 'global' , }) ; splide . mount ( ) ; // Grab the Splide list (all sl…" at bounding box center [801, 407] width 796 height 524
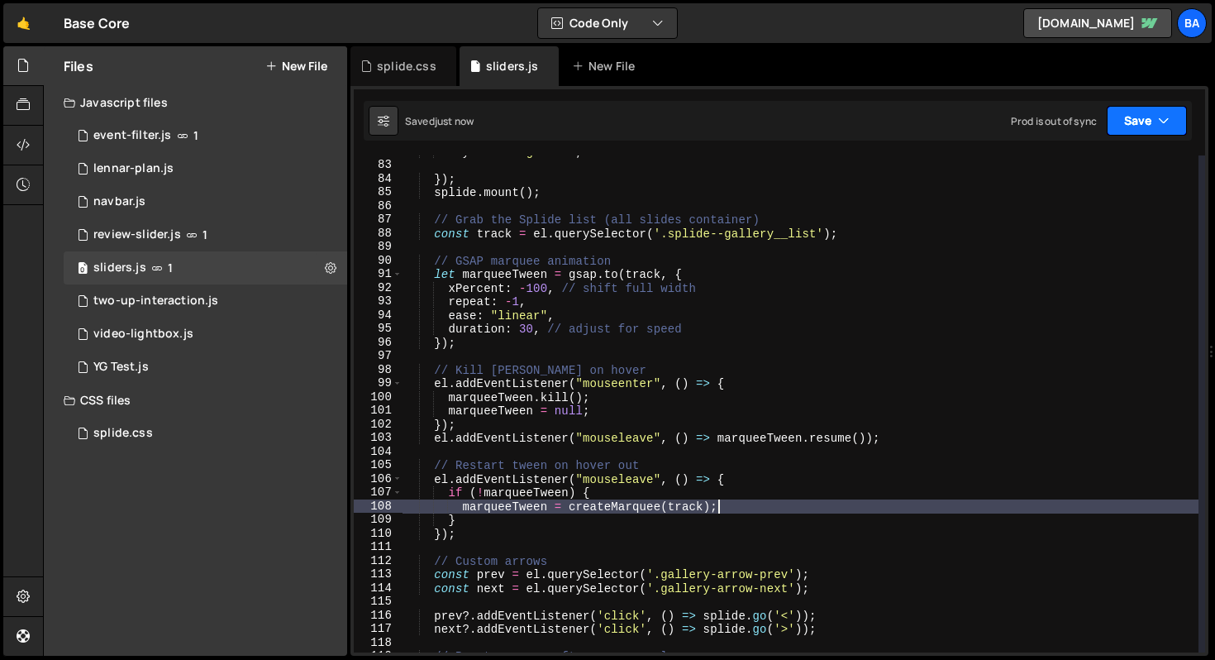
click at [1119, 120] on button "Save" at bounding box center [1147, 121] width 80 height 30
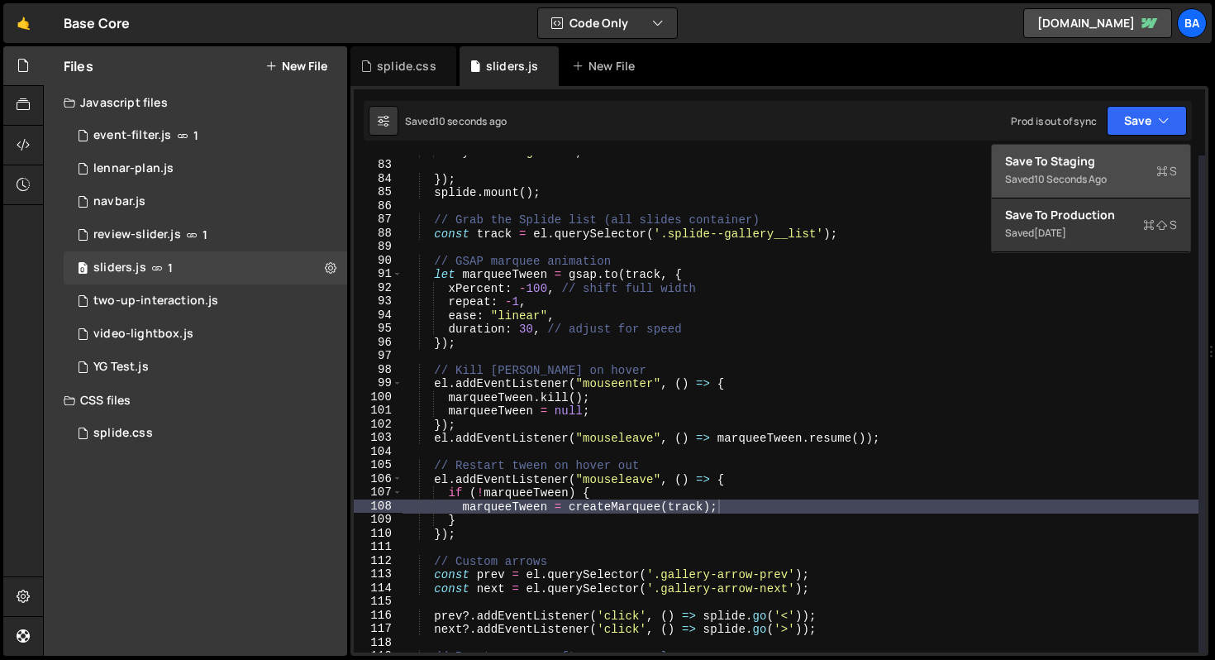
click at [1108, 161] on div "Save to Staging S" at bounding box center [1091, 161] width 172 height 17
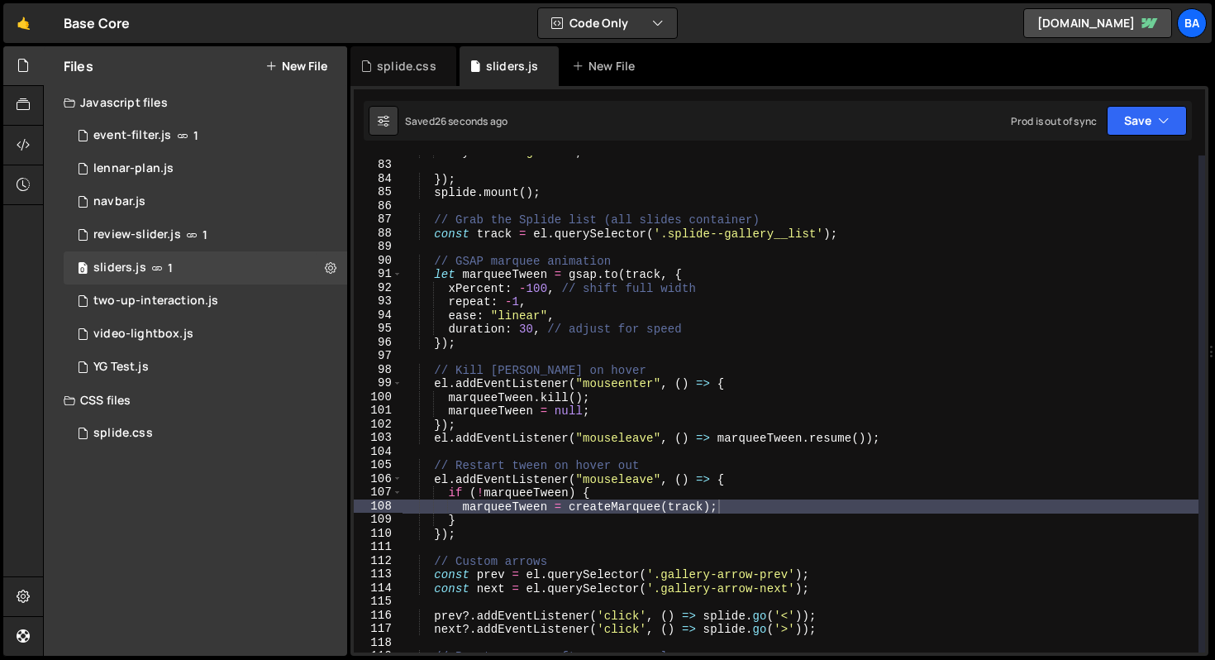
click at [508, 524] on div "keyboard : 'global' , }) ; splide . mount ( ) ; // Grab the Splide list (all sl…" at bounding box center [801, 407] width 796 height 524
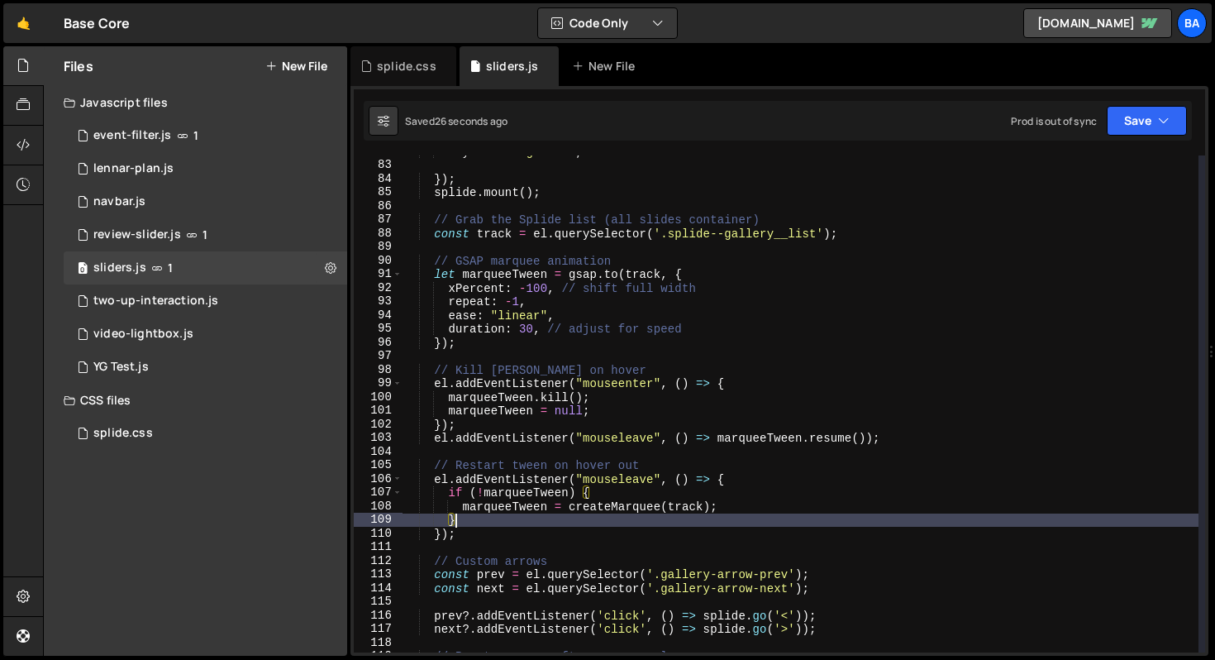
click at [504, 532] on div "keyboard : 'global' , }) ; splide . mount ( ) ; // Grab the Splide list (all sl…" at bounding box center [801, 407] width 796 height 524
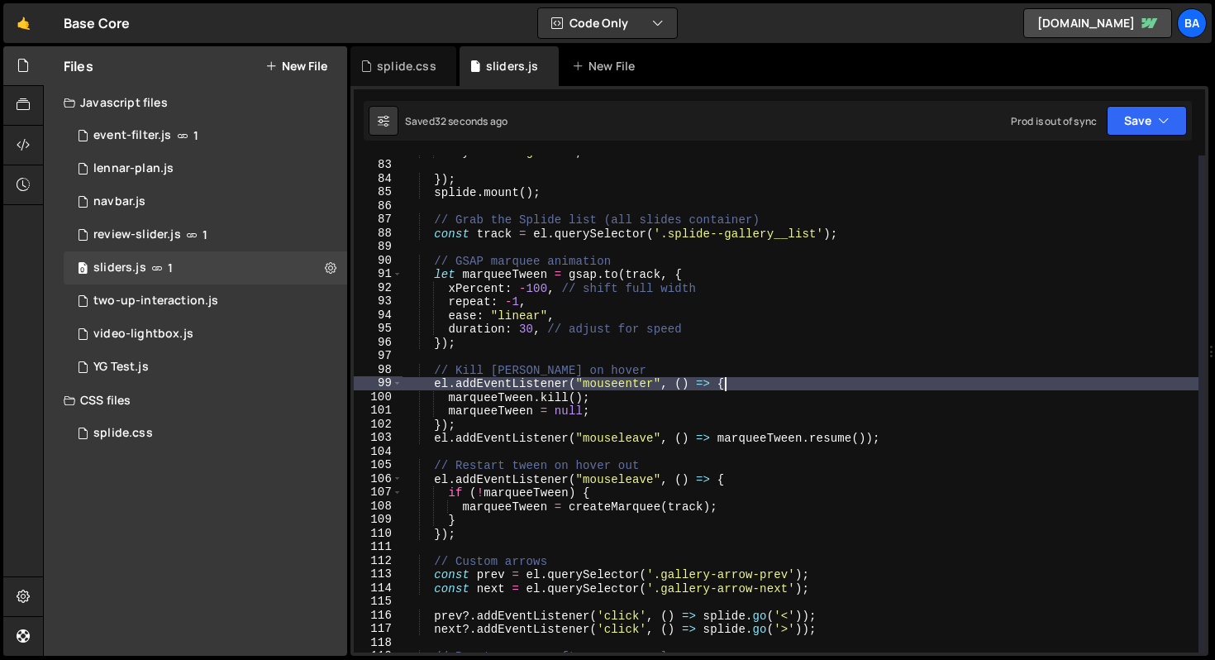
click at [761, 385] on div "keyboard : 'global' , }) ; splide . mount ( ) ; // Grab the Splide list (all sl…" at bounding box center [801, 407] width 796 height 524
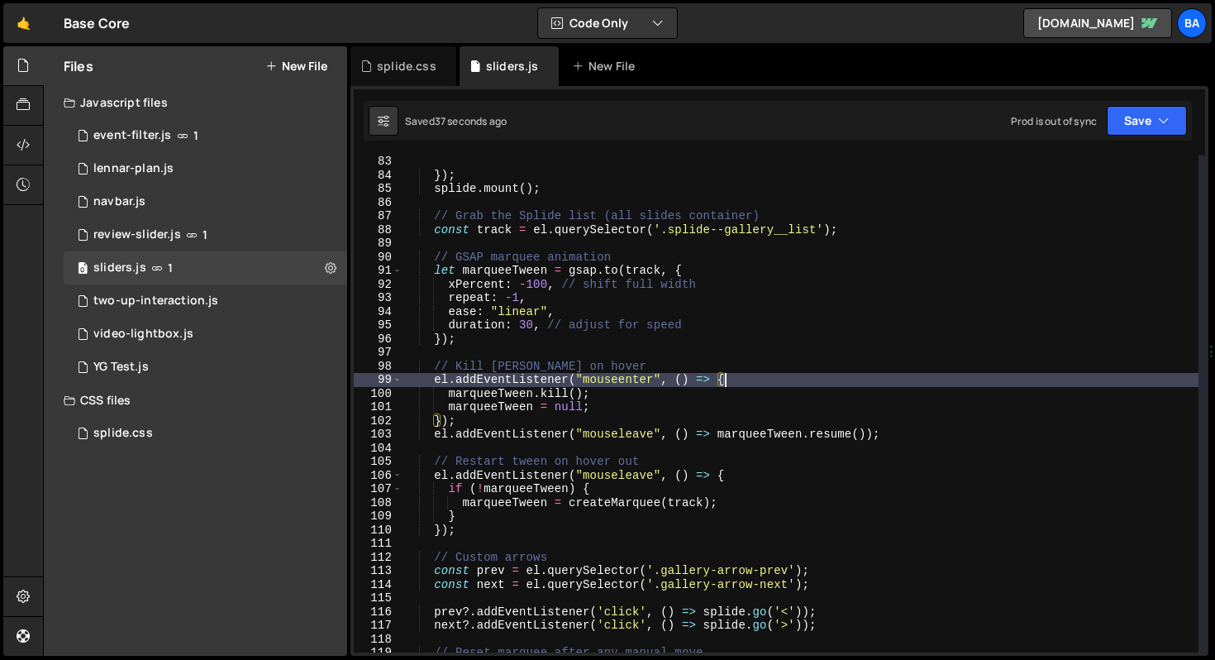
scroll to position [1068, 0]
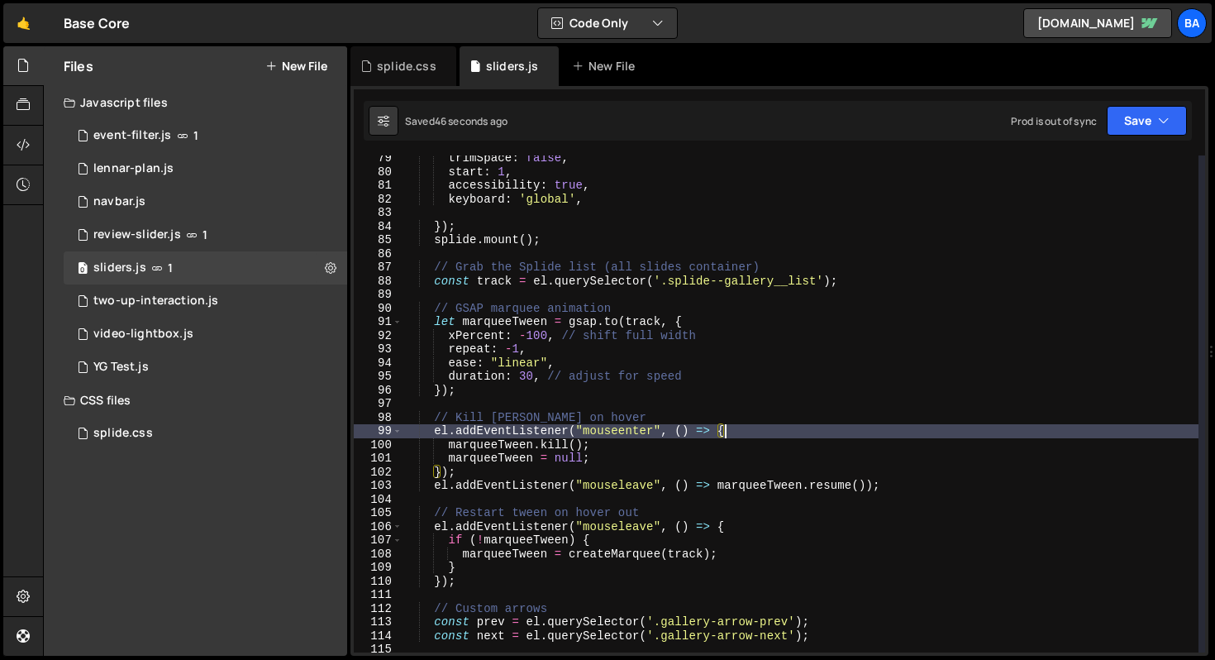
click at [488, 389] on div "trimSpace : false , start : 1 , accessibility : true , keyboard : 'global' , })…" at bounding box center [801, 413] width 796 height 524
type textarea "});"
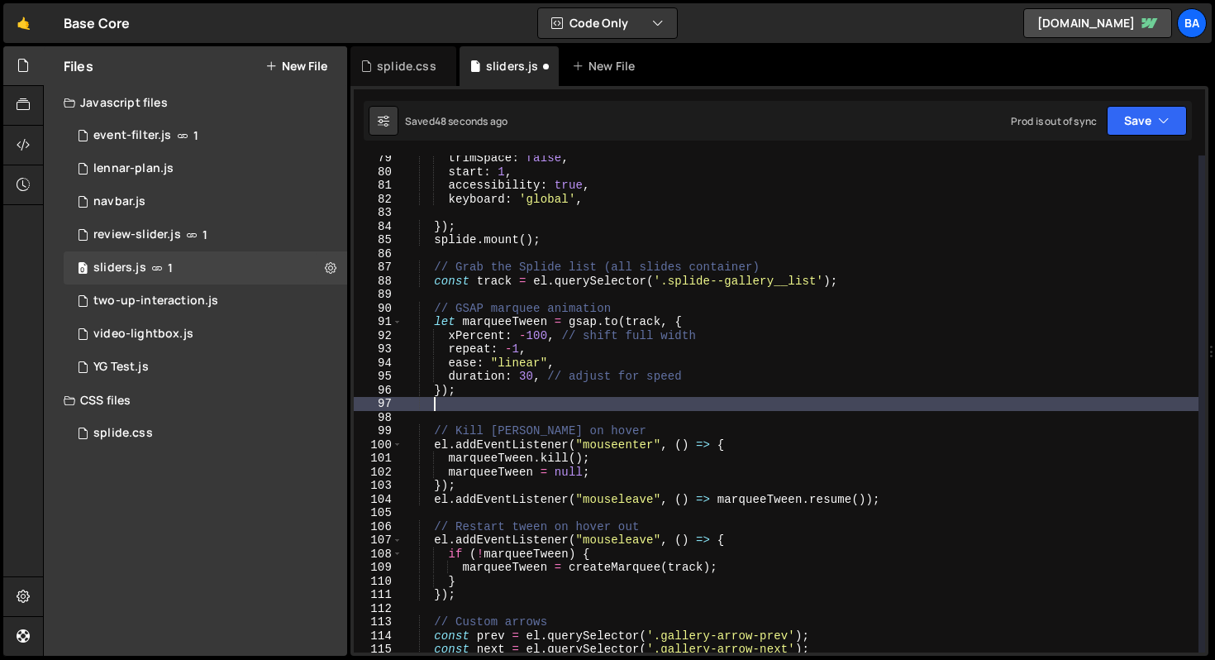
scroll to position [0, 1]
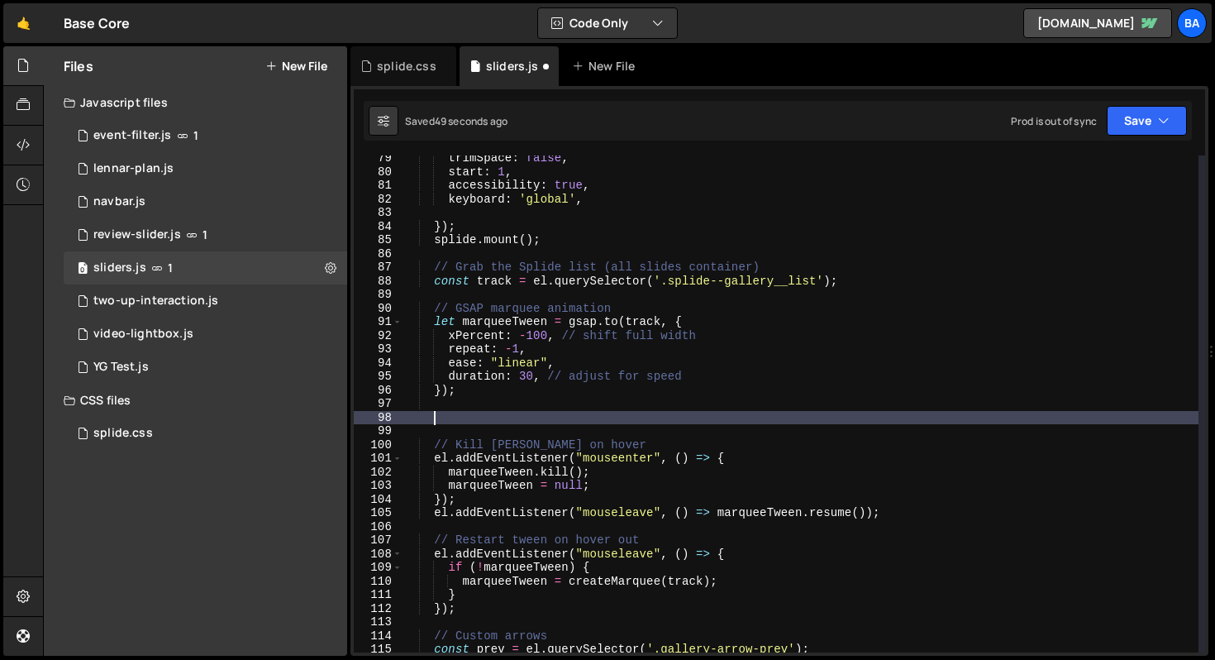
paste textarea "let marqueeTween = createMarquee(track);"
click at [1127, 123] on button "Save" at bounding box center [1147, 121] width 80 height 30
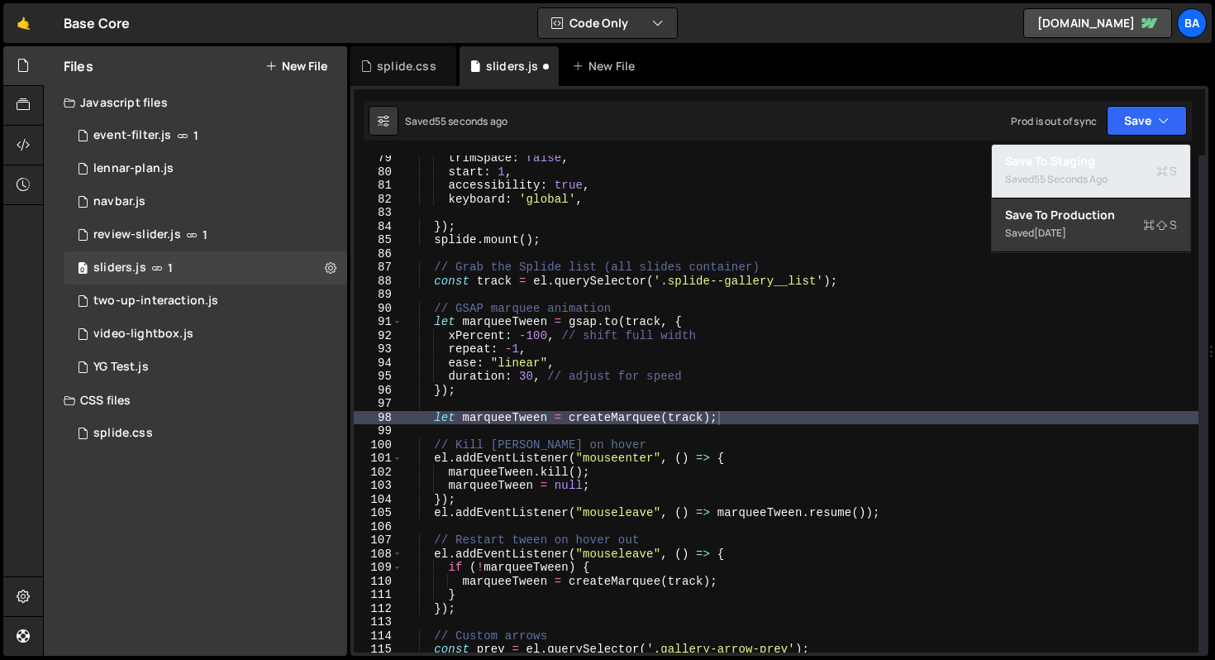
click at [1078, 178] on div "55 seconds ago" at bounding box center [1071, 179] width 74 height 14
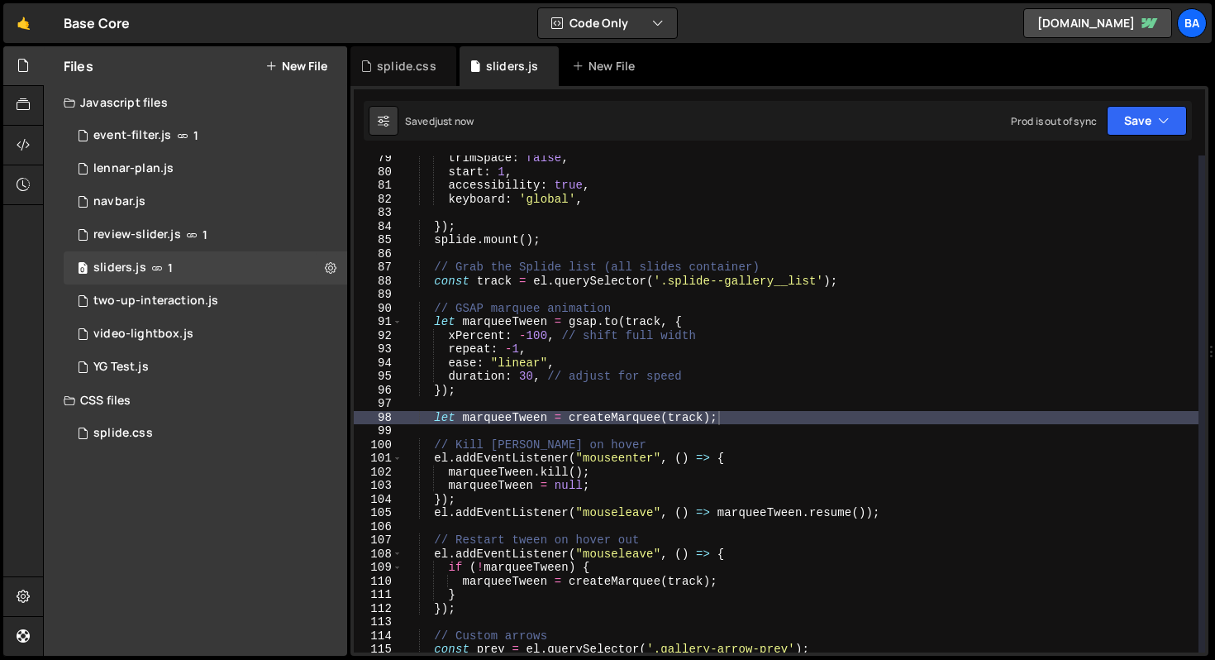
click at [726, 322] on div "trimSpace : false , start : 1 , accessibility : true , keyboard : 'global' , })…" at bounding box center [801, 413] width 796 height 524
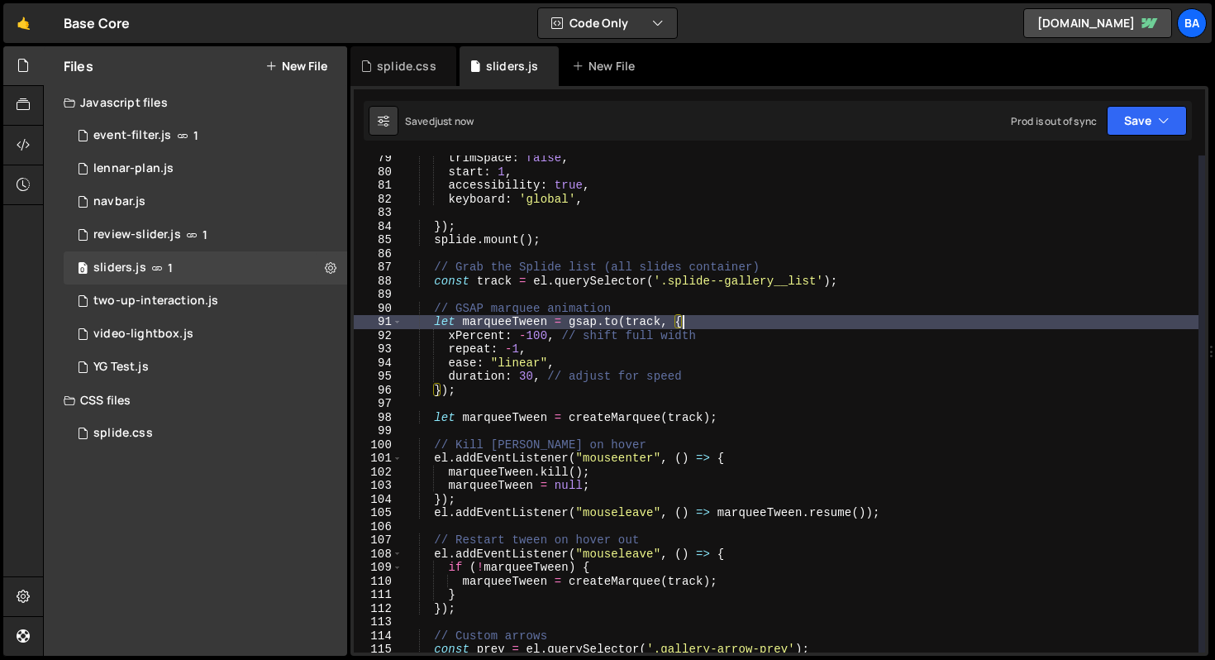
click at [560, 281] on div "trimSpace : false , start : 1 , accessibility : true , keyboard : 'global' , })…" at bounding box center [801, 413] width 796 height 524
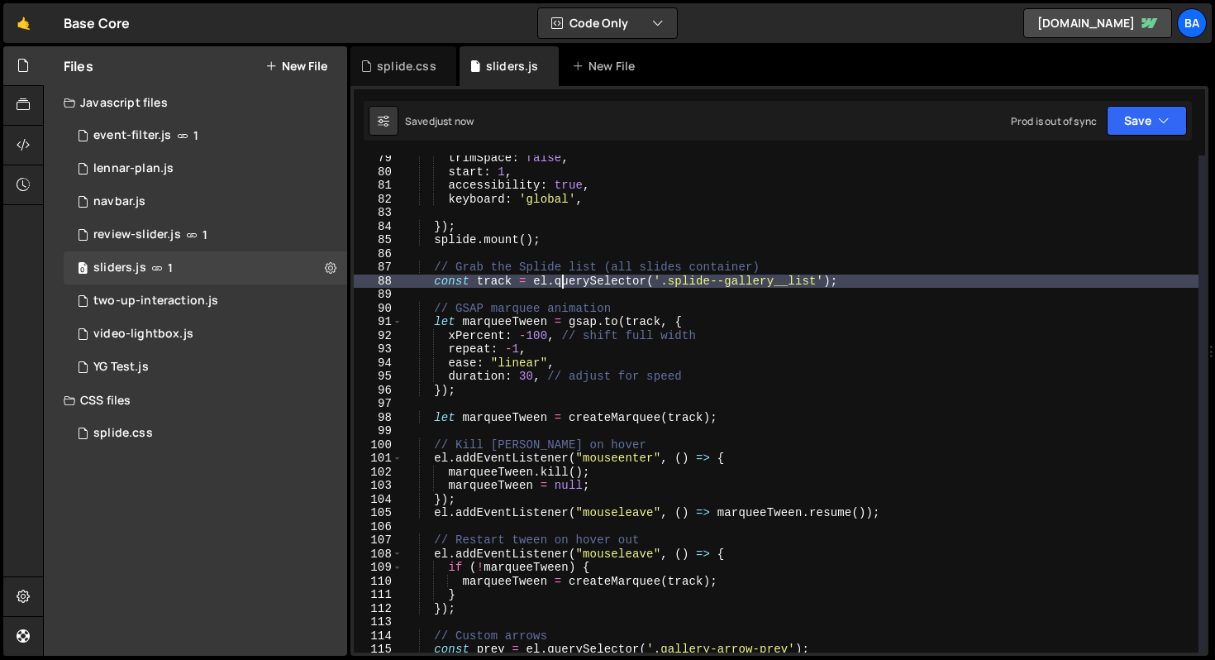
click at [950, 286] on div "trimSpace : false , start : 1 , accessibility : true , keyboard : 'global' , })…" at bounding box center [801, 413] width 796 height 524
click at [917, 263] on div "trimSpace : false , start : 1 , accessibility : true , keyboard : 'global' , })…" at bounding box center [801, 413] width 796 height 524
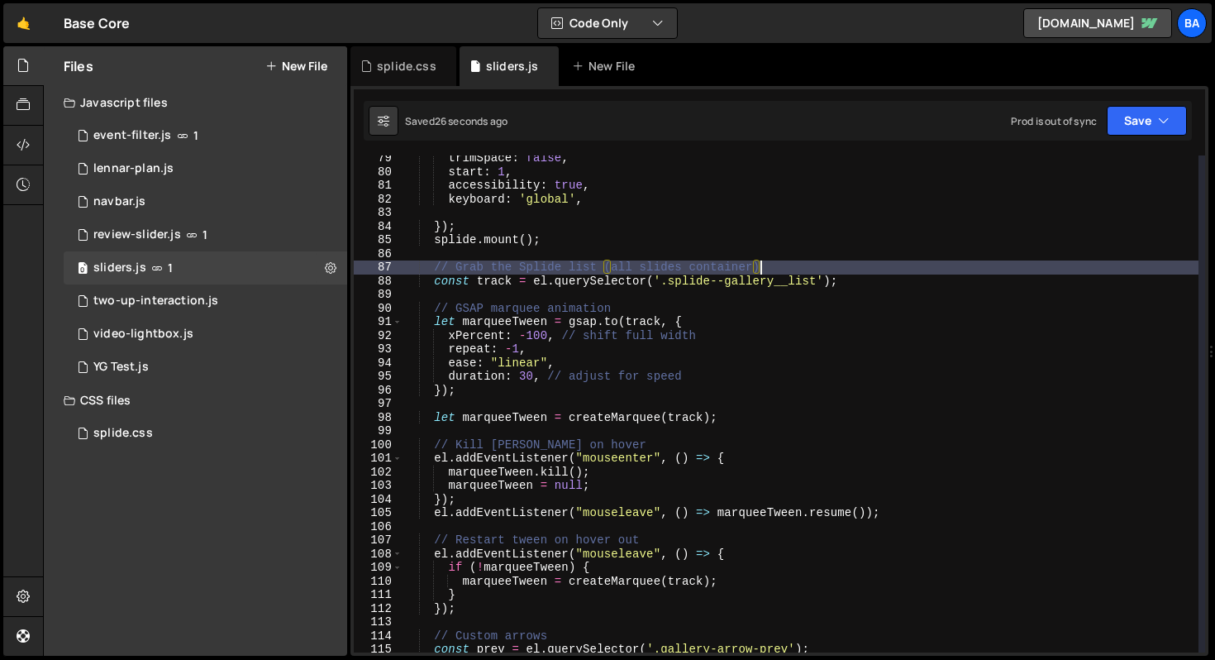
click at [883, 278] on div "trimSpace : false , start : 1 , accessibility : true , keyboard : 'global' , })…" at bounding box center [801, 413] width 796 height 524
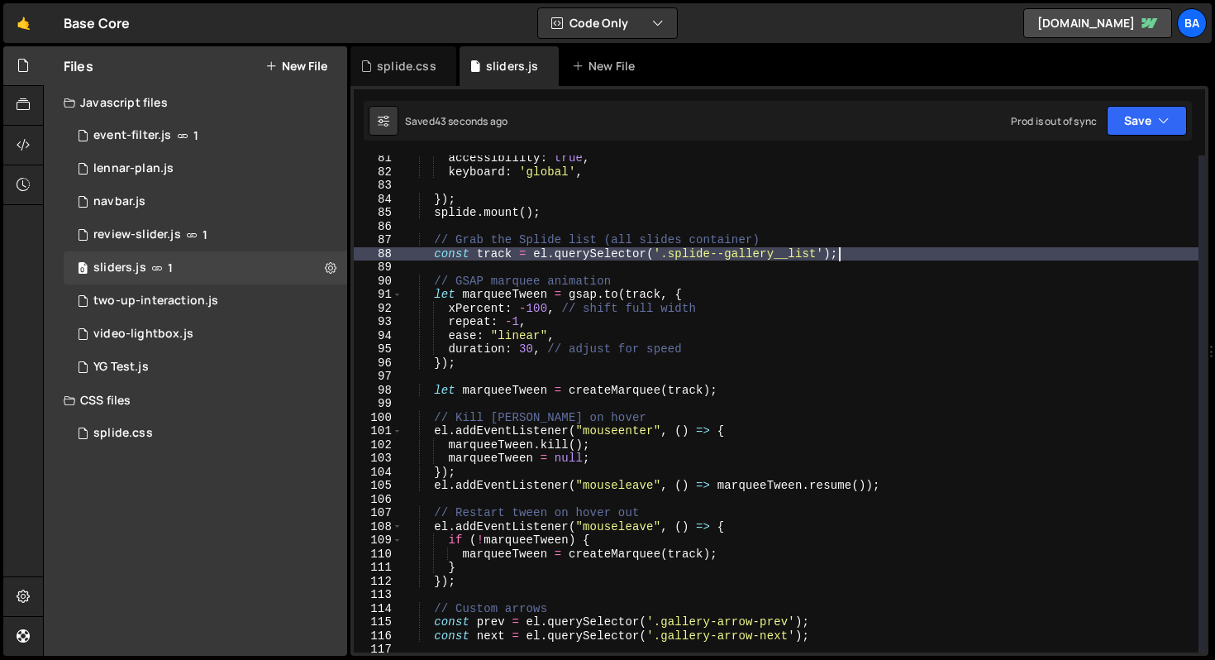
scroll to position [1089, 0]
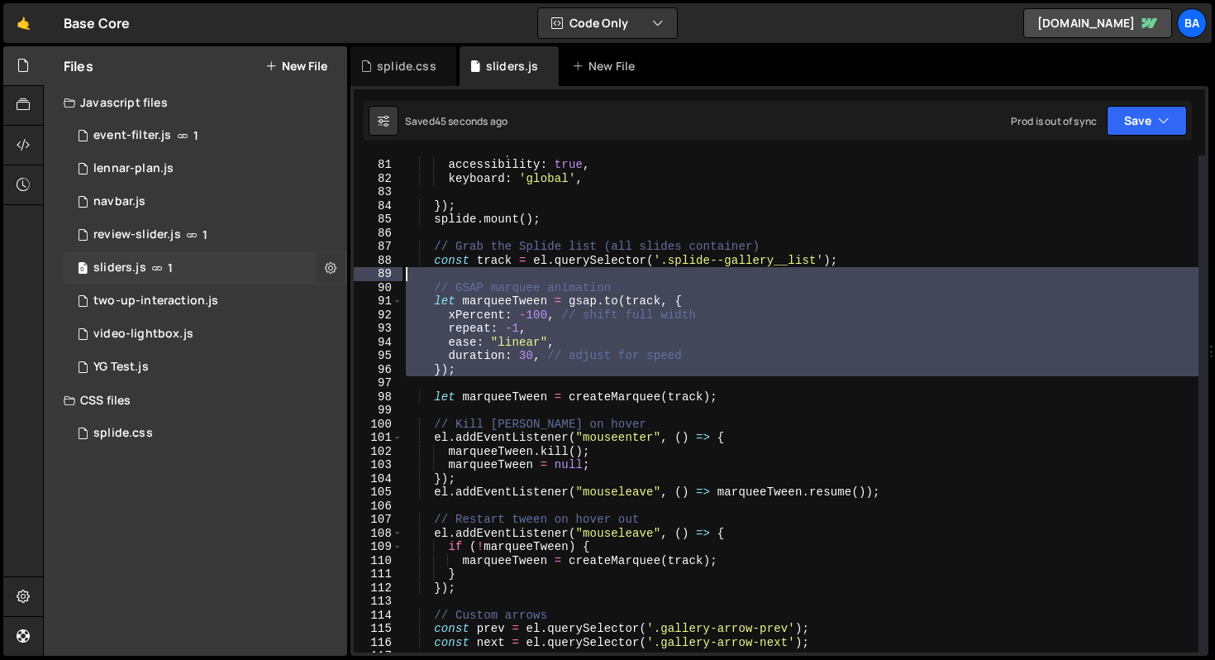
drag, startPoint x: 468, startPoint y: 379, endPoint x: 340, endPoint y: 276, distance: 164.1
click at [340, 276] on div "Files New File Javascript files 1 event-filter.js 1 1 lennar-plan.js 0 1 navbar…" at bounding box center [629, 351] width 1172 height 610
type textarea "// GSAP marquee animation"
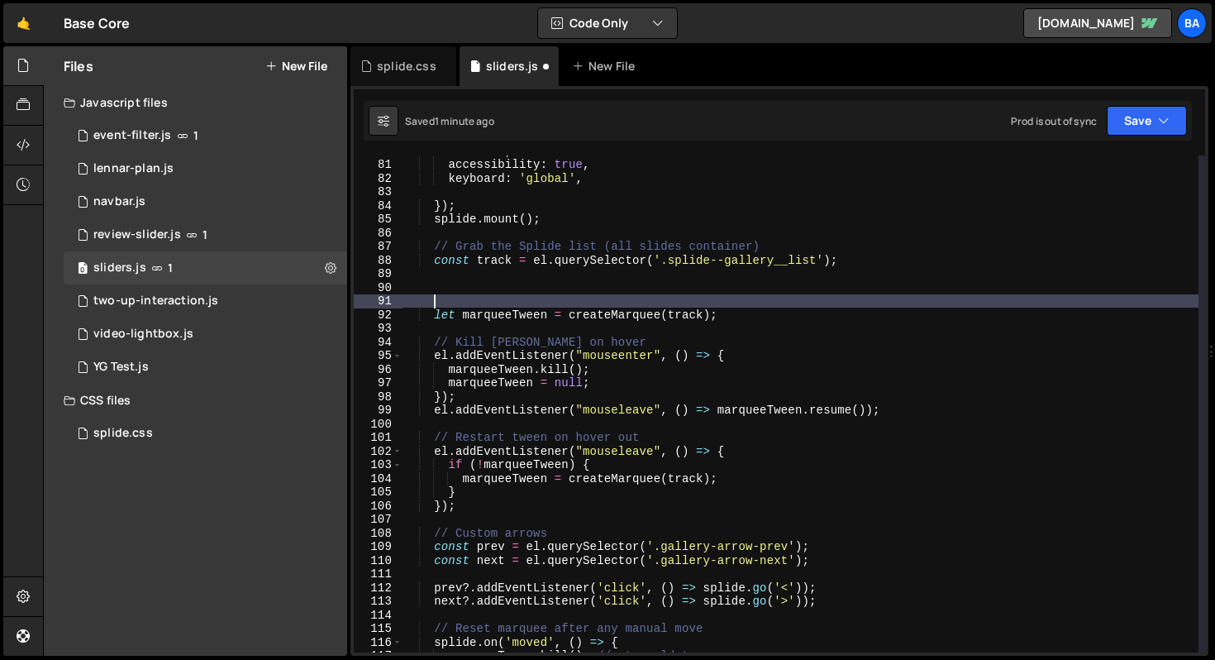
click at [487, 284] on div "start : 1 , accessibility : true , keyboard : 'global' , }) ; splide . mount ( …" at bounding box center [801, 406] width 796 height 524
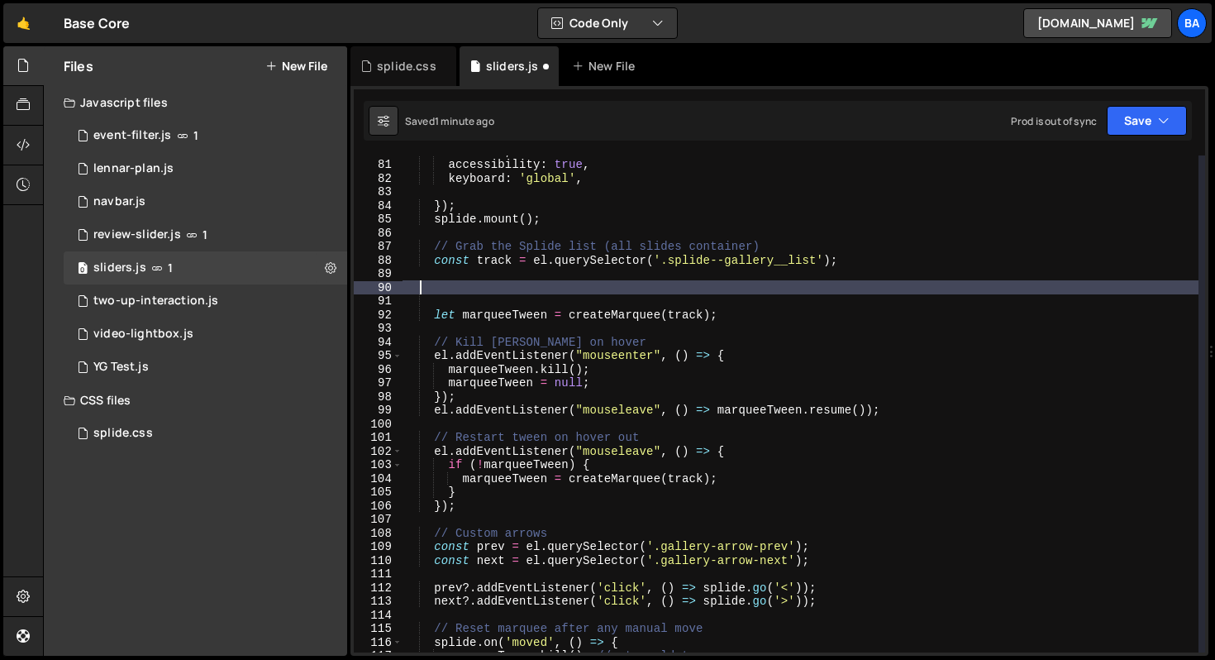
paste textarea "}"
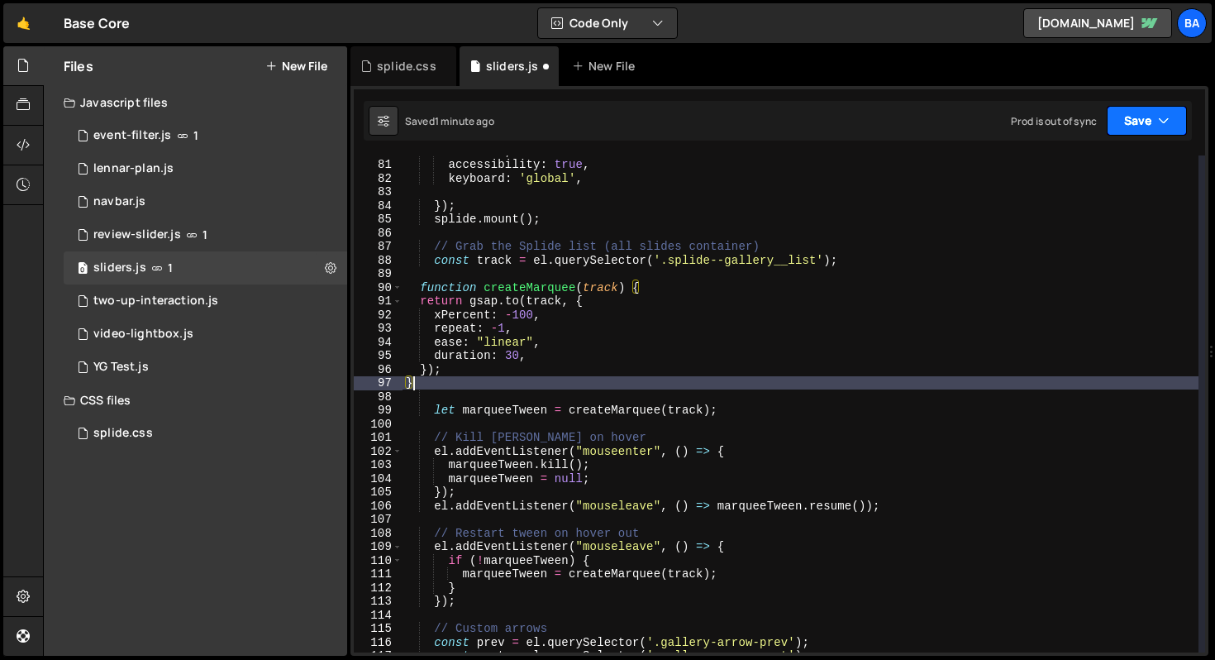
click at [1129, 120] on button "Save" at bounding box center [1147, 121] width 80 height 30
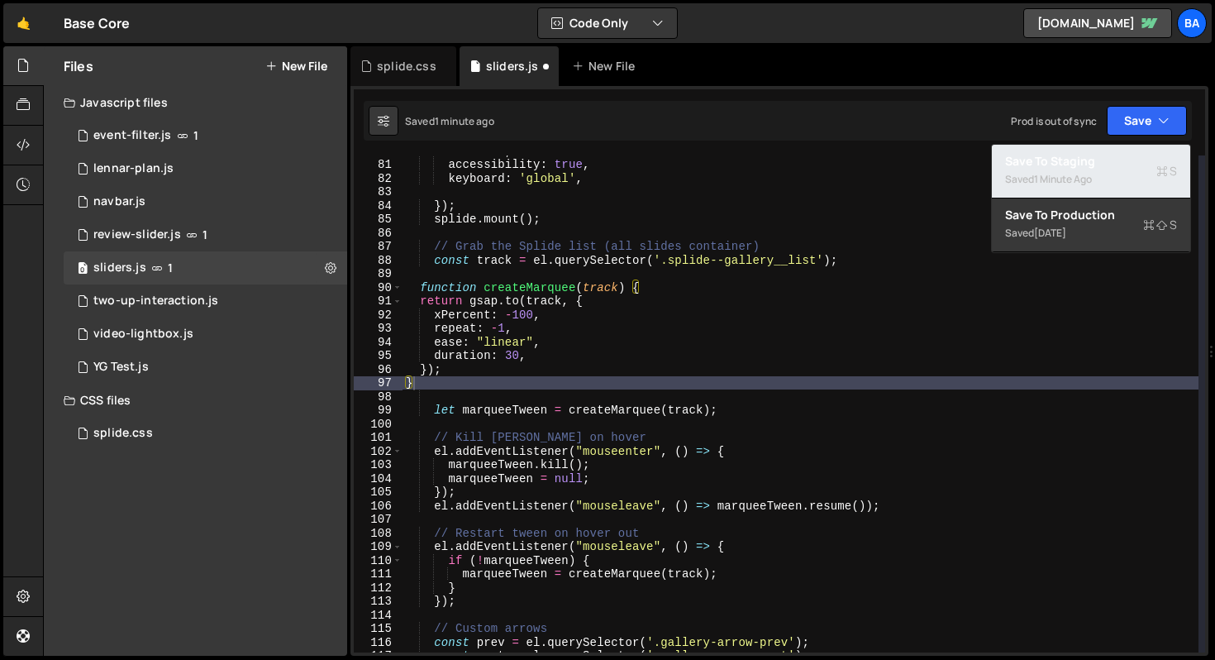
click at [1070, 169] on div "Saved 1 minute ago" at bounding box center [1091, 179] width 172 height 20
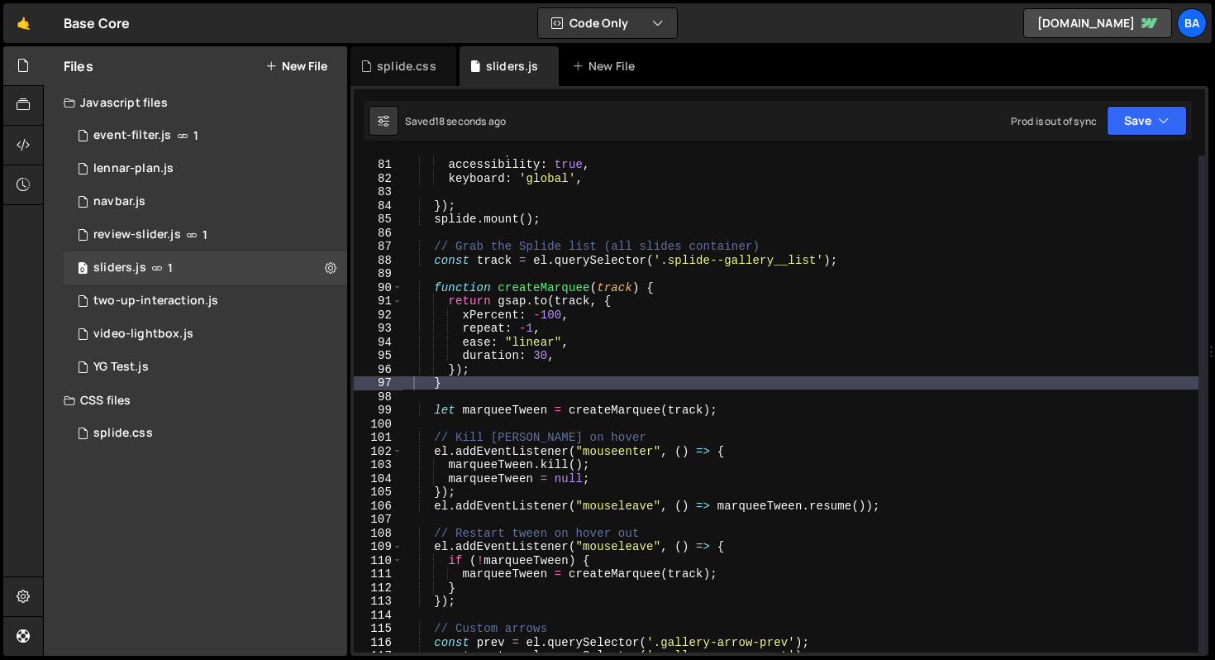
click at [593, 382] on div "start : 1 , accessibility : true , keyboard : 'global' , }) ; splide . mount ( …" at bounding box center [801, 406] width 796 height 524
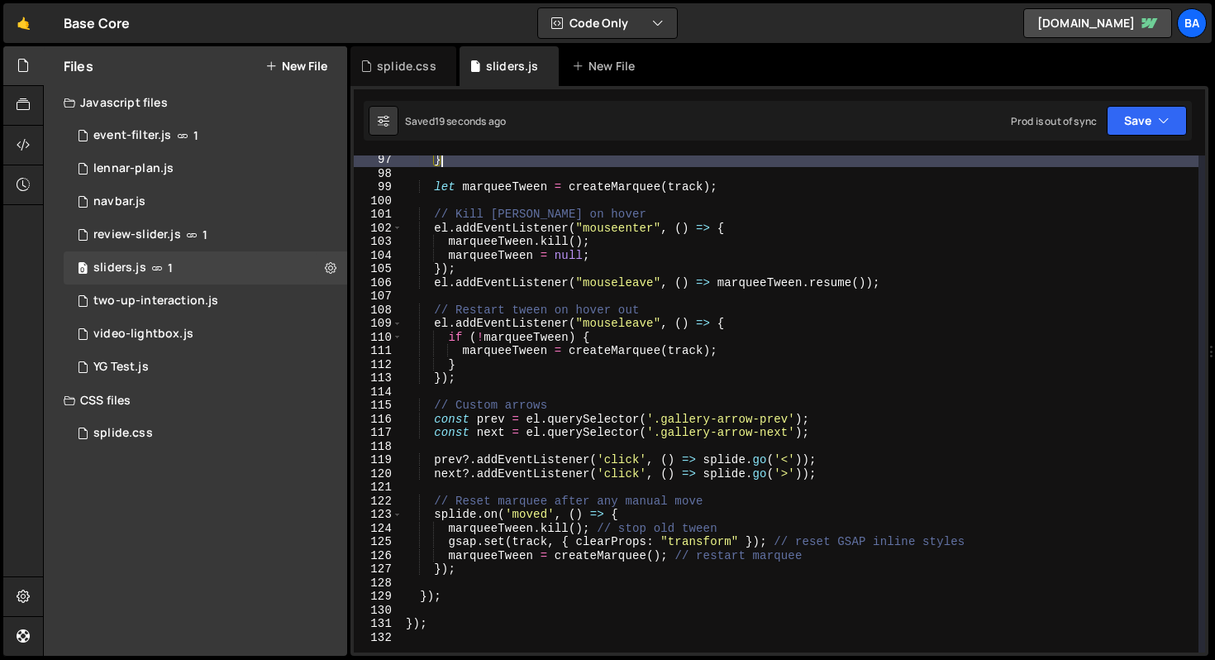
scroll to position [1324, 0]
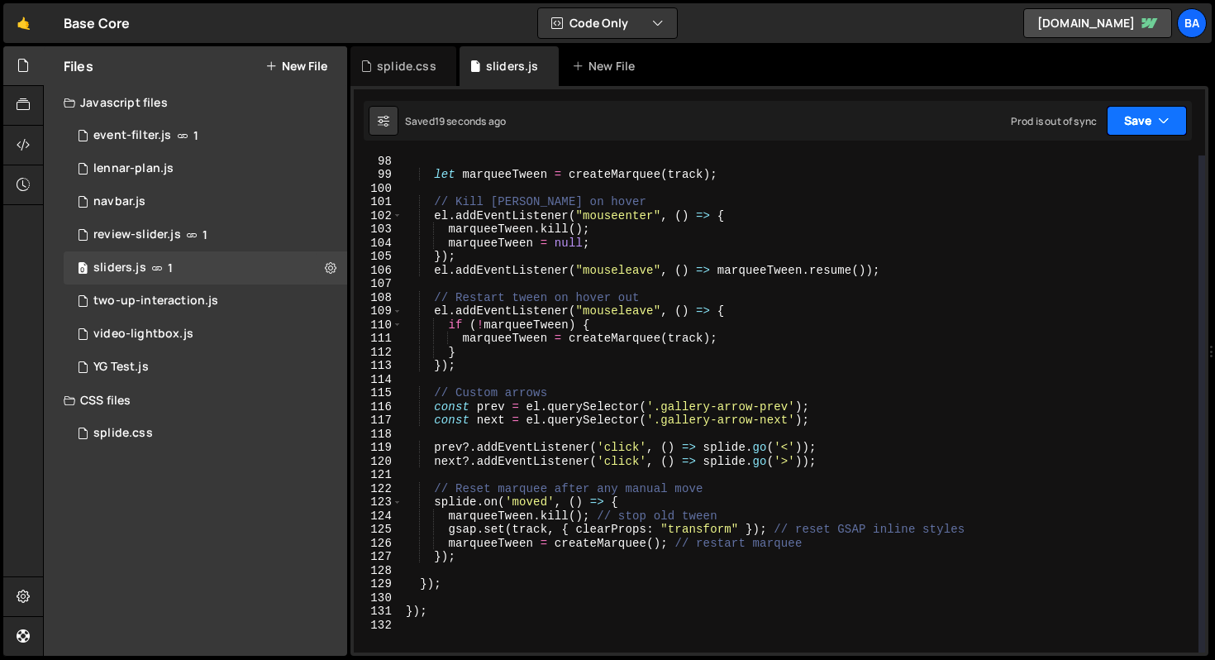
click at [1154, 129] on button "Save" at bounding box center [1147, 121] width 80 height 30
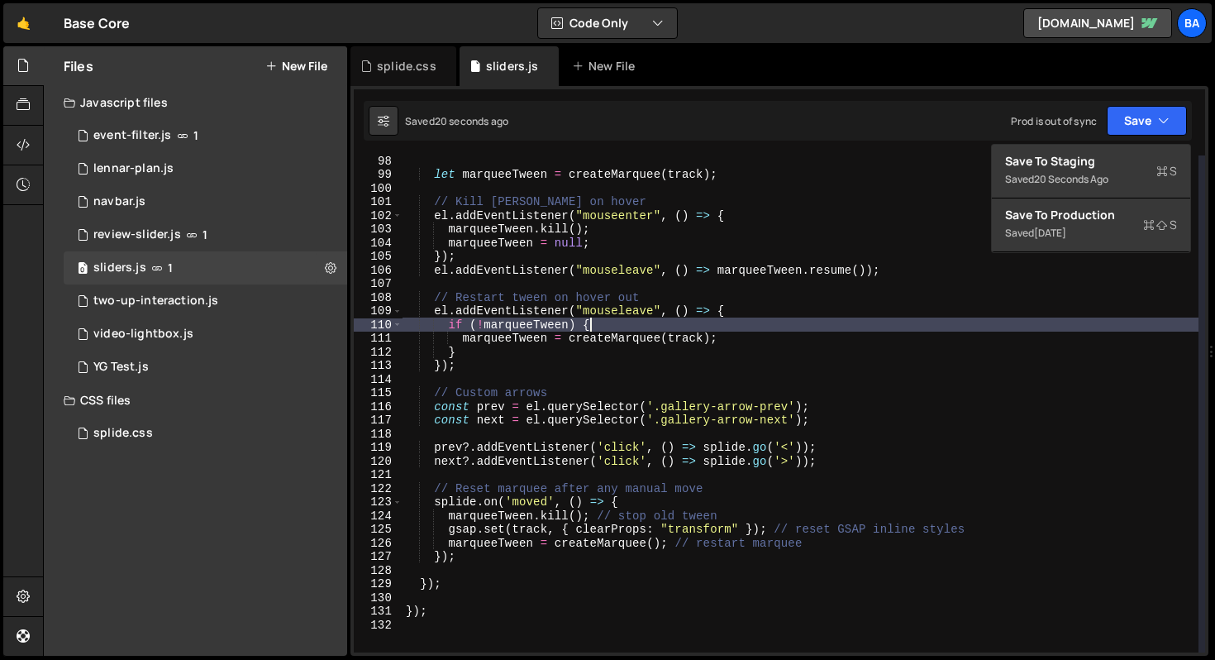
click at [737, 318] on div "let marqueeTween = createMarquee ( track ) ; // Kill tween on hover el . addEve…" at bounding box center [801, 416] width 796 height 524
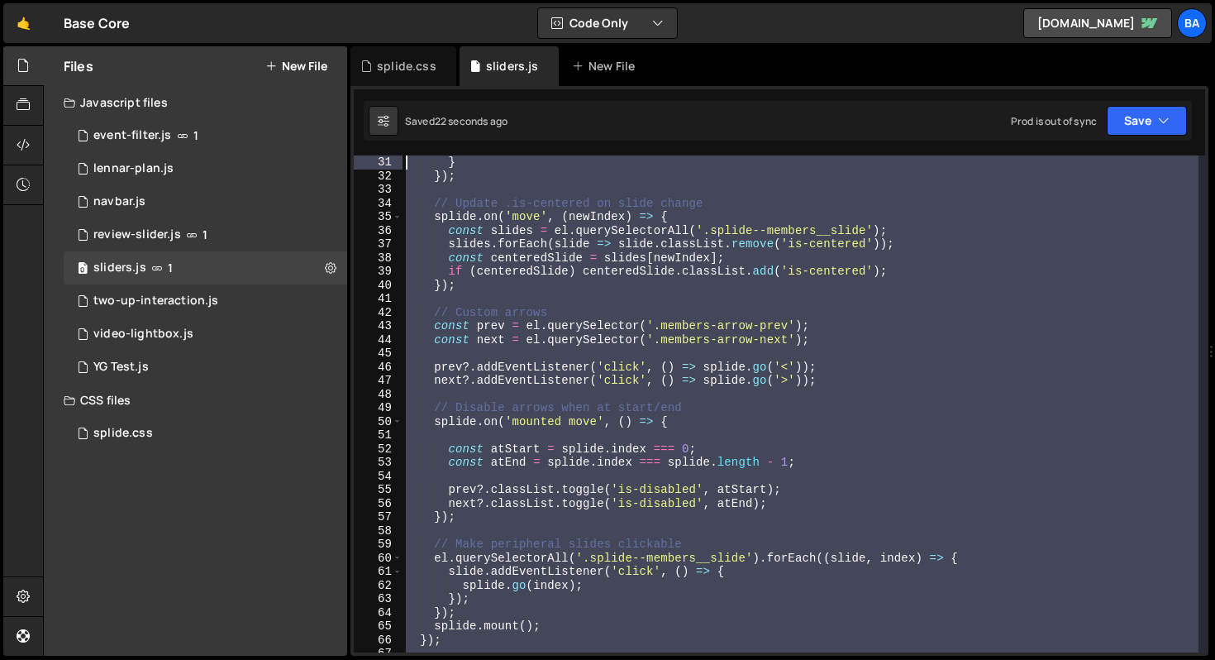
scroll to position [0, 0]
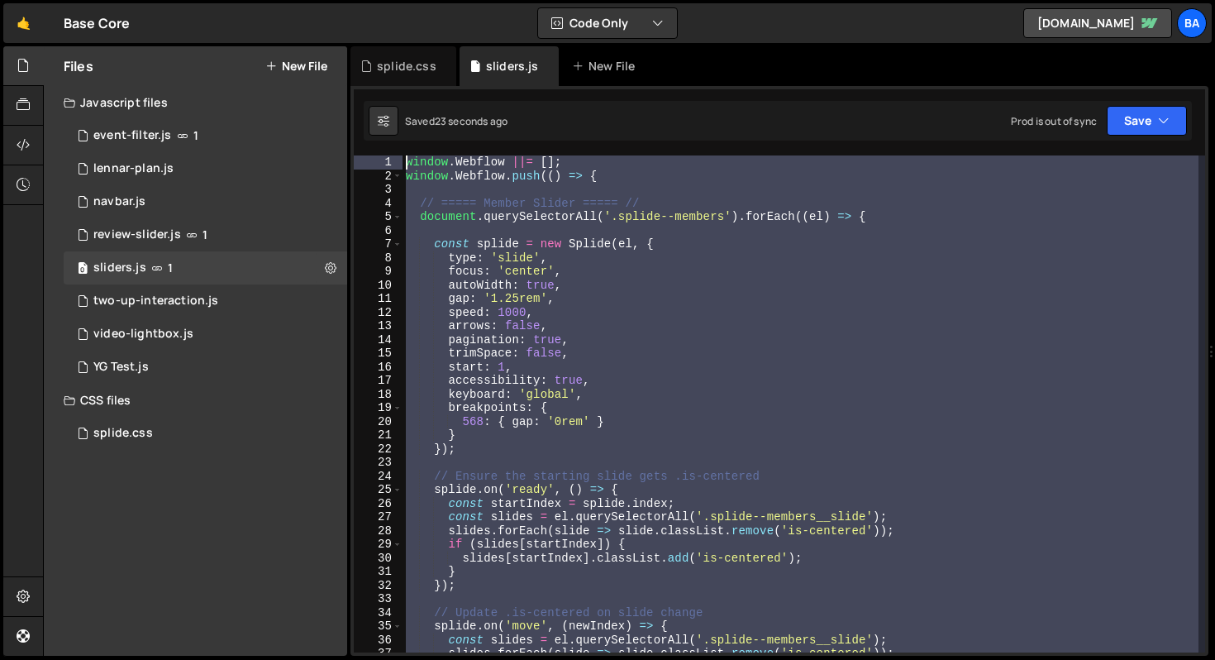
drag, startPoint x: 450, startPoint y: 591, endPoint x: 317, endPoint y: 98, distance: 510.3
click at [317, 98] on div "Files New File Javascript files 1 event-filter.js 1 1 lennar-plan.js 0 1 navbar…" at bounding box center [629, 351] width 1172 height 610
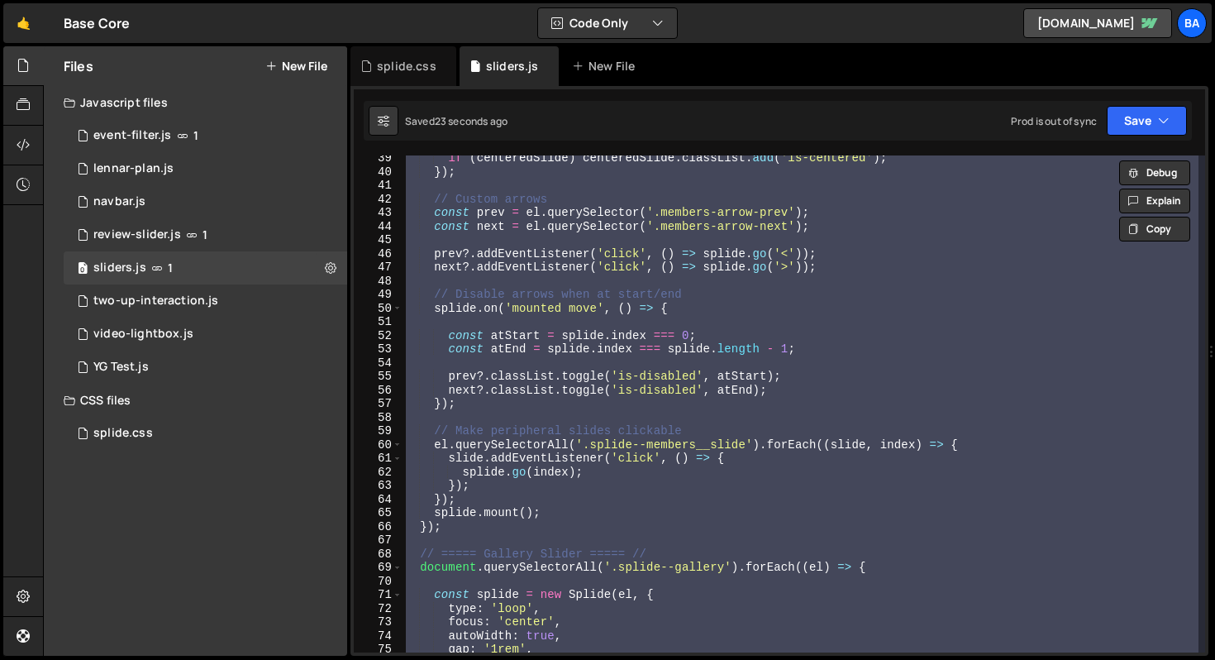
scroll to position [694, 0]
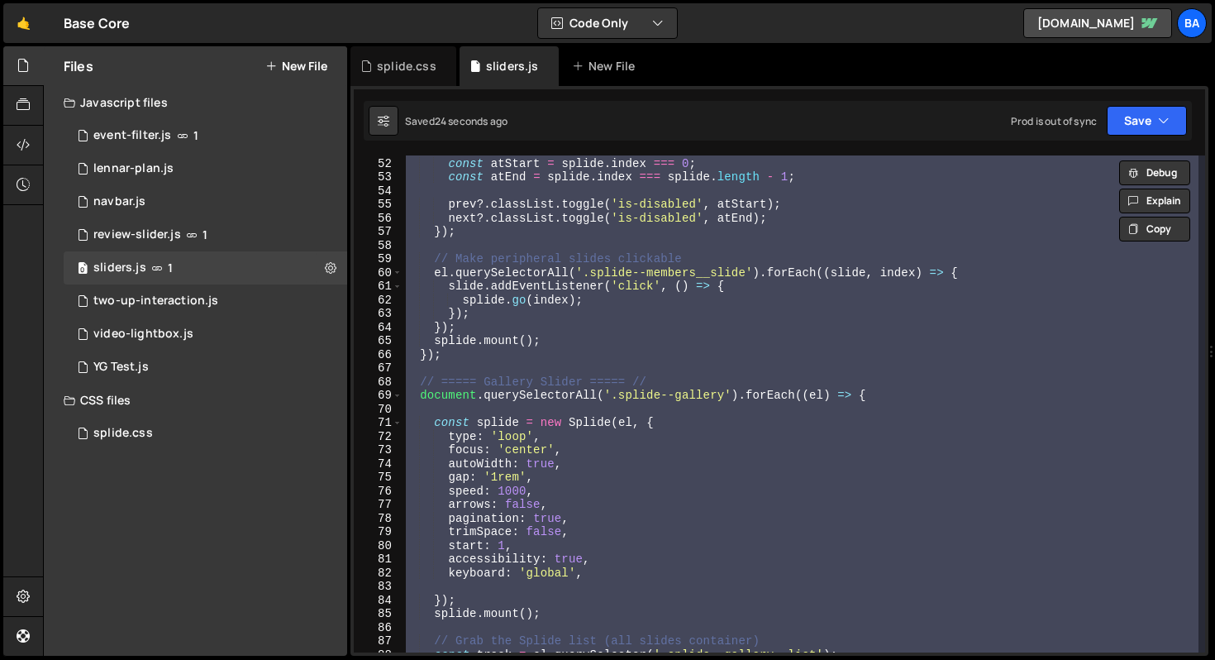
click at [658, 376] on div "const atStart = splide . index === 0 ; const atEnd = splide . index === splide …" at bounding box center [801, 403] width 796 height 497
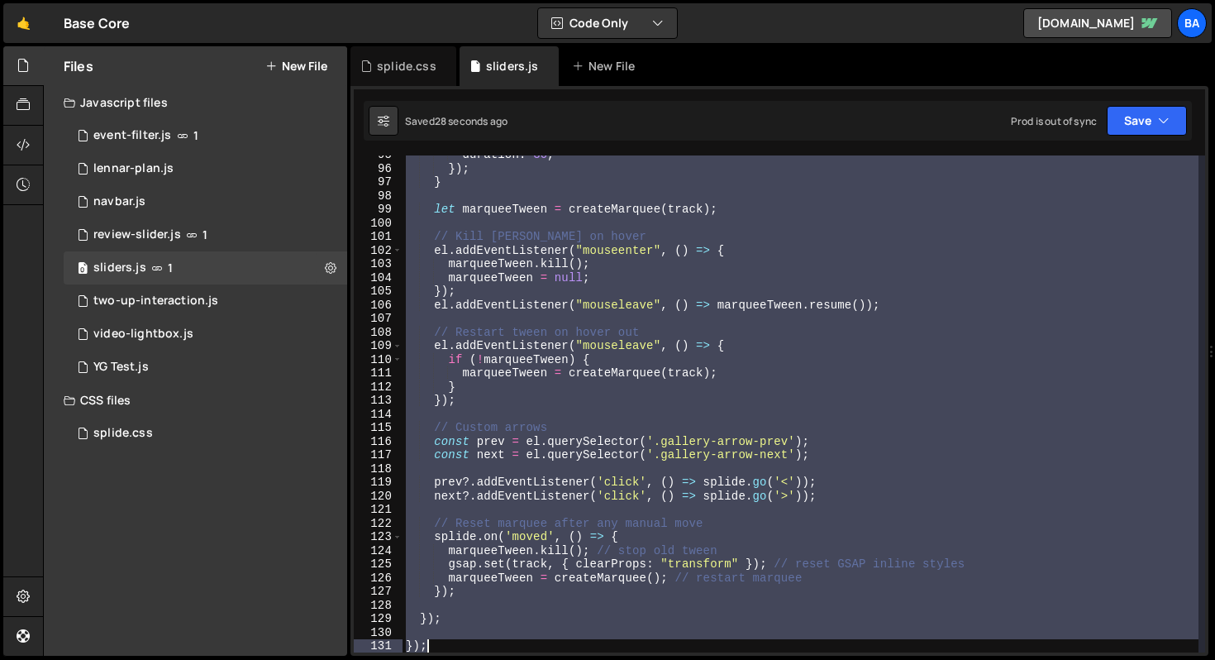
scroll to position [1303, 0]
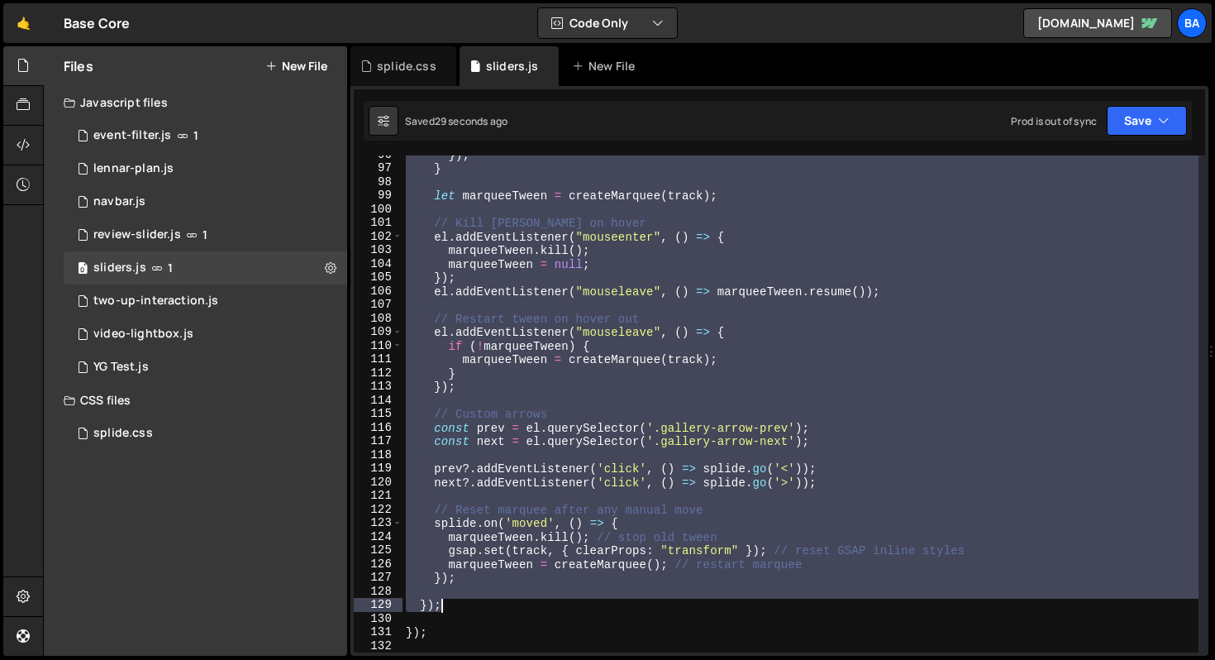
drag, startPoint x: 418, startPoint y: 384, endPoint x: 710, endPoint y: 606, distance: 366.8
click at [710, 606] on div "}) ; } let marqueeTween = createMarquee ( track ) ; // Kill tween on hover el .…" at bounding box center [801, 410] width 796 height 524
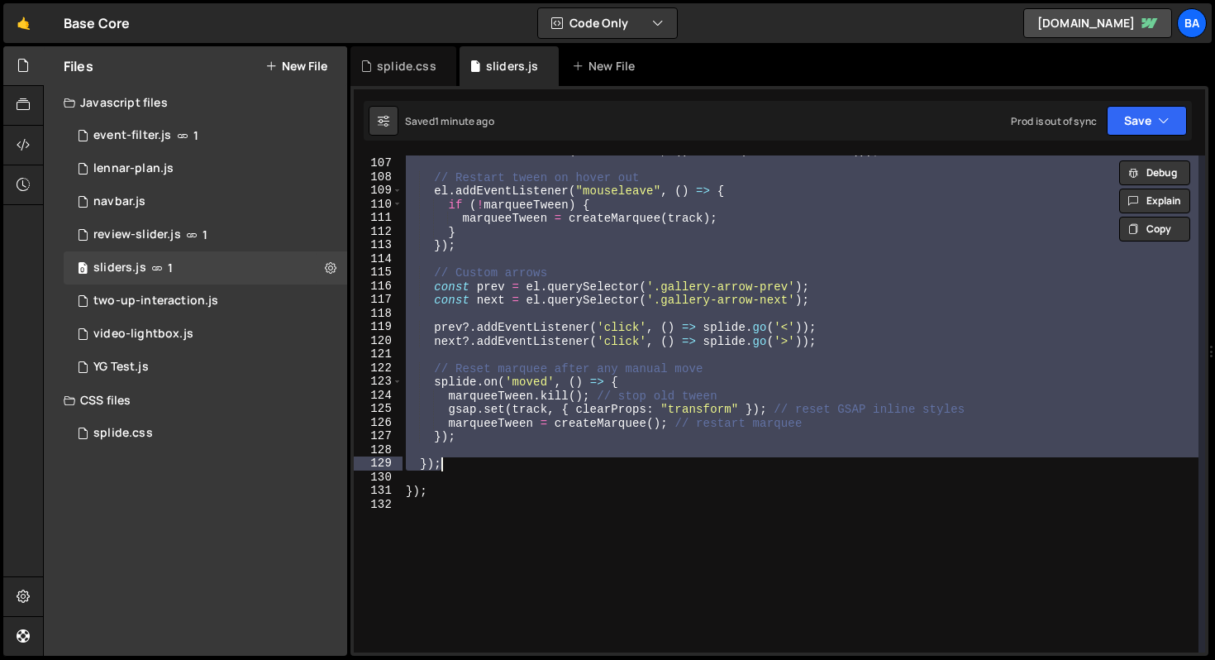
scroll to position [1445, 0]
click at [759, 294] on div "el . addEventListener ( "mouseleave" , ( ) => marqueeTween . resume ( )) ; // R…" at bounding box center [801, 403] width 796 height 497
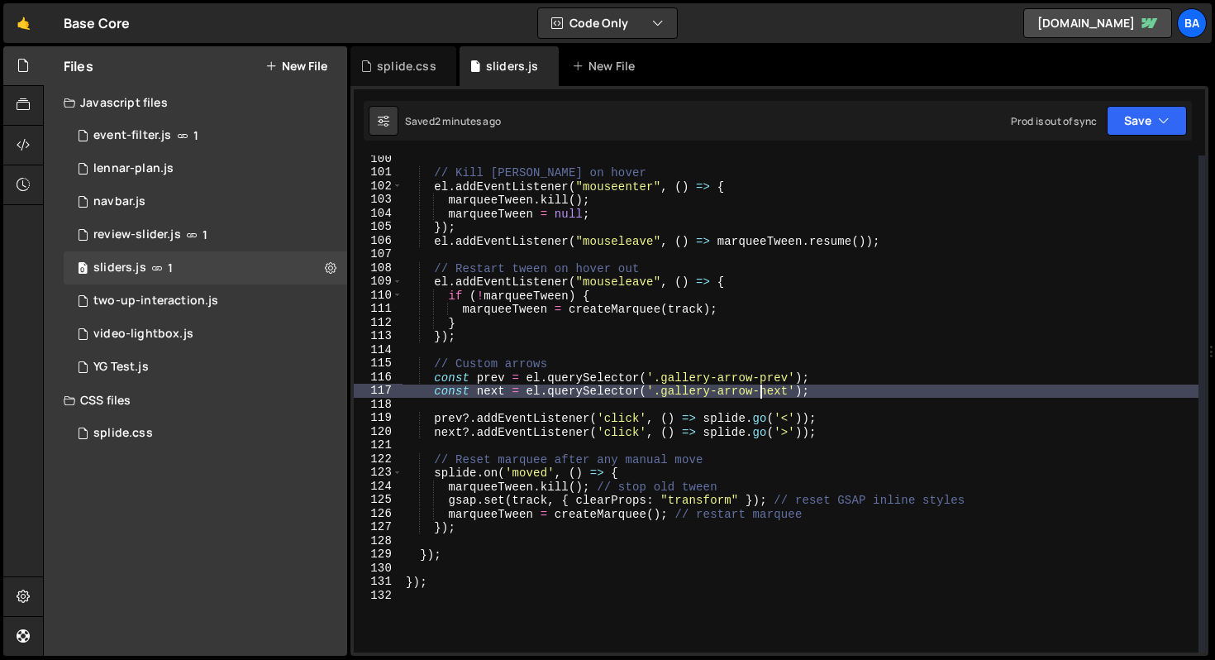
scroll to position [1257, 0]
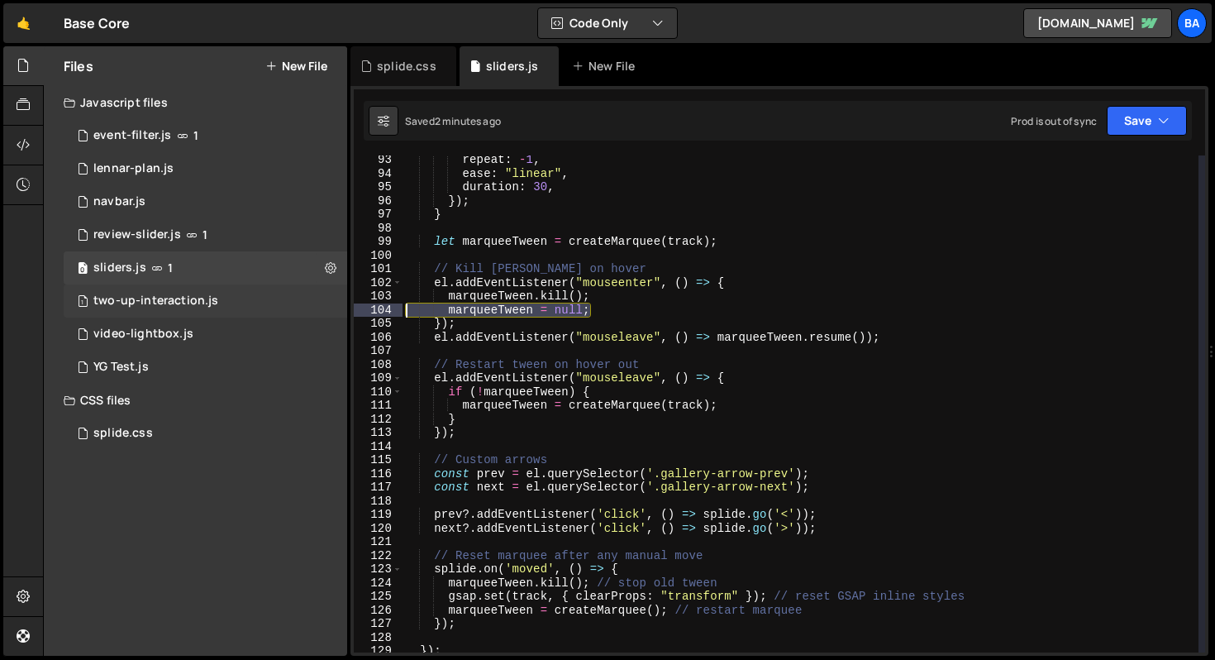
drag, startPoint x: 605, startPoint y: 312, endPoint x: 340, endPoint y: 309, distance: 265.3
click at [340, 309] on div "Files New File Javascript files 1 event-filter.js 1 1 lennar-plan.js 0 1 navbar…" at bounding box center [629, 351] width 1172 height 610
type textarea "marqueeTween = null;"
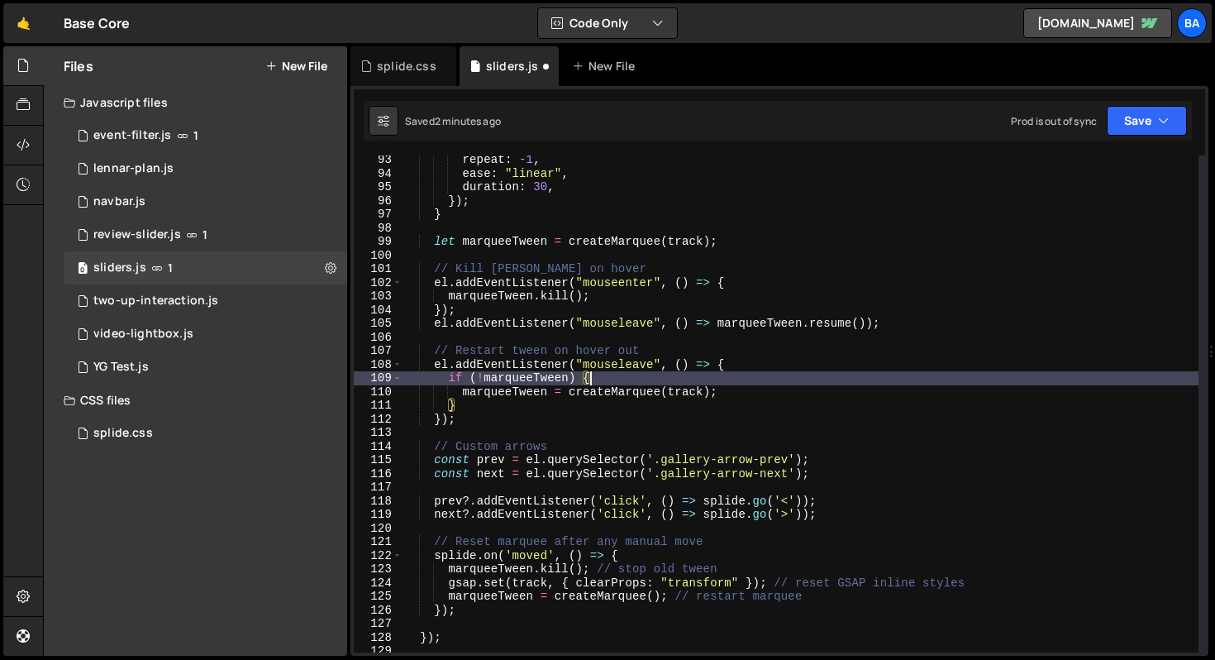
click at [653, 374] on div "repeat : - 1 , ease : "linear" , duration : 30 , }) ; } let marqueeTween = crea…" at bounding box center [801, 415] width 796 height 524
click at [605, 414] on div "repeat : - 1 , ease : "linear" , duration : 30 , }) ; } let marqueeTween = crea…" at bounding box center [801, 415] width 796 height 524
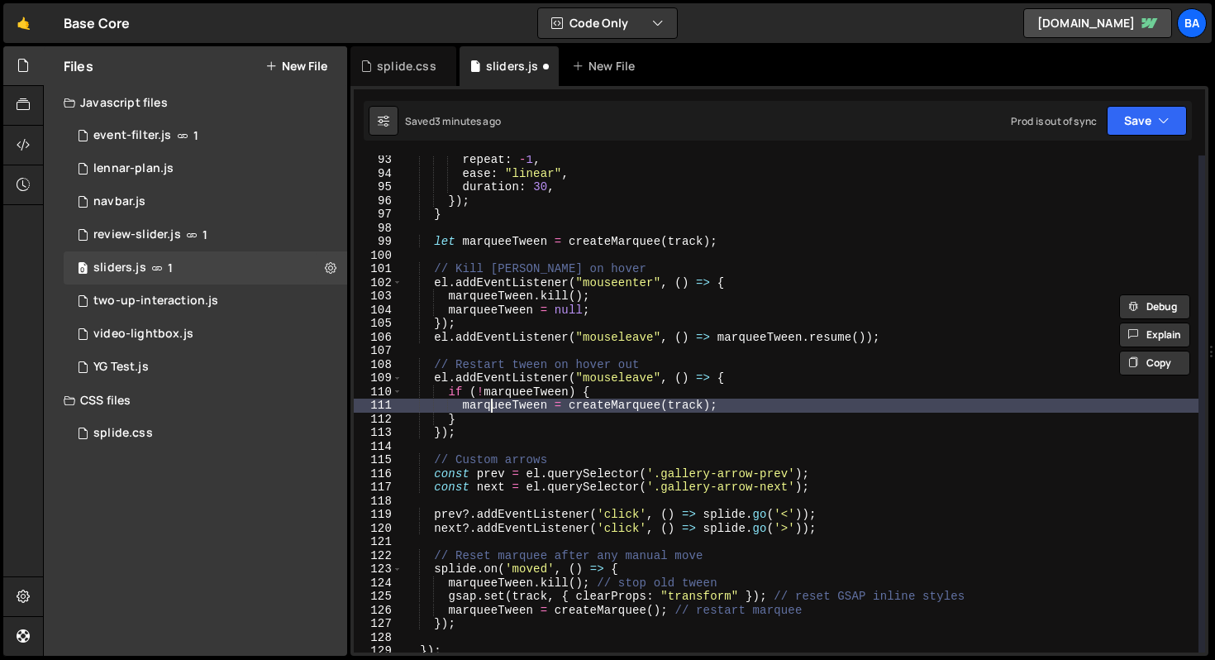
click at [493, 411] on div "repeat : - 1 , ease : "linear" , duration : 30 , }) ; } let marqueeTween = crea…" at bounding box center [801, 415] width 796 height 524
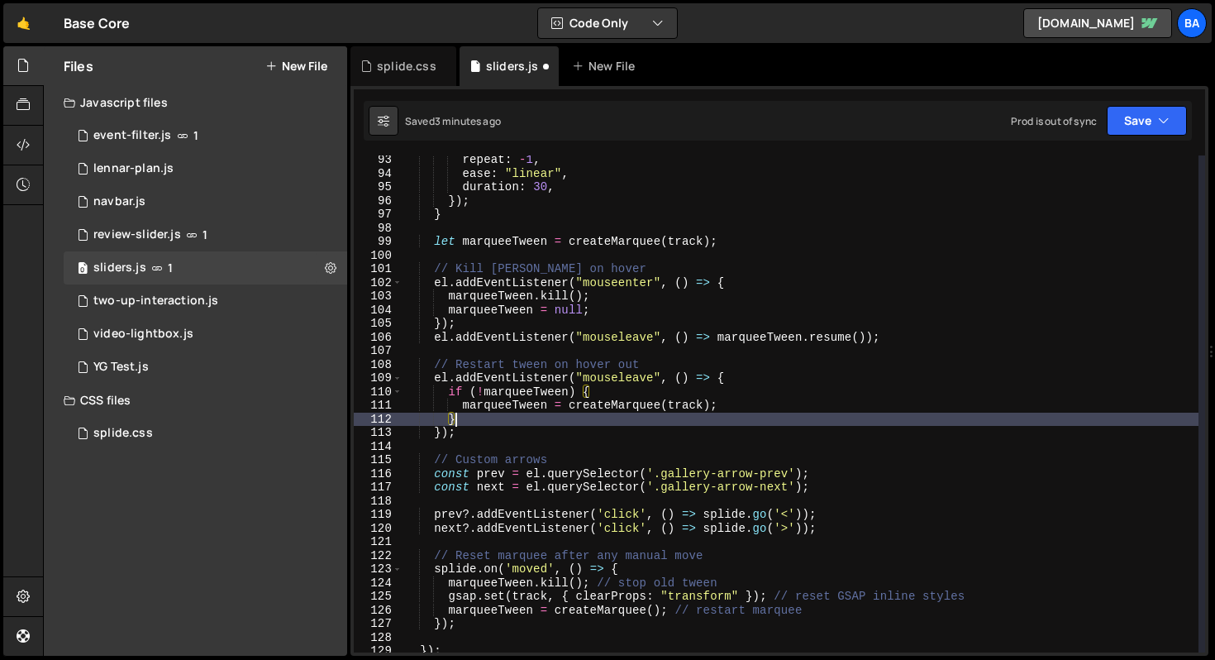
click at [474, 419] on div "repeat : - 1 , ease : "linear" , duration : 30 , }) ; } let marqueeTween = crea…" at bounding box center [801, 415] width 796 height 524
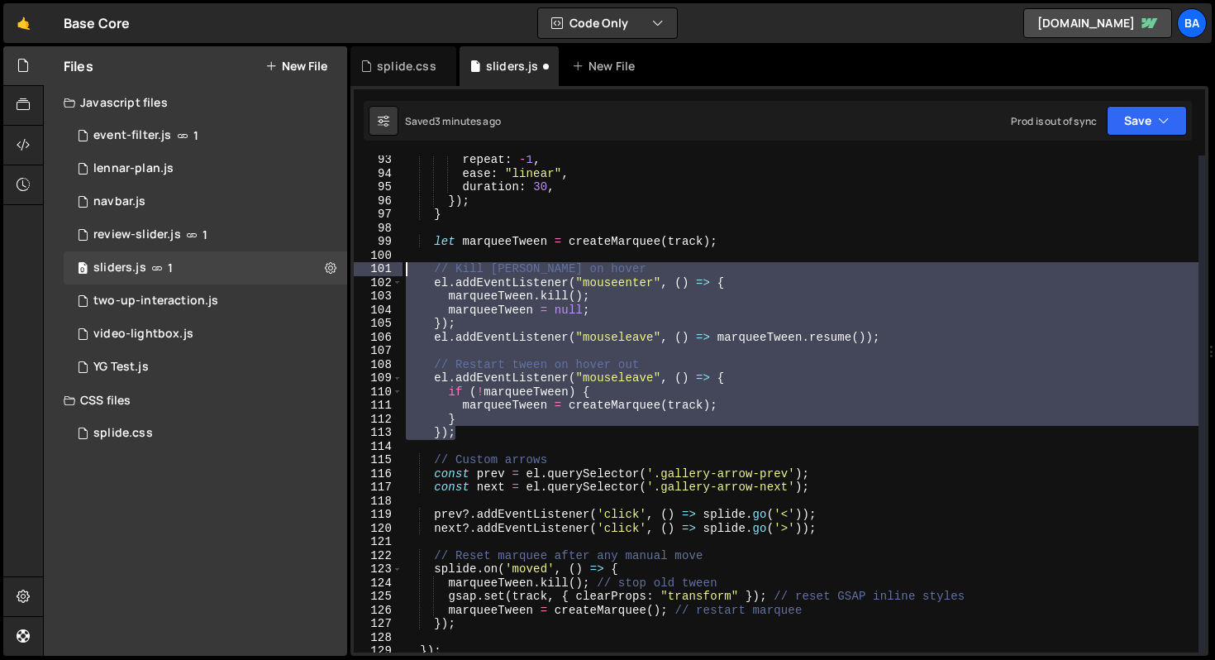
drag, startPoint x: 470, startPoint y: 436, endPoint x: 398, endPoint y: 267, distance: 183.3
click at [398, 267] on div "} 93 94 95 96 97 98 99 100 101 102 103 104 105 106 107 108 109 110 111 112 113 …" at bounding box center [779, 403] width 851 height 497
paste textarea "});"
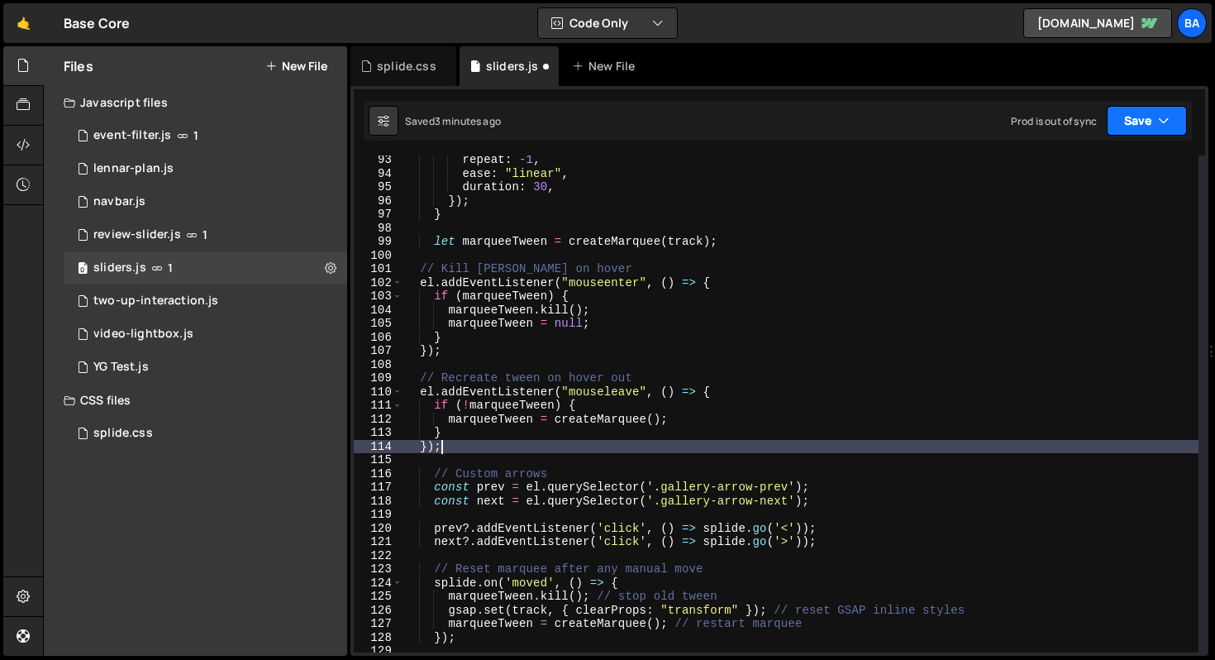
click at [1127, 124] on button "Save" at bounding box center [1147, 121] width 80 height 30
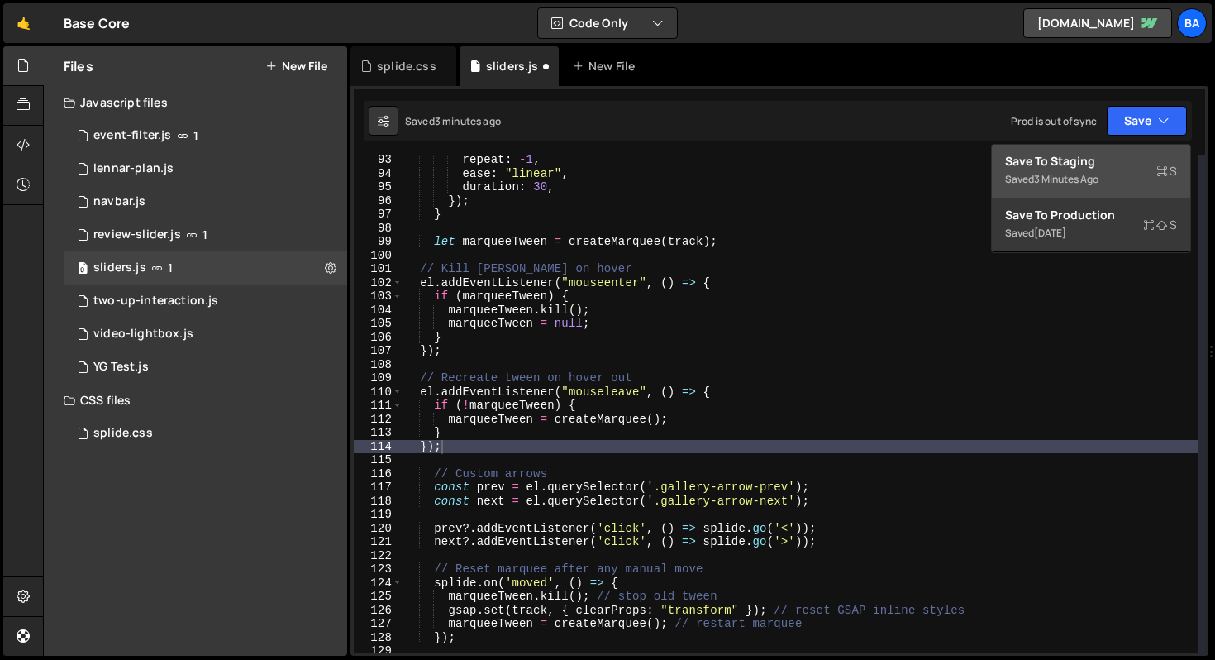
click at [1111, 166] on div "Save to Staging S" at bounding box center [1091, 161] width 172 height 17
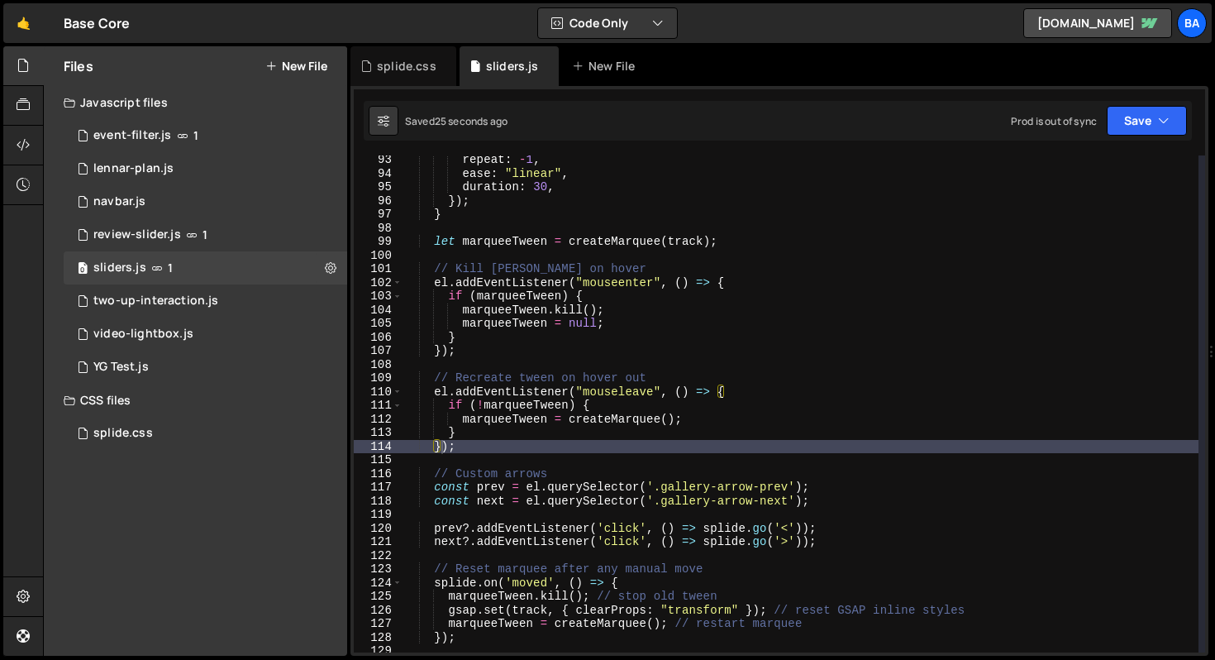
scroll to position [1251, 0]
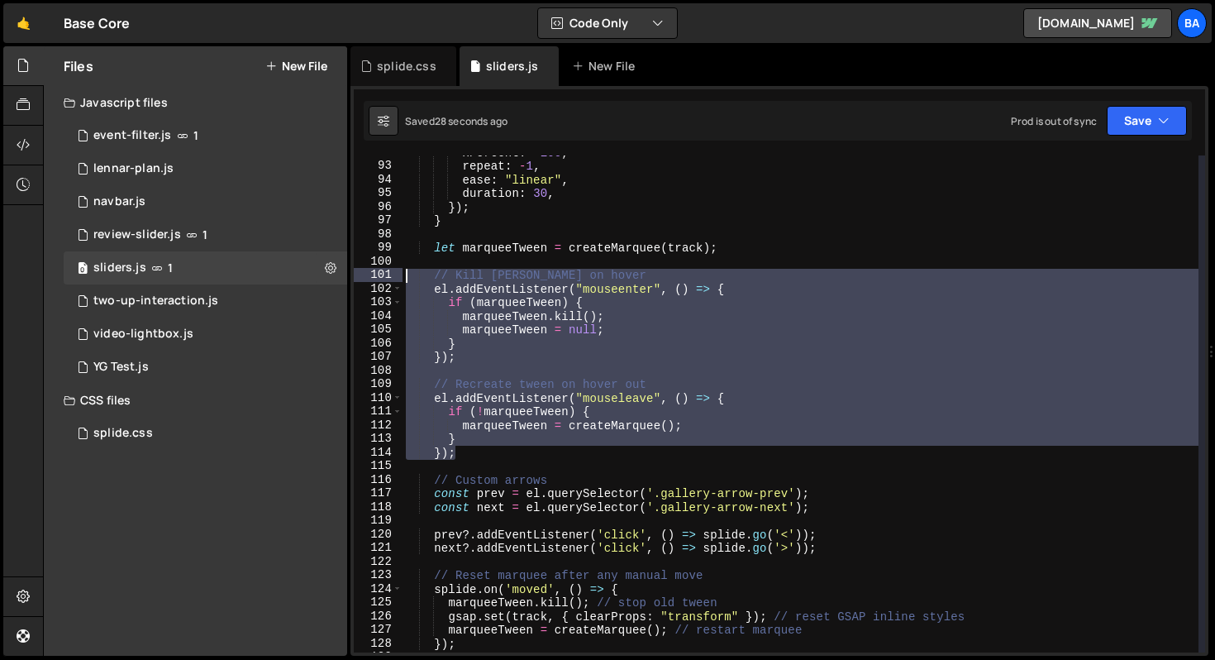
drag, startPoint x: 473, startPoint y: 458, endPoint x: 374, endPoint y: 274, distance: 208.9
click at [374, 274] on div "}); 92 93 94 95 96 97 98 99 100 101 102 103 104 105 106 107 108 109 110 111 112…" at bounding box center [779, 403] width 851 height 497
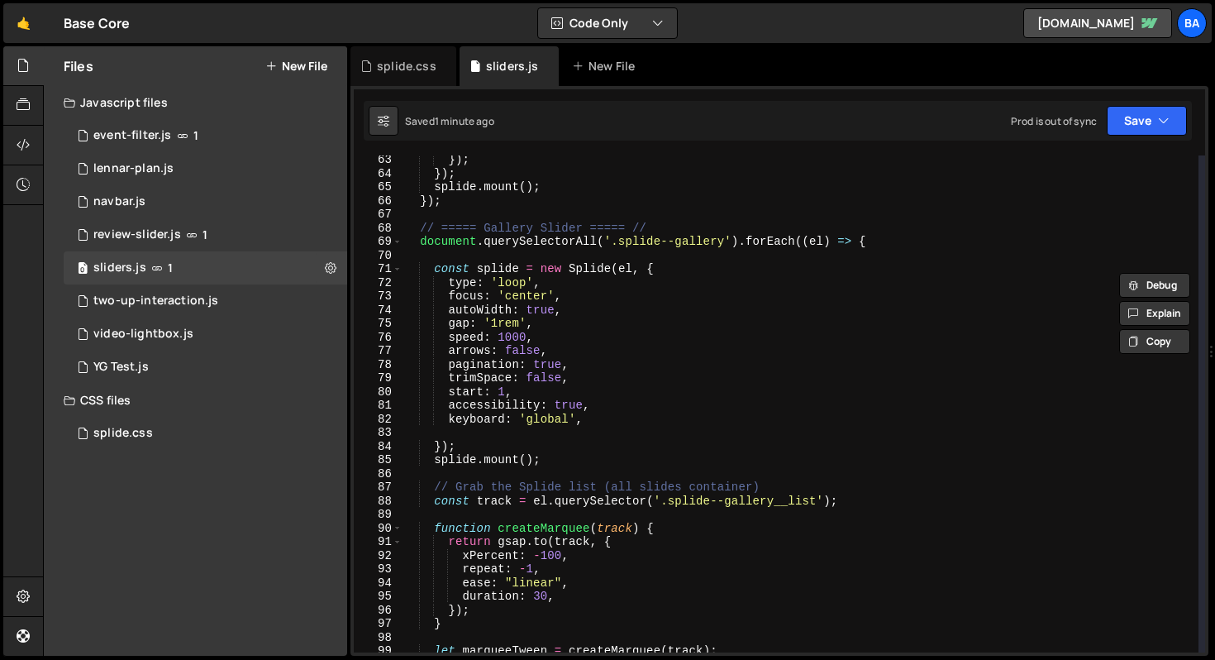
scroll to position [848, 0]
drag, startPoint x: 543, startPoint y: 321, endPoint x: 349, endPoint y: 324, distance: 194.3
click at [349, 324] on div "Files New File Javascript files 1 event-filter.js 1 1 lennar-plan.js 0 1 navbar…" at bounding box center [629, 351] width 1172 height 610
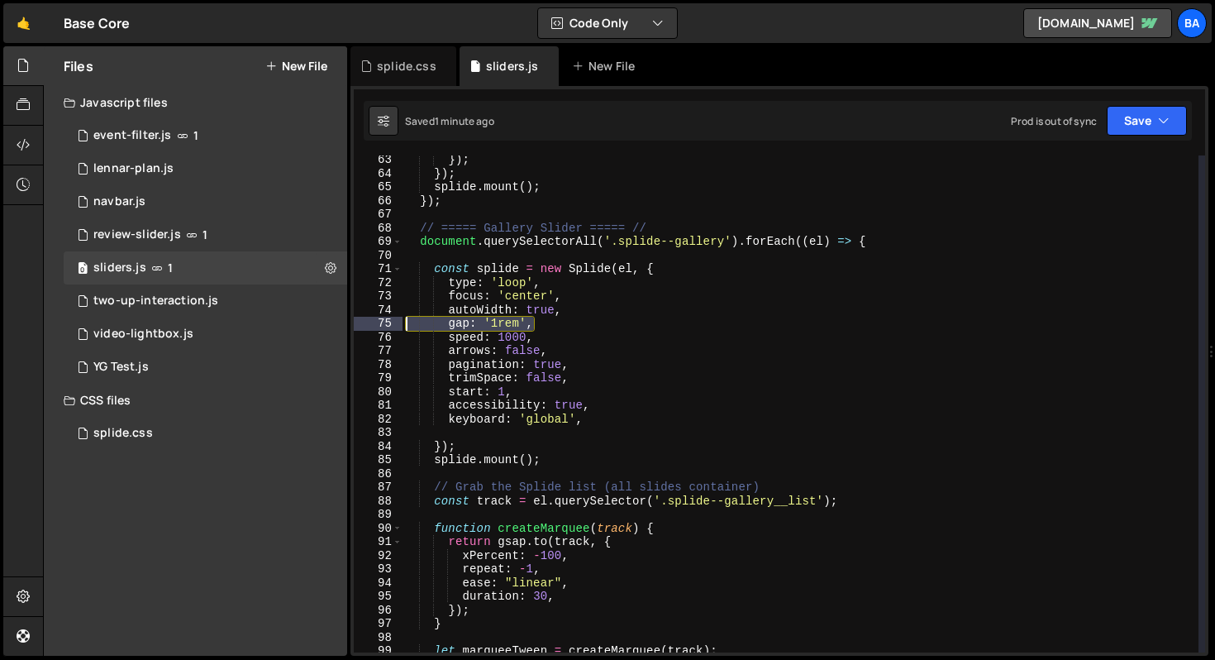
type textarea "gap: '1rem',"
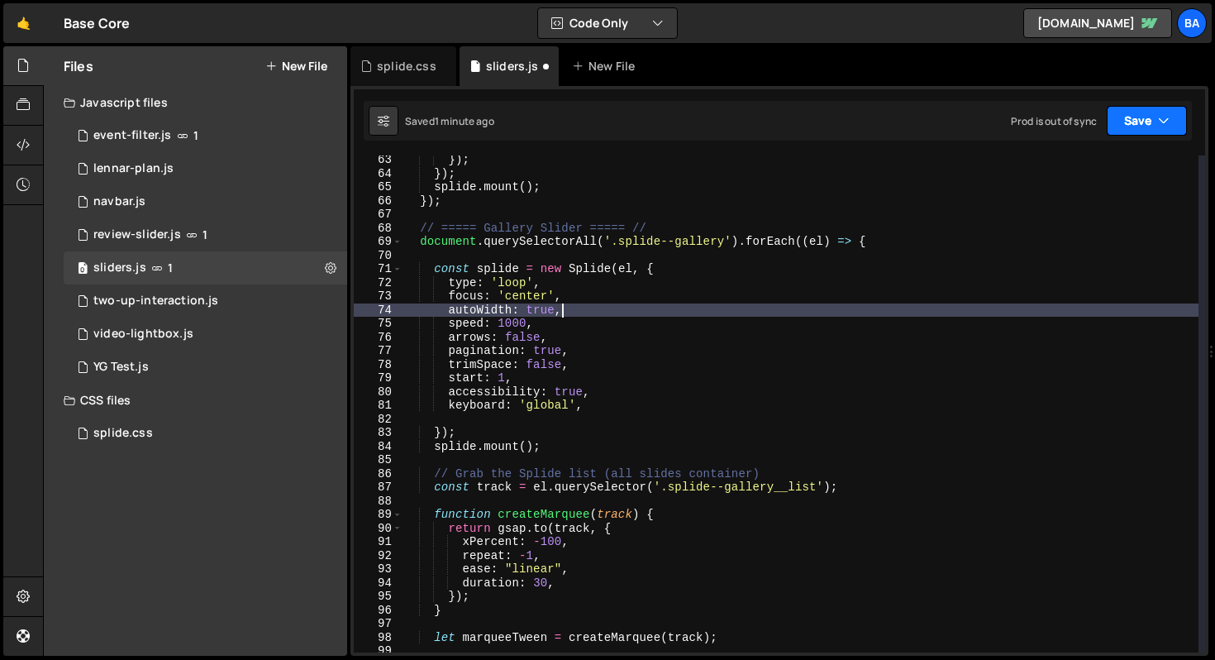
click at [1131, 125] on button "Save" at bounding box center [1147, 121] width 80 height 30
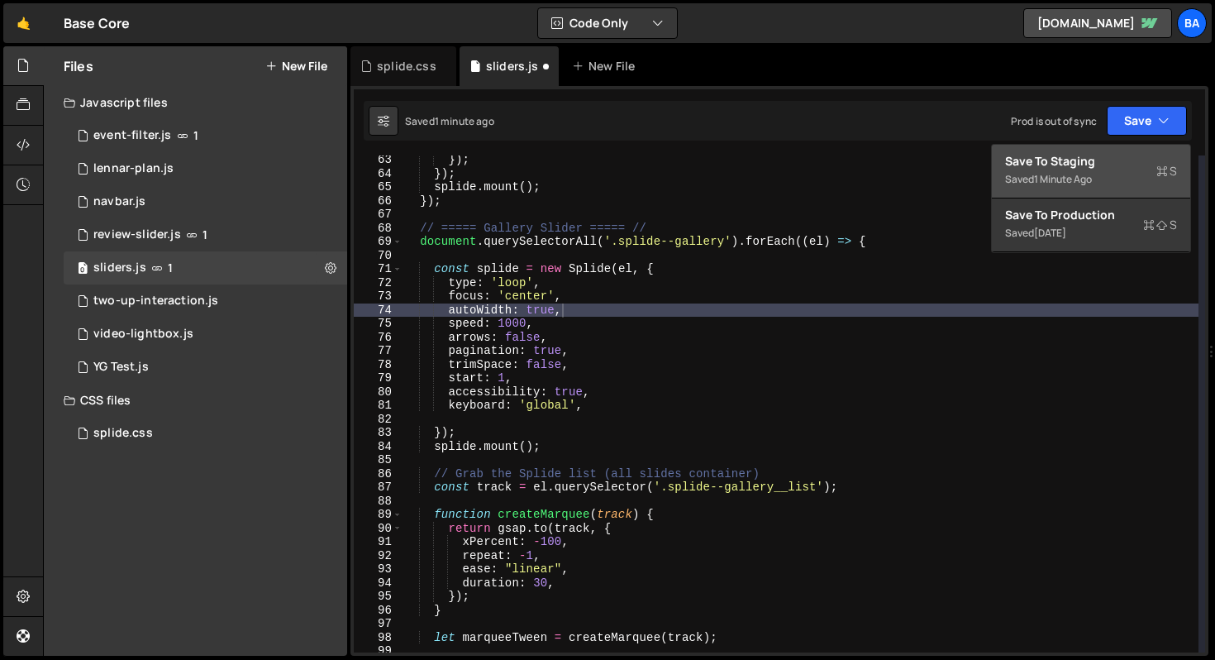
click at [1097, 169] on div "Save to Staging S" at bounding box center [1091, 161] width 172 height 17
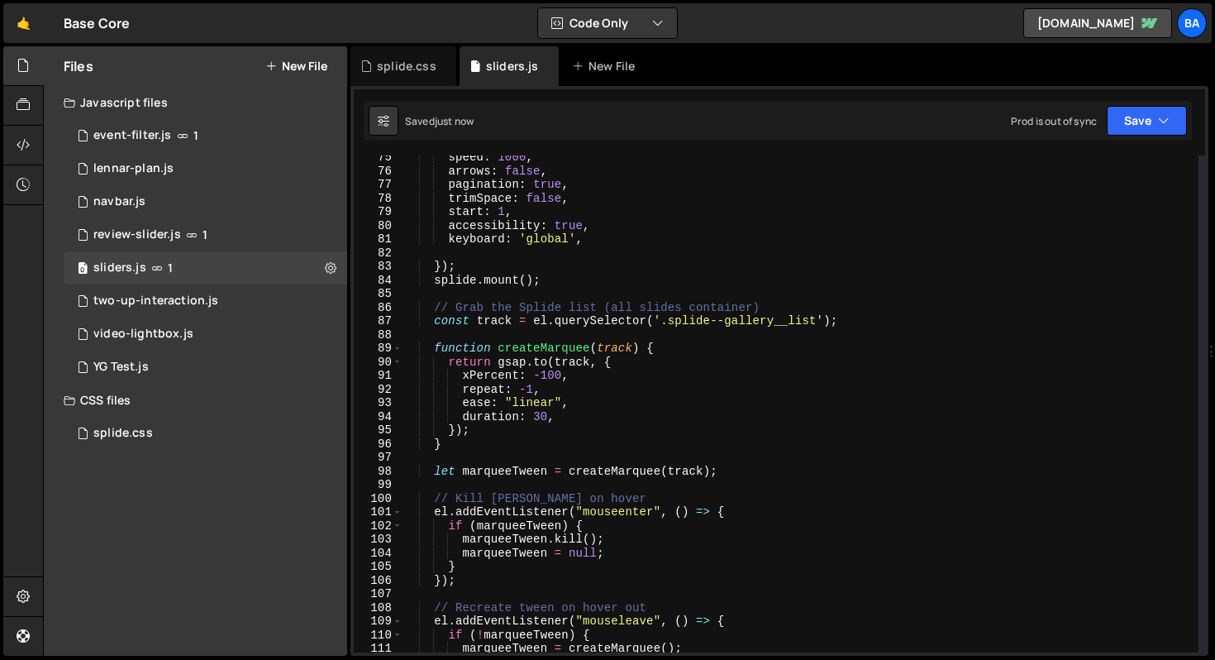
scroll to position [1173, 0]
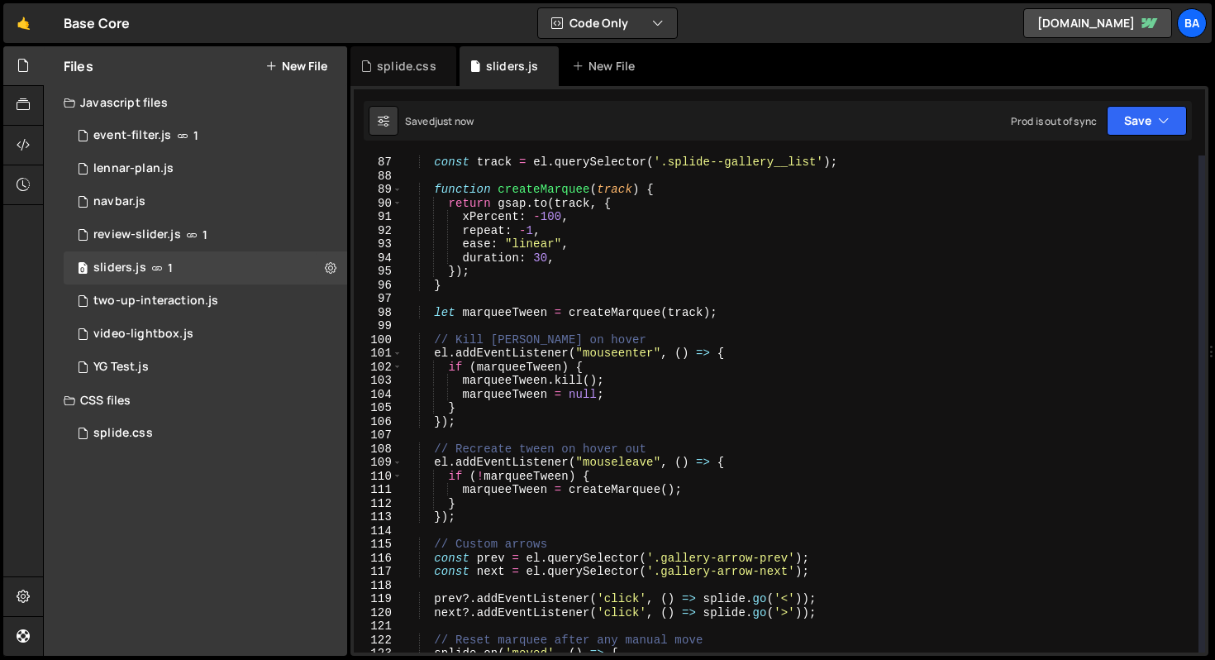
type textarea "marqueeTween = null;"
drag, startPoint x: 488, startPoint y: 397, endPoint x: 316, endPoint y: 392, distance: 172.8
click at [316, 392] on div "Files New File Javascript files 1 event-filter.js 1 1 lennar-plan.js 0 1 navbar…" at bounding box center [629, 351] width 1172 height 610
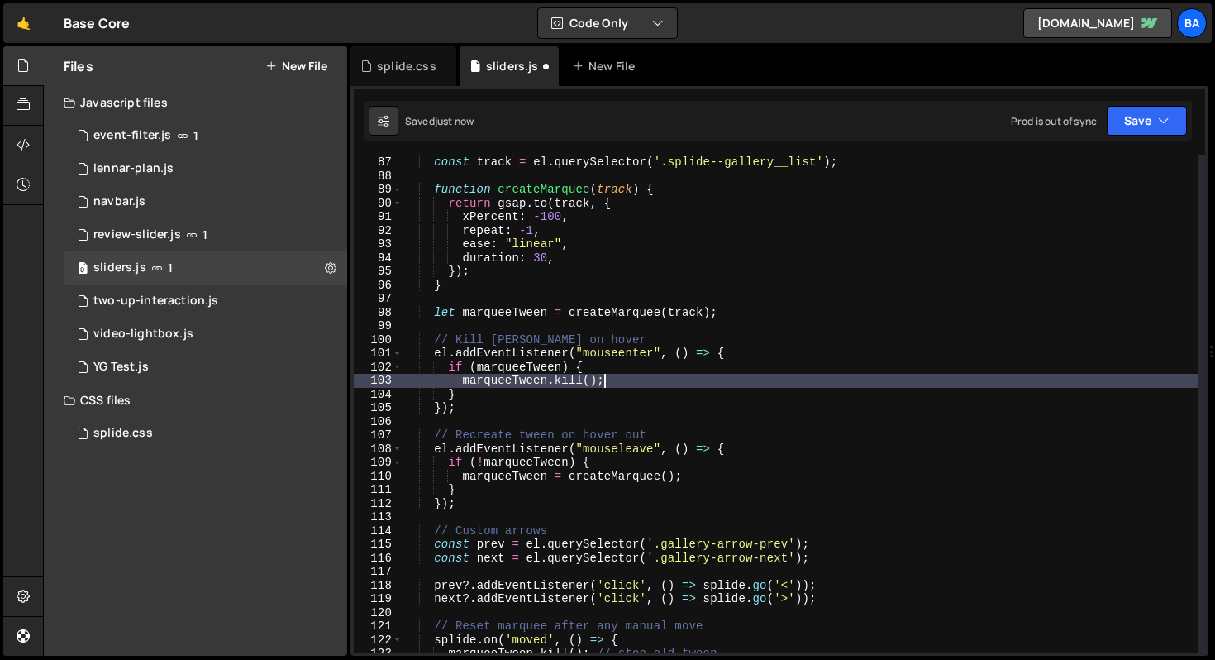
click at [1127, 137] on div "Saved just now Prod is out of sync Upgrade to Edit Save Save to Staging S Saved…" at bounding box center [778, 121] width 828 height 40
click at [1128, 133] on button "Save" at bounding box center [1147, 121] width 80 height 30
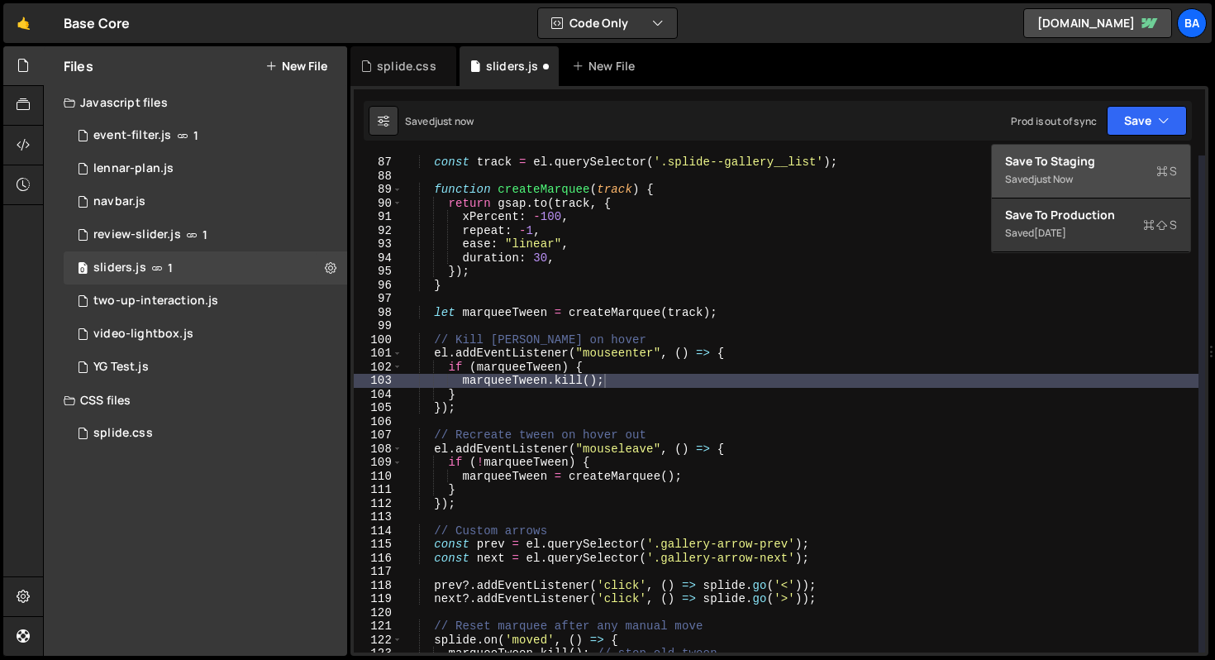
click at [1094, 166] on div "Save to Staging S" at bounding box center [1091, 161] width 172 height 17
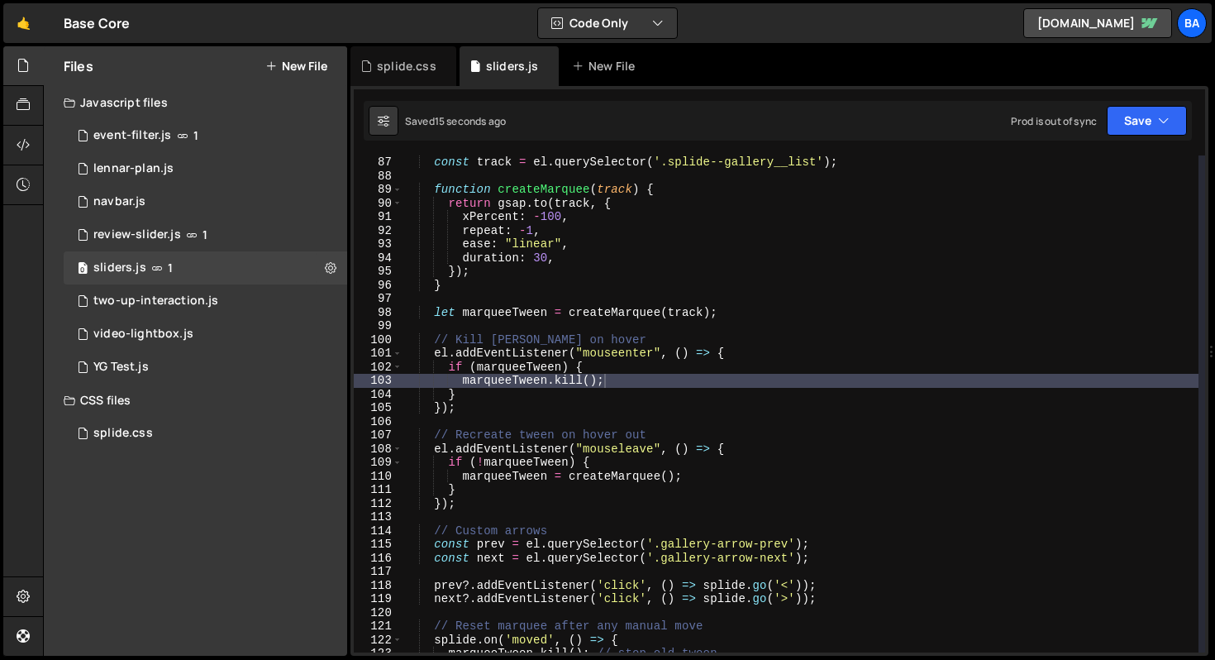
type textarea "if (!marqueeTween) {"
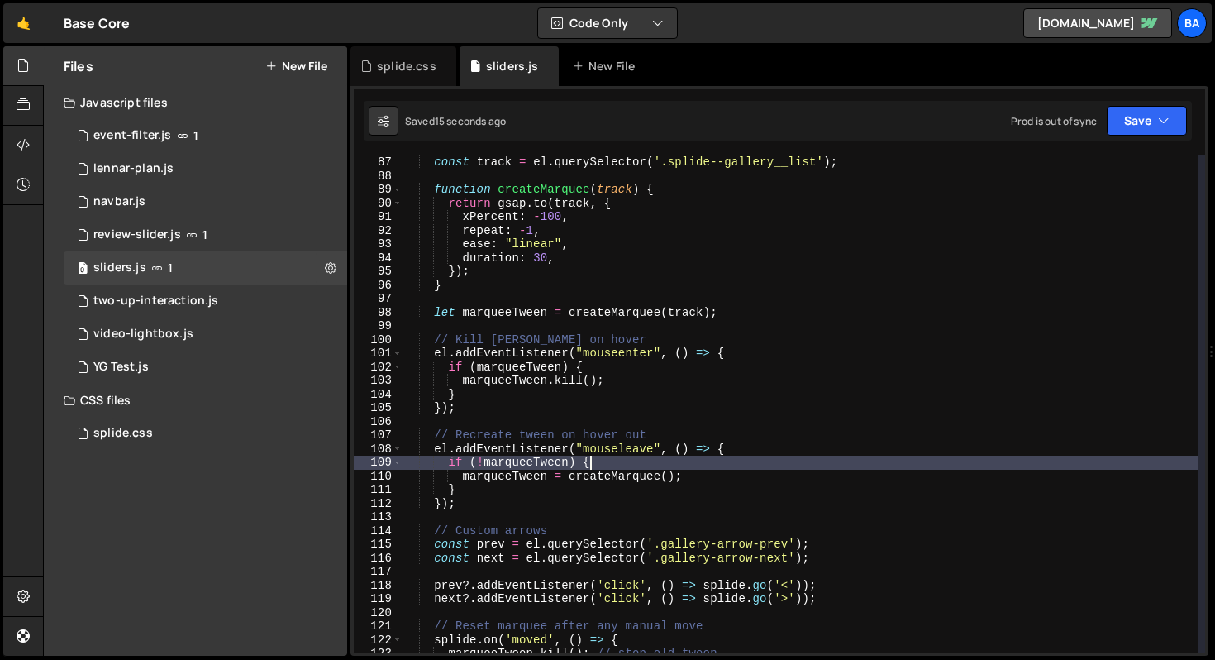
click at [645, 457] on div "const track = el . querySelector ( '.splide--gallery__list' ) ; function create…" at bounding box center [801, 417] width 796 height 524
drag, startPoint x: 636, startPoint y: 459, endPoint x: 569, endPoint y: 459, distance: 66.9
click at [569, 459] on div "const track = el . querySelector ( '.splide--gallery__list' ) ; function create…" at bounding box center [801, 417] width 796 height 524
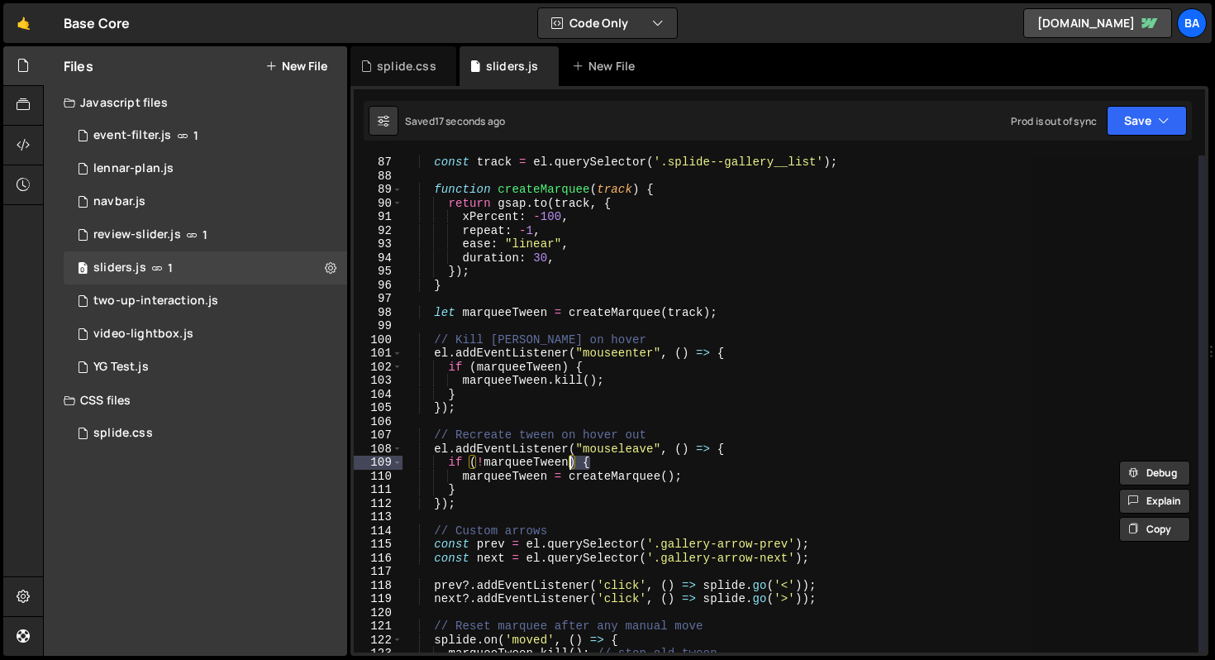
click at [641, 460] on div "const track = el . querySelector ( '.splide--gallery__list' ) ; function create…" at bounding box center [801, 403] width 796 height 497
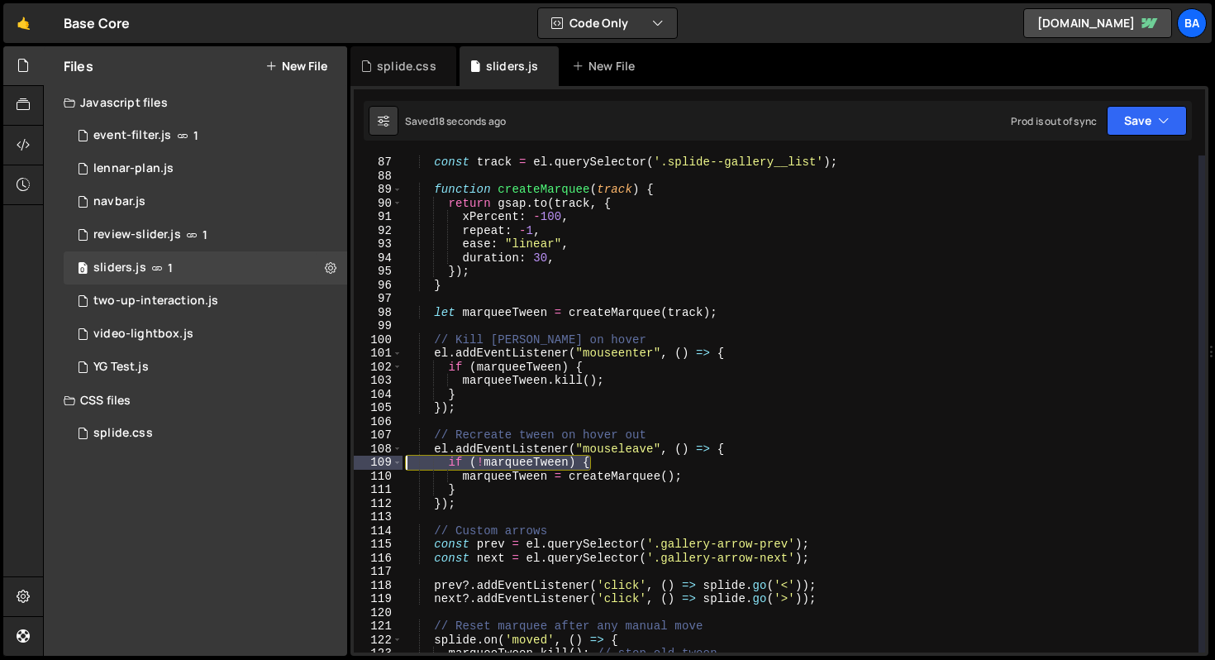
drag, startPoint x: 635, startPoint y: 462, endPoint x: 356, endPoint y: 460, distance: 278.5
click at [357, 461] on div "if (!marqueeTween) { 87 88 89 90 91 92 93 94 95 96 97 98 99 100 101 102 103 104…" at bounding box center [779, 403] width 851 height 497
drag, startPoint x: 474, startPoint y: 490, endPoint x: 322, endPoint y: 487, distance: 151.3
click at [322, 487] on div "Files New File Javascript files 1 event-filter.js 1 1 lennar-plan.js 0 1 navbar…" at bounding box center [629, 351] width 1172 height 610
type textarea "}"
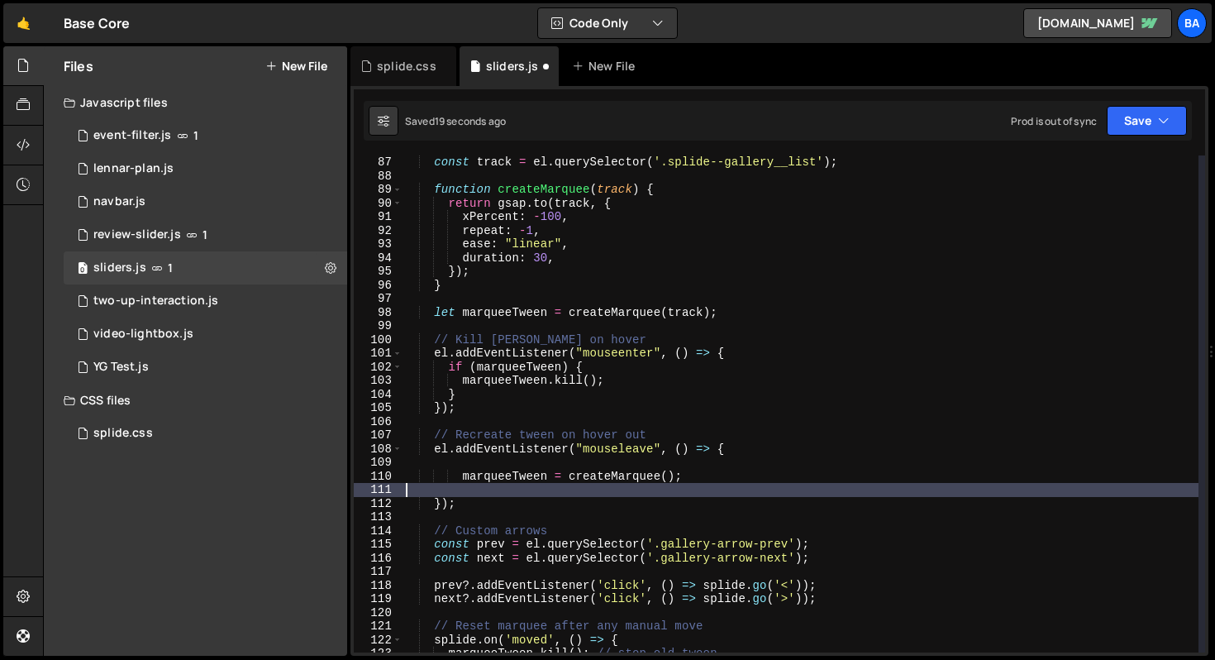
click at [466, 460] on div "const track = el . querySelector ( '.splide--gallery__list' ) ; function create…" at bounding box center [801, 417] width 796 height 524
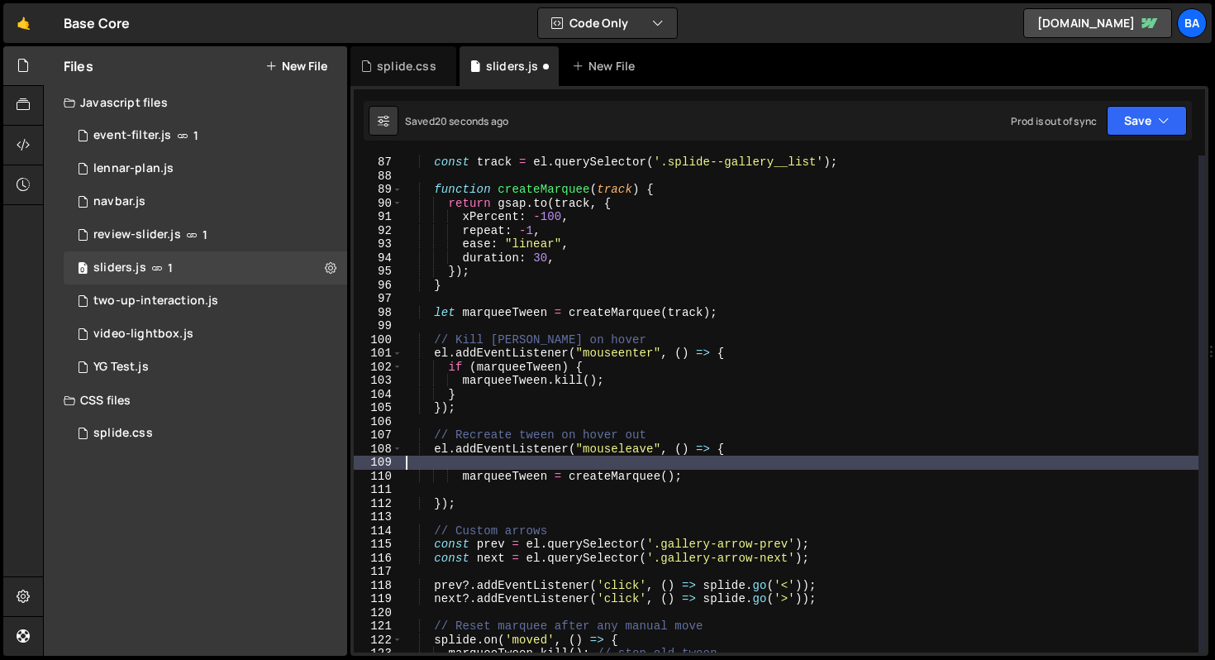
type textarea "el.addEventListener("mouseleave", () => {"
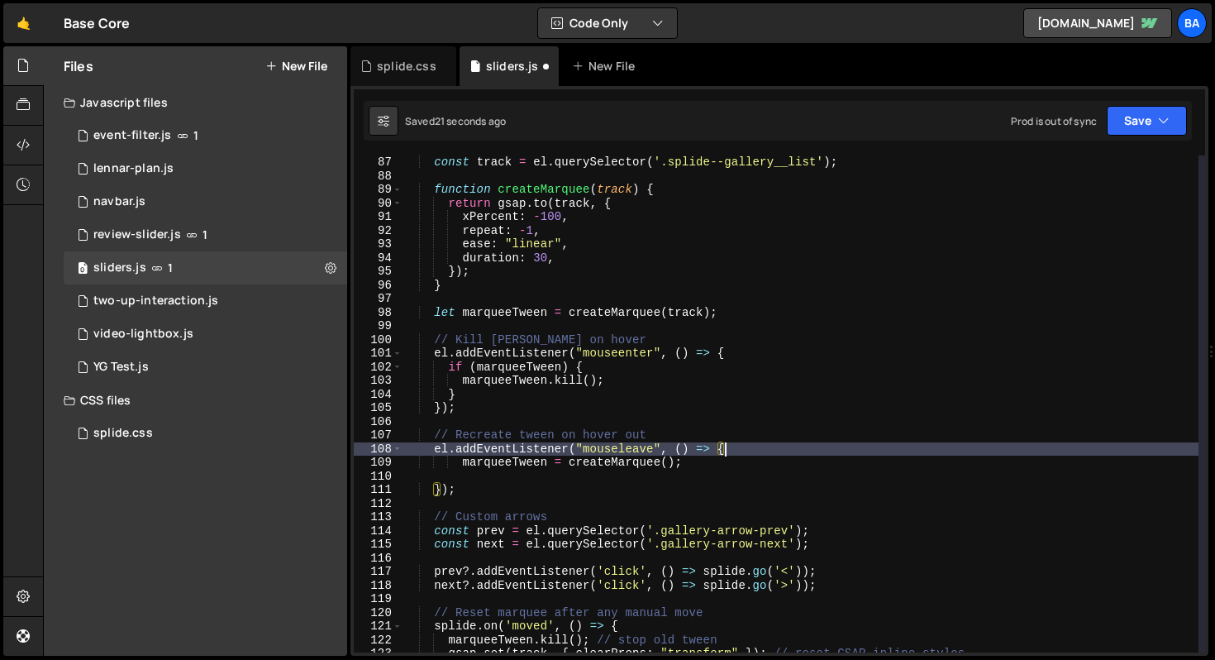
click at [472, 479] on div "const track = el . querySelector ( '.splide--gallery__list' ) ; function create…" at bounding box center [801, 417] width 796 height 524
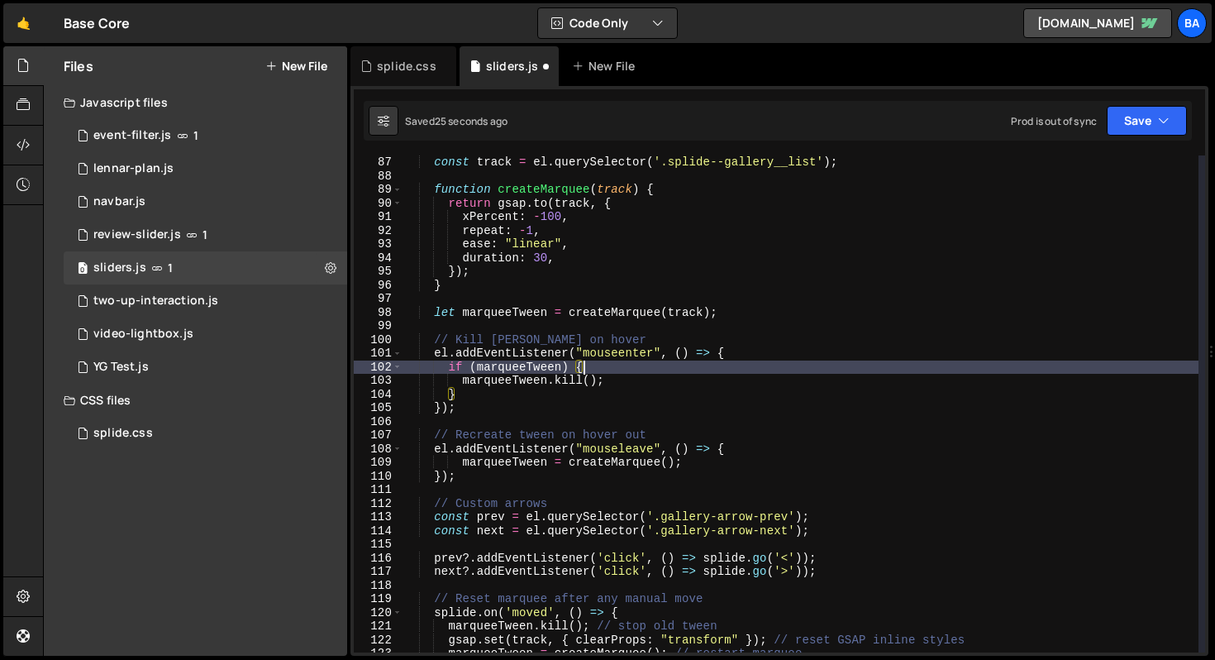
click at [611, 365] on div "const track = el . querySelector ( '.splide--gallery__list' ) ; function create…" at bounding box center [801, 417] width 796 height 524
type textarea "if (marqueeTween) {"
click at [1146, 130] on button "Save" at bounding box center [1147, 121] width 80 height 30
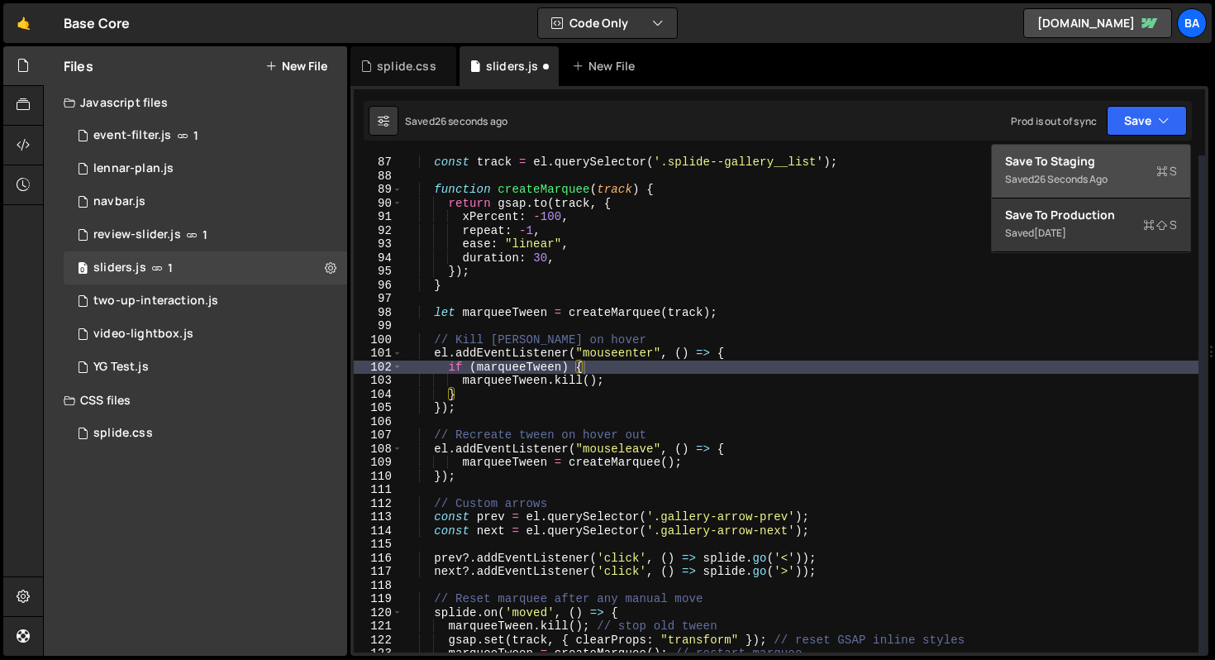
click at [1117, 150] on button "Save to Staging S Saved 26 seconds ago" at bounding box center [1091, 172] width 198 height 54
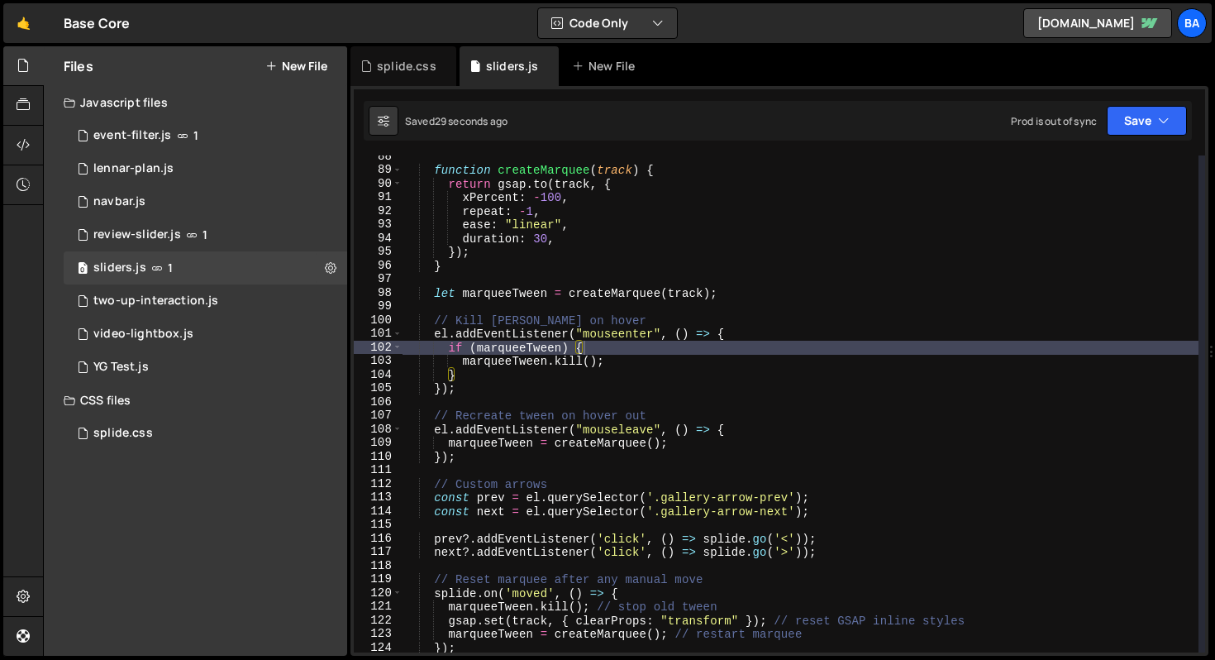
scroll to position [1179, 0]
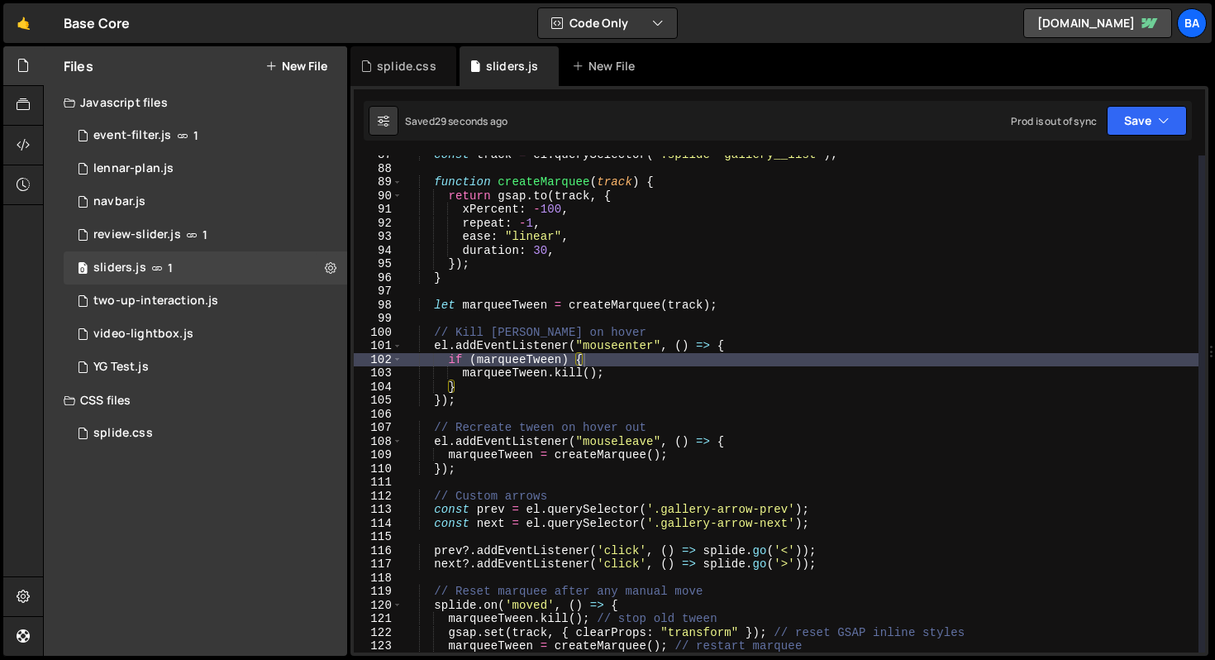
click at [760, 408] on div "const track = el . querySelector ( '.splide--gallery__list' ) ; function create…" at bounding box center [801, 410] width 796 height 524
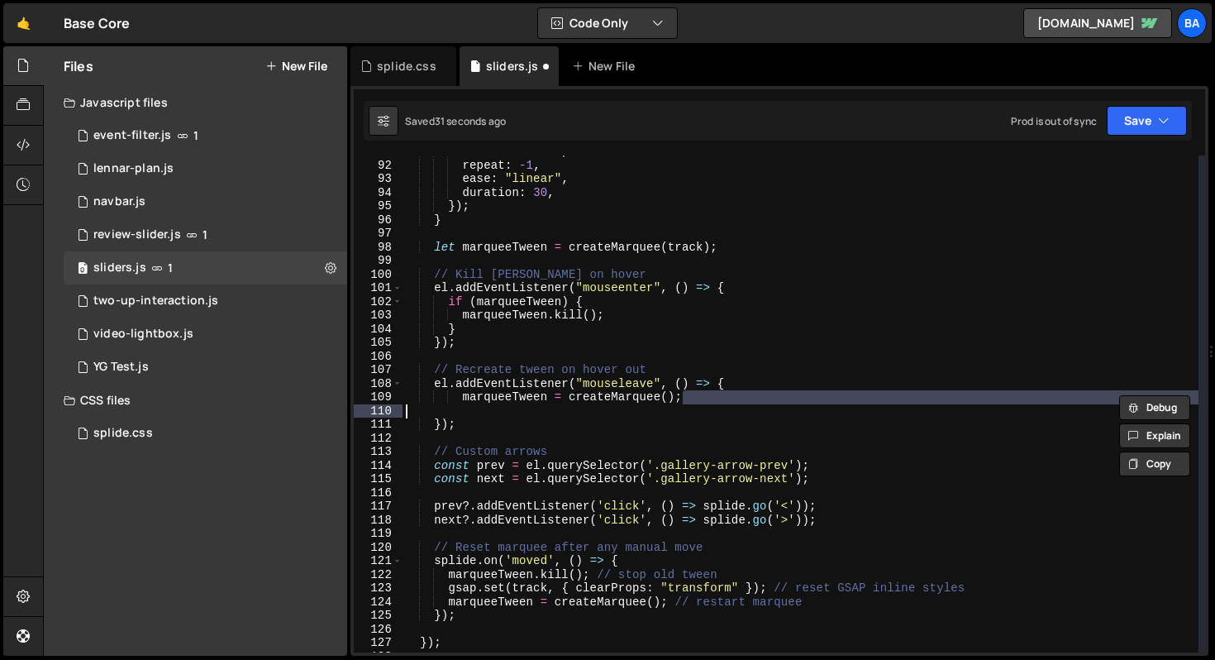
scroll to position [1238, 0]
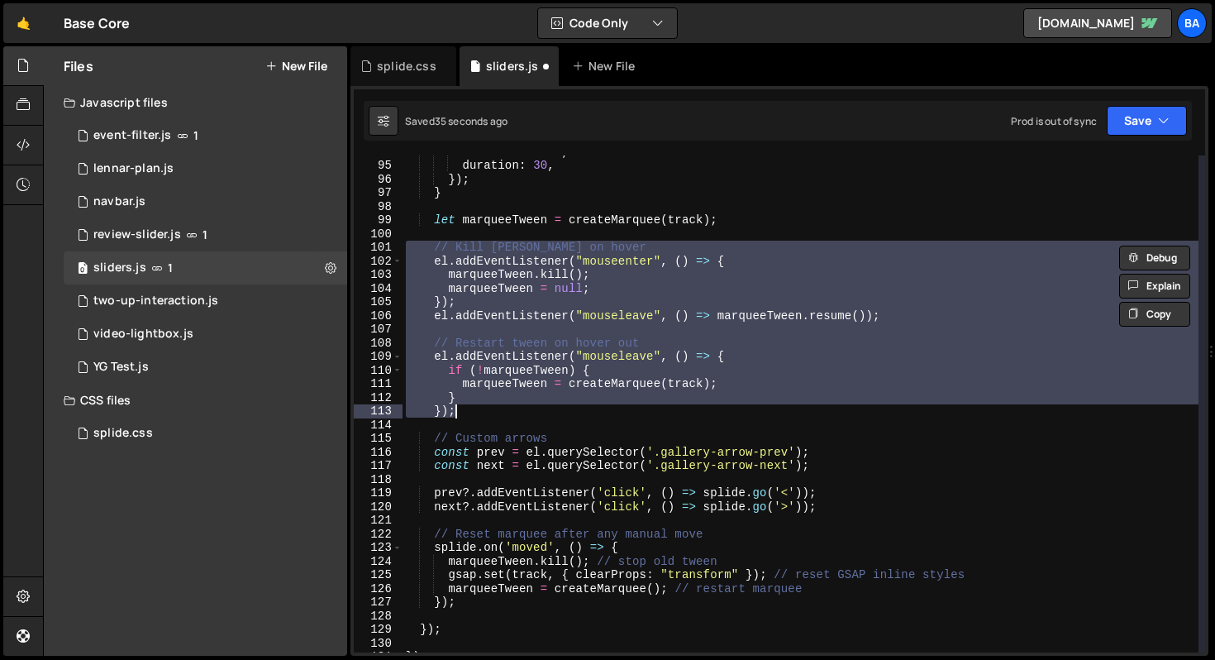
type textarea "});"
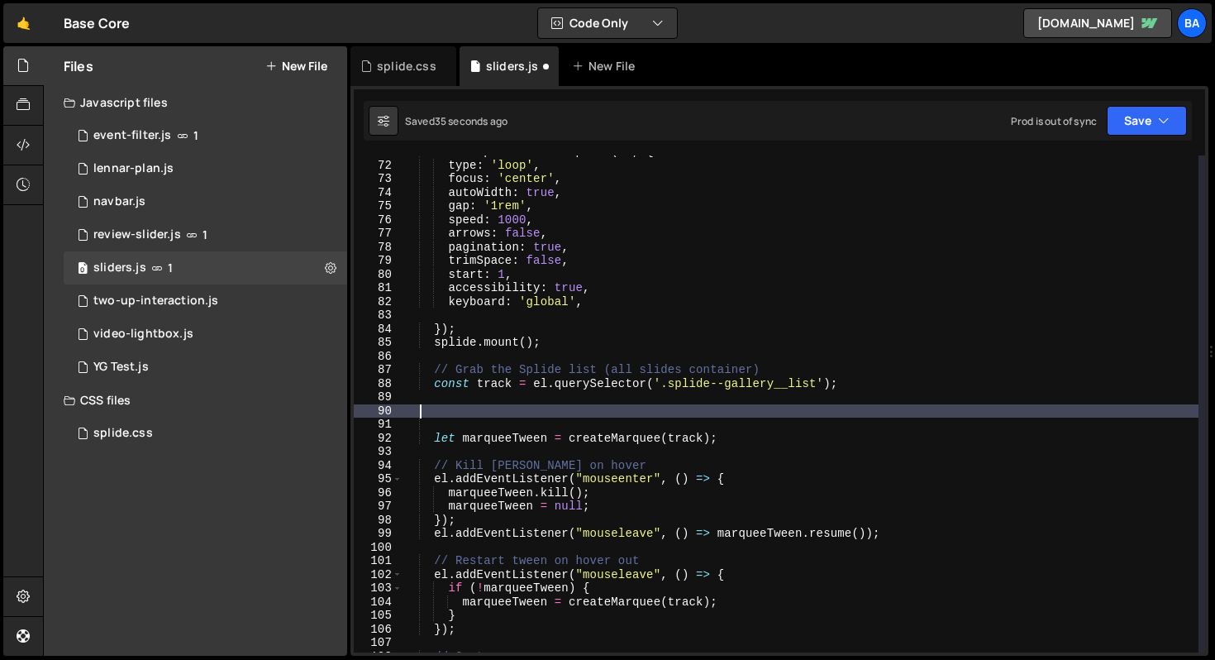
scroll to position [965, 0]
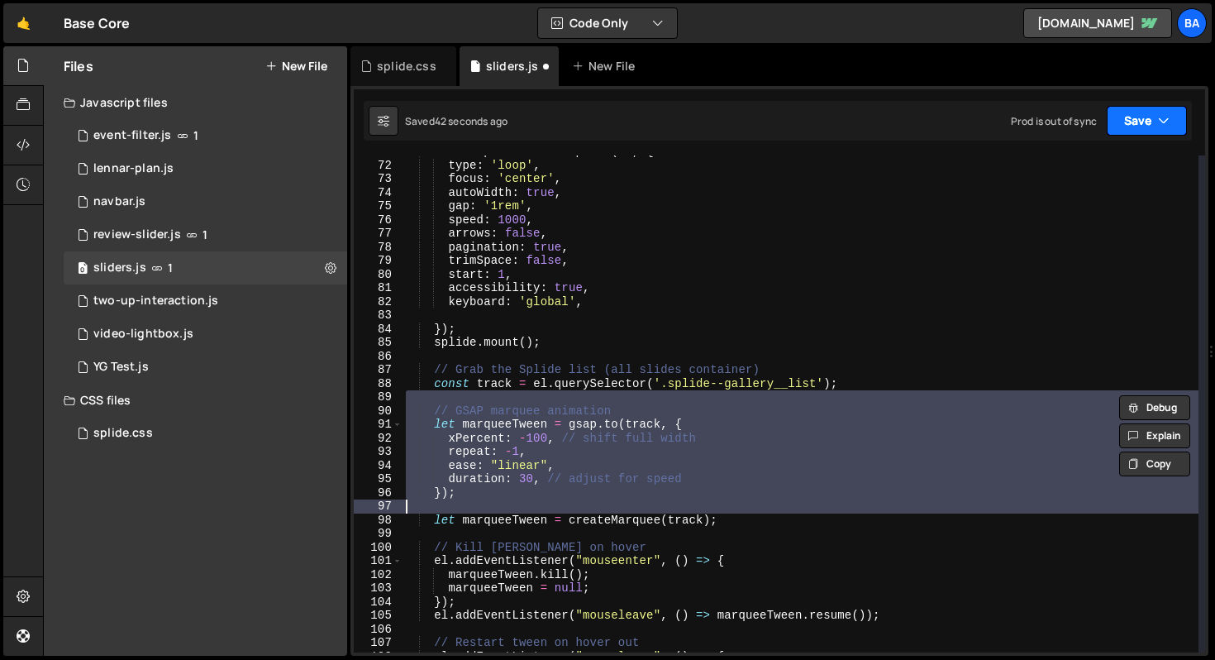
click at [1132, 124] on button "Save" at bounding box center [1147, 121] width 80 height 30
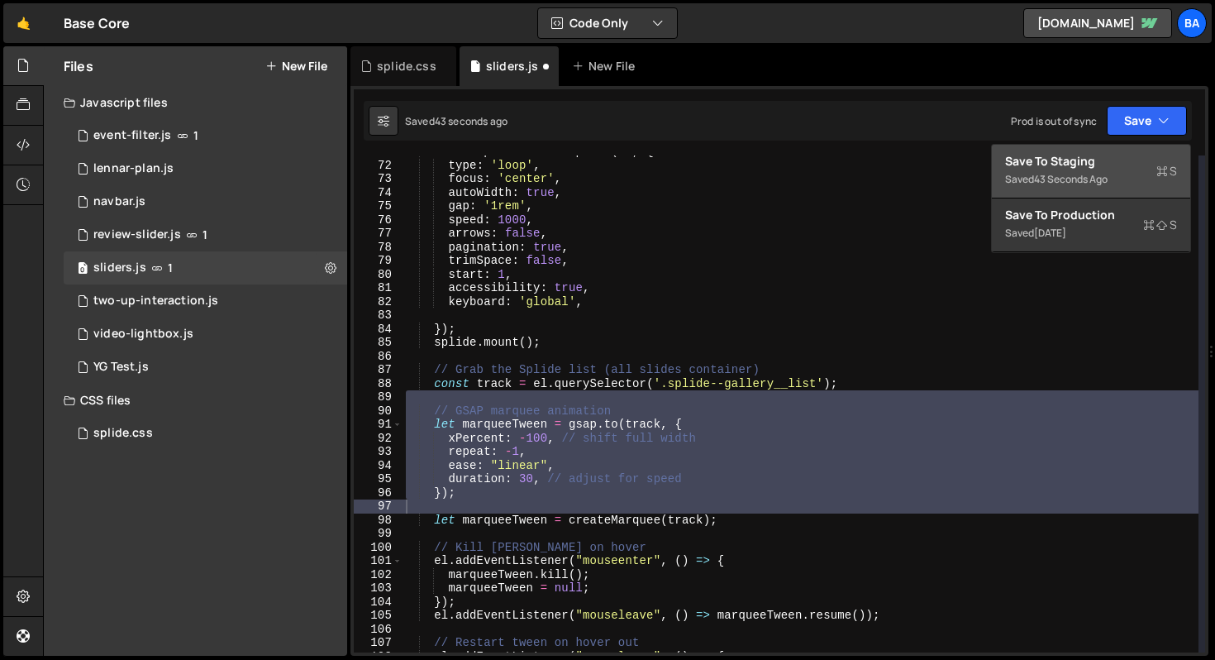
click at [1089, 155] on div "Save to Staging S" at bounding box center [1091, 161] width 172 height 17
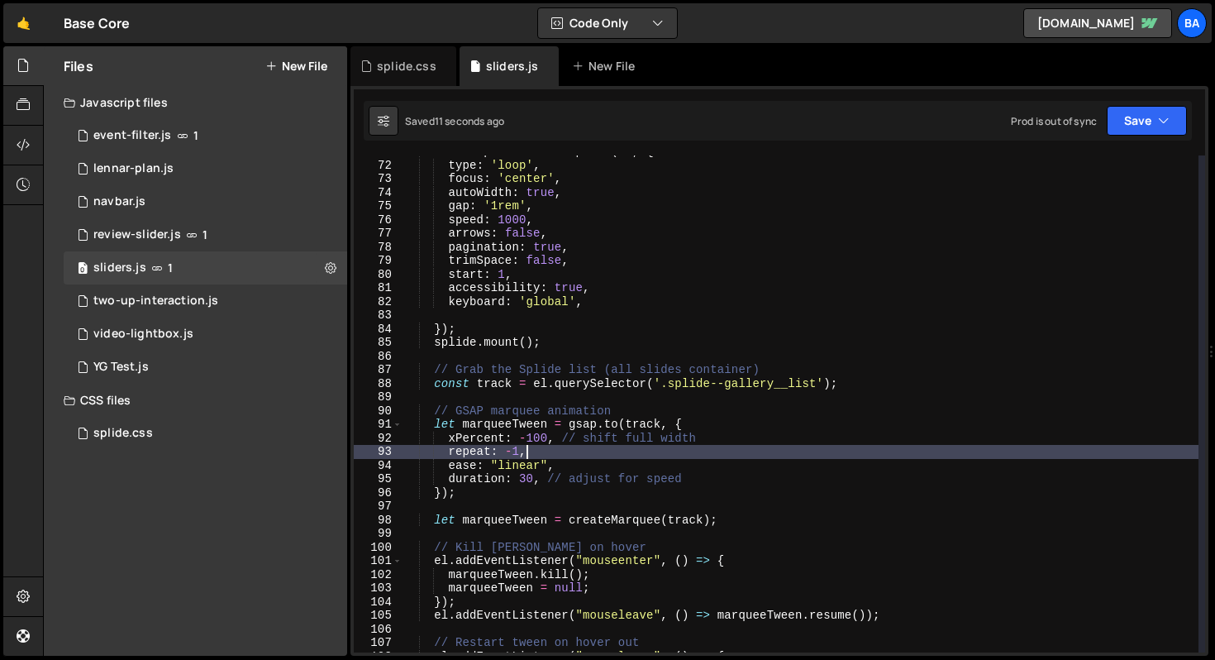
click at [887, 454] on div "const splide = new Splide ( el , { type : 'loop' , focus : 'center' , autoWidth…" at bounding box center [801, 407] width 796 height 524
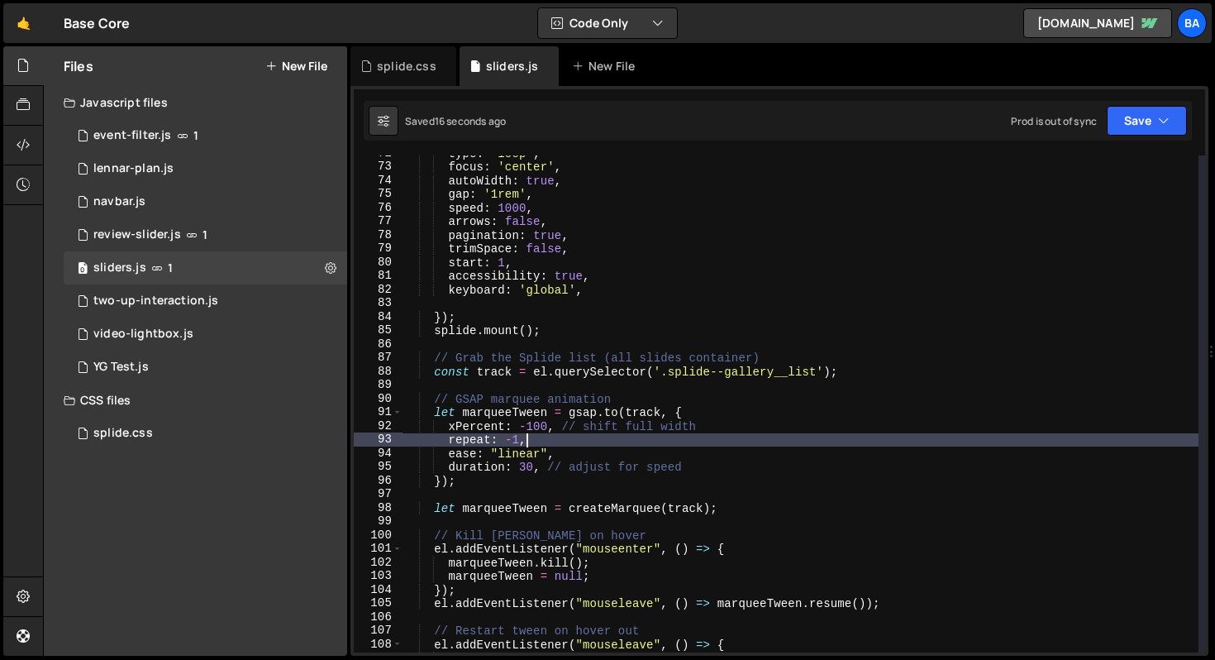
scroll to position [1055, 0]
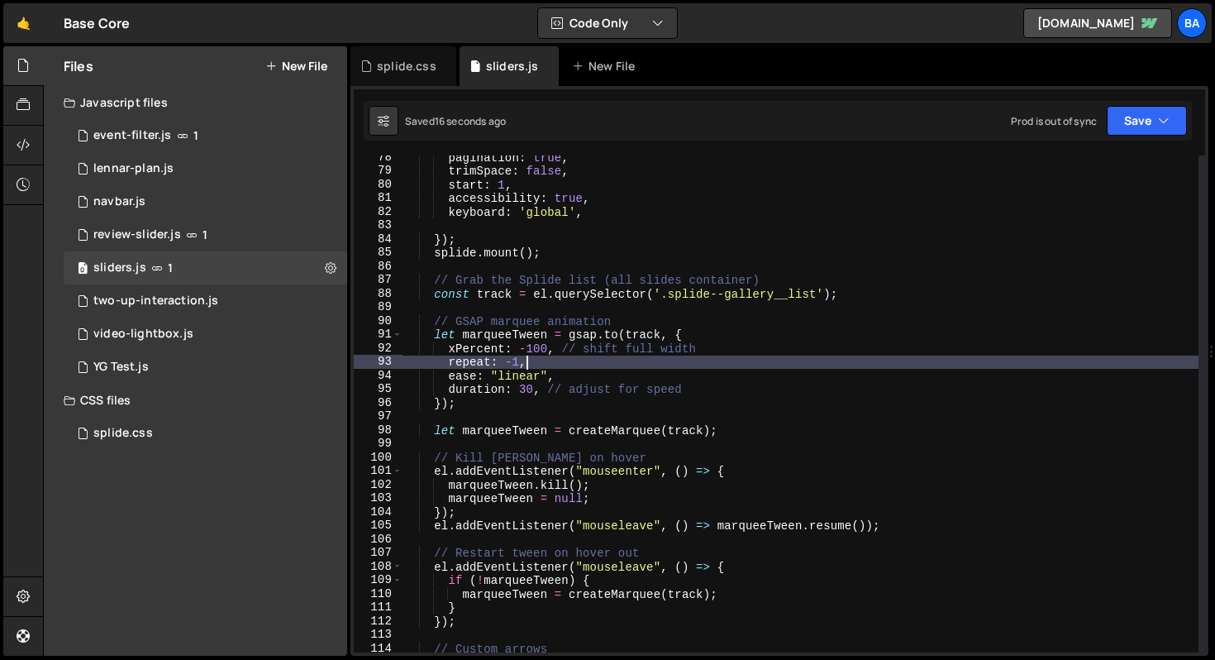
click at [804, 375] on div "pagination : true , trimSpace : false , start : 1 , accessibility : true , keyb…" at bounding box center [801, 412] width 796 height 524
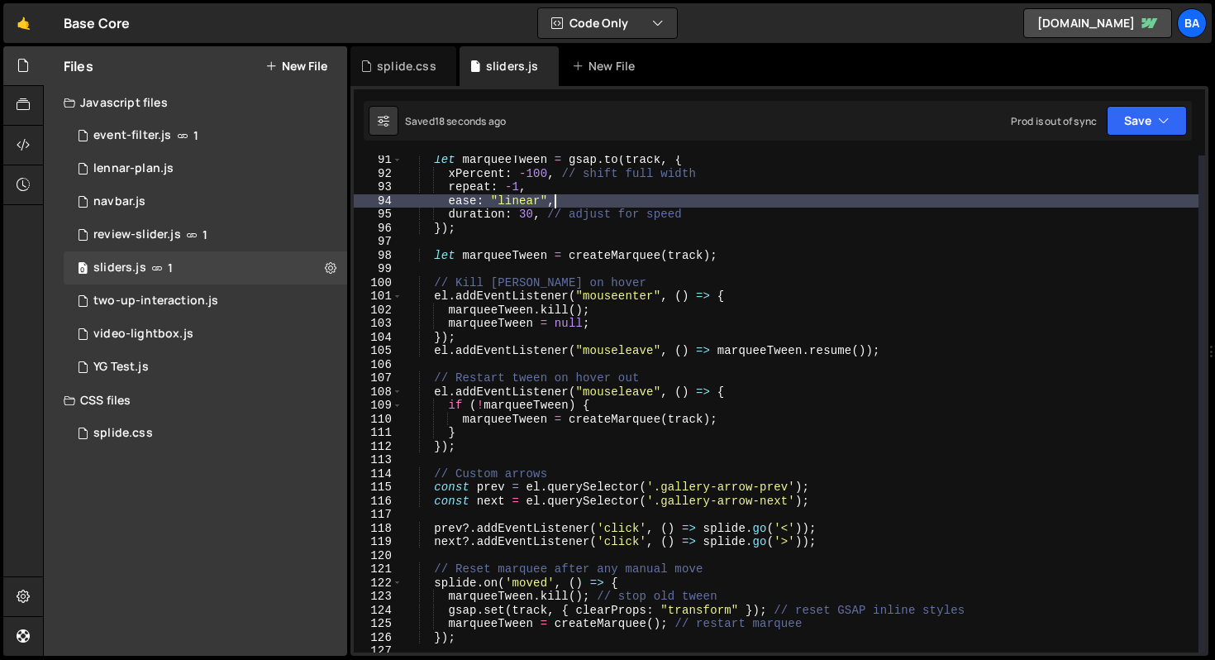
scroll to position [1401, 0]
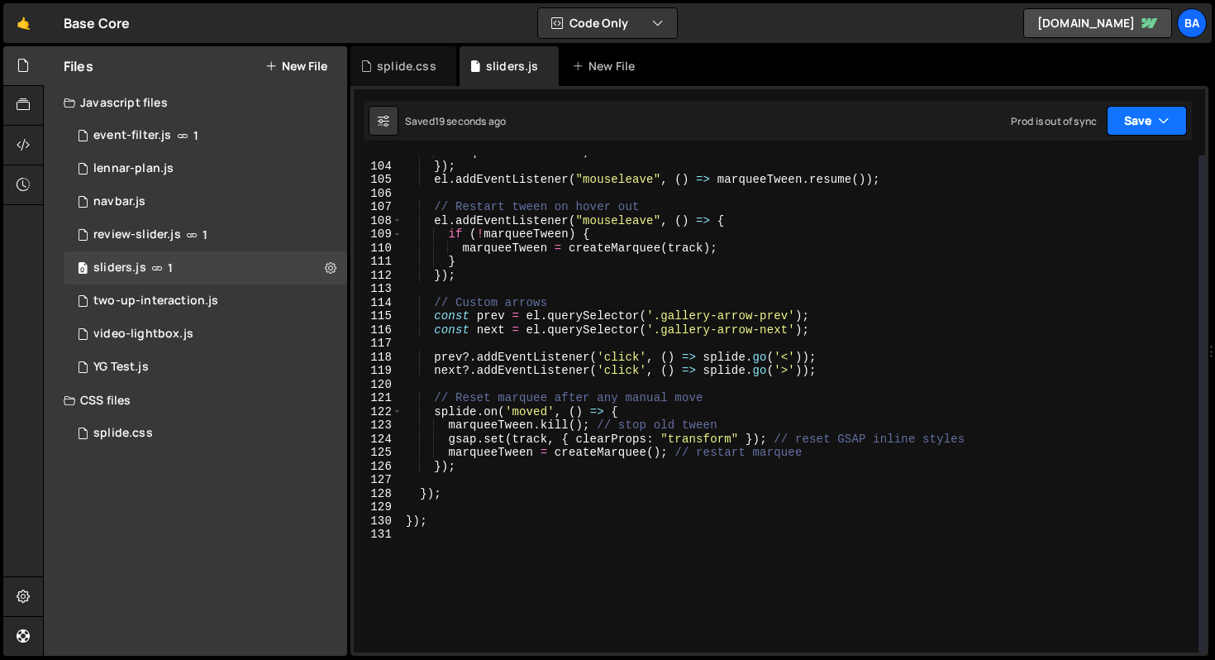
click at [1128, 118] on button "Save" at bounding box center [1147, 121] width 80 height 30
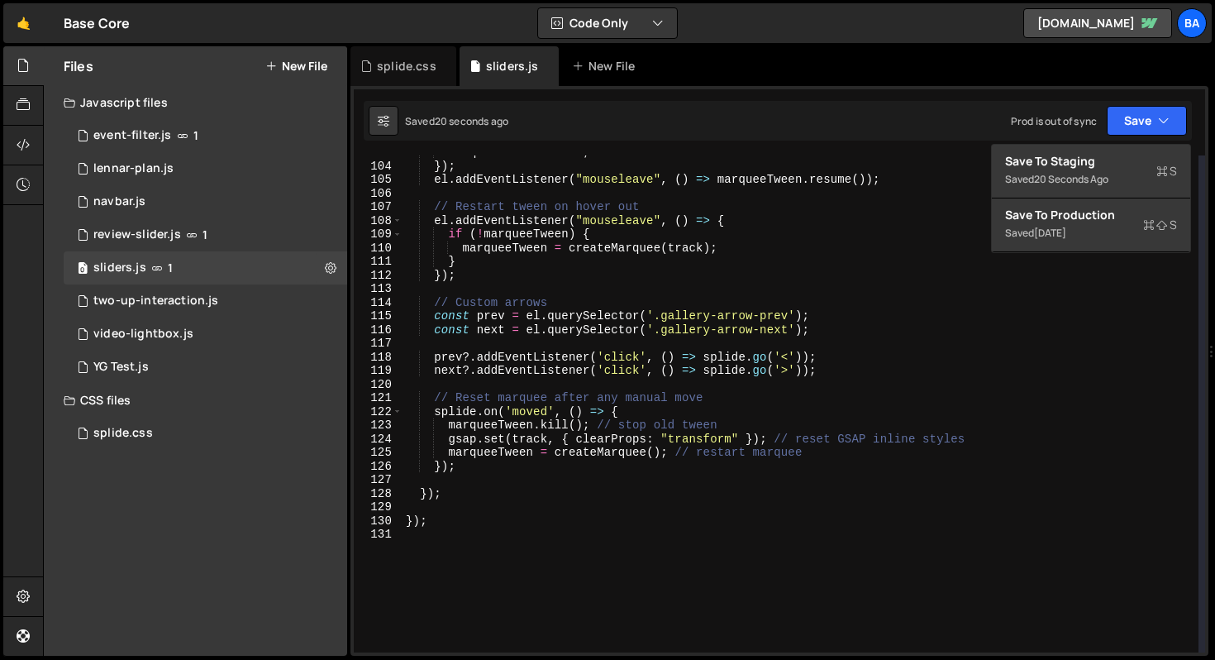
click at [695, 405] on div "marqueeTween = null ; }) ; el . addEventListener ( "mouseleave" , ( ) => marque…" at bounding box center [801, 407] width 796 height 524
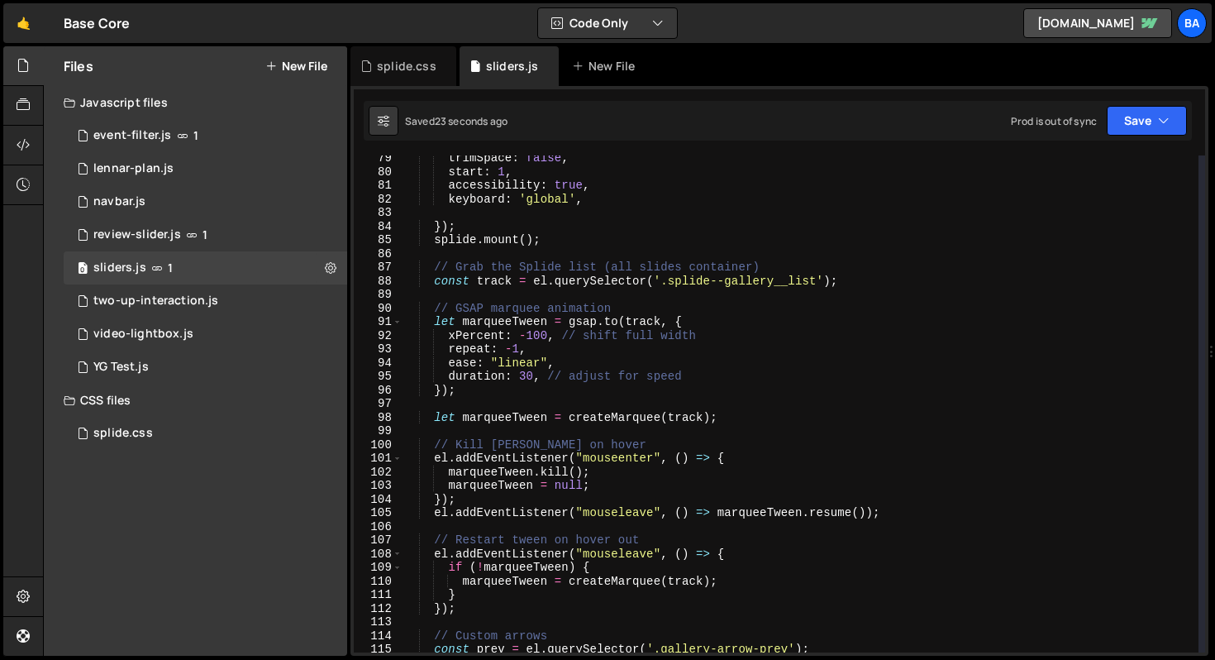
type textarea "});"
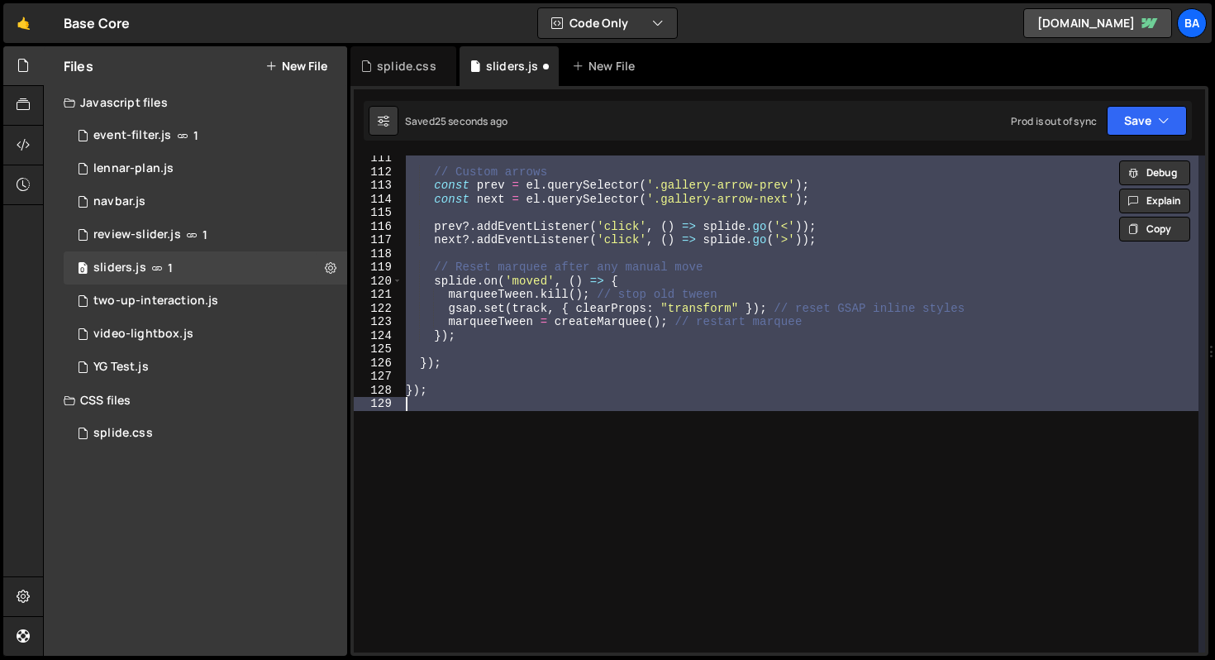
scroll to position [1504, 0]
type textarea "// Start new tween on leave"
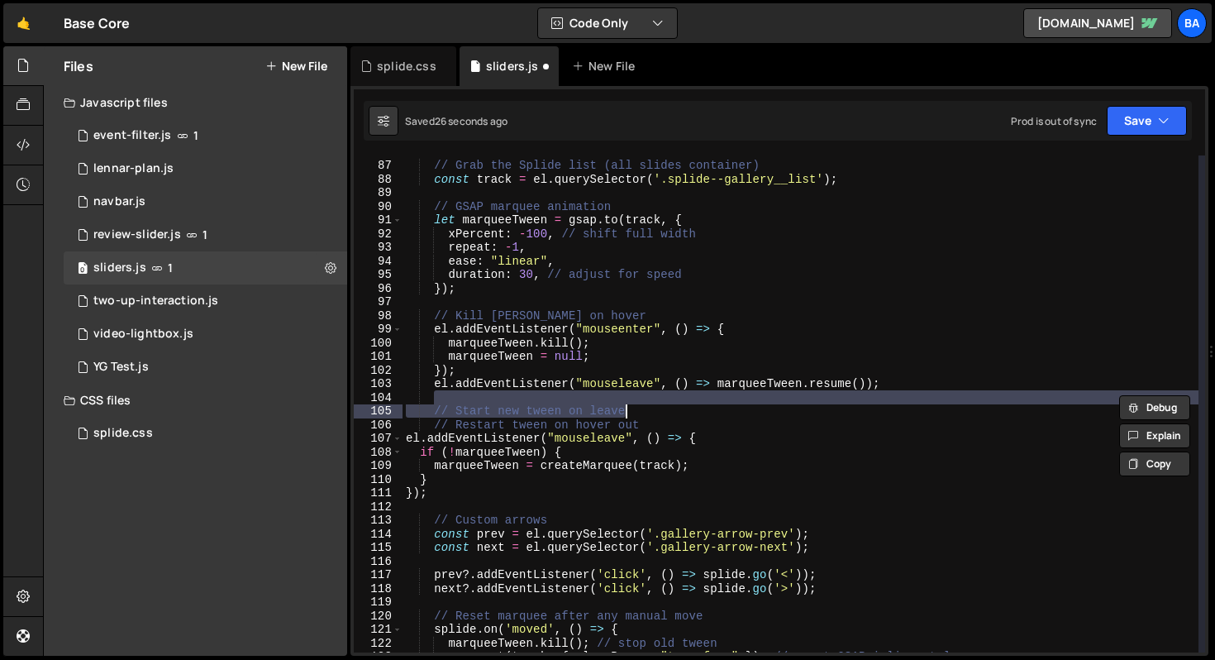
scroll to position [1170, 0]
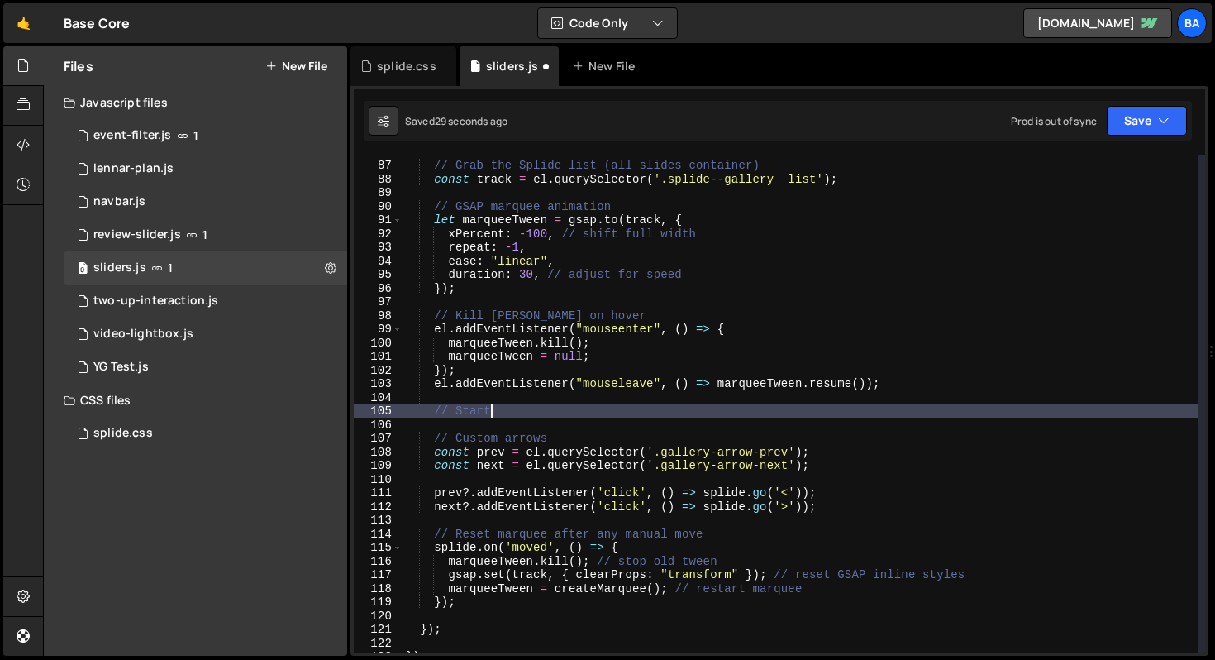
type textarea "//"
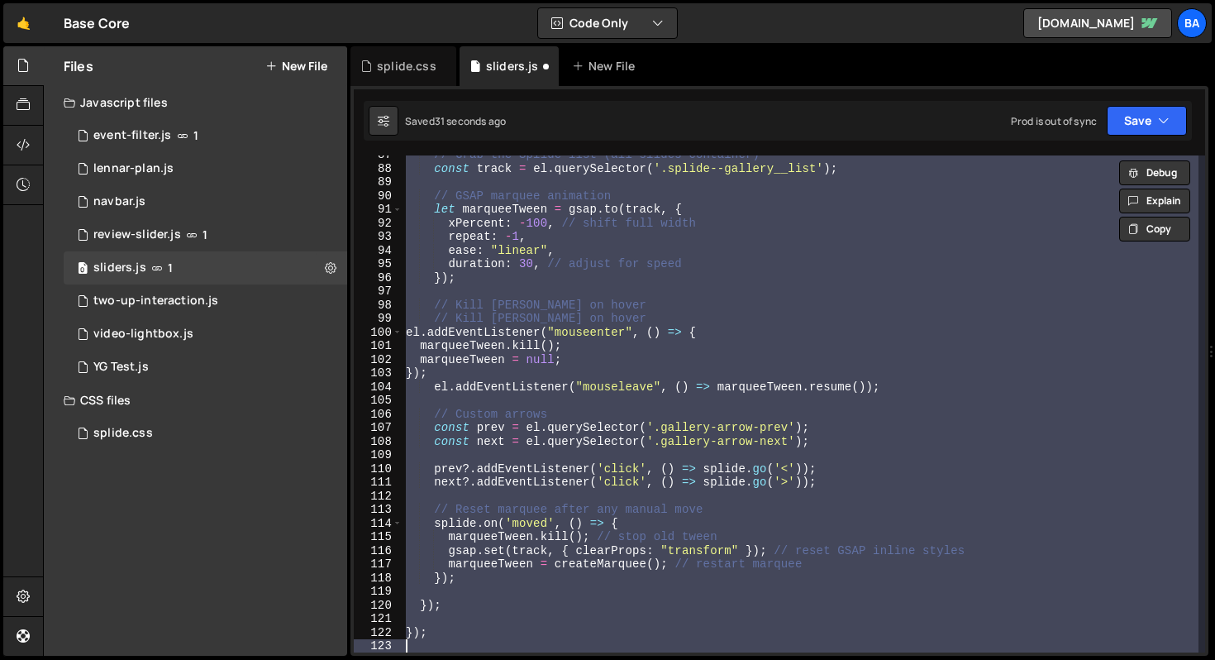
scroll to position [1180, 0]
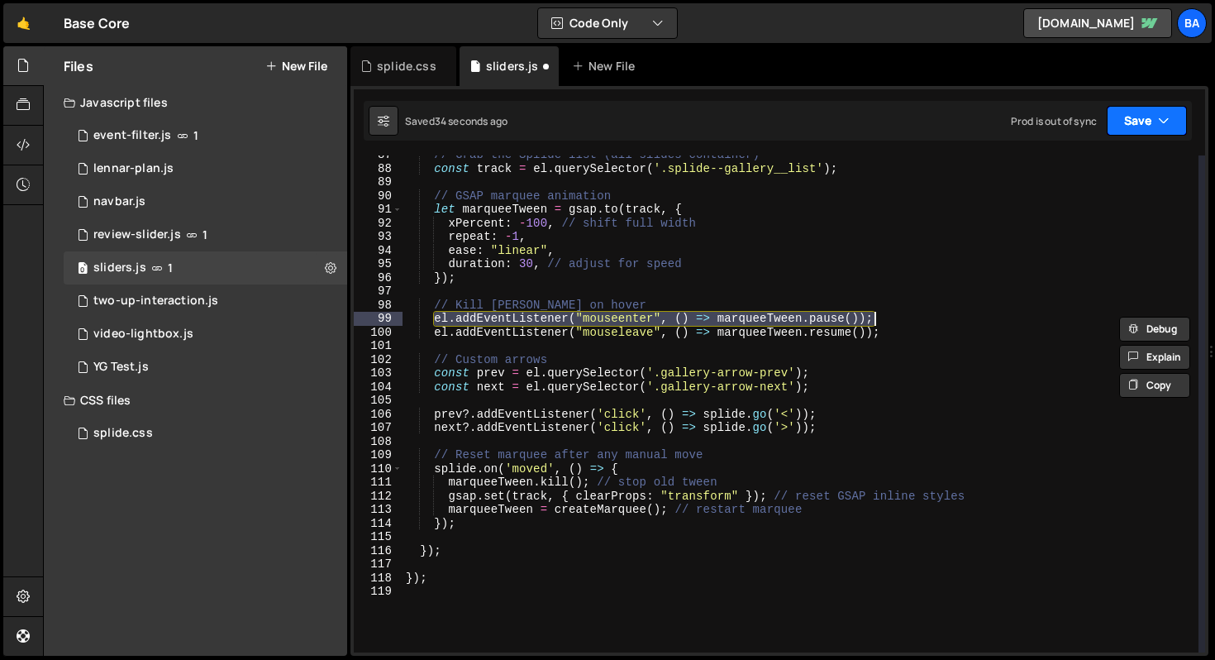
click at [1128, 114] on button "Save" at bounding box center [1147, 121] width 80 height 30
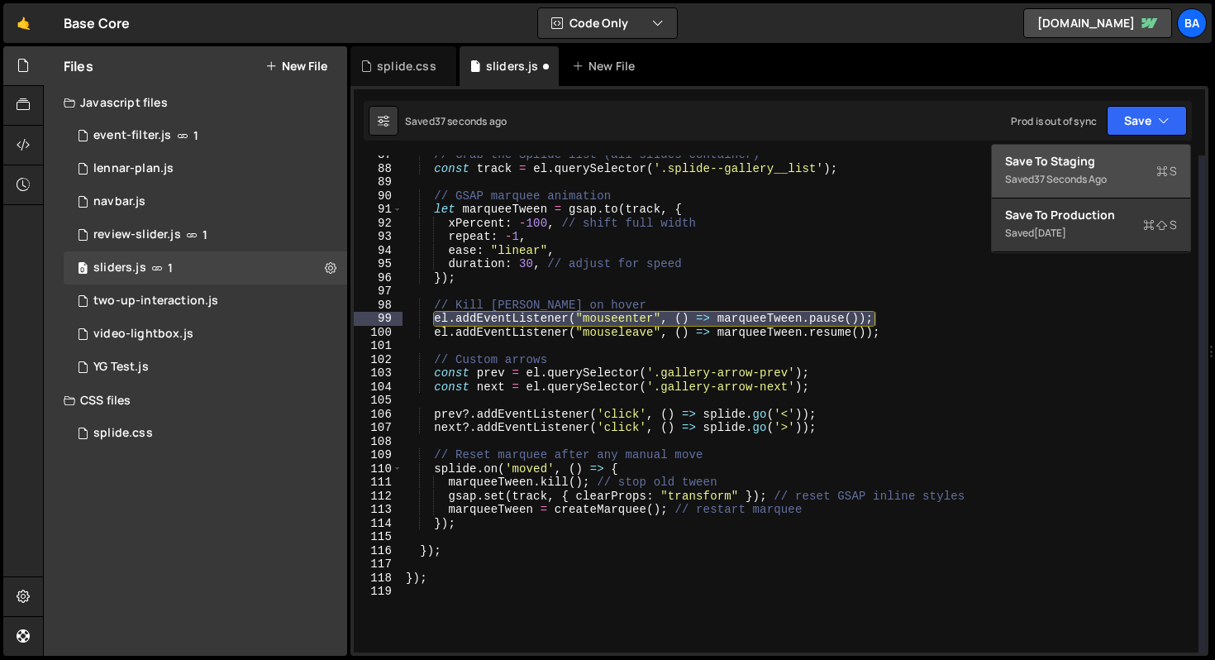
click at [1082, 174] on div "37 seconds ago" at bounding box center [1070, 179] width 73 height 14
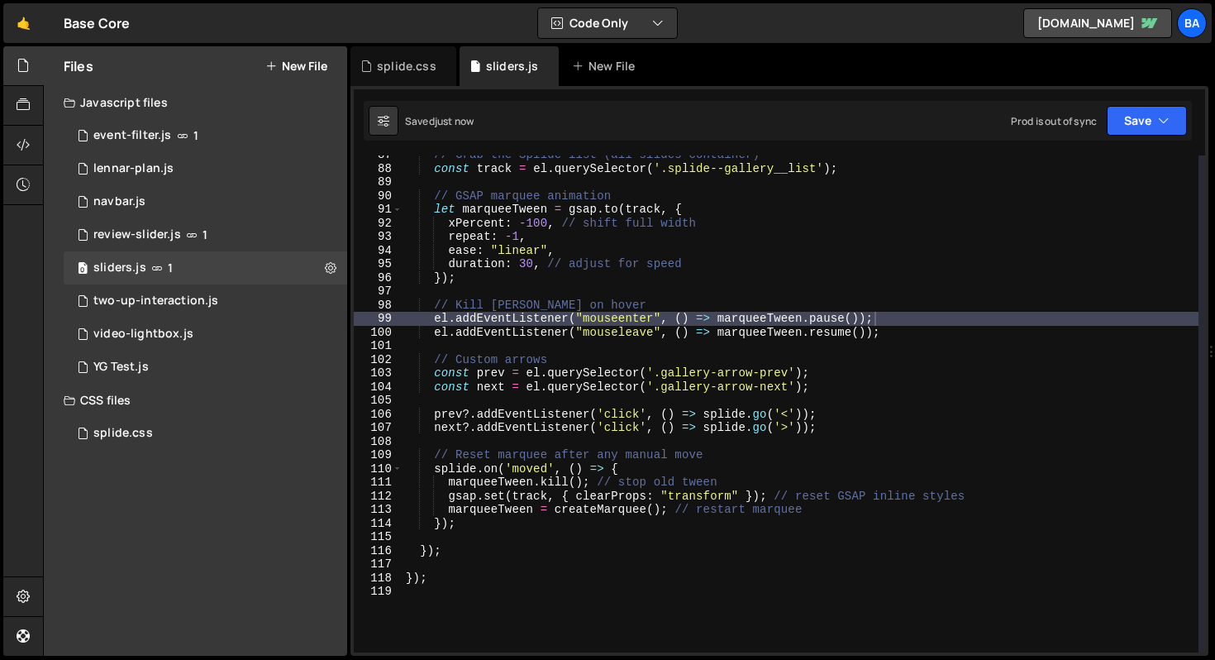
click at [978, 318] on div "// Grab the Splide list (all slides container) const track = el . querySelector…" at bounding box center [801, 410] width 796 height 524
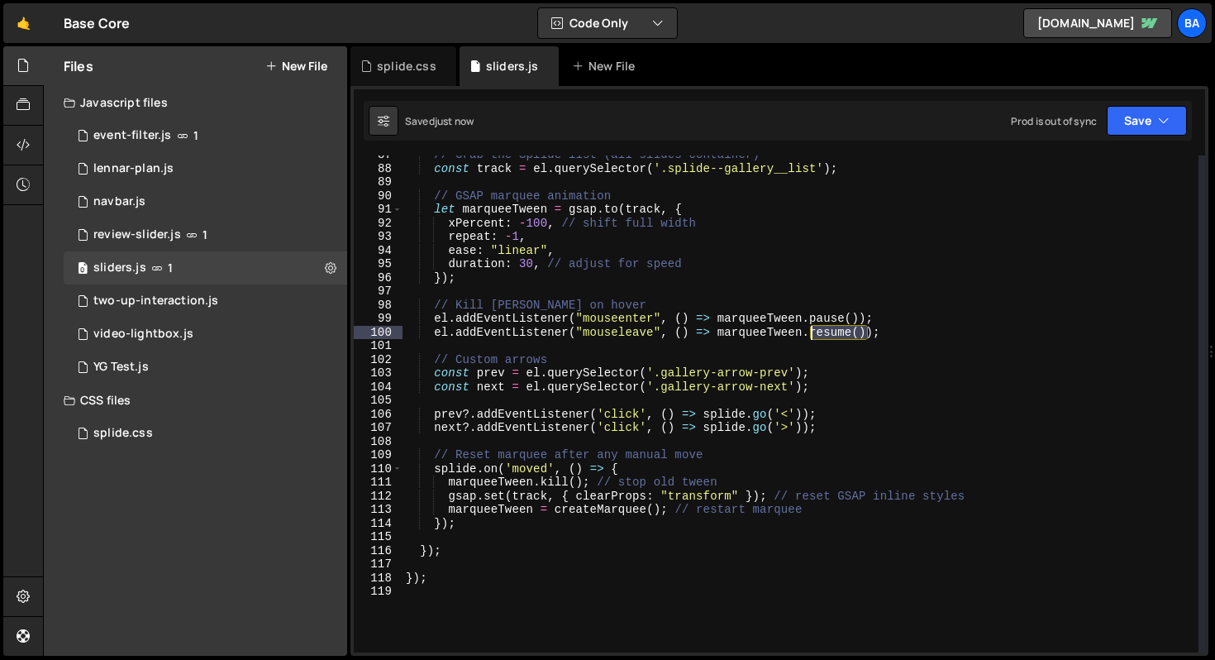
drag, startPoint x: 866, startPoint y: 332, endPoint x: 813, endPoint y: 332, distance: 52.9
click at [813, 332] on div "// Grab the Splide list (all slides container) const track = el . querySelector…" at bounding box center [801, 410] width 796 height 524
click at [975, 327] on div "// Grab the Splide list (all slides container) const track = el . querySelector…" at bounding box center [801, 410] width 796 height 524
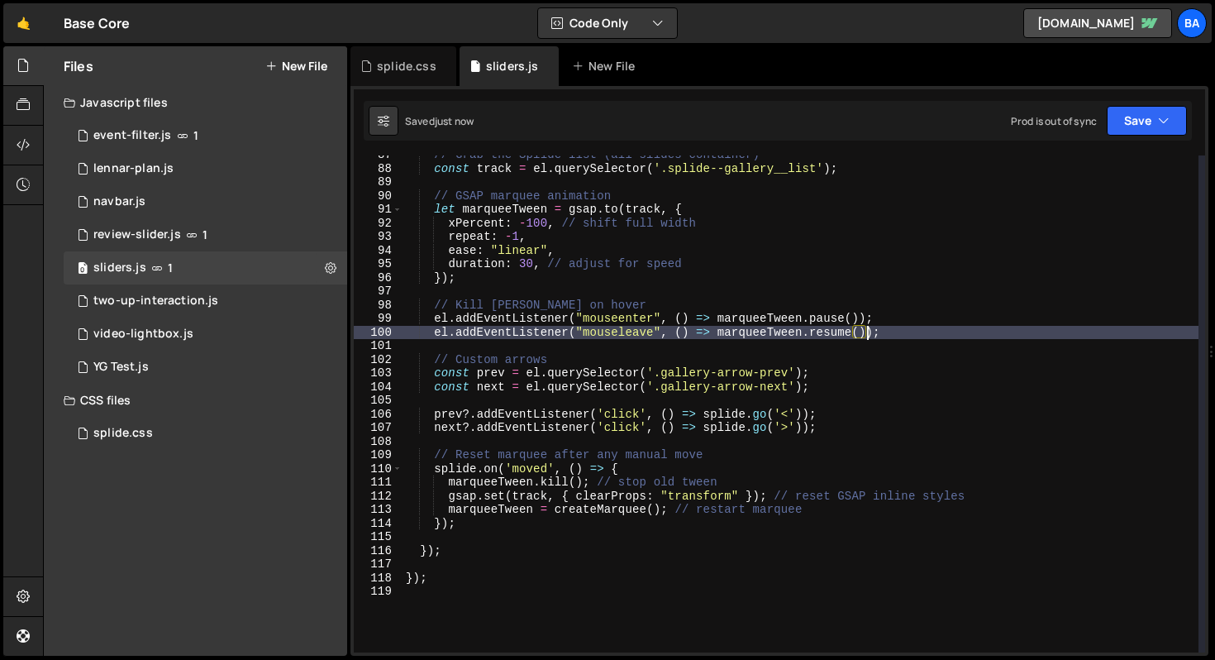
click at [869, 331] on div "// Grab the Splide list (all slides container) const track = el . querySelector…" at bounding box center [801, 410] width 796 height 524
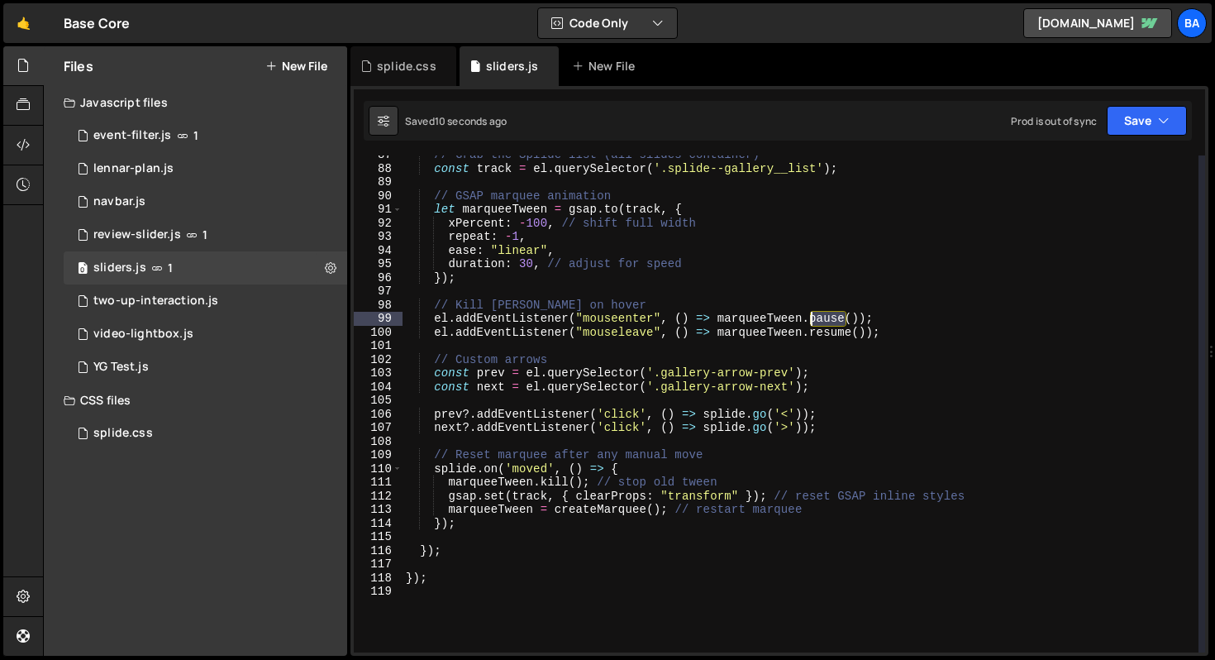
drag, startPoint x: 847, startPoint y: 318, endPoint x: 810, endPoint y: 315, distance: 37.3
click at [810, 315] on div "// Grab the Splide list (all slides container) const track = el . querySelector…" at bounding box center [801, 410] width 796 height 524
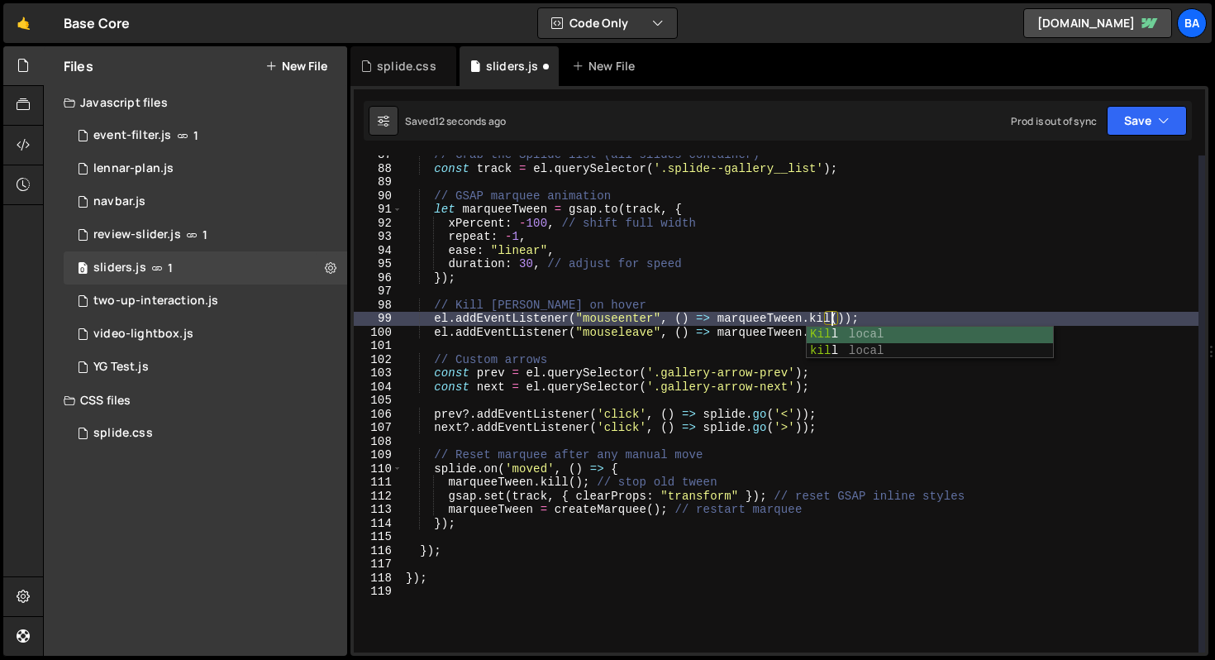
scroll to position [0, 30]
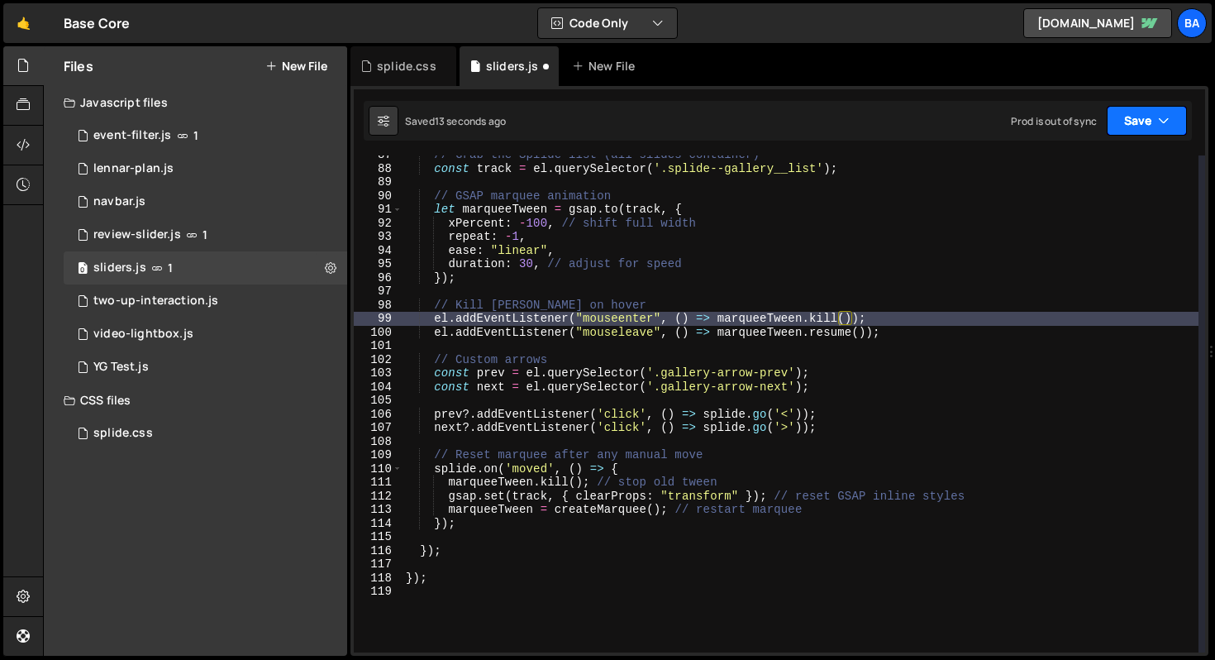
click at [1137, 127] on button "Save" at bounding box center [1147, 121] width 80 height 30
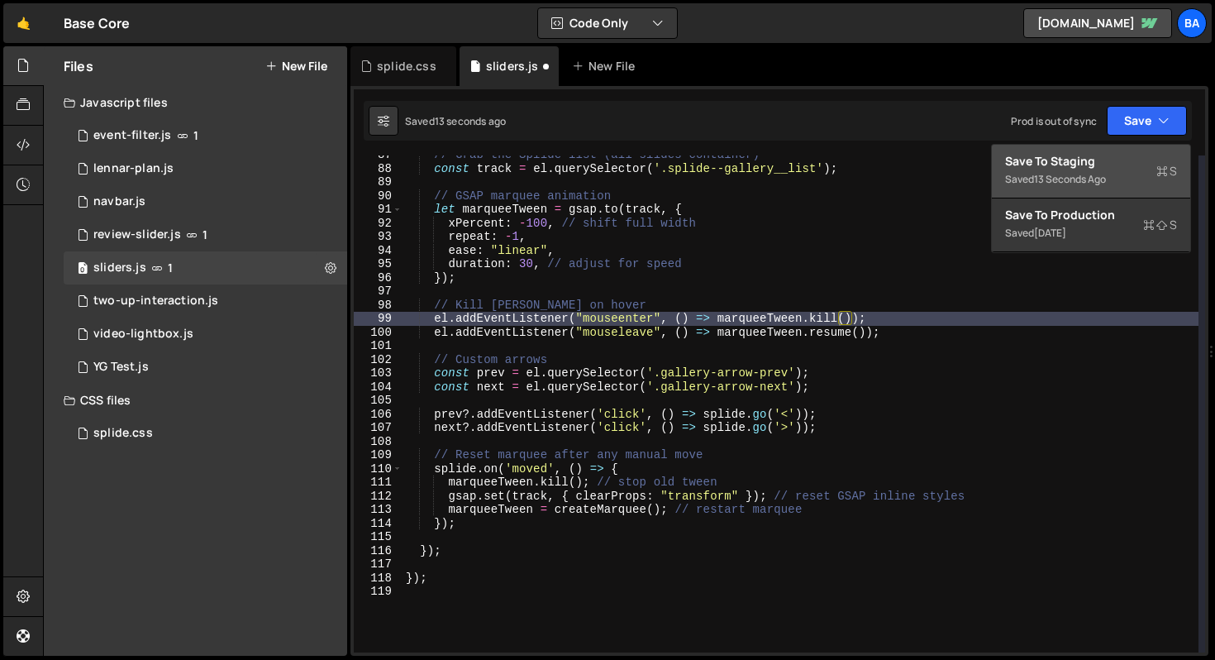
click at [1118, 145] on button "Save to Staging S Saved 13 seconds ago" at bounding box center [1091, 172] width 198 height 54
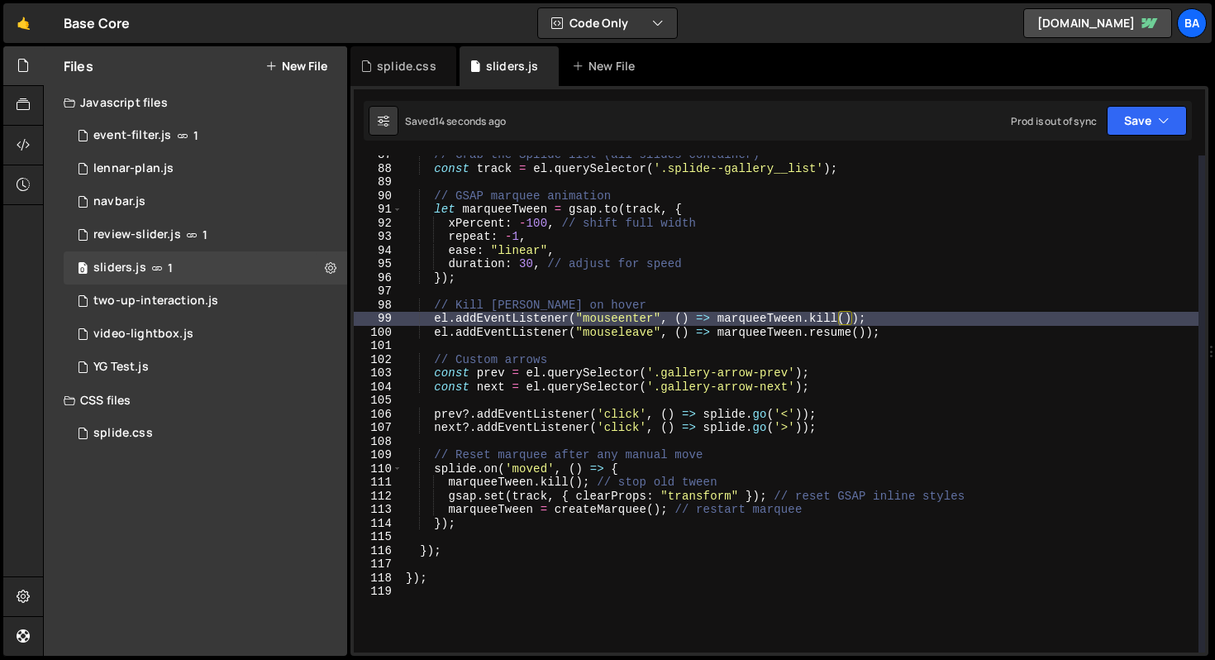
click at [698, 279] on div "// Grab the Splide list (all slides container) const track = el . querySelector…" at bounding box center [801, 410] width 796 height 524
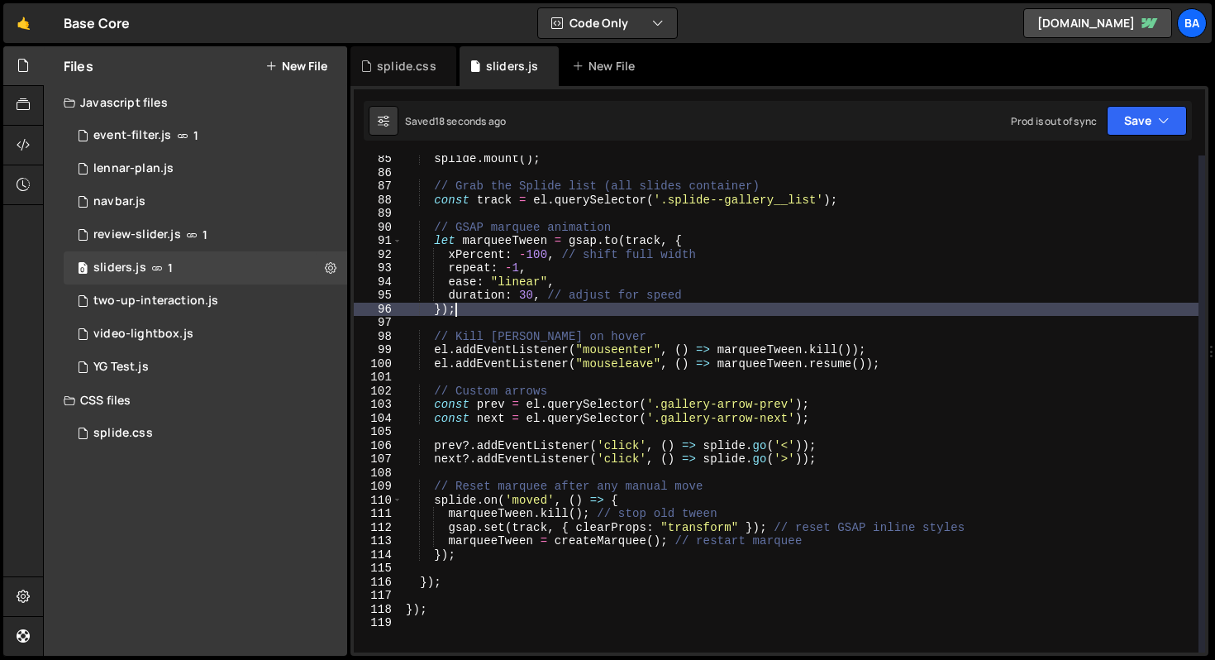
scroll to position [1136, 0]
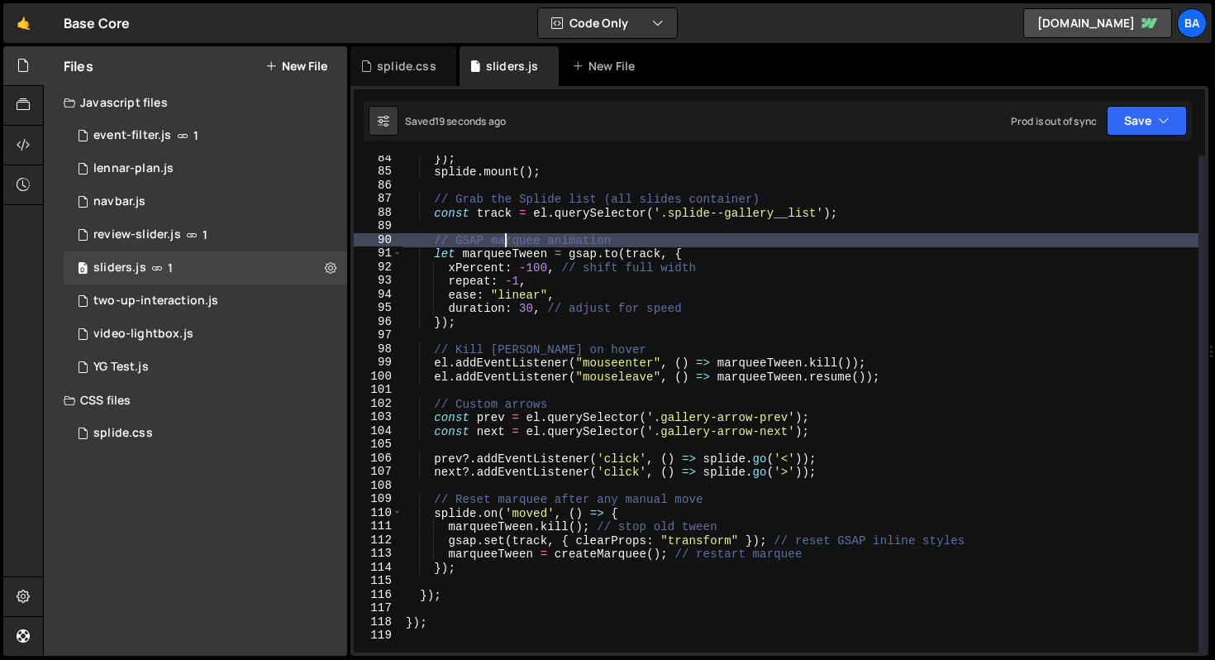
click at [507, 233] on div "}) ; splide . mount ( ) ; // Grab the Splide list (all slides container) const …" at bounding box center [801, 413] width 796 height 524
type textarea "// GSAP marquee animation"
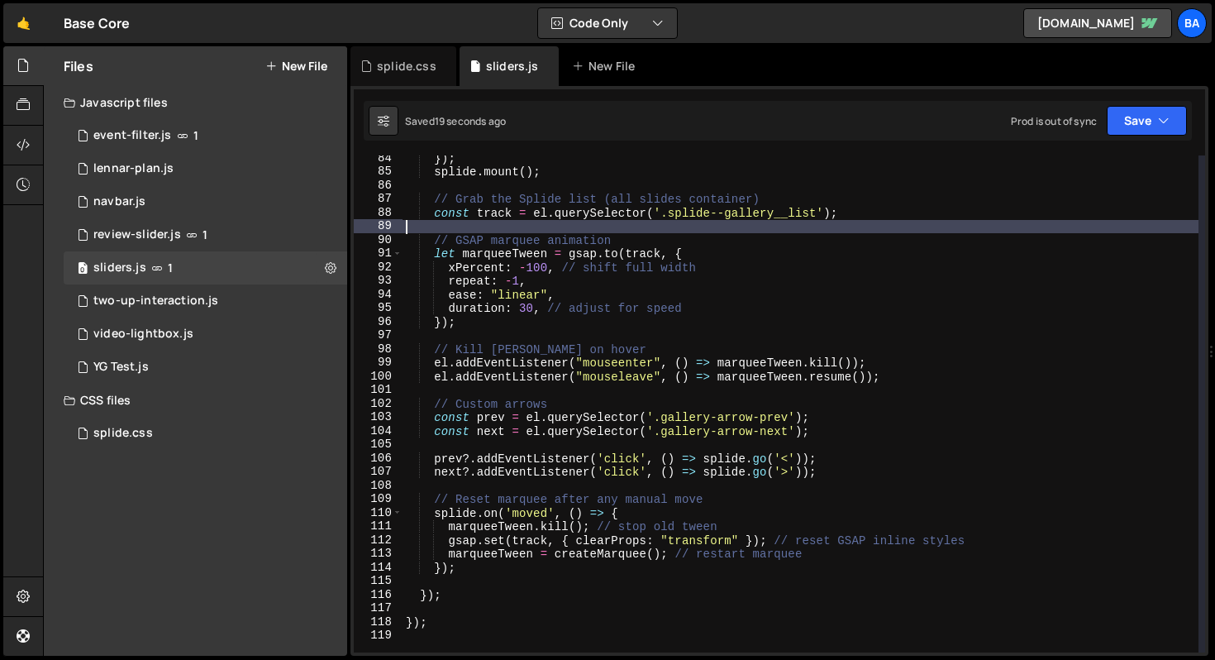
click at [512, 230] on div "}) ; splide . mount ( ) ; // Grab the Splide list (all slides container) const …" at bounding box center [801, 413] width 796 height 524
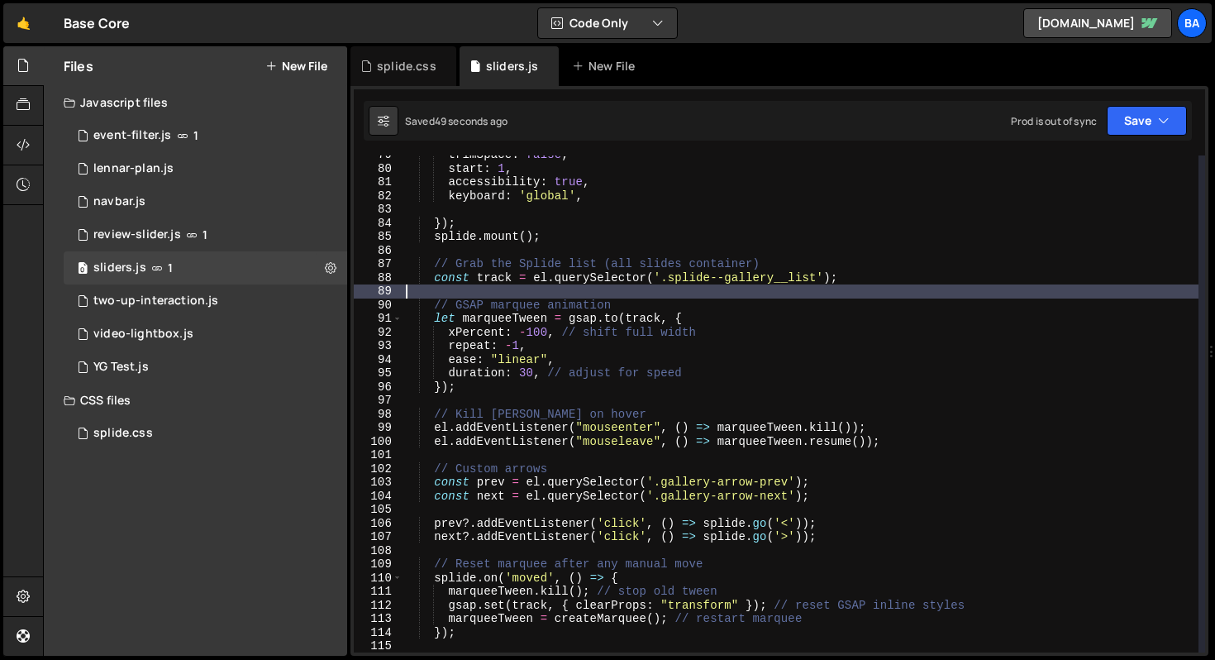
scroll to position [1071, 0]
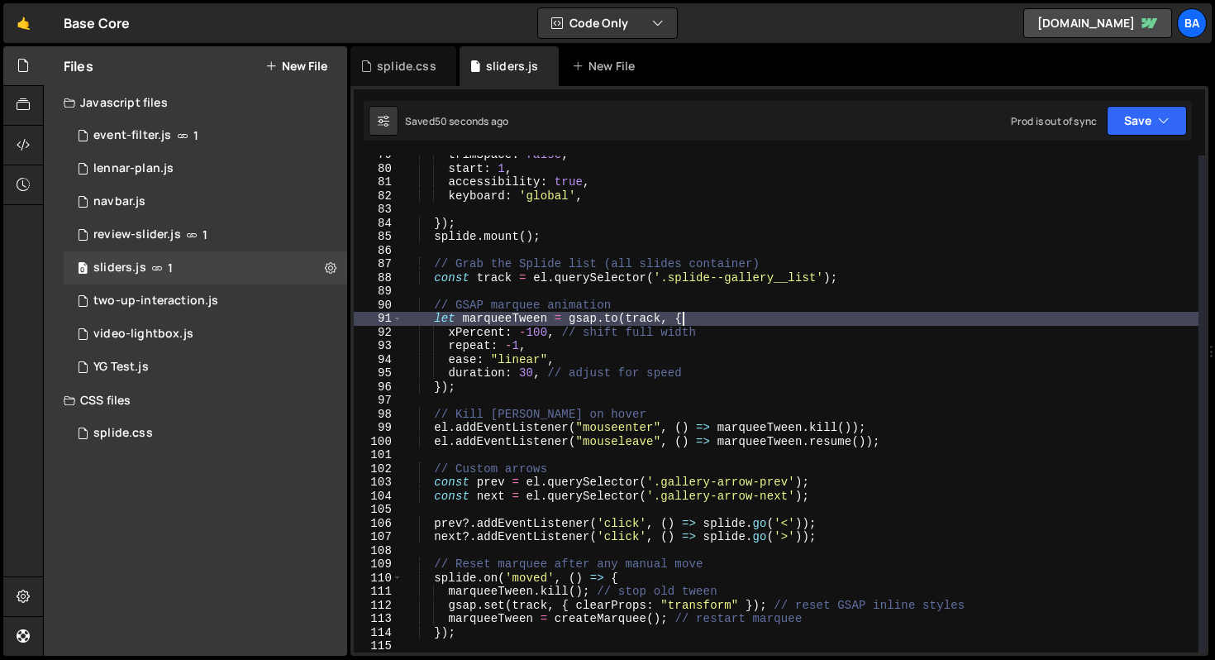
click at [743, 317] on div "trimSpace : false , start : 1 , accessibility : true , keyboard : 'global' , })…" at bounding box center [801, 410] width 796 height 524
click at [641, 341] on div "trimSpace : false , start : 1 , accessibility : true , keyboard : 'global' , })…" at bounding box center [801, 410] width 796 height 524
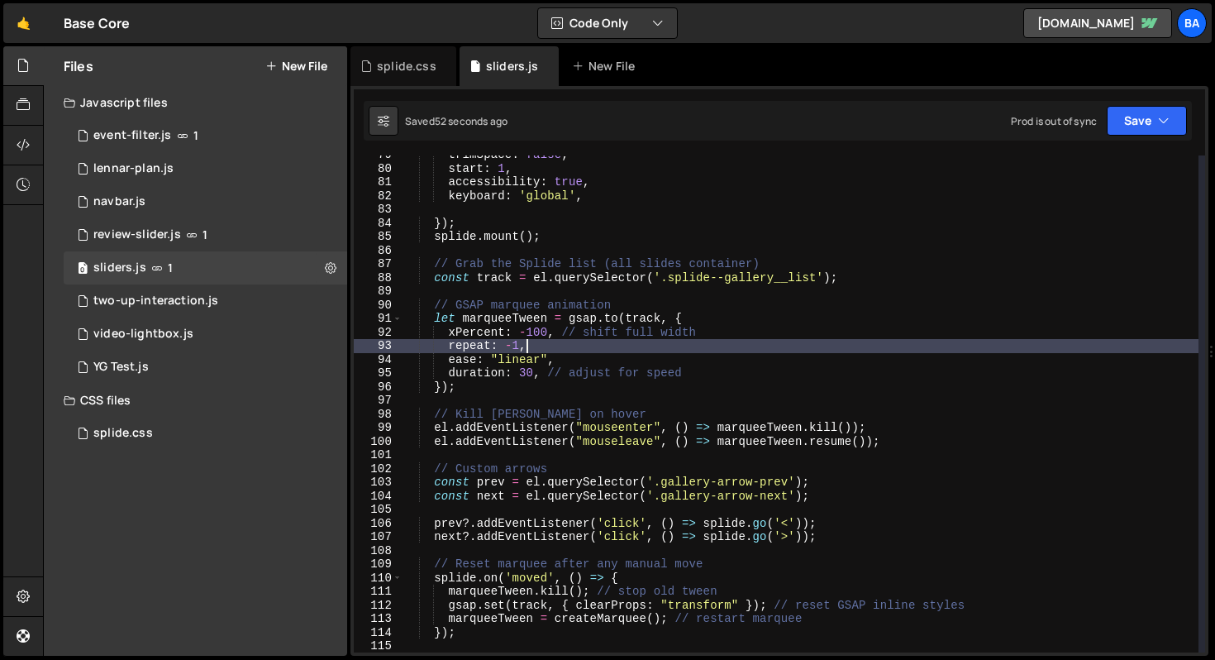
click at [671, 345] on div "trimSpace : false , start : 1 , accessibility : true , keyboard : 'global' , })…" at bounding box center [801, 410] width 796 height 524
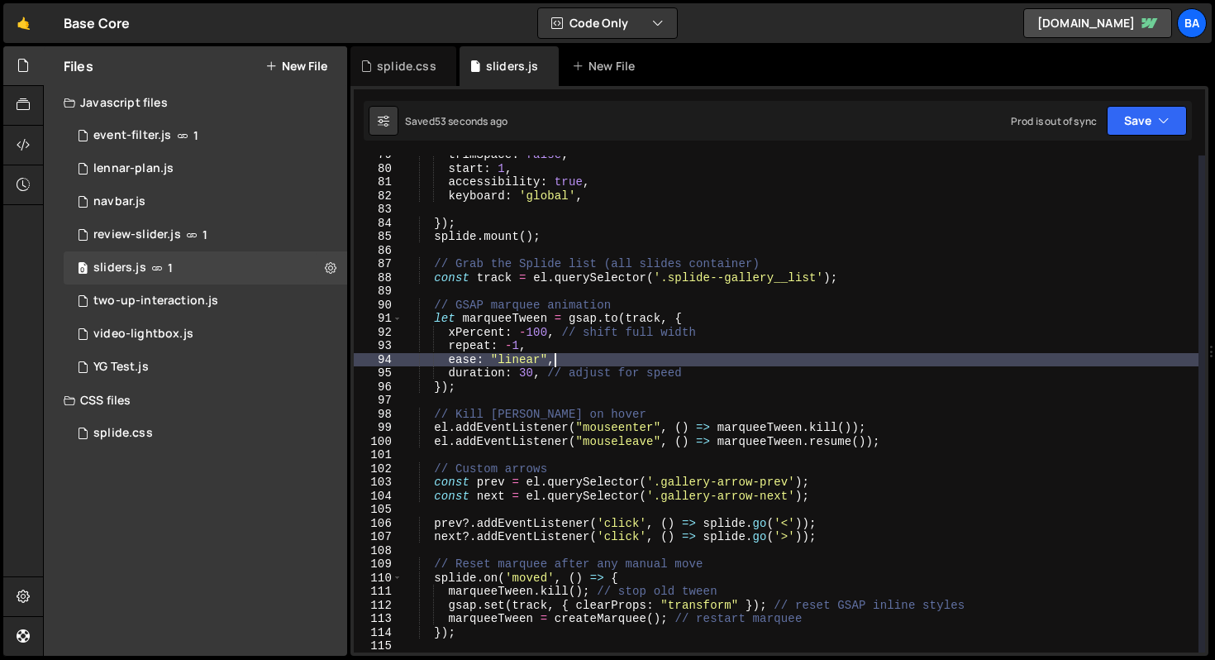
click at [650, 363] on div "trimSpace : false , start : 1 , accessibility : true , keyboard : 'global' , })…" at bounding box center [801, 410] width 796 height 524
click at [691, 378] on div "trimSpace : false , start : 1 , accessibility : true , keyboard : 'global' , })…" at bounding box center [801, 410] width 796 height 524
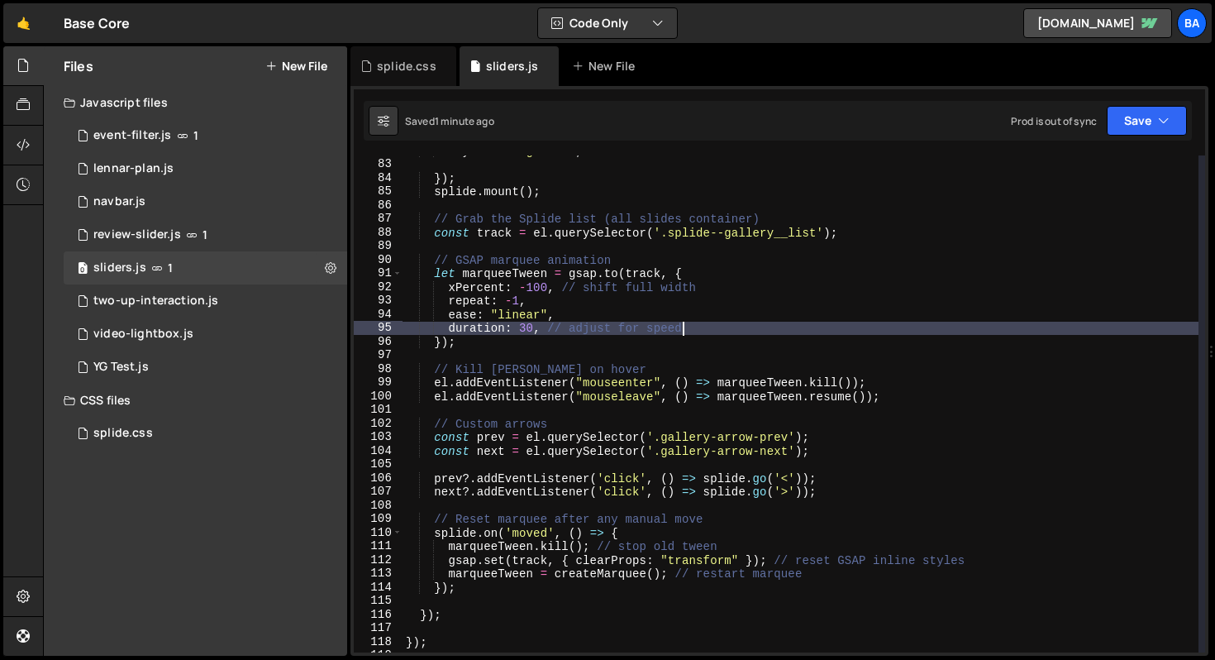
scroll to position [1129, 0]
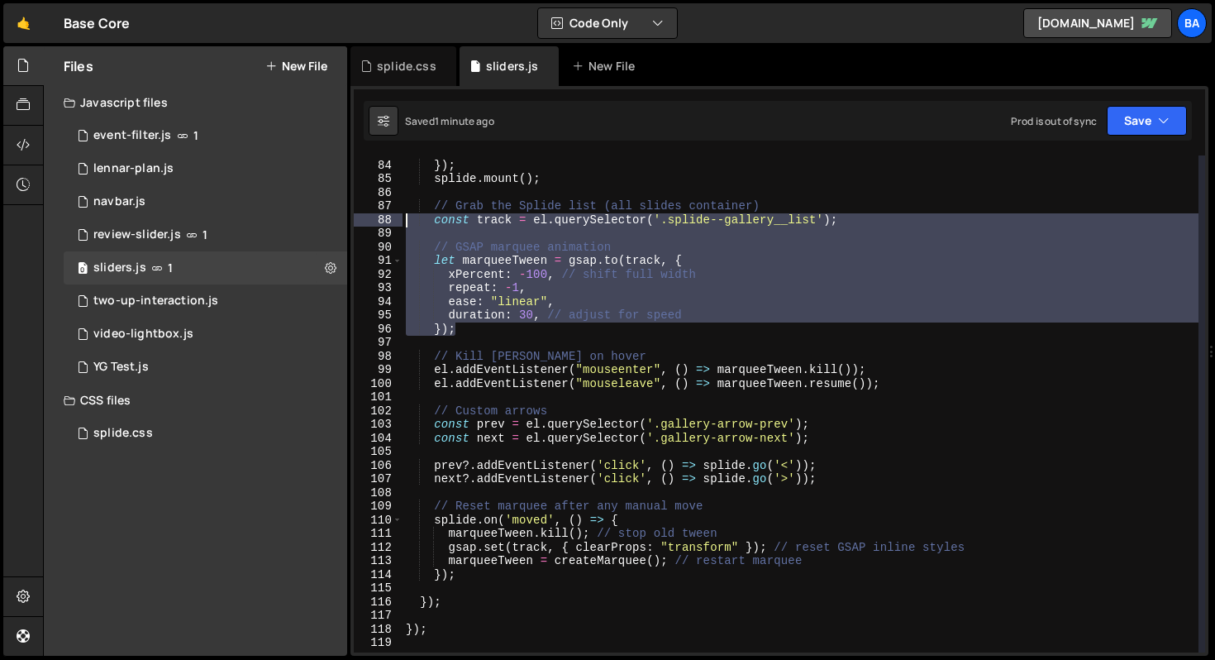
drag, startPoint x: 495, startPoint y: 329, endPoint x: 407, endPoint y: 216, distance: 143.7
click at [407, 216] on div "}) ; splide . mount ( ) ; // Grab the Splide list (all slides container) const …" at bounding box center [801, 407] width 796 height 524
type textarea "const track = el.querySelector('.splide--gallery__list');"
paste textarea
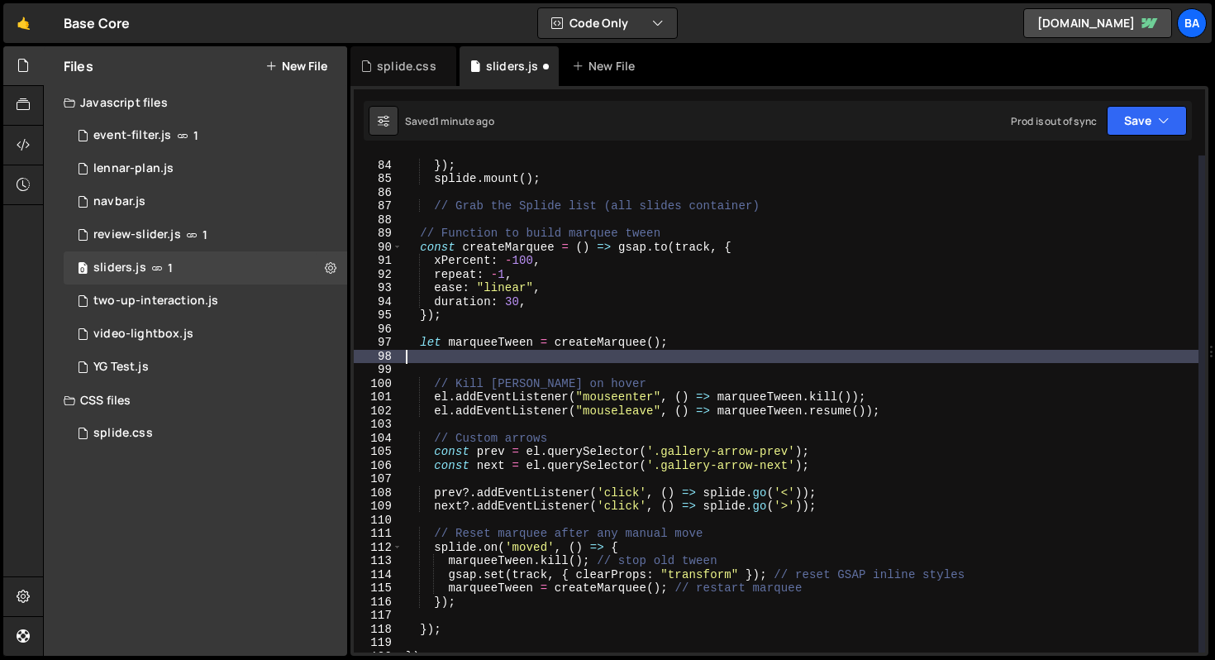
type textarea "duration: 30, // adjust for speed });"
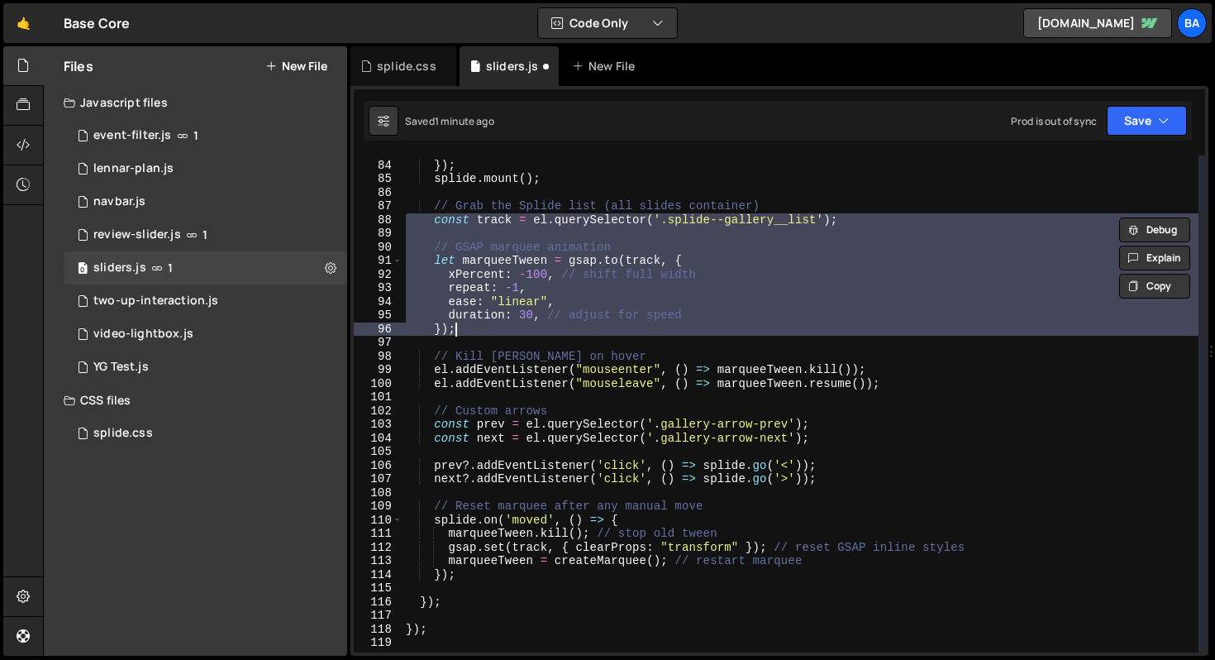
click at [527, 240] on div "}) ; splide . mount ( ) ; // Grab the Splide list (all slides container) const …" at bounding box center [801, 403] width 796 height 497
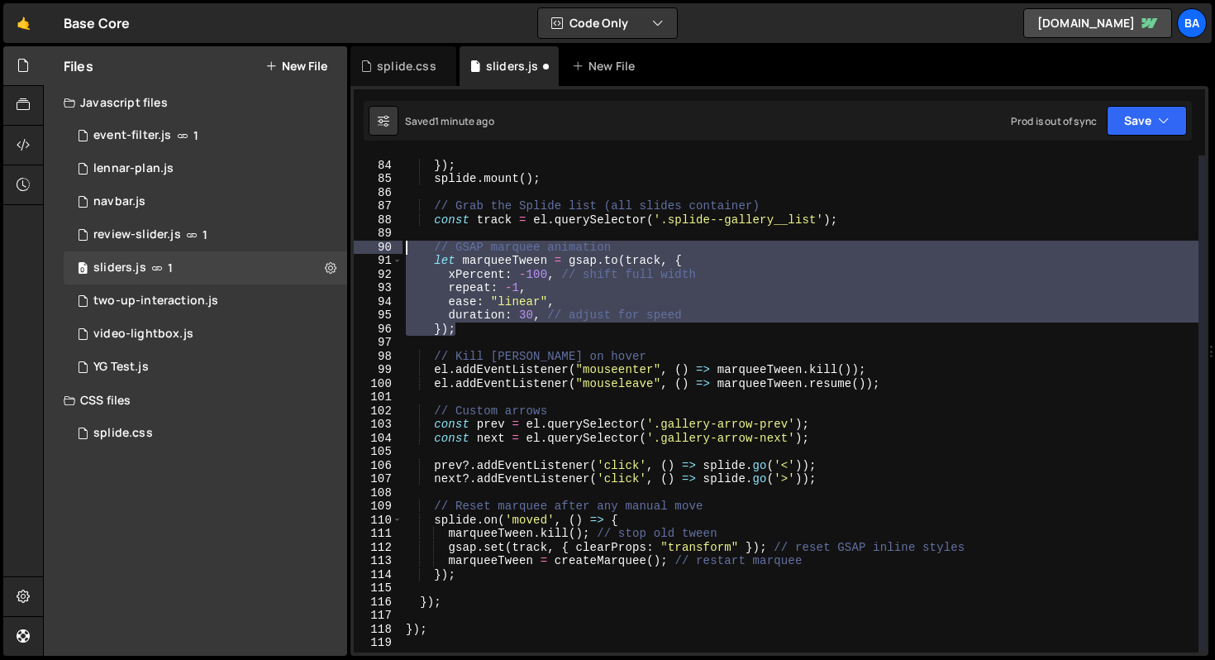
drag, startPoint x: 461, startPoint y: 313, endPoint x: 382, endPoint y: 250, distance: 101.2
click at [382, 250] on div "83 84 85 86 87 88 89 90 91 92 93 94 95 96 97 98 99 100 101 102 103 104 105 106 …" at bounding box center [779, 403] width 851 height 497
type textarea "// GSAP marquee animation let marqueeTween = gsap.to(track, {"
paste textarea
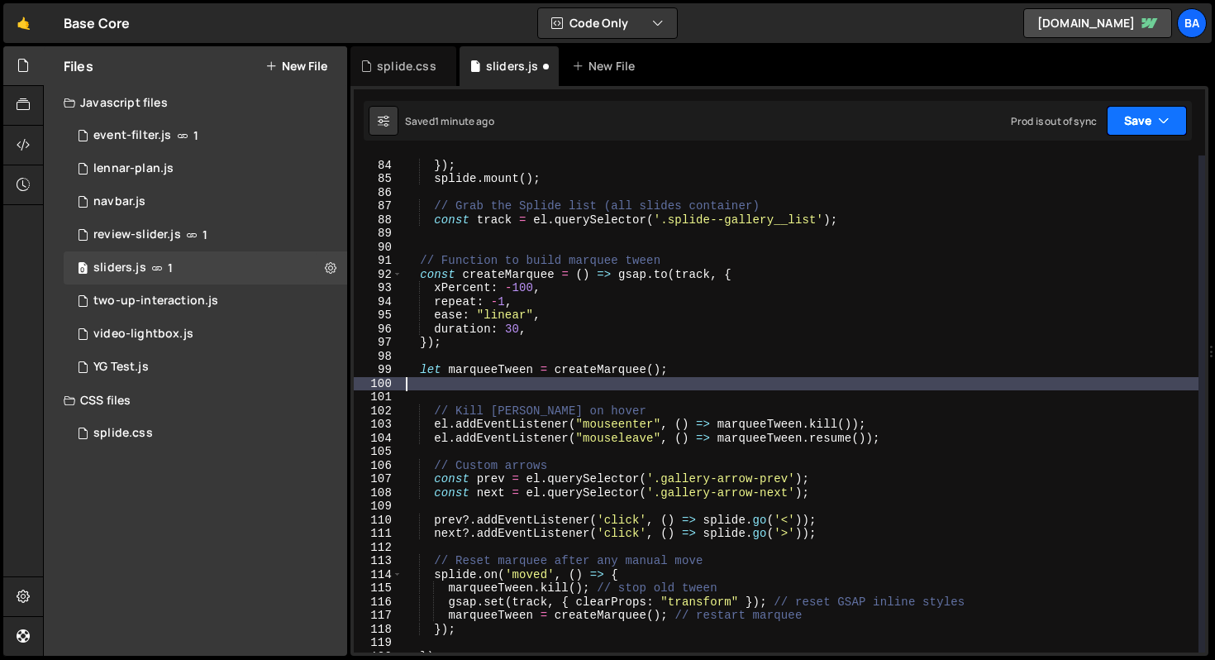
click at [1122, 107] on button "Save" at bounding box center [1147, 121] width 80 height 30
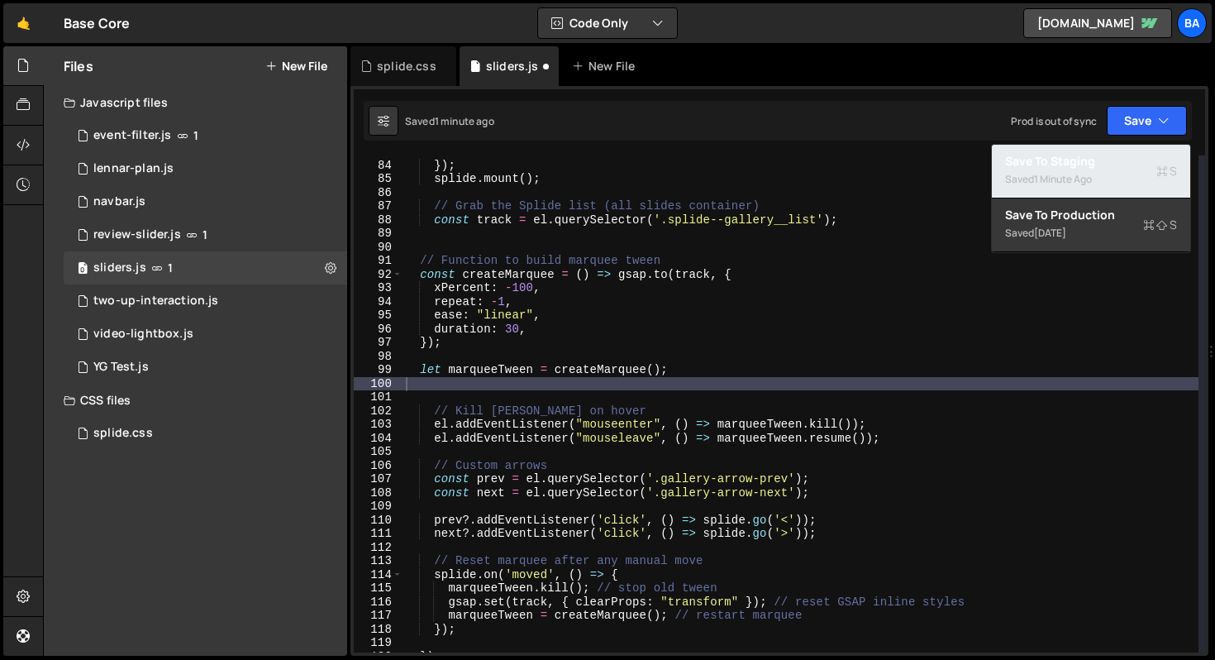
click at [1078, 172] on div "1 minute ago" at bounding box center [1063, 179] width 58 height 14
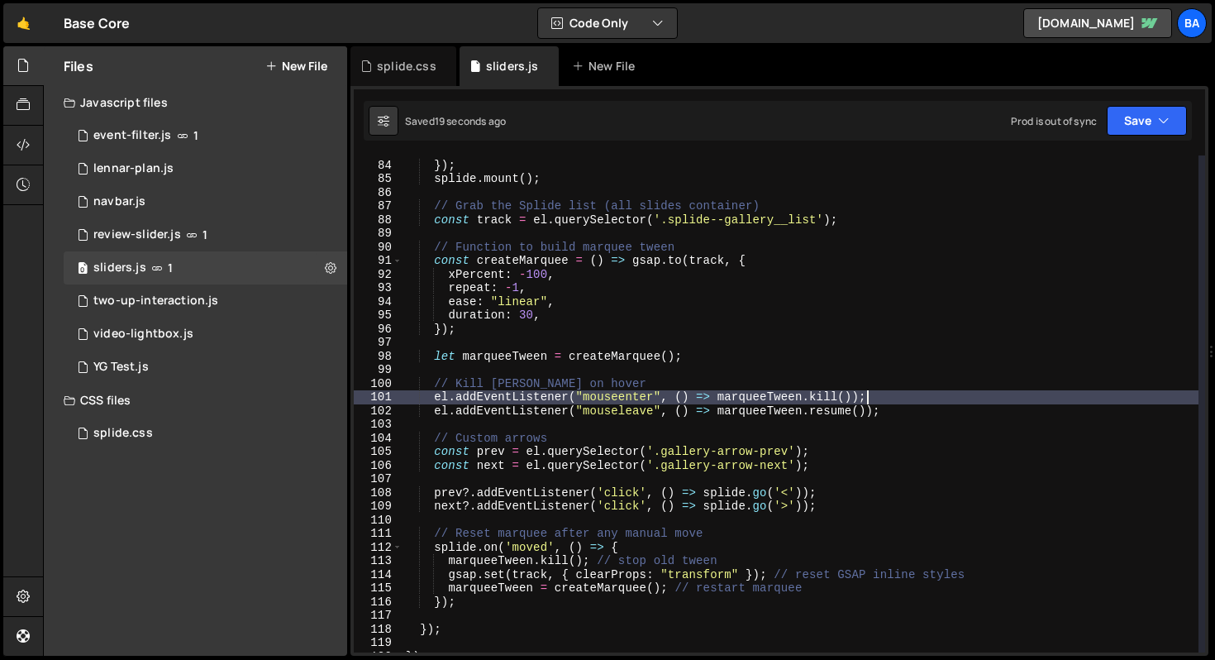
click at [904, 394] on div "}) ; splide . mount ( ) ; // Grab the Splide list (all slides container) const …" at bounding box center [801, 407] width 796 height 524
click at [909, 393] on div "}) ; splide . mount ( ) ; // Grab the Splide list (all slides container) const …" at bounding box center [801, 407] width 796 height 524
click at [867, 397] on div "}) ; splide . mount ( ) ; // Grab the Splide list (all slides container) const …" at bounding box center [801, 407] width 796 height 524
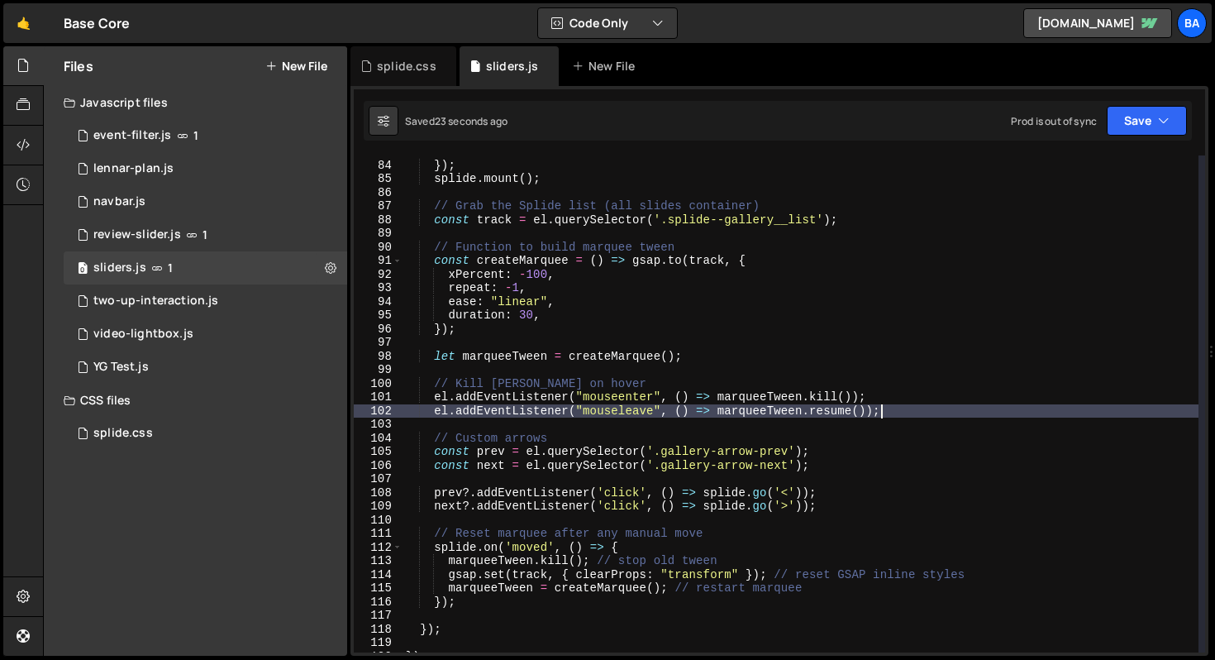
click at [909, 413] on div "}) ; splide . mount ( ) ; // Grab the Splide list (all slides container) const …" at bounding box center [801, 407] width 796 height 524
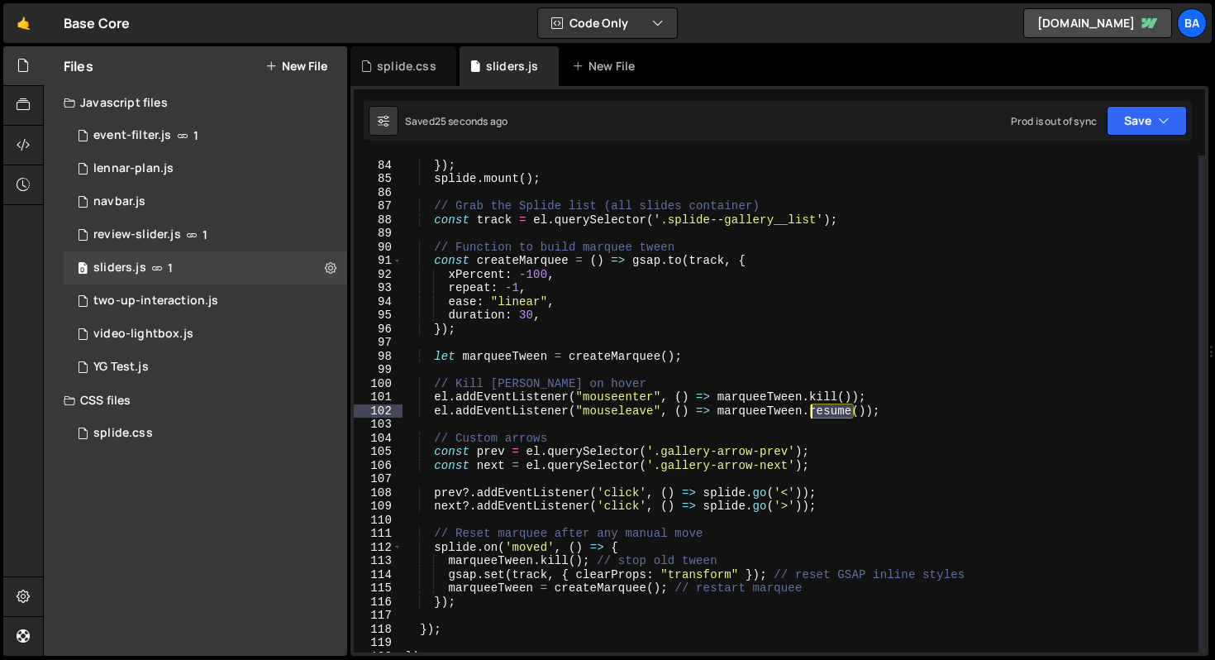
drag, startPoint x: 852, startPoint y: 410, endPoint x: 813, endPoint y: 407, distance: 38.9
click at [813, 407] on div "}) ; splide . mount ( ) ; // Grab the Splide list (all slides container) const …" at bounding box center [801, 407] width 796 height 524
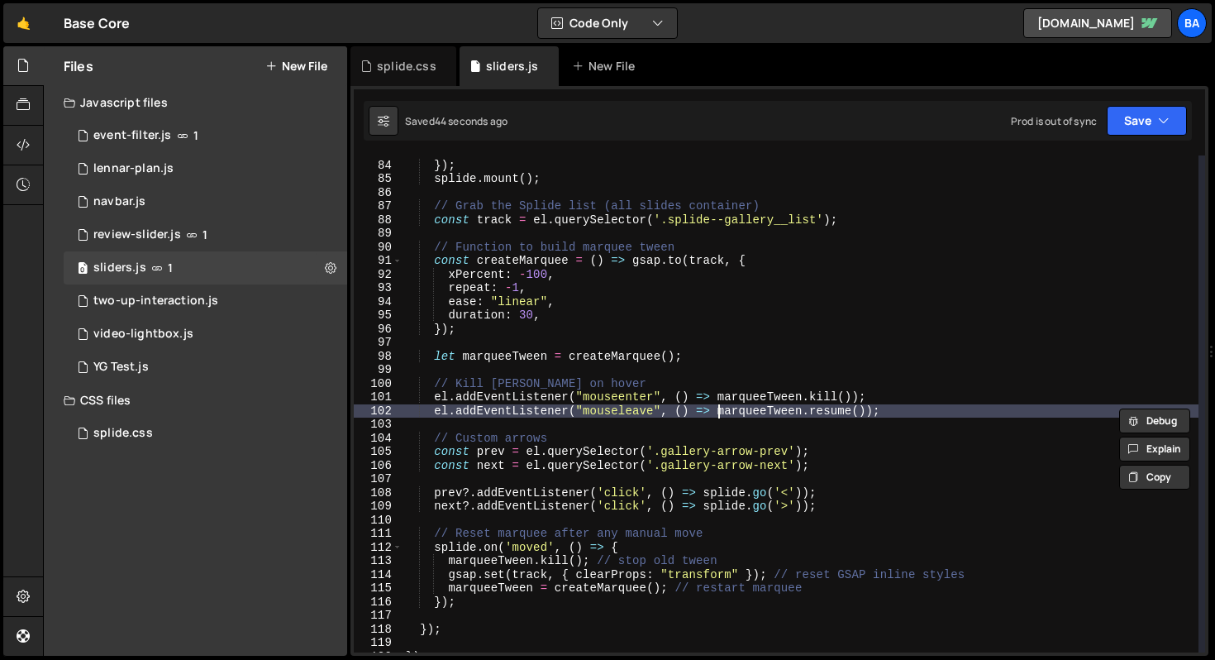
click at [719, 414] on div "}) ; splide . mount ( ) ; // Grab the Splide list (all slides container) const …" at bounding box center [801, 407] width 796 height 524
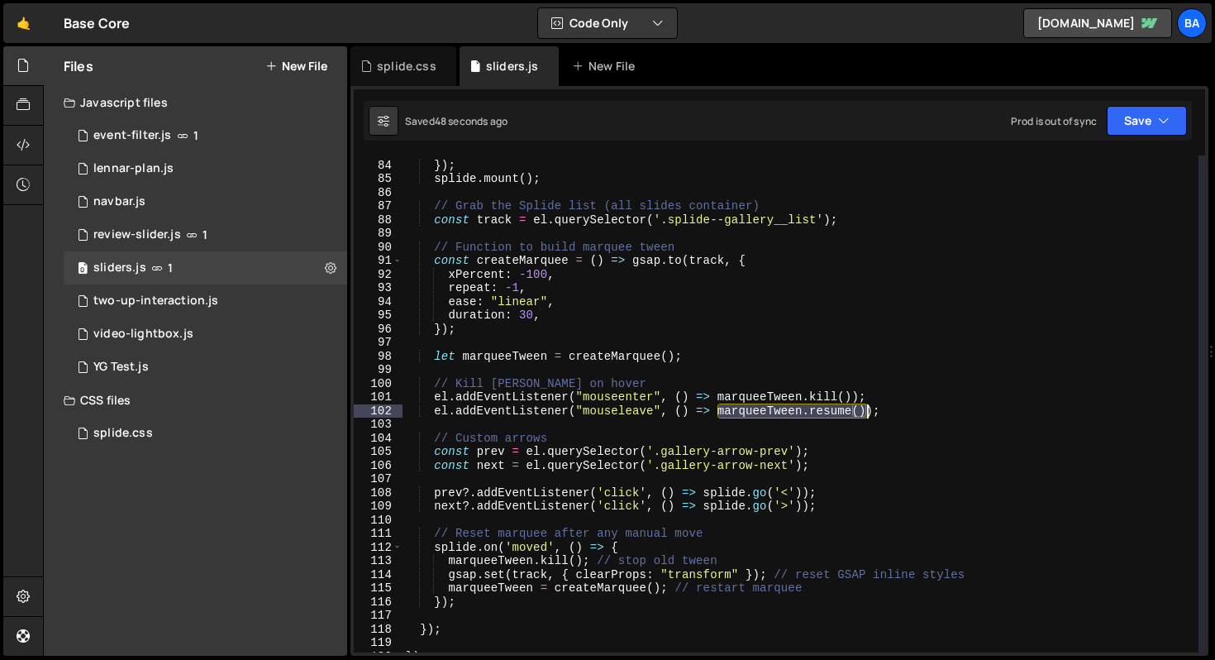
drag, startPoint x: 720, startPoint y: 412, endPoint x: 869, endPoint y: 408, distance: 148.8
click at [869, 408] on div "}) ; splide . mount ( ) ; // Grab the Splide list (all slides container) const …" at bounding box center [801, 407] width 796 height 524
paste textarea "createMarquee(track"
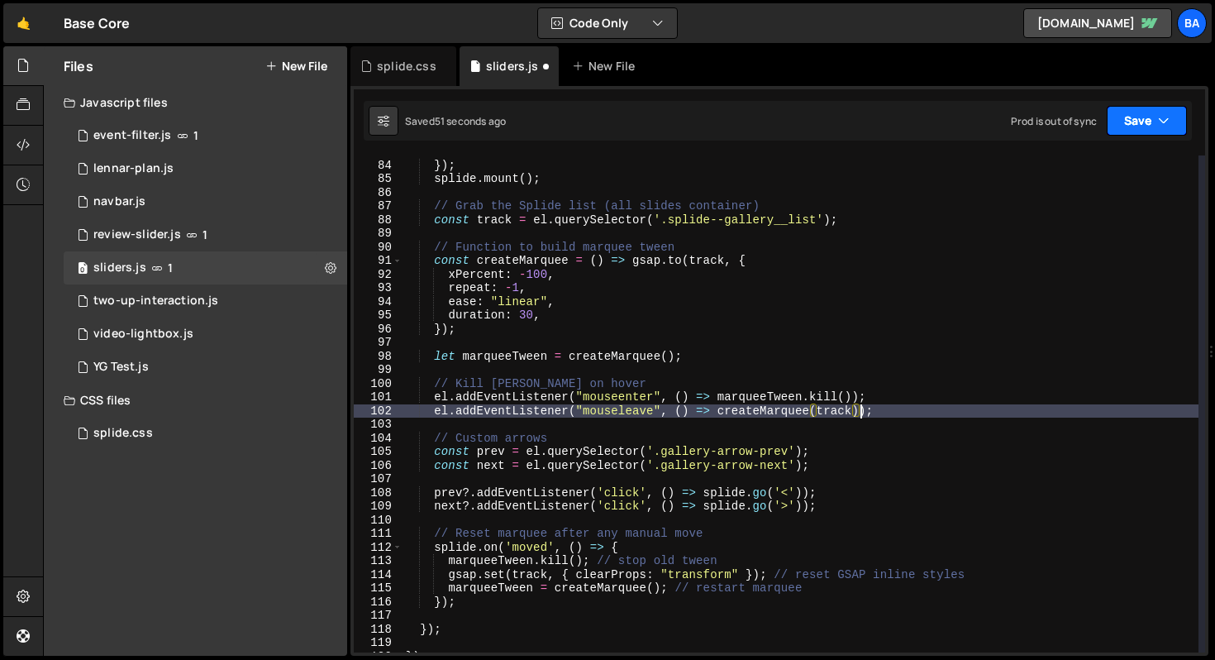
click at [1142, 124] on button "Save" at bounding box center [1147, 121] width 80 height 30
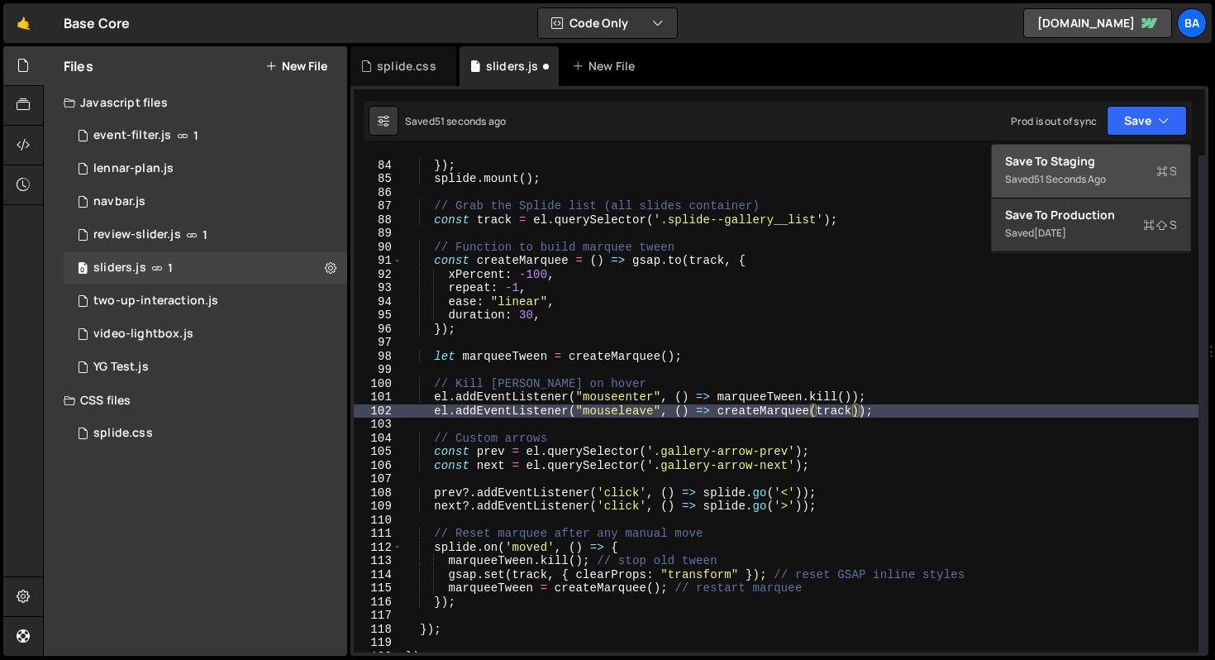
click at [1070, 189] on button "Save to Staging S Saved 51 seconds ago" at bounding box center [1091, 172] width 198 height 54
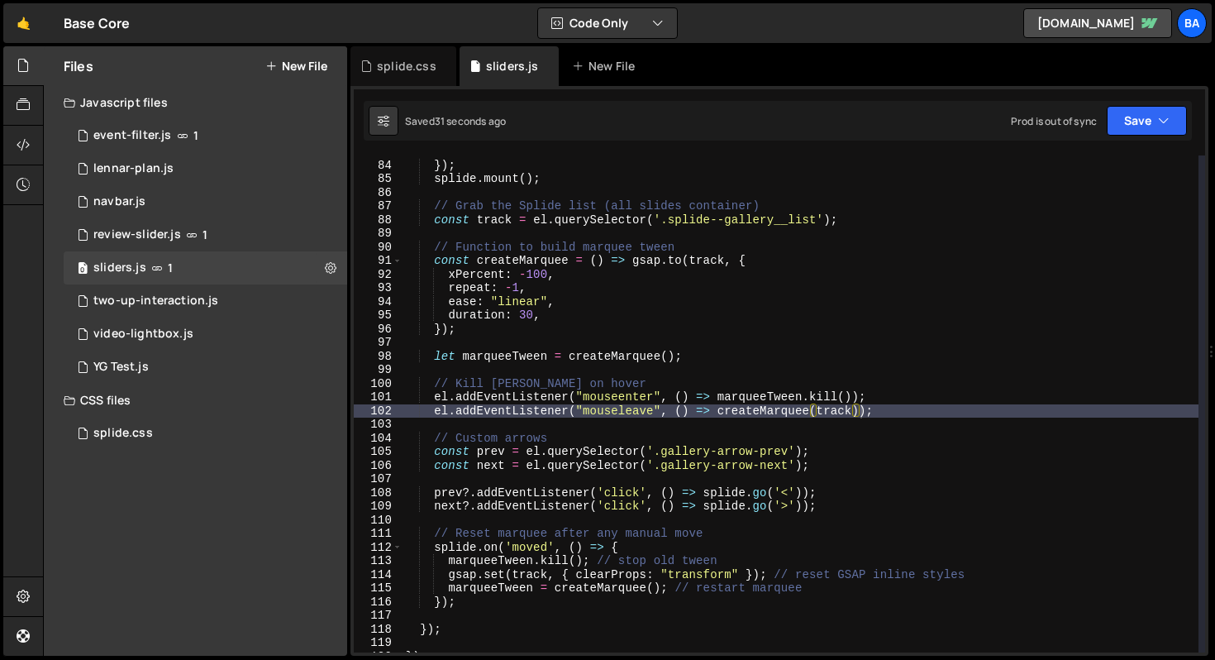
click at [912, 388] on div "}) ; splide . mount ( ) ; // Grab the Splide list (all slides container) const …" at bounding box center [801, 407] width 796 height 524
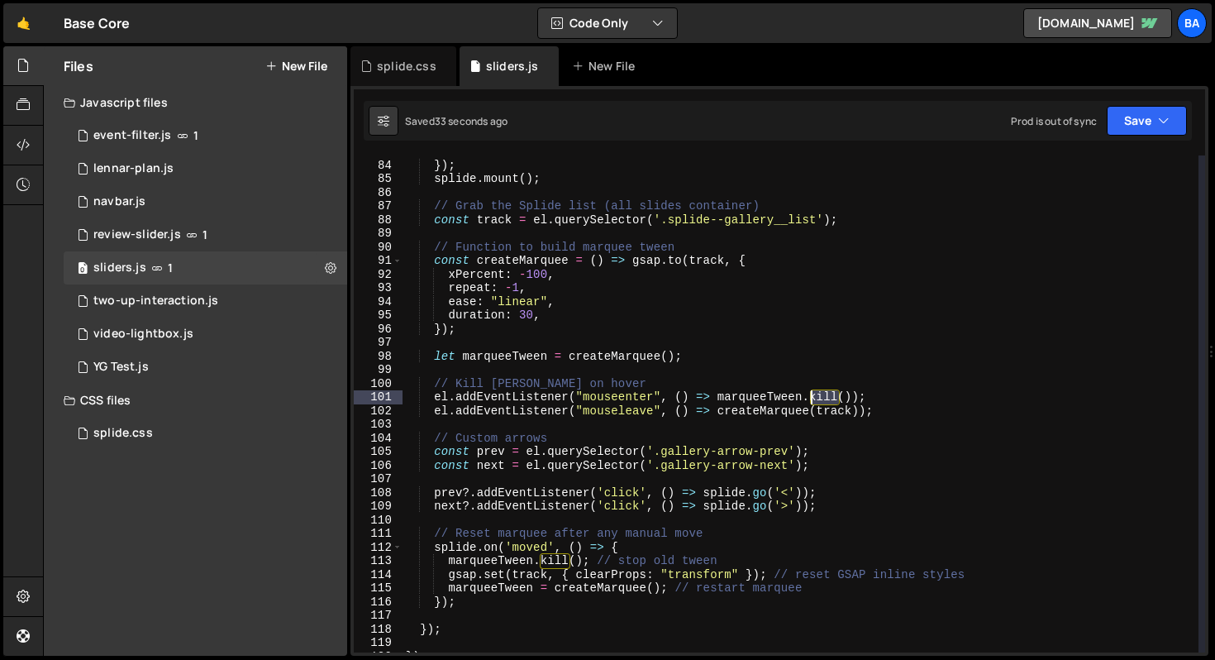
drag, startPoint x: 837, startPoint y: 393, endPoint x: 812, endPoint y: 393, distance: 24.8
click at [812, 393] on div "}) ; splide . mount ( ) ; // Grab the Splide list (all slides container) const …" at bounding box center [801, 407] width 796 height 524
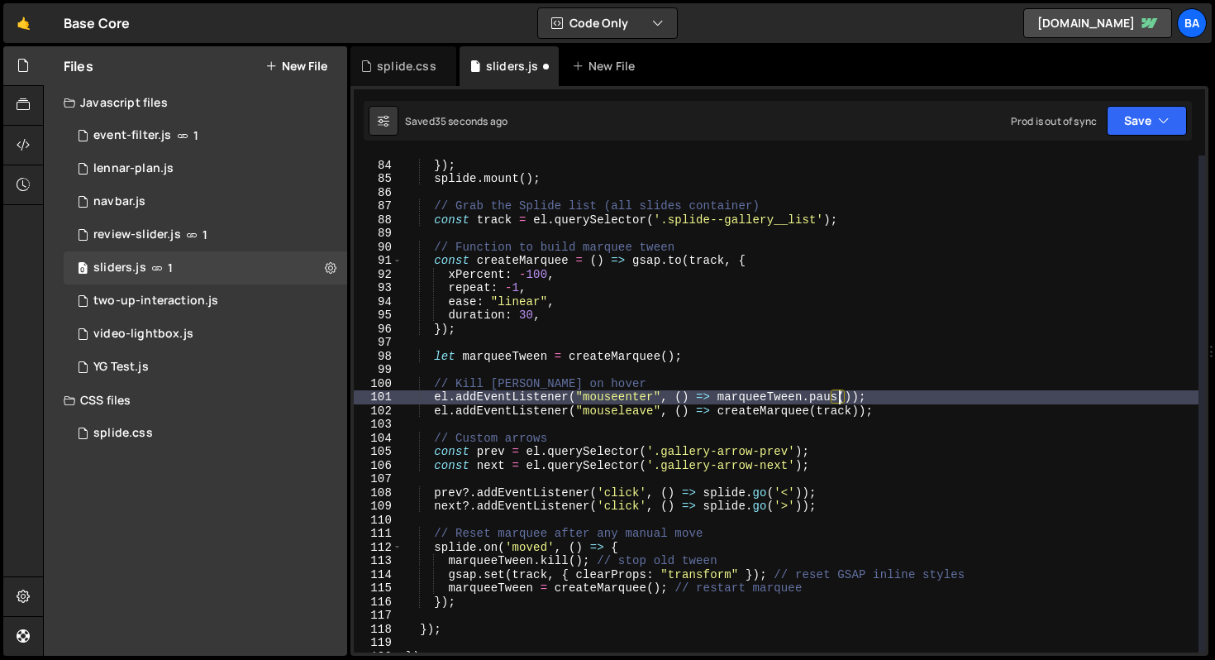
scroll to position [0, 31]
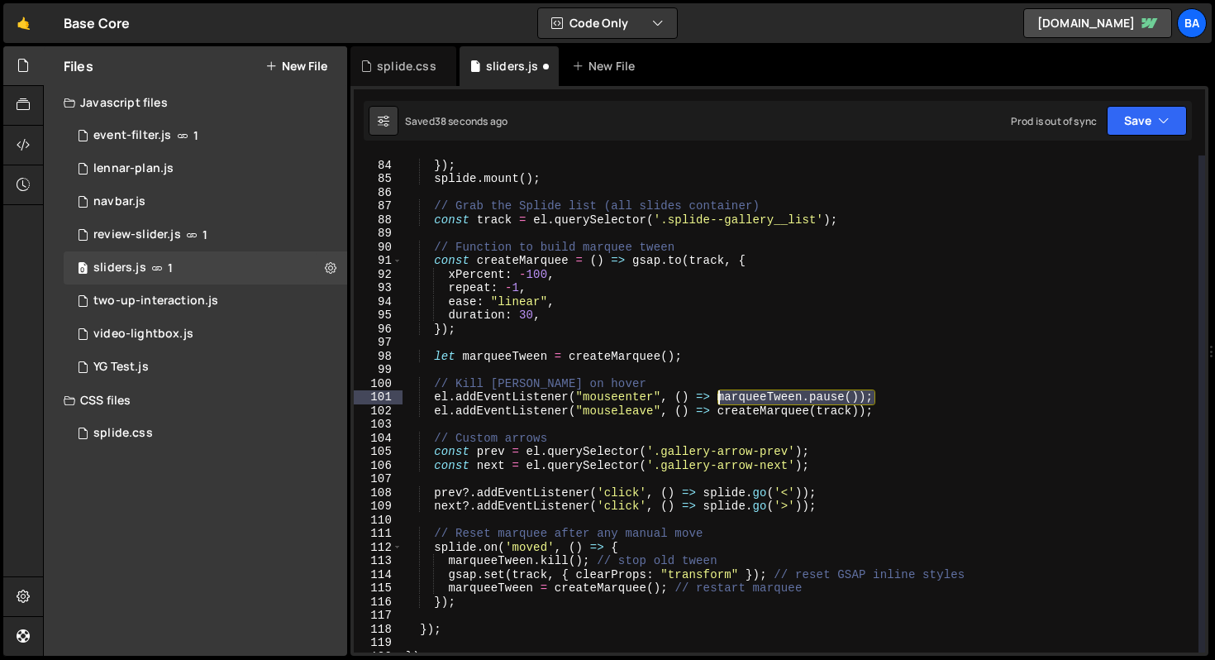
drag, startPoint x: 838, startPoint y: 397, endPoint x: 718, endPoint y: 394, distance: 119.9
click at [718, 394] on div "}) ; splide . mount ( ) ; // Grab the Splide list (all slides container) const …" at bounding box center [801, 407] width 796 height 524
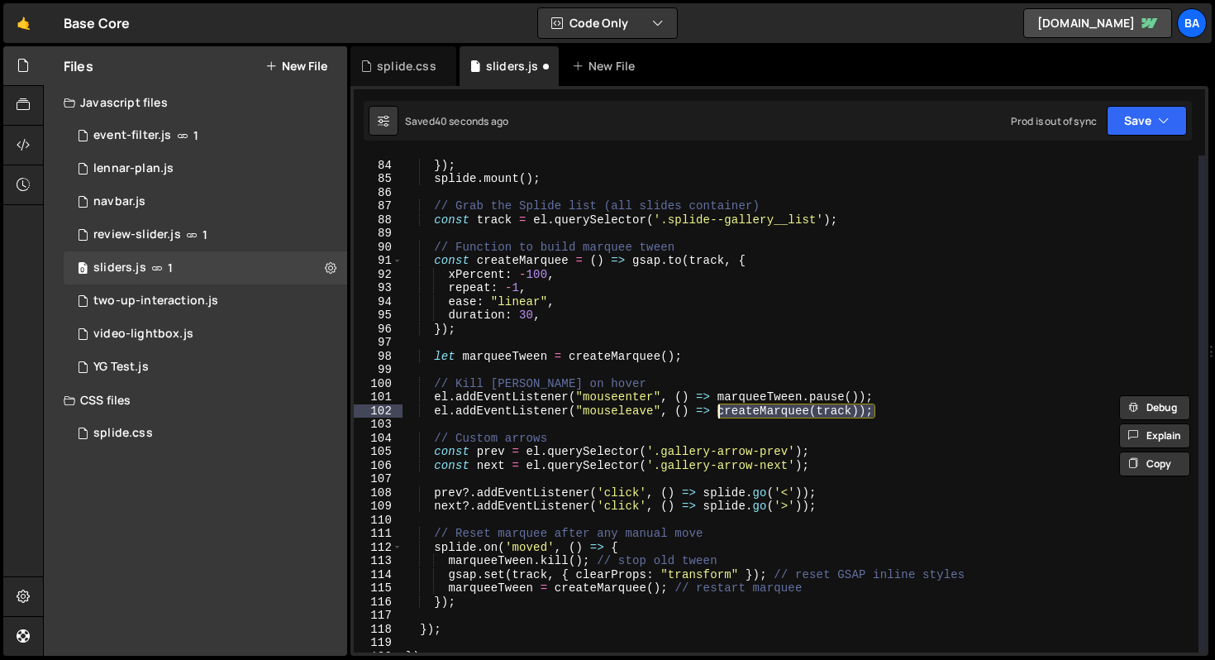
drag, startPoint x: 876, startPoint y: 407, endPoint x: 720, endPoint y: 406, distance: 156.2
click at [720, 406] on div "}) ; splide . mount ( ) ; // Grab the Splide list (all slides container) const …" at bounding box center [801, 407] width 796 height 524
paste textarea "marqueeTween.pause("
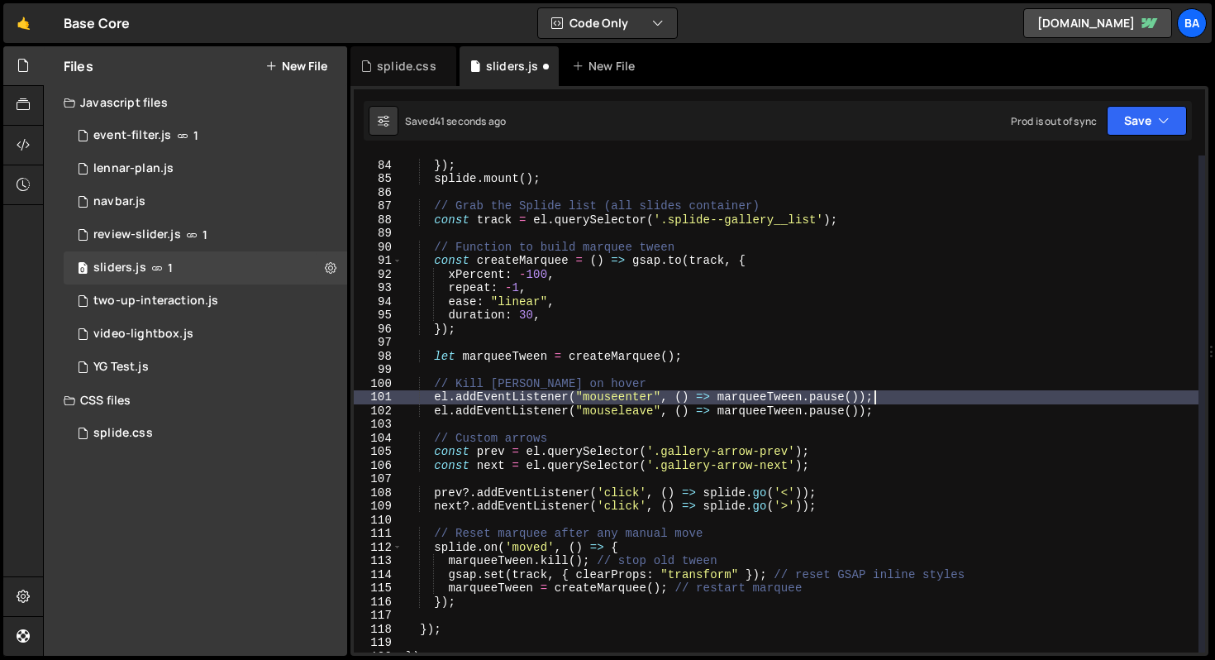
click at [892, 394] on div "}) ; splide . mount ( ) ; // Grab the Splide list (all slides container) const …" at bounding box center [801, 407] width 796 height 524
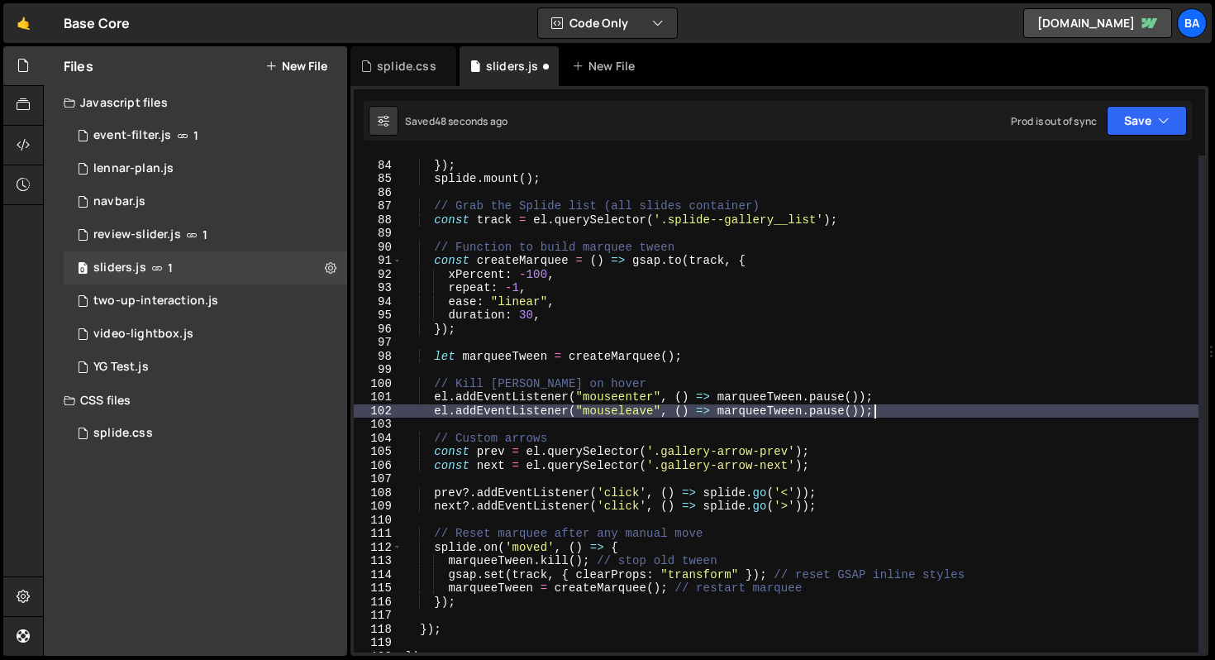
click at [914, 406] on div "}) ; splide . mount ( ) ; // Grab the Splide list (all slides container) const …" at bounding box center [801, 407] width 796 height 524
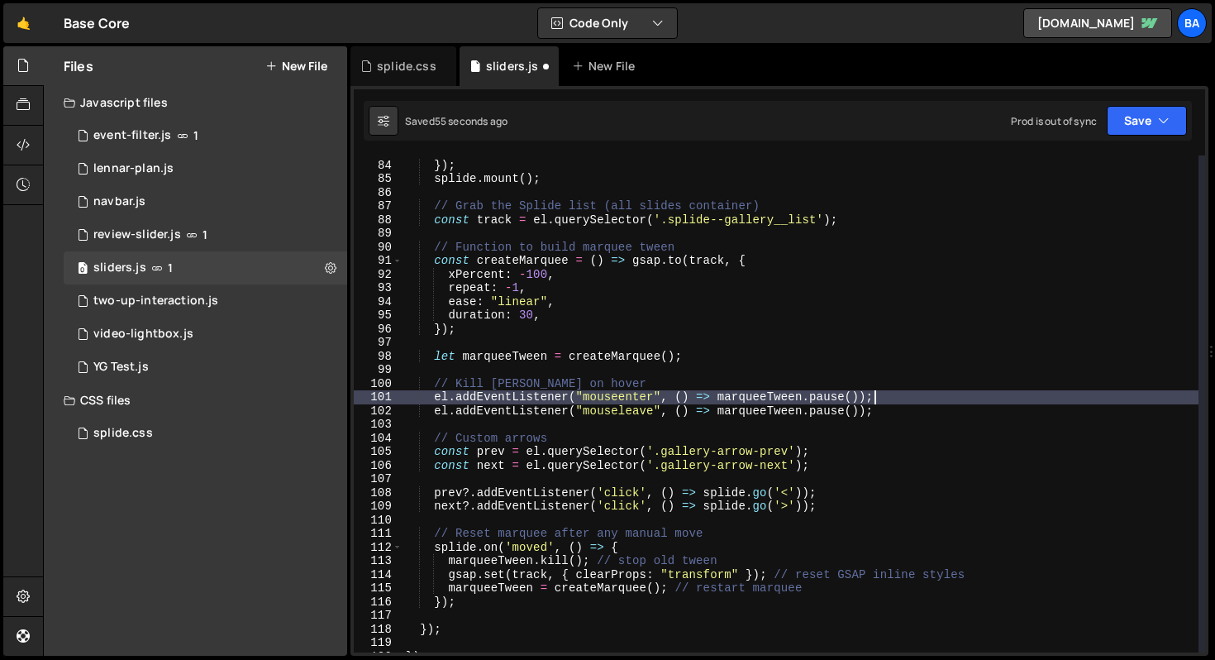
click at [874, 399] on div "}) ; splide . mount ( ) ; // Grab the Splide list (all slides container) const …" at bounding box center [801, 407] width 796 height 524
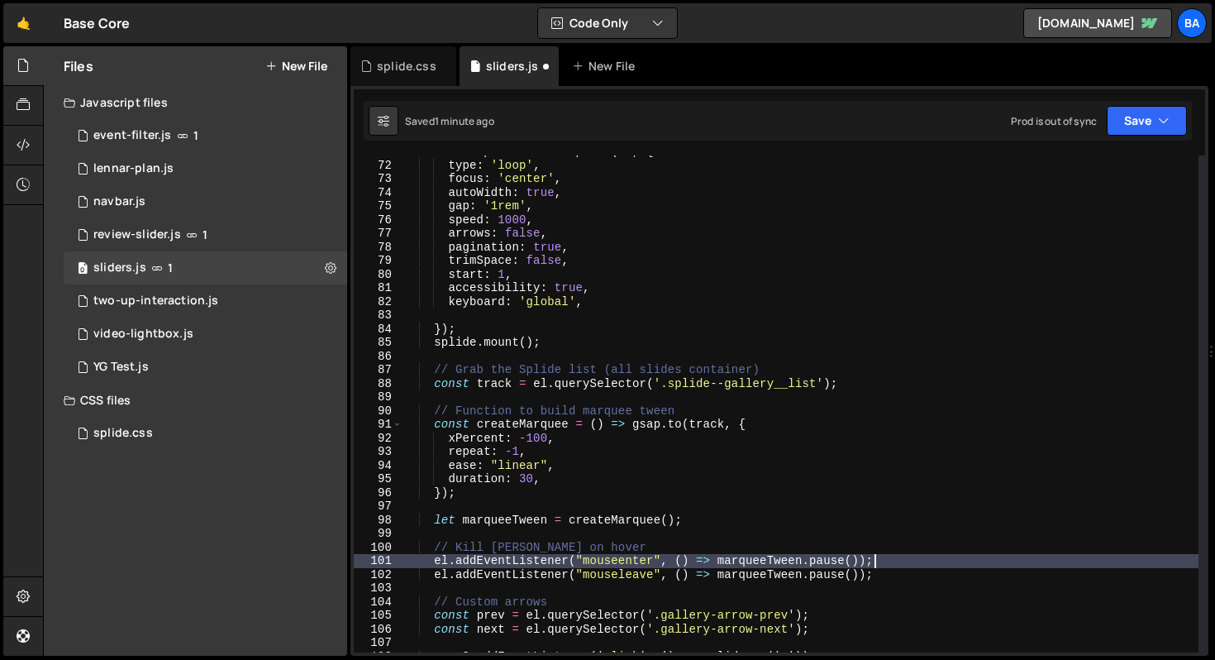
scroll to position [949, 0]
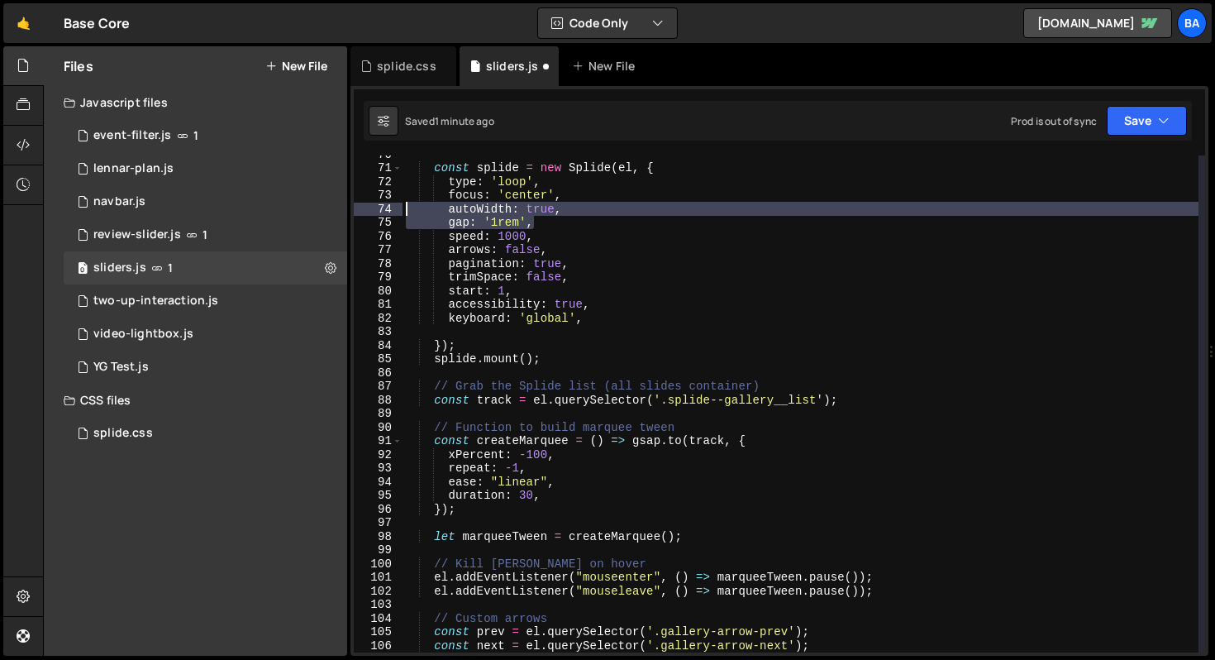
drag, startPoint x: 542, startPoint y: 222, endPoint x: 384, endPoint y: 214, distance: 158.9
click at [384, 214] on div "el.addEventListener("mouseenter", () => marqueeTween.pause()); 70 71 72 73 74 7…" at bounding box center [779, 403] width 851 height 497
click at [556, 216] on div "const splide = new Splide ( el , { type : 'loop' , focus : 'center' , autoWidth…" at bounding box center [801, 403] width 796 height 497
type textarea "gap: '1rem',"
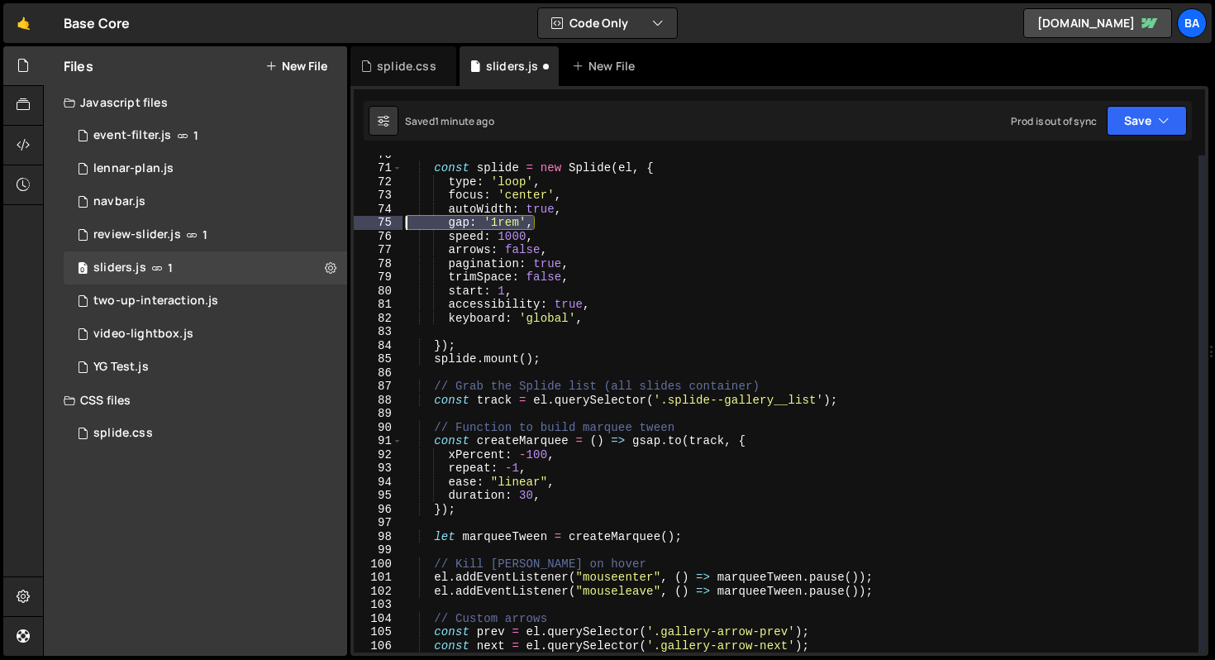
drag, startPoint x: 545, startPoint y: 225, endPoint x: 407, endPoint y: 218, distance: 138.2
click at [407, 218] on div "const splide = new Splide ( el , { type : 'loop' , focus : 'center' , autoWidth…" at bounding box center [801, 409] width 796 height 524
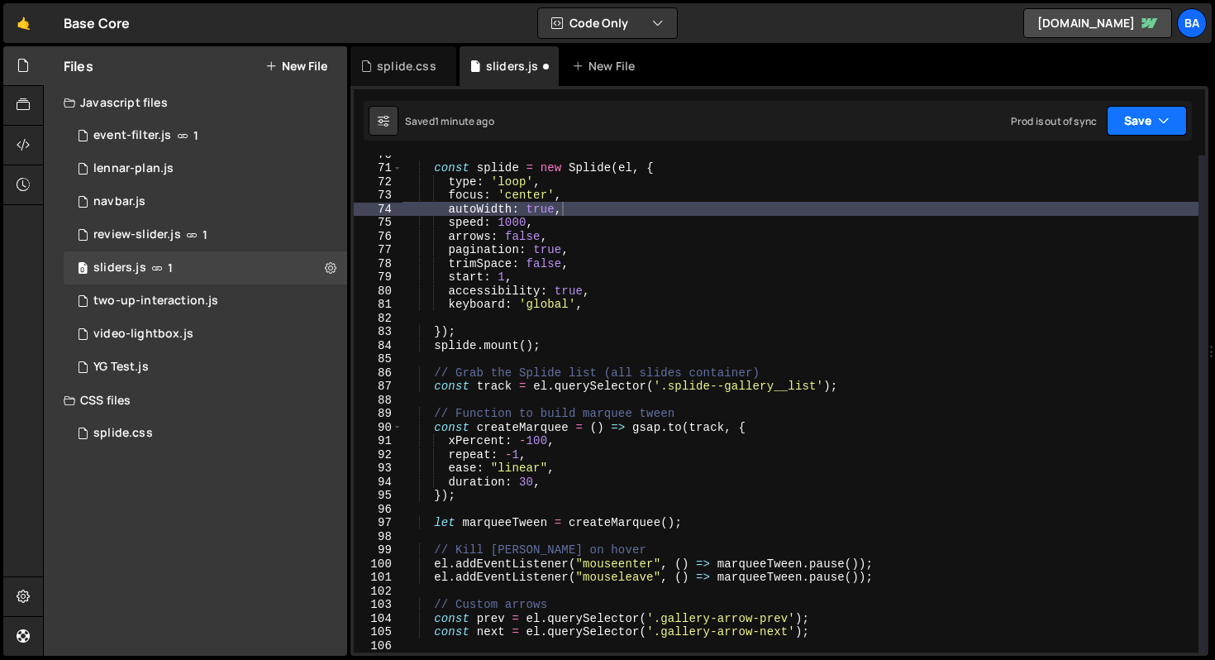
click at [1126, 117] on button "Save" at bounding box center [1147, 121] width 80 height 30
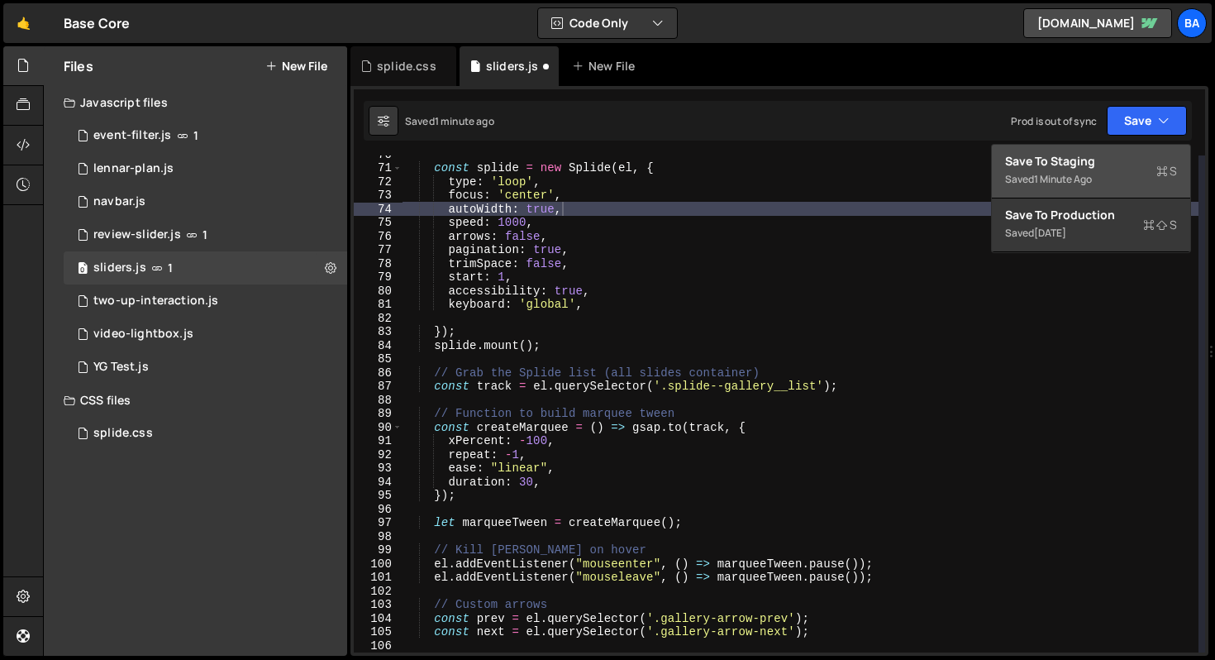
click at [1065, 158] on div "Save to Staging S" at bounding box center [1091, 161] width 172 height 17
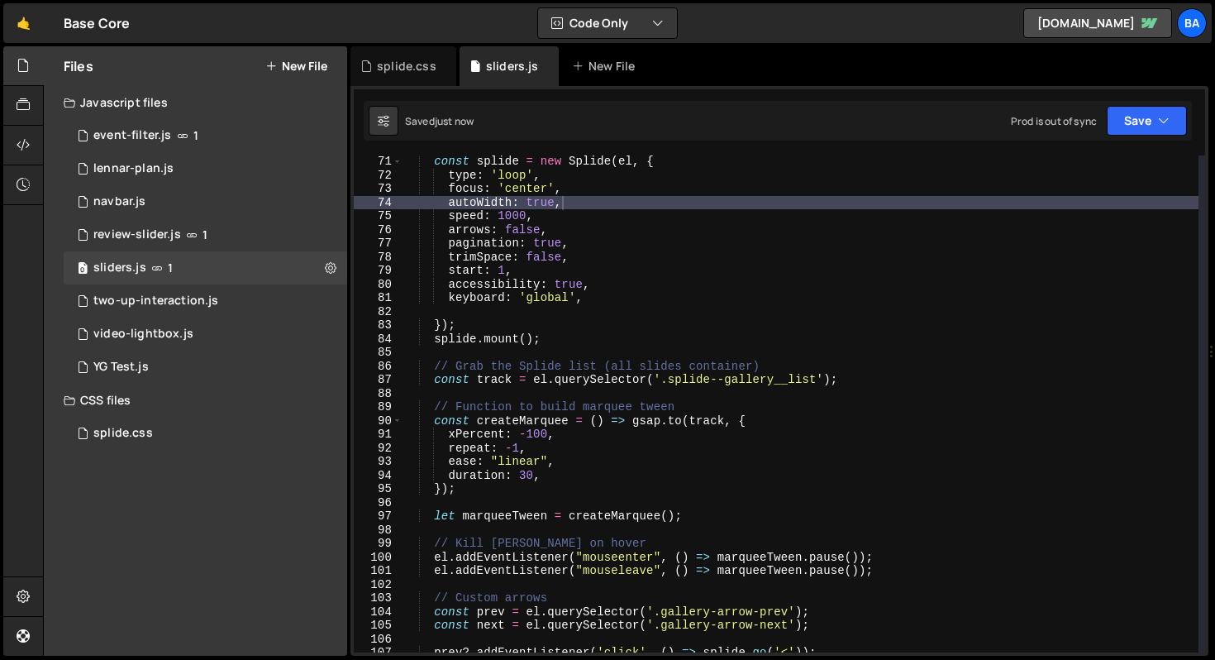
scroll to position [960, 0]
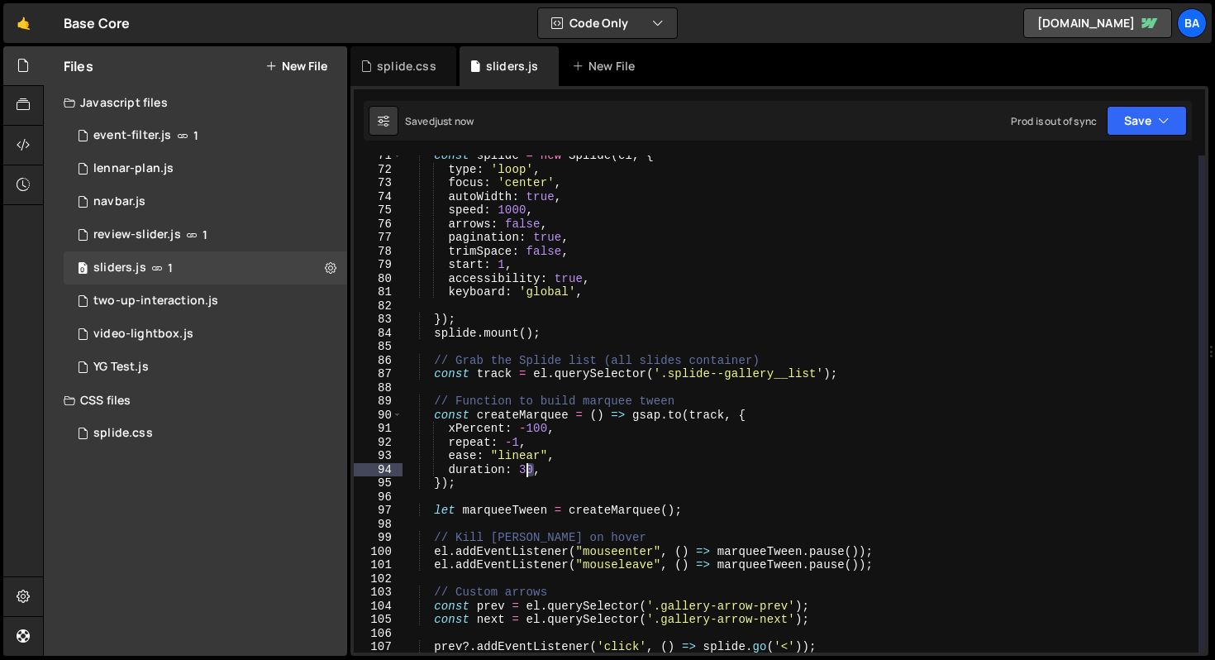
drag, startPoint x: 533, startPoint y: 473, endPoint x: 522, endPoint y: 470, distance: 11.8
click at [522, 470] on div "const splide = new Splide ( el , { type : 'loop' , focus : 'center' , autoWidth…" at bounding box center [801, 411] width 796 height 524
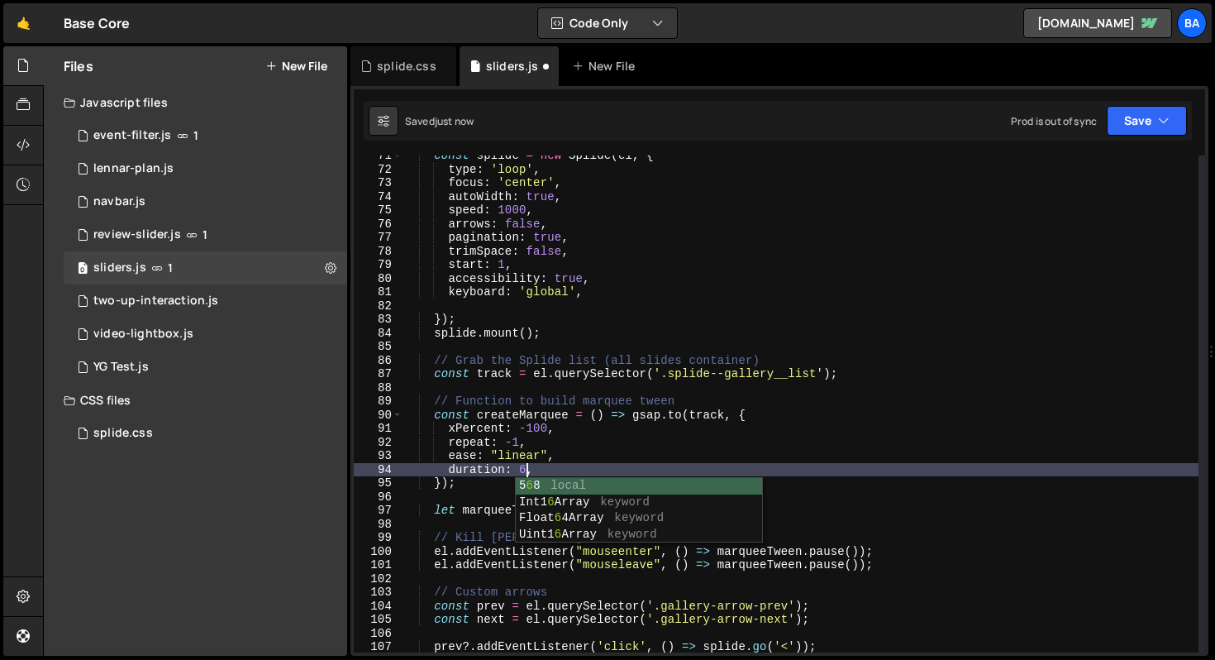
type textarea "duration: 60,"
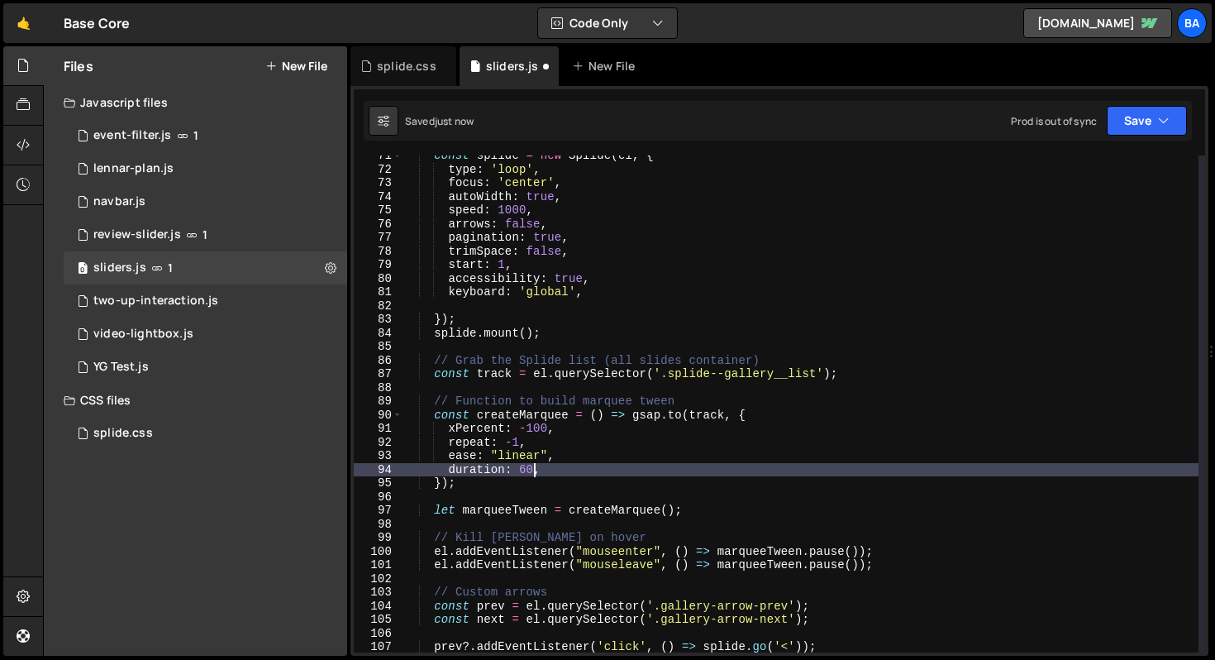
click at [854, 382] on div "const splide = new Splide ( el , { type : 'loop' , focus : 'center' , autoWidth…" at bounding box center [801, 411] width 796 height 524
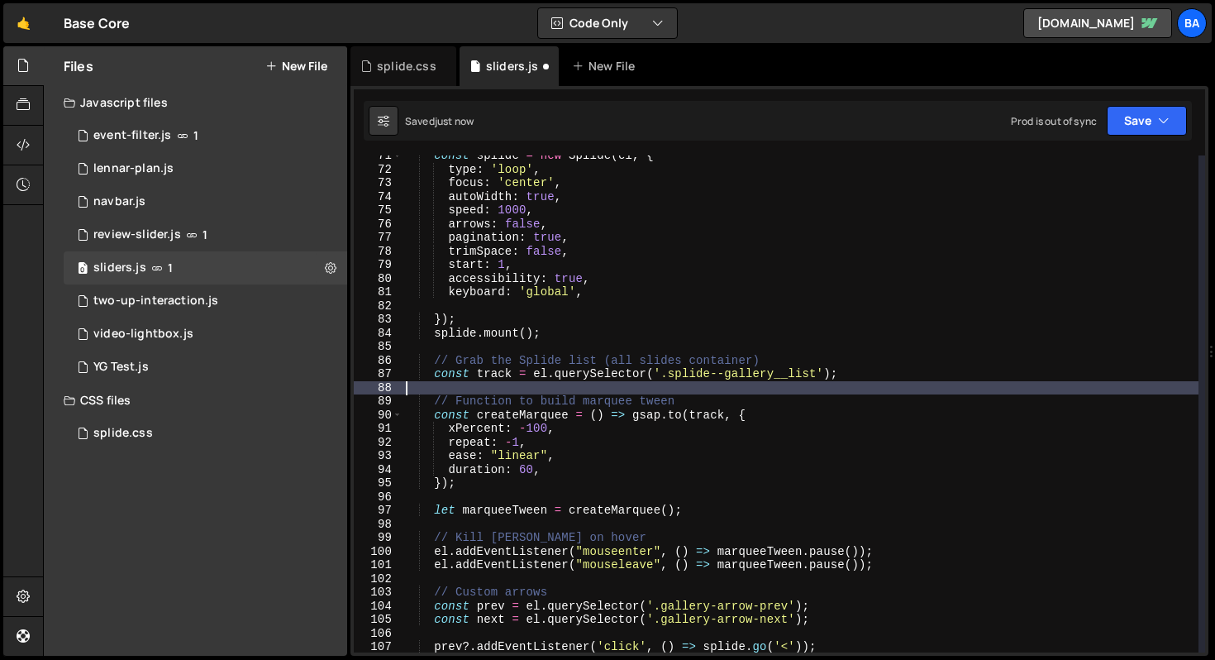
scroll to position [0, 0]
click at [1126, 124] on button "Save" at bounding box center [1147, 121] width 80 height 30
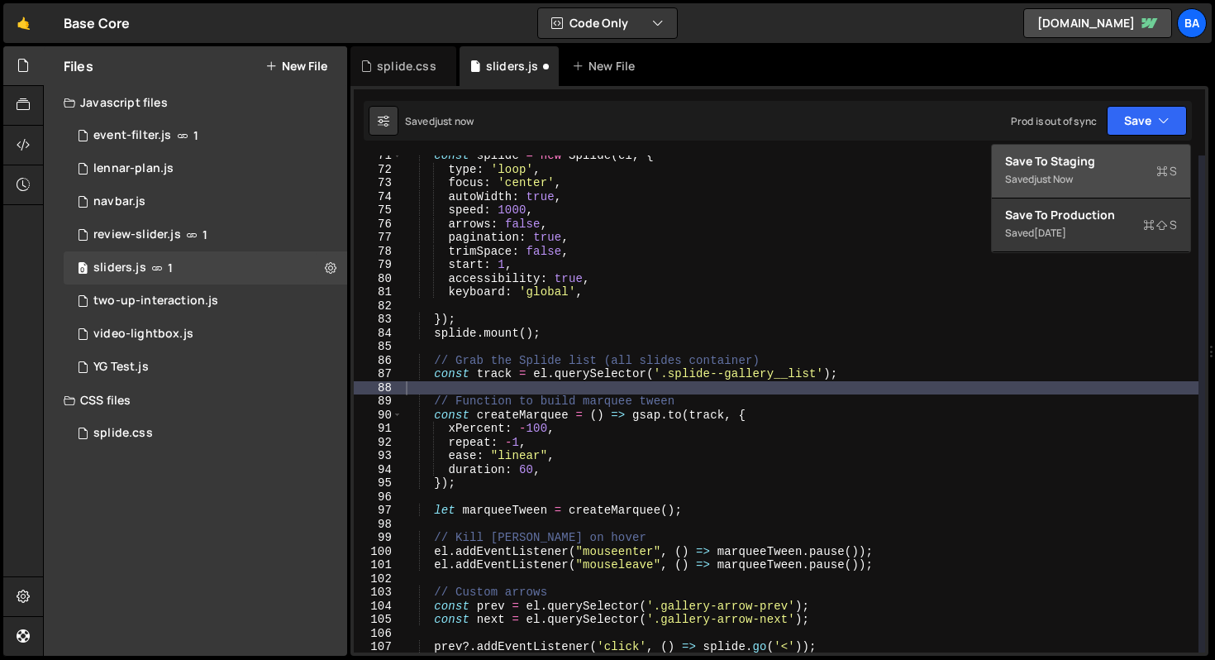
click at [1084, 166] on div "Save to Staging S" at bounding box center [1091, 161] width 172 height 17
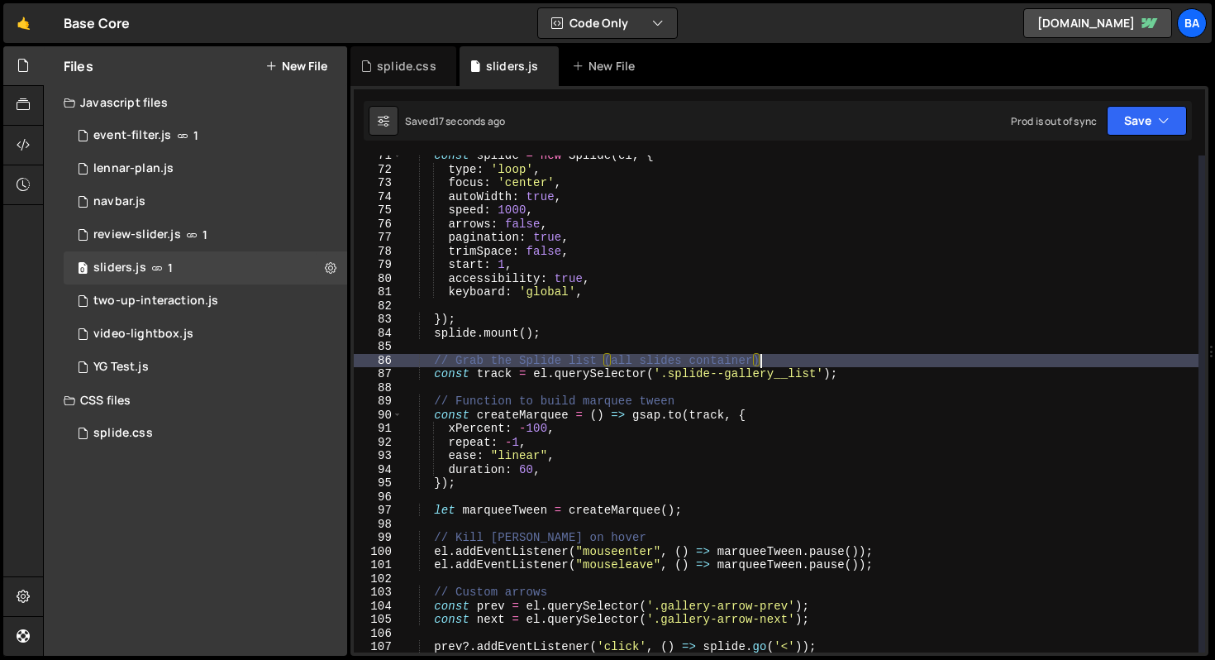
click at [898, 357] on div "const splide = new Splide ( el , { type : 'loop' , focus : 'center' , autoWidth…" at bounding box center [801, 411] width 796 height 524
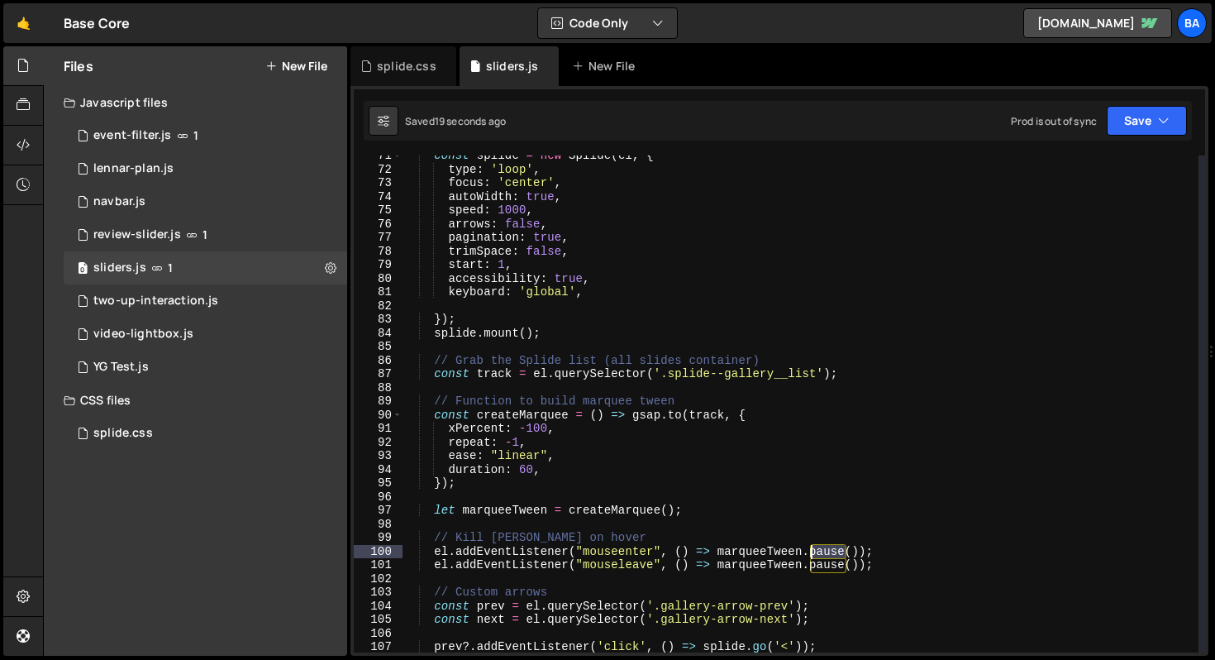
drag, startPoint x: 846, startPoint y: 550, endPoint x: 810, endPoint y: 548, distance: 36.4
click at [810, 548] on div "const splide = new Splide ( el , { type : 'loop' , focus : 'center' , autoWidth…" at bounding box center [801, 411] width 796 height 524
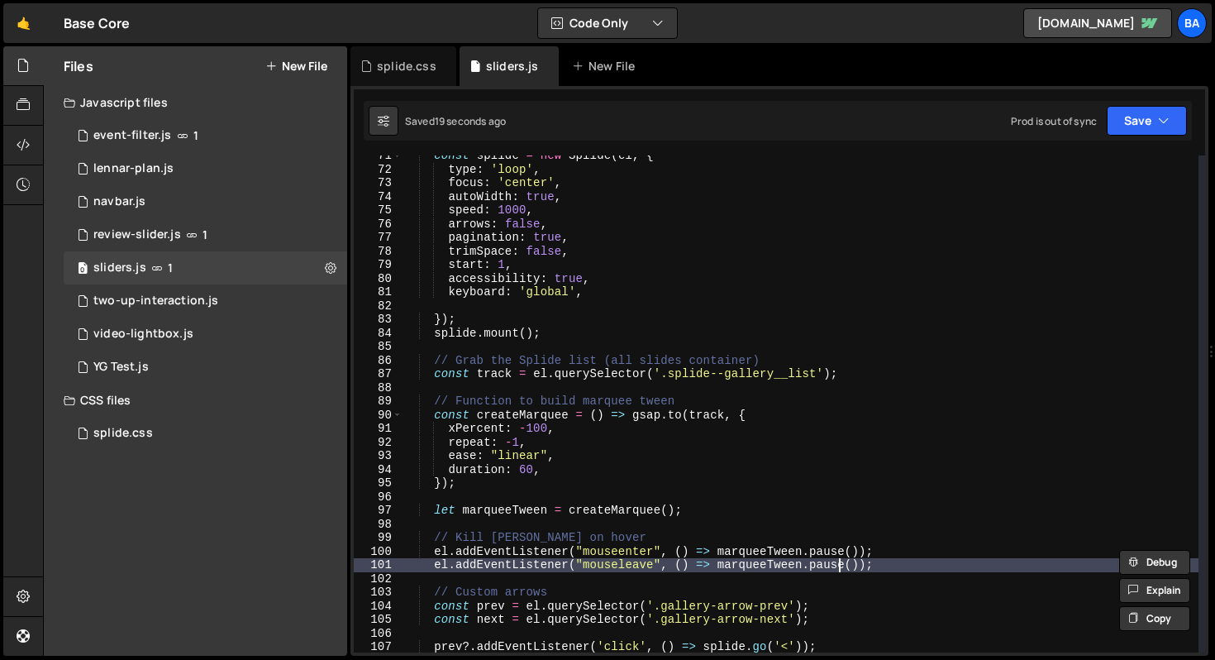
click at [840, 564] on div "const splide = new Splide ( el , { type : 'loop' , focus : 'center' , autoWidth…" at bounding box center [801, 411] width 796 height 524
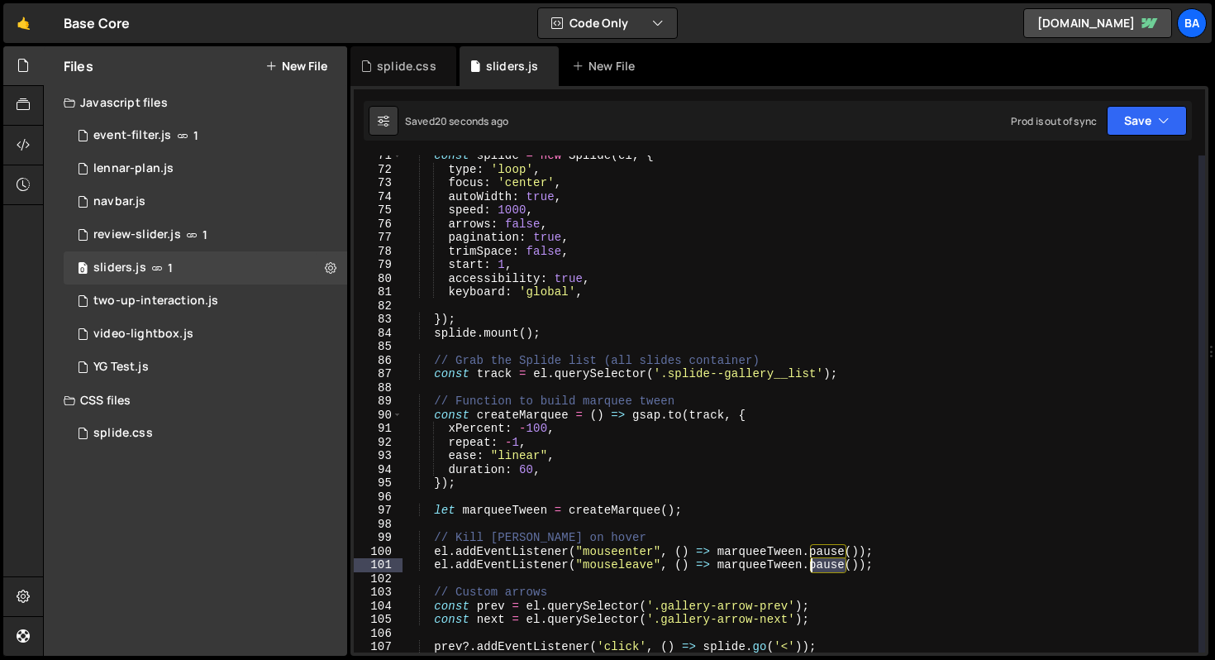
drag, startPoint x: 845, startPoint y: 563, endPoint x: 810, endPoint y: 562, distance: 34.7
click at [810, 562] on div "const splide = new Splide ( el , { type : 'loop' , focus : 'center' , autoWidth…" at bounding box center [801, 411] width 796 height 524
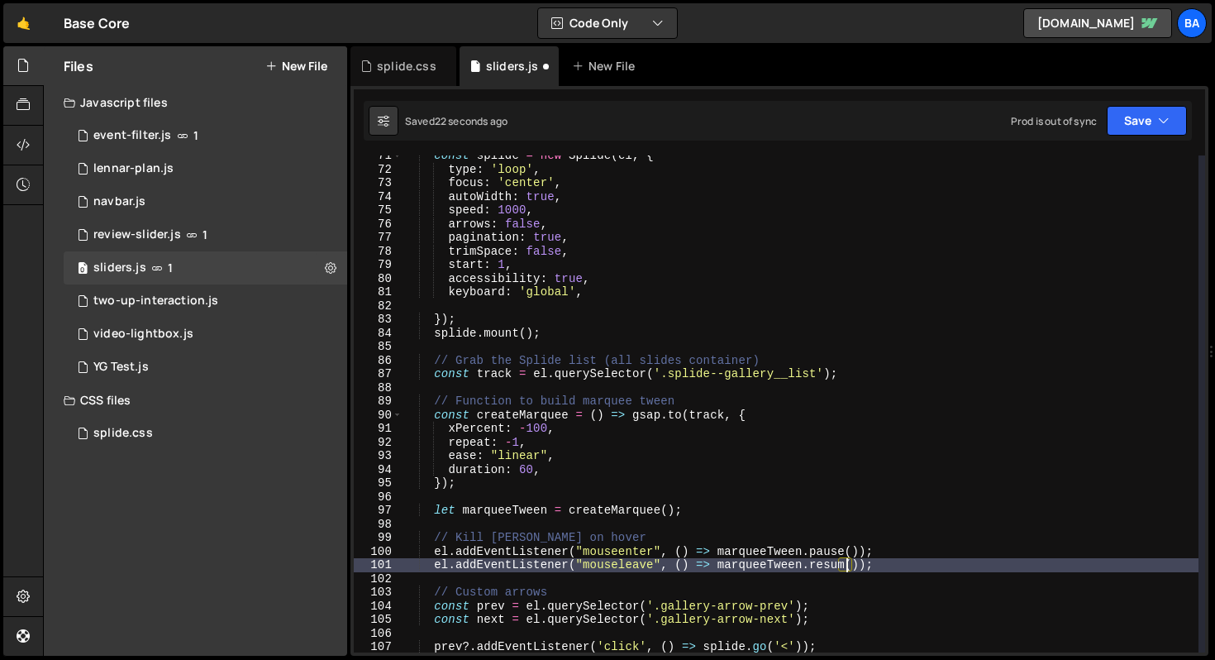
scroll to position [0, 31]
click at [1151, 132] on button "Save" at bounding box center [1147, 121] width 80 height 30
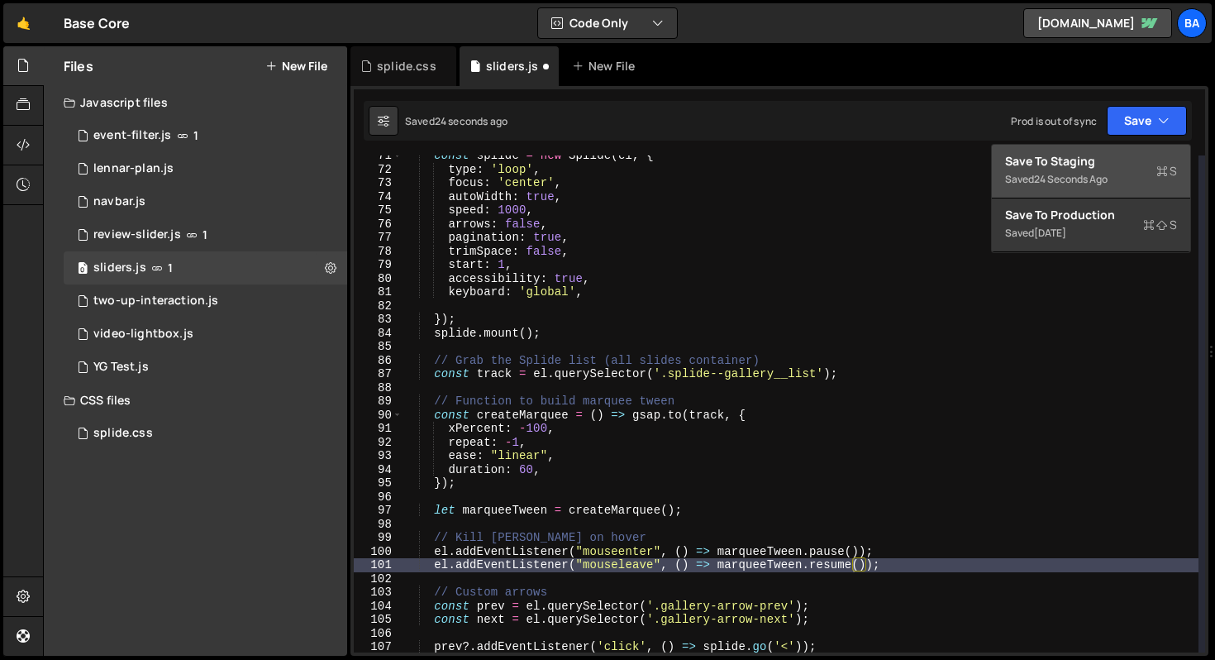
click at [1116, 163] on div "Save to Staging S" at bounding box center [1091, 161] width 172 height 17
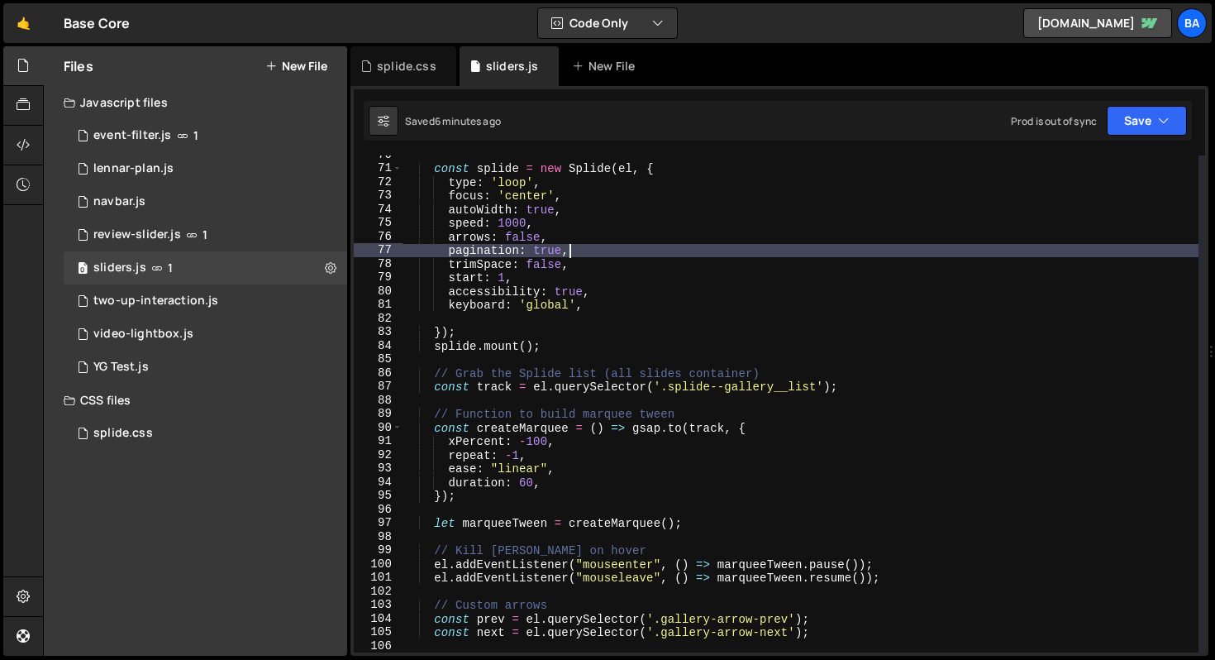
scroll to position [0, 11]
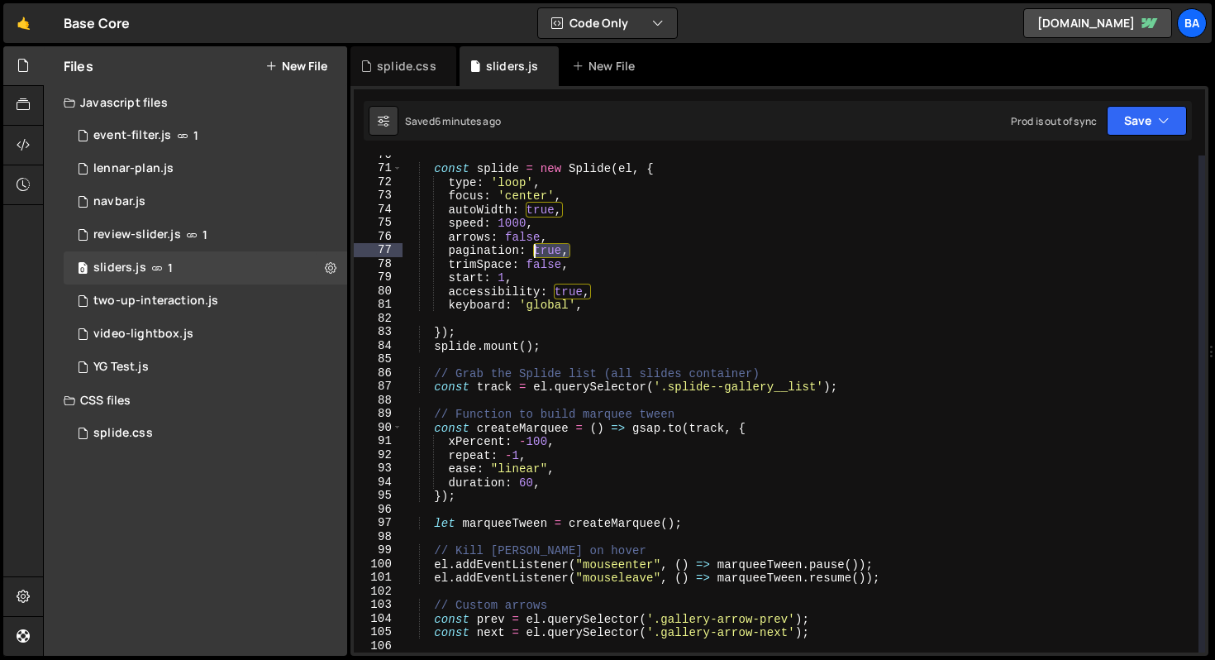
drag, startPoint x: 583, startPoint y: 250, endPoint x: 534, endPoint y: 250, distance: 48.8
click at [534, 250] on div "const splide = new Splide ( el , { type : 'loop' , focus : 'center' , autoWidth…" at bounding box center [801, 410] width 796 height 524
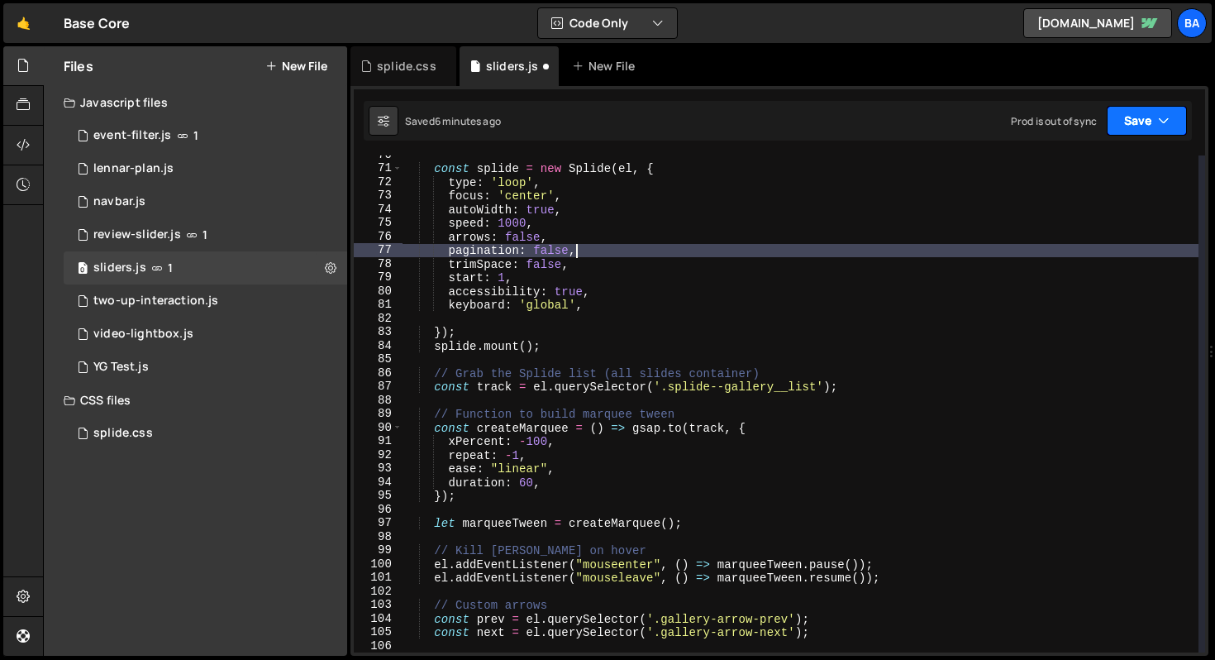
type textarea "pagination: false,"
click at [1122, 120] on button "Save" at bounding box center [1147, 121] width 80 height 30
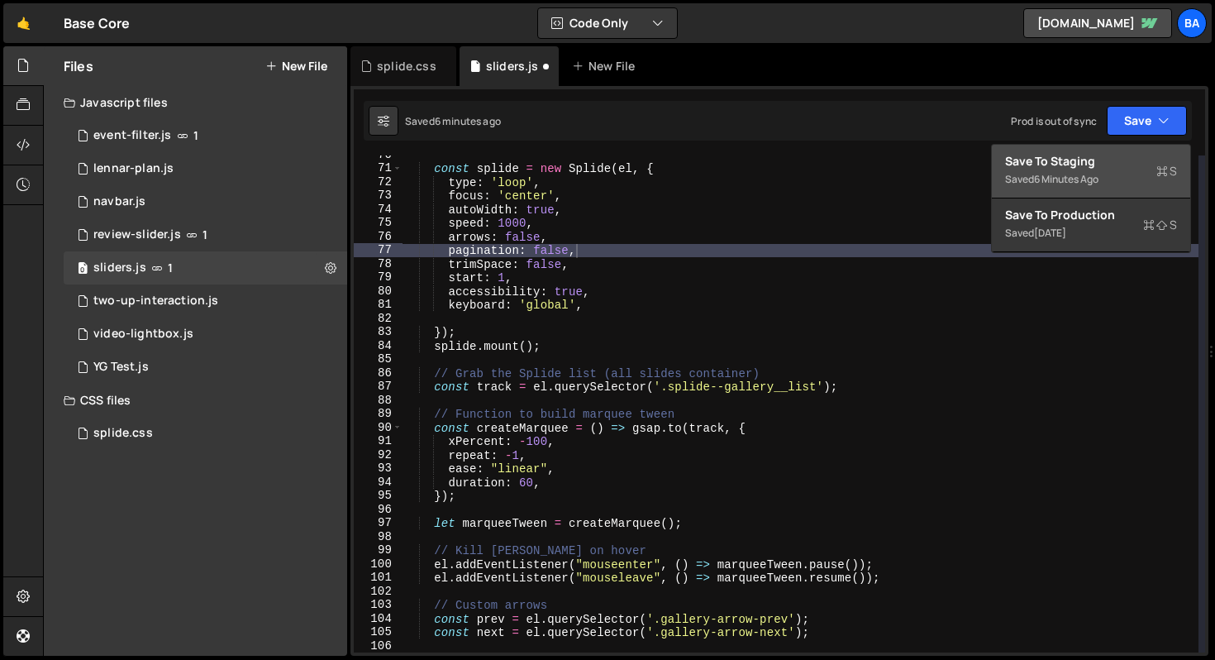
click at [1122, 163] on div "Save to Staging S" at bounding box center [1091, 161] width 172 height 17
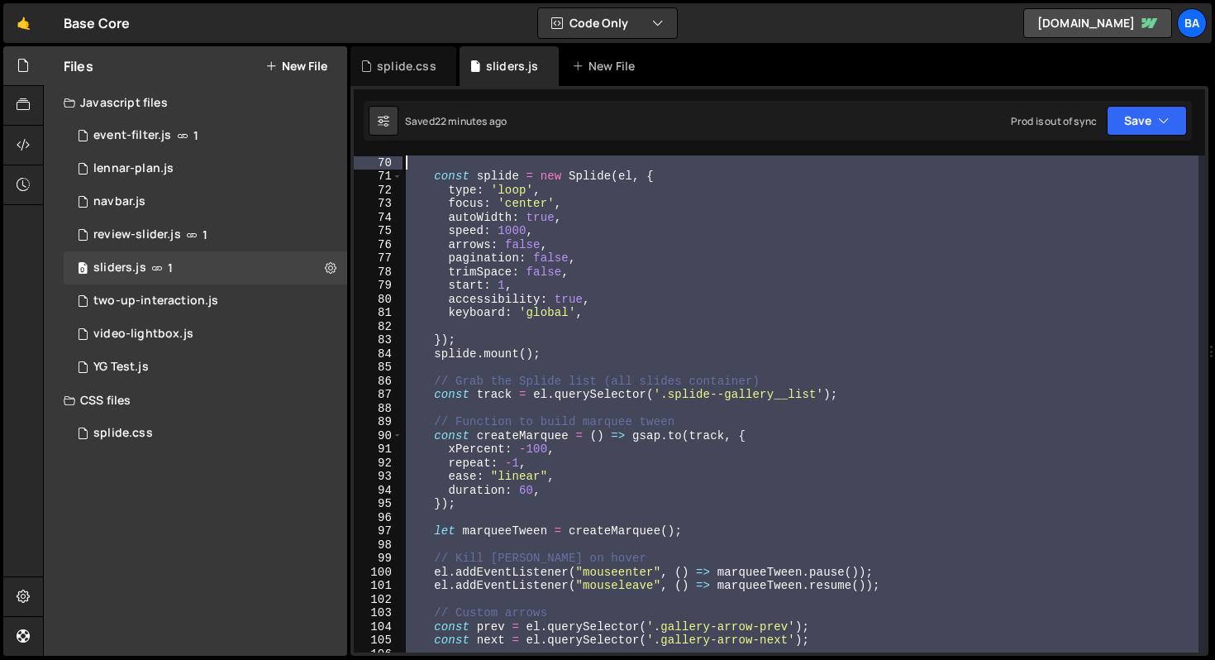
scroll to position [655, 0]
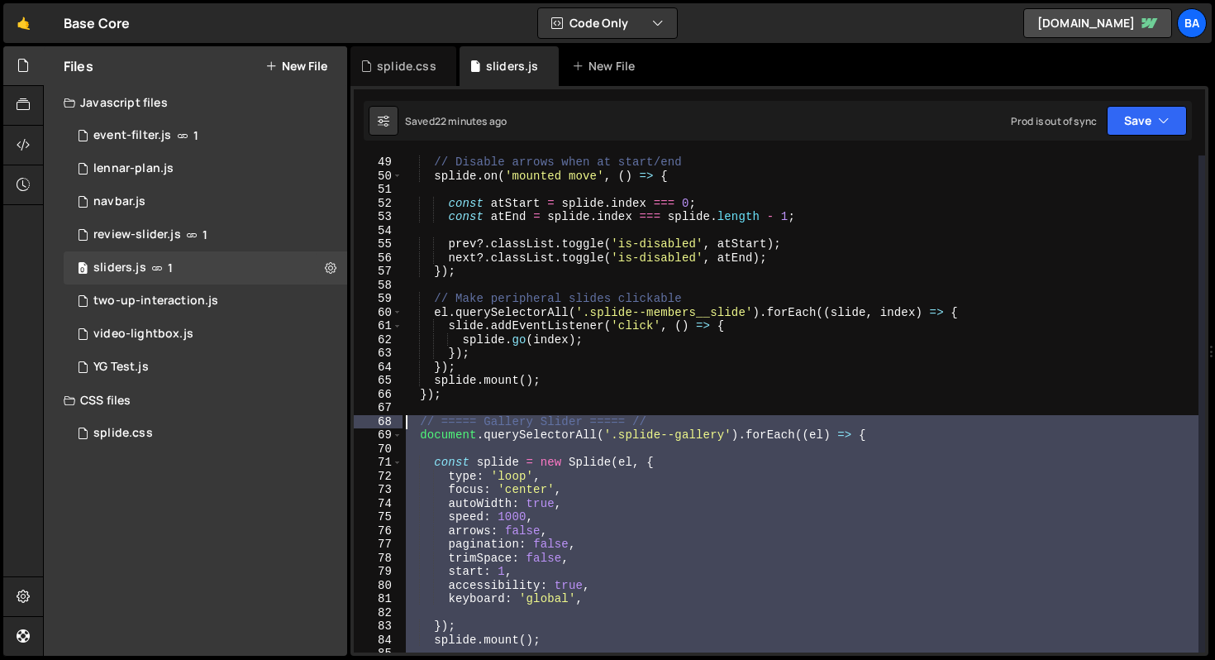
drag, startPoint x: 463, startPoint y: 422, endPoint x: 402, endPoint y: 419, distance: 61.3
click at [402, 419] on div "49 50 51 52 53 54 55 56 57 58 59 60 61 62 63 64 65 66 67 68 69 70 71 72 73 74 7…" at bounding box center [779, 403] width 851 height 497
paste textarea "});"
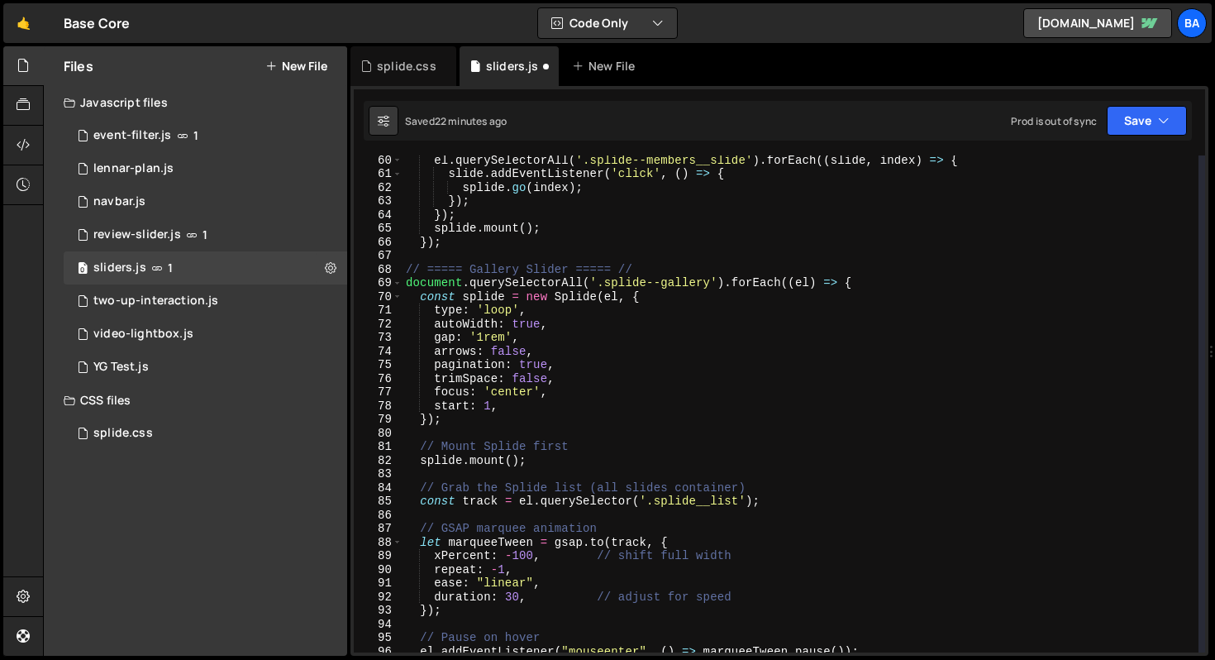
scroll to position [807, 0]
click at [1120, 126] on button "Save" at bounding box center [1147, 121] width 80 height 30
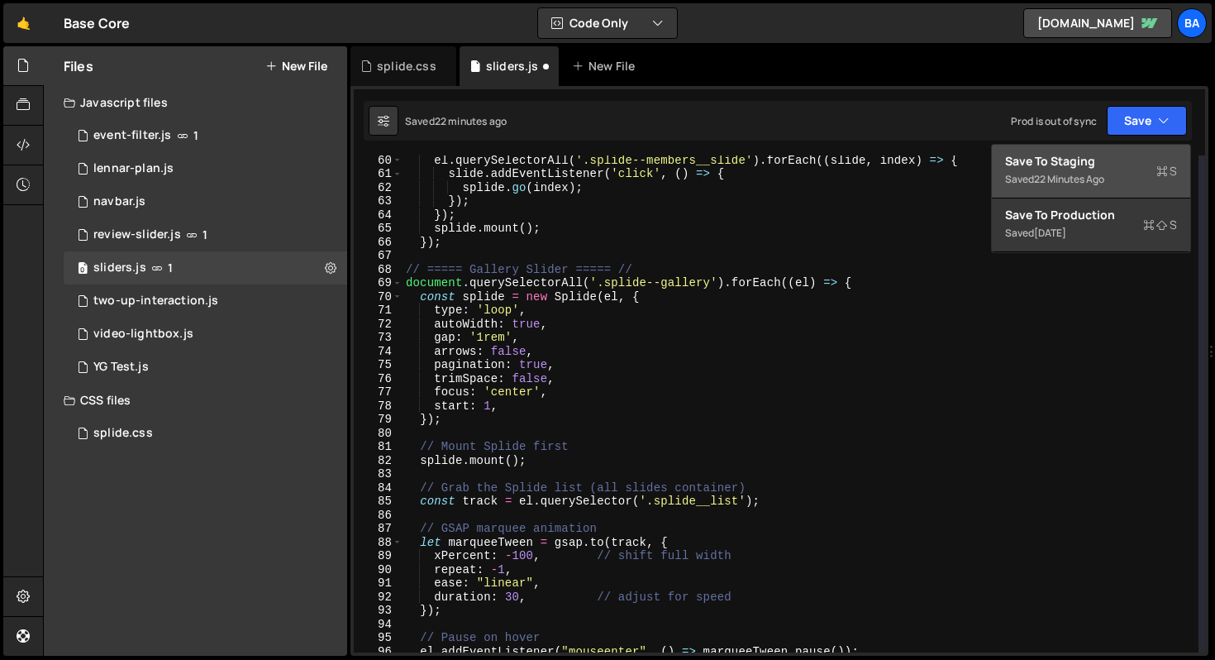
click at [1084, 166] on div "Save to Staging S" at bounding box center [1091, 161] width 172 height 17
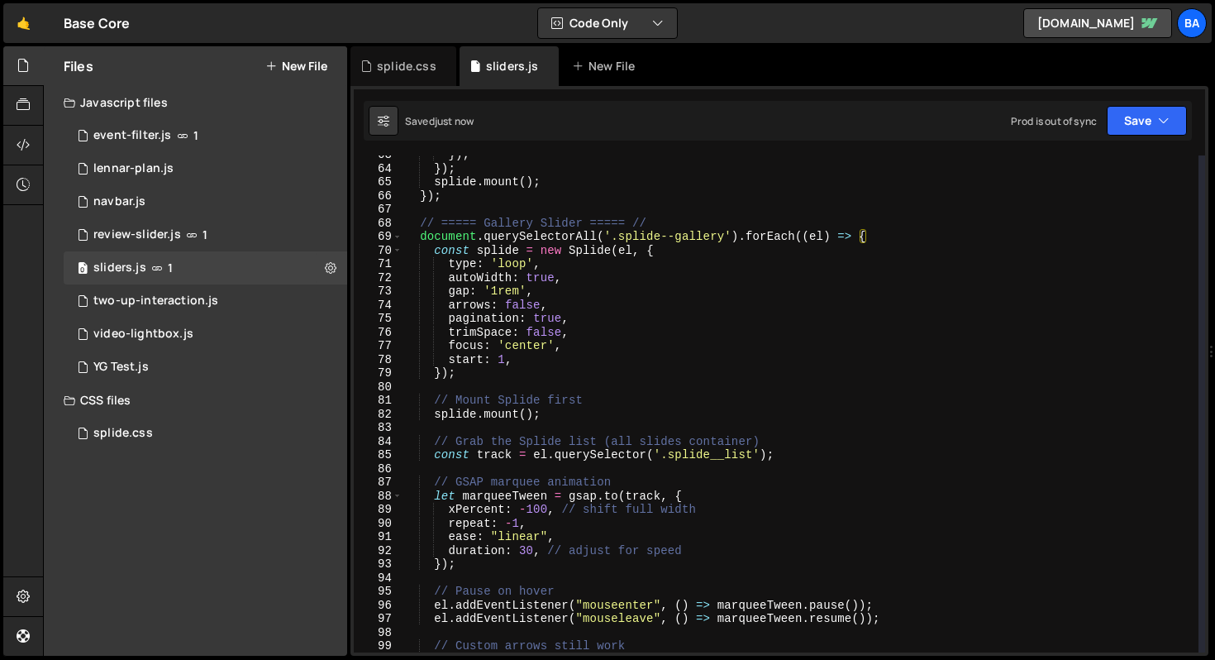
scroll to position [841, 0]
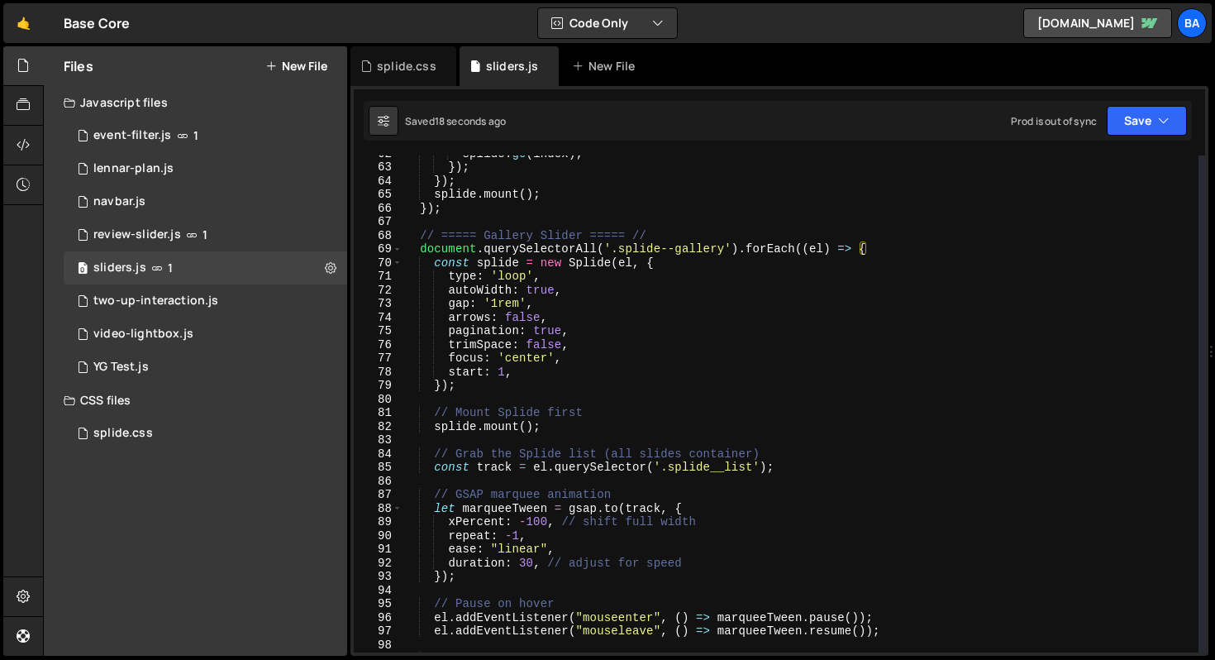
type textarea "gap: '1rem',"
drag, startPoint x: 531, startPoint y: 303, endPoint x: 403, endPoint y: 304, distance: 128.9
click at [403, 304] on div "splide . go ( index ) ; }) ; }) ; splide . mount ( ) ; }) ; // ===== Gallery Sl…" at bounding box center [801, 408] width 796 height 524
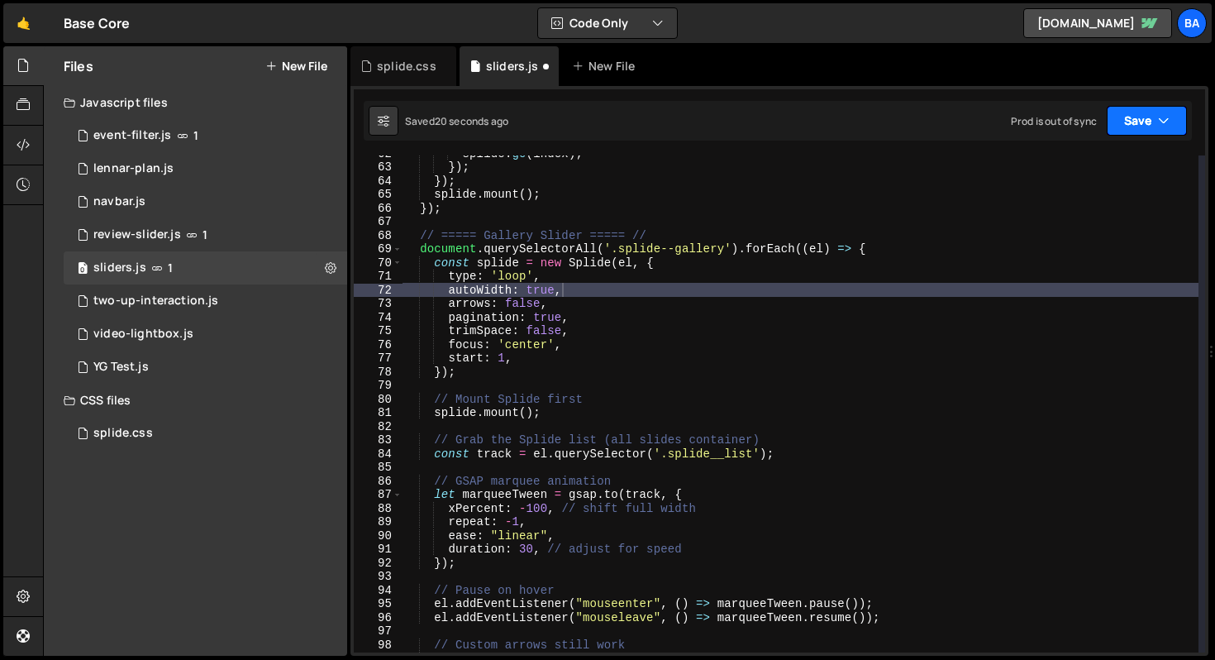
click at [1158, 117] on icon "button" at bounding box center [1164, 120] width 12 height 17
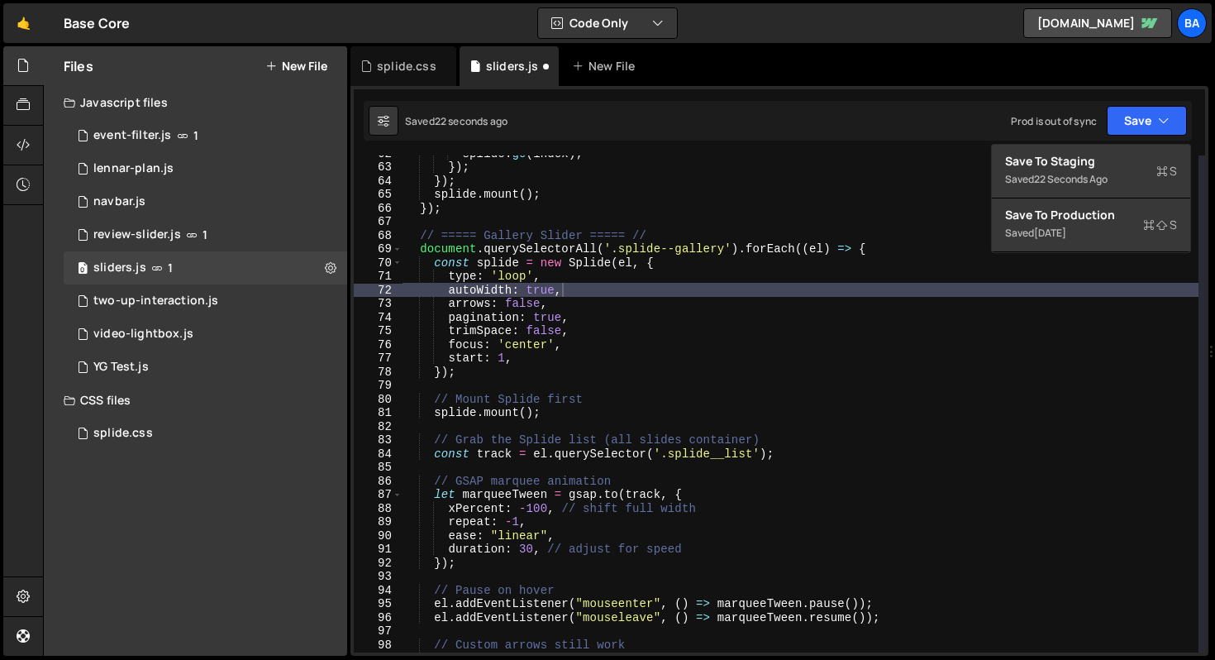
type textarea "pagination: true,"
click at [607, 318] on div "splide . go ( index ) ; }) ; }) ; splide . mount ( ) ; }) ; // ===== Gallery Sl…" at bounding box center [801, 408] width 796 height 524
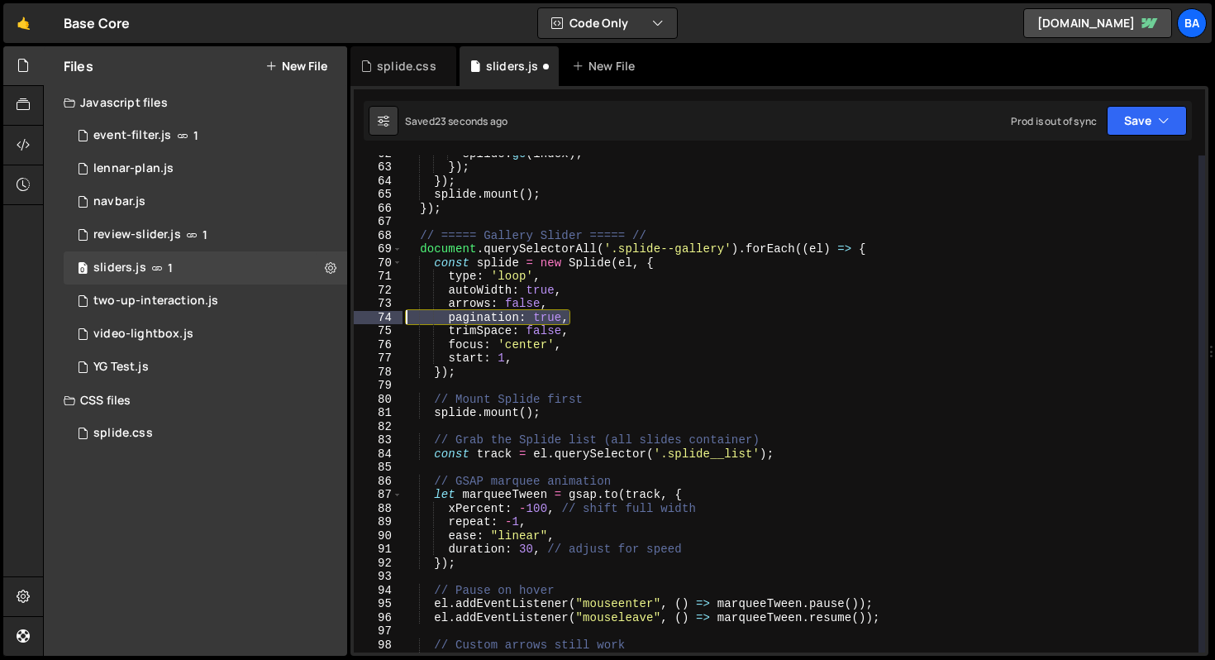
drag, startPoint x: 588, startPoint y: 317, endPoint x: 365, endPoint y: 323, distance: 222.4
click at [365, 323] on div "pagination: true, 62 63 64 65 66 67 68 69 70 71 72 73 74 75 76 77 78 79 80 81 8…" at bounding box center [779, 403] width 851 height 497
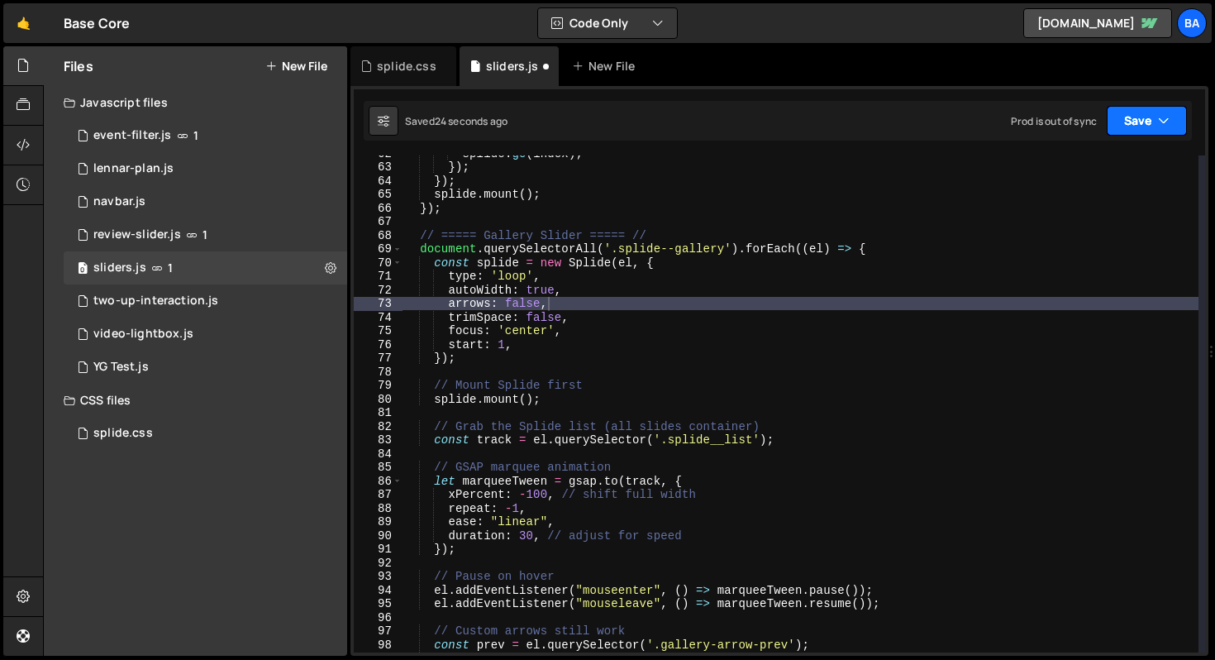
click at [1151, 111] on button "Save" at bounding box center [1147, 121] width 80 height 30
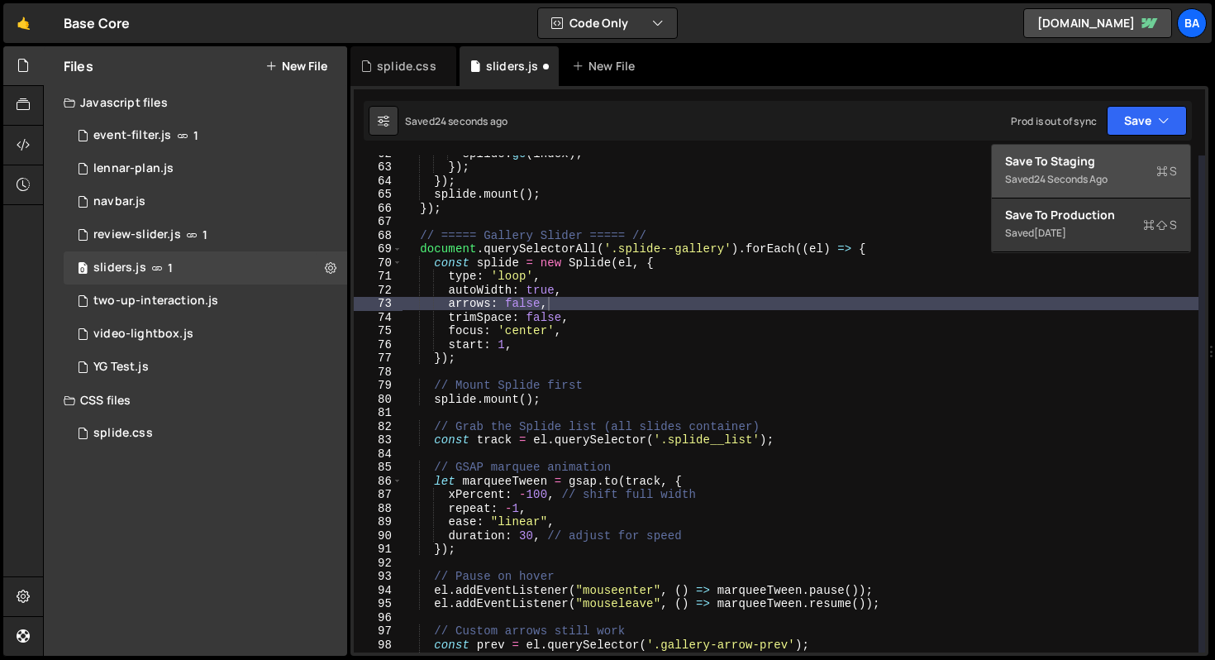
click at [1111, 160] on div "Save to Staging S" at bounding box center [1091, 161] width 172 height 17
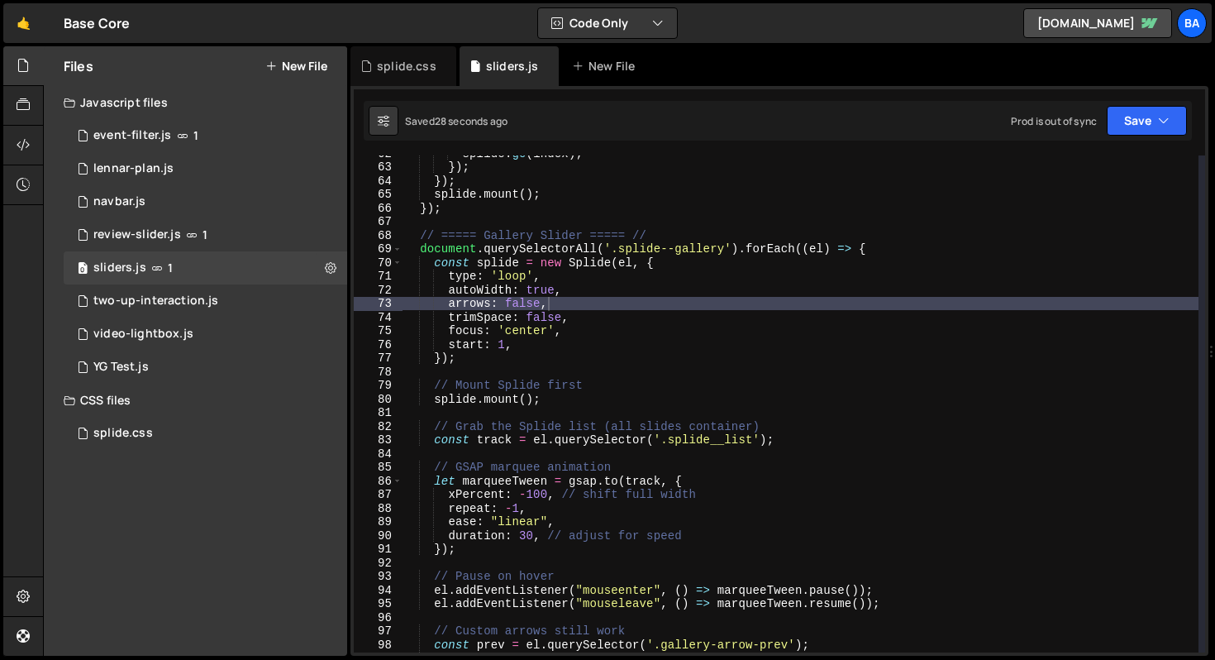
click at [535, 278] on div "splide . go ( index ) ; }) ; }) ; splide . mount ( ) ; }) ; // ===== Gallery Sl…" at bounding box center [801, 408] width 796 height 524
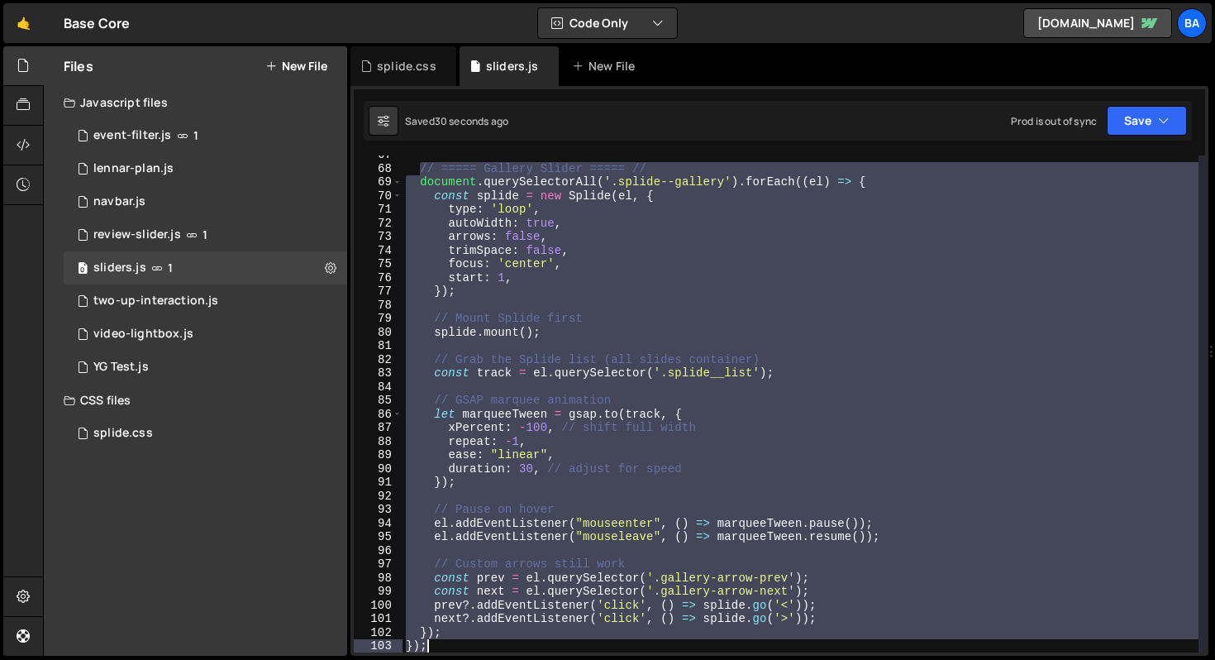
scroll to position [922, 0]
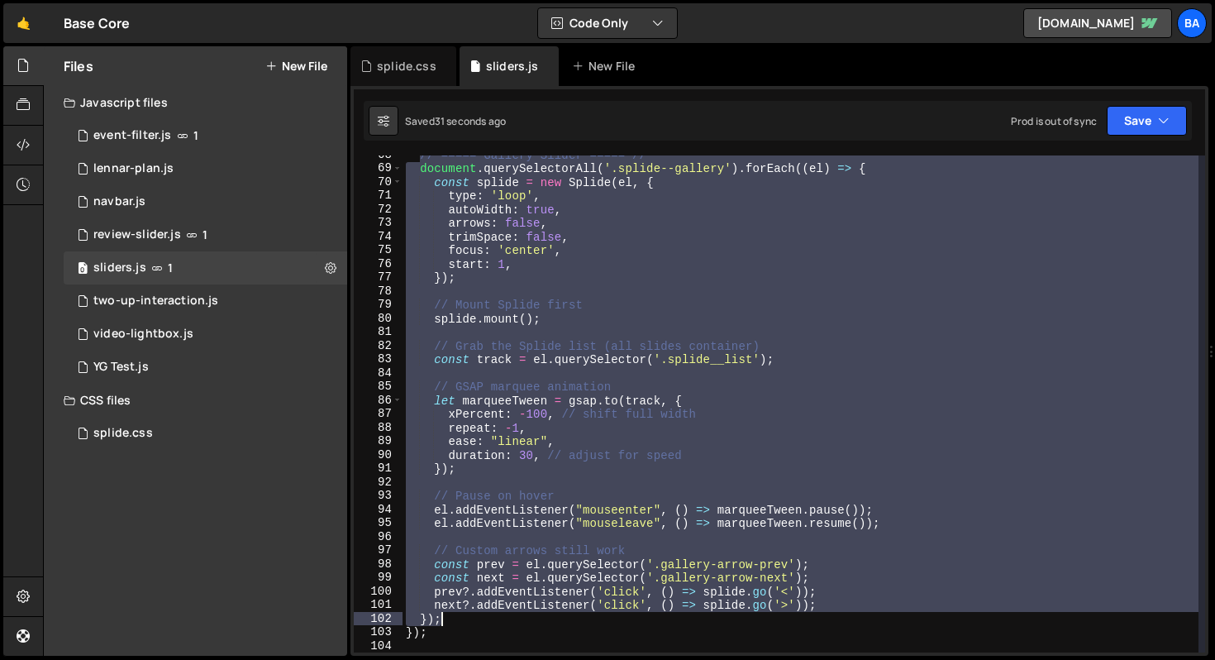
drag, startPoint x: 422, startPoint y: 238, endPoint x: 548, endPoint y: 622, distance: 403.6
click at [548, 622] on div "// ===== Gallery Slider ===== // document . querySelectorAll ( '.splide--galler…" at bounding box center [801, 410] width 796 height 524
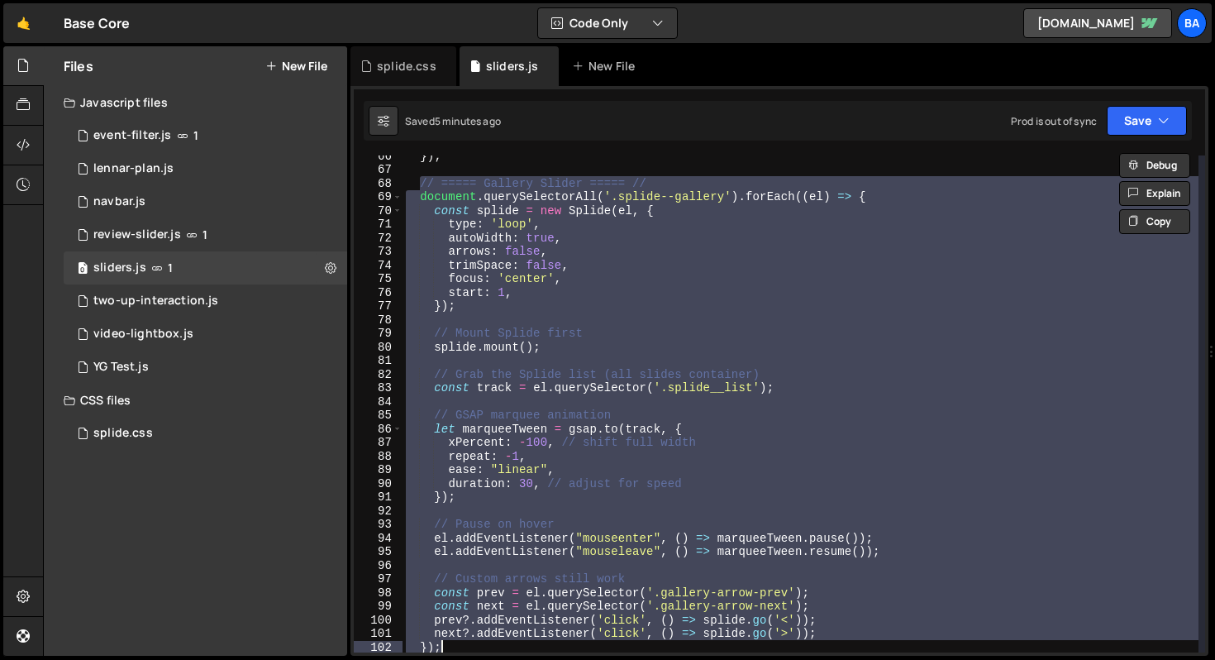
scroll to position [893, 0]
click at [845, 377] on div "}) ; // ===== Gallery Slider ===== // document . querySelectorAll ( '.splide--g…" at bounding box center [801, 403] width 796 height 497
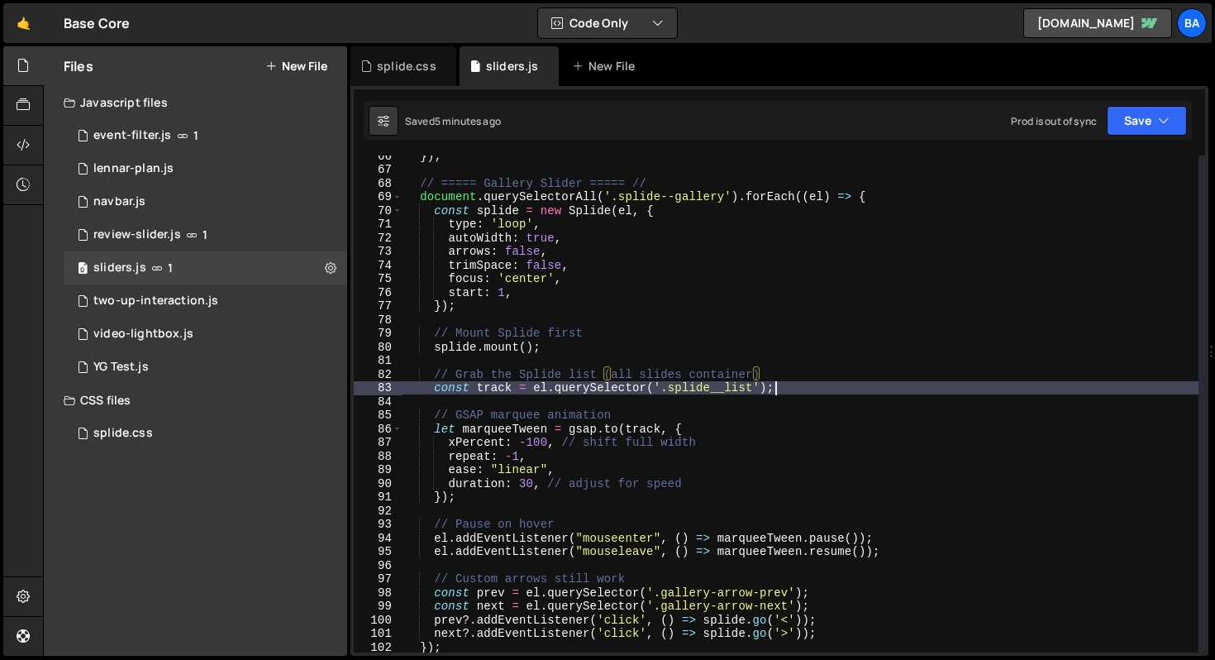
click at [828, 393] on div "}) ; // ===== Gallery Slider ===== // document . querySelectorAll ( '.splide--g…" at bounding box center [801, 411] width 796 height 524
type textarea "const track = el.querySelector('.splide__list');"
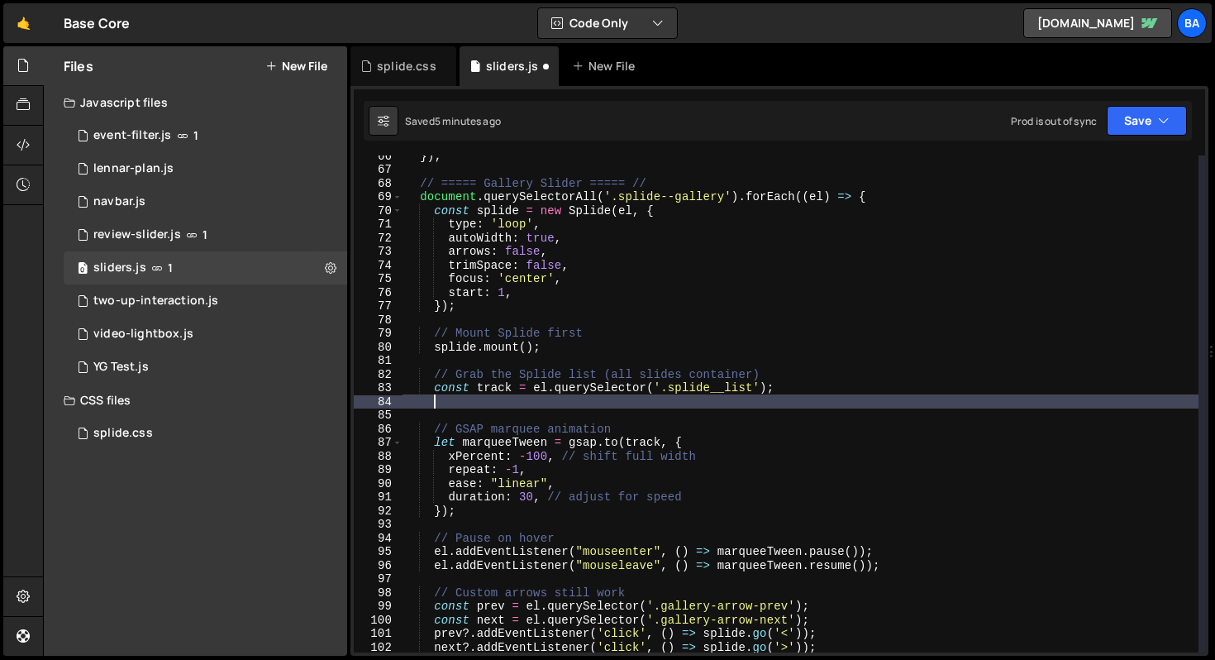
scroll to position [0, 1]
paste textarea "const duration = distance / pxPerSecond;"
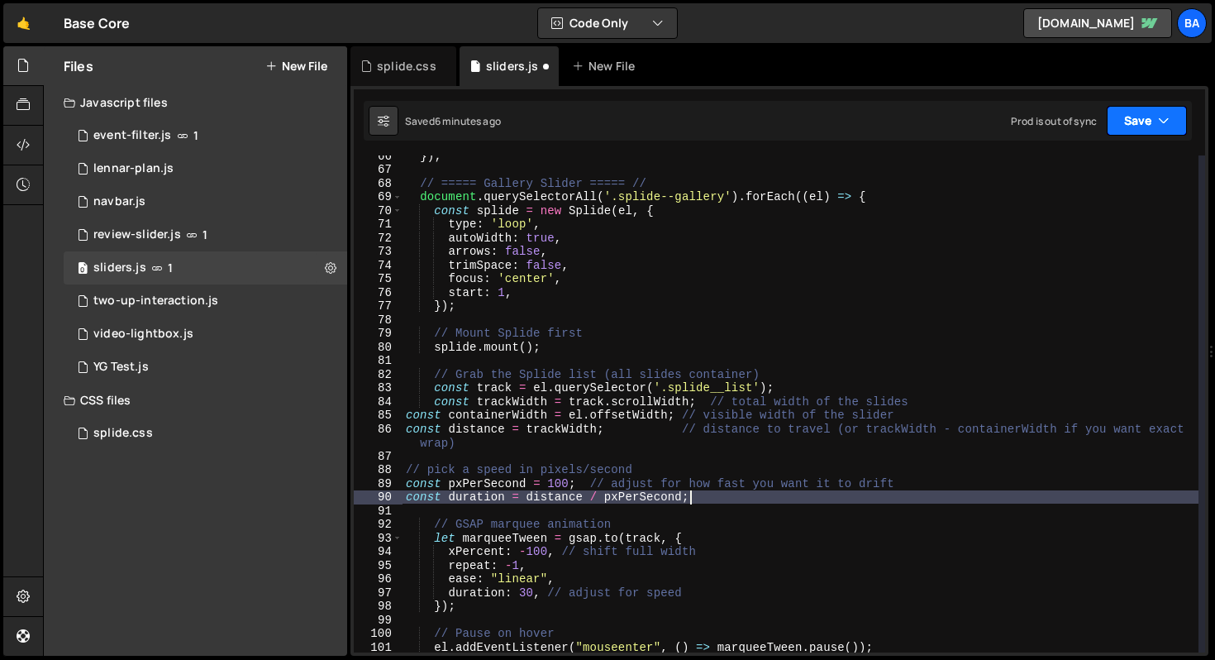
click at [1146, 121] on button "Save" at bounding box center [1147, 121] width 80 height 30
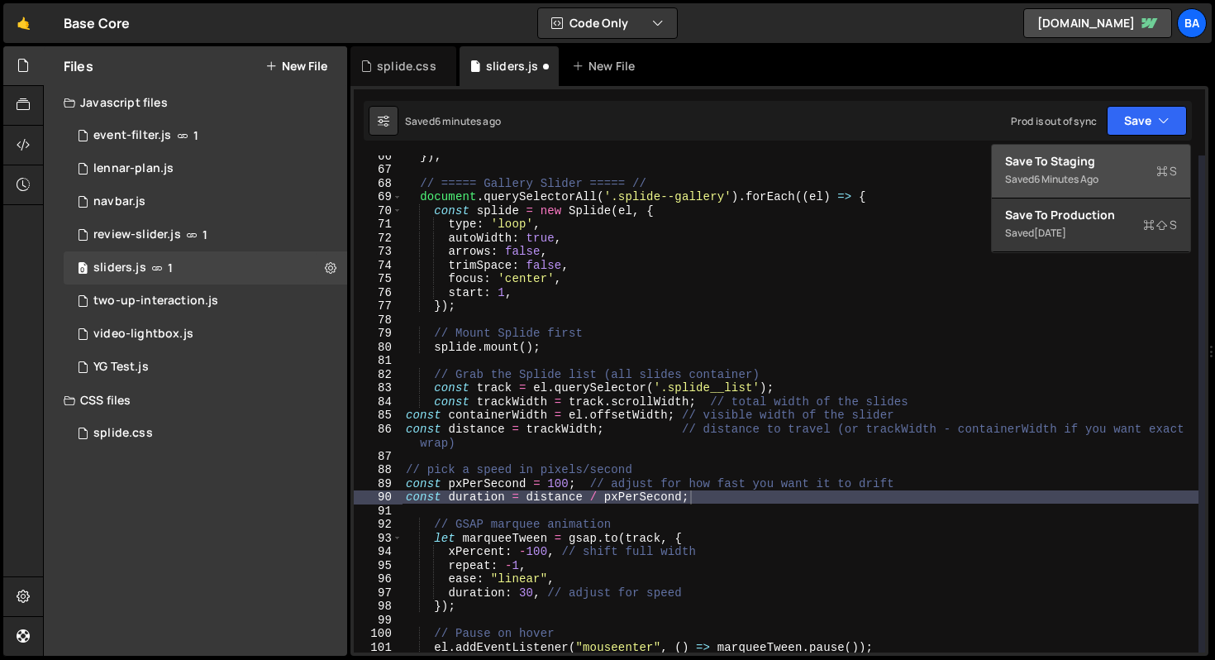
click at [1085, 164] on div "Save to Staging S" at bounding box center [1091, 161] width 172 height 17
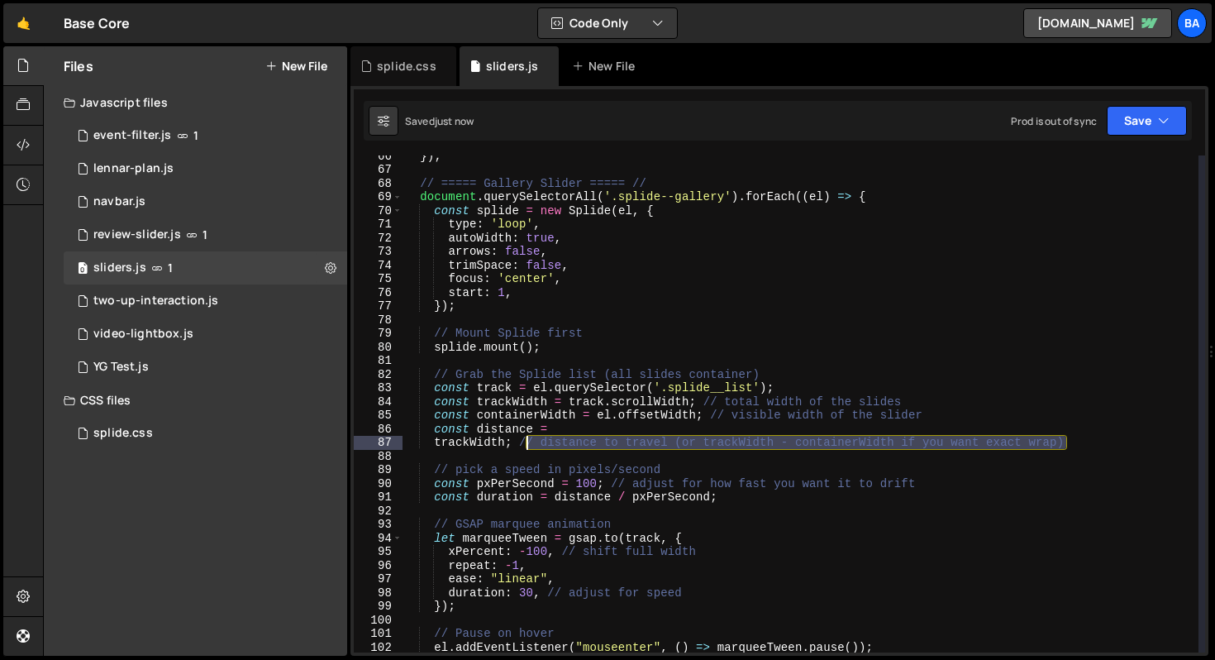
drag, startPoint x: 1073, startPoint y: 443, endPoint x: 523, endPoint y: 442, distance: 549.6
click at [523, 442] on div "}) ; // ===== Gallery Slider ===== // document . querySelectorAll ( '.splide--g…" at bounding box center [801, 411] width 796 height 524
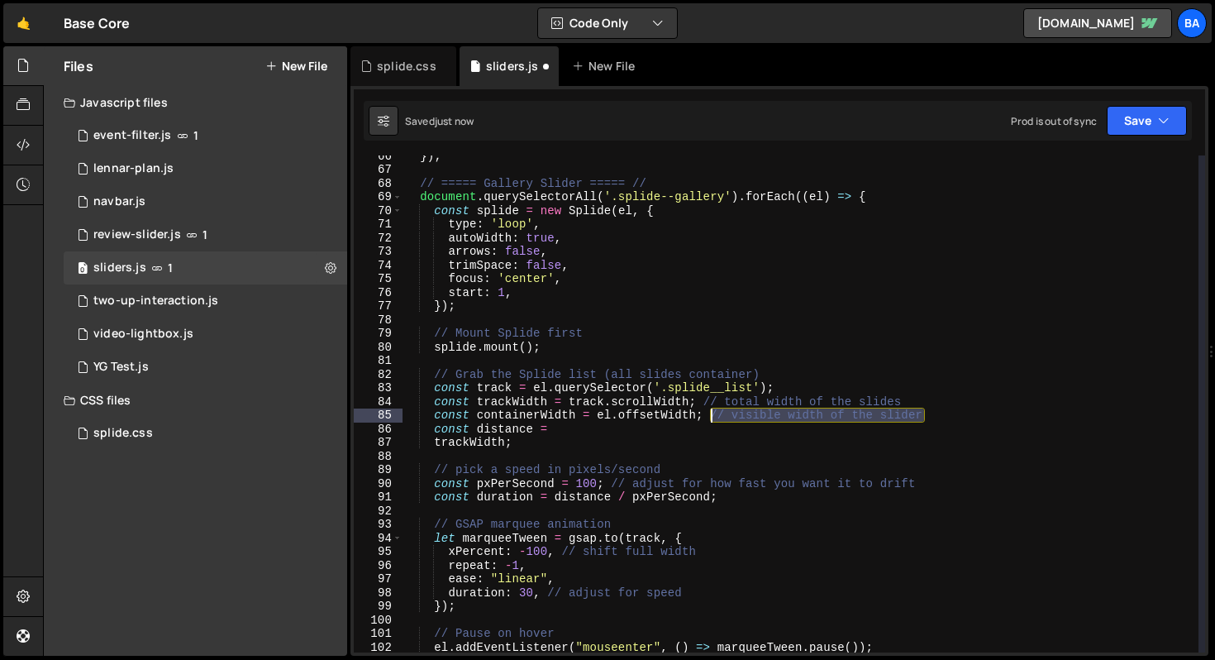
drag, startPoint x: 944, startPoint y: 412, endPoint x: 709, endPoint y: 413, distance: 234.7
click at [709, 413] on div "}) ; // ===== Gallery Slider ===== // document . querySelectorAll ( '.splide--g…" at bounding box center [801, 411] width 796 height 524
drag, startPoint x: 917, startPoint y: 399, endPoint x: 704, endPoint y: 402, distance: 213.3
click at [704, 402] on div "}) ; // ===== Gallery Slider ===== // document . querySelectorAll ( '.splide--g…" at bounding box center [801, 411] width 796 height 524
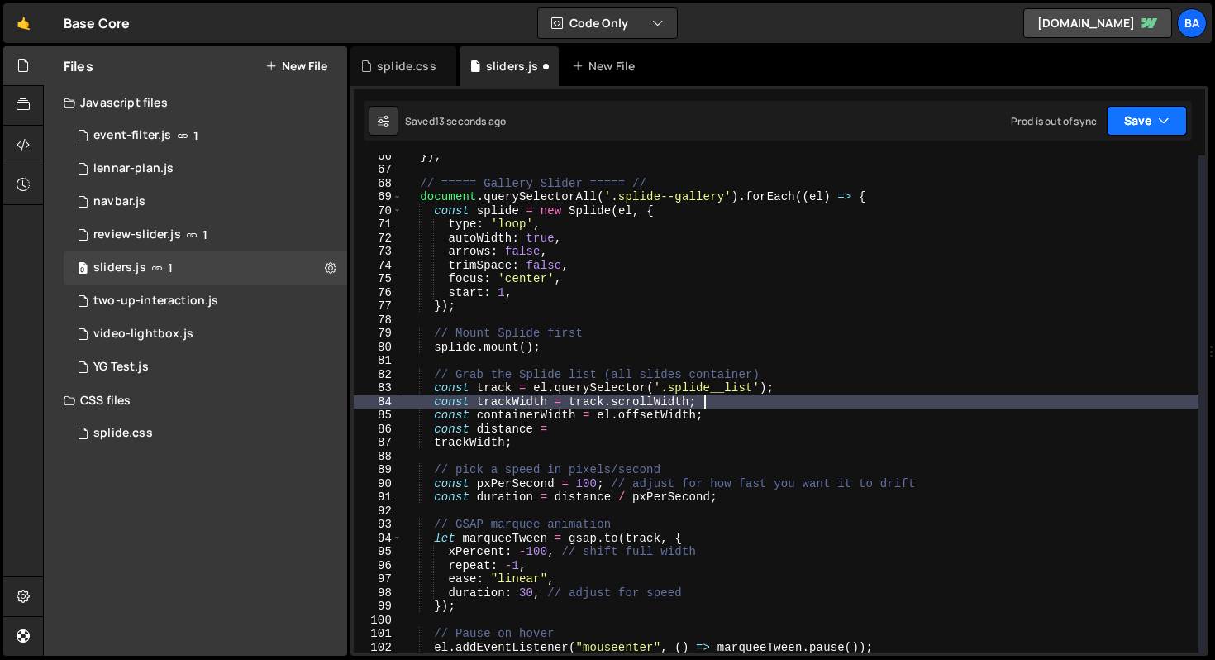
click at [1154, 129] on button "Save" at bounding box center [1147, 121] width 80 height 30
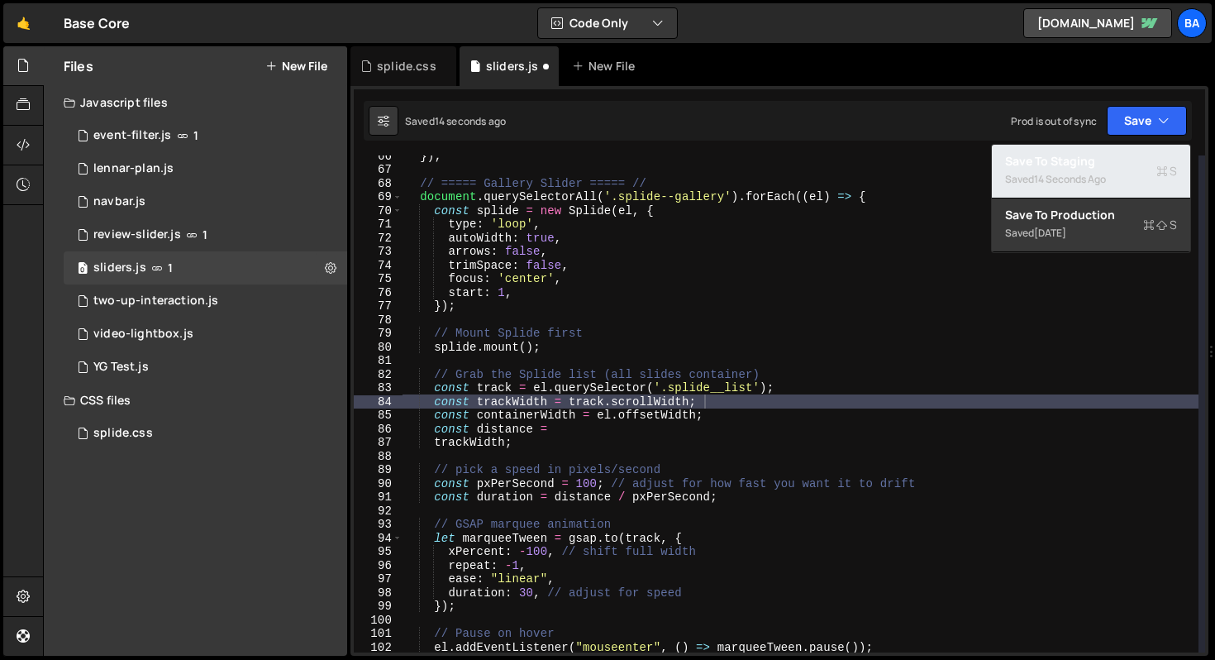
click at [1069, 179] on div "14 seconds ago" at bounding box center [1070, 179] width 72 height 14
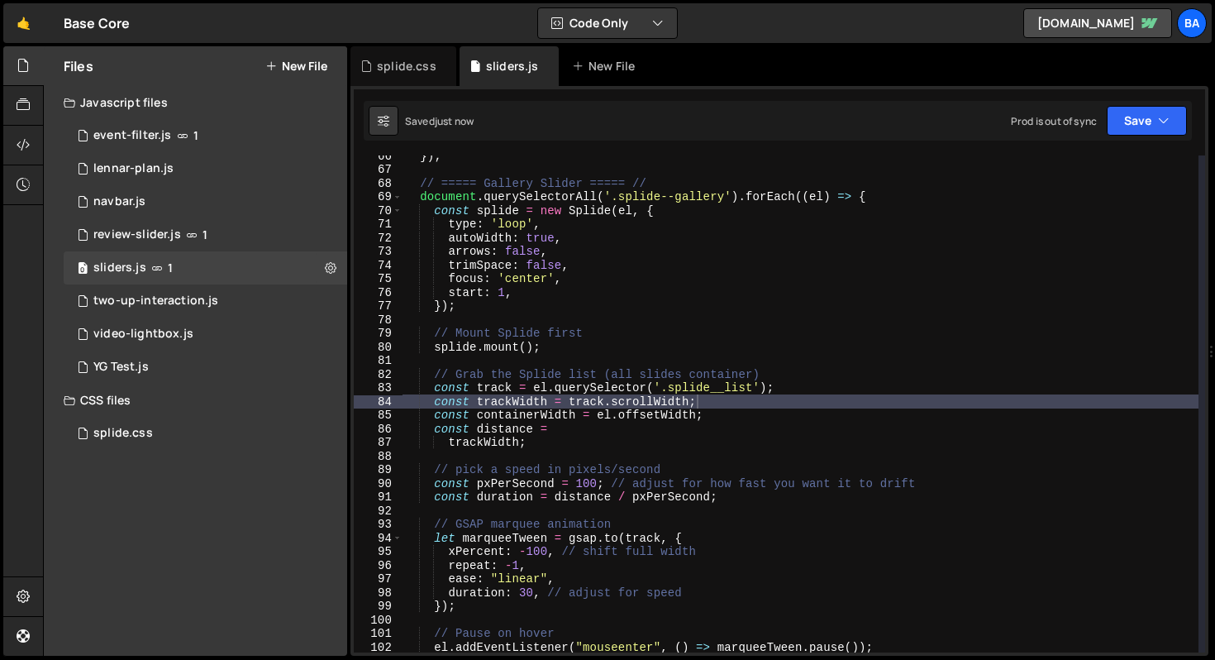
click at [446, 443] on div "}) ; // ===== Gallery Slider ===== // document . querySelectorAll ( '.splide--g…" at bounding box center [801, 411] width 796 height 524
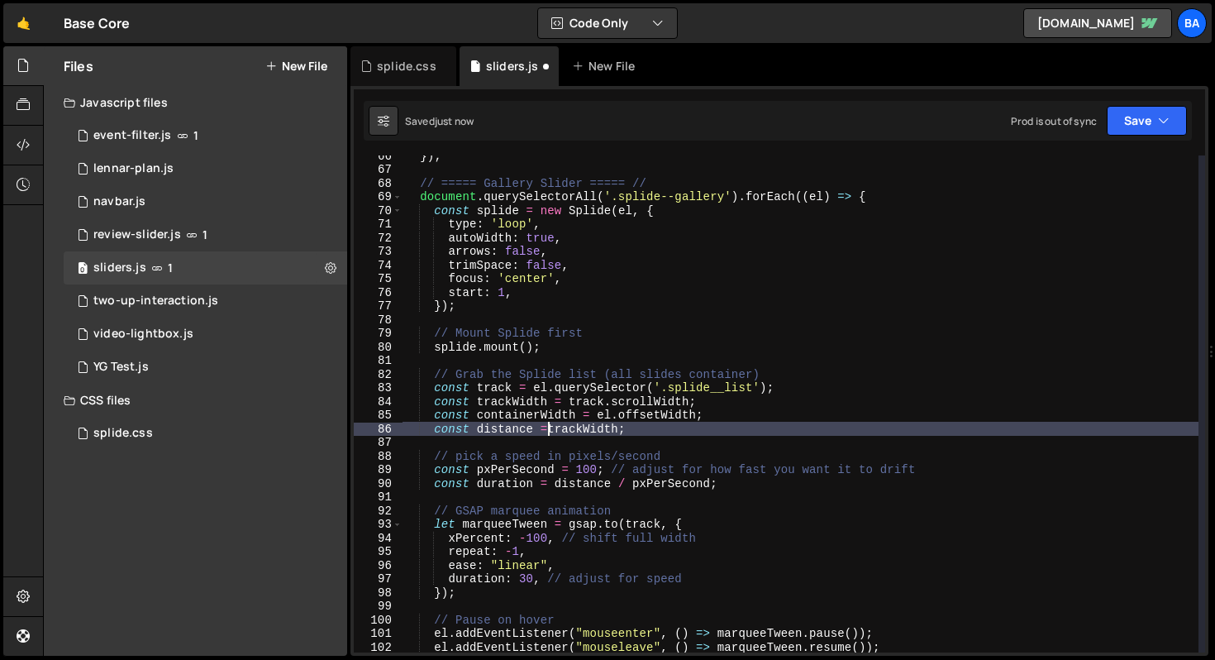
scroll to position [0, 10]
click at [1155, 126] on button "Save" at bounding box center [1147, 121] width 80 height 30
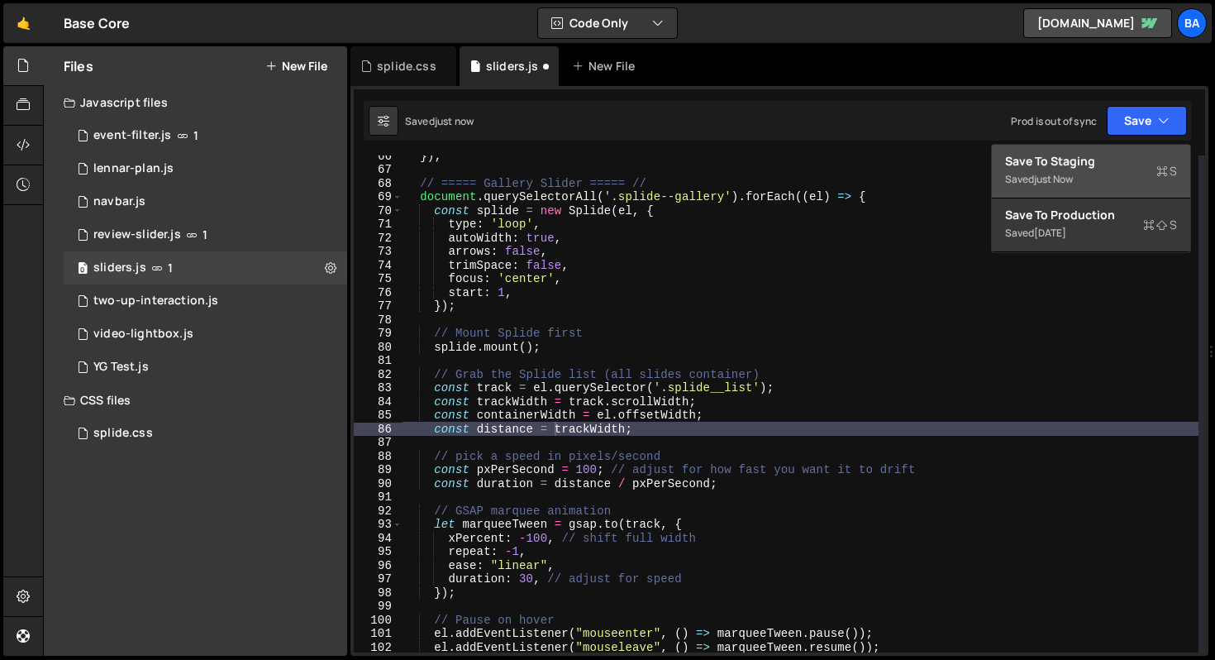
click at [1101, 160] on div "Save to Staging S" at bounding box center [1091, 161] width 172 height 17
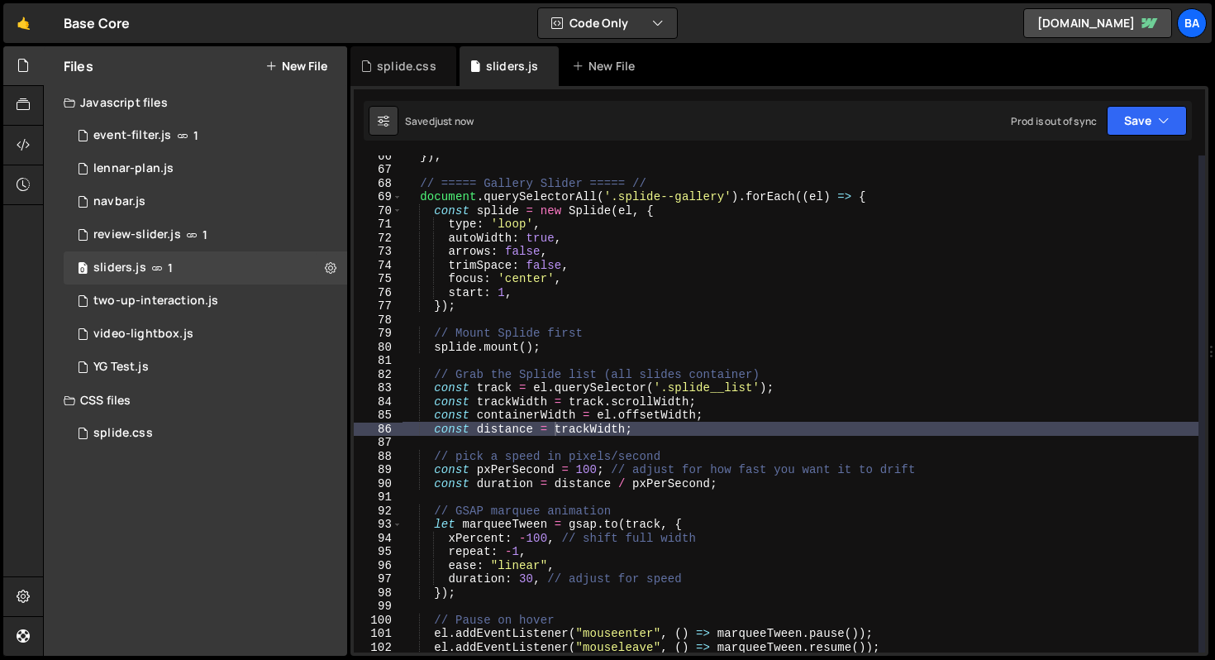
type textarea "const trackWidth = track.scrollWidth;"
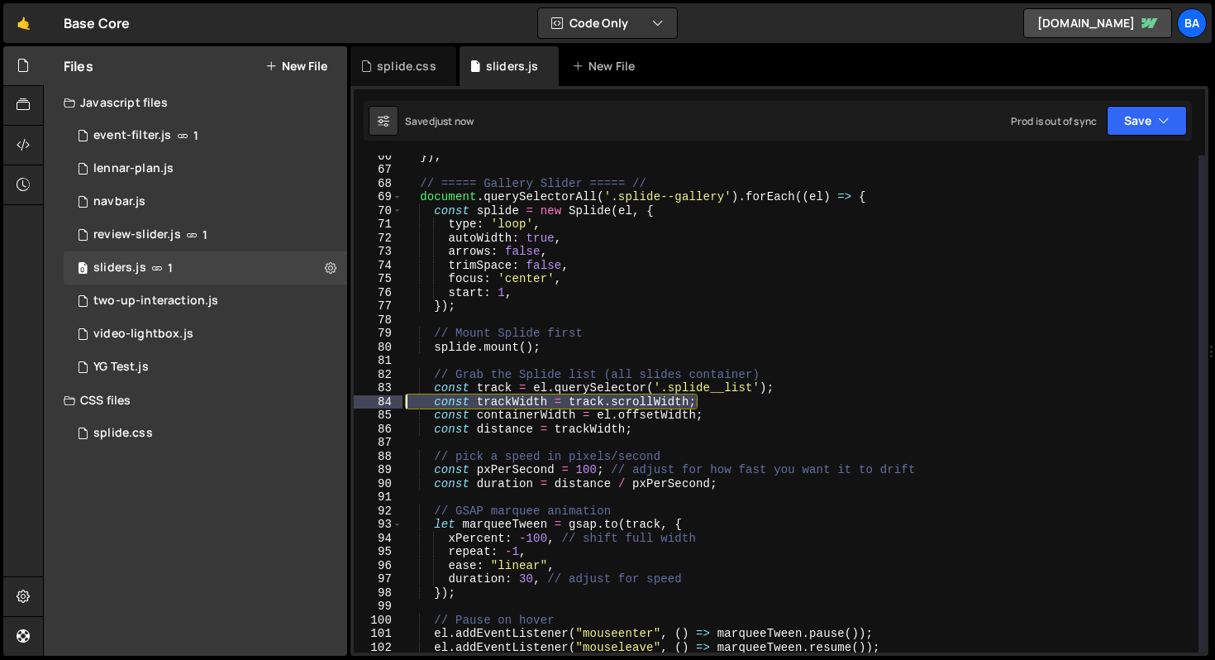
drag, startPoint x: 728, startPoint y: 403, endPoint x: 336, endPoint y: 398, distance: 391.8
click at [336, 398] on div "Files New File Javascript files 1 event-filter.js 1 1 lennar-plan.js 0 1 navbar…" at bounding box center [629, 351] width 1172 height 610
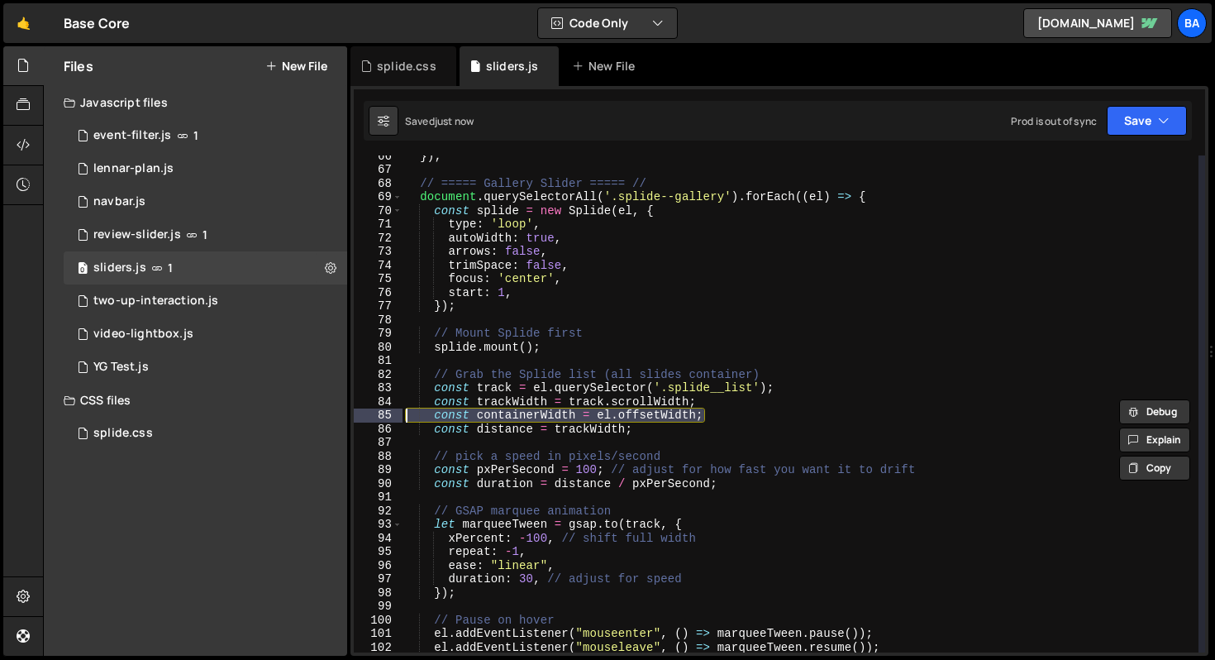
drag, startPoint x: 0, startPoint y: 0, endPoint x: 376, endPoint y: 410, distance: 556.3
click at [376, 410] on div "const trackWidth = track.scrollWidth; 66 67 68 69 70 71 72 73 74 75 76 77 78 79…" at bounding box center [779, 403] width 851 height 497
type textarea "const containerWidth = el.offsetWidth;"
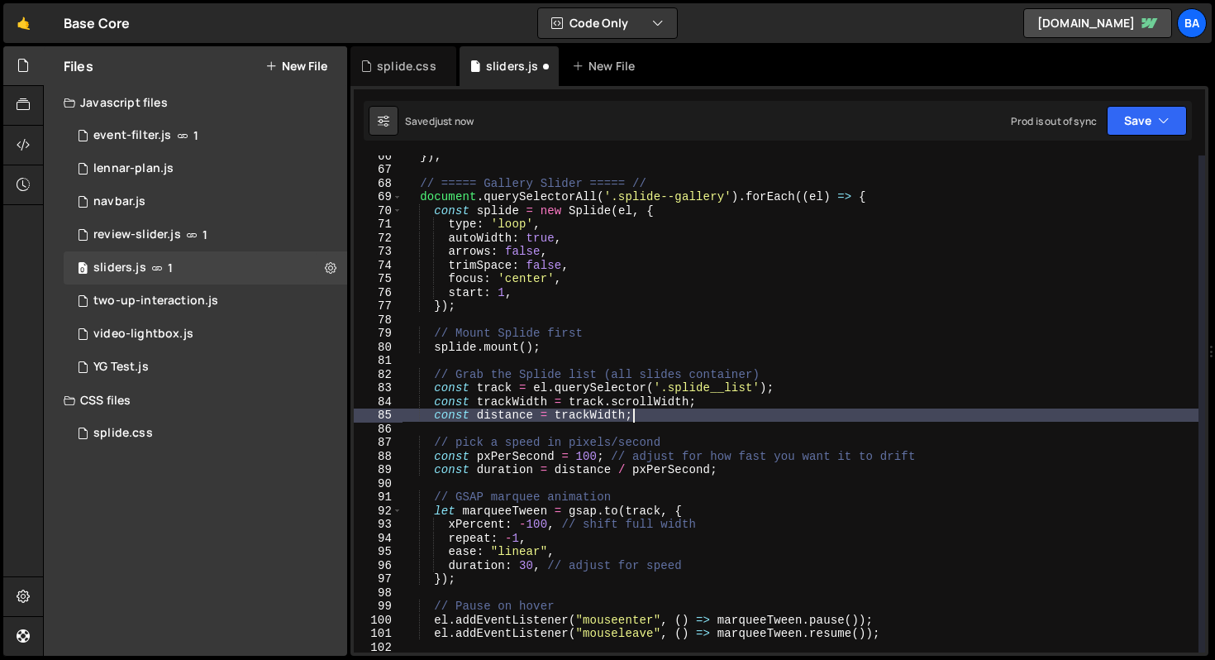
click at [645, 412] on div "}) ; // ===== Gallery Slider ===== // document . querySelectorAll ( '.splide--g…" at bounding box center [801, 411] width 796 height 524
click at [1130, 126] on button "Save" at bounding box center [1147, 121] width 80 height 30
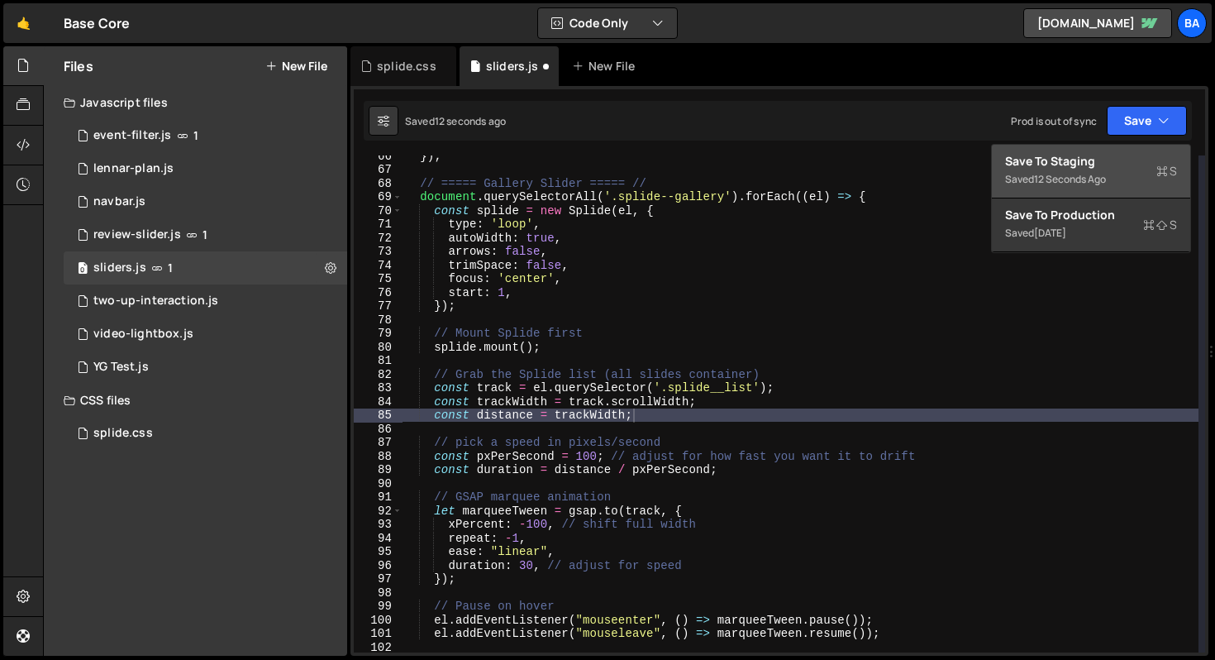
click at [1083, 169] on div "Saved 12 seconds ago" at bounding box center [1091, 179] width 172 height 20
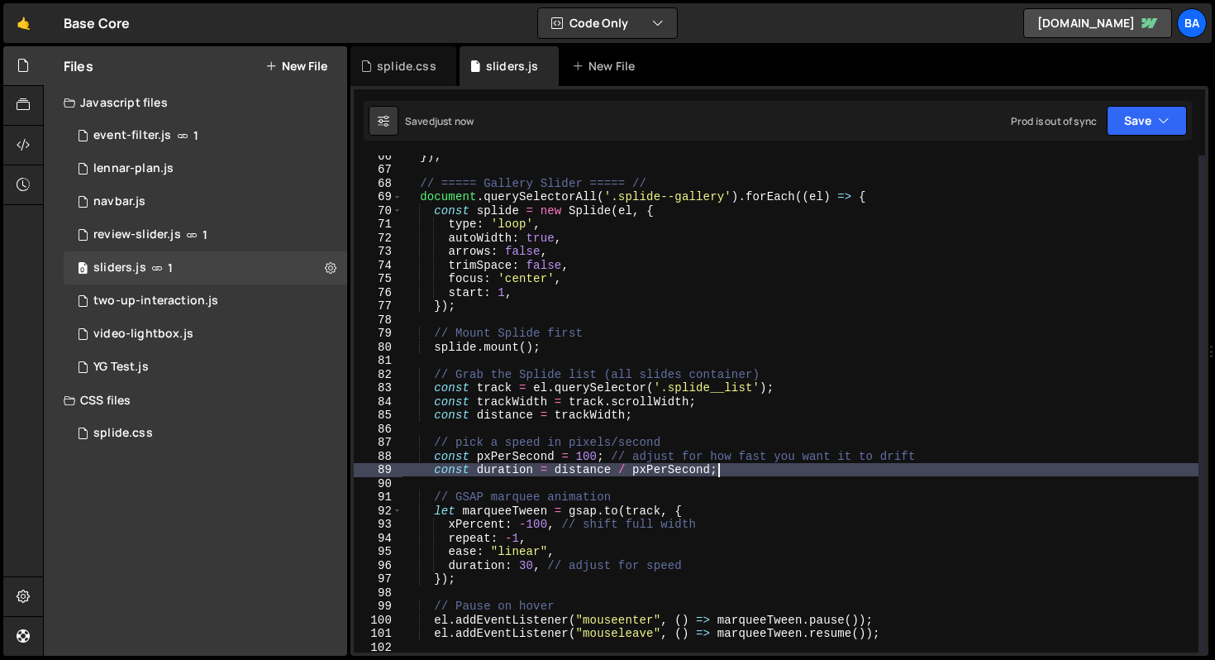
click at [734, 468] on div "}) ; // ===== Gallery Slider ===== // document . querySelectorAll ( '.splide--g…" at bounding box center [801, 411] width 796 height 524
click at [611, 469] on div "}) ; // ===== Gallery Slider ===== // document . querySelectorAll ( '.splide--g…" at bounding box center [801, 411] width 796 height 524
click at [655, 413] on div "}) ; // ===== Gallery Slider ===== // document . querySelectorAll ( '.splide--g…" at bounding box center [801, 411] width 796 height 524
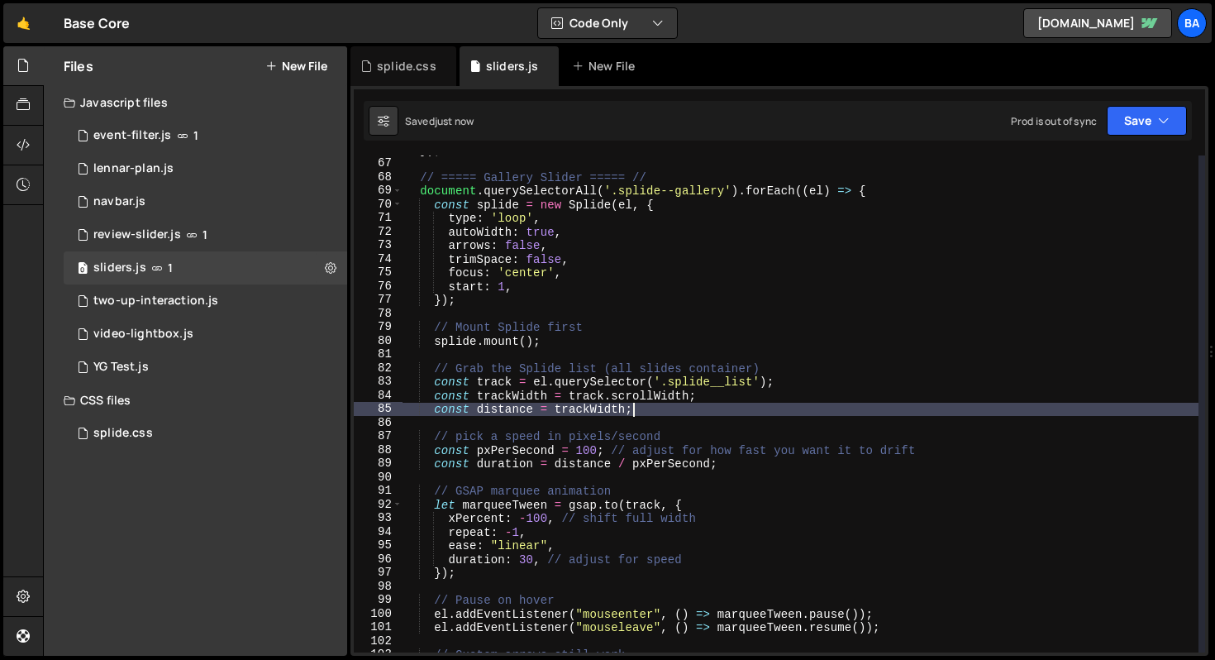
scroll to position [912, 0]
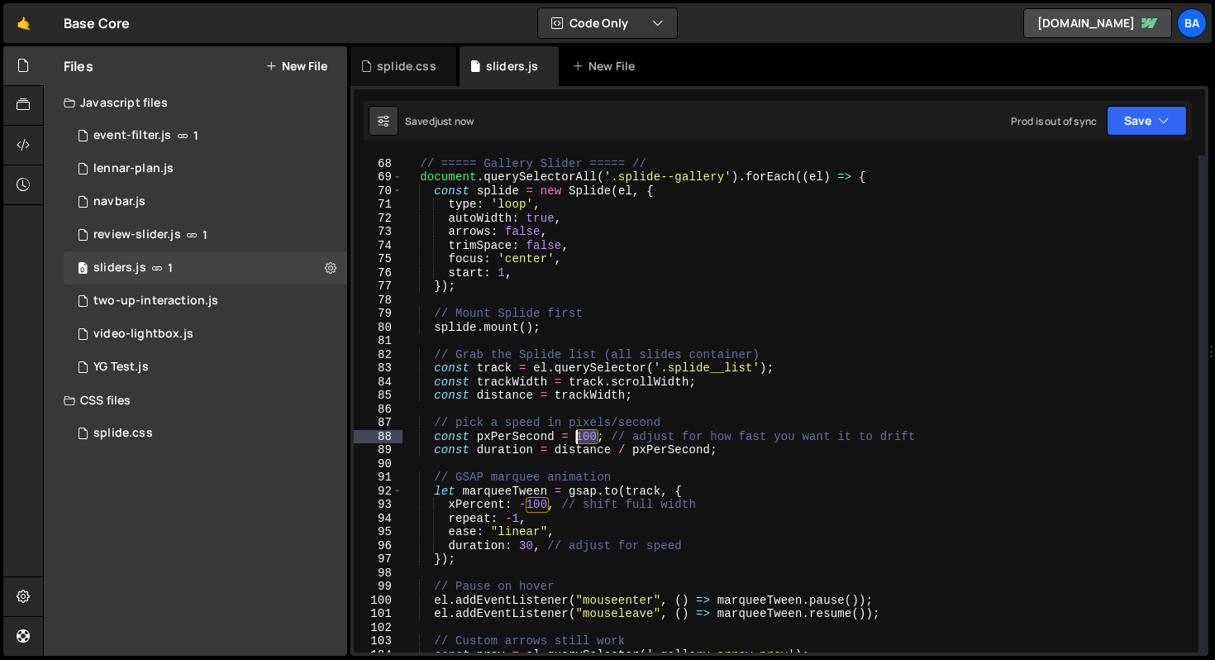
drag, startPoint x: 598, startPoint y: 432, endPoint x: 578, endPoint y: 432, distance: 19.8
click at [578, 432] on div "// ===== Gallery Slider ===== // document . querySelectorAll ( '.splide--galler…" at bounding box center [801, 405] width 796 height 524
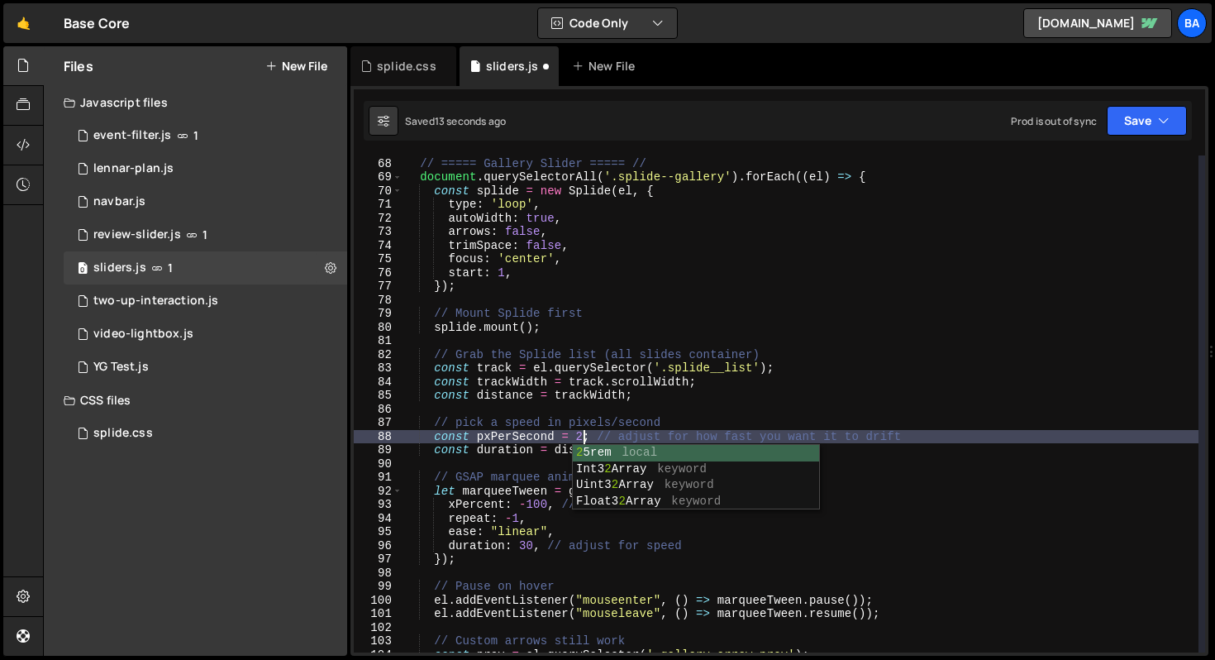
scroll to position [0, 12]
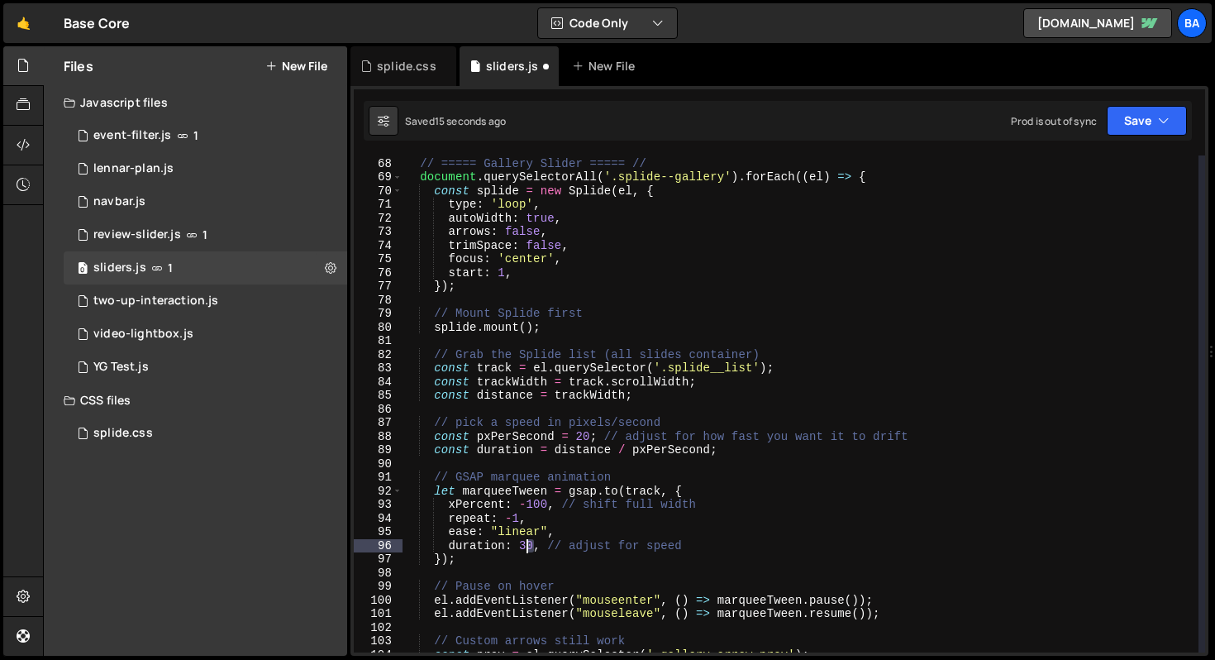
drag, startPoint x: 531, startPoint y: 543, endPoint x: 522, endPoint y: 542, distance: 9.1
click at [522, 542] on div "// ===== Gallery Slider ===== // document . querySelectorAll ( '.splide--galler…" at bounding box center [801, 405] width 796 height 524
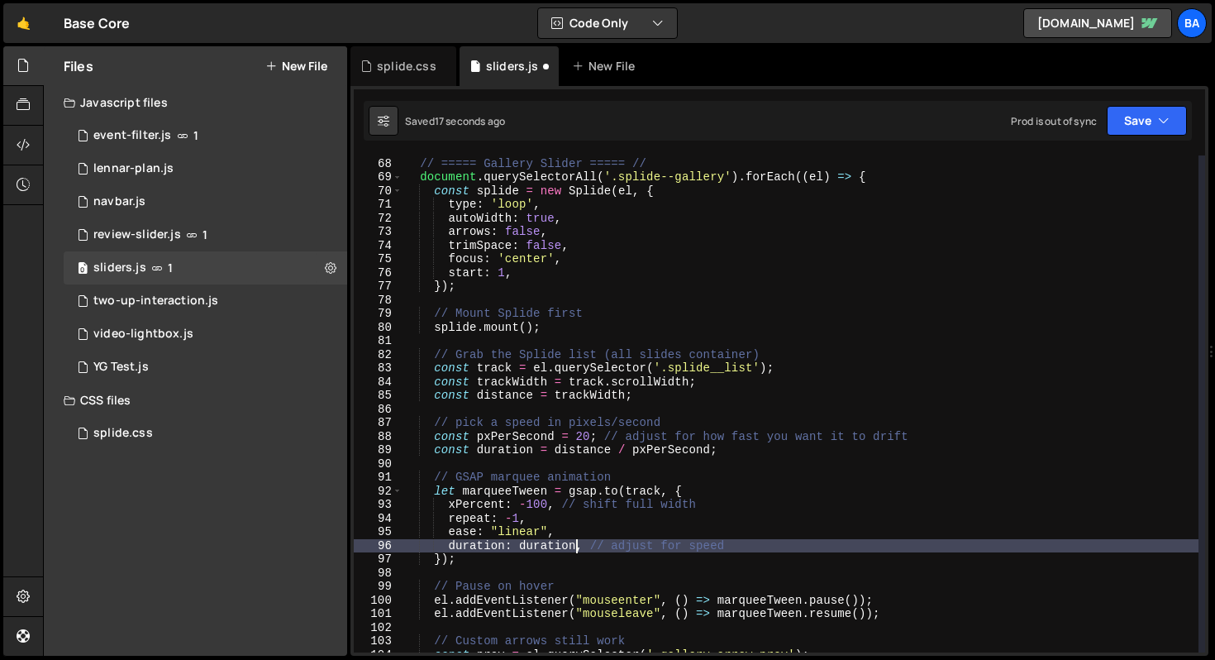
scroll to position [0, 12]
click at [1146, 126] on button "Save" at bounding box center [1147, 121] width 80 height 30
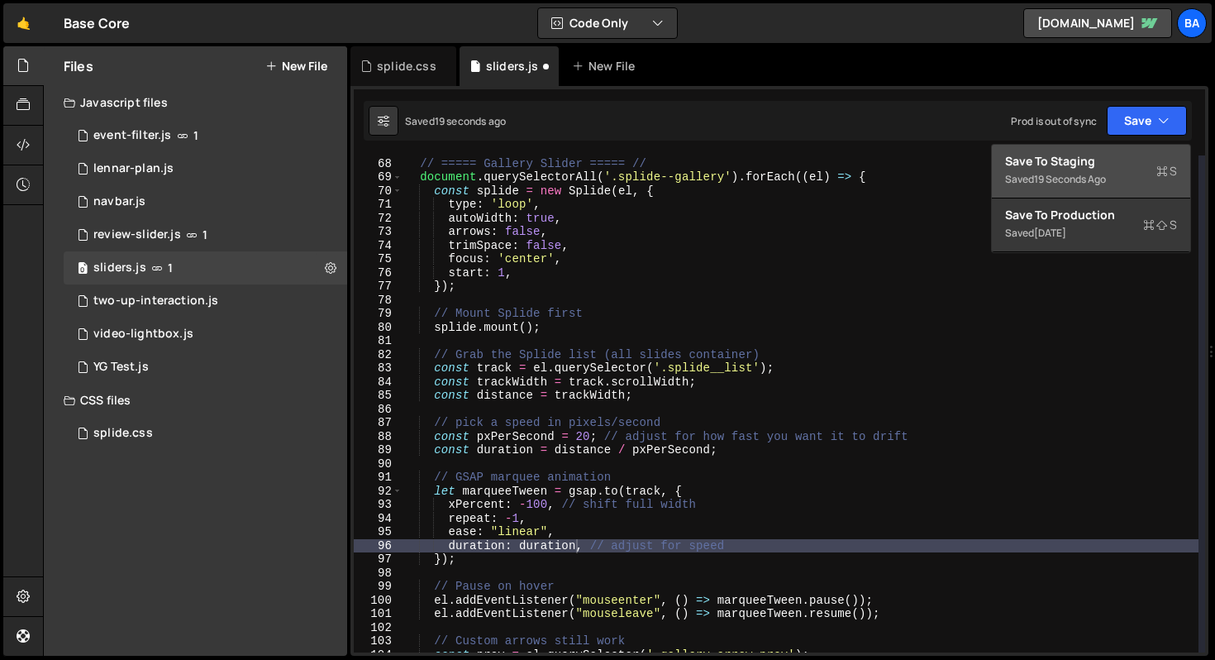
click at [1108, 160] on div "Save to Staging S" at bounding box center [1091, 161] width 172 height 17
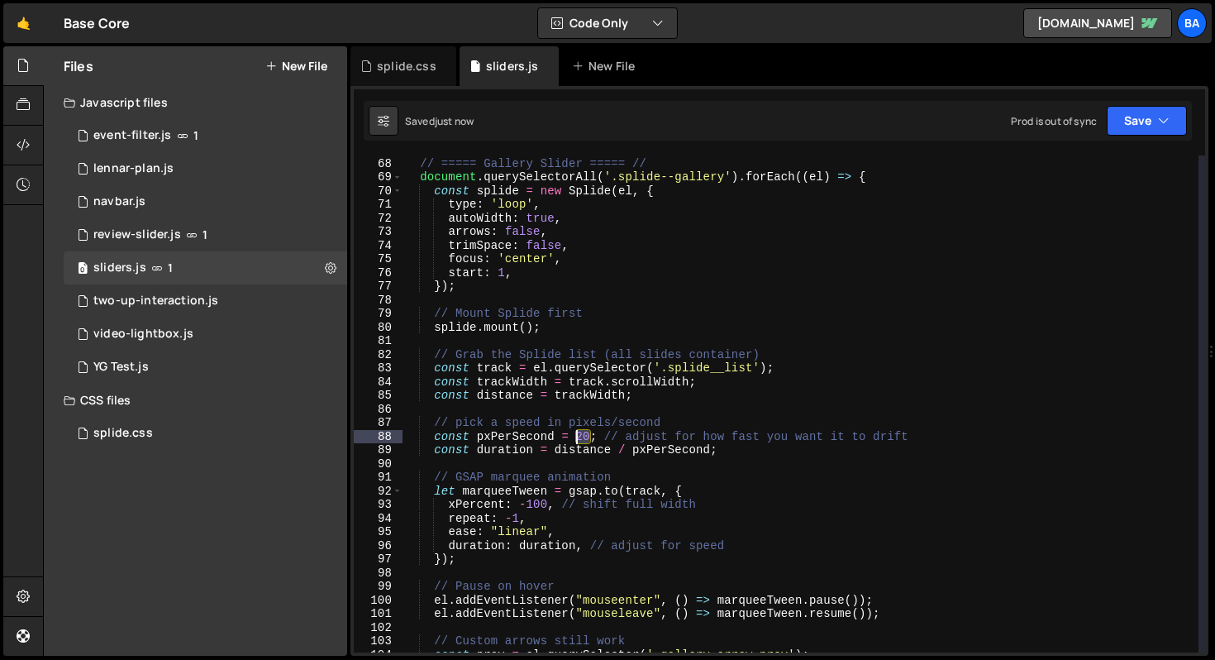
drag, startPoint x: 589, startPoint y: 436, endPoint x: 577, endPoint y: 436, distance: 12.4
click at [577, 436] on div "// ===== Gallery Slider ===== // document . querySelectorAll ( '.splide--galler…" at bounding box center [801, 405] width 796 height 524
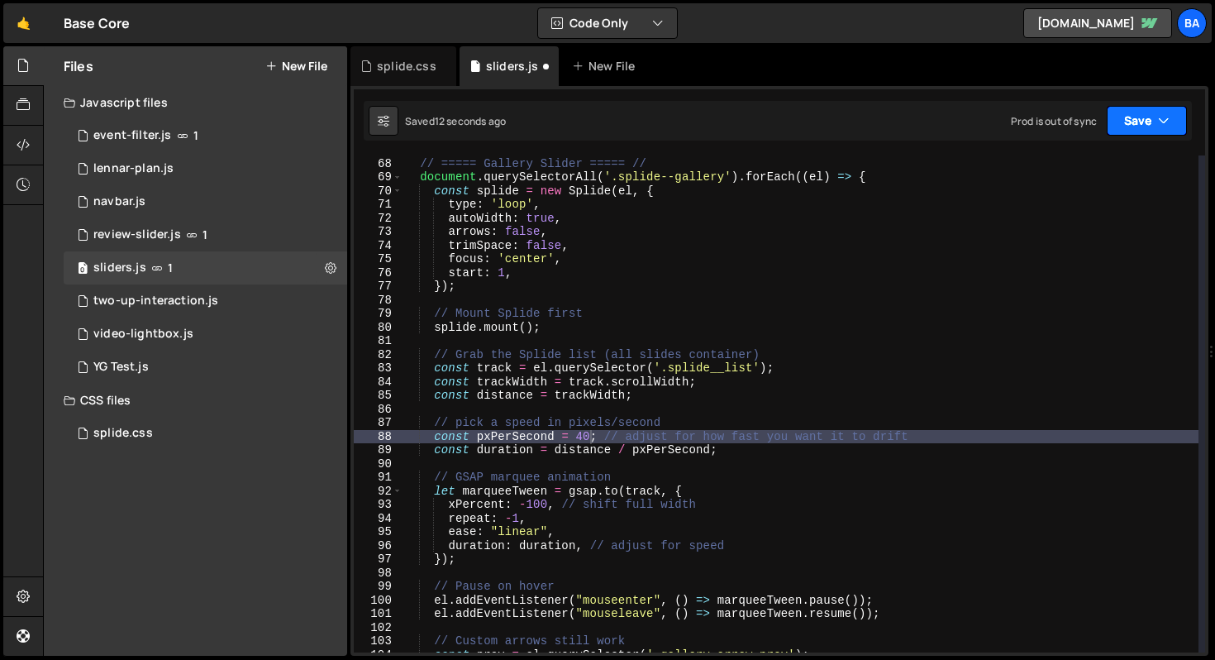
click at [1122, 129] on button "Save" at bounding box center [1147, 121] width 80 height 30
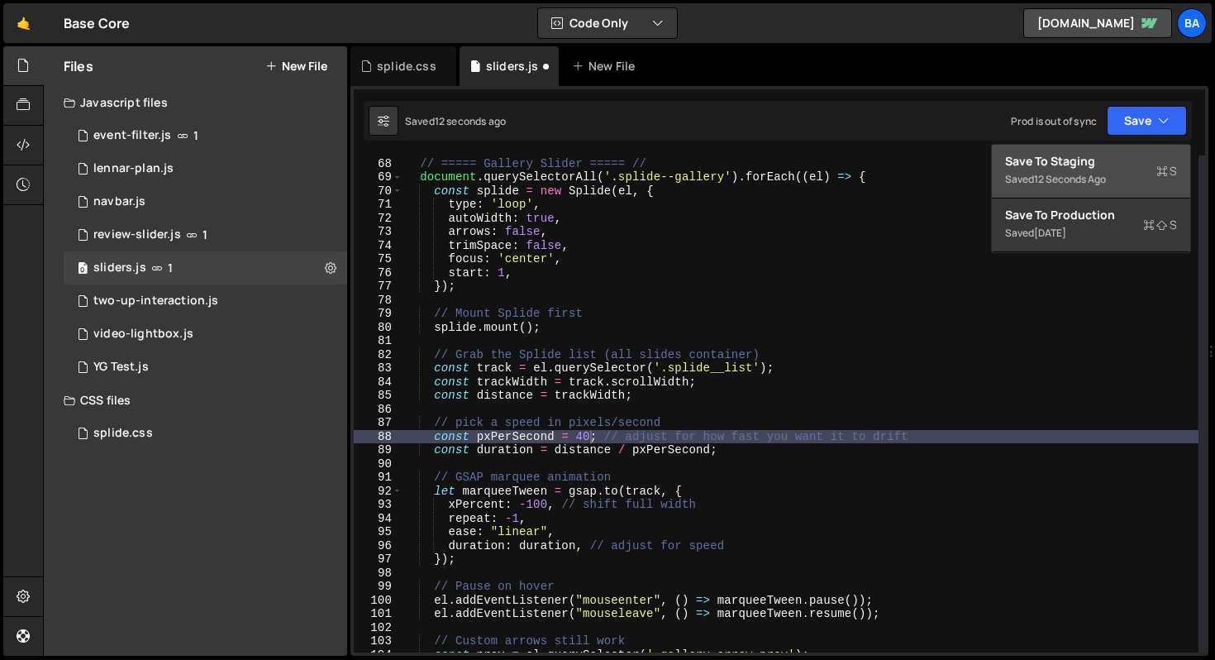
click at [1094, 159] on div "Save to Staging S" at bounding box center [1091, 161] width 172 height 17
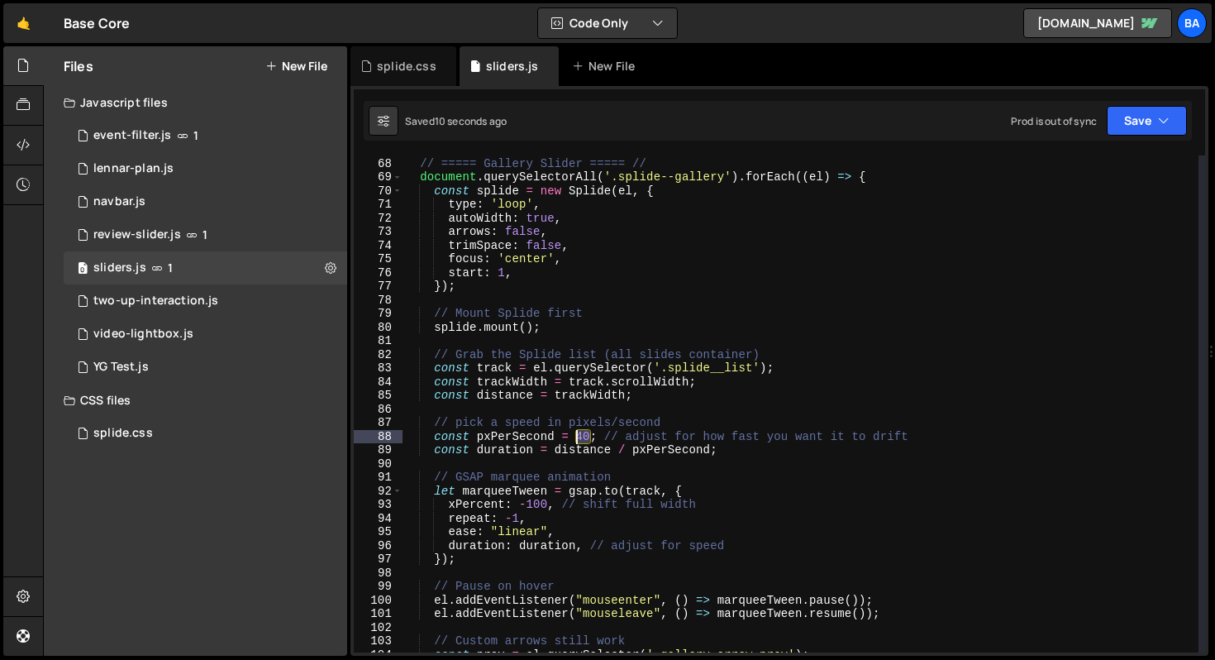
drag, startPoint x: 589, startPoint y: 435, endPoint x: 574, endPoint y: 433, distance: 15.0
click at [574, 433] on div "// ===== Gallery Slider ===== // document . querySelectorAll ( '.splide--galler…" at bounding box center [801, 405] width 796 height 524
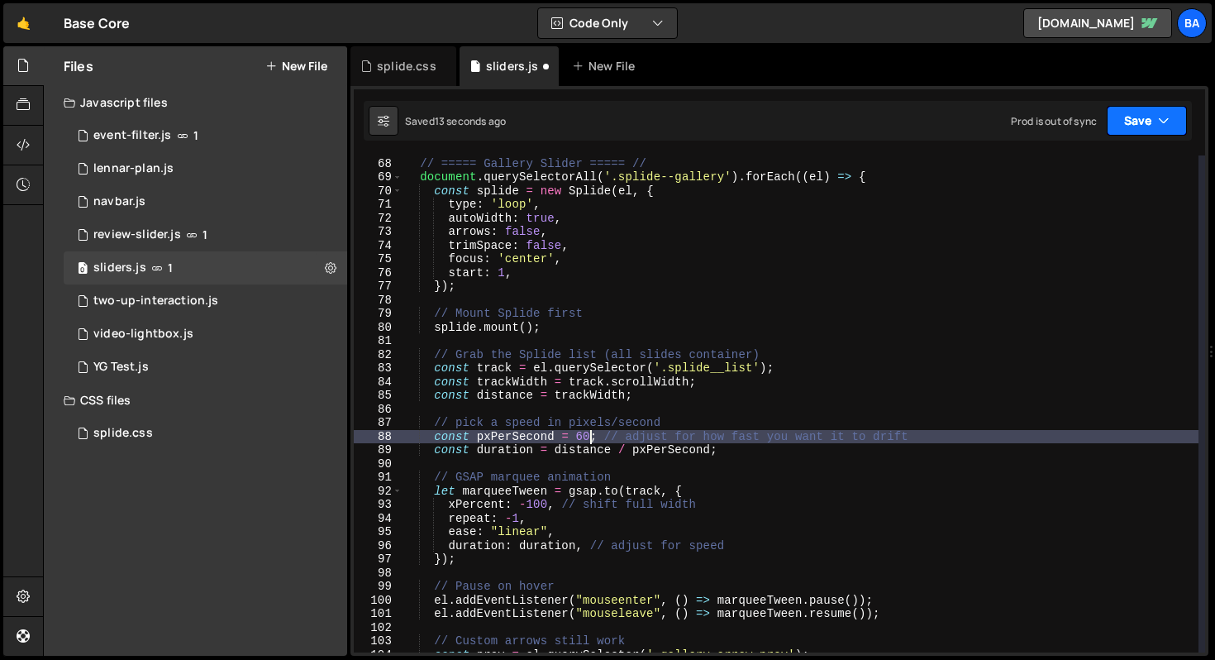
click at [1121, 126] on button "Save" at bounding box center [1147, 121] width 80 height 30
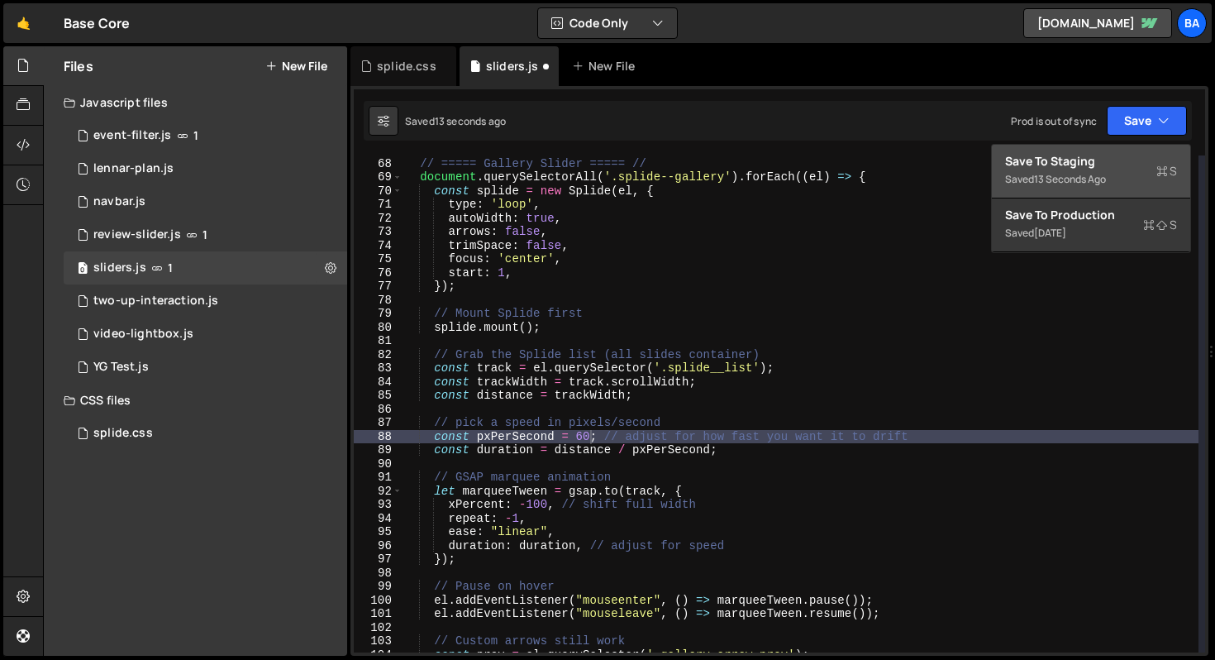
click at [1056, 163] on div "Save to Staging S" at bounding box center [1091, 161] width 172 height 17
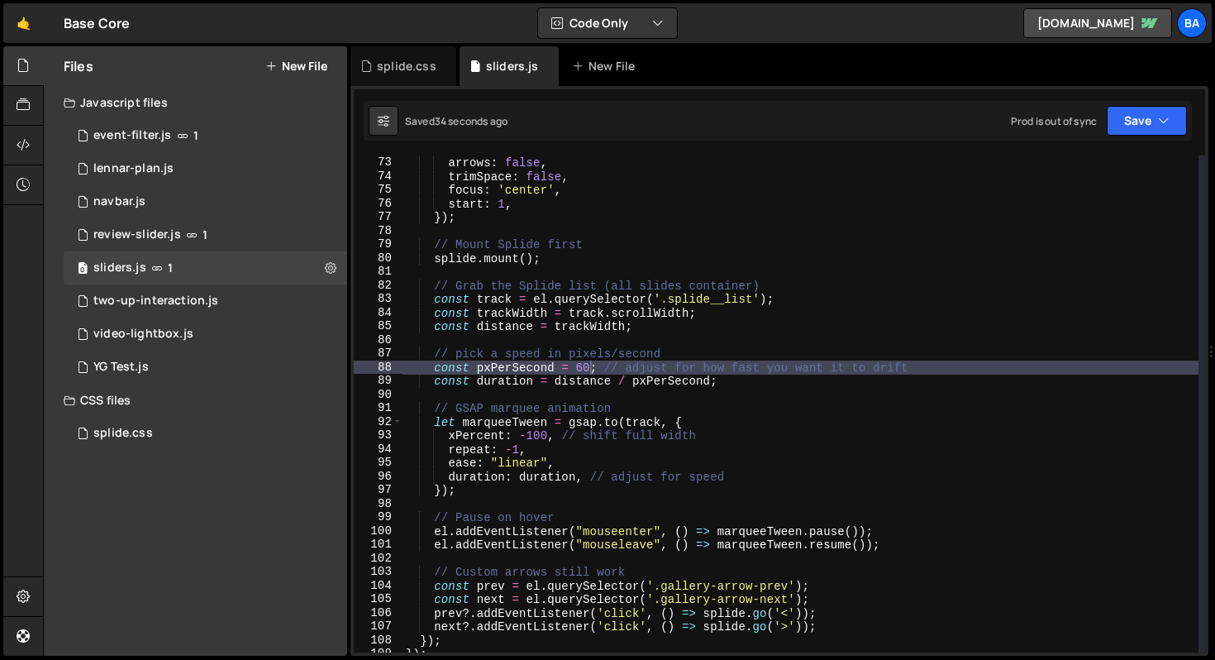
scroll to position [1102, 0]
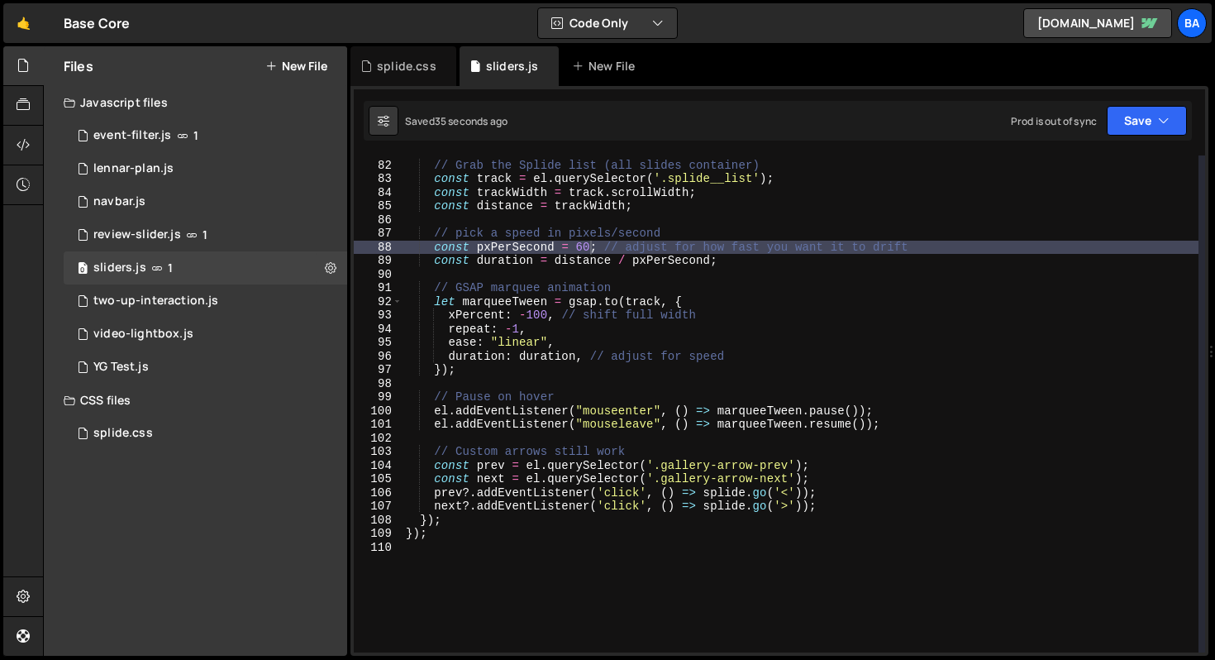
click at [935, 406] on div "// Grab the Splide list (all slides container) const track = el . querySelector…" at bounding box center [801, 407] width 796 height 524
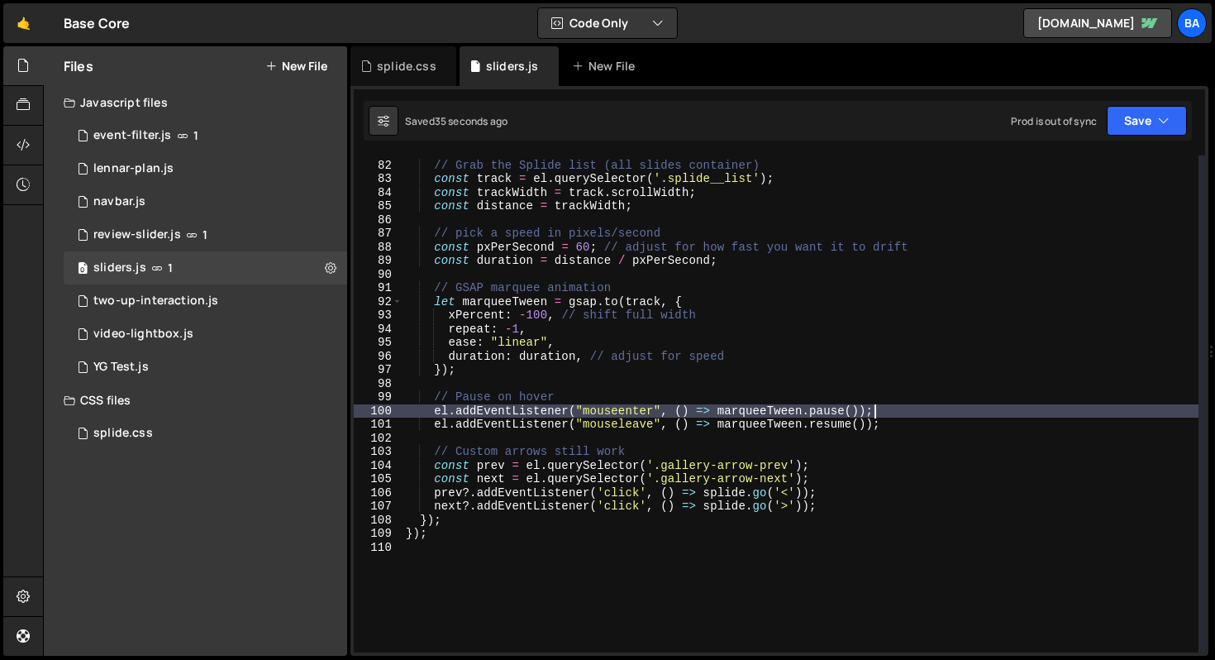
click at [929, 418] on div "// Grab the Splide list (all slides container) const track = el . querySelector…" at bounding box center [801, 407] width 796 height 524
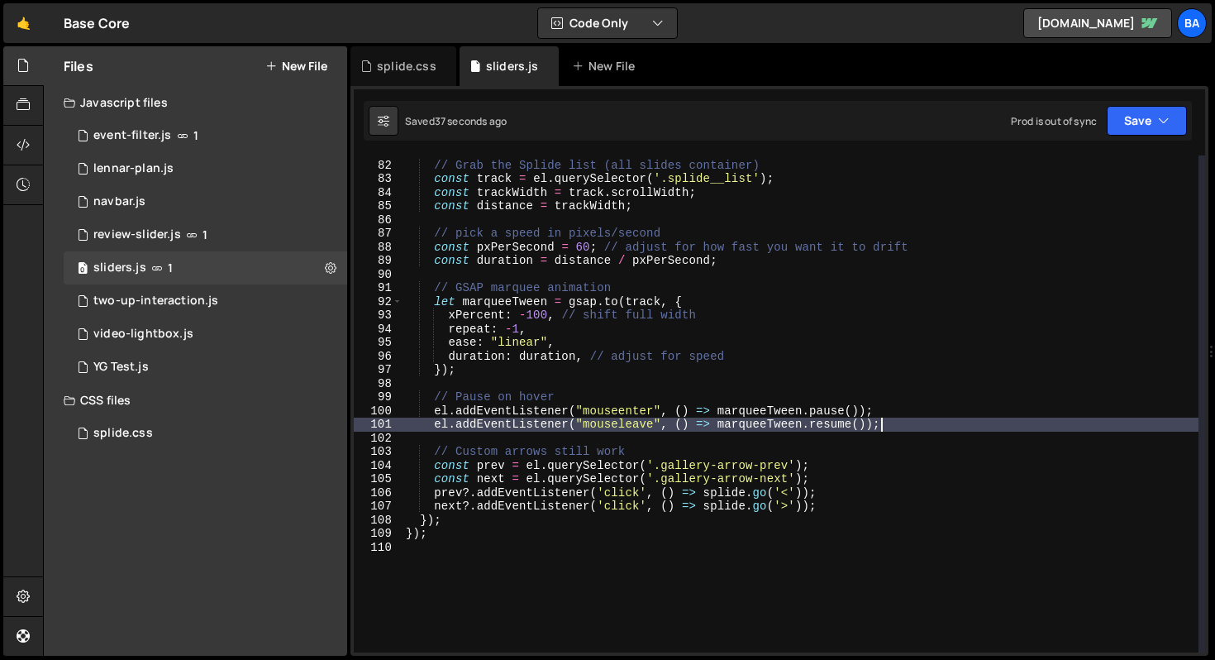
click at [925, 403] on div "// Grab the Splide list (all slides container) const track = el . querySelector…" at bounding box center [801, 407] width 796 height 524
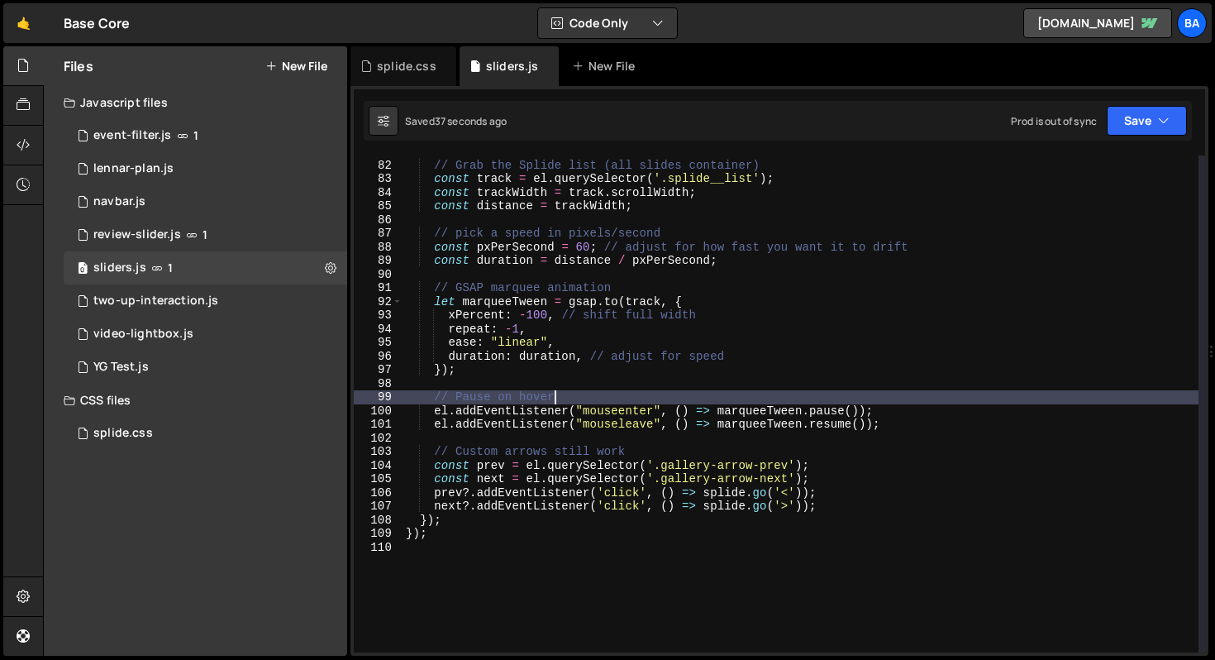
click at [921, 413] on div "// Grab the Splide list (all slides container) const track = el . querySelector…" at bounding box center [801, 407] width 796 height 524
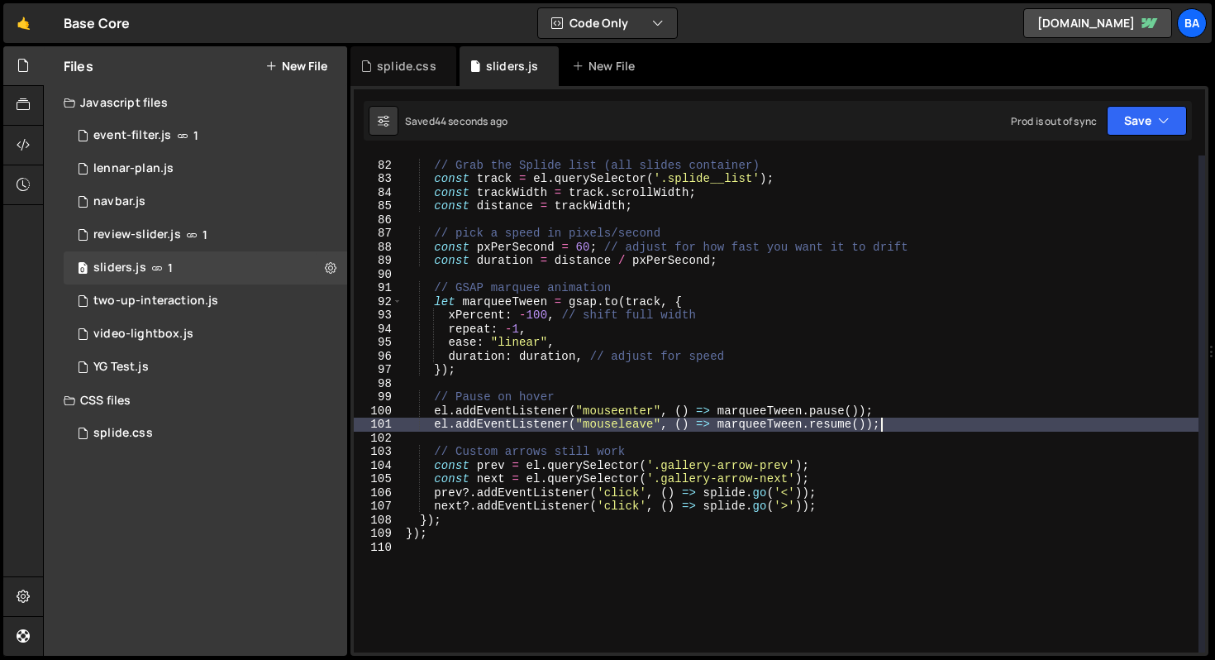
click at [895, 425] on div "// Grab the Splide list (all slides container) const track = el . querySelector…" at bounding box center [801, 407] width 796 height 524
click at [897, 412] on div "// Grab the Splide list (all slides container) const track = el . querySelector…" at bounding box center [801, 407] width 796 height 524
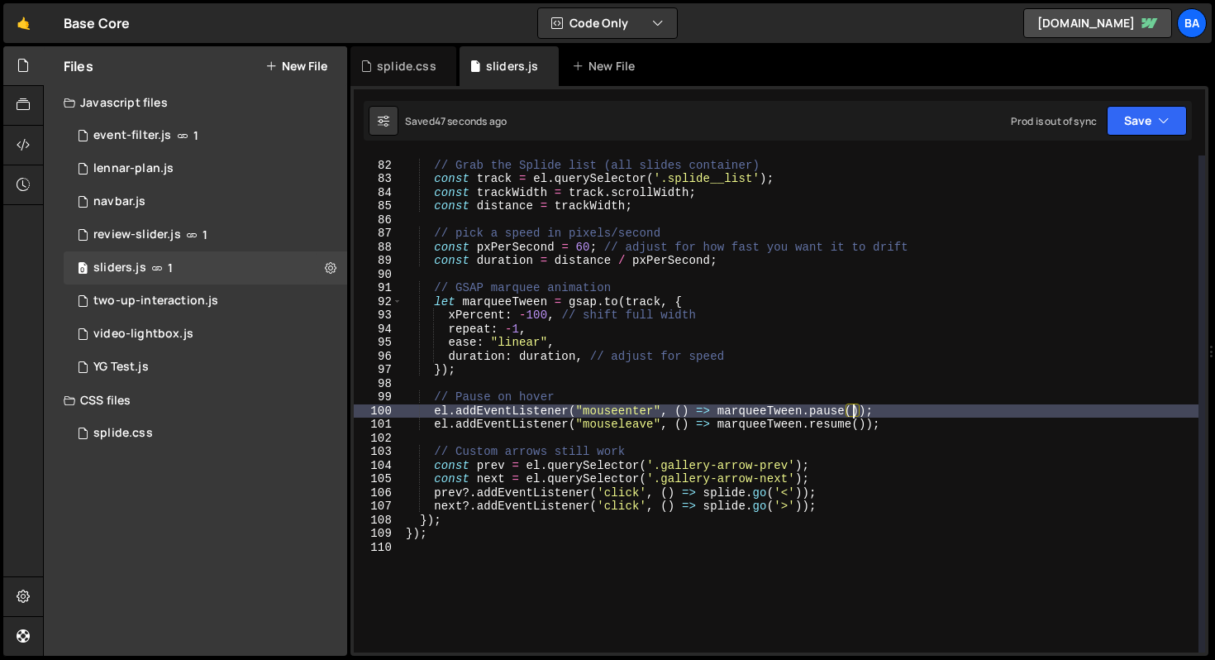
click at [852, 409] on div "// Grab the Splide list (all slides container) const track = el . querySelector…" at bounding box center [801, 407] width 796 height 524
click at [894, 412] on div "// Grab the Splide list (all slides container) const track = el . querySelector…" at bounding box center [801, 407] width 796 height 524
click at [902, 427] on div "// Grab the Splide list (all slides container) const track = el . querySelector…" at bounding box center [801, 407] width 796 height 524
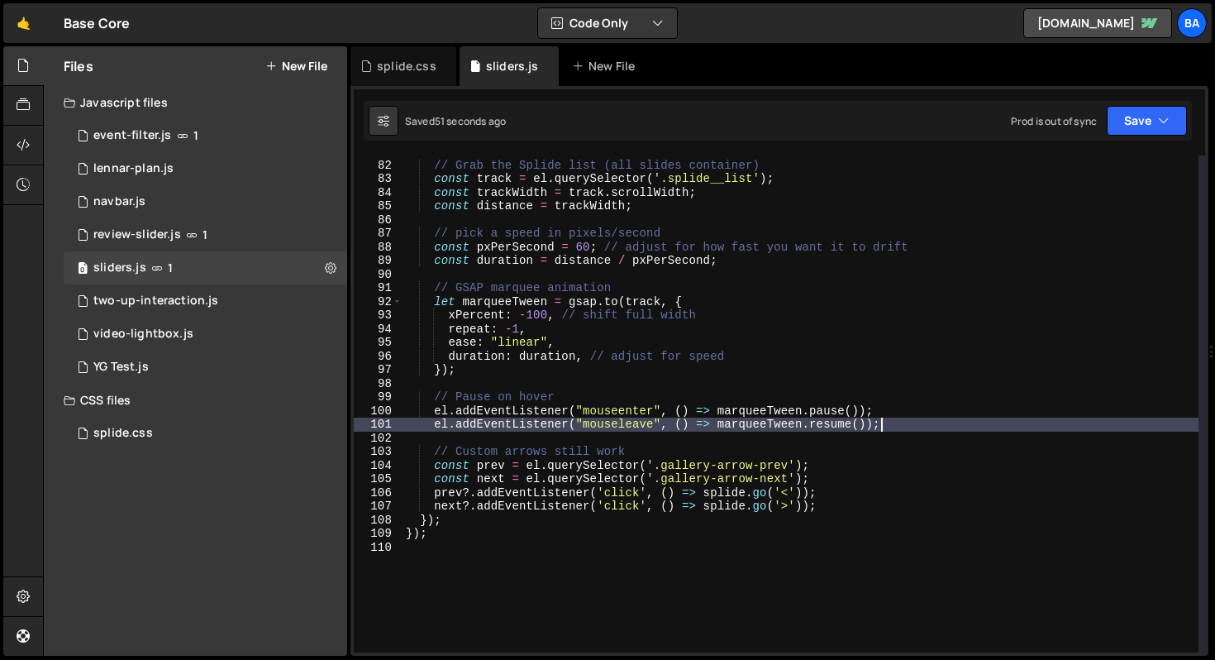
click at [640, 375] on div "// Grab the Splide list (all slides container) const track = el . querySelector…" at bounding box center [801, 407] width 796 height 524
type textarea "});"
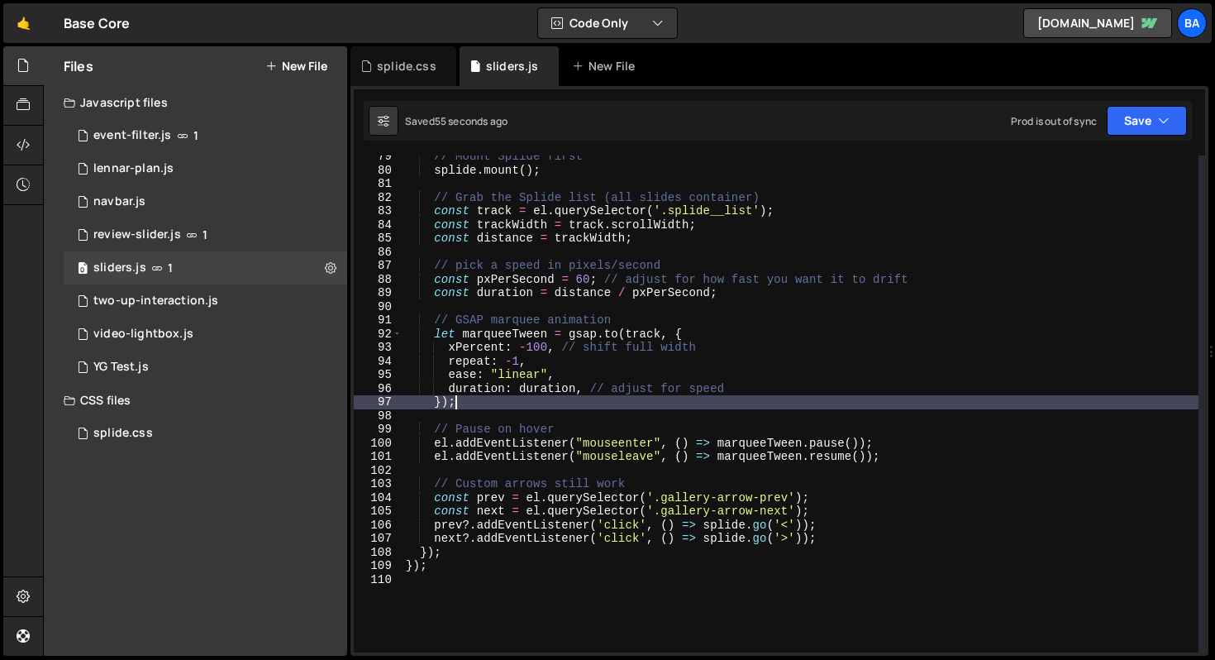
scroll to position [1070, 0]
click at [164, 425] on div "1 splide.css 0" at bounding box center [206, 433] width 284 height 33
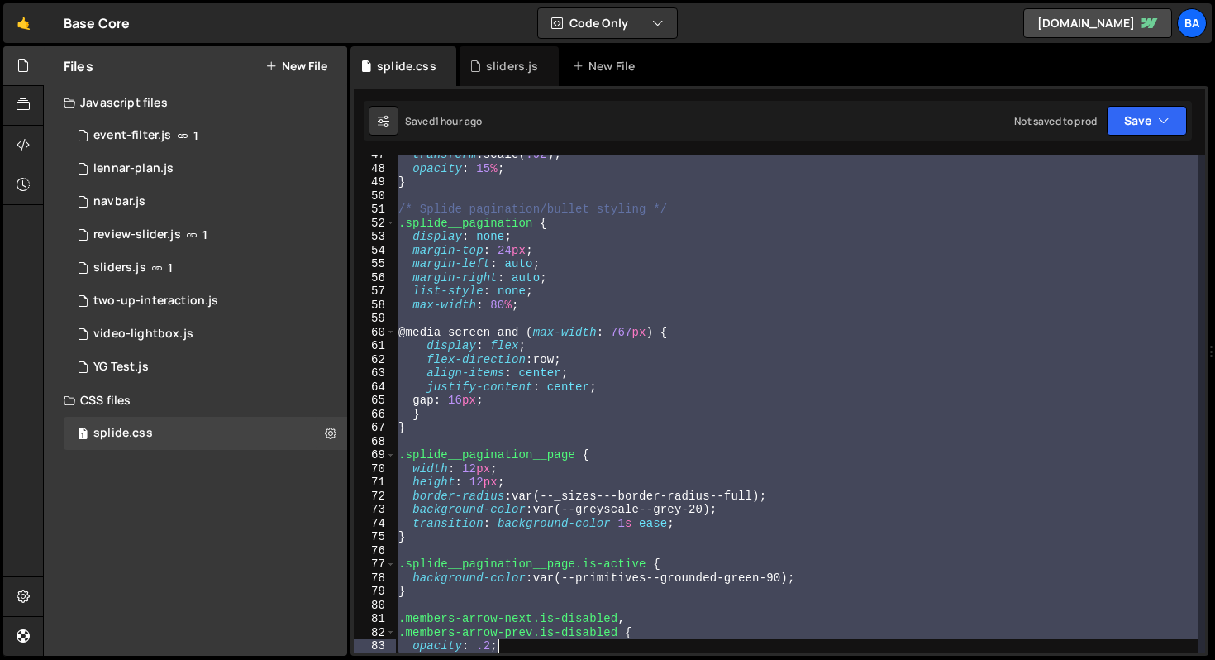
scroll to position [676, 0]
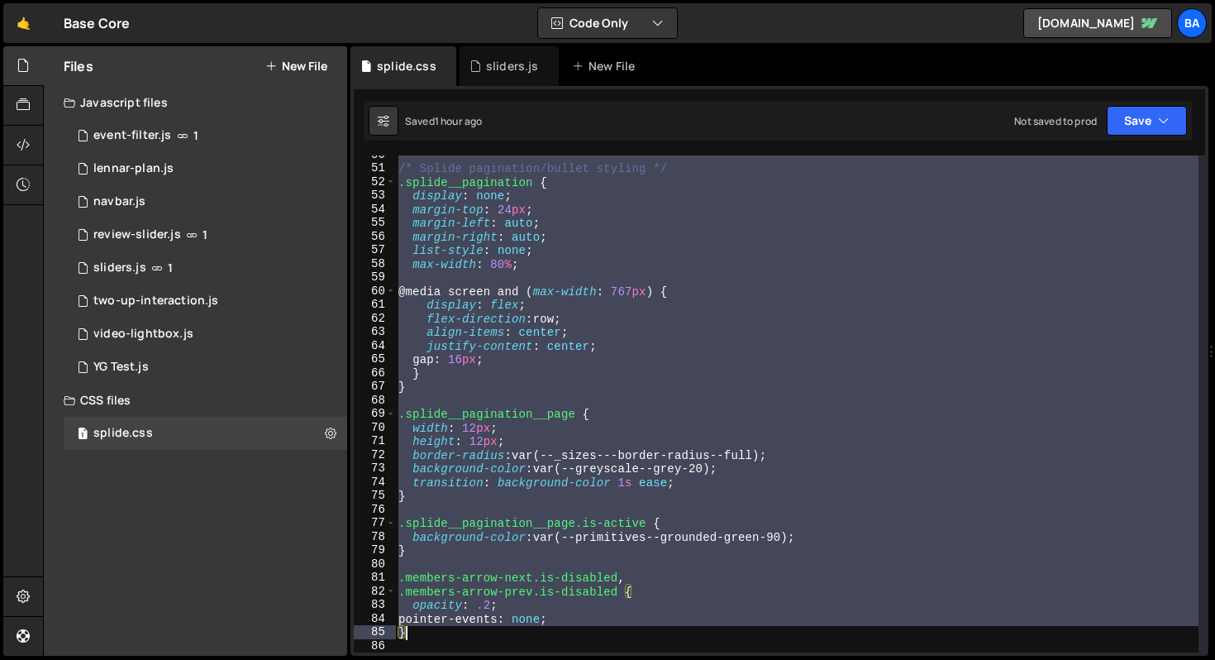
drag, startPoint x: 398, startPoint y: 256, endPoint x: 734, endPoint y: 633, distance: 504.6
click at [734, 633] on div "/* Splide pagination/bullet styling */ .splide__pagination { display : none ; m…" at bounding box center [796, 410] width 803 height 524
click at [747, 336] on div "/* Splide pagination/bullet styling */ .splide__pagination { display : none ; m…" at bounding box center [796, 403] width 803 height 497
type textarea "align-items: center;"
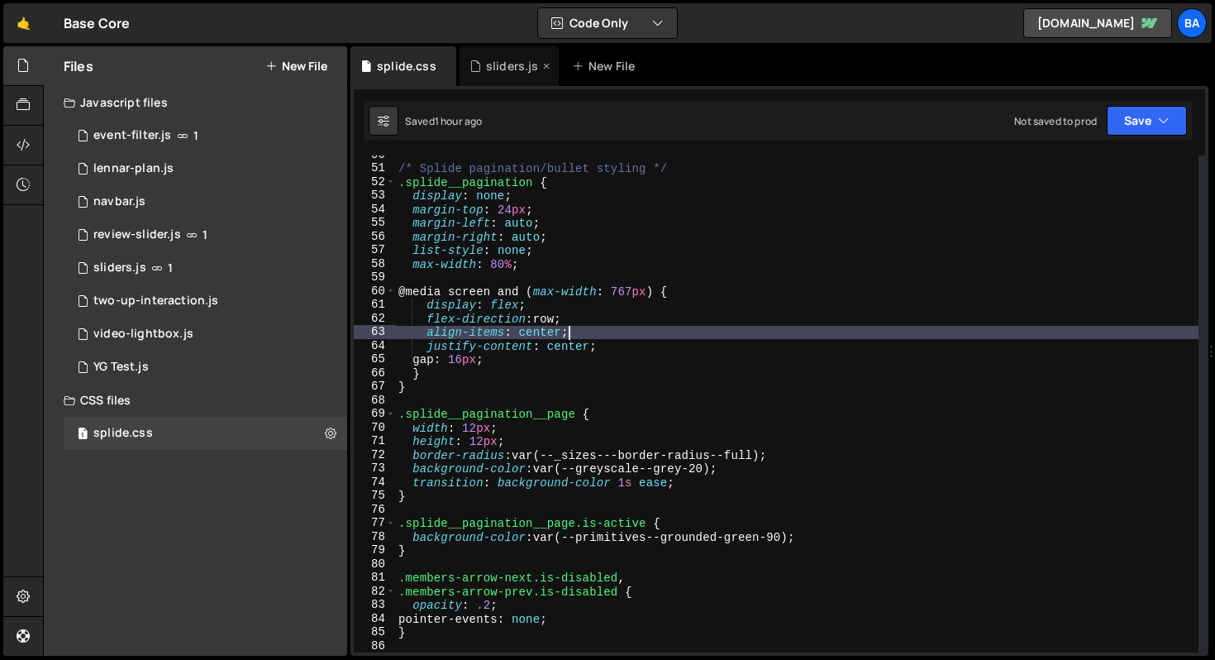
click at [492, 67] on div "sliders.js" at bounding box center [512, 66] width 53 height 17
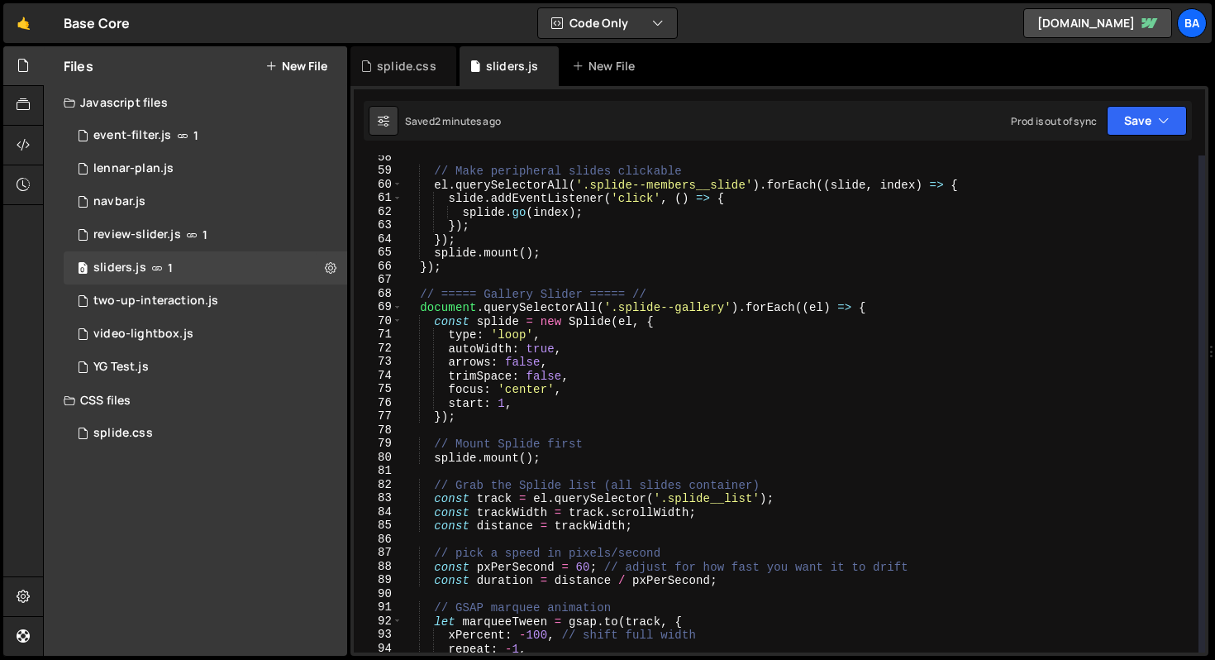
scroll to position [770, 0]
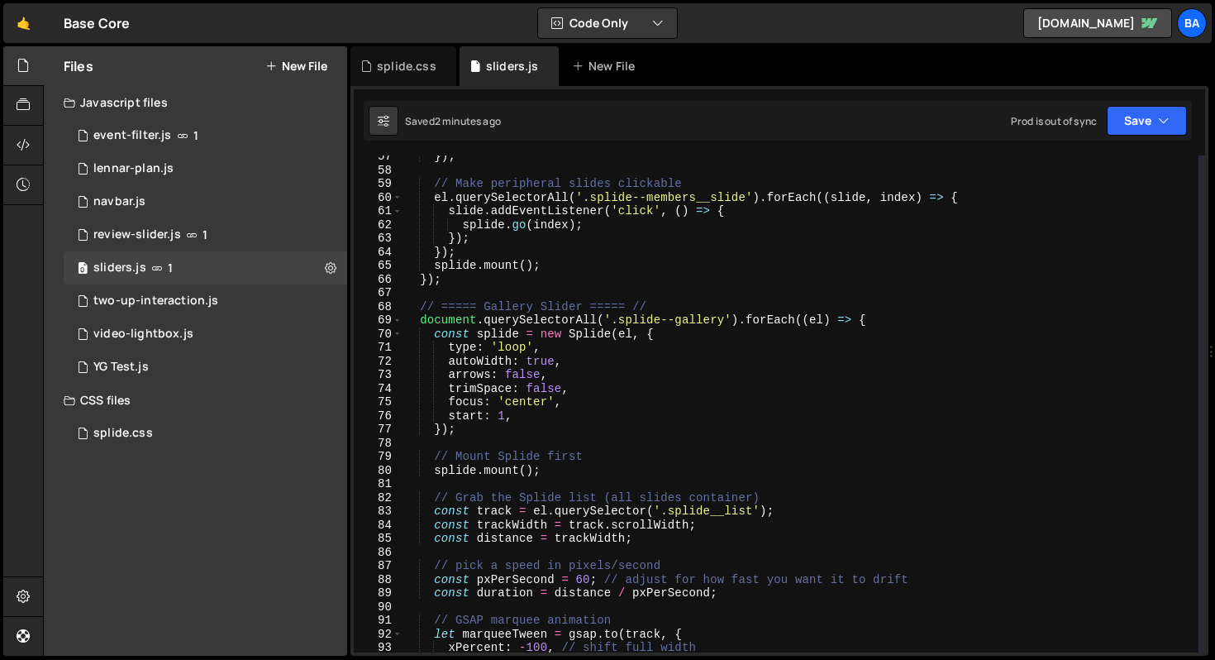
type textarea "arrows: false,"
click at [591, 370] on div "}) ; // Make peripheral slides clickable el . querySelectorAll ( '.splide--memb…" at bounding box center [801, 412] width 796 height 524
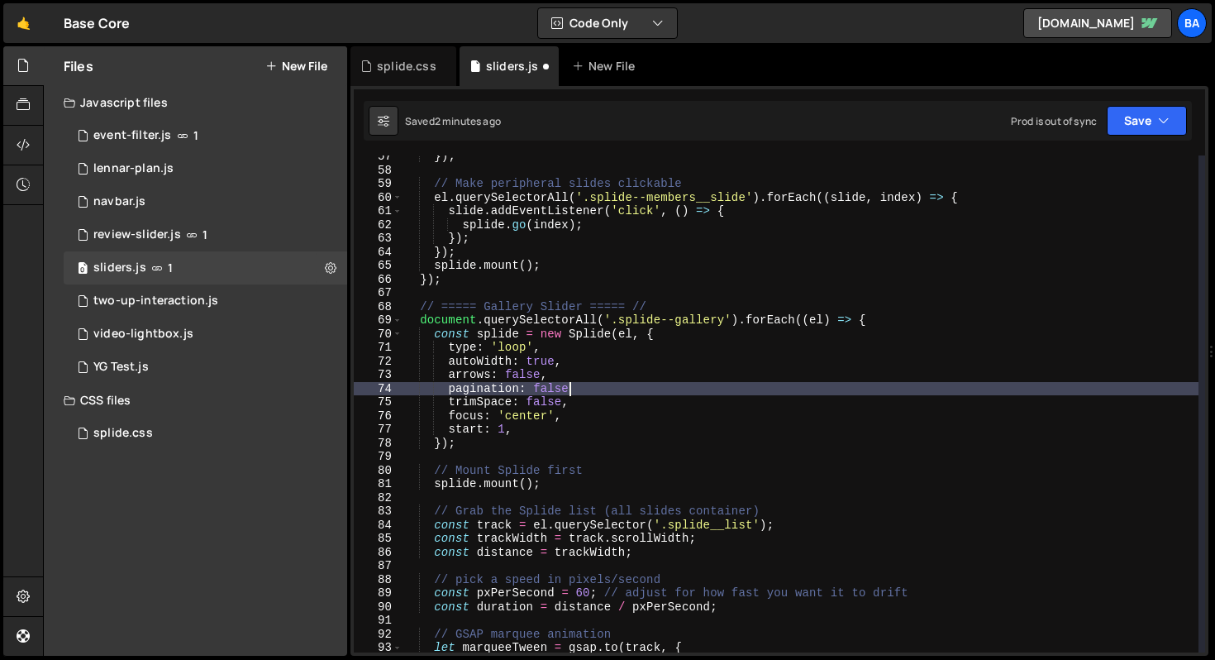
scroll to position [0, 11]
click at [1119, 118] on button "Save" at bounding box center [1147, 121] width 80 height 30
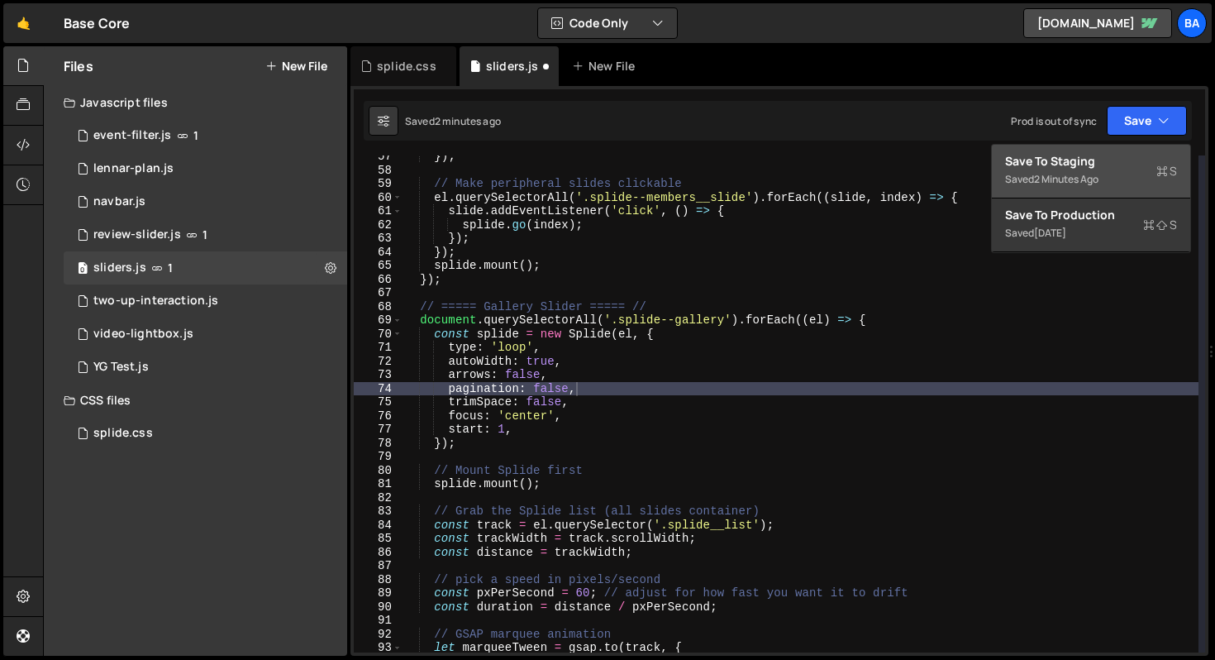
click at [1094, 166] on div "Save to Staging S" at bounding box center [1091, 161] width 172 height 17
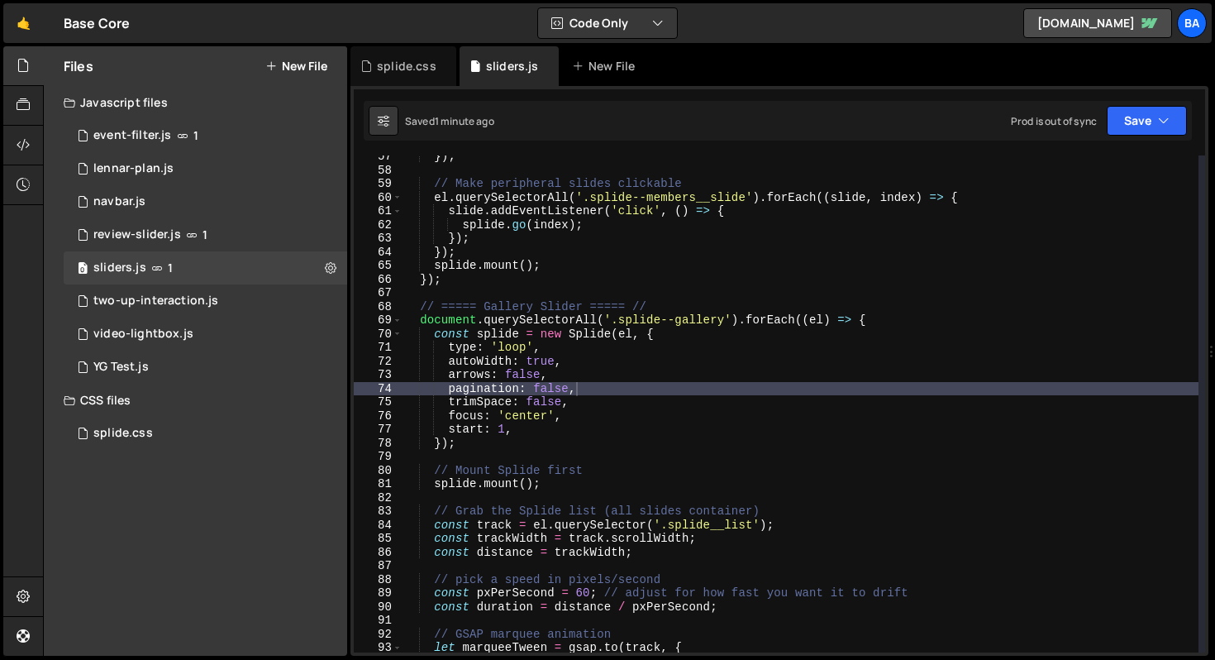
click at [666, 379] on div "}) ; // Make peripheral slides clickable el . querySelectorAll ( '.splide--memb…" at bounding box center [801, 412] width 796 height 524
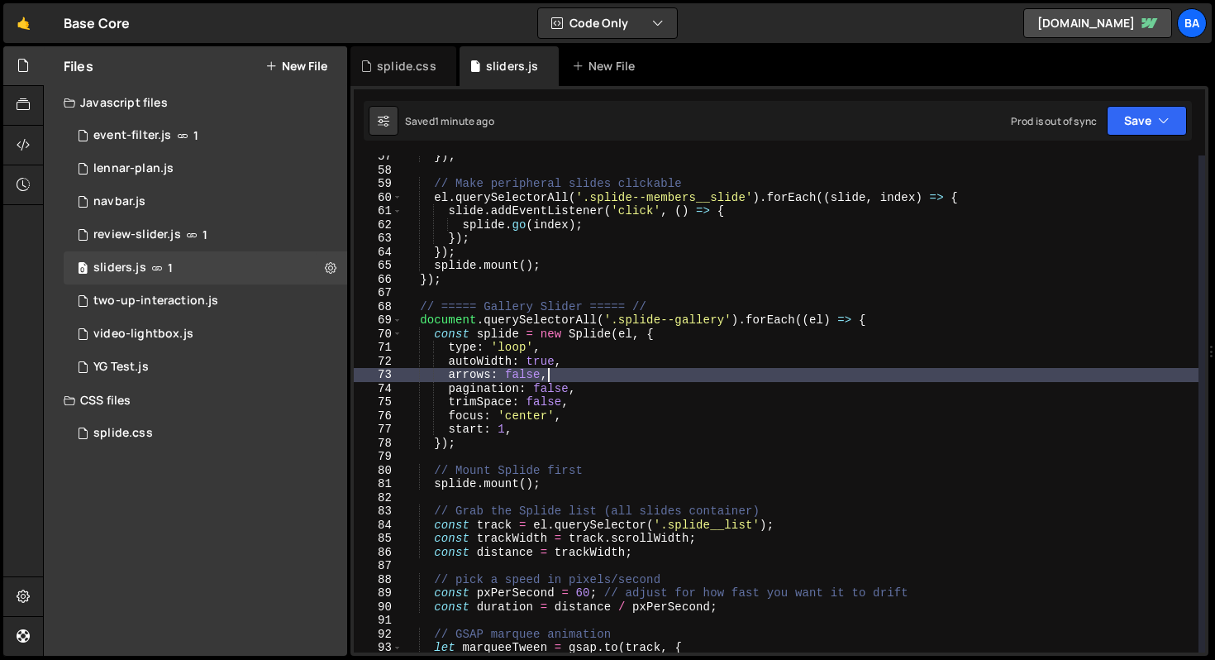
click at [616, 400] on div "}) ; // Make peripheral slides clickable el . querySelectorAll ( '.splide--memb…" at bounding box center [801, 412] width 796 height 524
type textarea "trimSpace: false,"
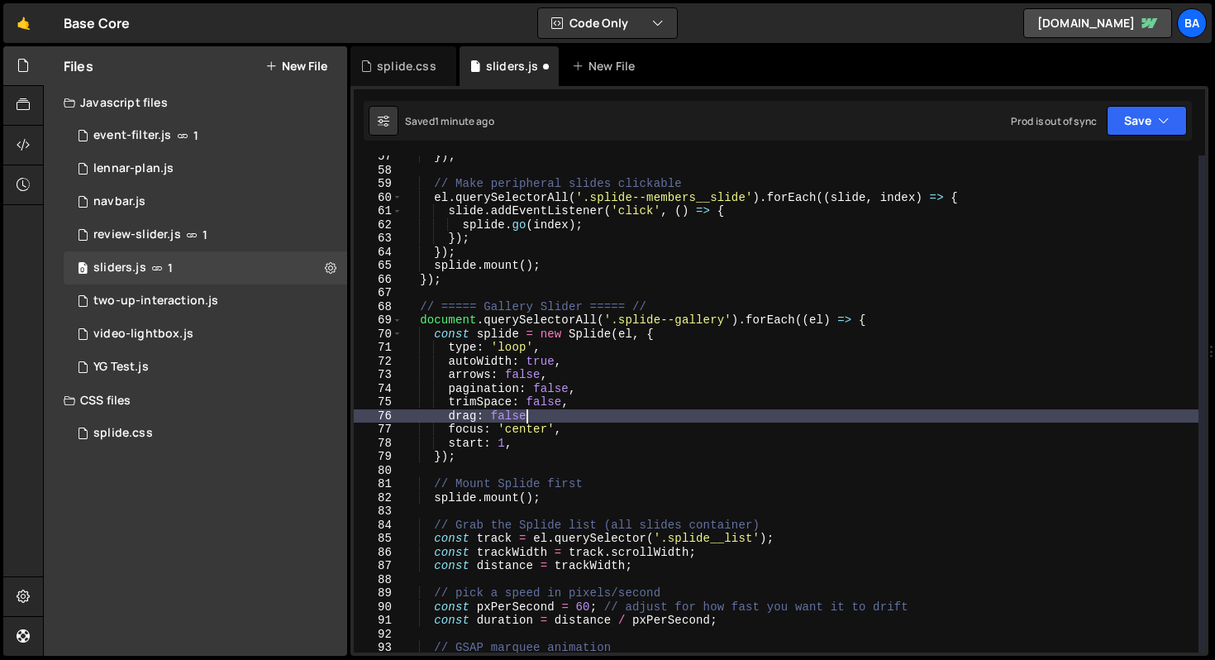
scroll to position [0, 7]
click at [1131, 114] on button "Save" at bounding box center [1147, 121] width 80 height 30
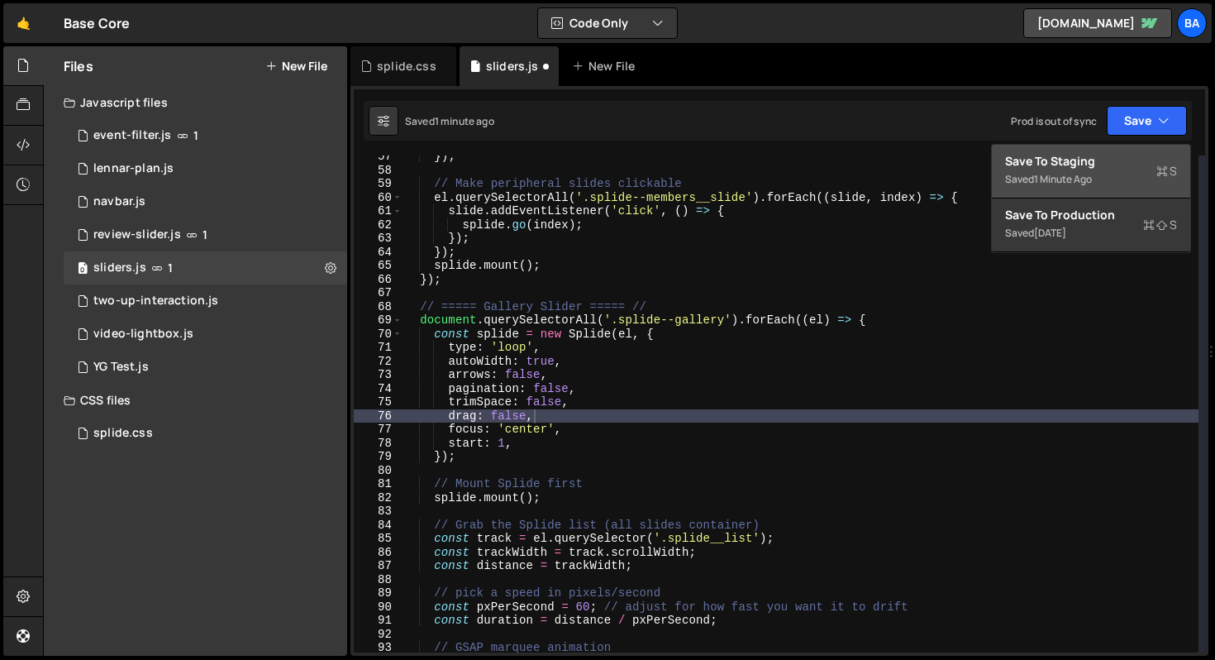
click at [1062, 156] on div "Save to Staging S" at bounding box center [1091, 161] width 172 height 17
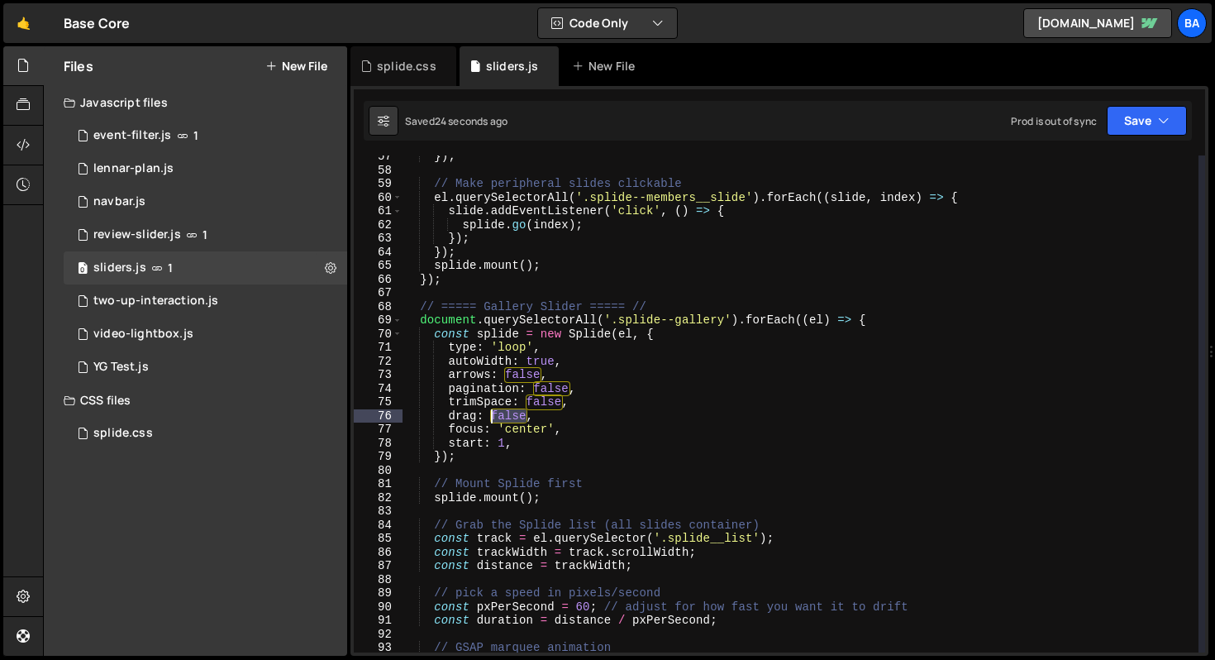
drag, startPoint x: 529, startPoint y: 419, endPoint x: 492, endPoint y: 417, distance: 37.3
click at [492, 417] on div "}) ; // Make peripheral slides clickable el . querySelectorAll ( '.splide--memb…" at bounding box center [801, 412] width 796 height 524
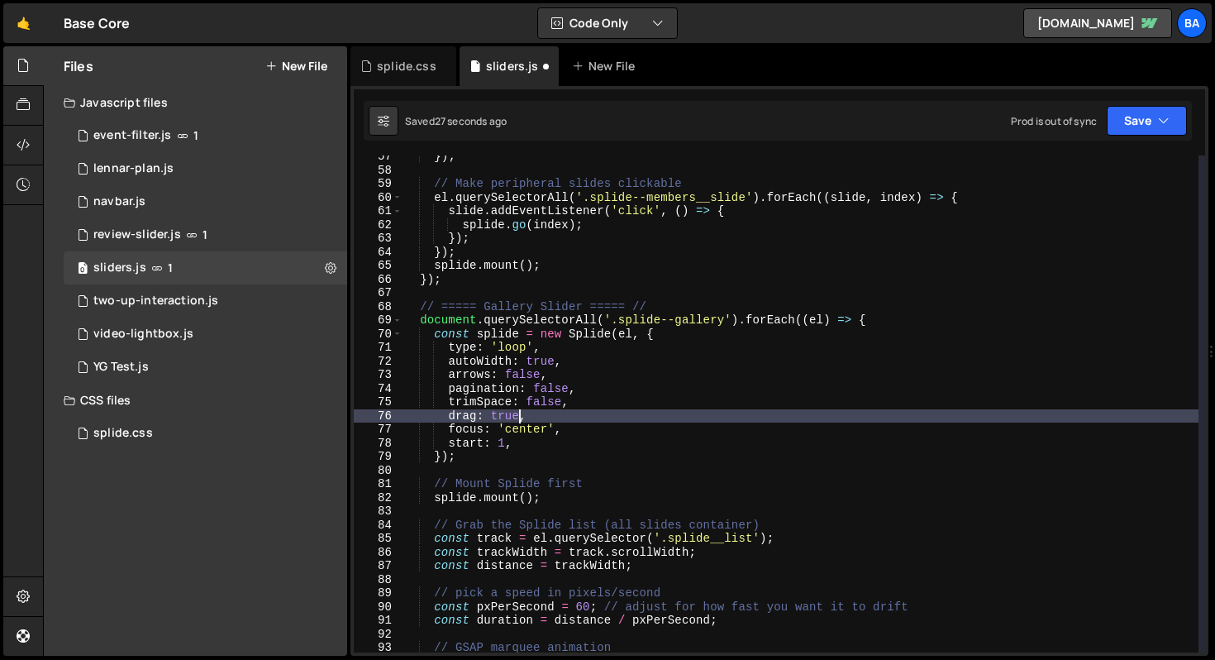
click at [1139, 104] on div "Saved 27 seconds ago Prod is out of sync Upgrade to Edit Save Save to Staging S…" at bounding box center [778, 121] width 828 height 40
click at [1138, 119] on button "Save" at bounding box center [1147, 121] width 80 height 30
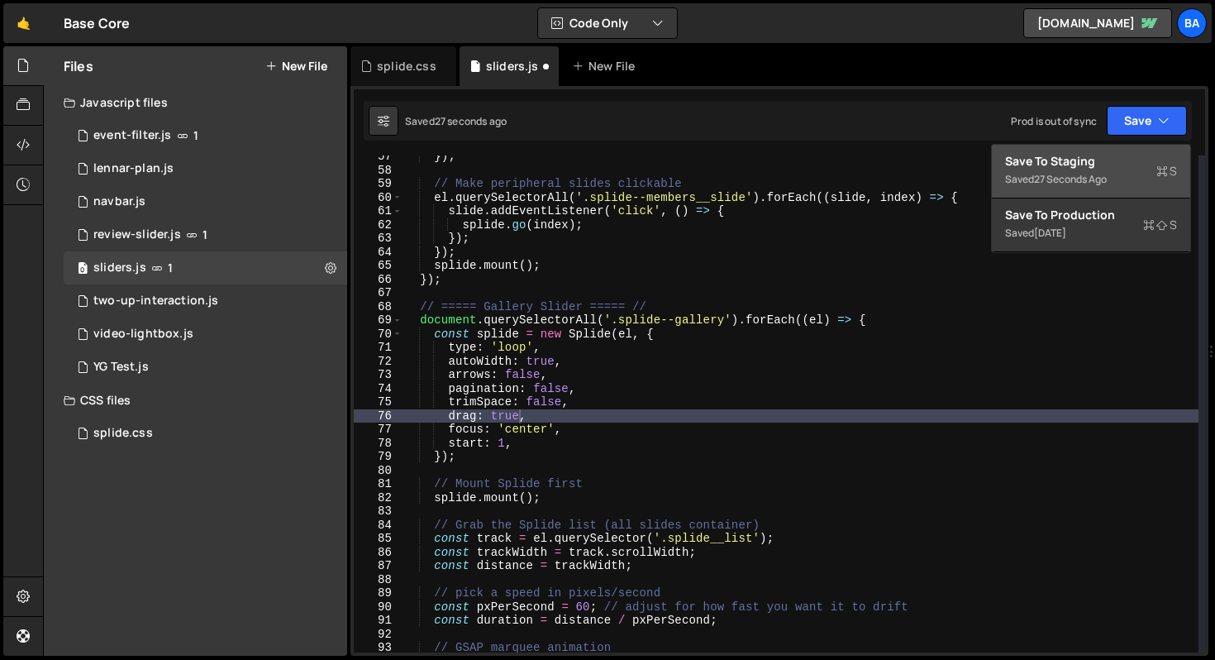
click at [1057, 187] on div "Saved 27 seconds ago" at bounding box center [1091, 179] width 172 height 20
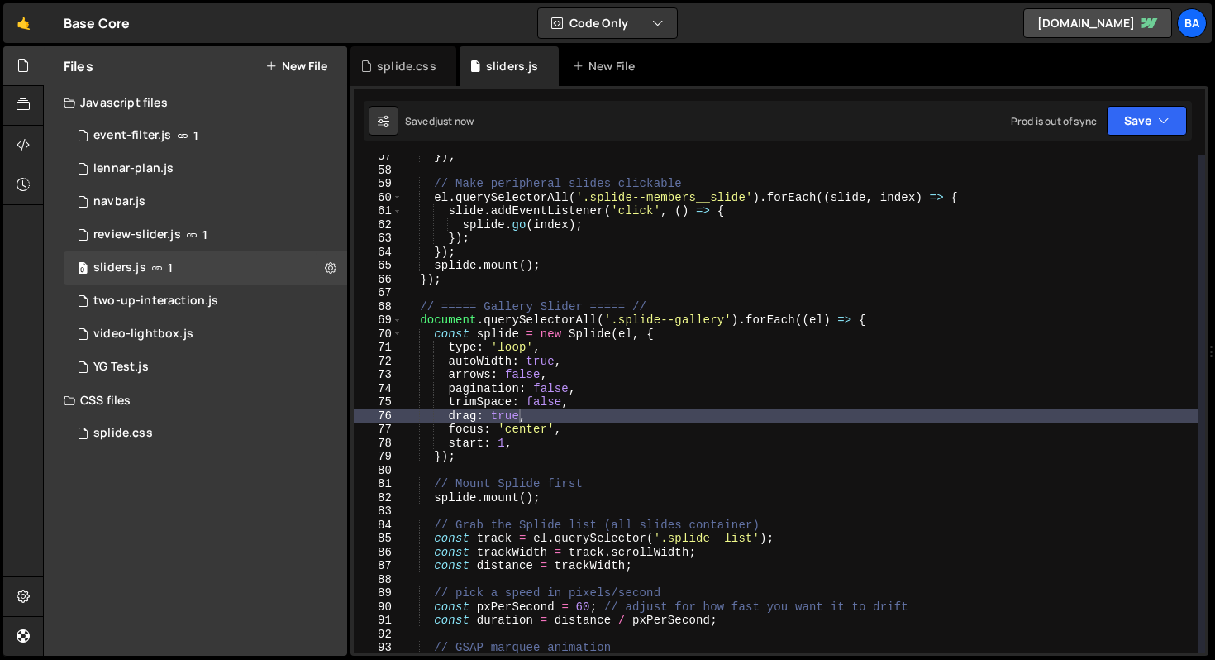
type textarea "pagination: false,"
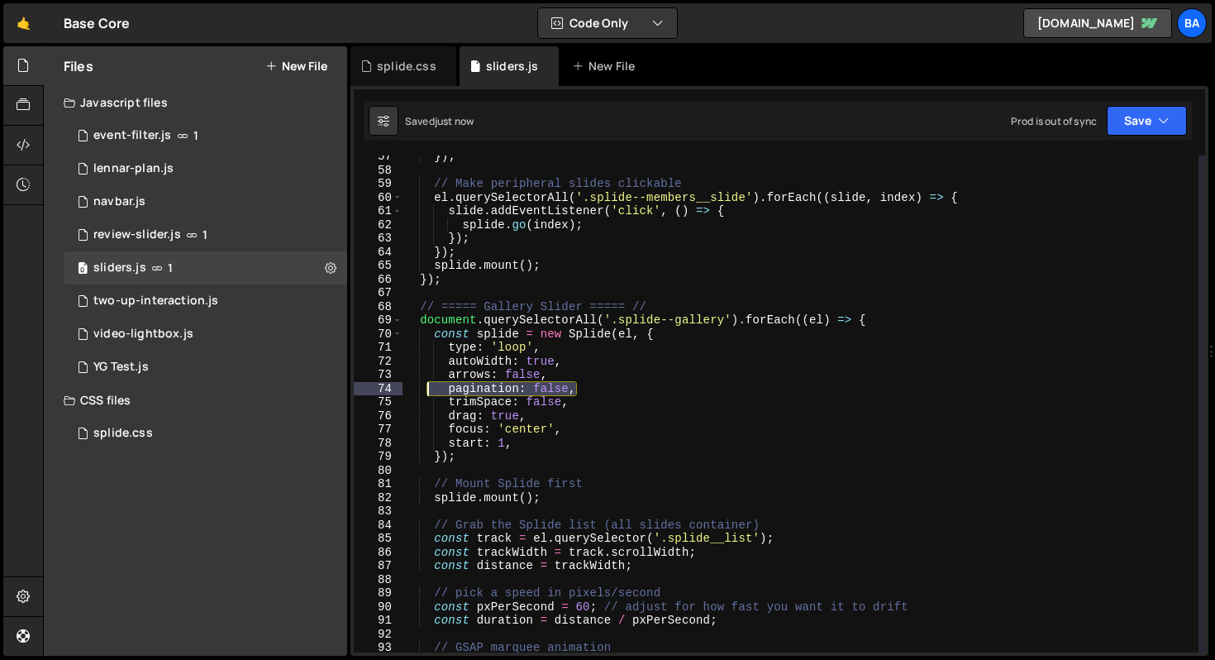
drag, startPoint x: 594, startPoint y: 385, endPoint x: 424, endPoint y: 394, distance: 170.5
click at [424, 394] on div "}) ; // Make peripheral slides clickable el . querySelectorAll ( '.splide--memb…" at bounding box center [801, 412] width 796 height 524
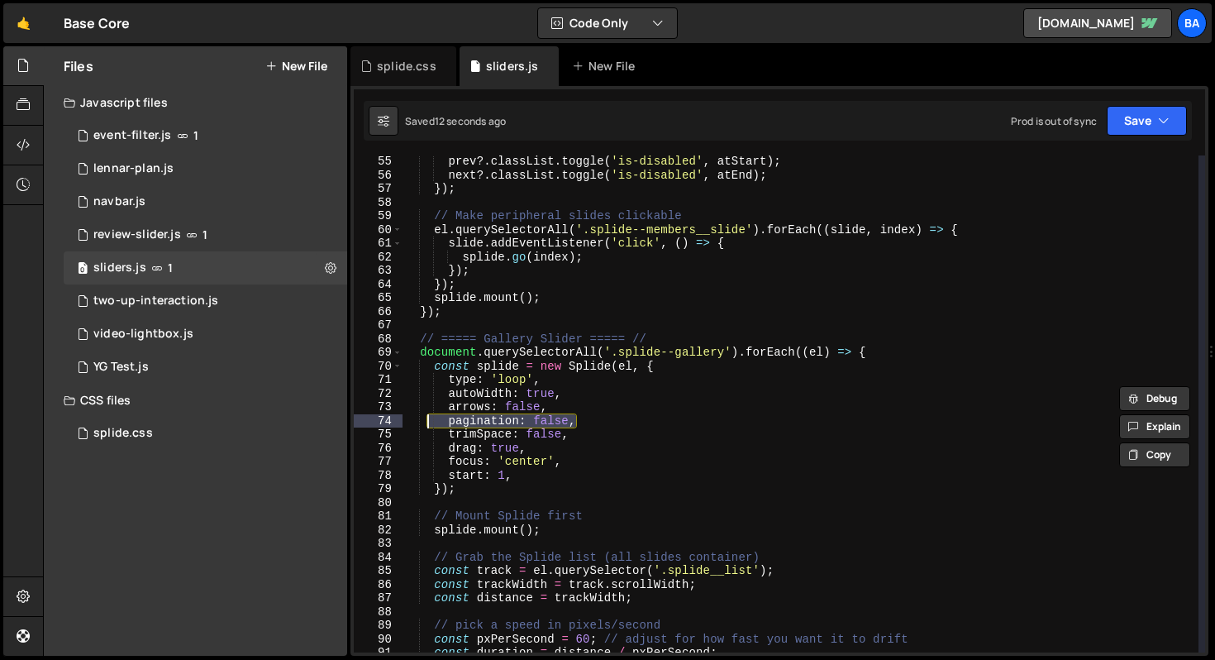
scroll to position [708, 0]
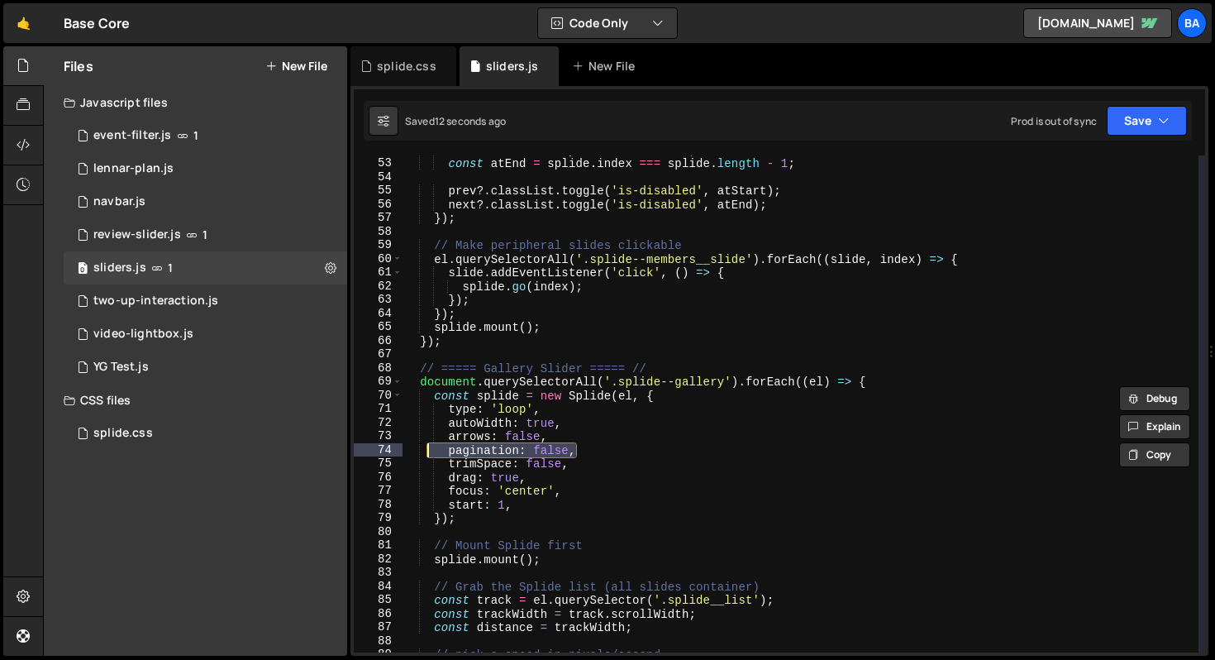
click at [496, 360] on div "const atStart = splide . index === 0 ; const atEnd = splide . index === splide …" at bounding box center [801, 405] width 796 height 524
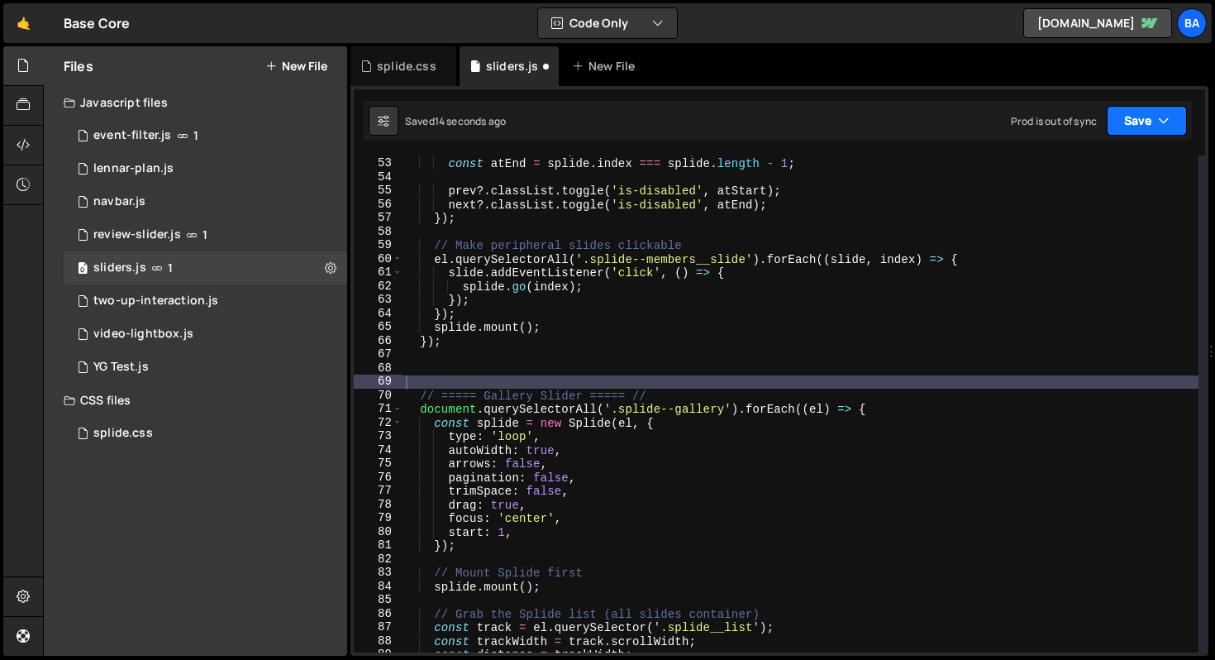
click at [1140, 121] on button "Save" at bounding box center [1147, 121] width 80 height 30
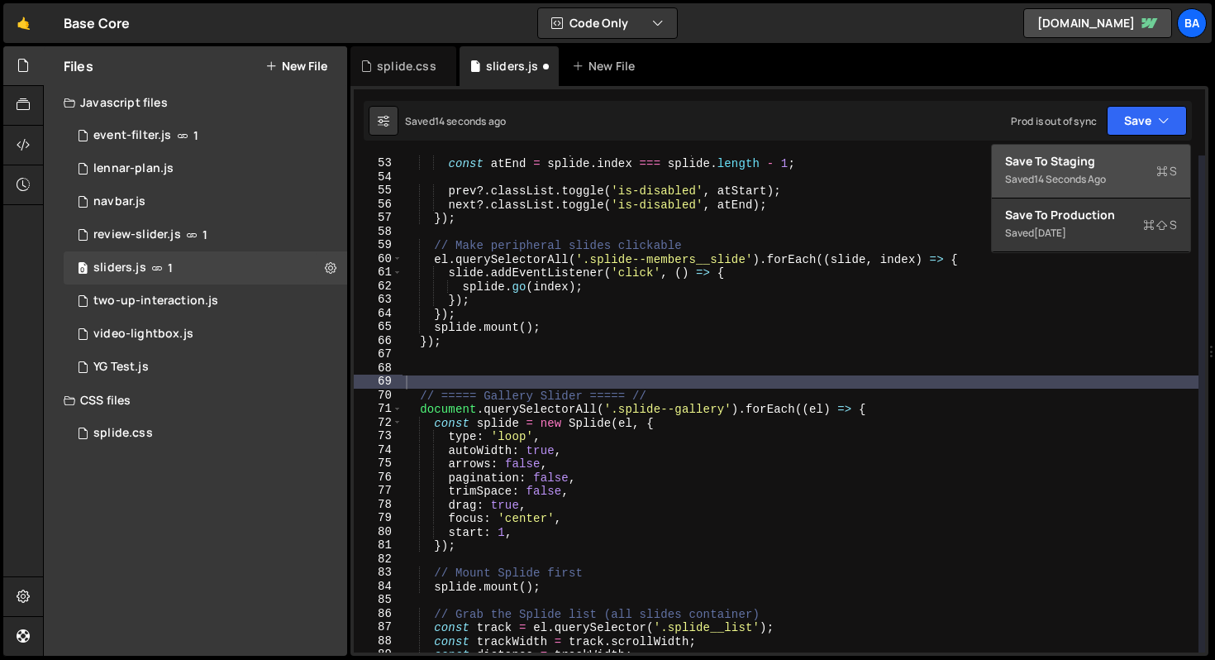
click at [1114, 162] on div "Save to Staging S" at bounding box center [1091, 161] width 172 height 17
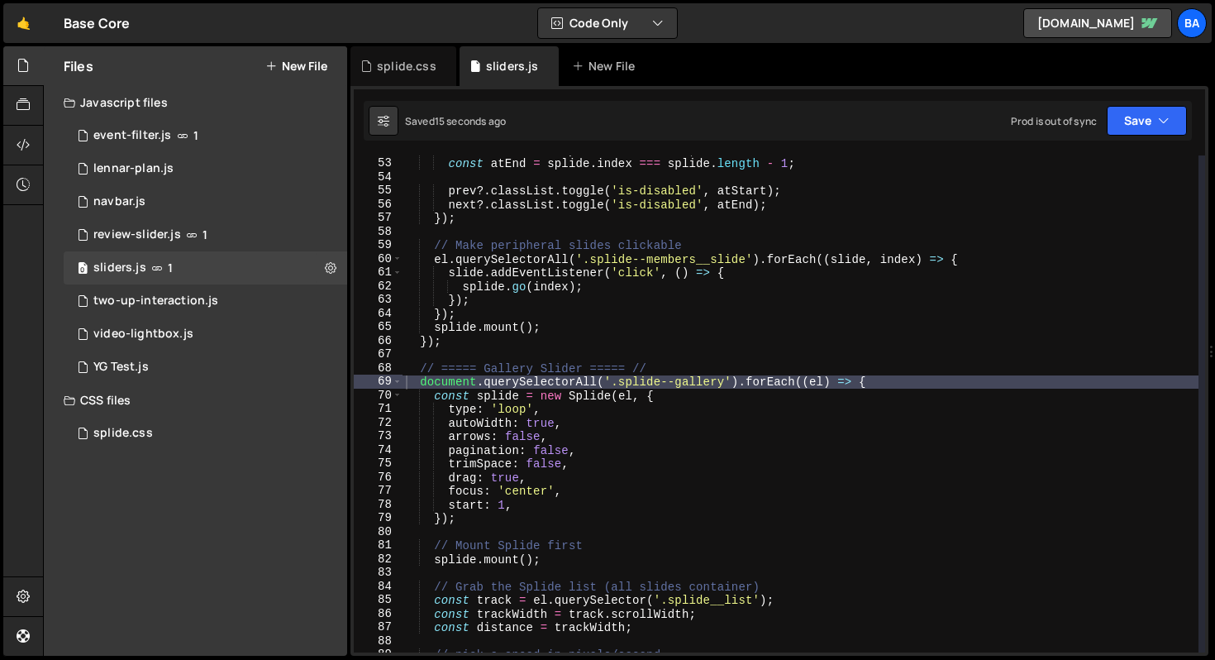
scroll to position [734, 0]
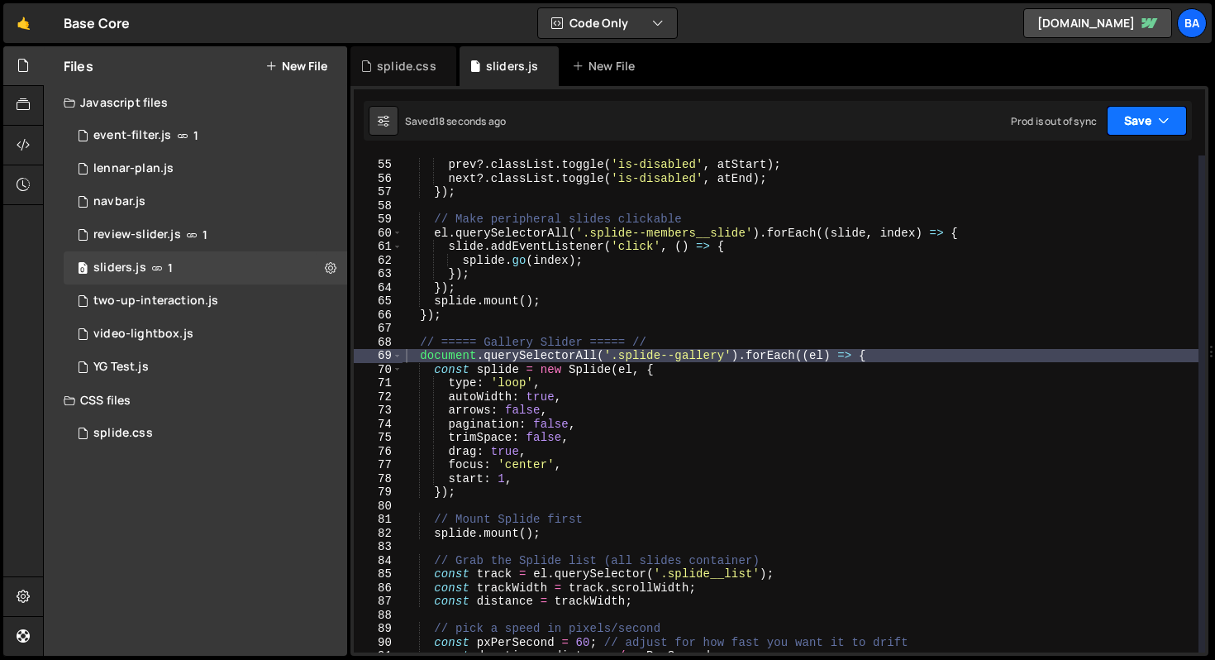
click at [1132, 125] on button "Save" at bounding box center [1147, 121] width 80 height 30
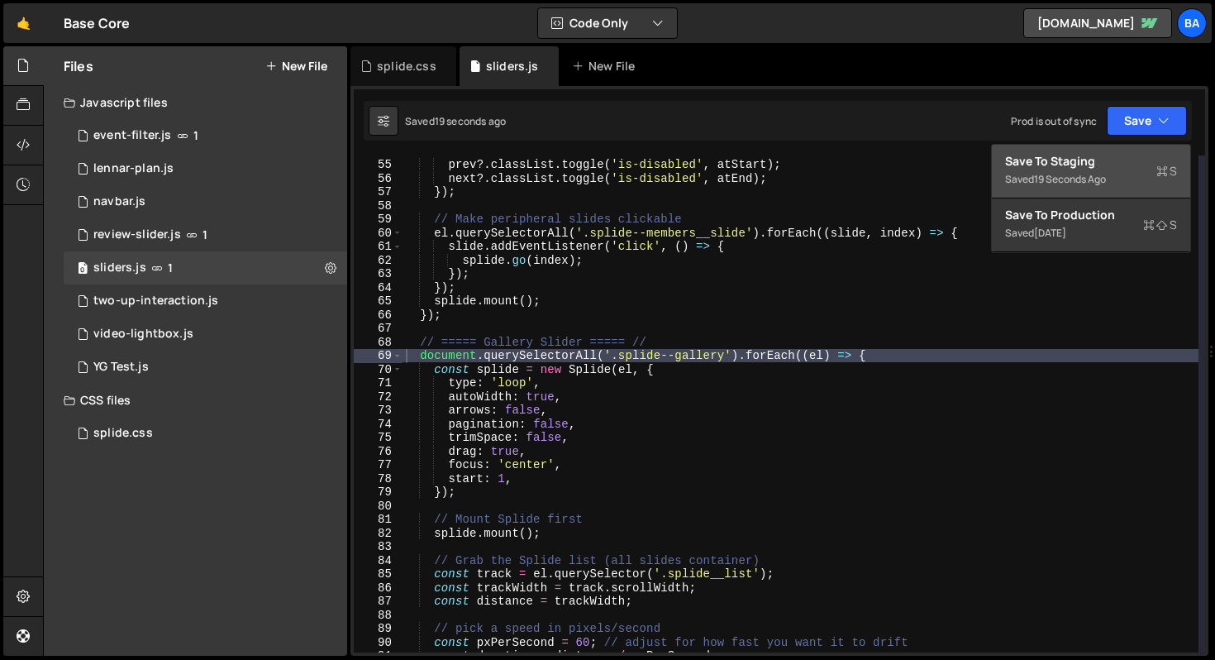
click at [1115, 150] on button "Save to Staging S Saved 19 seconds ago" at bounding box center [1091, 172] width 198 height 54
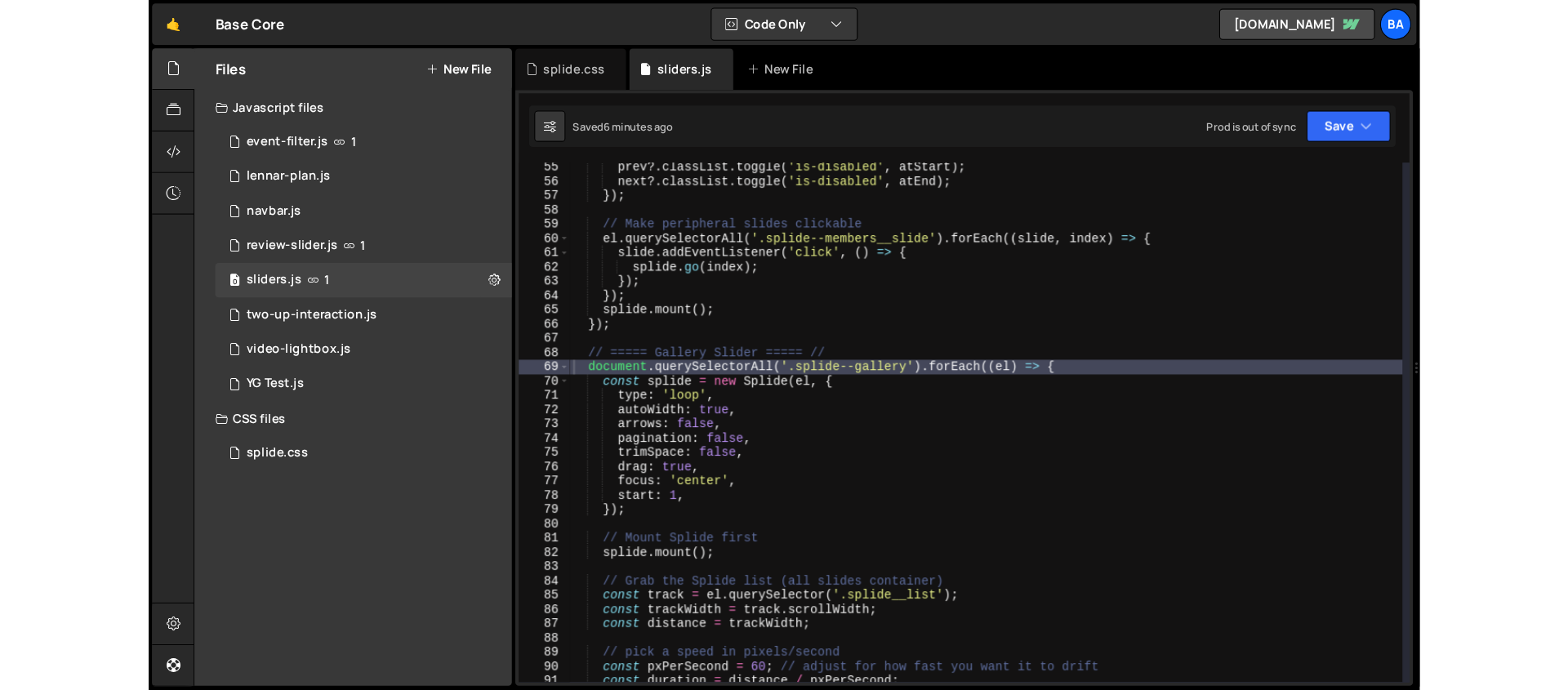
scroll to position [731, 0]
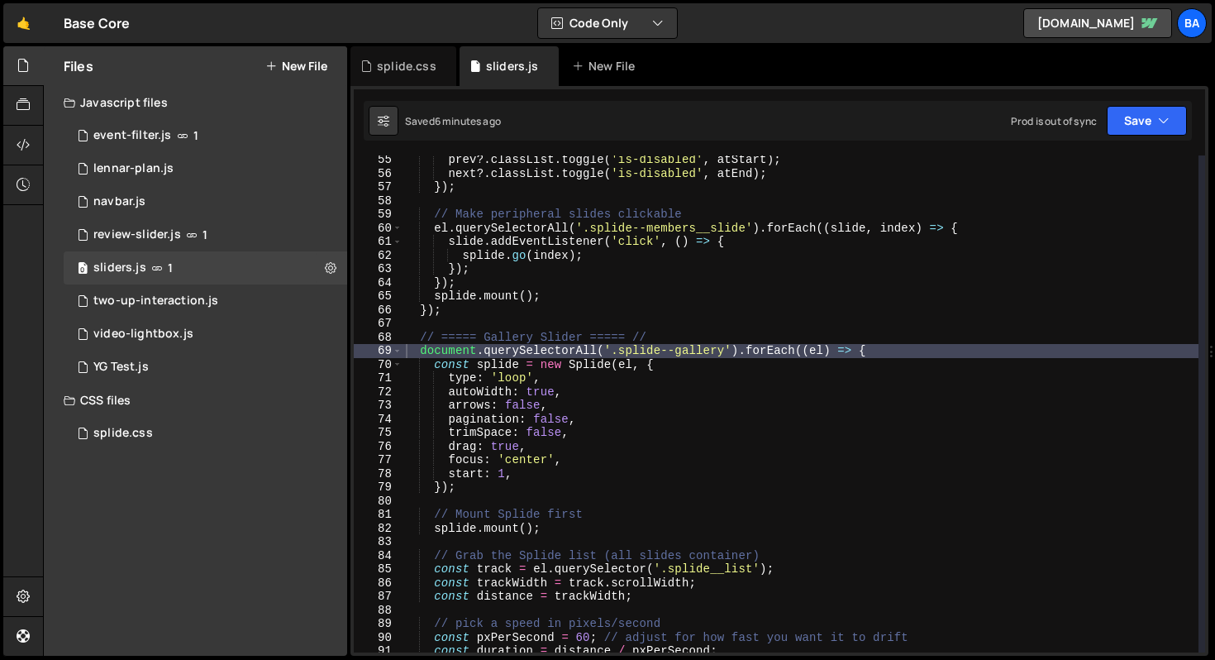
click at [598, 461] on div "prev ?. classList . toggle ( 'is-disabled' , atStart ) ; next ?. classList . to…" at bounding box center [801, 415] width 796 height 524
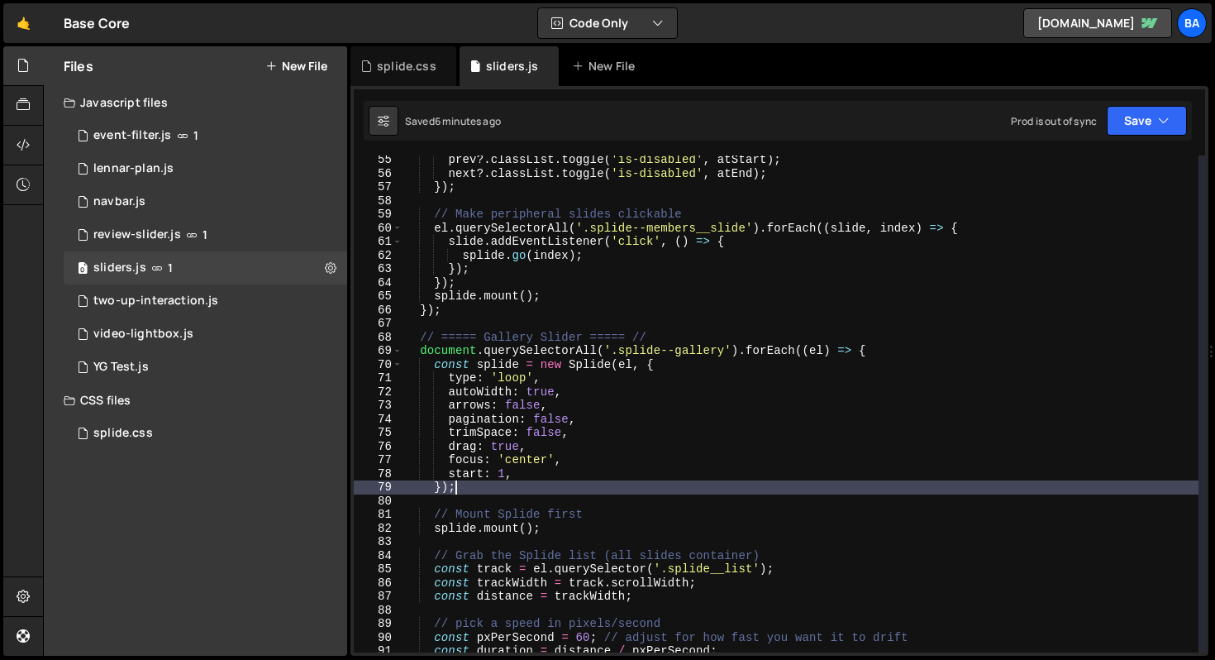
click at [588, 490] on div "prev ?. classList . toggle ( 'is-disabled' , atStart ) ; next ?. classList . to…" at bounding box center [801, 415] width 796 height 524
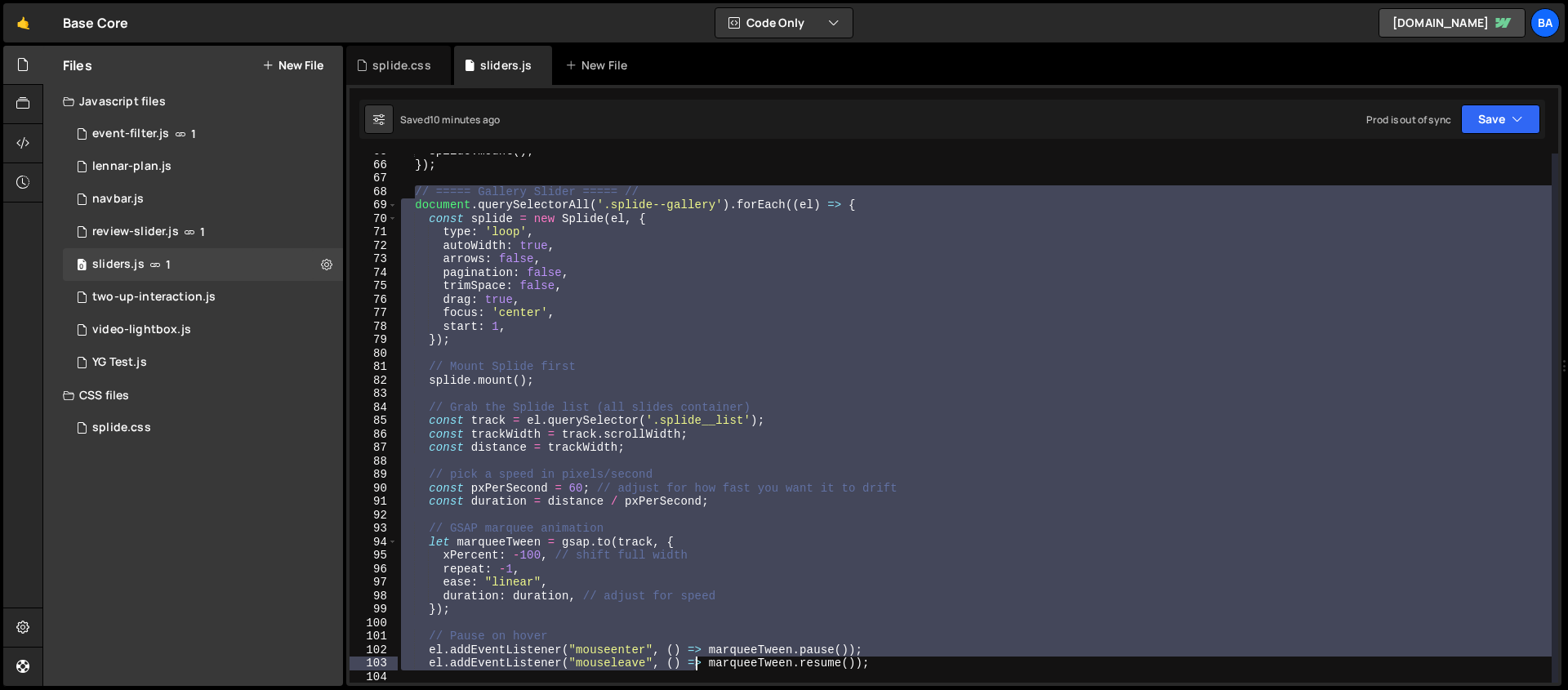
scroll to position [981, 0]
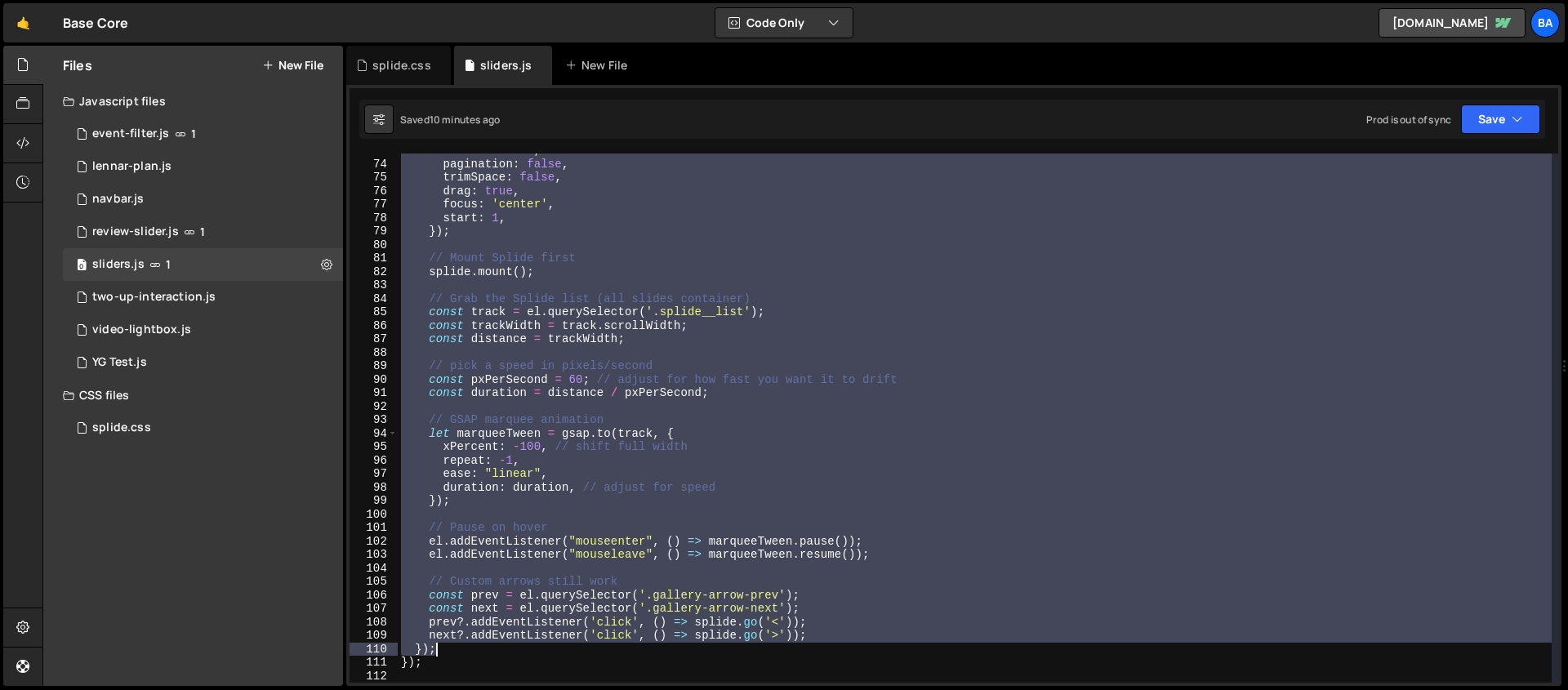
drag, startPoint x: 412, startPoint y: 195, endPoint x: 572, endPoint y: 651, distance: 483.3
click at [572, 651] on div "arrows : false , pagination : false , trimSpace : false , drag : true , focus :…" at bounding box center [975, 421] width 1154 height 557
type textarea "next?.addEventListener('click', () => splide.go('>')); });"
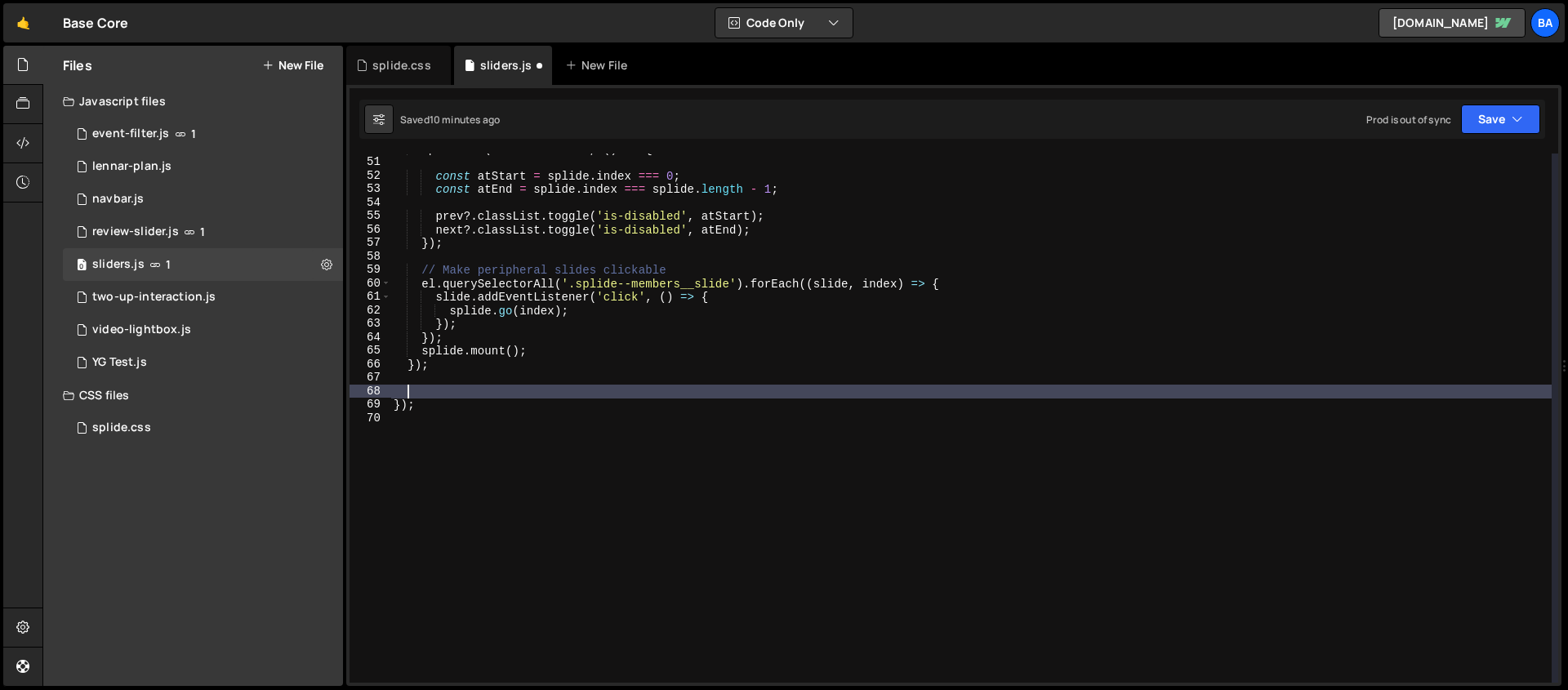
scroll to position [672, 0]
paste textarea
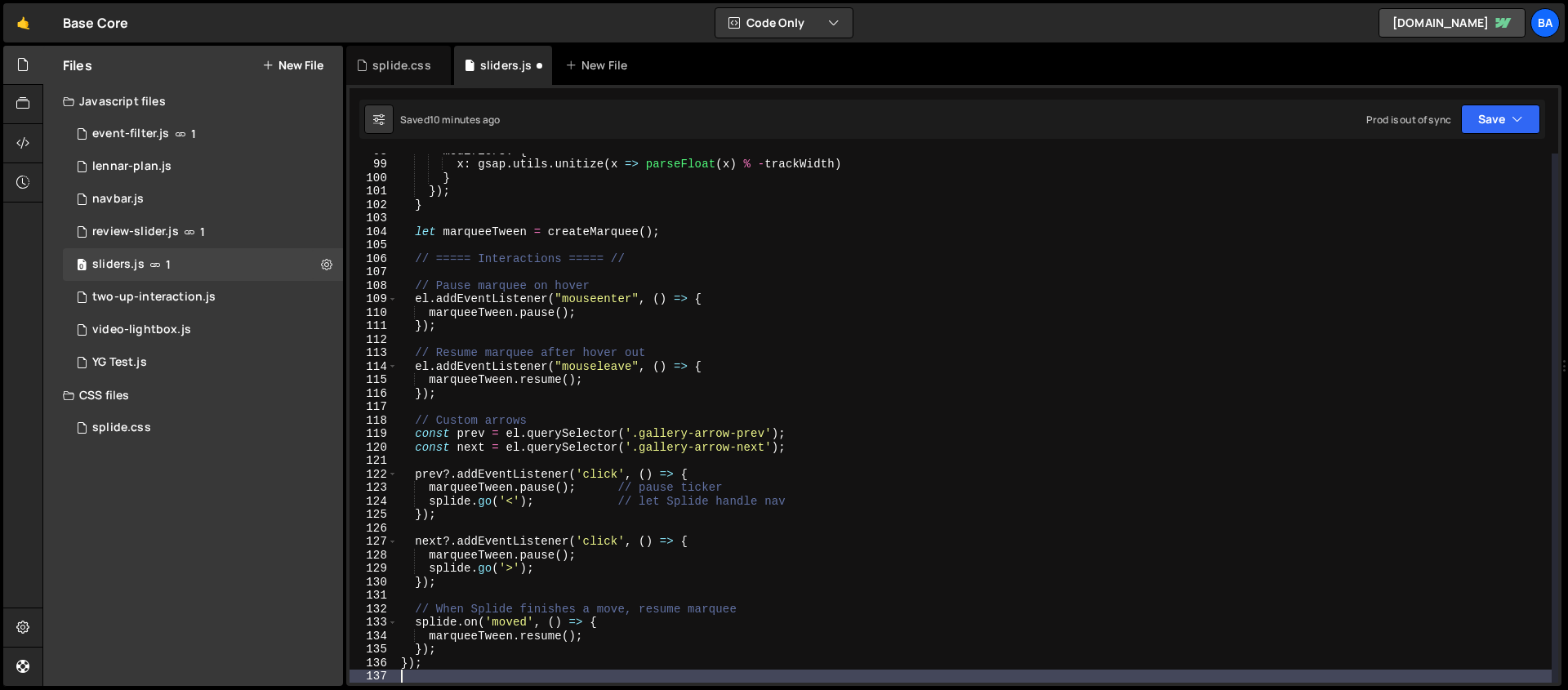
scroll to position [1317, 0]
click at [1199, 119] on button "Save" at bounding box center [1501, 120] width 79 height 30
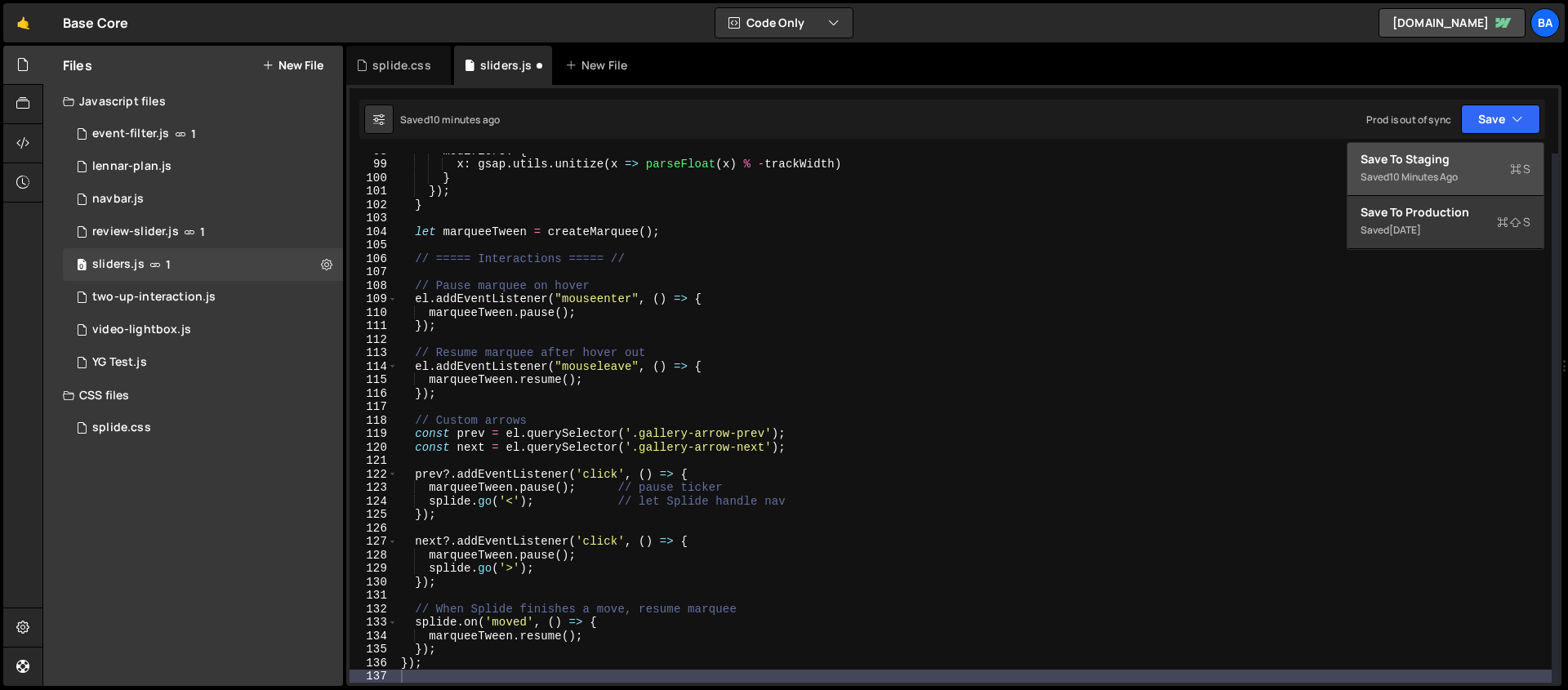
click at [1199, 153] on div "Save to Staging S" at bounding box center [1445, 159] width 170 height 17
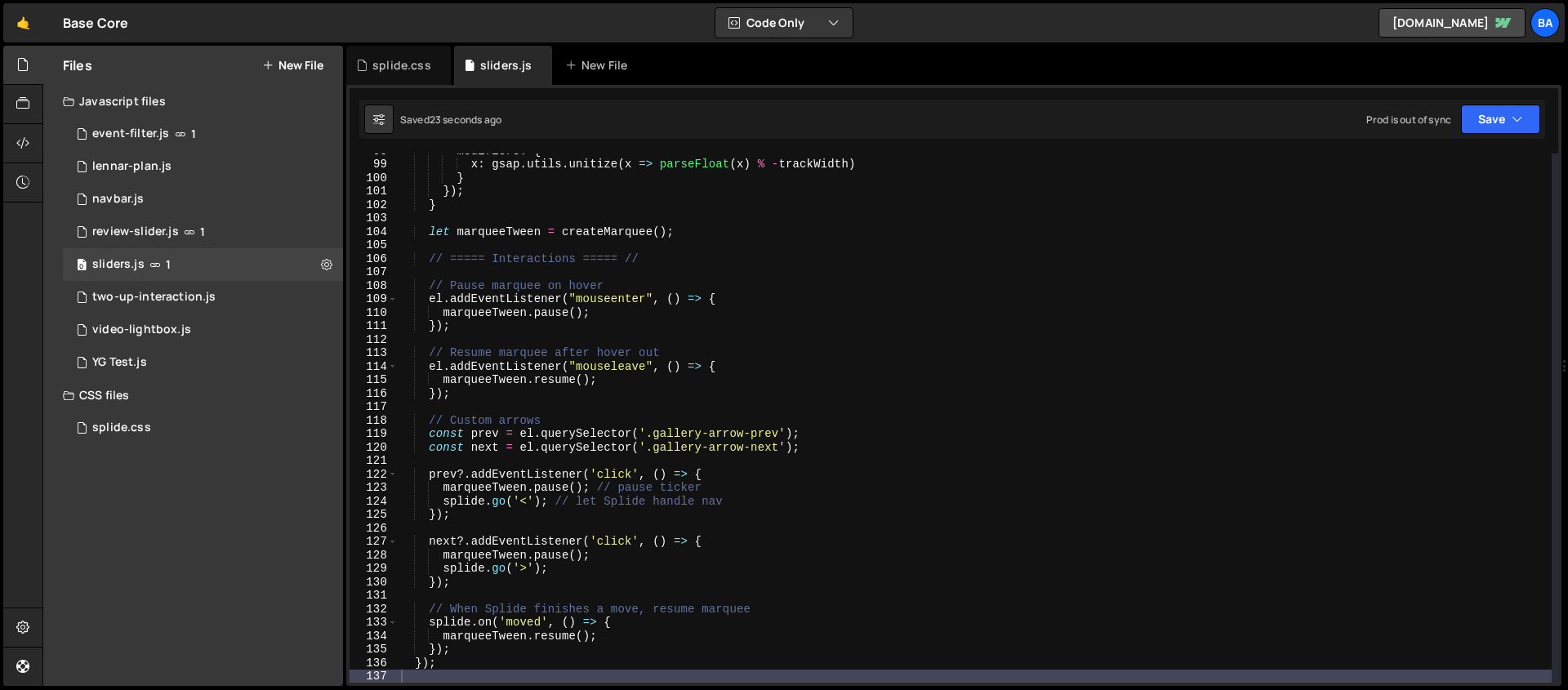
click at [853, 413] on div "modifiers : { x : gsap . utils . unitize ( x => parseFloat ( x ) % - trackWidth…" at bounding box center [975, 421] width 1154 height 557
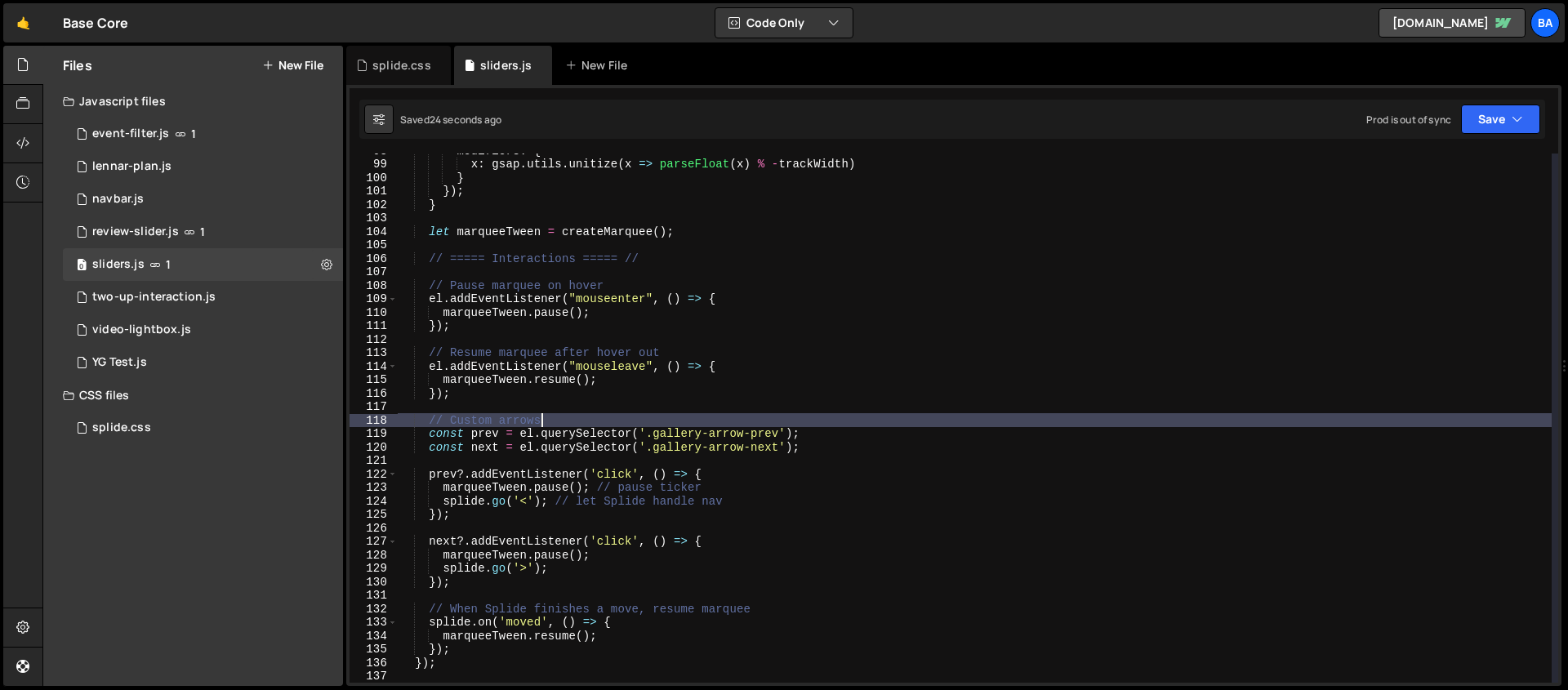
click at [847, 435] on div "modifiers : { x : gsap . utils . unitize ( x => parseFloat ( x ) % - trackWidth…" at bounding box center [975, 421] width 1154 height 557
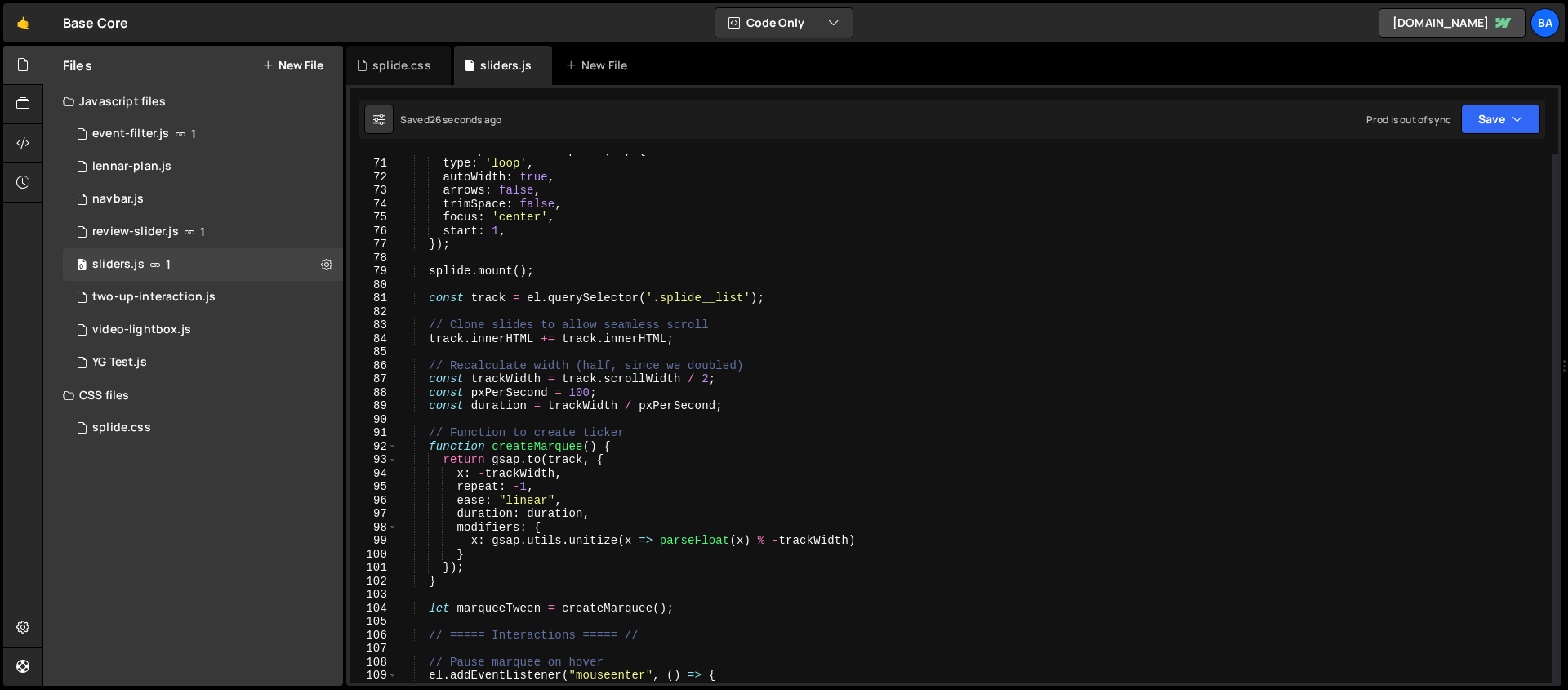
scroll to position [826, 0]
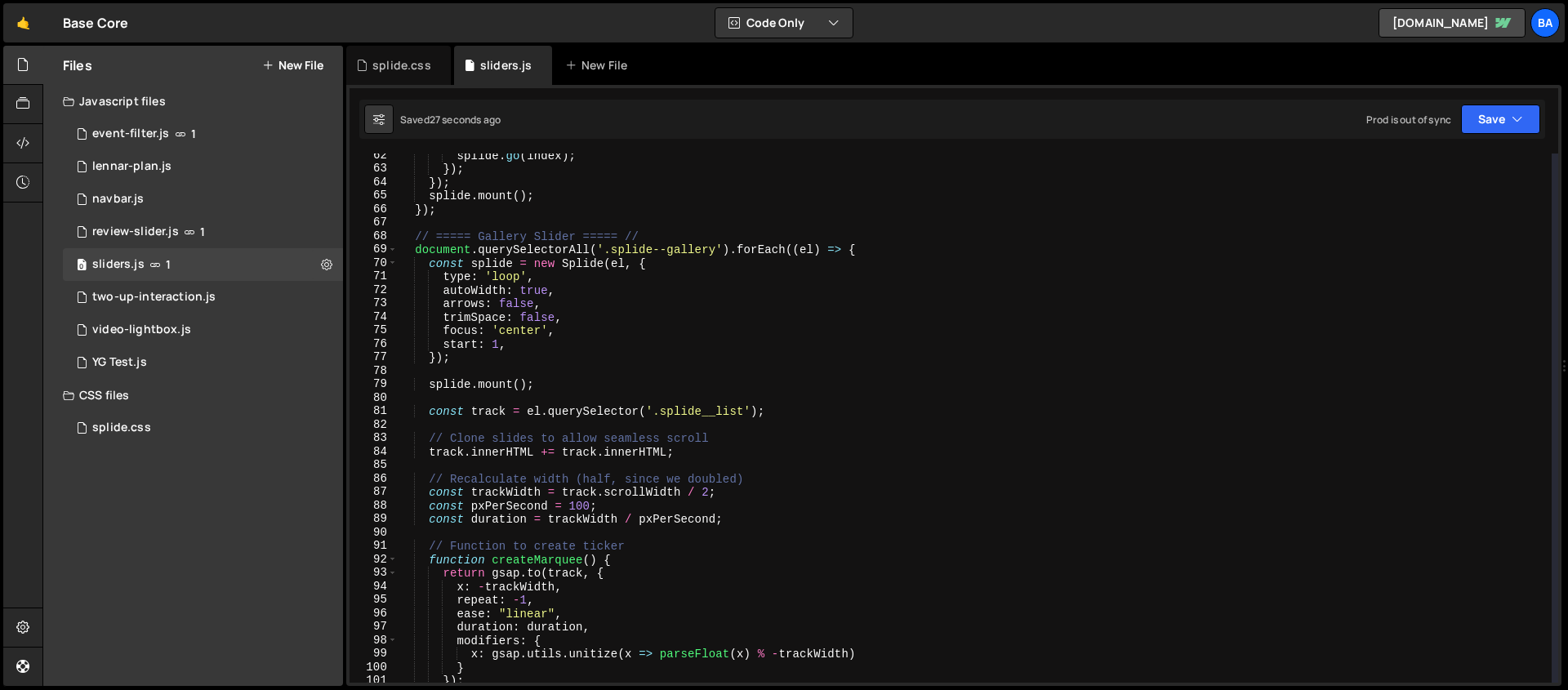
click at [704, 380] on div "splide . go ( index ) ; }) ; }) ; splide . mount ( ) ; }) ; // ===== Gallery Sl…" at bounding box center [975, 426] width 1154 height 557
type textarea "splide.mount();"
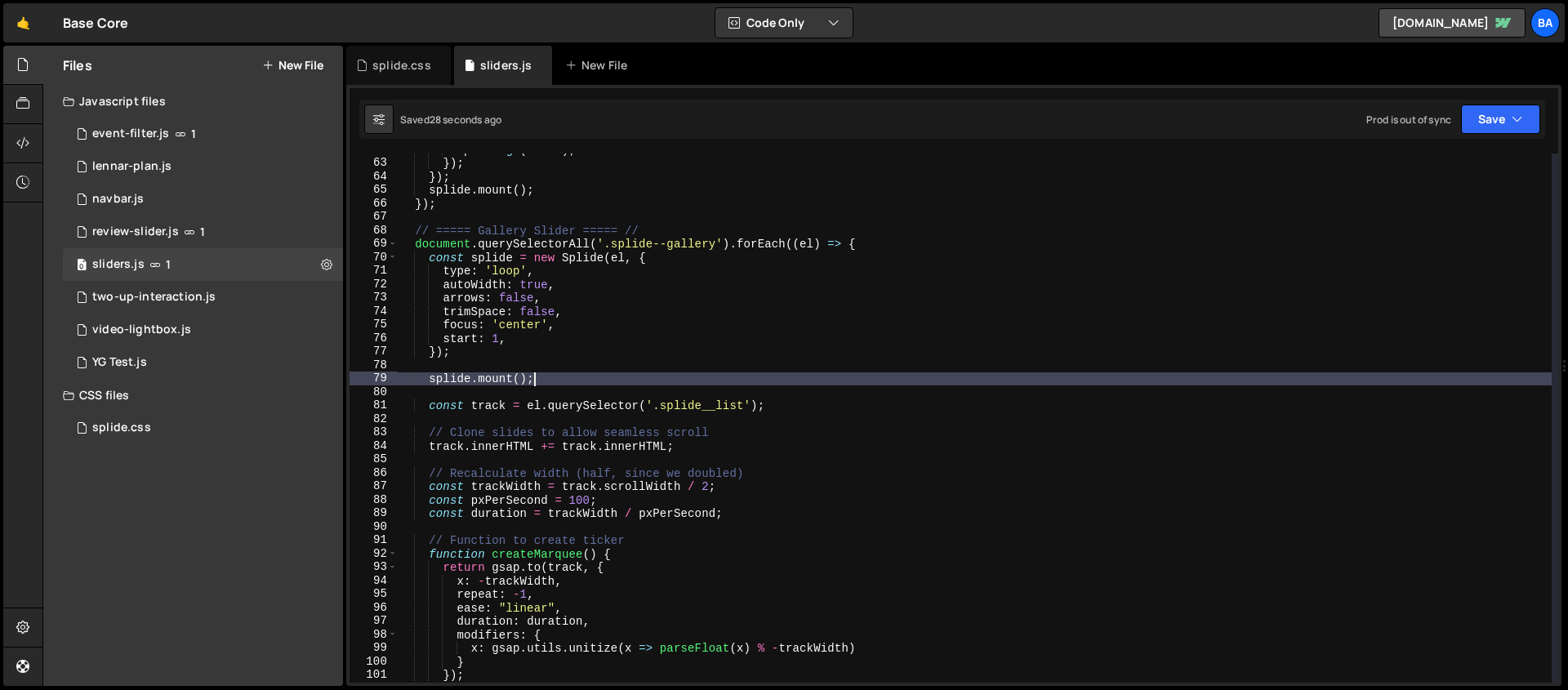
scroll to position [934, 0]
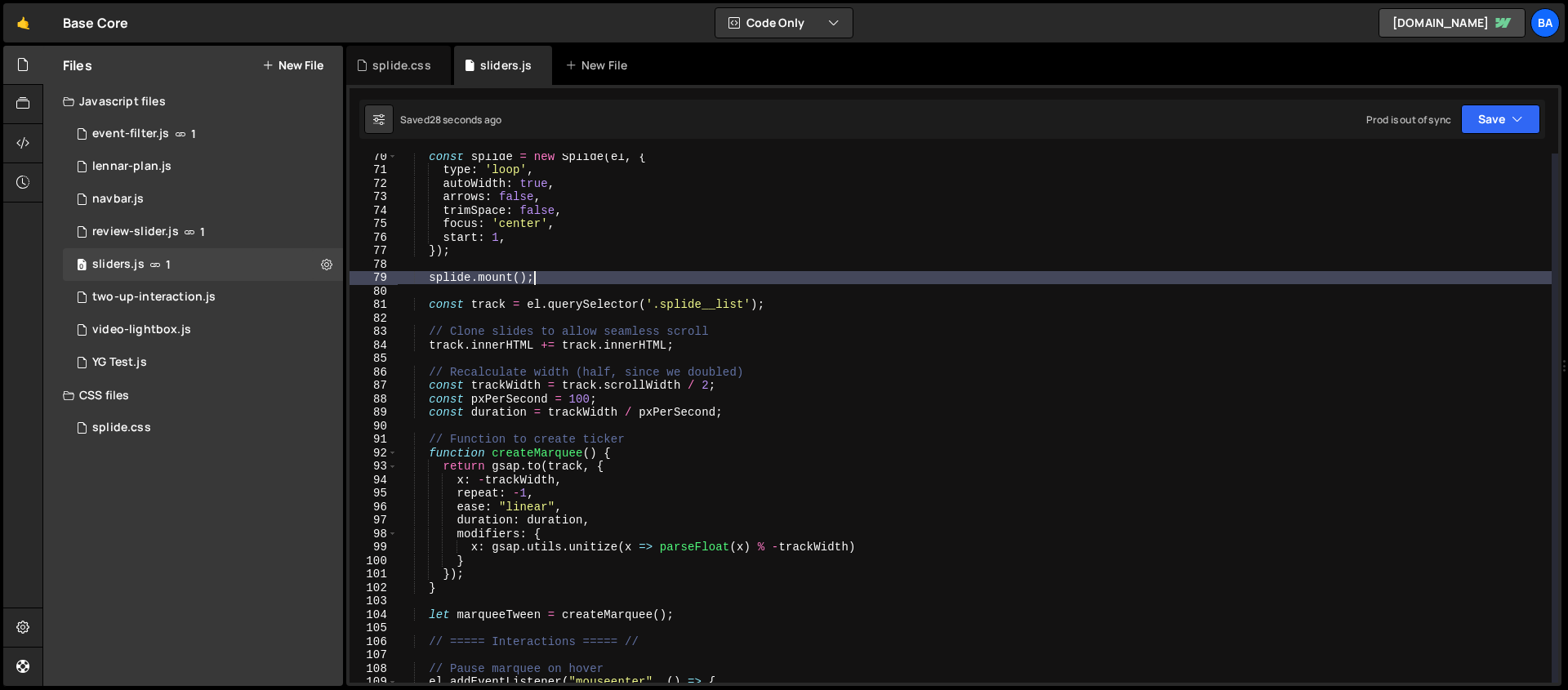
click at [814, 293] on div "const splide = new Splide ( el , { type : 'loop' , autoWidth : true , arrows : …" at bounding box center [975, 427] width 1154 height 557
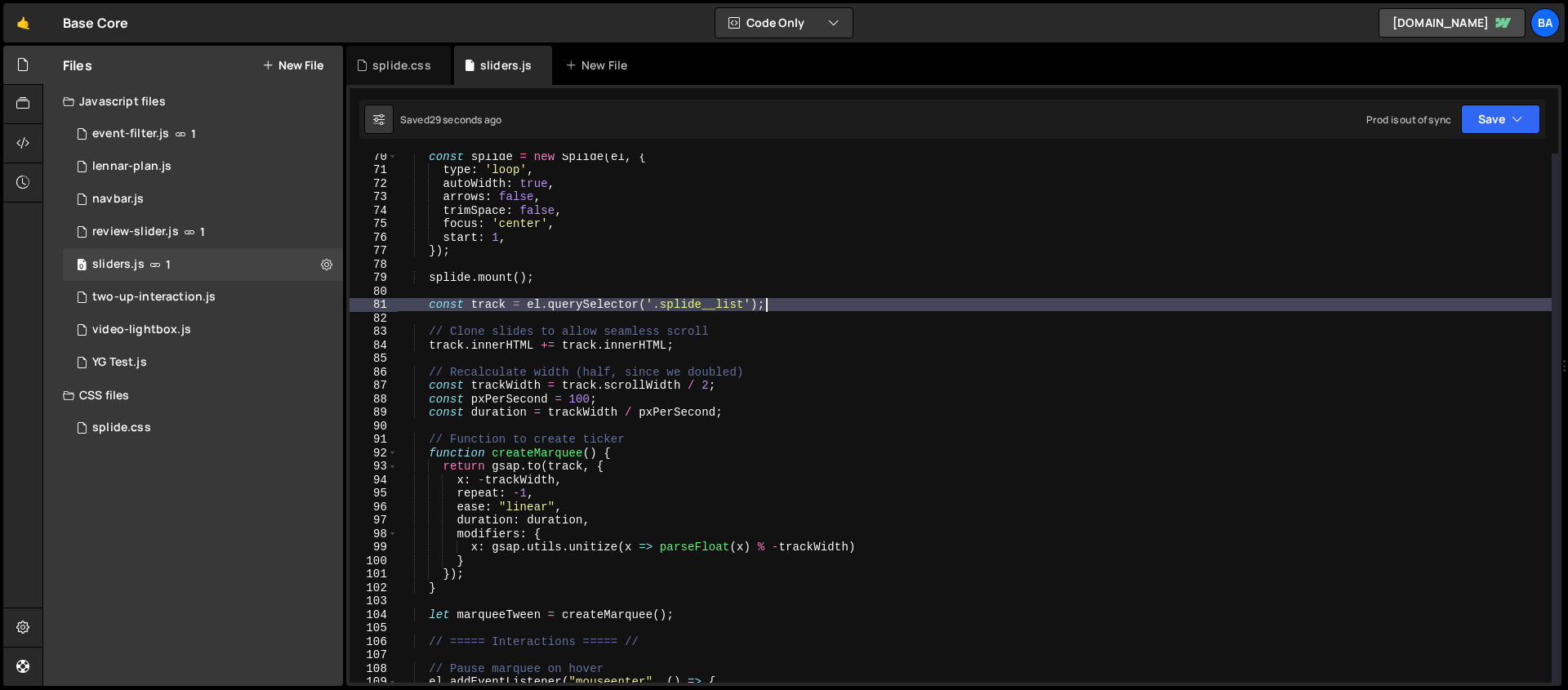
click at [807, 304] on div "const splide = new Splide ( el , { type : 'loop' , autoWidth : true , arrows : …" at bounding box center [975, 427] width 1154 height 557
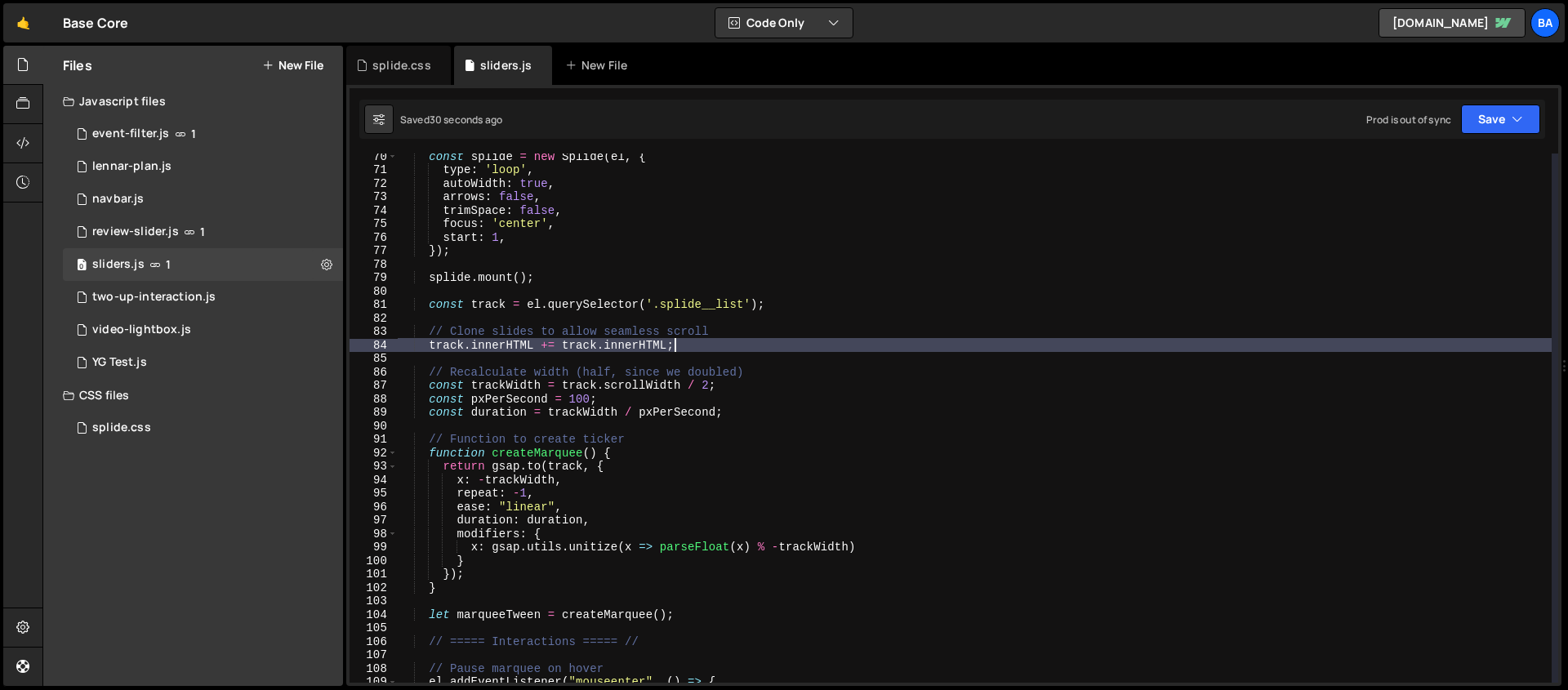
click at [735, 346] on div "const splide = new Splide ( el , { type : 'loop' , autoWidth : true , arrows : …" at bounding box center [975, 427] width 1154 height 557
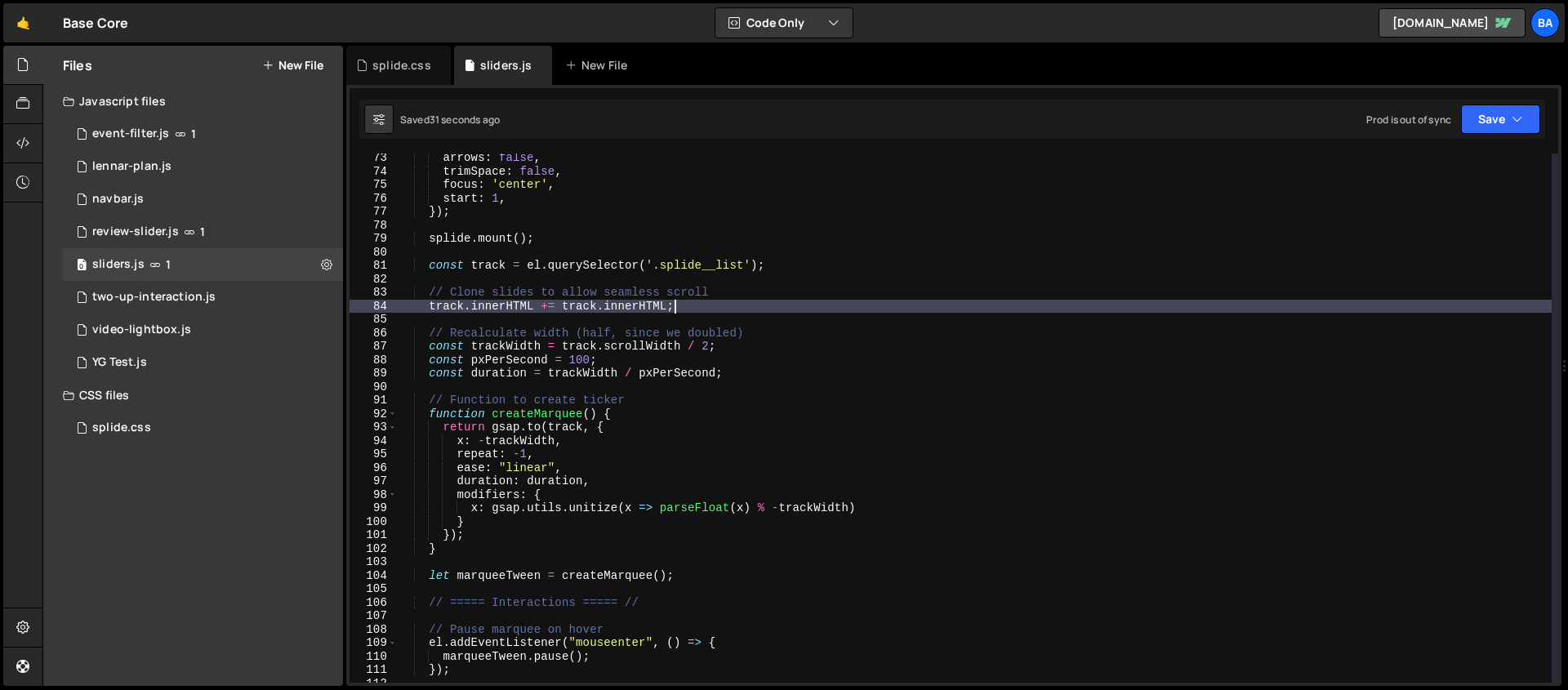
click at [772, 343] on div "arrows : false , trimSpace : false , focus : 'center' , start : 1 , }) ; splide…" at bounding box center [975, 429] width 1154 height 557
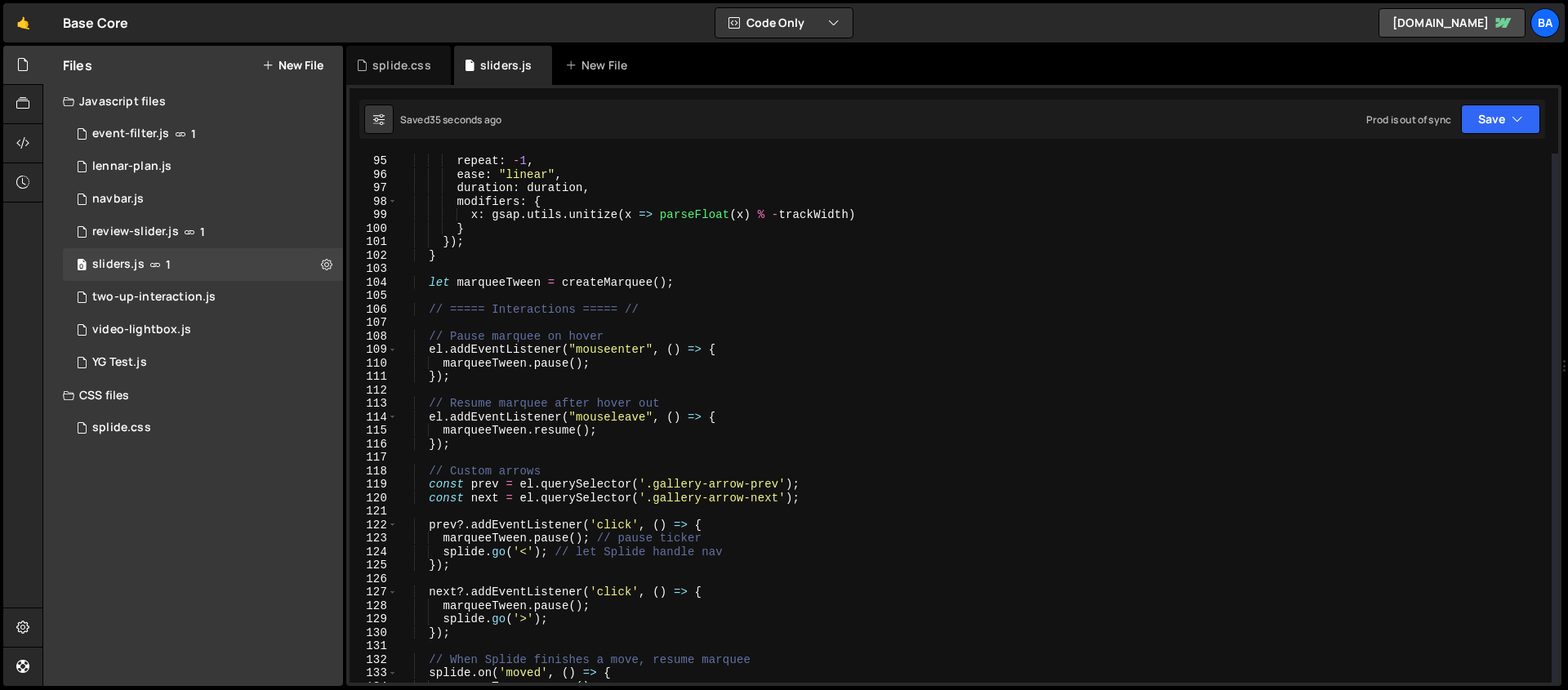
scroll to position [1266, 0]
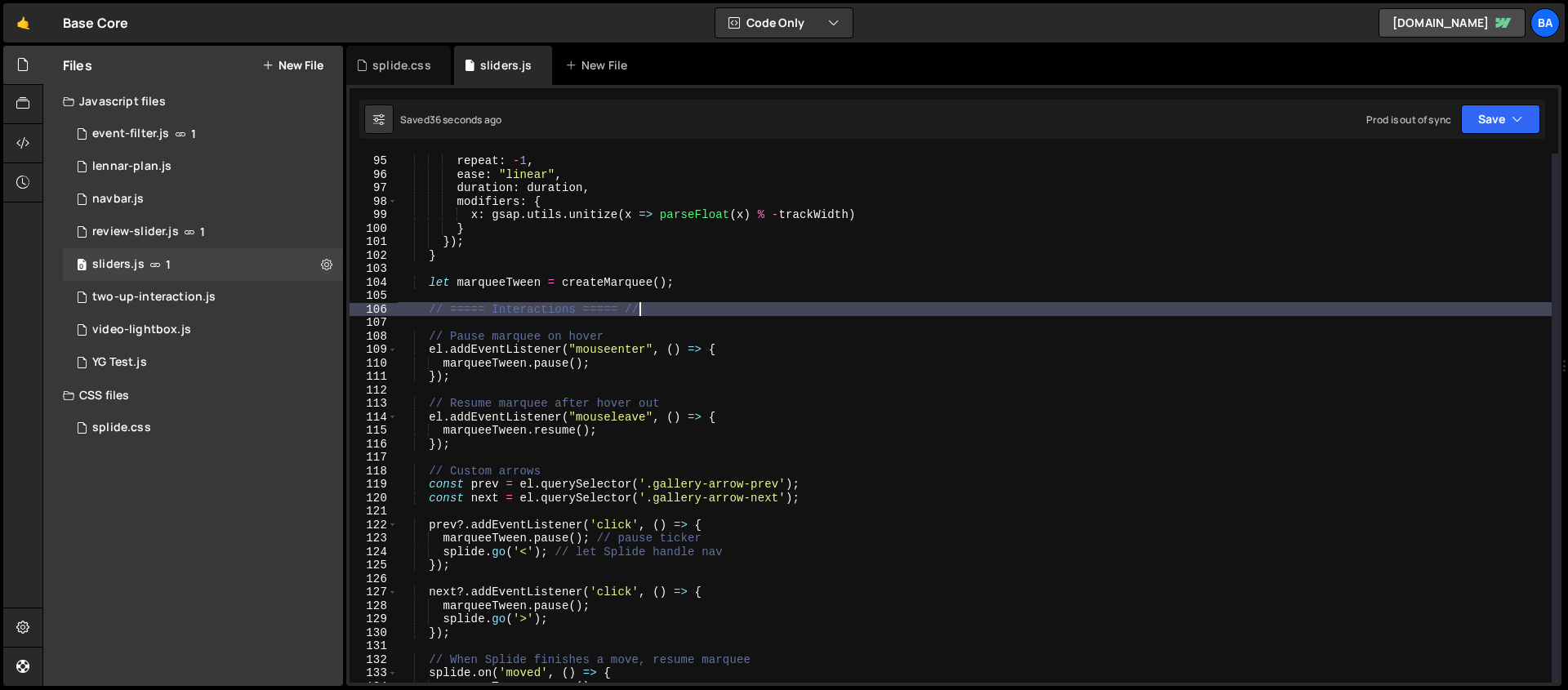
click at [769, 309] on div "x : - trackWidth , repeat : - 1 , ease : "linear" , duration : duration , modif…" at bounding box center [975, 418] width 1154 height 557
type textarea "// ===== Interactions ===== //"
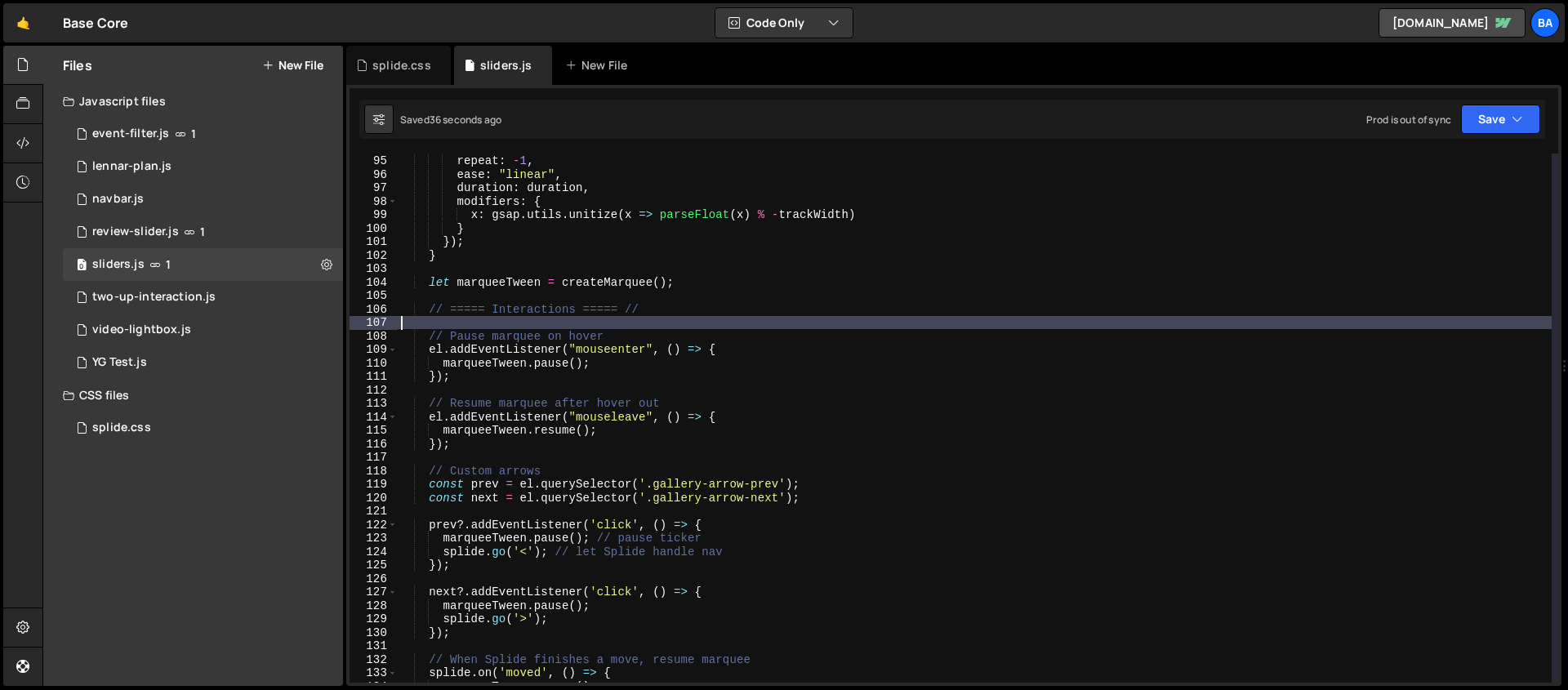
click at [642, 318] on div "x : - trackWidth , repeat : - 1 , ease : "linear" , duration : duration , modif…" at bounding box center [975, 418] width 1154 height 557
click at [725, 346] on div "x : - trackWidth , repeat : - 1 , ease : "linear" , duration : duration , modif…" at bounding box center [975, 418] width 1154 height 557
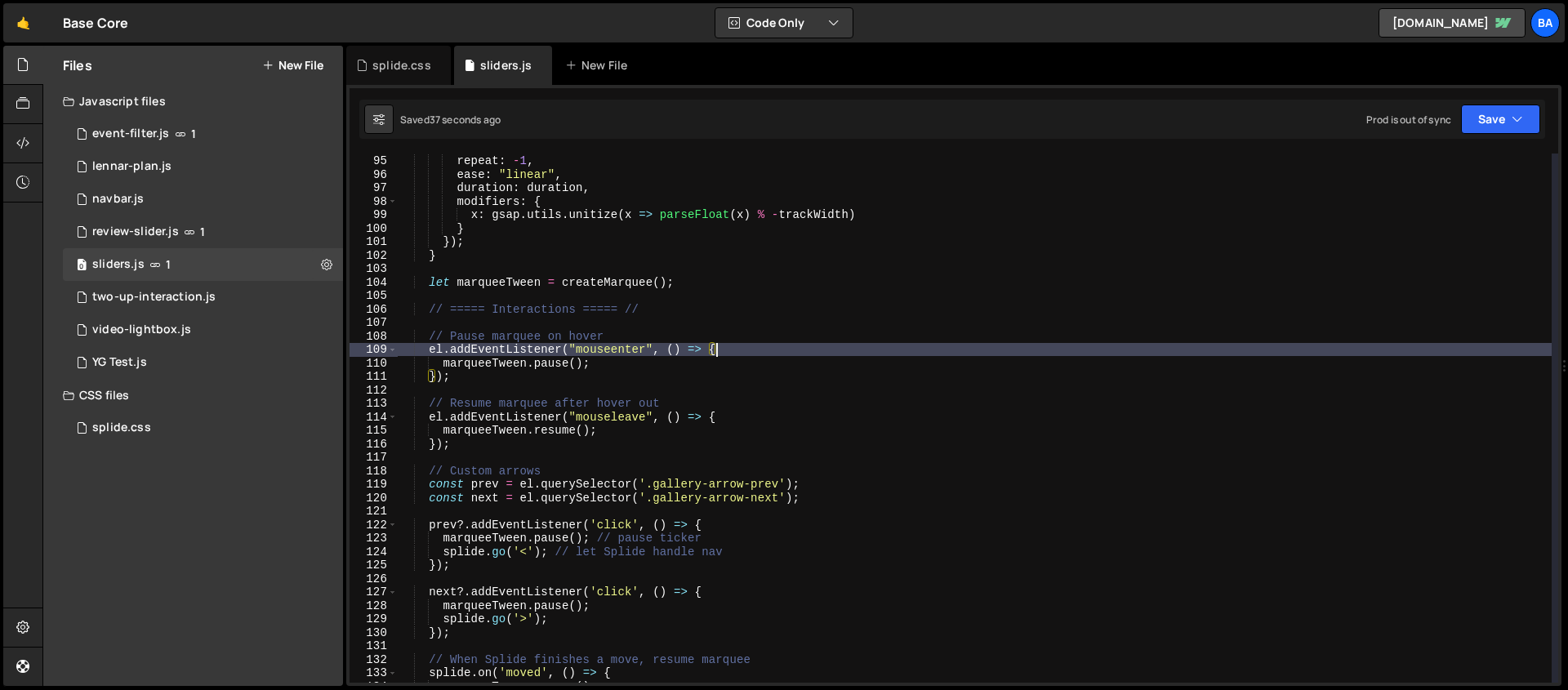
click at [723, 365] on div "x : - trackWidth , repeat : - 1 , ease : "linear" , duration : duration , modif…" at bounding box center [975, 418] width 1154 height 557
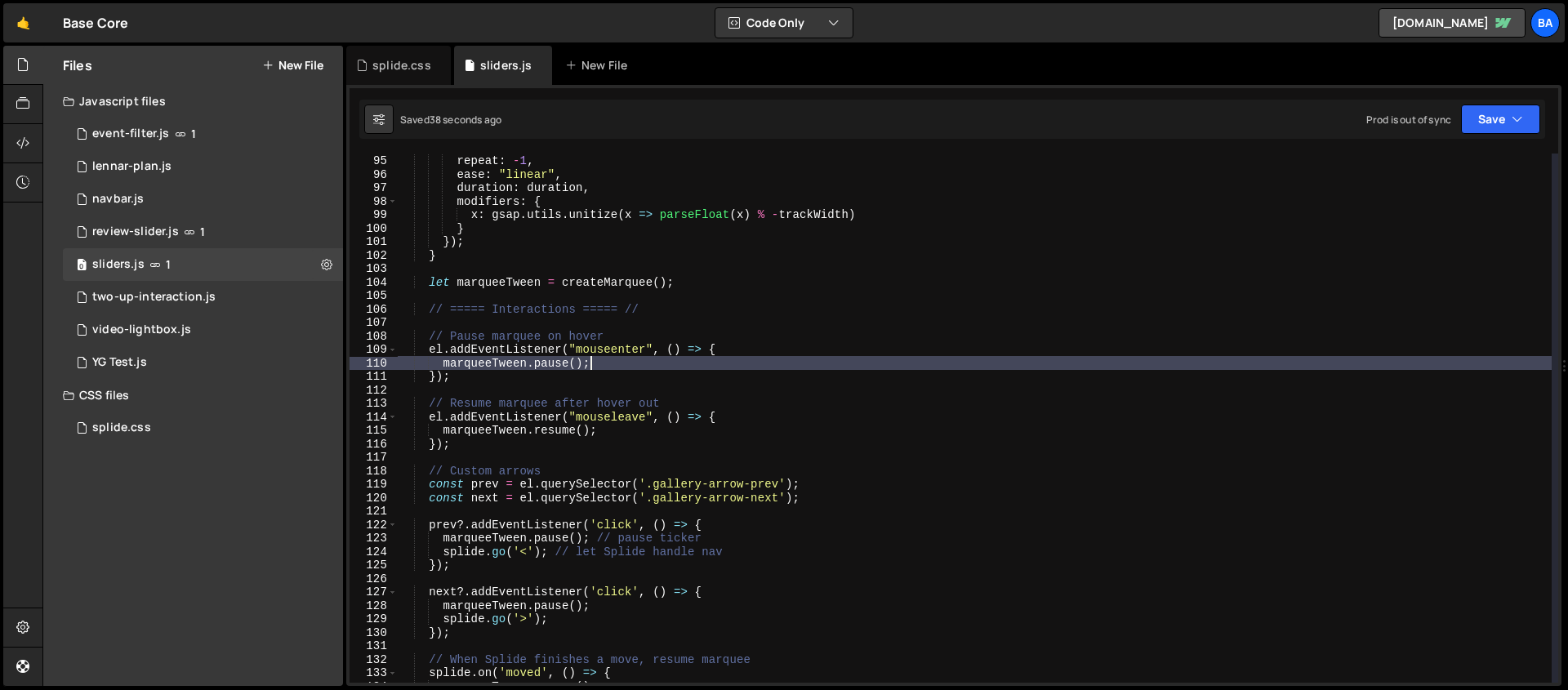
click at [801, 412] on div "x : - trackWidth , repeat : - 1 , ease : "linear" , duration : duration , modif…" at bounding box center [975, 418] width 1154 height 557
type textarea "el.addEventListener("mouseleave", () => {"
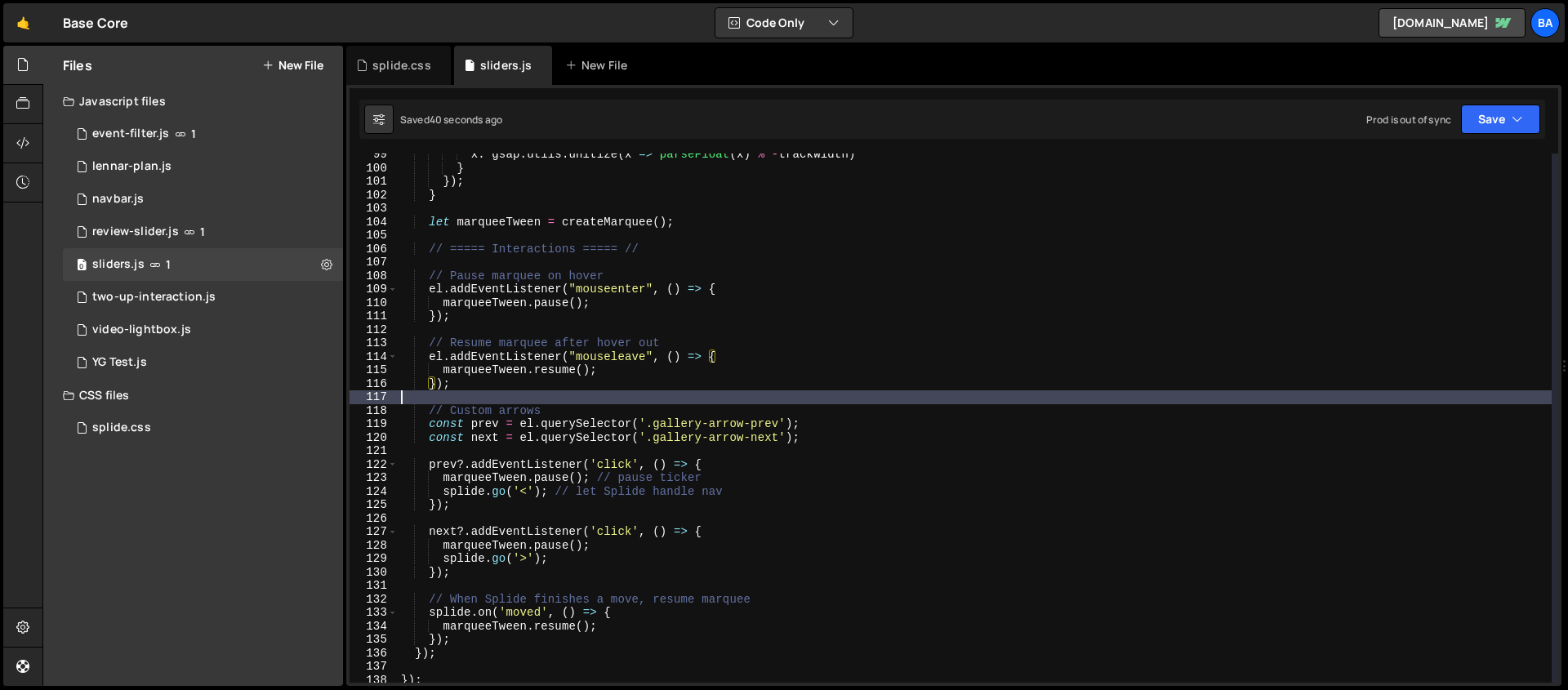
click at [754, 399] on div "x : gsap . utils . unitize ( x => parseFloat ( x ) % - trackWidth ) } }) ; } le…" at bounding box center [975, 426] width 1154 height 557
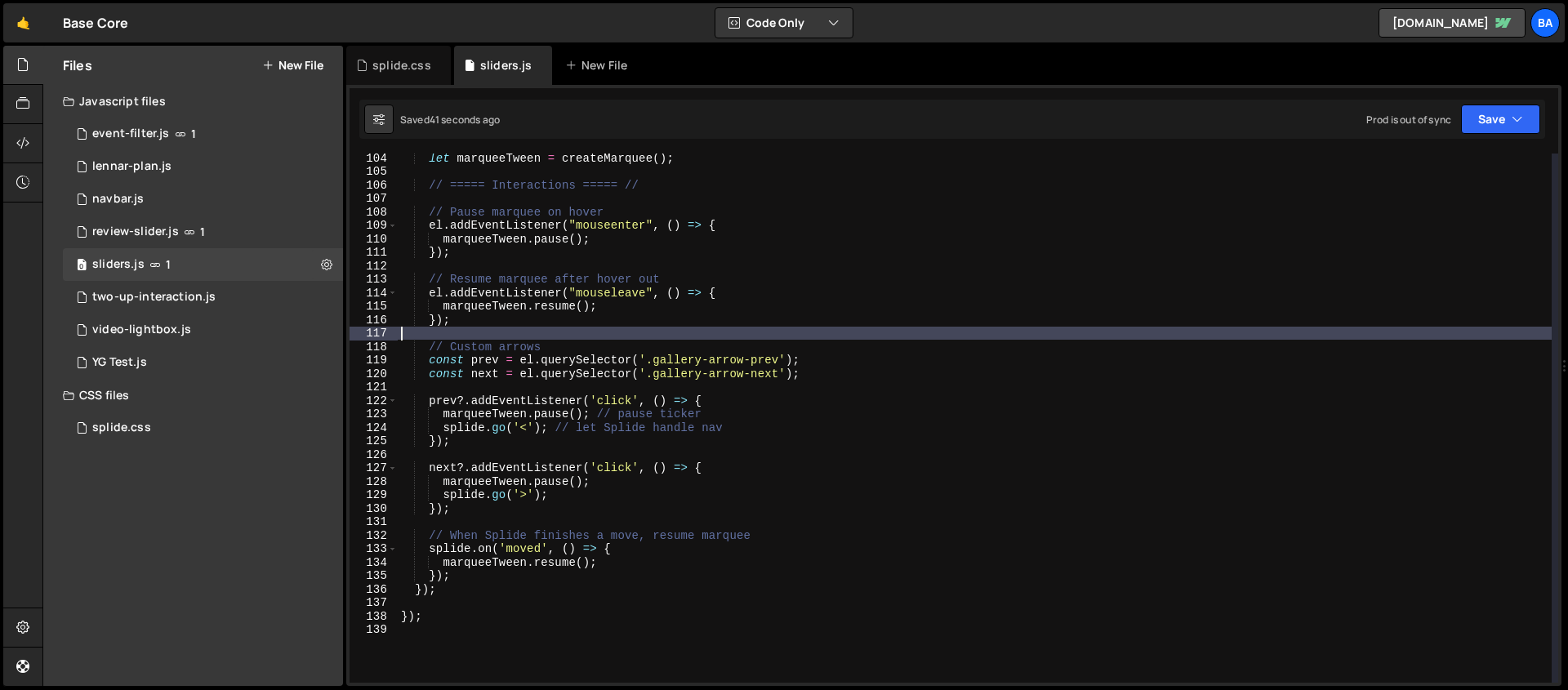
scroll to position [1420, 0]
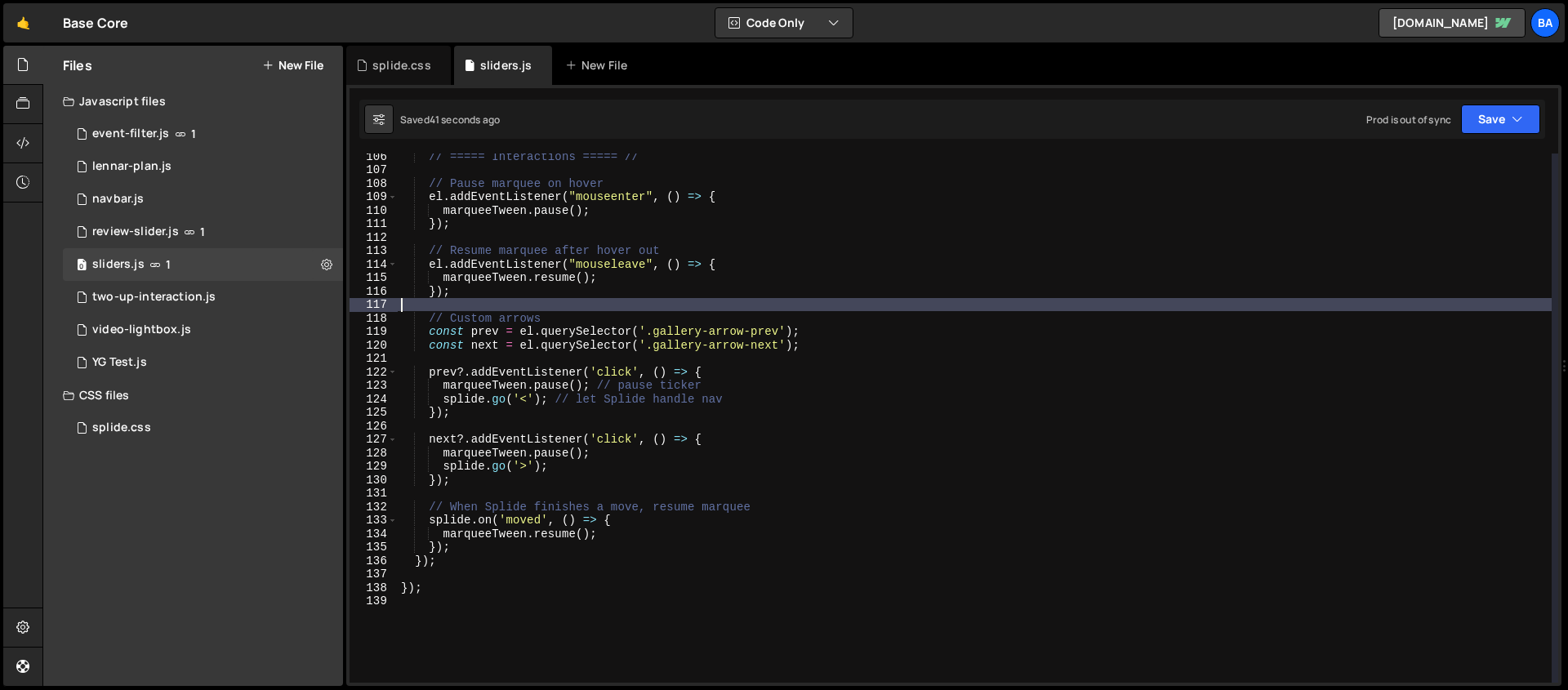
click at [746, 356] on div "// ===== Interactions ===== // // Pause marquee on hover el . addEventListener …" at bounding box center [975, 427] width 1154 height 557
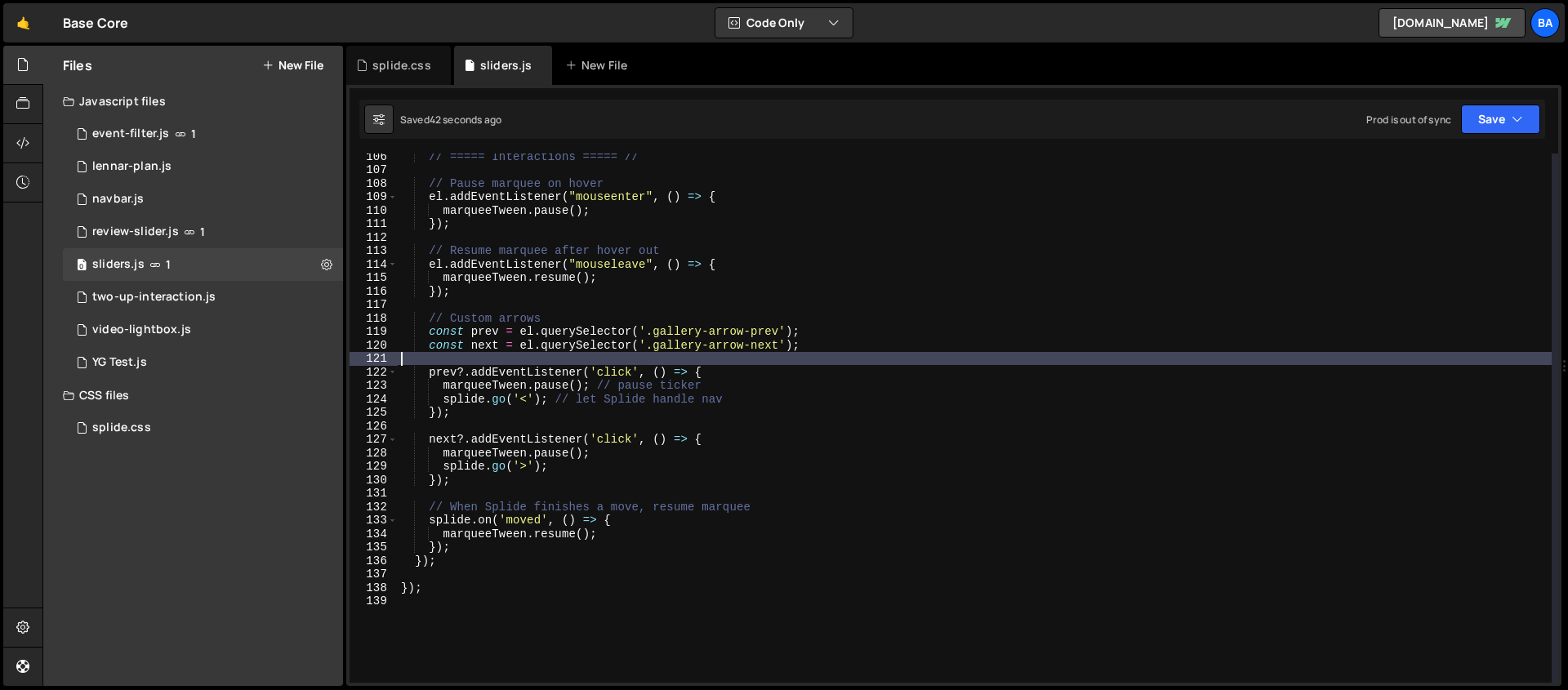
click at [740, 365] on div "// ===== Interactions ===== // // Pause marquee on hover el . addEventListener …" at bounding box center [975, 427] width 1154 height 557
click at [736, 375] on div "// ===== Interactions ===== // // Pause marquee on hover el . addEventListener …" at bounding box center [975, 427] width 1154 height 557
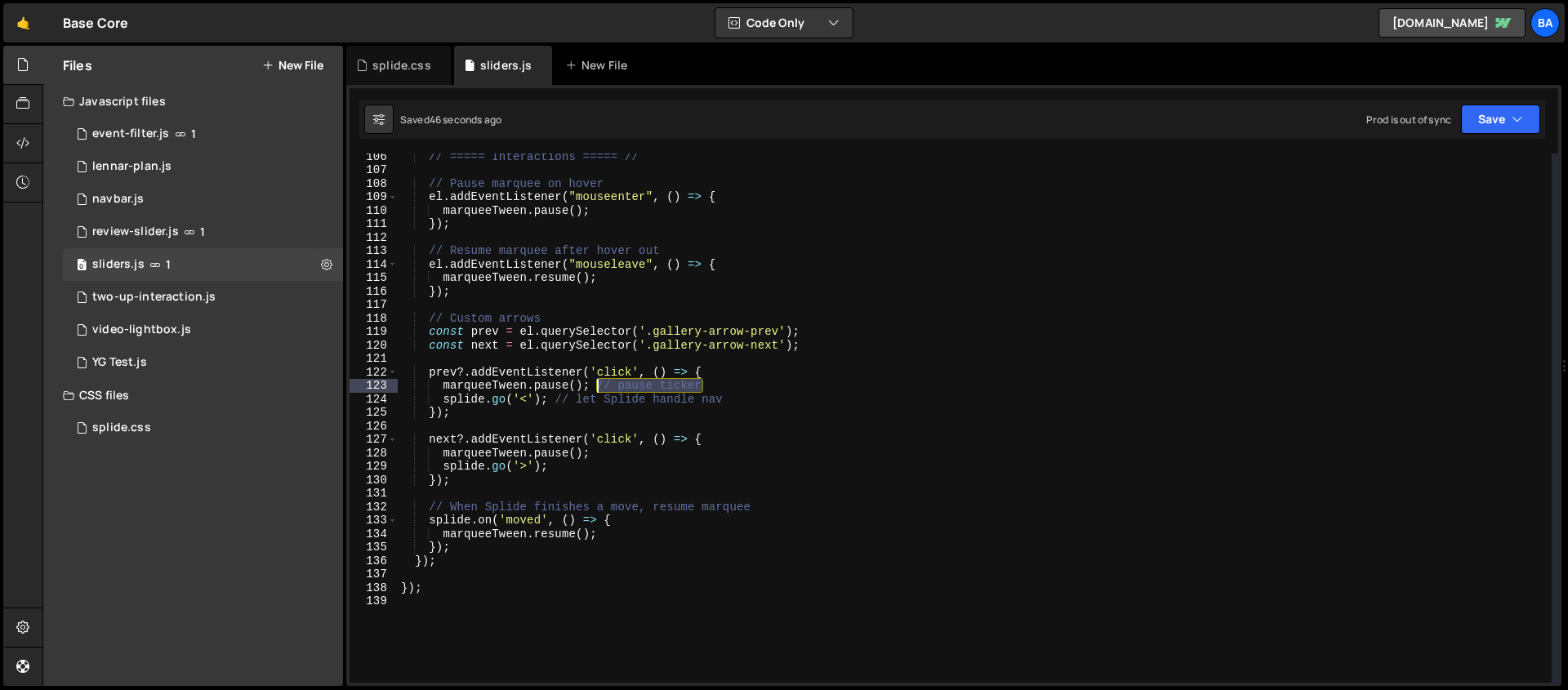
drag, startPoint x: 742, startPoint y: 387, endPoint x: 600, endPoint y: 388, distance: 142.0
click at [600, 388] on div "// ===== Interactions ===== // // Pause marquee on hover el . addEventListener …" at bounding box center [975, 427] width 1154 height 557
drag, startPoint x: 741, startPoint y: 399, endPoint x: 557, endPoint y: 403, distance: 184.0
click at [557, 403] on div "// ===== Interactions ===== // // Pause marquee on hover el . addEventListener …" at bounding box center [975, 427] width 1154 height 557
click at [798, 398] on div "// ===== Interactions ===== // // Pause marquee on hover el . addEventListener …" at bounding box center [975, 418] width 1154 height 530
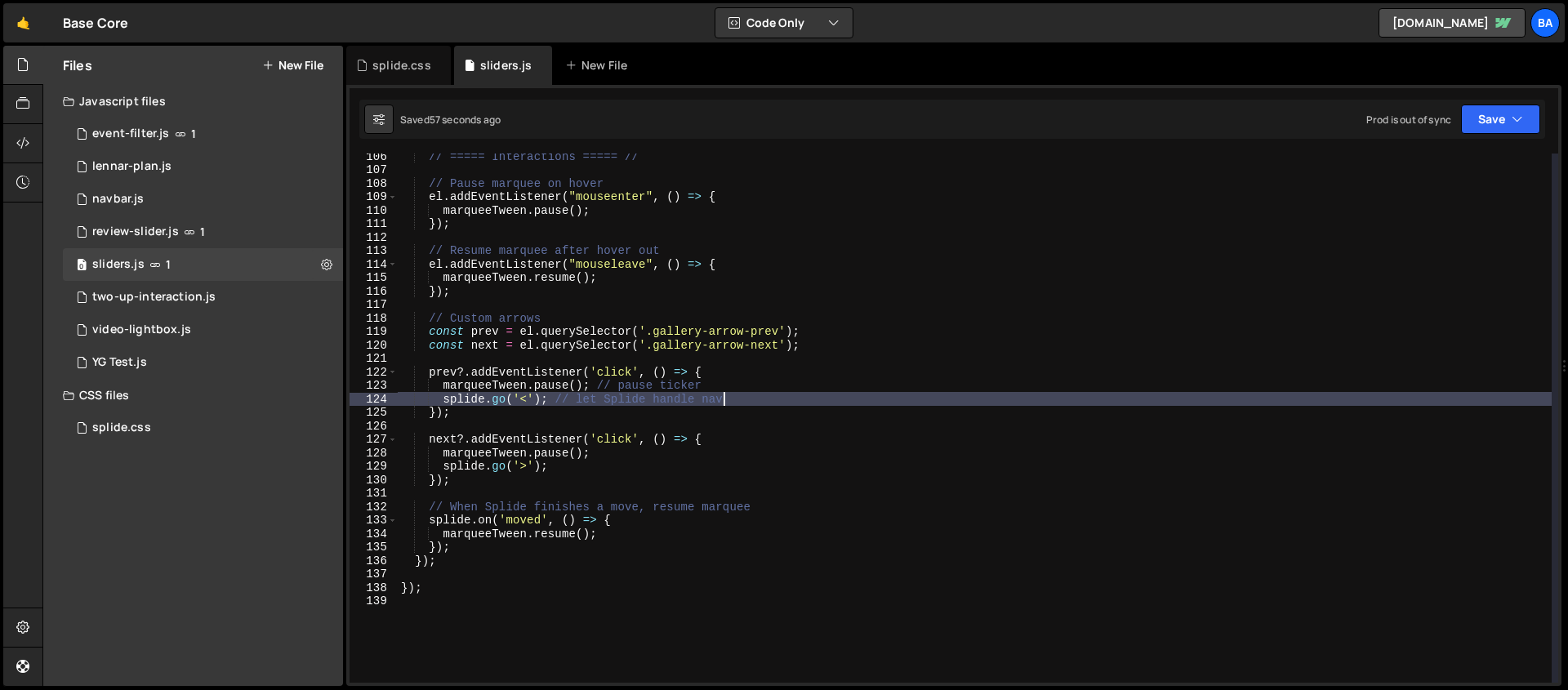
click at [483, 478] on div "// ===== Interactions ===== // // Pause marquee on hover el . addEventListener …" at bounding box center [975, 427] width 1154 height 557
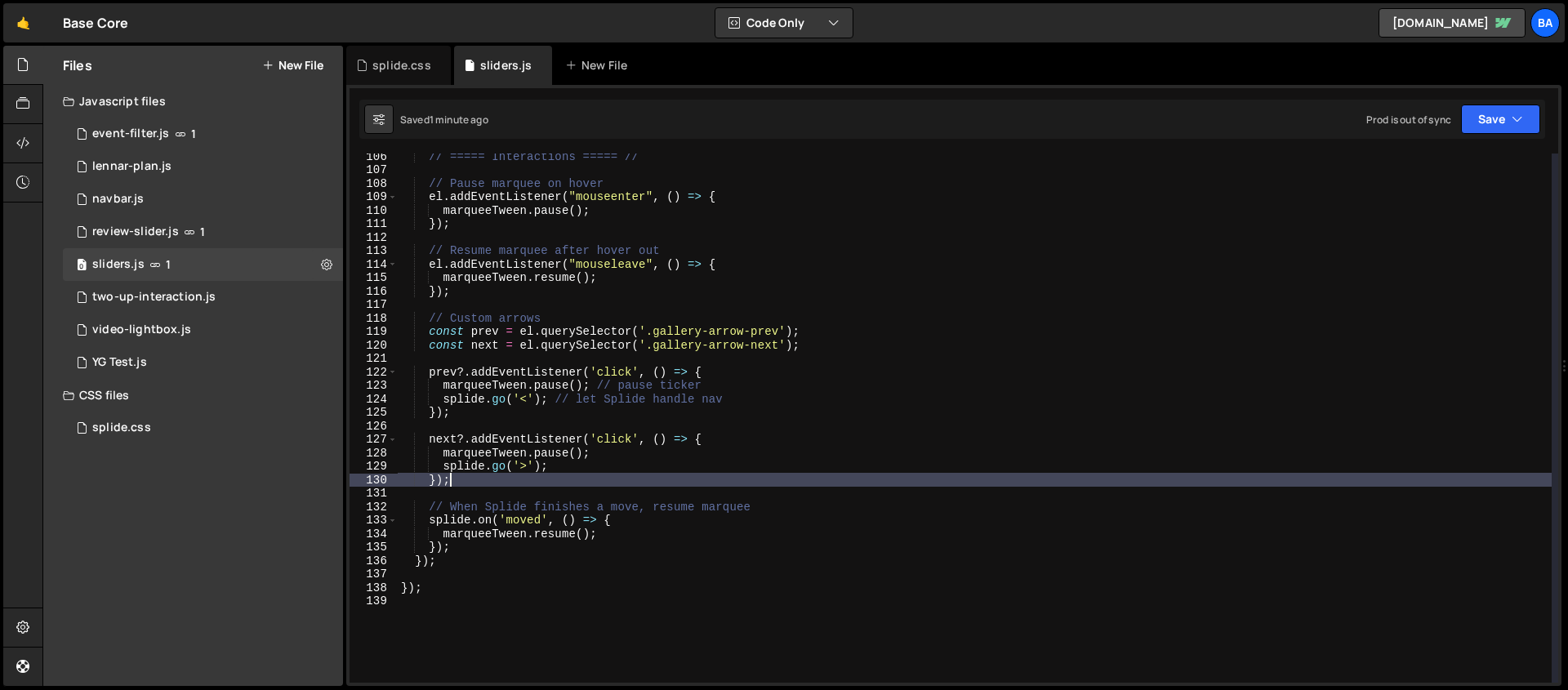
click at [581, 460] on div "// ===== Interactions ===== // // Pause marquee on hover el . addEventListener …" at bounding box center [975, 427] width 1154 height 557
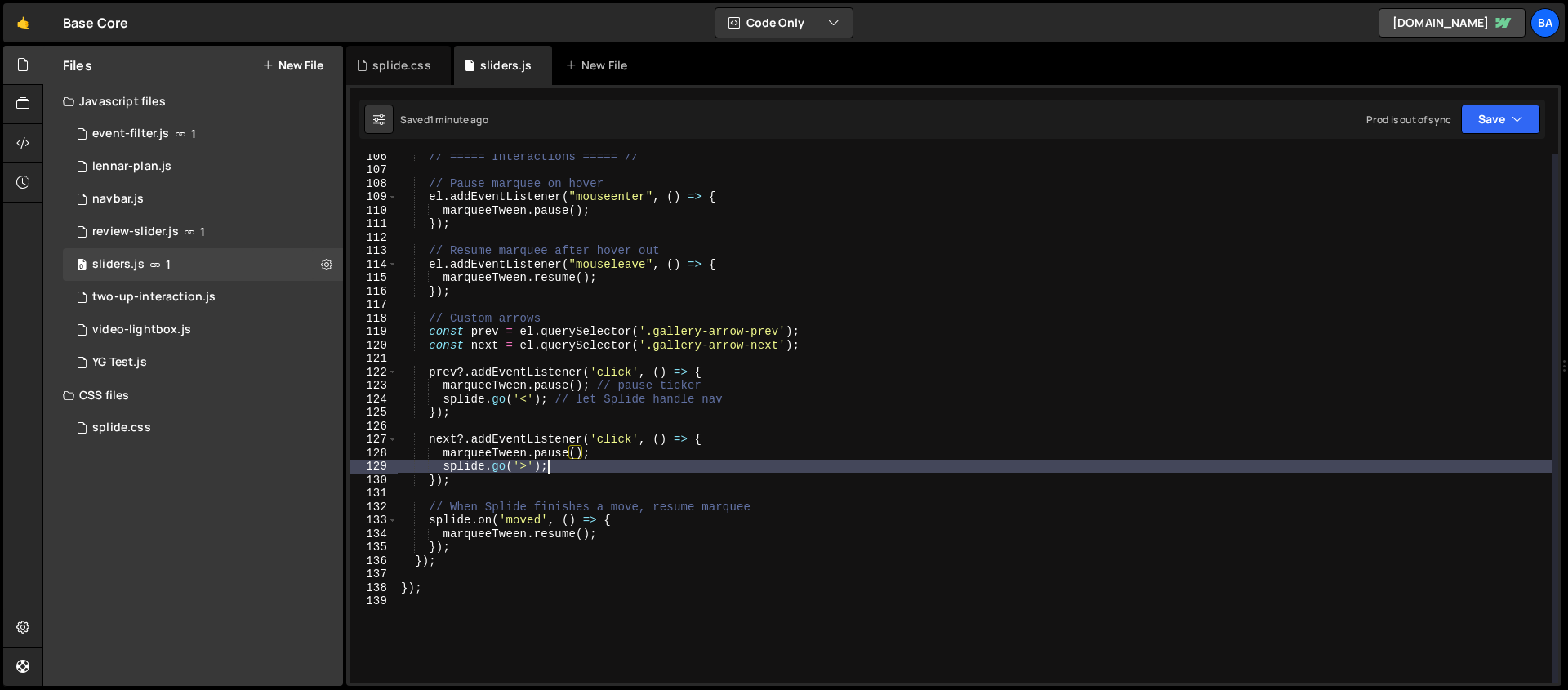
click at [564, 474] on div "// ===== Interactions ===== // // Pause marquee on hover el . addEventListener …" at bounding box center [975, 427] width 1154 height 557
type textarea "splide.go('>');"
click at [591, 470] on div "// ===== Interactions ===== // // Pause marquee on hover el . addEventListener …" at bounding box center [975, 427] width 1154 height 557
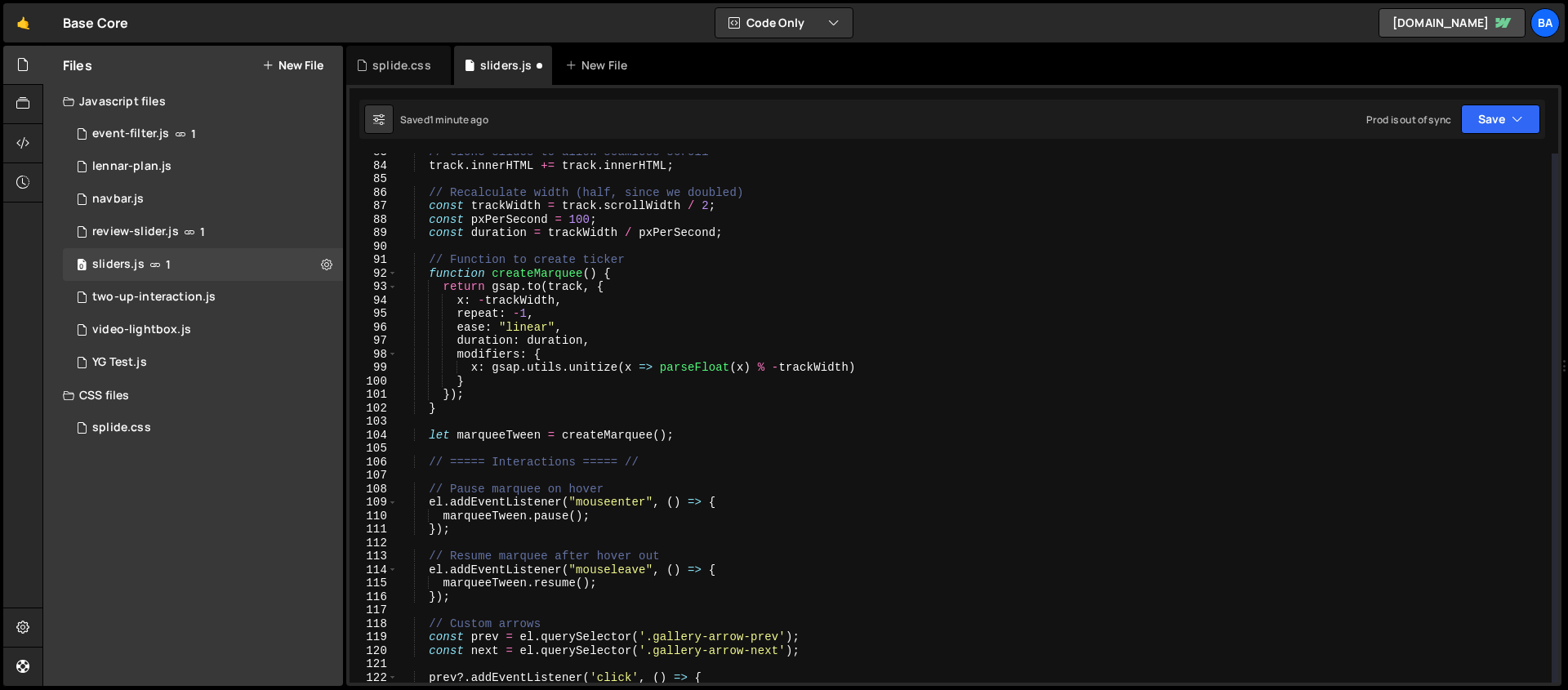
scroll to position [1088, 0]
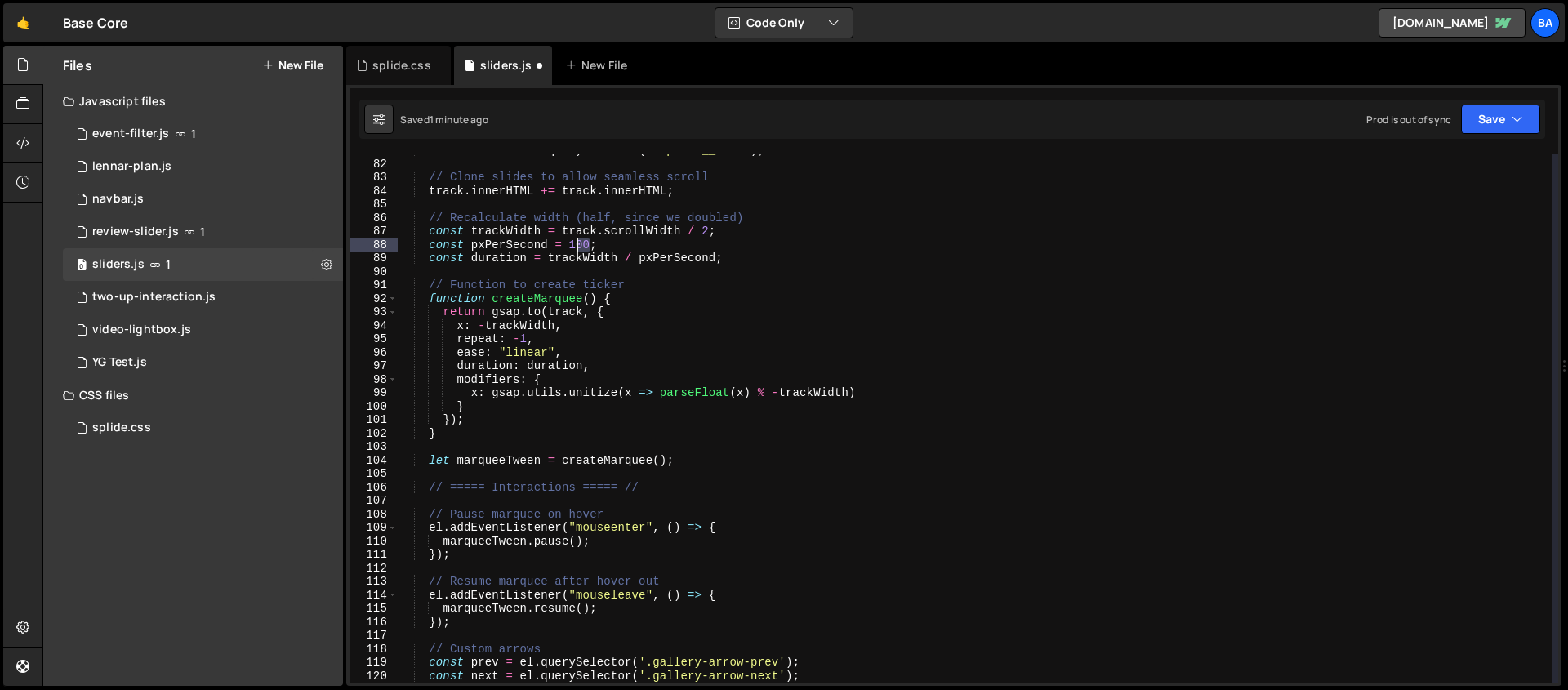
drag, startPoint x: 589, startPoint y: 246, endPoint x: 570, endPoint y: 246, distance: 19.0
click at [571, 246] on div "const track = el . querySelector ( '.splide__list' ) ; // Clone slides to allow…" at bounding box center [975, 421] width 1154 height 557
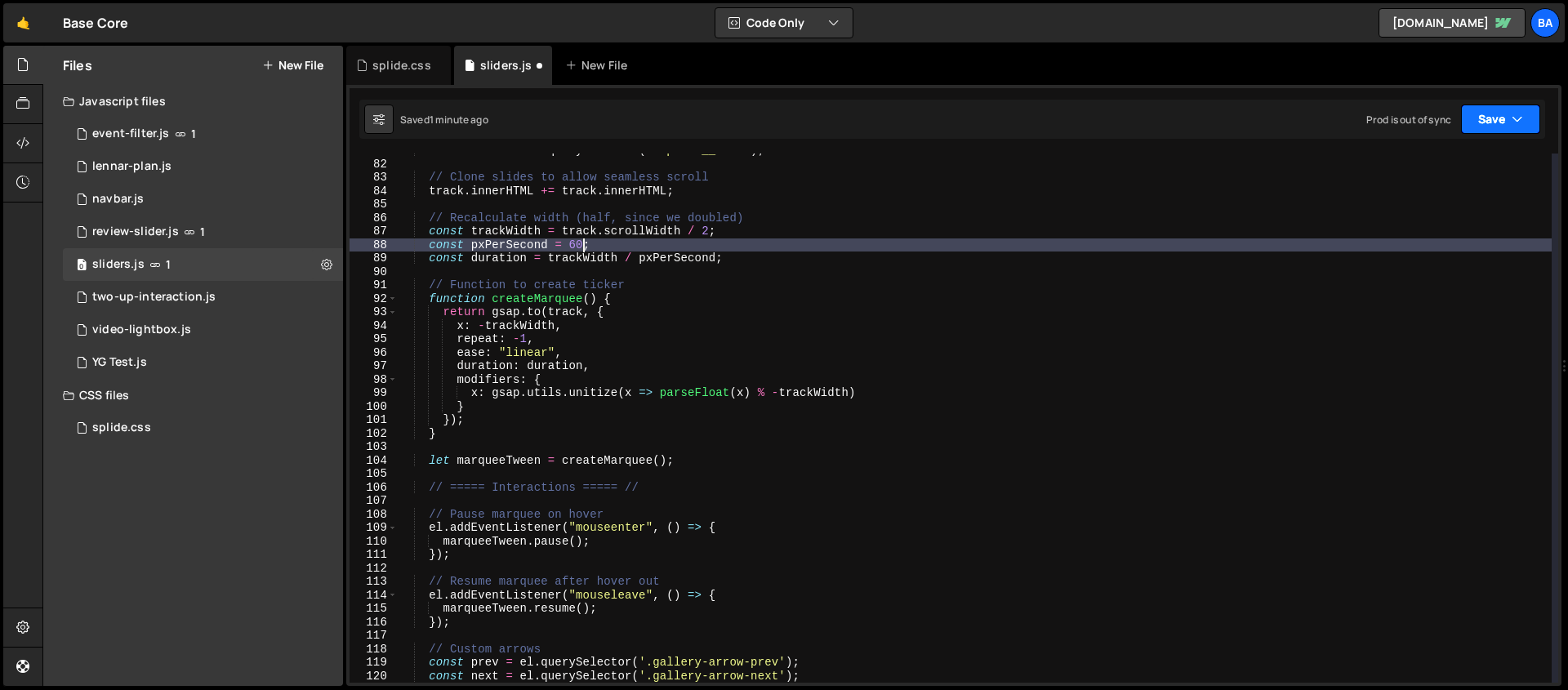
type textarea "const pxPerSecond = 60;"
click at [1199, 116] on button "Save" at bounding box center [1501, 120] width 79 height 30
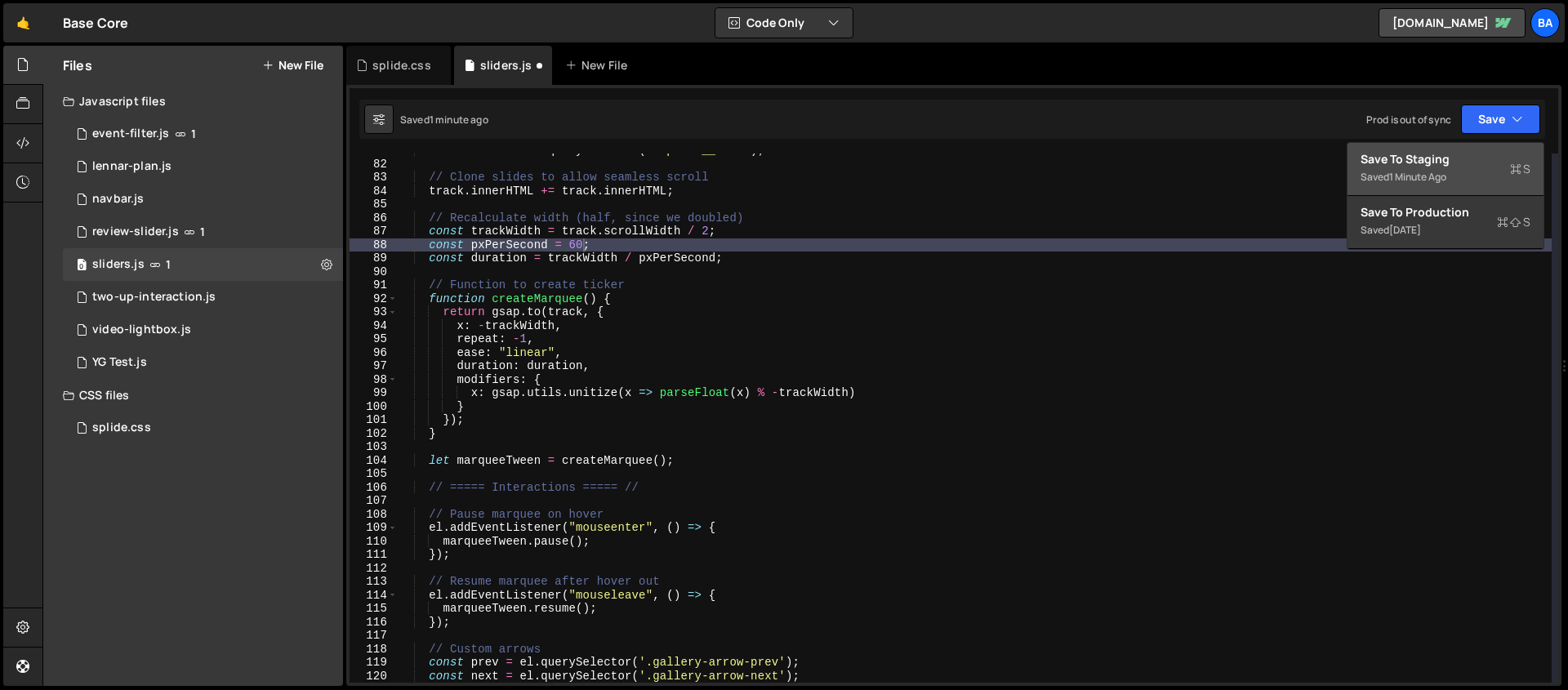
click at [1199, 154] on div "Save to Staging S" at bounding box center [1445, 159] width 170 height 17
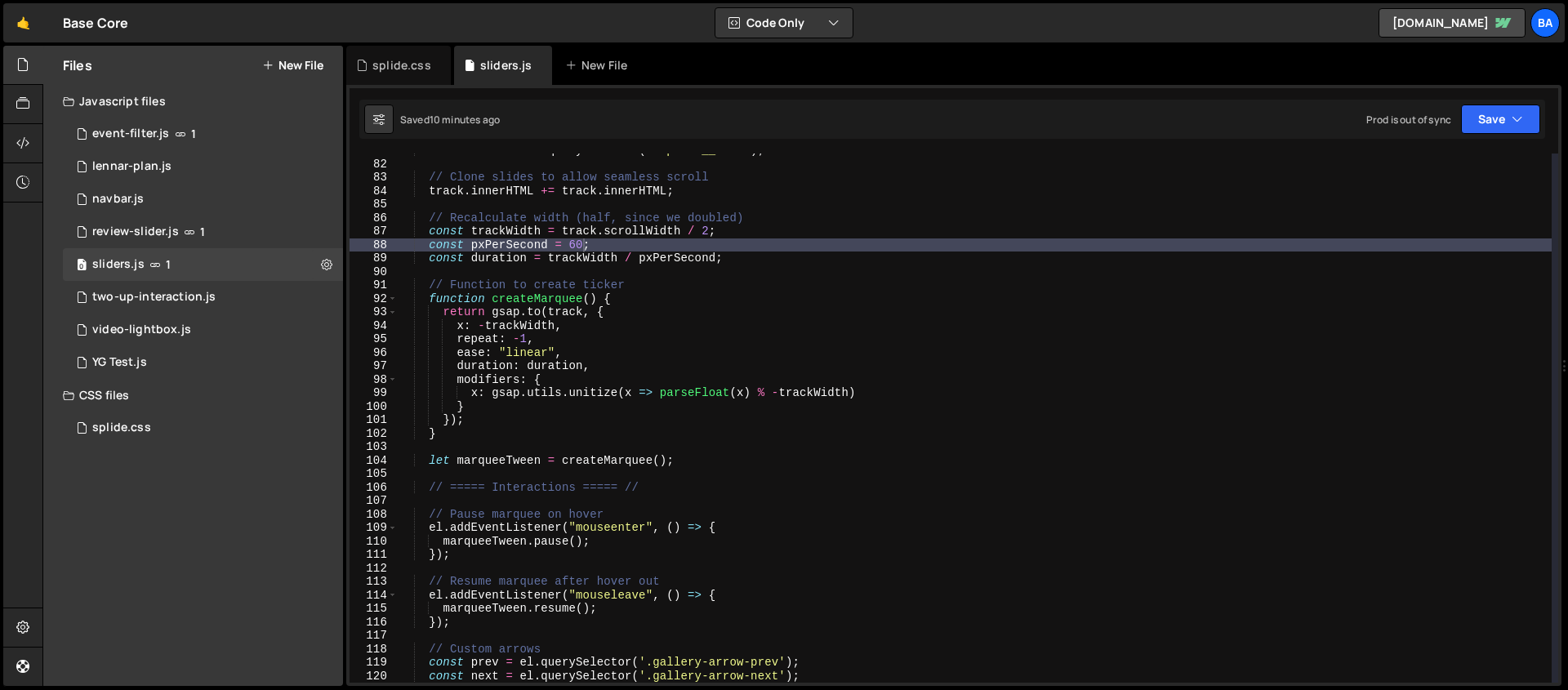
scroll to position [935, 0]
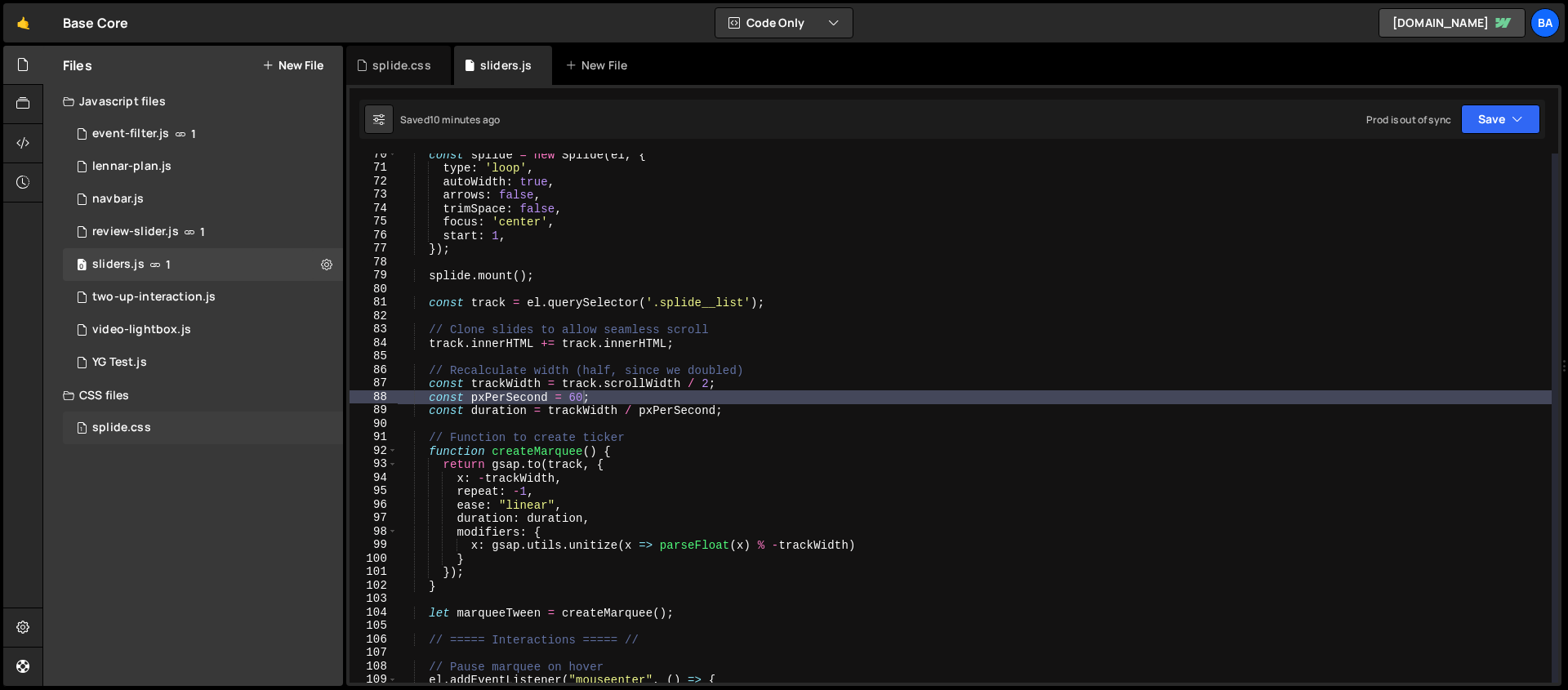
click at [186, 417] on div "1 splide.css 0" at bounding box center [204, 428] width 281 height 33
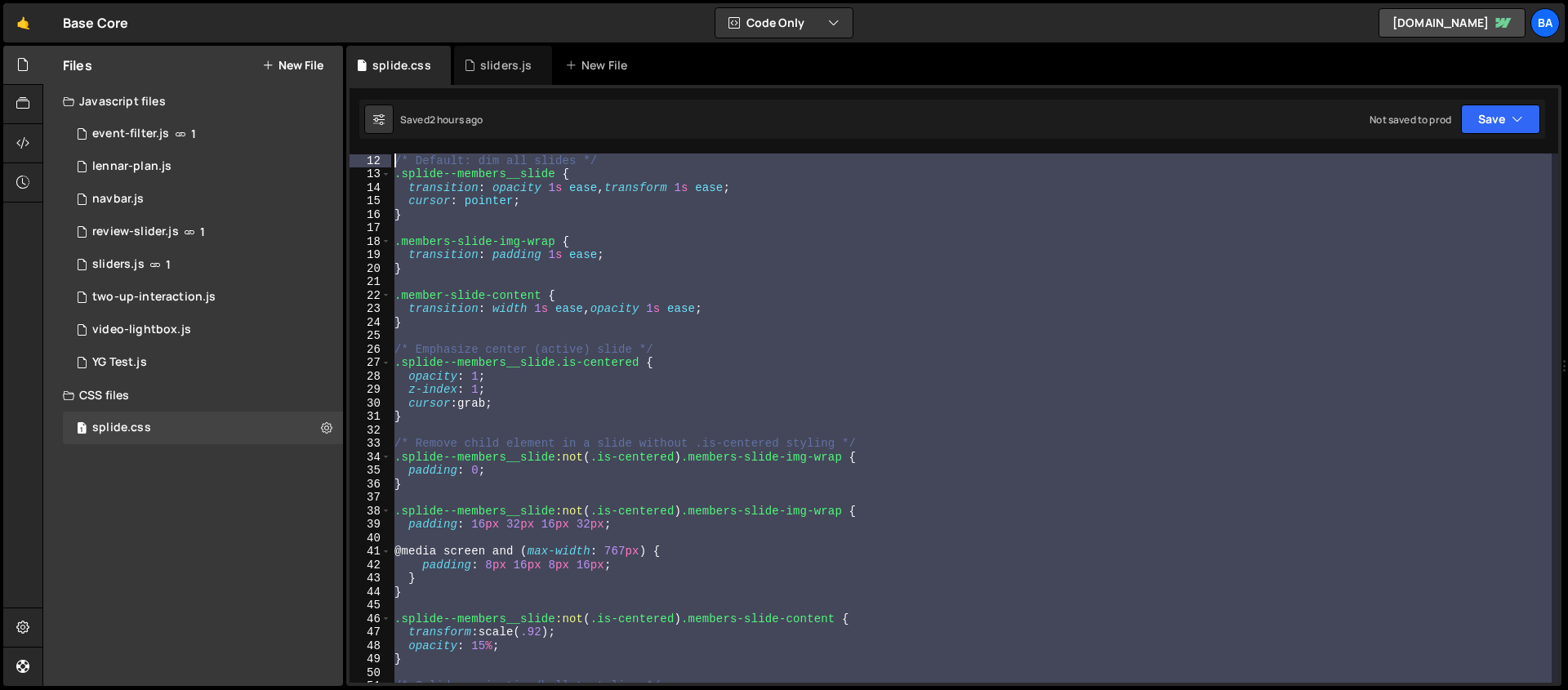
scroll to position [0, 0]
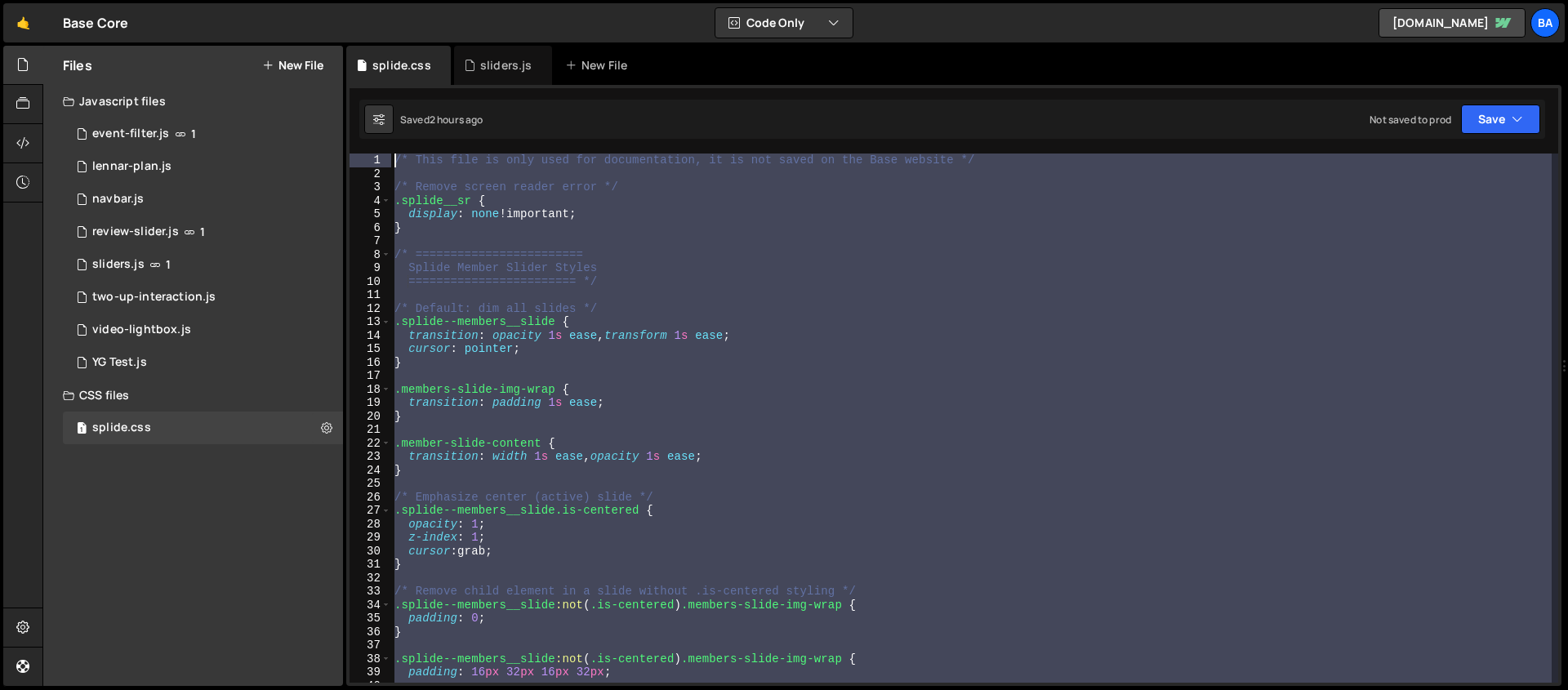
drag, startPoint x: 412, startPoint y: 632, endPoint x: 390, endPoint y: 158, distance: 474.5
click at [390, 158] on div "1 2 3 4 5 6 7 8 9 10 11 12 13 14 15 16 17 18 19 20 21 22 23 24 25 26 27 28 29 3…" at bounding box center [953, 418] width 1208 height 530
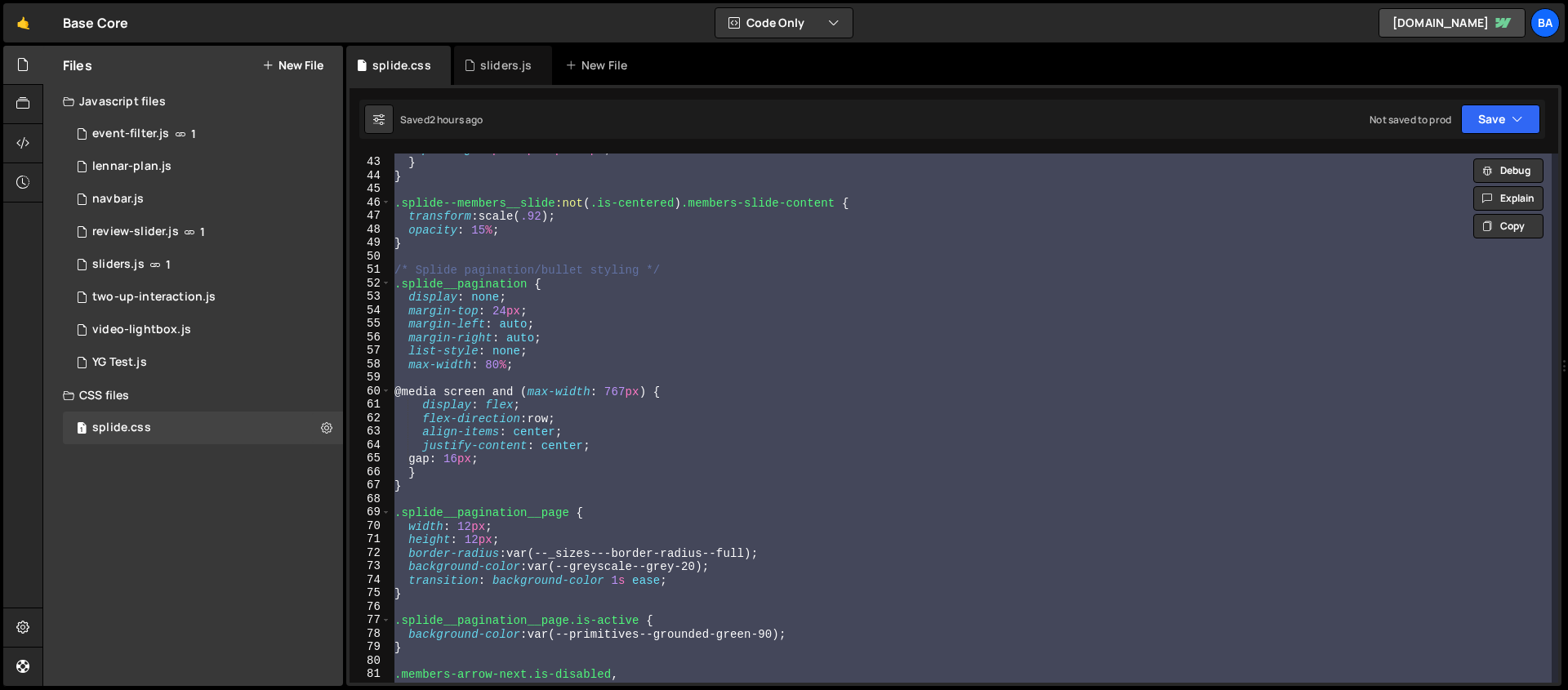
scroll to position [155, 0]
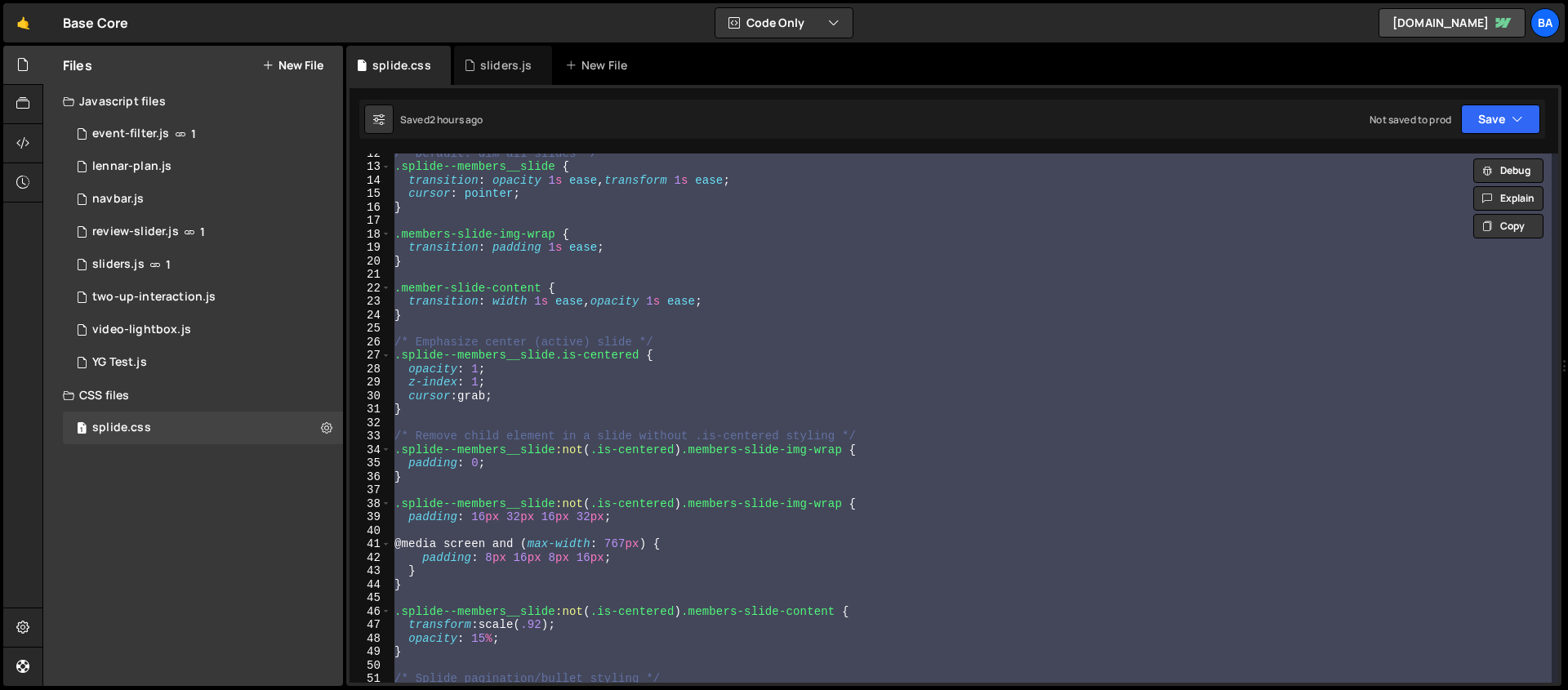
click at [778, 250] on div "/* Default: dim all slides */ .splide--members__slide { transition : opacity 1 …" at bounding box center [971, 418] width 1161 height 530
type textarea "transition: padding 1s ease;"
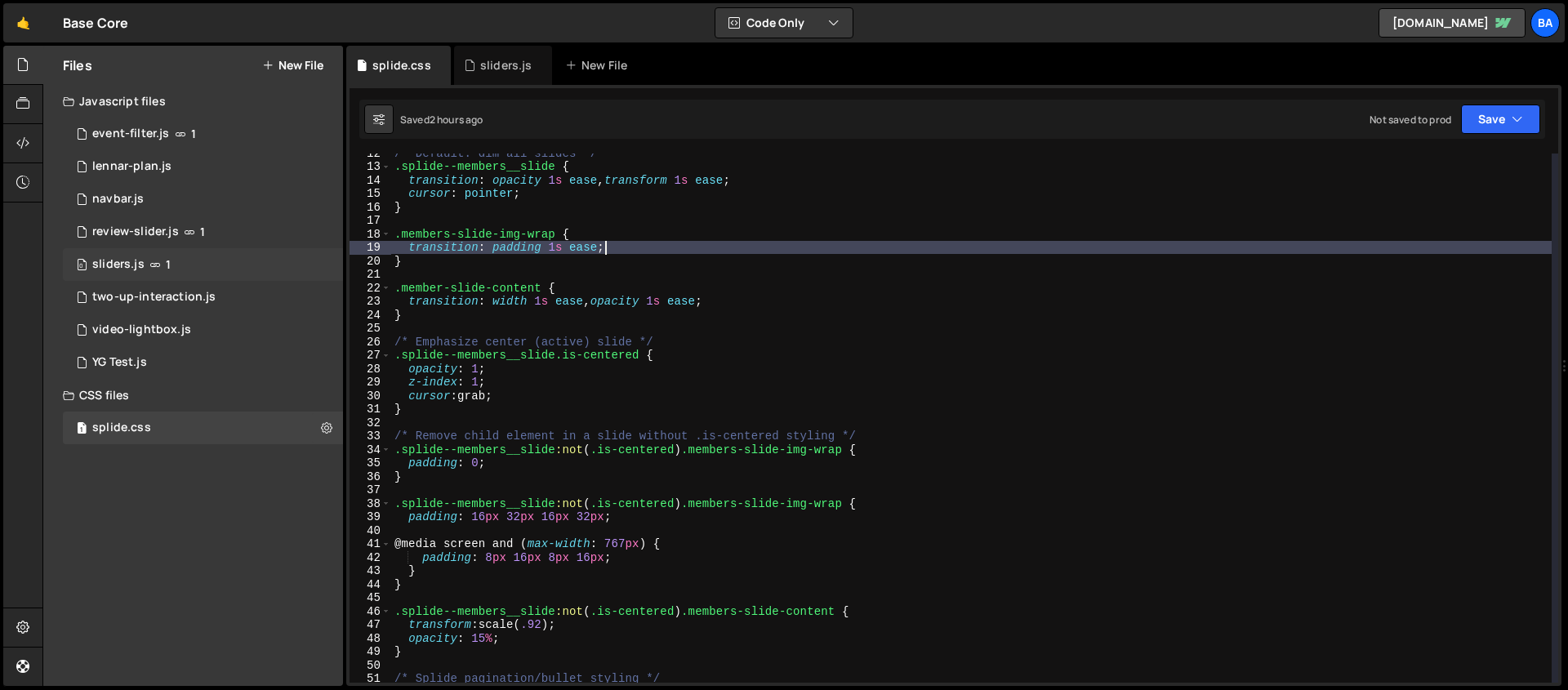
click at [195, 271] on div "0 sliders.js 1" at bounding box center [204, 264] width 281 height 33
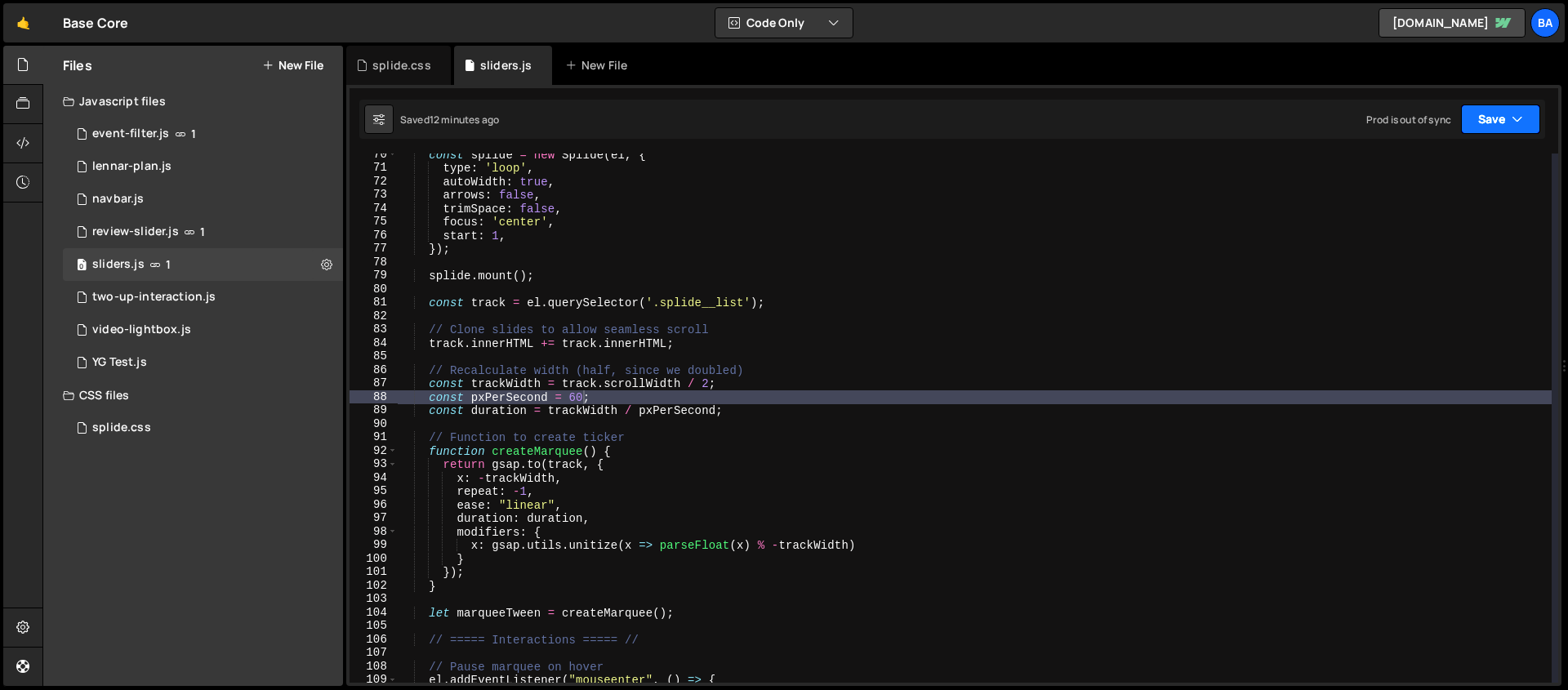
click at [1199, 129] on button "Save" at bounding box center [1501, 120] width 79 height 30
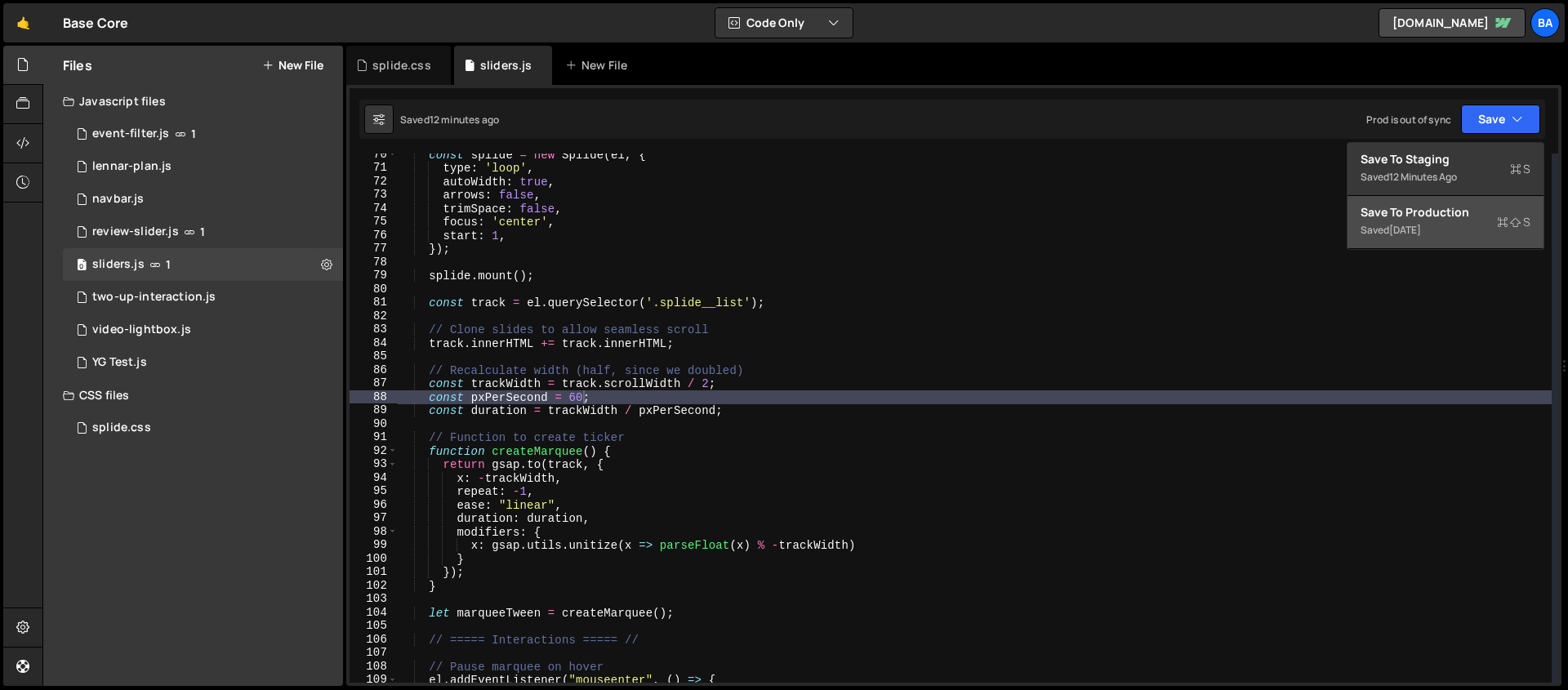
click at [1199, 217] on div "Save to Production S" at bounding box center [1445, 213] width 170 height 17
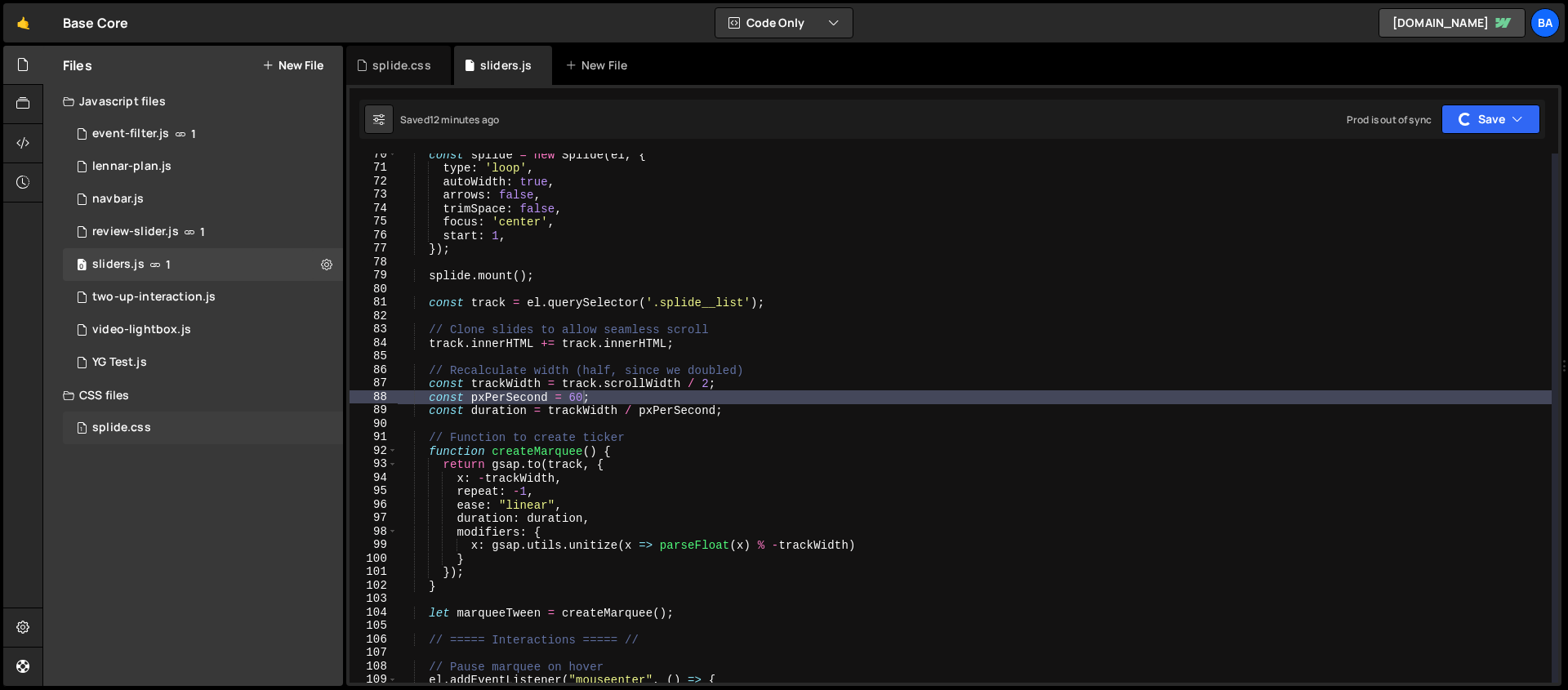
click at [158, 420] on div "1 splide.css 0" at bounding box center [204, 428] width 281 height 33
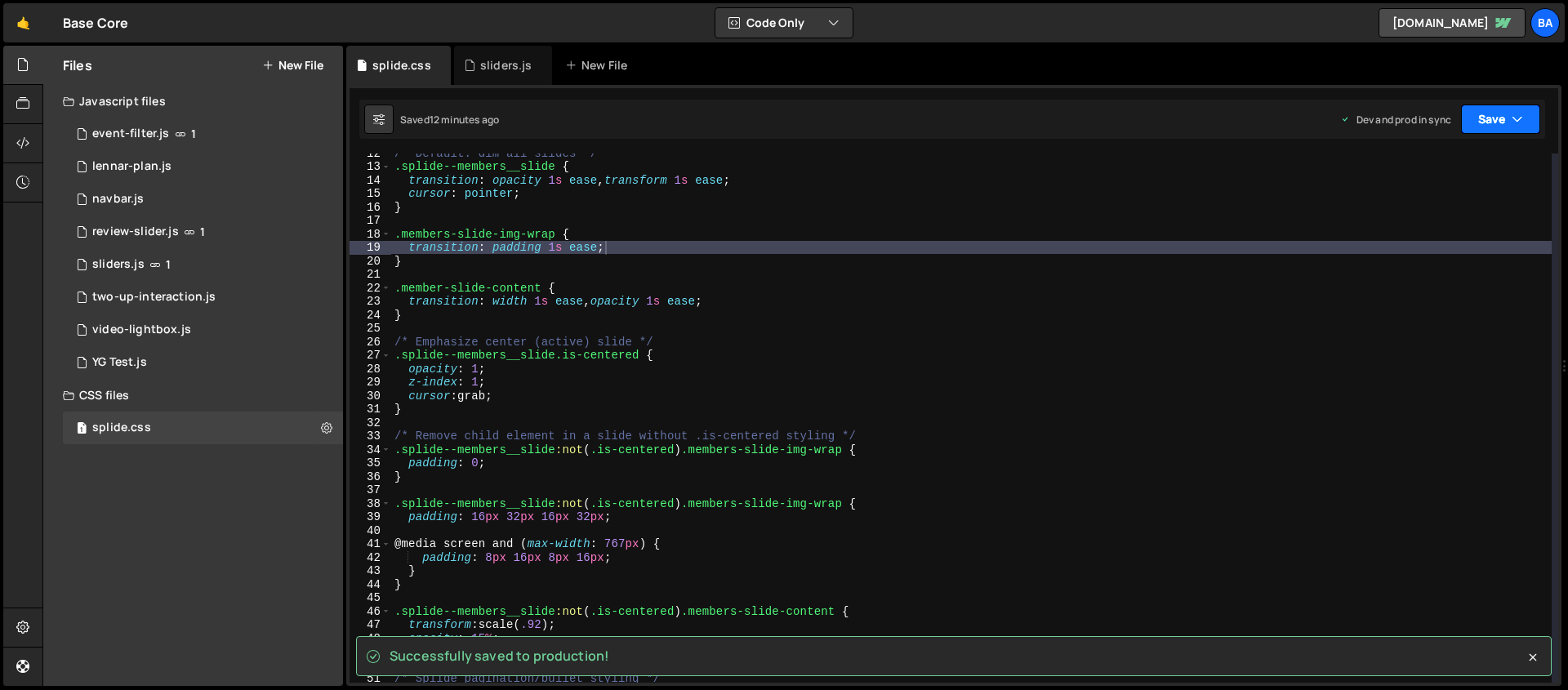
click at [1199, 124] on button "Save" at bounding box center [1501, 120] width 79 height 30
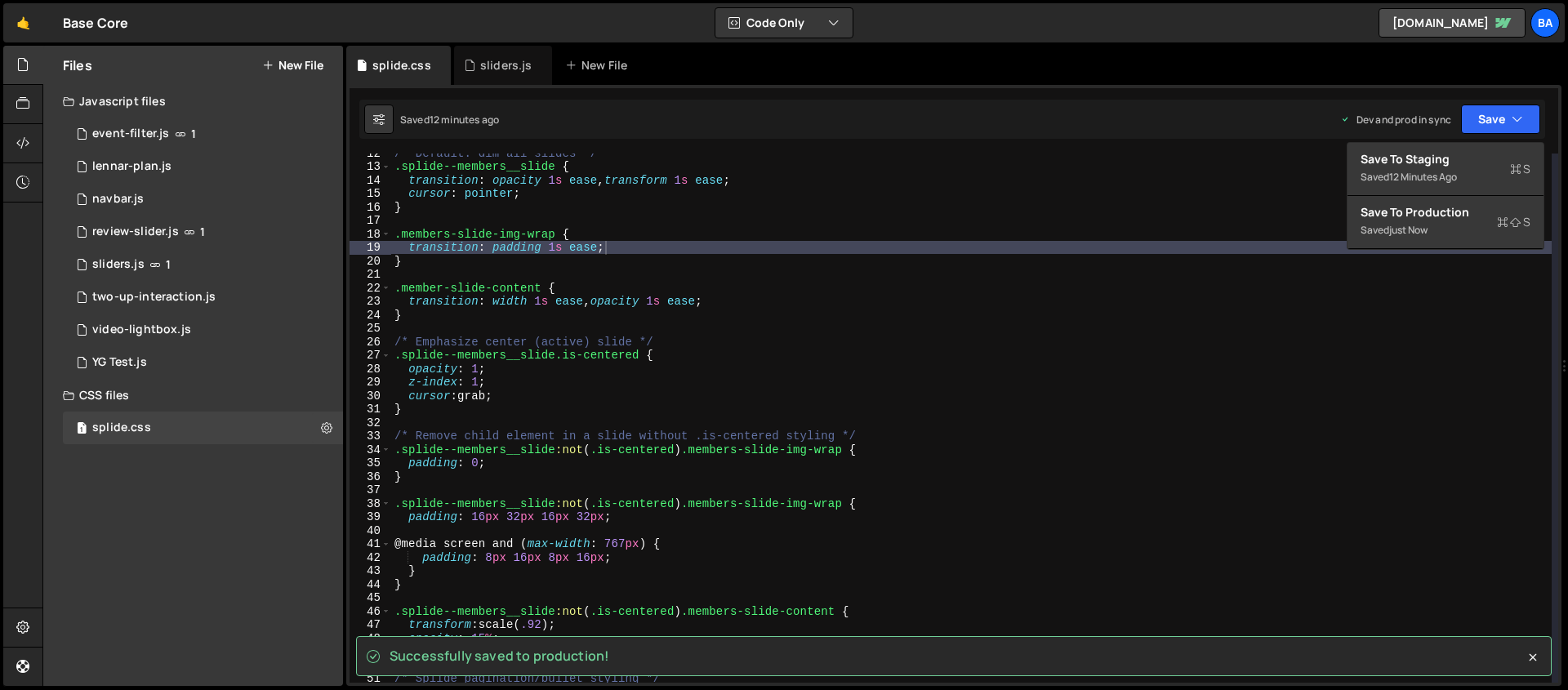
click at [937, 215] on div "/* Default: dim all slides */ .splide--members__slide { transition : opacity 1 …" at bounding box center [971, 424] width 1161 height 557
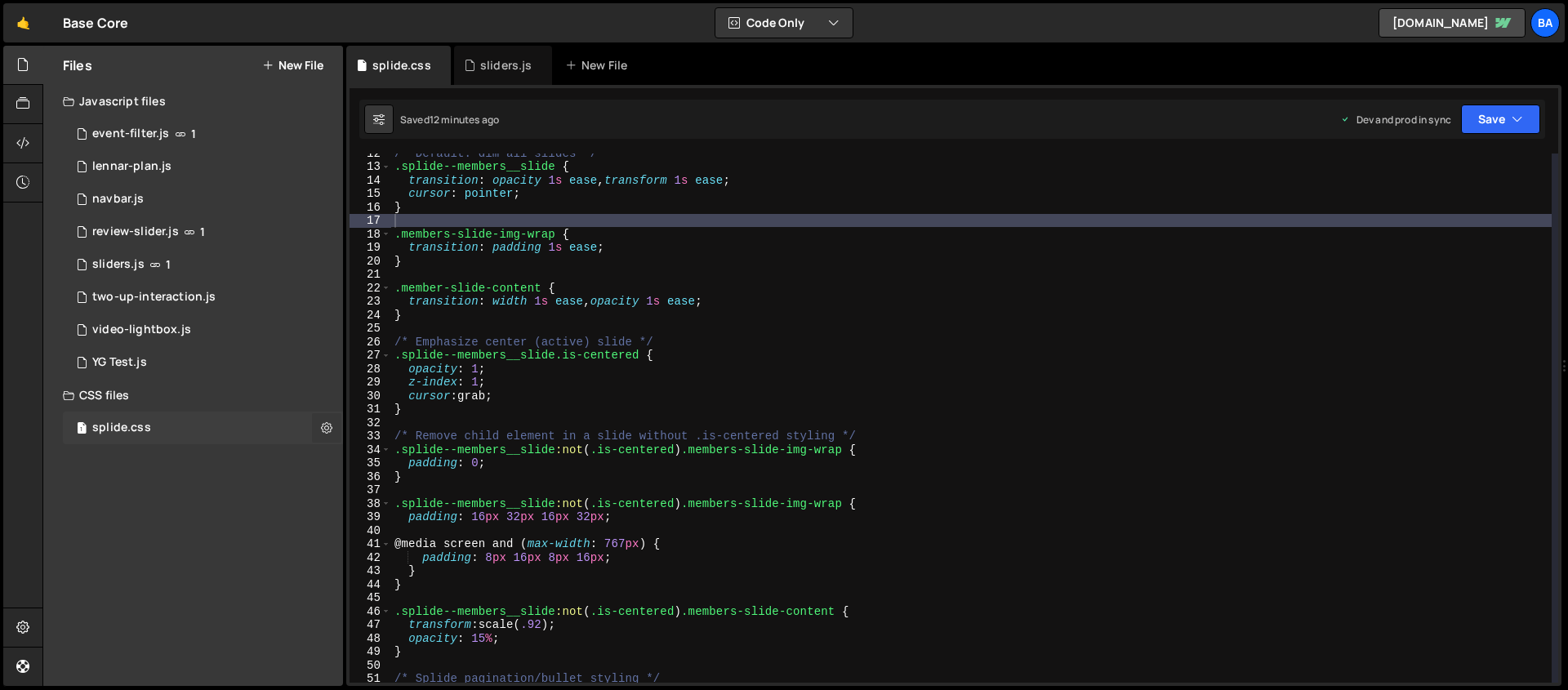
click at [321, 430] on icon at bounding box center [327, 428] width 12 height 16
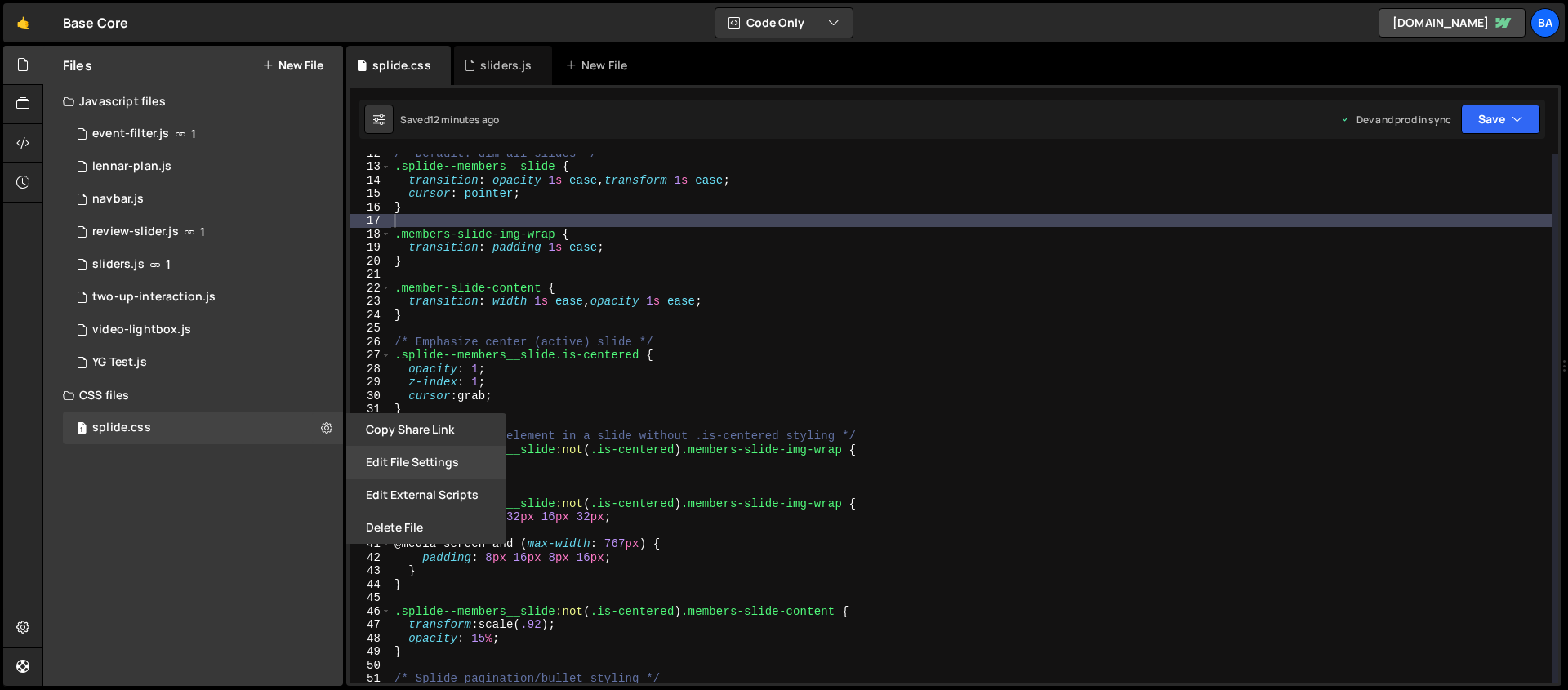
click at [434, 464] on button "Edit File Settings" at bounding box center [426, 462] width 160 height 33
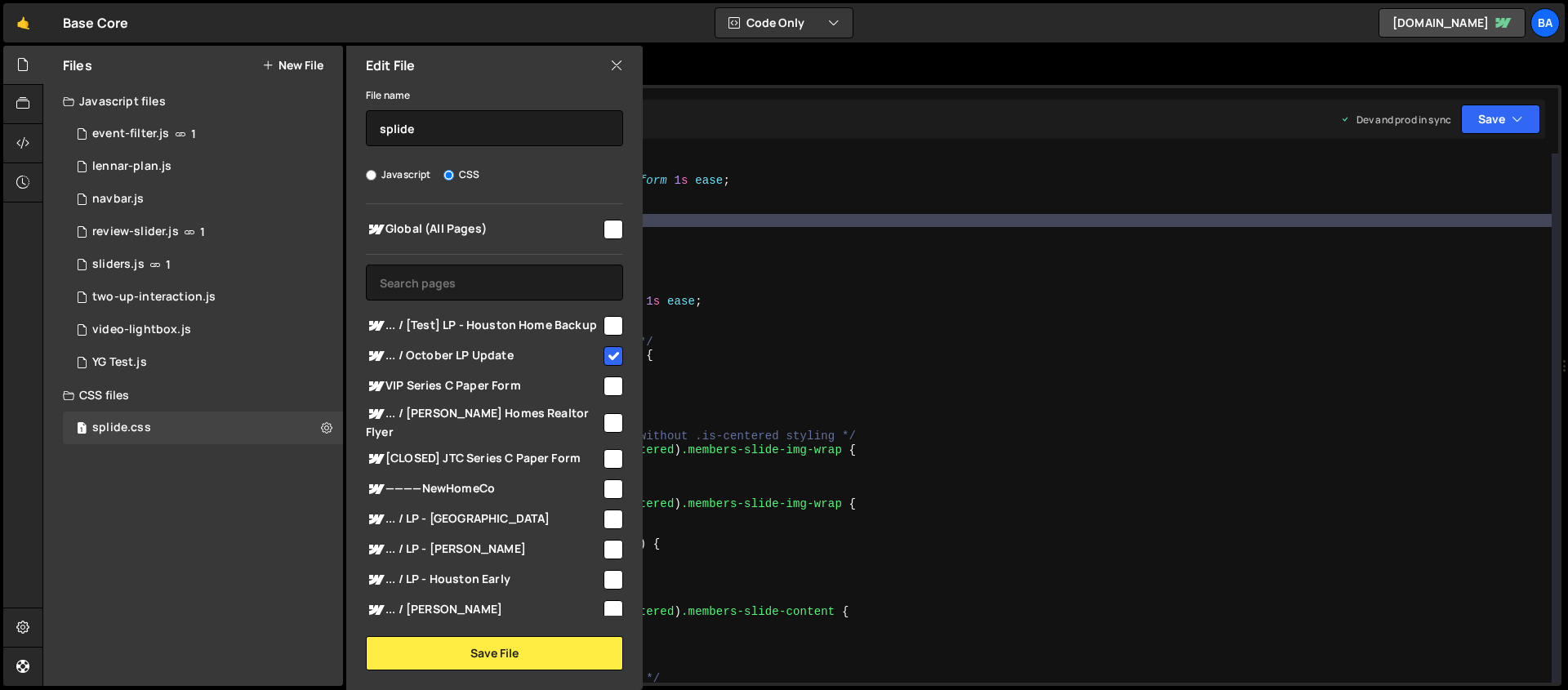
click at [604, 365] on input "checkbox" at bounding box center [614, 356] width 20 height 20
checkbox input "false"
click at [542, 651] on button "Save File" at bounding box center [494, 653] width 257 height 35
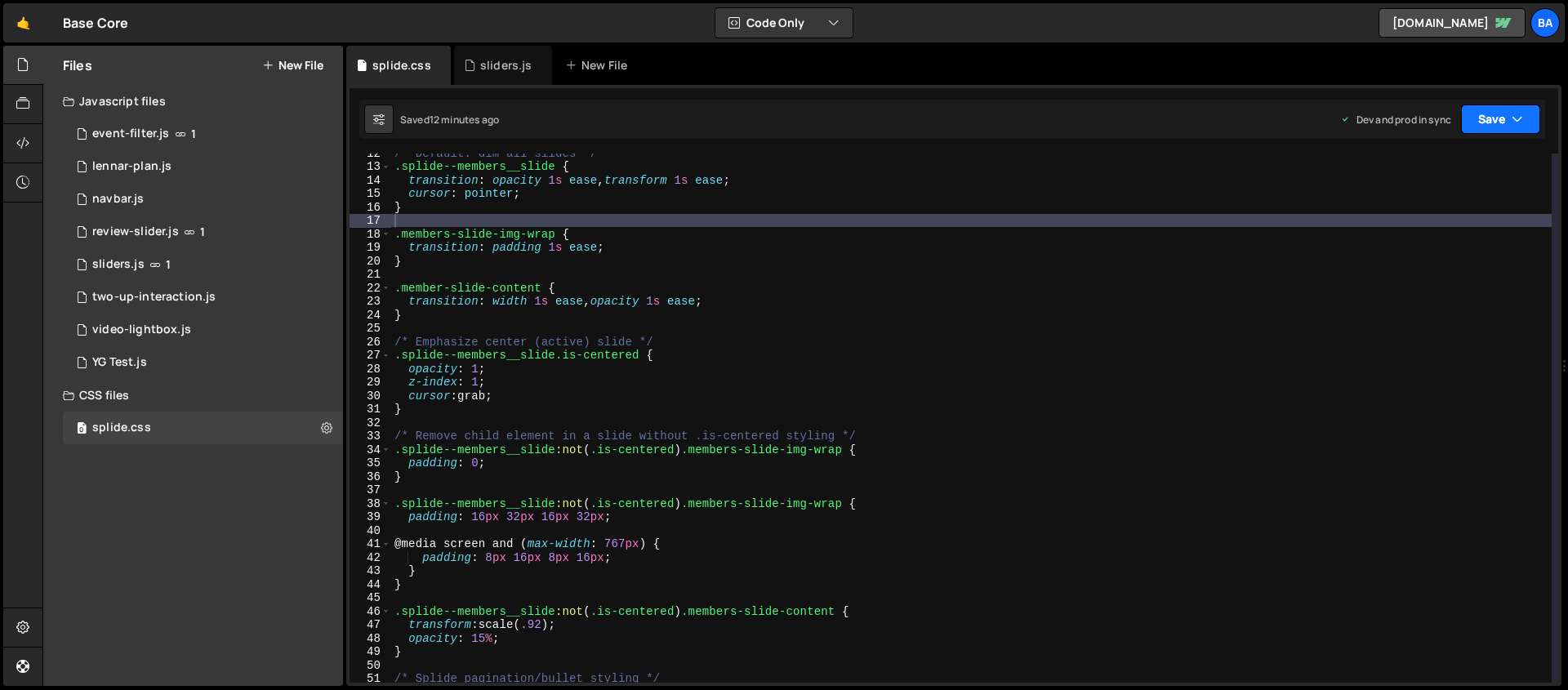
click at [1199, 111] on button "Save" at bounding box center [1501, 120] width 79 height 30
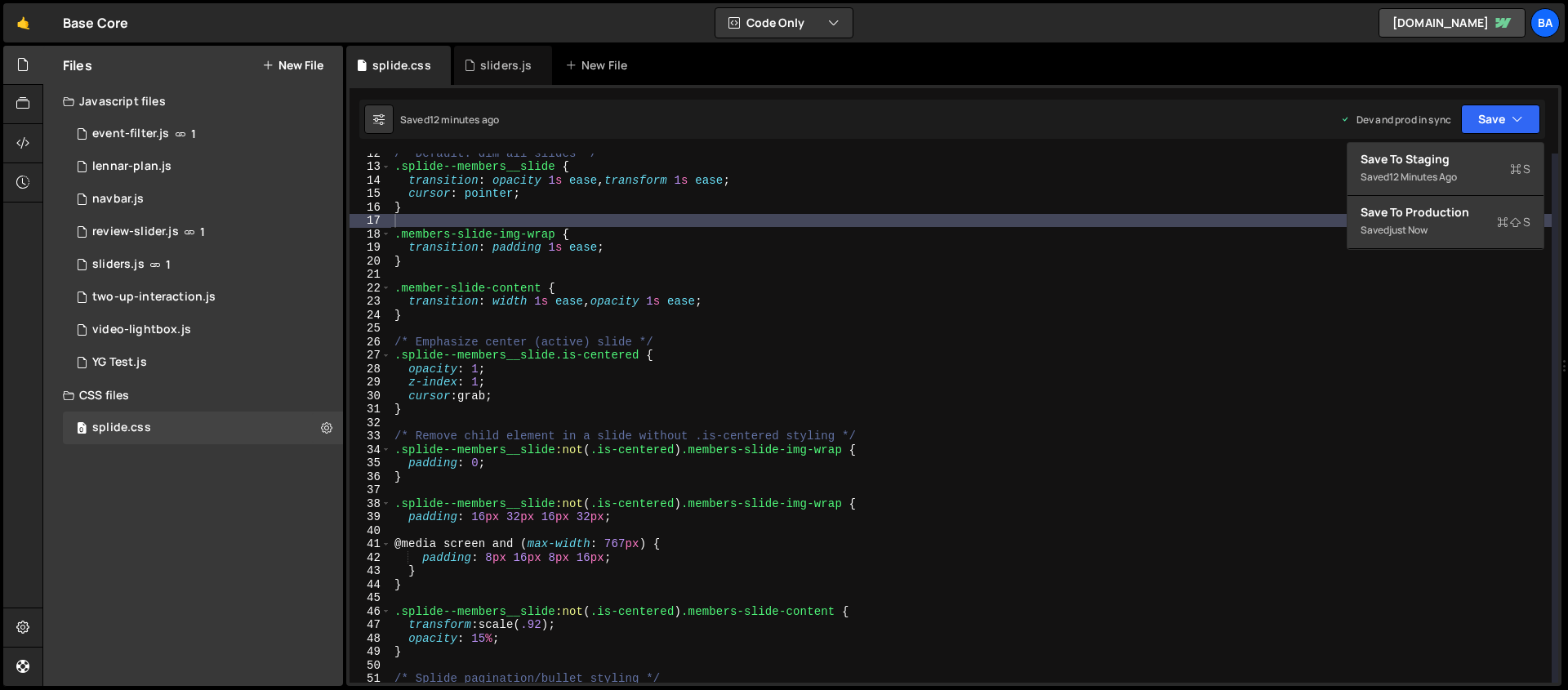
type textarea "opacity: 1;"
click at [1085, 372] on div "/* Default: dim all slides */ .splide--members__slide { transition : opacity 1 …" at bounding box center [971, 424] width 1161 height 557
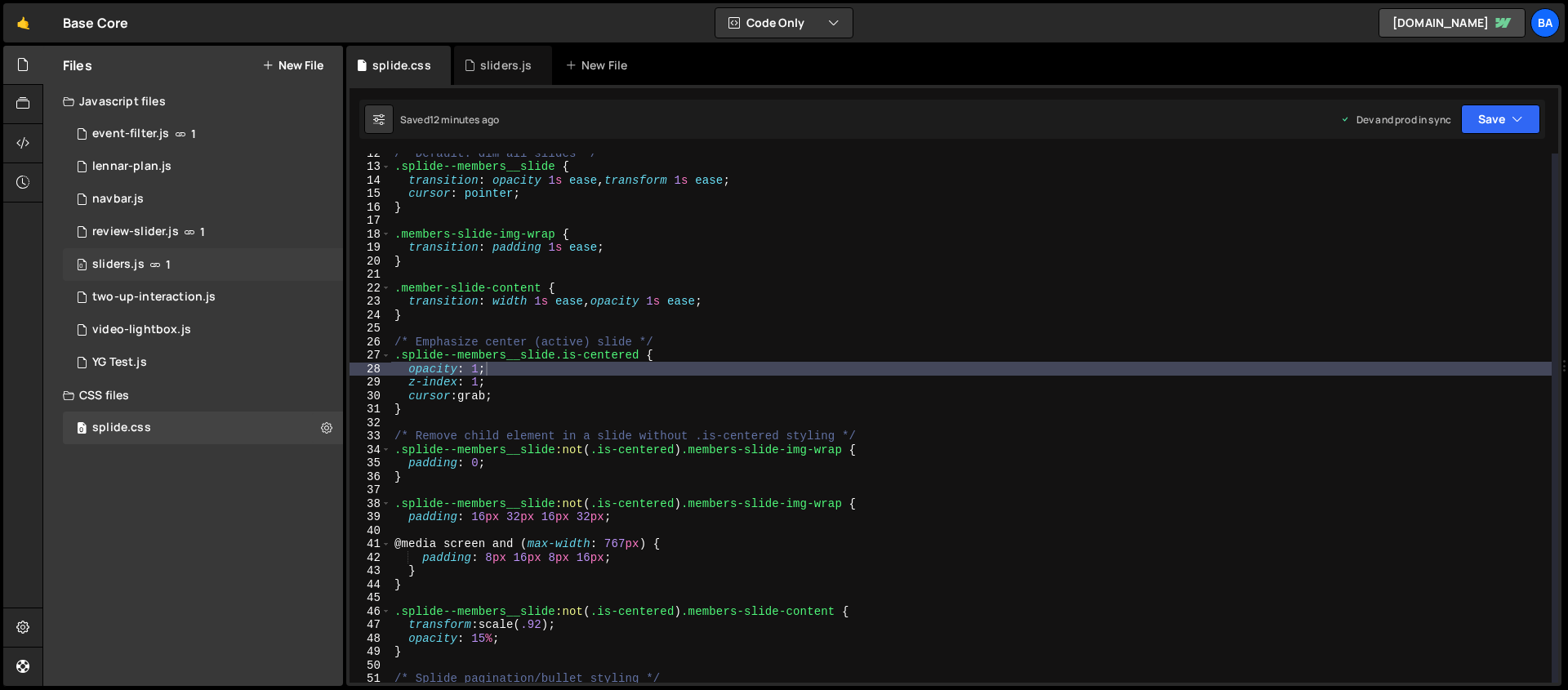
click at [180, 270] on div "0 sliders.js 1" at bounding box center [204, 264] width 281 height 33
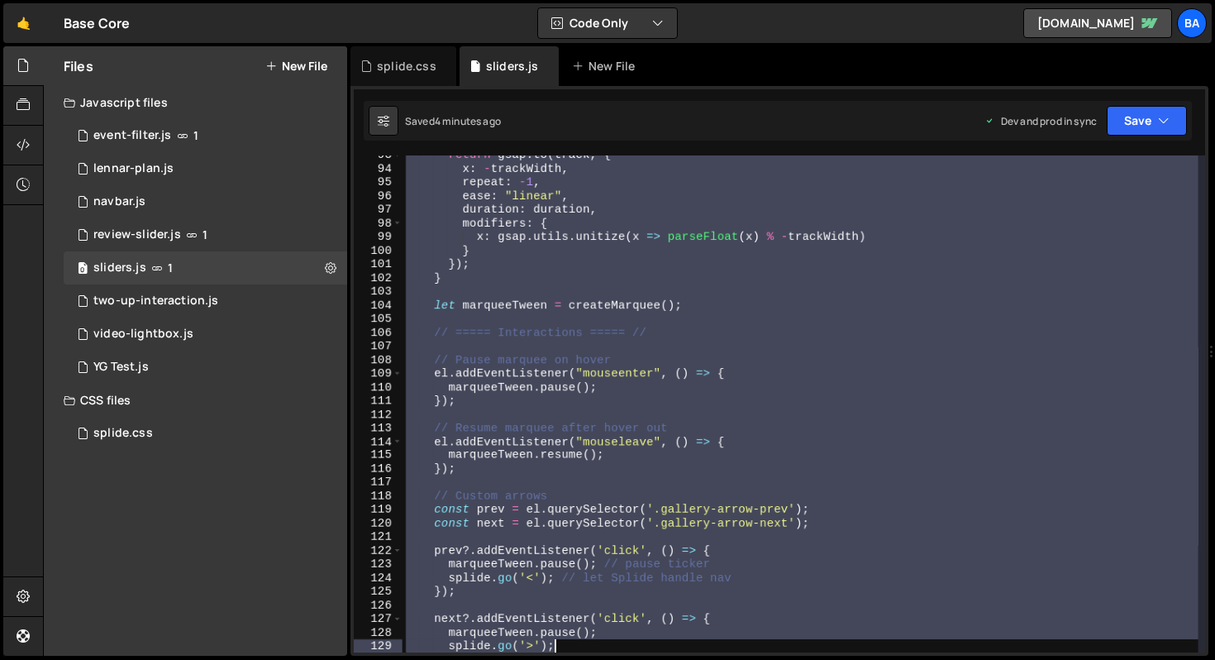
scroll to position [1398, 0]
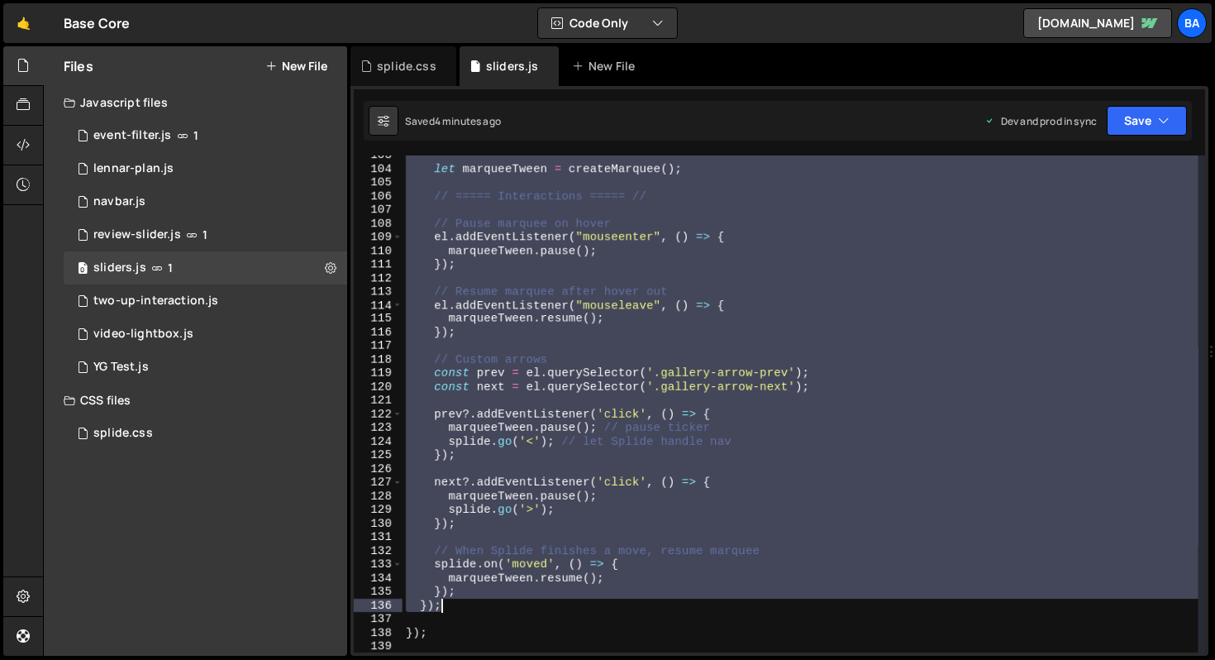
drag, startPoint x: 419, startPoint y: 369, endPoint x: 577, endPoint y: 610, distance: 288.4
click at [577, 610] on div "let marqueeTween = createMarquee ( ) ; // ===== Interactions ===== // // Pause …" at bounding box center [801, 410] width 796 height 524
type textarea "}); });"
paste textarea
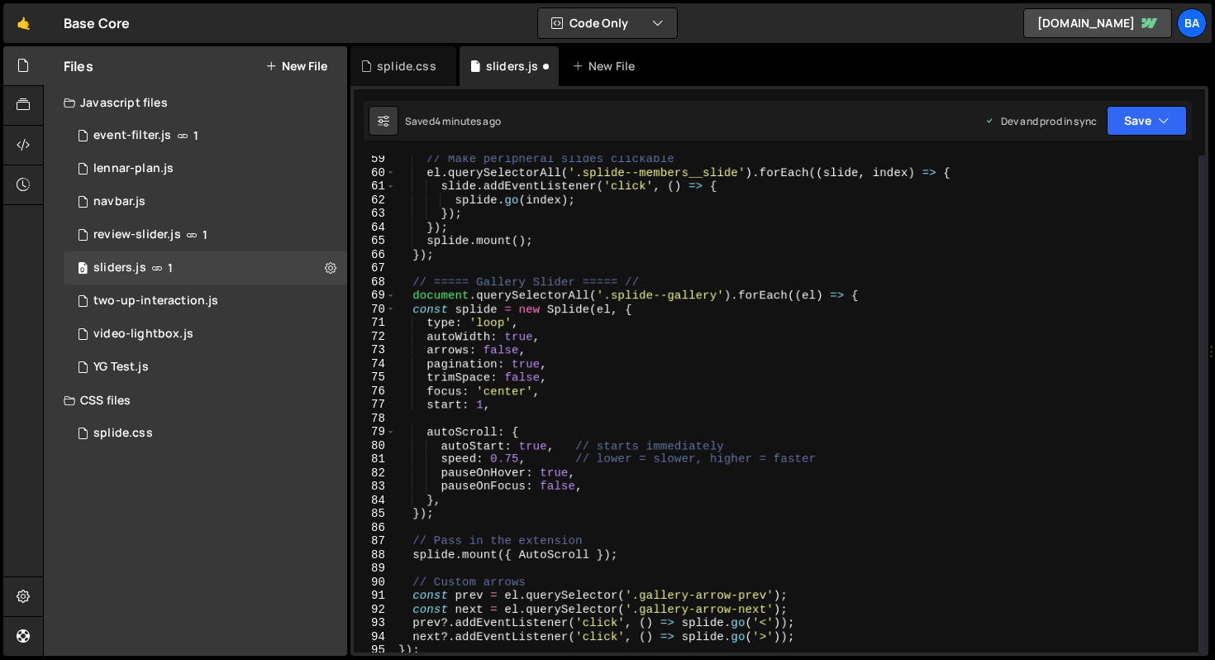
scroll to position [794, 0]
click at [1134, 122] on button "Save" at bounding box center [1147, 121] width 80 height 30
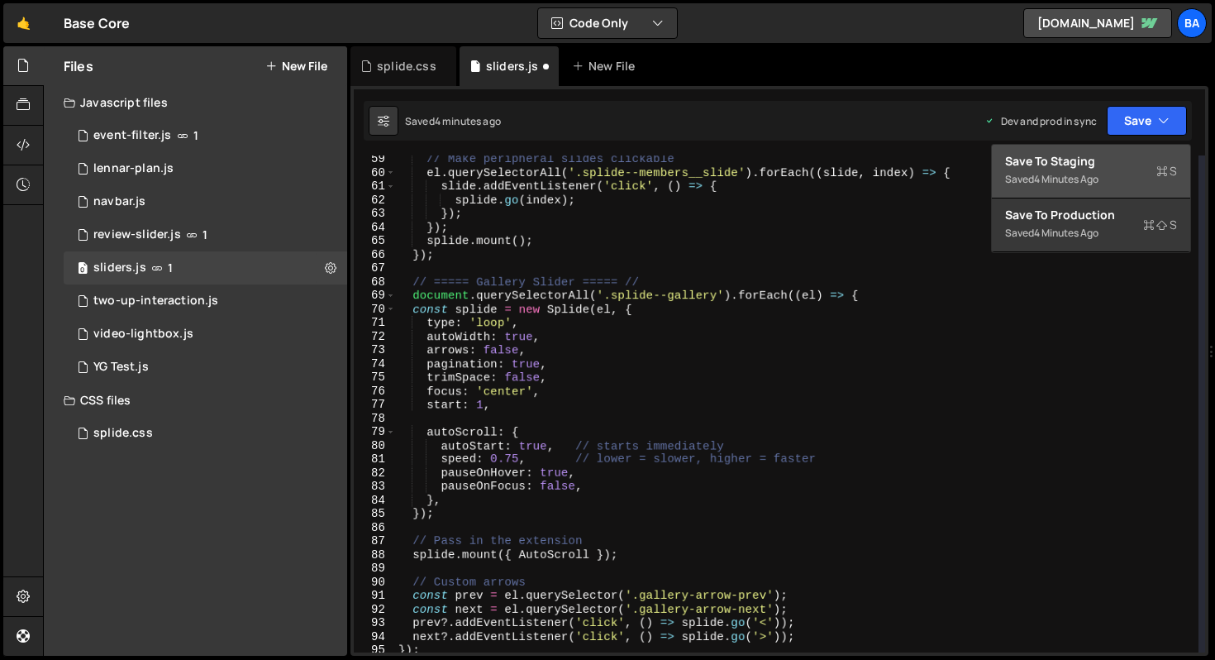
click at [1108, 153] on div "Save to Staging S" at bounding box center [1091, 161] width 172 height 17
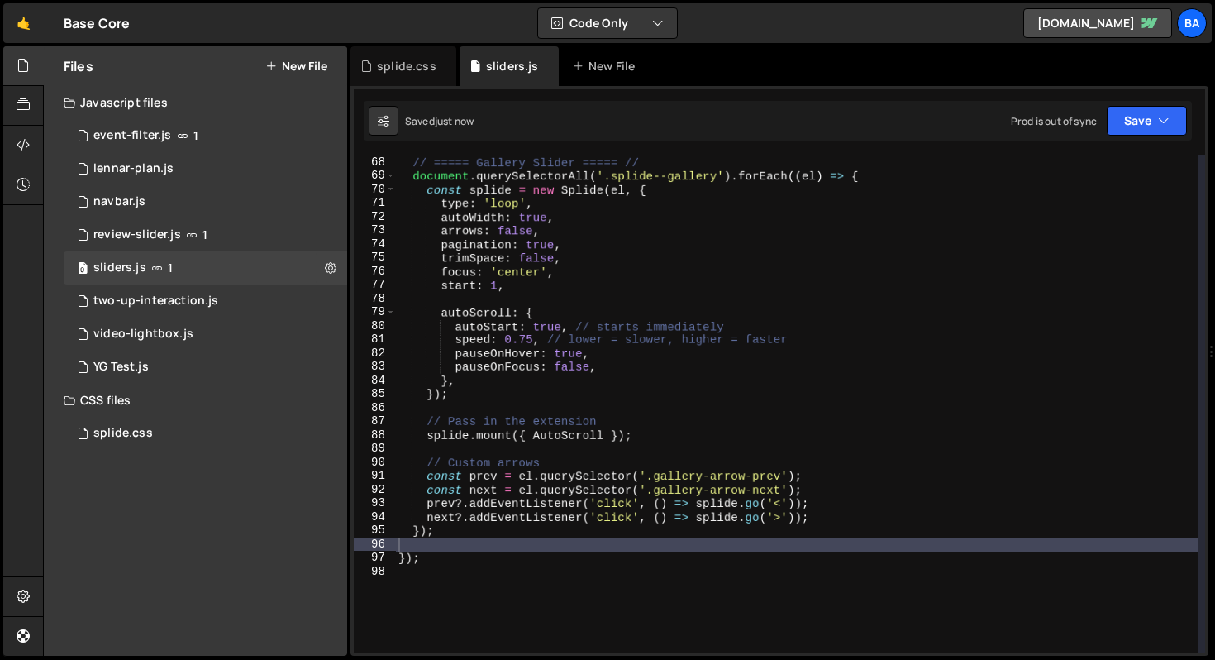
scroll to position [703, 0]
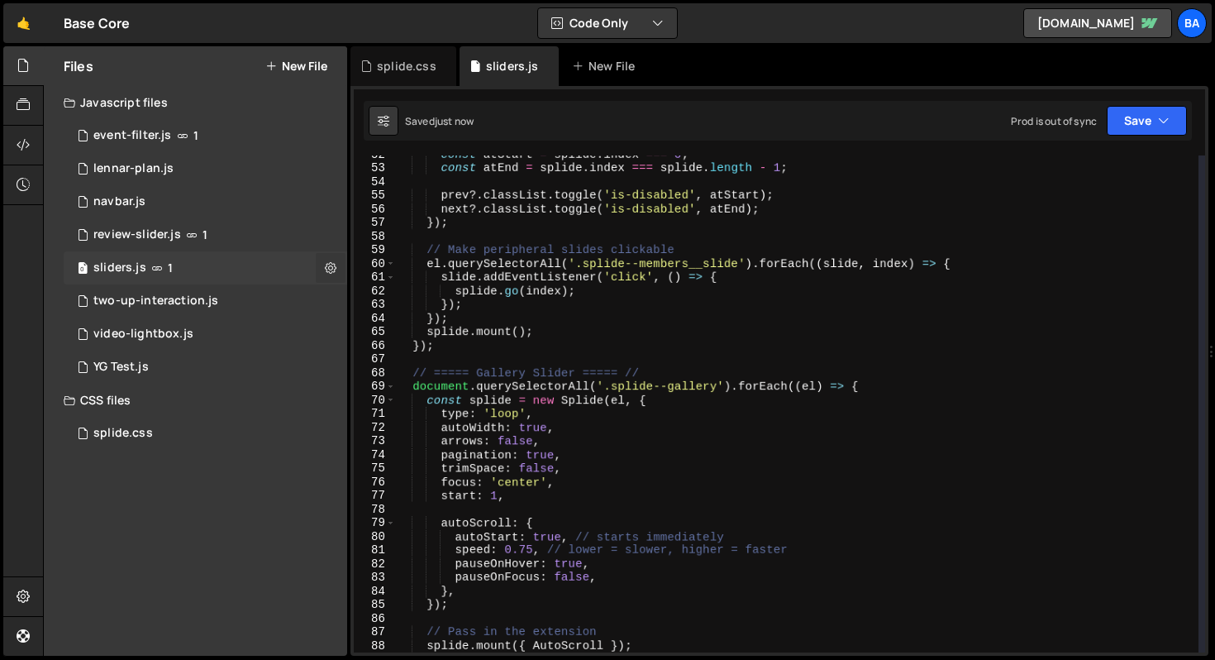
click at [321, 268] on button at bounding box center [331, 268] width 30 height 30
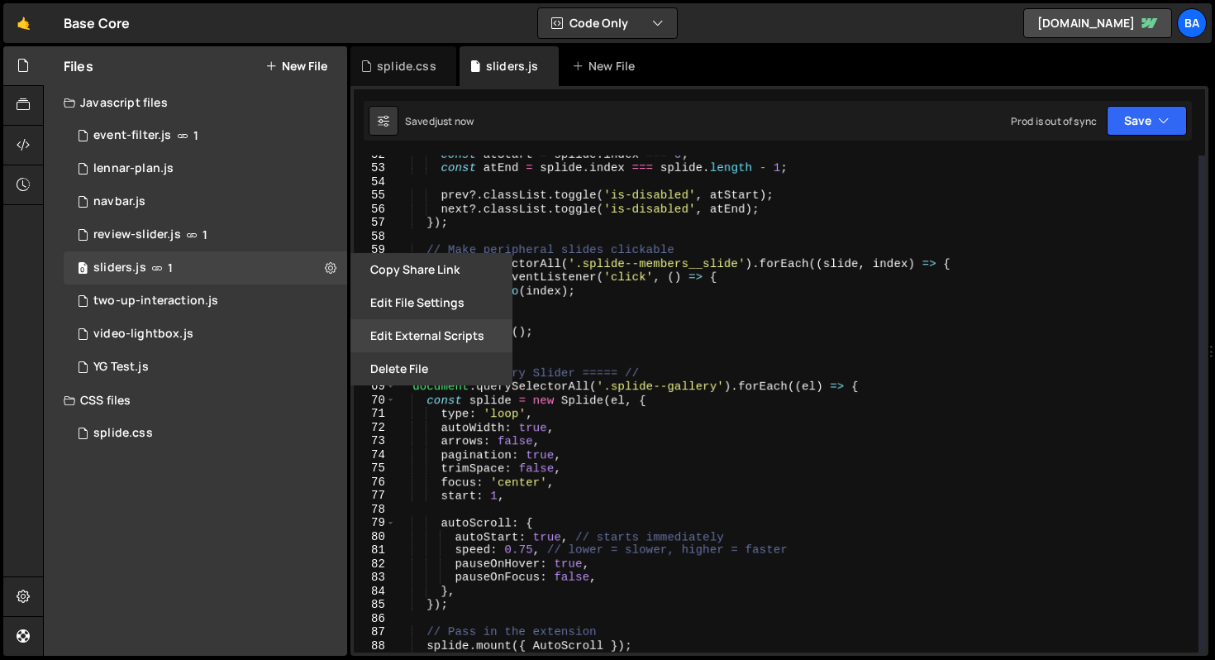
click at [463, 339] on button "Edit External Scripts" at bounding box center [431, 335] width 162 height 33
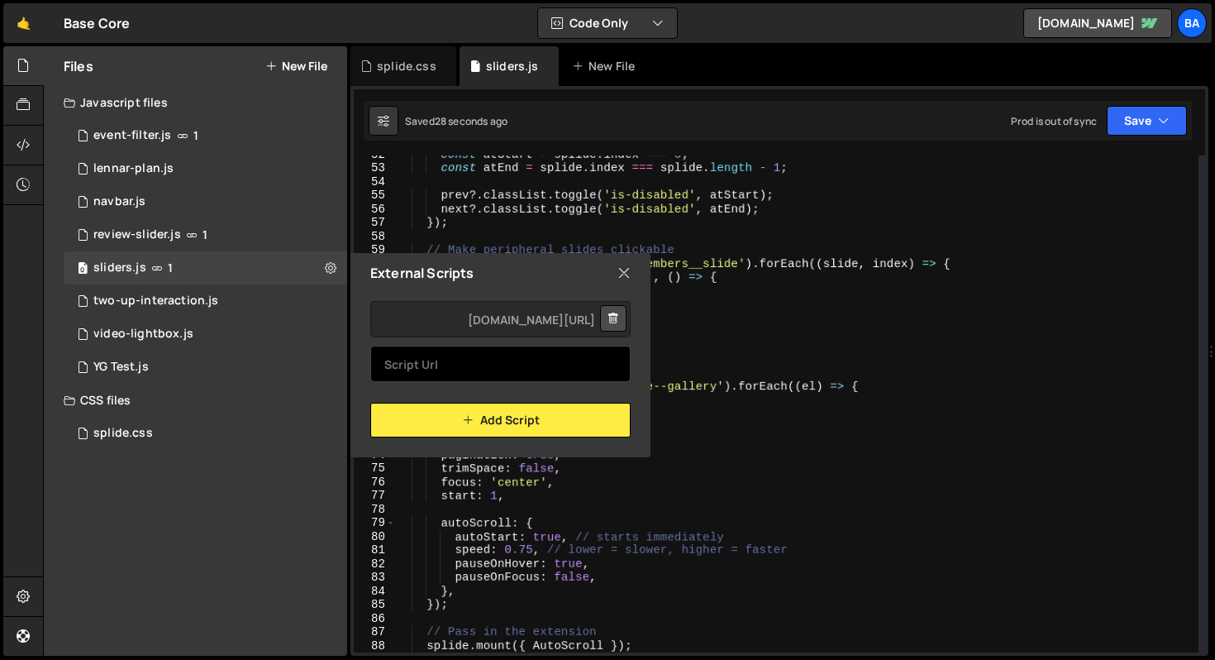
click at [439, 373] on input "text" at bounding box center [500, 363] width 260 height 36
paste input "[URL][DOMAIN_NAME]"
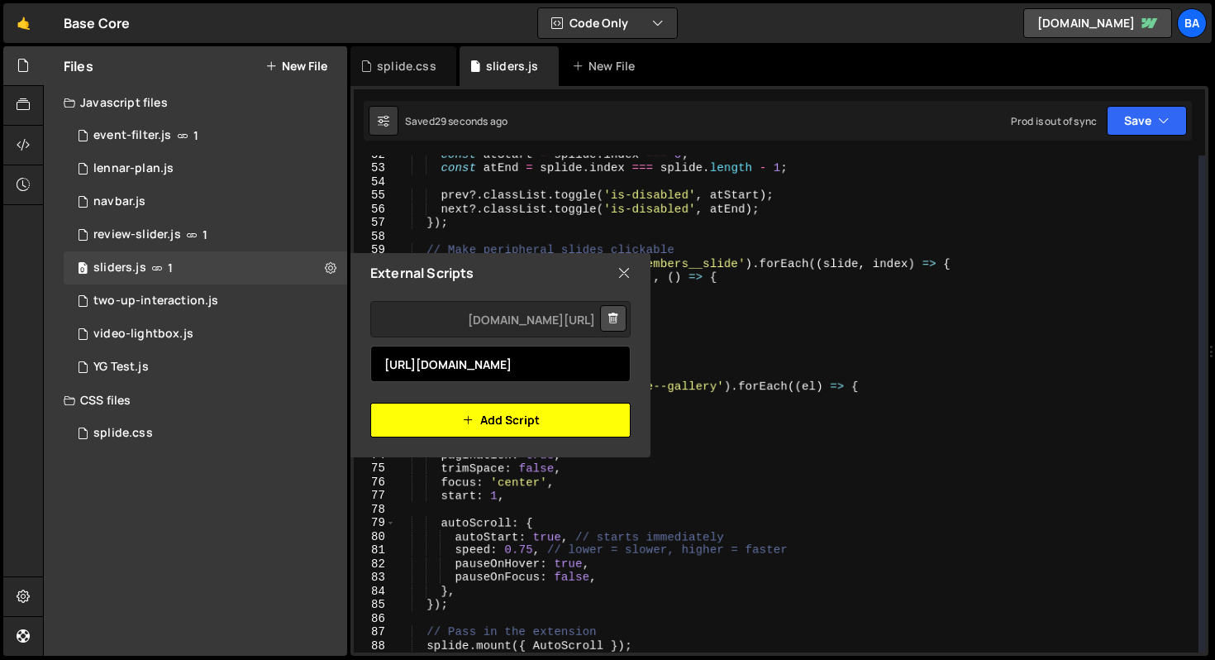
type input "[URL][DOMAIN_NAME]"
click at [466, 413] on icon "button" at bounding box center [468, 420] width 12 height 20
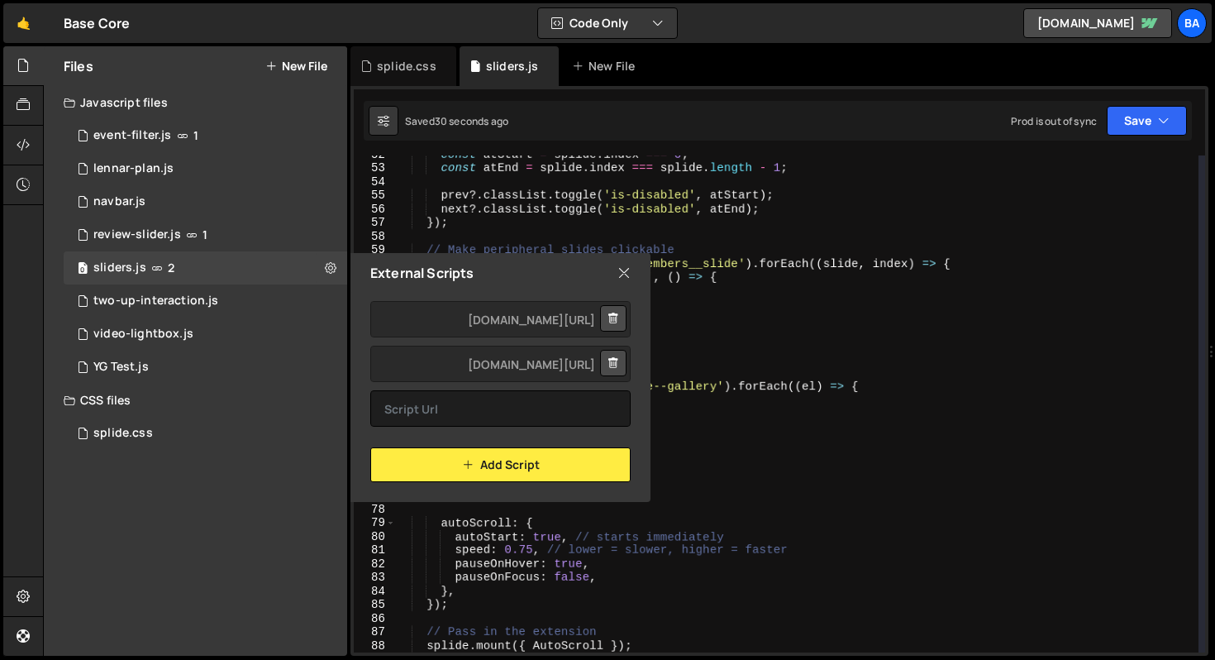
click at [824, 310] on div "const atStart = splide . index === 0 ; const atEnd = splide . index === splide …" at bounding box center [796, 409] width 803 height 524
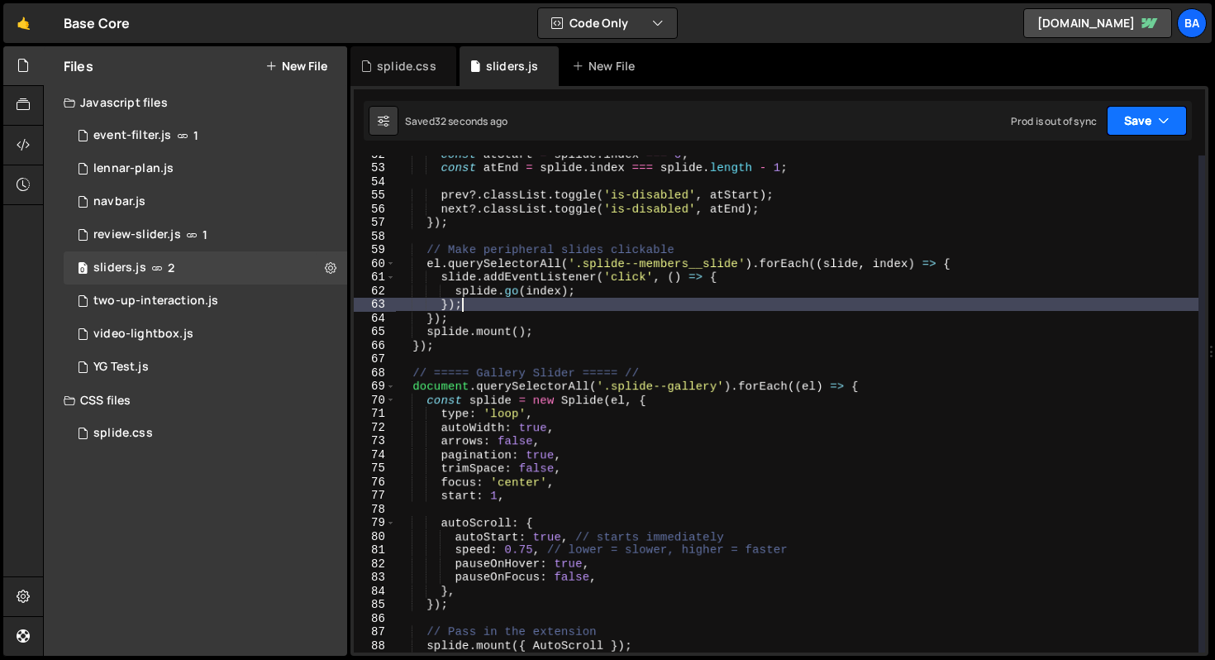
click at [1141, 122] on button "Save" at bounding box center [1147, 121] width 80 height 30
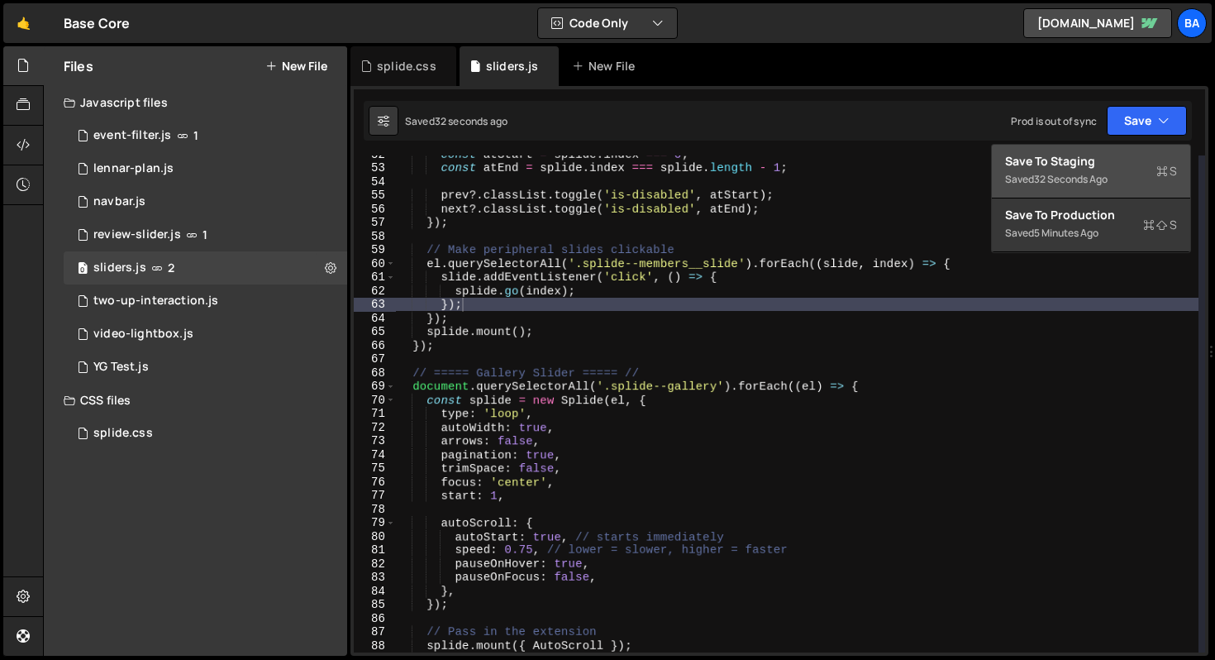
click at [1101, 160] on div "Save to Staging S" at bounding box center [1091, 161] width 172 height 17
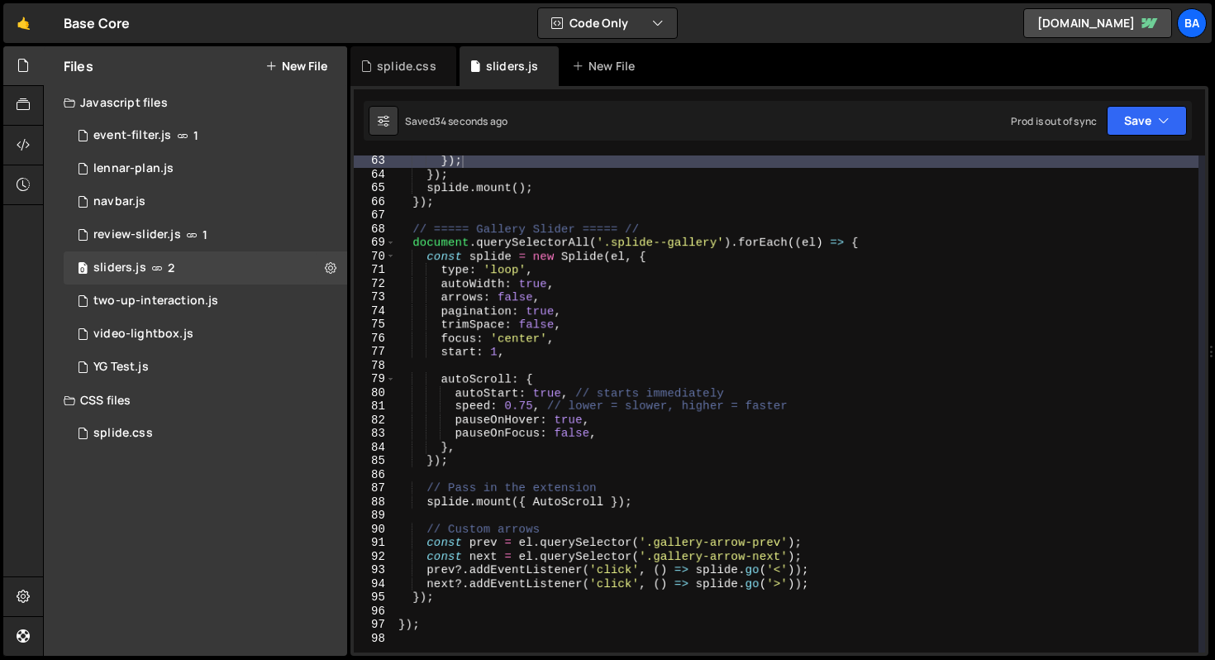
scroll to position [847, 0]
click at [698, 427] on div "}) ; }) ; splide . mount ( ) ; }) ; // ===== Gallery Slider ===== // document .…" at bounding box center [796, 416] width 803 height 524
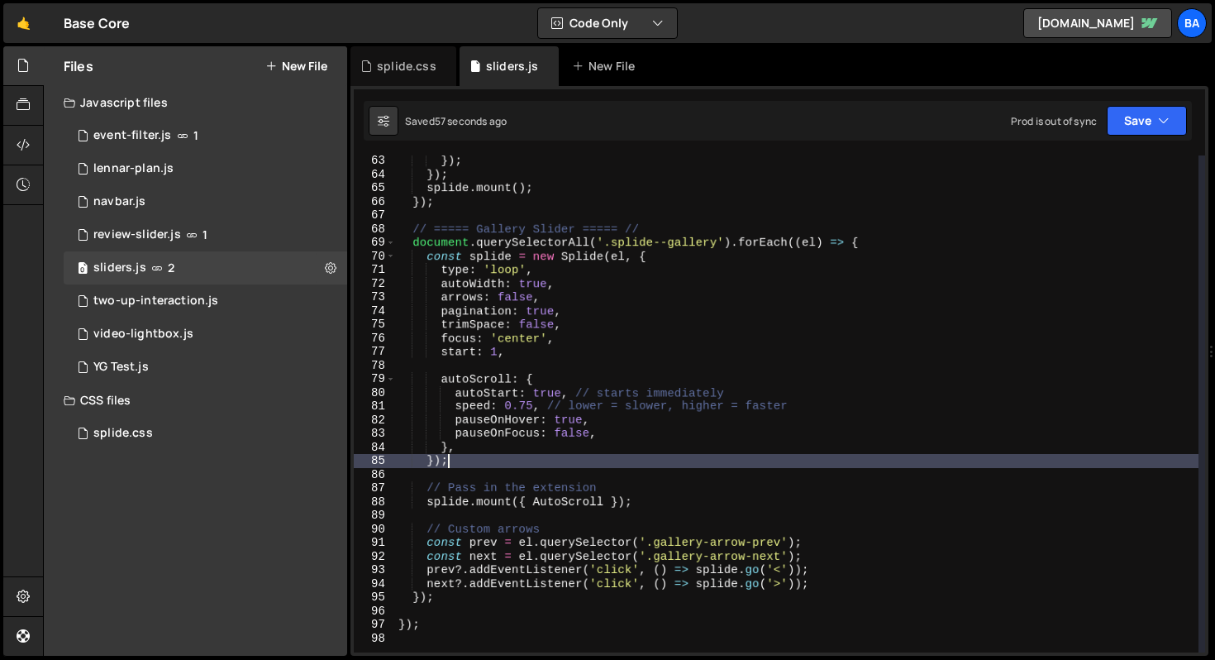
click at [549, 455] on div "}) ; }) ; splide . mount ( ) ; }) ; // ===== Gallery Slider ===== // document .…" at bounding box center [796, 416] width 803 height 524
type textarea "});"
click at [485, 369] on div "}) ; }) ; splide . mount ( ) ; }) ; // ===== Gallery Slider ===== // document .…" at bounding box center [796, 416] width 803 height 524
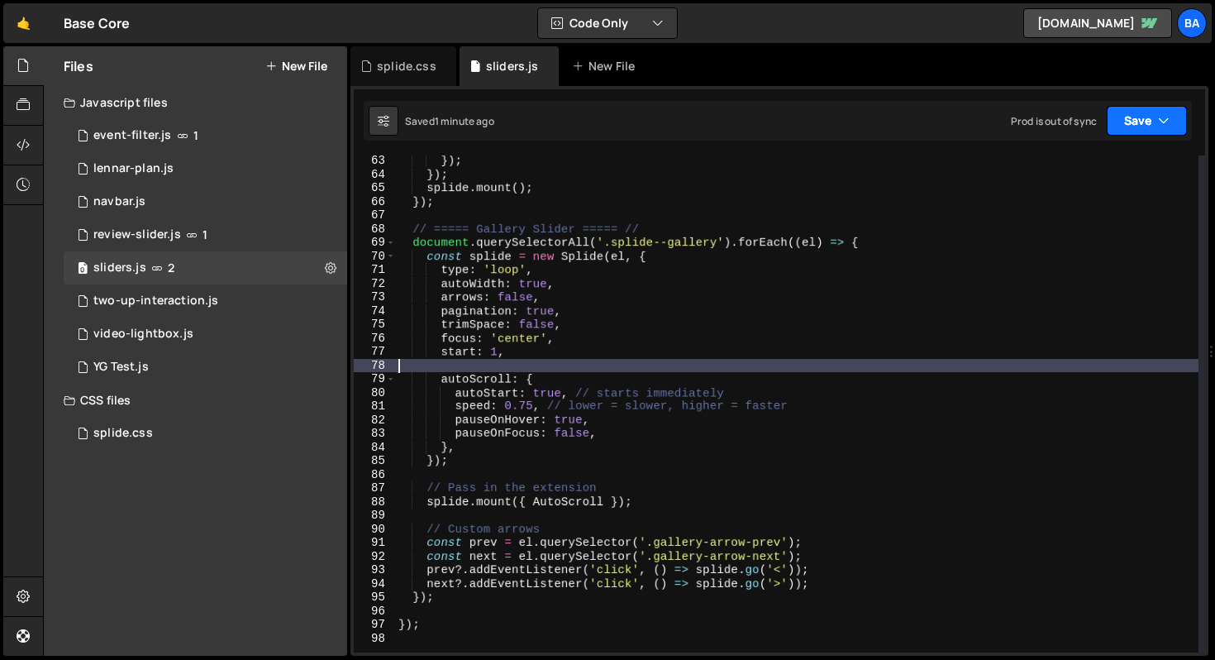
click at [1139, 116] on button "Save" at bounding box center [1147, 121] width 80 height 30
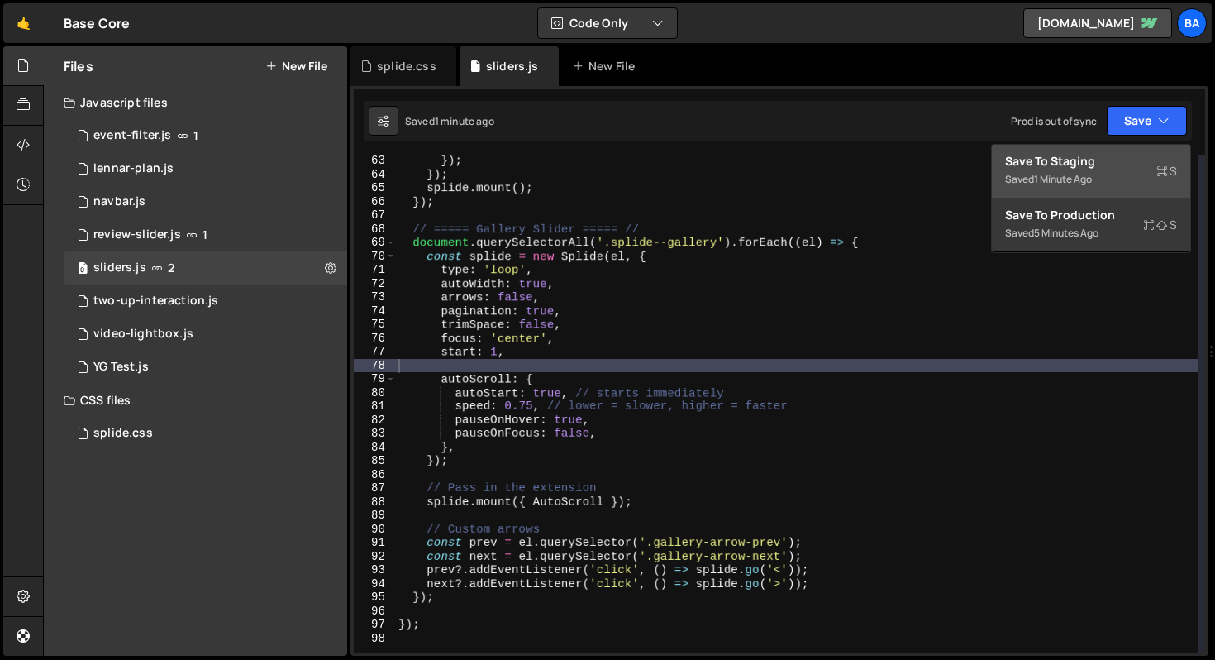
click at [1043, 160] on div "Save to Staging S" at bounding box center [1091, 161] width 172 height 17
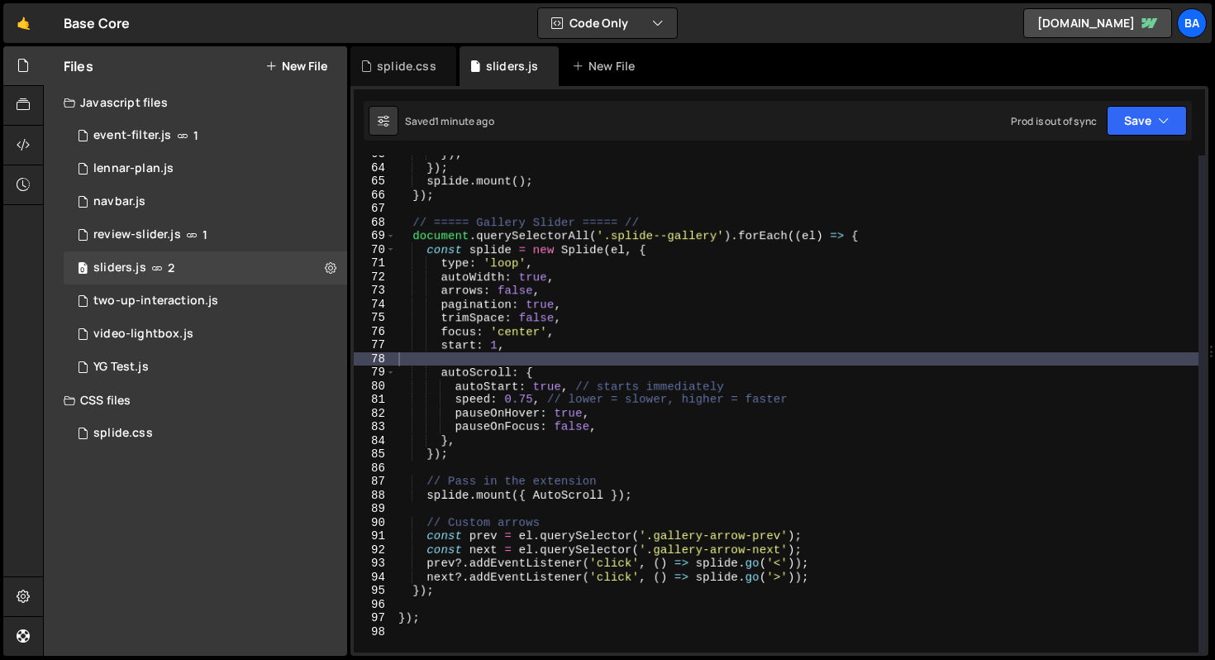
scroll to position [893, 0]
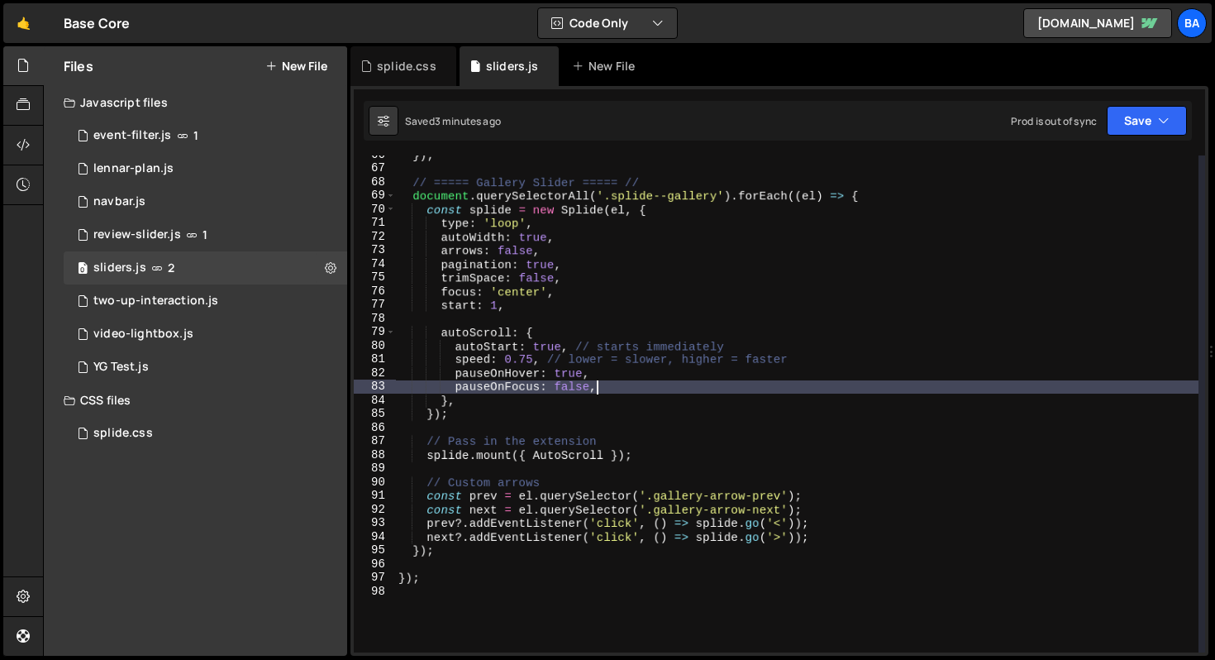
click at [755, 388] on div "}) ; // ===== Gallery Slider ===== // document . querySelectorAll ( '.splide--g…" at bounding box center [796, 410] width 803 height 524
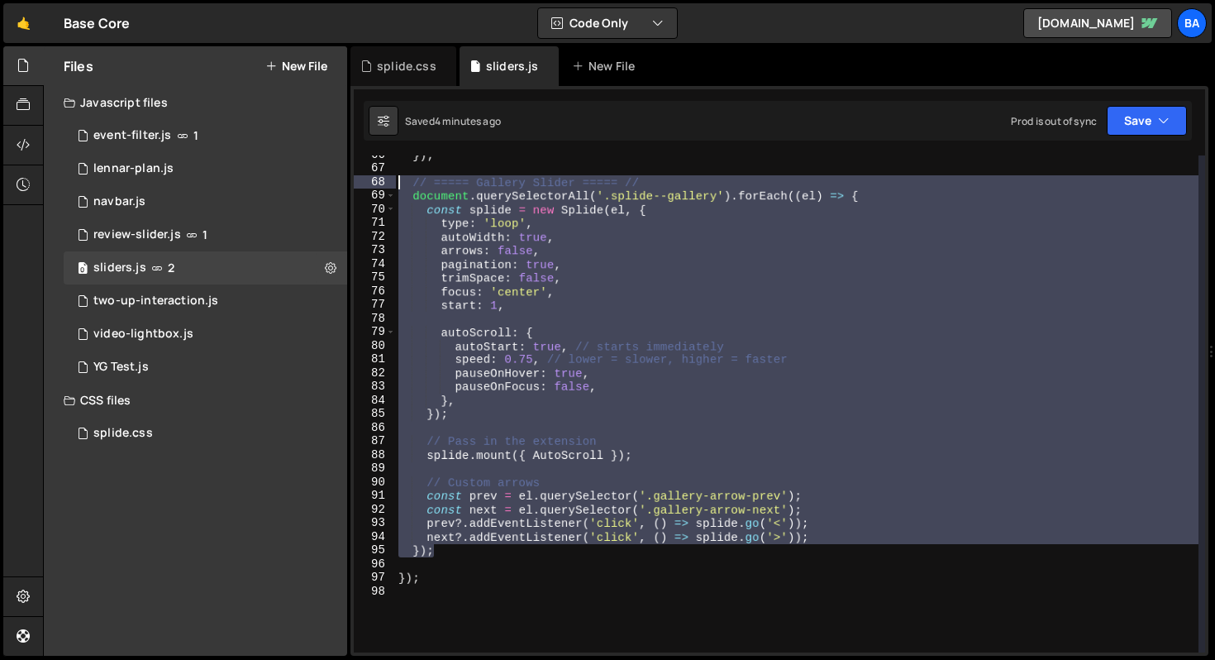
drag, startPoint x: 458, startPoint y: 552, endPoint x: 384, endPoint y: 187, distance: 372.8
click at [384, 187] on div "pauseOnFocus: false, 66 67 68 69 70 71 72 73 74 75 76 77 78 79 80 81 82 83 84 8…" at bounding box center [779, 403] width 851 height 497
type textarea "// ===== Gallery Slider ===== // document.querySelectorAll('.splide--gallery').…"
paste textarea
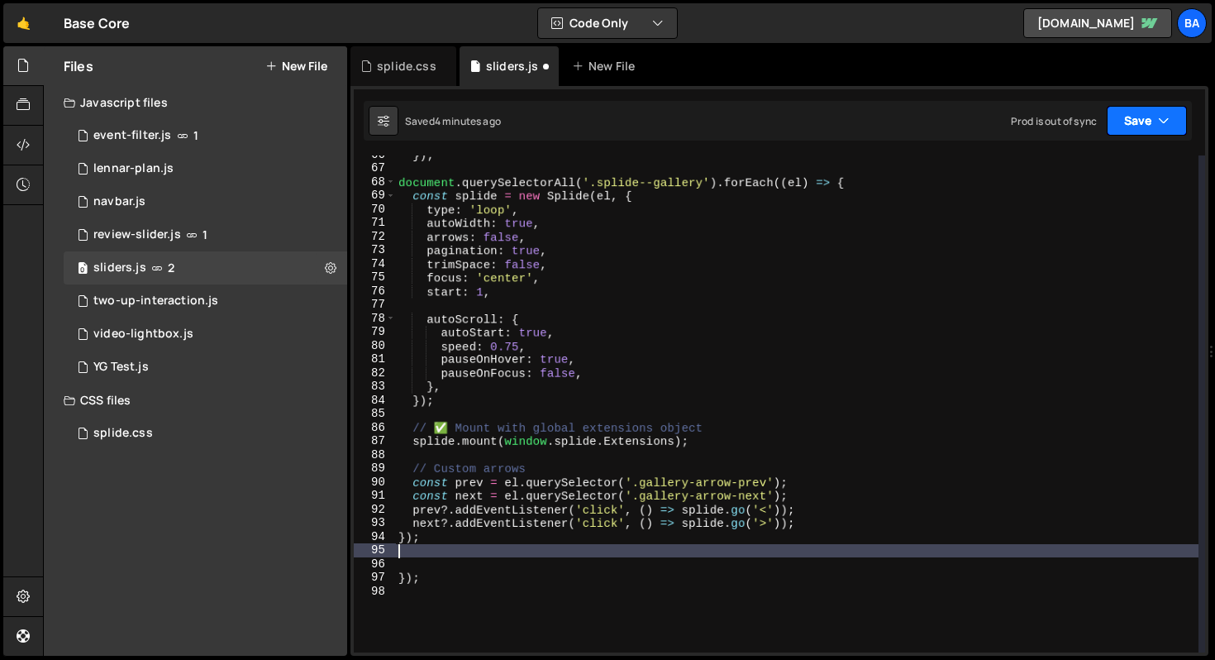
click at [1120, 117] on button "Save" at bounding box center [1147, 121] width 80 height 30
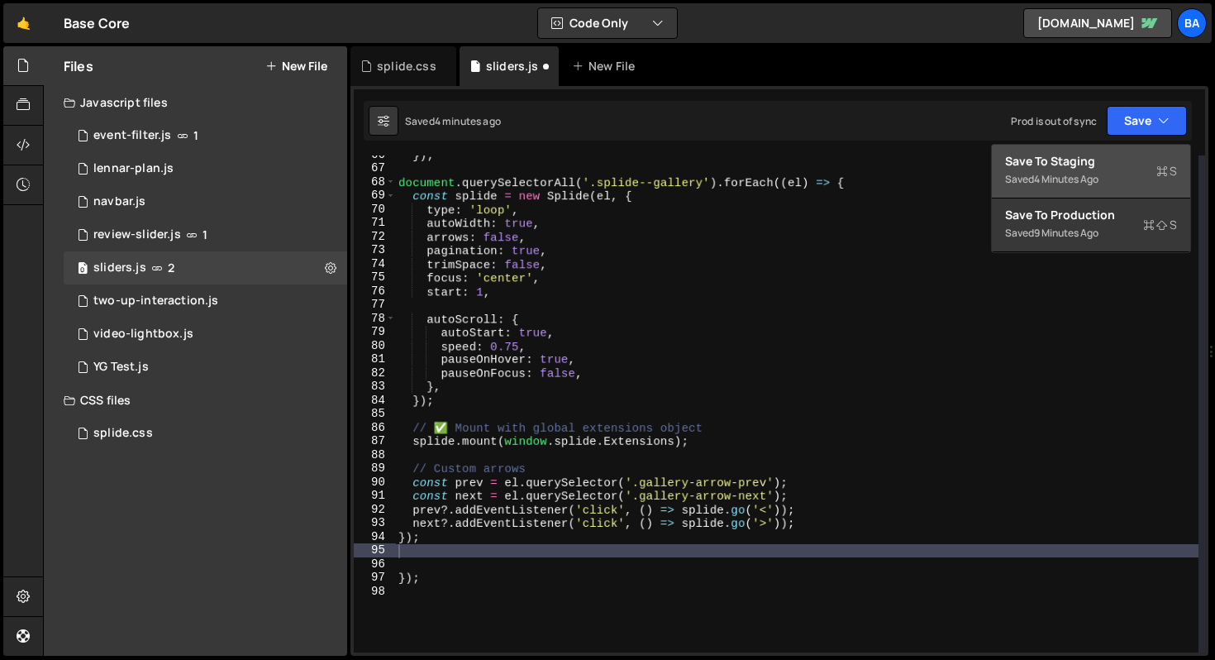
click at [1102, 164] on div "Save to Staging S" at bounding box center [1091, 161] width 172 height 17
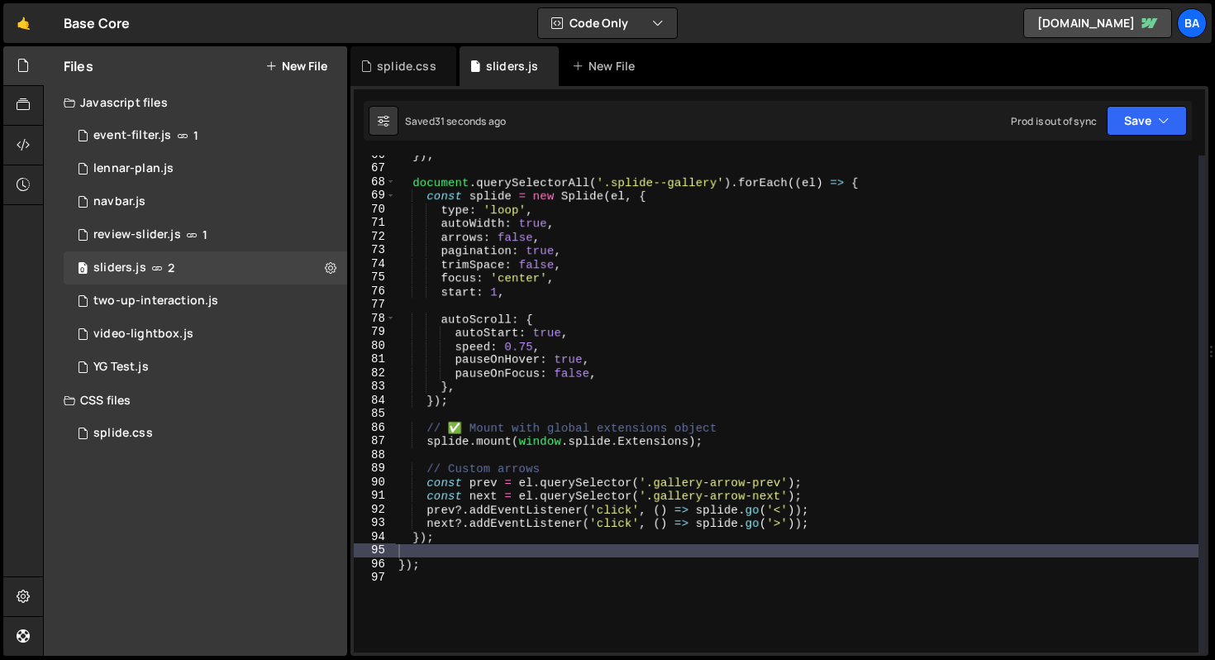
click at [468, 431] on div "}) ; document . querySelectorAll ( '.splide--gallery' ) . forEach (( el ) => { …" at bounding box center [796, 410] width 803 height 524
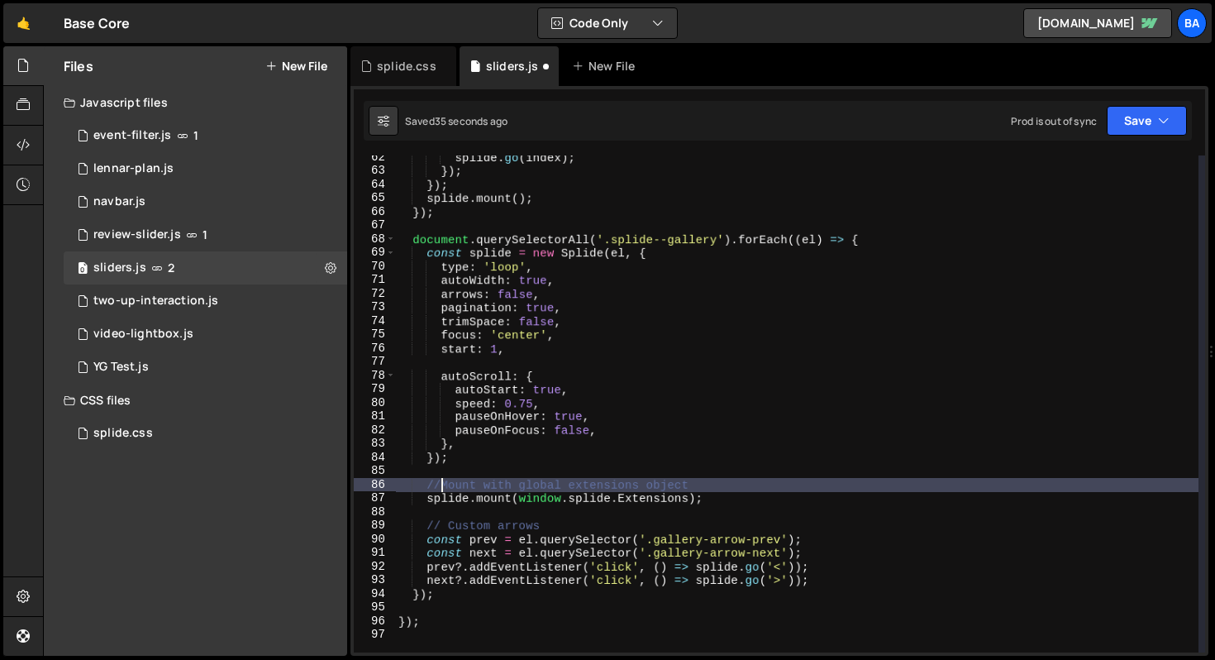
scroll to position [817, 0]
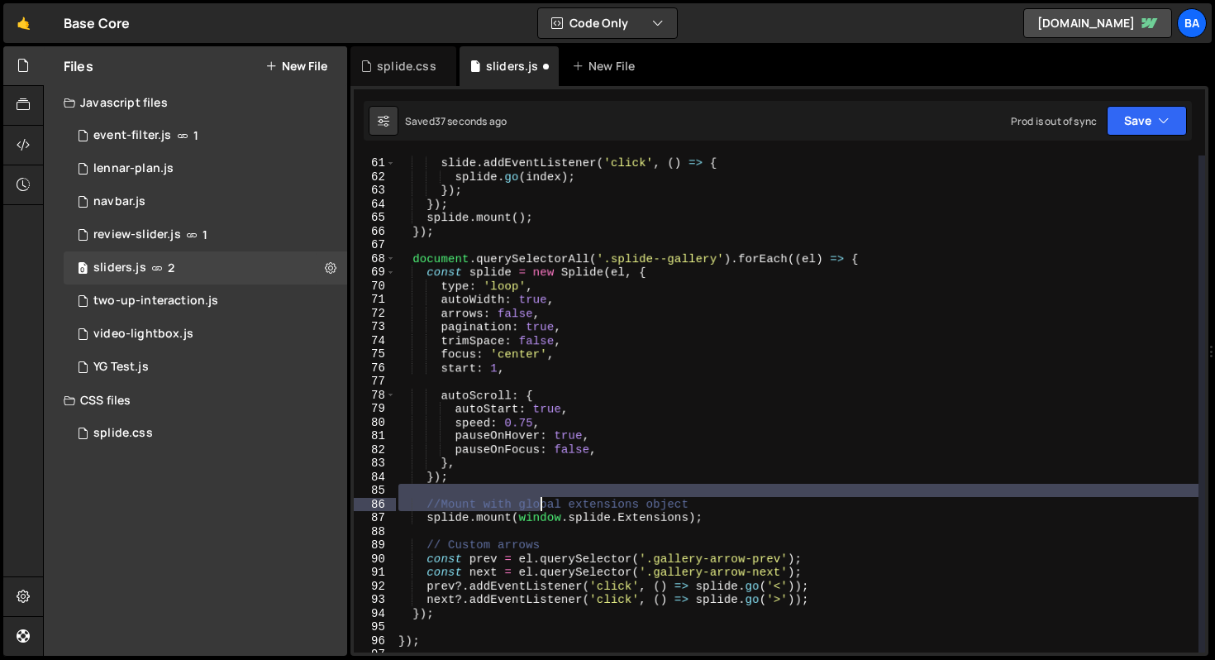
drag, startPoint x: 706, startPoint y: 497, endPoint x: 541, endPoint y: 500, distance: 164.5
click at [541, 500] on div "el . querySelectorAll ( '.splide--members__slide' ) . forEach (( slide , index …" at bounding box center [796, 404] width 803 height 524
click at [699, 500] on div "el . querySelectorAll ( '.splide--members__slide' ) . forEach (( slide , index …" at bounding box center [796, 404] width 803 height 524
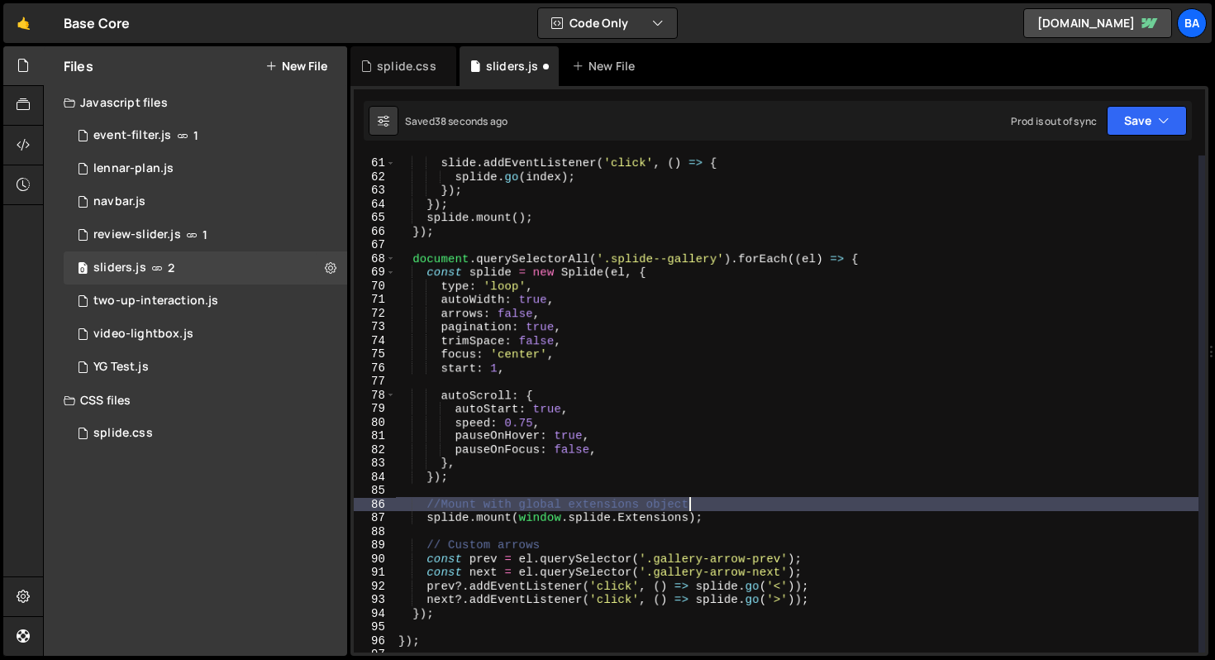
click at [723, 505] on div "el . querySelectorAll ( '.splide--members__slide' ) . forEach (( slide , index …" at bounding box center [796, 404] width 803 height 524
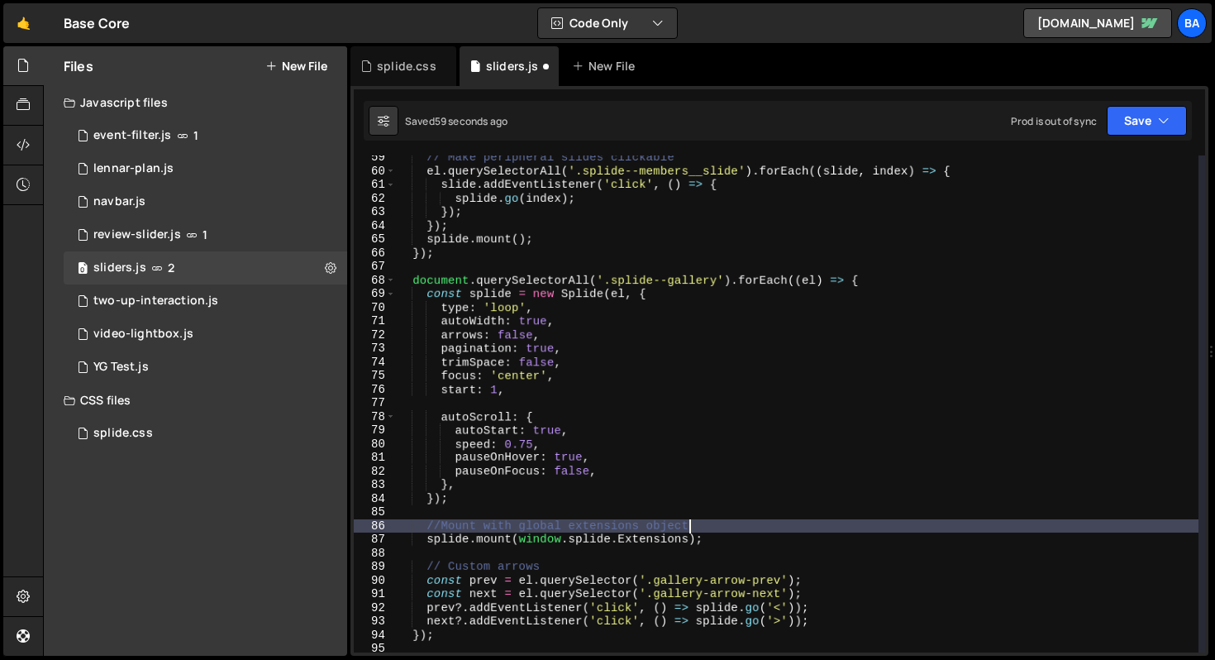
scroll to position [796, 0]
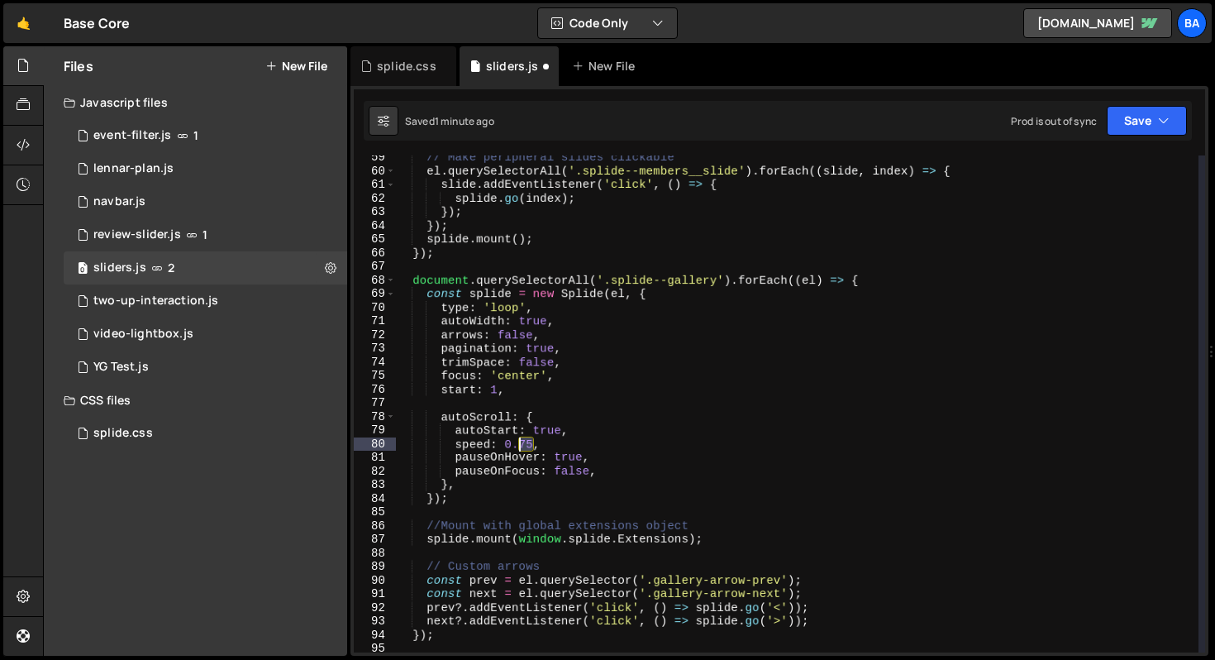
click at [522, 442] on div "// Make peripheral slides clickable el . querySelectorAll ( '.splide--members__…" at bounding box center [796, 412] width 803 height 524
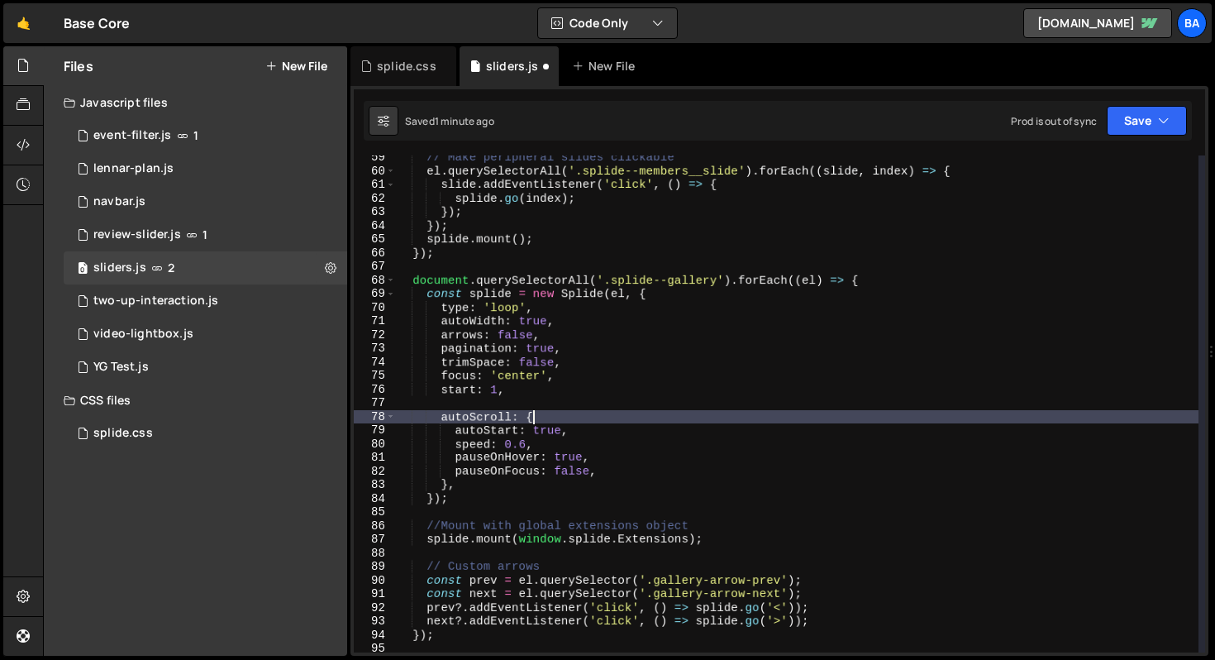
click at [695, 423] on div "// Make peripheral slides clickable el . querySelectorAll ( '.splide--members__…" at bounding box center [796, 412] width 803 height 524
click at [698, 422] on div "// Make peripheral slides clickable el . querySelectorAll ( '.splide--members__…" at bounding box center [796, 412] width 803 height 524
type textarea "autoScroll: {"
click at [1137, 134] on button "Save" at bounding box center [1147, 121] width 80 height 30
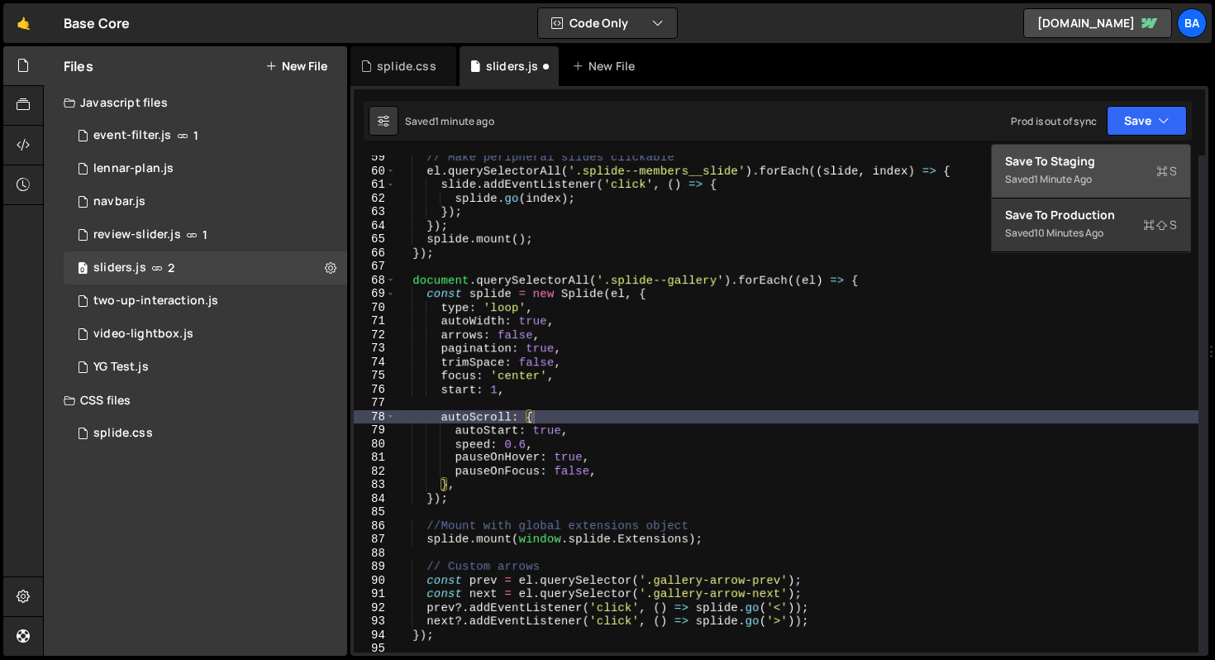
click at [1091, 174] on div "1 minute ago" at bounding box center [1063, 179] width 58 height 14
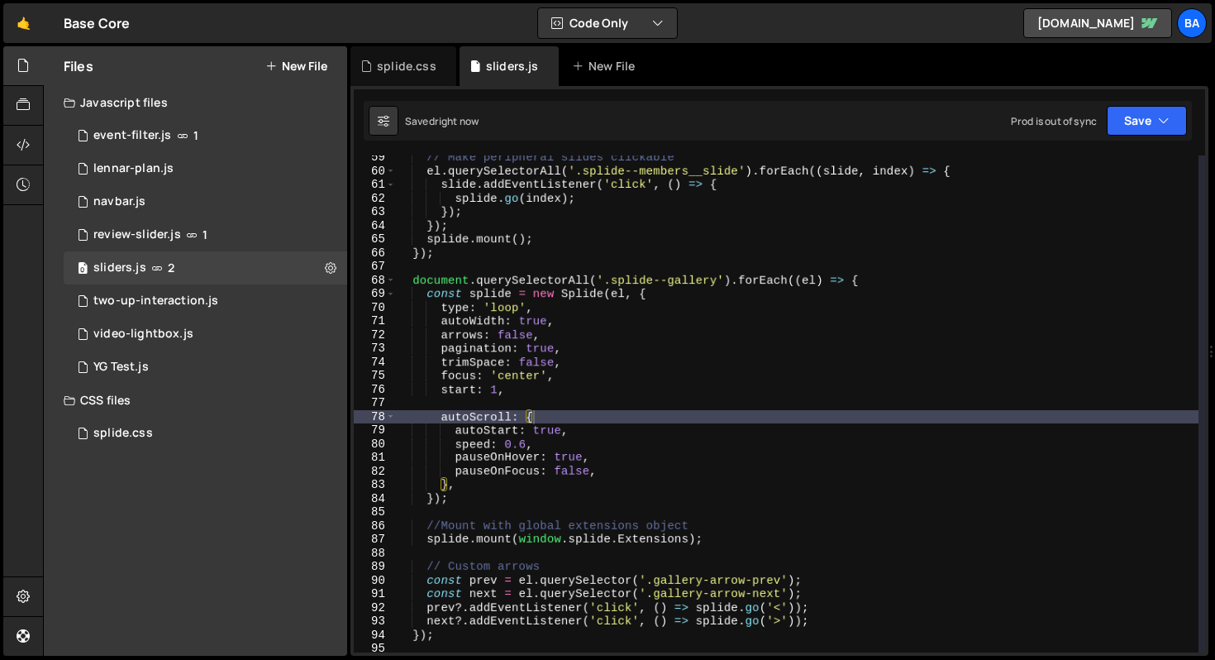
click at [563, 399] on div "// Make peripheral slides clickable el . querySelectorAll ( '.splide--members__…" at bounding box center [796, 412] width 803 height 524
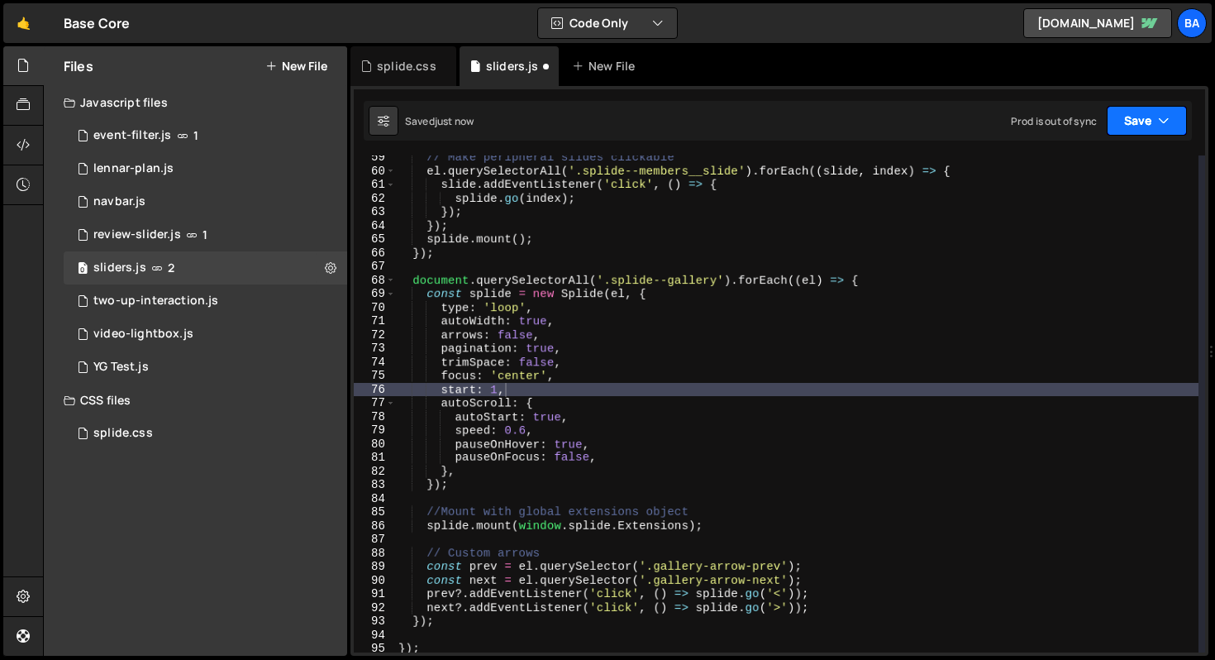
click at [1126, 117] on button "Save" at bounding box center [1147, 121] width 80 height 30
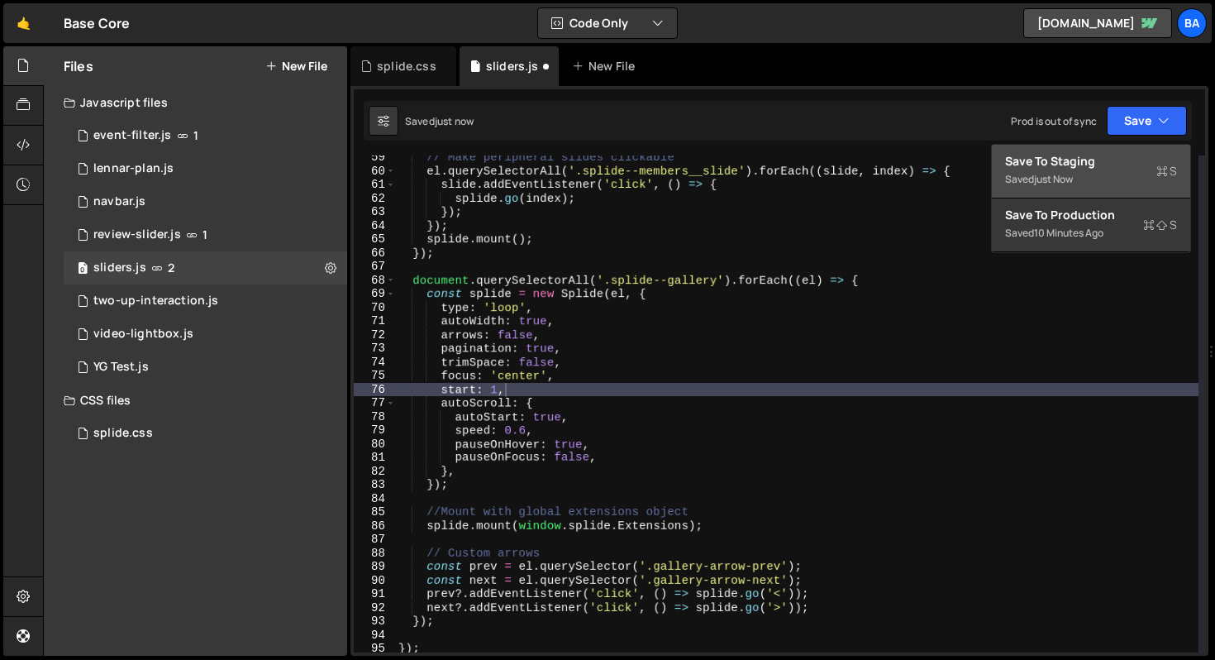
click at [1080, 167] on div "Save to Staging S" at bounding box center [1091, 161] width 172 height 17
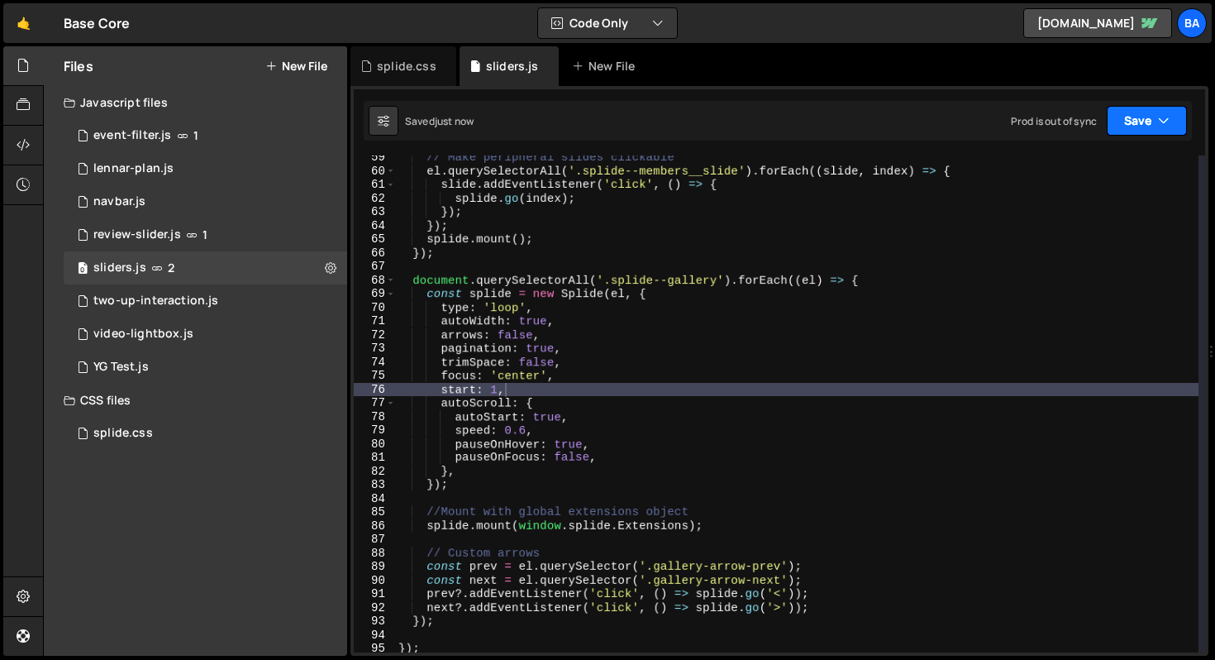
click at [1127, 126] on button "Save" at bounding box center [1147, 121] width 80 height 30
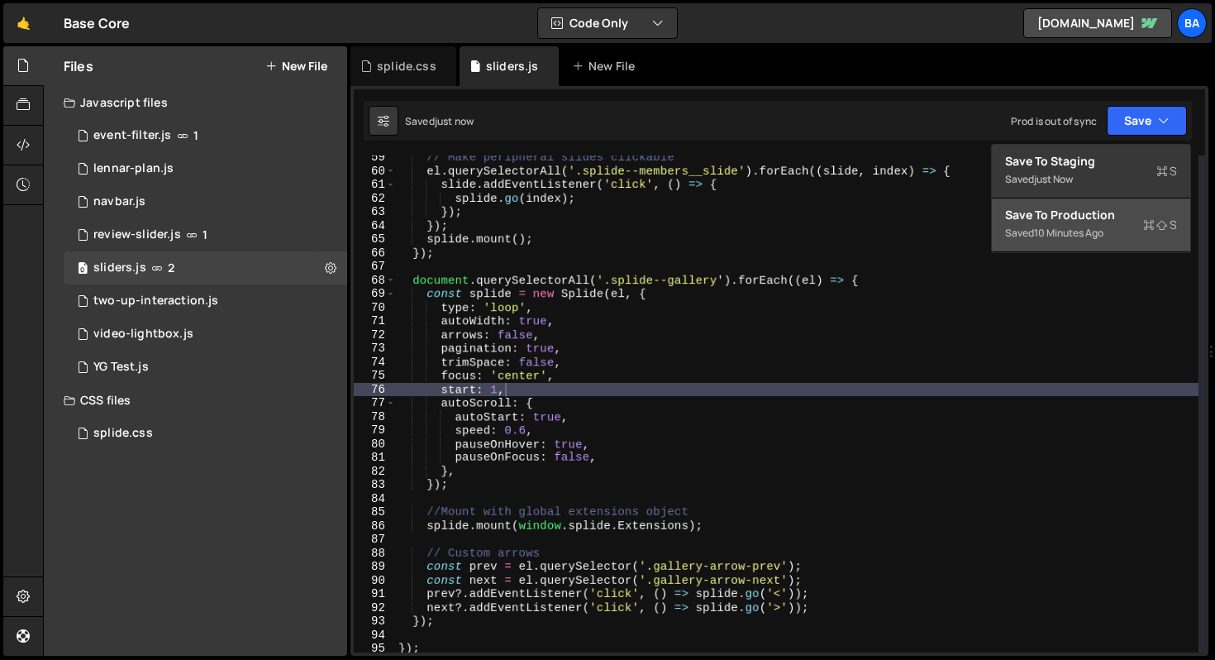
click at [1062, 222] on div "Save to Production S" at bounding box center [1091, 215] width 172 height 17
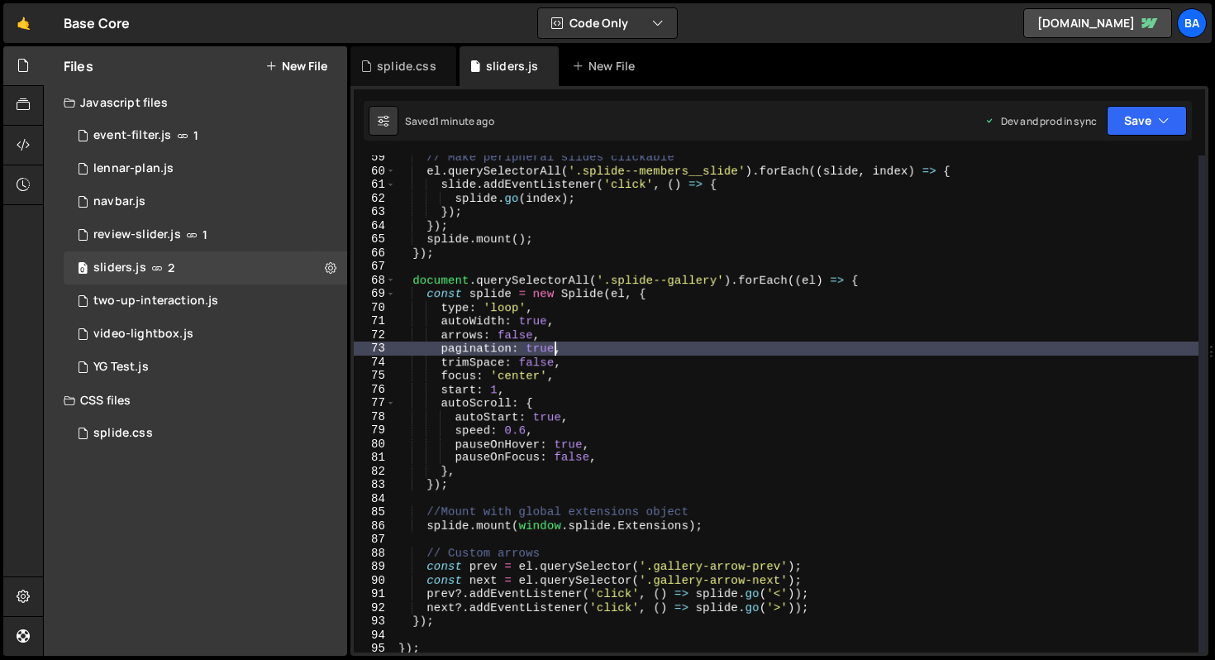
click at [555, 351] on div "// Make peripheral slides clickable el . querySelectorAll ( '.splide--members__…" at bounding box center [796, 412] width 803 height 524
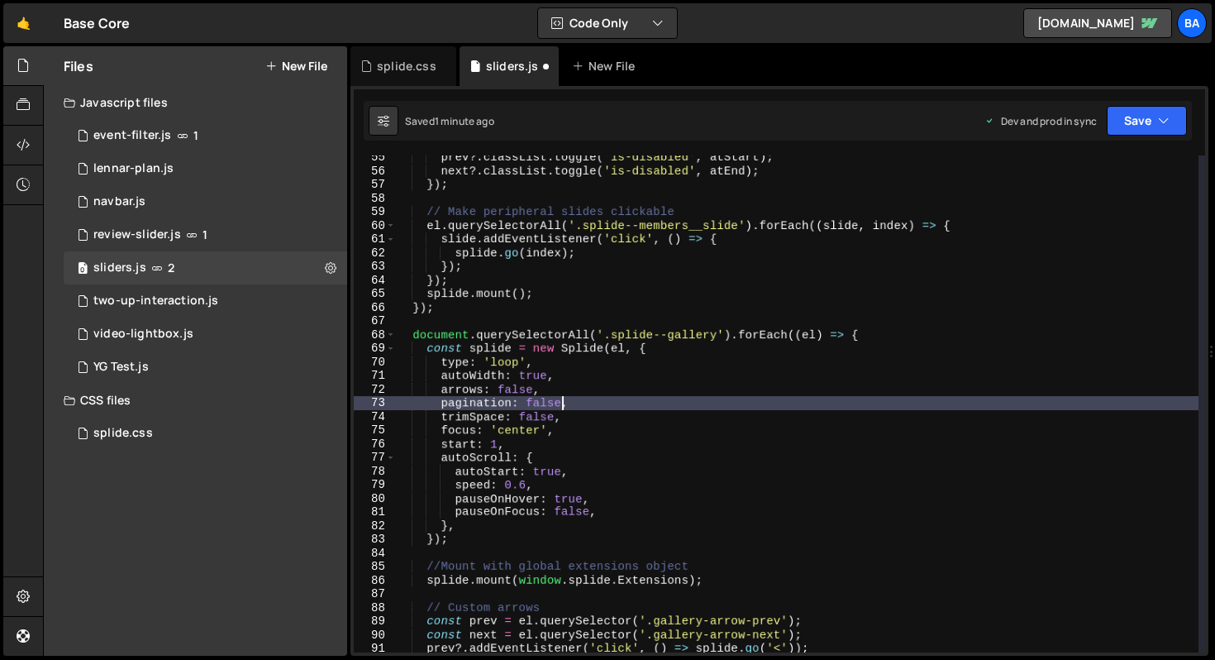
scroll to position [0, 11]
click at [540, 312] on div "prev ?. classList . toggle ( 'is-disabled' , atStart ) ; next ?. classList . to…" at bounding box center [796, 412] width 803 height 524
type textarea "});"
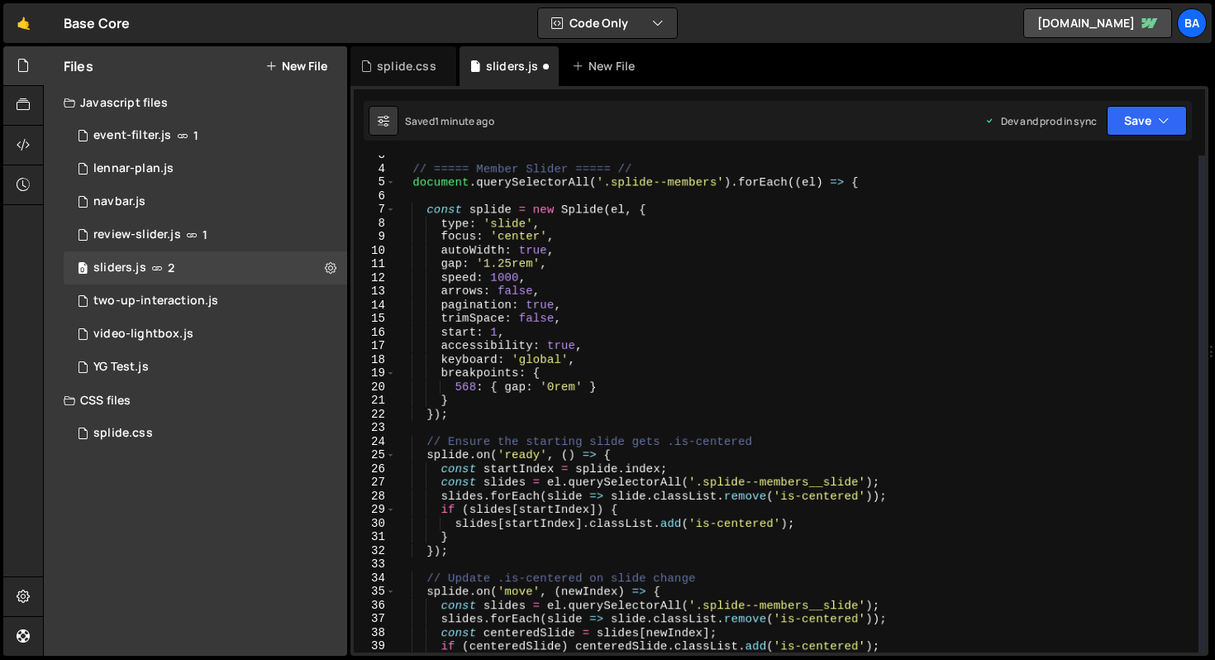
scroll to position [0, 0]
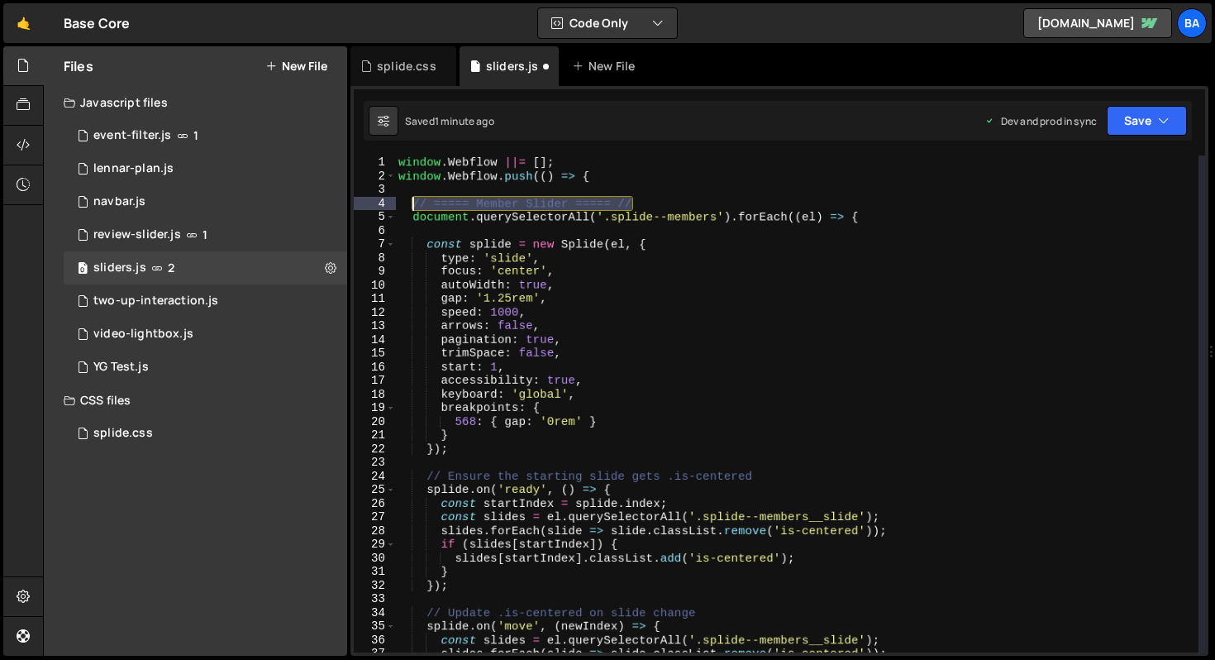
drag, startPoint x: 650, startPoint y: 204, endPoint x: 412, endPoint y: 206, distance: 238.0
click at [412, 206] on div "window . Webflow ||= [ ] ; window . Webflow . push (( ) => { // ===== Member Sl…" at bounding box center [796, 417] width 803 height 524
type textarea "// ===== Member Slider ===== //"
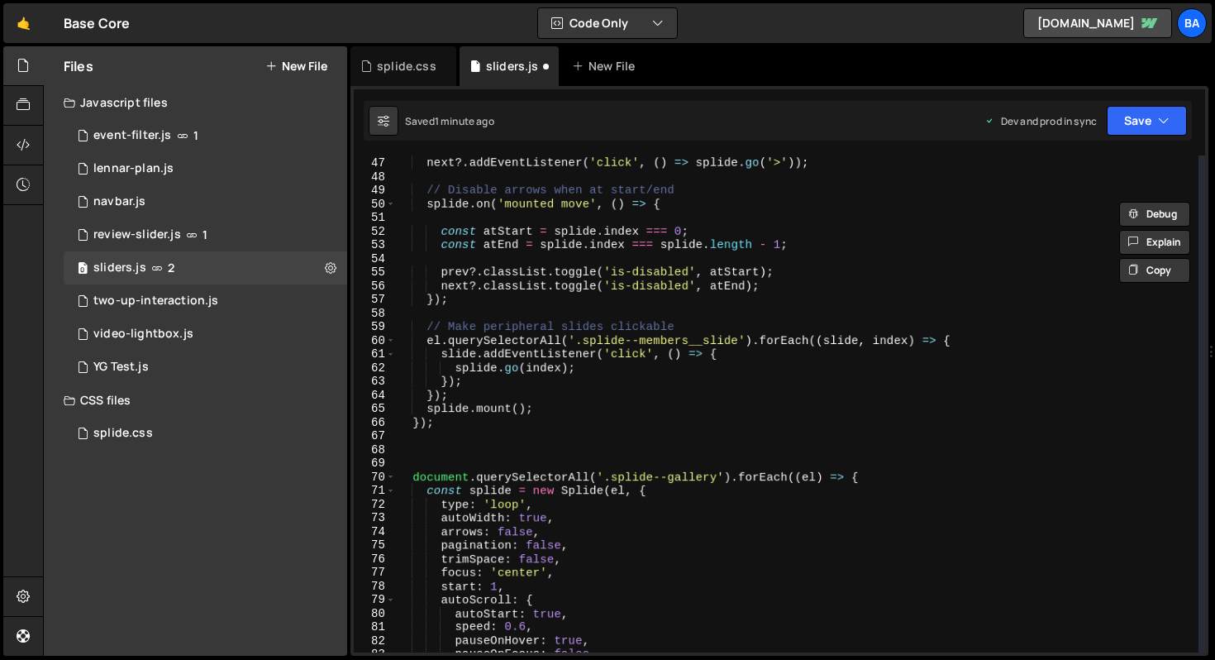
scroll to position [657, 0]
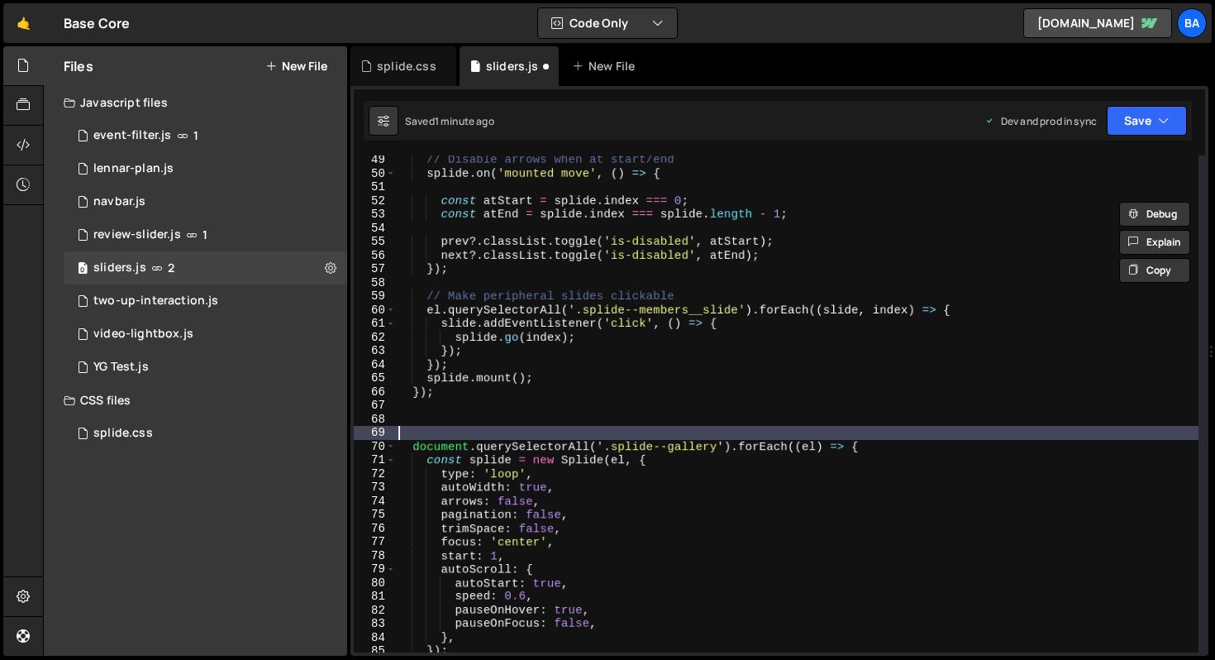
click at [426, 436] on div "// Disable arrows when at start/end splide . on ( 'mounted move' , ( ) => { con…" at bounding box center [796, 415] width 803 height 524
paste textarea "// ===== Member Slider ===== //"
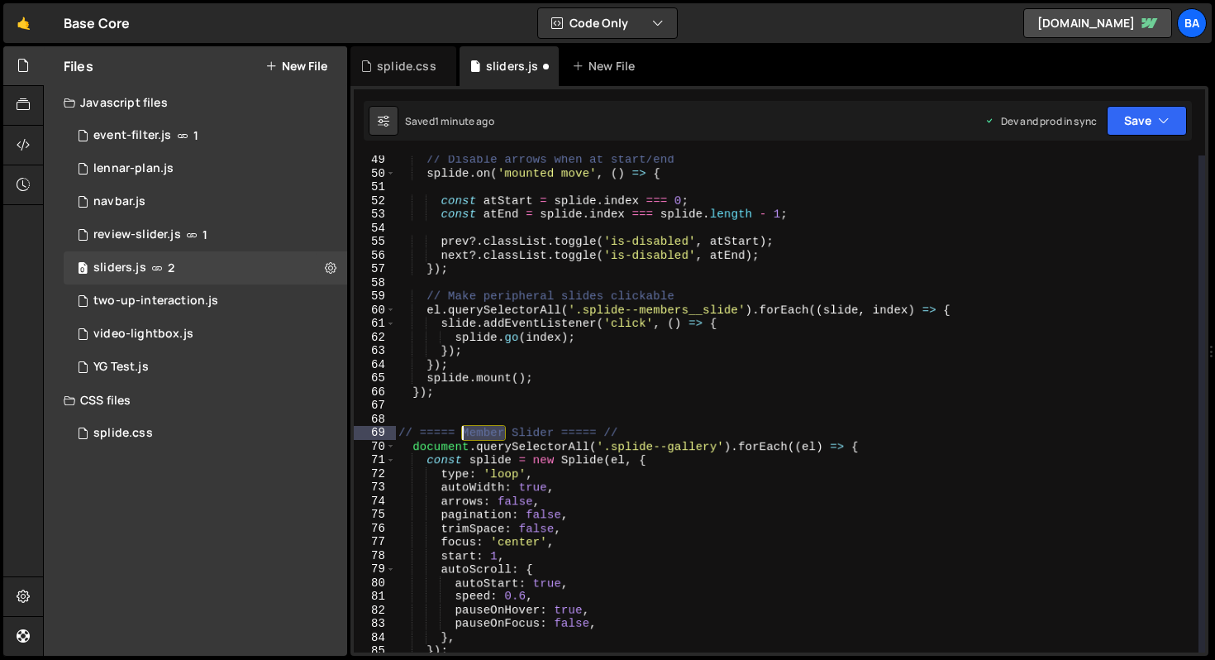
drag, startPoint x: 503, startPoint y: 431, endPoint x: 465, endPoint y: 431, distance: 37.2
click at [465, 431] on div "// Disable arrows when at start/end splide . on ( 'mounted move' , ( ) => { con…" at bounding box center [796, 415] width 803 height 524
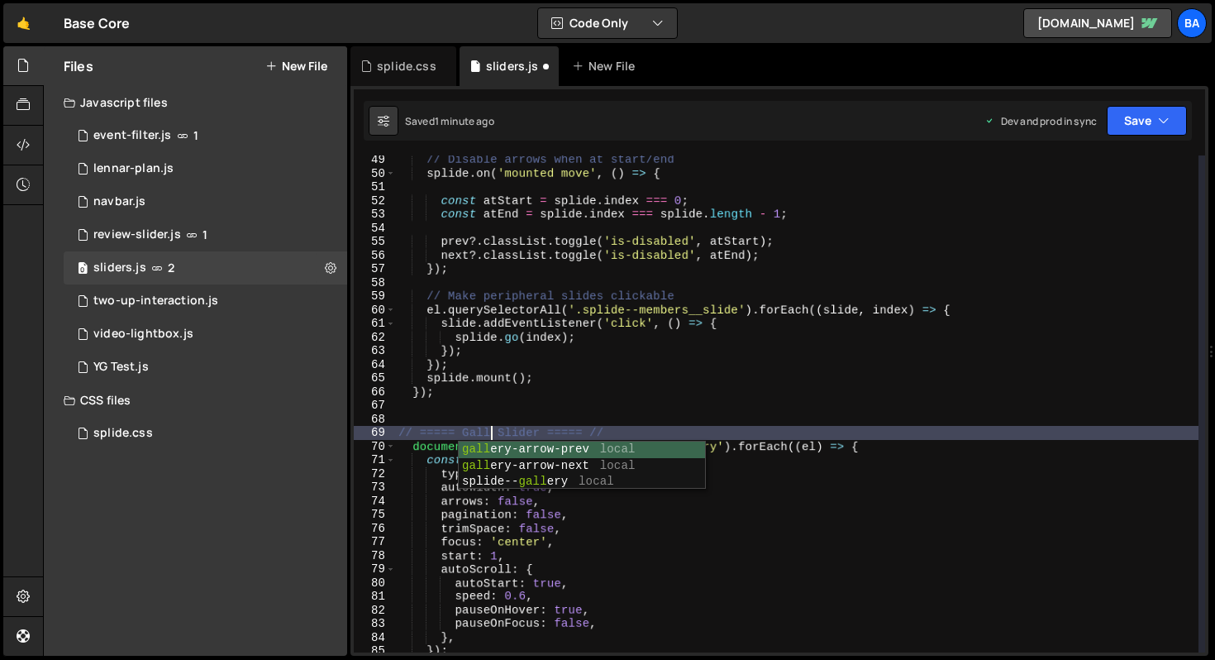
type textarea "// ===== Gallery Slider ===== //"
click at [706, 425] on div "// Disable arrows when at start/end splide . on ( 'mounted move' , ( ) => { con…" at bounding box center [796, 415] width 803 height 524
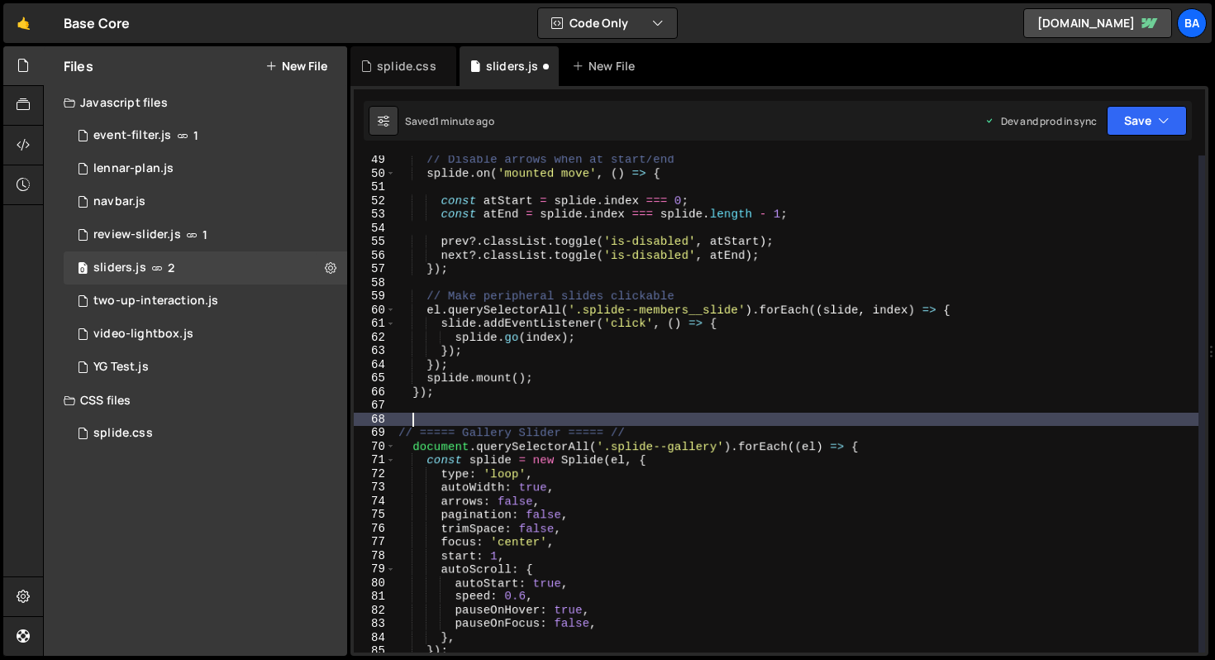
scroll to position [0, 0]
click at [1130, 114] on button "Save" at bounding box center [1147, 121] width 80 height 30
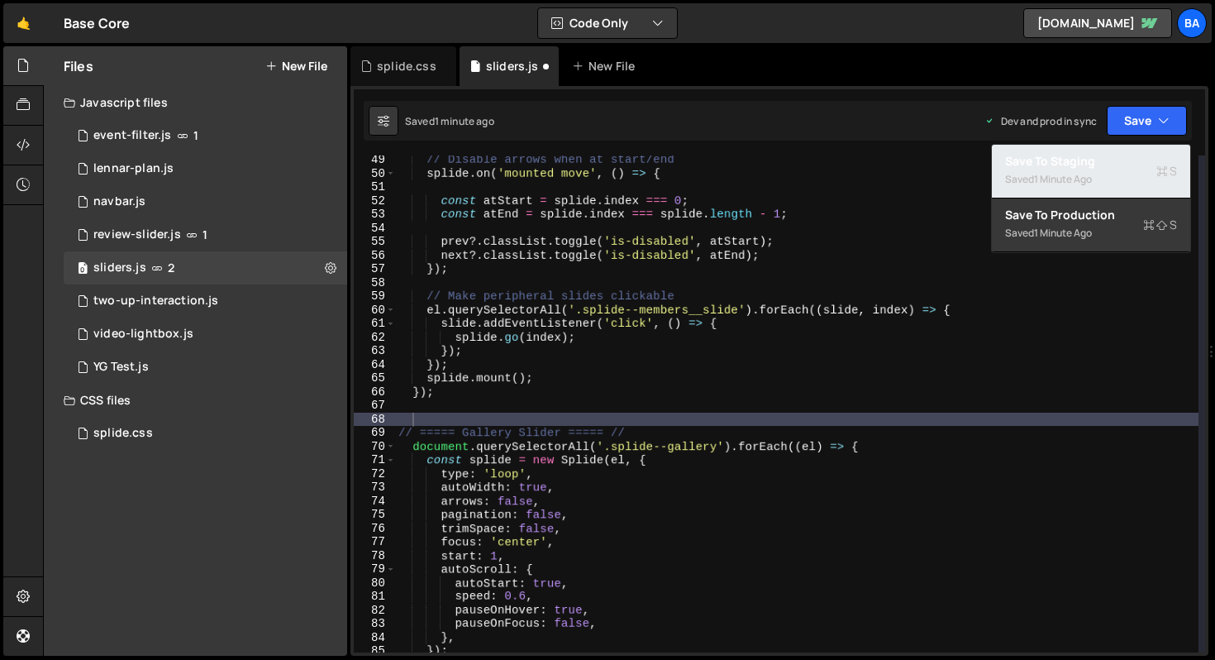
click at [1061, 183] on div "1 minute ago" at bounding box center [1063, 179] width 58 height 14
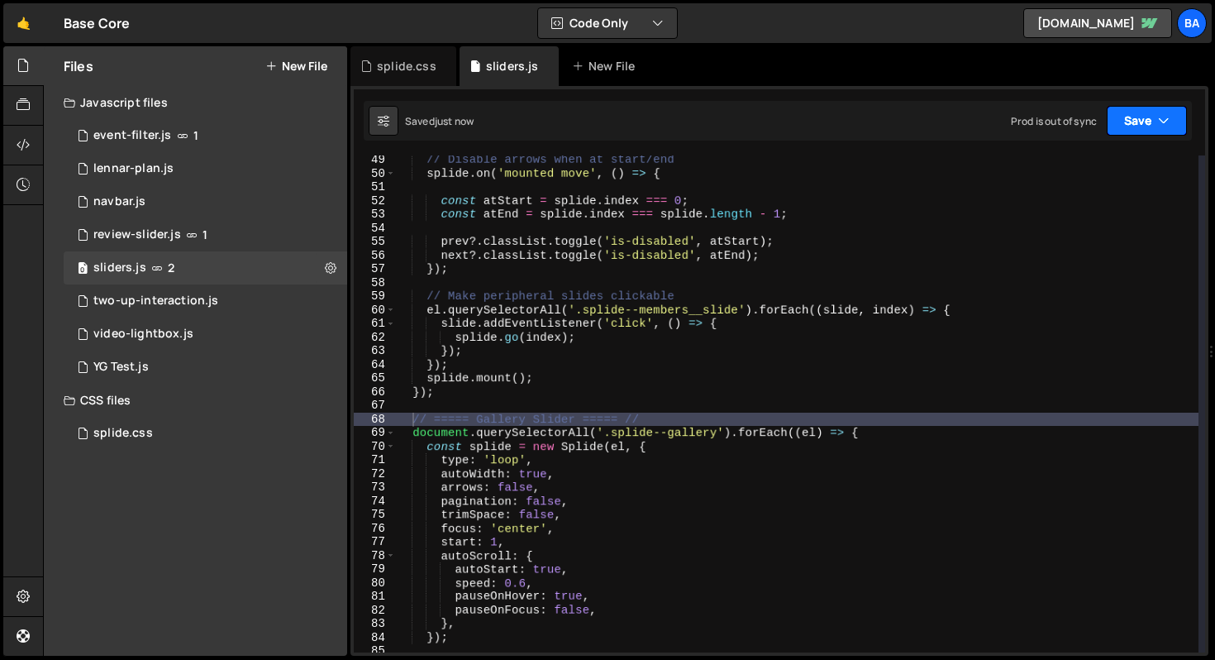
click at [1146, 112] on button "Save" at bounding box center [1147, 121] width 80 height 30
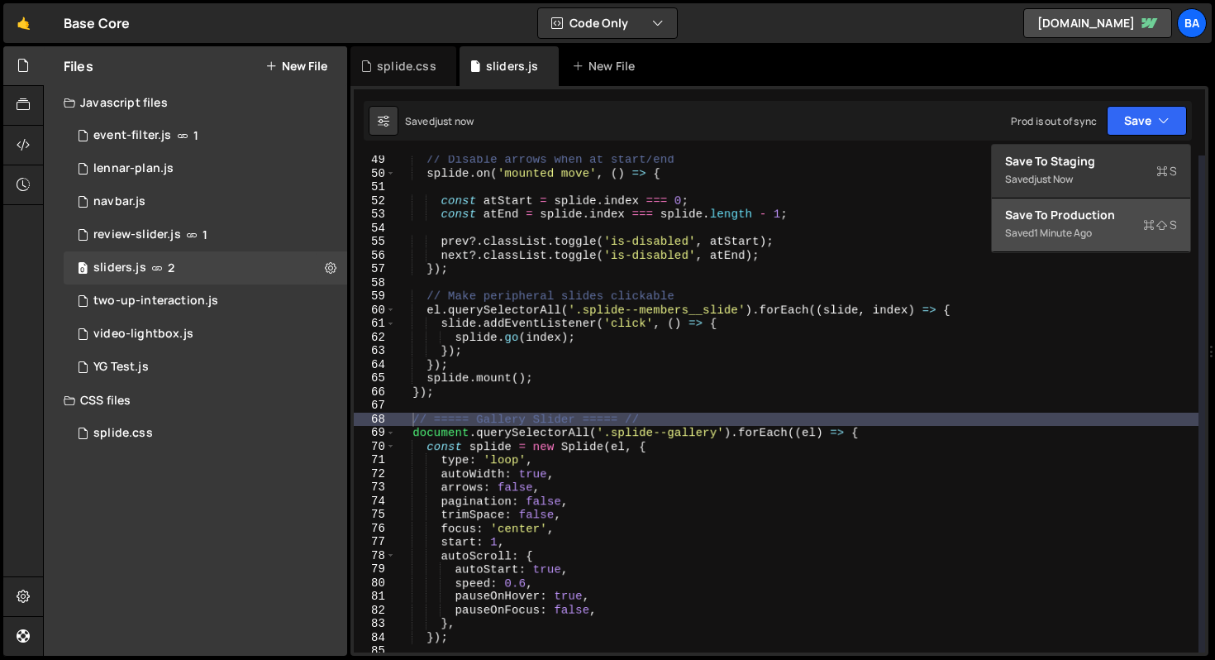
click at [1091, 227] on div "1 minute ago" at bounding box center [1063, 233] width 58 height 14
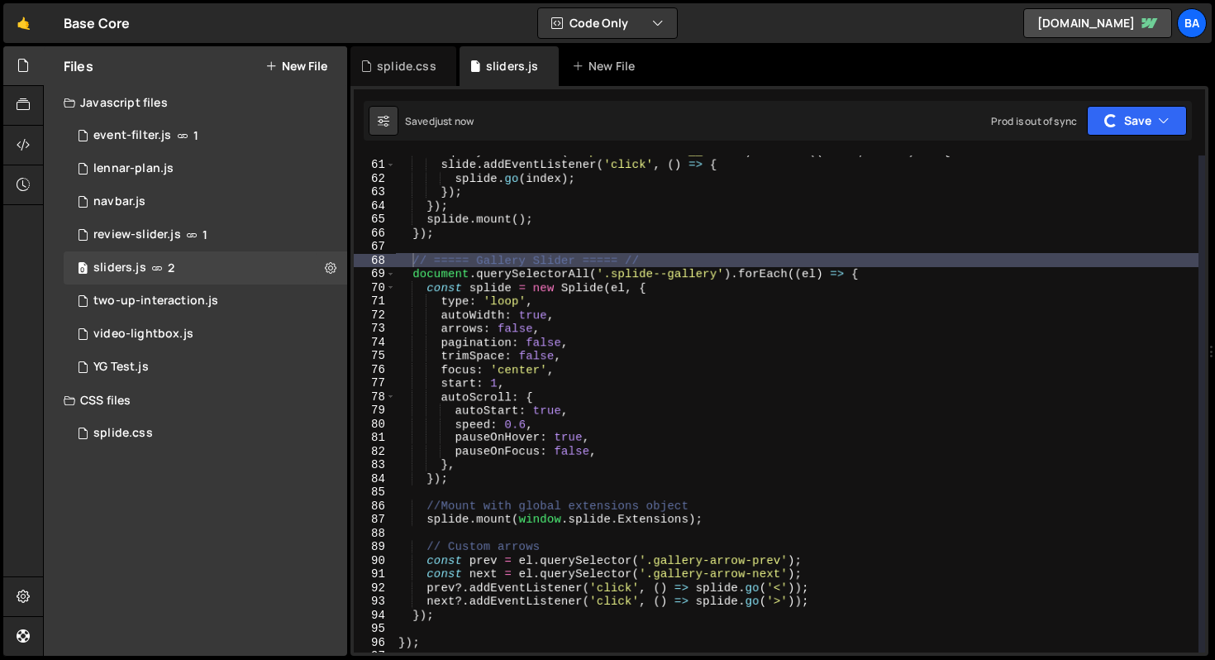
scroll to position [816, 0]
